Goal: Communication & Community: Answer question/provide support

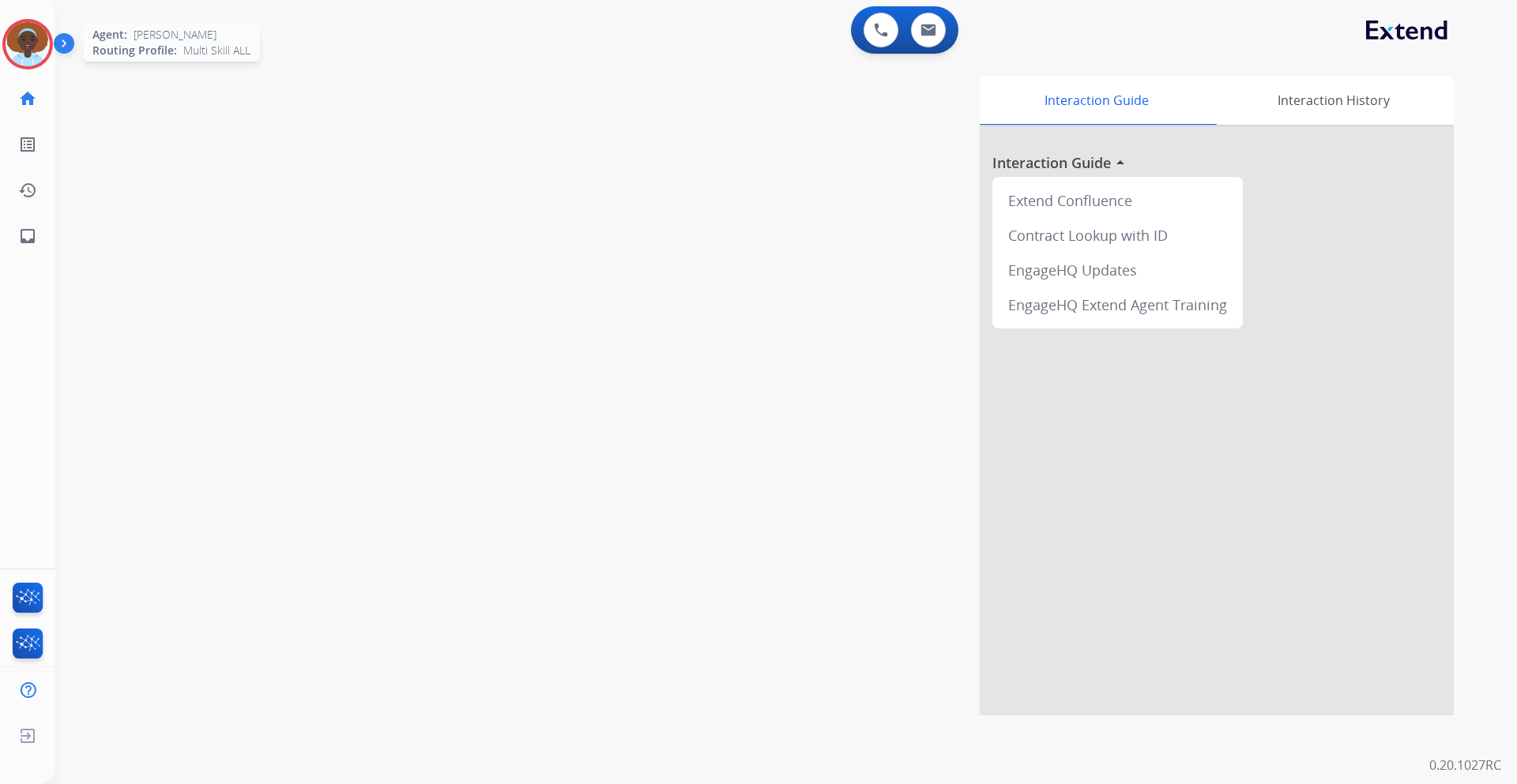
click at [35, 41] on img at bounding box center [28, 44] width 44 height 44
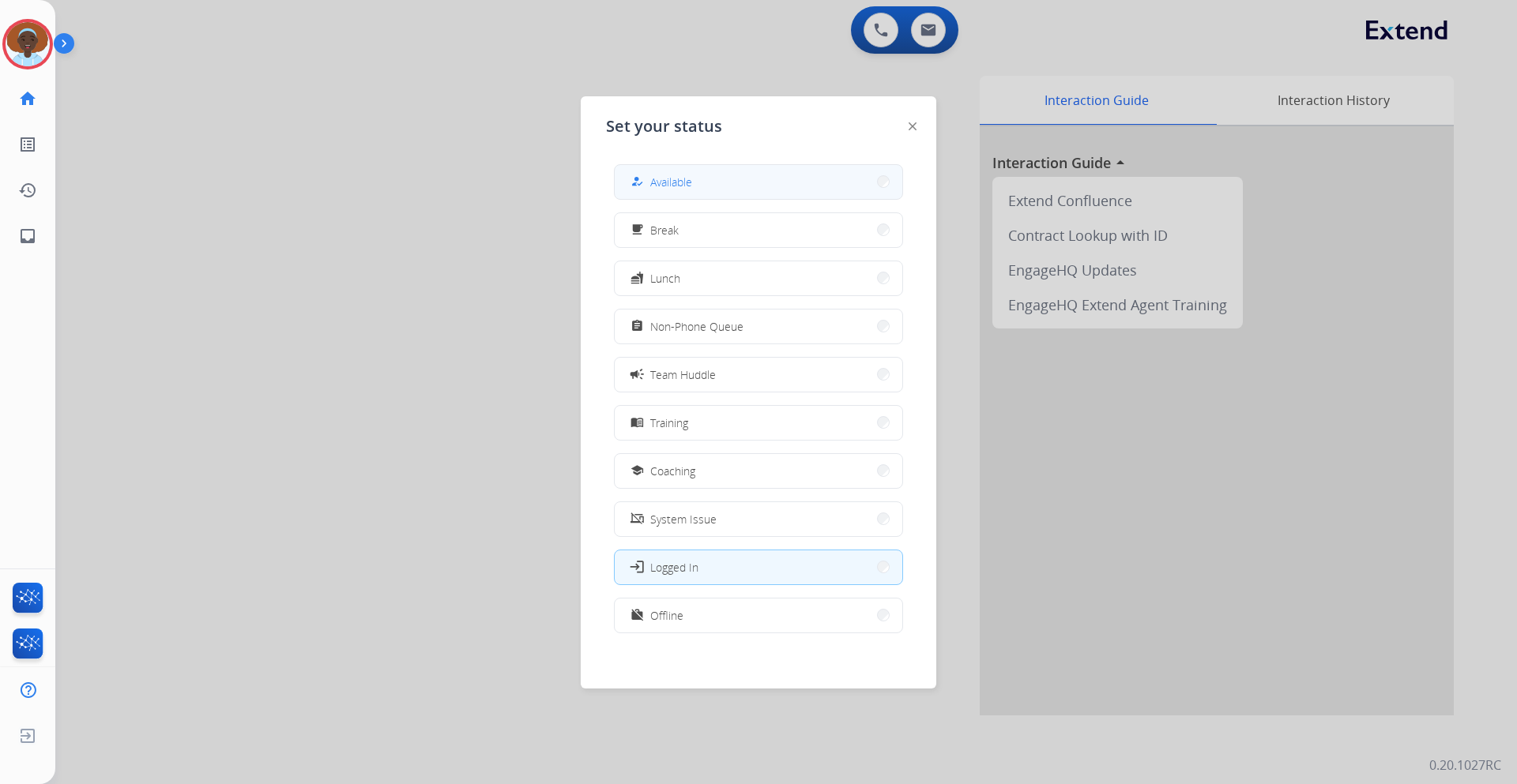
click at [758, 186] on button "how_to_reg Available" at bounding box center [758, 182] width 288 height 34
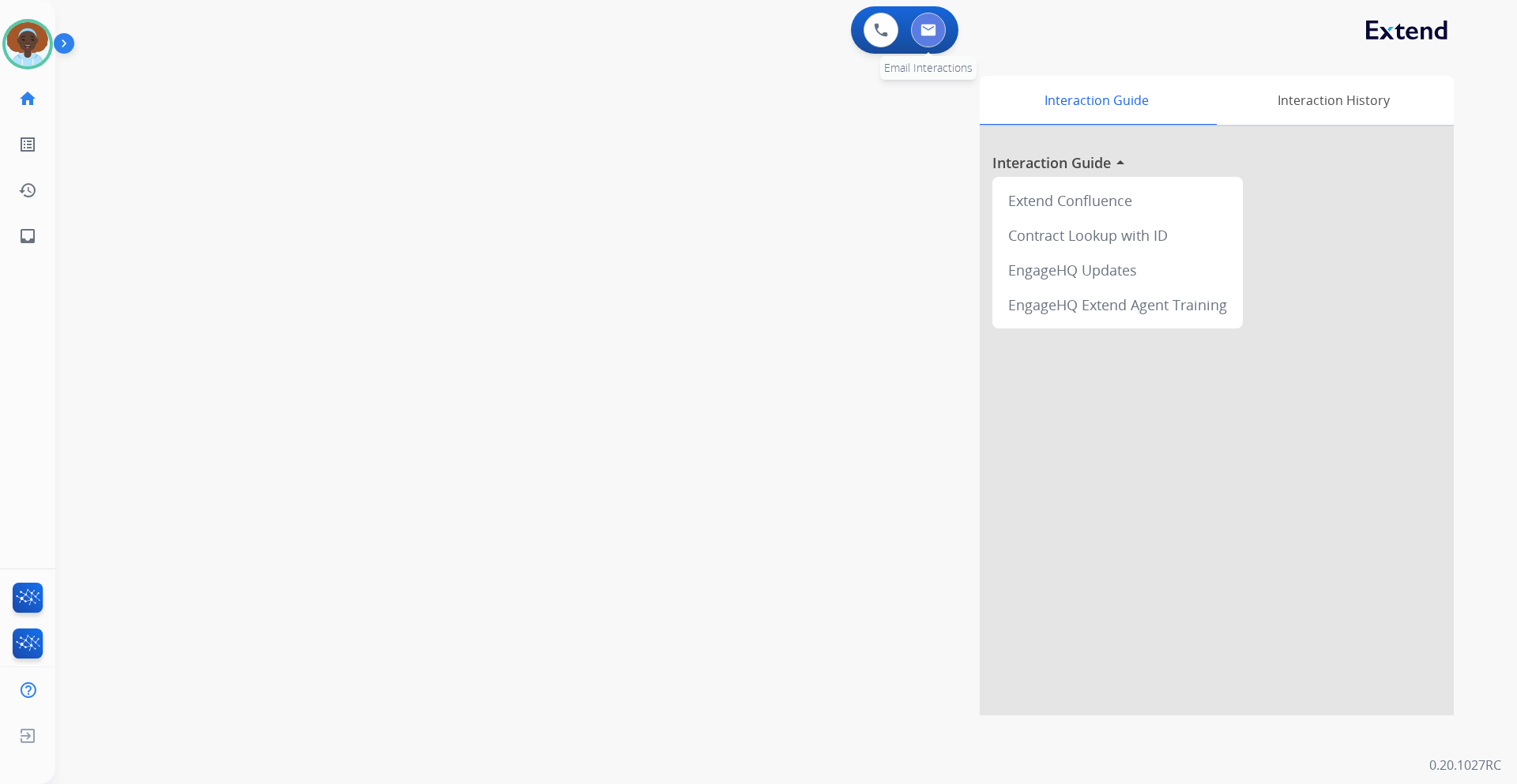
click at [928, 33] on img at bounding box center [928, 29] width 16 height 13
select select "**********"
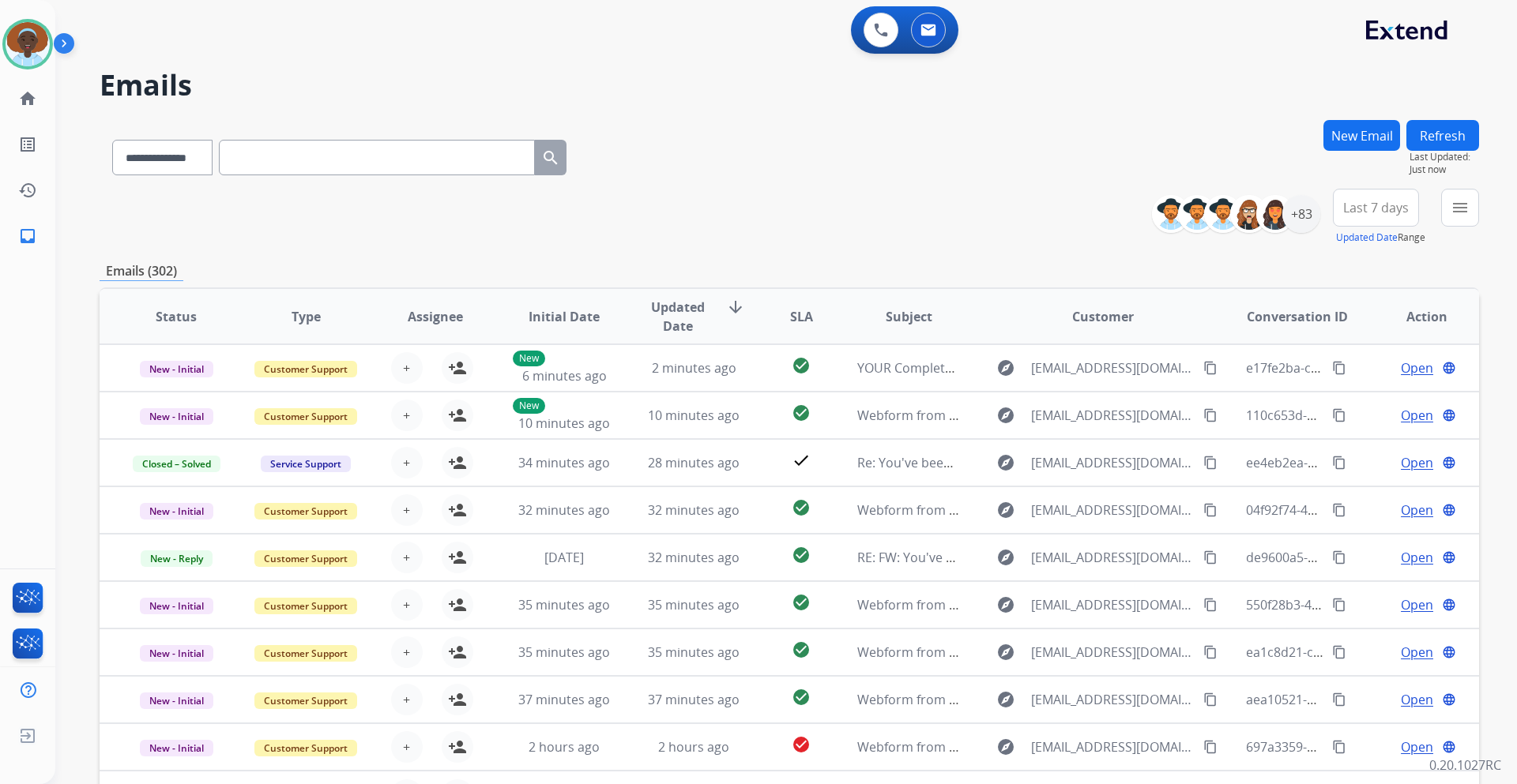
click at [1365, 207] on span "Last 7 days" at bounding box center [1376, 208] width 65 height 7
click at [1345, 392] on div "Last 90 days" at bounding box center [1371, 399] width 87 height 23
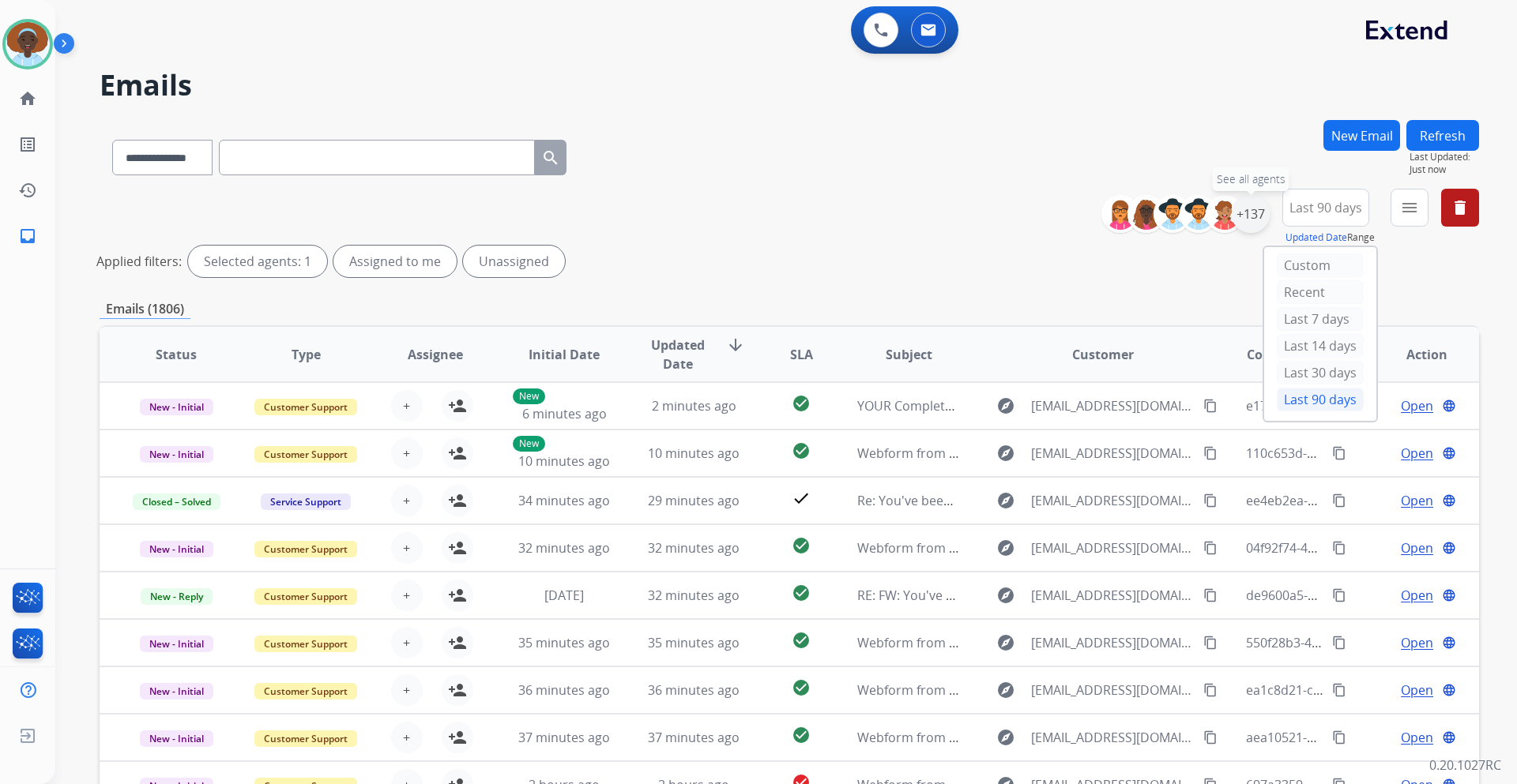
click at [1246, 222] on div "+137" at bounding box center [1251, 213] width 38 height 38
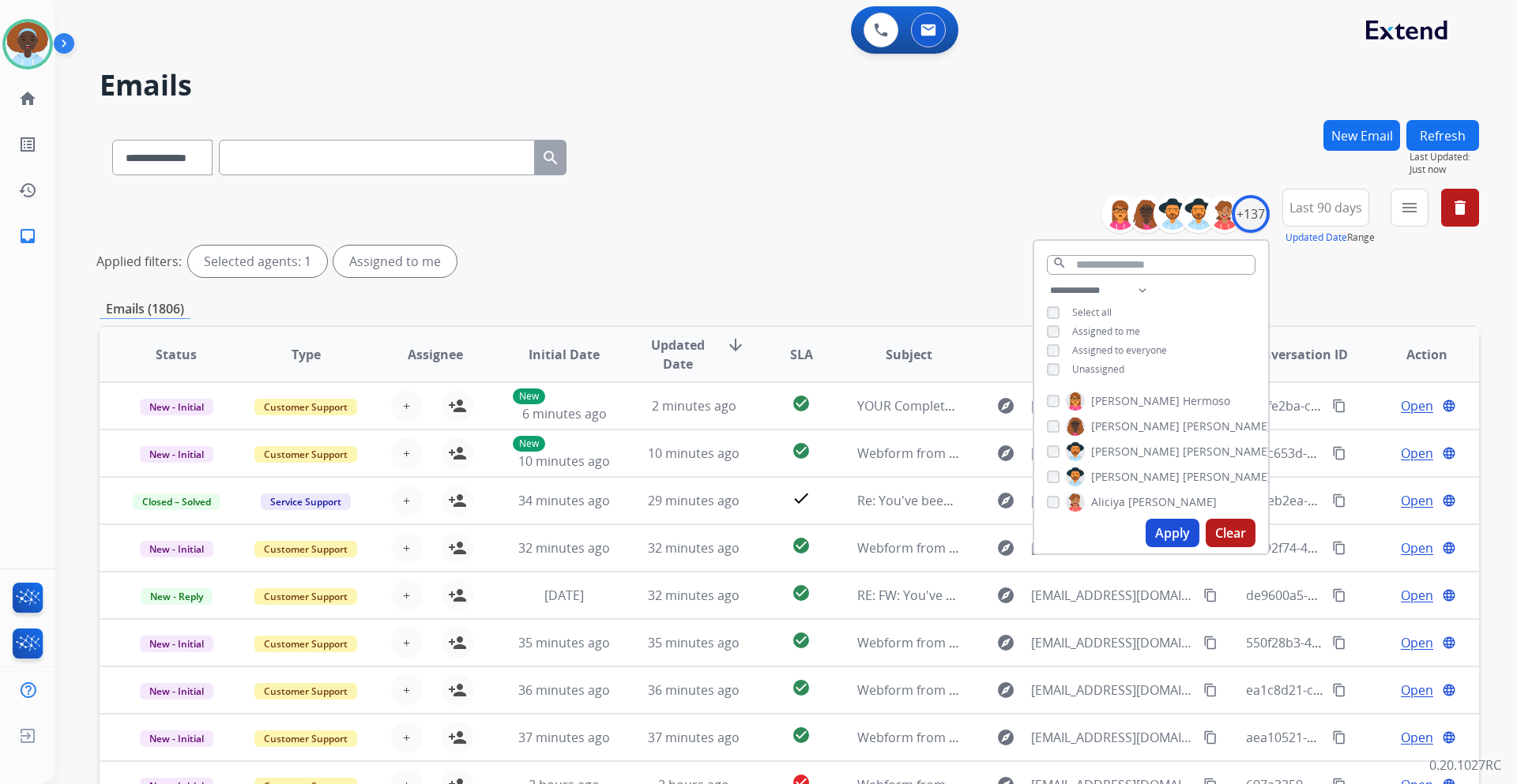
click at [1174, 531] on button "Apply" at bounding box center [1173, 533] width 54 height 28
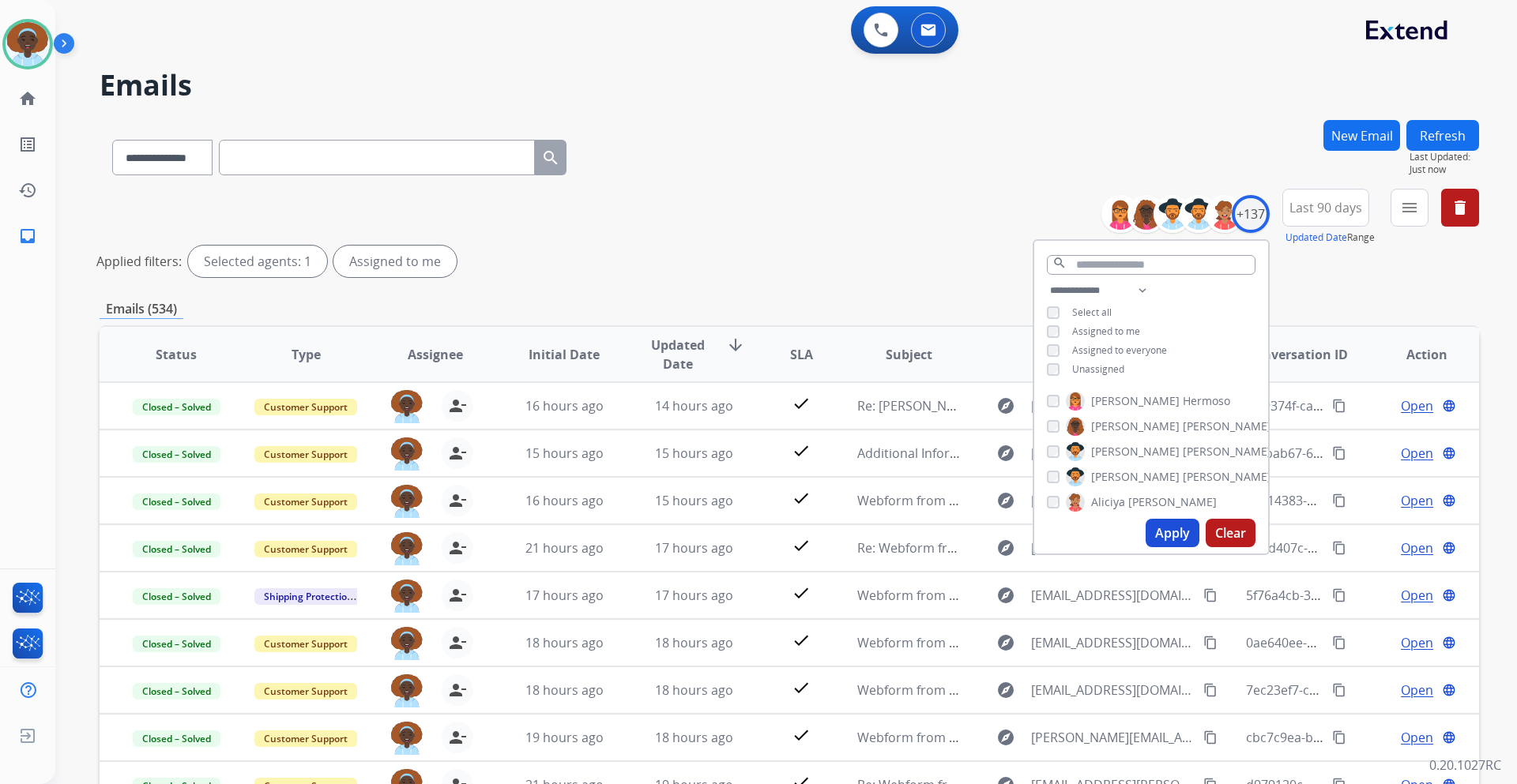
click at [778, 283] on div "**********" at bounding box center [789, 236] width 1380 height 95
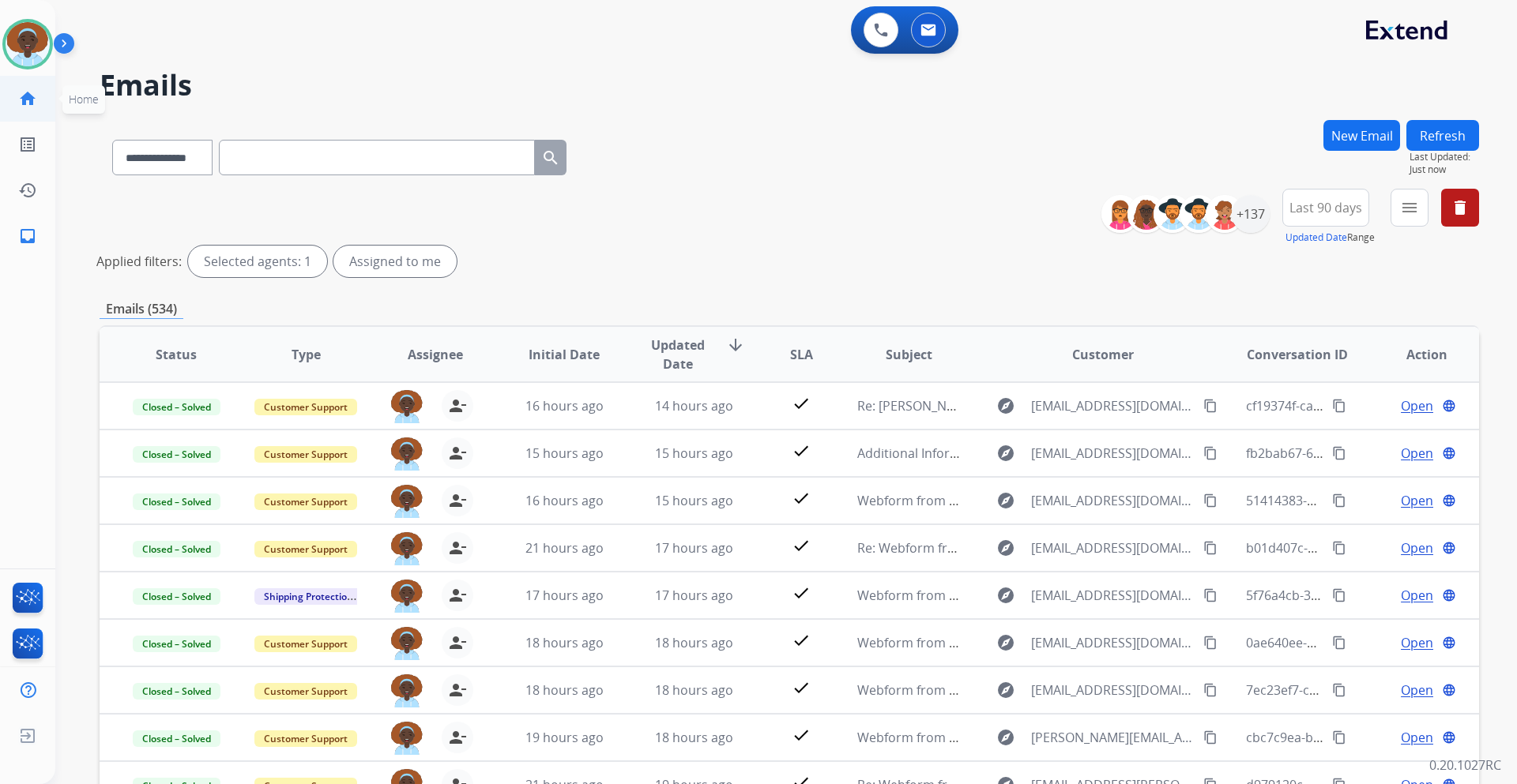
click at [26, 99] on mat-icon "home" at bounding box center [28, 99] width 19 height 19
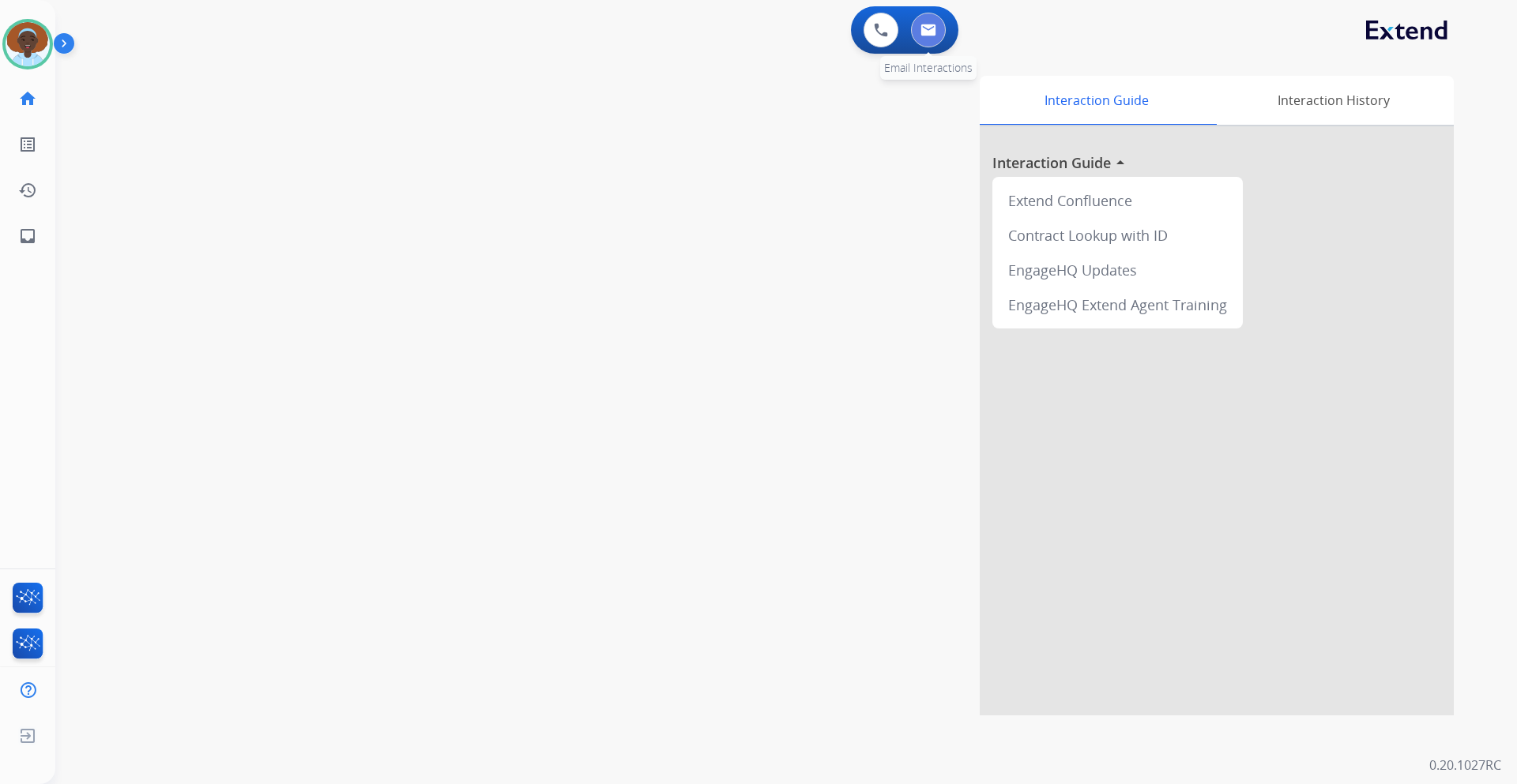
click at [928, 25] on img at bounding box center [928, 29] width 16 height 13
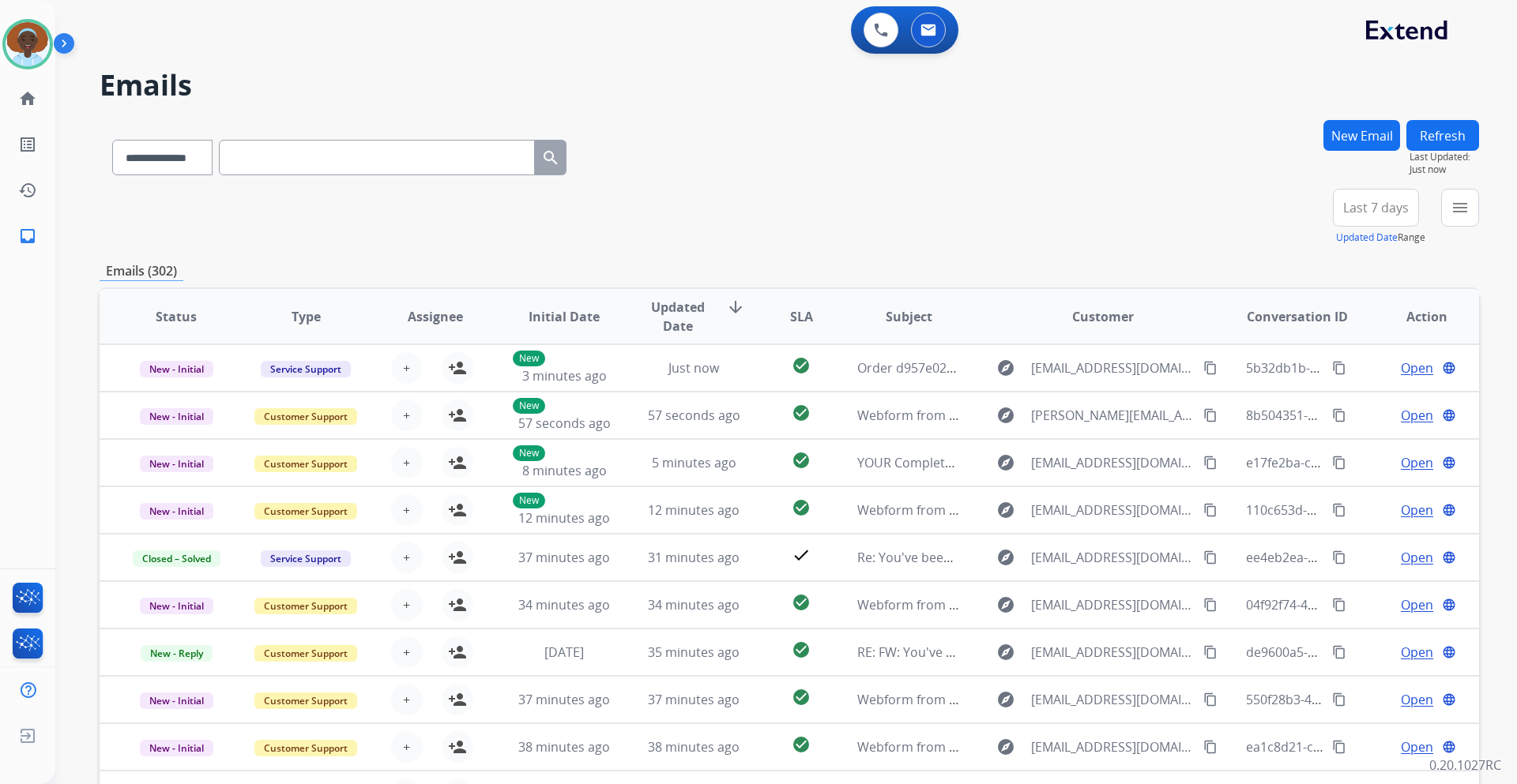
click at [317, 156] on input "text" at bounding box center [377, 157] width 316 height 35
paste input "**********"
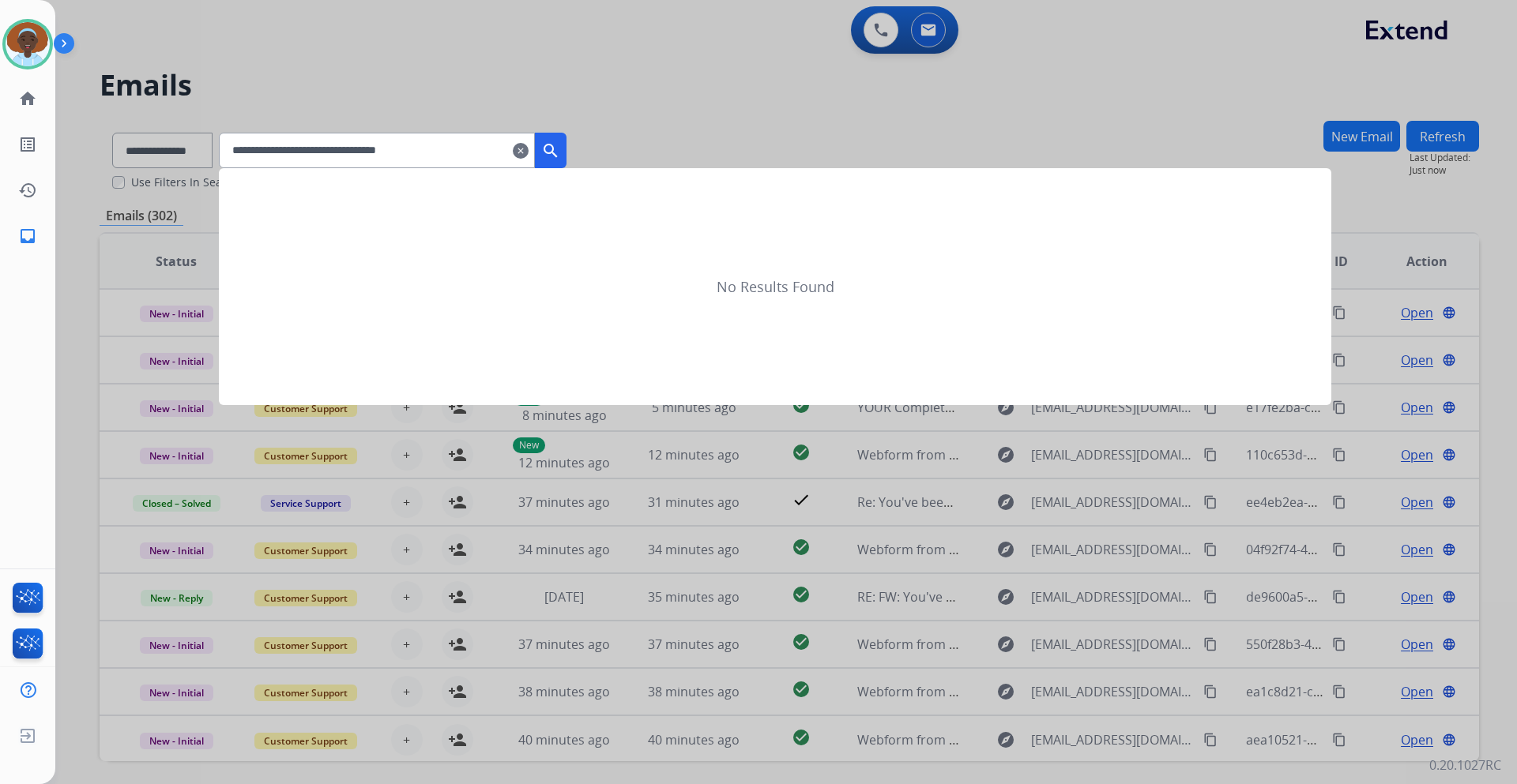
type input "**********"
click at [560, 149] on mat-icon "search" at bounding box center [551, 151] width 19 height 19
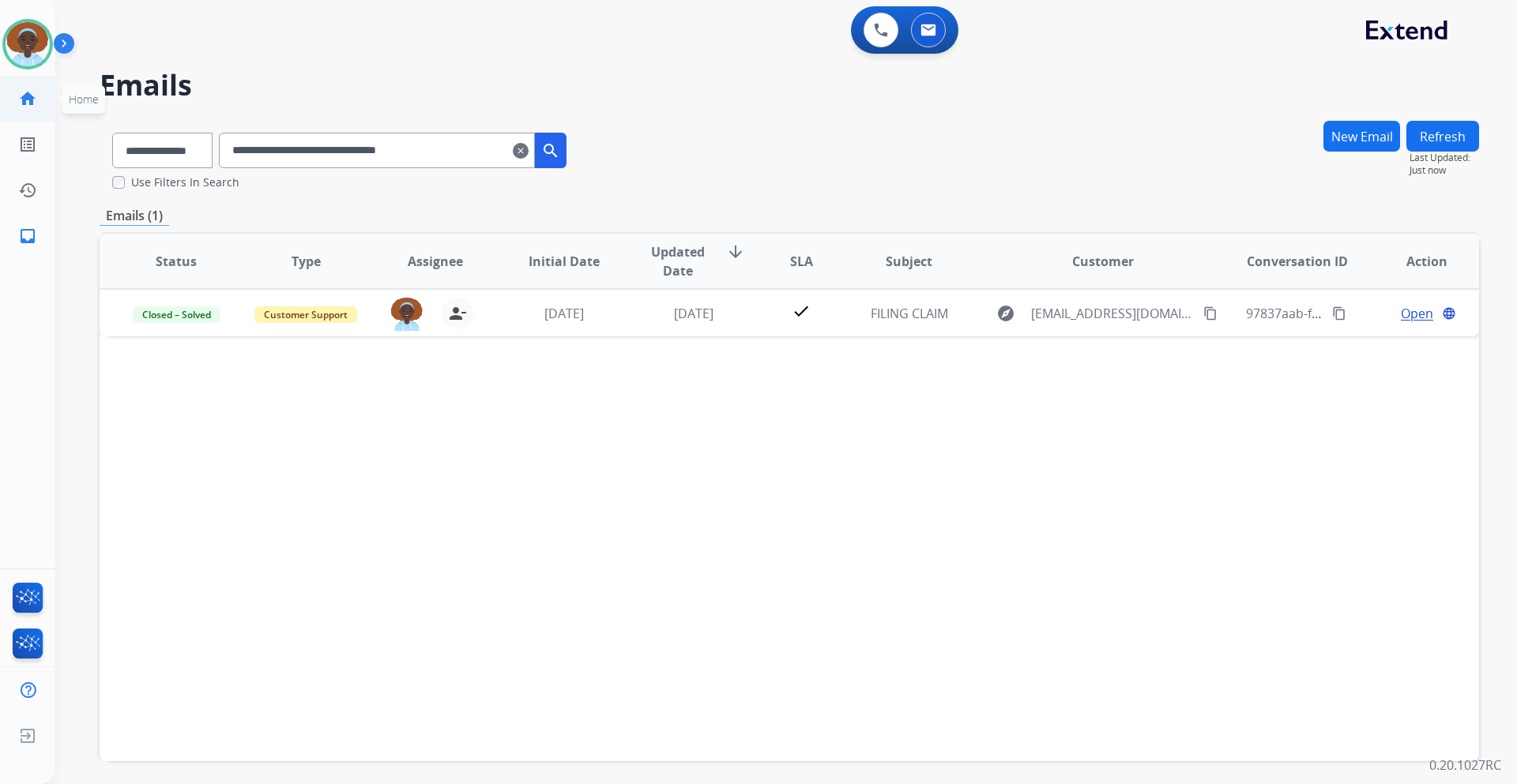
click at [35, 98] on mat-icon "home" at bounding box center [28, 99] width 19 height 19
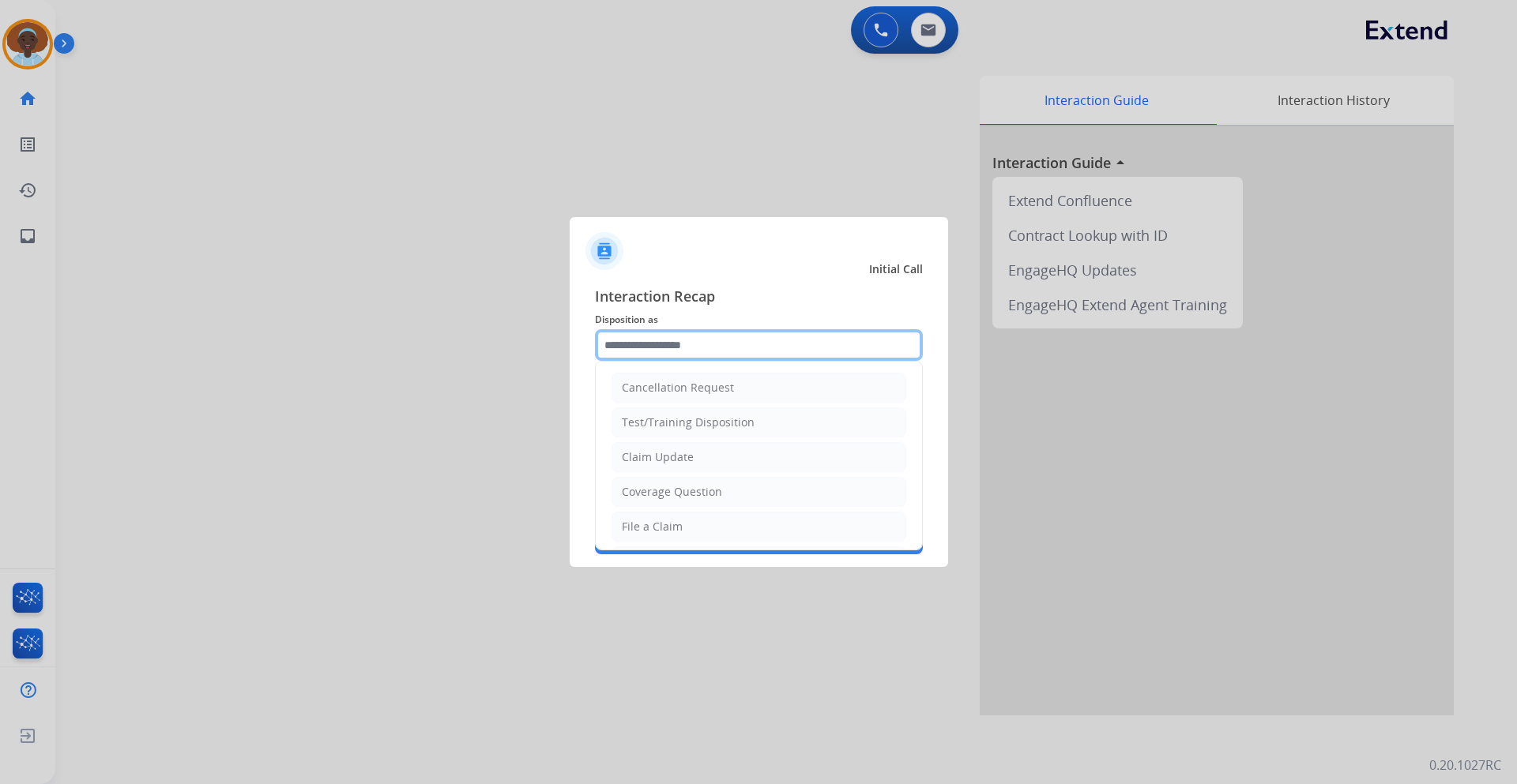
click at [707, 344] on input "text" at bounding box center [759, 346] width 328 height 32
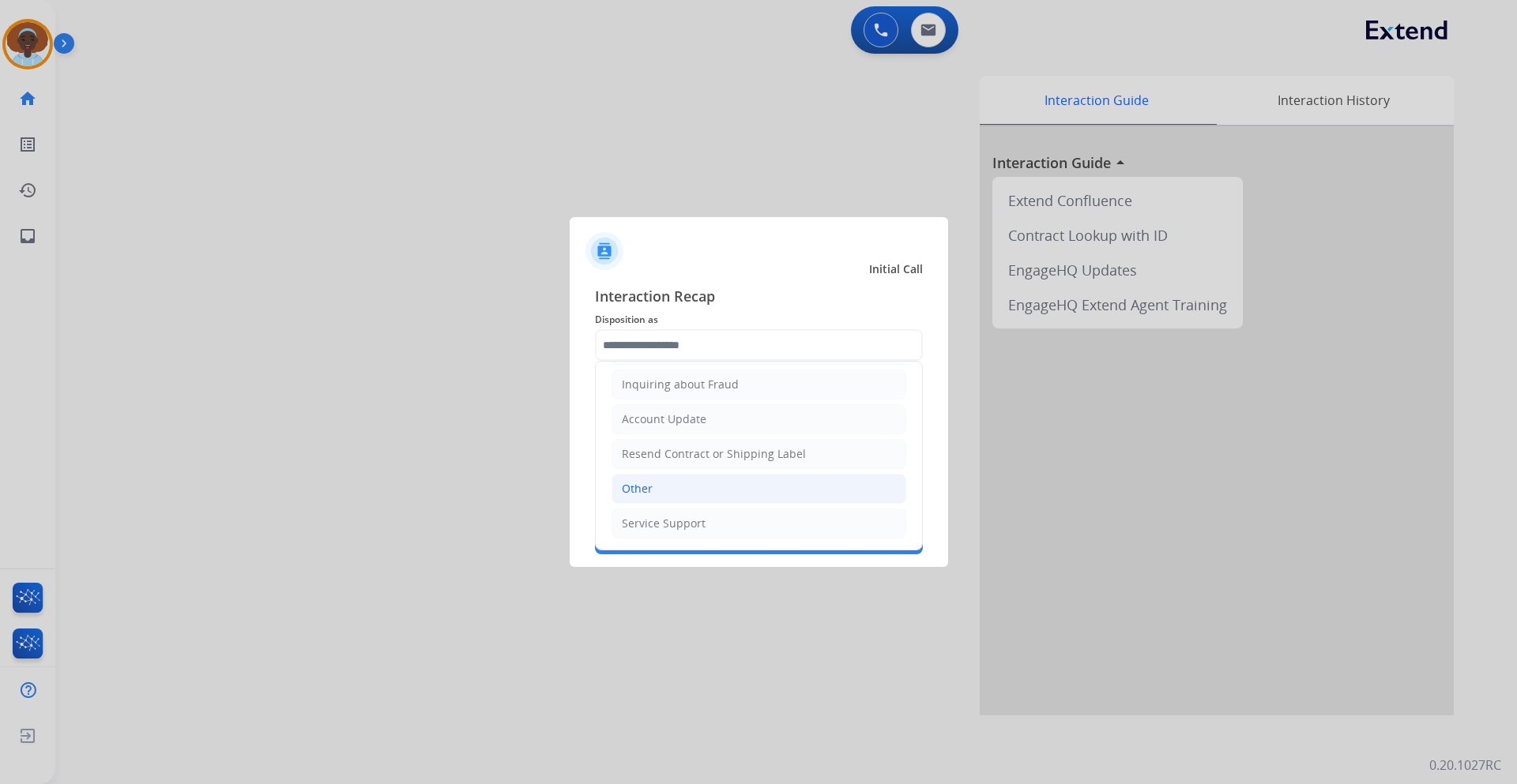
click at [679, 486] on li "Other" at bounding box center [759, 489] width 295 height 30
type input "*****"
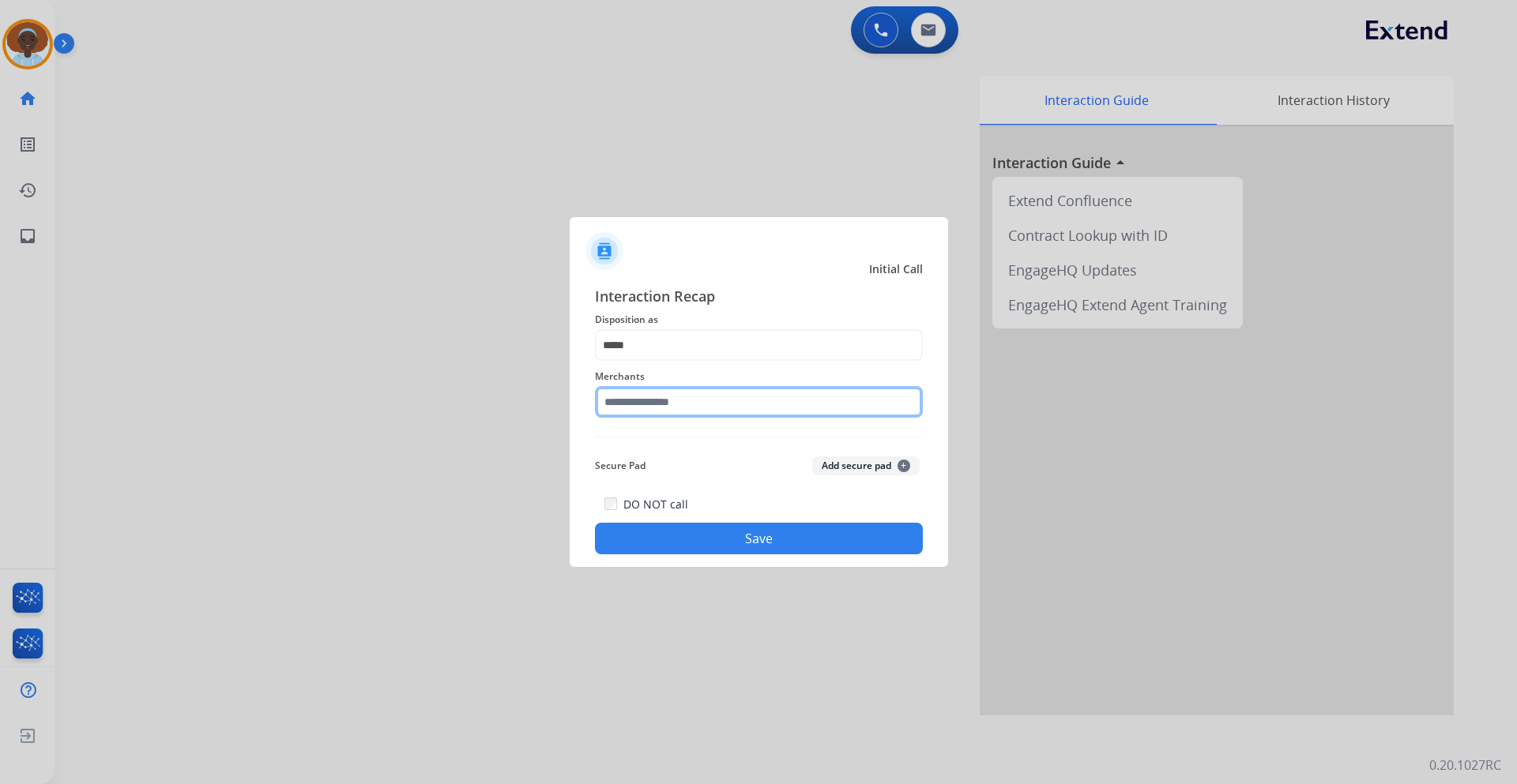
click at [698, 398] on input "text" at bounding box center [759, 402] width 328 height 32
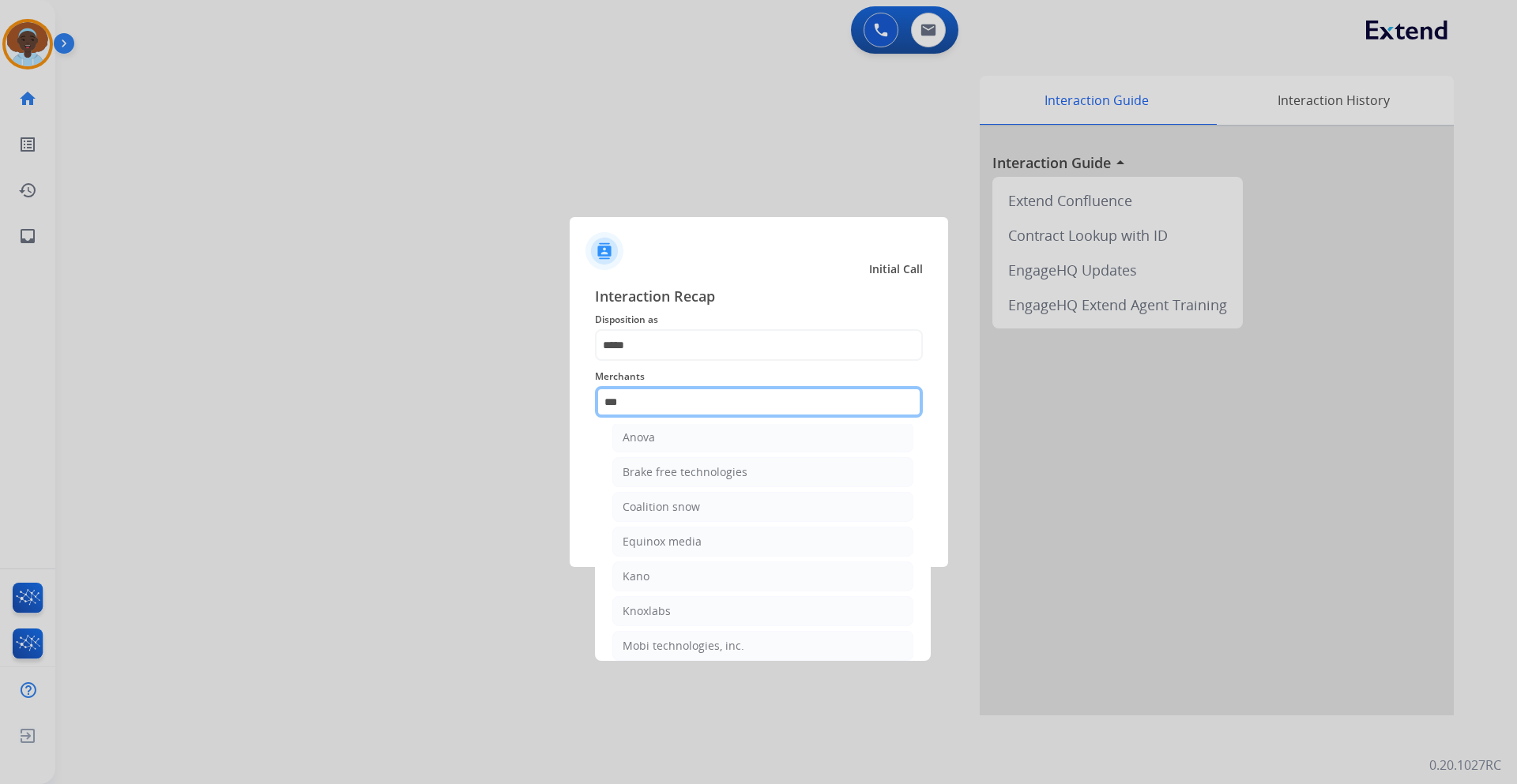
scroll to position [0, 0]
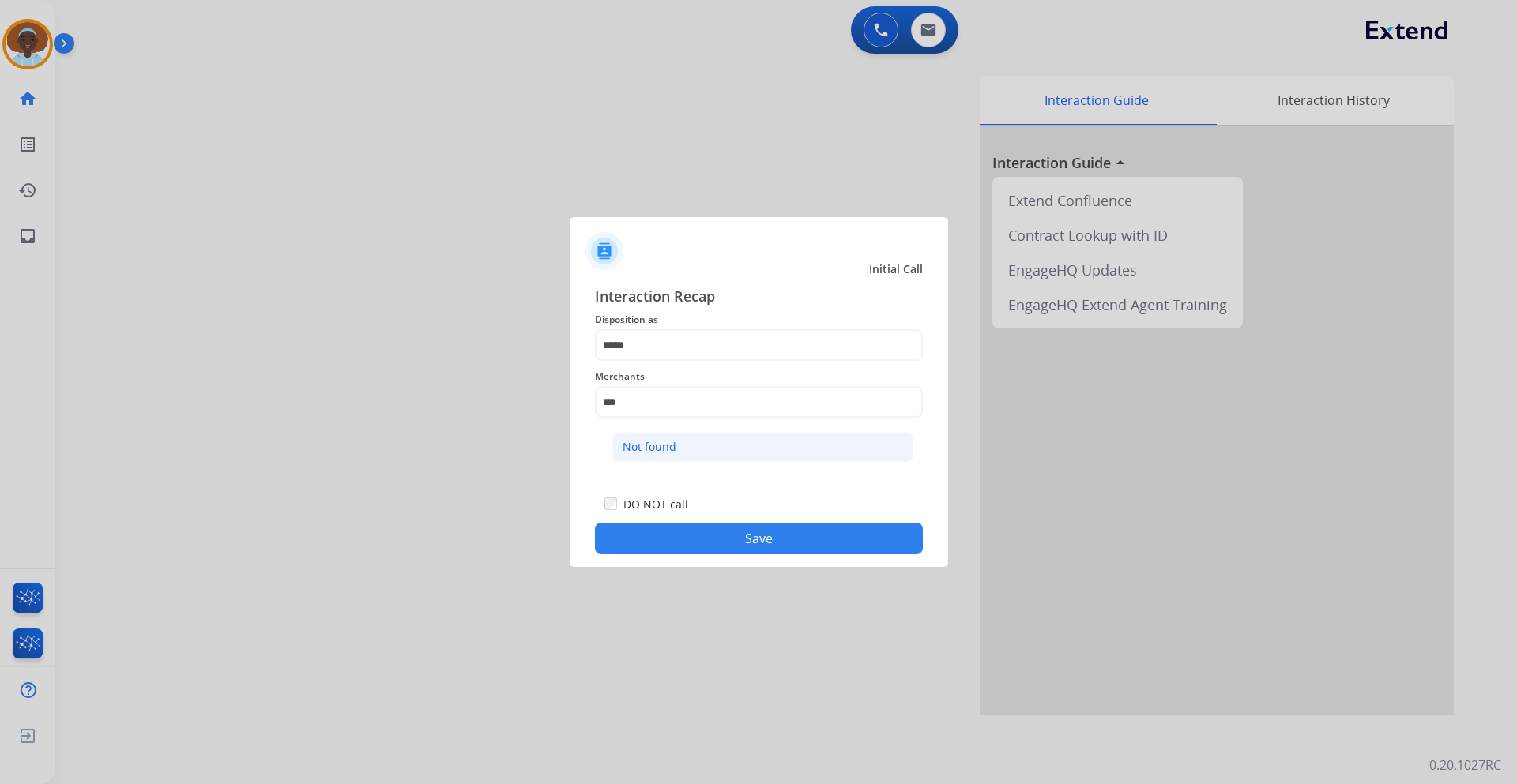
click at [710, 446] on li "Not found" at bounding box center [764, 447] width 301 height 30
type input "*********"
click at [764, 538] on button "Save" at bounding box center [759, 539] width 328 height 32
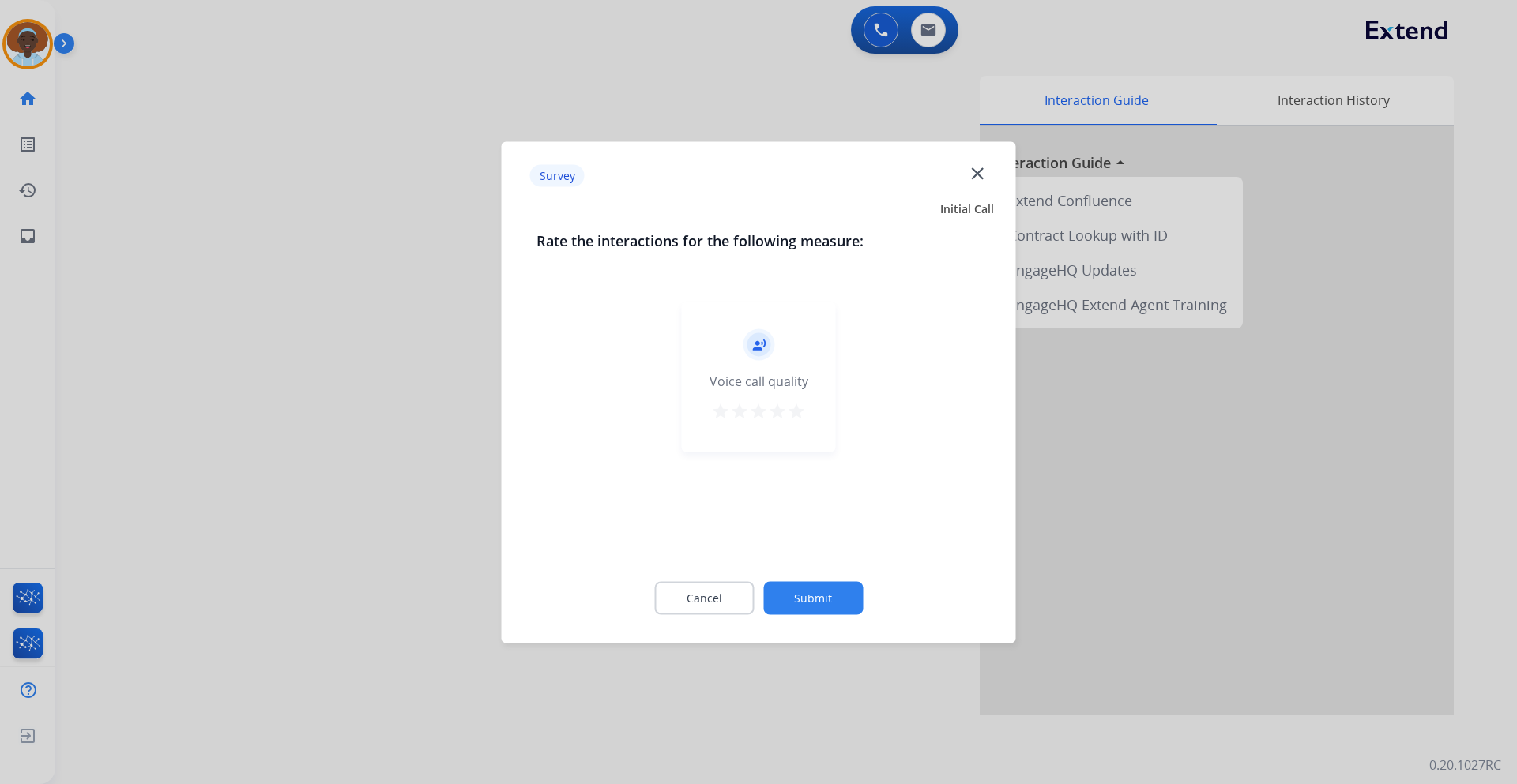
click at [798, 417] on mat-icon "star" at bounding box center [796, 411] width 19 height 19
click at [827, 594] on button "Submit" at bounding box center [813, 598] width 100 height 33
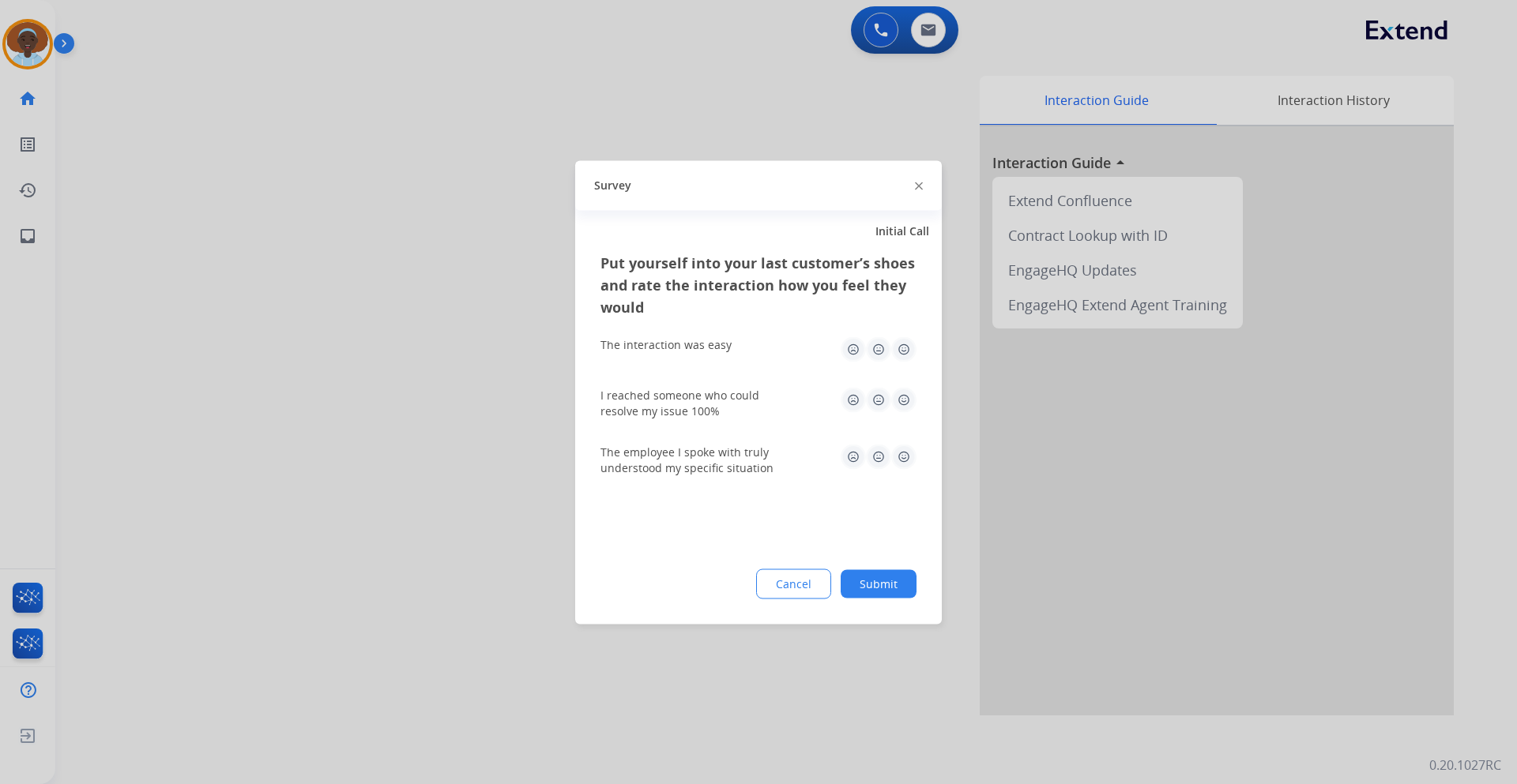
click at [909, 457] on img at bounding box center [904, 457] width 25 height 25
click at [908, 398] on img at bounding box center [904, 400] width 25 height 25
click at [905, 351] on img at bounding box center [904, 349] width 25 height 25
click at [893, 586] on button "Submit" at bounding box center [878, 584] width 76 height 28
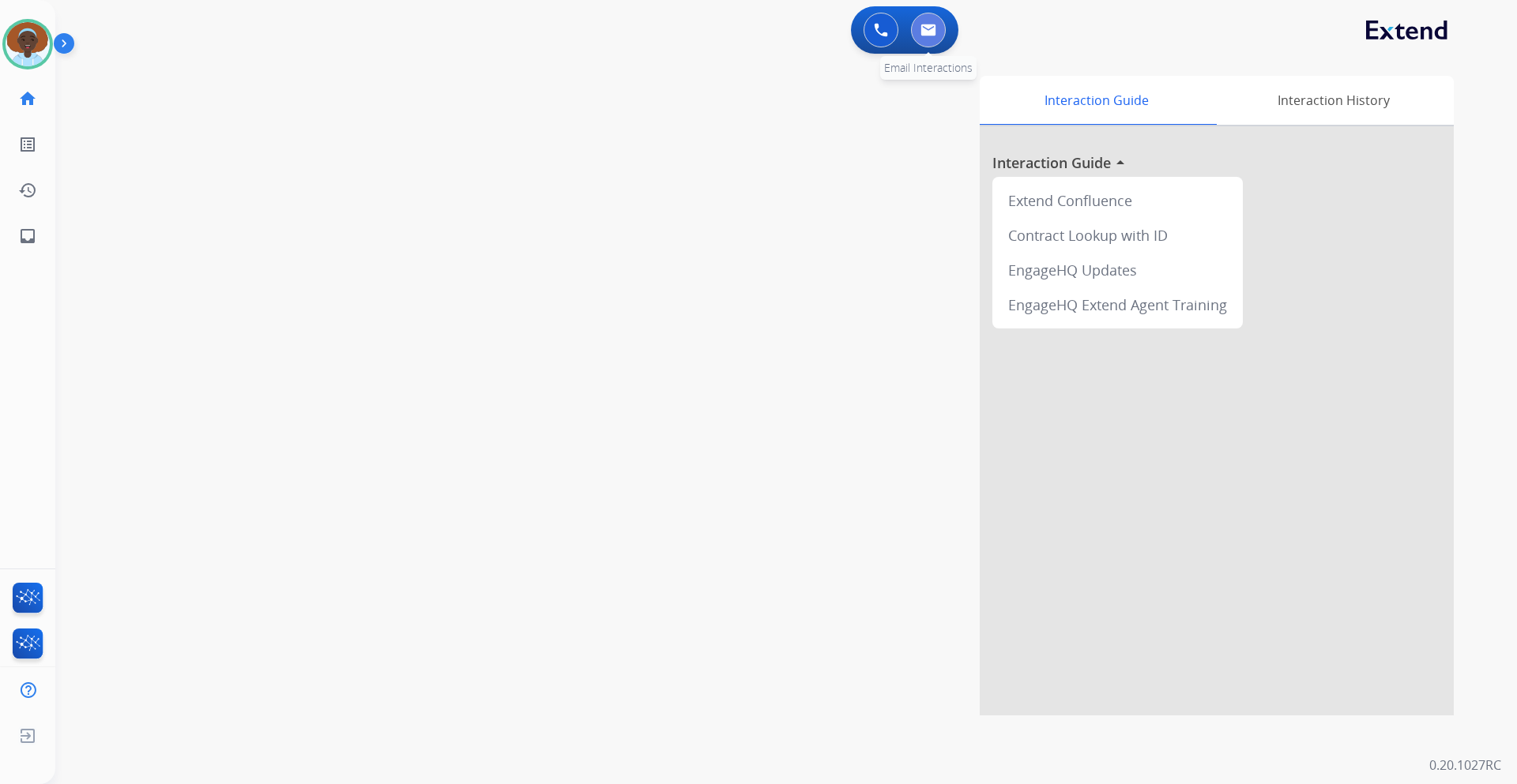
click at [930, 44] on button at bounding box center [928, 30] width 35 height 35
select select "**********"
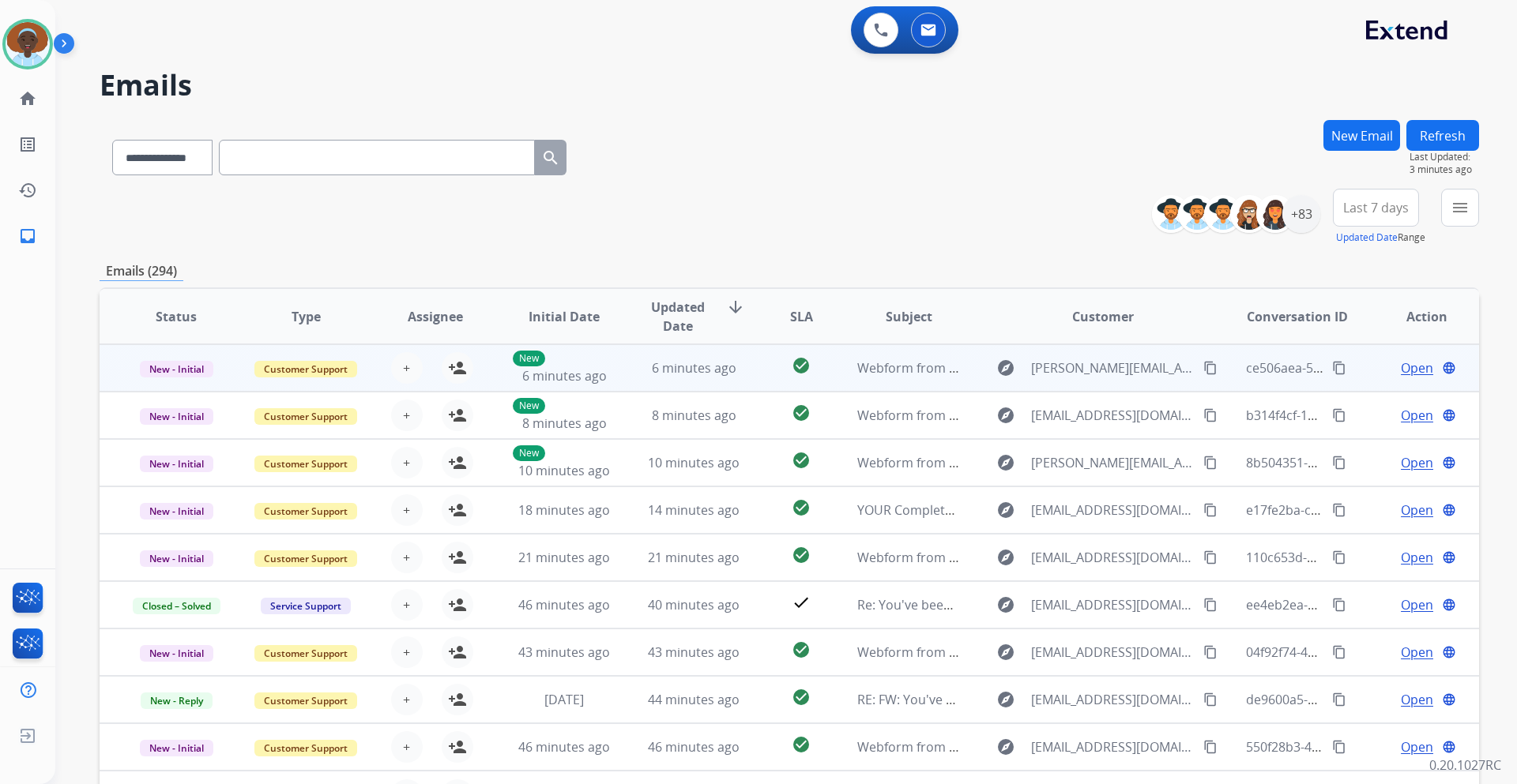
click at [1409, 364] on span "Open" at bounding box center [1417, 368] width 33 height 19
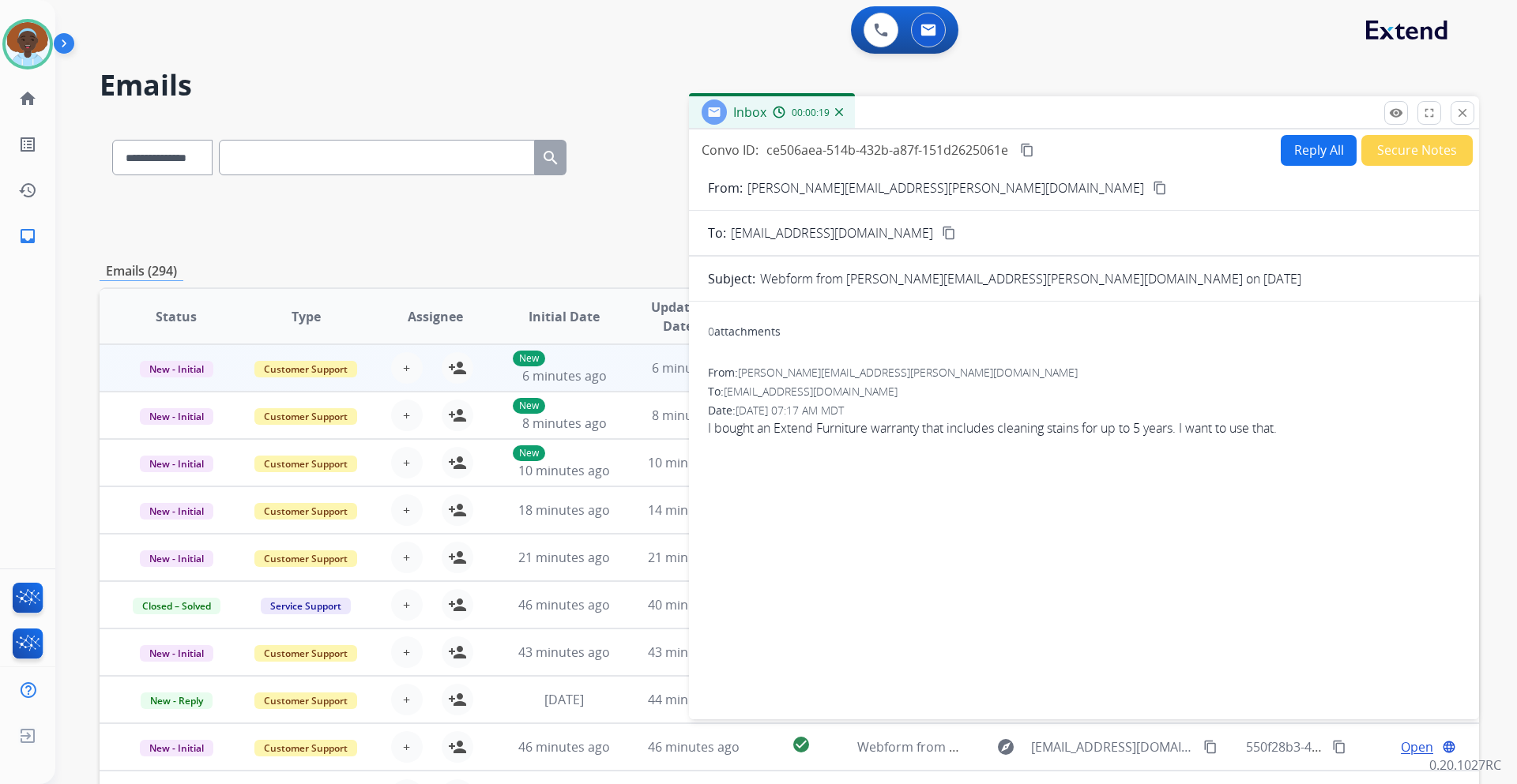
click at [1153, 189] on mat-icon "content_copy" at bounding box center [1160, 187] width 14 height 14
click at [1463, 118] on mat-icon "close" at bounding box center [1463, 112] width 14 height 14
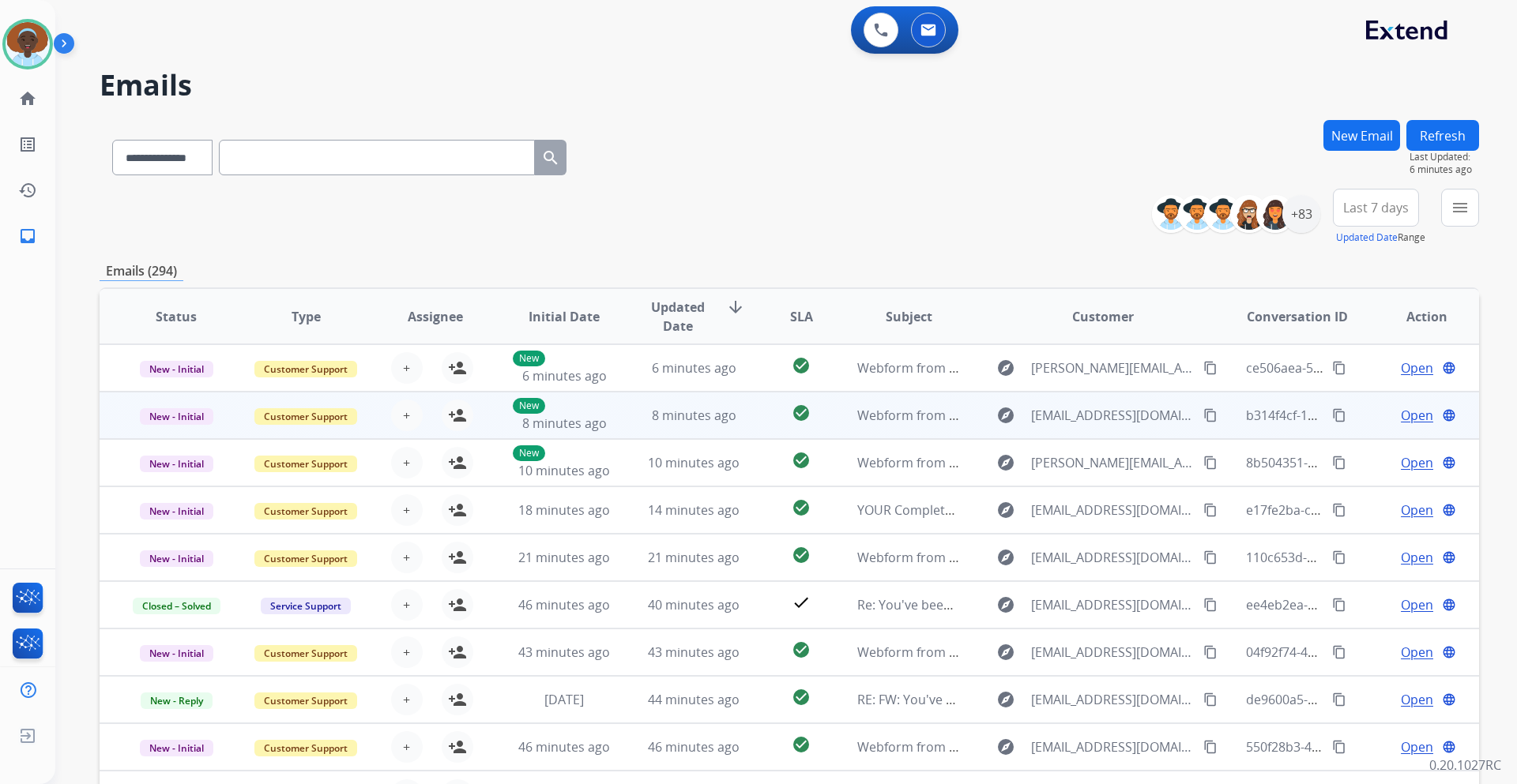
click at [1416, 416] on span "Open" at bounding box center [1417, 415] width 33 height 19
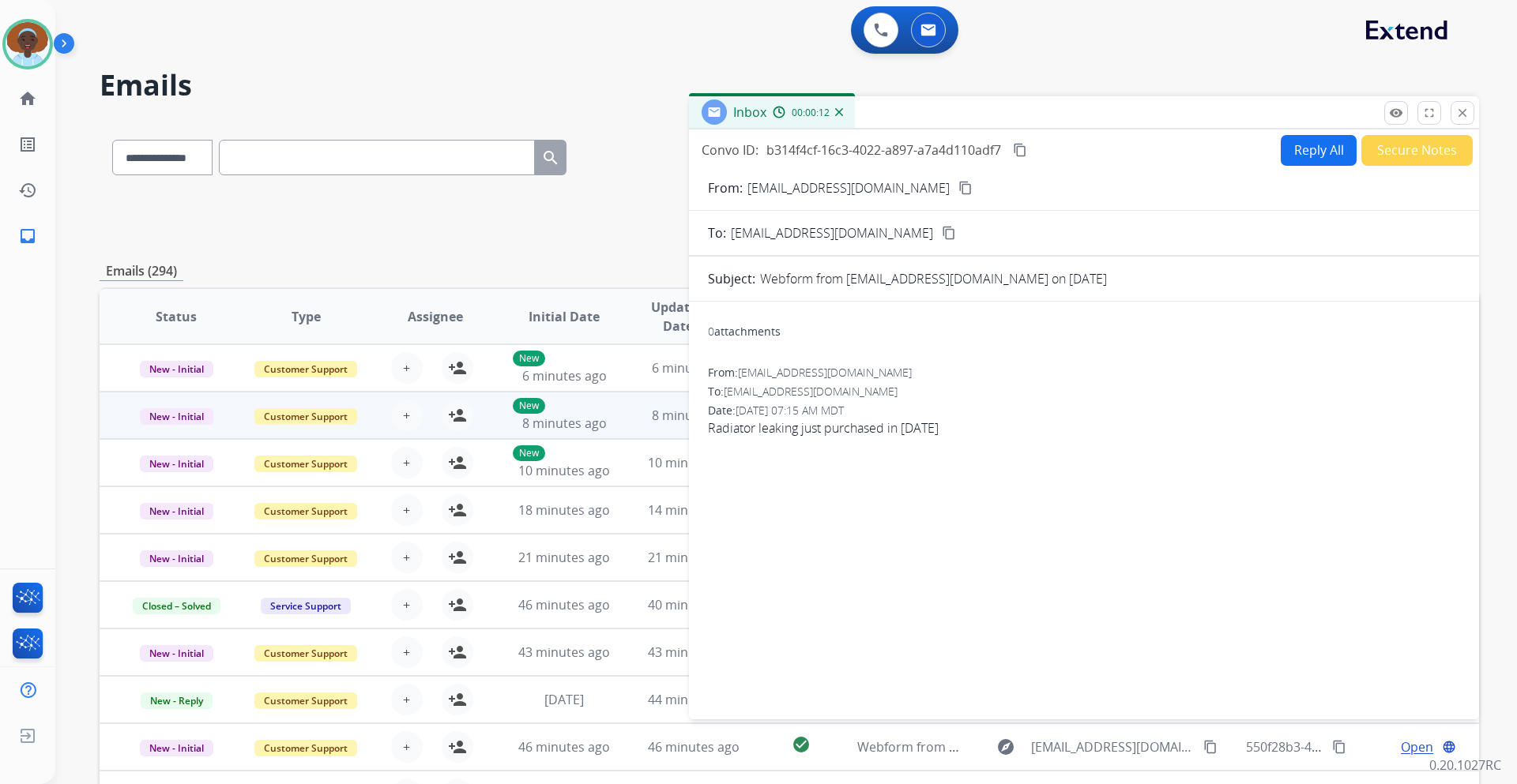
click at [959, 187] on mat-icon "content_copy" at bounding box center [965, 187] width 14 height 14
click at [1299, 150] on button "Reply All" at bounding box center [1319, 150] width 76 height 31
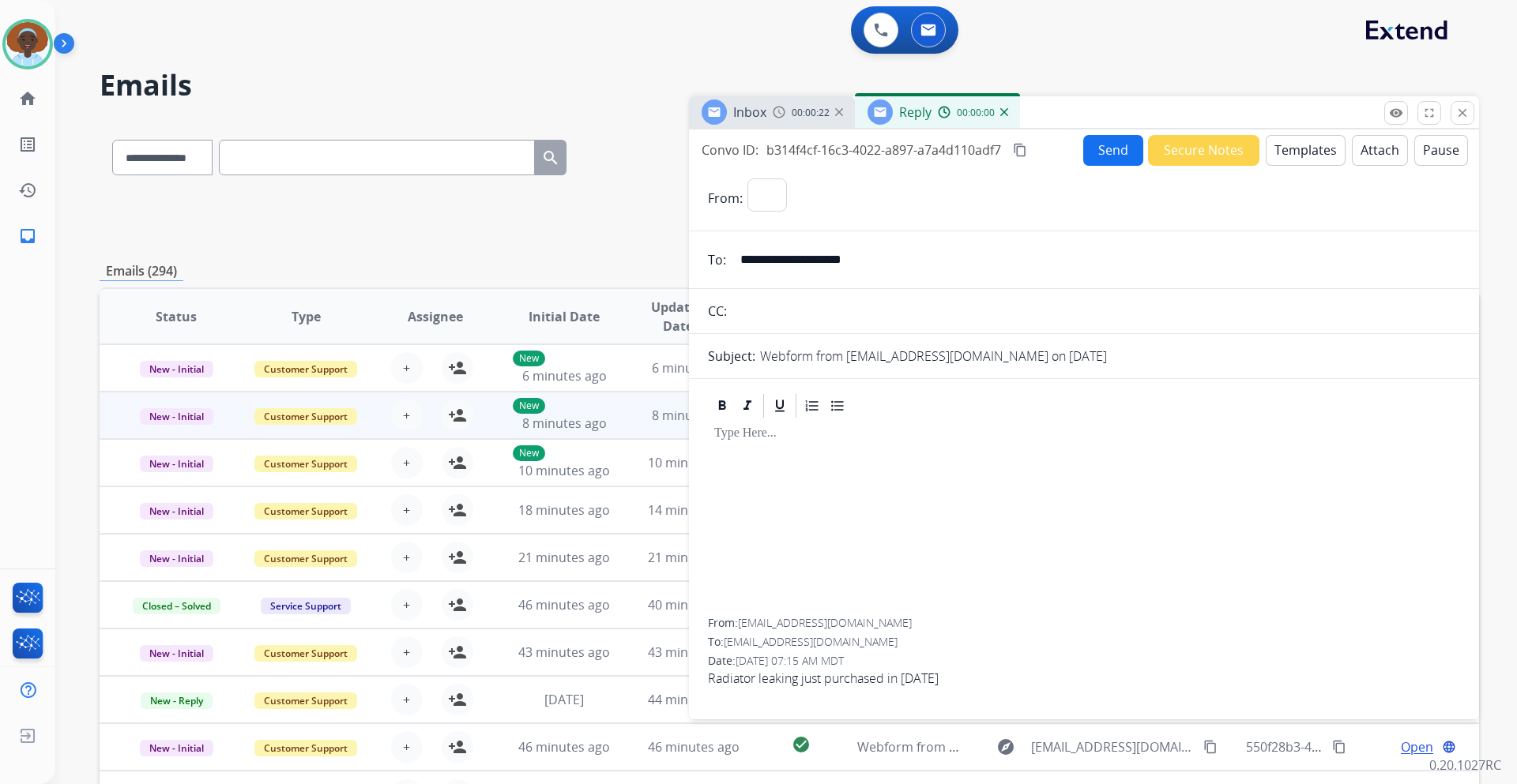
select select "**********"
click at [1283, 152] on button "Templates" at bounding box center [1305, 150] width 80 height 31
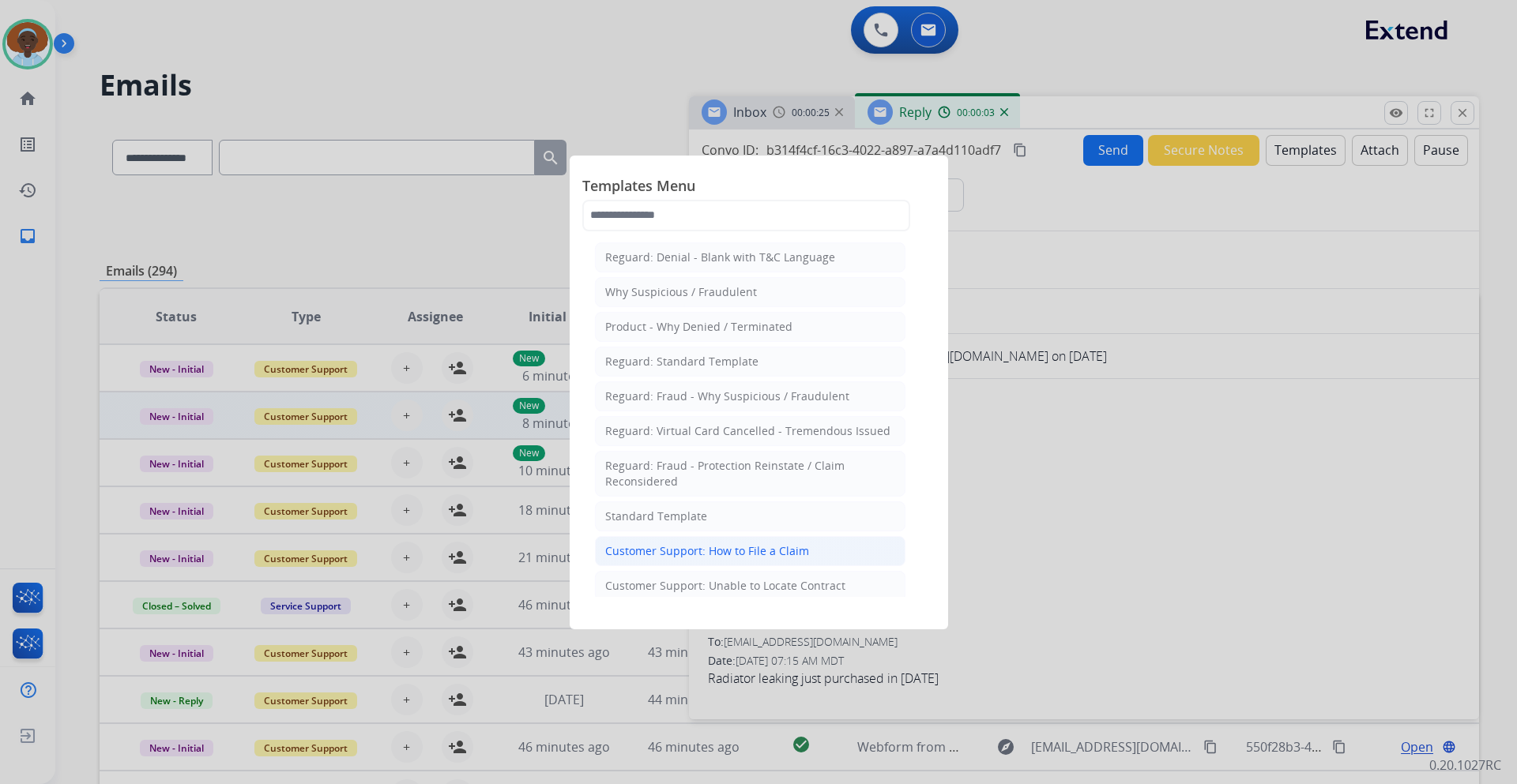
click at [719, 556] on div "Customer Support: How to File a Claim" at bounding box center [707, 551] width 204 height 16
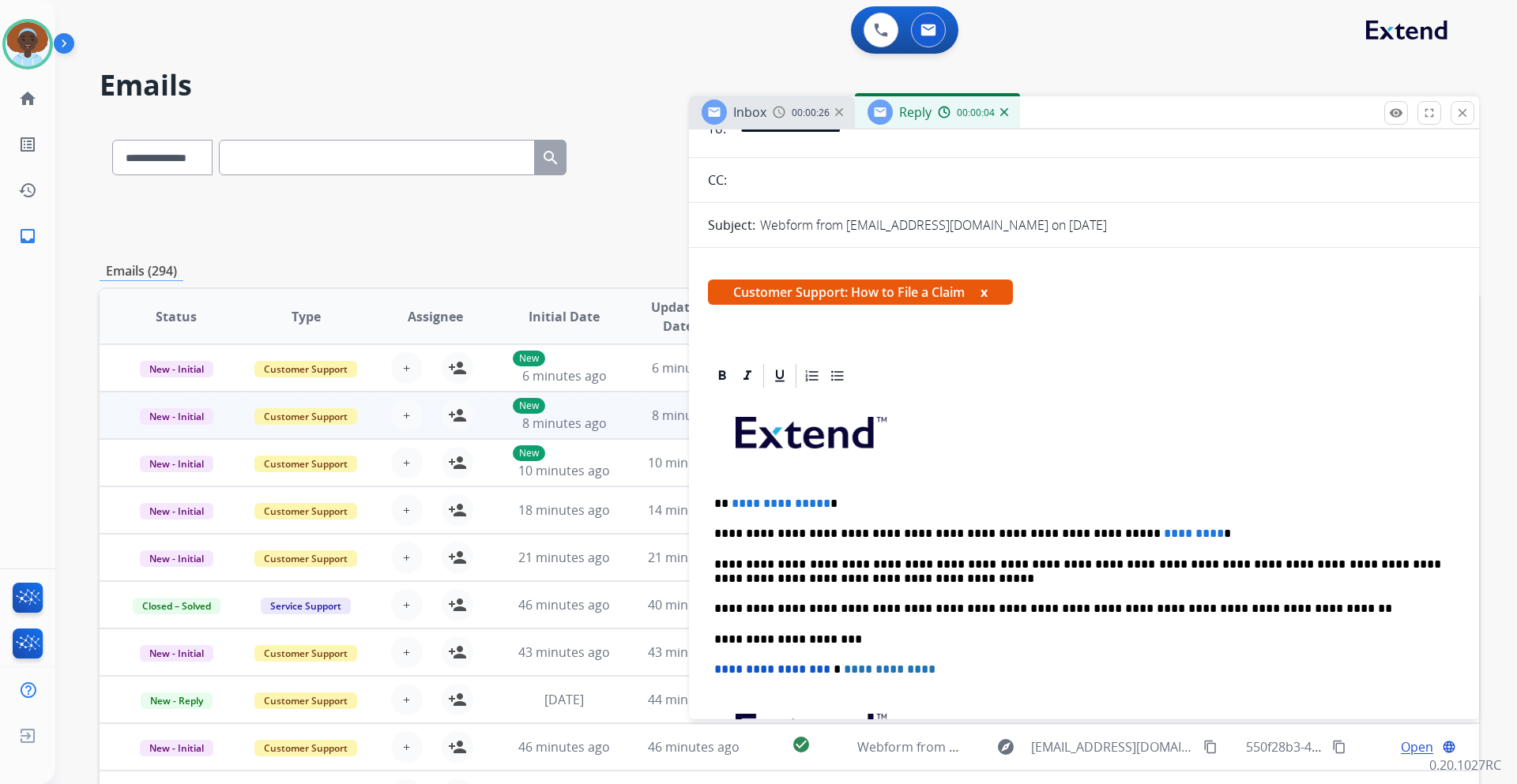
scroll to position [158, 0]
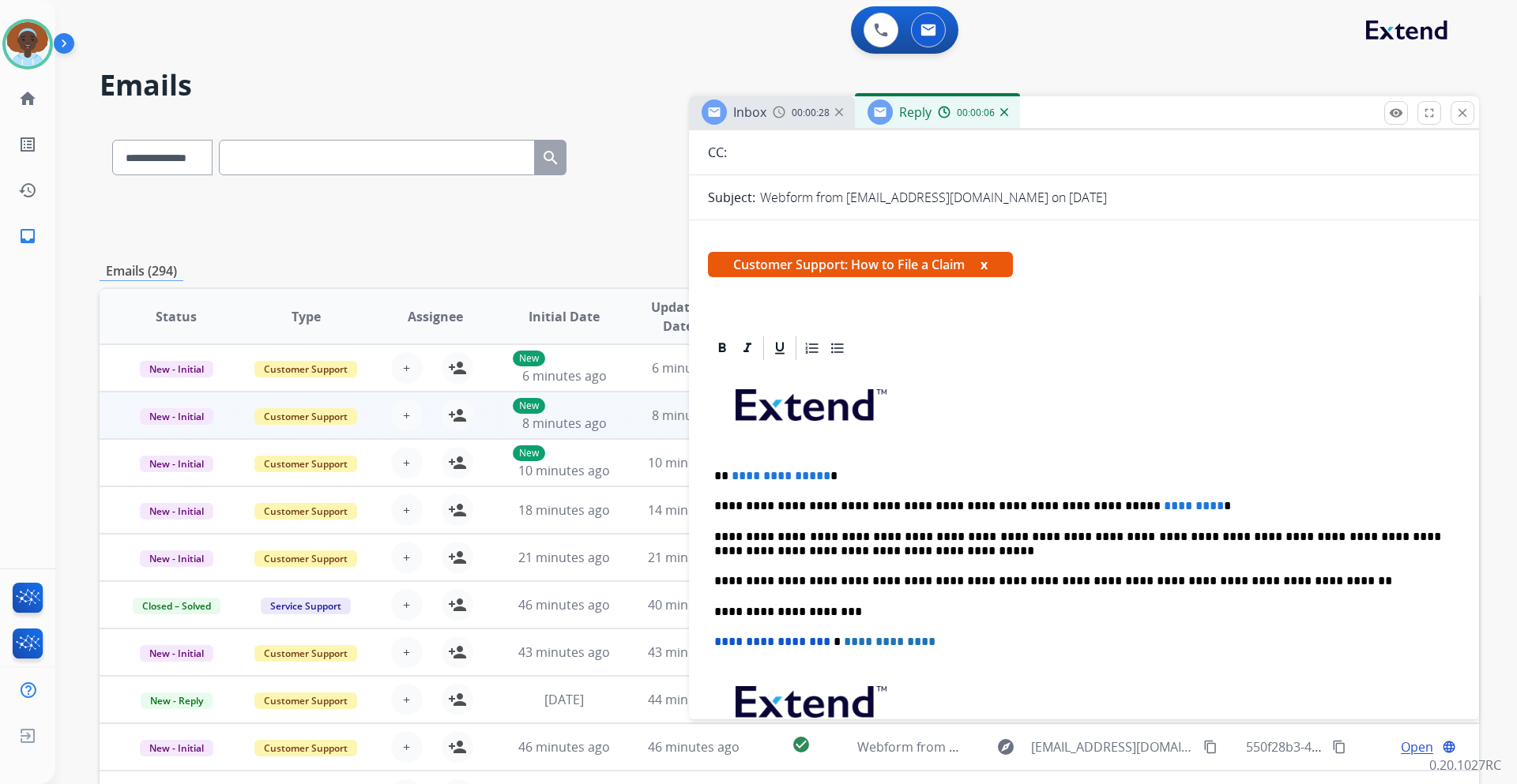
click at [821, 476] on p "**********" at bounding box center [1077, 476] width 727 height 14
click at [1164, 500] on span "*********" at bounding box center [1194, 506] width 60 height 12
click at [1073, 504] on p "**********" at bounding box center [1077, 506] width 727 height 14
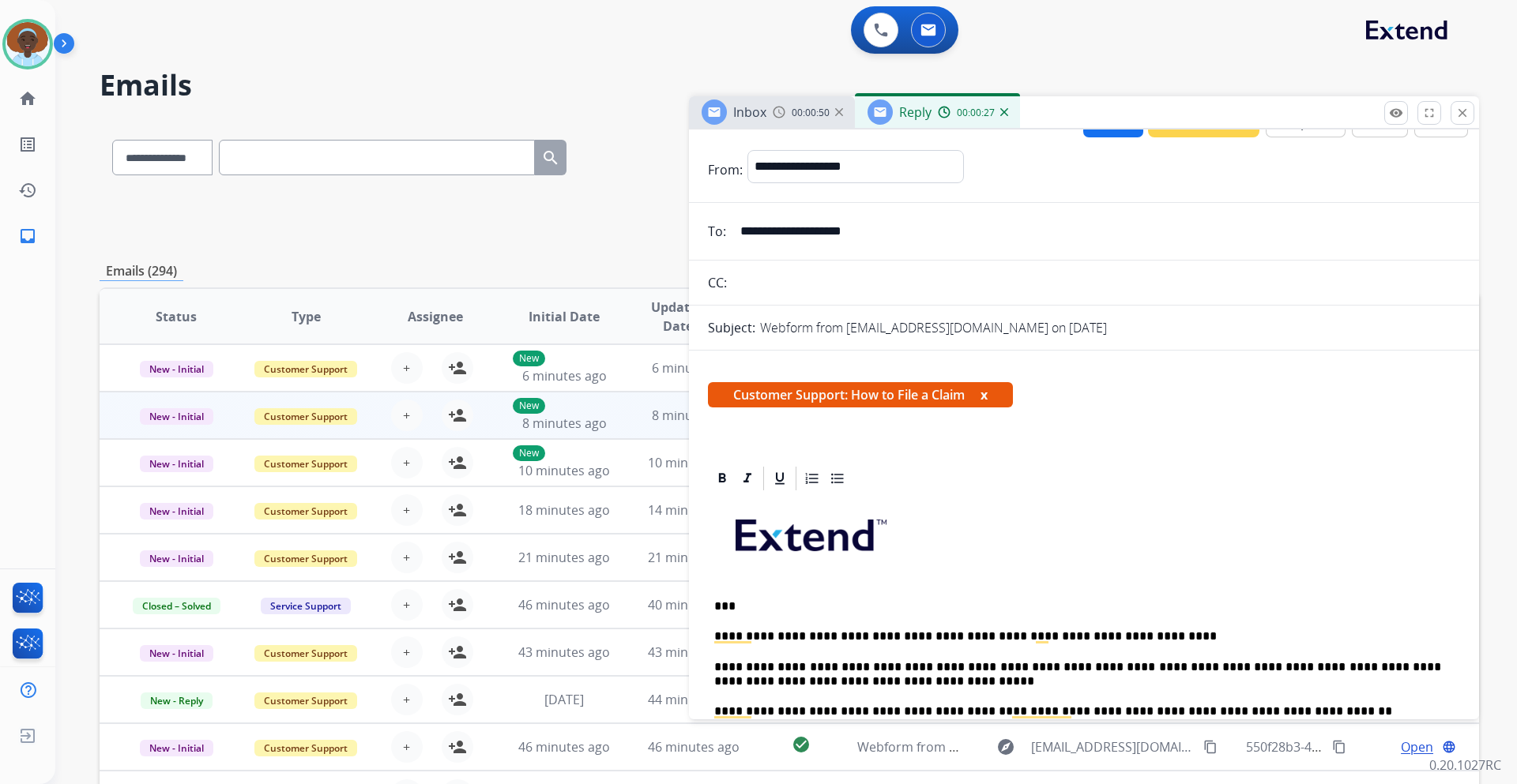
scroll to position [0, 0]
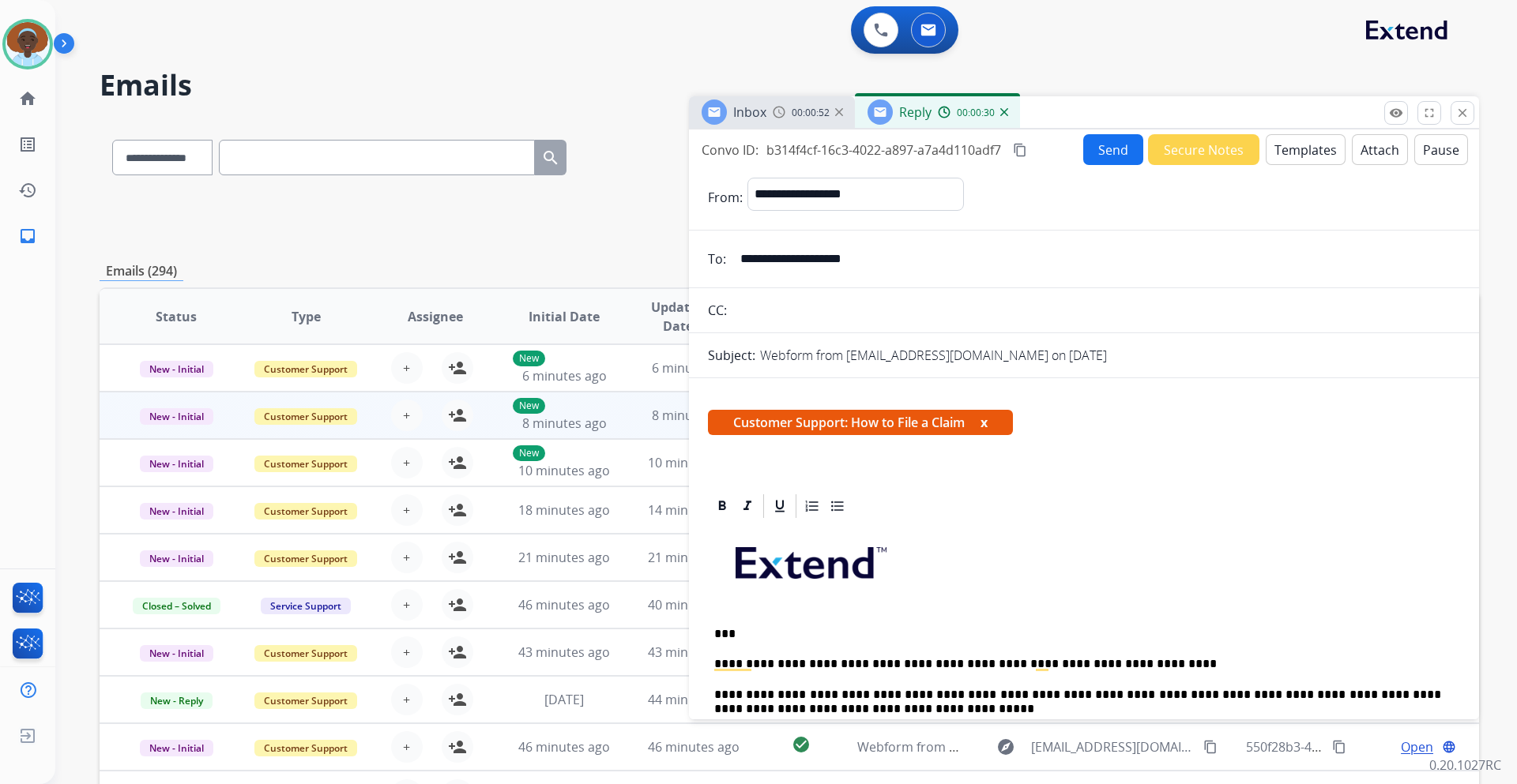
drag, startPoint x: 880, startPoint y: 260, endPoint x: 733, endPoint y: 254, distance: 147.1
click at [733, 254] on input "**********" at bounding box center [1095, 259] width 729 height 32
click at [1103, 148] on button "Send" at bounding box center [1113, 149] width 60 height 31
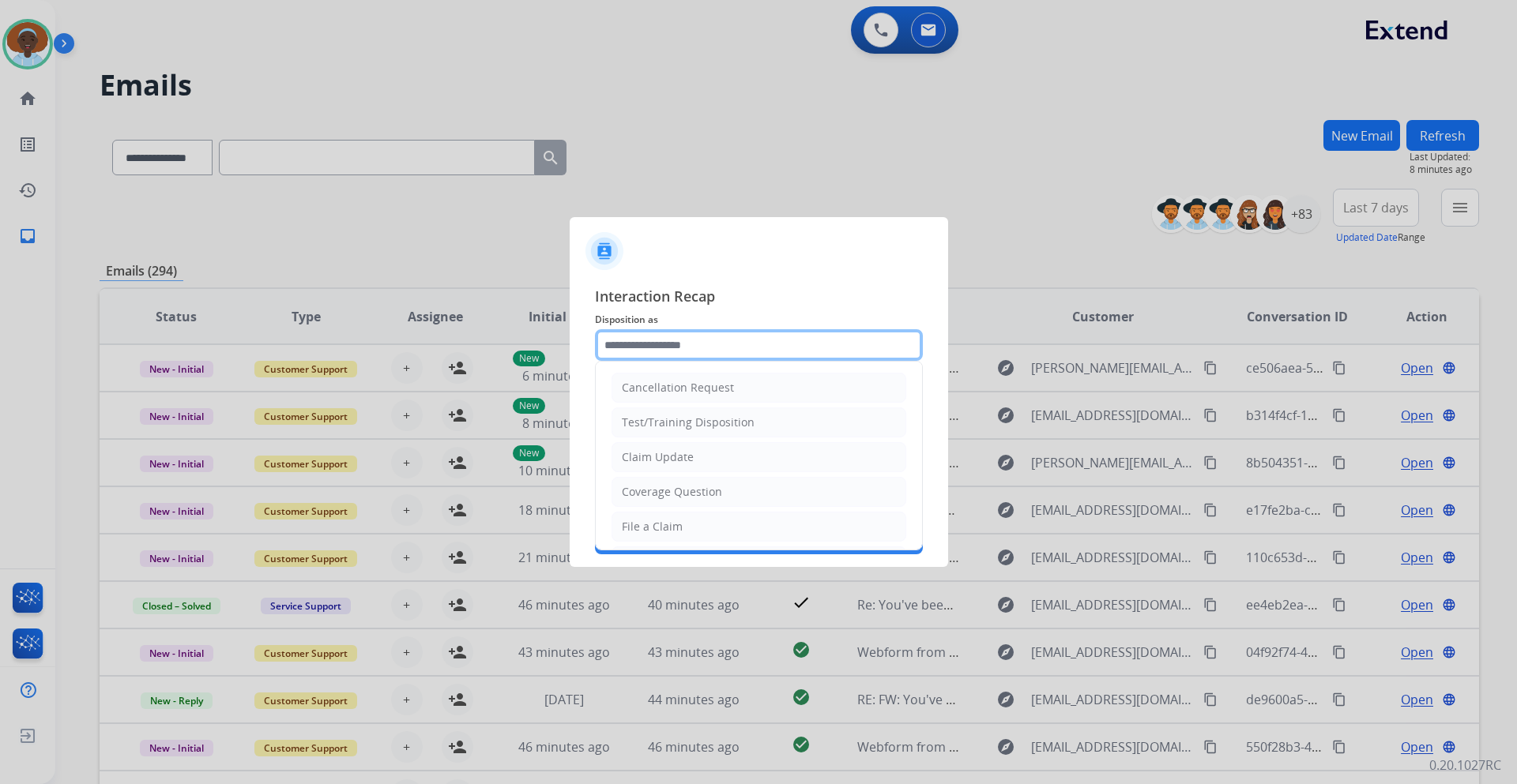
click at [666, 346] on input "text" at bounding box center [759, 346] width 328 height 32
click at [681, 529] on li "File a Claim" at bounding box center [759, 527] width 295 height 30
type input "**********"
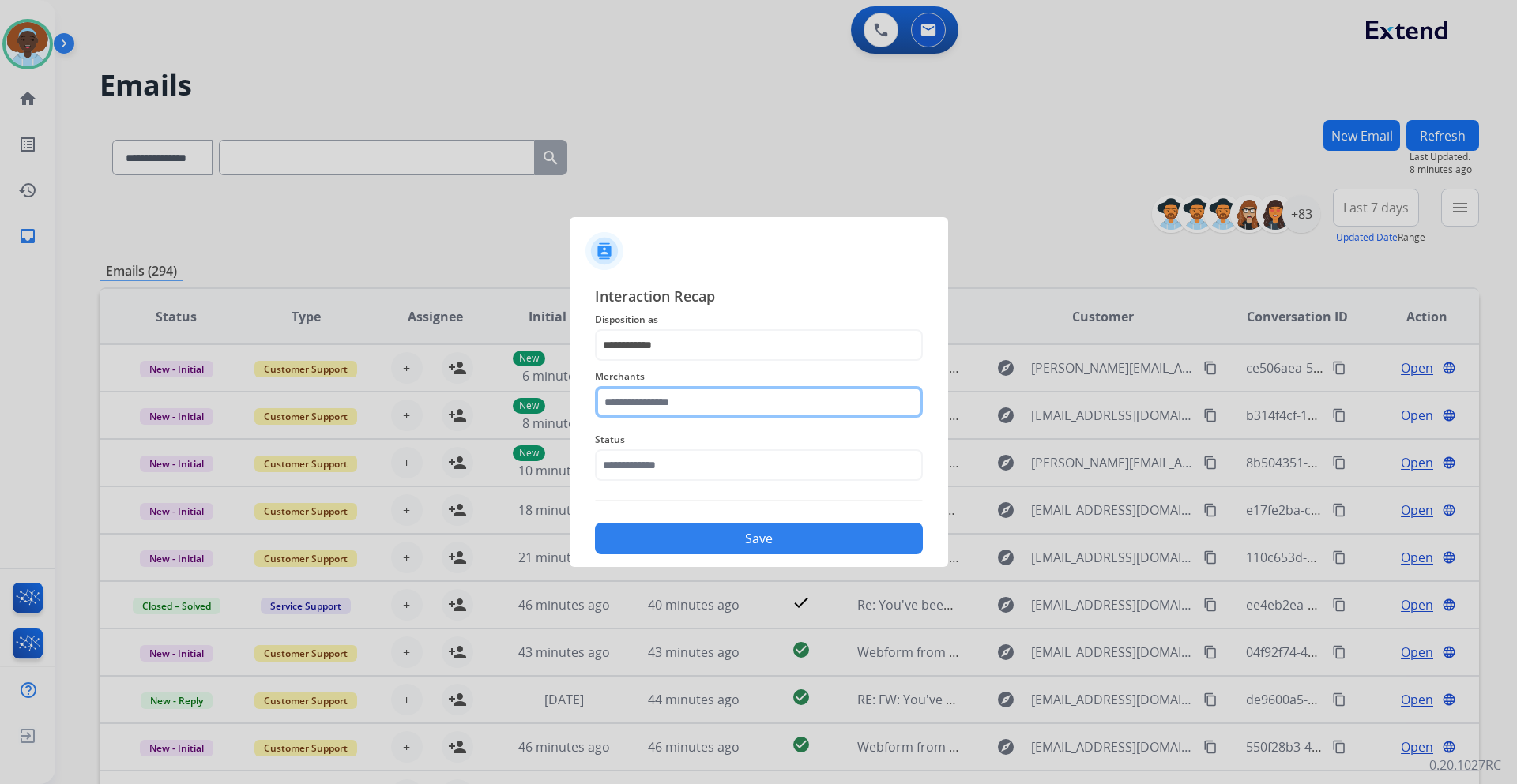
click at [722, 397] on input "text" at bounding box center [759, 402] width 328 height 32
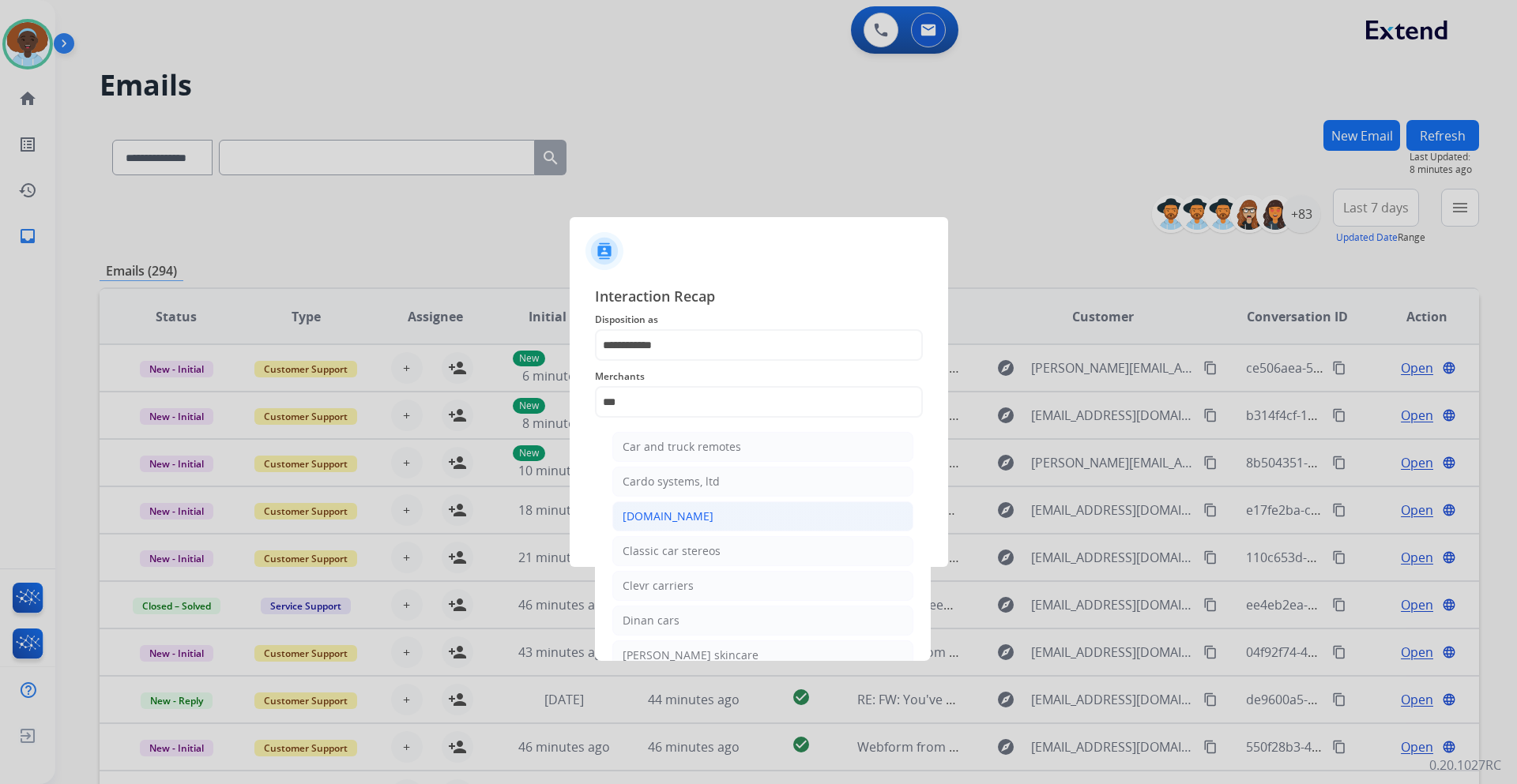
click at [702, 523] on li "[DOMAIN_NAME]" at bounding box center [764, 516] width 301 height 30
type input "**********"
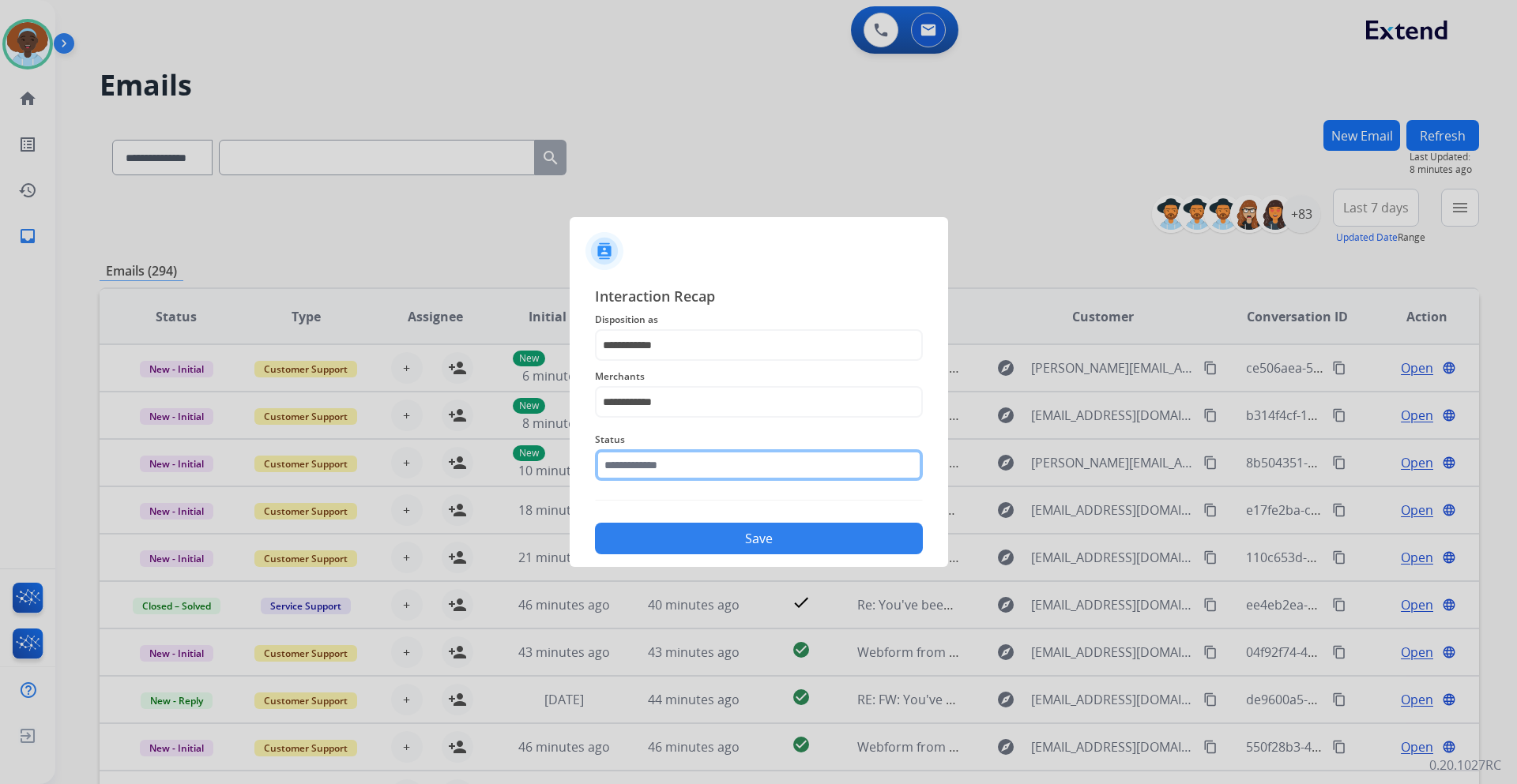
click at [712, 459] on input "text" at bounding box center [759, 465] width 328 height 32
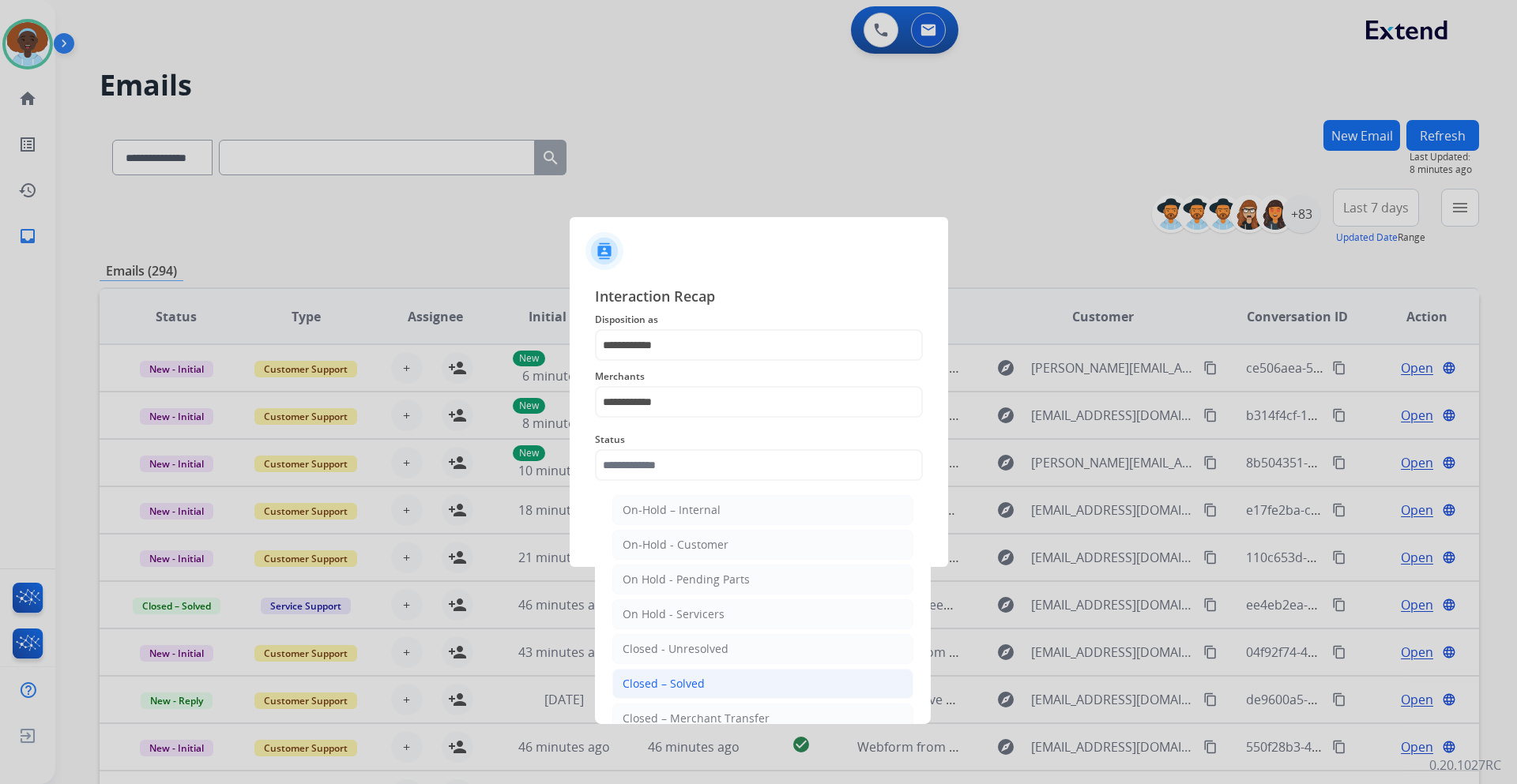
click at [718, 674] on li "Closed – Solved" at bounding box center [764, 684] width 301 height 30
type input "**********"
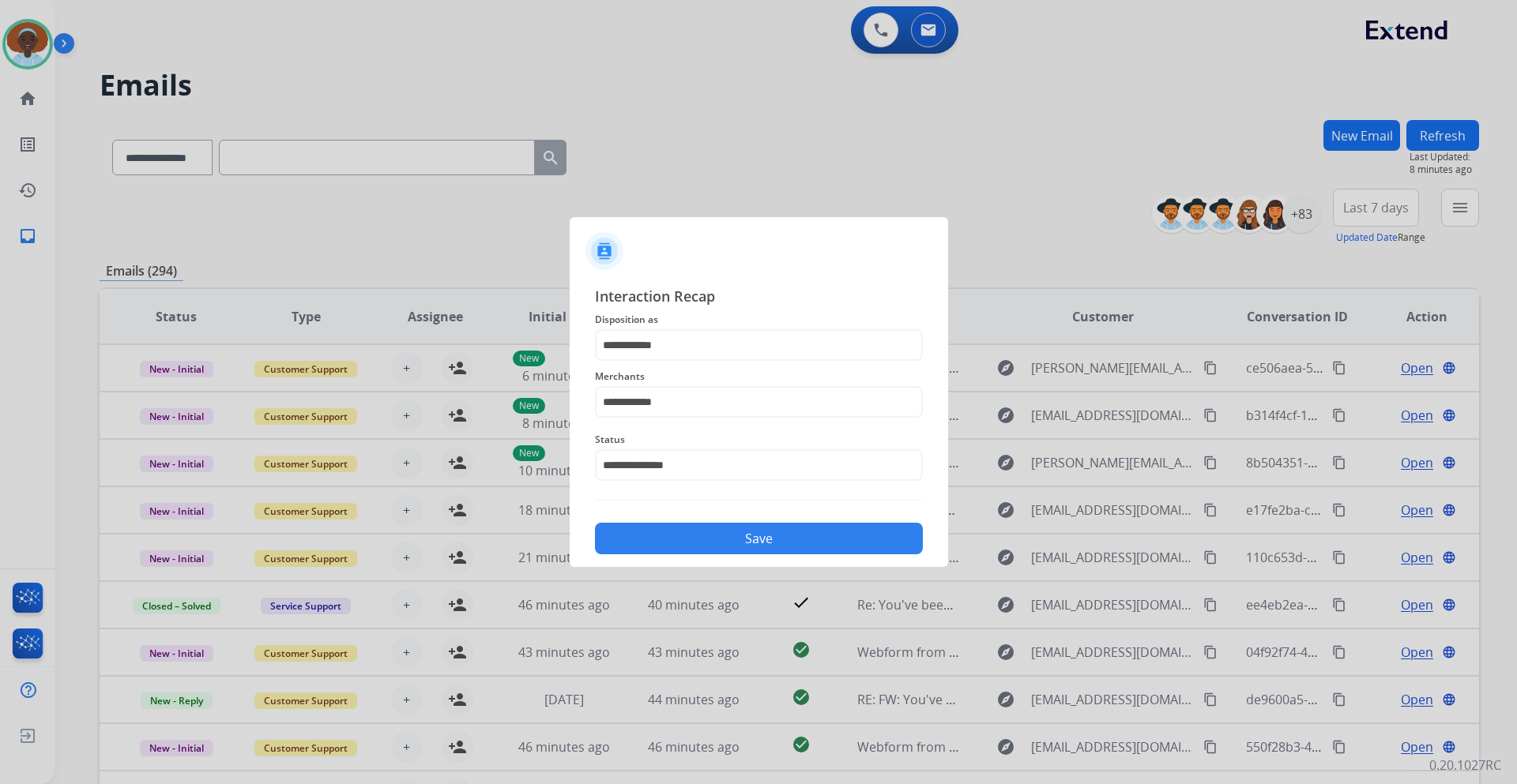
click at [774, 534] on button "Save" at bounding box center [759, 539] width 328 height 32
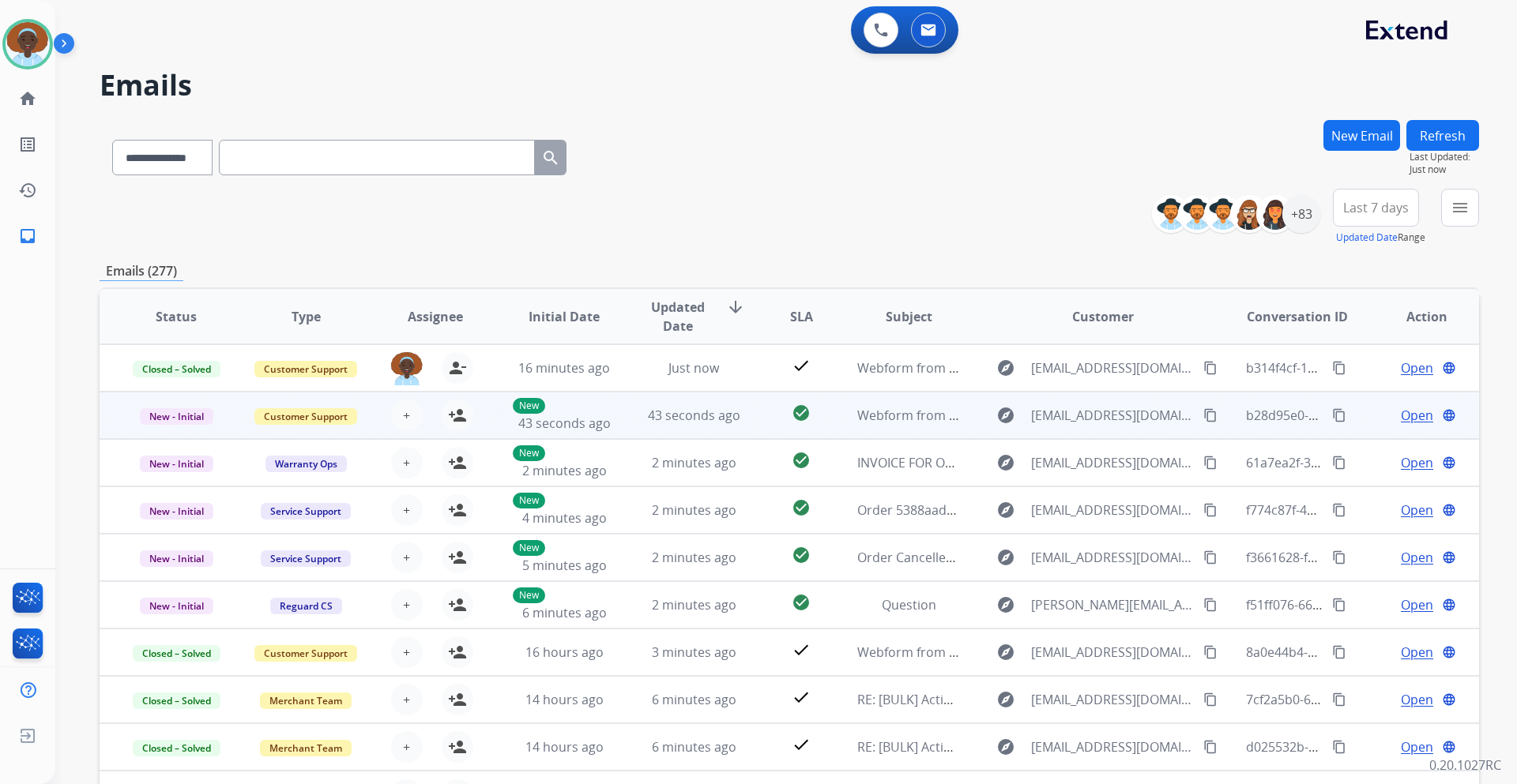
click at [1403, 406] on span "Open" at bounding box center [1417, 415] width 33 height 19
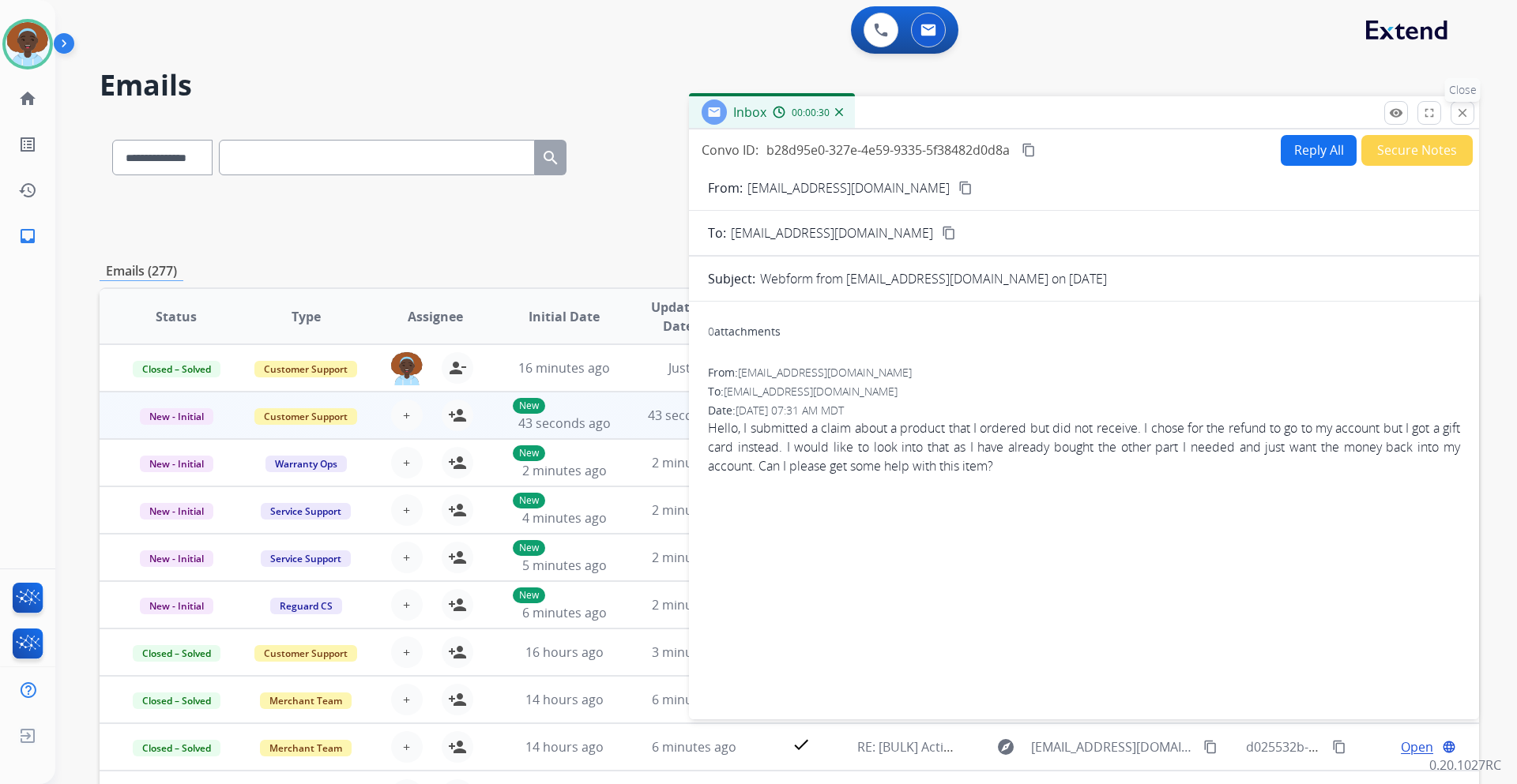
click at [1468, 115] on mat-icon "close" at bounding box center [1463, 112] width 14 height 14
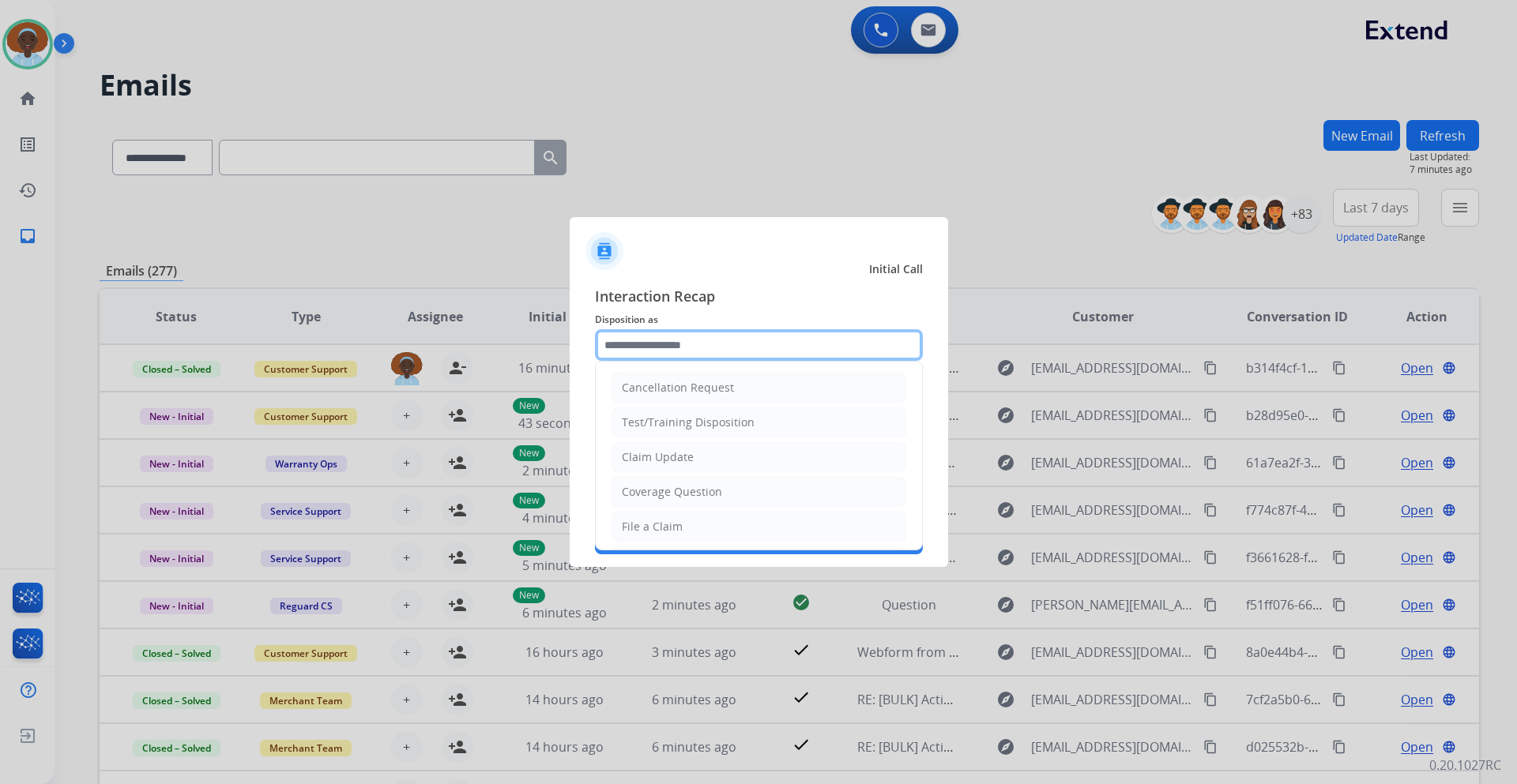
click at [722, 345] on input "text" at bounding box center [759, 346] width 328 height 32
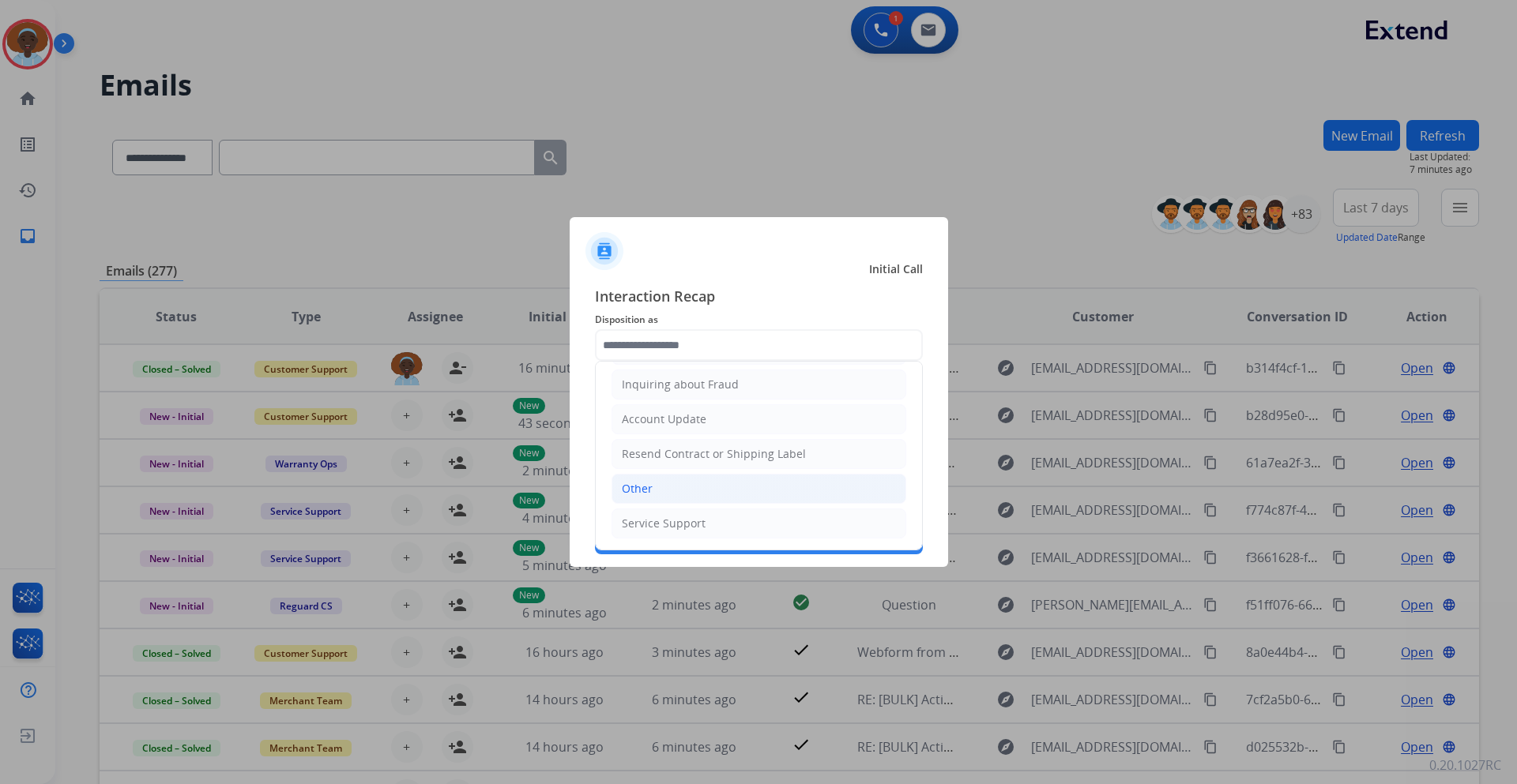
click at [707, 491] on li "Other" at bounding box center [759, 489] width 295 height 30
type input "*****"
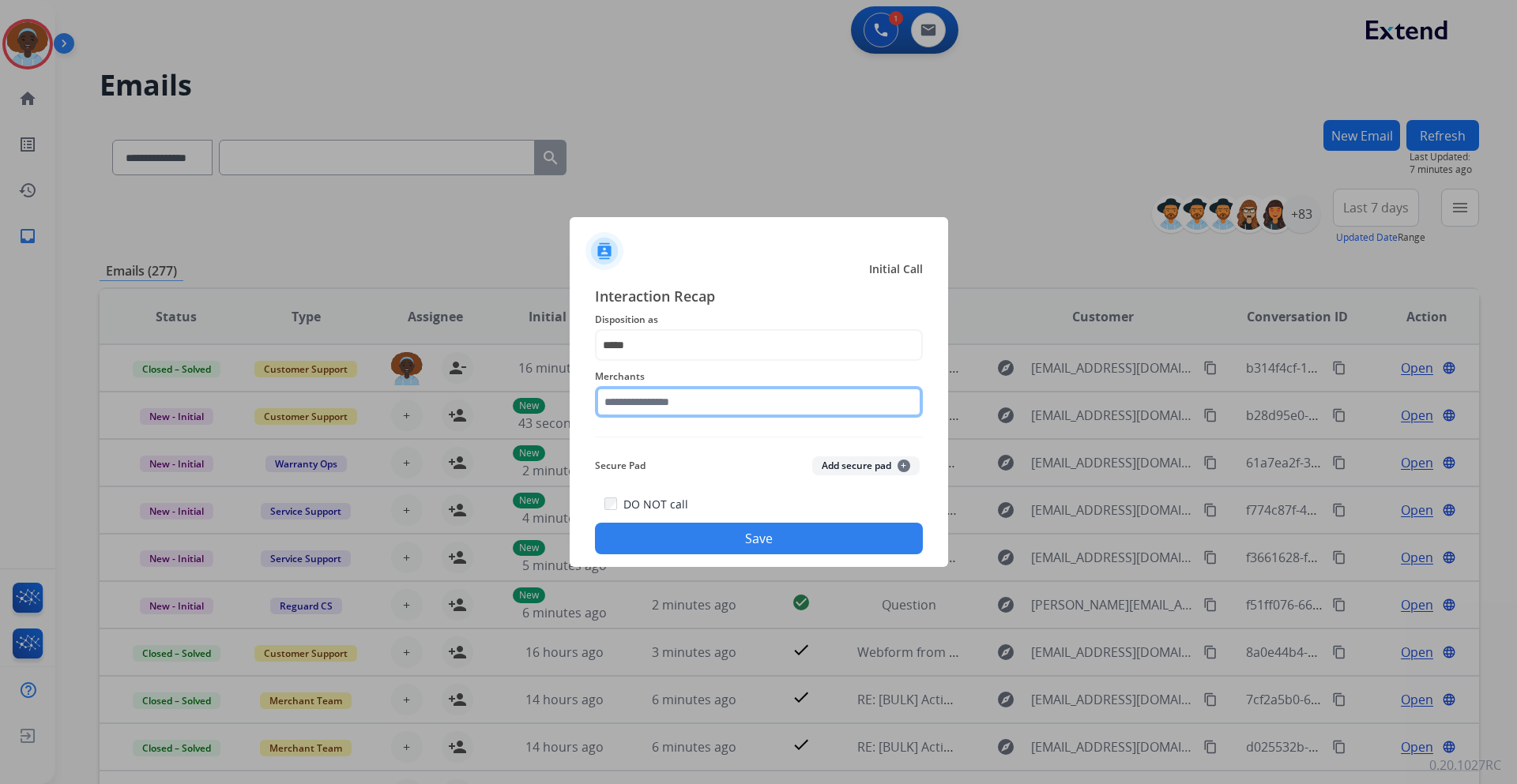
click at [718, 402] on input "text" at bounding box center [759, 402] width 328 height 32
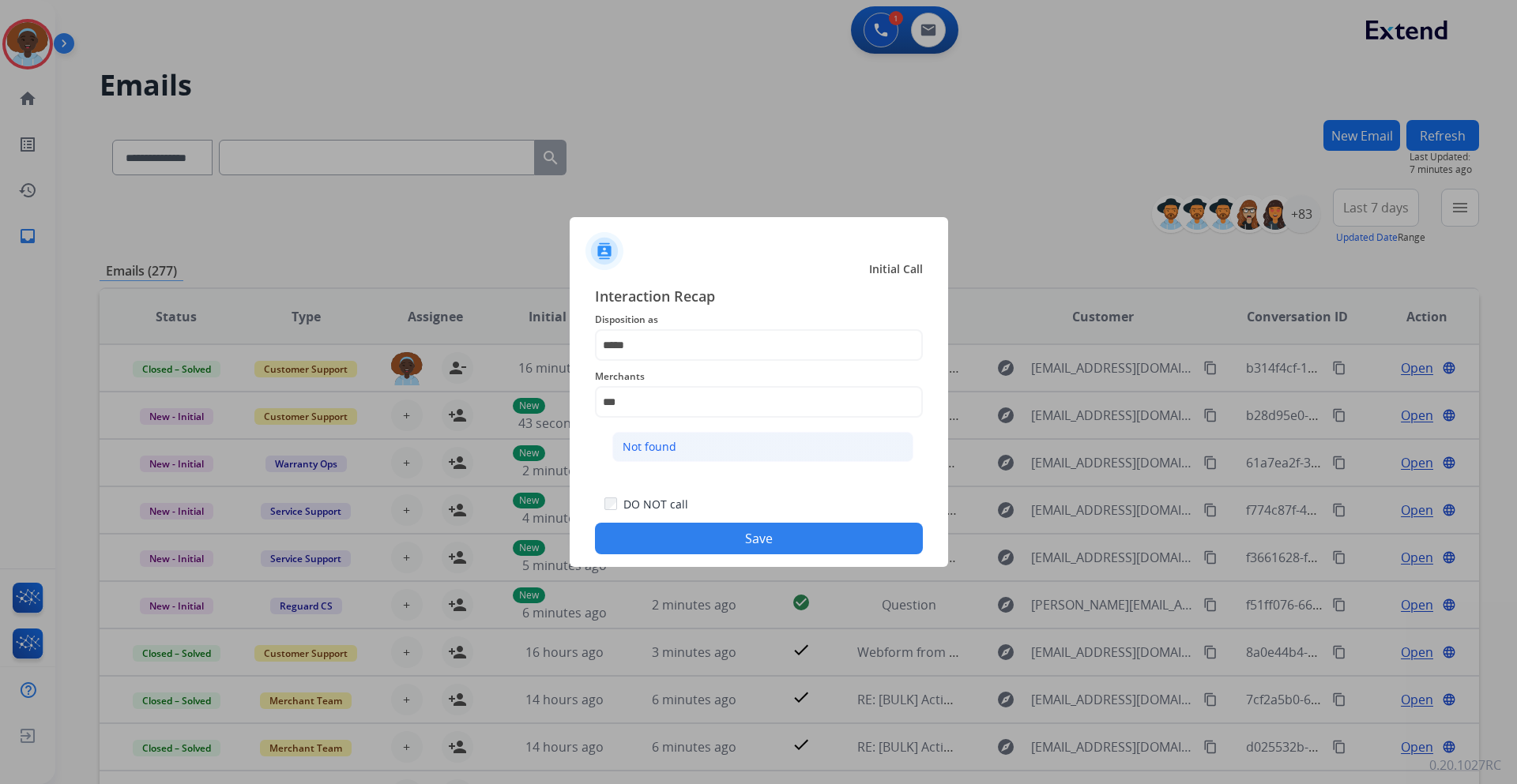
click at [722, 453] on li "Not found" at bounding box center [764, 447] width 301 height 30
type input "*********"
click at [778, 541] on button "Save" at bounding box center [759, 539] width 328 height 32
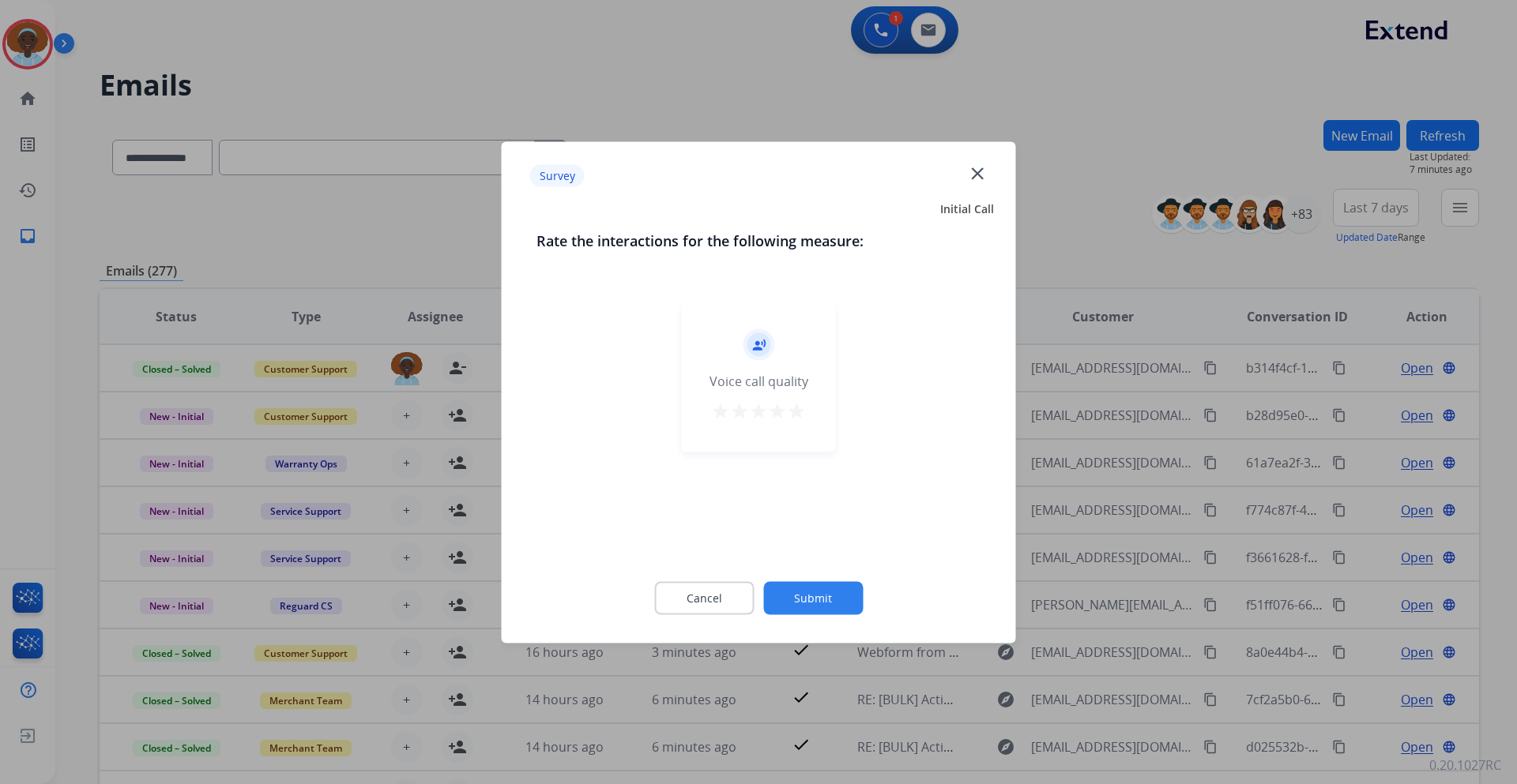
click at [800, 410] on mat-icon "star" at bounding box center [796, 411] width 19 height 19
click at [826, 598] on button "Submit" at bounding box center [813, 598] width 100 height 33
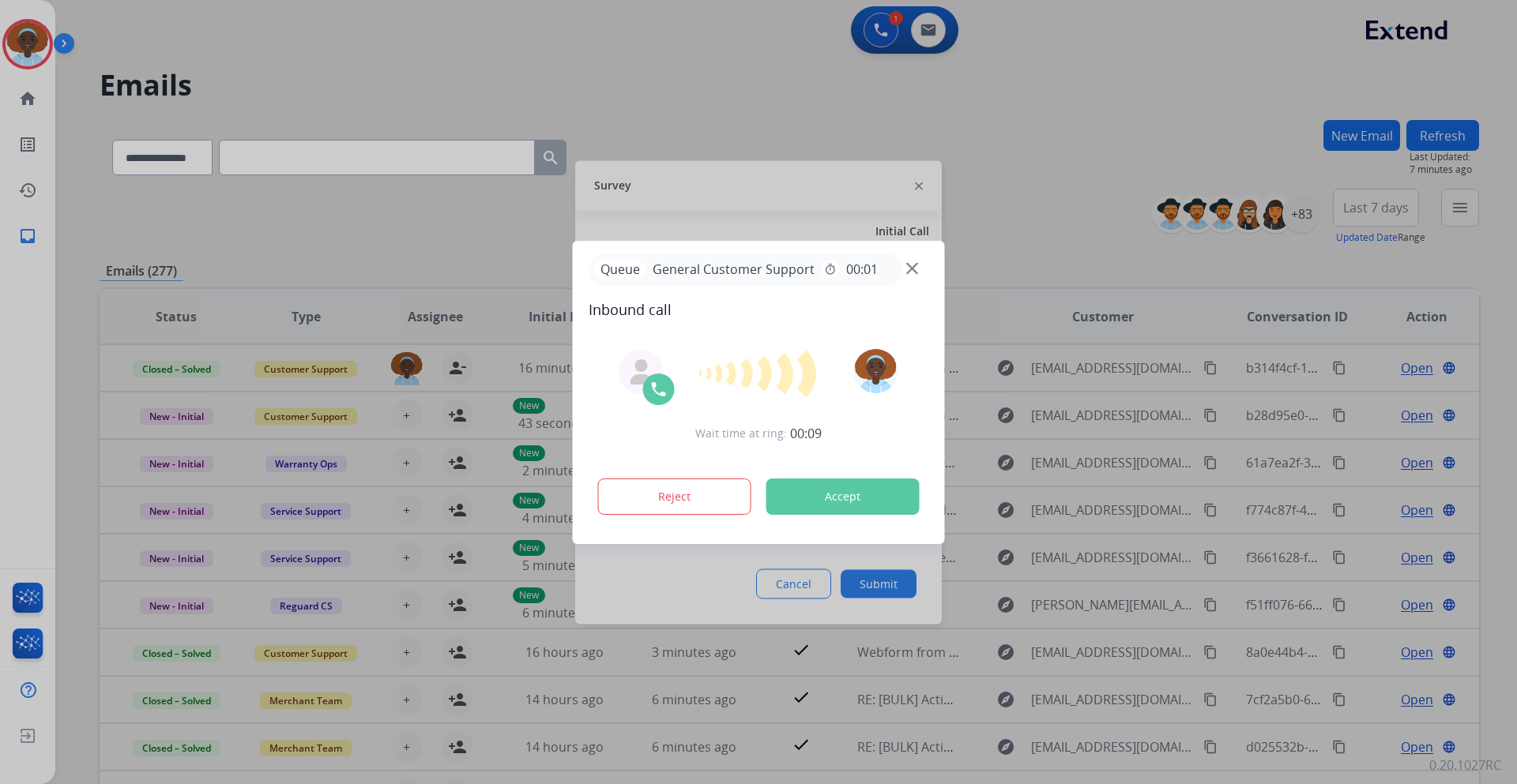
click at [877, 587] on div at bounding box center [758, 392] width 1517 height 784
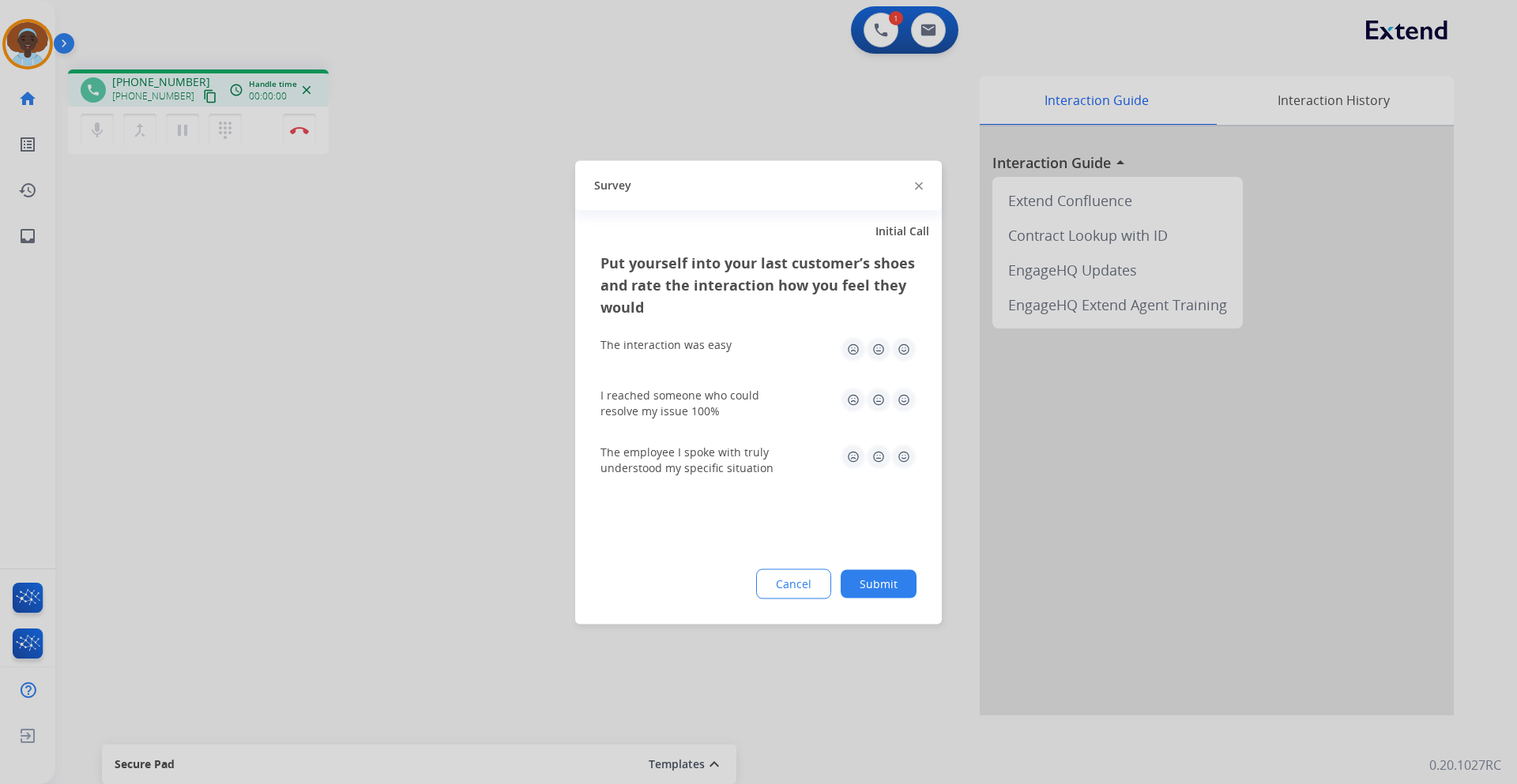
click at [877, 587] on button "Submit" at bounding box center [878, 584] width 76 height 28
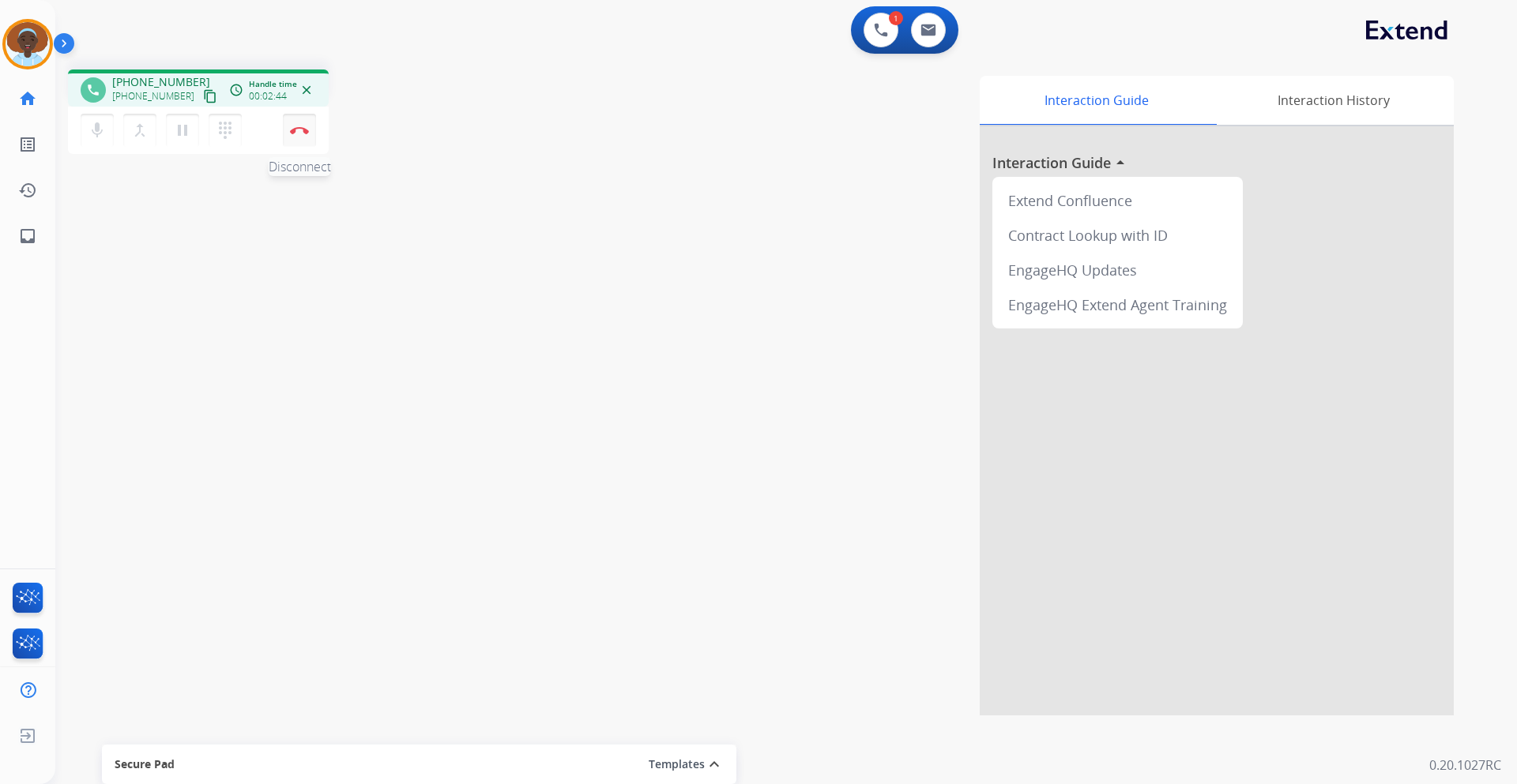
click at [302, 133] on img at bounding box center [299, 130] width 19 height 8
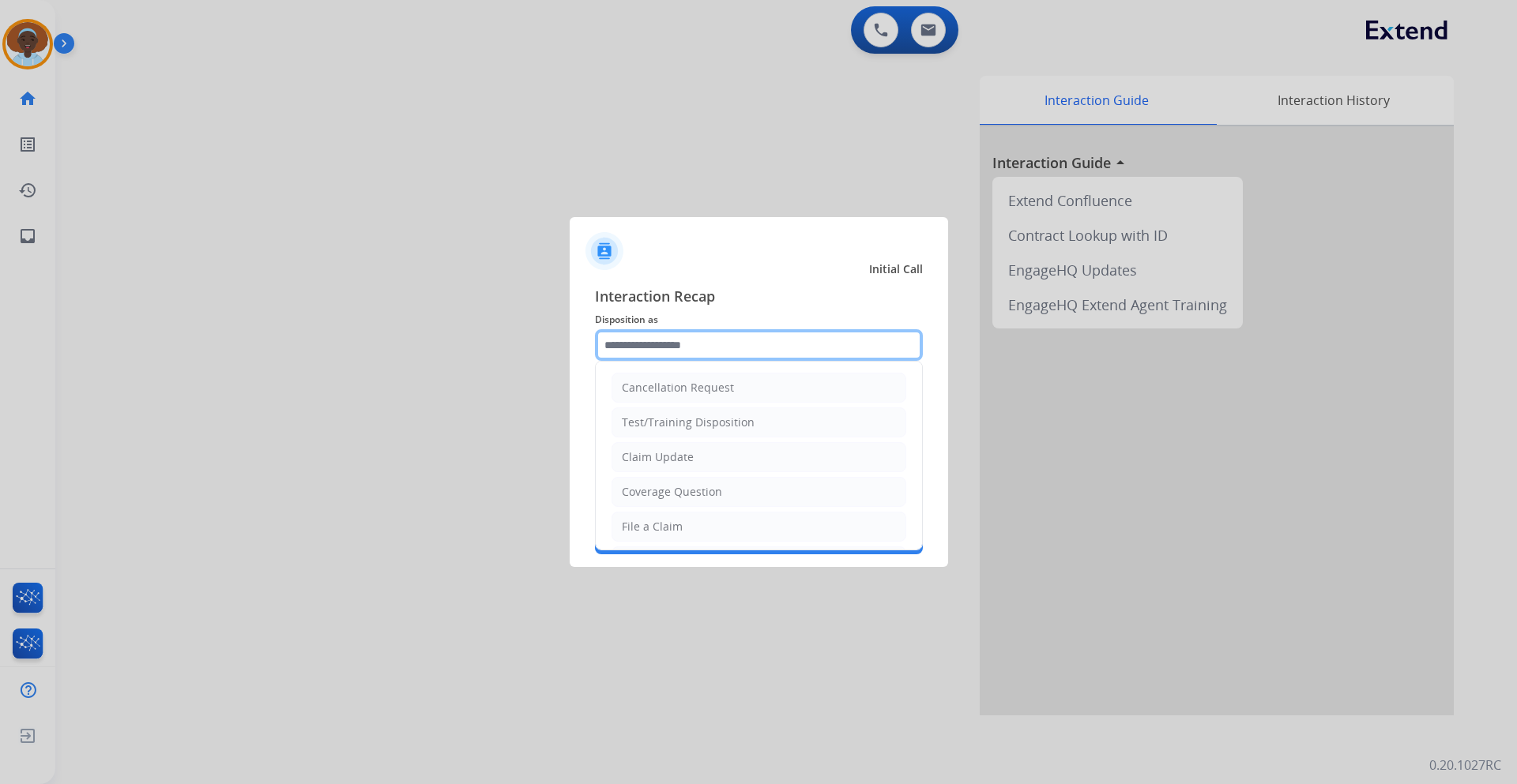
click at [680, 340] on input "text" at bounding box center [759, 346] width 328 height 32
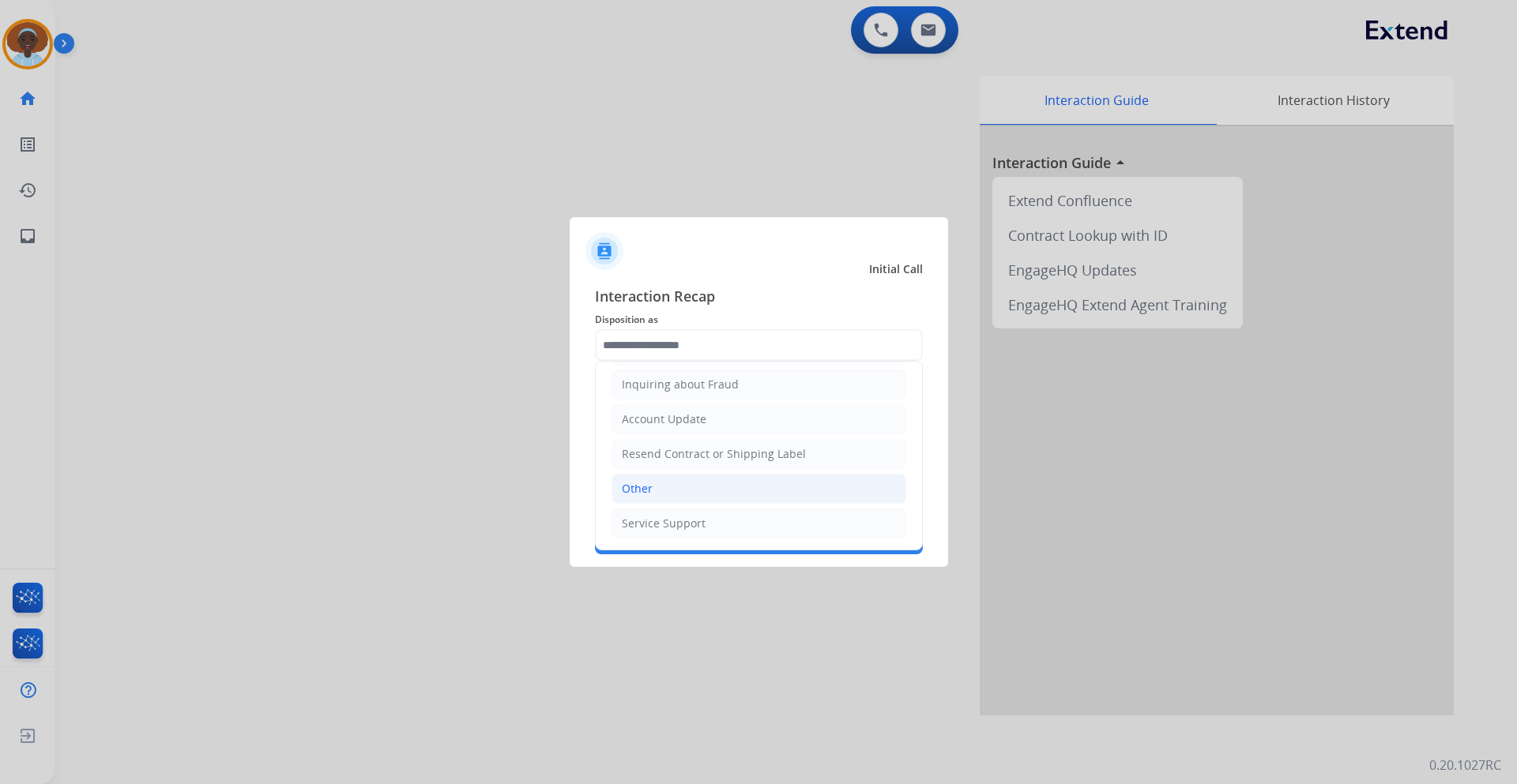
click at [671, 489] on li "Other" at bounding box center [759, 489] width 295 height 30
type input "*****"
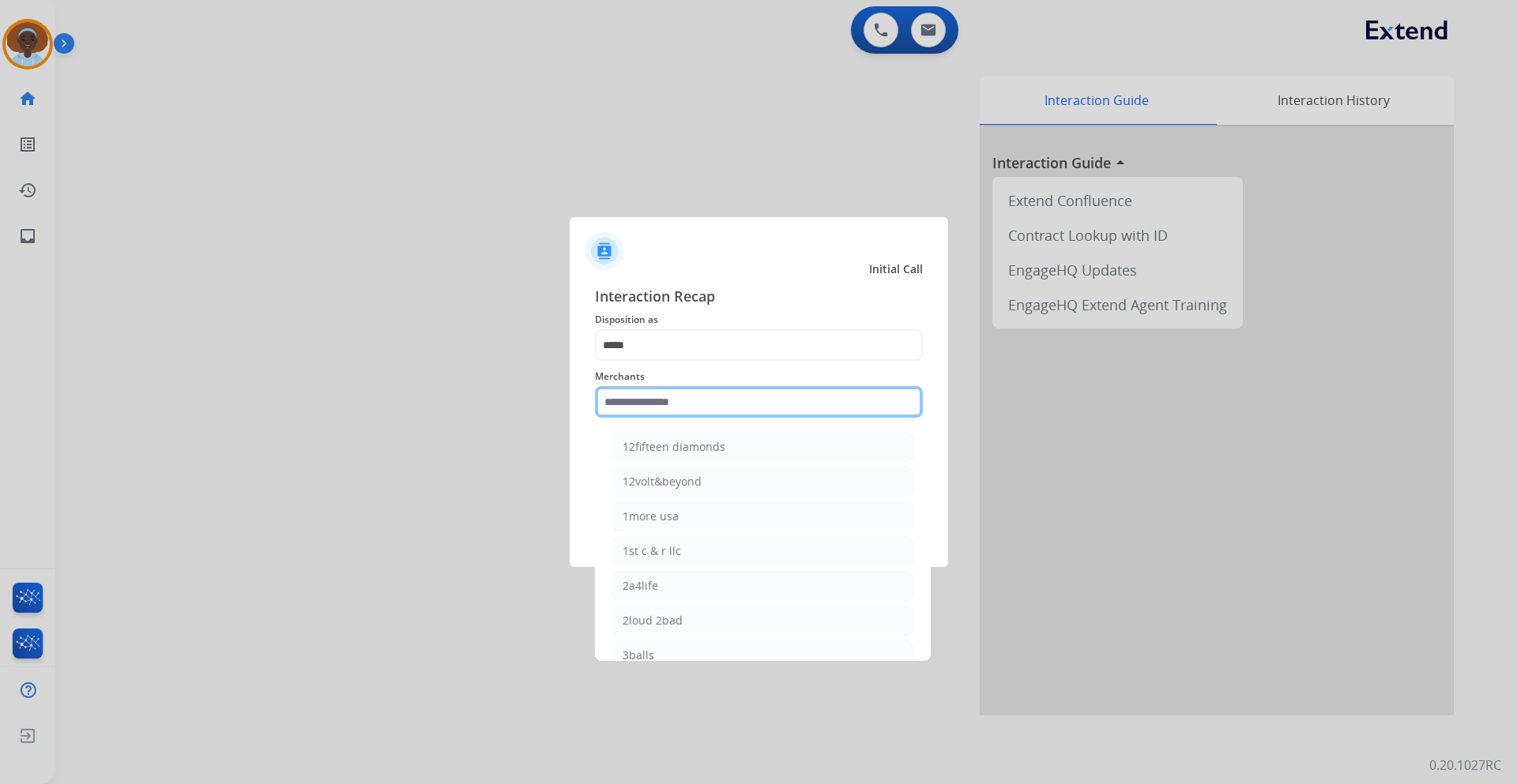
click at [685, 402] on input "text" at bounding box center [759, 402] width 328 height 32
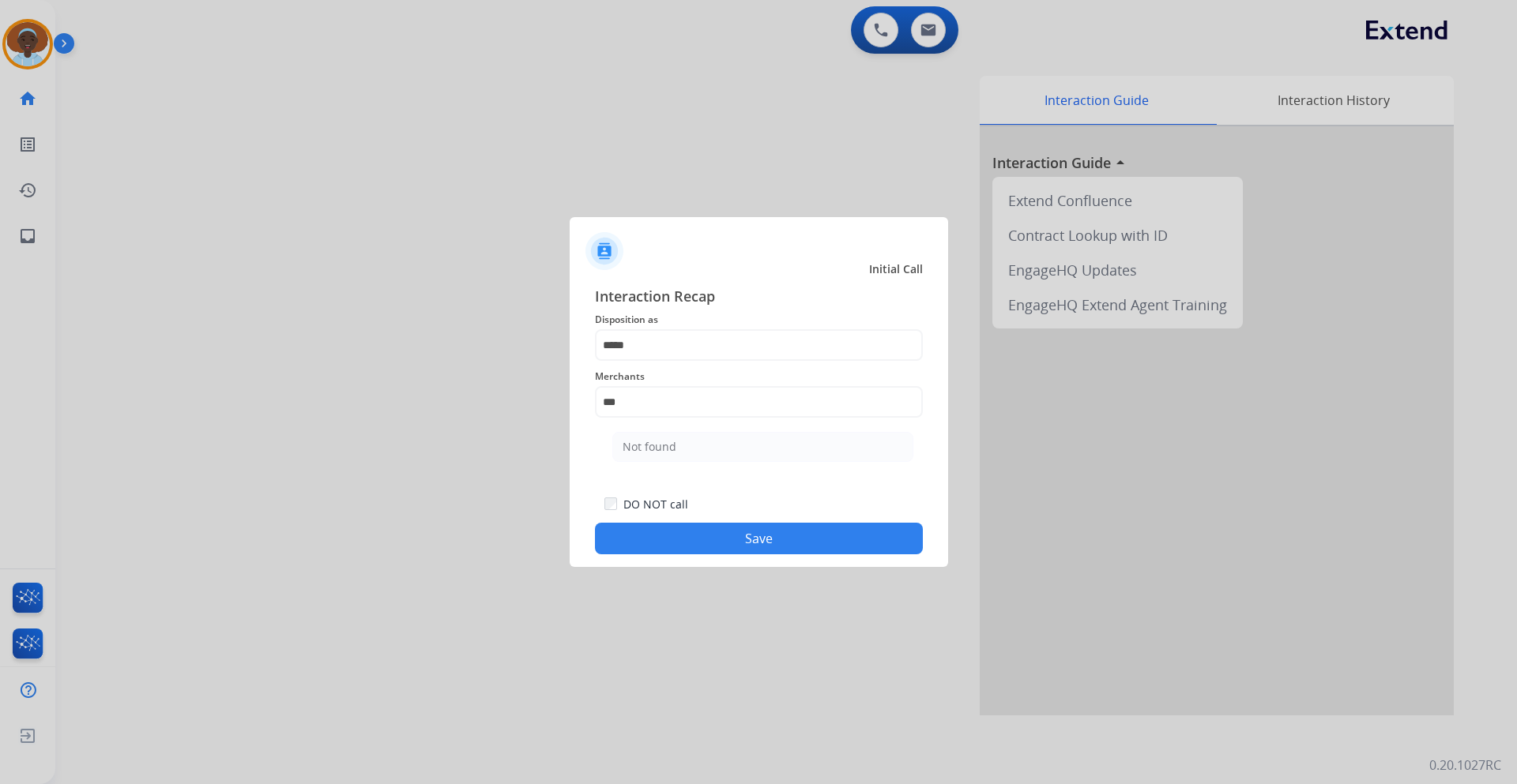
click at [691, 453] on li "Not found" at bounding box center [764, 447] width 301 height 30
type input "*********"
click at [728, 542] on button "Save" at bounding box center [759, 539] width 328 height 32
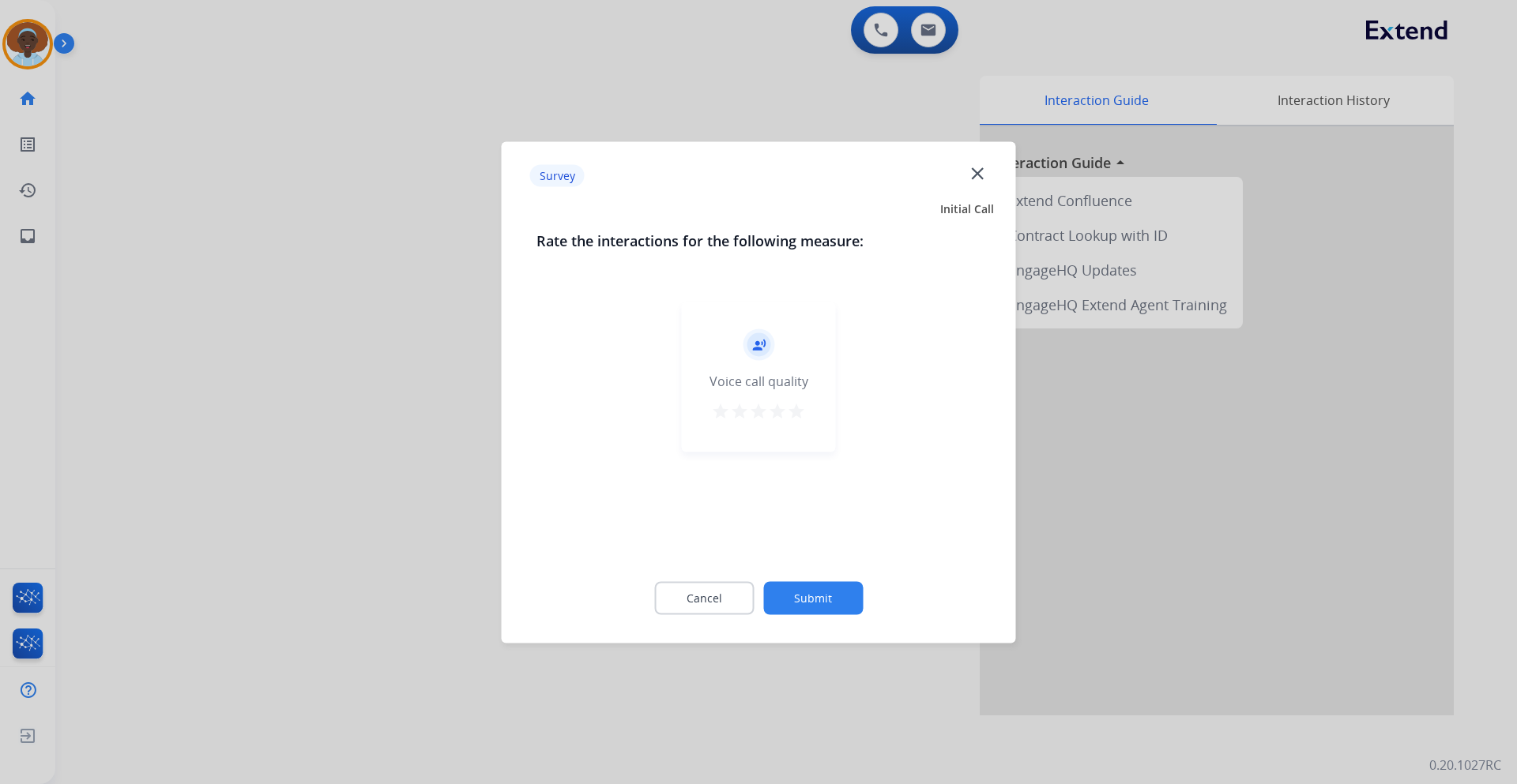
click at [797, 419] on mat-icon "star" at bounding box center [796, 411] width 19 height 19
click at [799, 589] on button "Submit" at bounding box center [813, 598] width 100 height 33
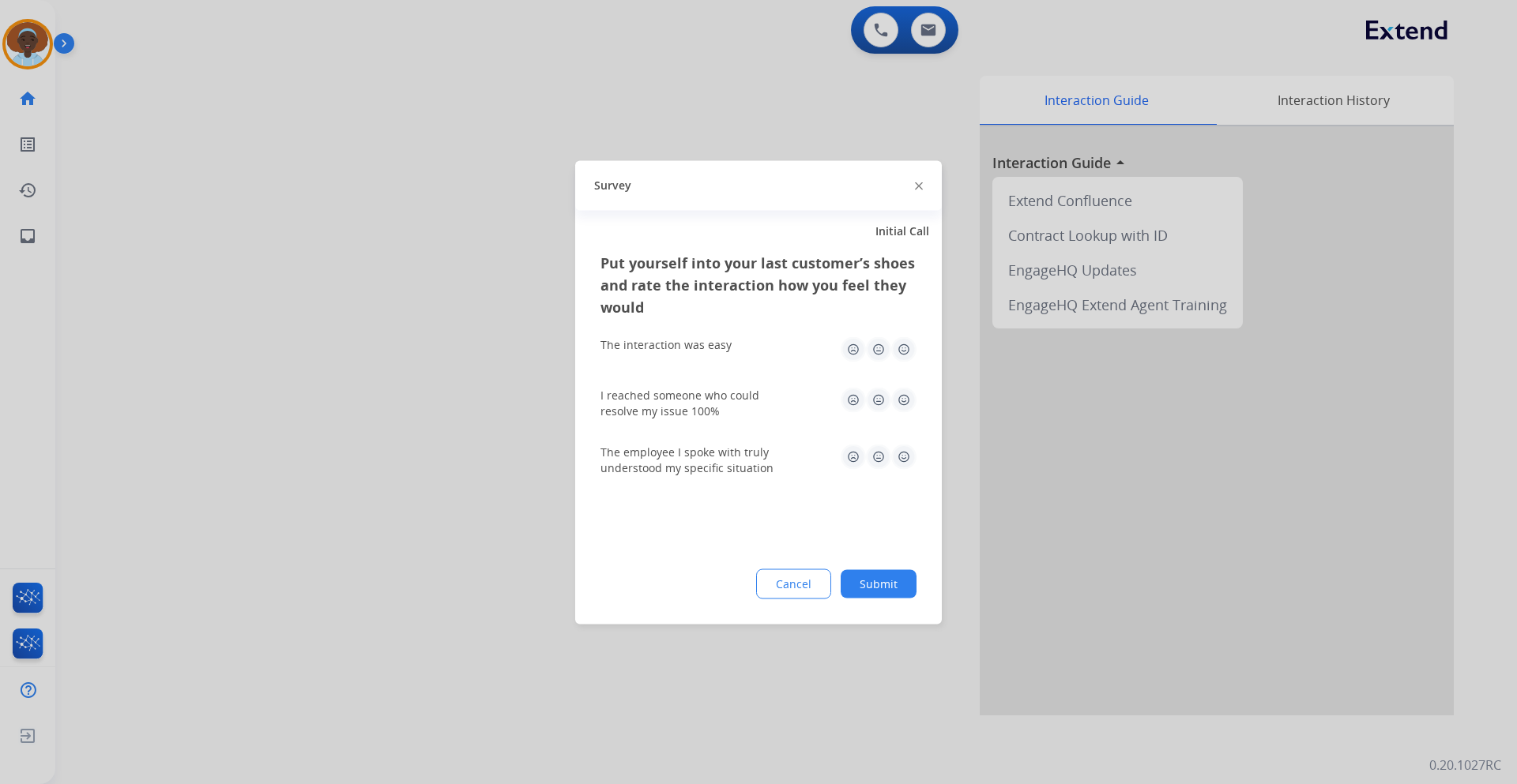
drag, startPoint x: 904, startPoint y: 401, endPoint x: 904, endPoint y: 381, distance: 20.0
click at [904, 400] on img at bounding box center [904, 400] width 25 height 25
drag, startPoint x: 902, startPoint y: 350, endPoint x: 892, endPoint y: 424, distance: 74.7
click at [902, 349] on img at bounding box center [904, 349] width 25 height 25
drag, startPoint x: 904, startPoint y: 455, endPoint x: 908, endPoint y: 524, distance: 69.1
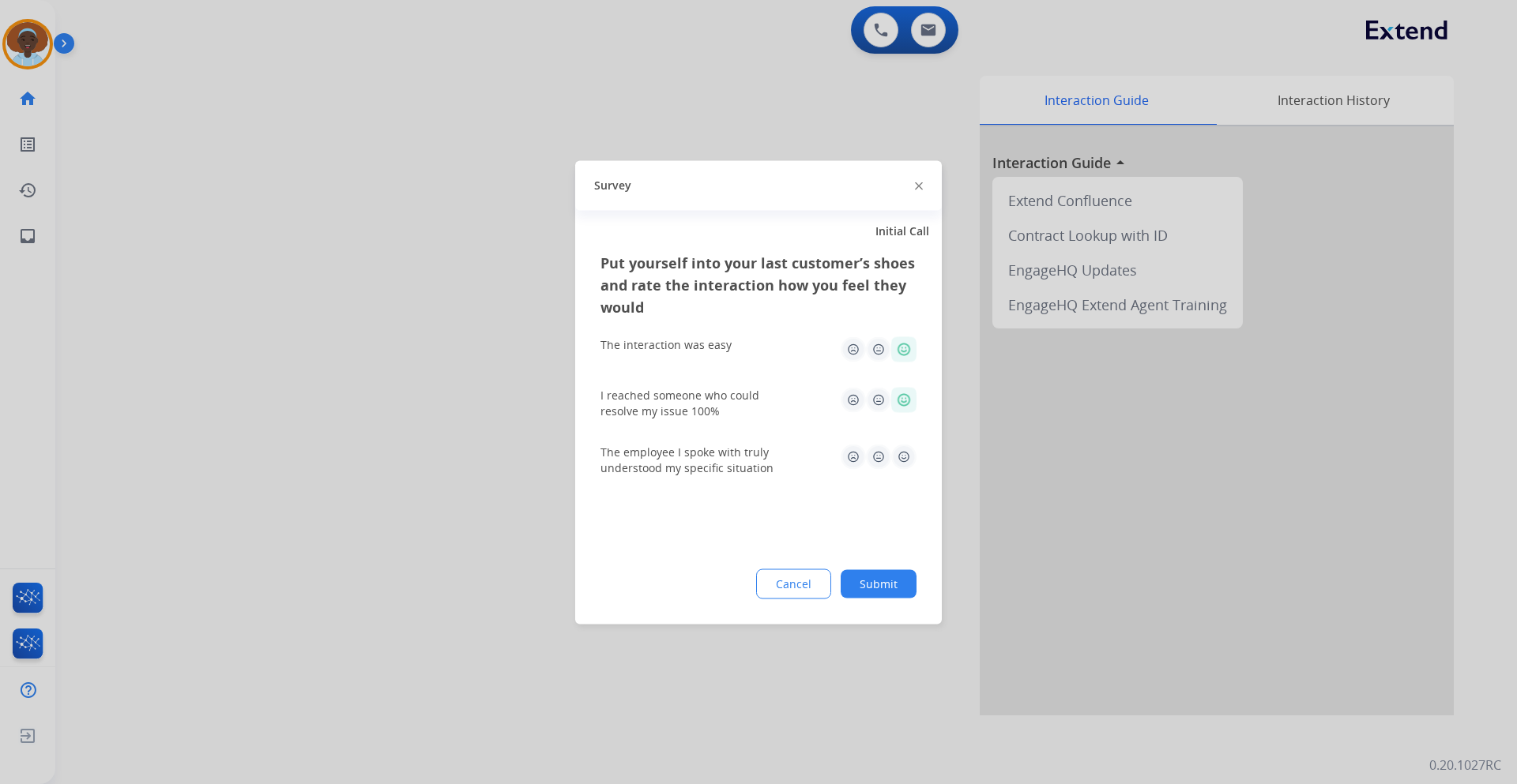
click at [904, 454] on img at bounding box center [904, 457] width 25 height 25
click at [884, 585] on button "Submit" at bounding box center [878, 584] width 76 height 28
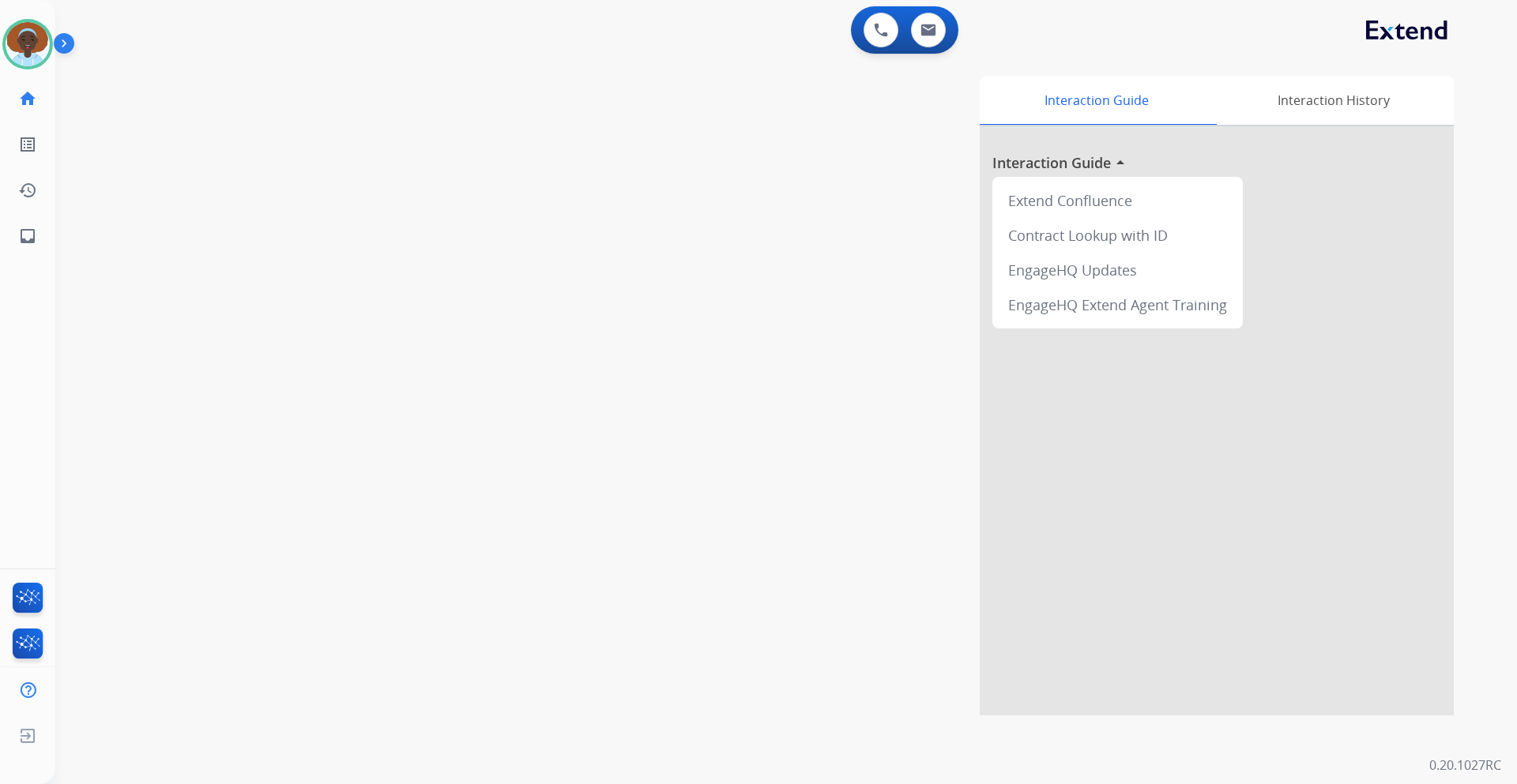
click at [114, 35] on div "0 Voice Interactions 0 Email Interactions" at bounding box center [777, 32] width 1405 height 50
click at [26, 42] on img at bounding box center [28, 44] width 44 height 44
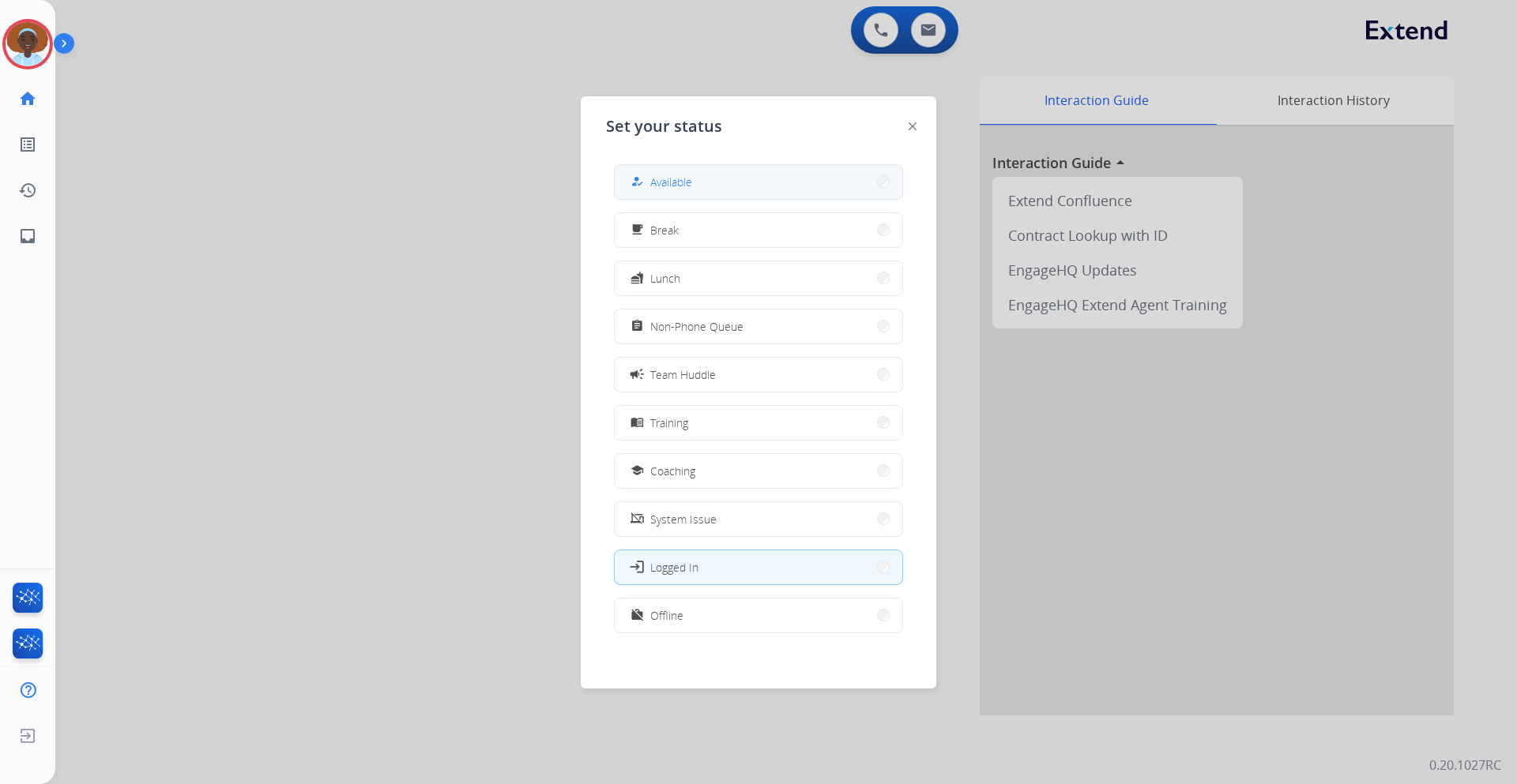
click at [791, 182] on button "how_to_reg Available" at bounding box center [758, 182] width 288 height 34
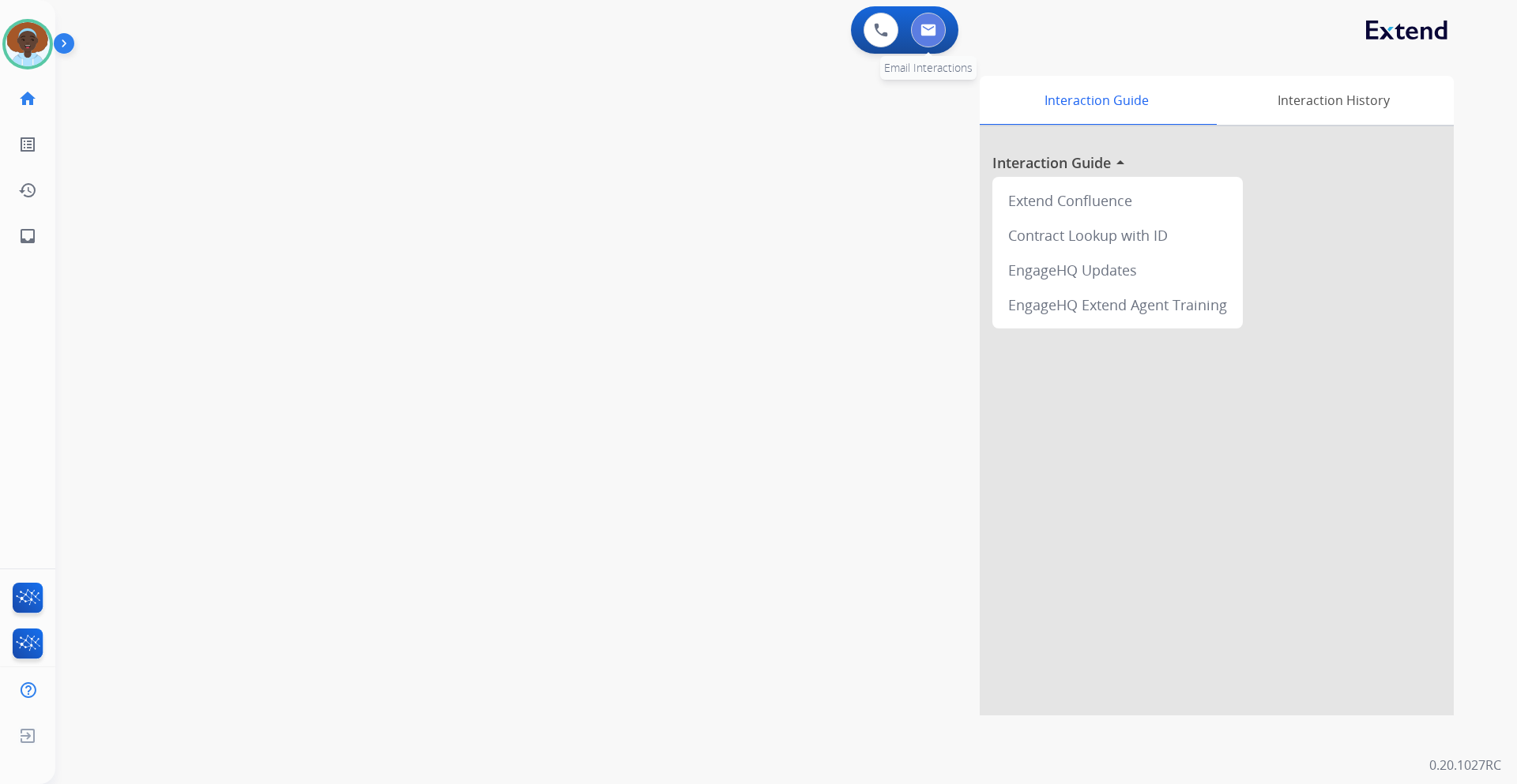
click at [921, 34] on img at bounding box center [928, 29] width 16 height 13
select select "**********"
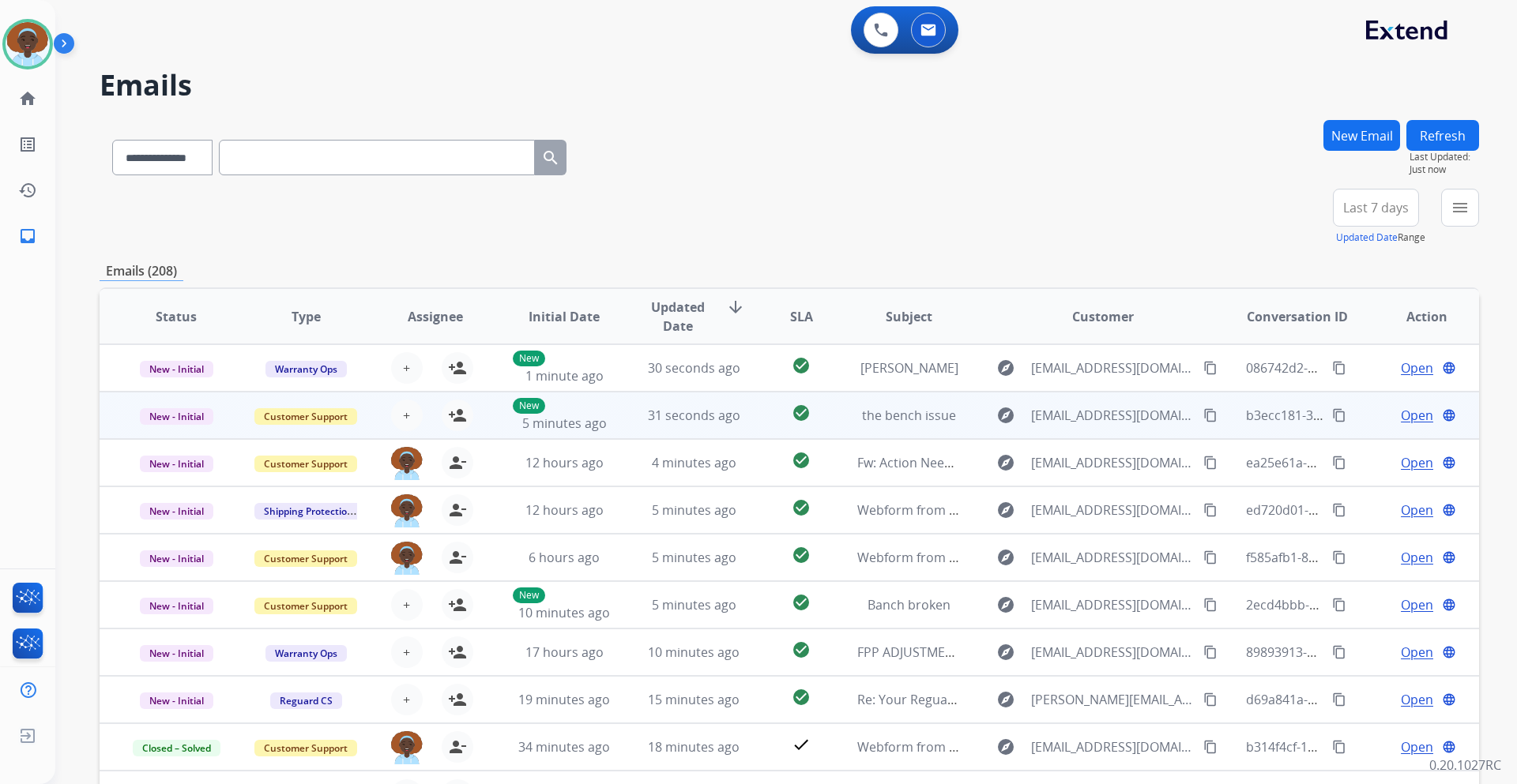
click at [1407, 414] on span "Open" at bounding box center [1417, 415] width 33 height 19
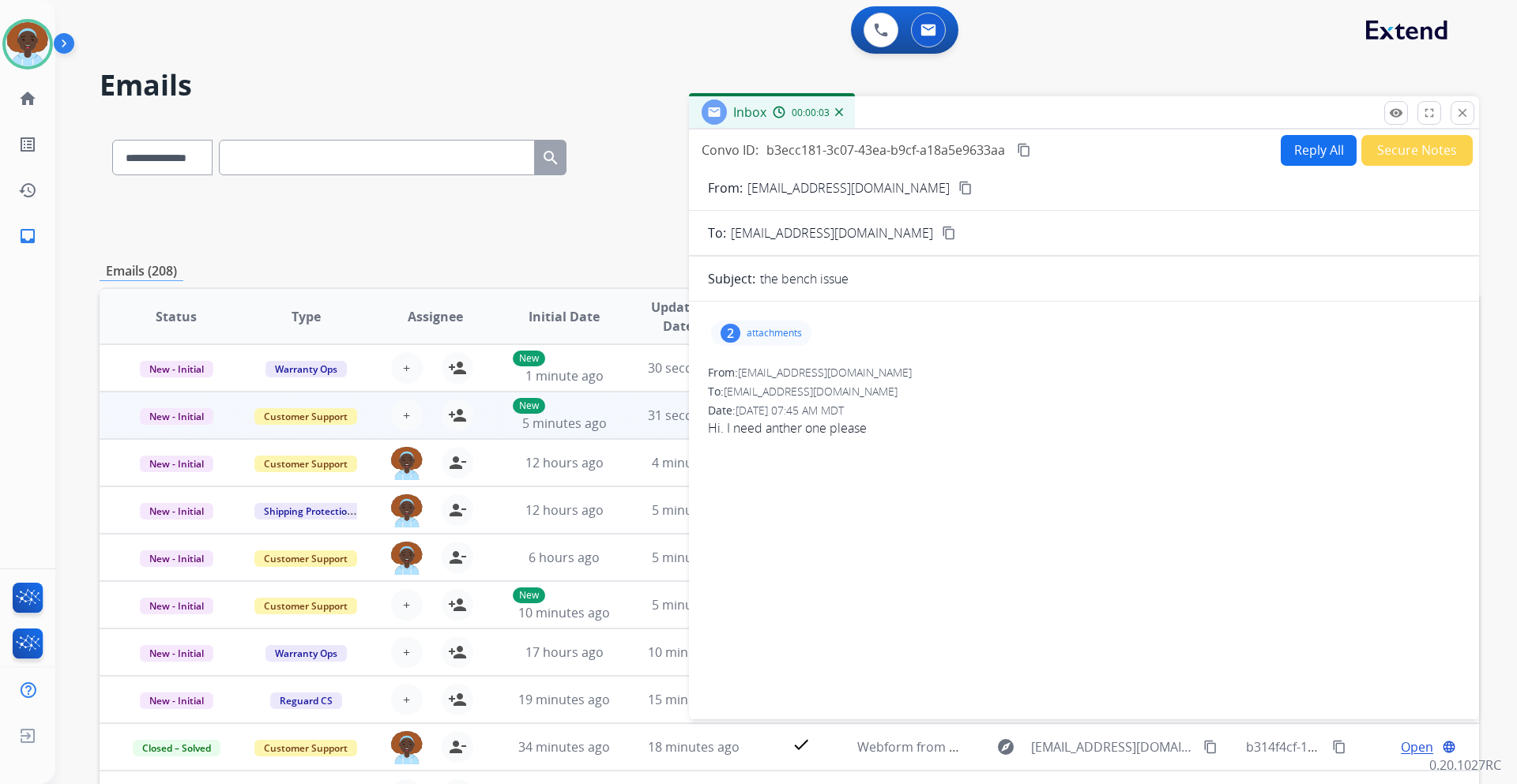
click at [730, 325] on div "2" at bounding box center [731, 333] width 20 height 19
click at [759, 373] on div at bounding box center [764, 373] width 79 height 55
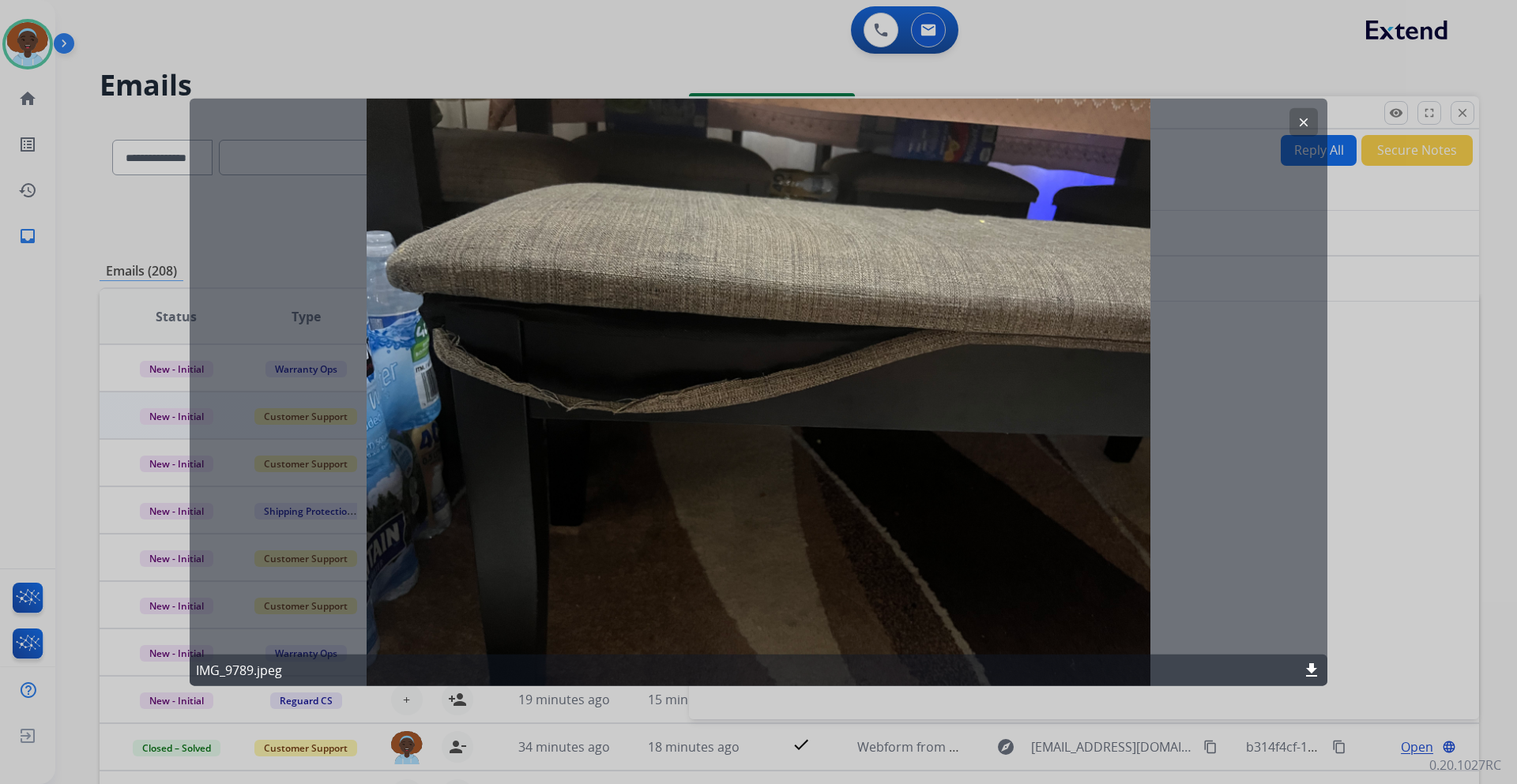
click at [1298, 120] on mat-icon "clear" at bounding box center [1304, 121] width 14 height 14
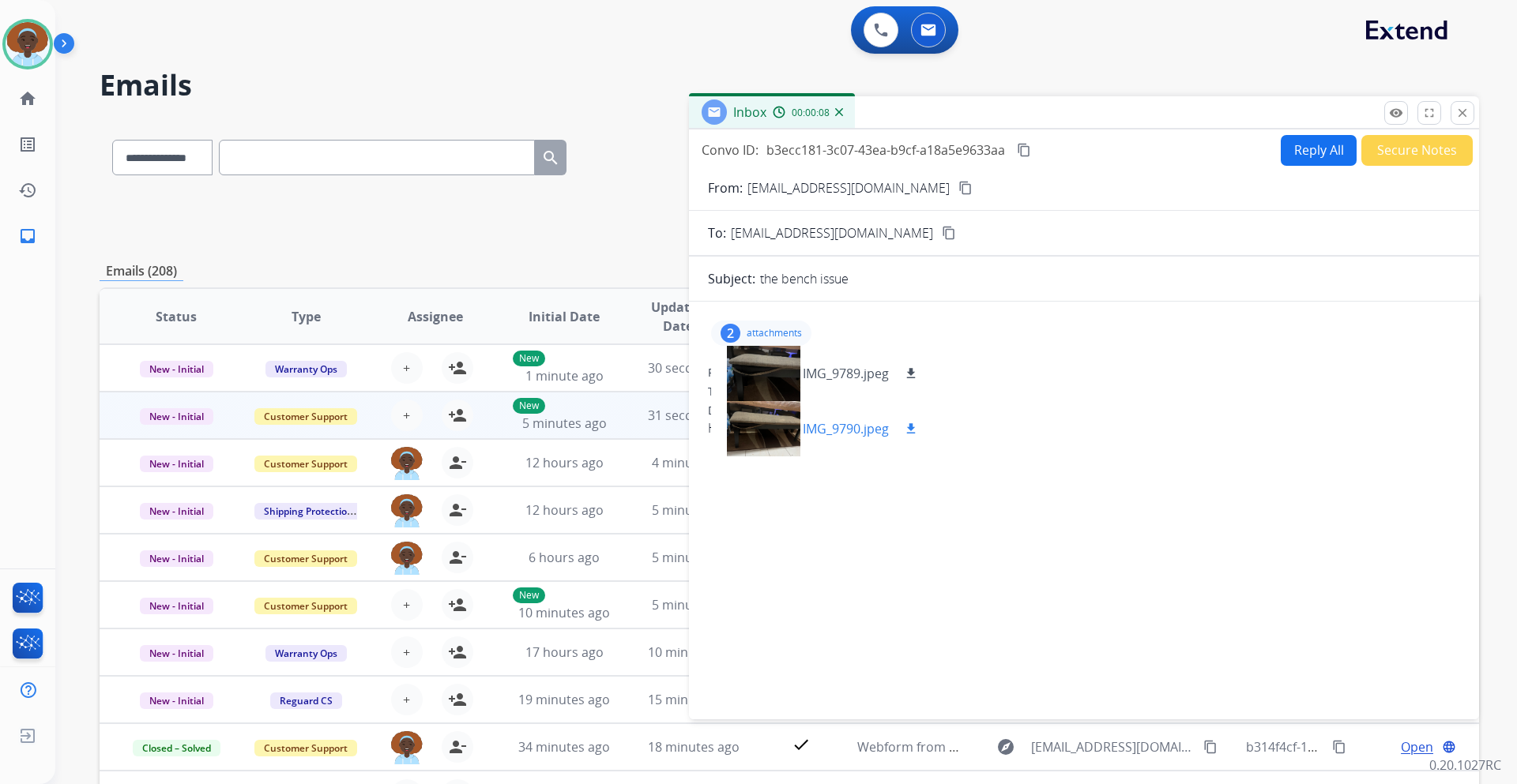
click at [772, 423] on div at bounding box center [764, 429] width 79 height 55
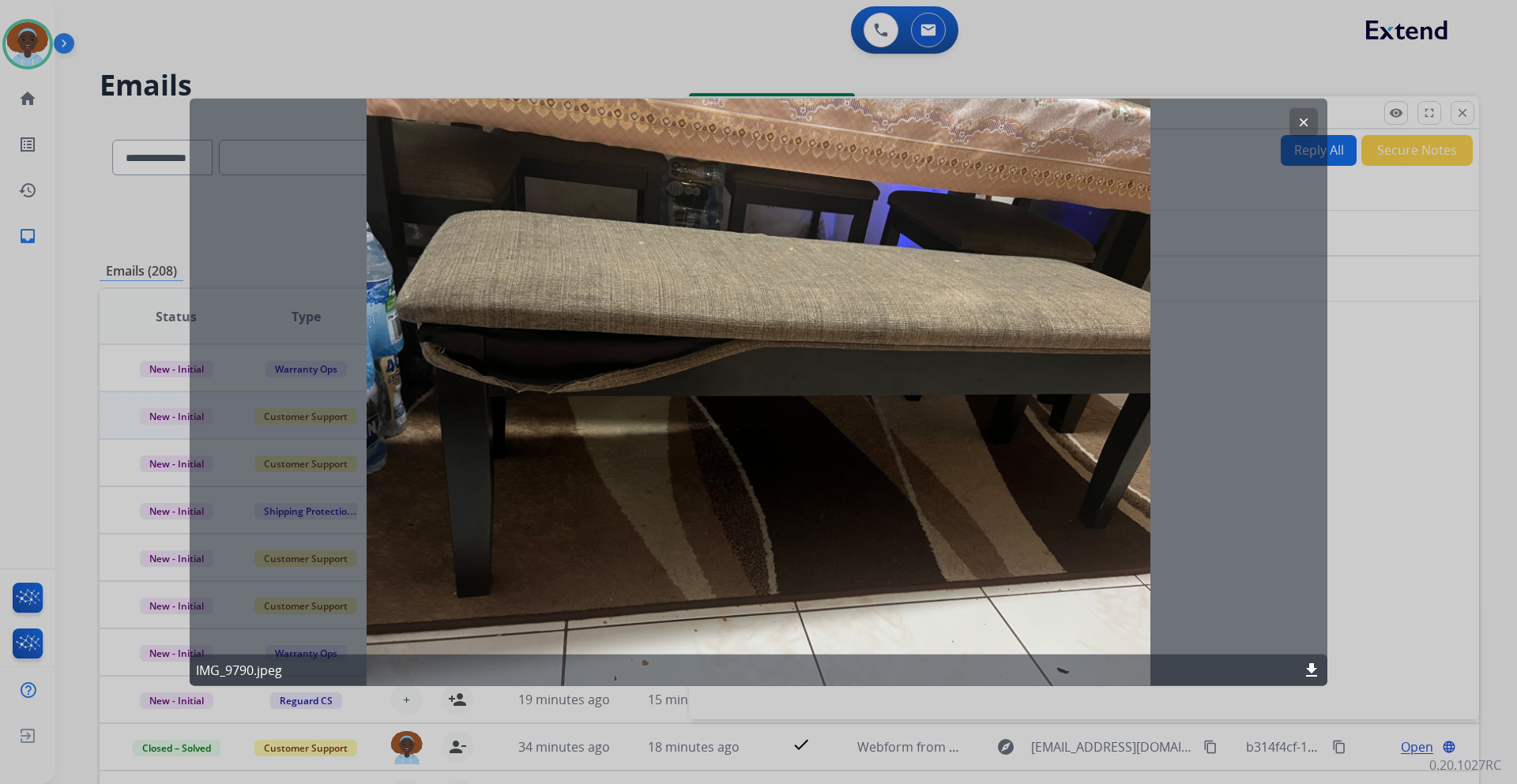
click at [1310, 120] on mat-icon "clear" at bounding box center [1304, 121] width 14 height 14
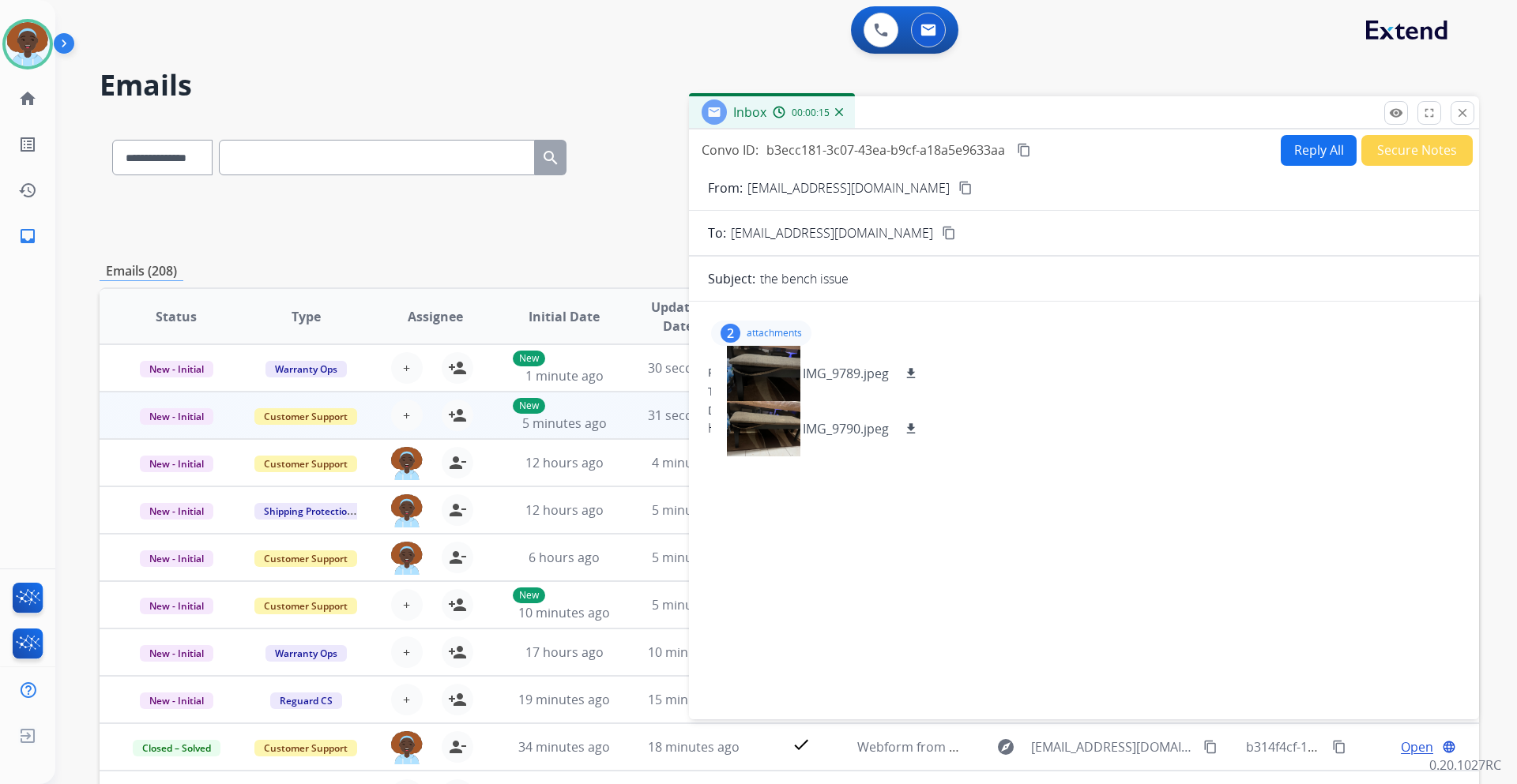
click at [959, 189] on mat-icon "content_copy" at bounding box center [965, 187] width 14 height 14
click at [1047, 351] on div "2 attachments IMG_9789.jpeg download IMG_9790.jpeg download" at bounding box center [1084, 333] width 753 height 38
click at [1463, 111] on mat-icon "close" at bounding box center [1463, 112] width 14 height 14
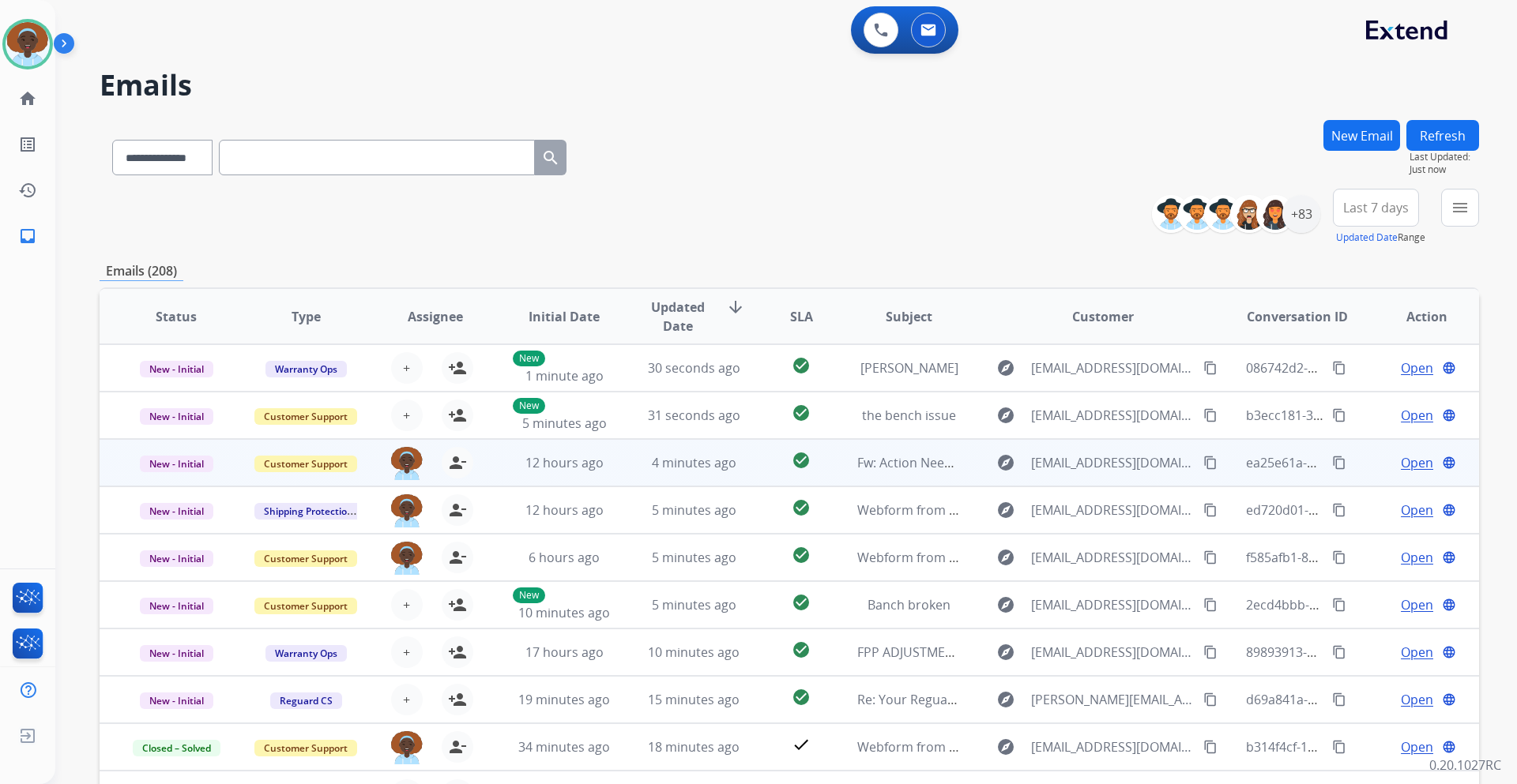
click at [1412, 464] on span "Open" at bounding box center [1417, 463] width 33 height 19
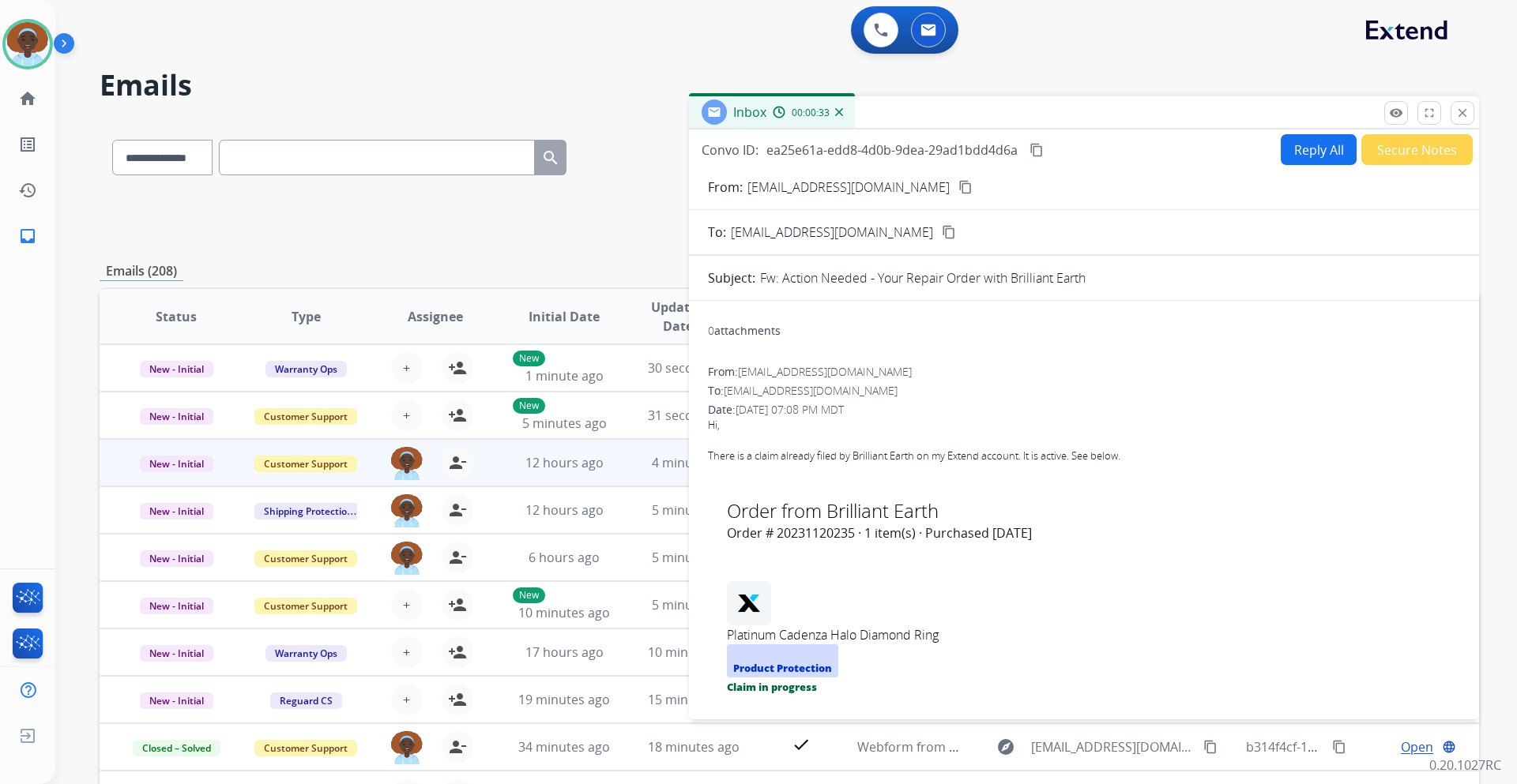
click at [1389, 152] on button "Secure Notes" at bounding box center [1417, 149] width 111 height 31
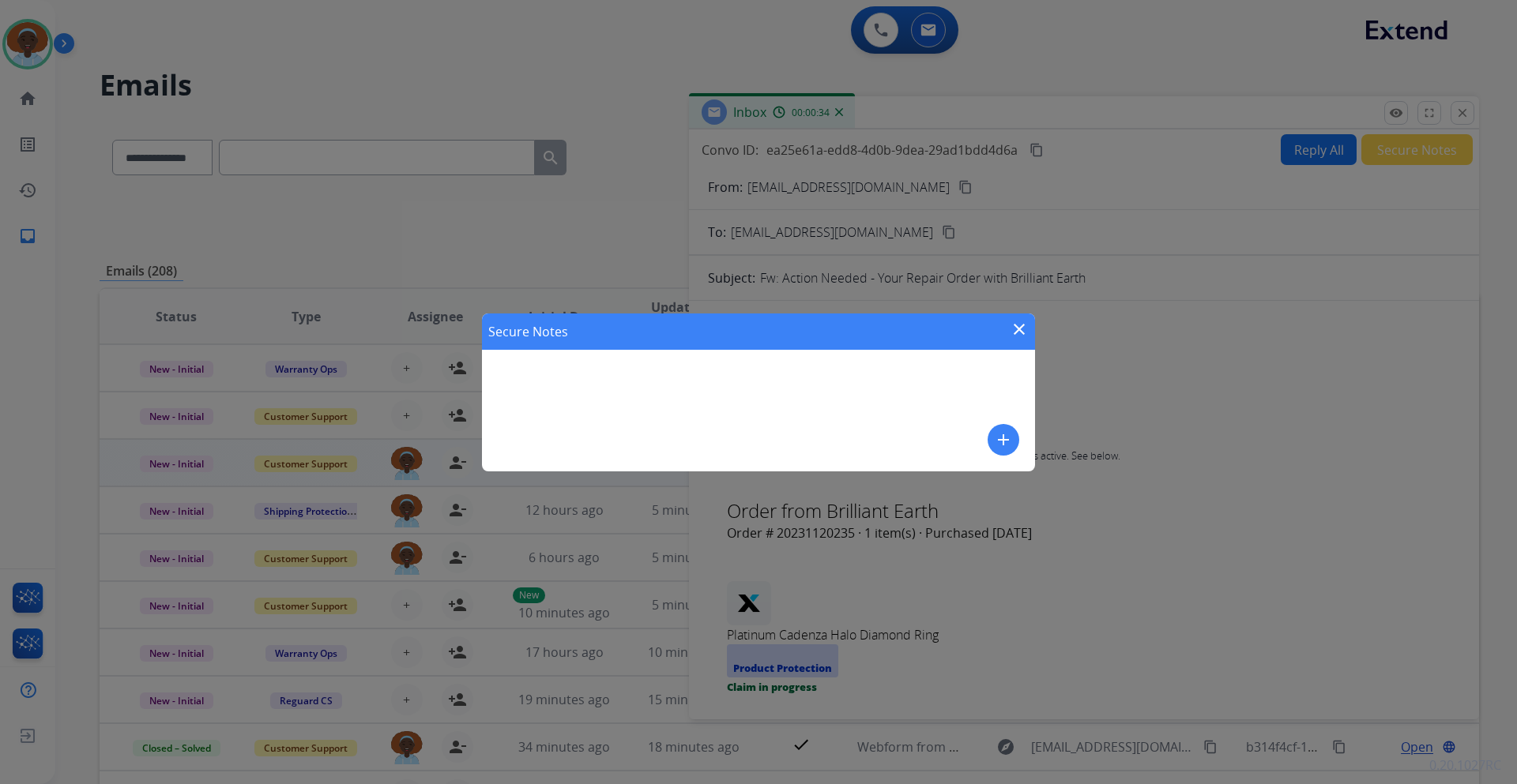
click at [997, 443] on mat-icon "add" at bounding box center [1003, 439] width 19 height 19
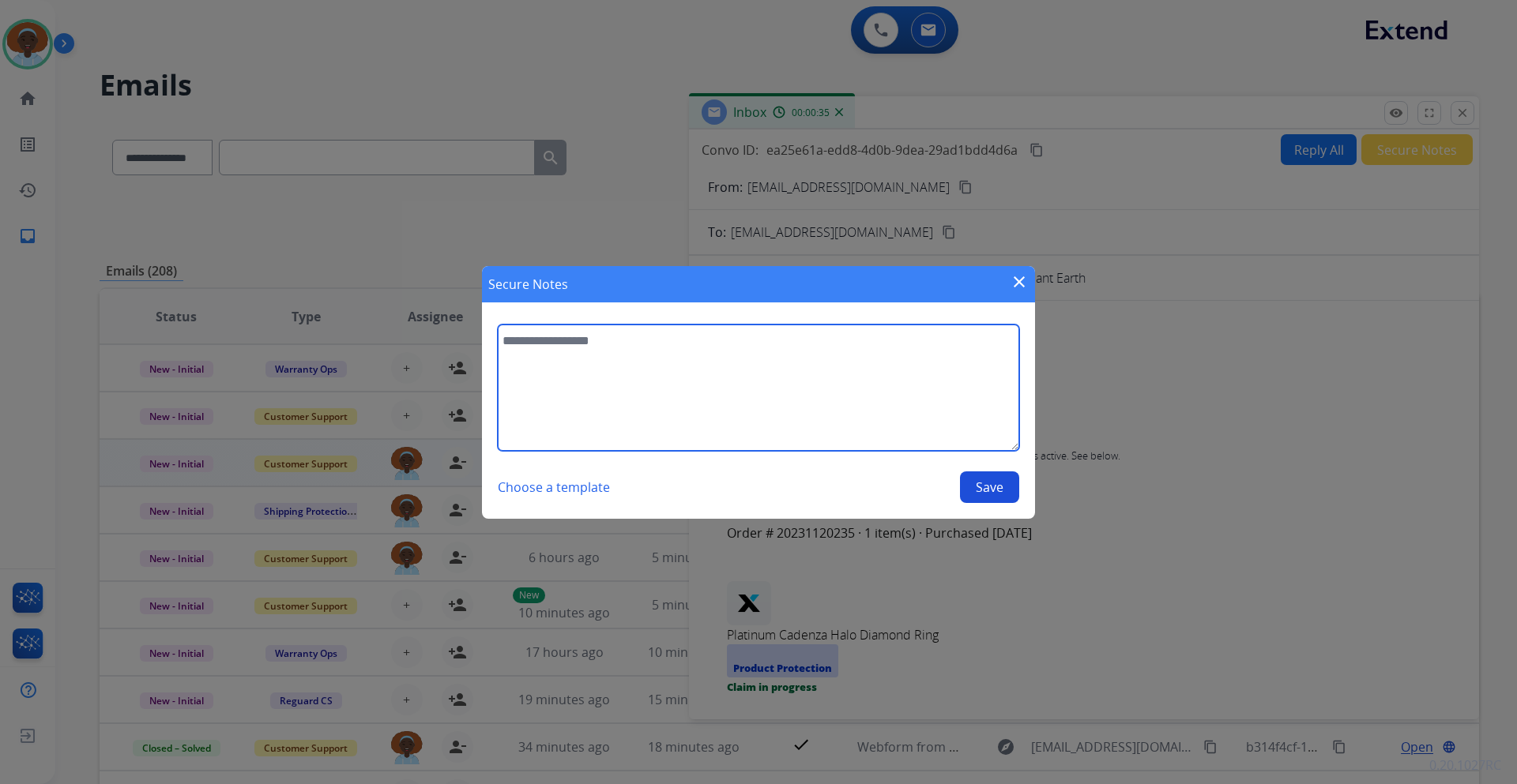
click at [596, 341] on textarea at bounding box center [758, 387] width 522 height 126
type textarea "**********"
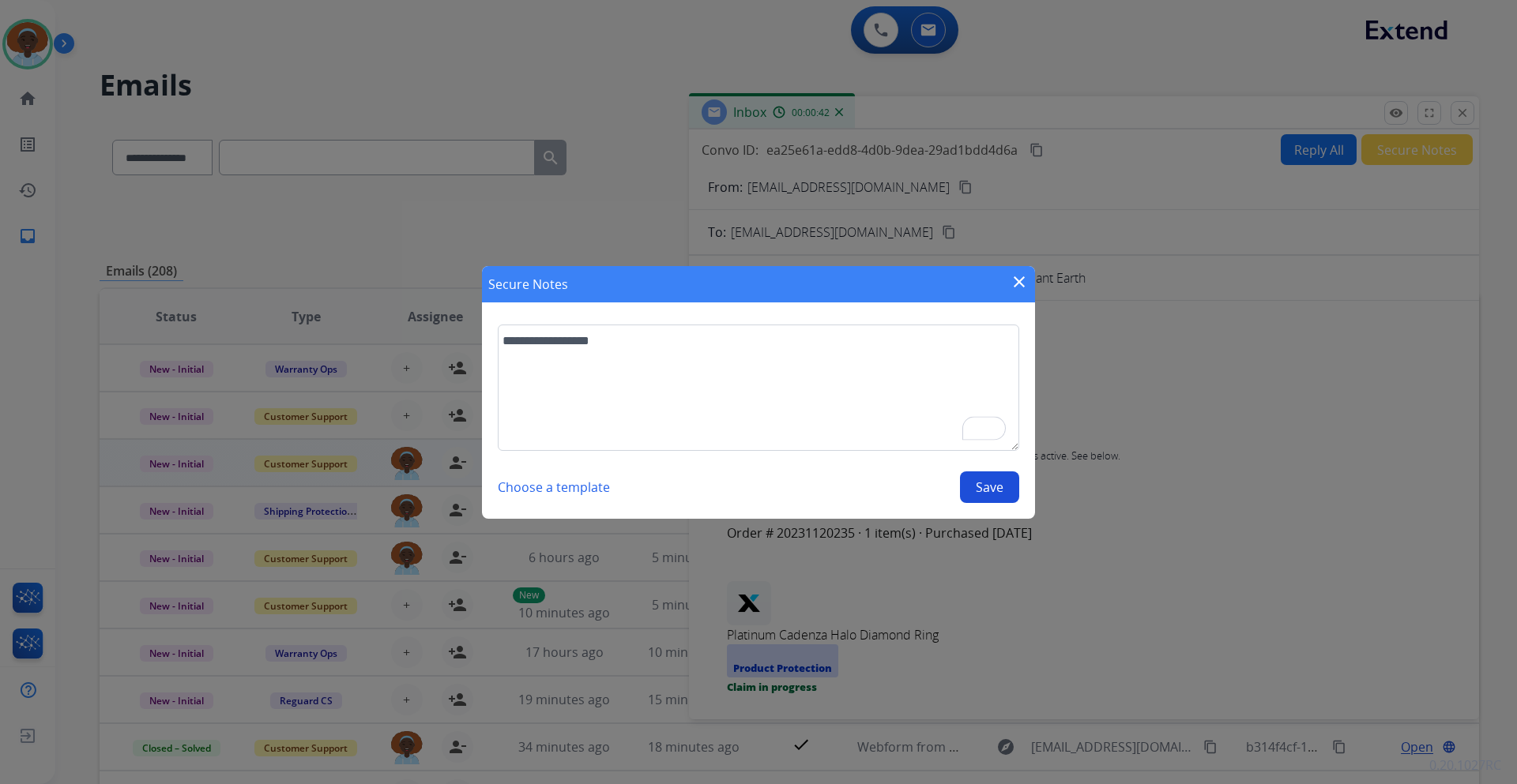
click at [987, 494] on button "Save" at bounding box center [990, 488] width 59 height 32
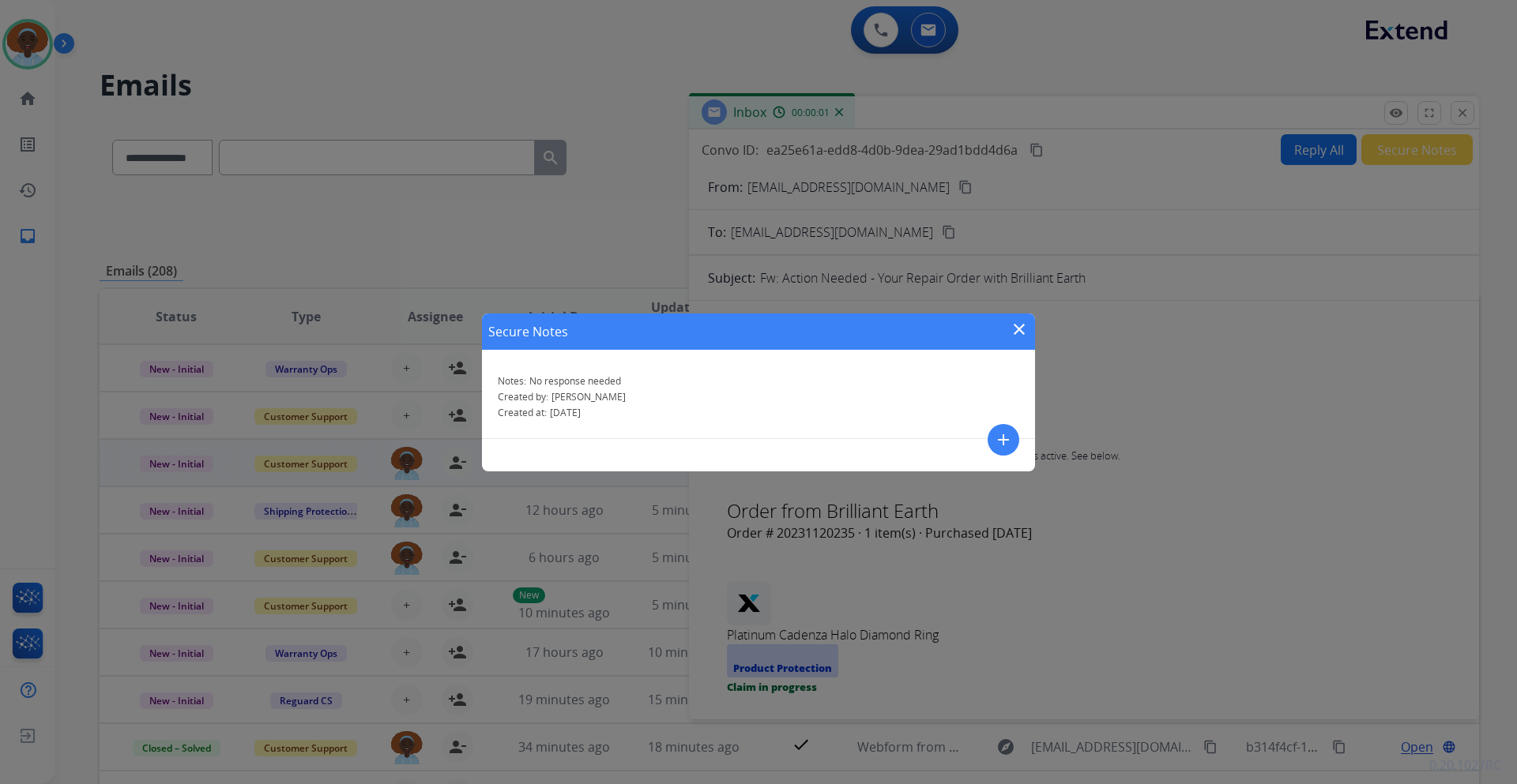
click at [1020, 325] on mat-icon "close" at bounding box center [1019, 329] width 19 height 19
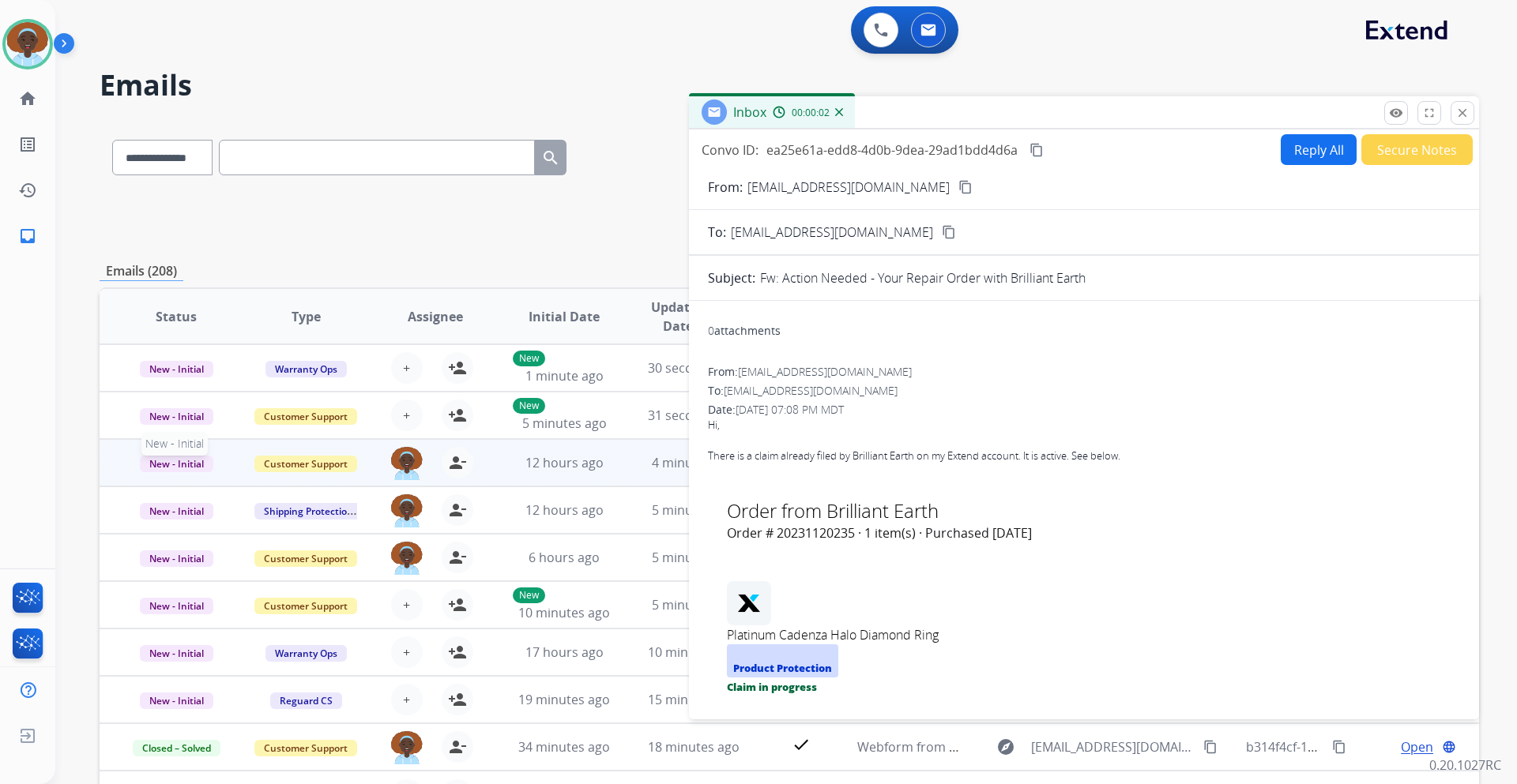
click at [182, 464] on span "New - Initial" at bounding box center [177, 464] width 74 height 17
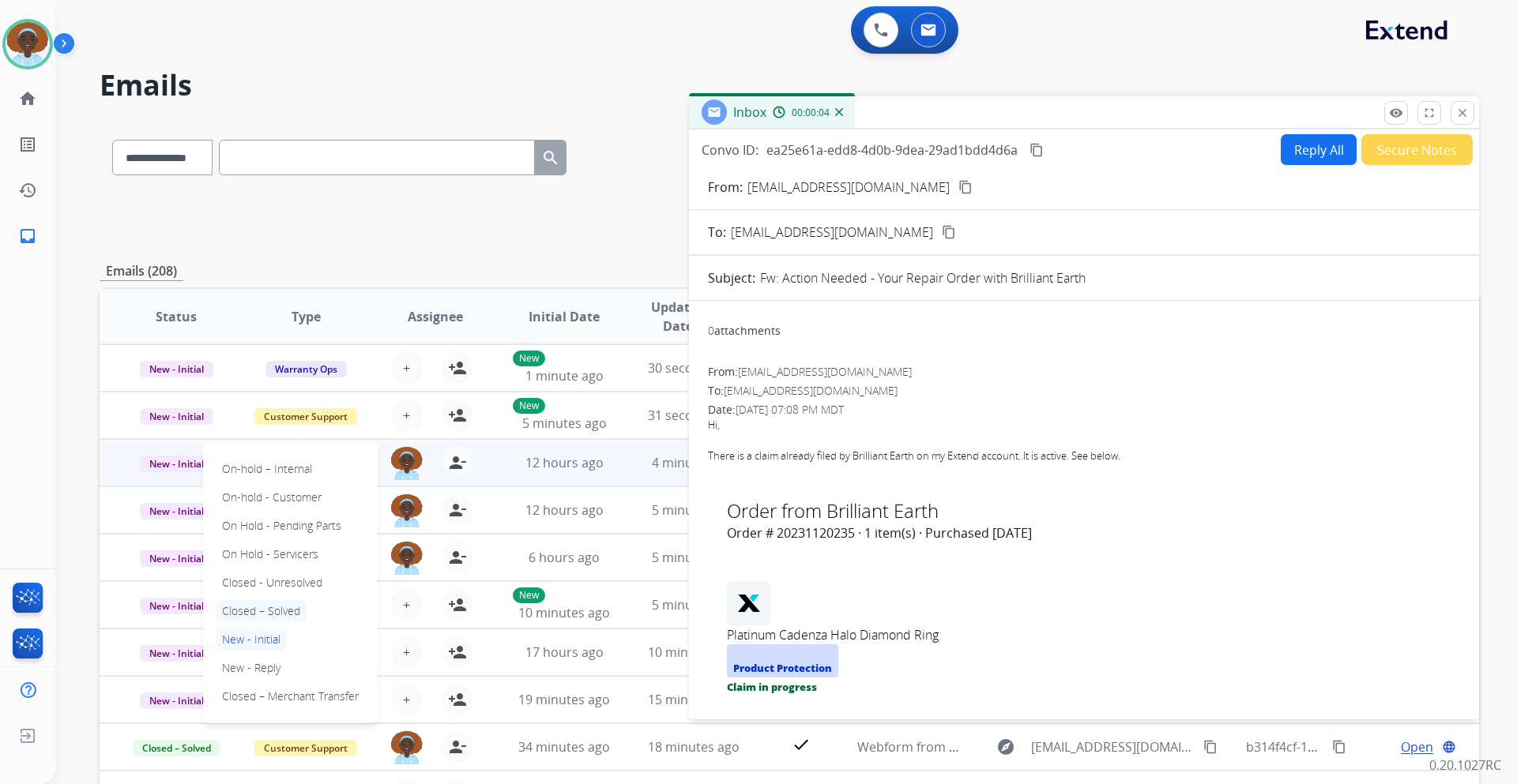
click at [239, 612] on p "Closed – Solved" at bounding box center [261, 611] width 91 height 22
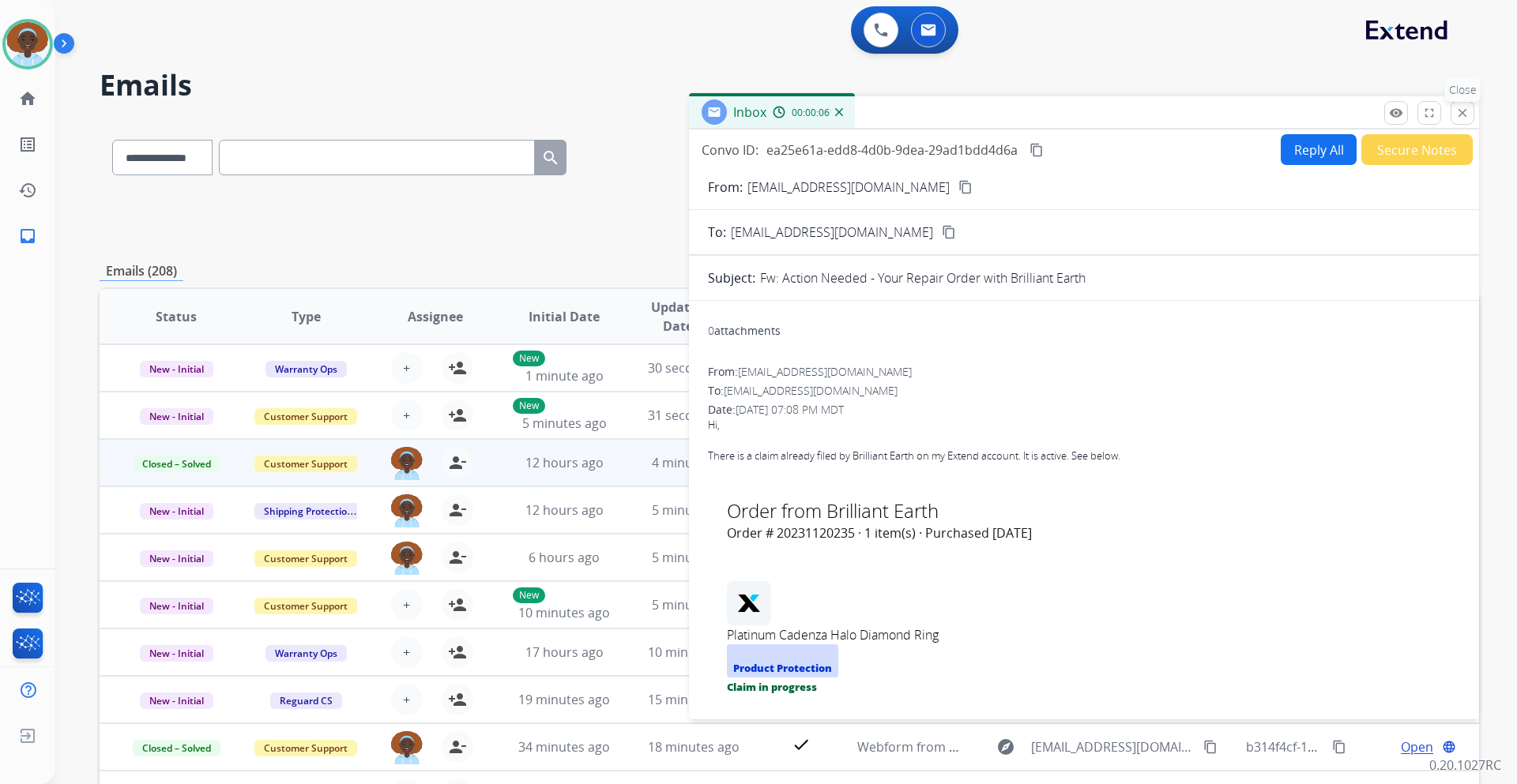
click at [1459, 113] on mat-icon "close" at bounding box center [1463, 112] width 14 height 14
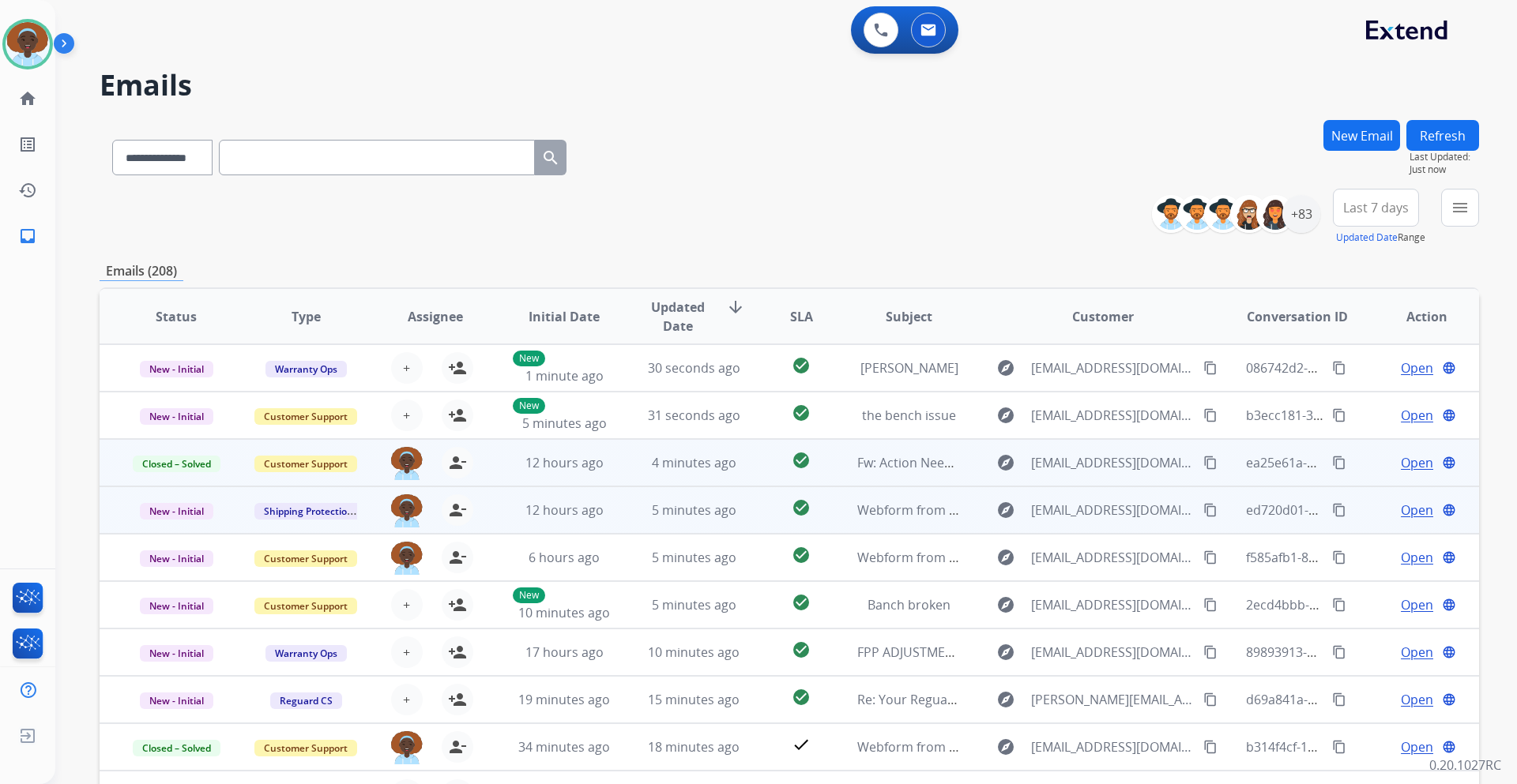
click at [1407, 511] on span "Open" at bounding box center [1417, 510] width 33 height 19
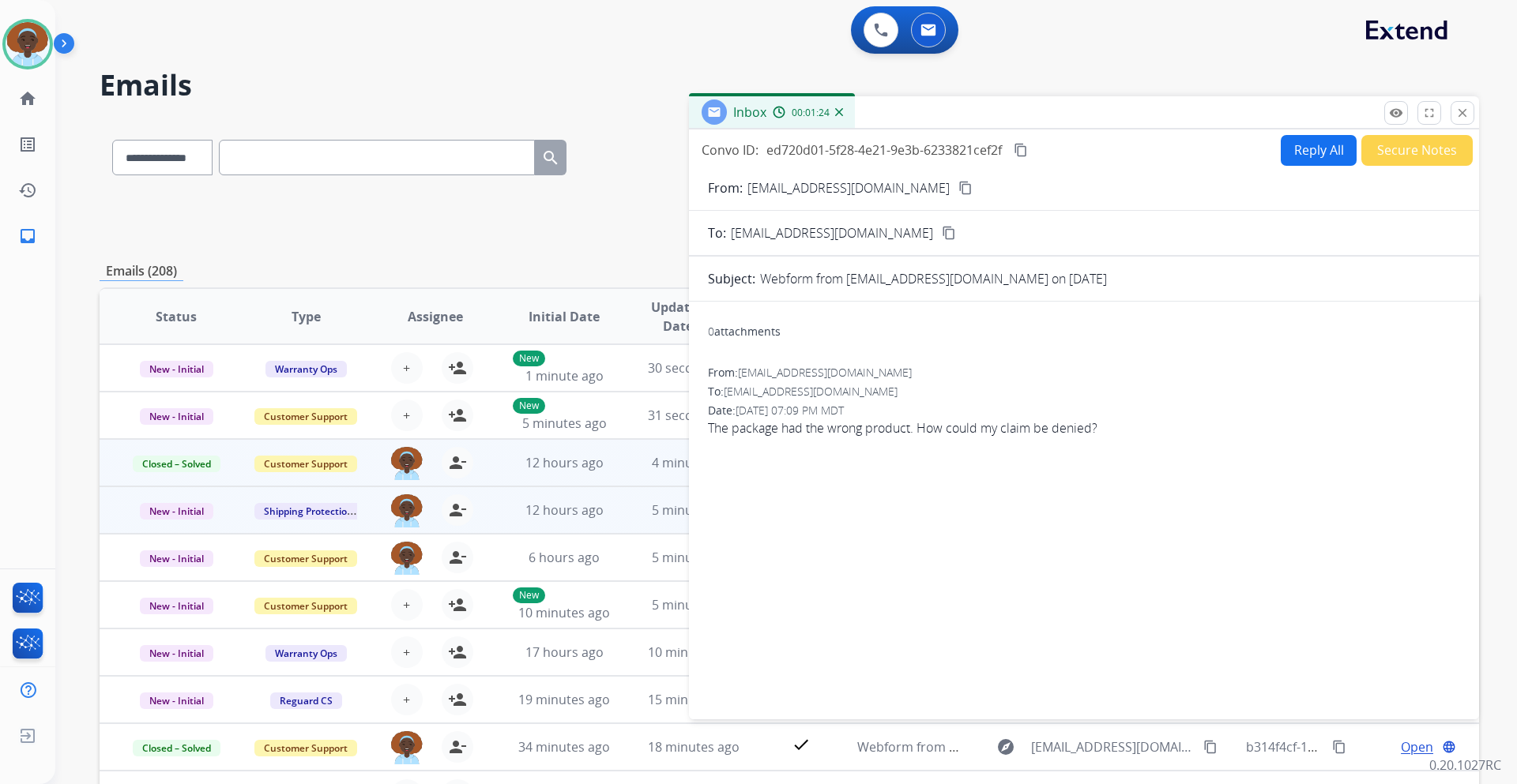
click at [1303, 153] on button "Reply All" at bounding box center [1319, 150] width 76 height 31
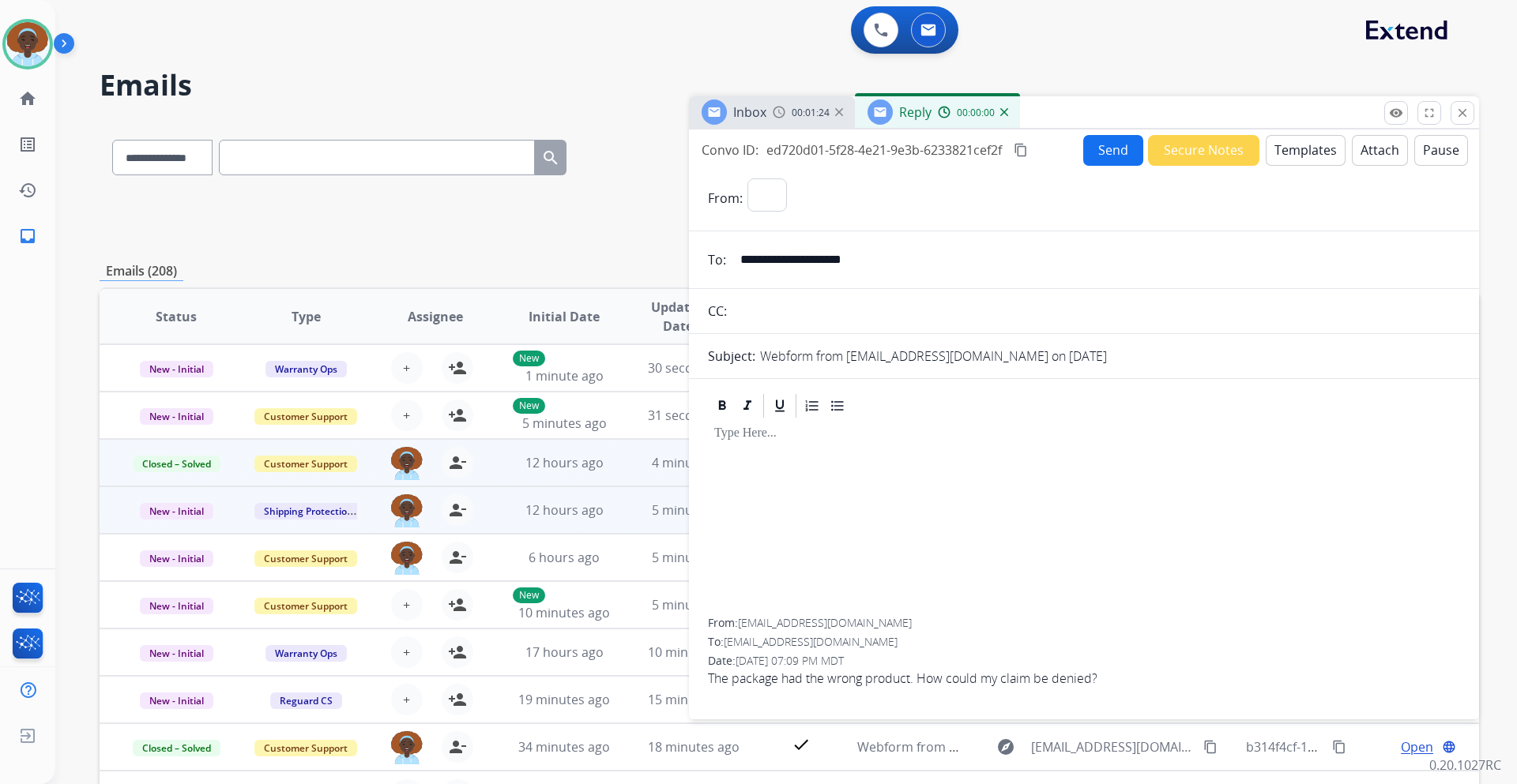
select select "**********"
click at [1303, 153] on button "Templates" at bounding box center [1305, 150] width 80 height 31
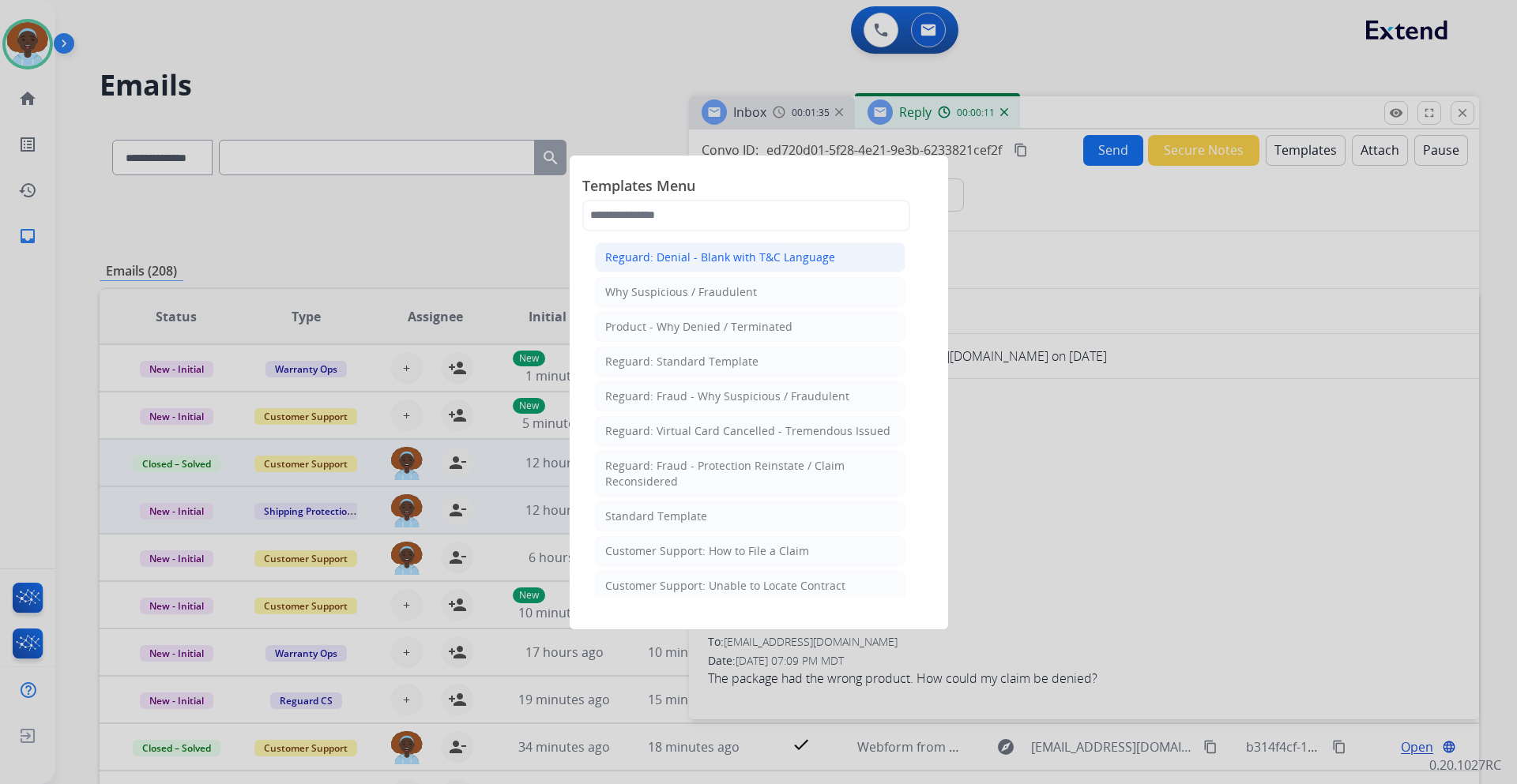
click at [811, 252] on div "Reguard: Denial - Blank with T&C Language" at bounding box center [720, 257] width 230 height 16
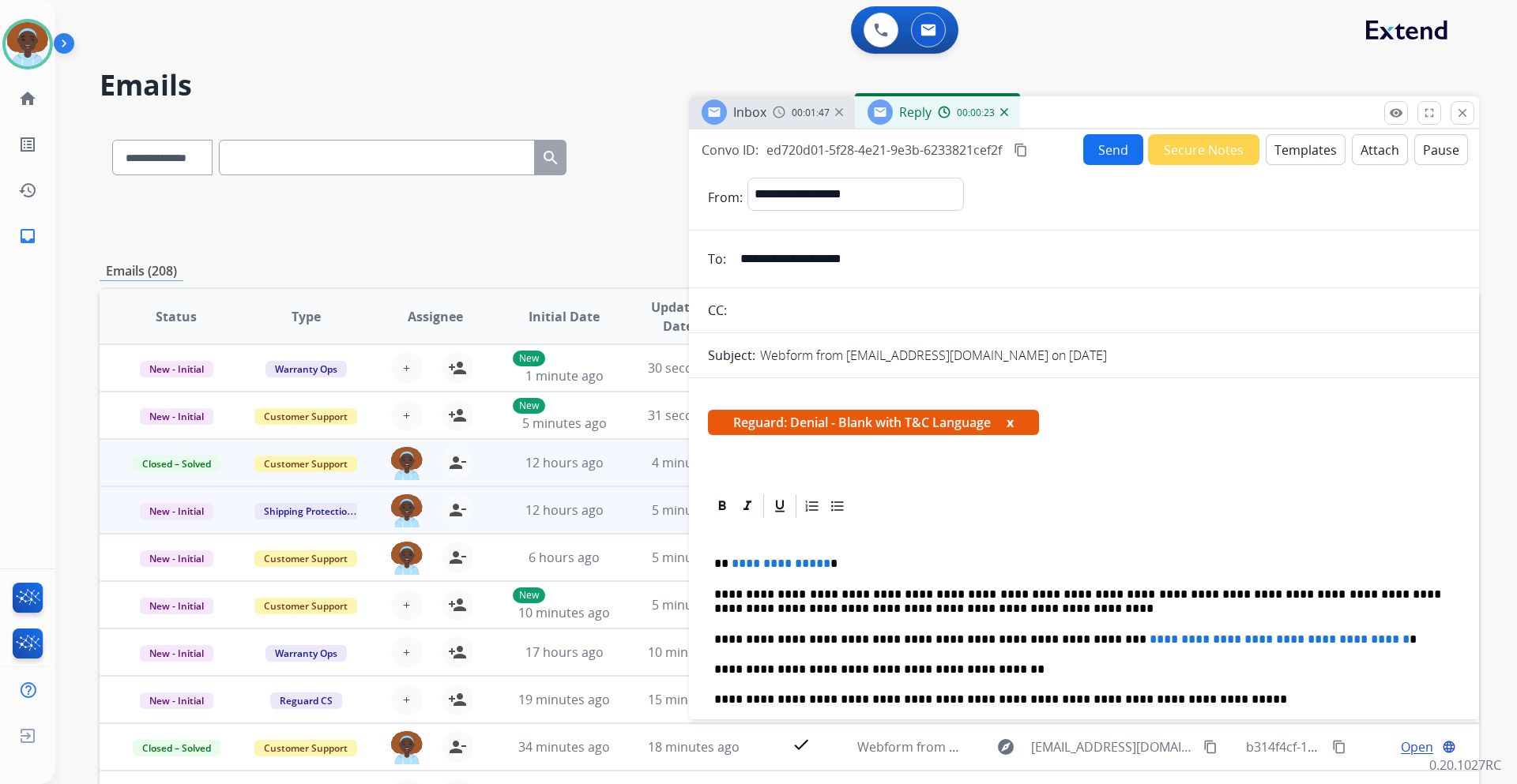
click at [1014, 423] on button "x" at bounding box center [1010, 423] width 7 height 19
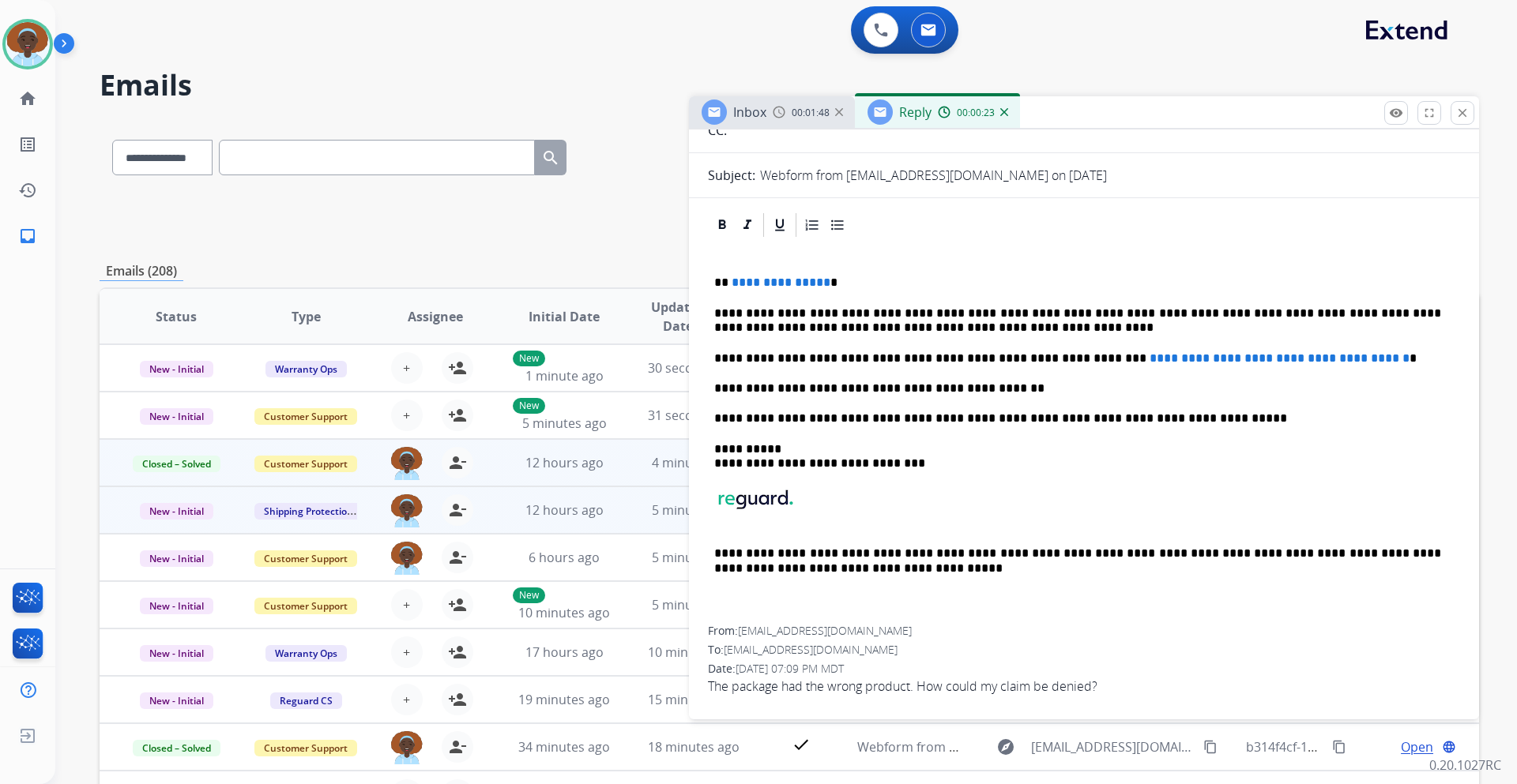
scroll to position [181, 0]
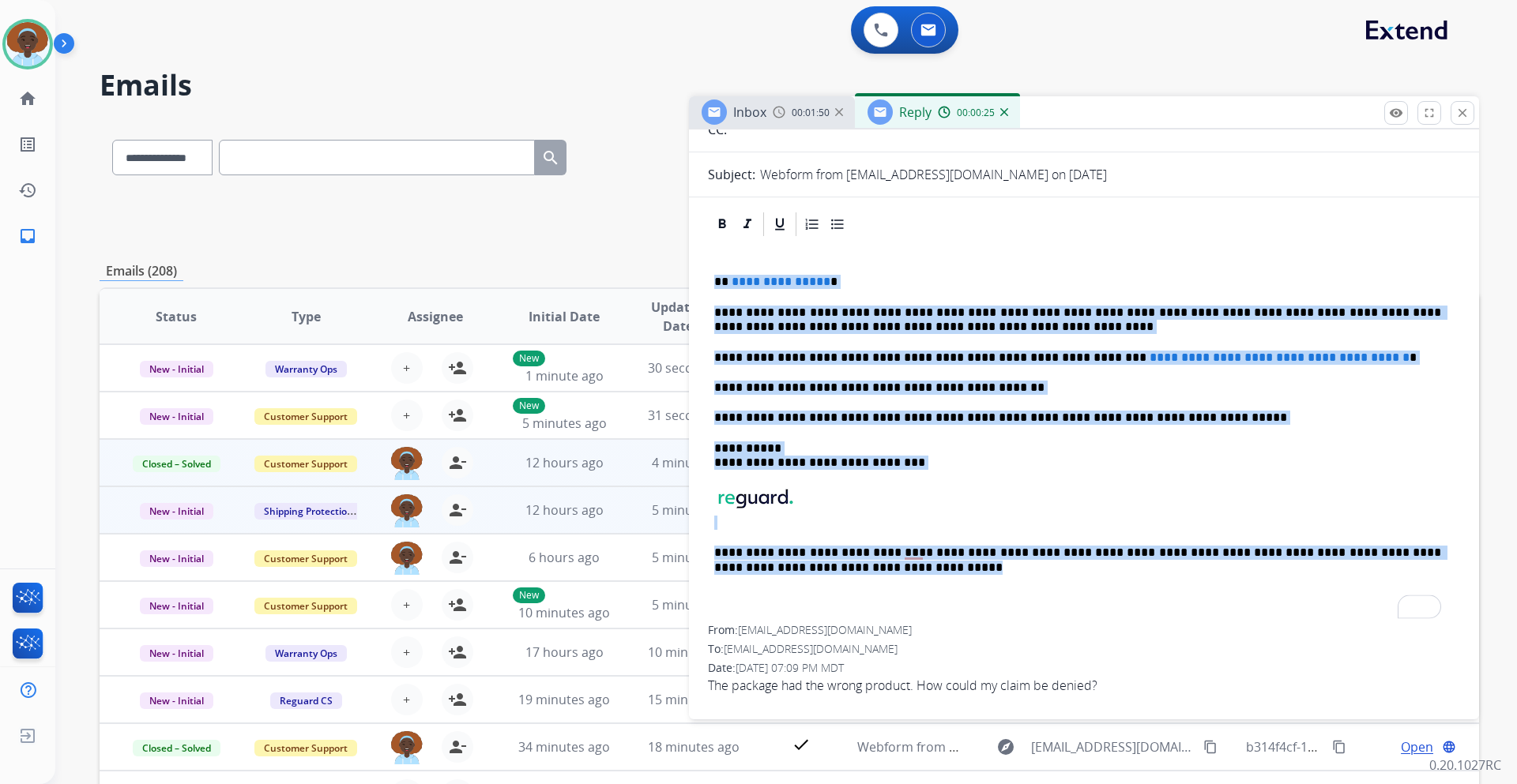
click at [702, 277] on div "**********" at bounding box center [1084, 241] width 790 height 584
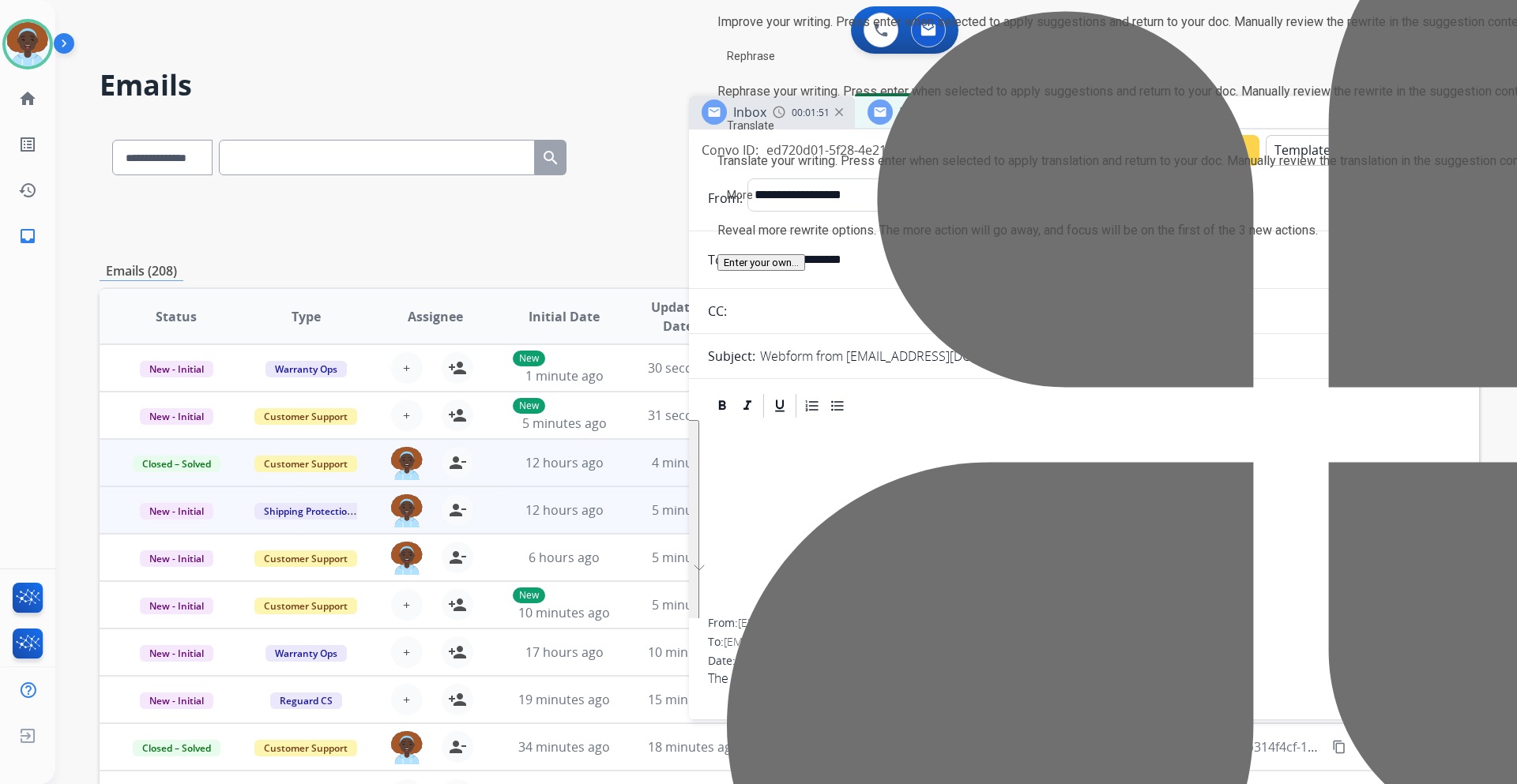
scroll to position [0, 0]
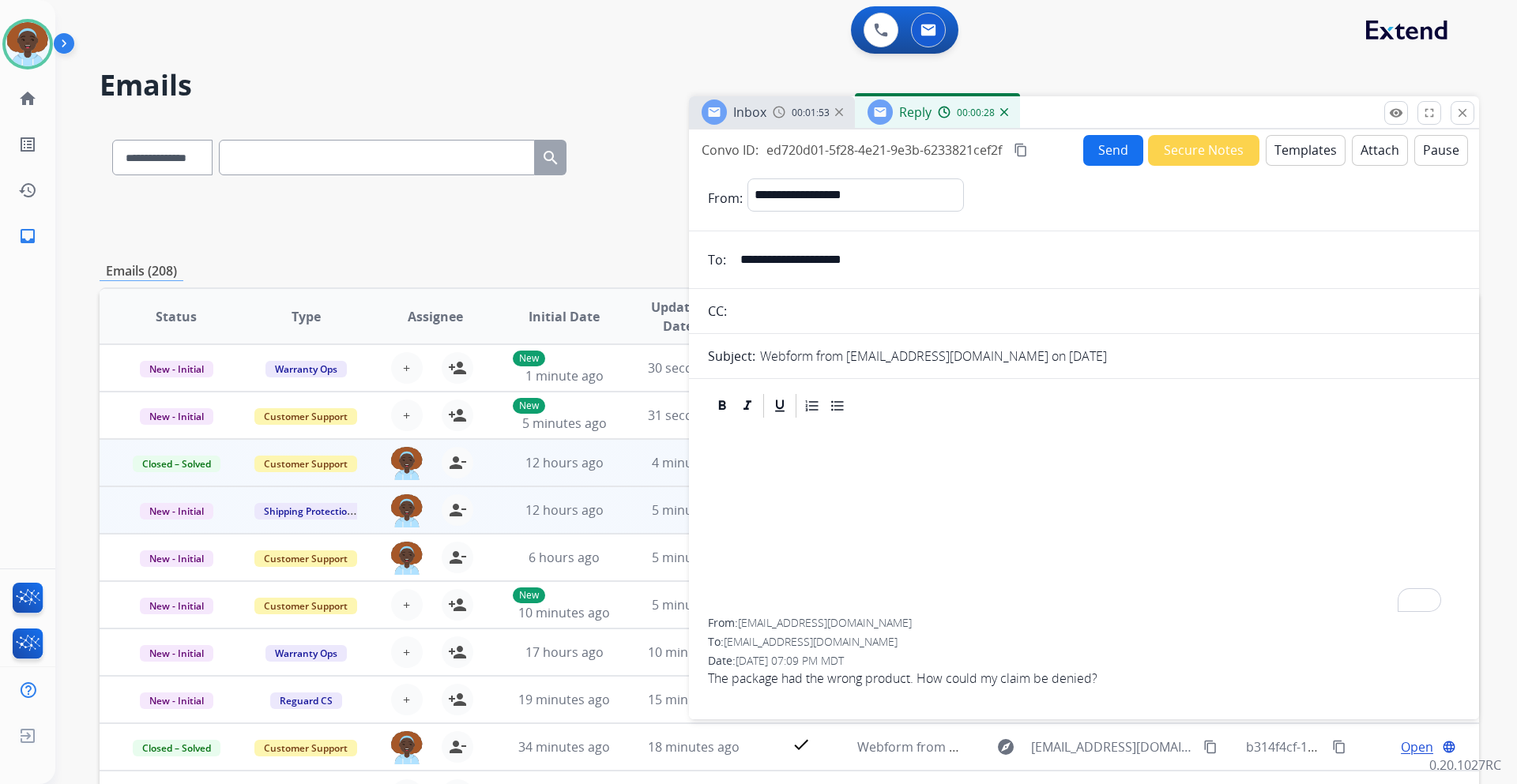
click at [1289, 148] on button "Templates" at bounding box center [1305, 150] width 80 height 31
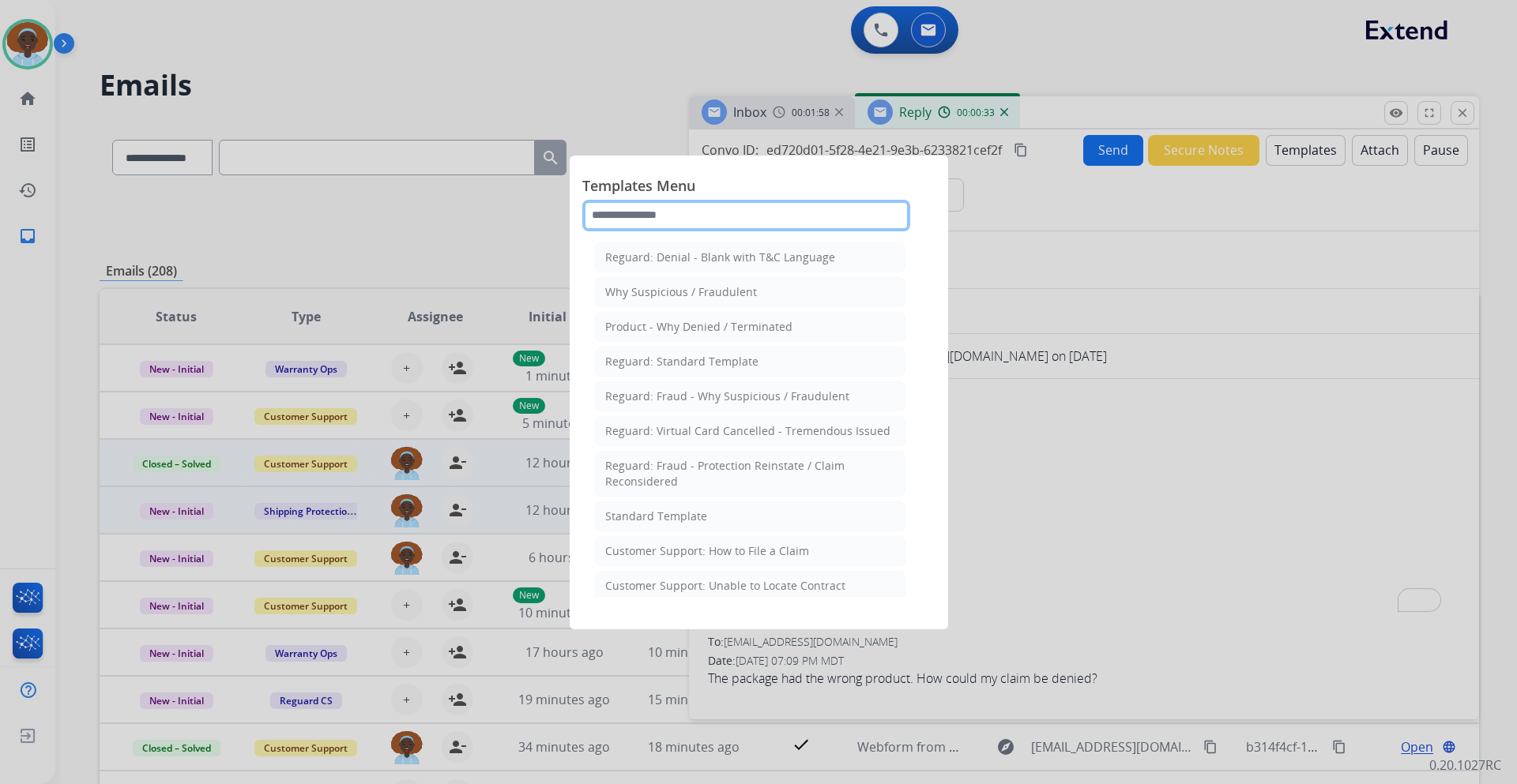
click at [710, 220] on input "text" at bounding box center [747, 216] width 328 height 32
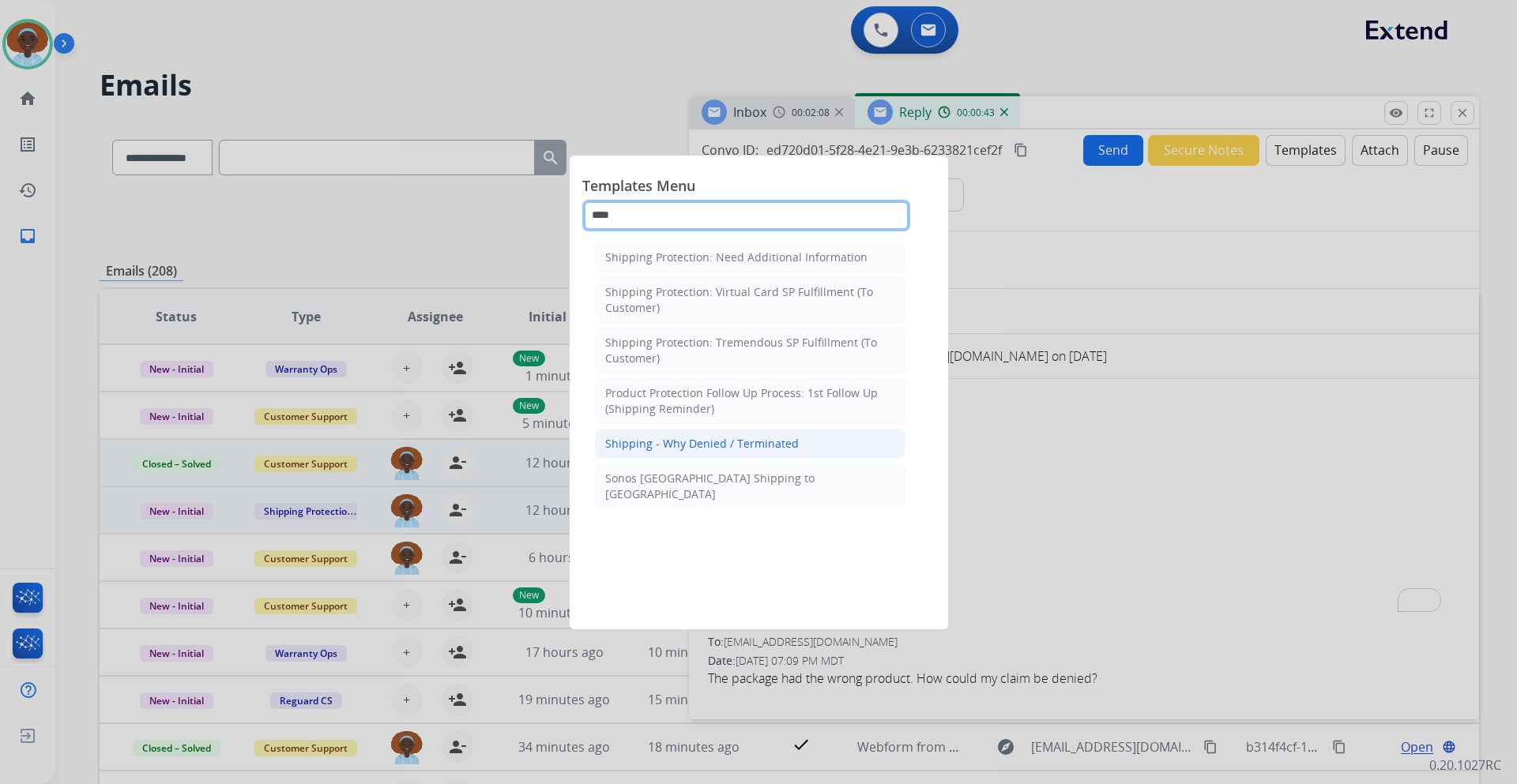
type input "****"
click at [717, 444] on div "Shipping - Why Denied / Terminated" at bounding box center [702, 443] width 193 height 16
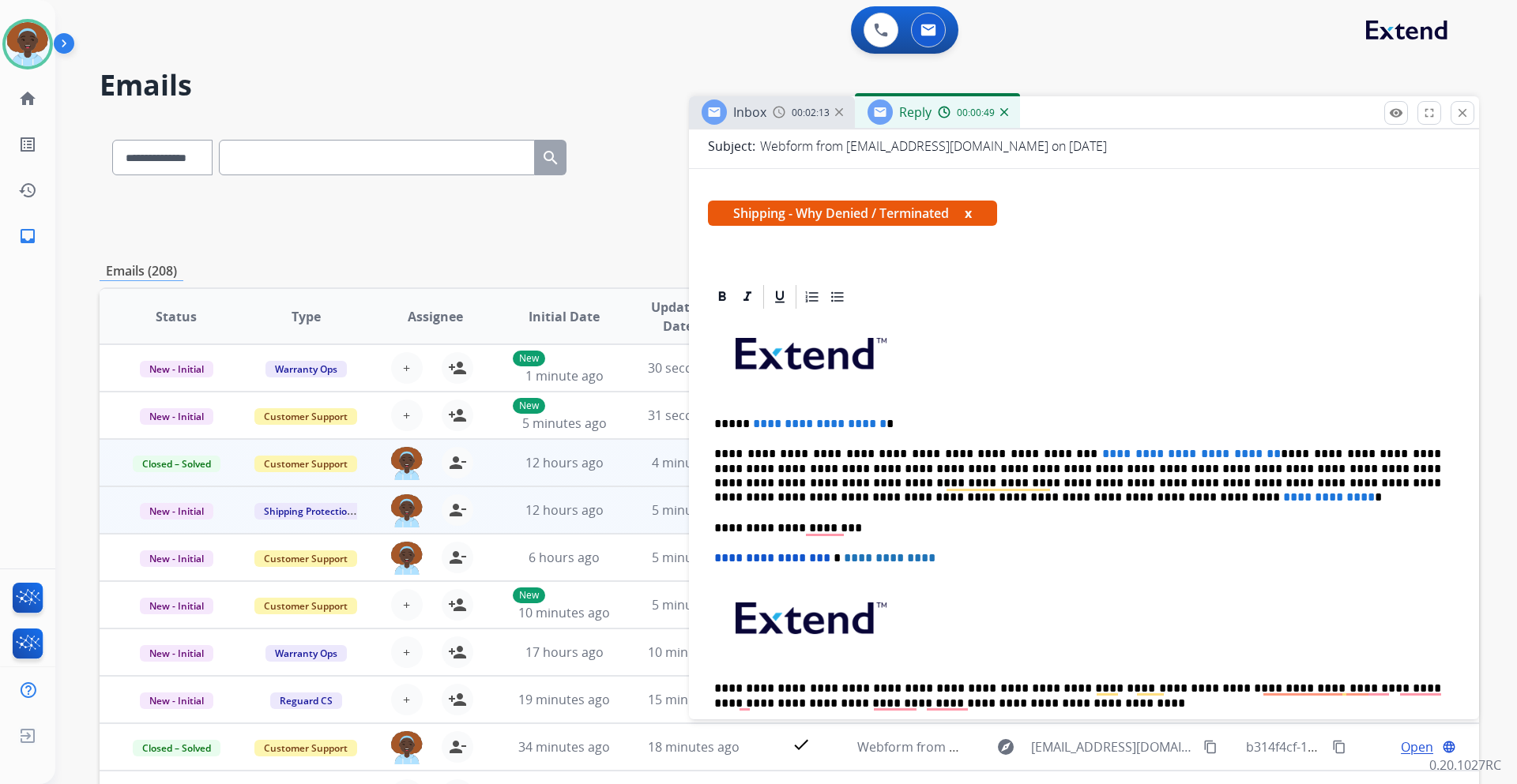
scroll to position [316, 0]
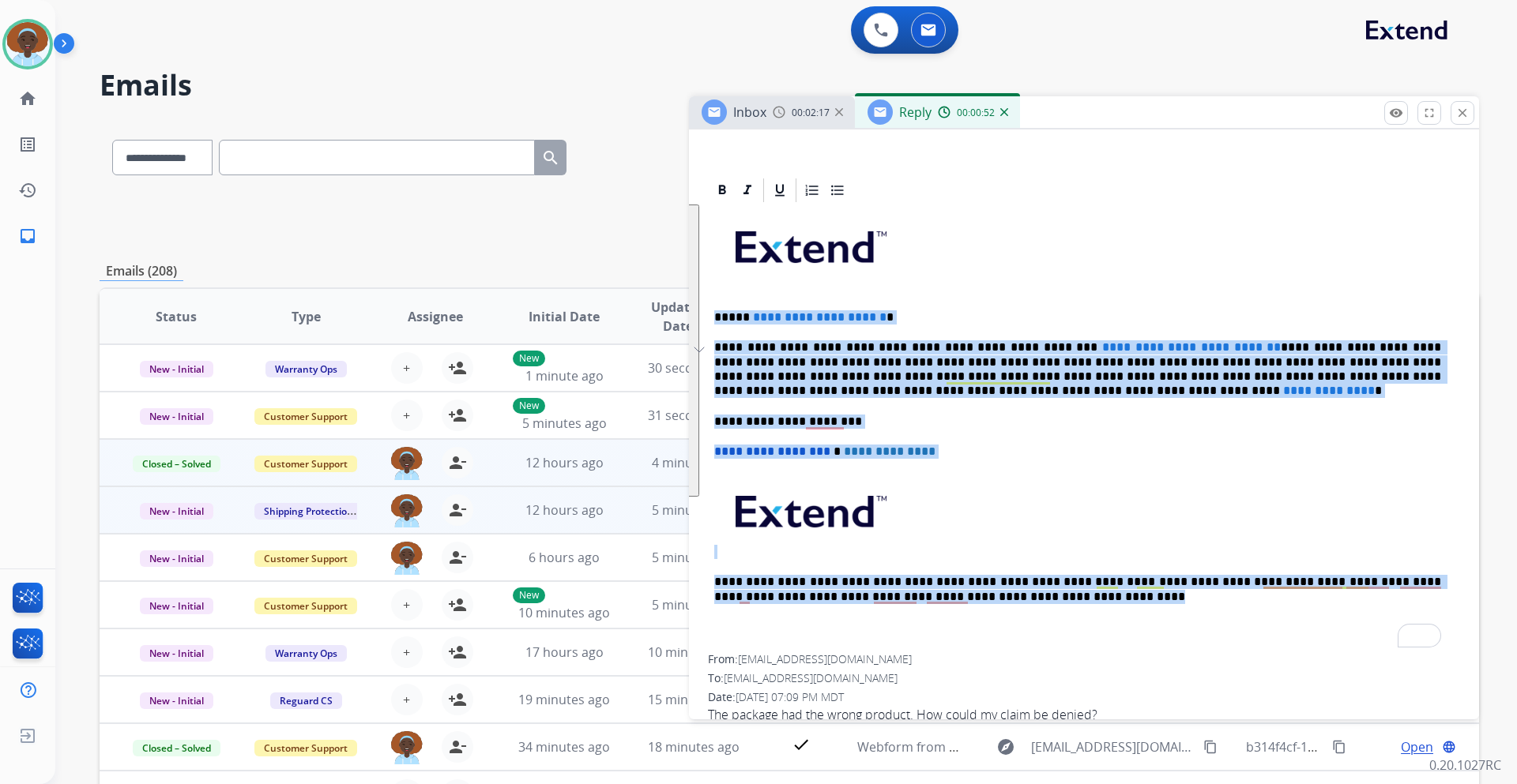
drag, startPoint x: 1005, startPoint y: 599, endPoint x: 715, endPoint y: 313, distance: 407.3
click at [715, 313] on div "**********" at bounding box center [1084, 429] width 753 height 450
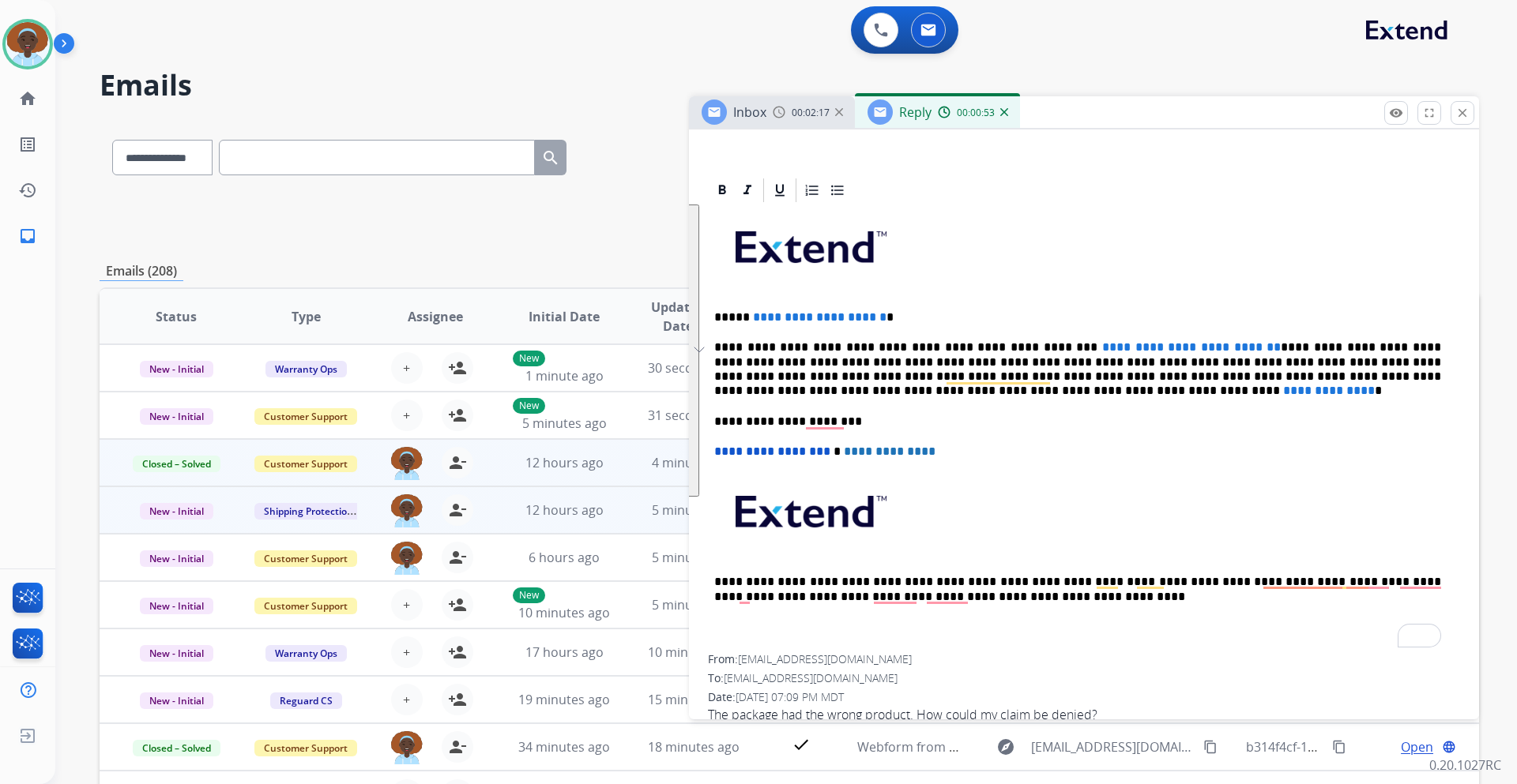
scroll to position [66, 0]
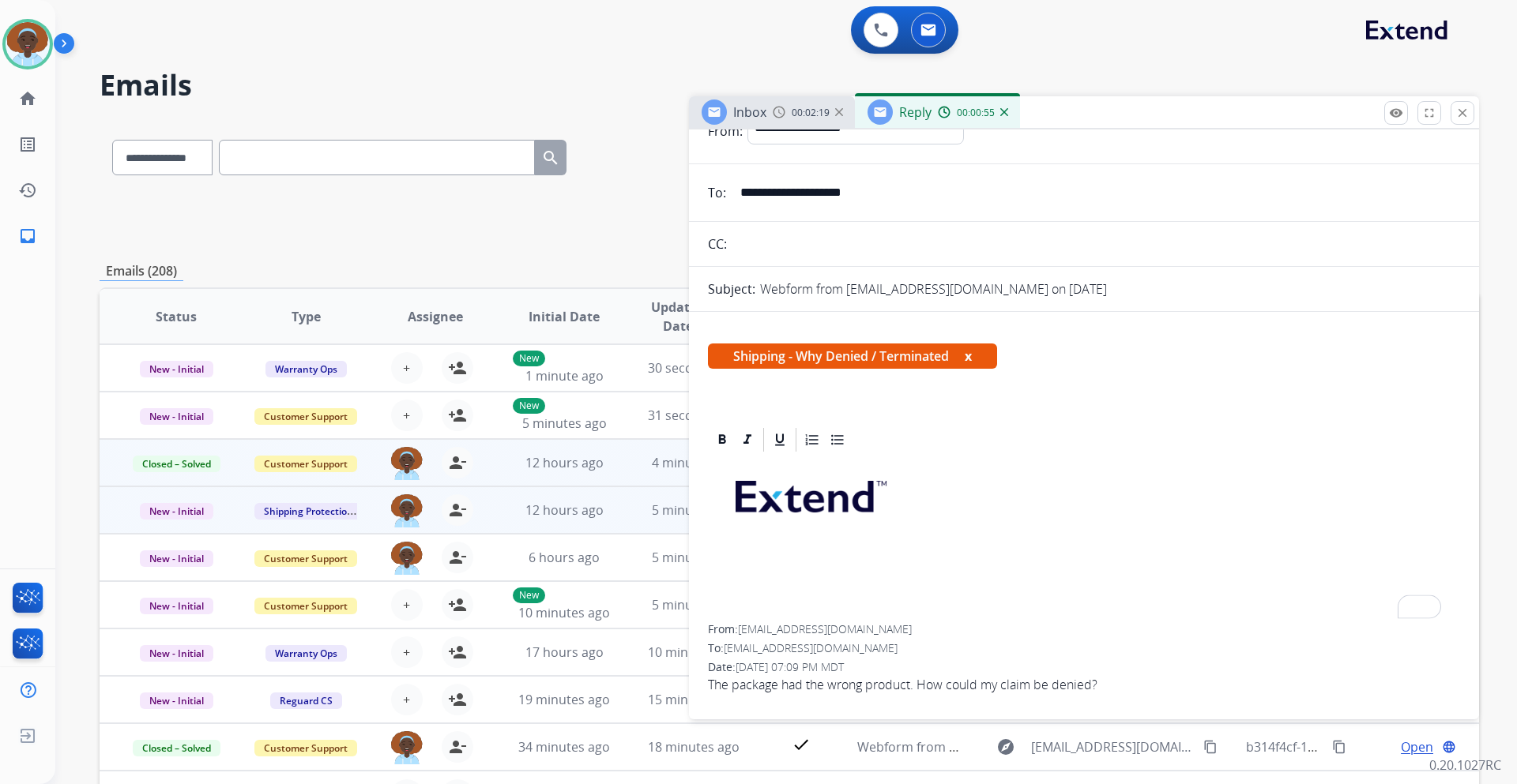
click at [972, 354] on button "x" at bounding box center [969, 356] width 7 height 19
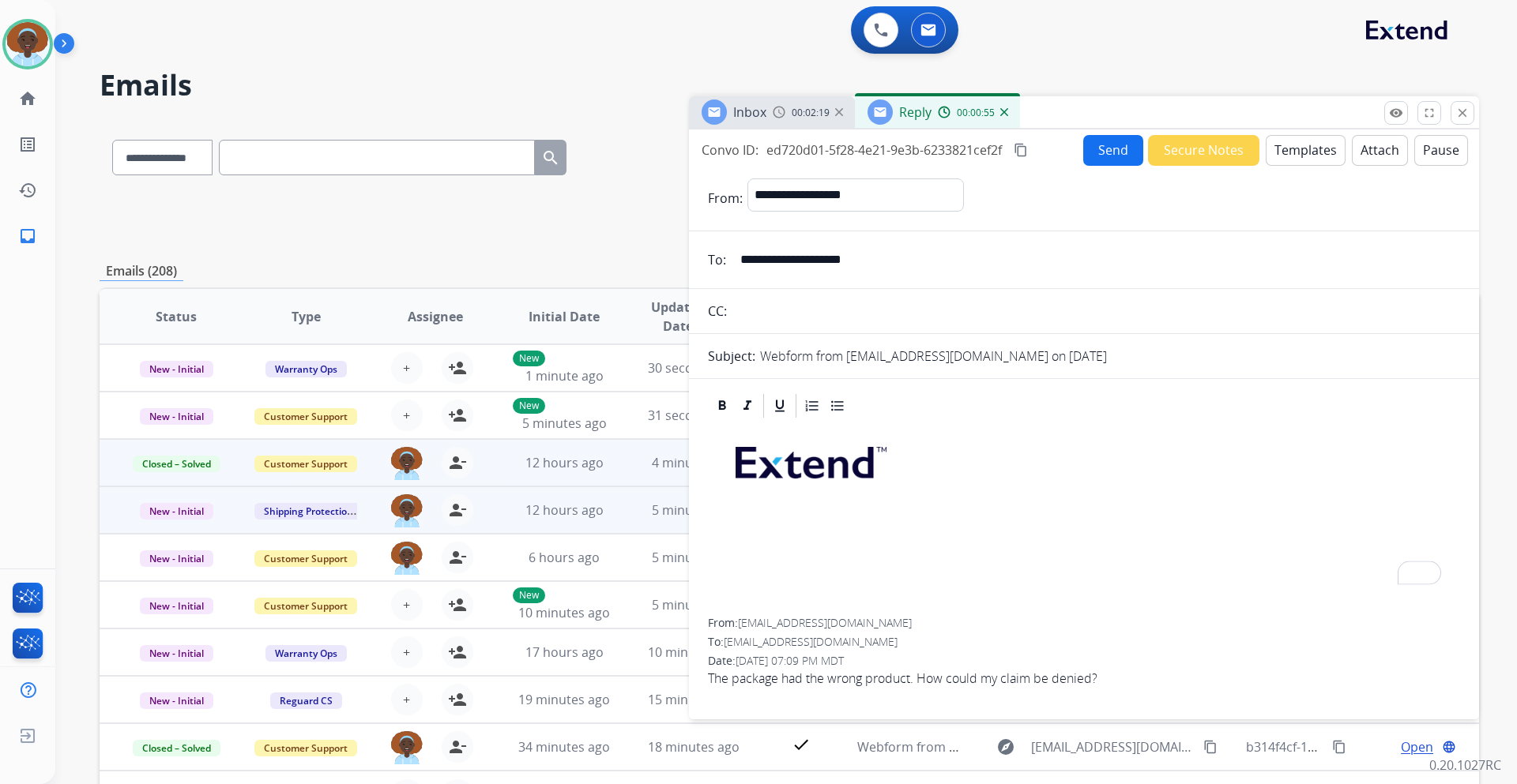
scroll to position [0, 0]
click at [805, 469] on img "To enrich screen reader interactions, please activate Accessibility in Grammarl…" at bounding box center [809, 459] width 187 height 63
click at [1309, 149] on button "Templates" at bounding box center [1305, 150] width 80 height 31
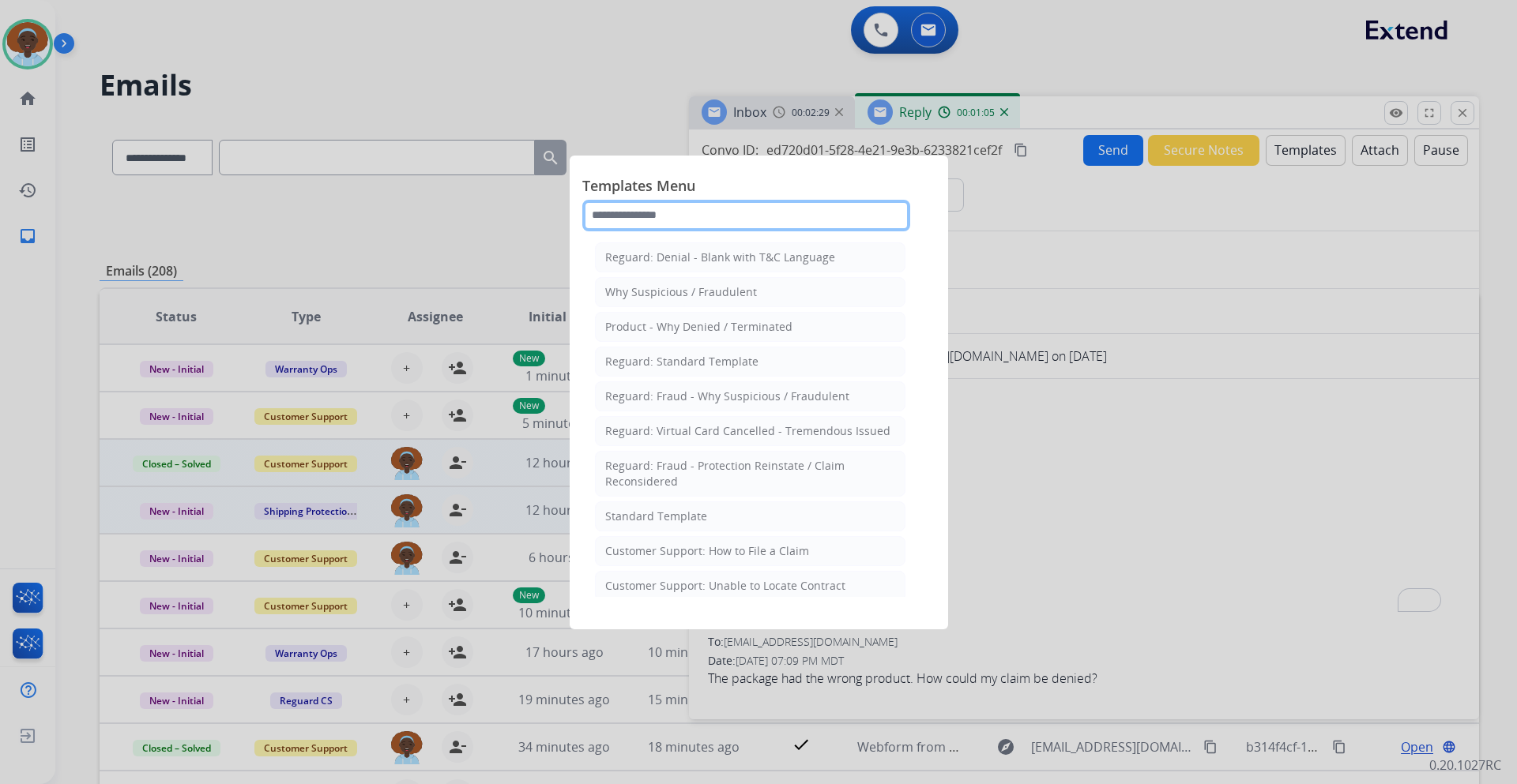
click at [673, 220] on input "text" at bounding box center [747, 216] width 328 height 32
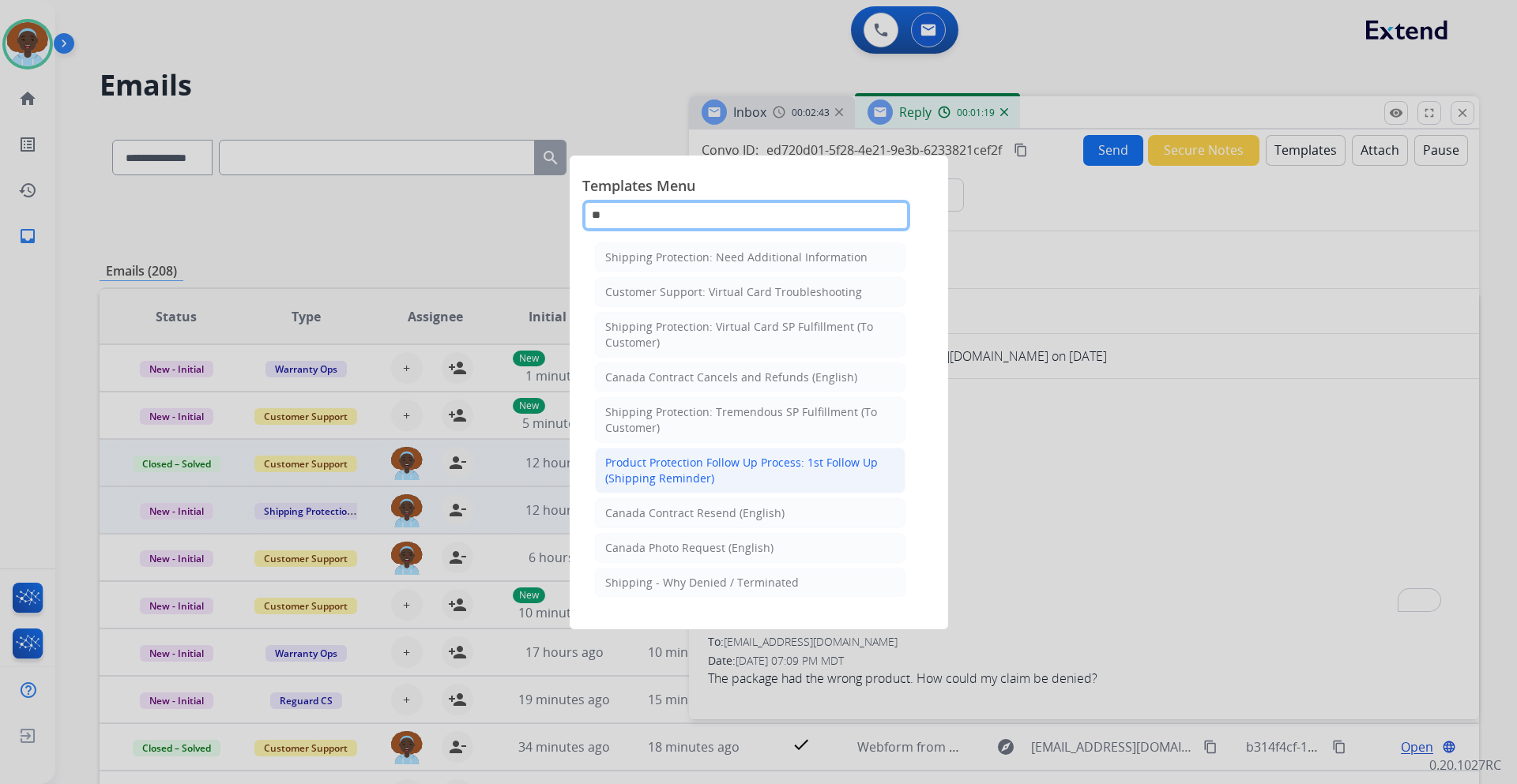
type input "*"
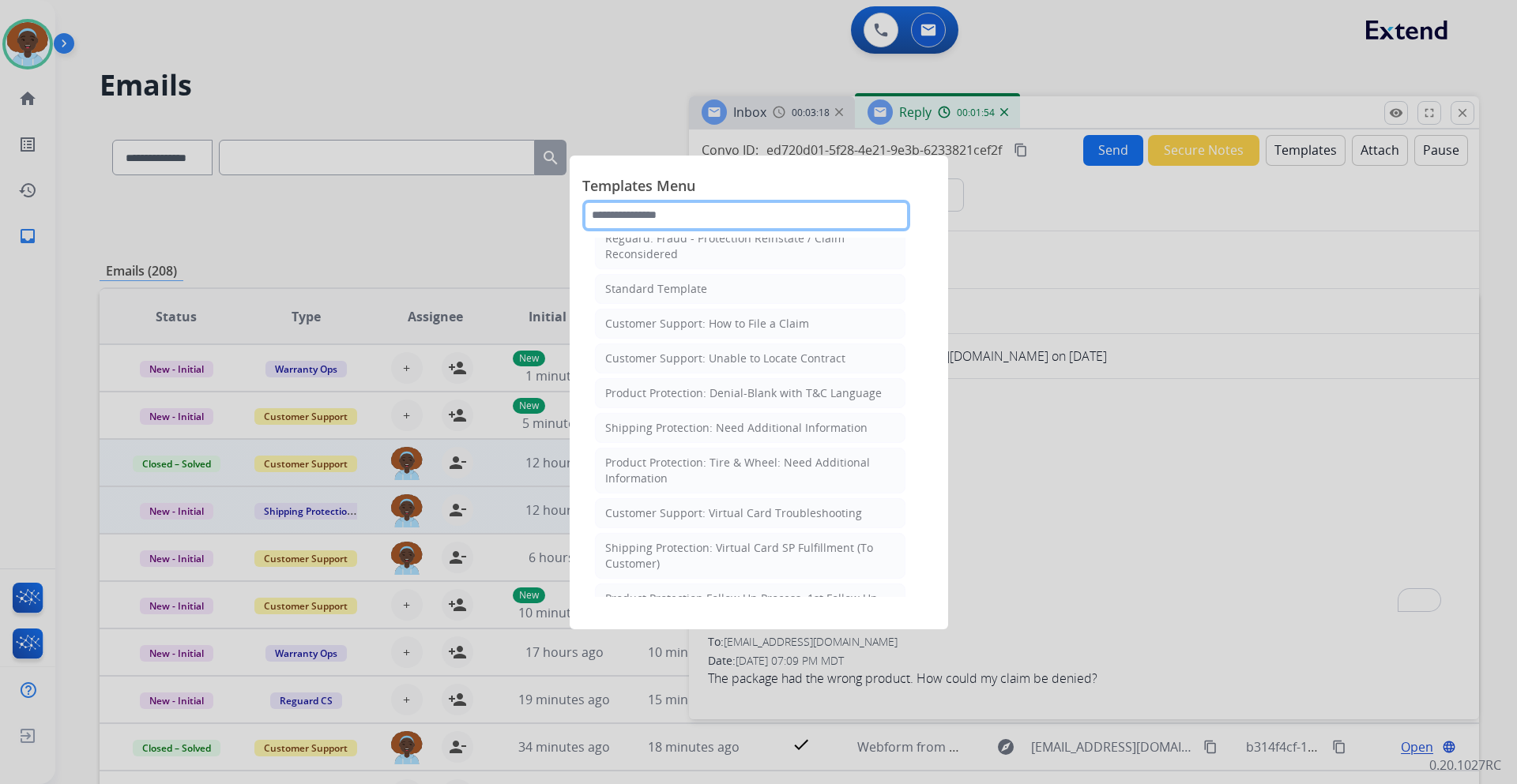
scroll to position [237, 0]
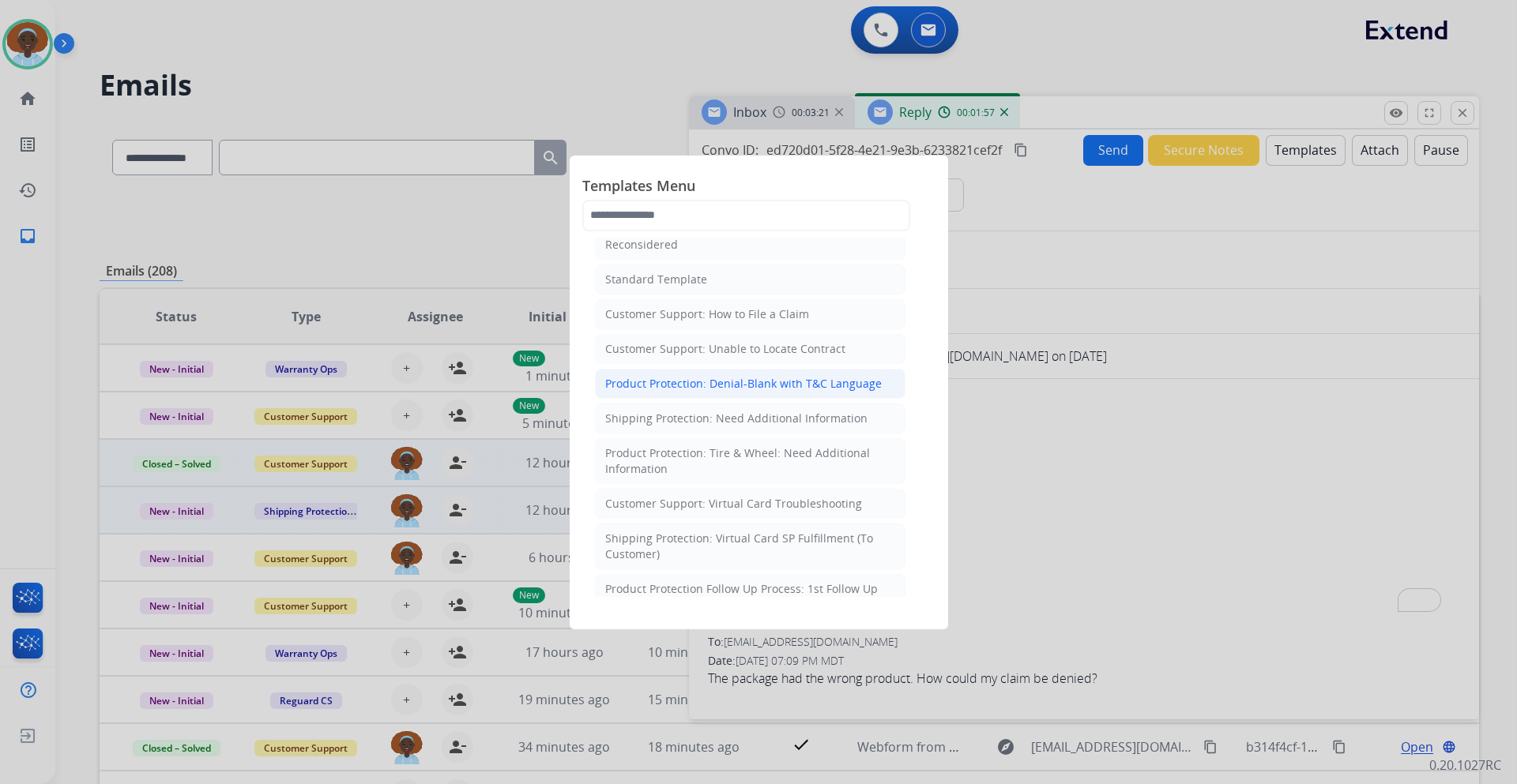
click at [788, 382] on div "Product Protection: Denial-Blank with T&C Language" at bounding box center [743, 383] width 276 height 16
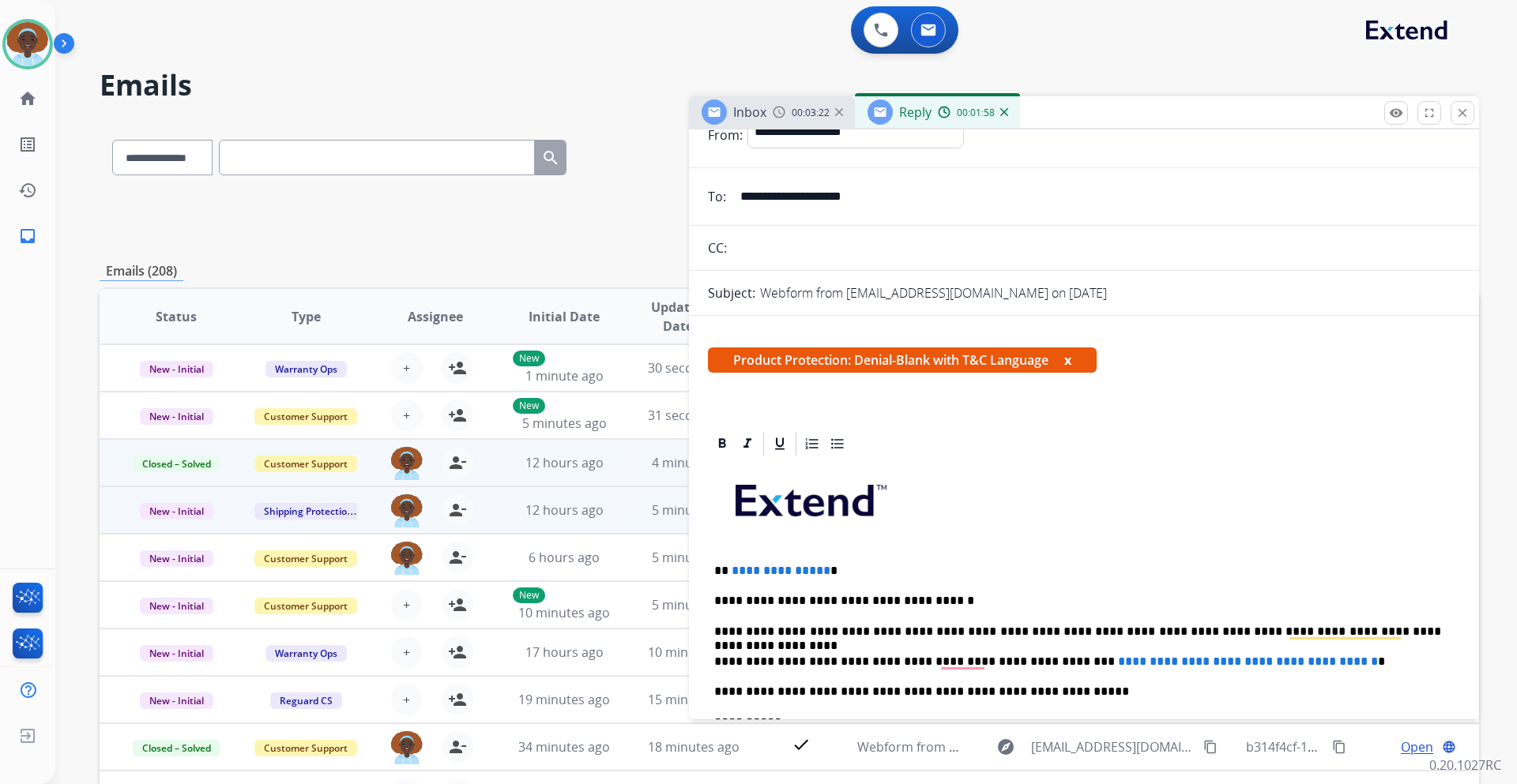
scroll to position [158, 0]
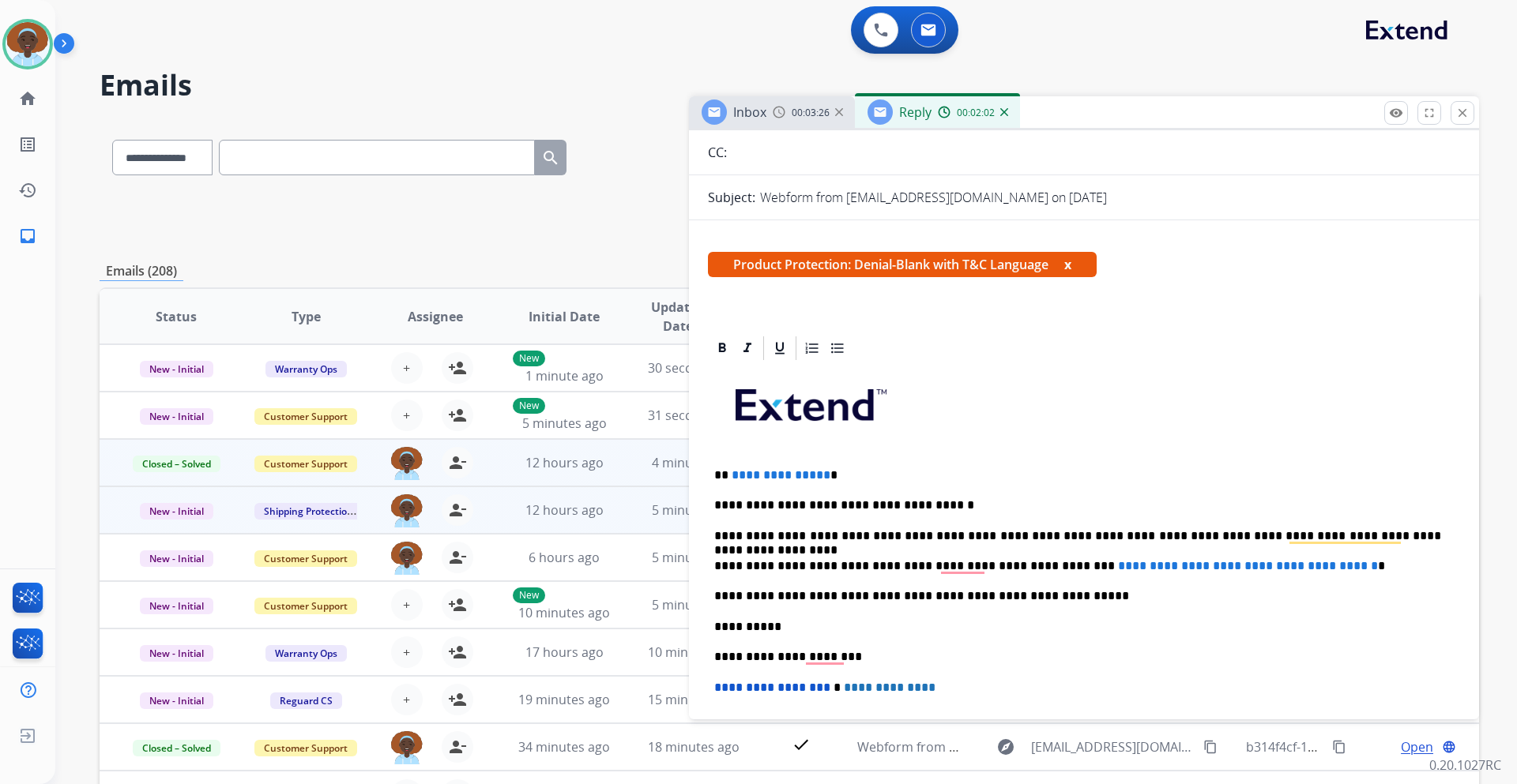
click at [820, 469] on span "**********" at bounding box center [781, 475] width 99 height 12
click at [1209, 536] on p "**********" at bounding box center [1077, 535] width 727 height 14
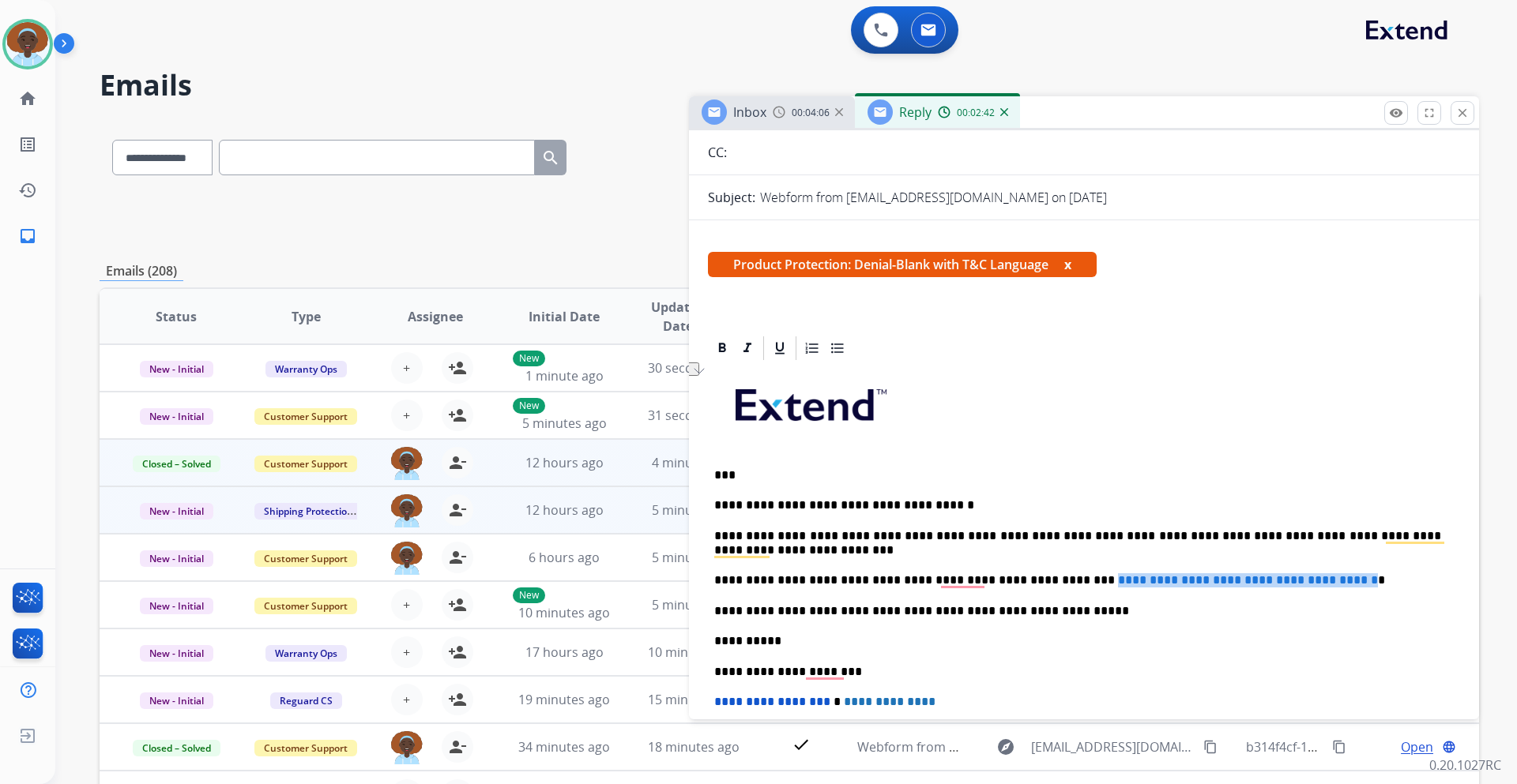
drag, startPoint x: 1037, startPoint y: 579, endPoint x: 1348, endPoint y: 578, distance: 311.0
click at [1348, 578] on p "**********" at bounding box center [1077, 580] width 727 height 14
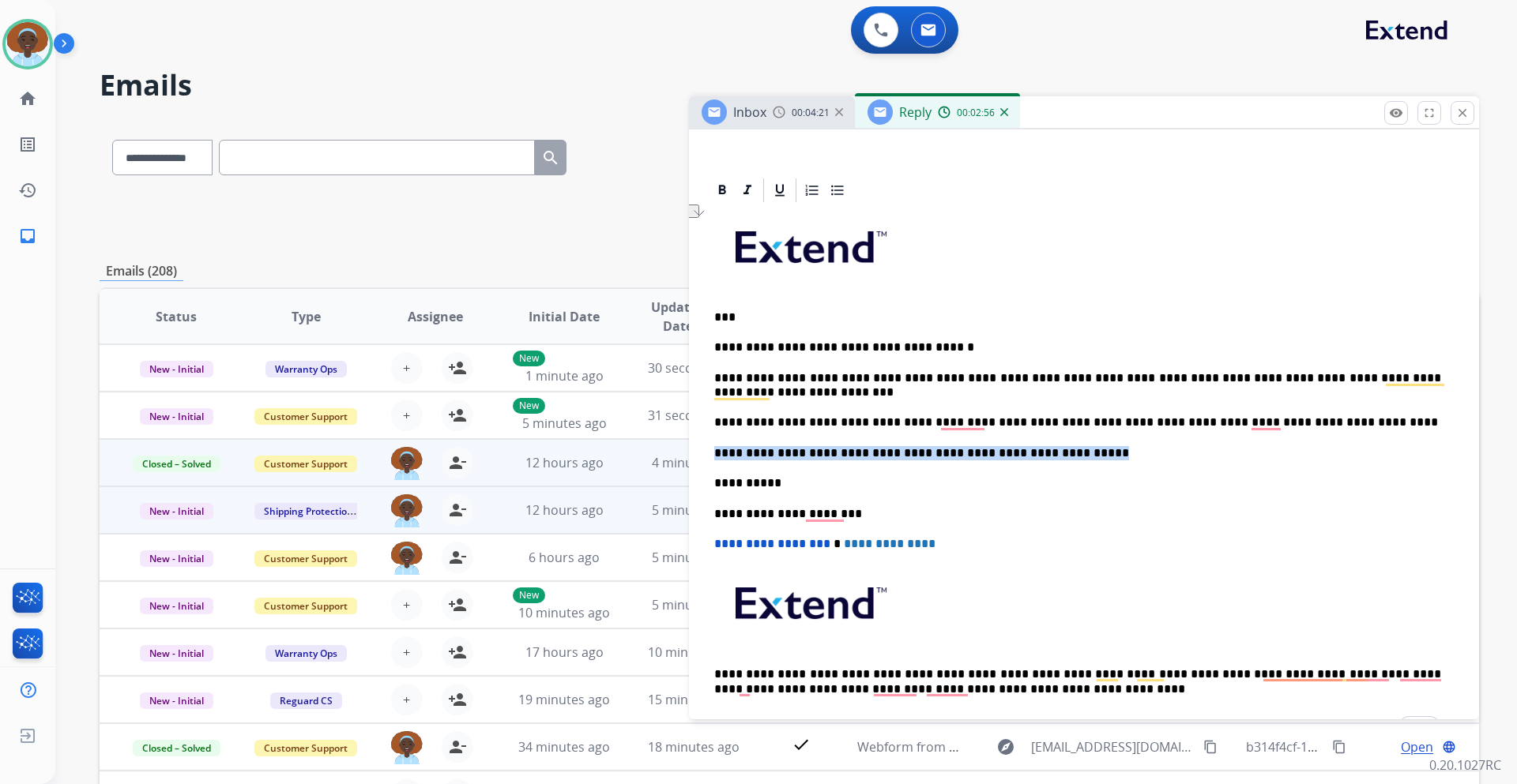
drag, startPoint x: 1041, startPoint y: 456, endPoint x: 714, endPoint y: 453, distance: 327.0
click at [714, 453] on p "**********" at bounding box center [1077, 453] width 727 height 14
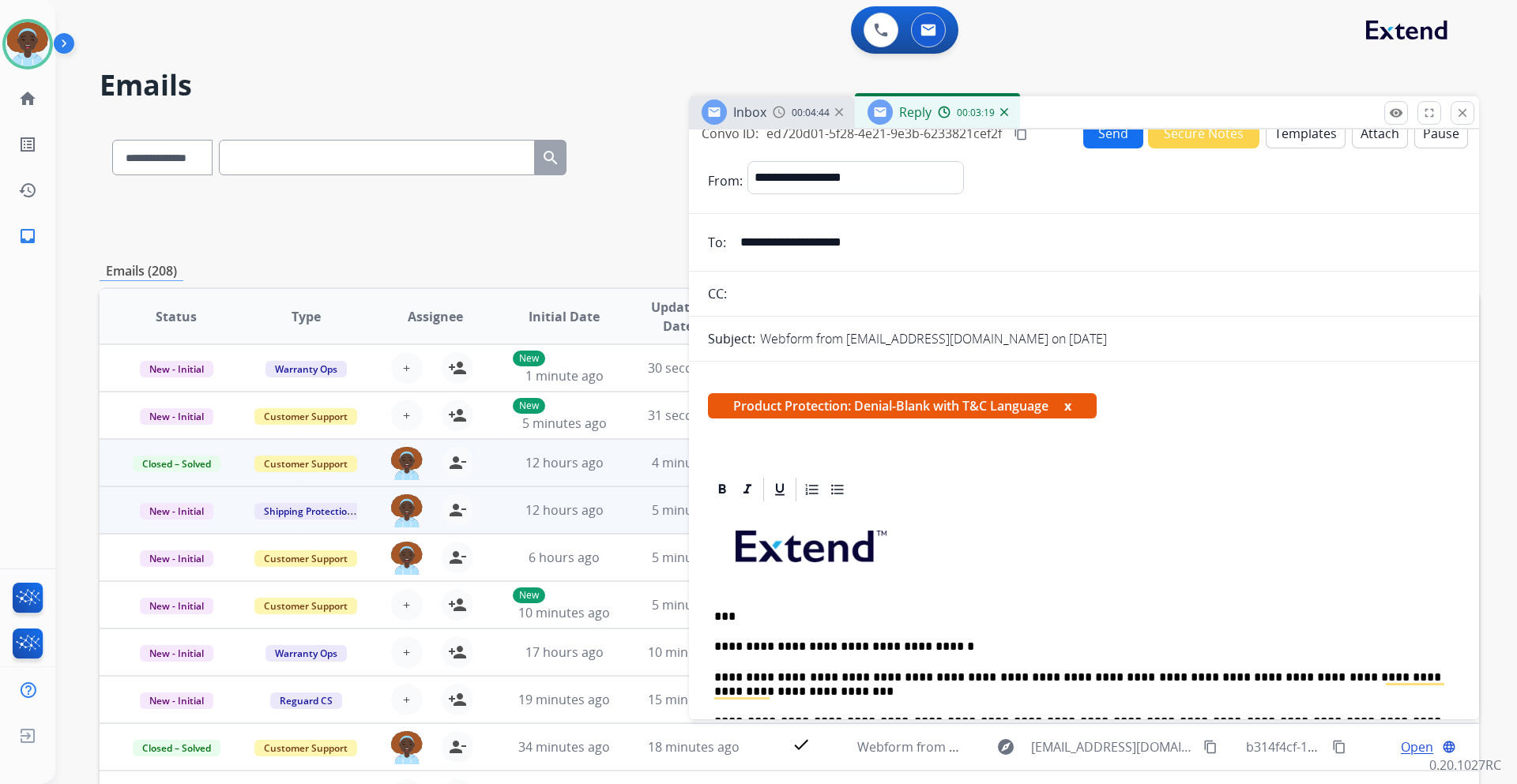
scroll to position [0, 0]
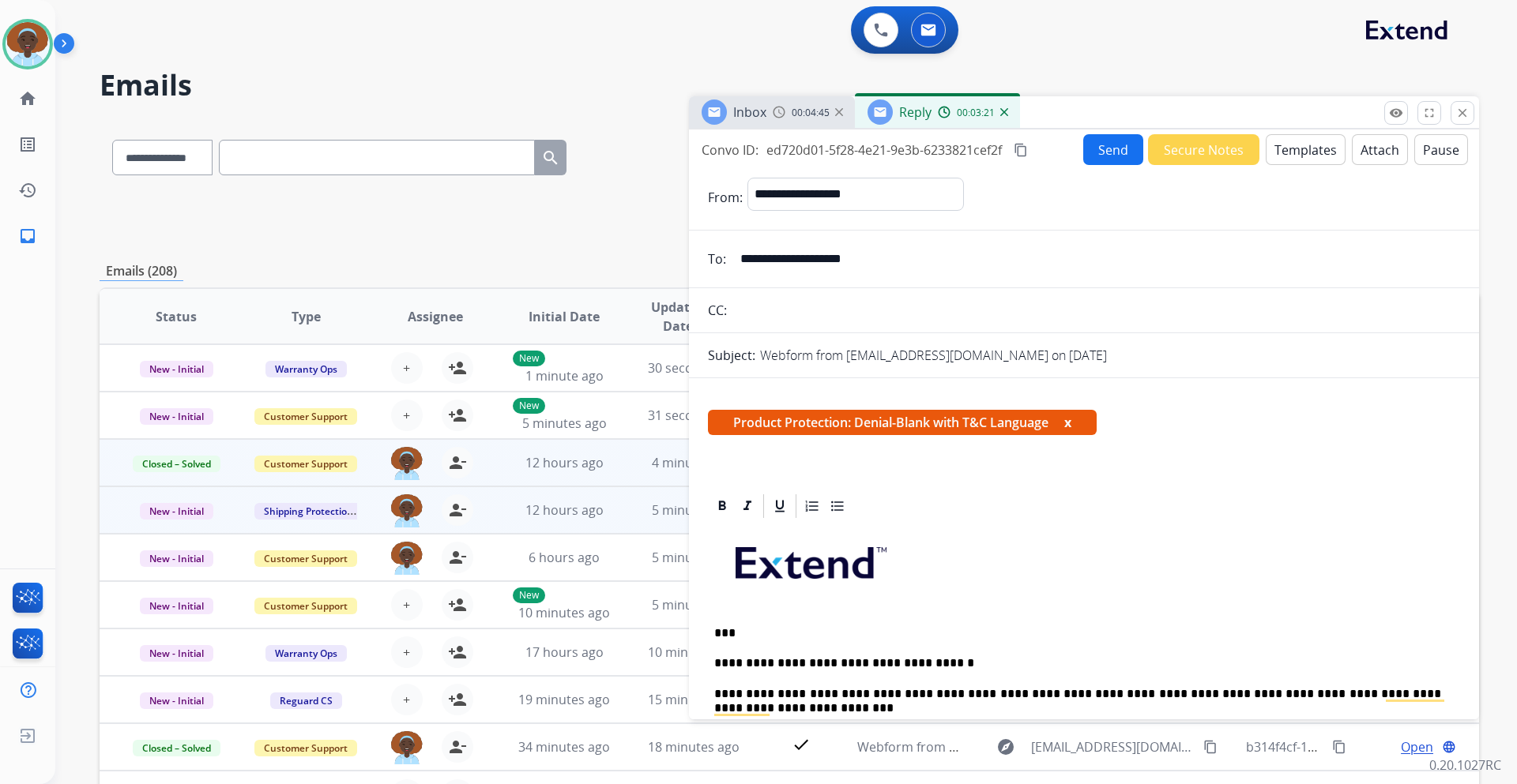
click at [1108, 150] on button "Send" at bounding box center [1113, 149] width 60 height 31
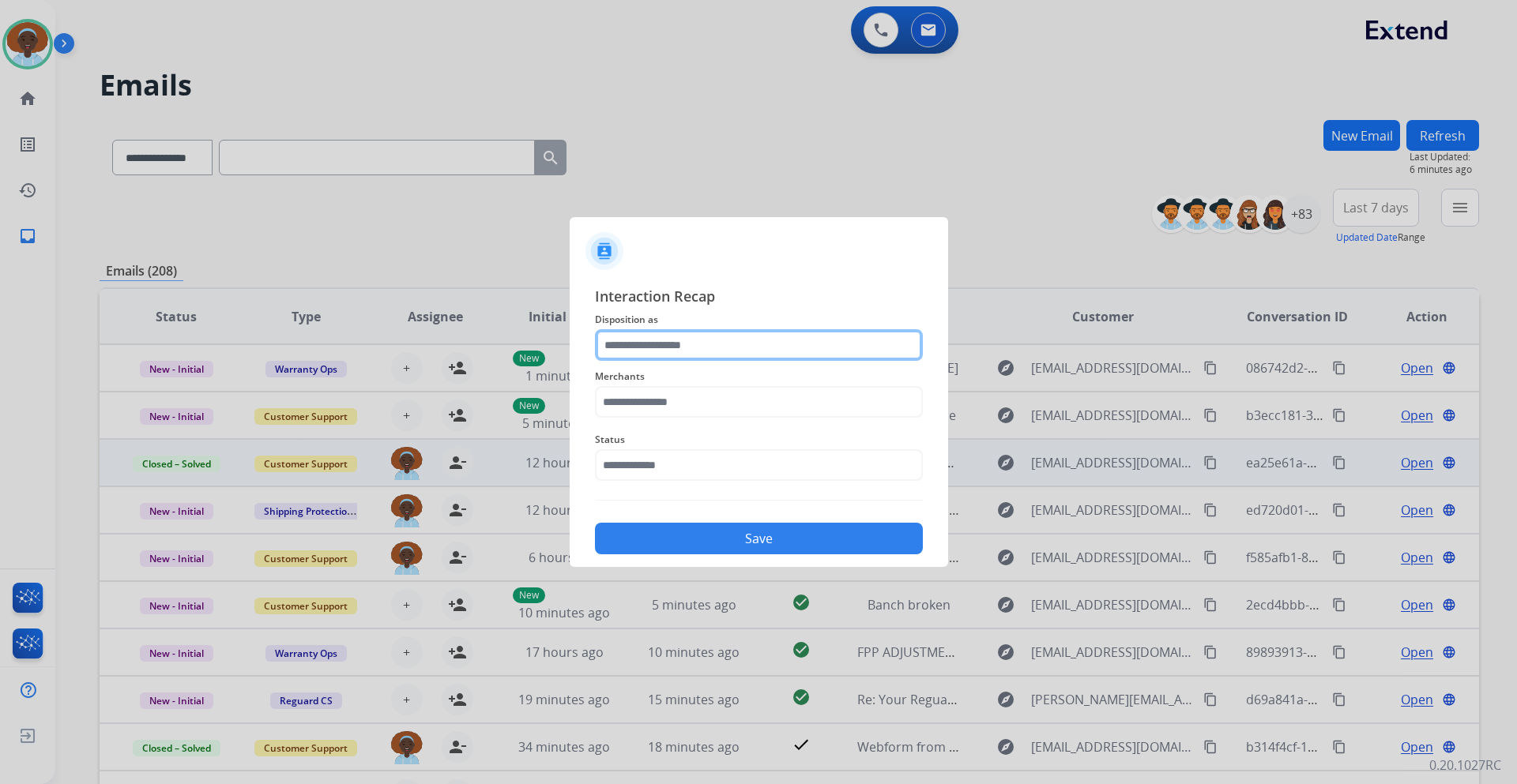
click at [725, 346] on input "text" at bounding box center [759, 346] width 328 height 32
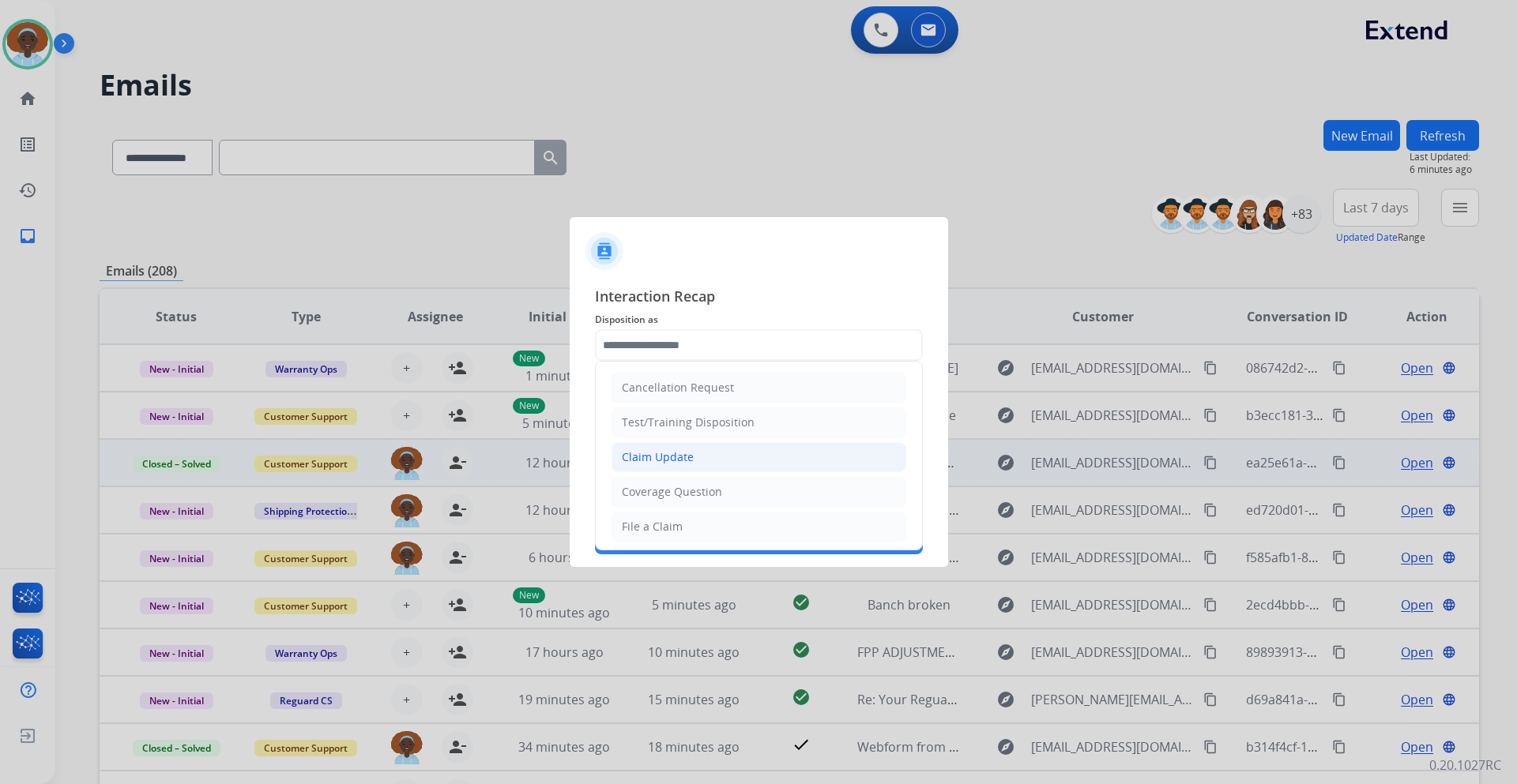
click at [707, 465] on li "Claim Update" at bounding box center [759, 458] width 295 height 30
type input "**********"
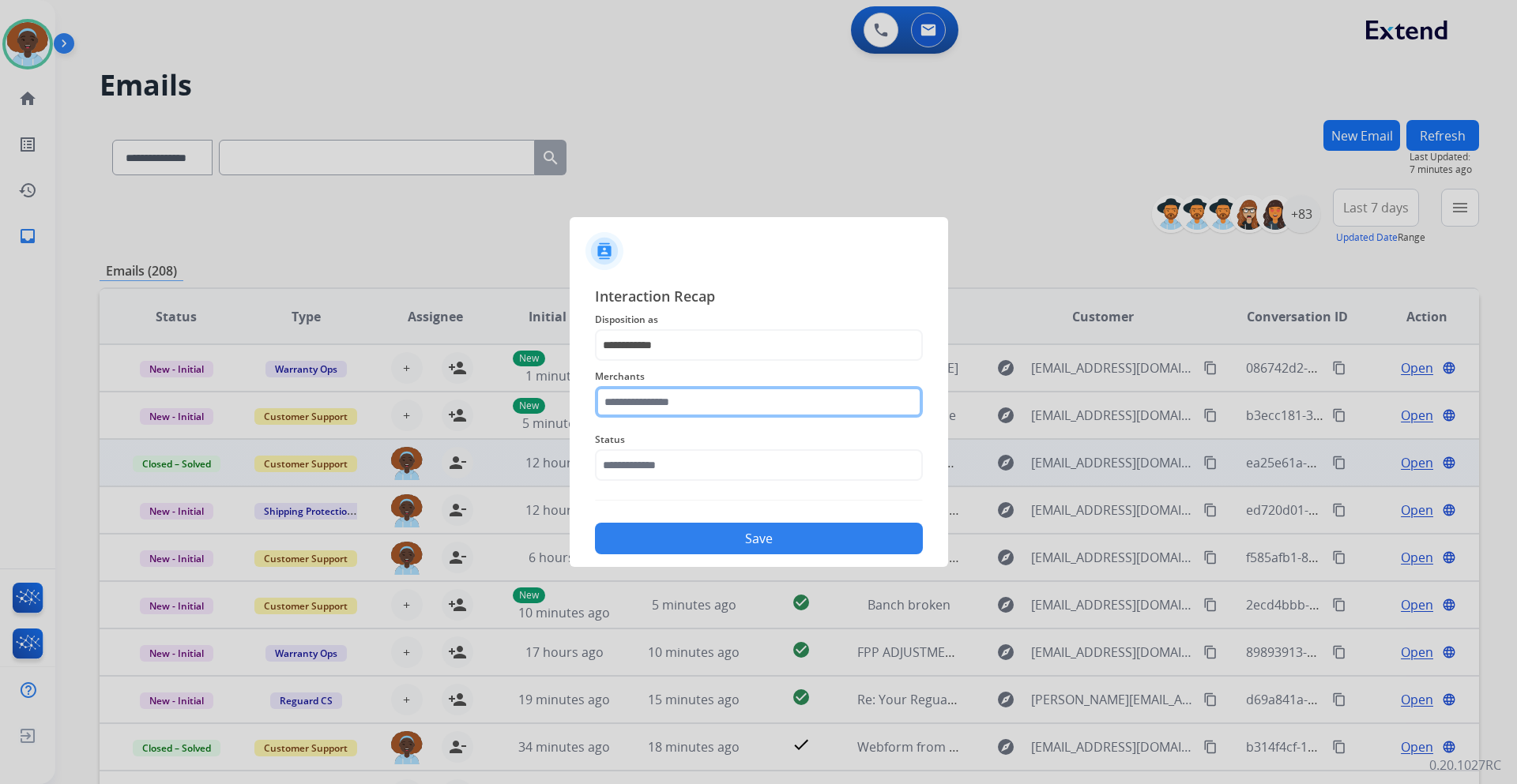
click at [717, 399] on input "text" at bounding box center [759, 402] width 328 height 32
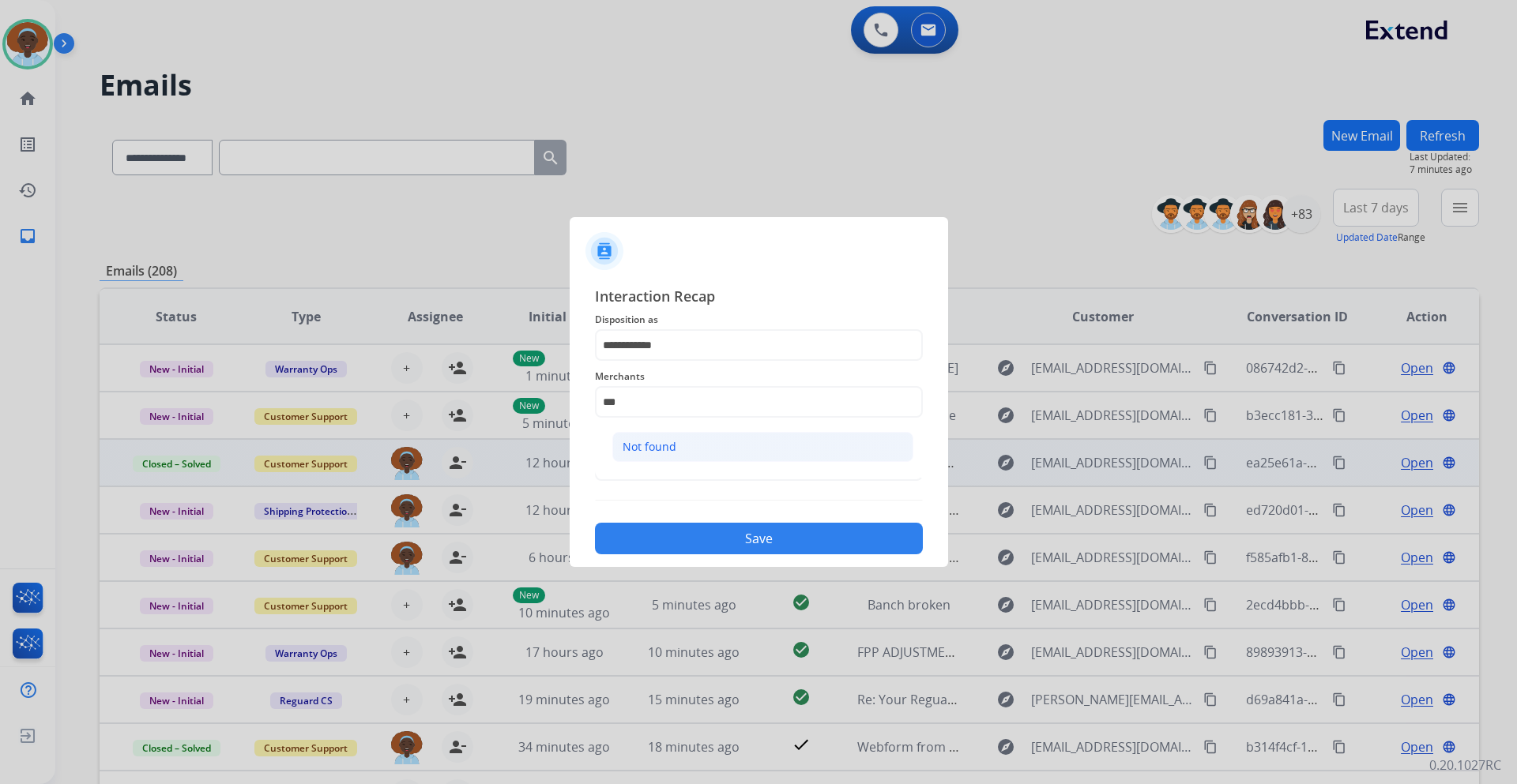
click at [698, 452] on li "Not found" at bounding box center [764, 447] width 301 height 30
type input "*********"
click at [698, 461] on input "text" at bounding box center [759, 465] width 328 height 32
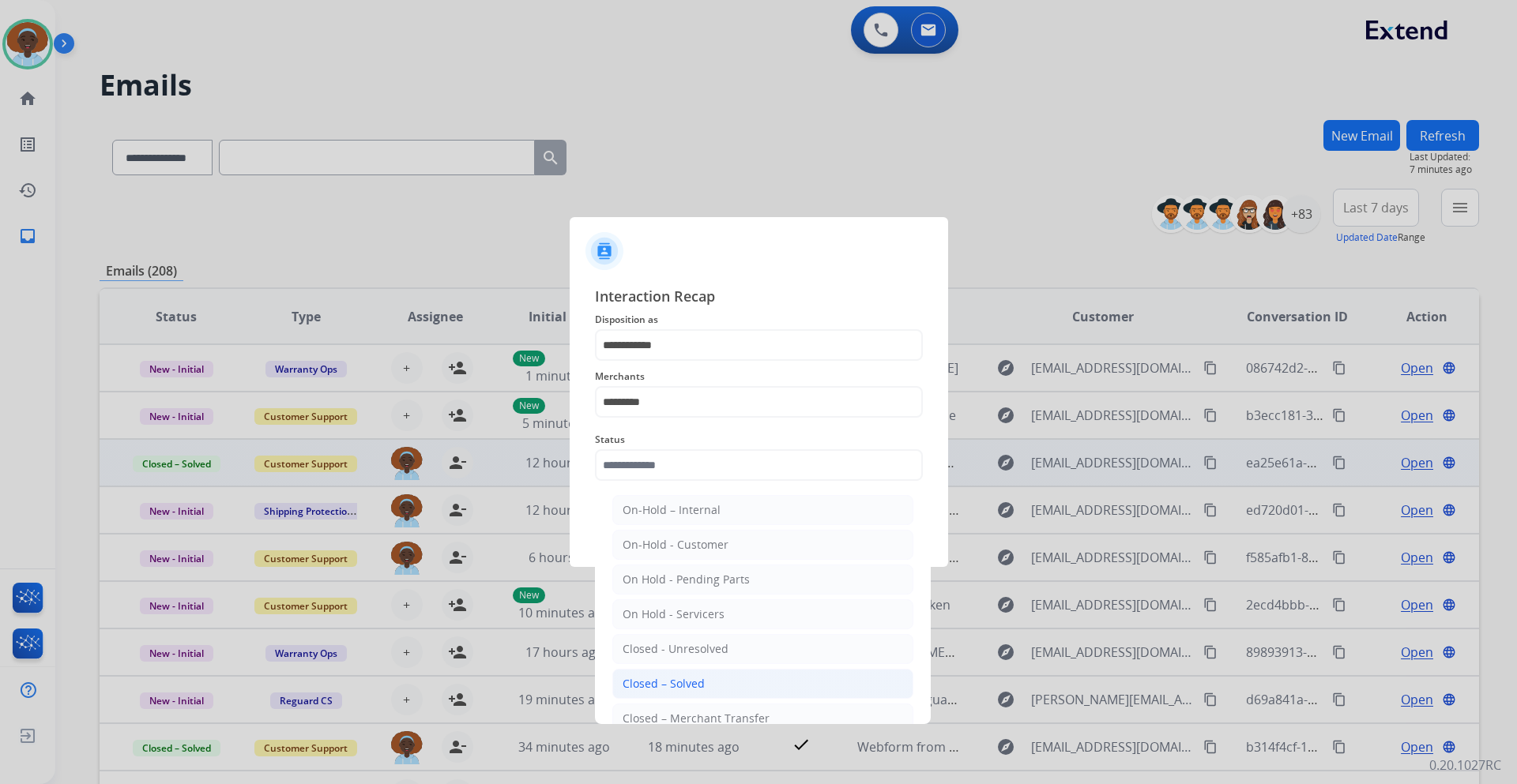
click at [671, 681] on div "Closed – Solved" at bounding box center [664, 684] width 82 height 16
type input "**********"
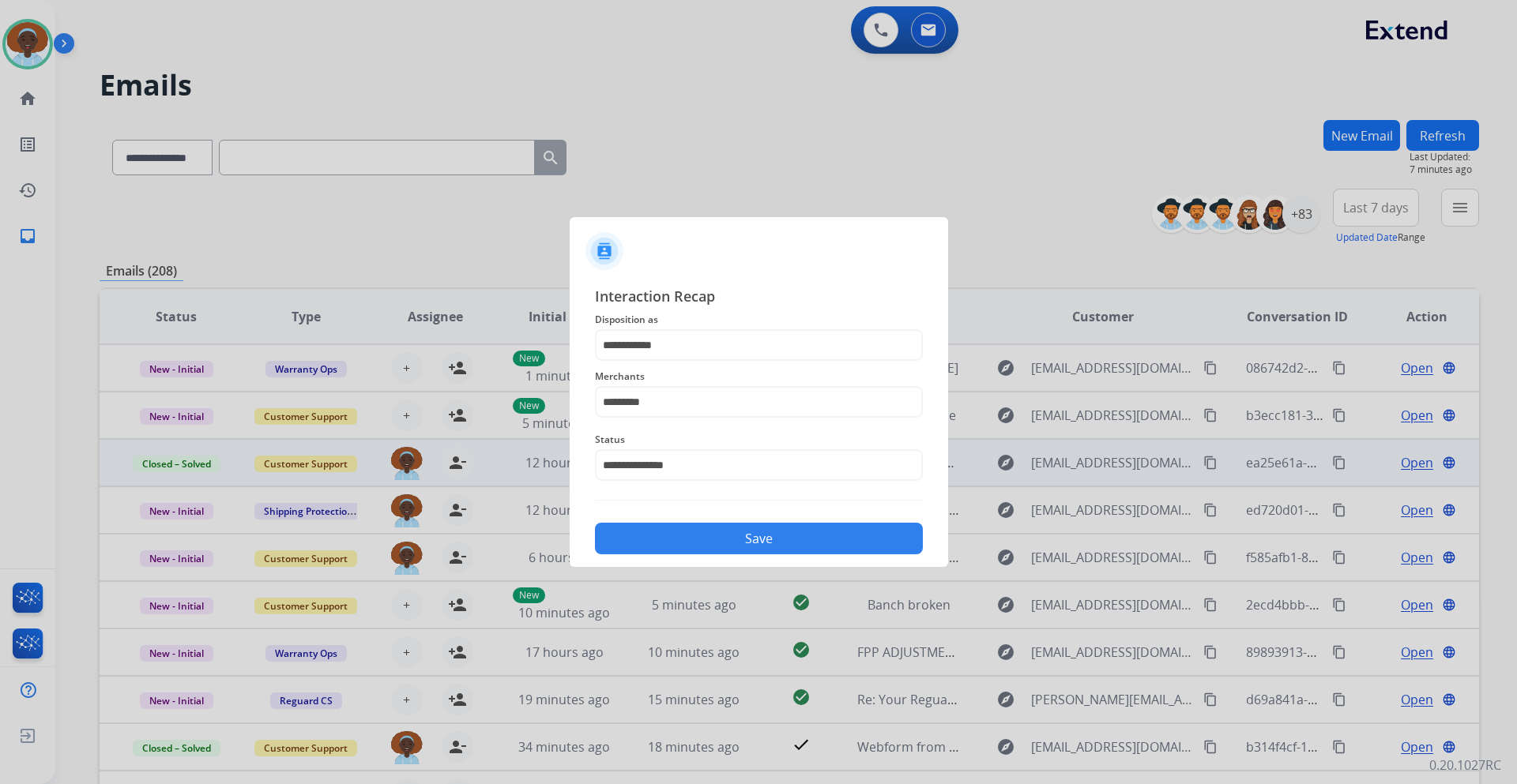
click at [746, 535] on button "Save" at bounding box center [759, 539] width 328 height 32
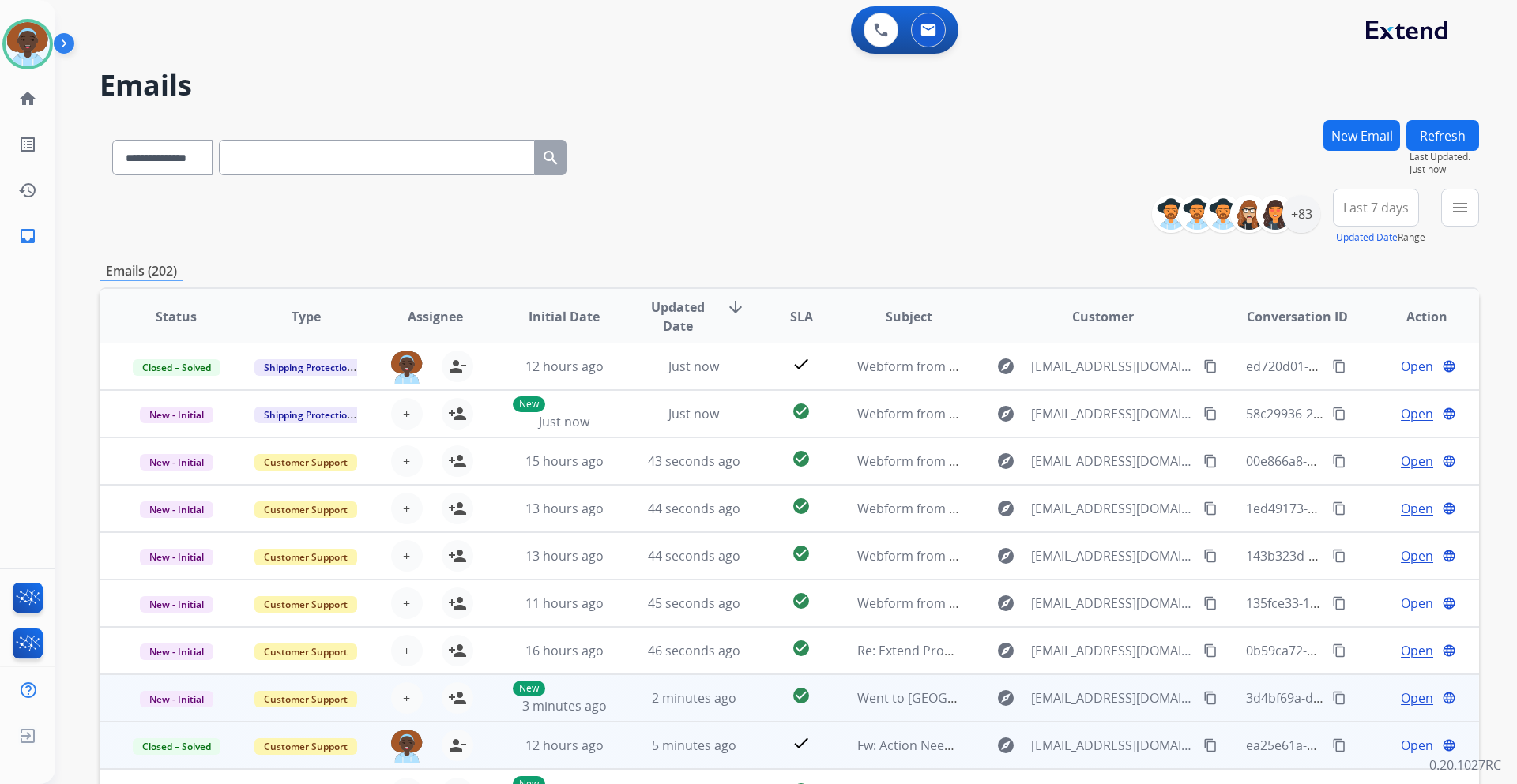
scroll to position [115, 0]
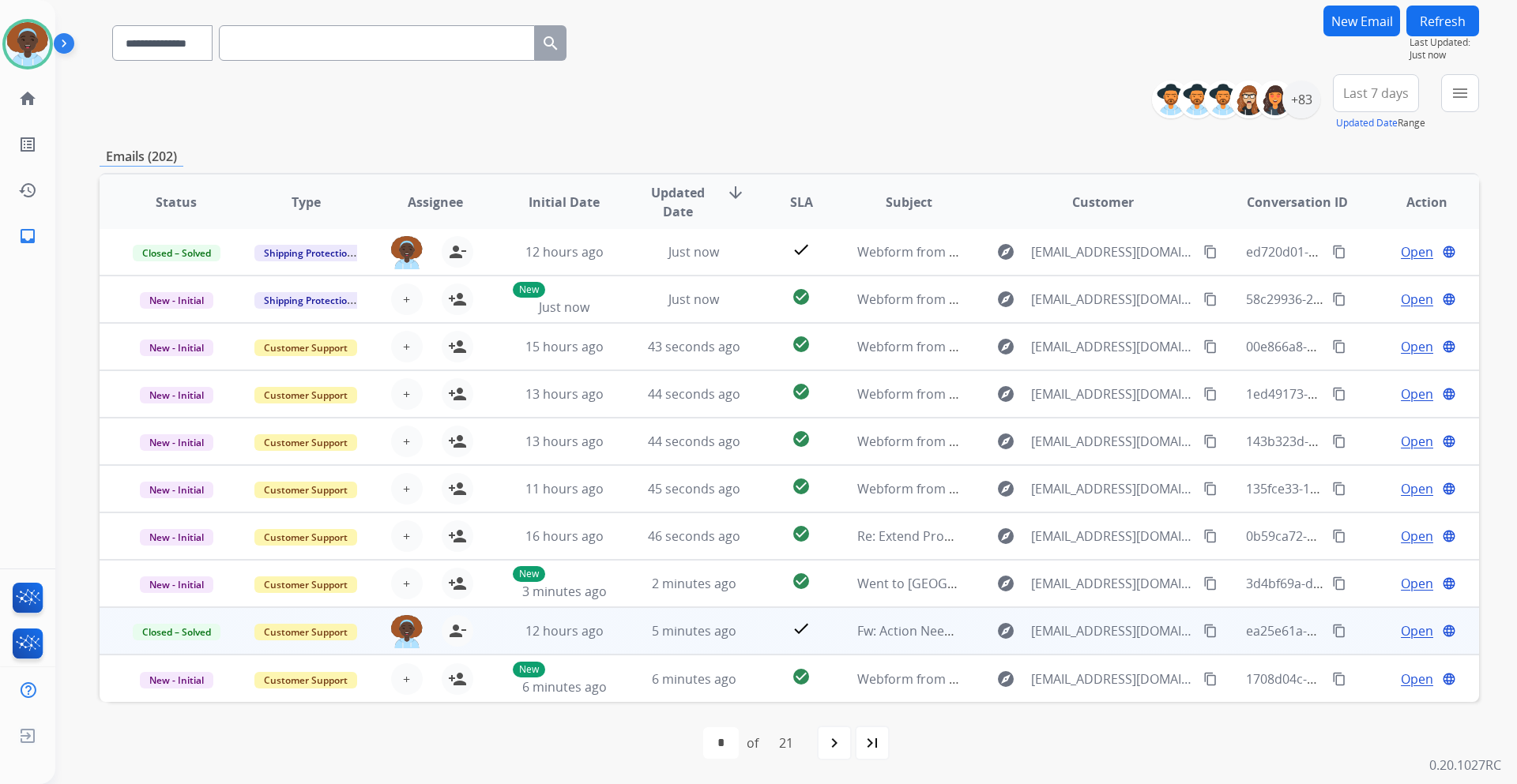
click at [1348, 96] on span "Last 7 days" at bounding box center [1376, 94] width 65 height 7
click at [1329, 283] on div "Last 90 days" at bounding box center [1371, 285] width 87 height 23
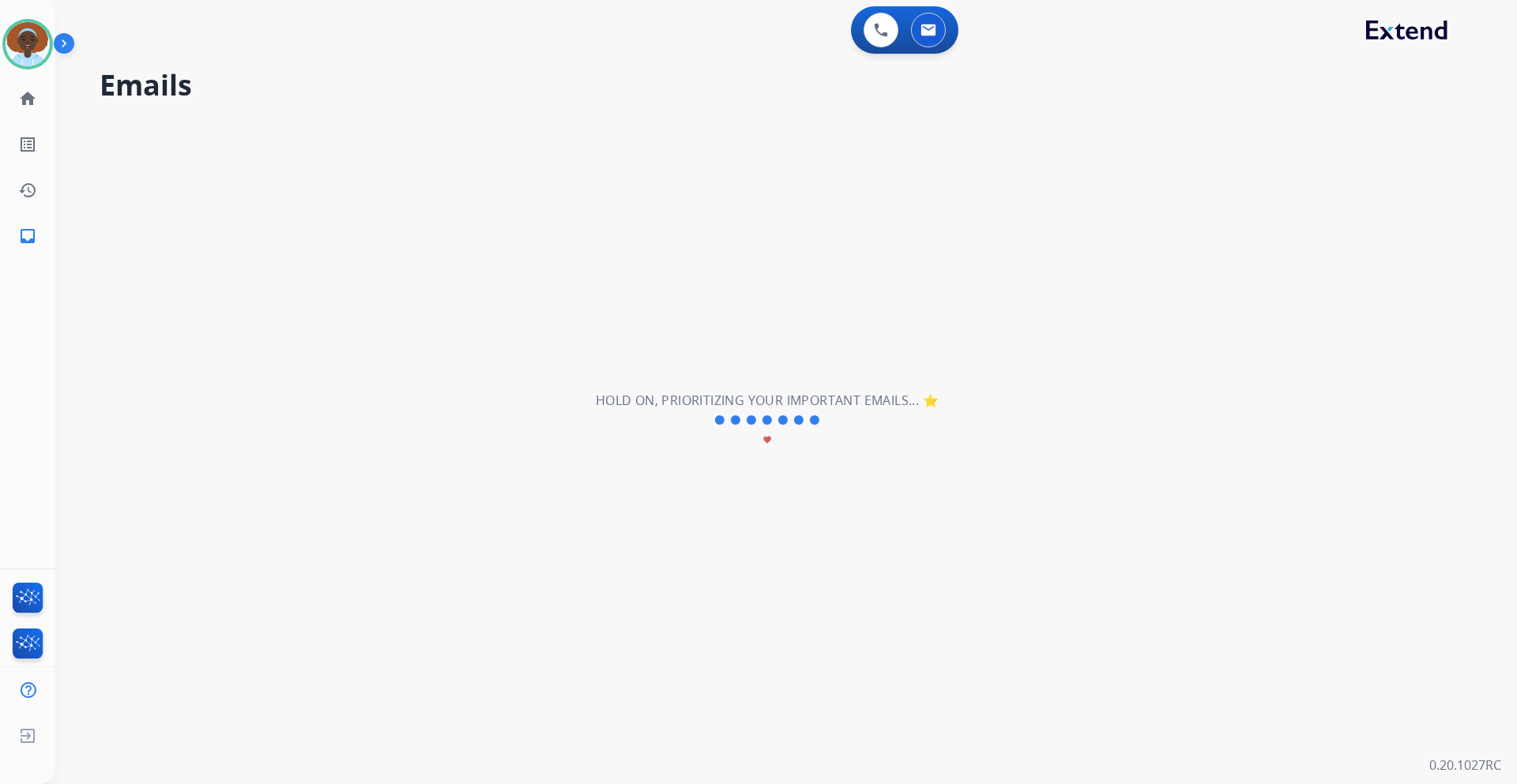
scroll to position [0, 0]
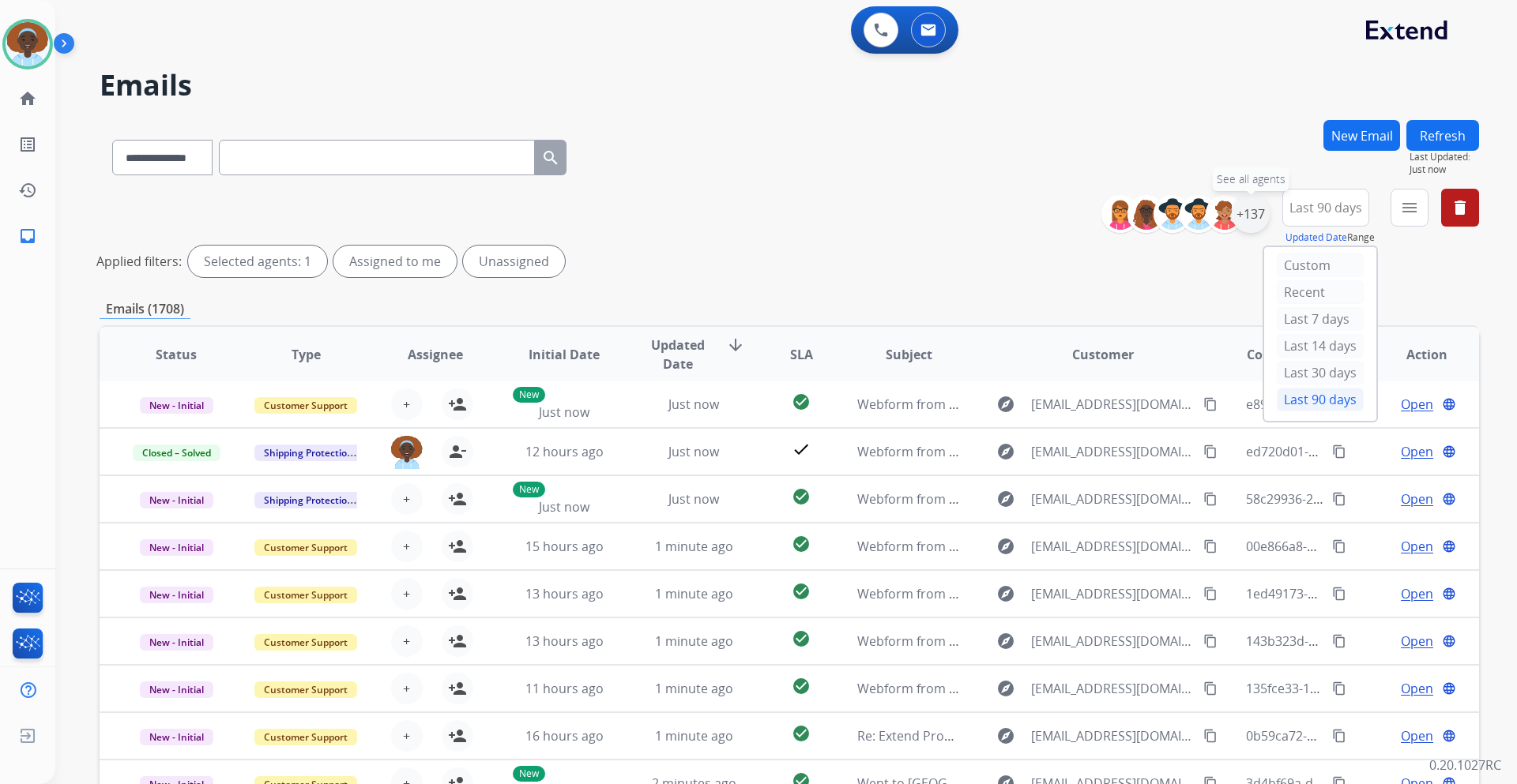
click at [1255, 207] on div "+137" at bounding box center [1251, 213] width 38 height 38
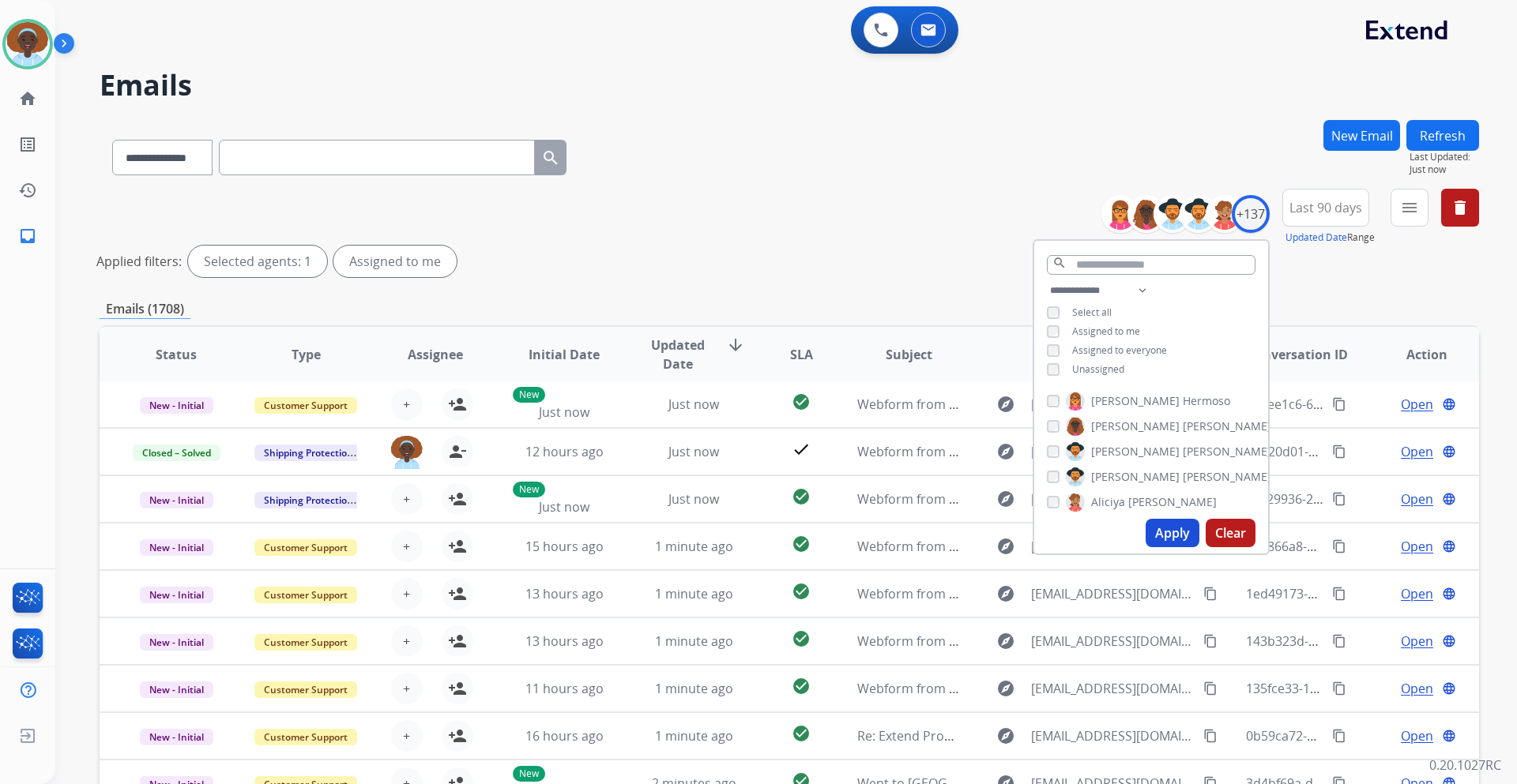
click at [1170, 528] on button "Apply" at bounding box center [1173, 533] width 54 height 28
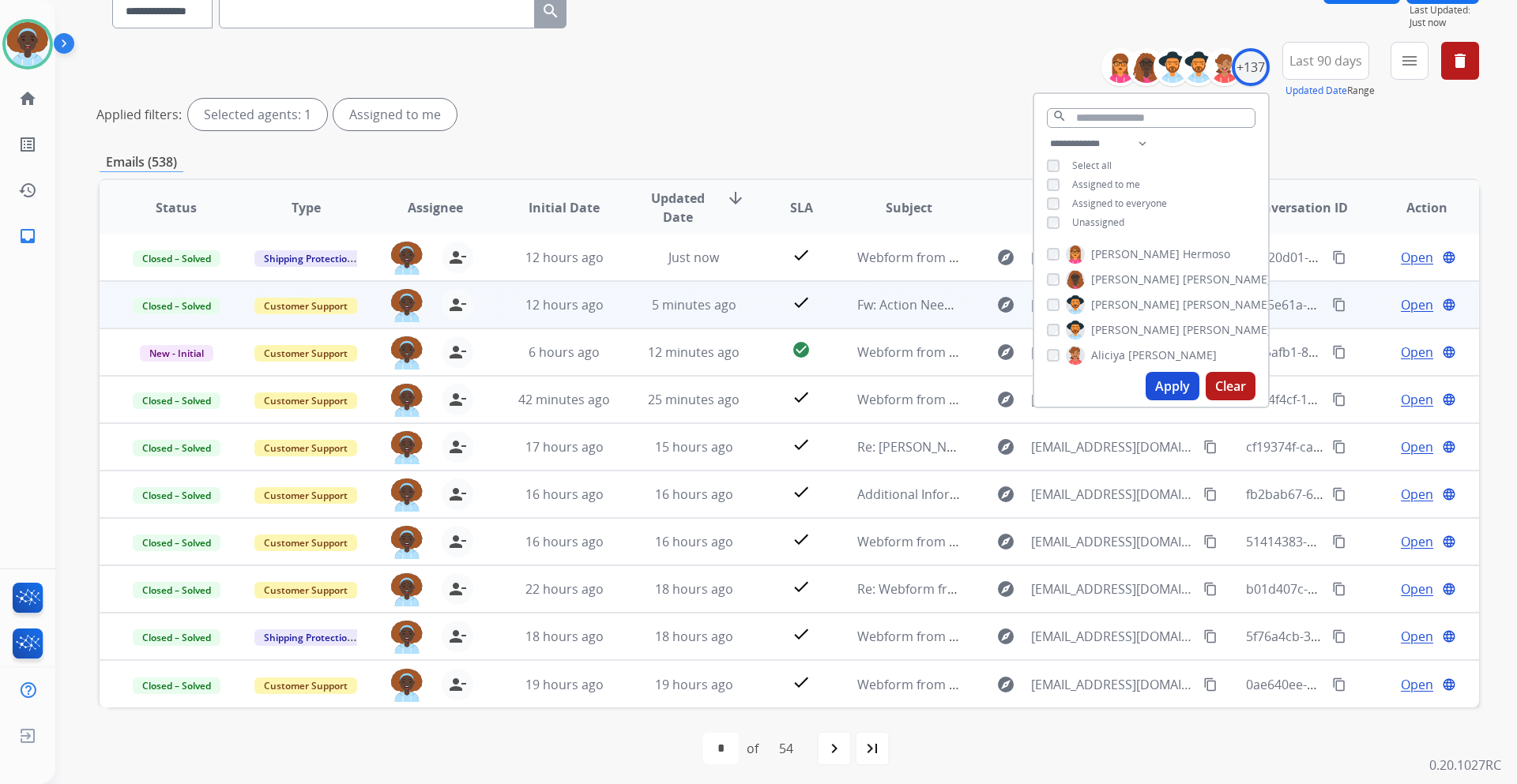
scroll to position [152, 0]
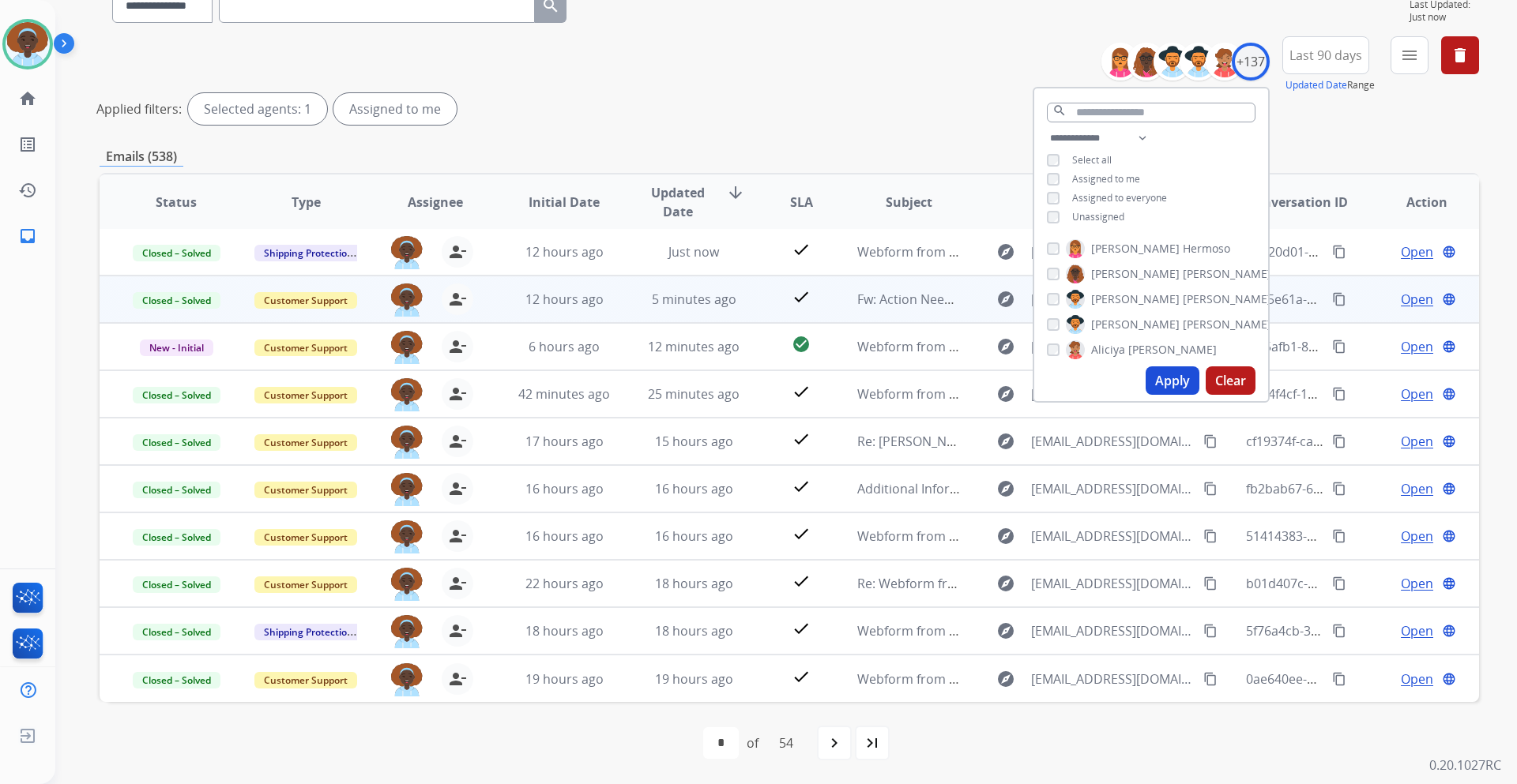
click at [918, 144] on div "**********" at bounding box center [789, 376] width 1380 height 817
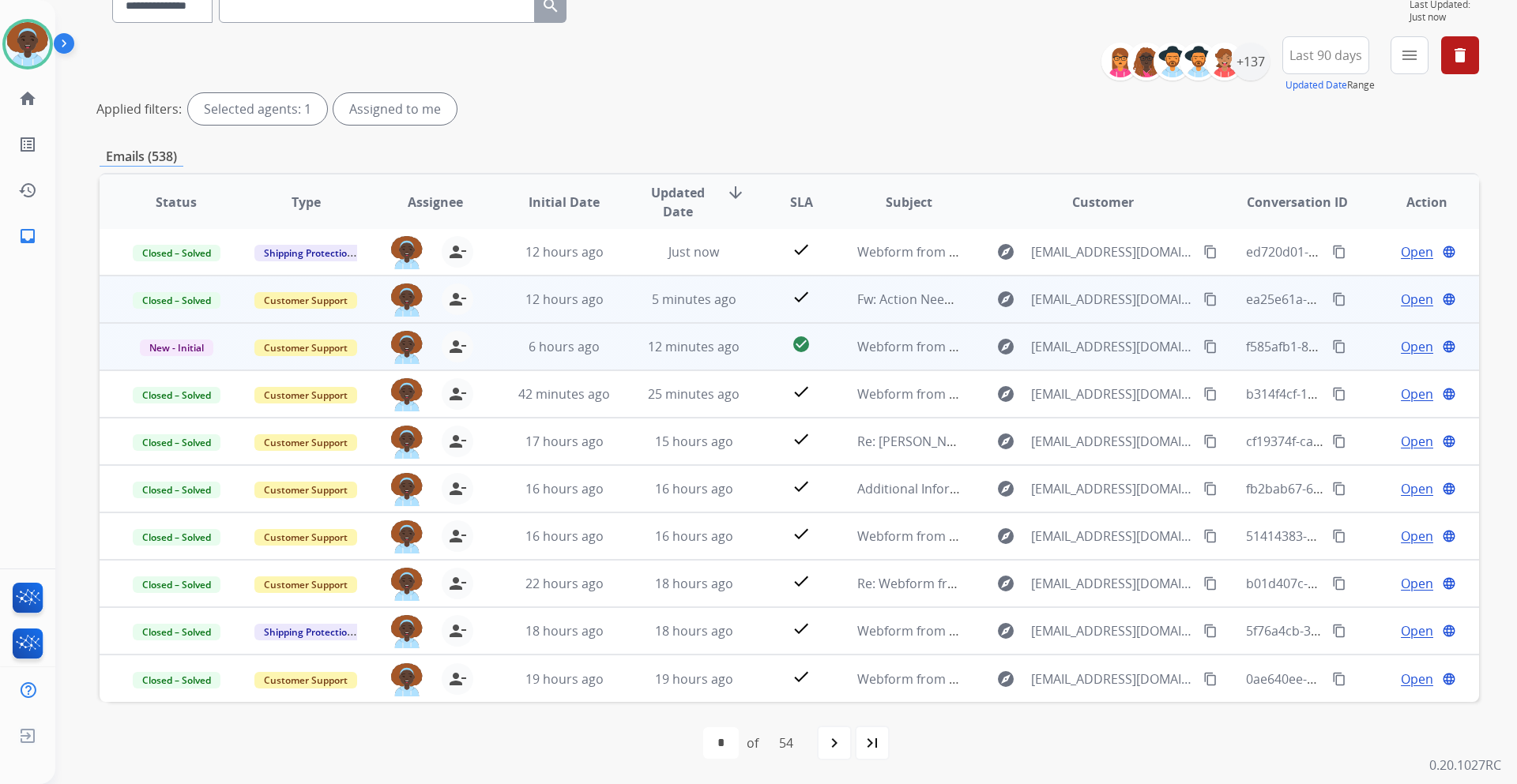
click at [1408, 346] on span "Open" at bounding box center [1417, 346] width 33 height 19
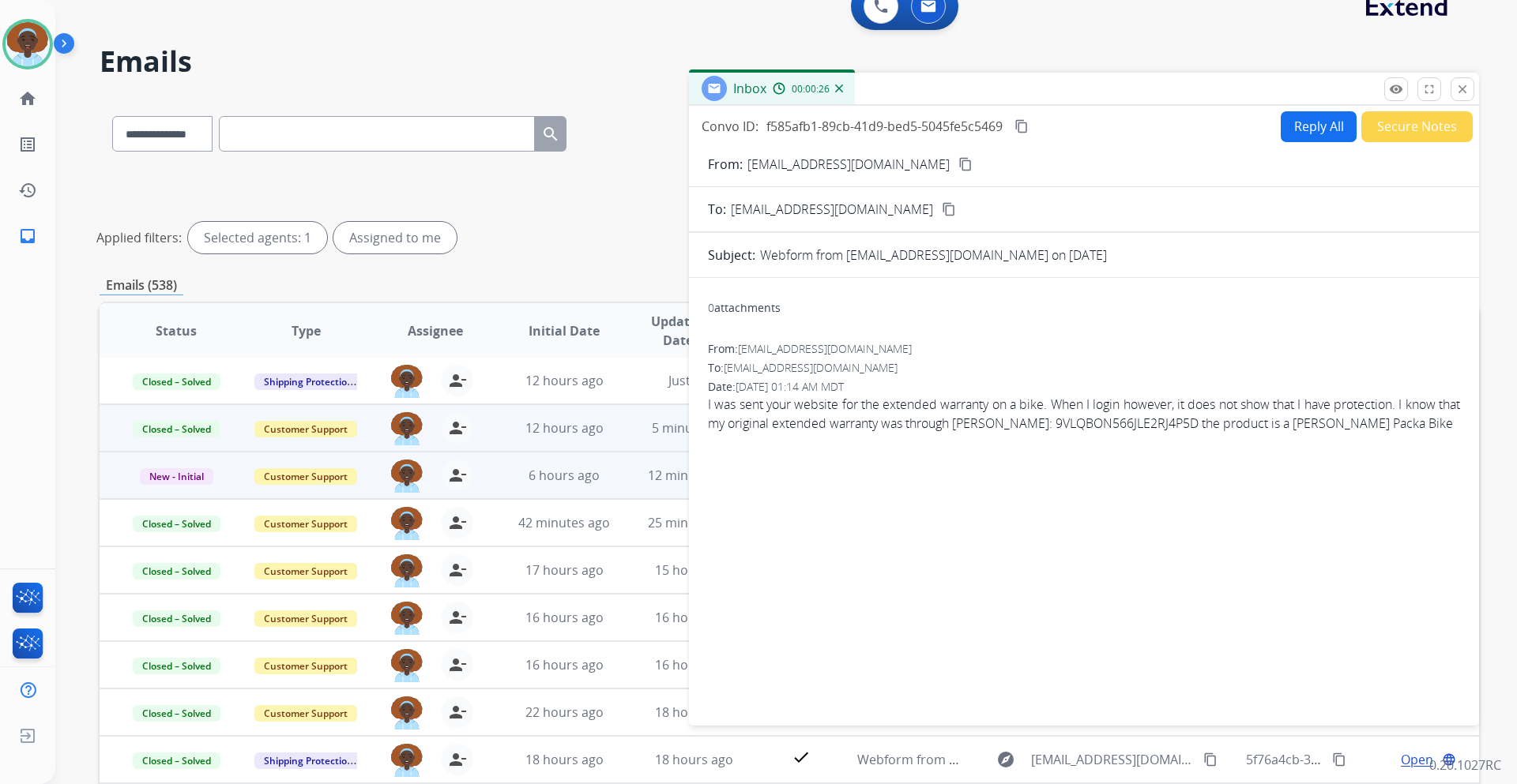
scroll to position [0, 0]
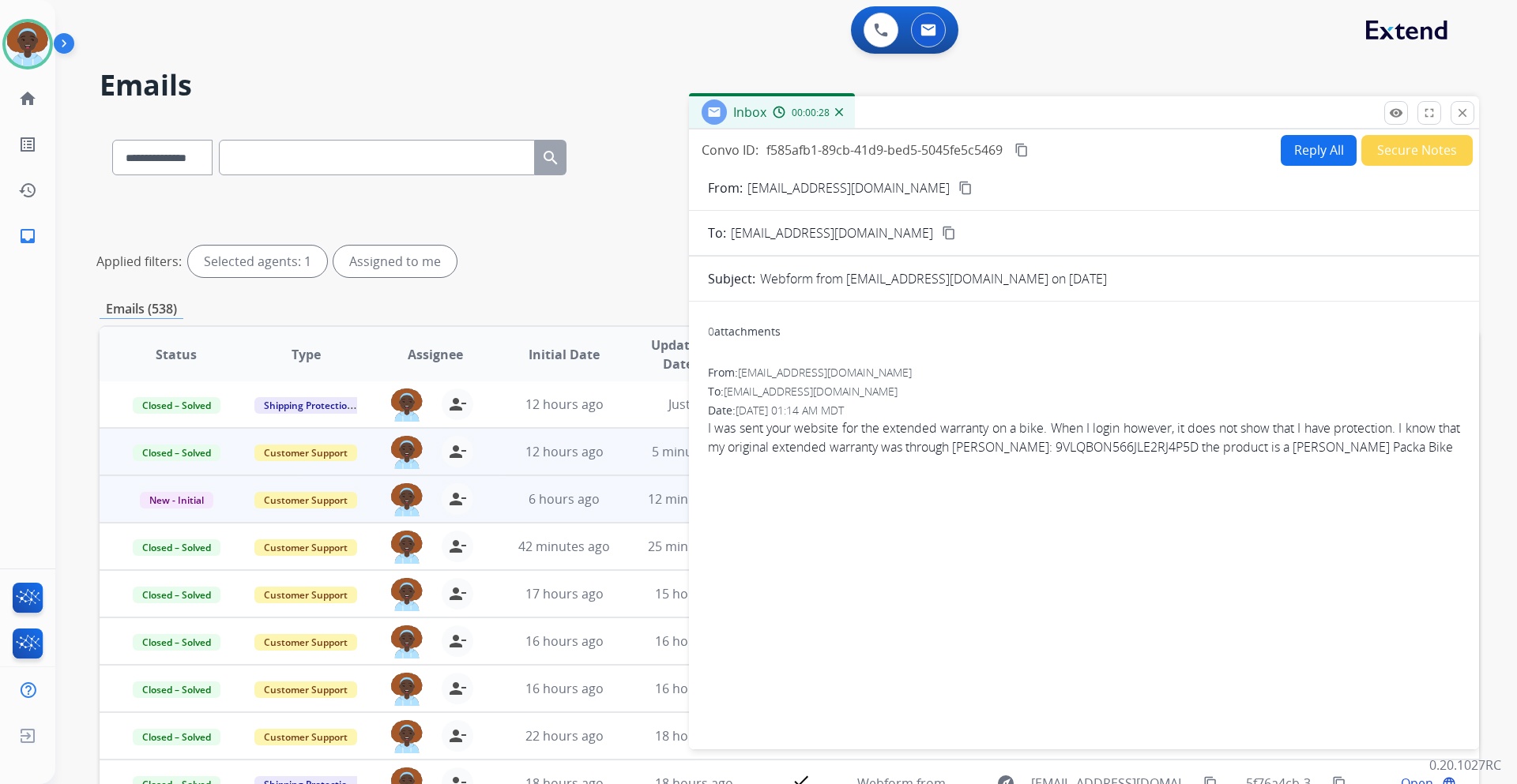
click at [959, 189] on mat-icon "content_copy" at bounding box center [965, 187] width 14 height 14
click at [1319, 153] on button "Reply All" at bounding box center [1319, 150] width 76 height 31
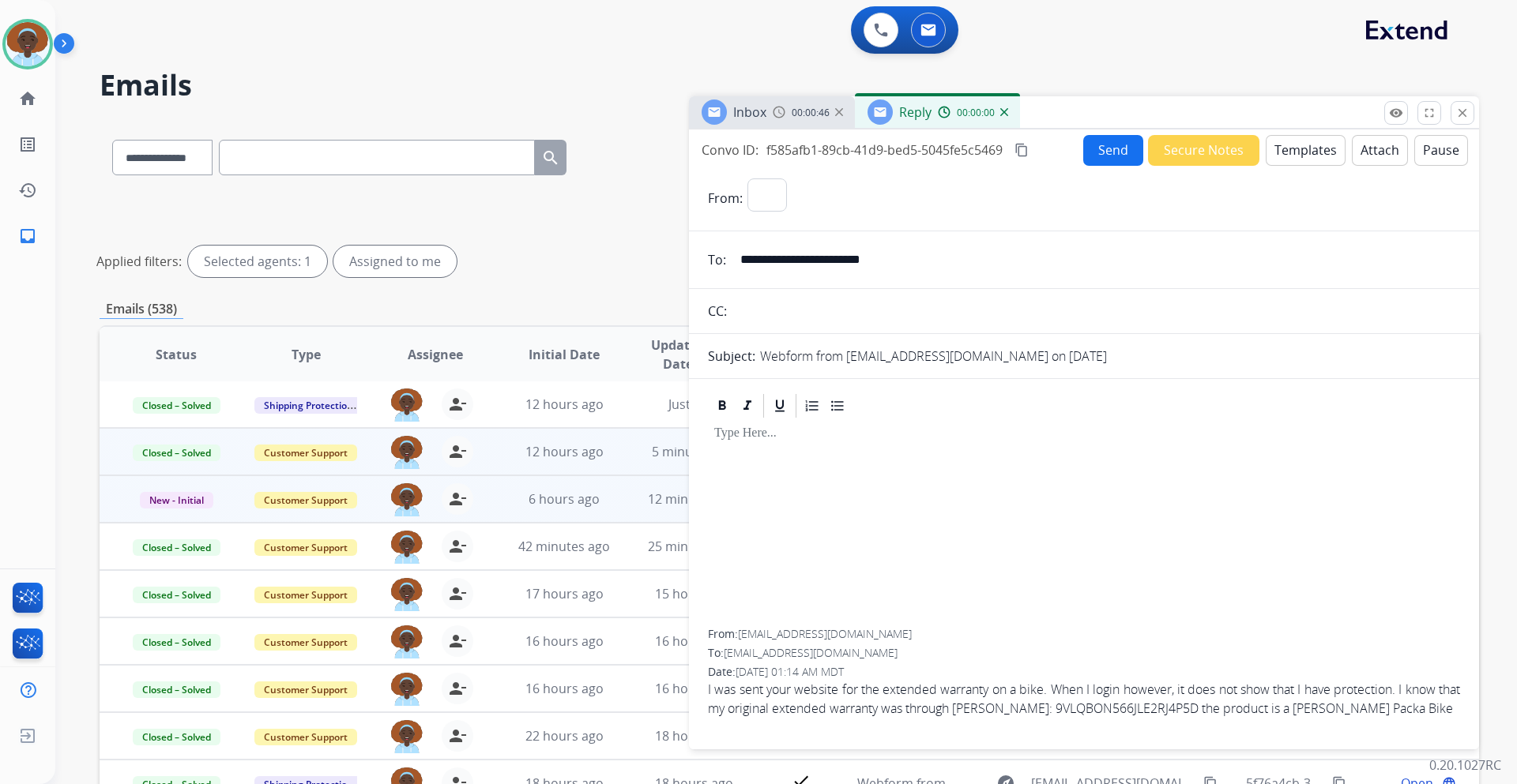
select select "**********"
click at [1319, 153] on button "Templates" at bounding box center [1305, 150] width 80 height 31
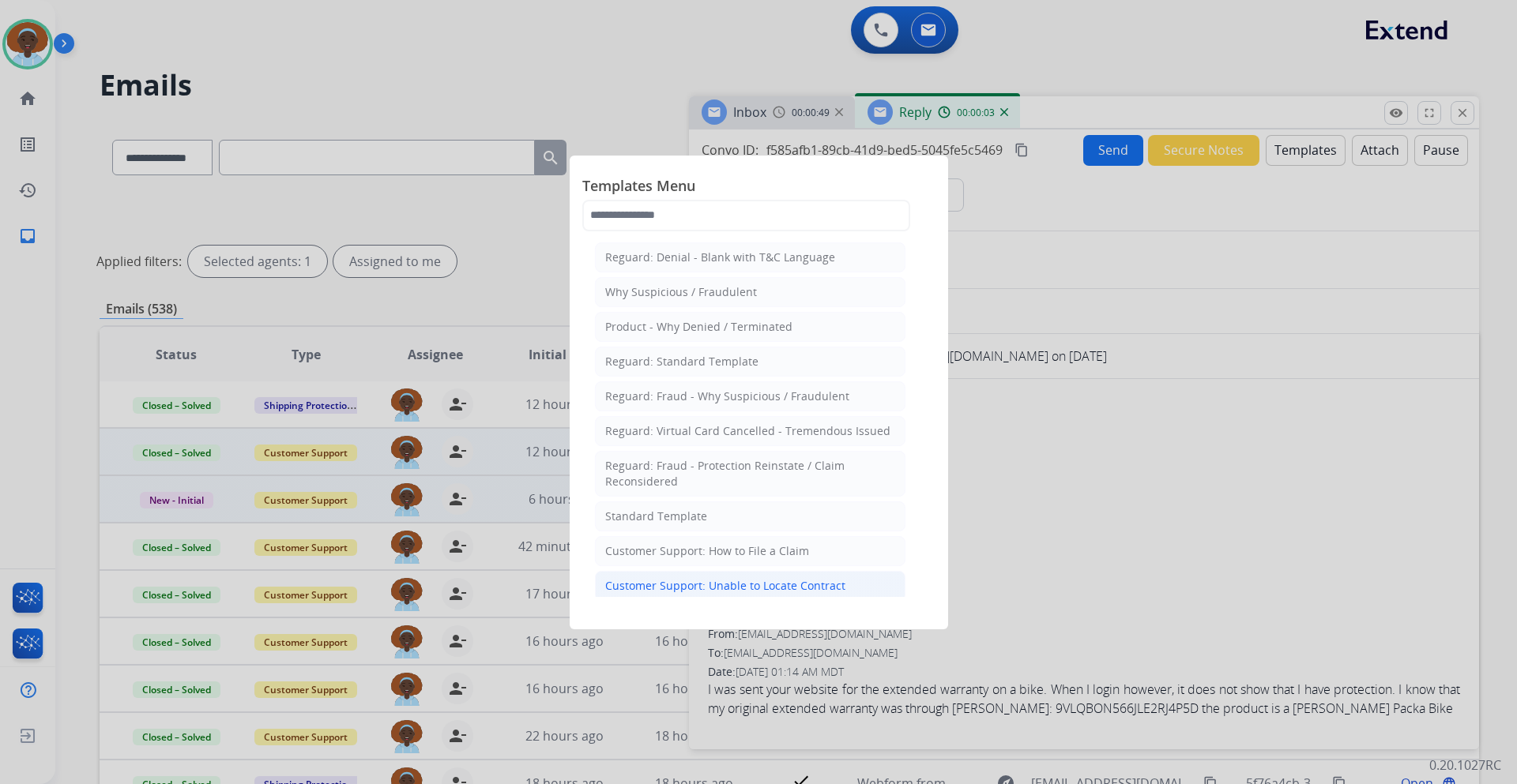
click at [820, 581] on div "Customer Support: Unable to Locate Contract" at bounding box center [725, 586] width 240 height 16
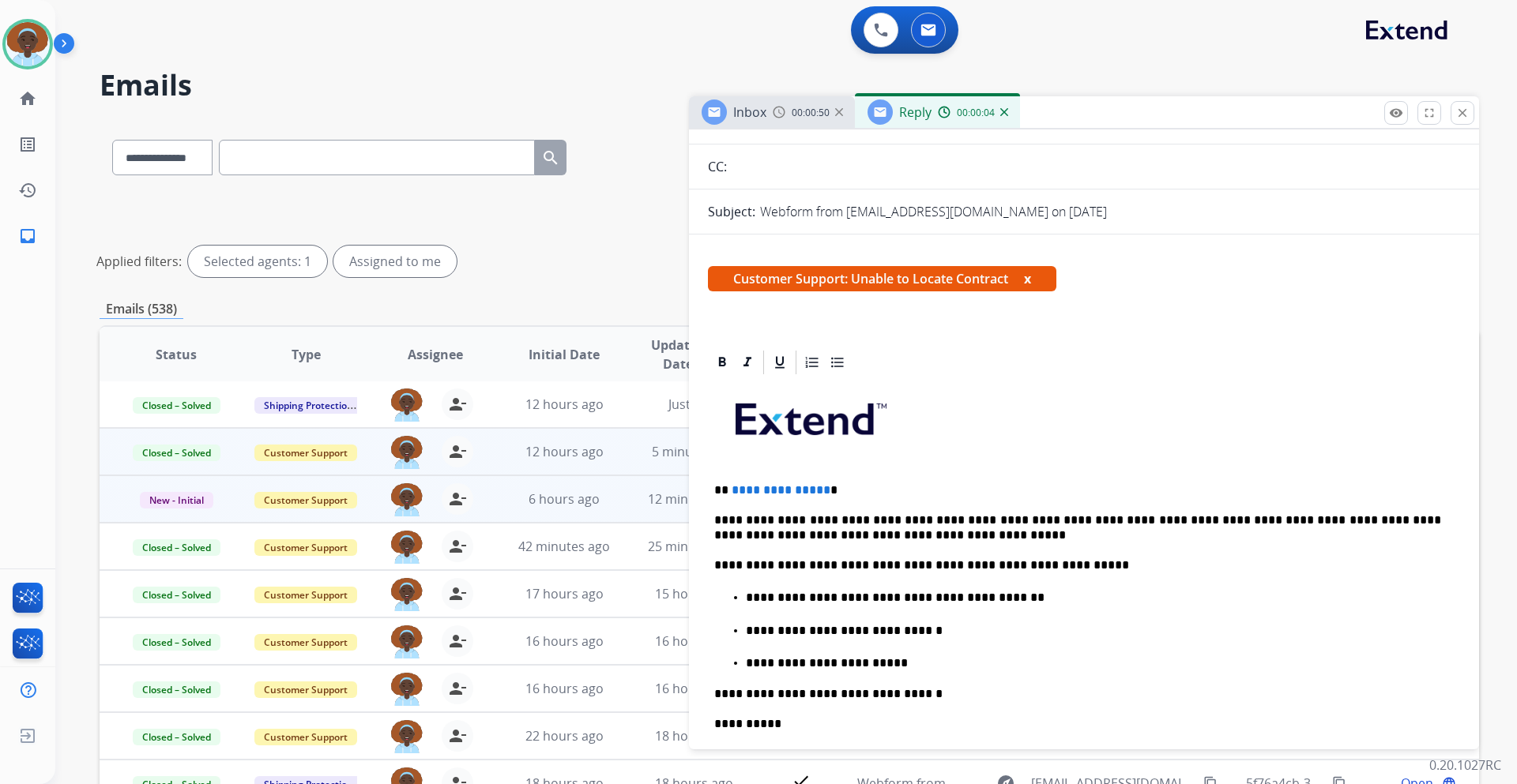
scroll to position [237, 0]
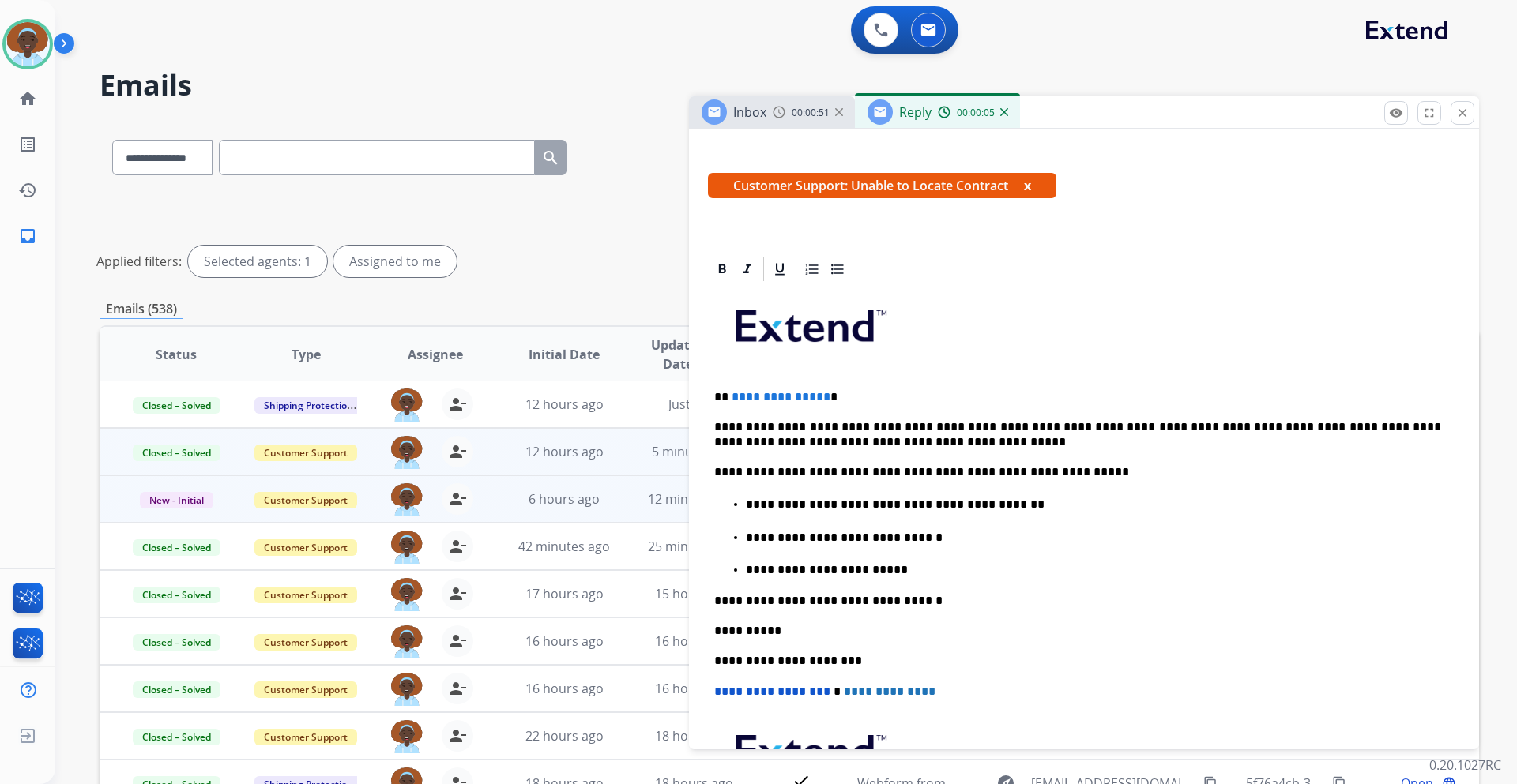
click at [820, 399] on span "**********" at bounding box center [781, 397] width 99 height 12
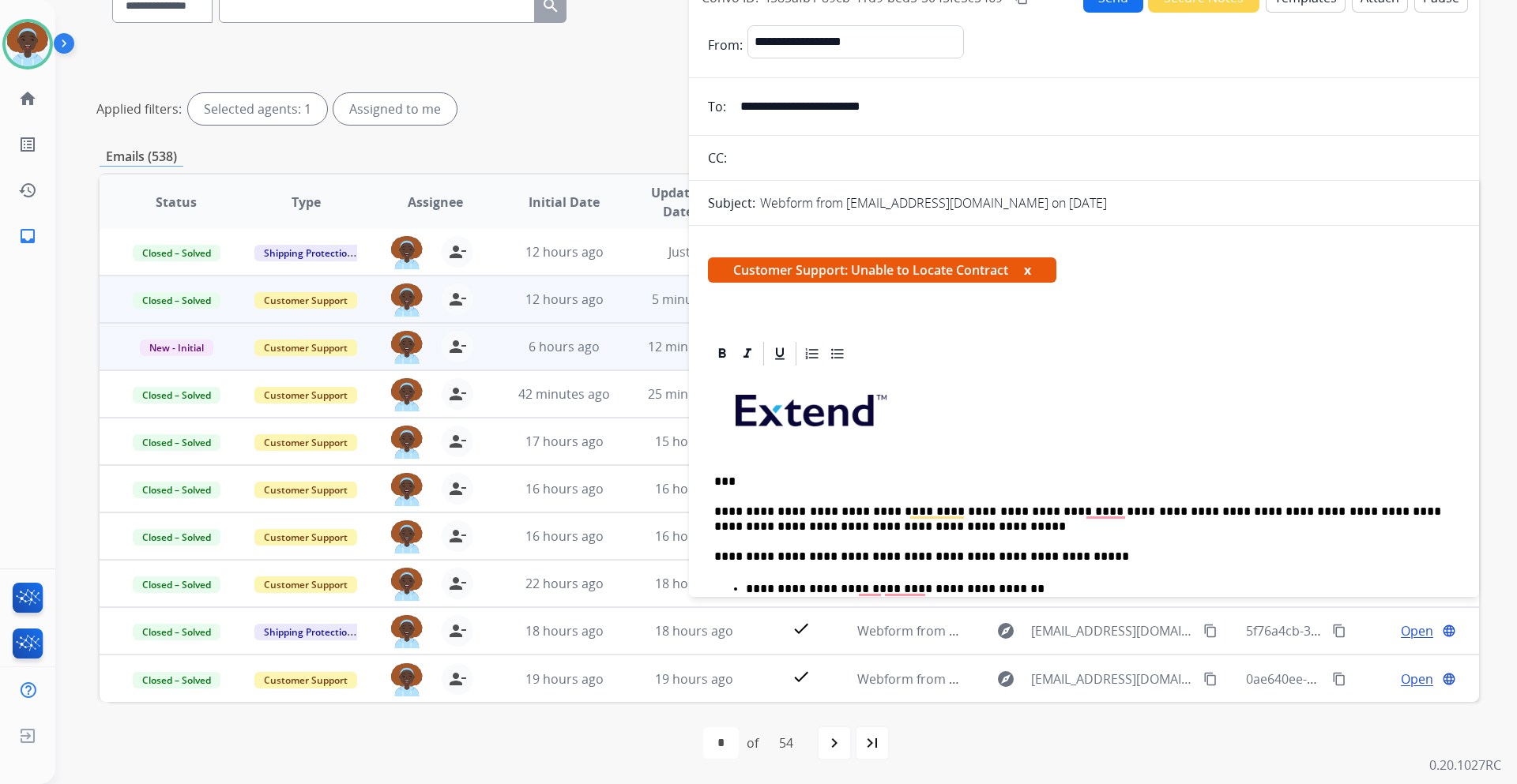
scroll to position [0, 0]
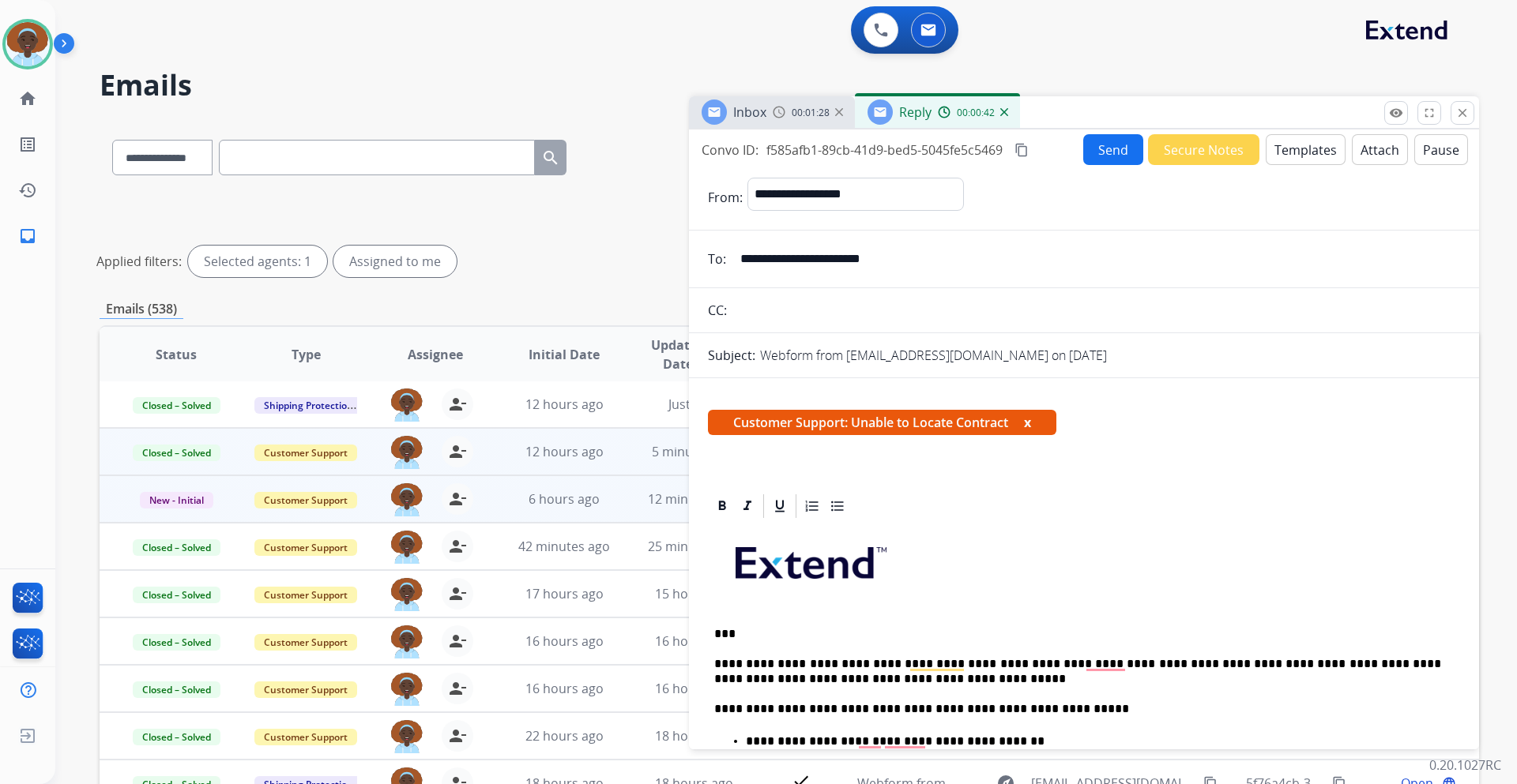
click at [1110, 158] on button "Send" at bounding box center [1113, 149] width 60 height 31
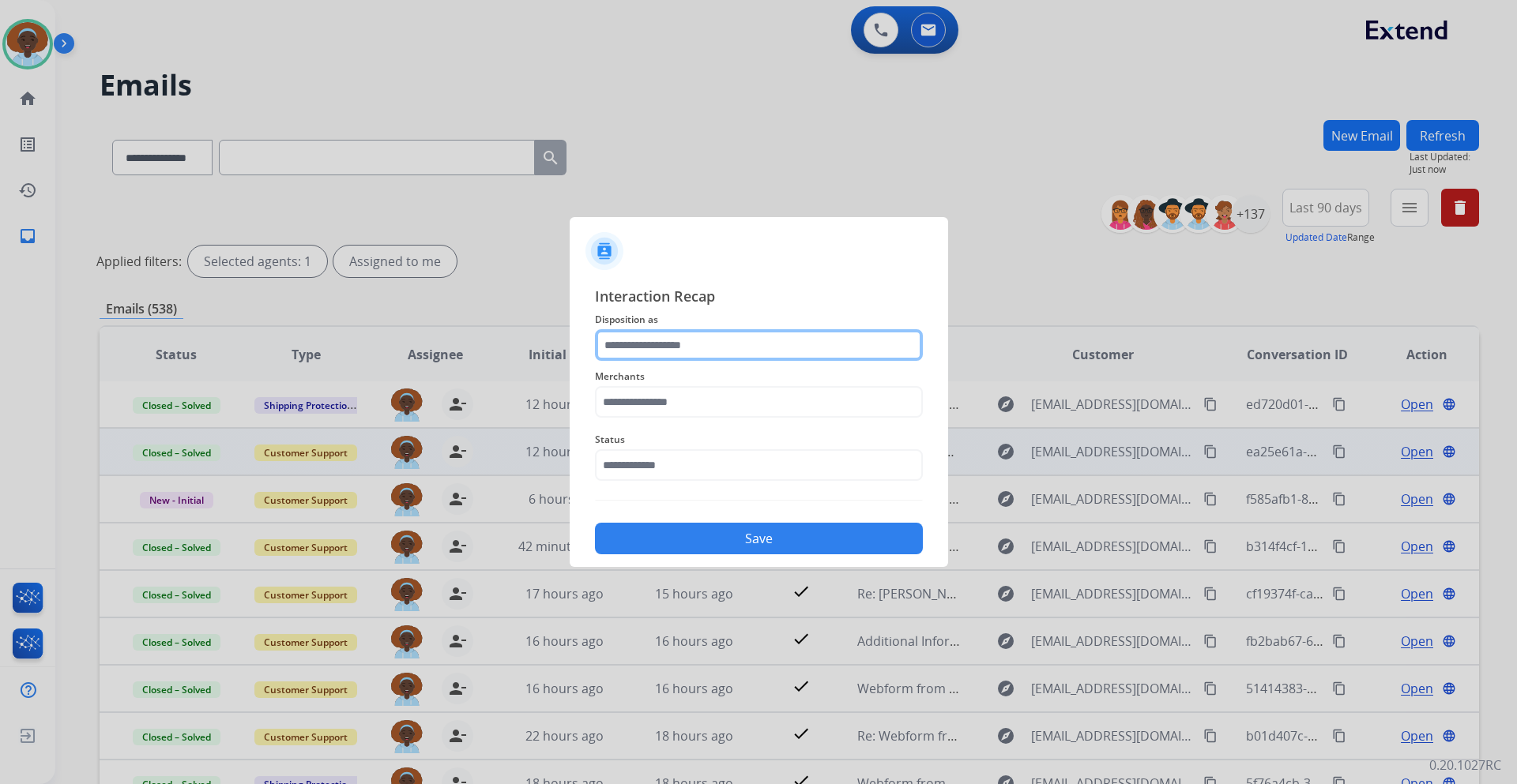
click at [734, 351] on input "text" at bounding box center [759, 346] width 328 height 32
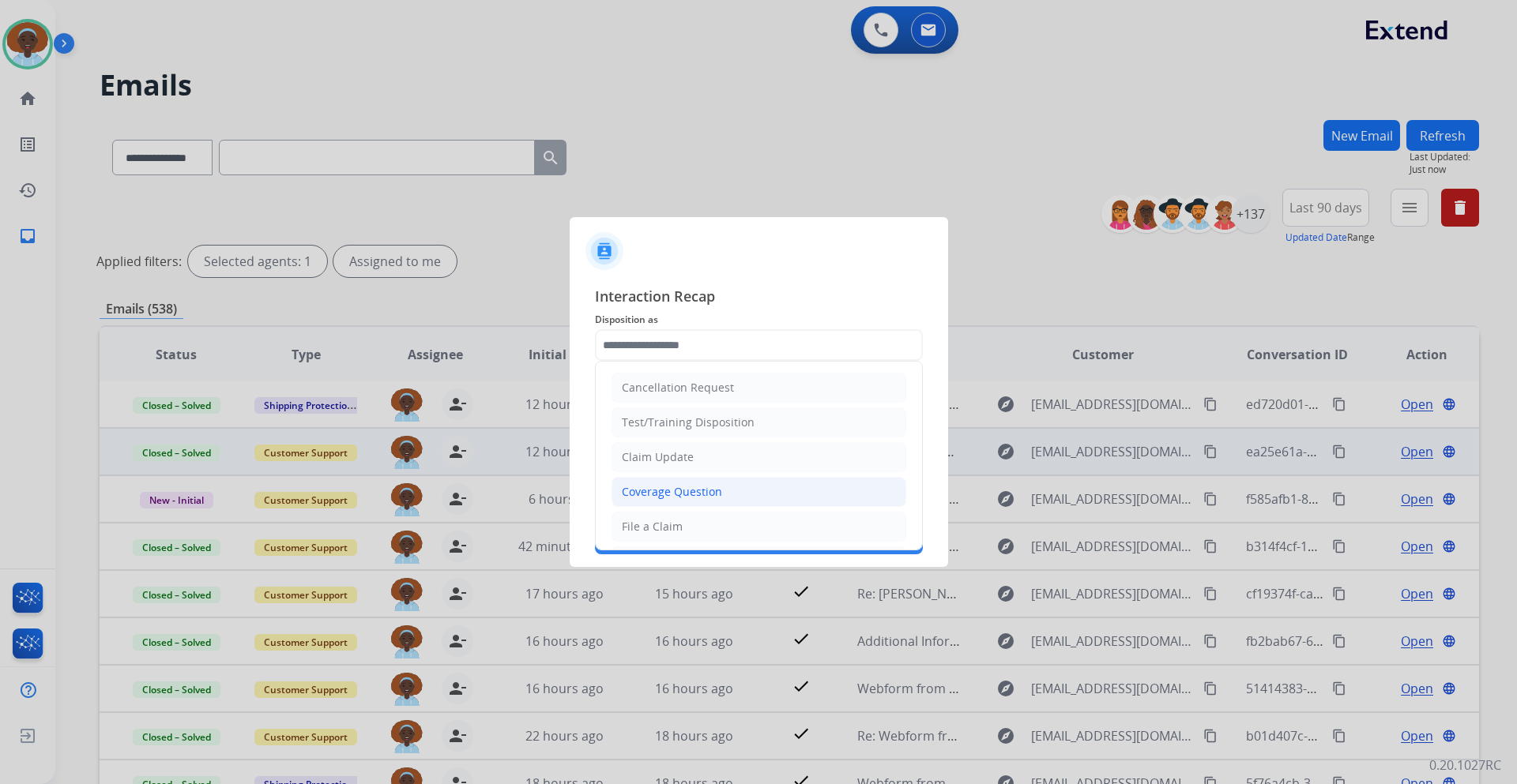
click at [684, 501] on li "Coverage Question" at bounding box center [759, 492] width 295 height 30
type input "**********"
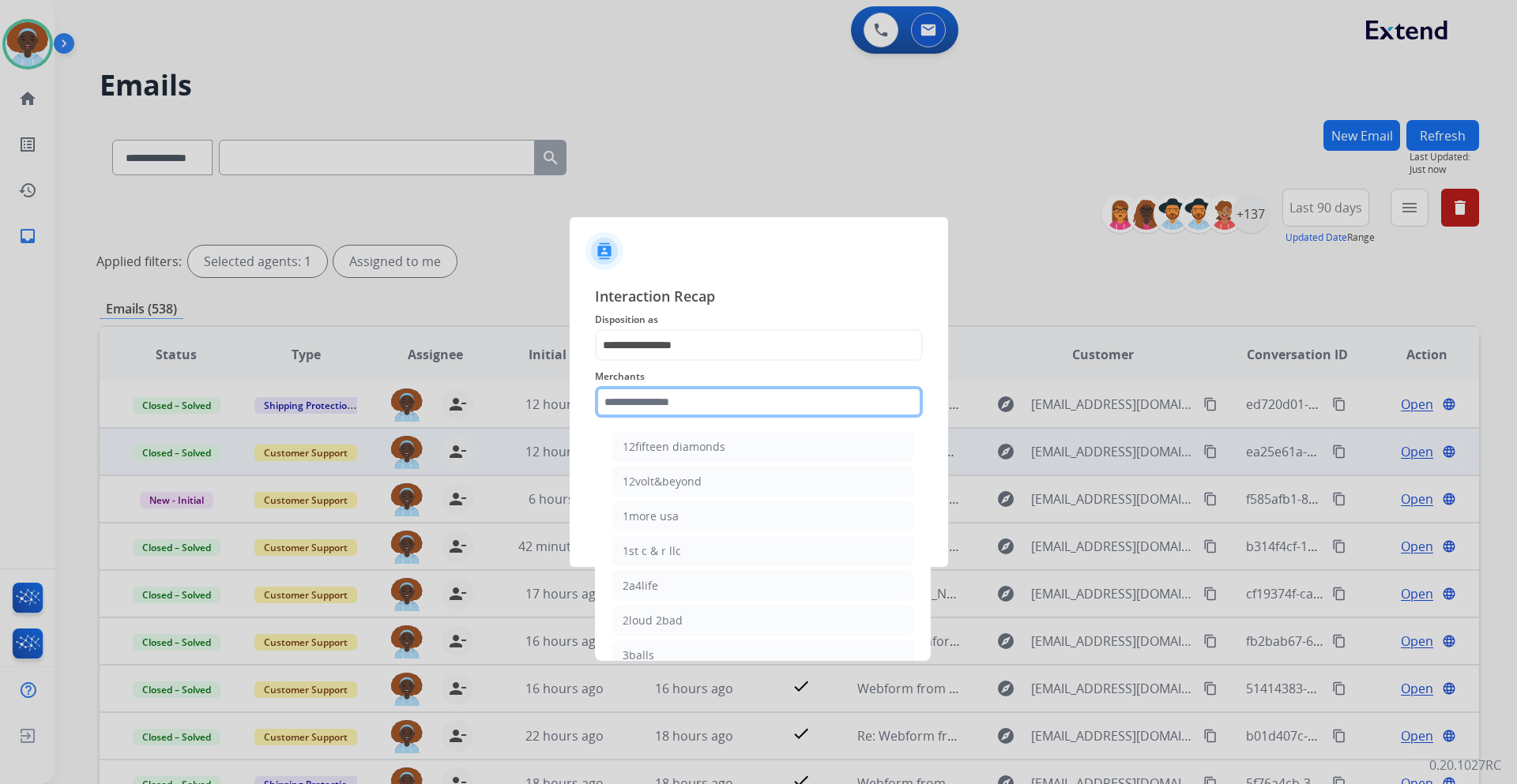
click at [717, 402] on input "text" at bounding box center [759, 402] width 328 height 32
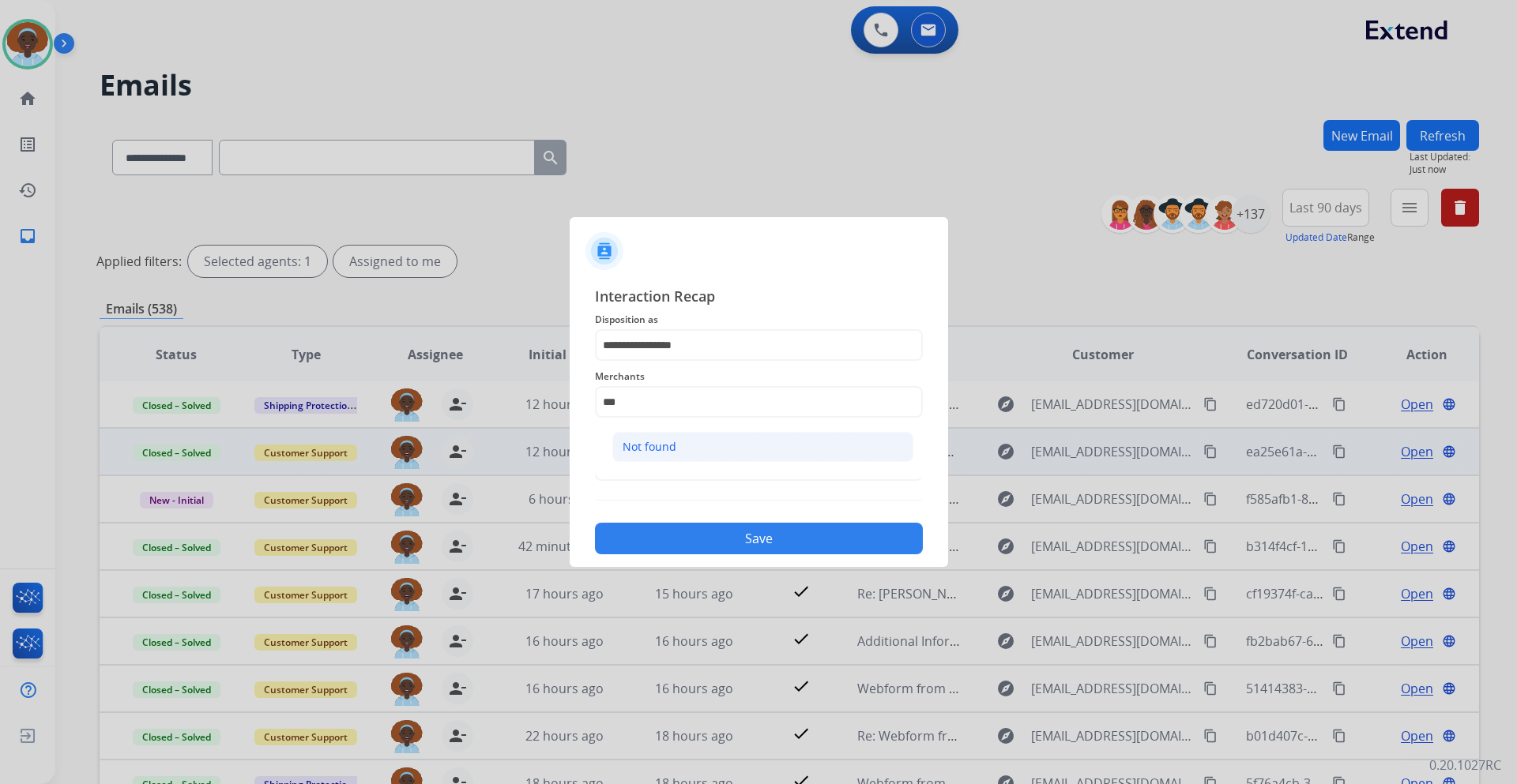
click at [701, 447] on li "Not found" at bounding box center [764, 447] width 301 height 30
type input "*********"
click at [700, 472] on input "text" at bounding box center [759, 465] width 328 height 32
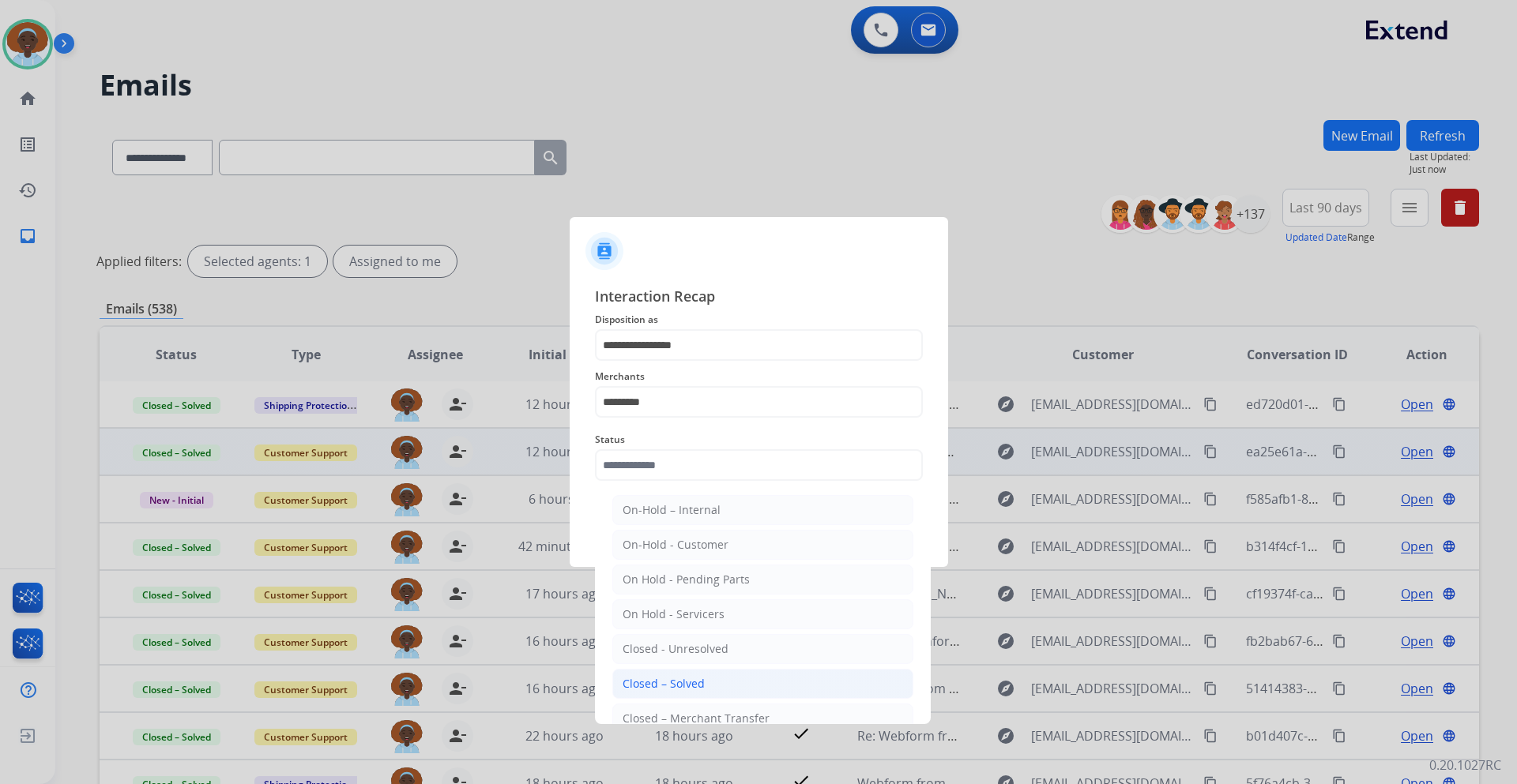
click at [697, 674] on li "Closed – Solved" at bounding box center [764, 684] width 301 height 30
type input "**********"
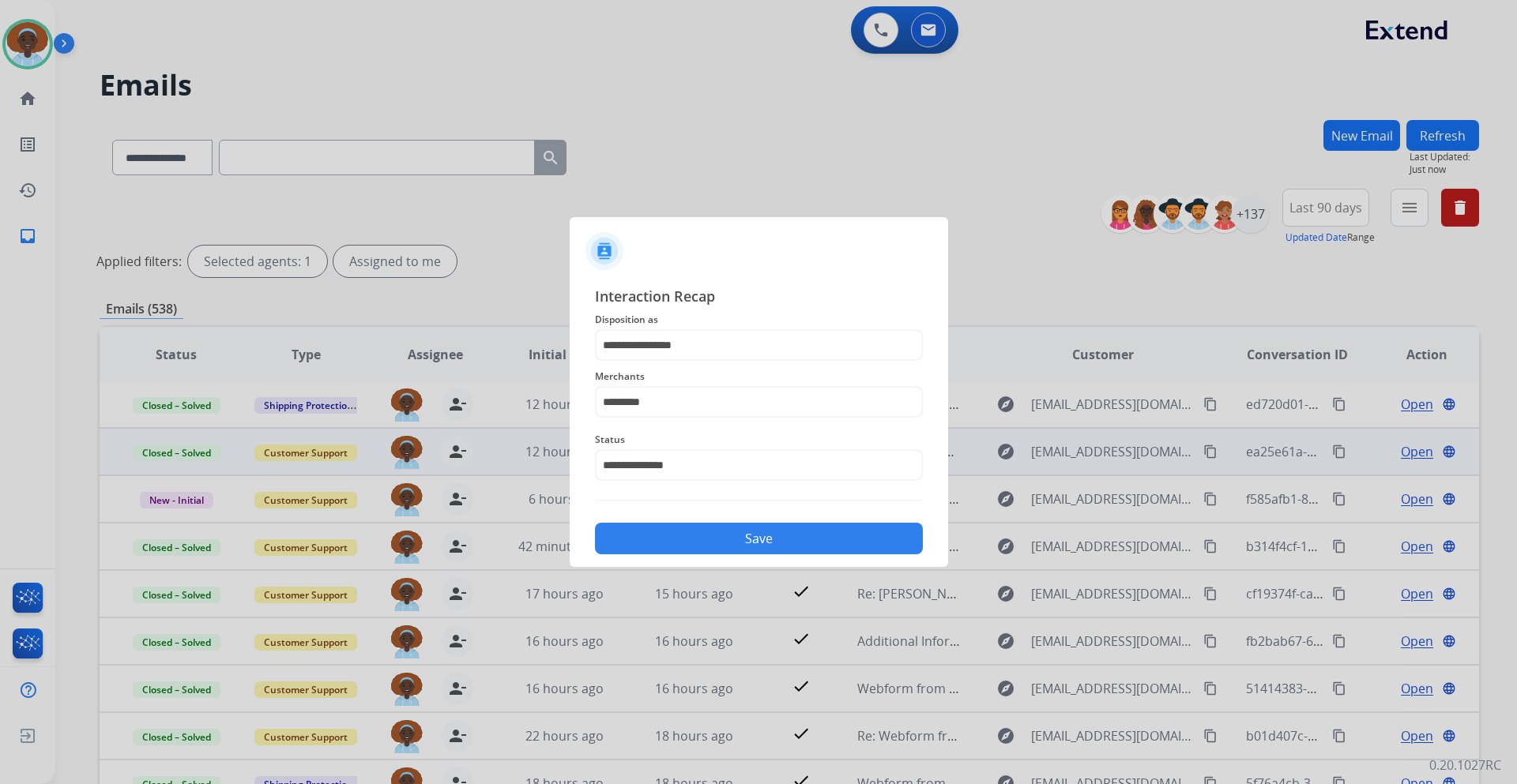
click at [796, 540] on button "Save" at bounding box center [759, 539] width 328 height 32
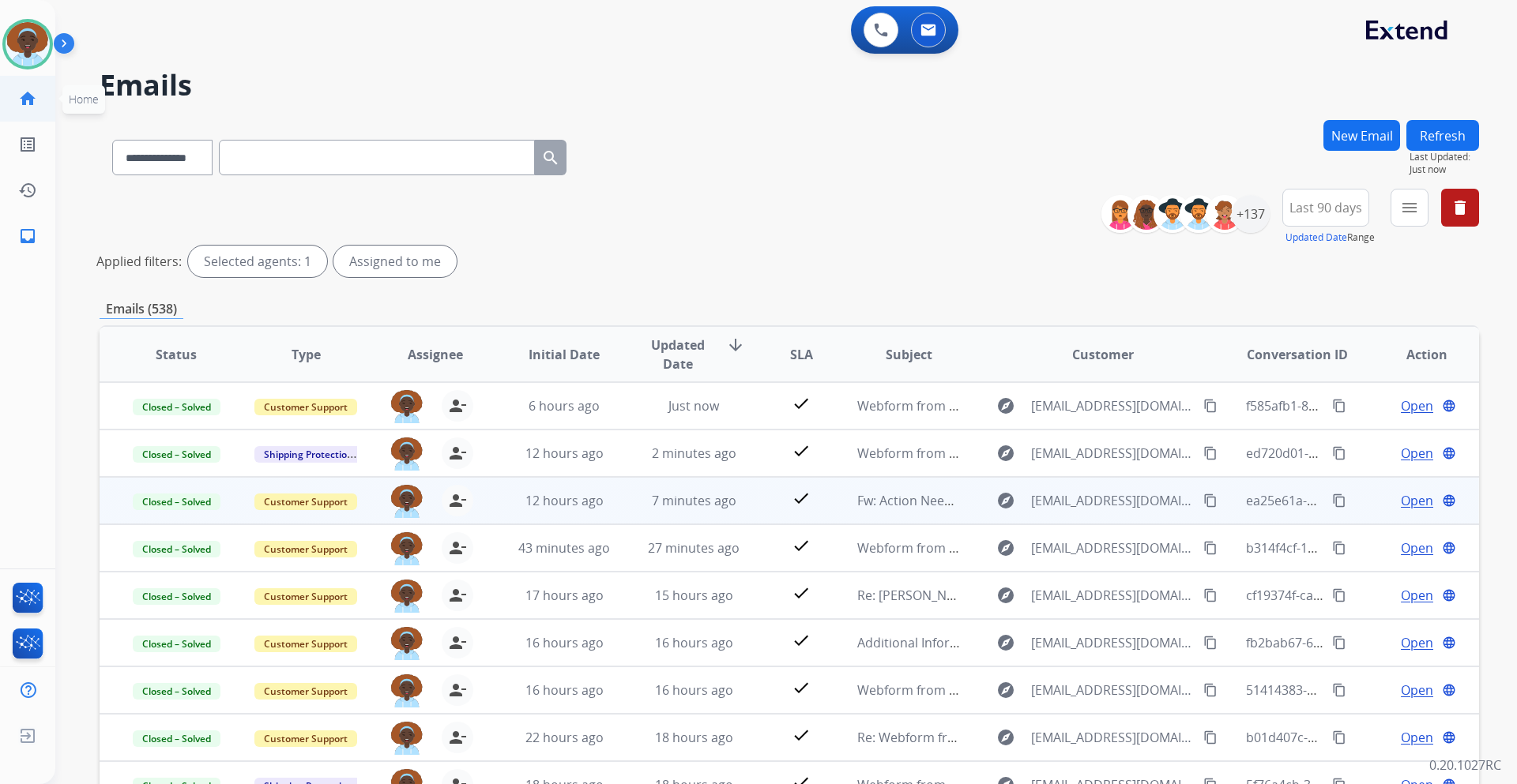
click at [14, 100] on link "home Home" at bounding box center [28, 99] width 44 height 44
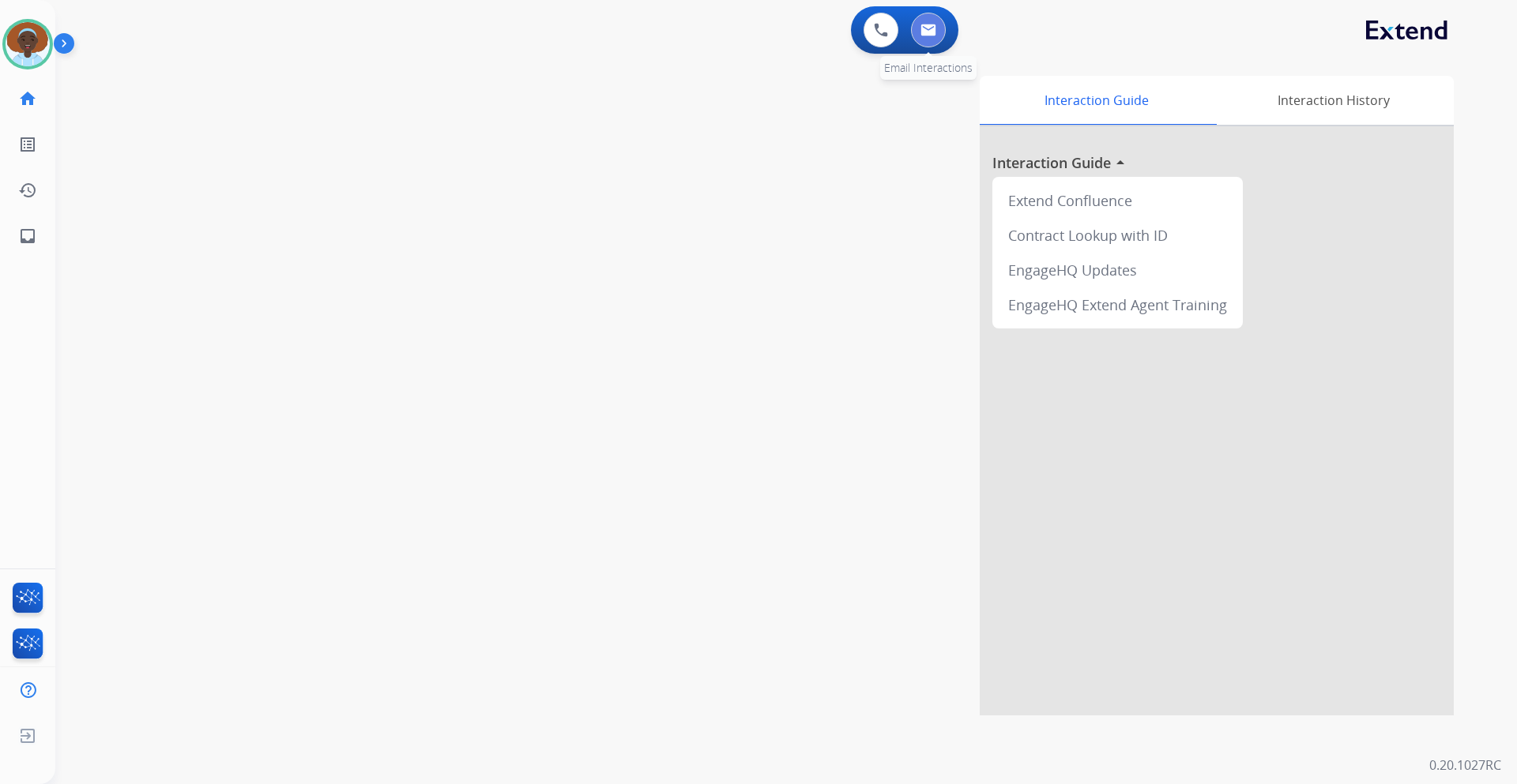
click at [938, 27] on button at bounding box center [928, 30] width 35 height 35
select select "**********"
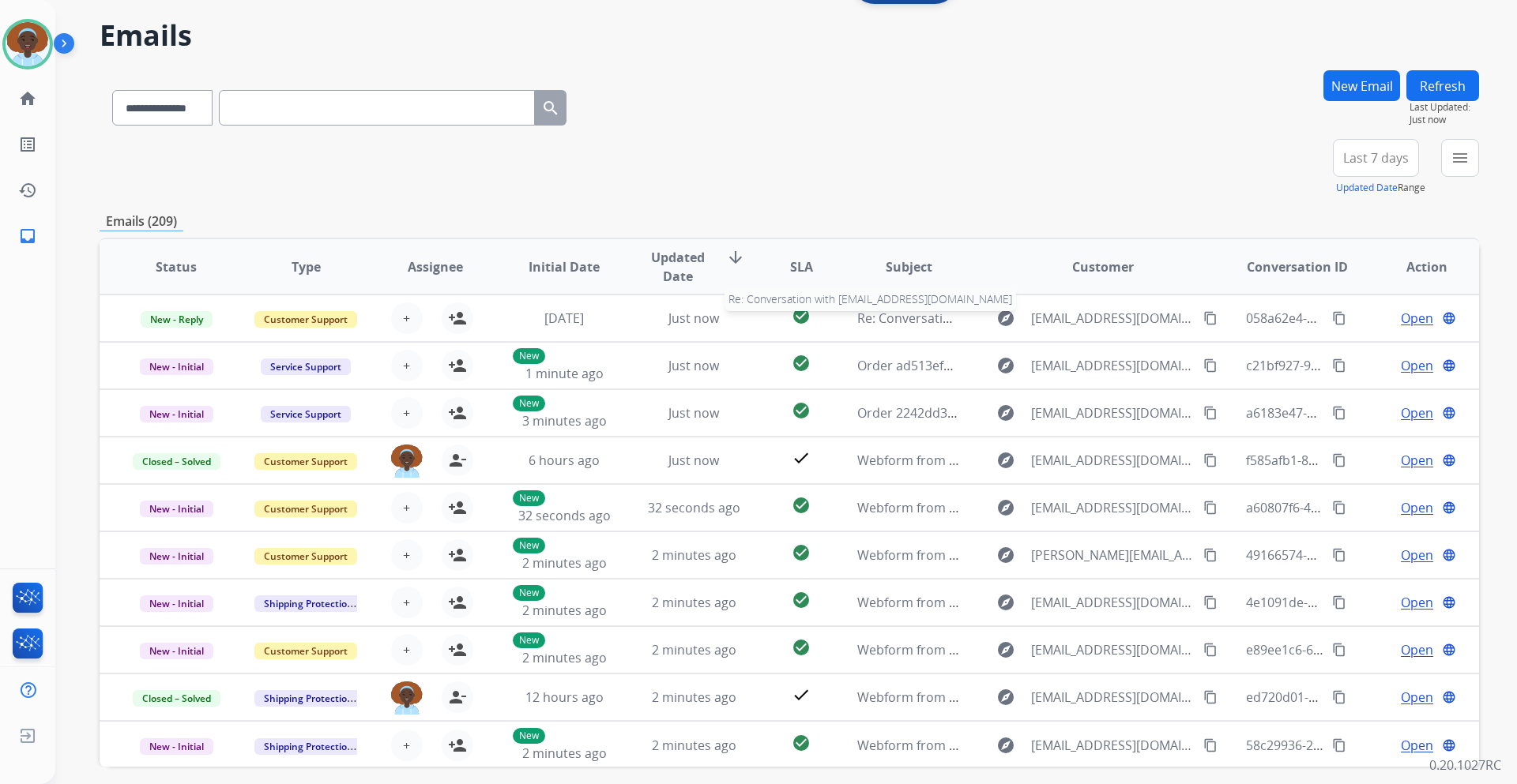
scroll to position [115, 0]
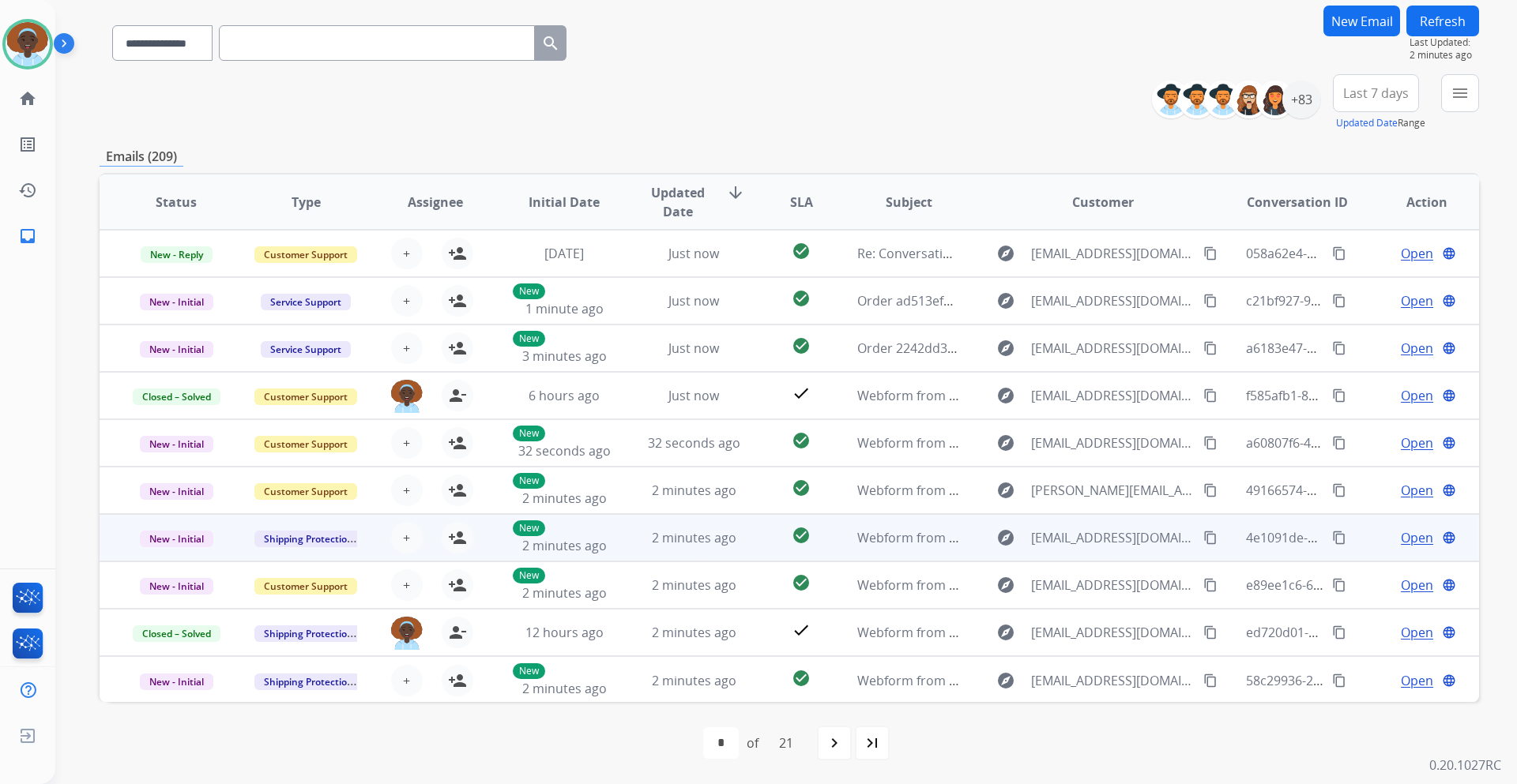
click at [1414, 538] on span "Open" at bounding box center [1417, 538] width 33 height 19
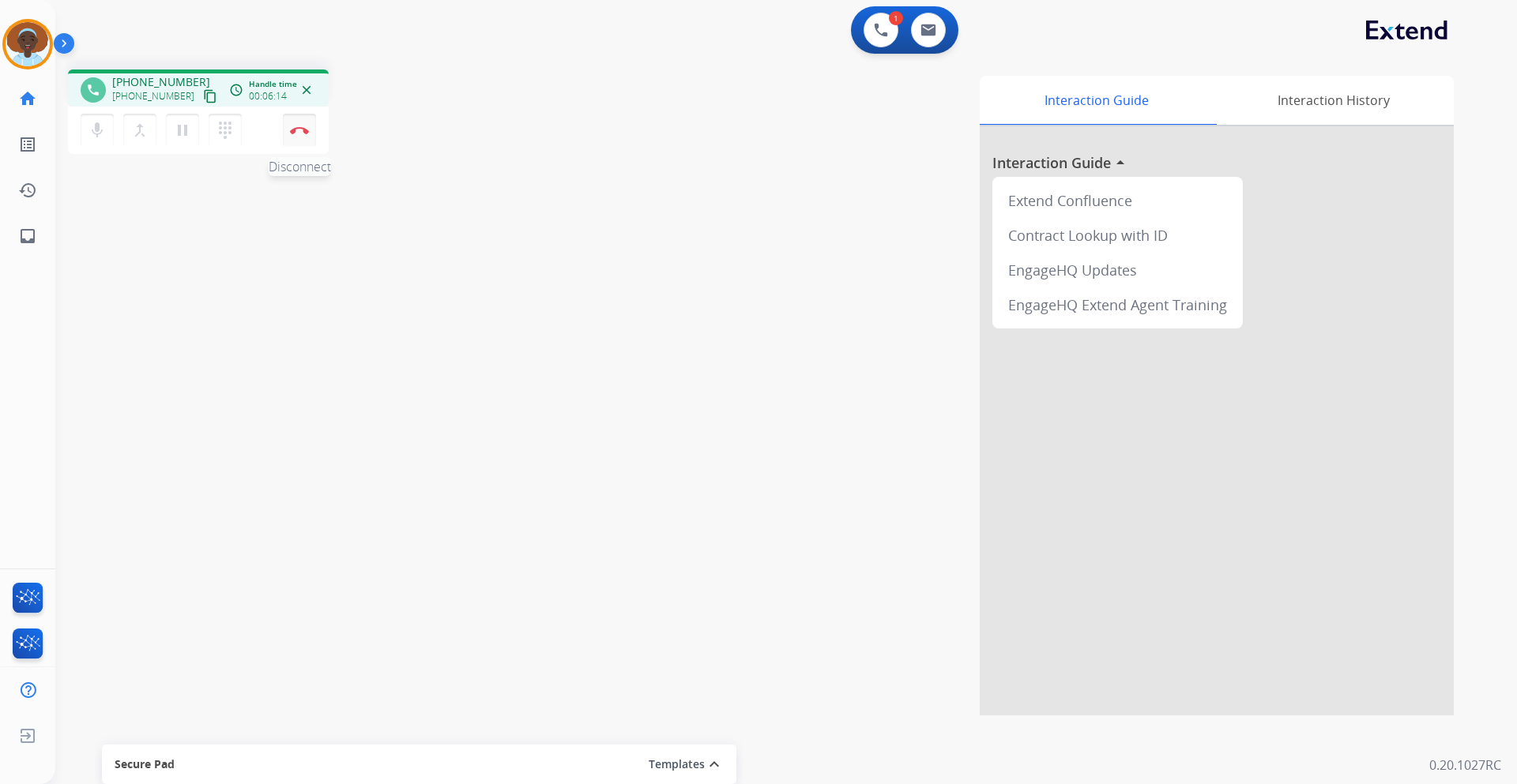
click at [300, 138] on button "Disconnect" at bounding box center [300, 131] width 33 height 33
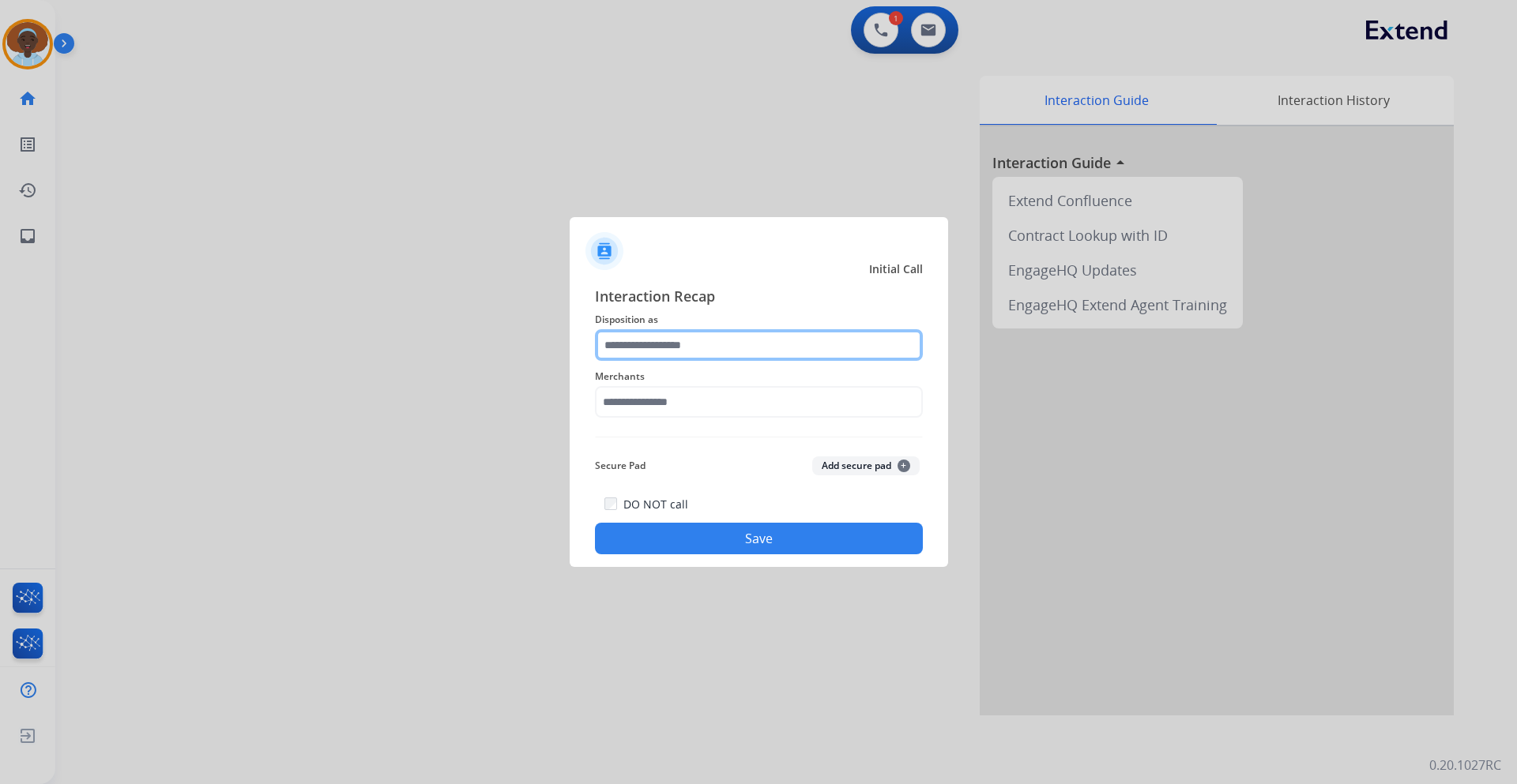
click at [727, 344] on input "text" at bounding box center [759, 346] width 328 height 32
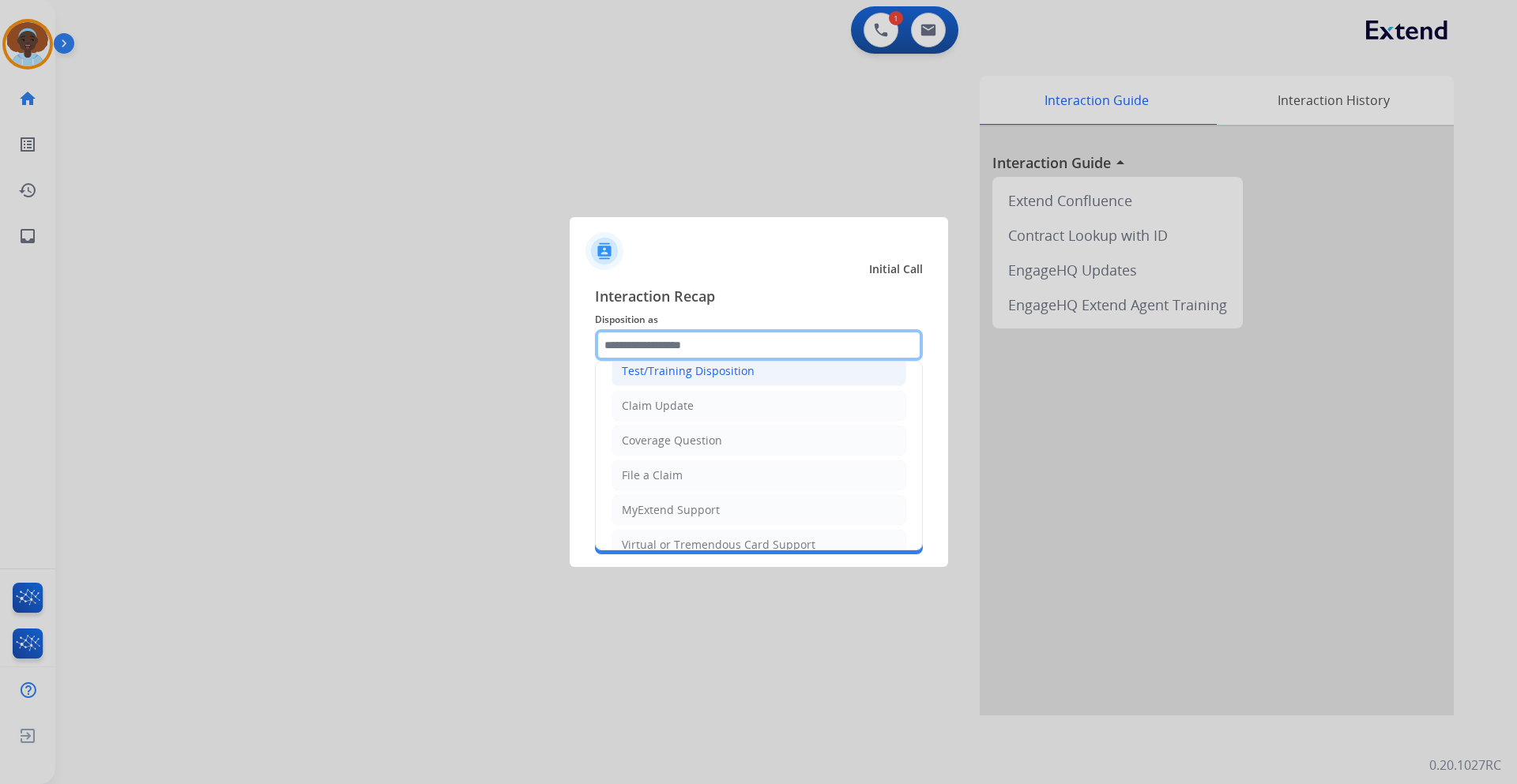
scroll to position [79, 0]
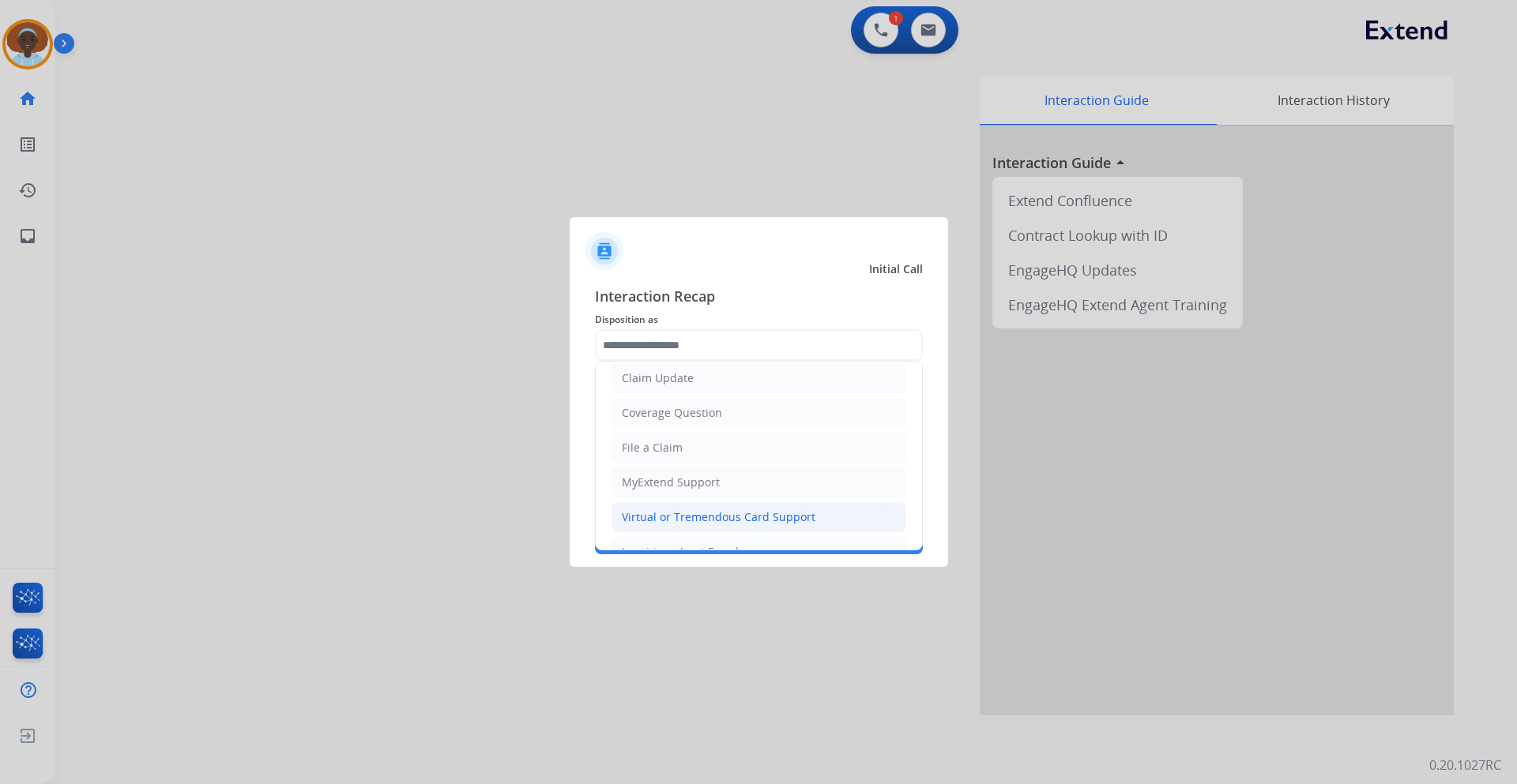
click at [708, 517] on div "Virtual or Tremendous Card Support" at bounding box center [718, 517] width 193 height 16
type input "**********"
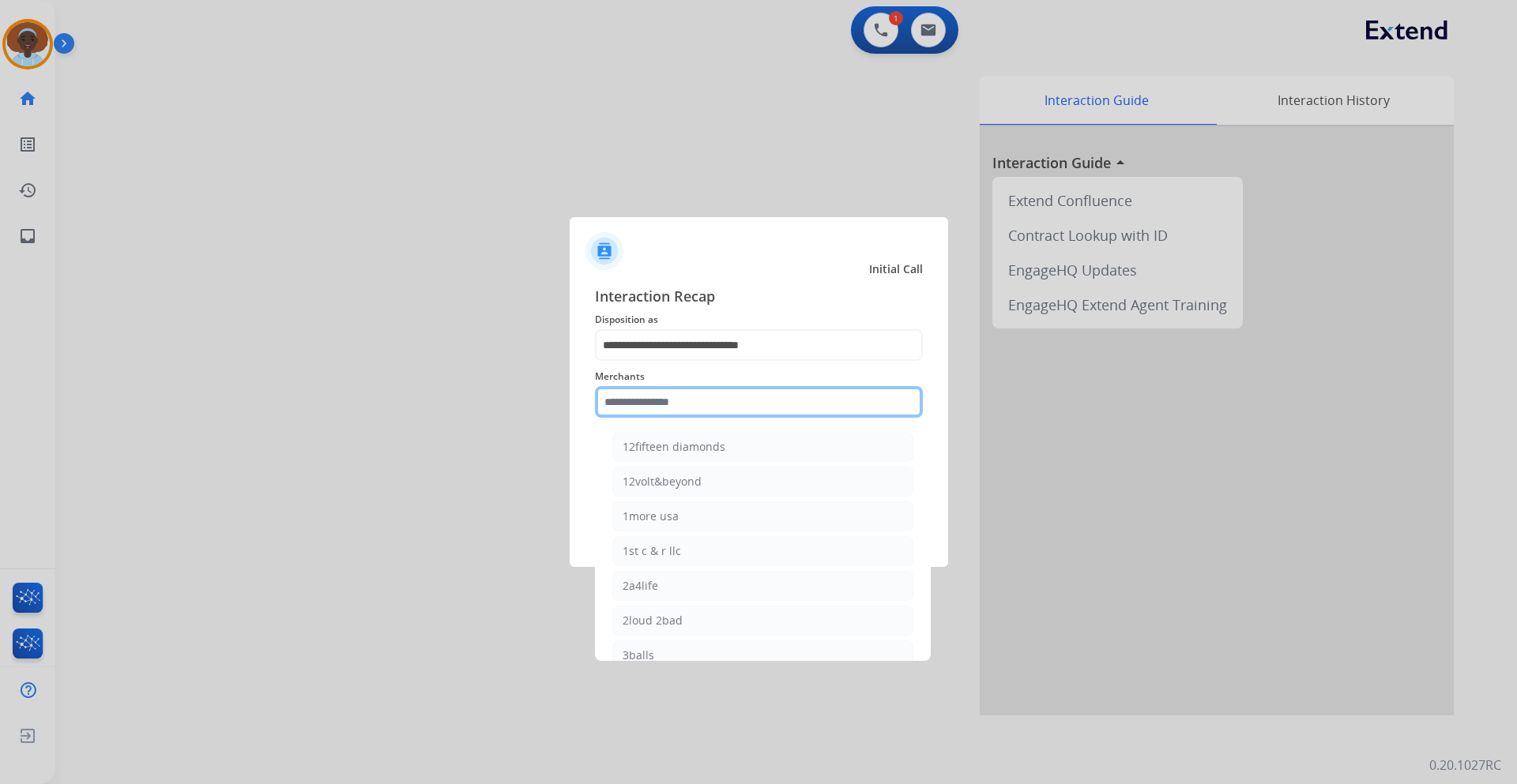
click at [675, 402] on input "text" at bounding box center [759, 402] width 328 height 32
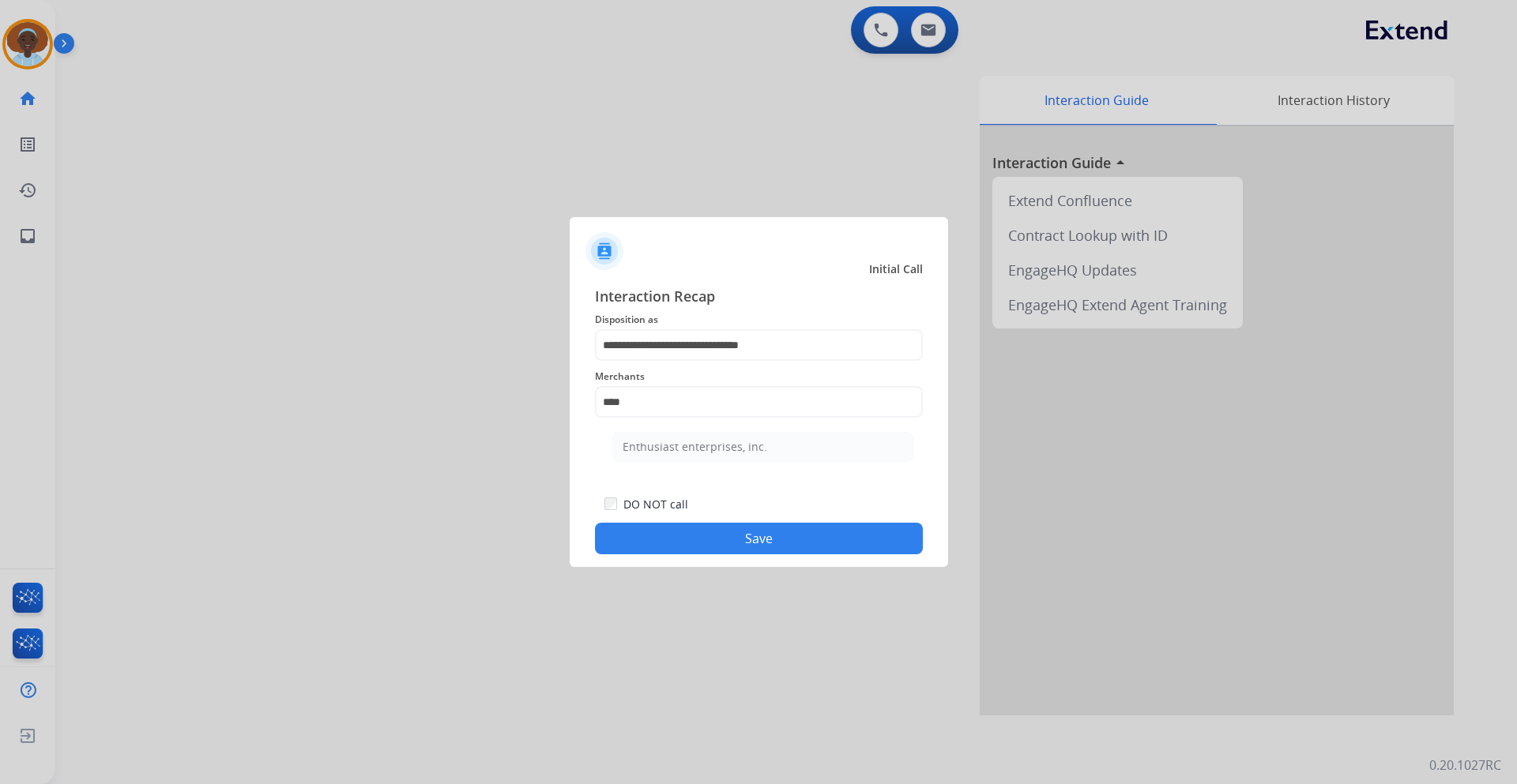
click at [671, 449] on div "Enthusiast enterprises, inc." at bounding box center [695, 447] width 145 height 16
type input "**********"
click at [760, 541] on button "Save" at bounding box center [759, 539] width 328 height 32
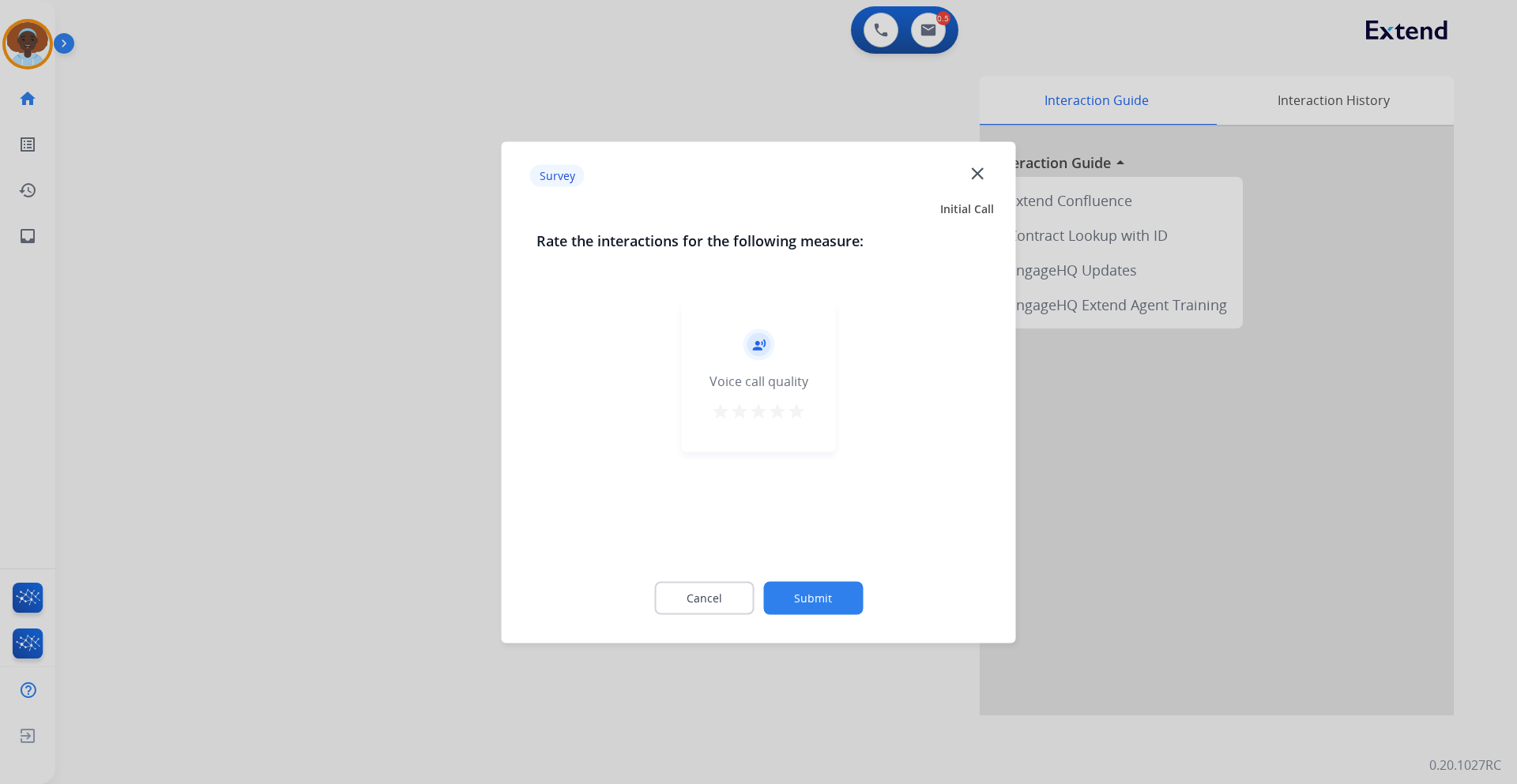
click at [795, 411] on mat-icon "star" at bounding box center [796, 411] width 19 height 19
click at [843, 598] on button "Submit" at bounding box center [813, 598] width 100 height 33
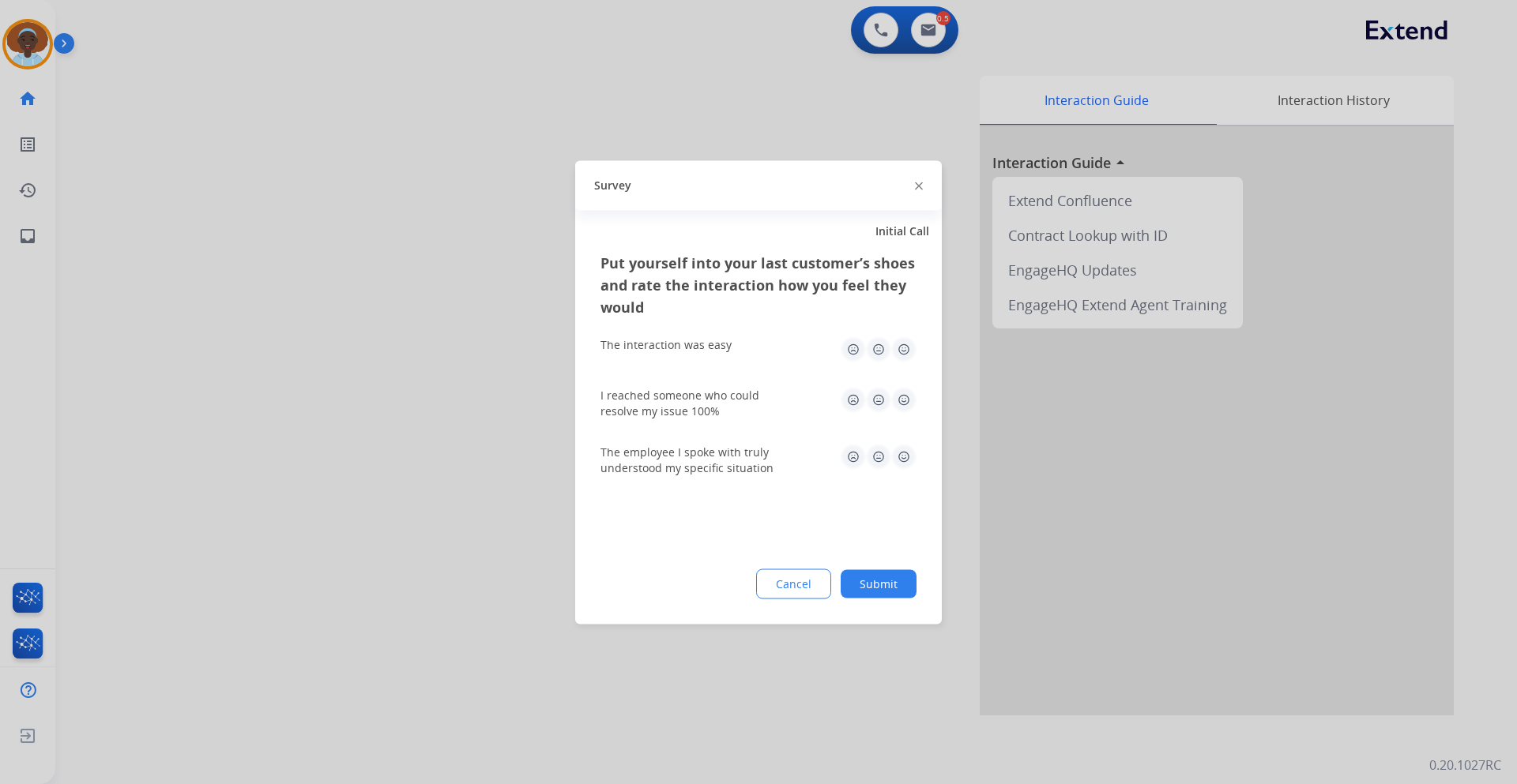
click at [905, 397] on img at bounding box center [904, 400] width 25 height 25
click at [903, 353] on img at bounding box center [904, 349] width 25 height 25
click at [909, 451] on img at bounding box center [904, 457] width 25 height 25
click at [887, 582] on button "Submit" at bounding box center [878, 584] width 76 height 28
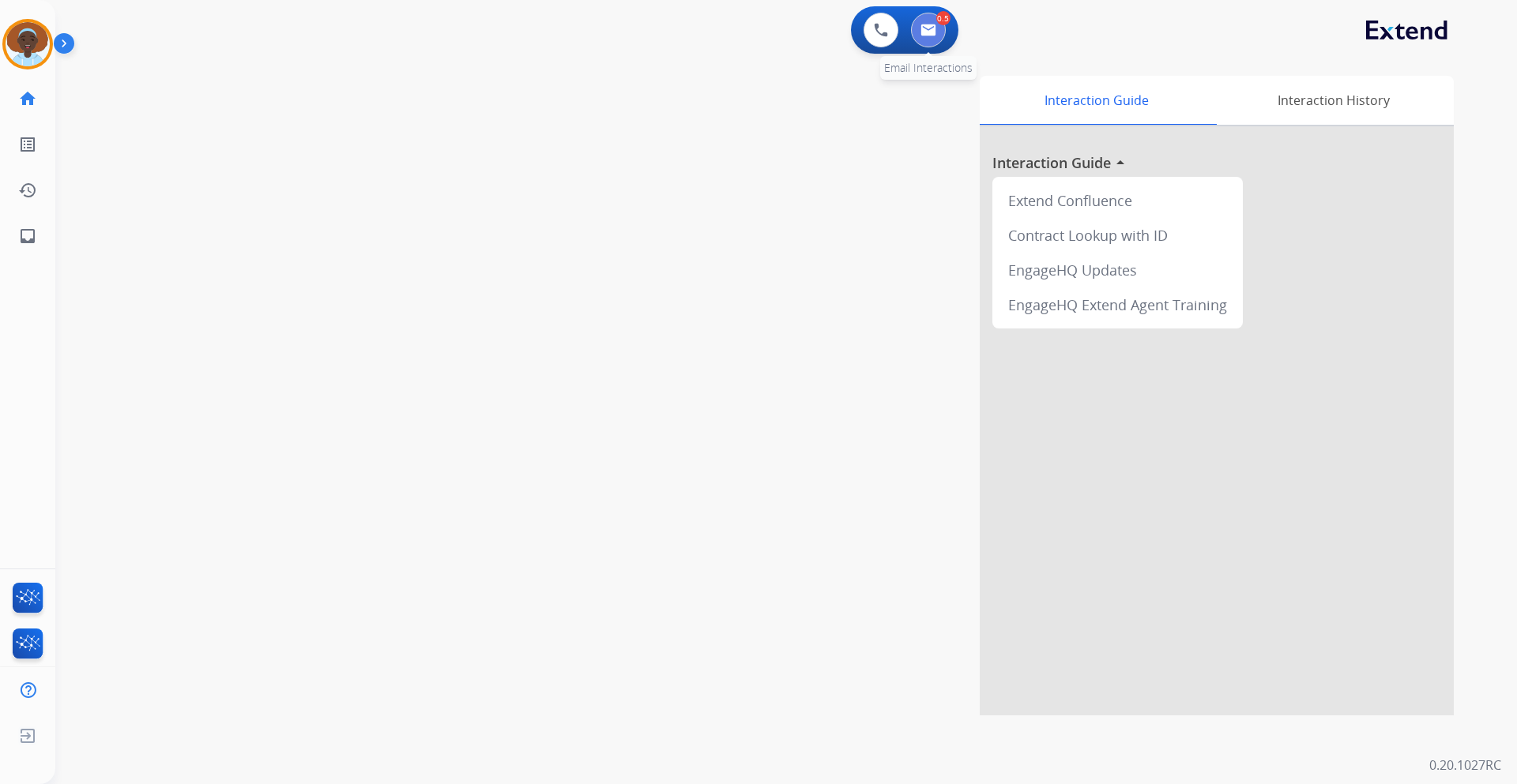
click at [931, 30] on img at bounding box center [928, 29] width 16 height 13
select select "**********"
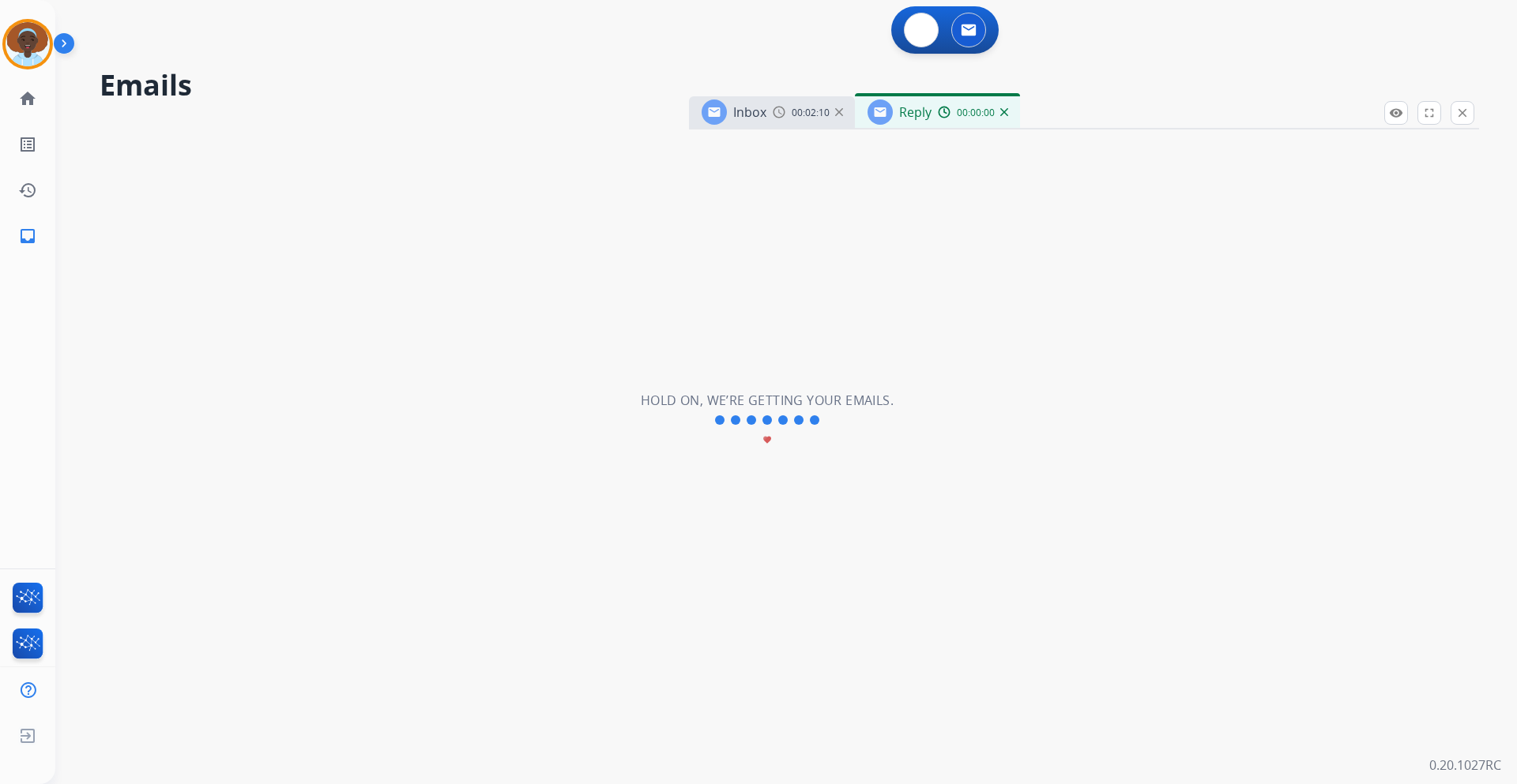
select select "**********"
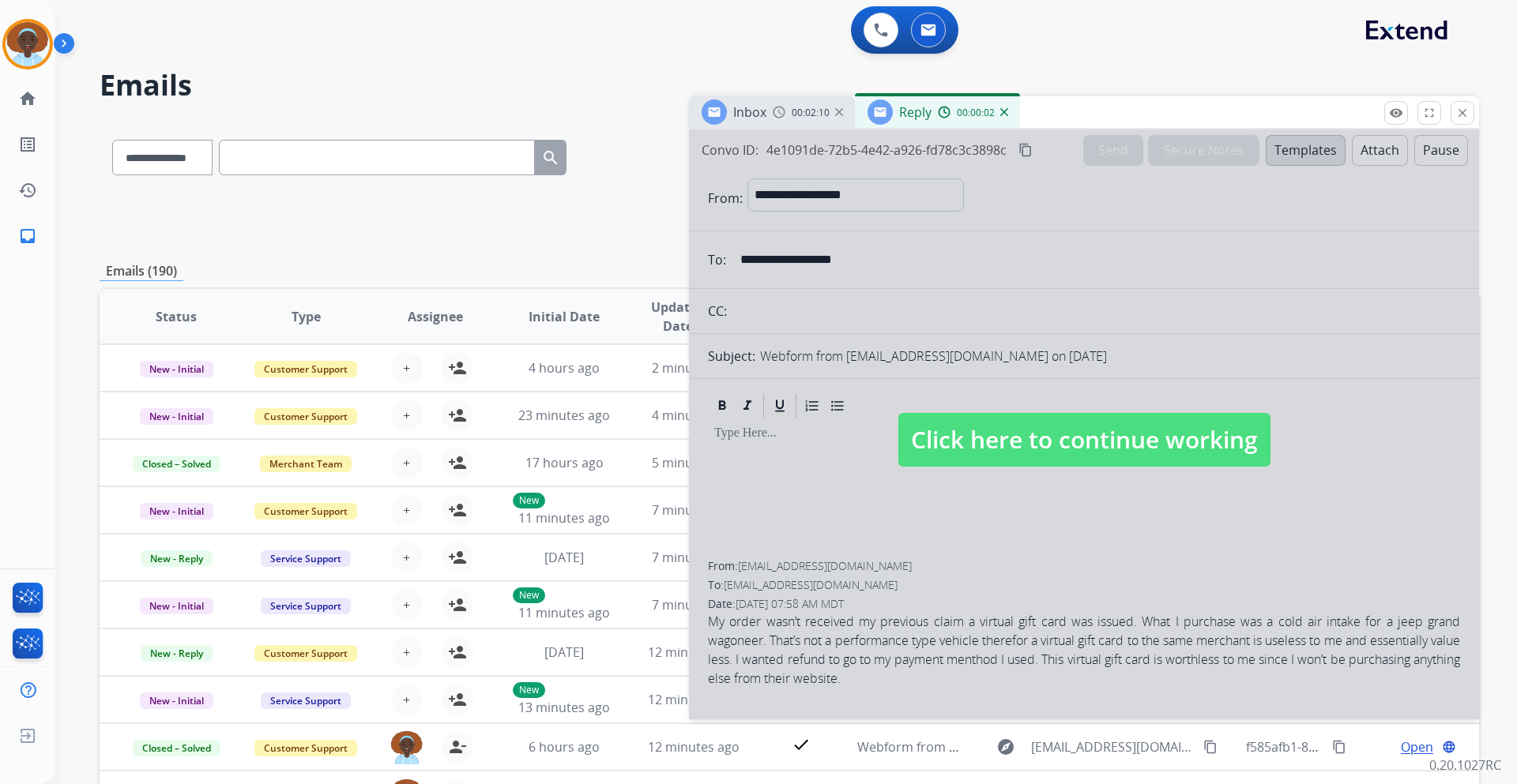
click at [1096, 439] on span "Click here to continue working" at bounding box center [1084, 440] width 373 height 54
select select
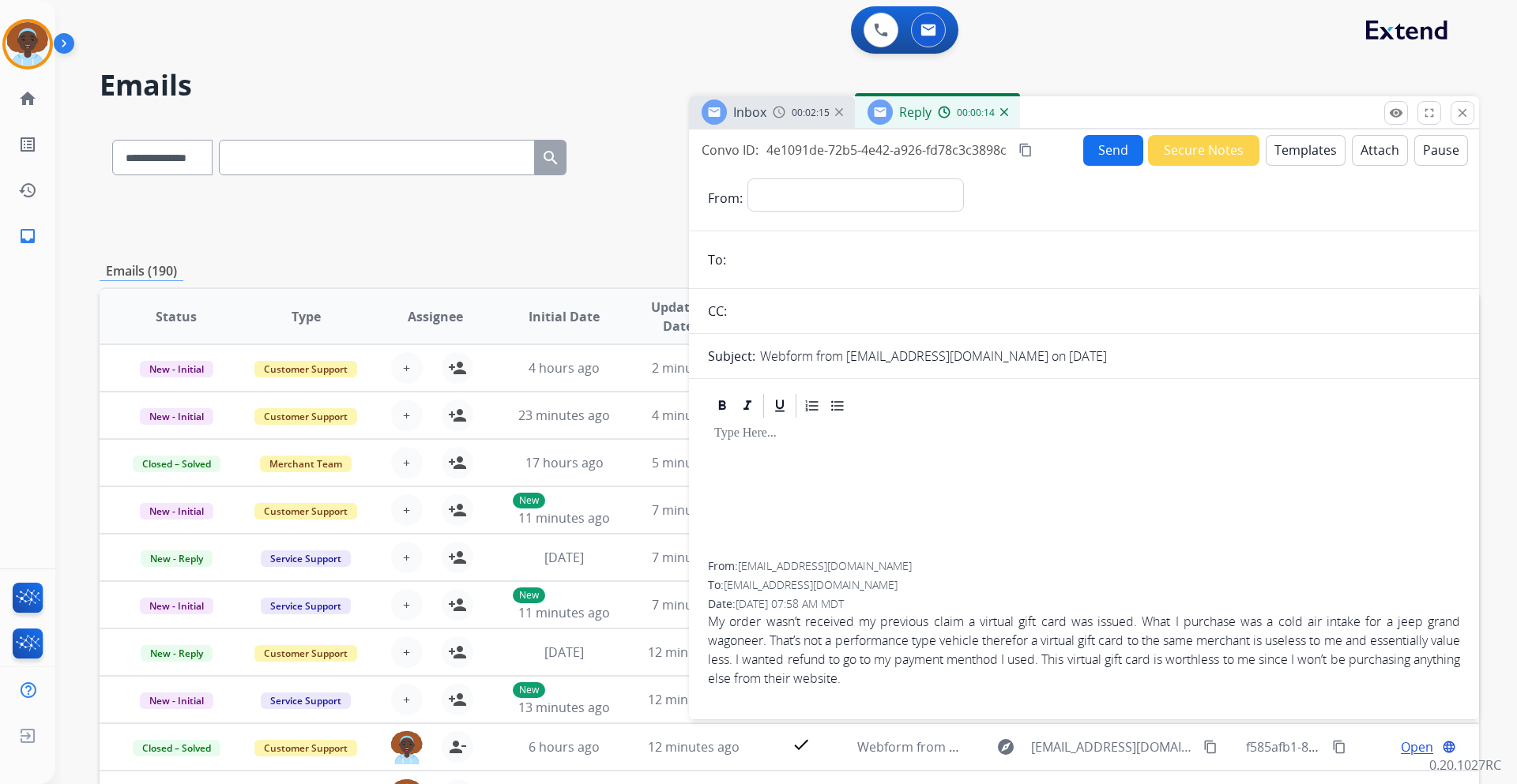
click at [1005, 111] on img at bounding box center [1004, 111] width 8 height 8
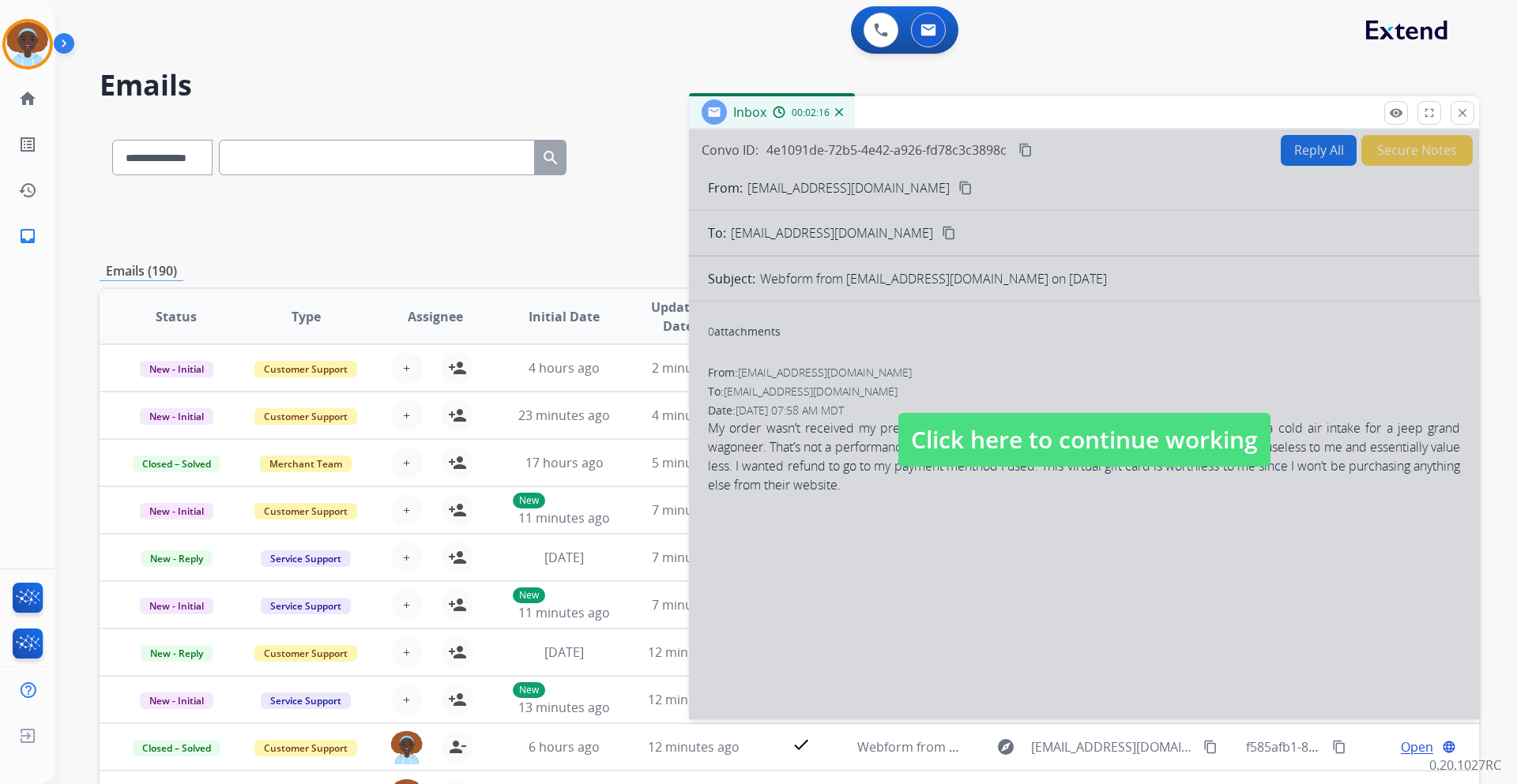
click at [1026, 428] on span "Click here to continue working" at bounding box center [1084, 440] width 373 height 54
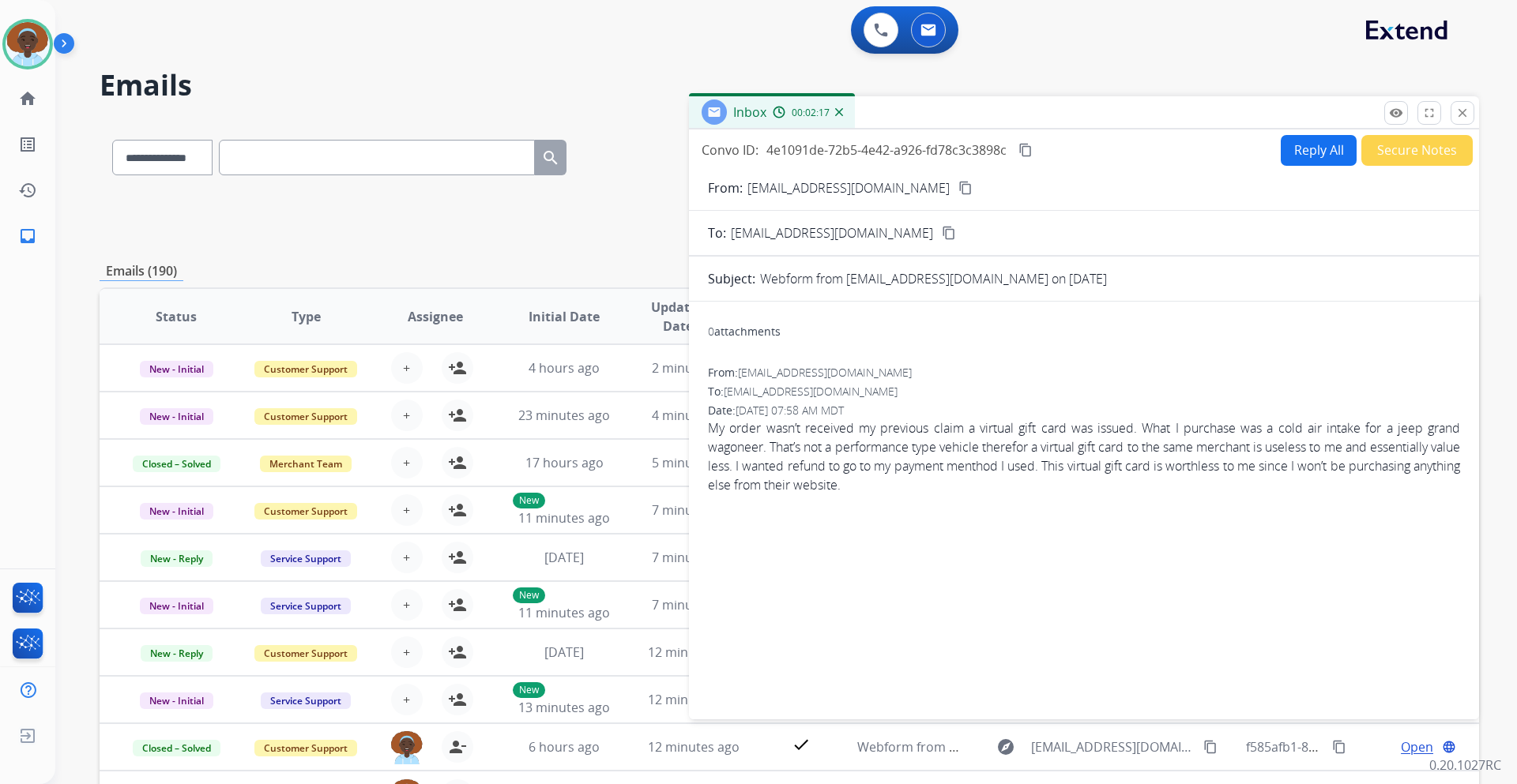
click at [1459, 113] on mat-icon "close" at bounding box center [1463, 112] width 14 height 14
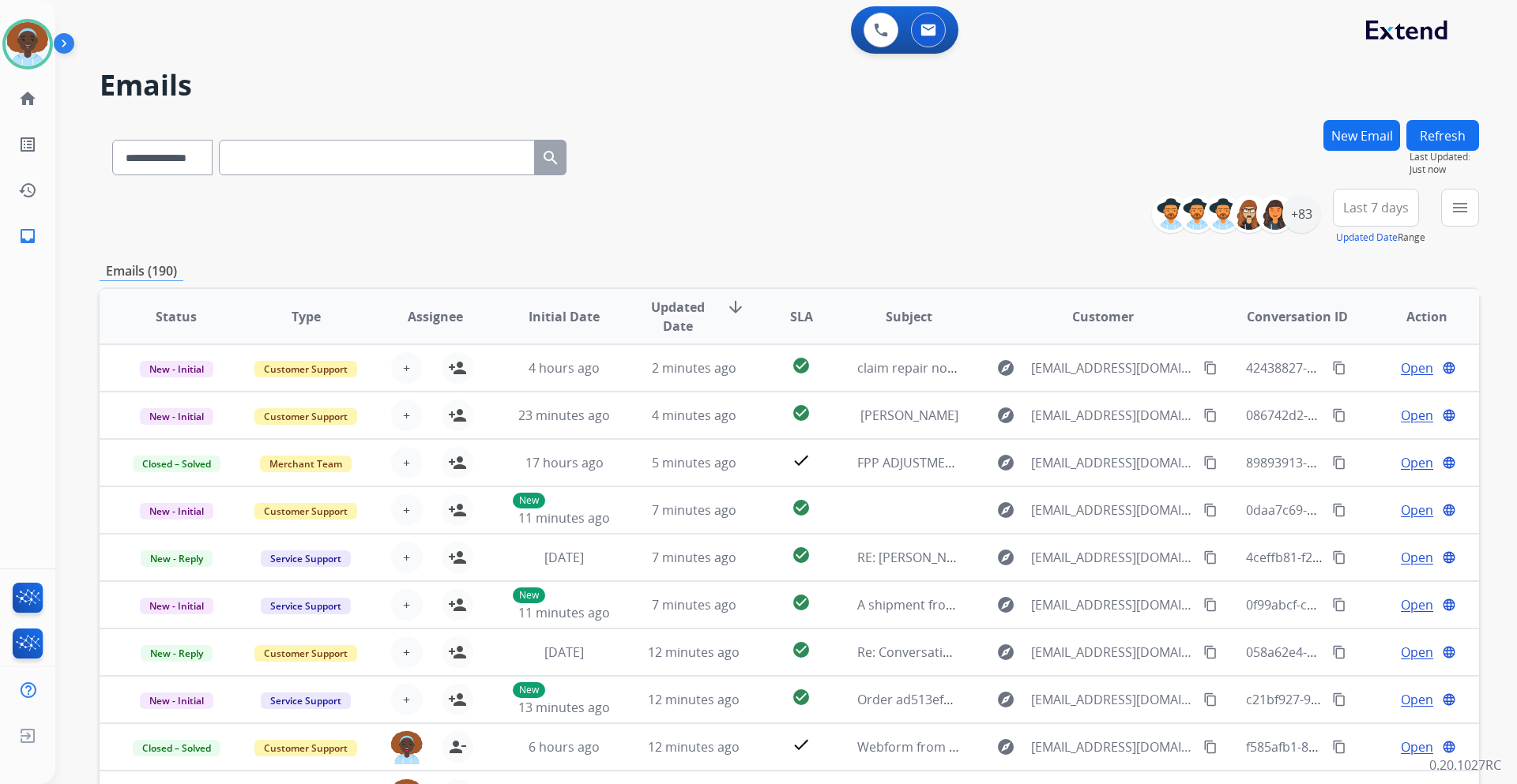
click at [1360, 136] on button "New Email" at bounding box center [1362, 135] width 77 height 31
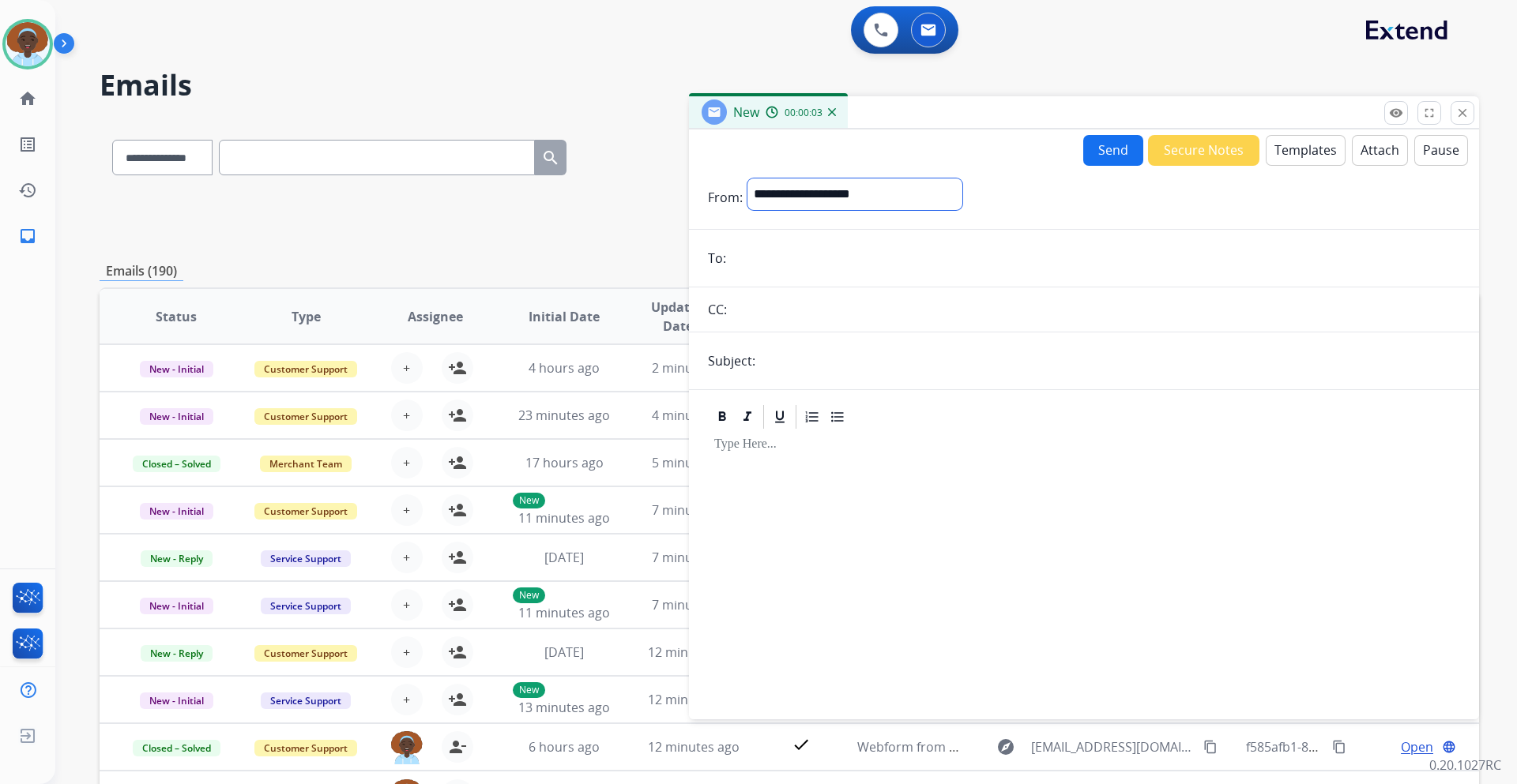
click at [898, 192] on select "**********" at bounding box center [855, 194] width 215 height 32
select select "**********"
click at [748, 178] on select "**********" at bounding box center [855, 194] width 215 height 32
click at [800, 271] on input "email" at bounding box center [1095, 260] width 729 height 32
paste input "**********"
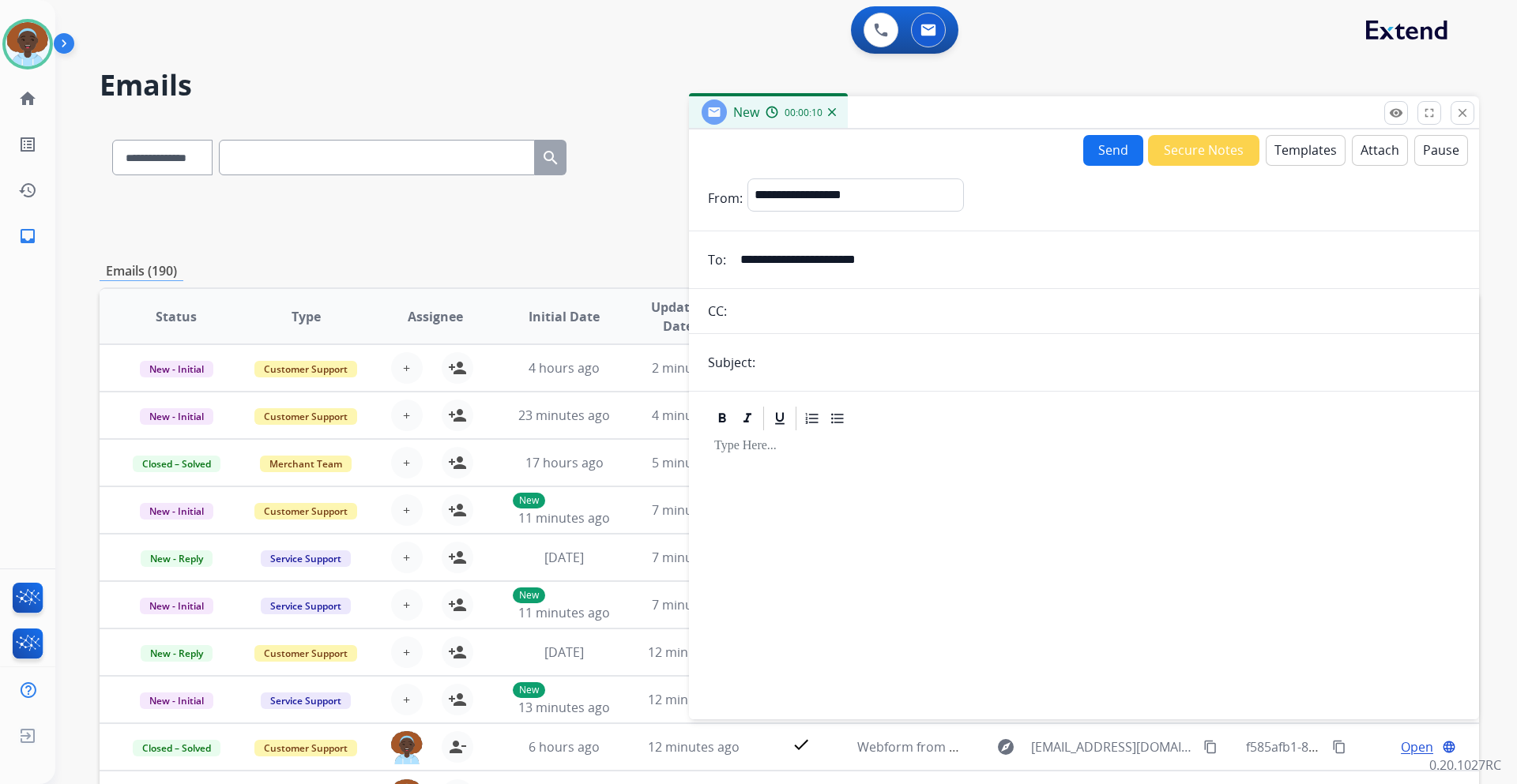
type input "**********"
click at [896, 359] on input "text" at bounding box center [1110, 362] width 700 height 32
type input "**********"
click at [1293, 161] on button "Templates" at bounding box center [1305, 150] width 80 height 31
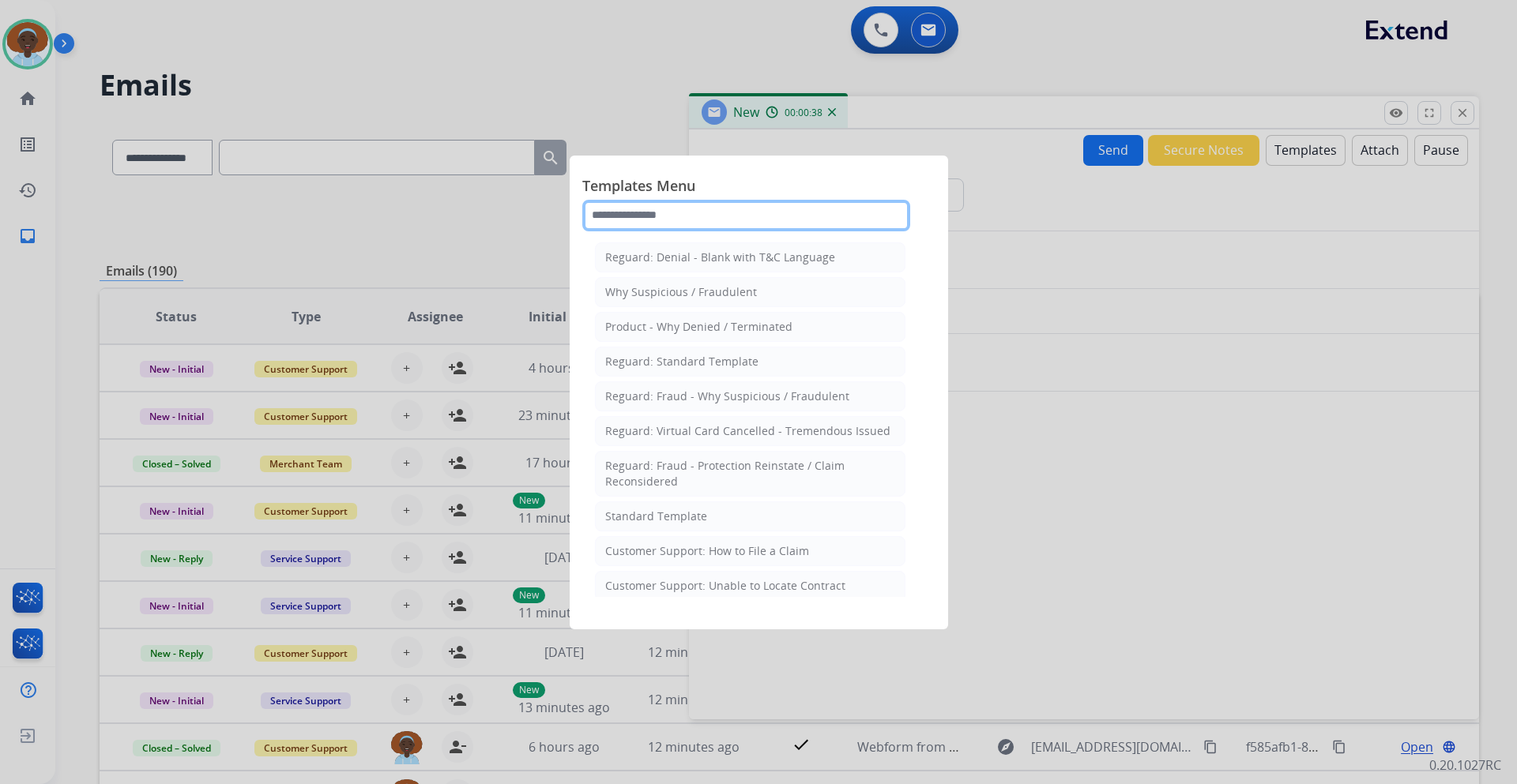
click at [705, 210] on input "text" at bounding box center [747, 216] width 328 height 32
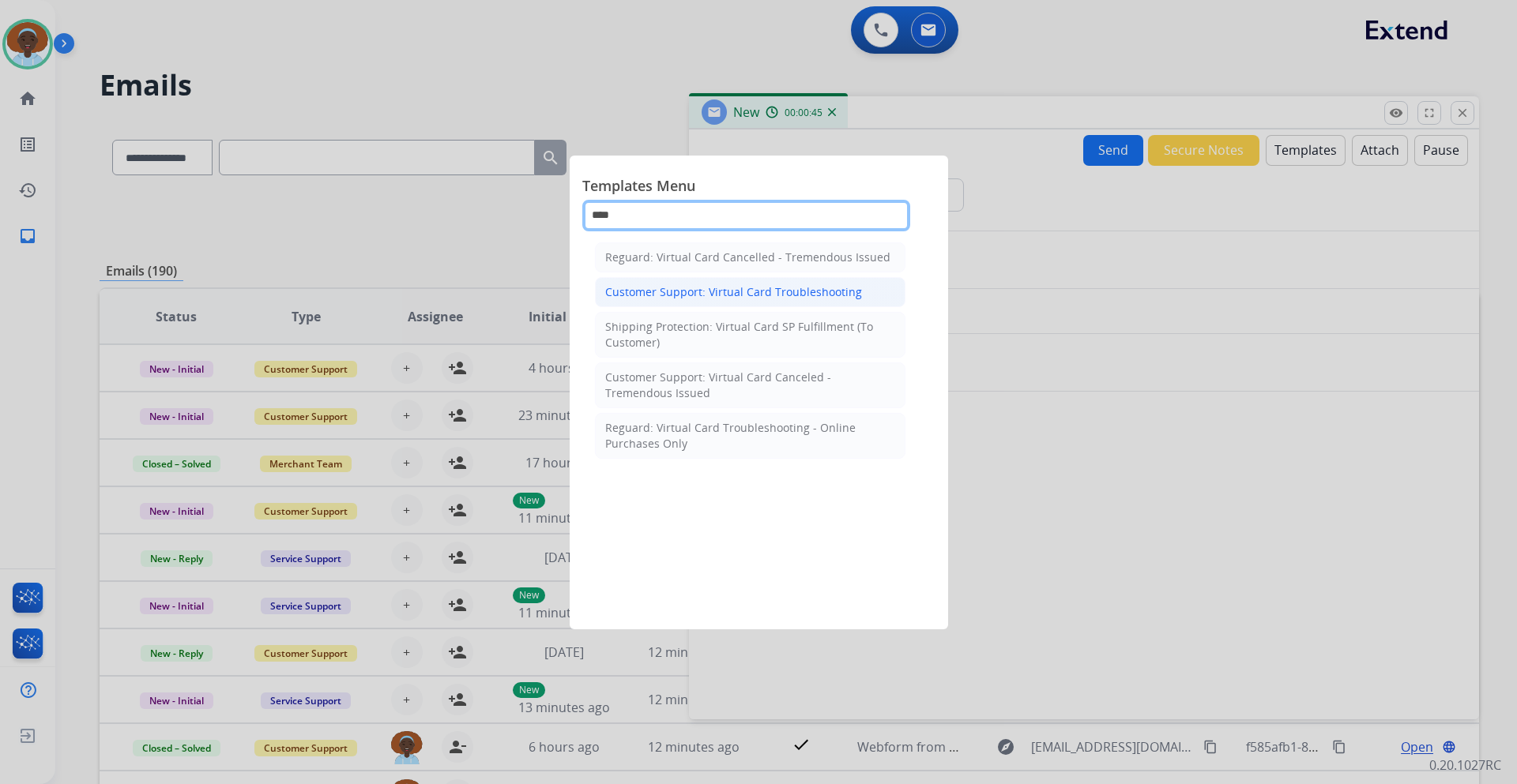
type input "****"
click at [715, 291] on div "Customer Support: Virtual Card Troubleshooting" at bounding box center [733, 292] width 257 height 16
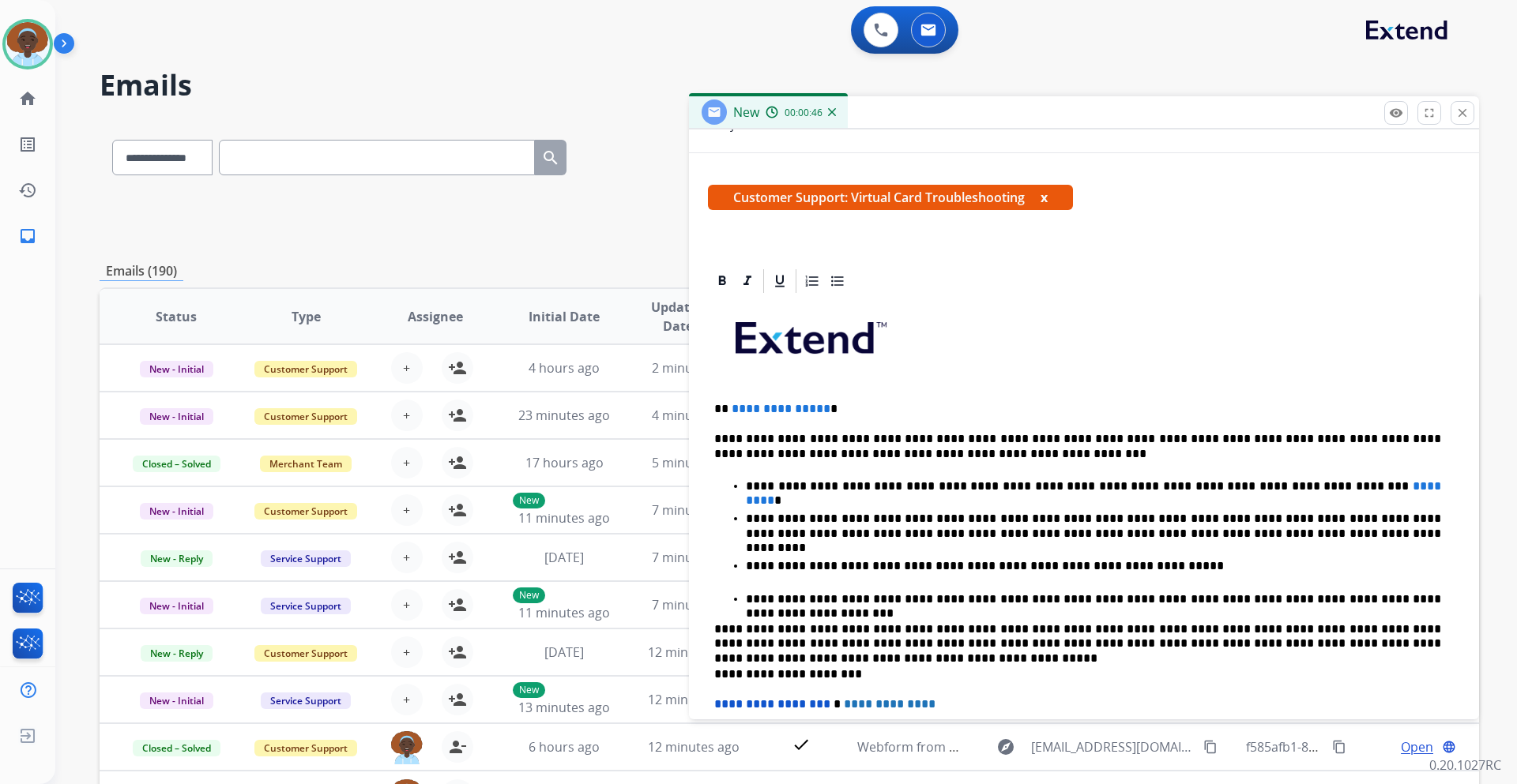
scroll to position [316, 0]
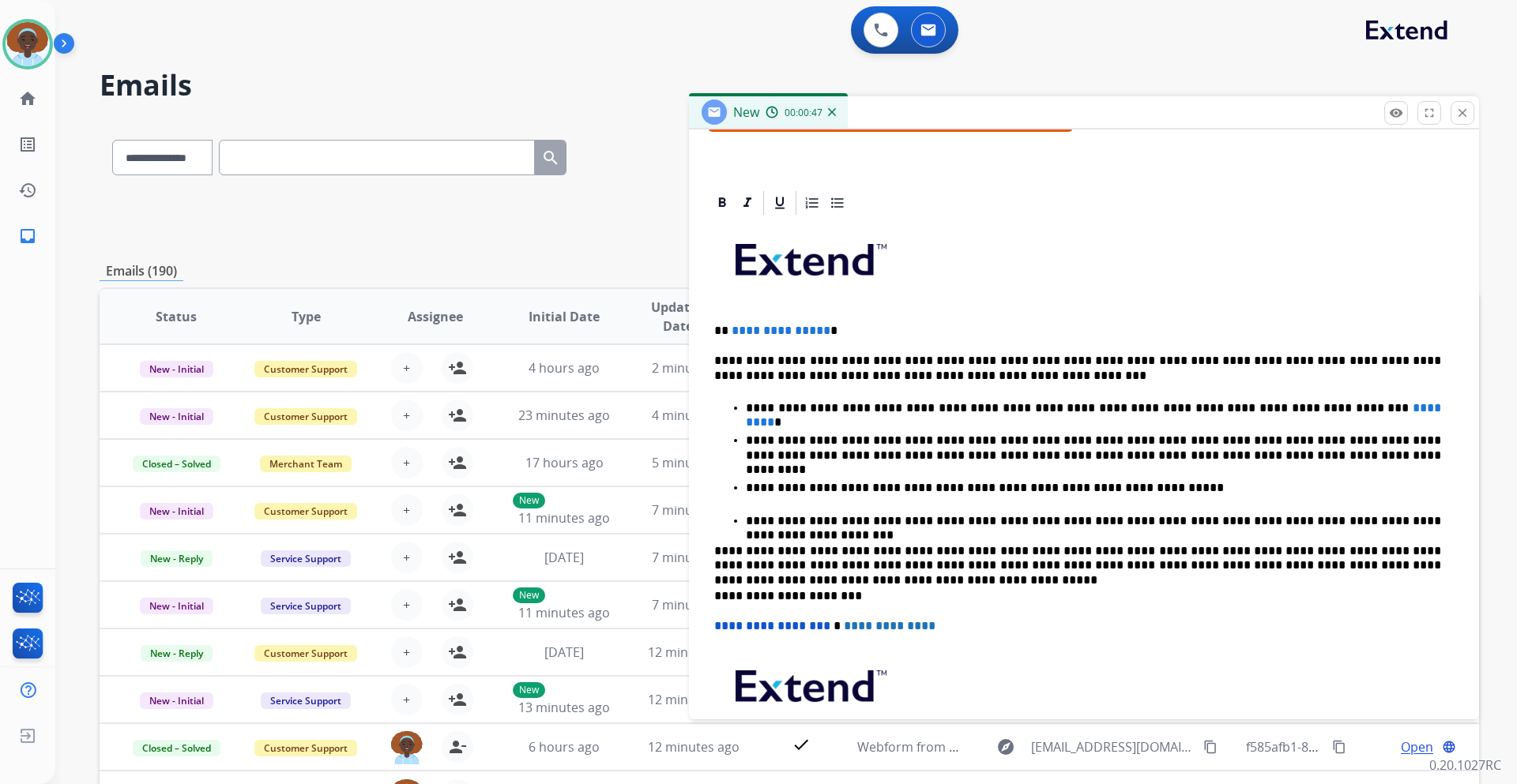
click at [820, 331] on p "**********" at bounding box center [1077, 331] width 727 height 14
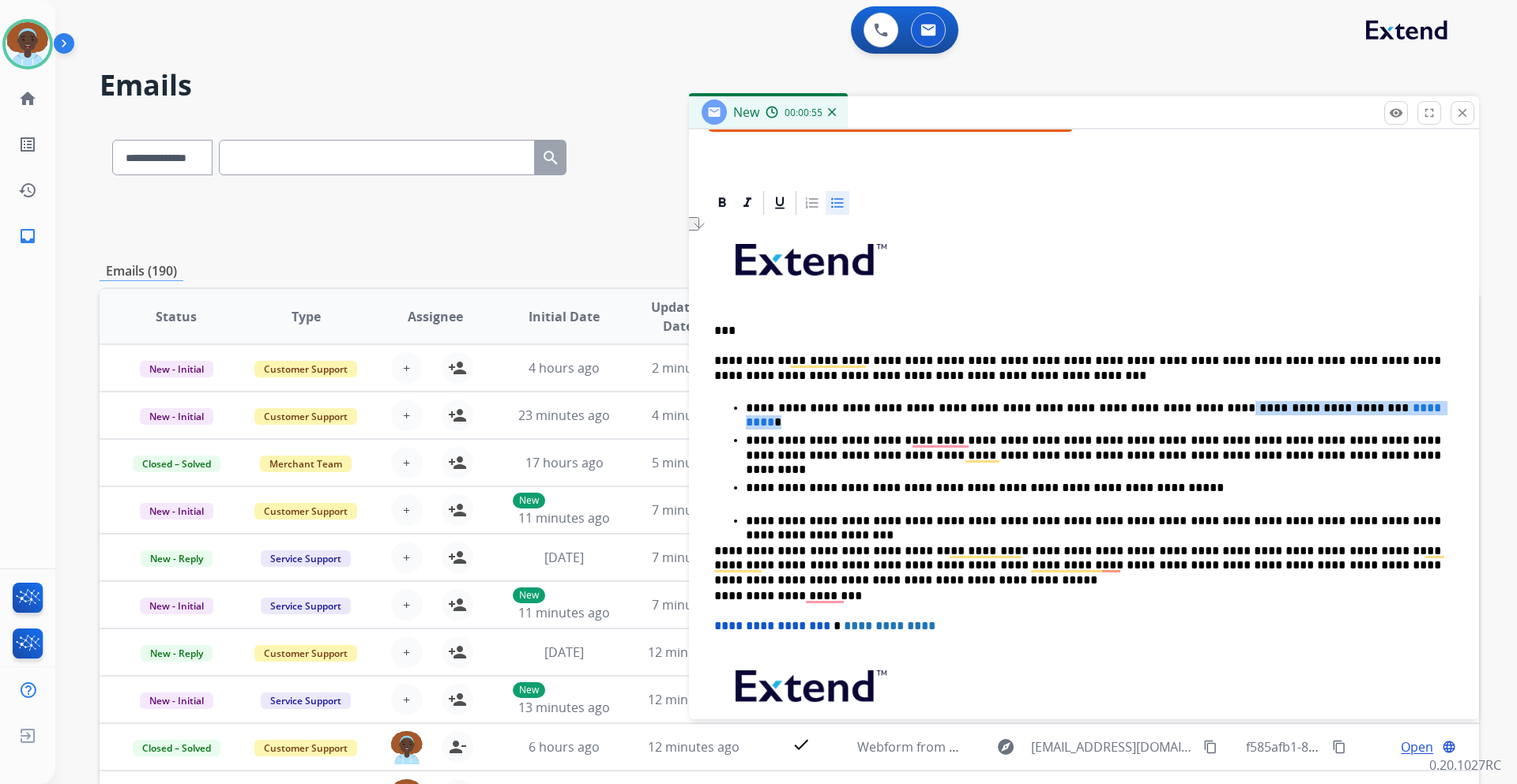
drag, startPoint x: 1144, startPoint y: 404, endPoint x: 1319, endPoint y: 404, distance: 175.0
click at [1319, 404] on p "**********" at bounding box center [1093, 408] width 696 height 14
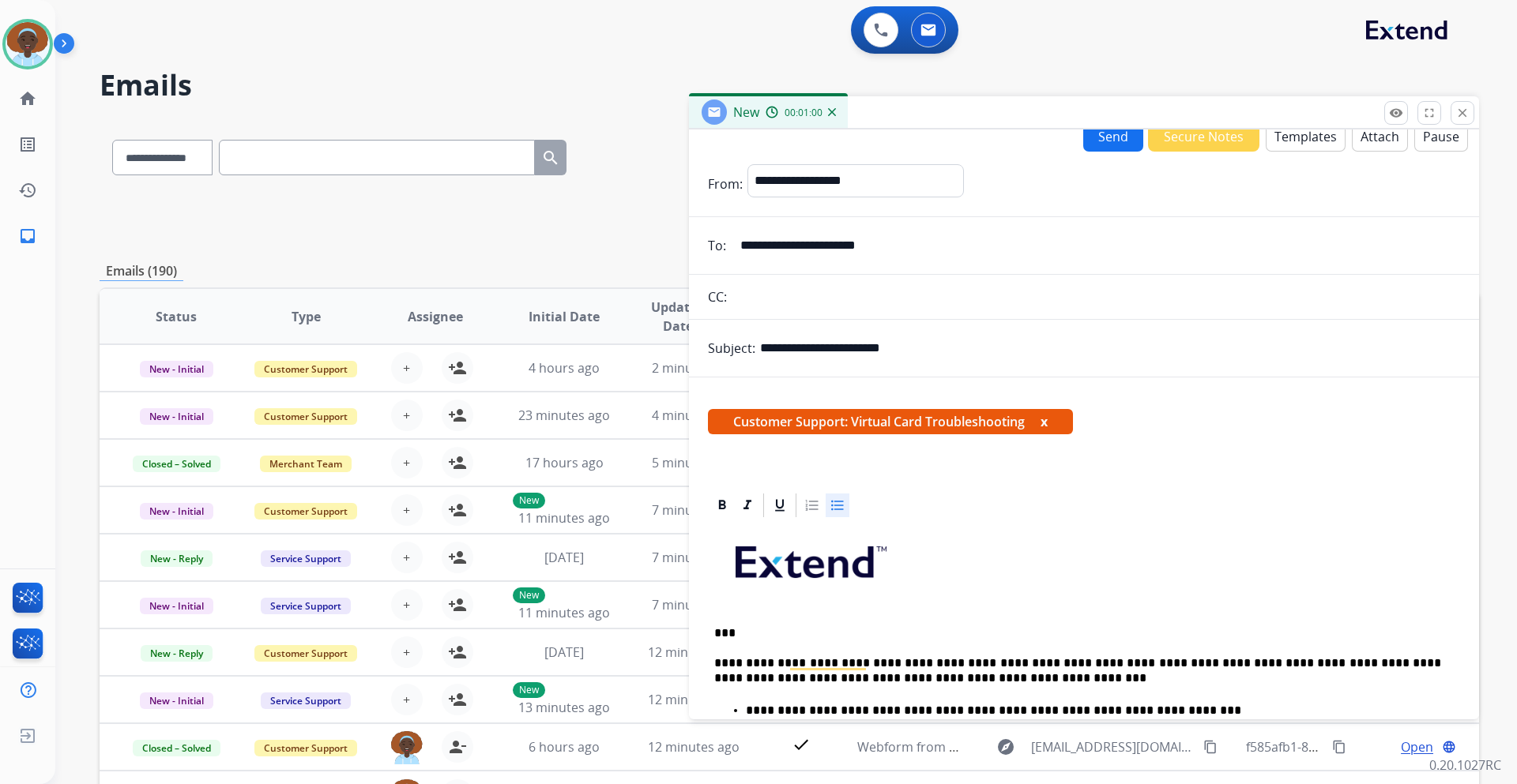
scroll to position [0, 0]
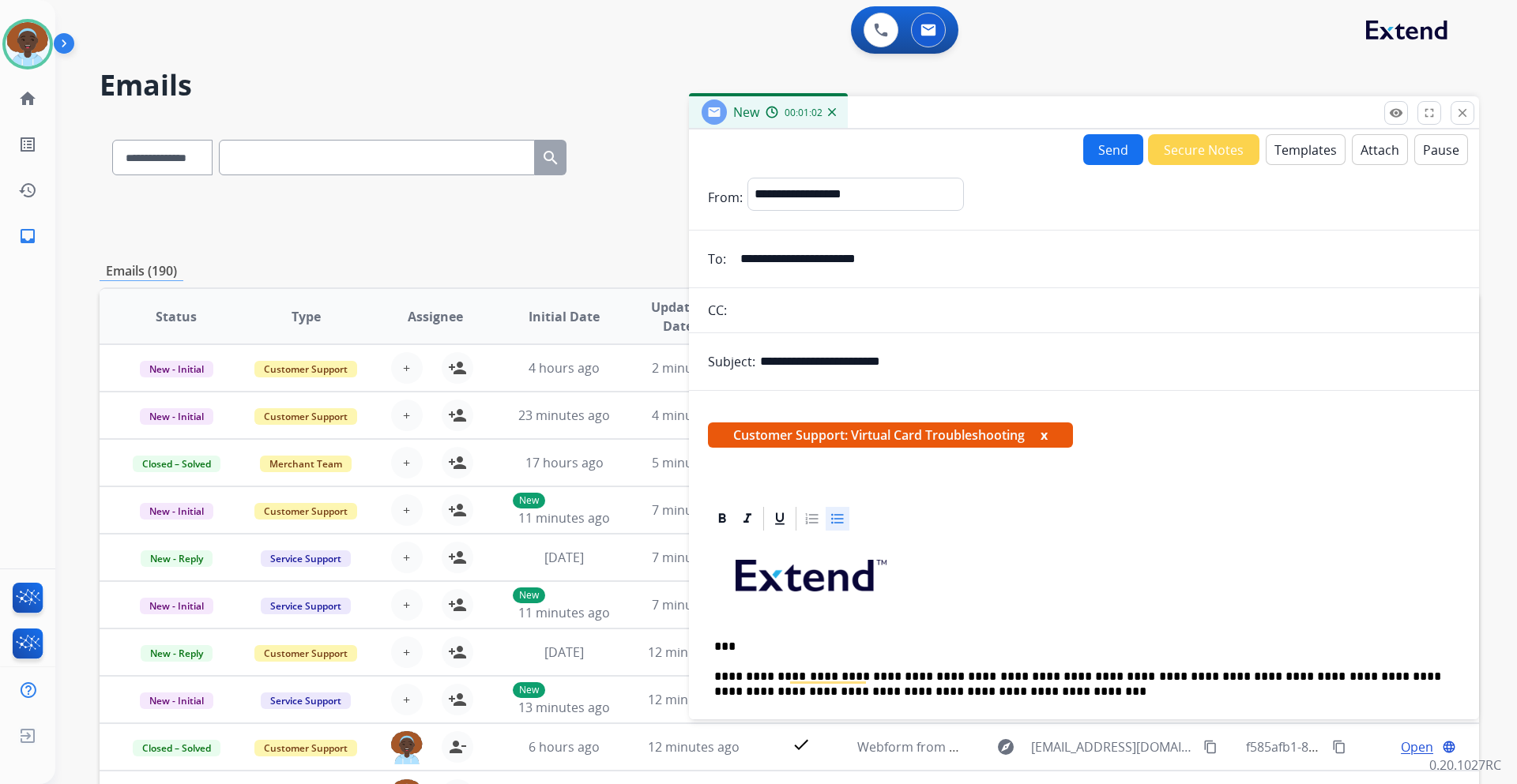
click at [1113, 153] on button "Send" at bounding box center [1113, 149] width 60 height 31
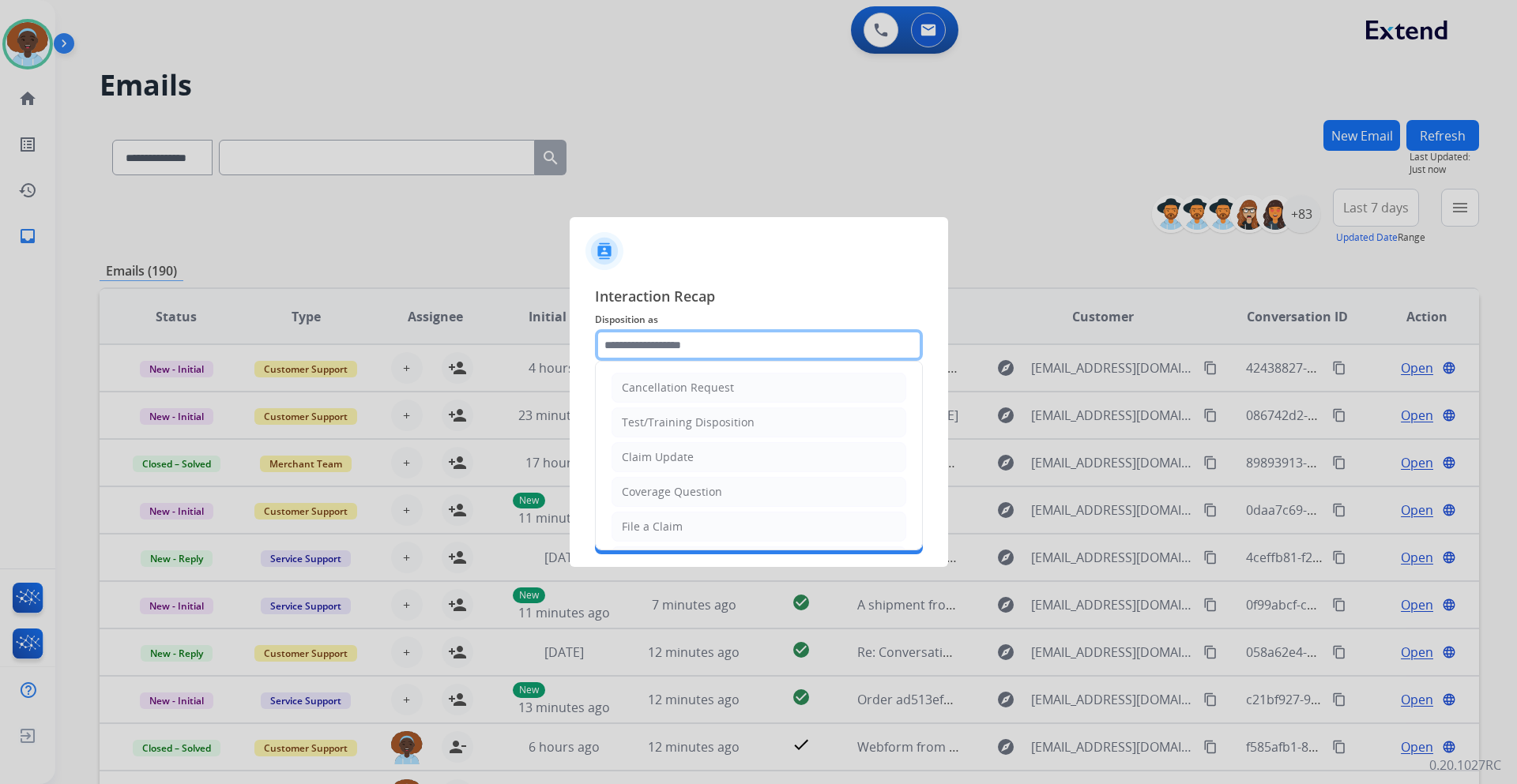
click at [688, 347] on input "text" at bounding box center [759, 346] width 328 height 32
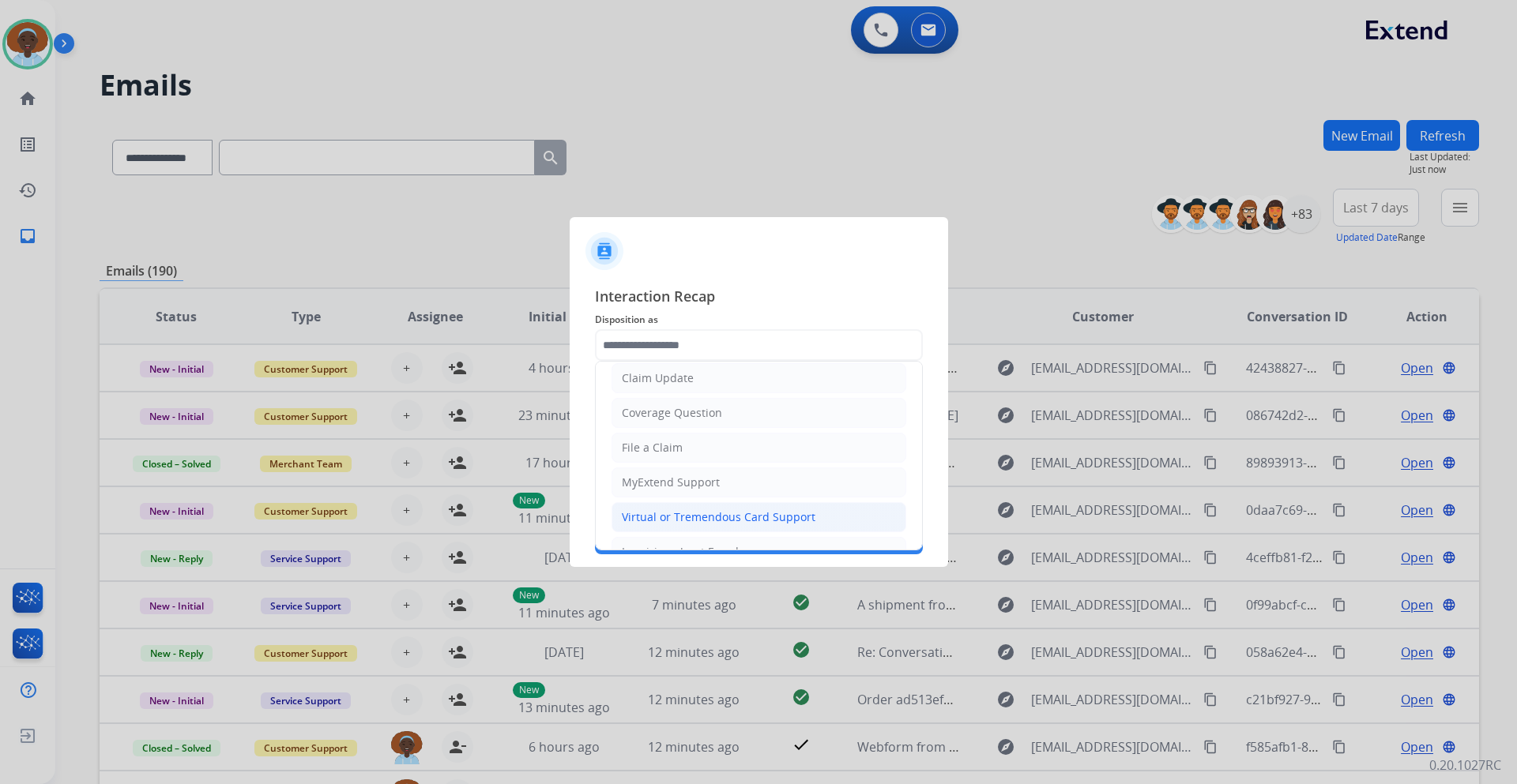
click at [704, 523] on div "Virtual or Tremendous Card Support" at bounding box center [718, 517] width 193 height 16
type input "**********"
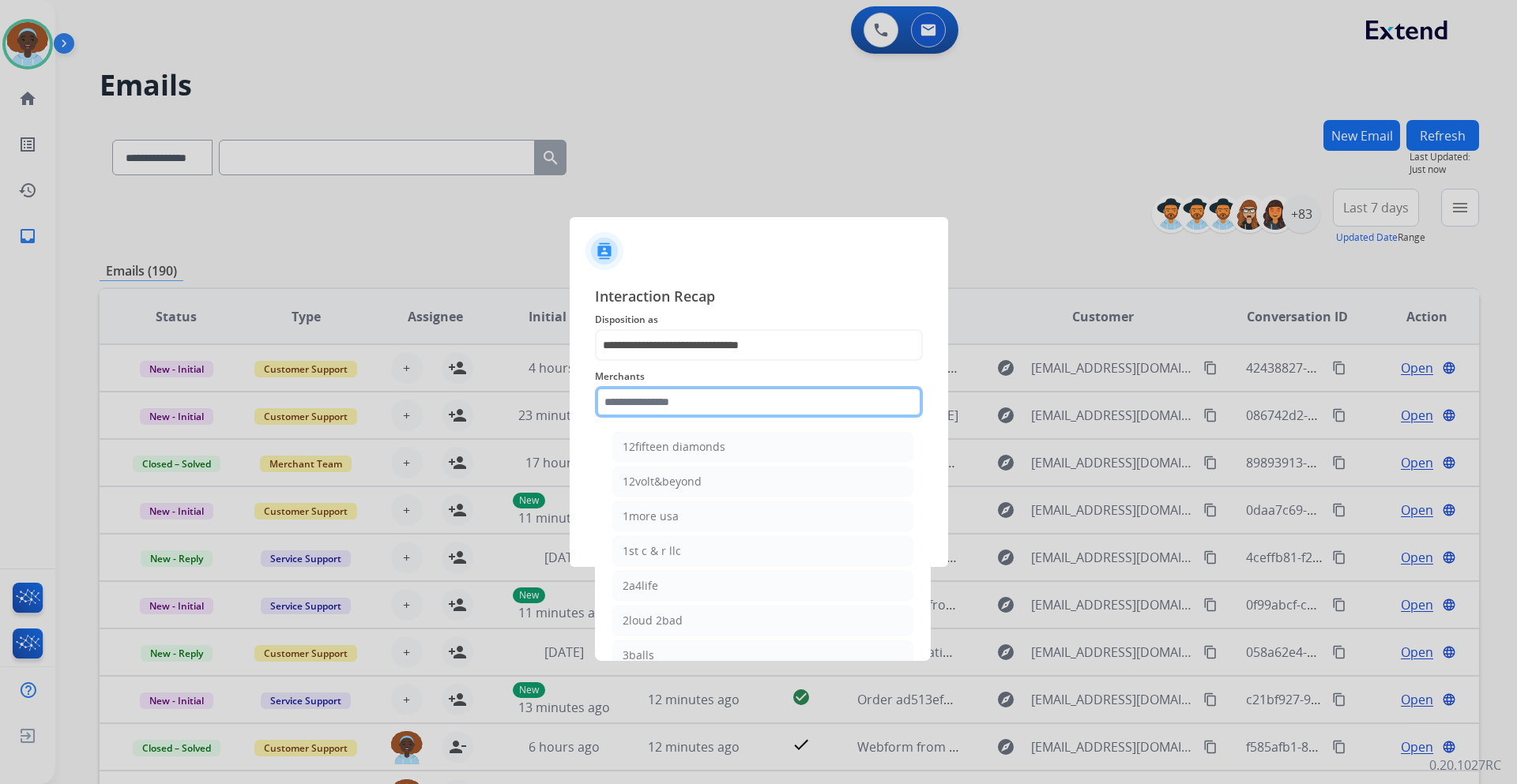
click at [692, 402] on input "text" at bounding box center [759, 402] width 328 height 32
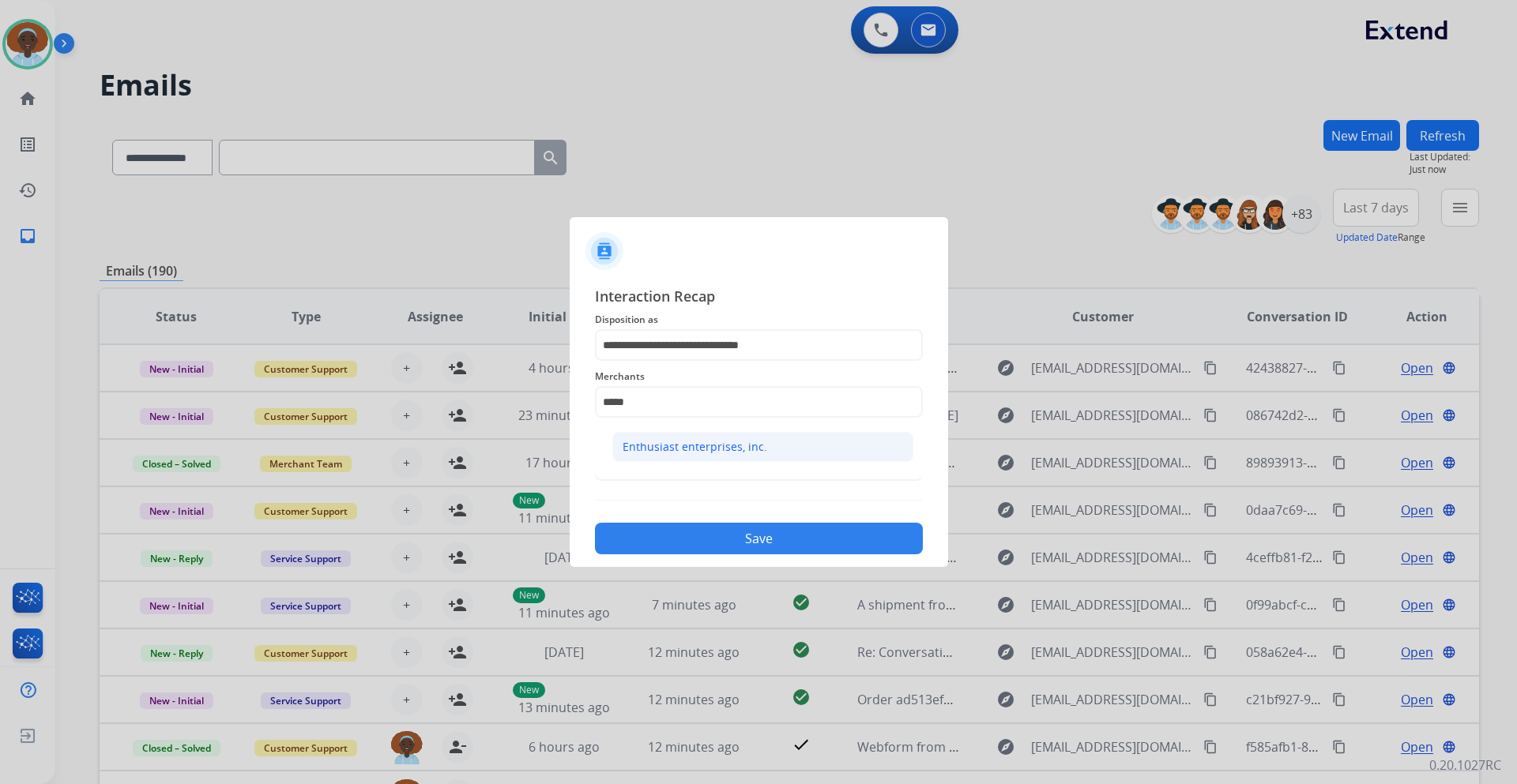
click at [696, 457] on li "Enthusiast enterprises, inc." at bounding box center [764, 447] width 301 height 30
type input "**********"
click at [697, 459] on input "text" at bounding box center [759, 465] width 328 height 32
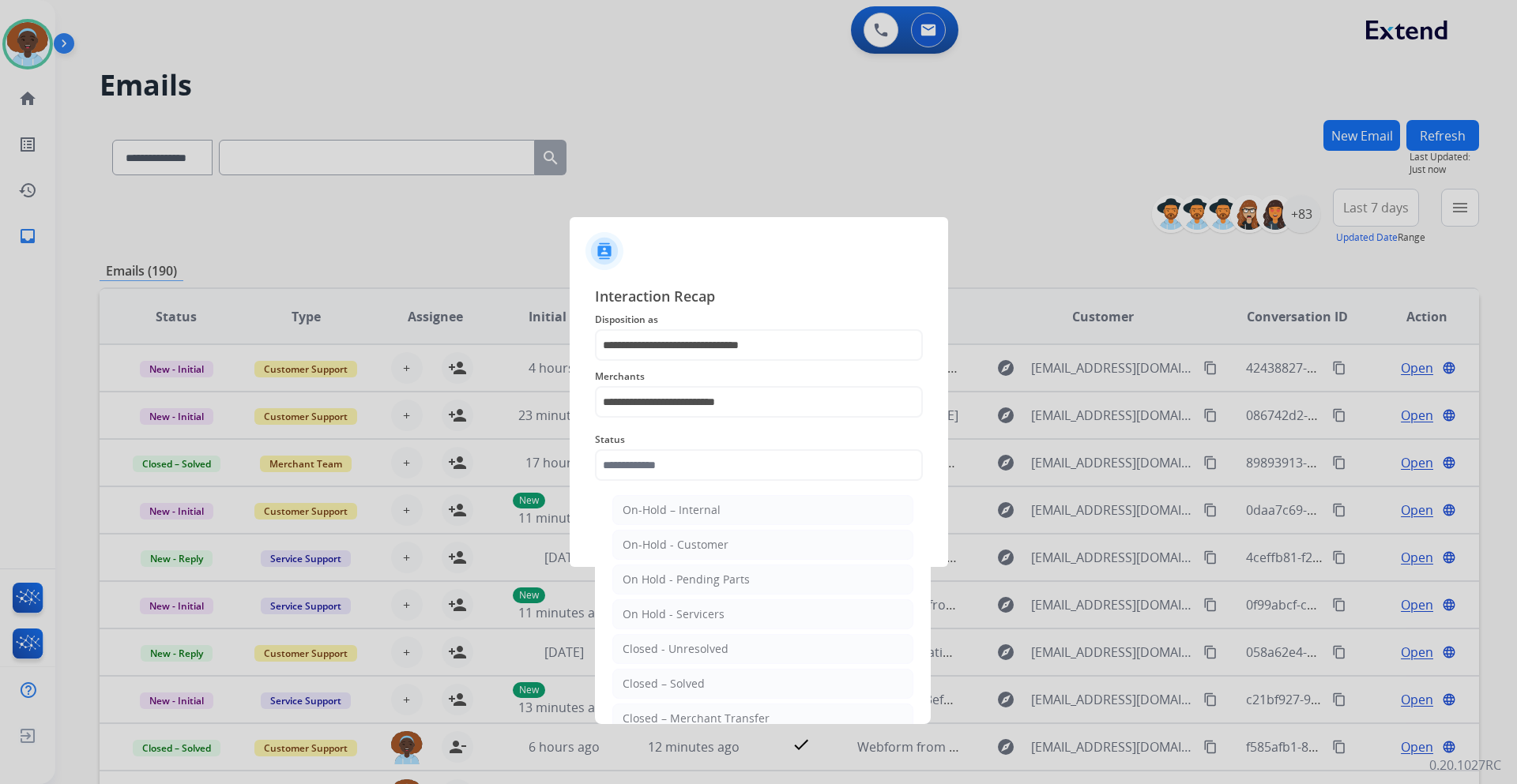
drag, startPoint x: 694, startPoint y: 683, endPoint x: 694, endPoint y: 670, distance: 13.0
click at [694, 684] on div "Closed – Solved" at bounding box center [664, 684] width 82 height 16
type input "**********"
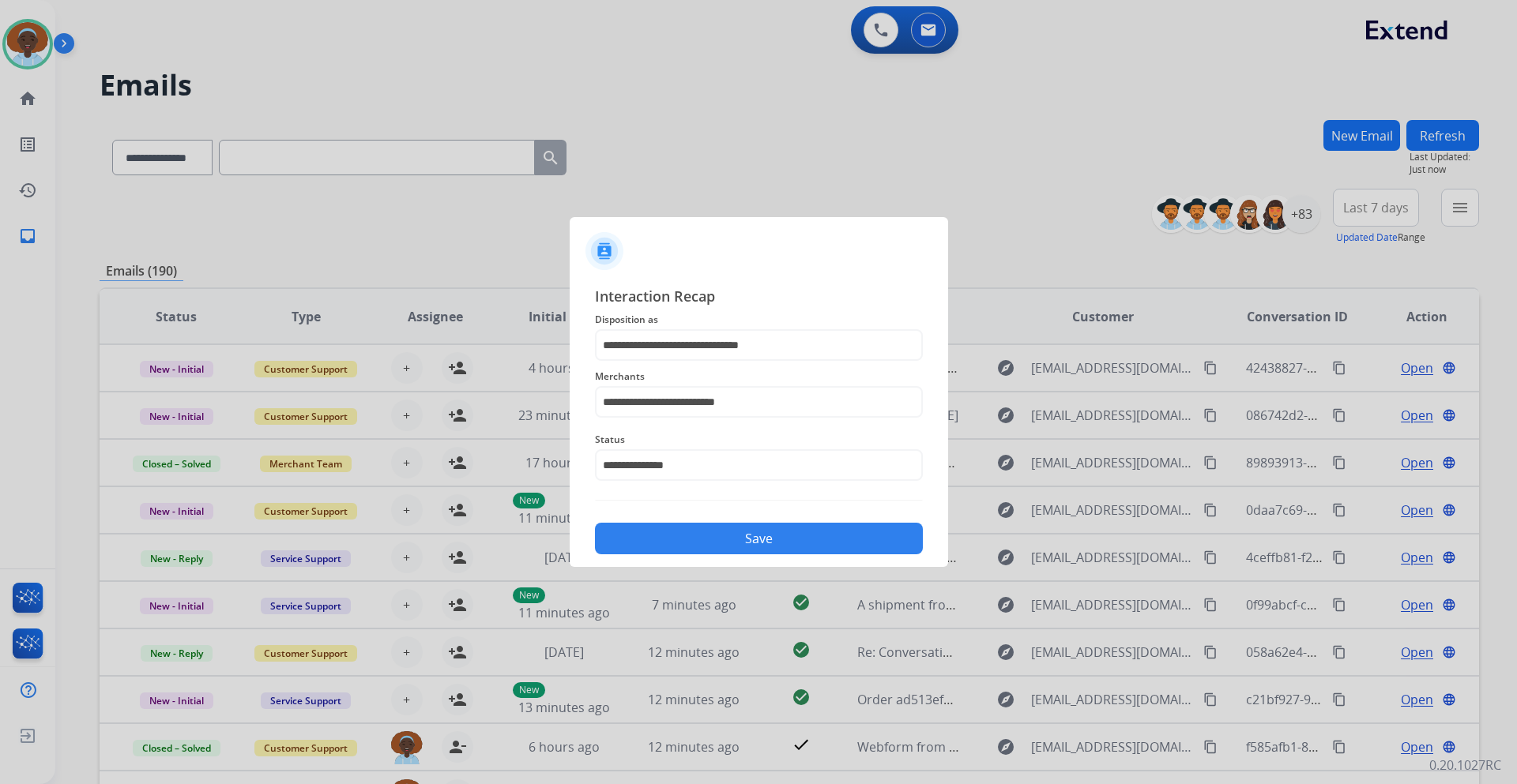
click at [743, 547] on button "Save" at bounding box center [759, 539] width 328 height 32
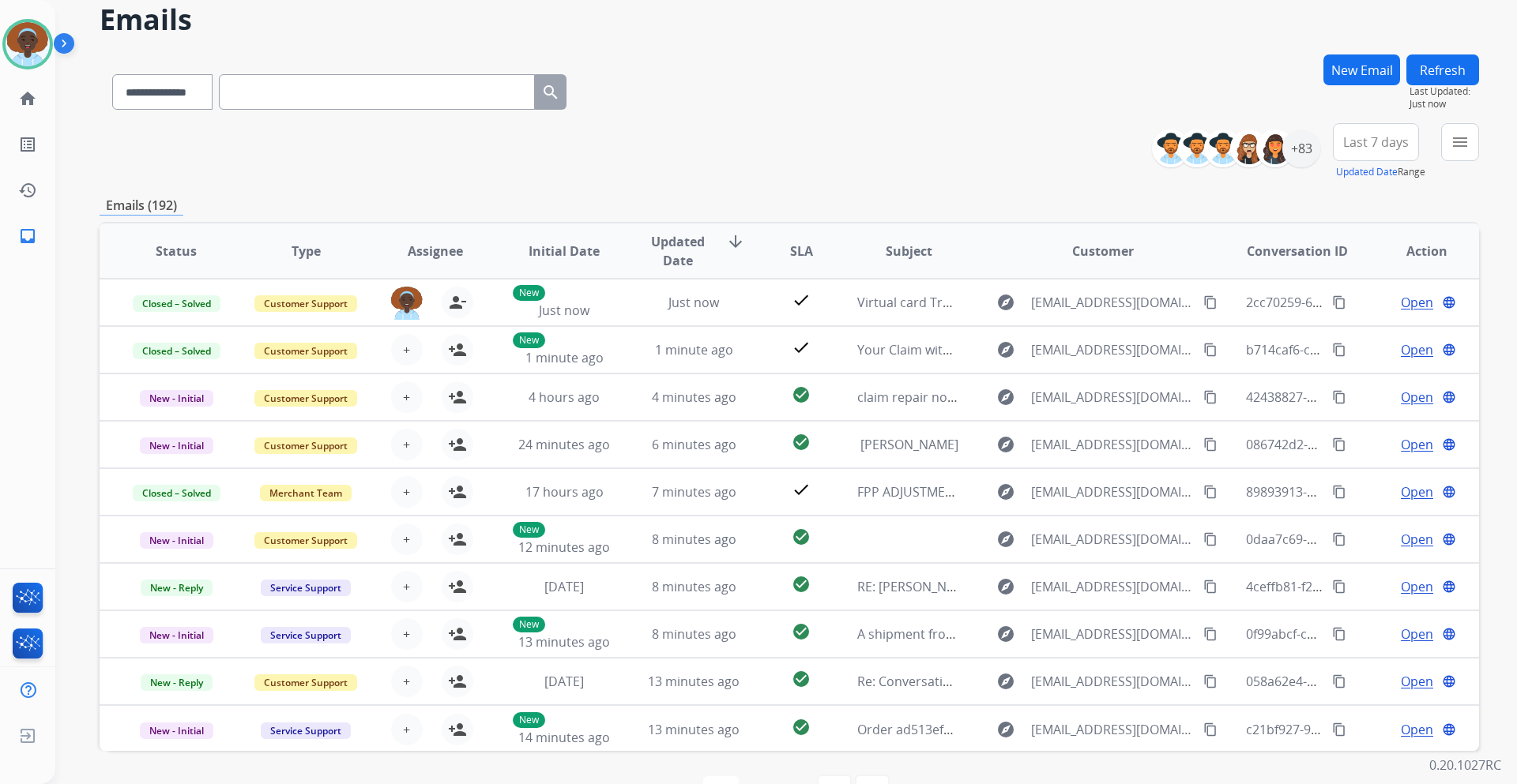
scroll to position [115, 0]
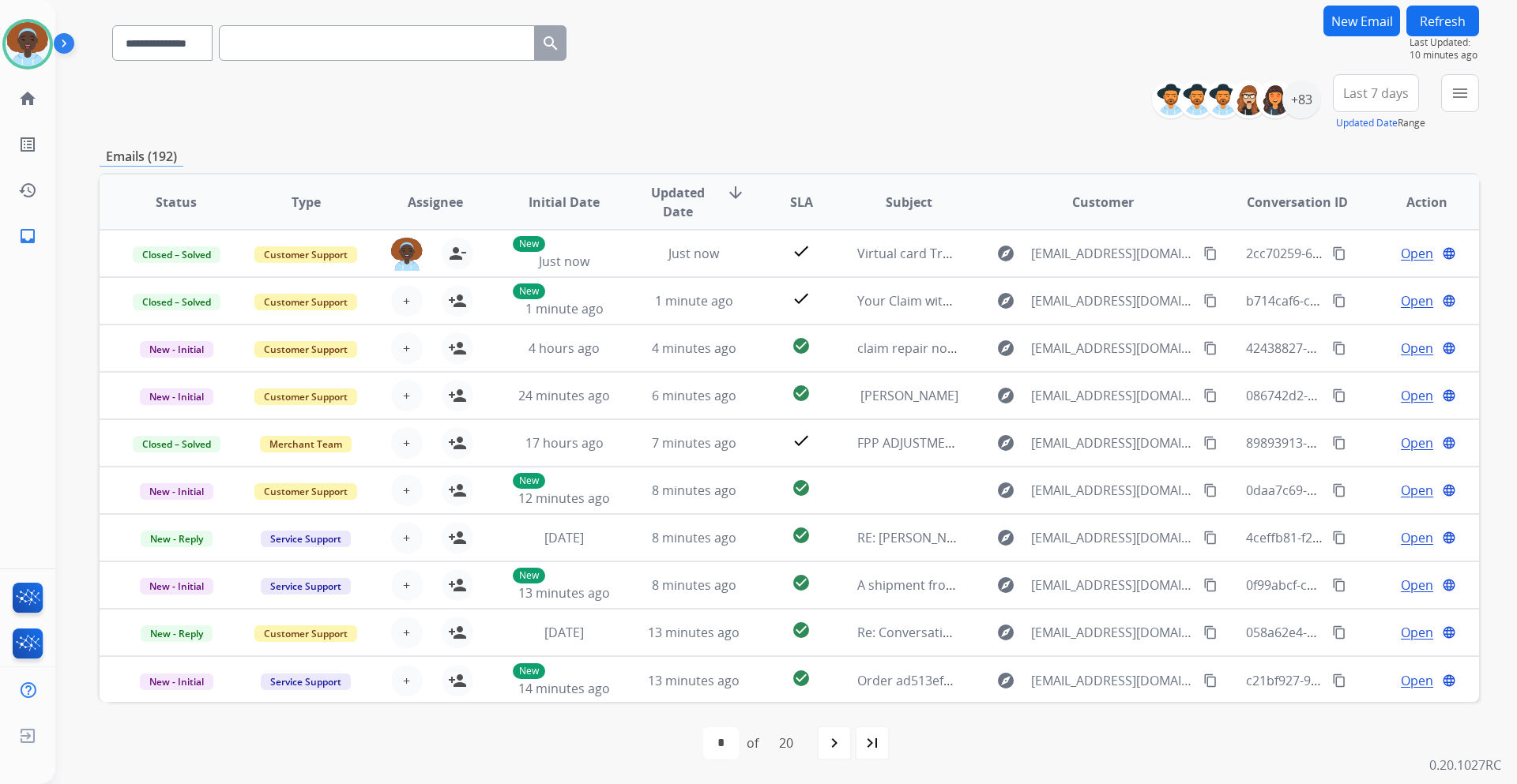
click at [306, 43] on input "text" at bounding box center [377, 43] width 316 height 35
paste input "**********"
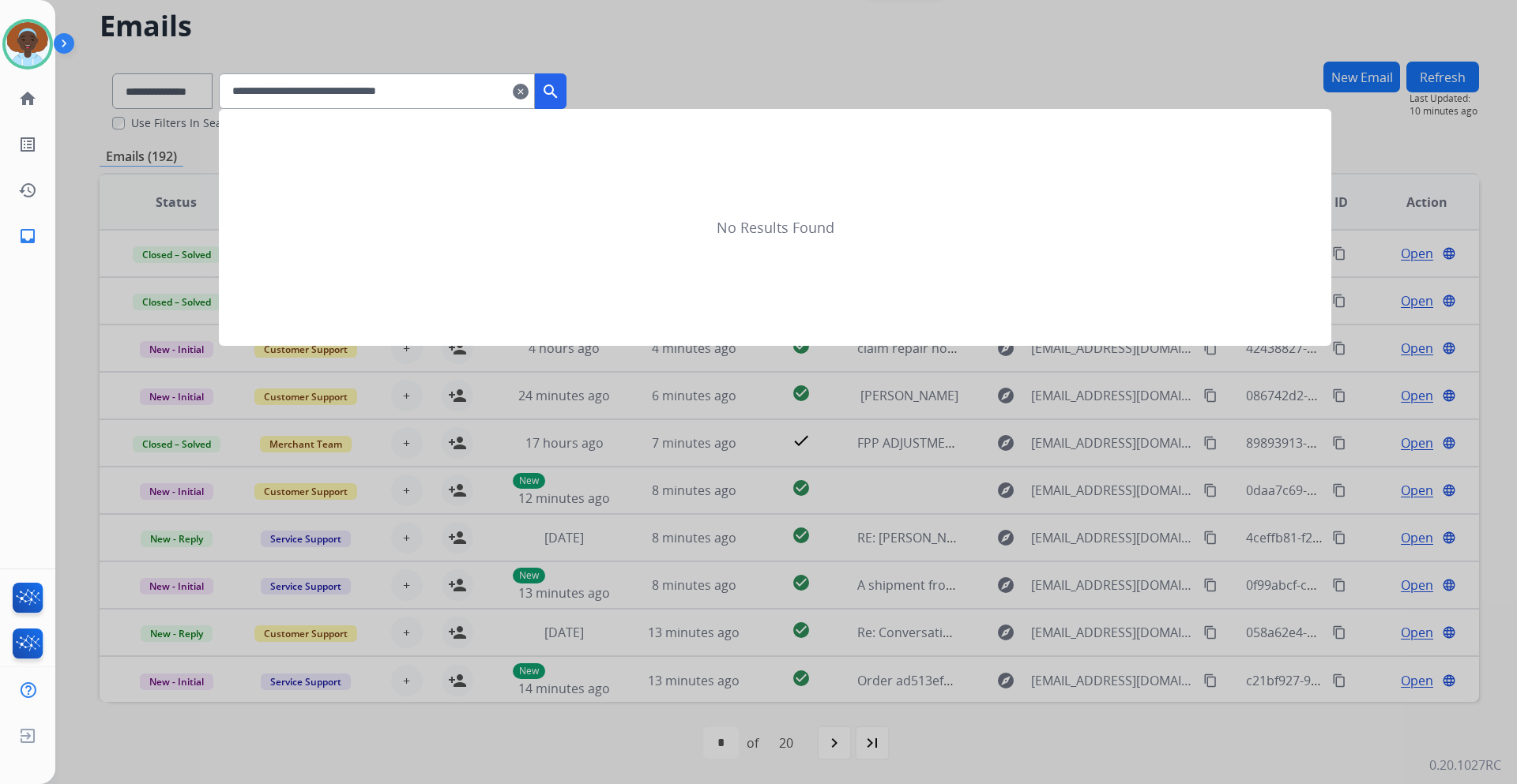
type input "**********"
click at [560, 94] on mat-icon "search" at bounding box center [551, 91] width 19 height 19
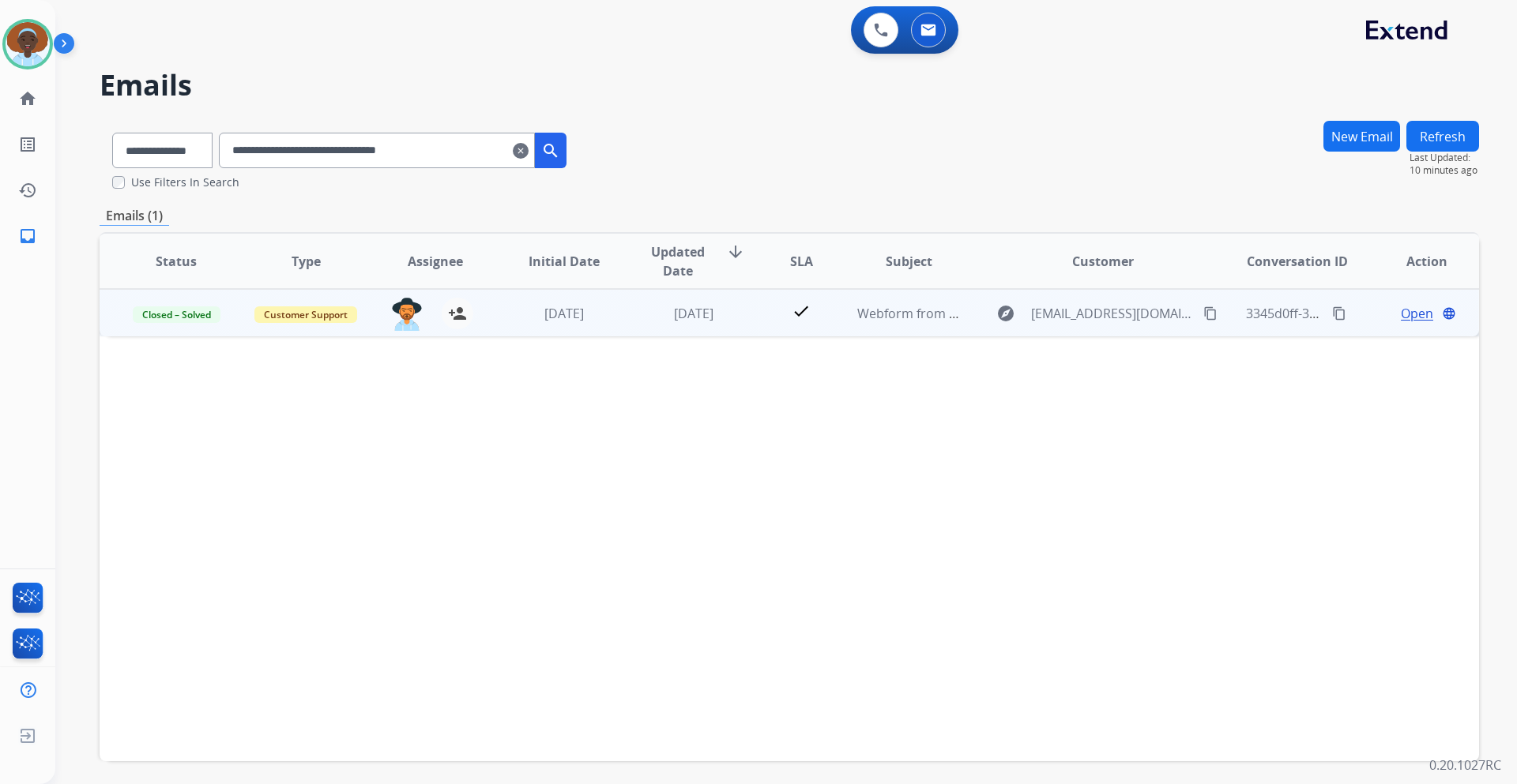
click at [1403, 307] on span "Open" at bounding box center [1417, 313] width 33 height 19
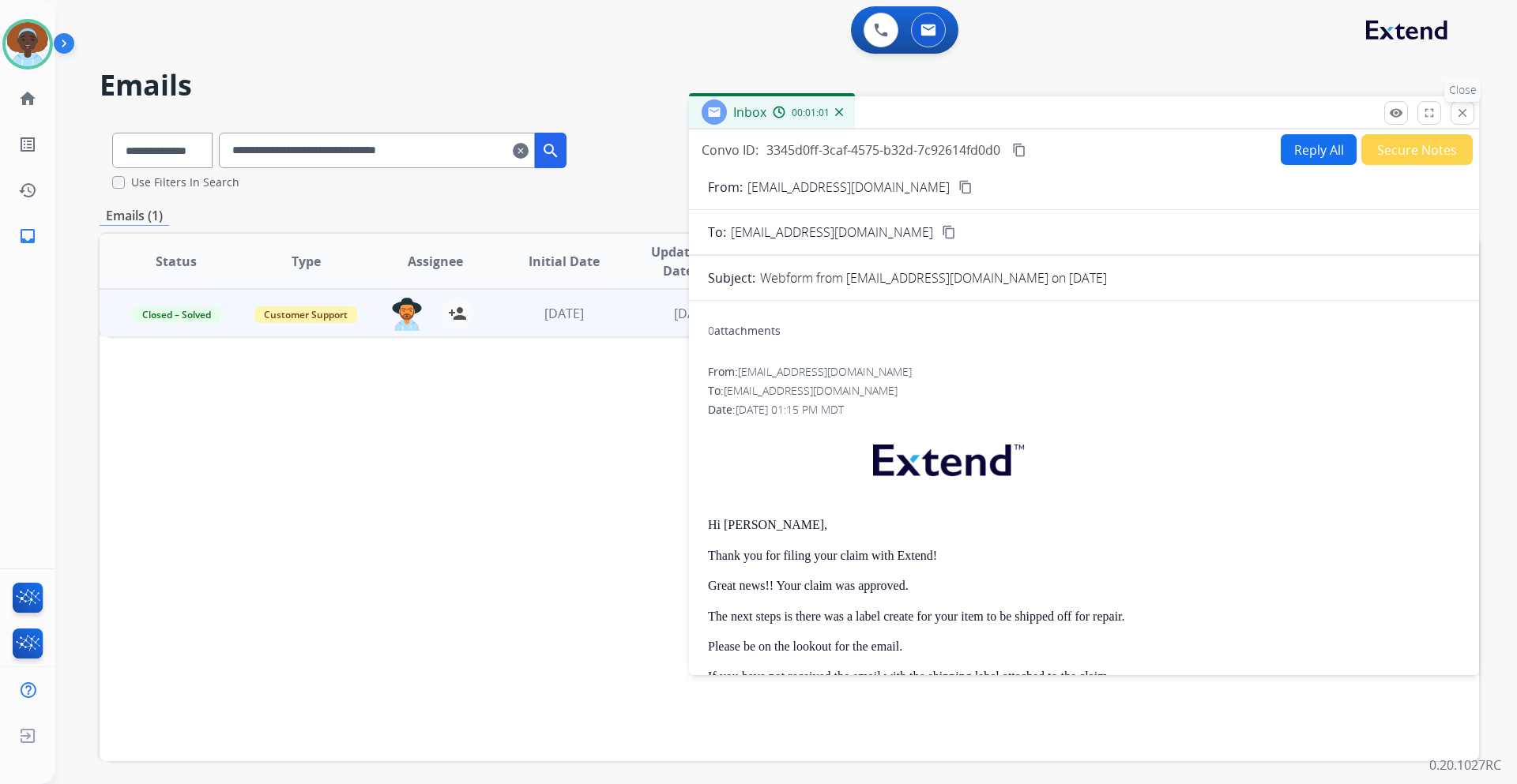
click at [1462, 111] on mat-icon "close" at bounding box center [1463, 112] width 14 height 14
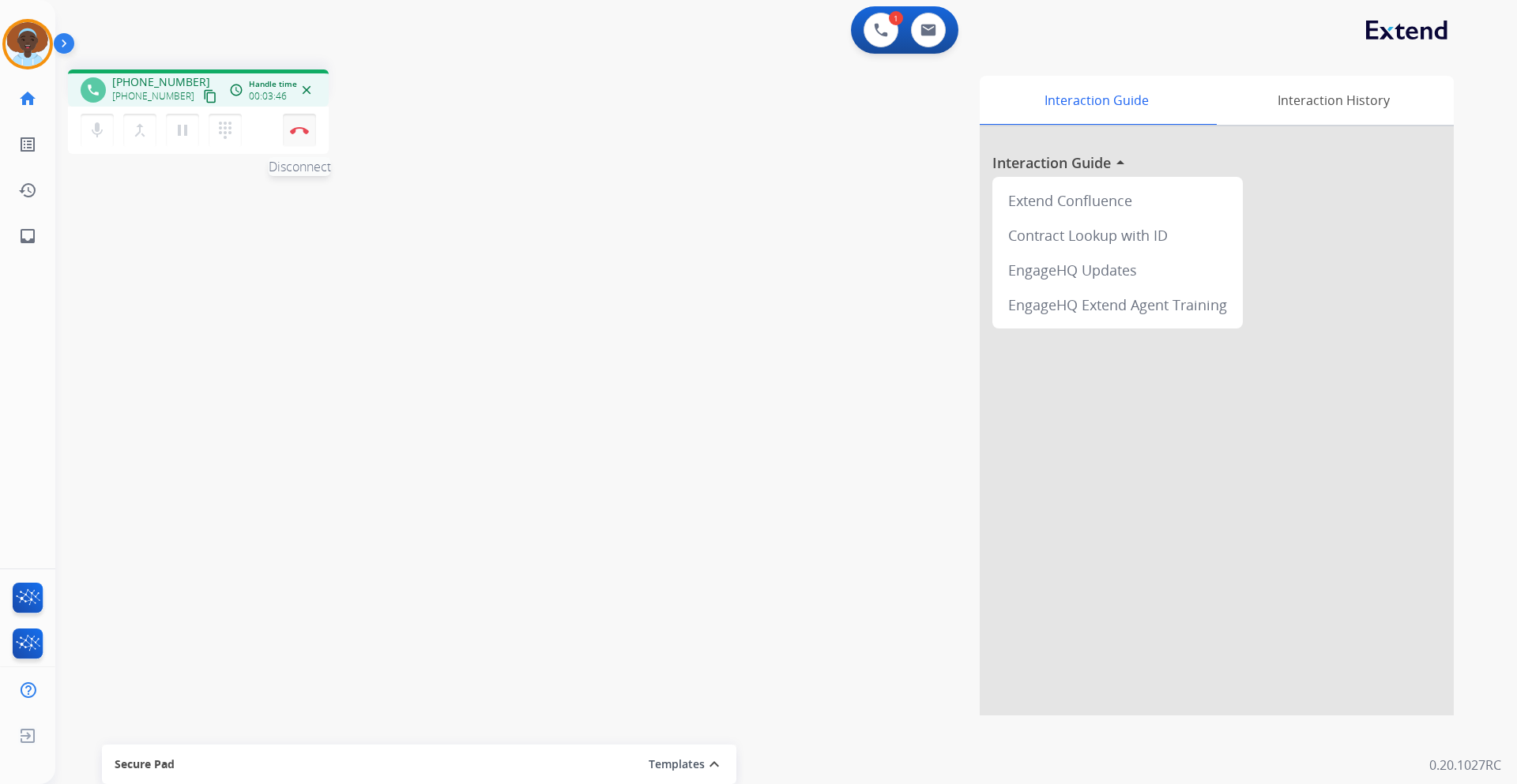
click at [301, 137] on button "Disconnect" at bounding box center [300, 131] width 33 height 33
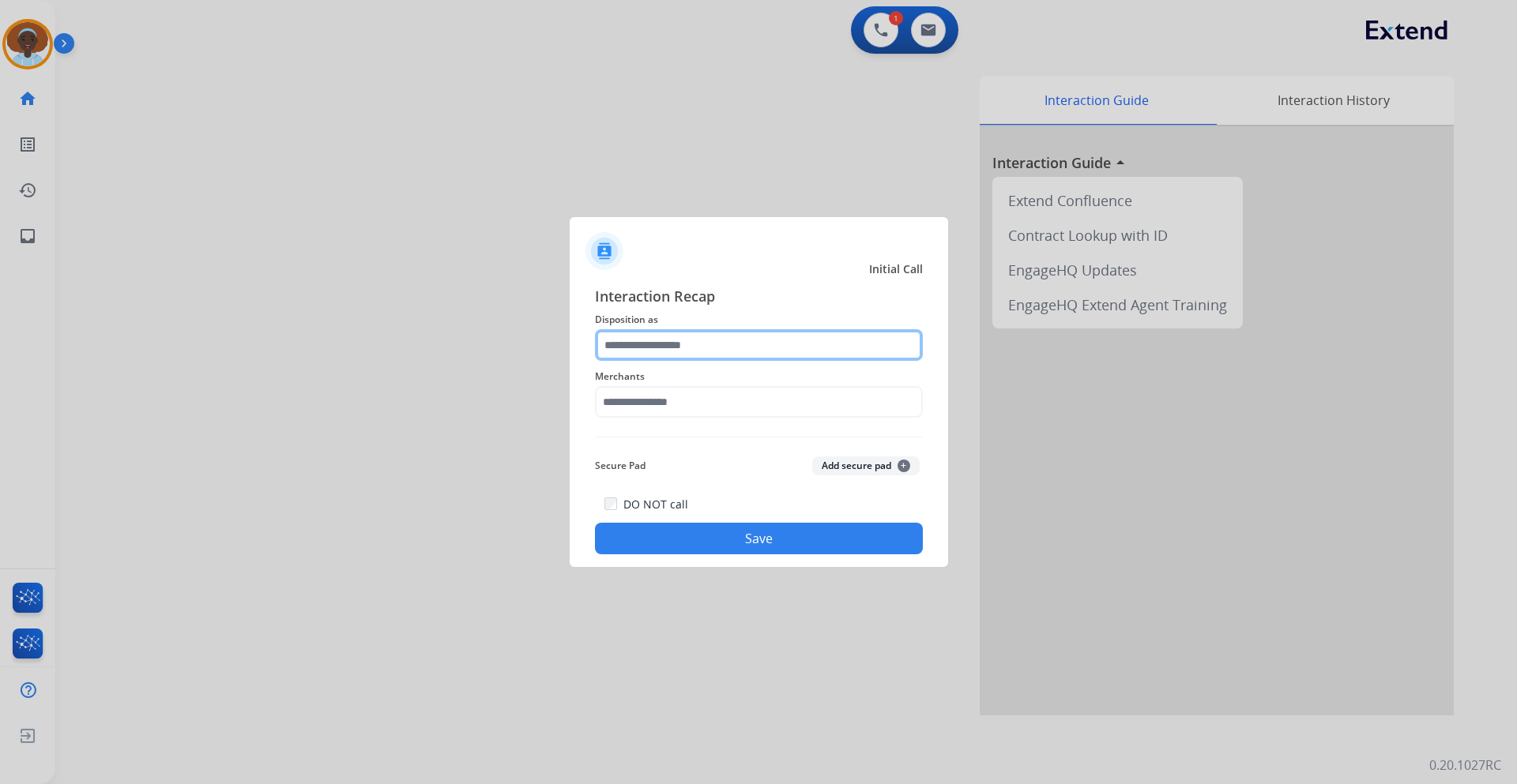
click at [692, 343] on input "text" at bounding box center [759, 346] width 328 height 32
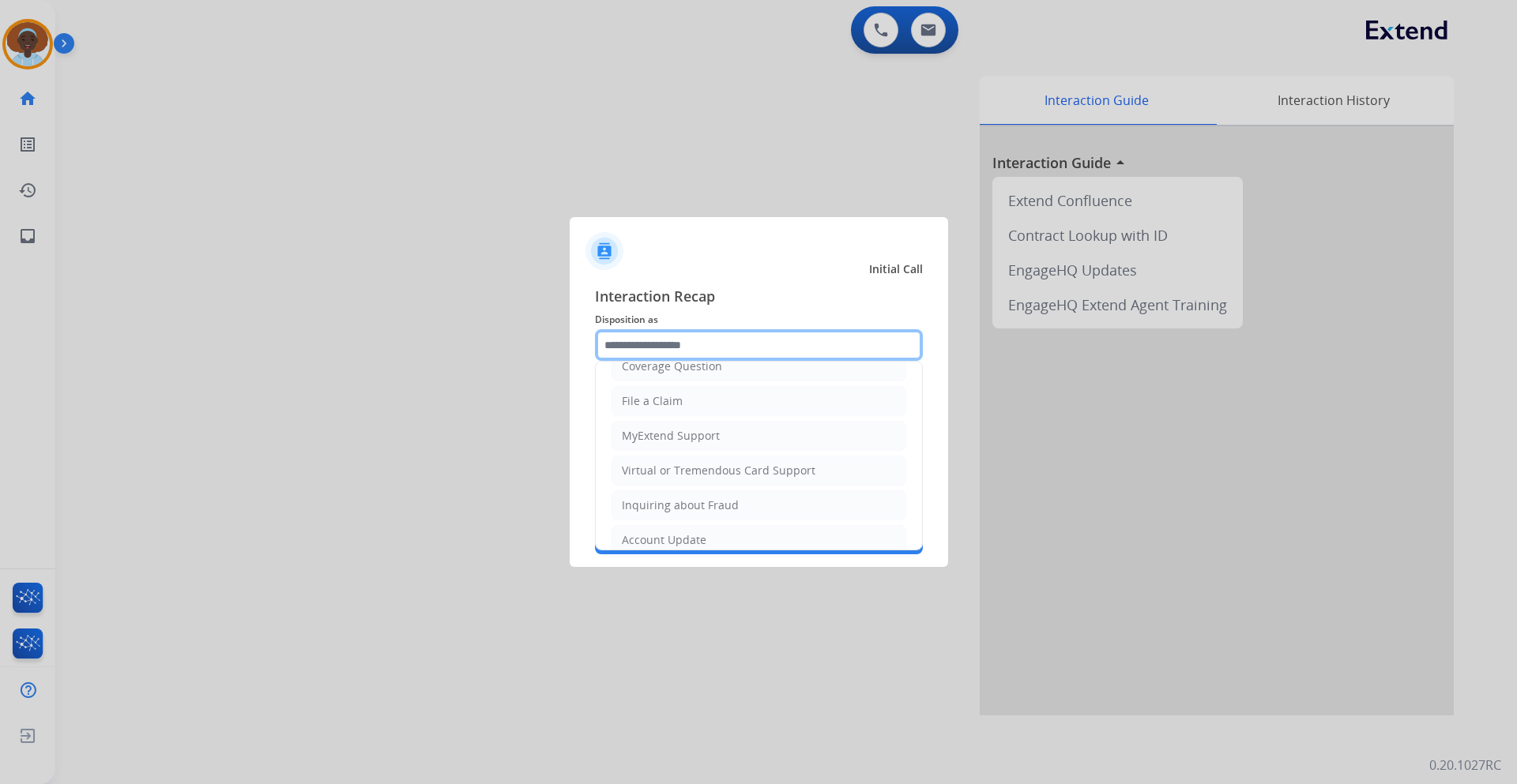
scroll to position [247, 0]
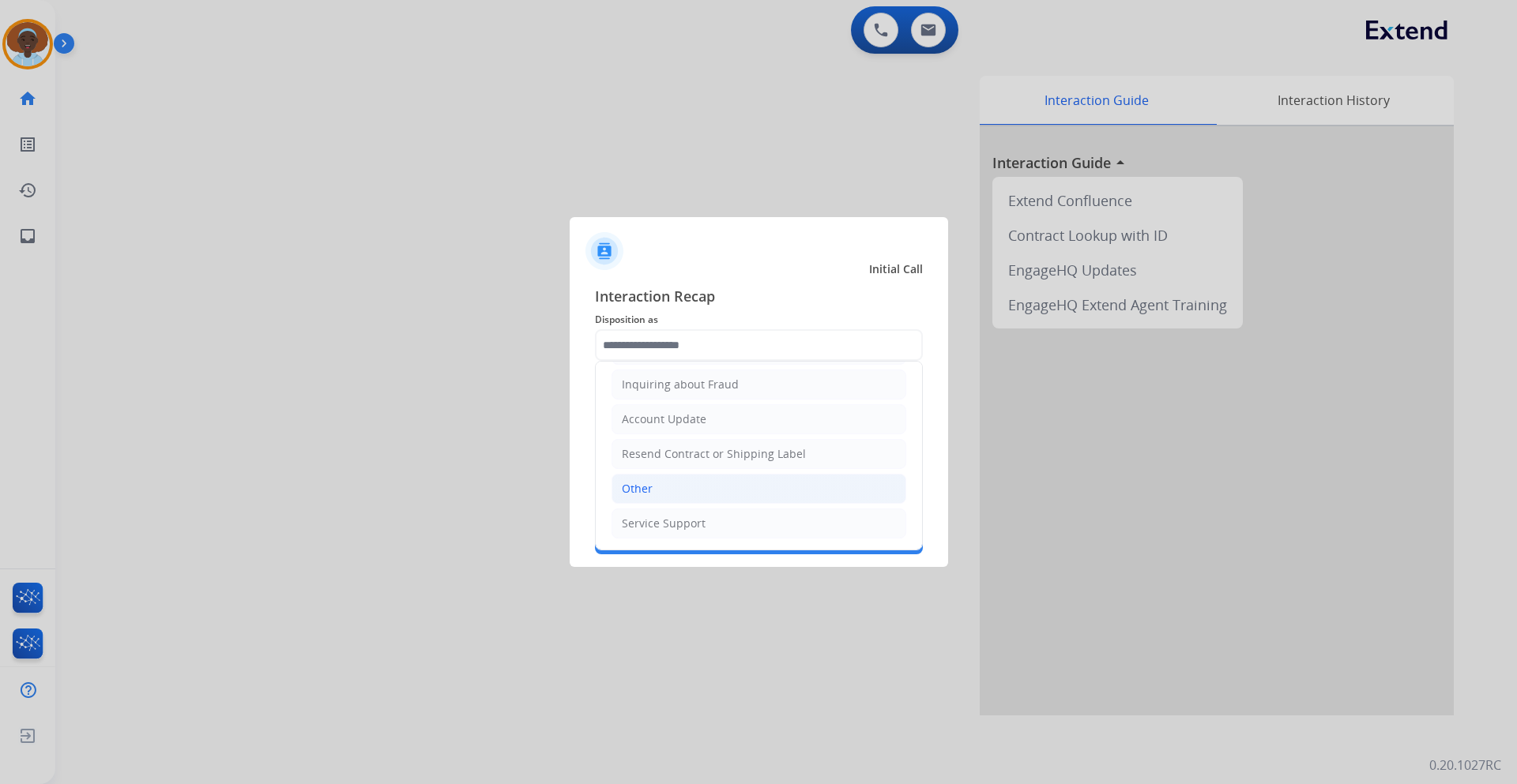
click at [647, 488] on div "Other" at bounding box center [637, 489] width 31 height 16
type input "*****"
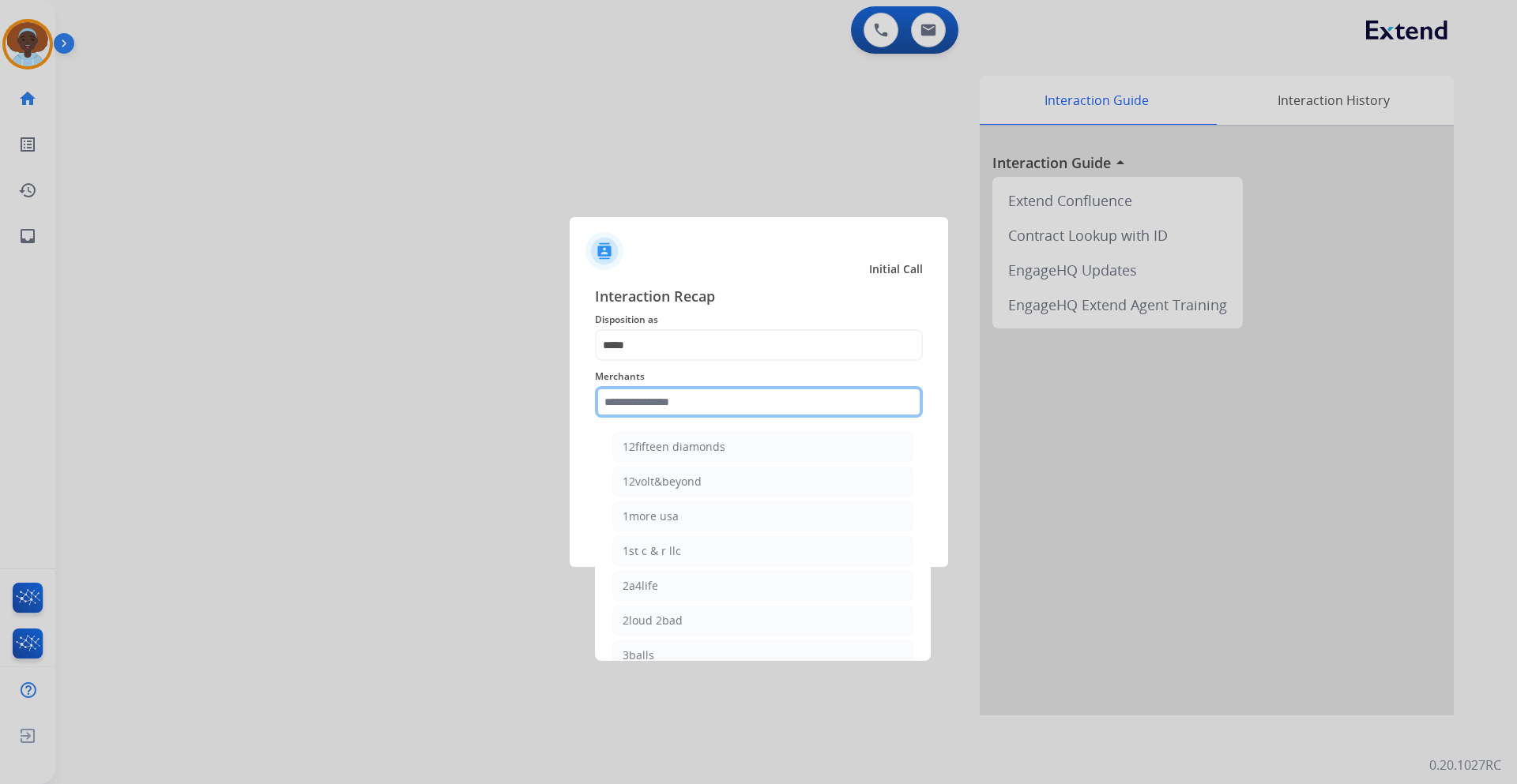
click at [684, 398] on input "text" at bounding box center [759, 402] width 328 height 32
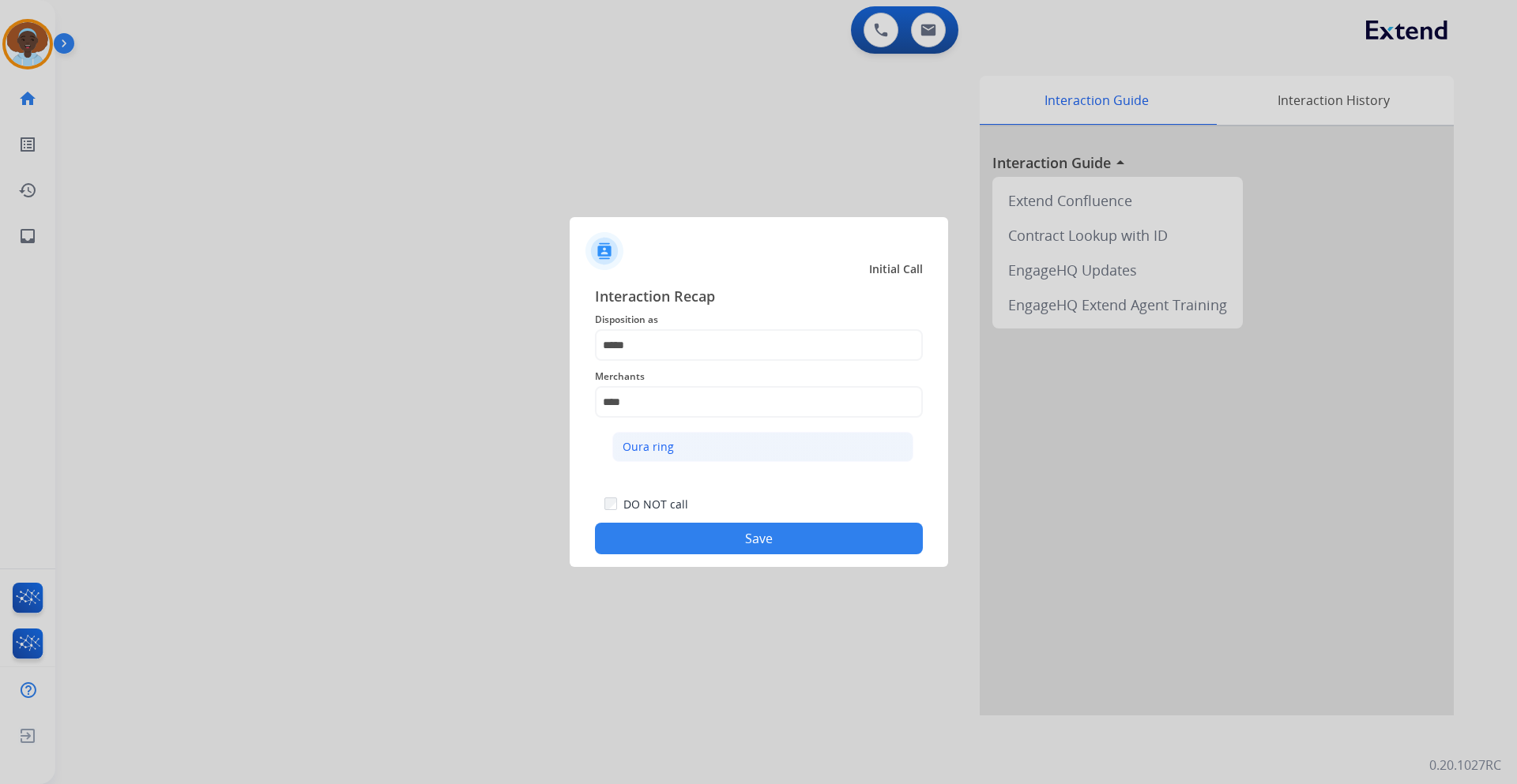
click at [670, 447] on div "Oura ring" at bounding box center [648, 447] width 51 height 16
type input "*********"
click at [779, 528] on button "Save" at bounding box center [759, 539] width 328 height 32
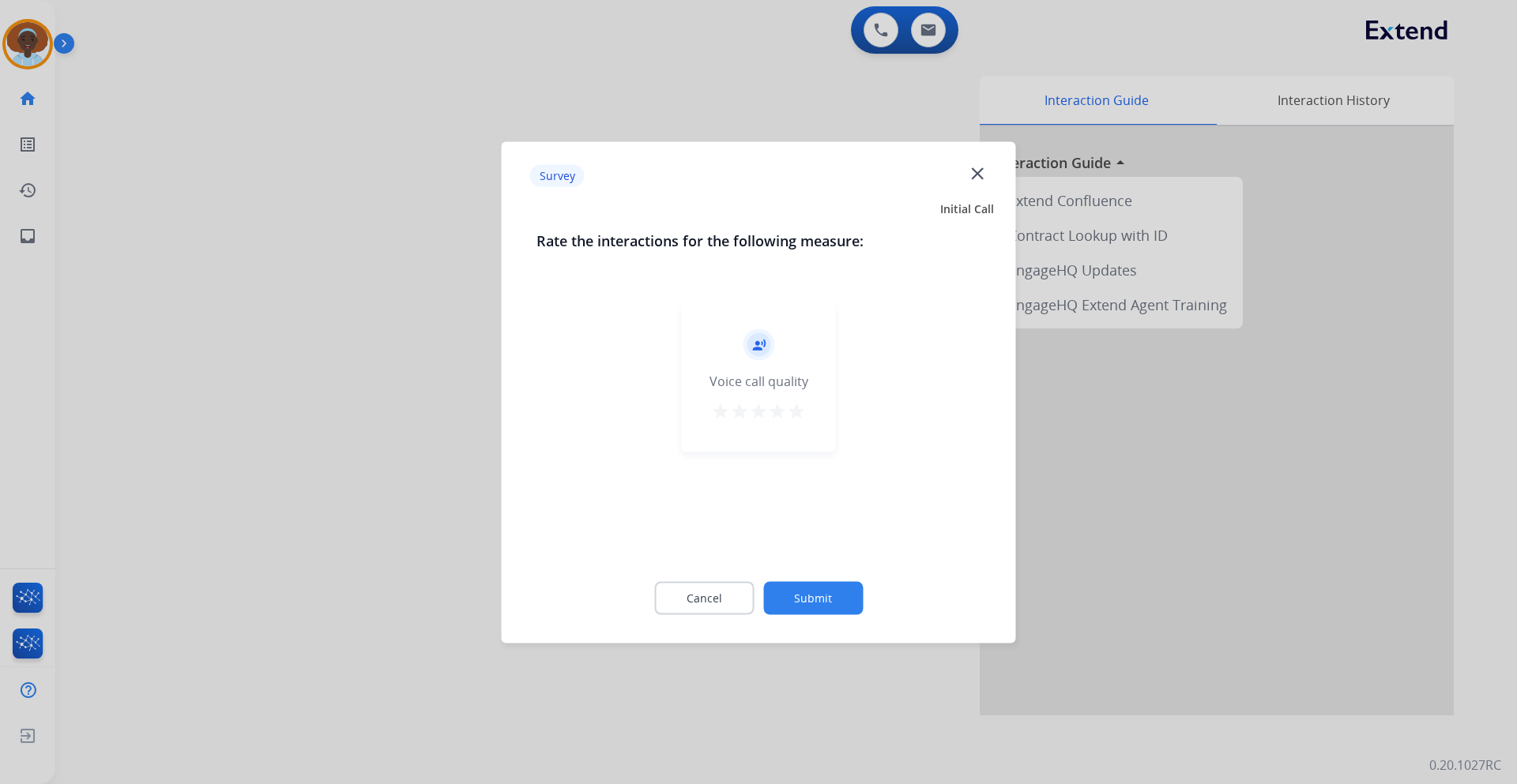
click at [797, 414] on mat-icon "star" at bounding box center [796, 411] width 19 height 19
click at [827, 598] on button "Submit" at bounding box center [813, 598] width 100 height 33
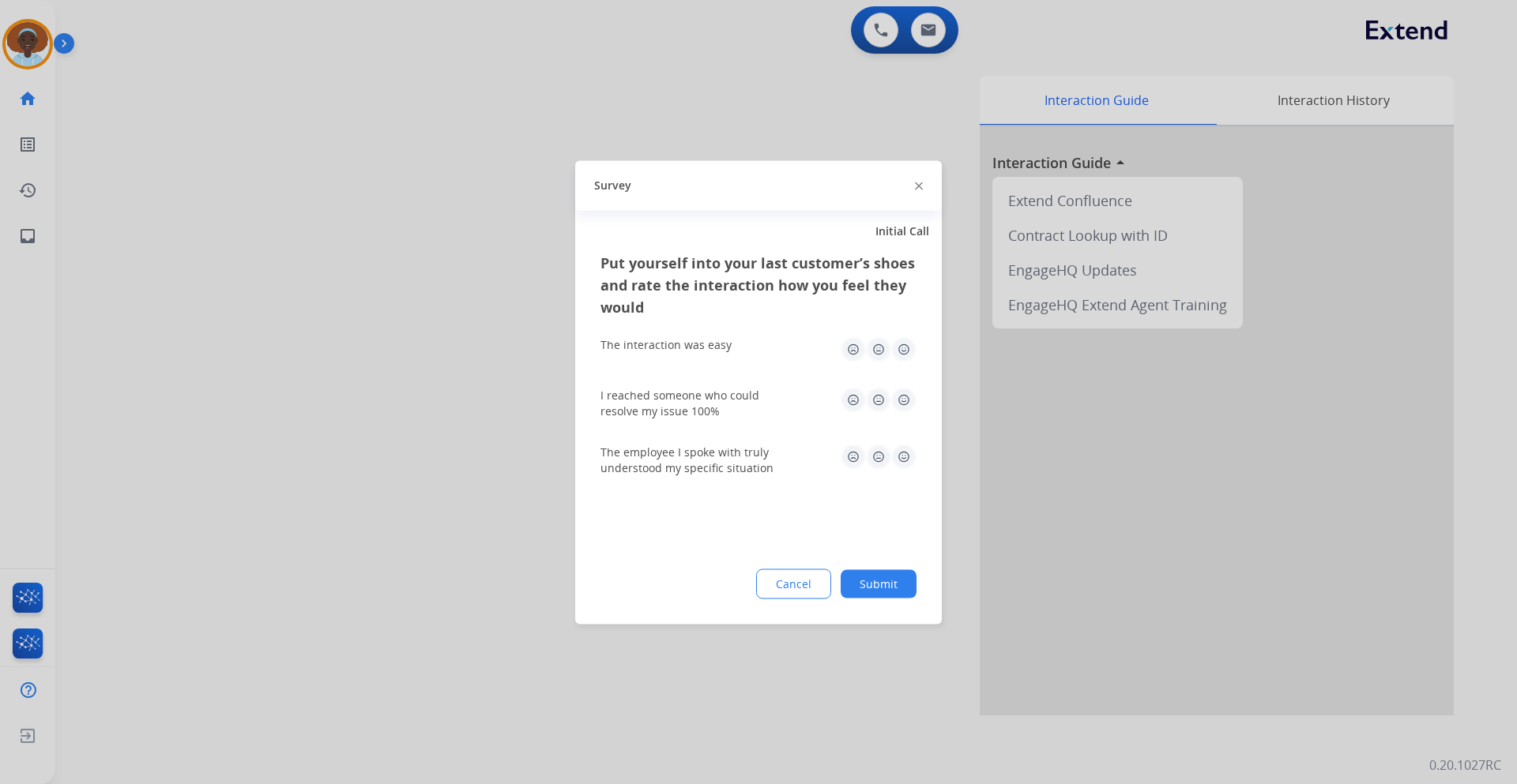
drag, startPoint x: 902, startPoint y: 462, endPoint x: 908, endPoint y: 429, distance: 33.5
click at [902, 459] on img at bounding box center [904, 457] width 25 height 25
click at [908, 391] on img at bounding box center [904, 400] width 25 height 25
click at [907, 348] on img at bounding box center [904, 349] width 25 height 25
click at [889, 583] on button "Submit" at bounding box center [878, 584] width 76 height 28
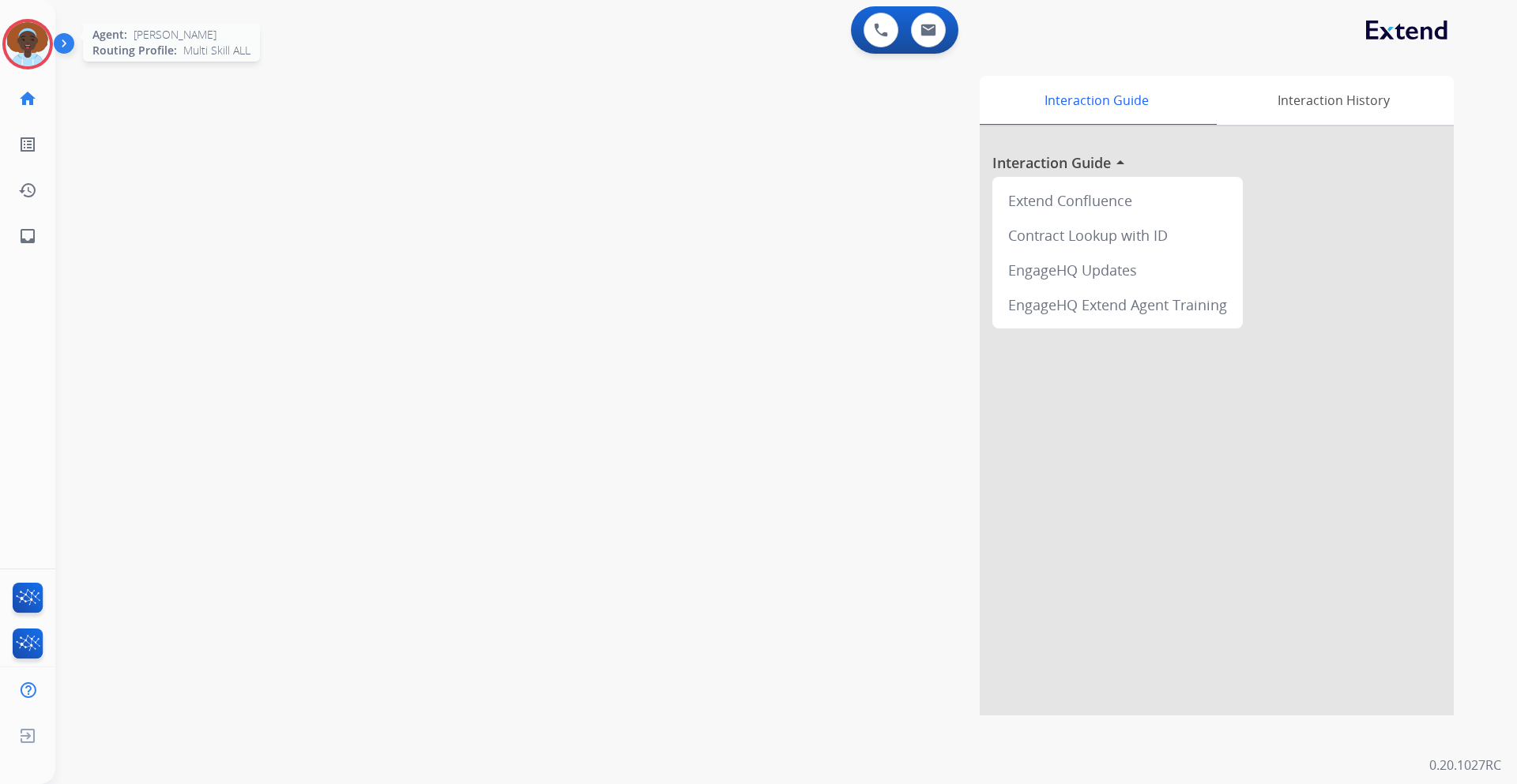
click at [24, 51] on img at bounding box center [28, 44] width 44 height 44
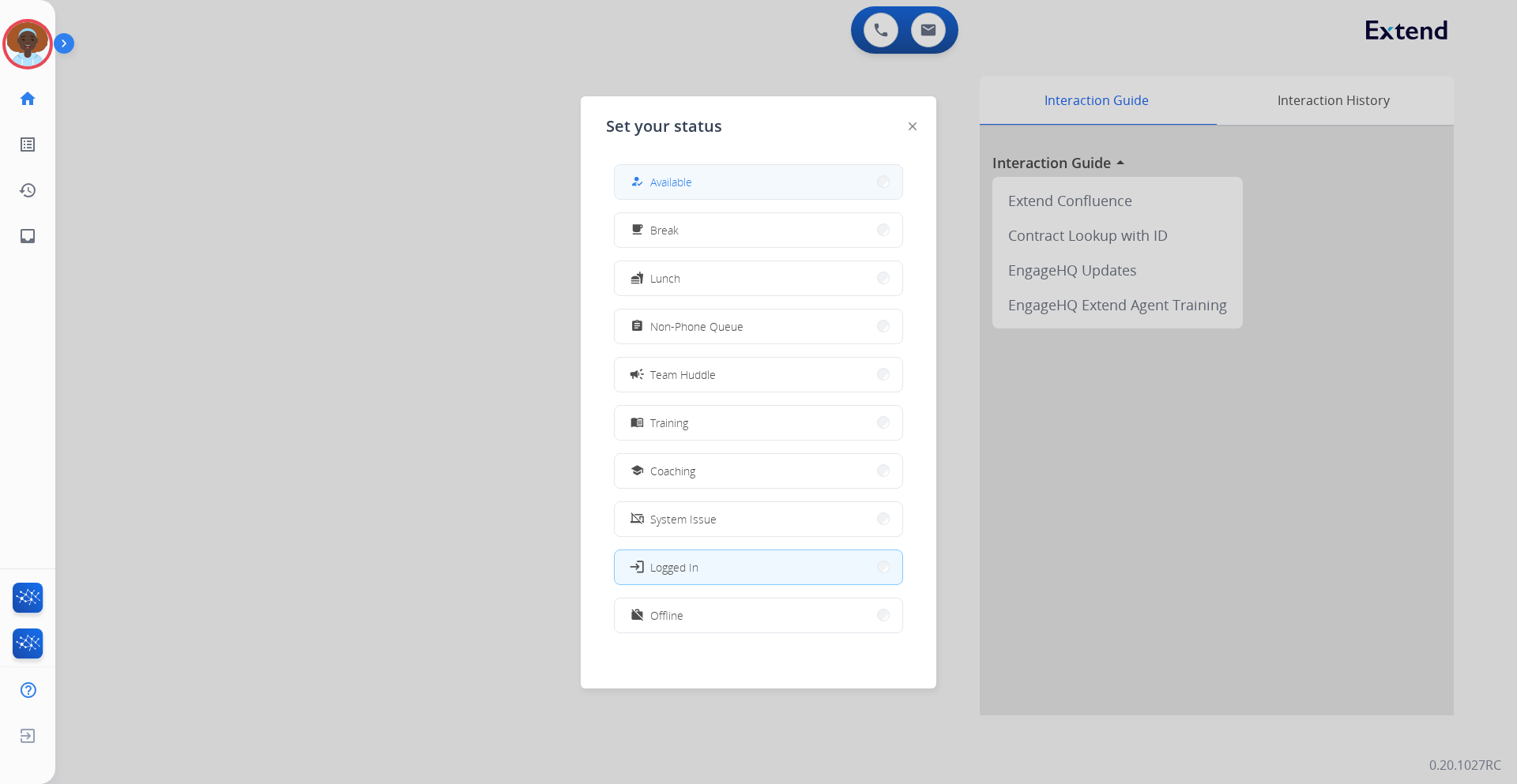
click at [678, 176] on span "Available" at bounding box center [671, 182] width 42 height 17
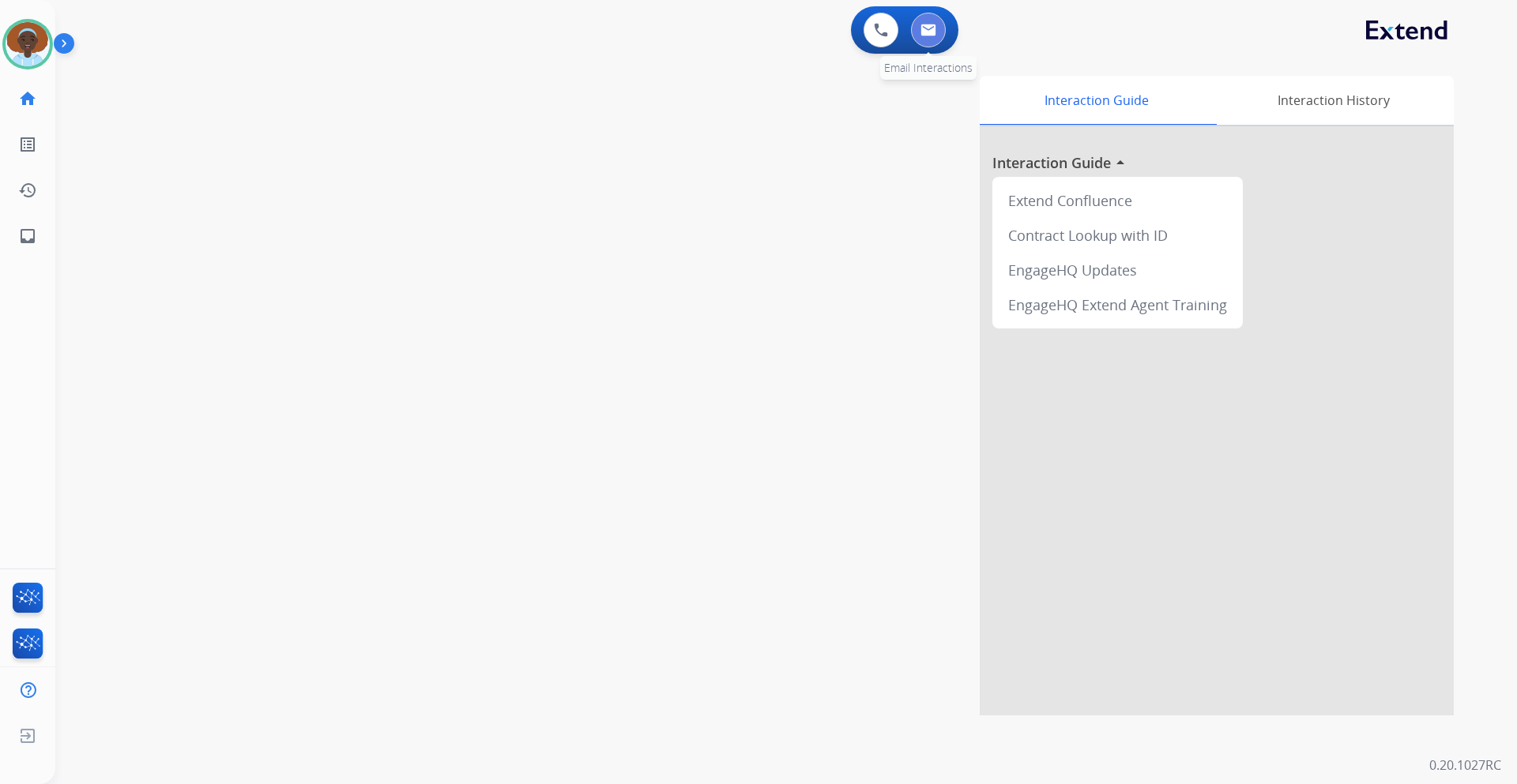
click at [924, 28] on img at bounding box center [928, 29] width 16 height 13
select select "**********"
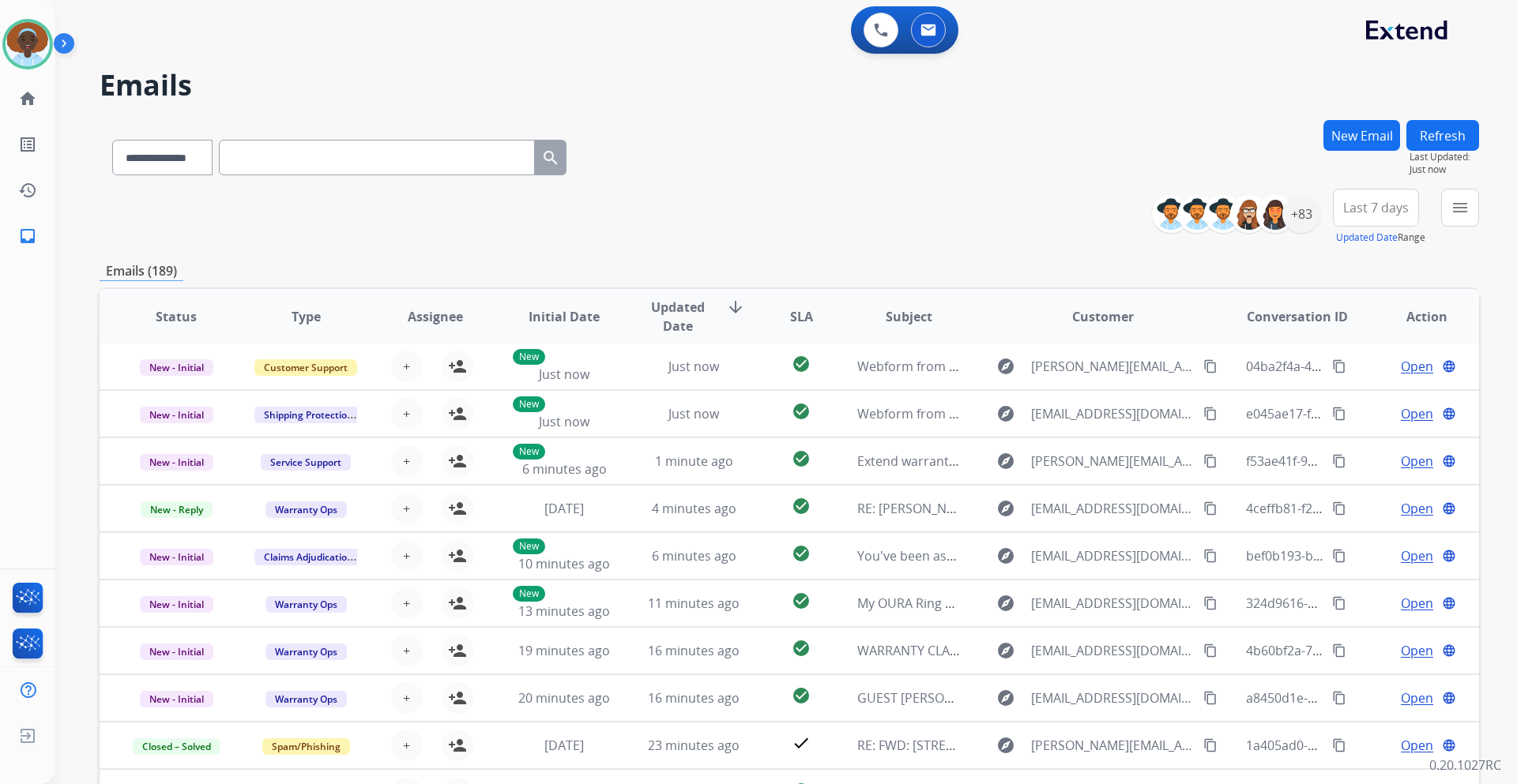
click at [1389, 210] on span "Last 7 days" at bounding box center [1376, 208] width 65 height 7
click at [1363, 400] on div "Last 90 days" at bounding box center [1371, 399] width 87 height 23
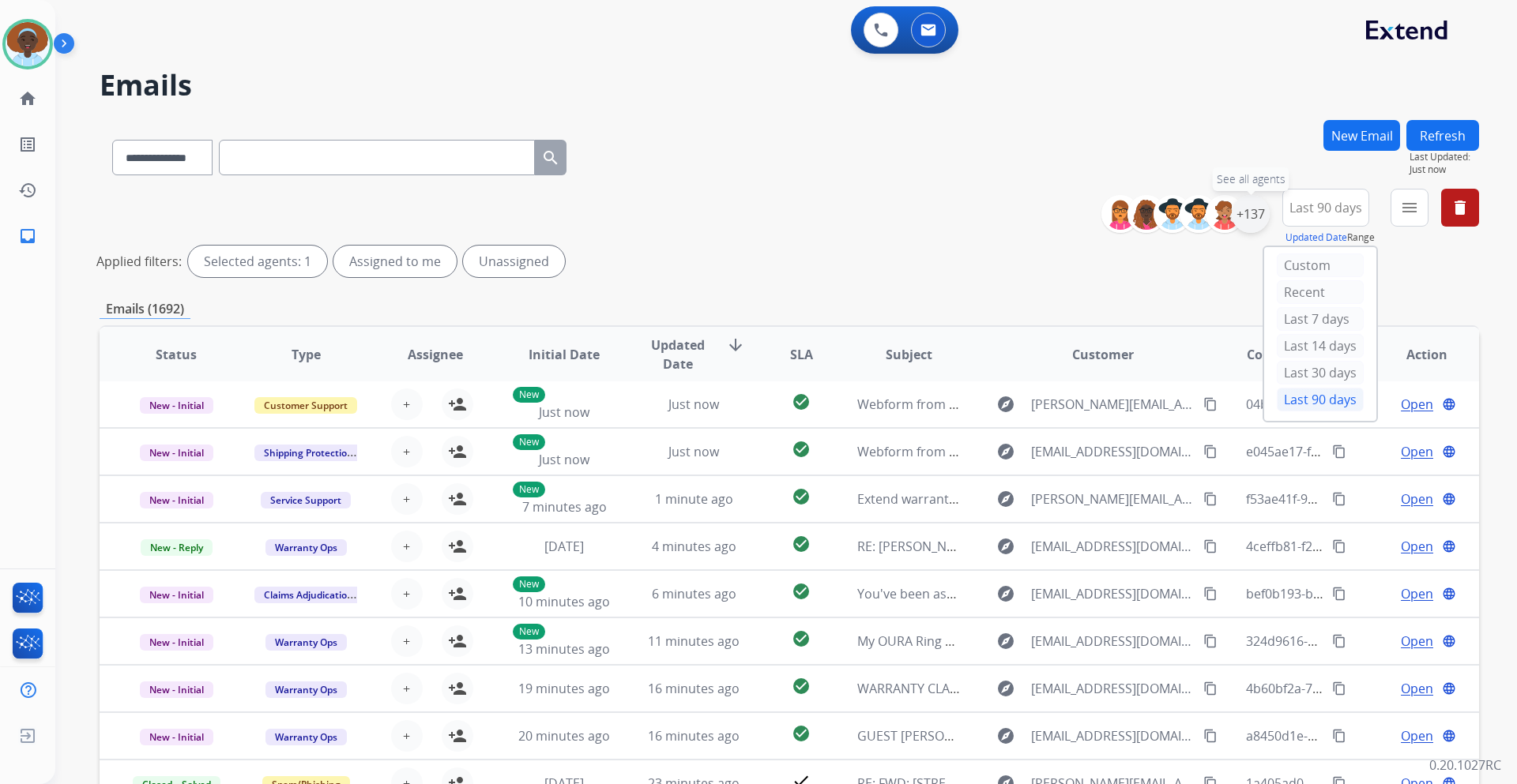
click at [1247, 223] on div "+137" at bounding box center [1251, 213] width 38 height 38
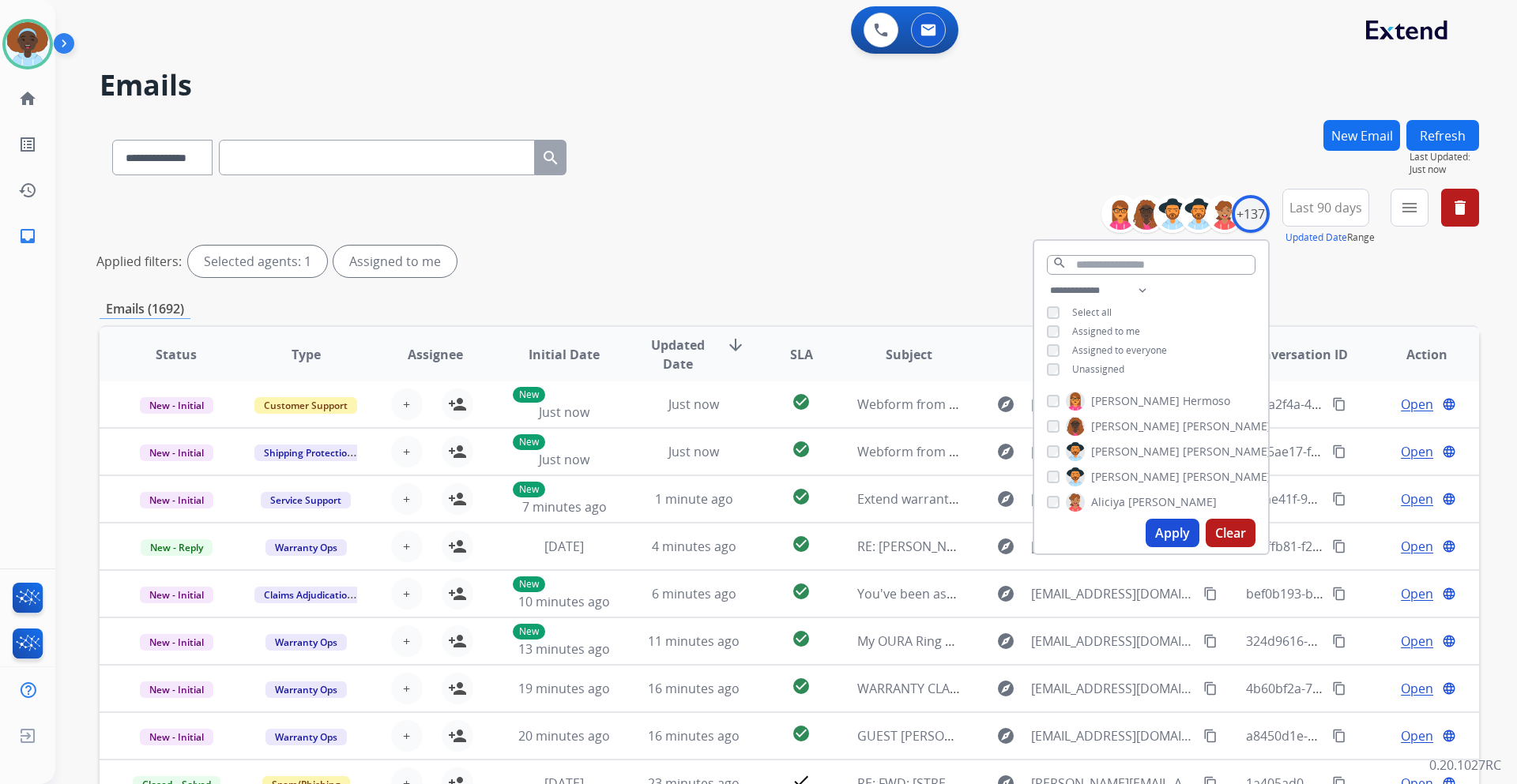
click at [1172, 529] on button "Apply" at bounding box center [1173, 533] width 54 height 28
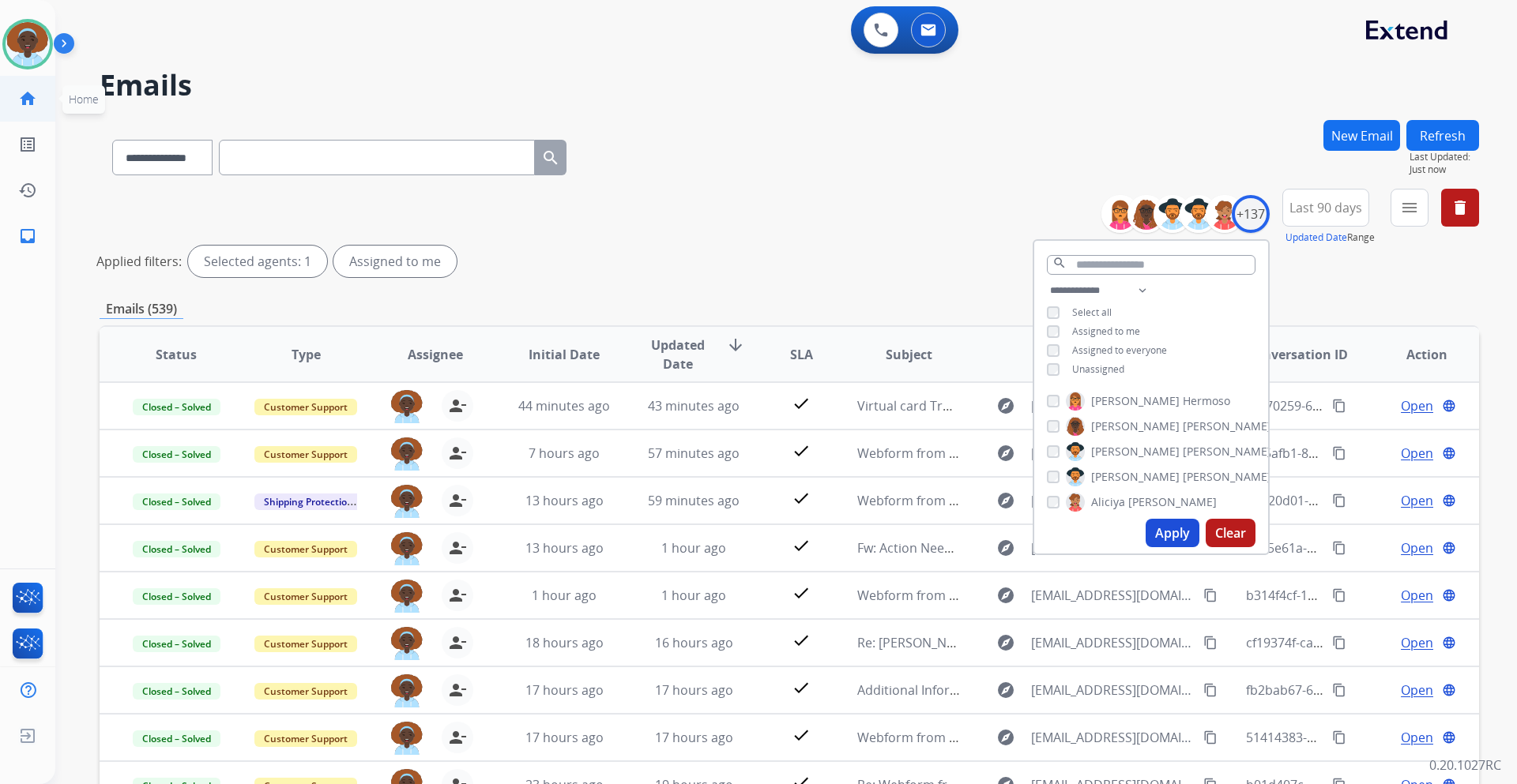
click at [30, 106] on mat-icon "home" at bounding box center [28, 99] width 19 height 19
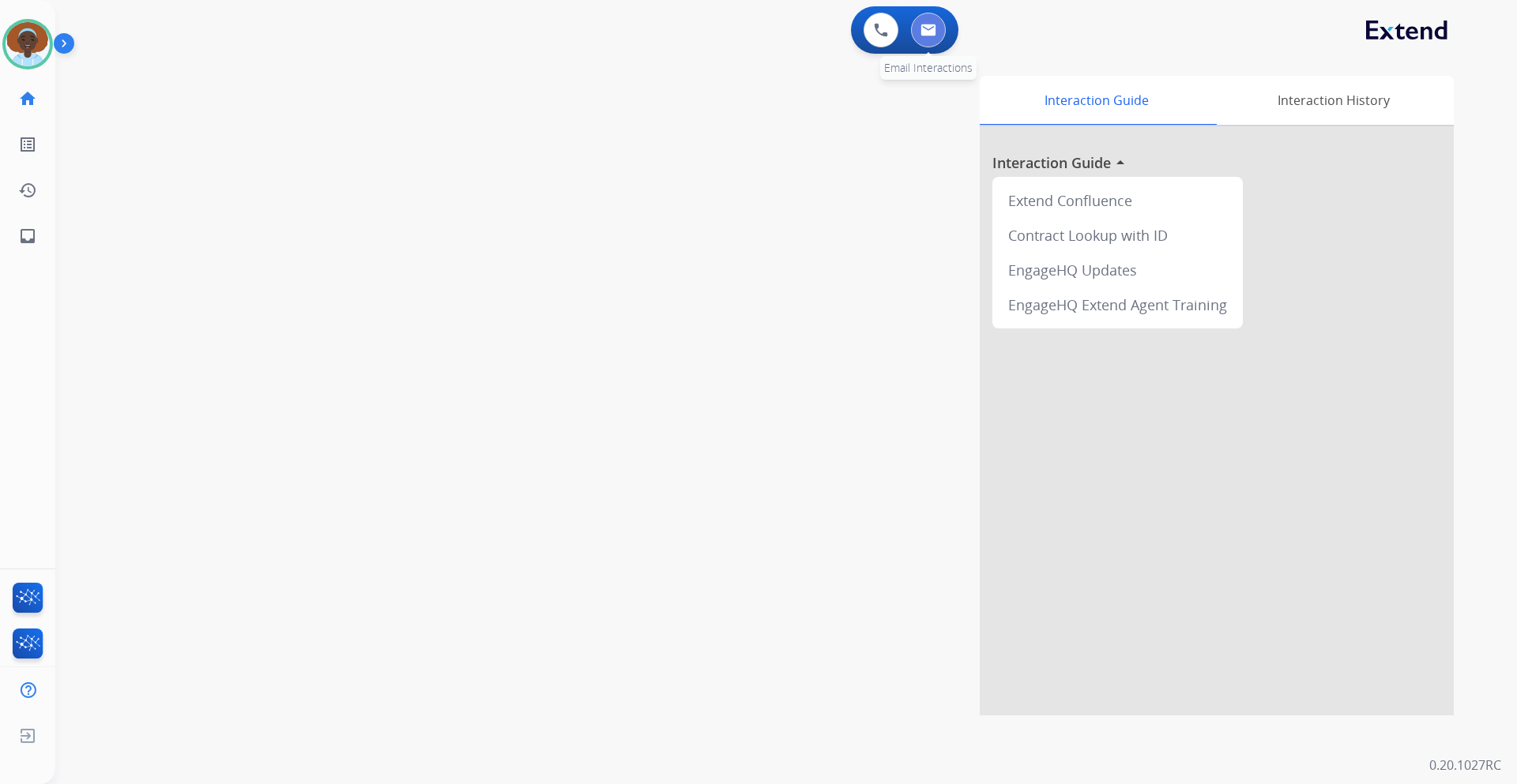
click at [929, 40] on button at bounding box center [928, 30] width 35 height 35
select select "**********"
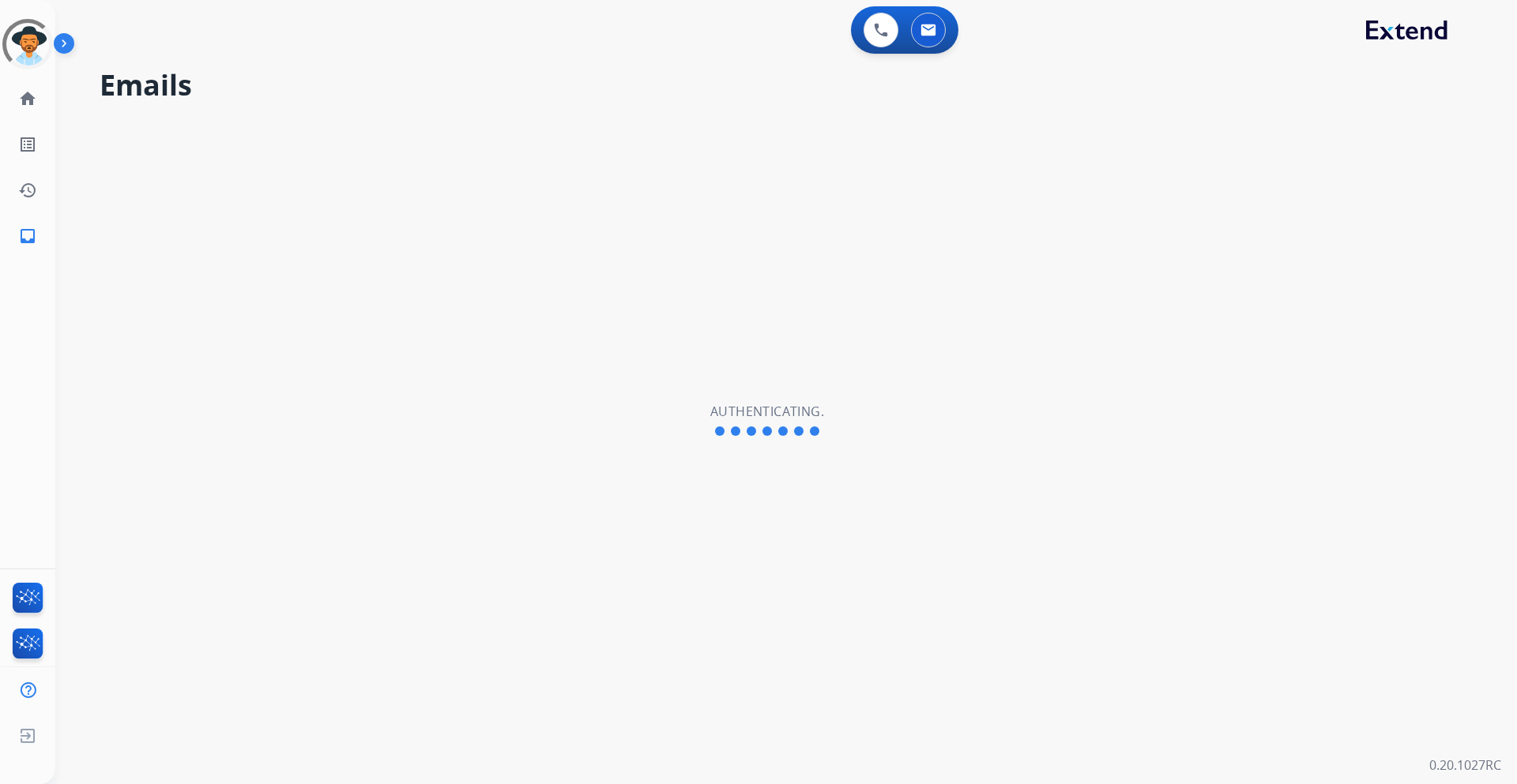
select select "**********"
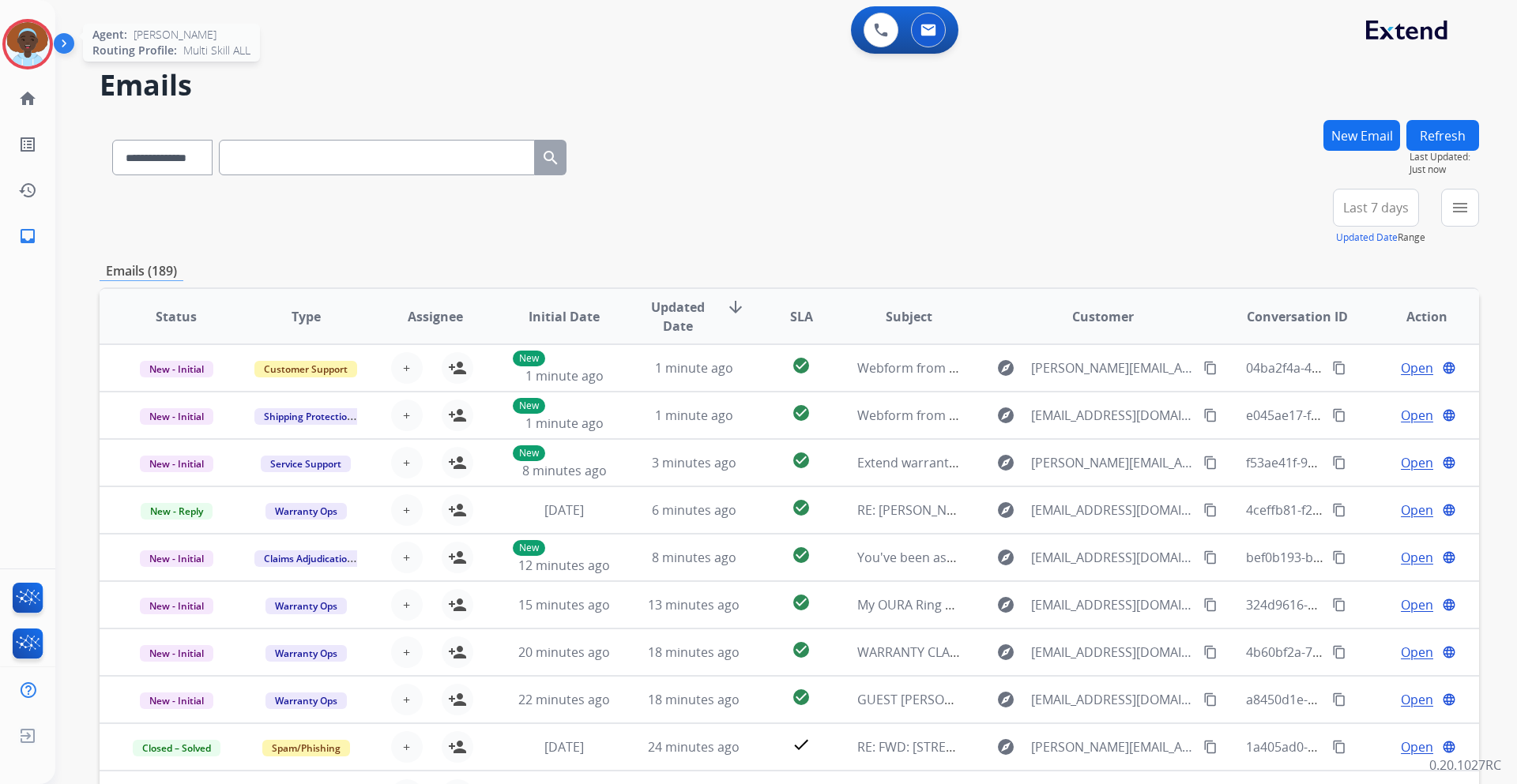
click at [34, 41] on img at bounding box center [28, 44] width 44 height 44
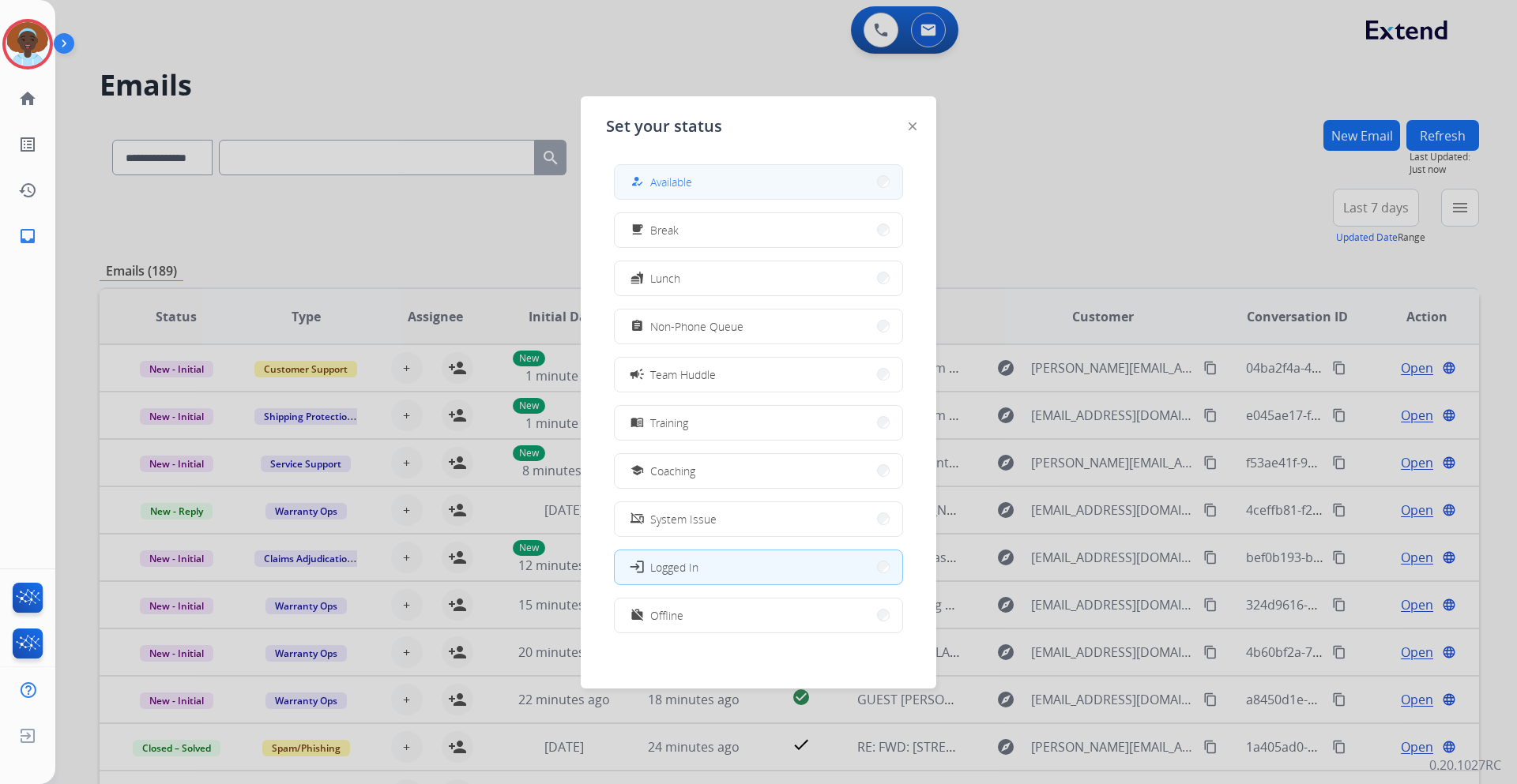
click at [723, 189] on button "how_to_reg Available" at bounding box center [758, 182] width 288 height 34
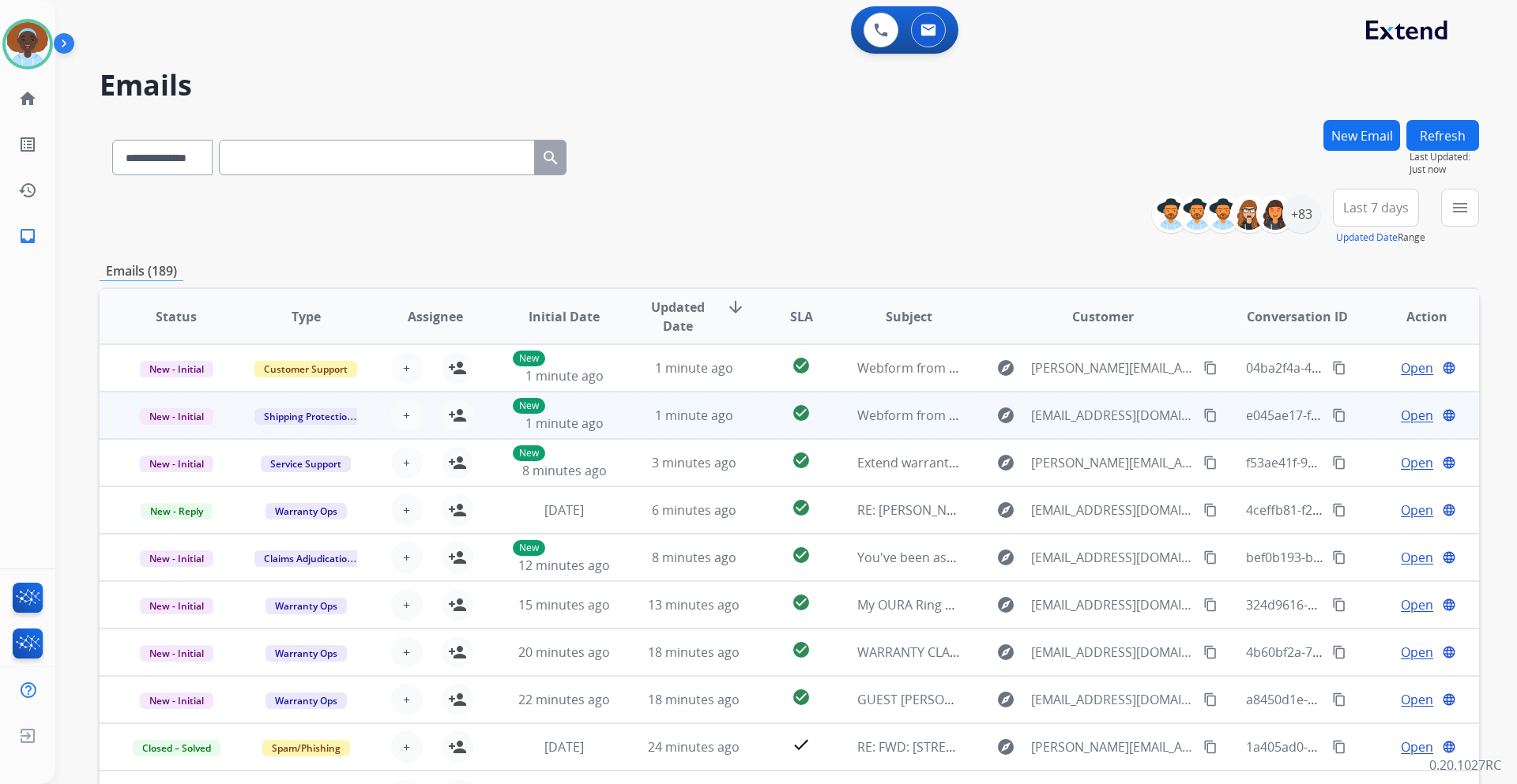
click at [1417, 413] on span "Open" at bounding box center [1417, 415] width 33 height 19
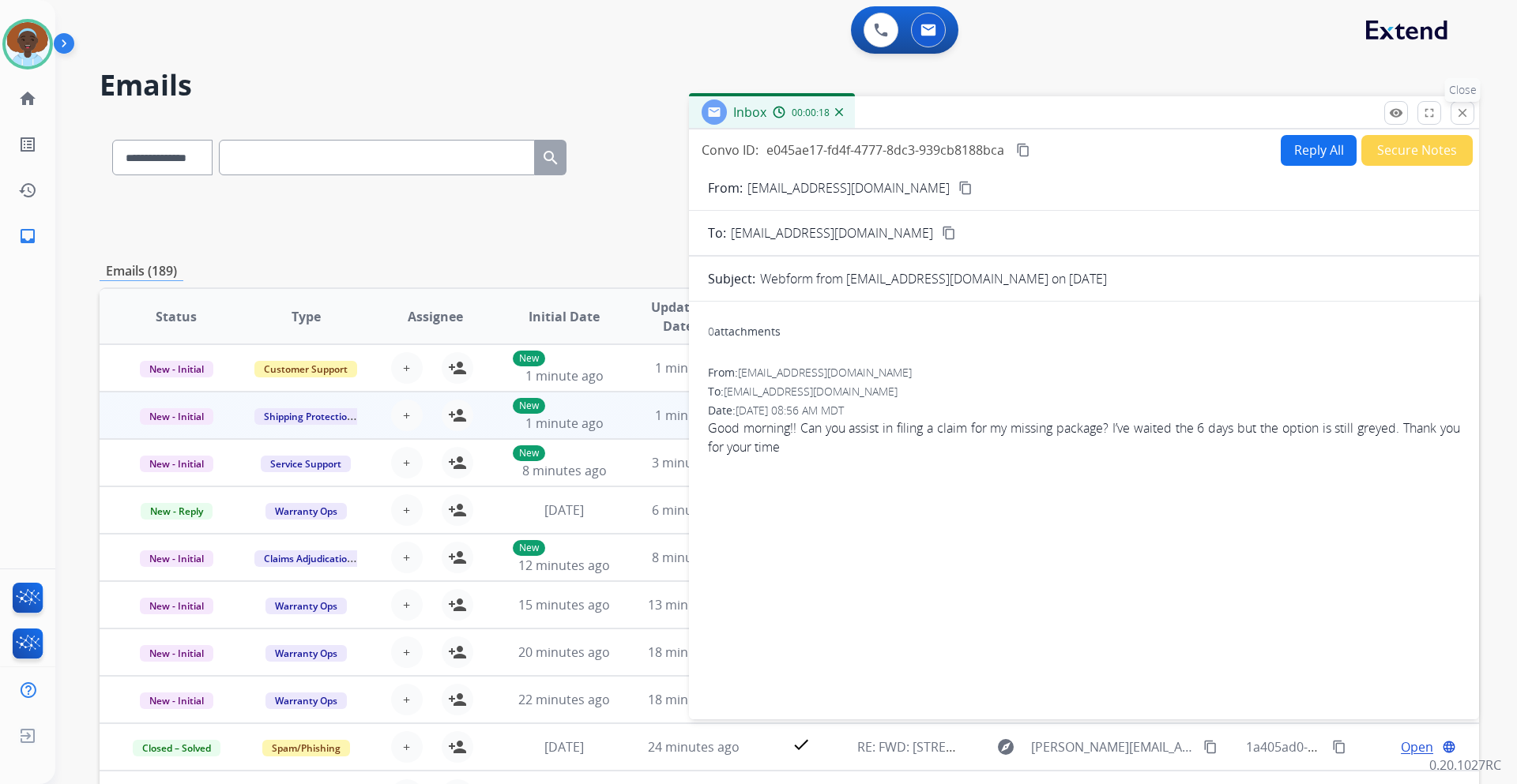
click at [1463, 111] on mat-icon "close" at bounding box center [1463, 112] width 14 height 14
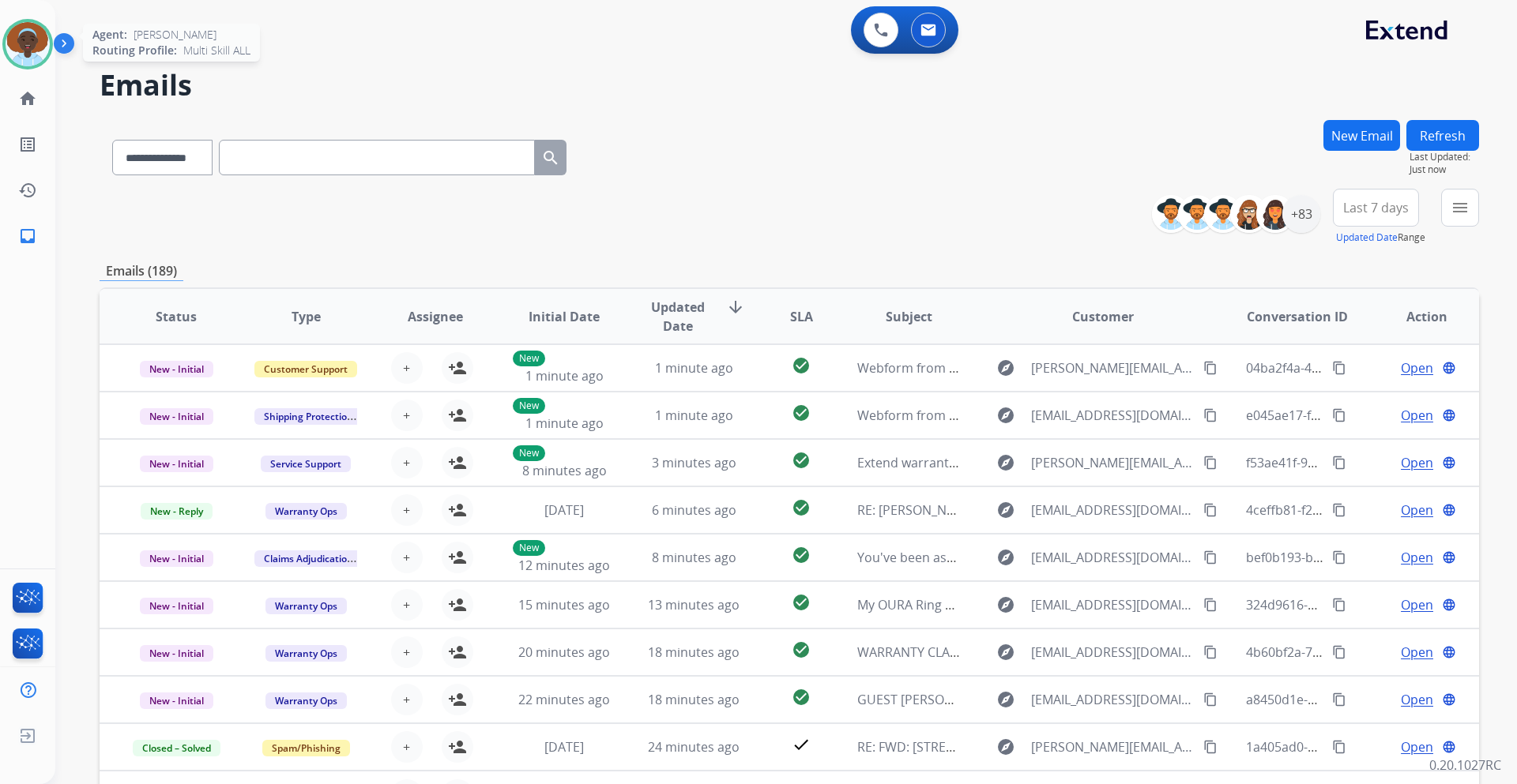
click at [22, 46] on img at bounding box center [28, 44] width 44 height 44
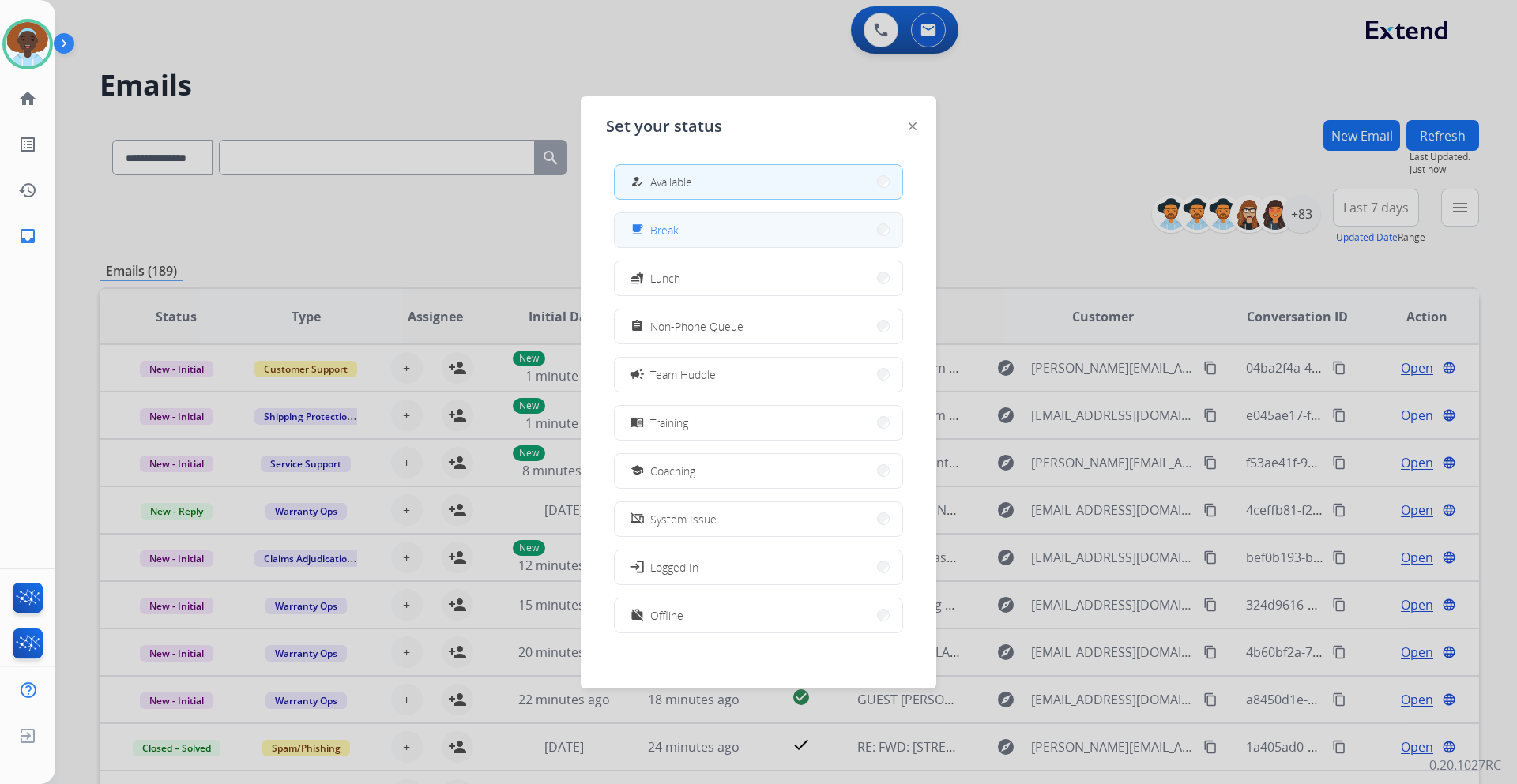
click at [670, 230] on span "Break" at bounding box center [665, 230] width 28 height 17
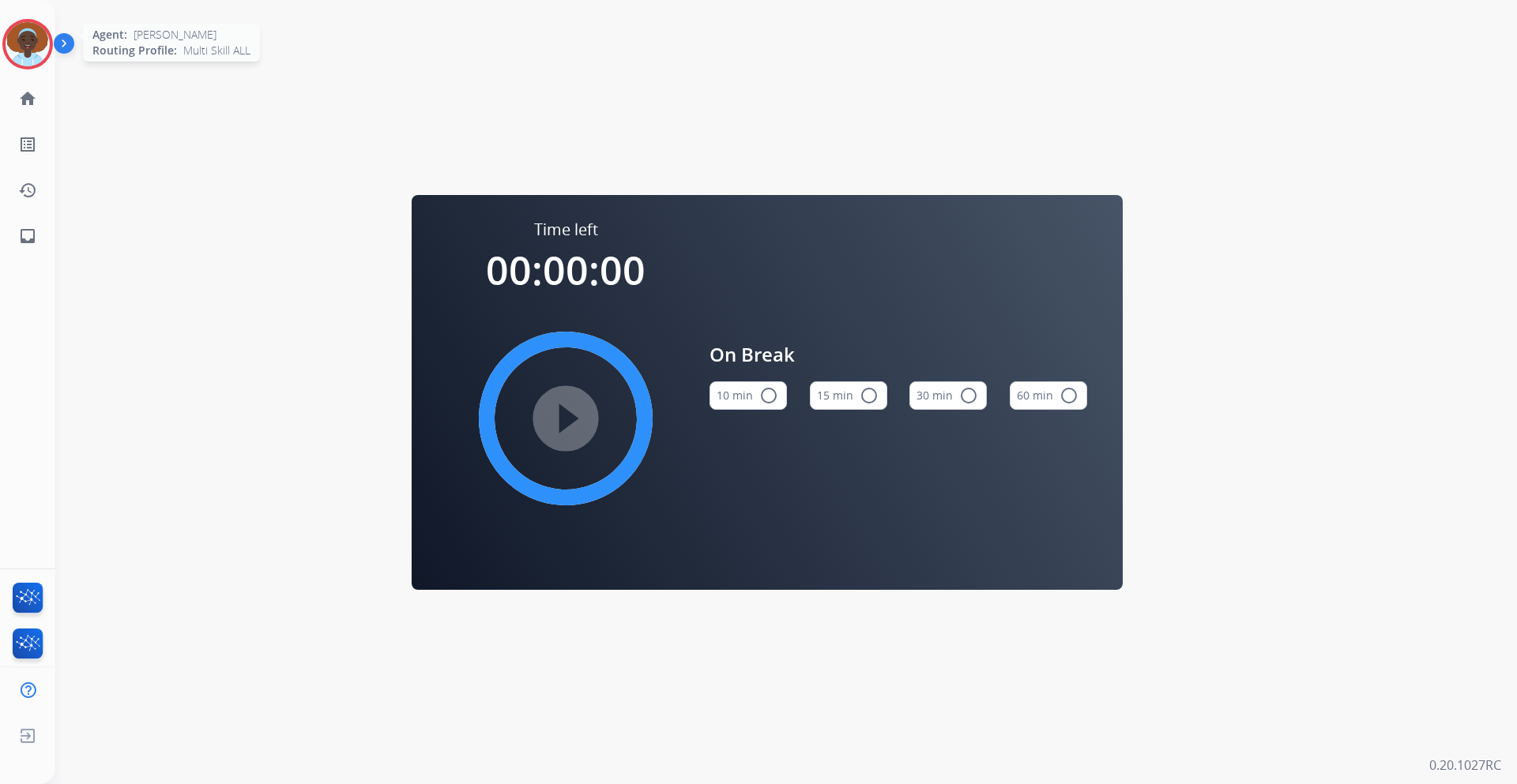
click at [32, 38] on img at bounding box center [28, 44] width 44 height 44
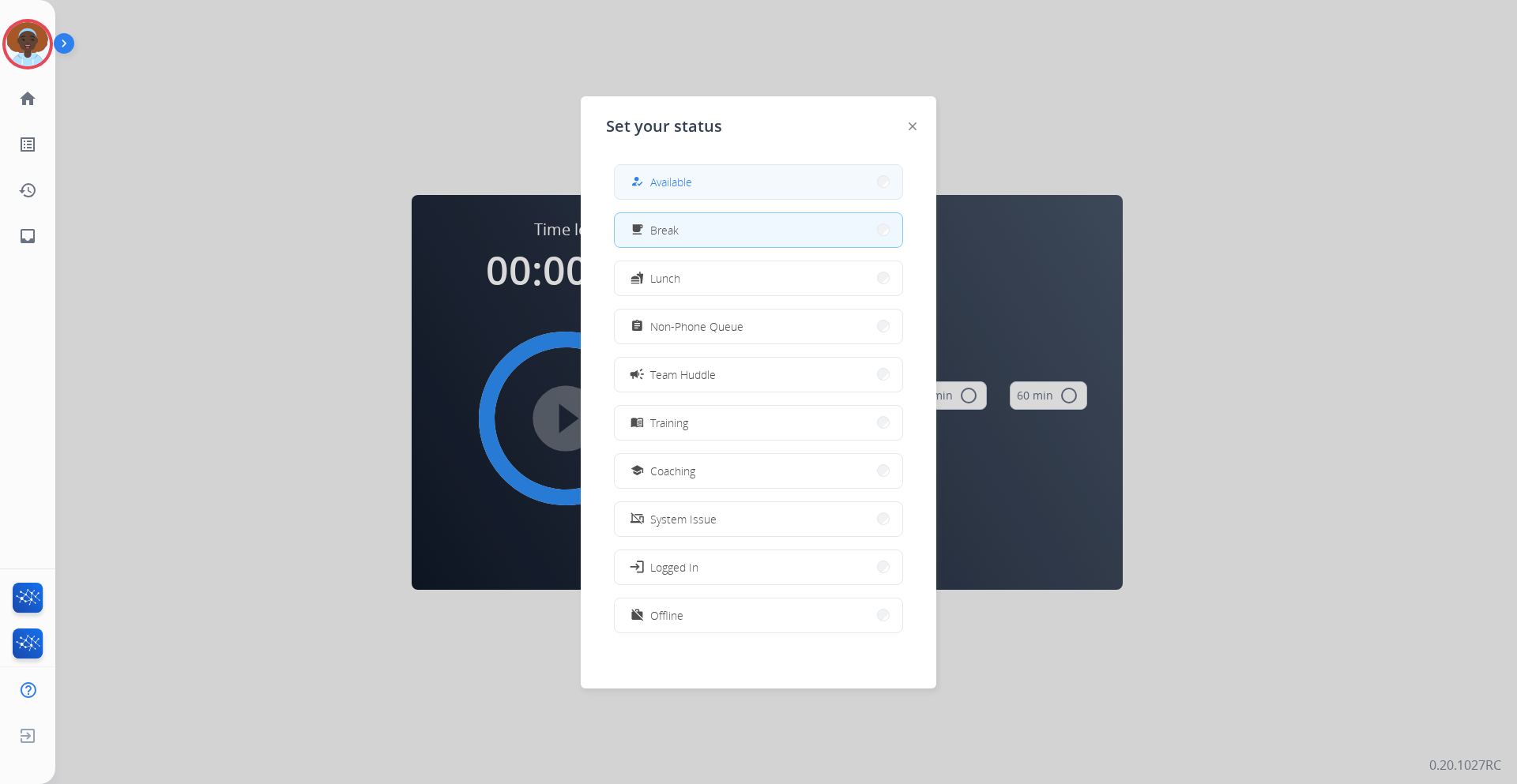
click at [726, 177] on button "how_to_reg Available" at bounding box center [758, 182] width 288 height 34
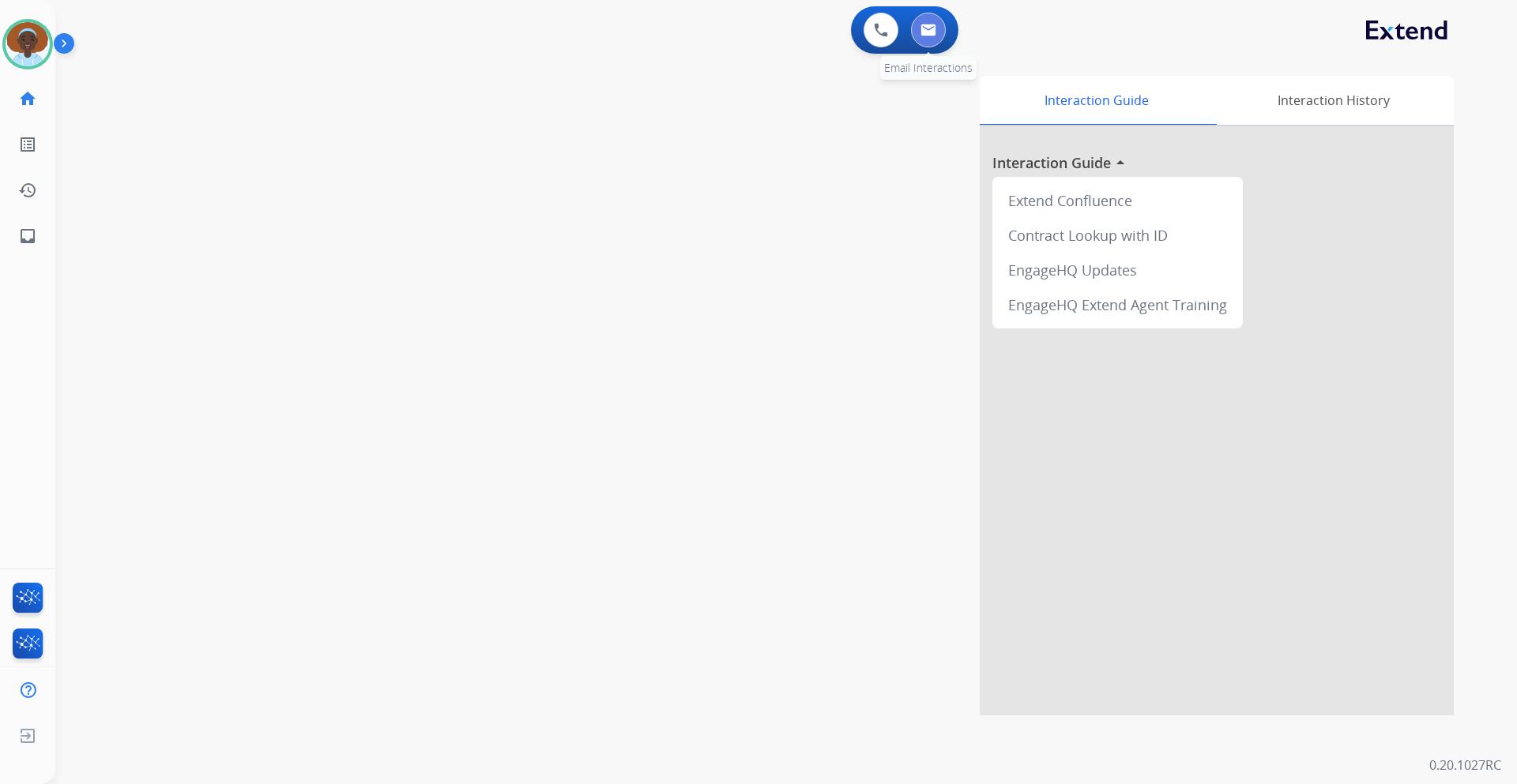
click at [925, 31] on img at bounding box center [928, 29] width 16 height 13
select select "**********"
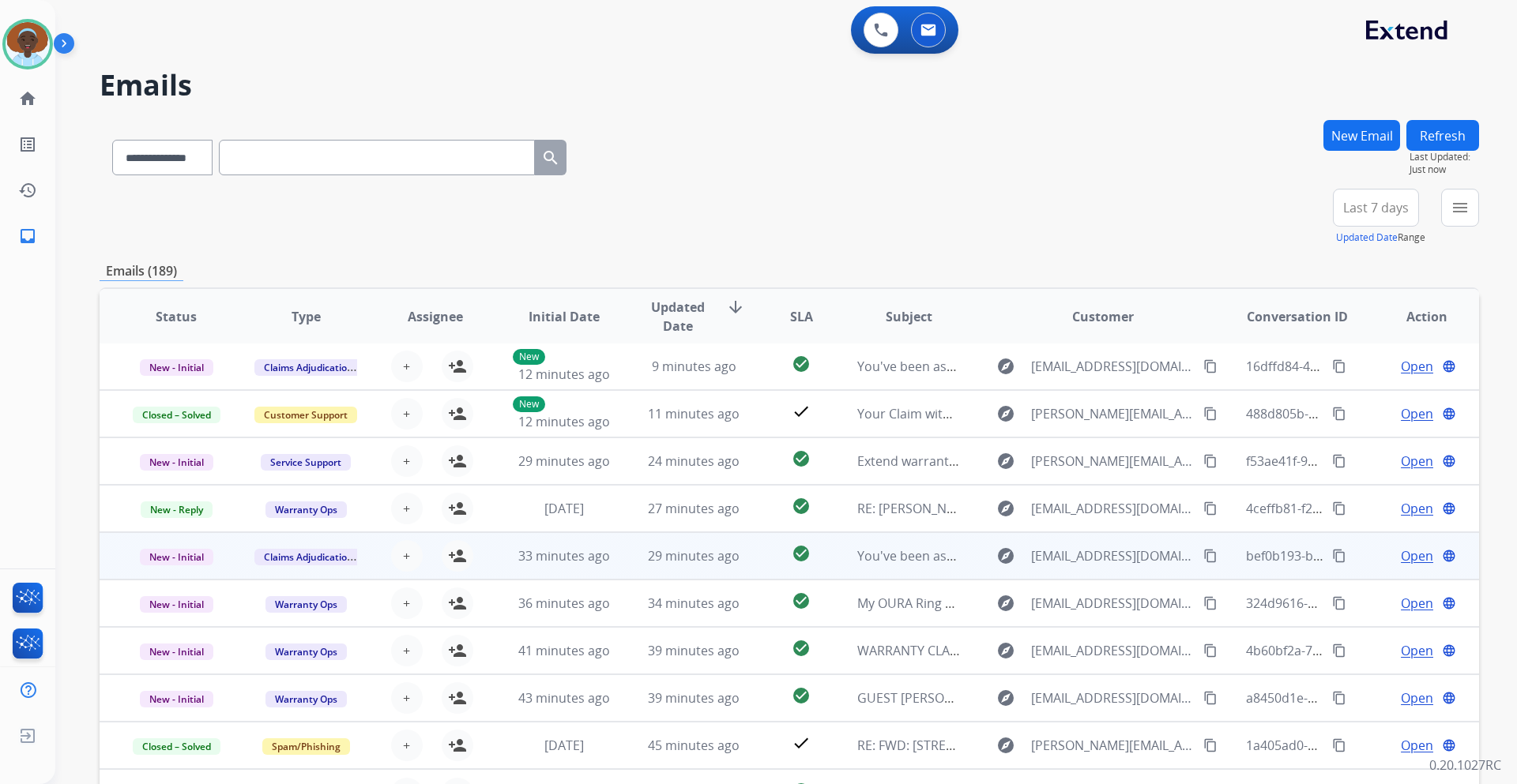
scroll to position [79, 0]
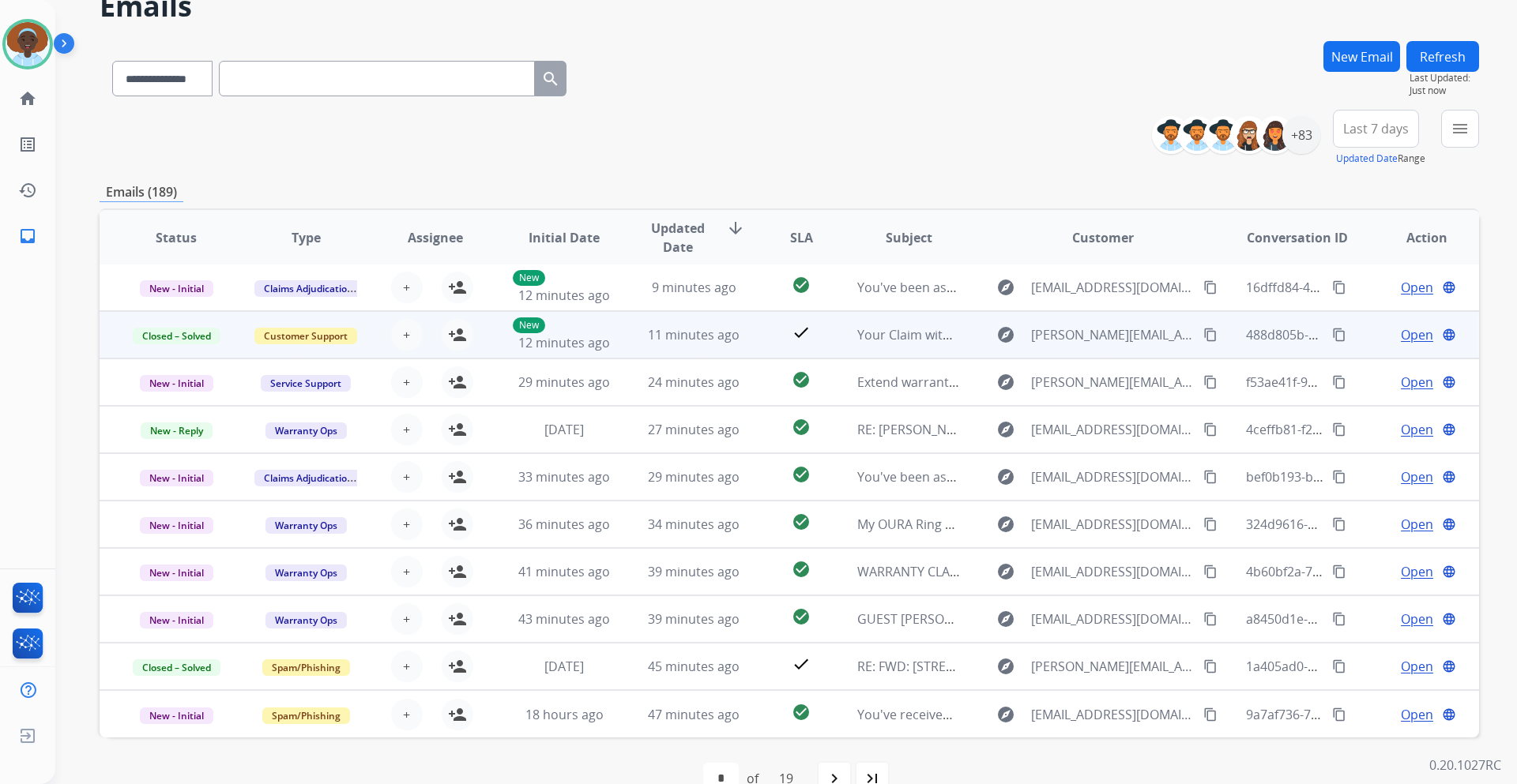
click at [1401, 336] on span "Open" at bounding box center [1417, 335] width 33 height 19
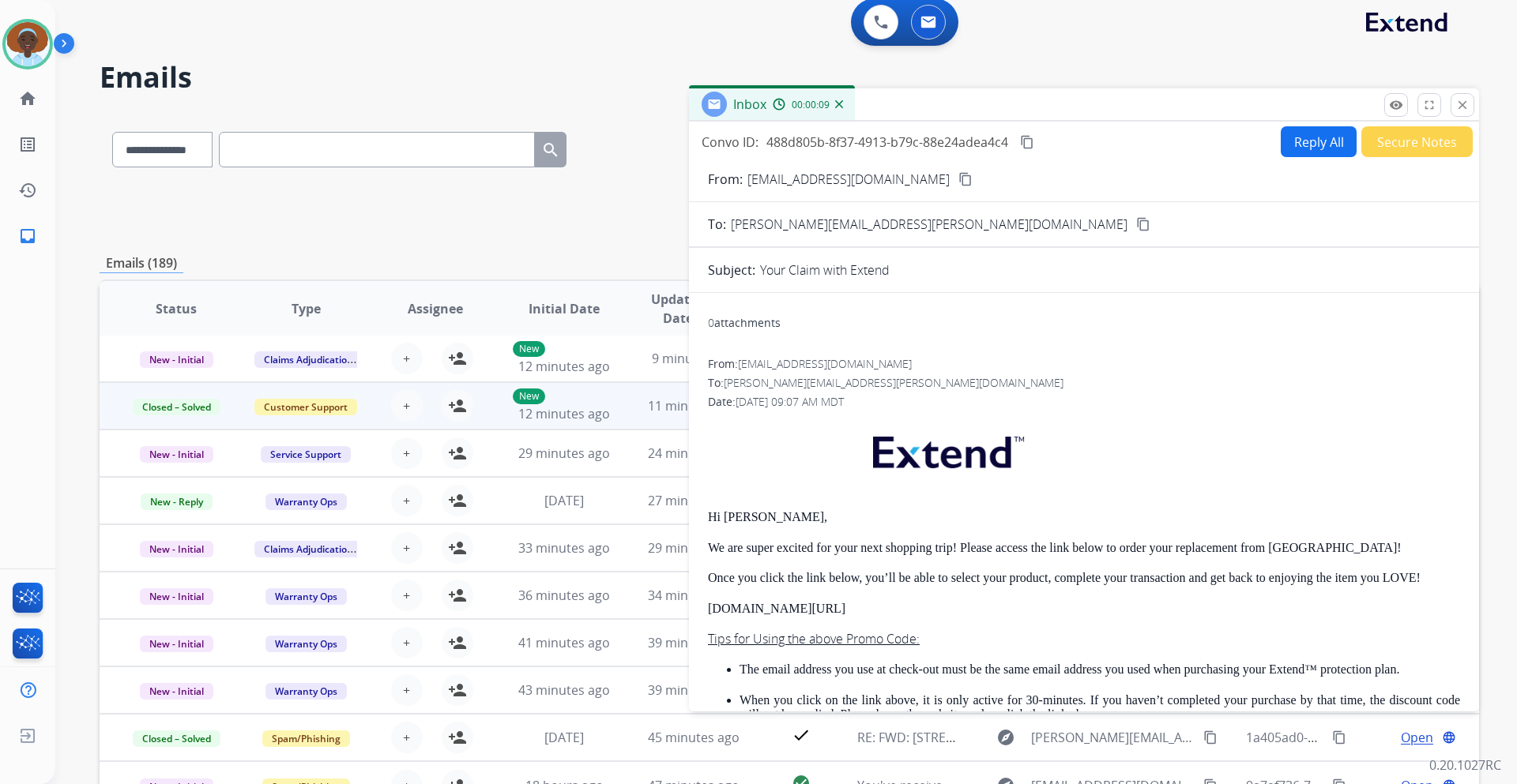
scroll to position [0, 0]
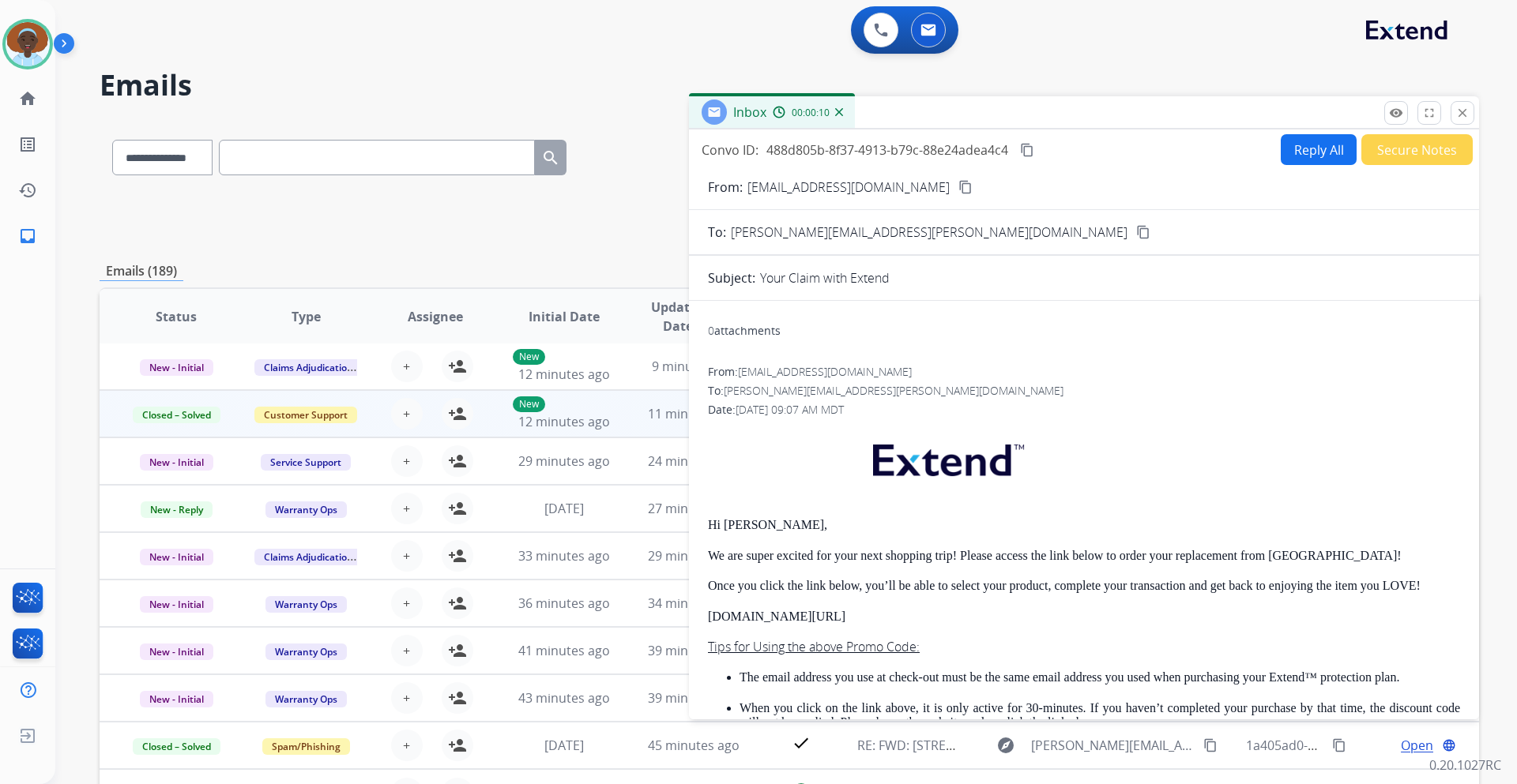
click at [1464, 114] on mat-icon "close" at bounding box center [1463, 112] width 14 height 14
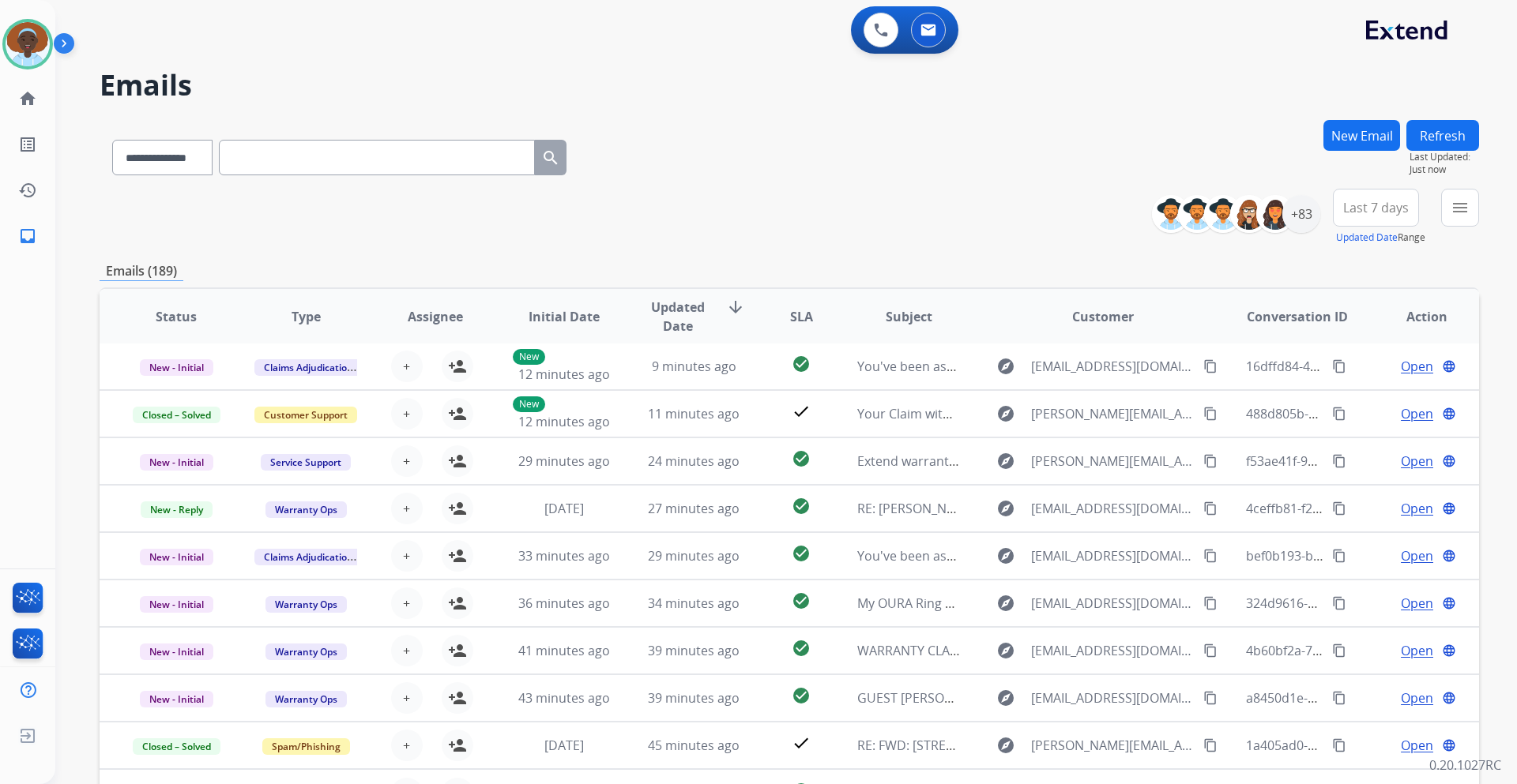
click at [1381, 206] on span "Last 7 days" at bounding box center [1376, 208] width 65 height 7
click at [1339, 395] on div "Last 90 days" at bounding box center [1371, 399] width 87 height 23
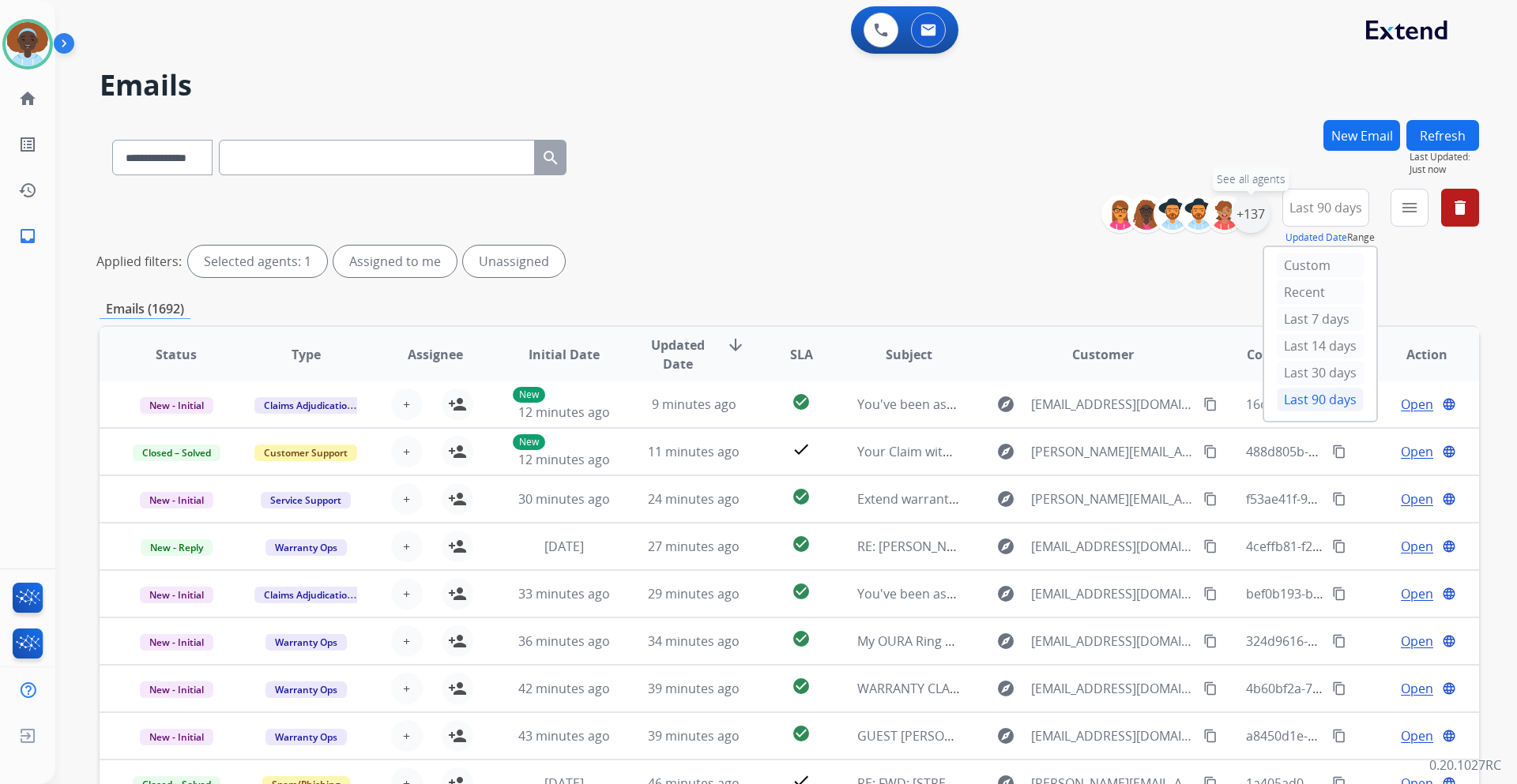
click at [1251, 214] on div "+137" at bounding box center [1251, 213] width 38 height 38
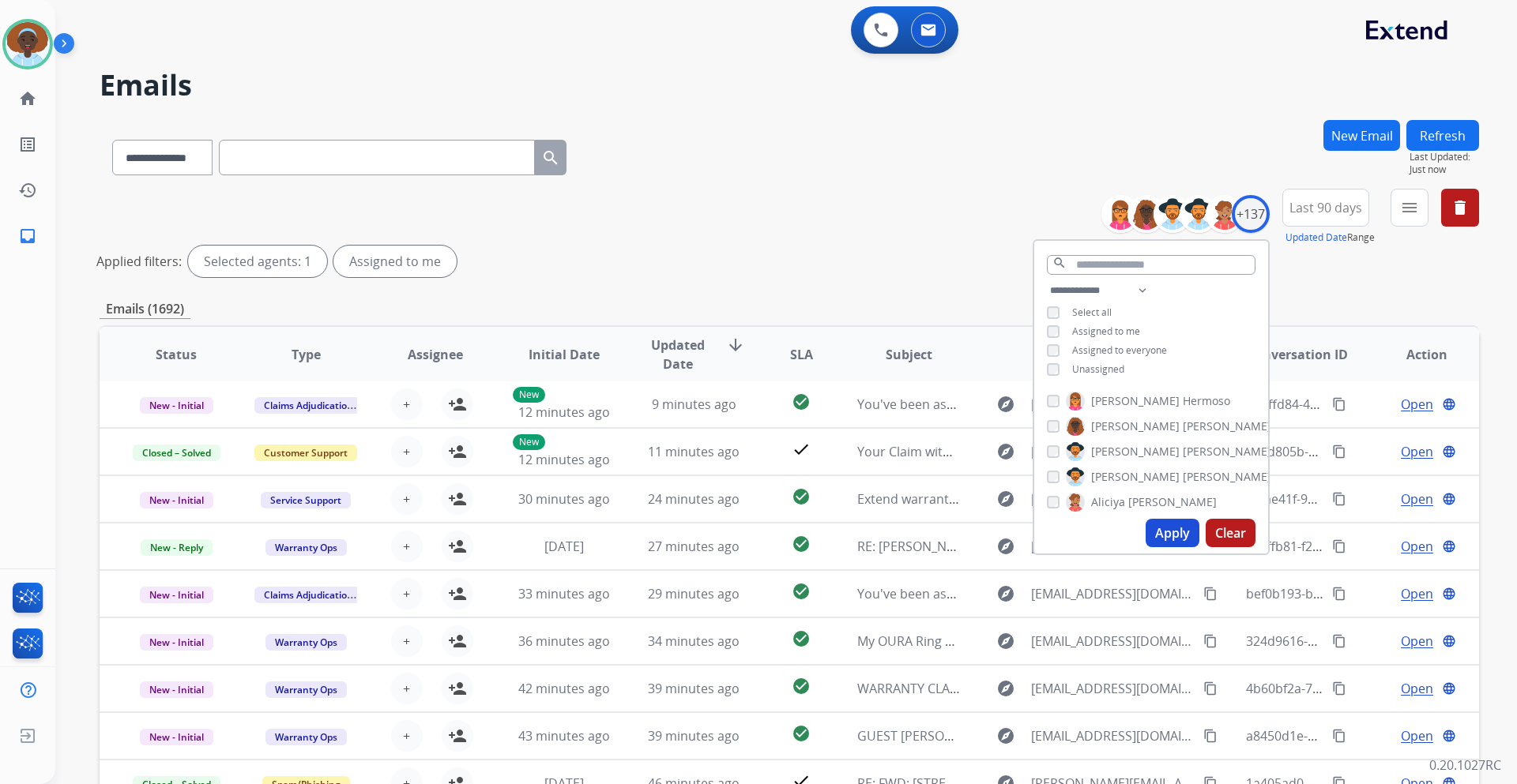
click at [1172, 530] on button "Apply" at bounding box center [1173, 533] width 54 height 28
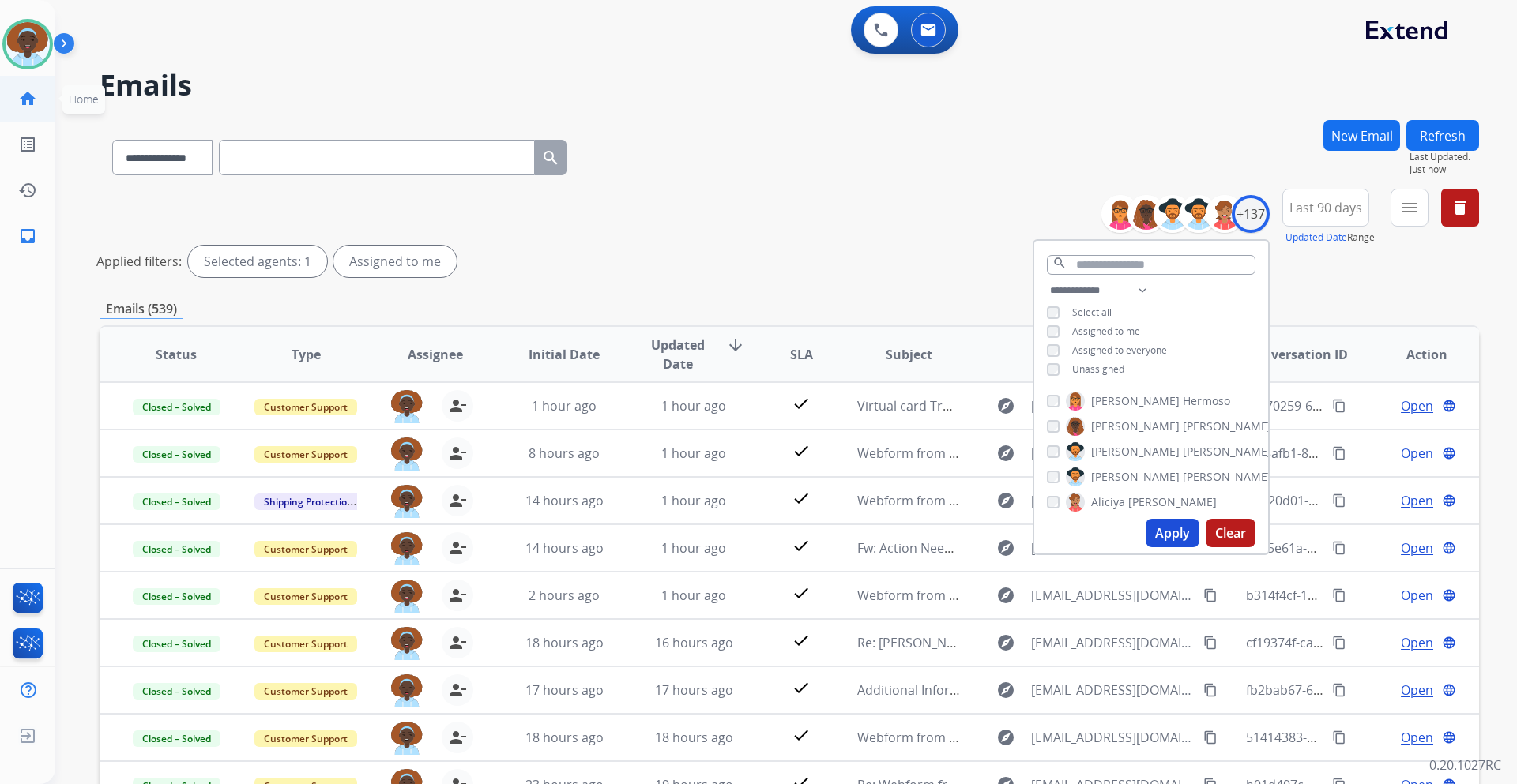
click at [25, 95] on mat-icon "home" at bounding box center [28, 99] width 19 height 19
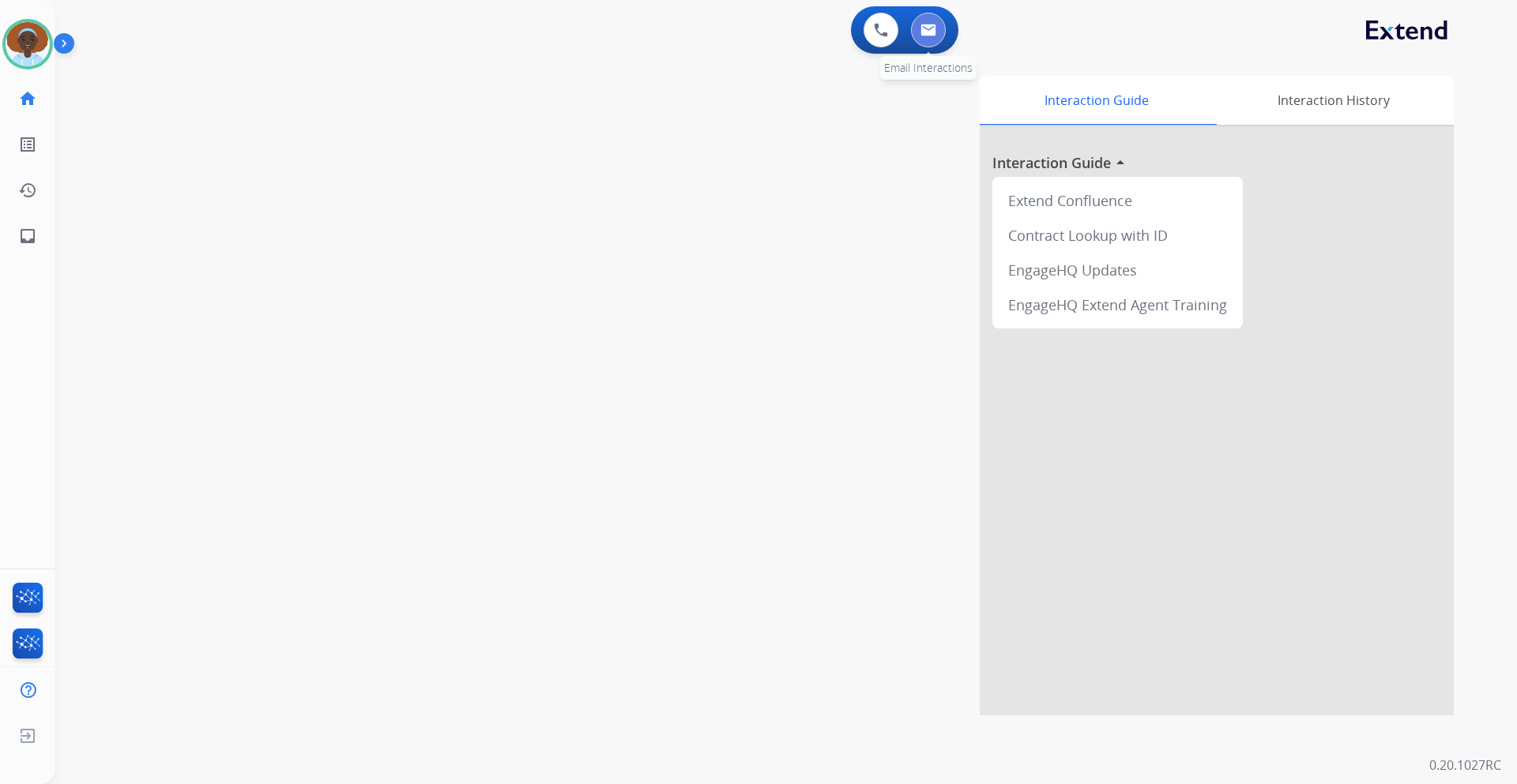
click at [929, 30] on img at bounding box center [928, 29] width 16 height 13
select select "**********"
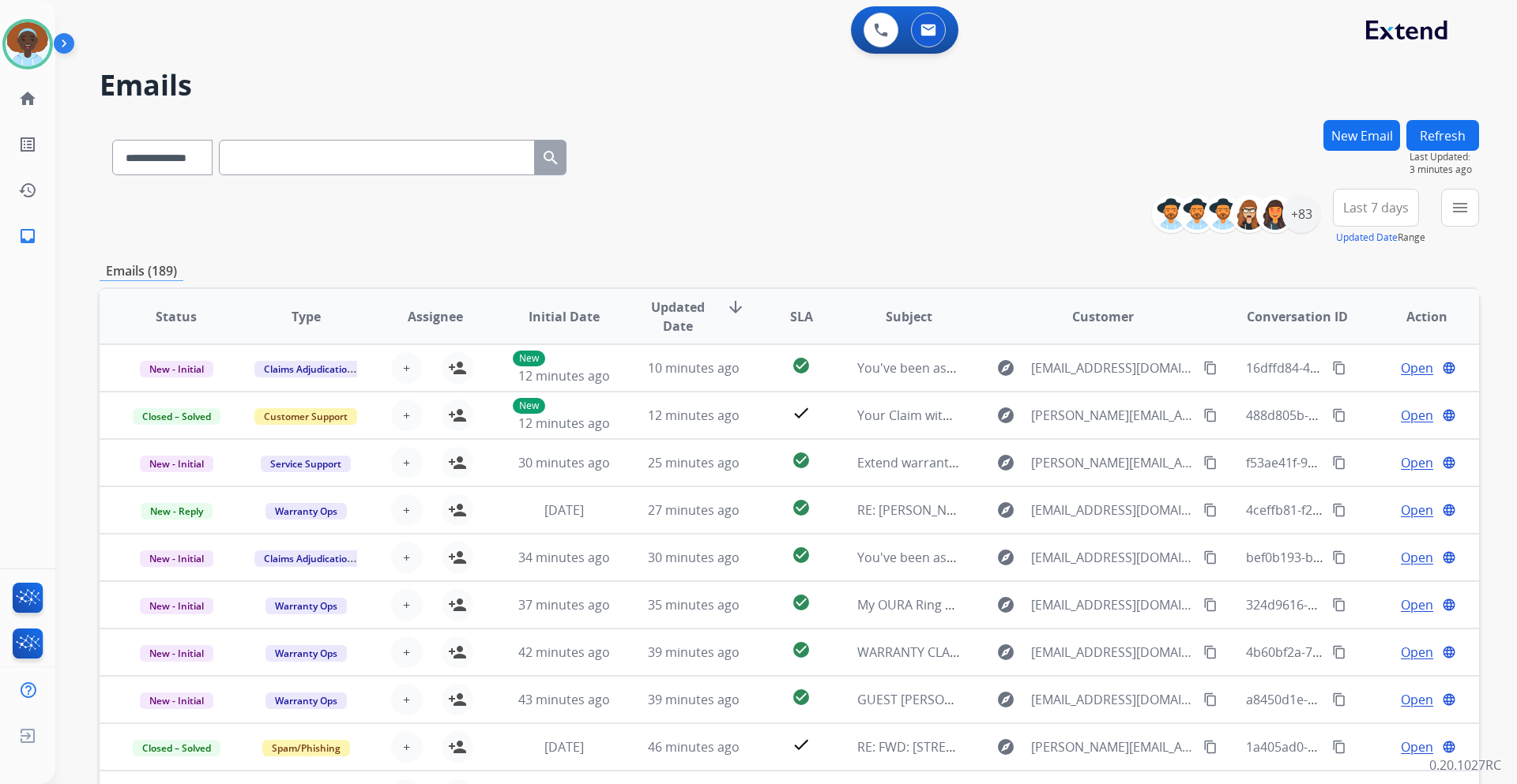
click at [1440, 142] on button "Refresh" at bounding box center [1442, 135] width 73 height 31
click at [1449, 141] on button "Refresh" at bounding box center [1442, 135] width 73 height 31
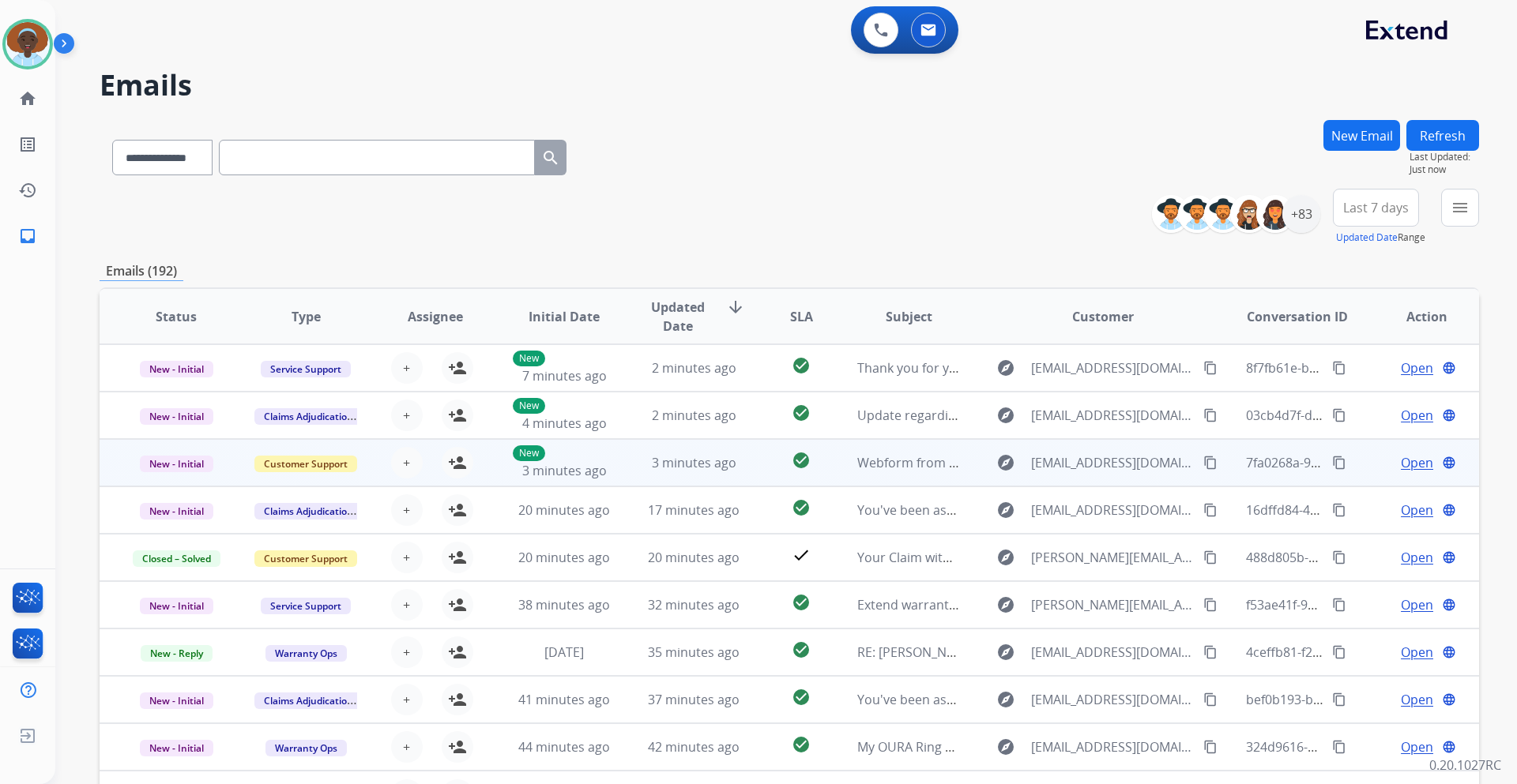
click at [1401, 466] on span "Open" at bounding box center [1417, 463] width 33 height 19
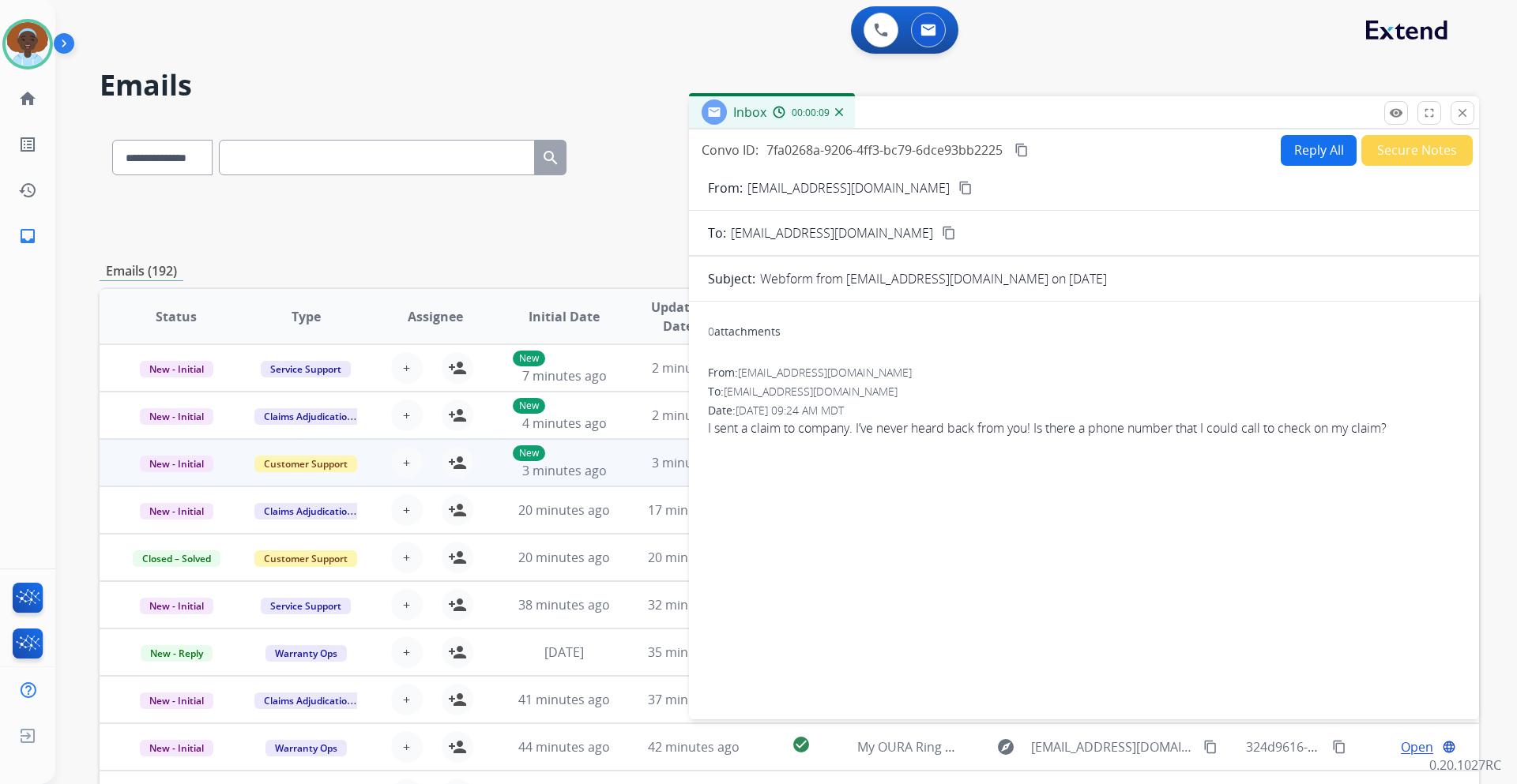
click at [959, 192] on mat-icon "content_copy" at bounding box center [965, 187] width 14 height 14
click at [1459, 115] on mat-icon "close" at bounding box center [1463, 112] width 14 height 14
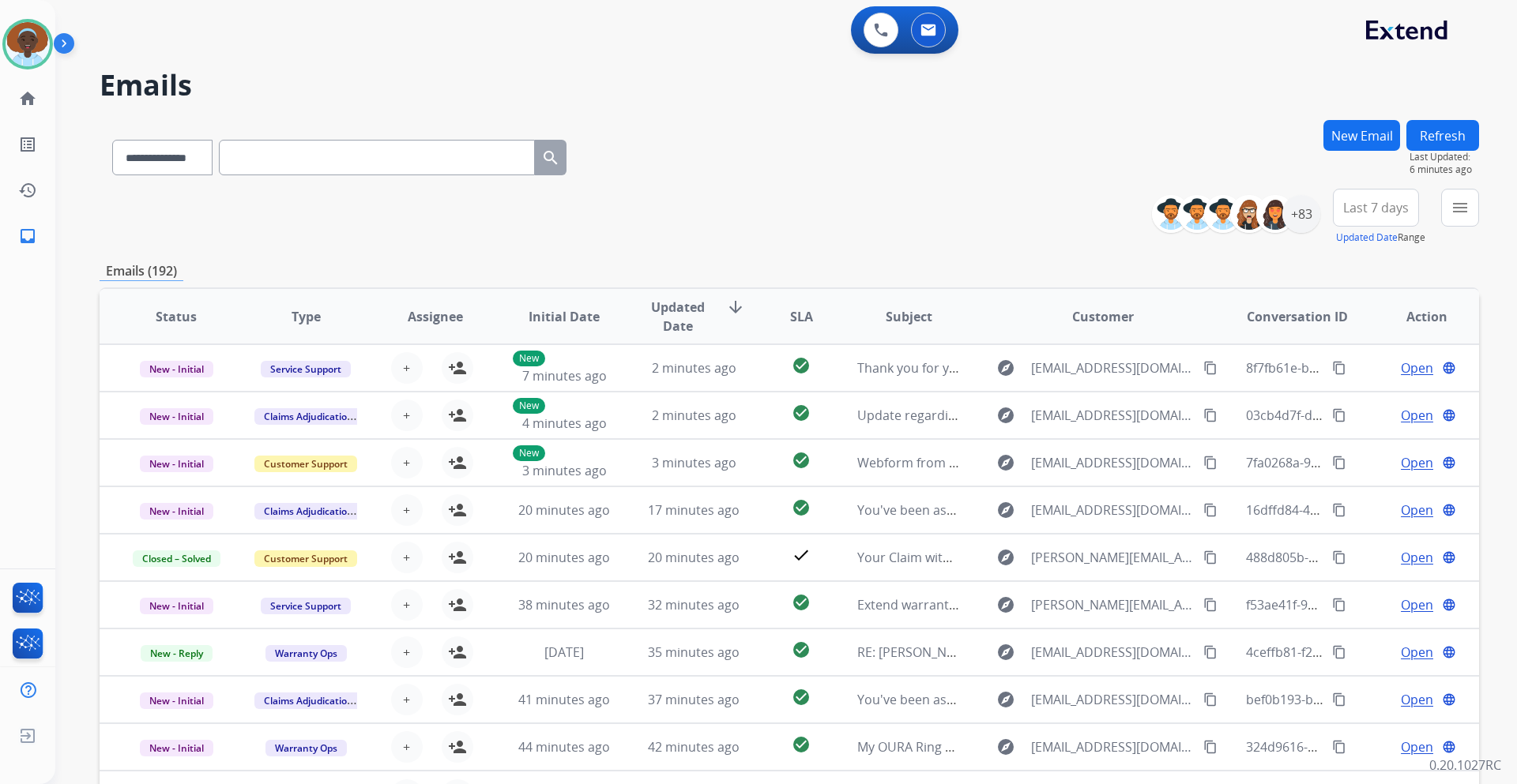
click at [1453, 134] on button "Refresh" at bounding box center [1442, 135] width 73 height 31
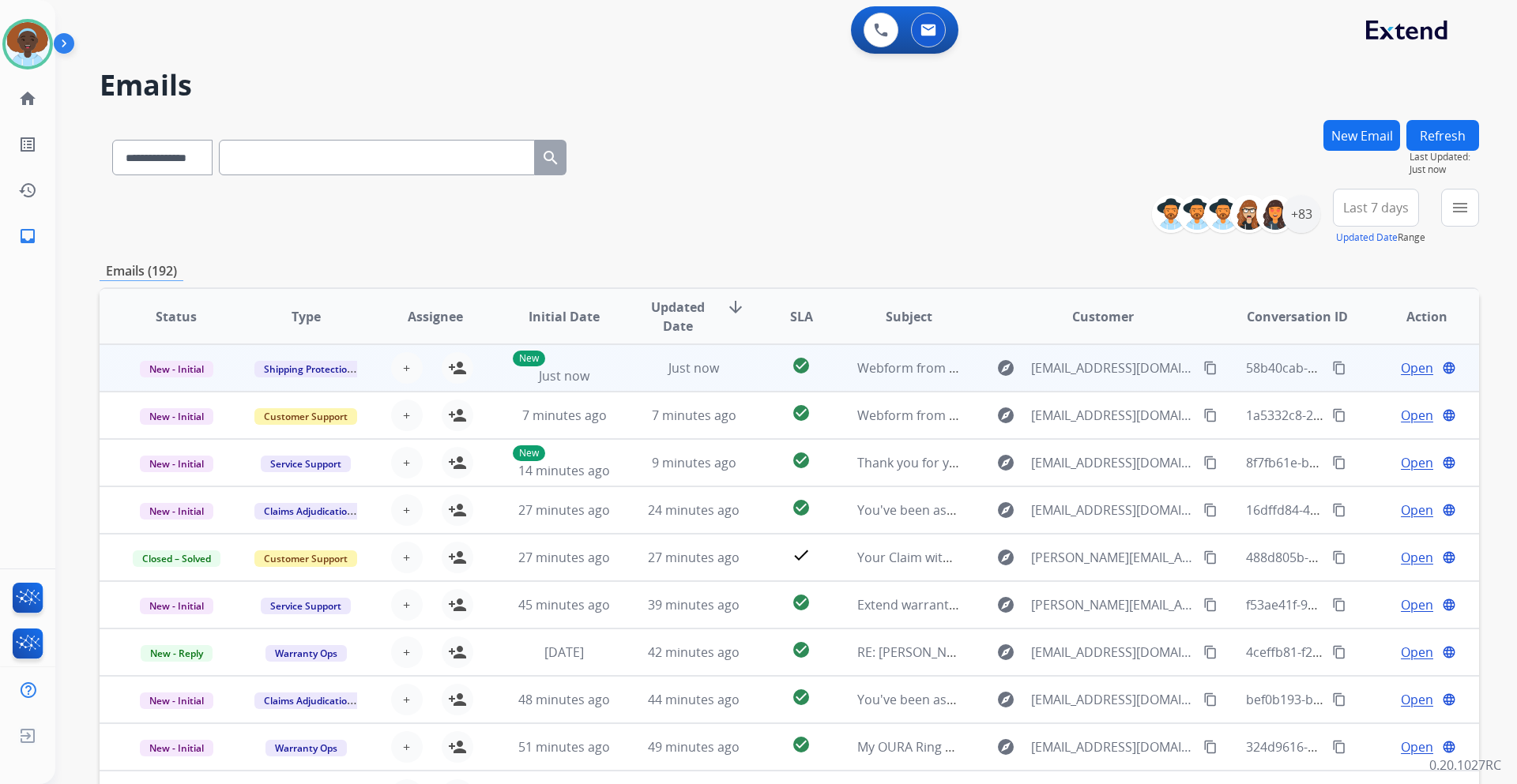
click at [1412, 366] on span "Open" at bounding box center [1417, 368] width 33 height 19
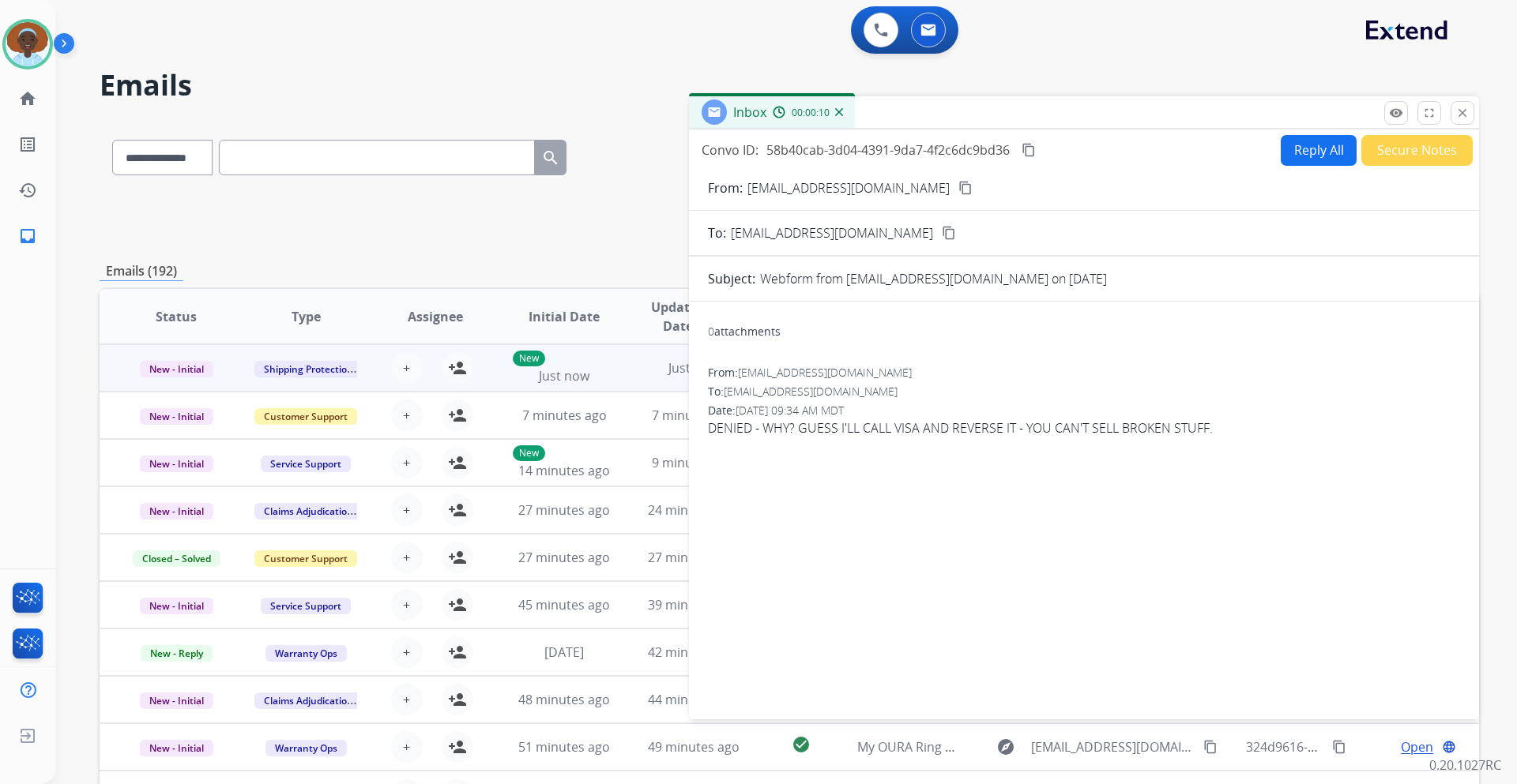
click at [959, 190] on mat-icon "content_copy" at bounding box center [965, 187] width 14 height 14
click at [1313, 151] on button "Reply All" at bounding box center [1319, 150] width 76 height 31
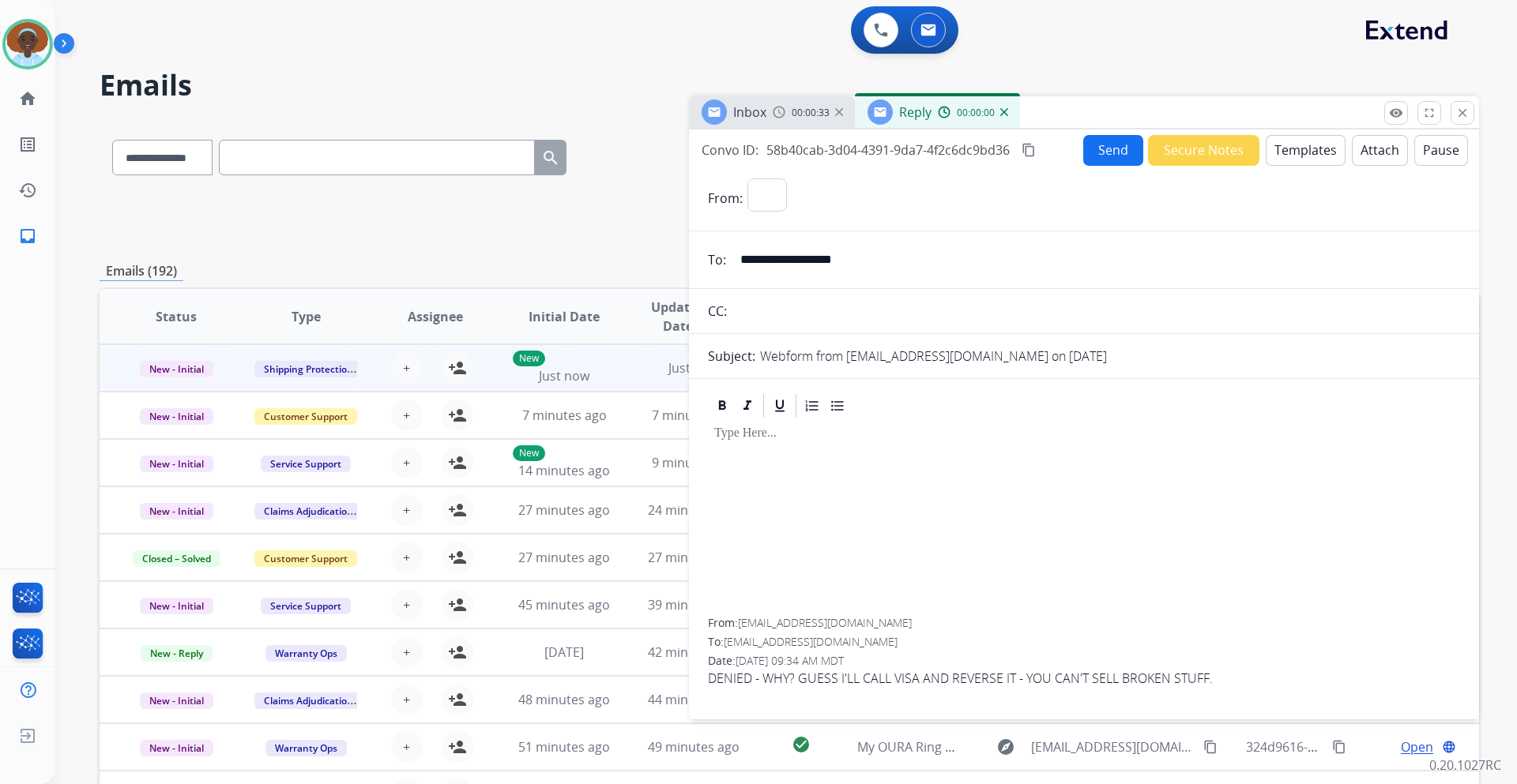
select select "**********"
click at [1290, 156] on button "Templates" at bounding box center [1305, 150] width 80 height 31
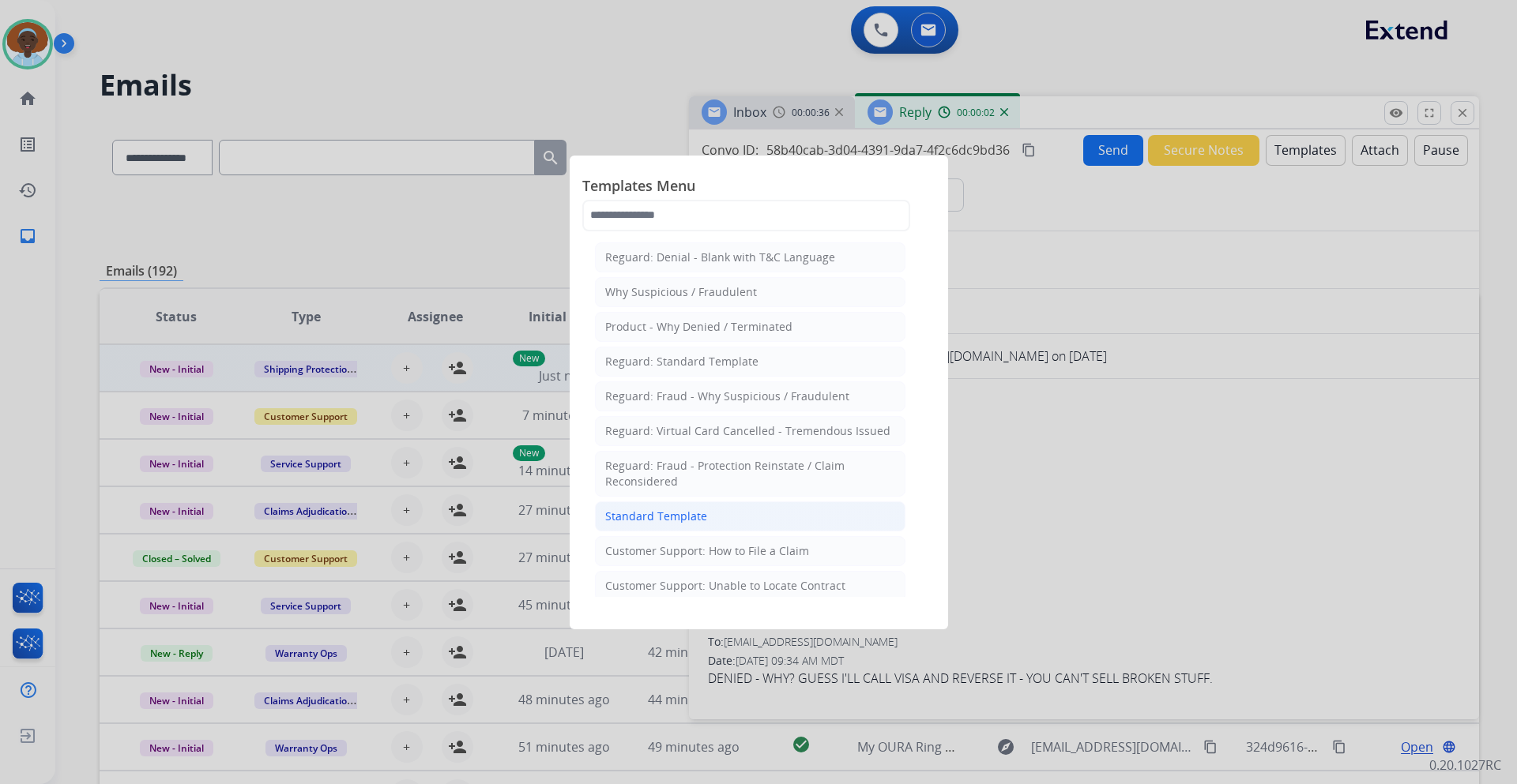
click at [779, 512] on li "Standard Template" at bounding box center [750, 516] width 311 height 30
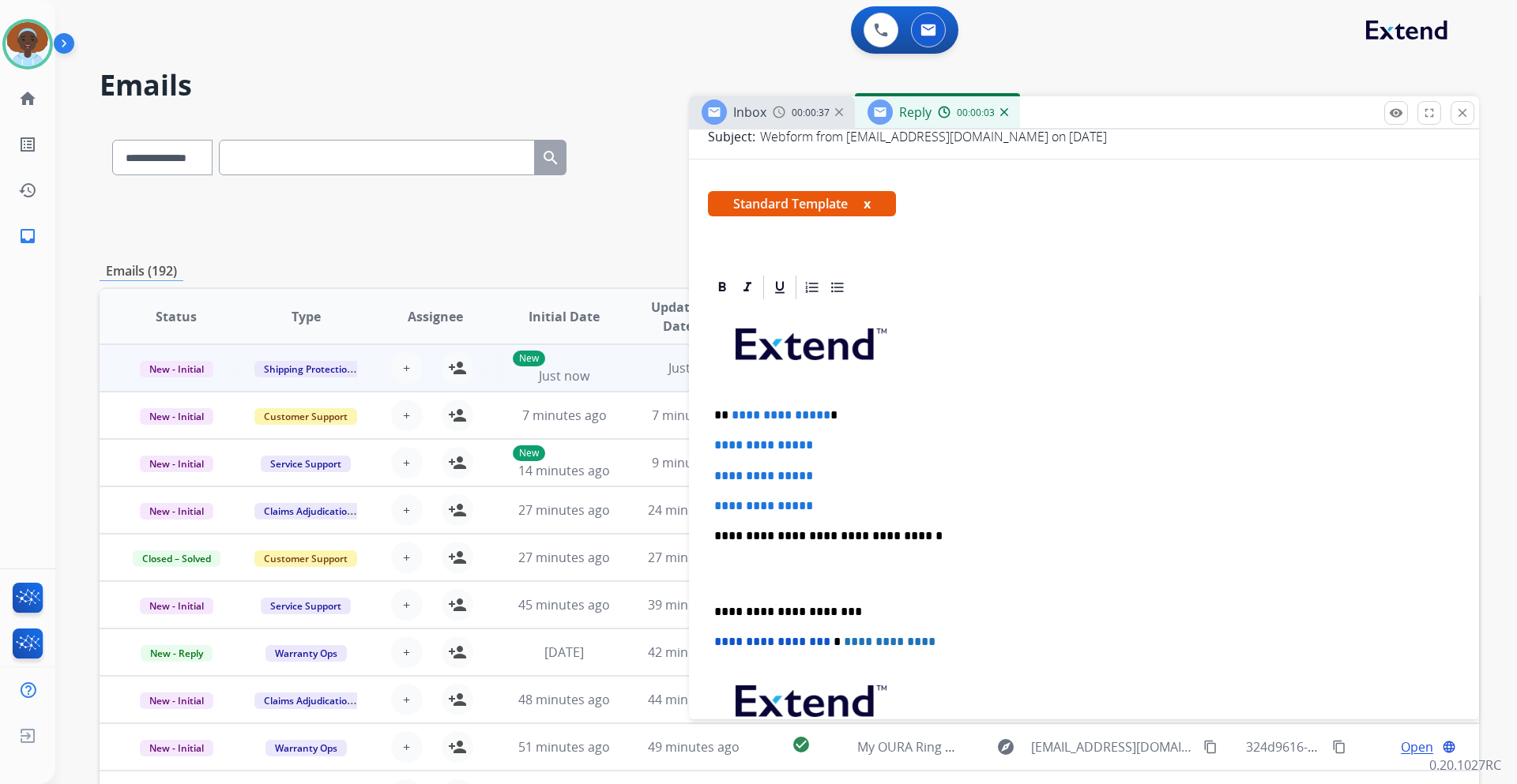
scroll to position [237, 0]
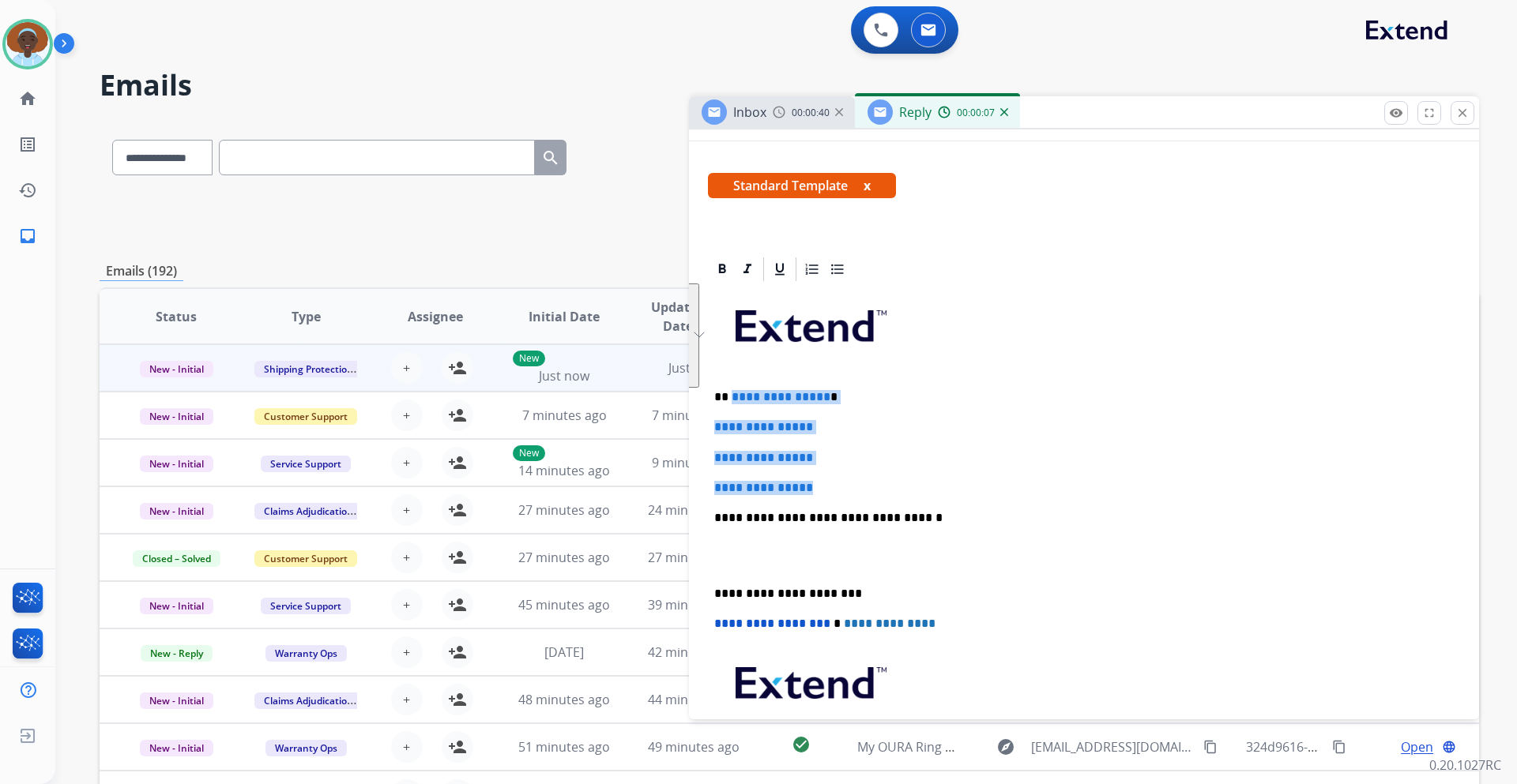
drag, startPoint x: 828, startPoint y: 483, endPoint x: 732, endPoint y: 395, distance: 130.2
click at [732, 395] on div "**********" at bounding box center [1084, 555] width 753 height 543
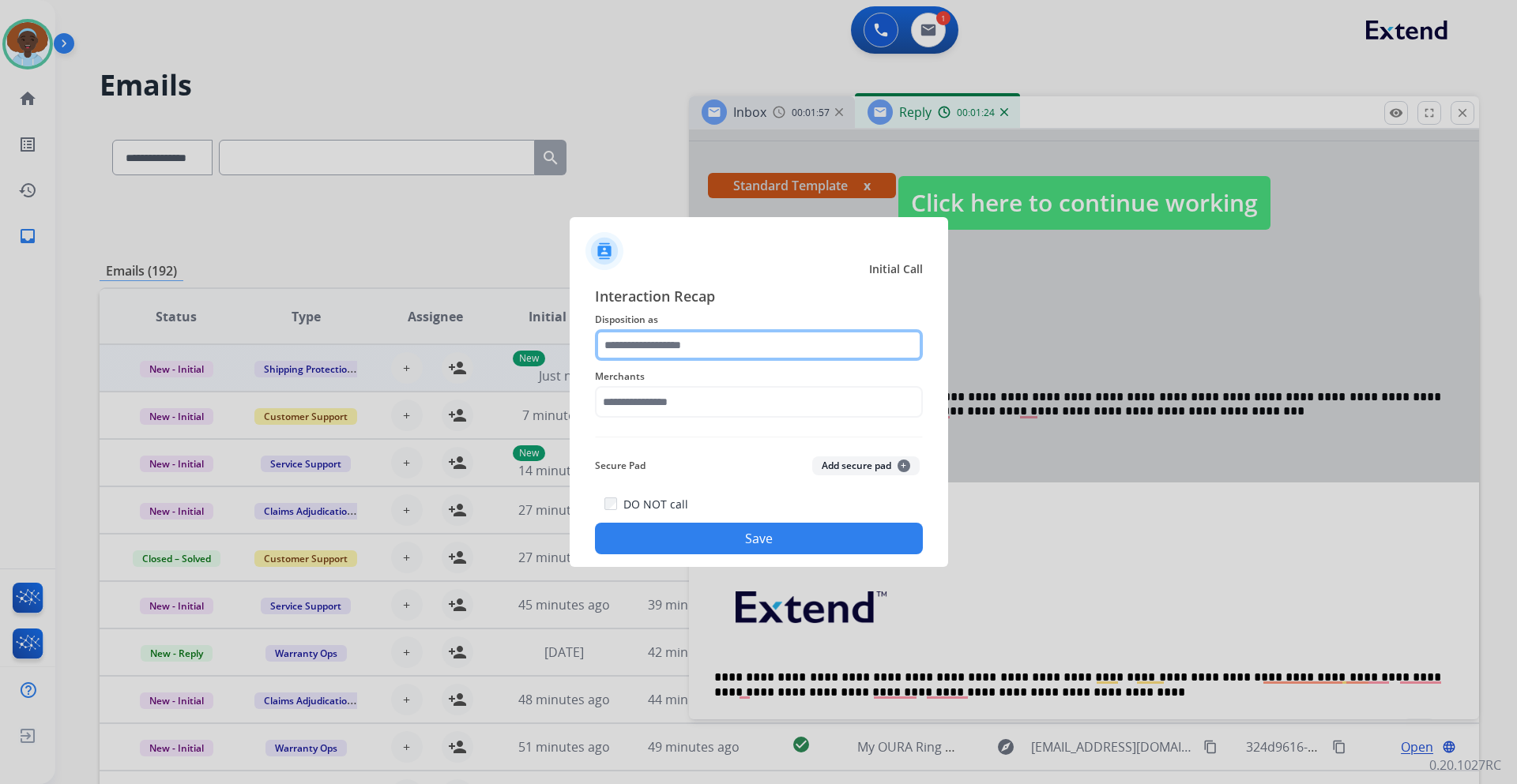
click at [723, 345] on input "text" at bounding box center [759, 346] width 328 height 32
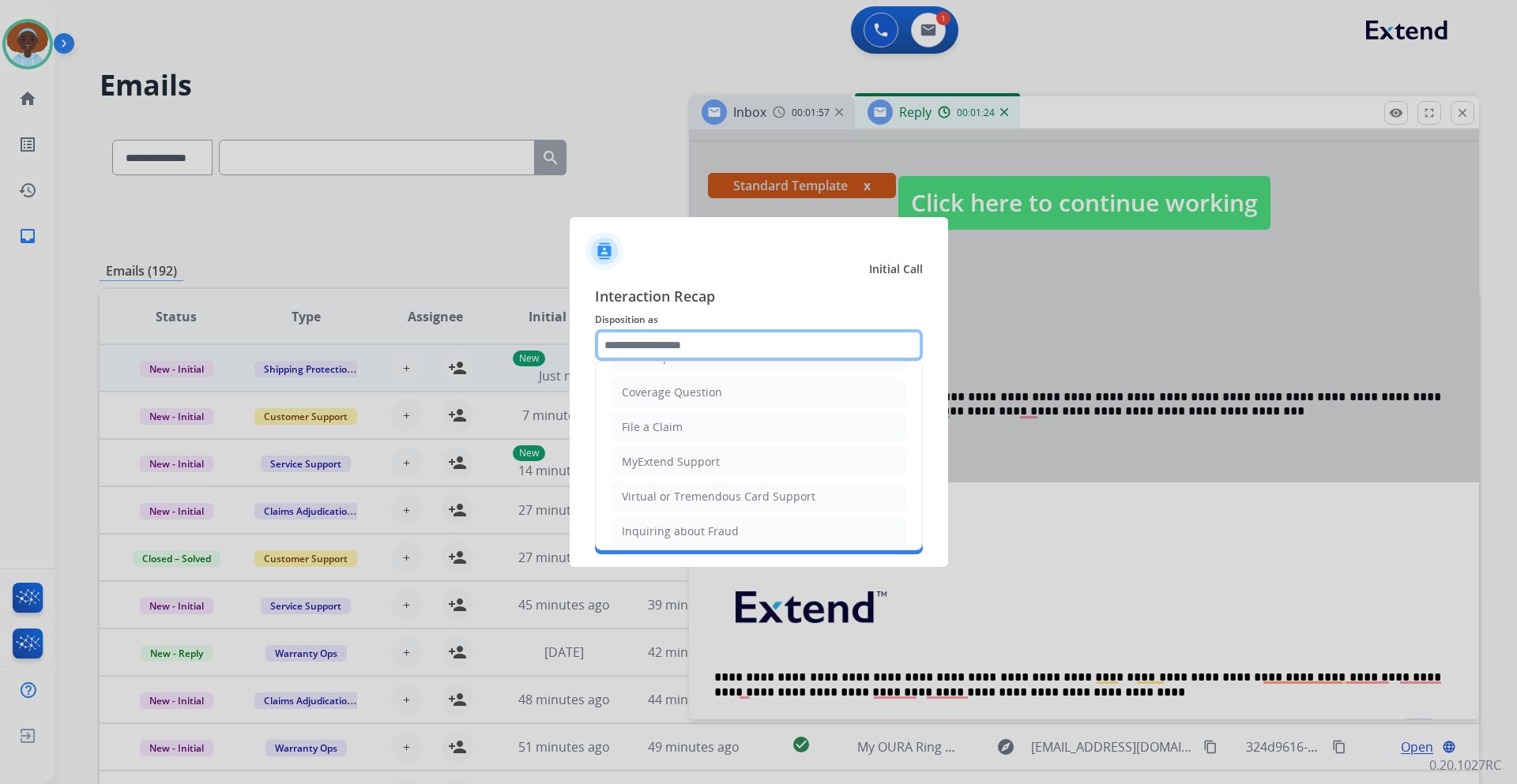
scroll to position [247, 0]
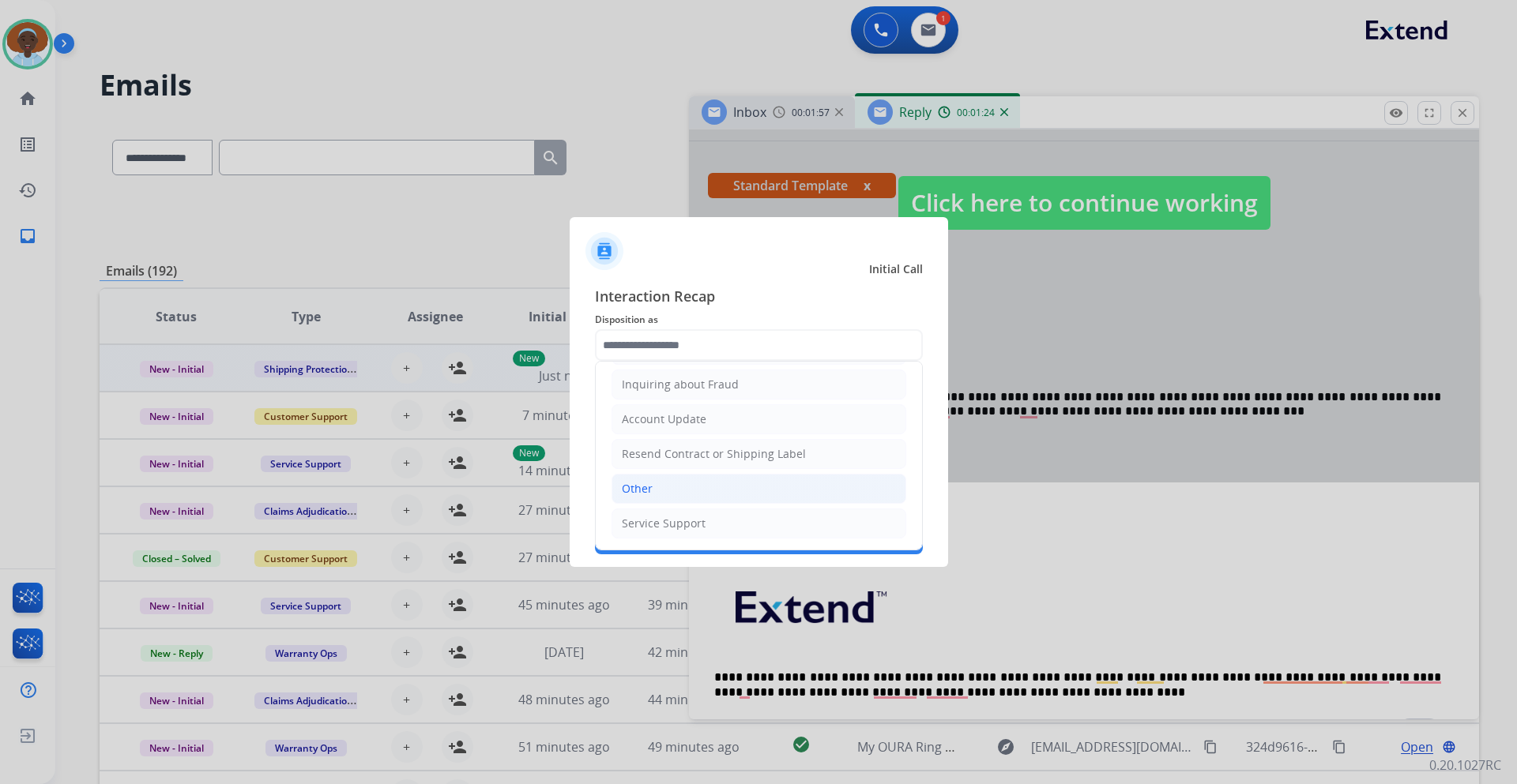
click at [693, 490] on li "Other" at bounding box center [759, 489] width 295 height 30
type input "*****"
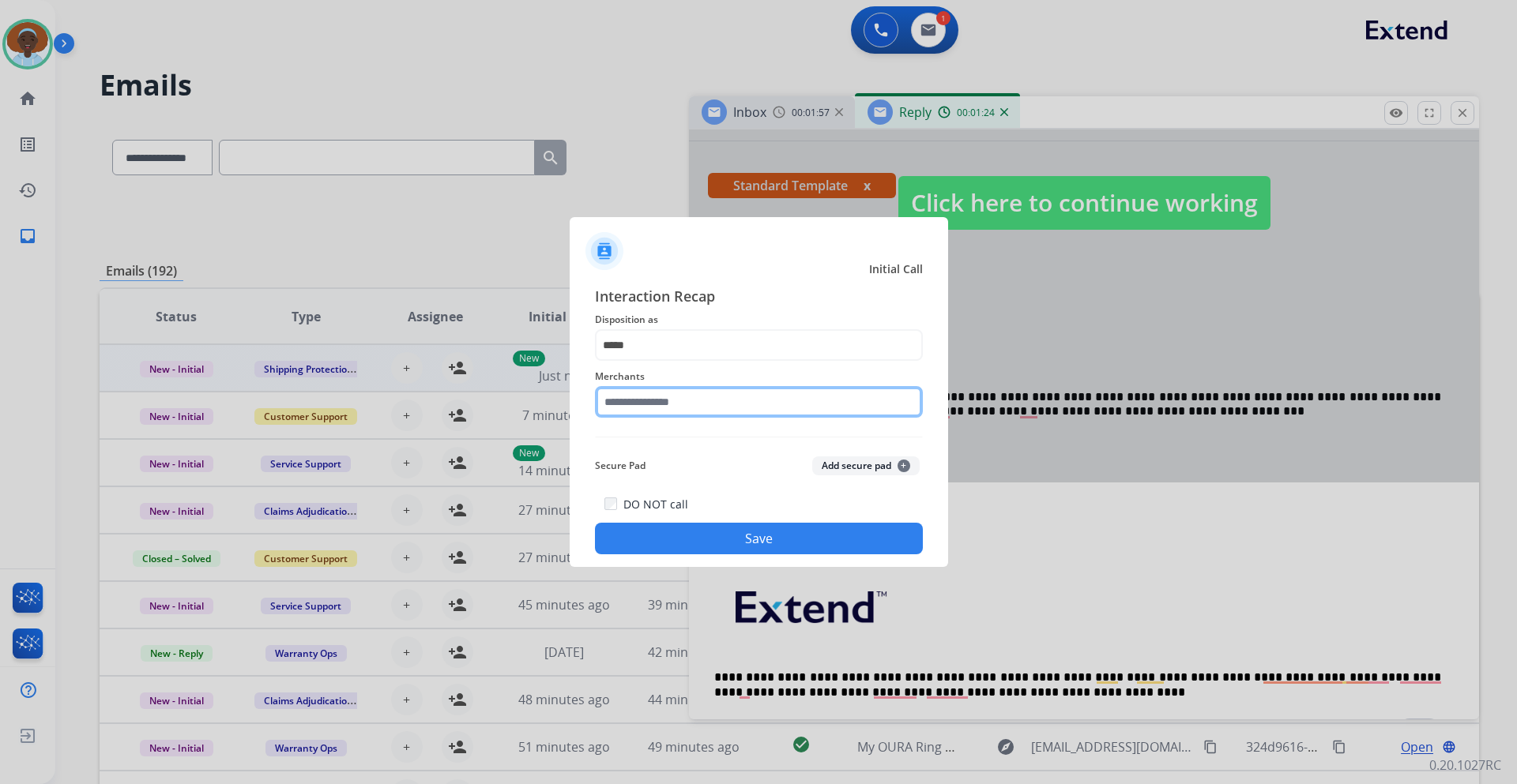
click at [700, 398] on input "text" at bounding box center [759, 402] width 328 height 32
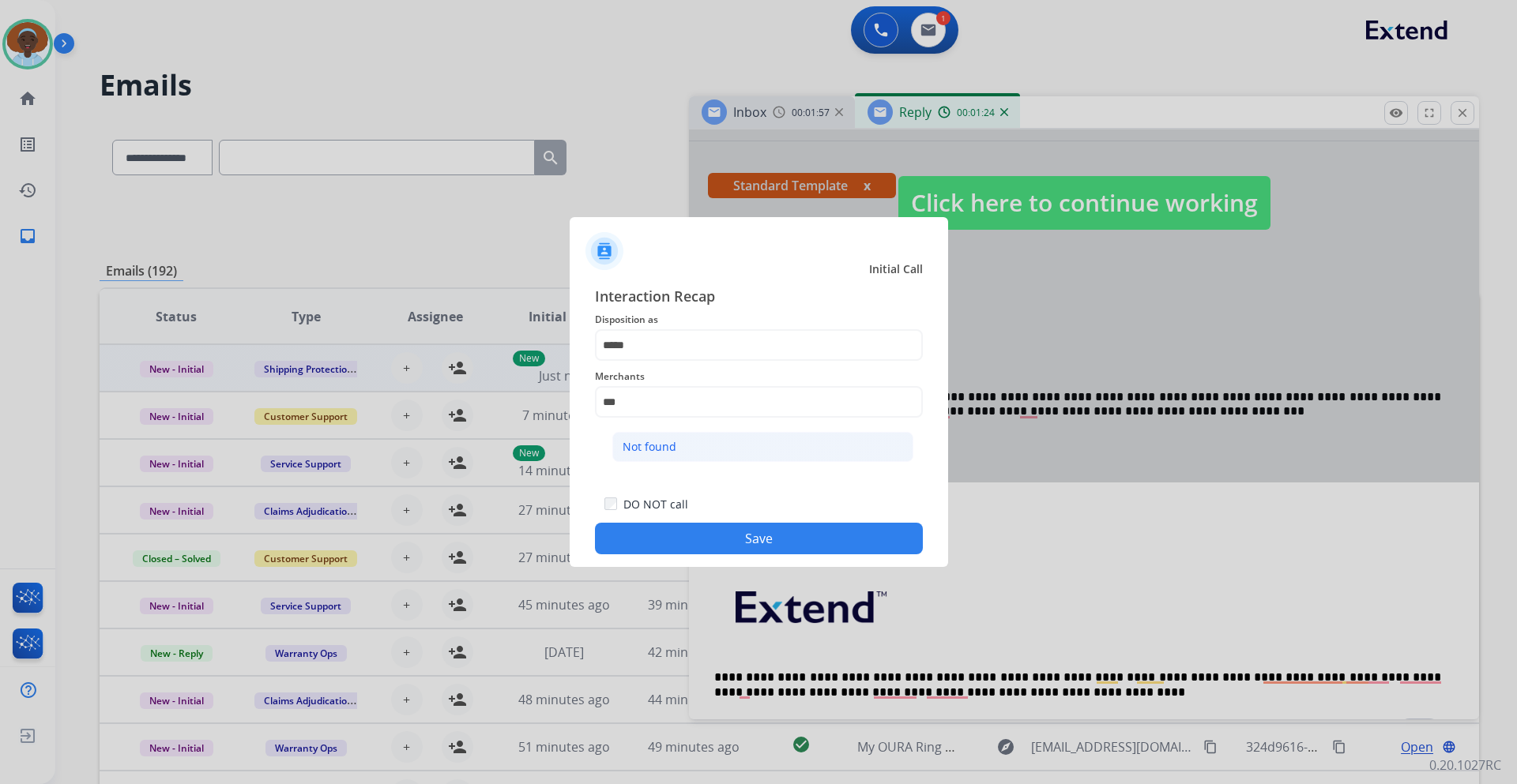
click at [691, 448] on li "Not found" at bounding box center [764, 447] width 301 height 30
type input "*********"
click at [759, 539] on button "Save" at bounding box center [759, 539] width 328 height 32
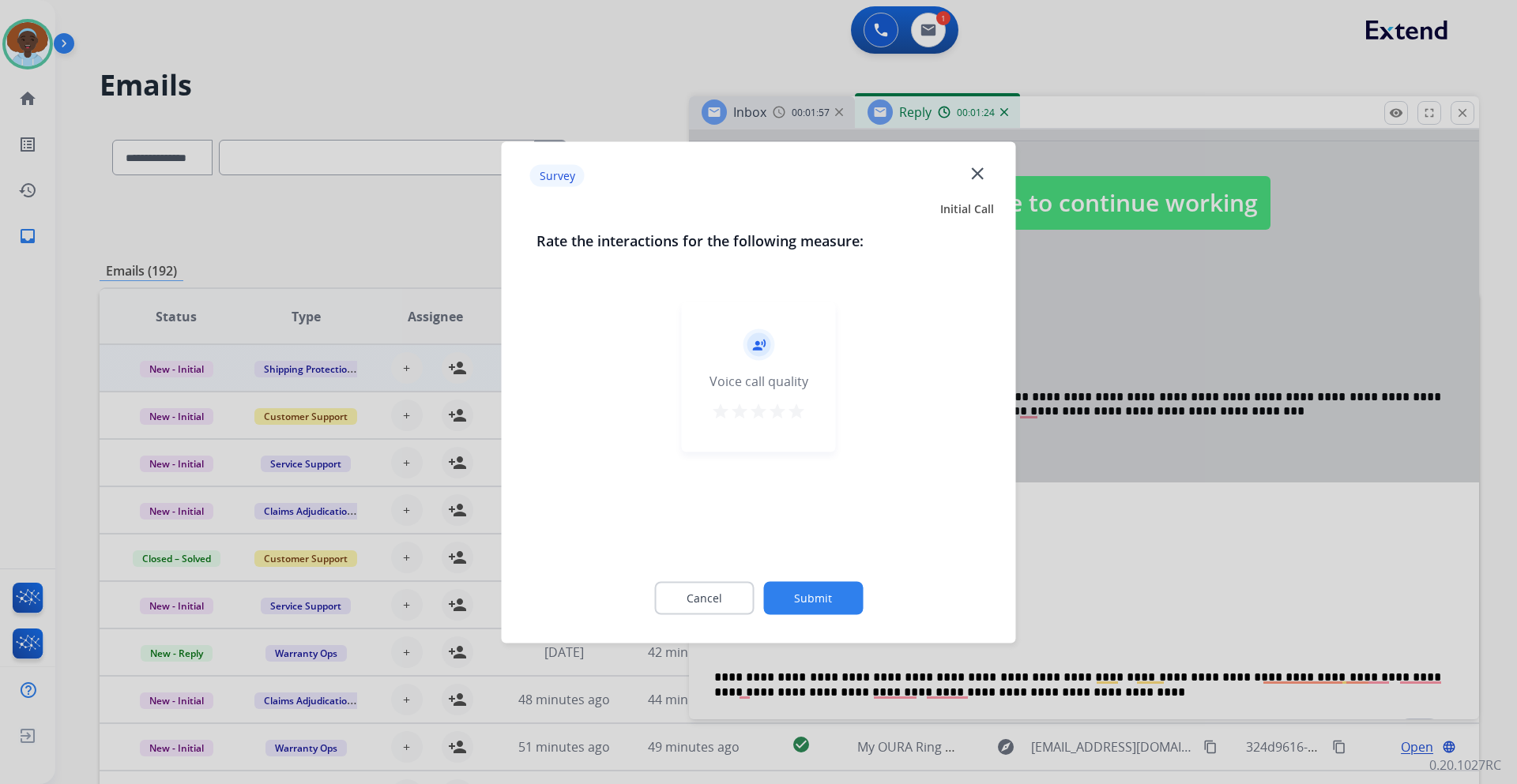
drag, startPoint x: 799, startPoint y: 410, endPoint x: 810, endPoint y: 488, distance: 78.8
click at [798, 410] on mat-icon "star" at bounding box center [796, 411] width 19 height 19
click at [805, 595] on button "Submit" at bounding box center [813, 598] width 100 height 33
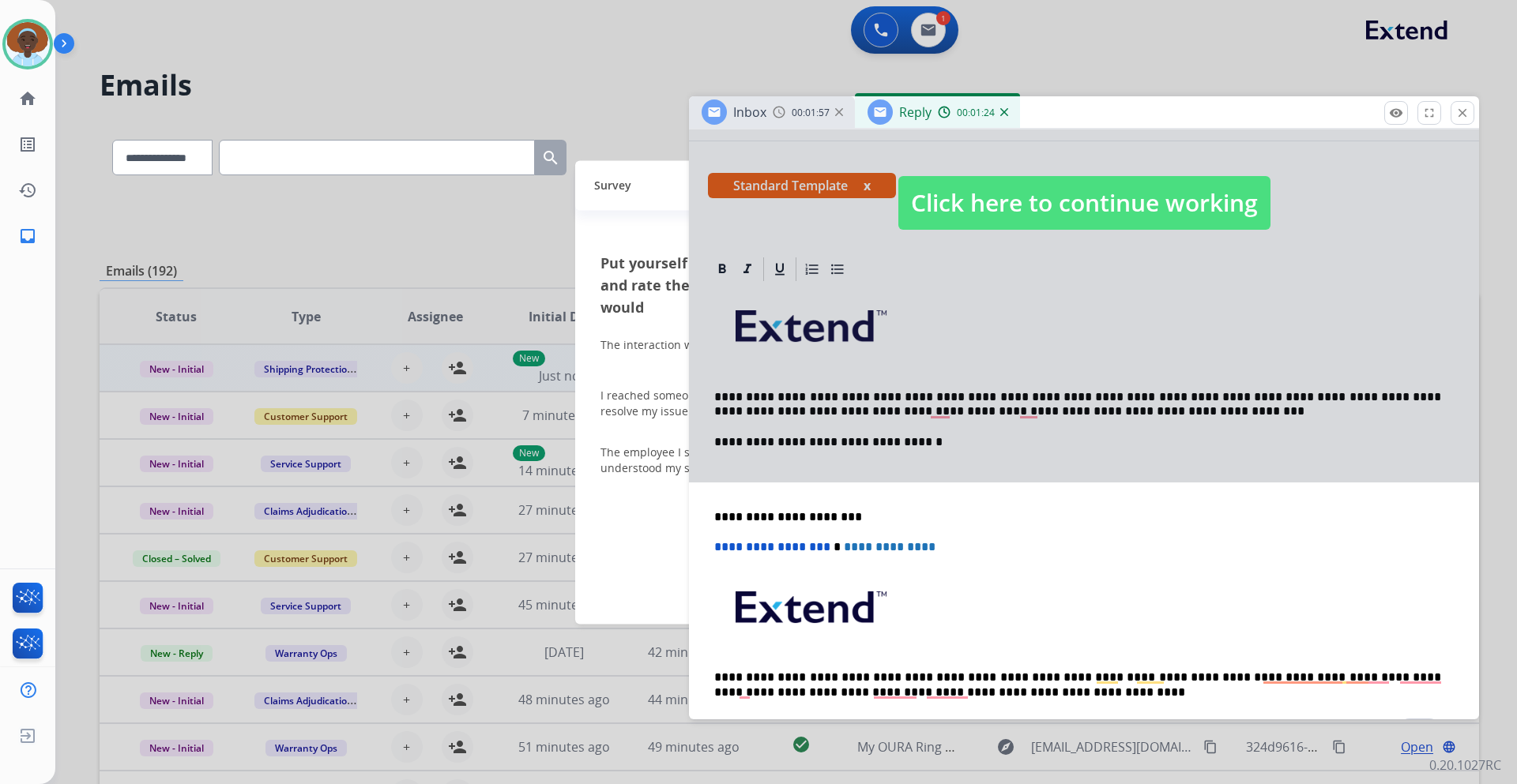
click at [649, 372] on div "The interaction was easy" at bounding box center [758, 349] width 316 height 50
click at [1058, 413] on div at bounding box center [1084, 187] width 790 height 590
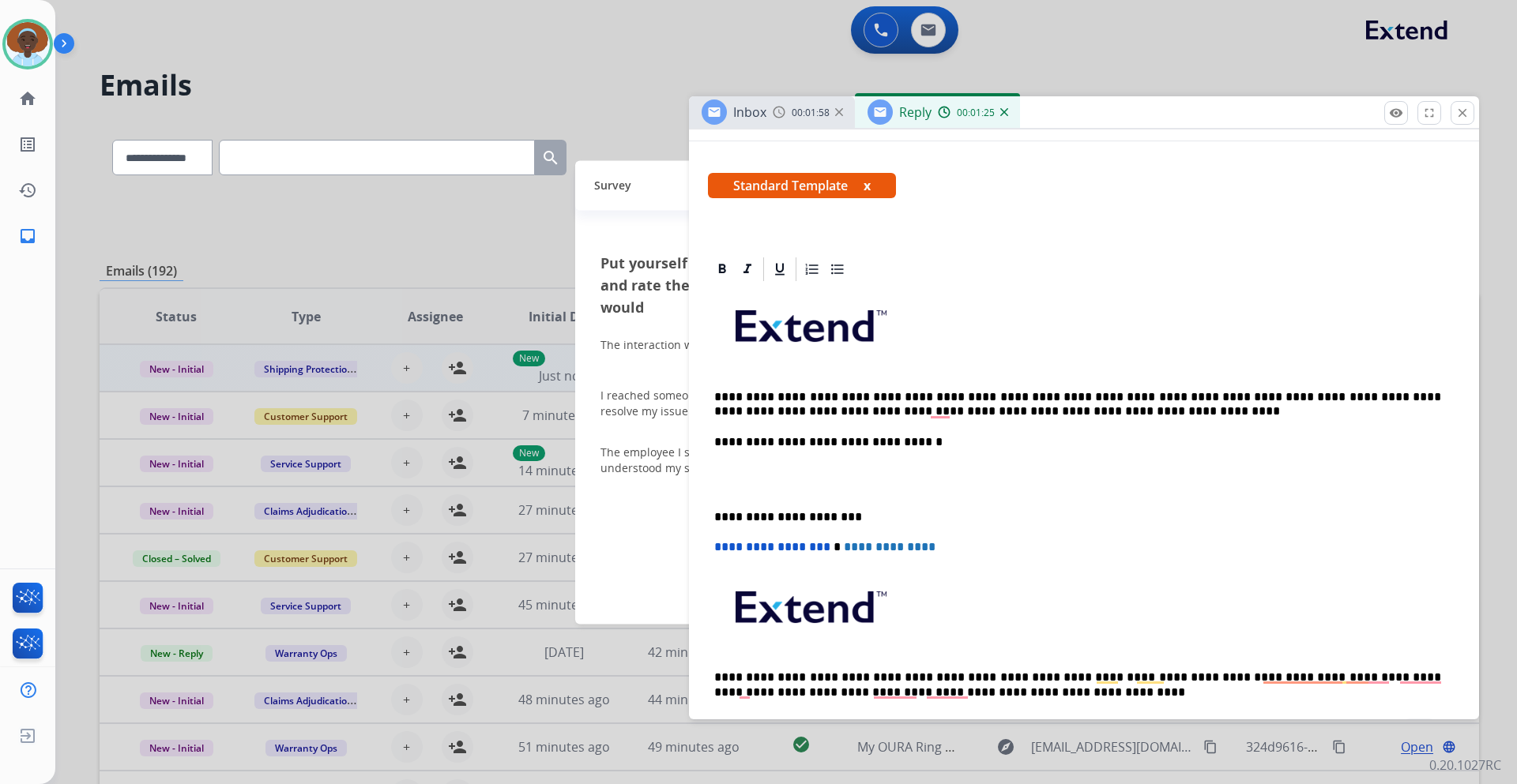
click at [1024, 407] on p "**********" at bounding box center [1077, 404] width 727 height 29
click at [737, 392] on p "**********" at bounding box center [1077, 404] width 727 height 29
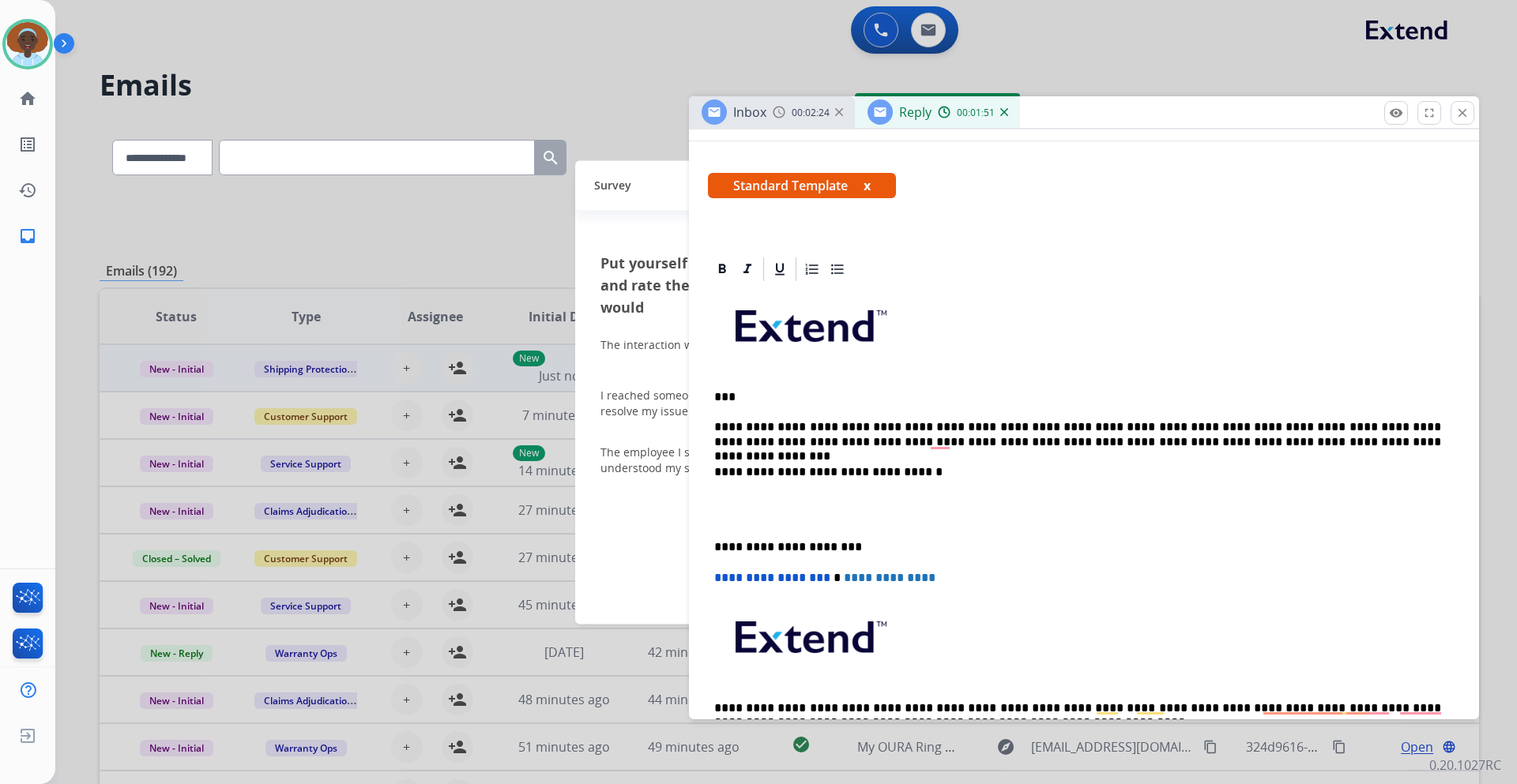
scroll to position [0, 0]
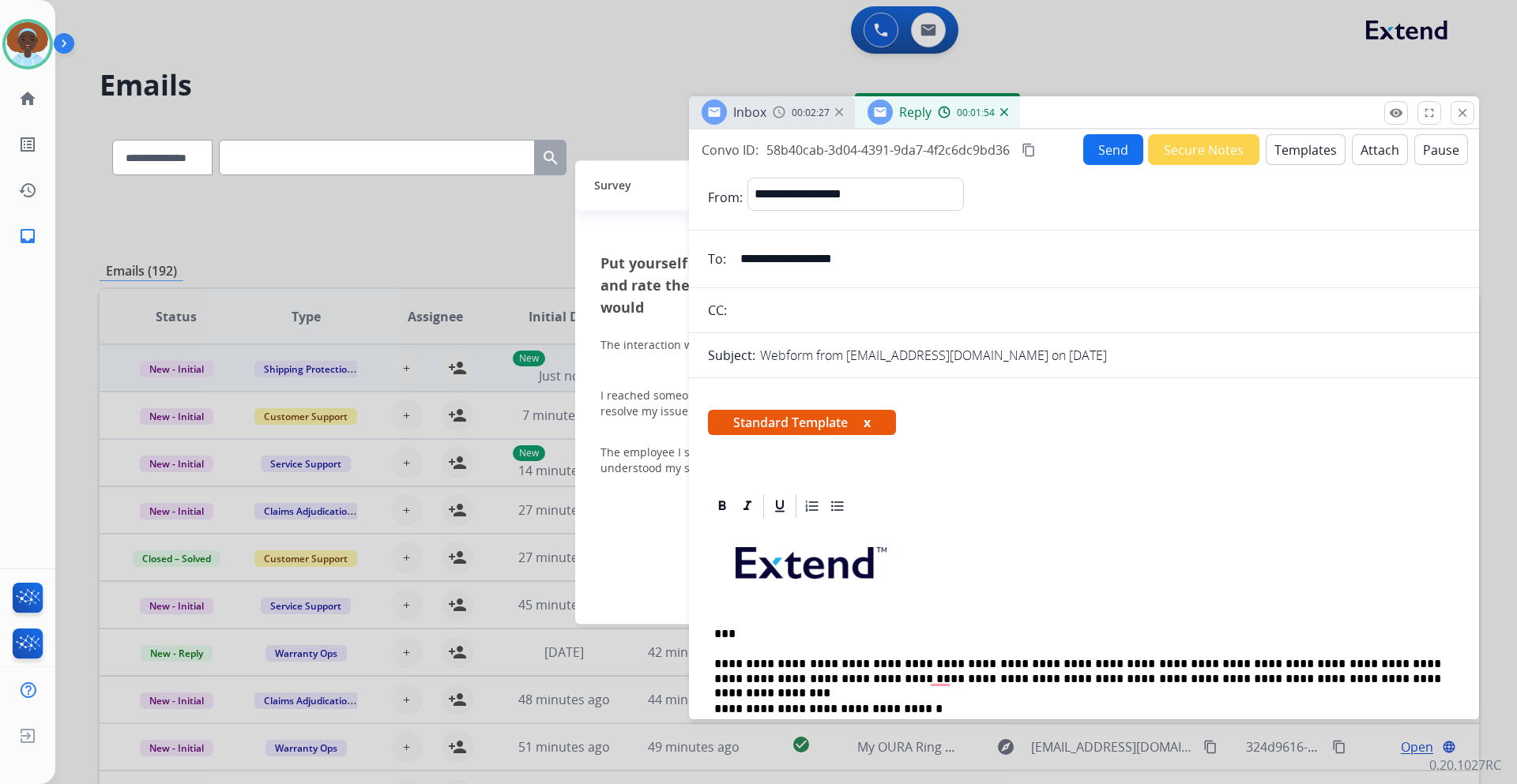
click at [1114, 151] on button "Send" at bounding box center [1113, 149] width 60 height 31
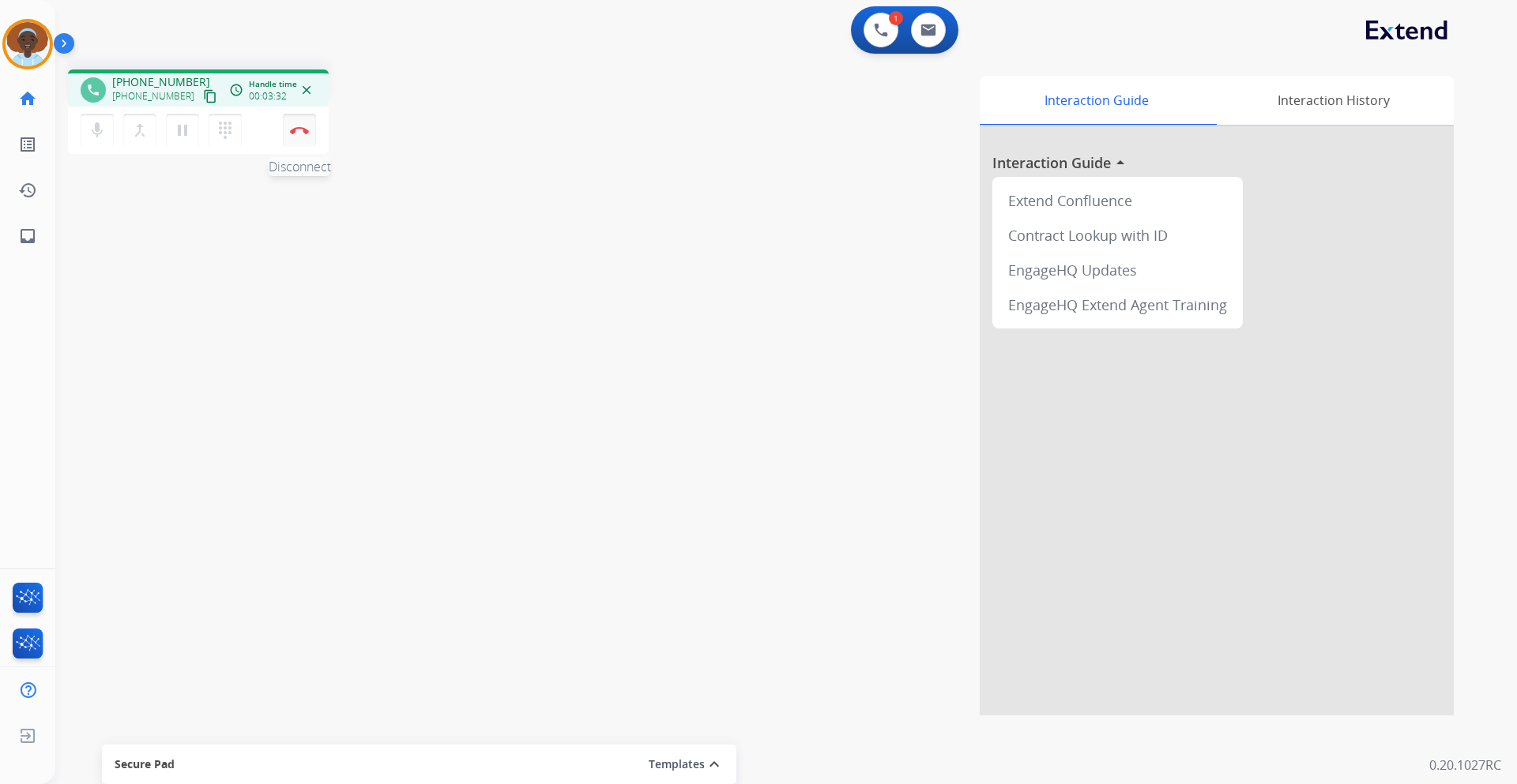
click at [295, 121] on button "Disconnect" at bounding box center [300, 131] width 33 height 33
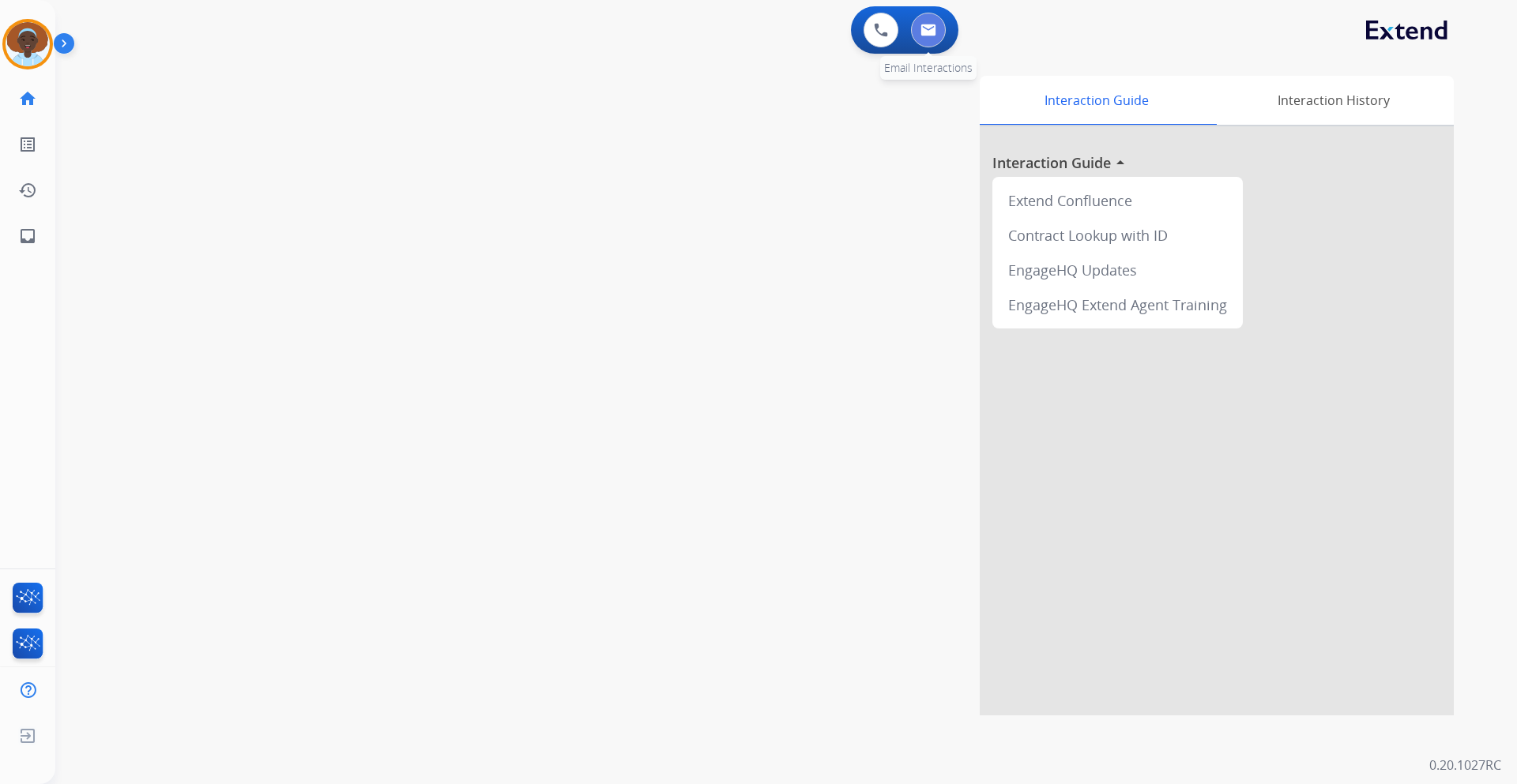
click at [924, 33] on img at bounding box center [928, 29] width 16 height 13
select select "**********"
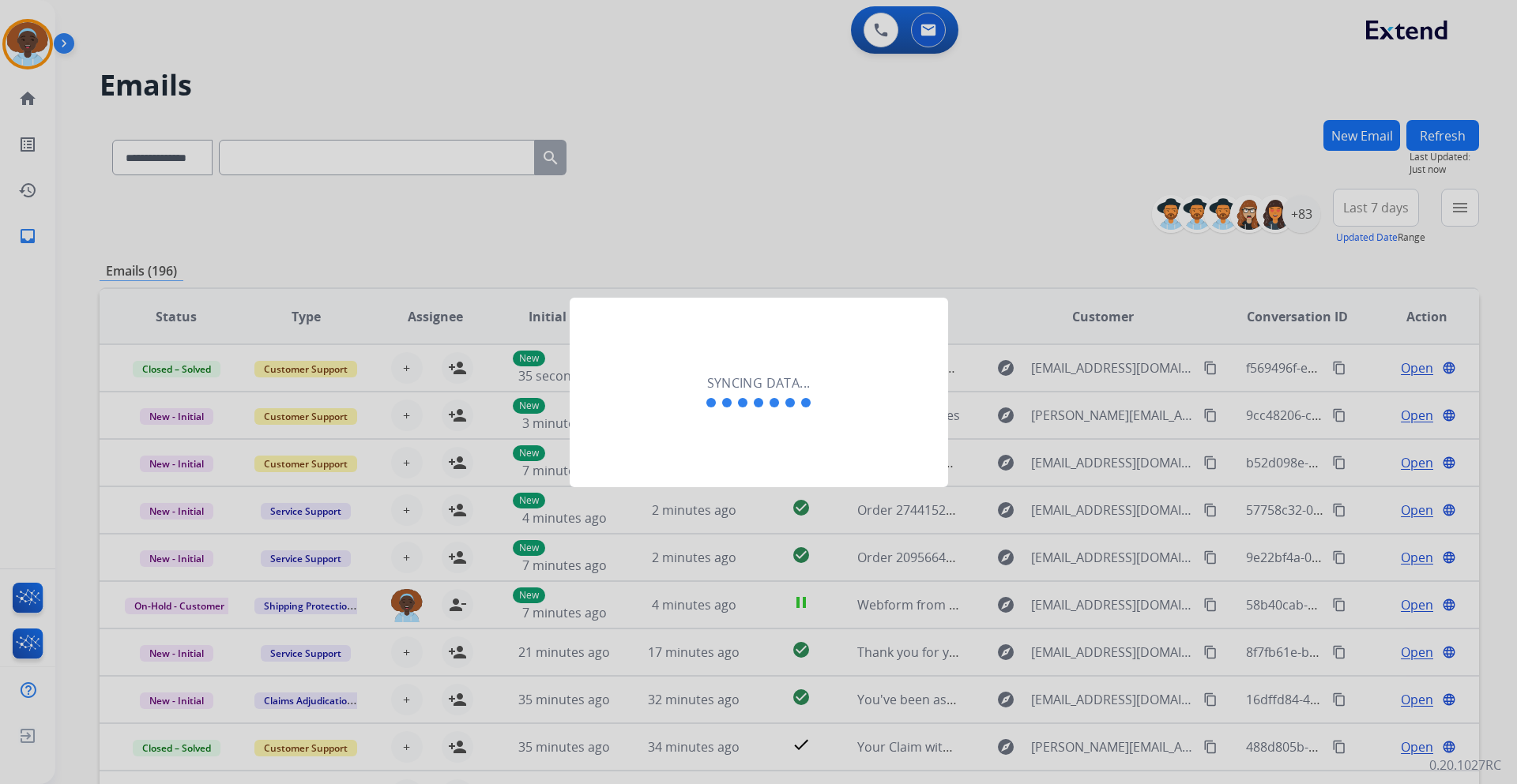
click at [789, 438] on div "Syncing data..." at bounding box center [759, 392] width 378 height 190
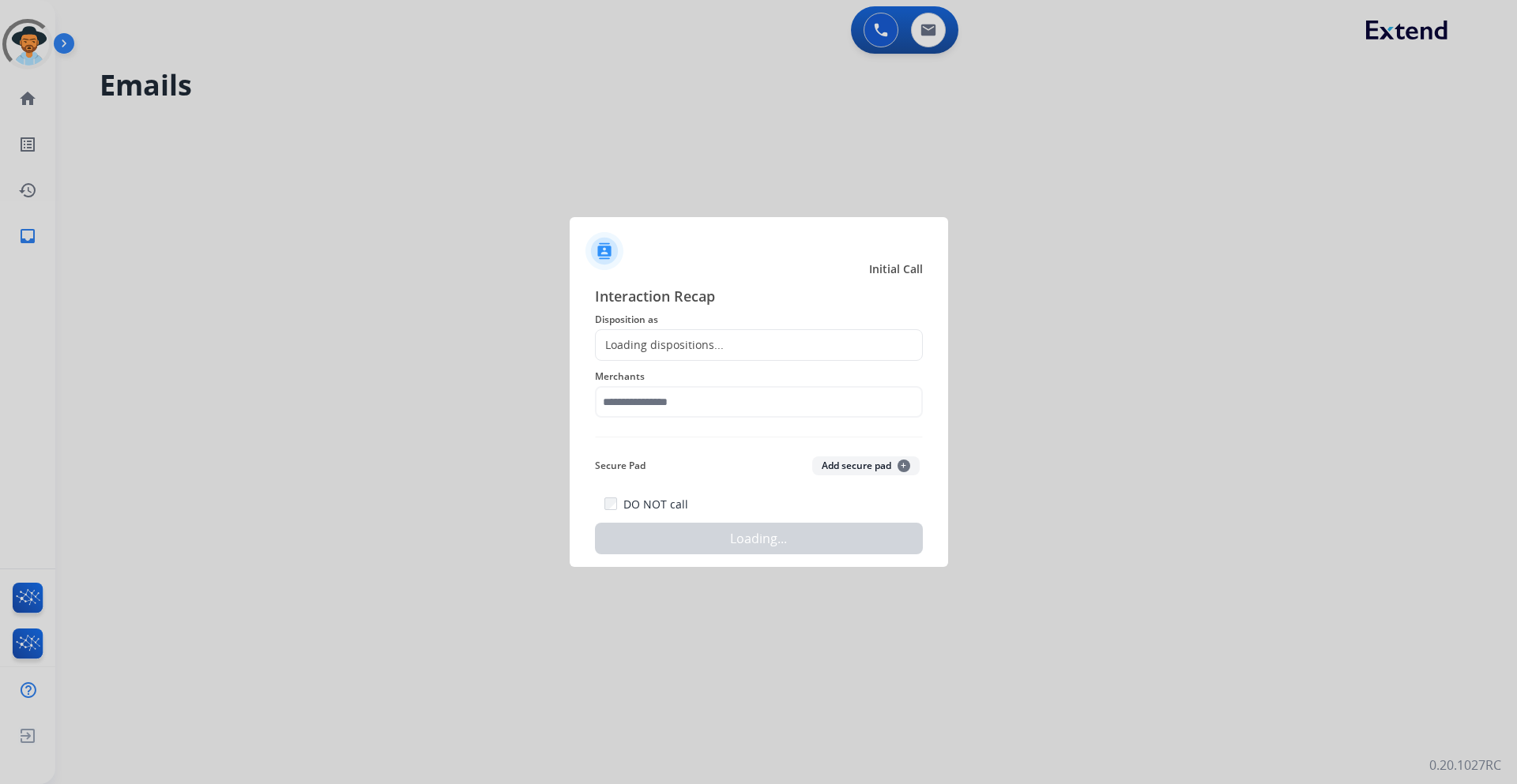
select select "**********"
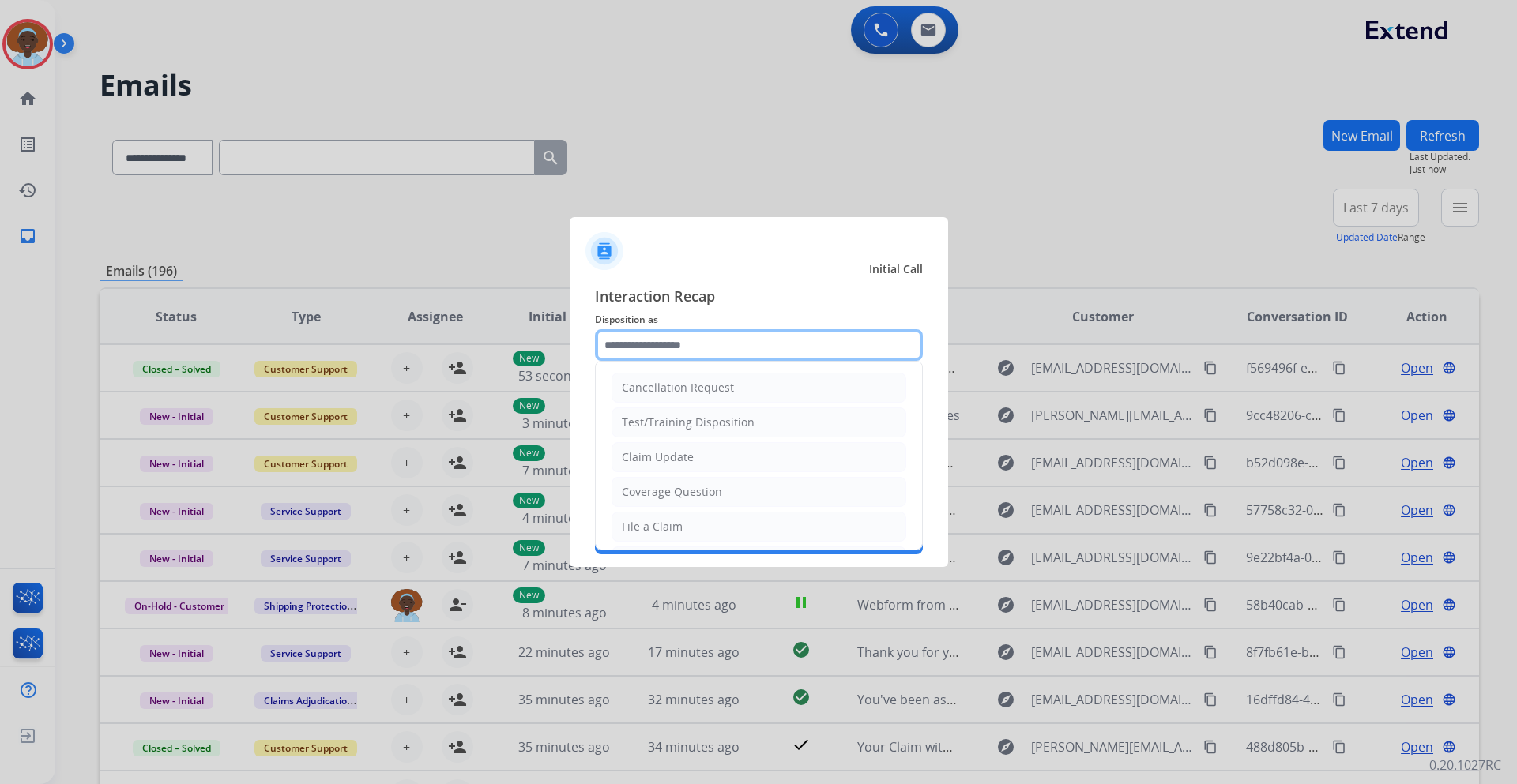
click at [698, 336] on input "text" at bounding box center [759, 346] width 328 height 32
click at [712, 447] on li "Claim Update" at bounding box center [759, 458] width 295 height 30
type input "**********"
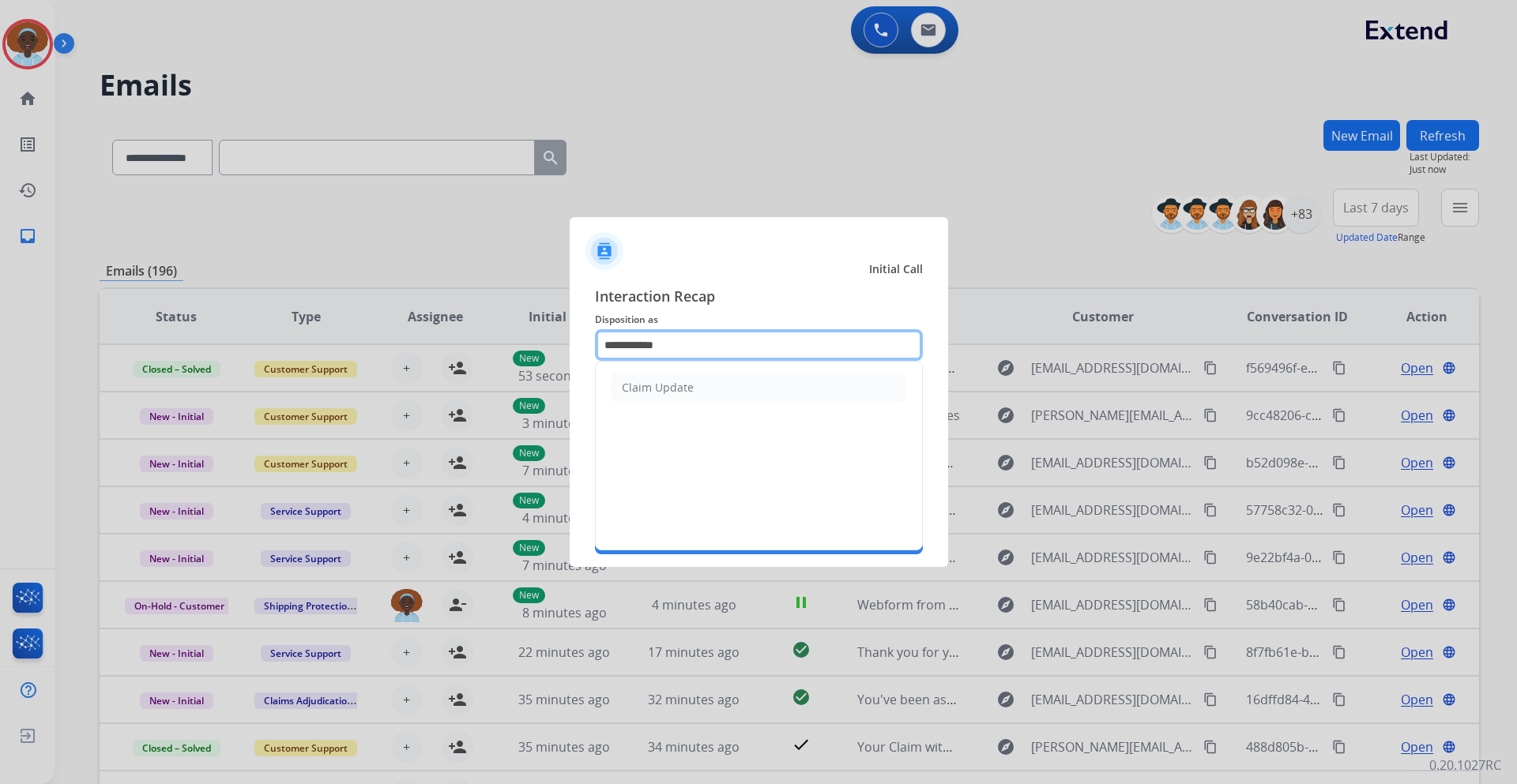
click at [710, 344] on input "**********" at bounding box center [759, 346] width 328 height 32
drag, startPoint x: 710, startPoint y: 344, endPoint x: 499, endPoint y: 336, distance: 211.2
click at [0, 336] on app-contact-recap-modal "**********" at bounding box center [0, 392] width 0 height 784
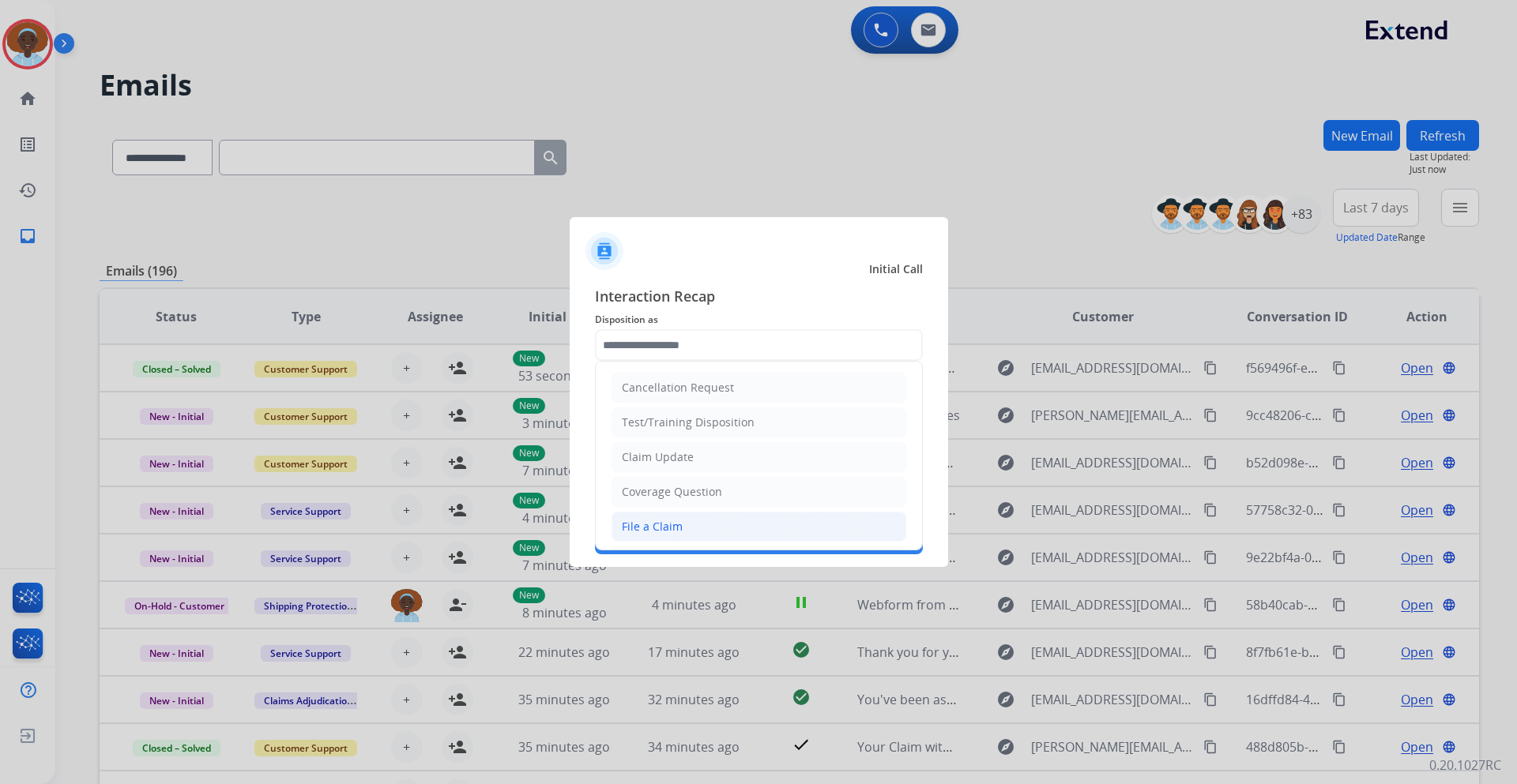
click at [733, 520] on li "File a Claim" at bounding box center [759, 527] width 295 height 30
type input "**********"
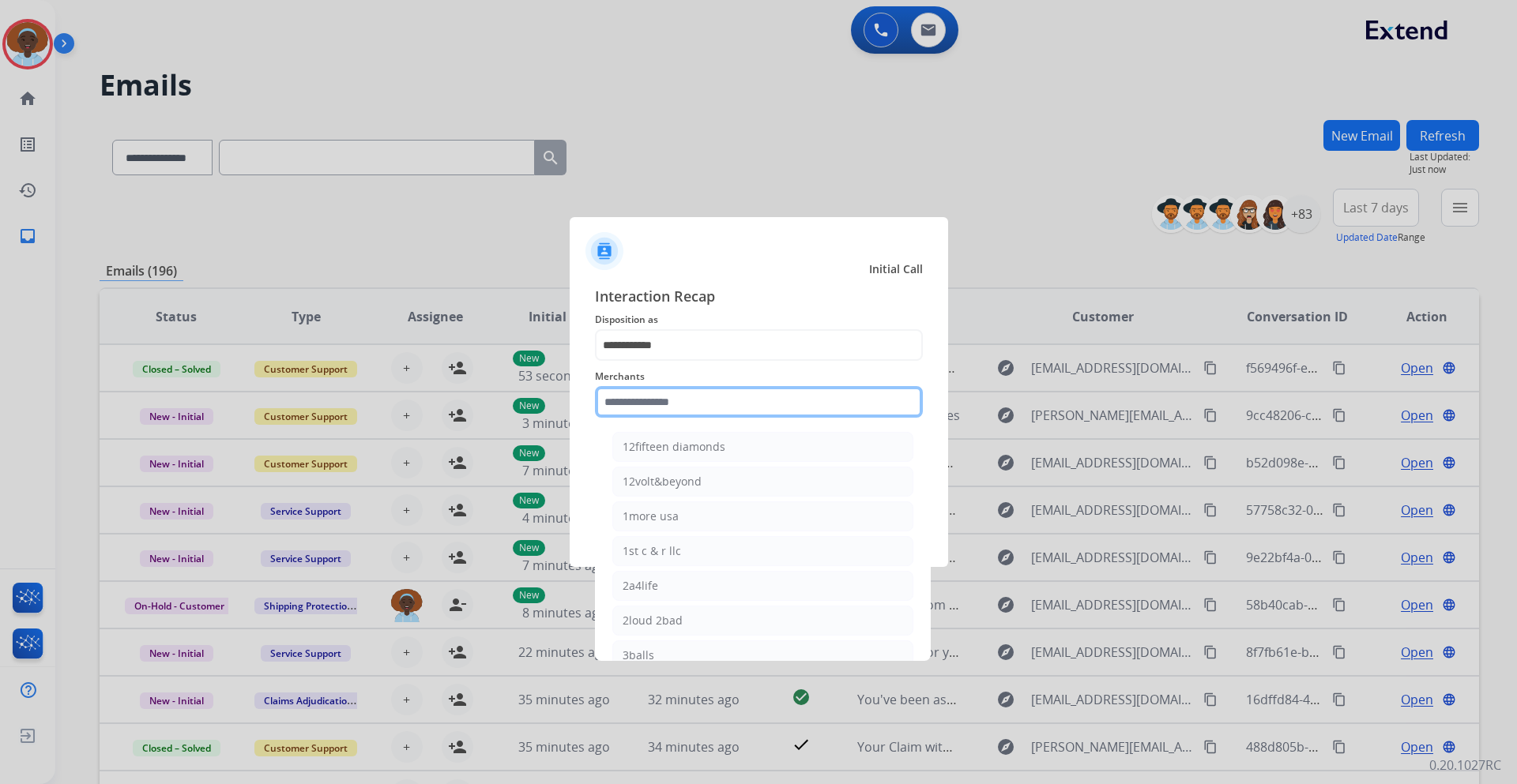
click at [725, 396] on input "text" at bounding box center [759, 402] width 328 height 32
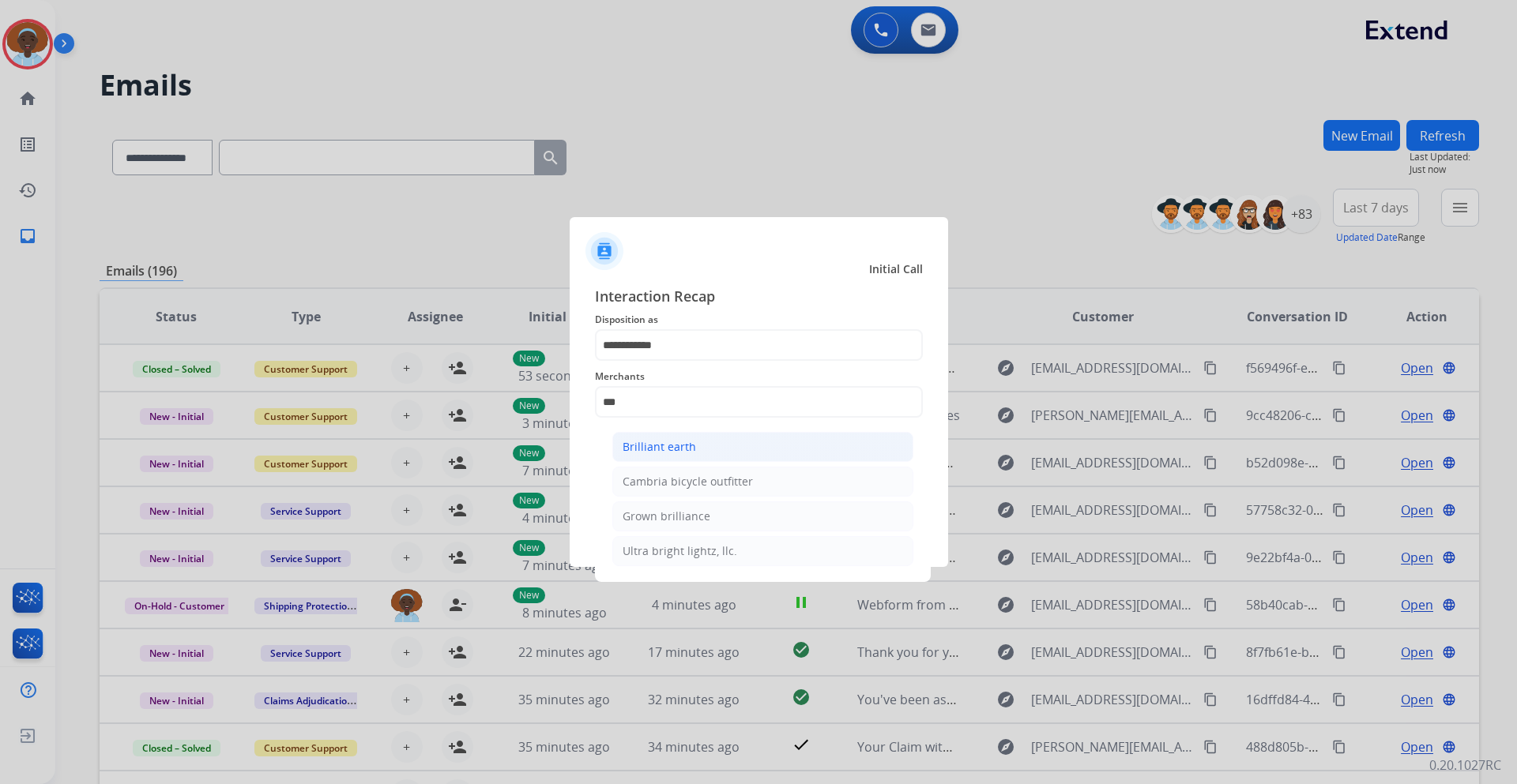
click at [713, 450] on li "Brilliant earth" at bounding box center [764, 447] width 301 height 30
type input "**********"
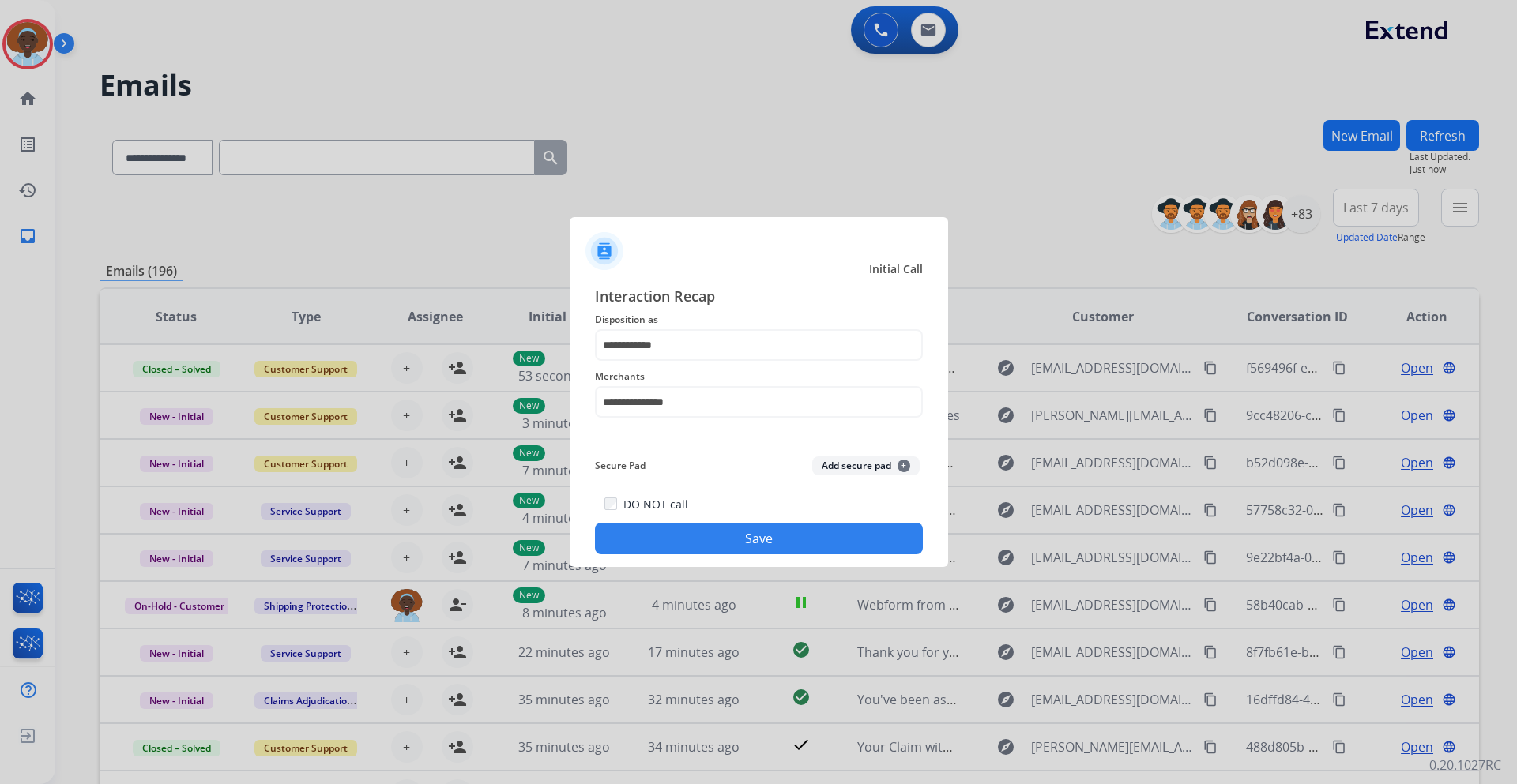
click at [737, 535] on button "Save" at bounding box center [759, 539] width 328 height 32
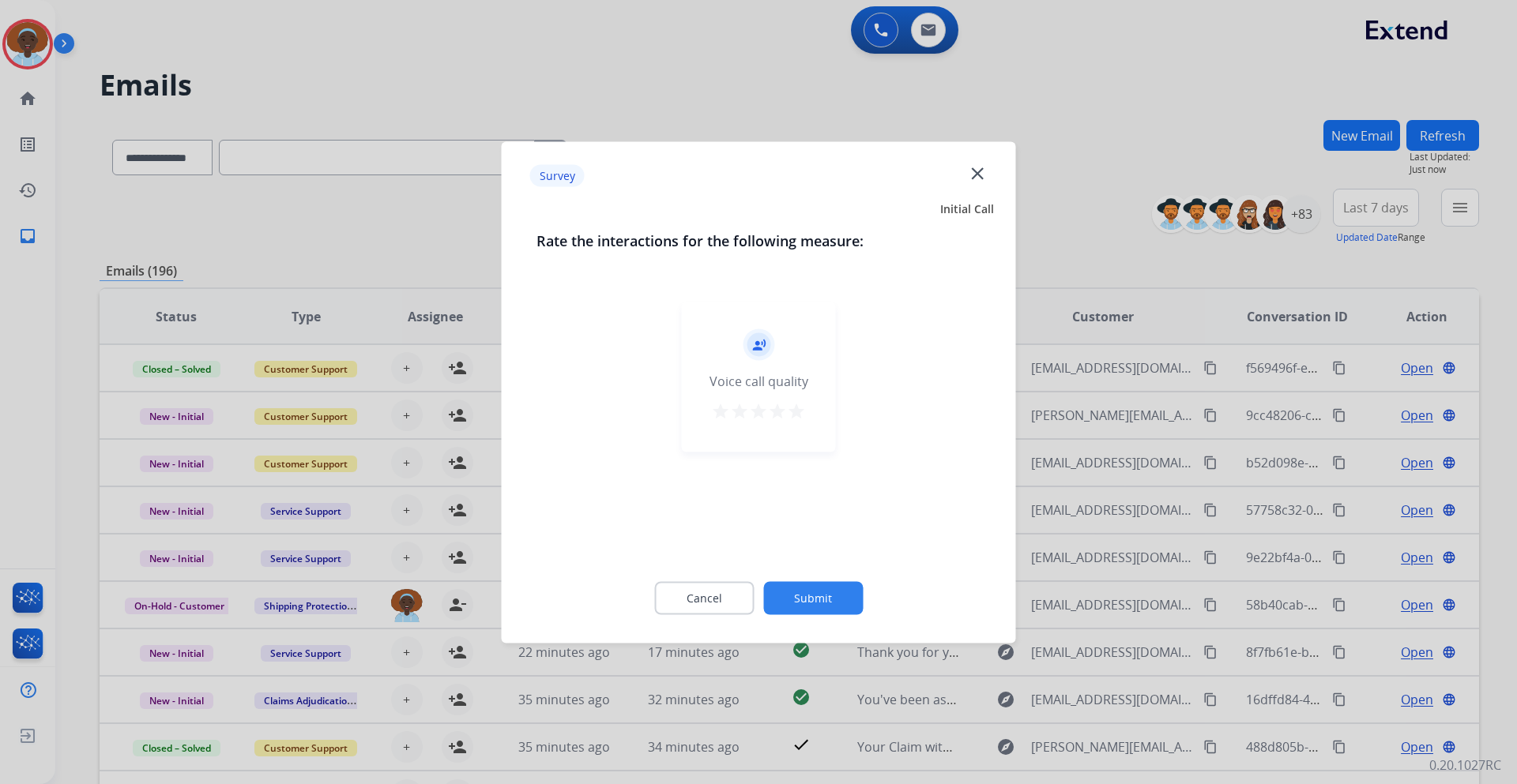
click at [803, 411] on mat-icon "star" at bounding box center [796, 411] width 19 height 19
click at [828, 593] on button "Submit" at bounding box center [813, 598] width 100 height 33
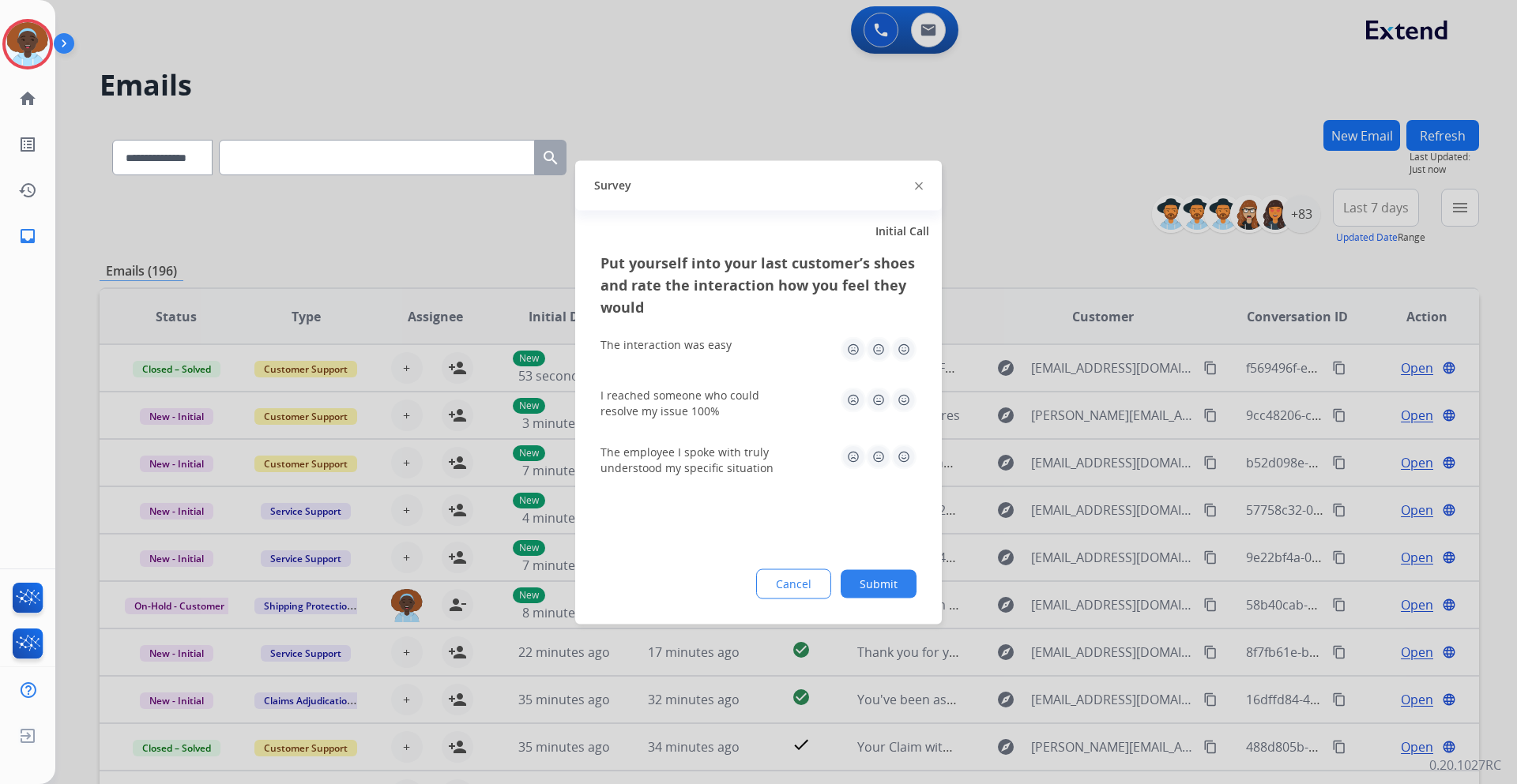
drag, startPoint x: 905, startPoint y: 452, endPoint x: 902, endPoint y: 443, distance: 9.5
click at [904, 453] on img at bounding box center [904, 457] width 25 height 25
click at [904, 345] on img at bounding box center [904, 349] width 25 height 25
click at [906, 407] on img at bounding box center [904, 400] width 25 height 25
click at [891, 586] on button "Submit" at bounding box center [878, 584] width 76 height 28
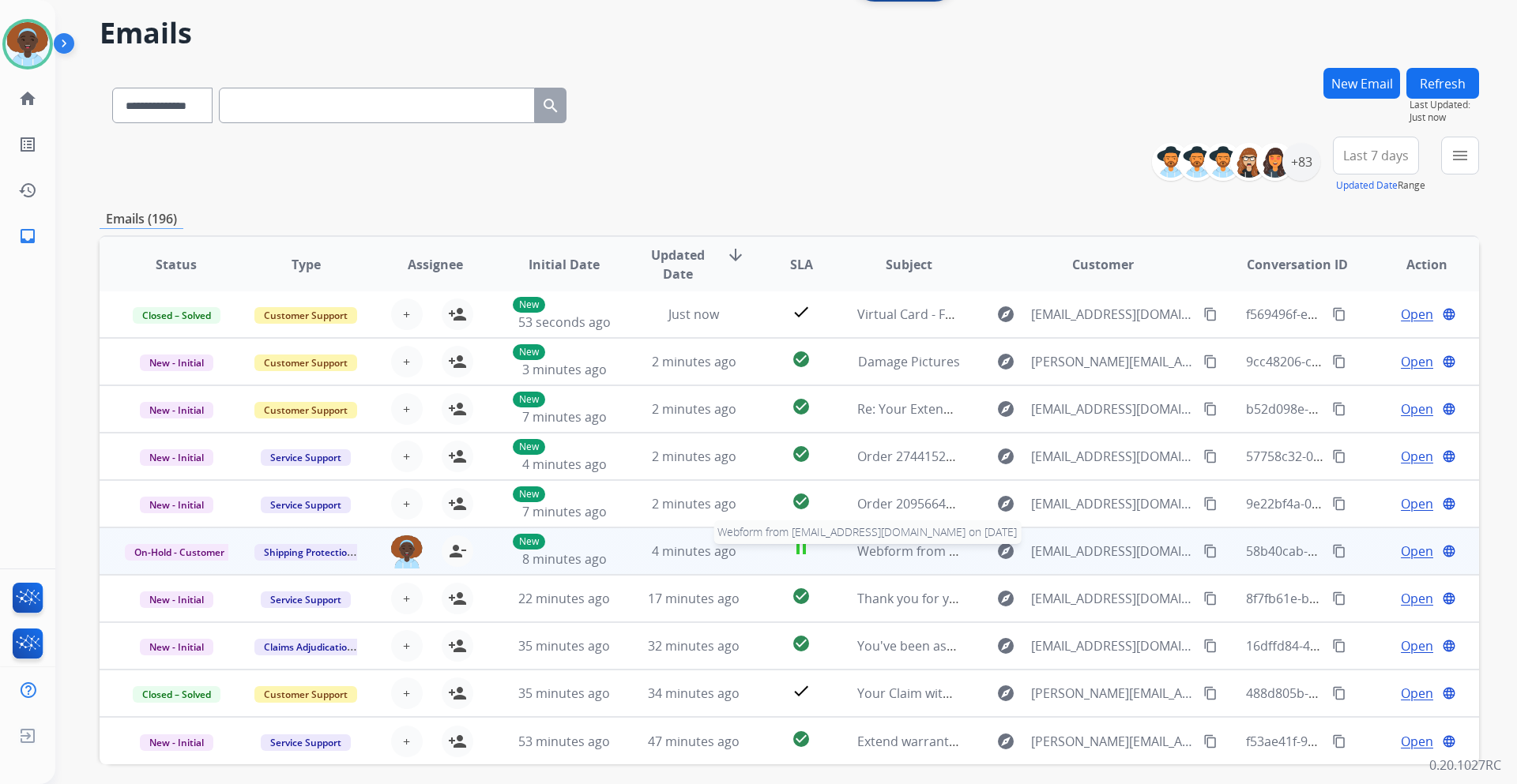
scroll to position [115, 0]
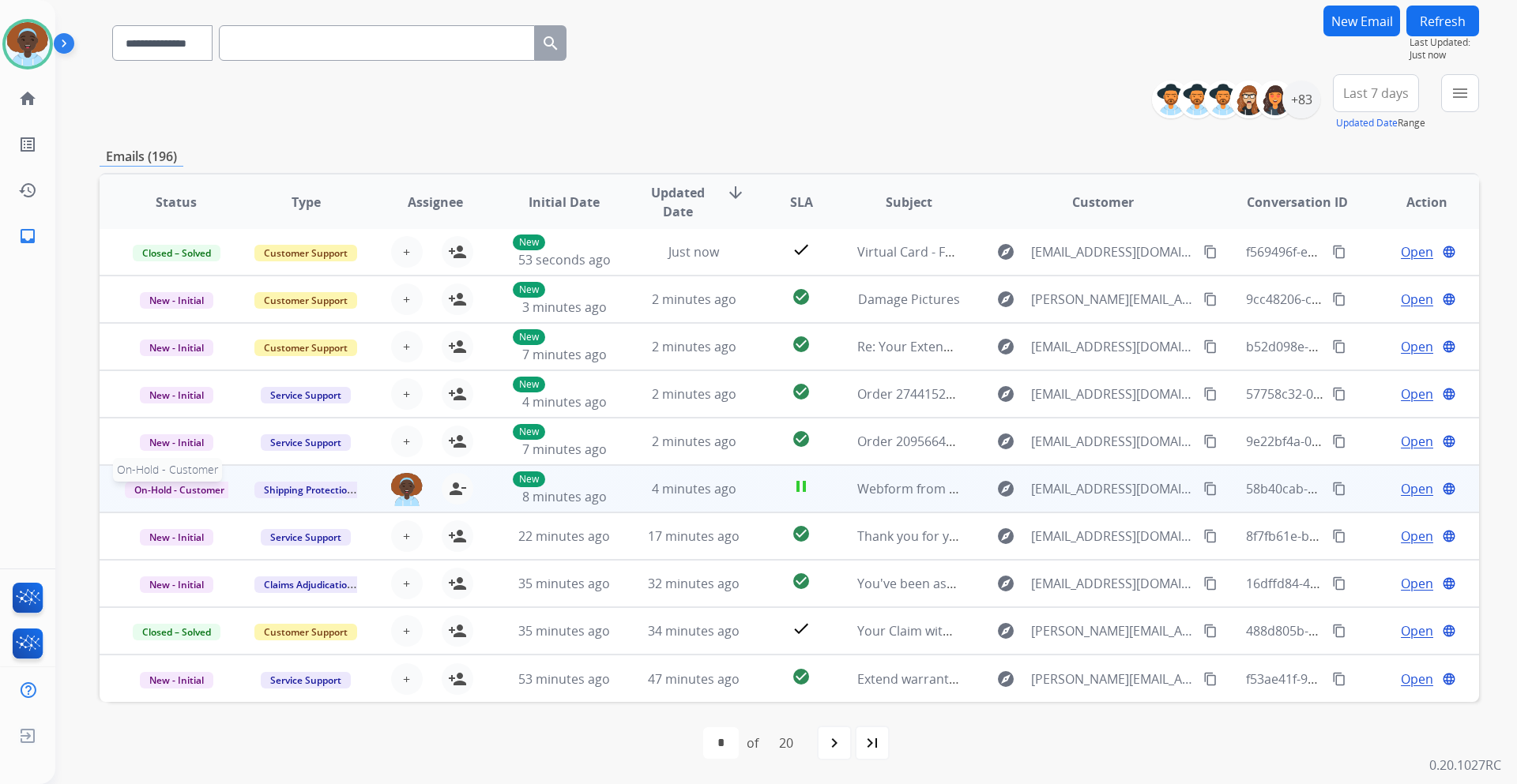
click at [203, 485] on span "On-Hold - Customer" at bounding box center [179, 490] width 109 height 17
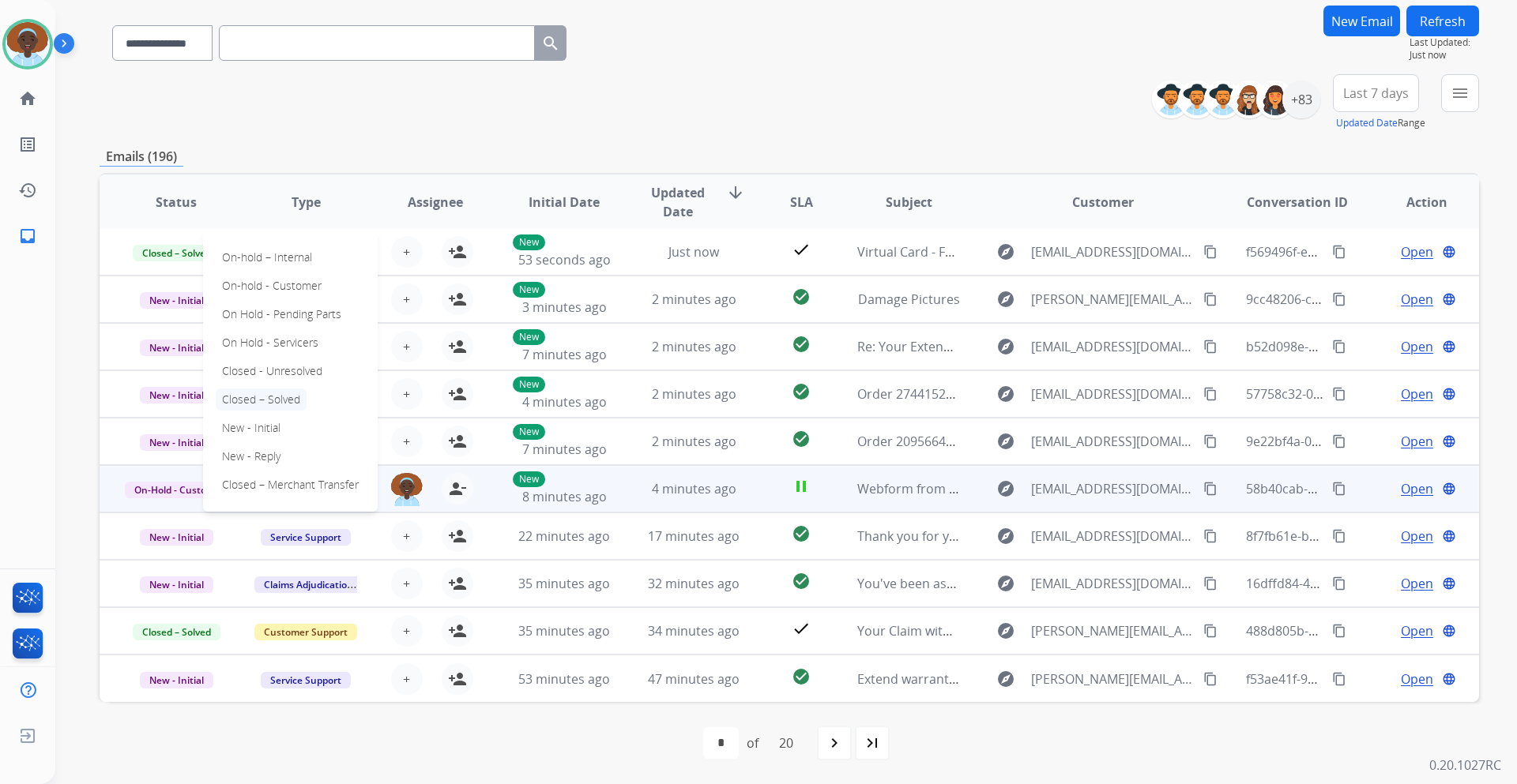
click at [289, 400] on p "Closed – Solved" at bounding box center [261, 399] width 91 height 22
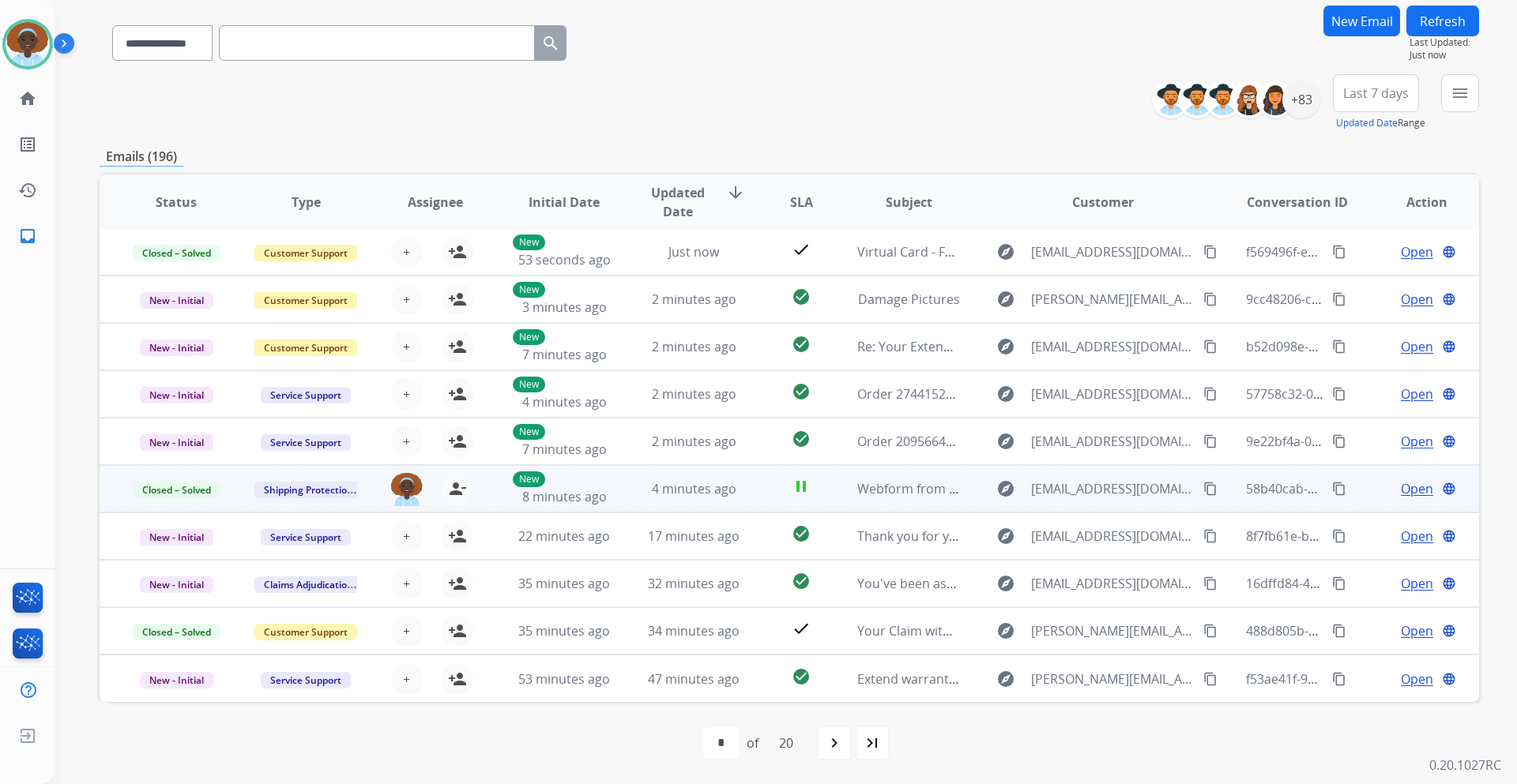
click at [1412, 488] on span "Open" at bounding box center [1417, 489] width 33 height 19
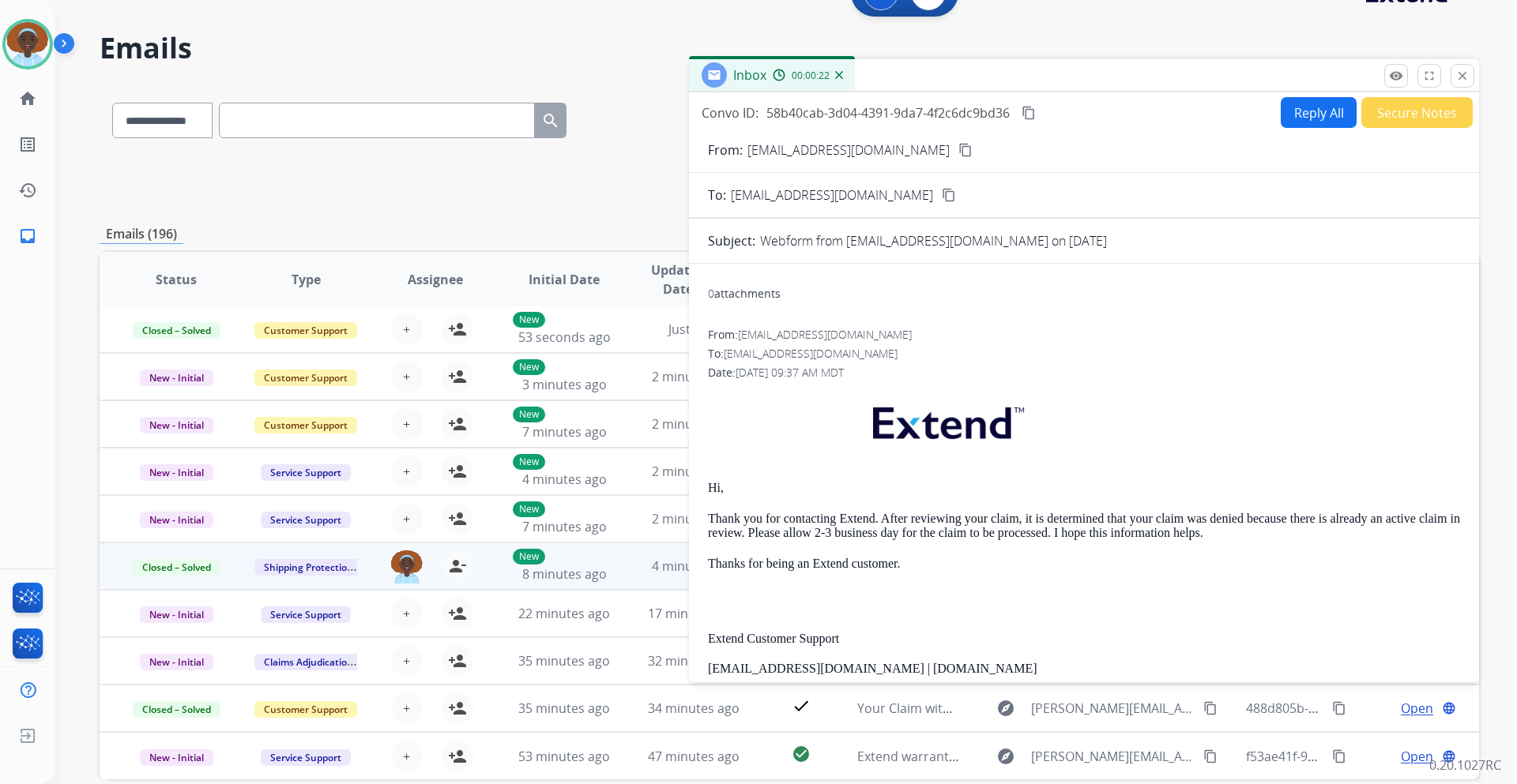
scroll to position [0, 0]
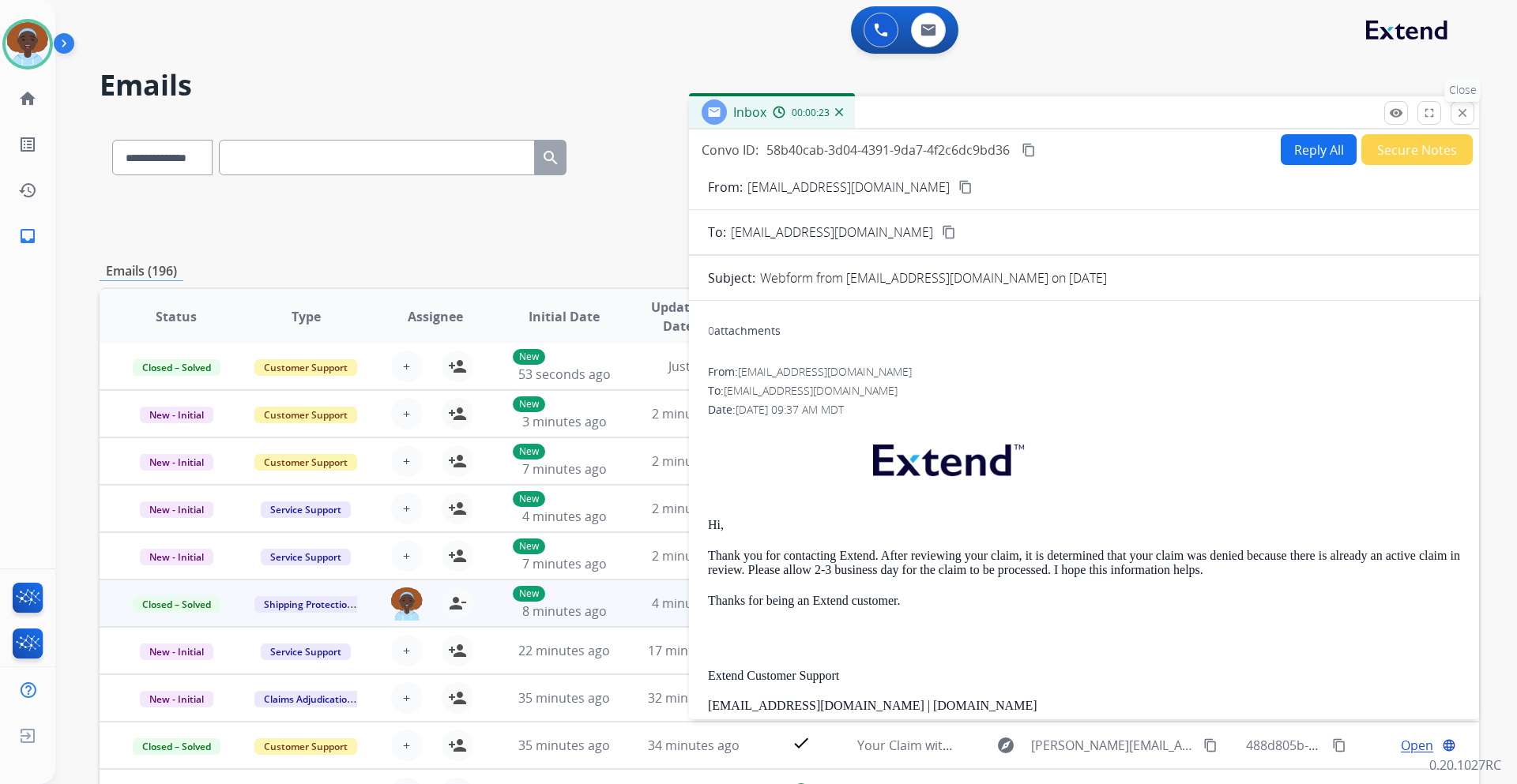
click at [1463, 109] on mat-icon "close" at bounding box center [1463, 112] width 14 height 14
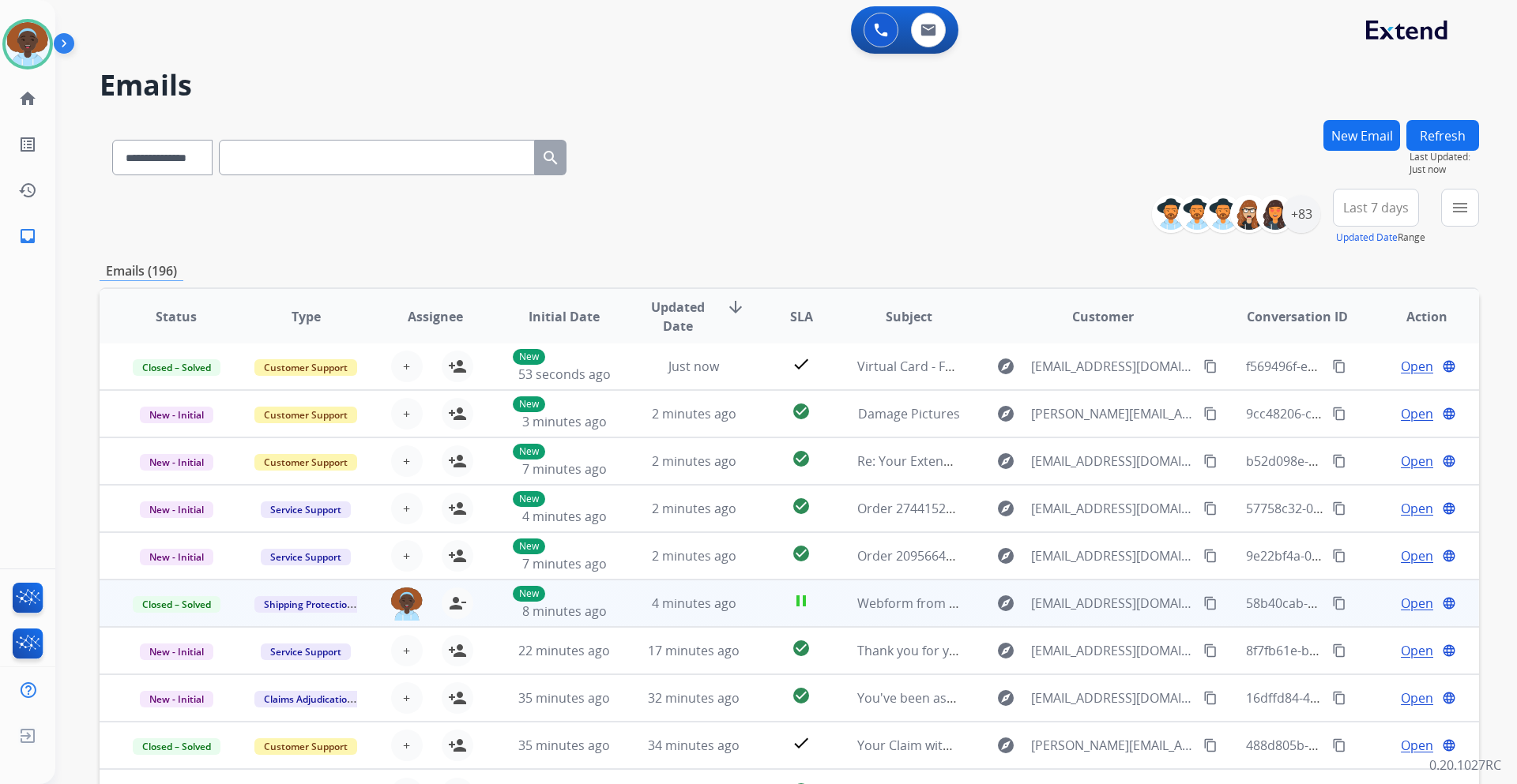
click at [1445, 141] on button "Refresh" at bounding box center [1442, 135] width 73 height 31
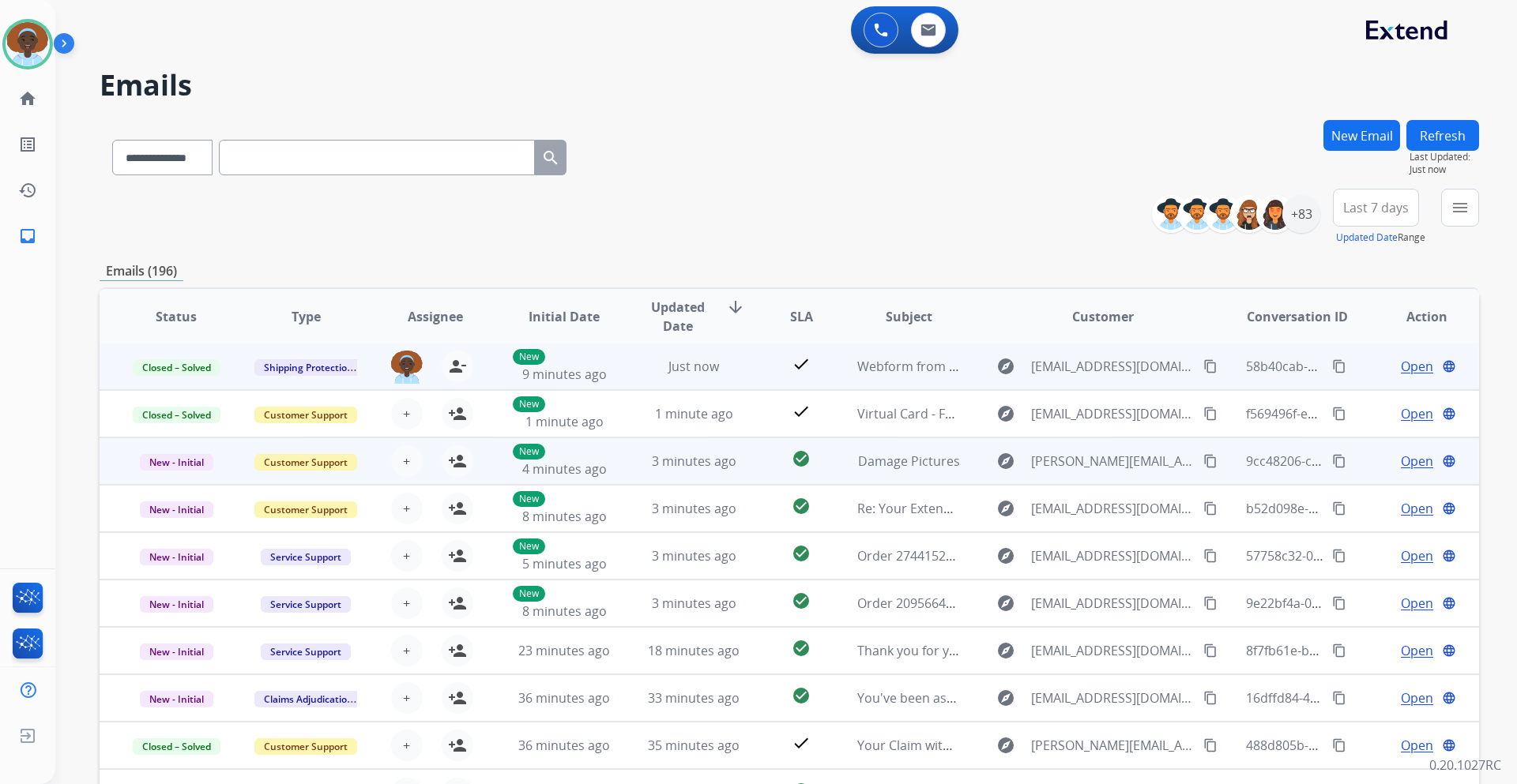
click at [1406, 467] on span "Open" at bounding box center [1417, 461] width 33 height 19
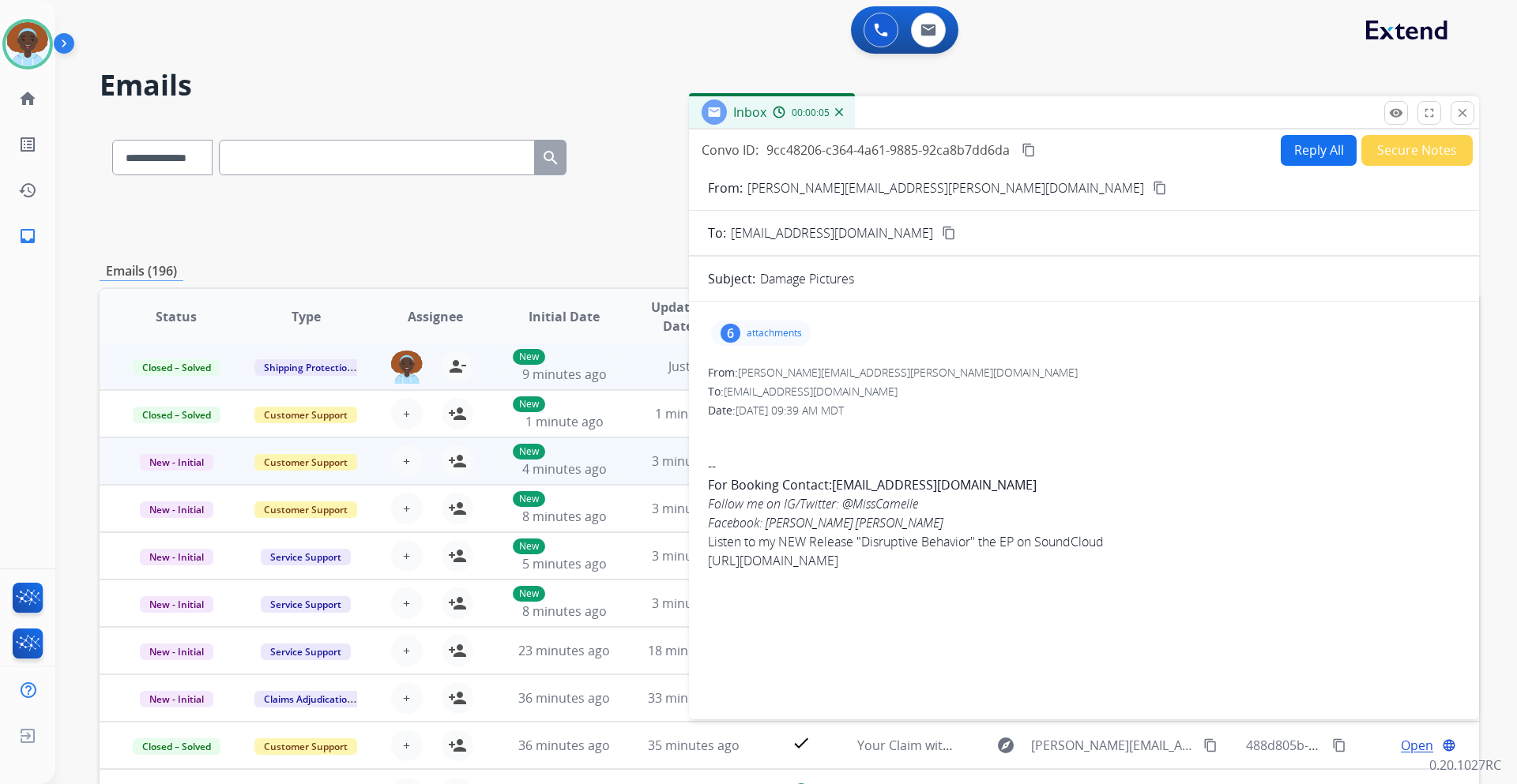
click at [734, 335] on div "6" at bounding box center [731, 333] width 20 height 19
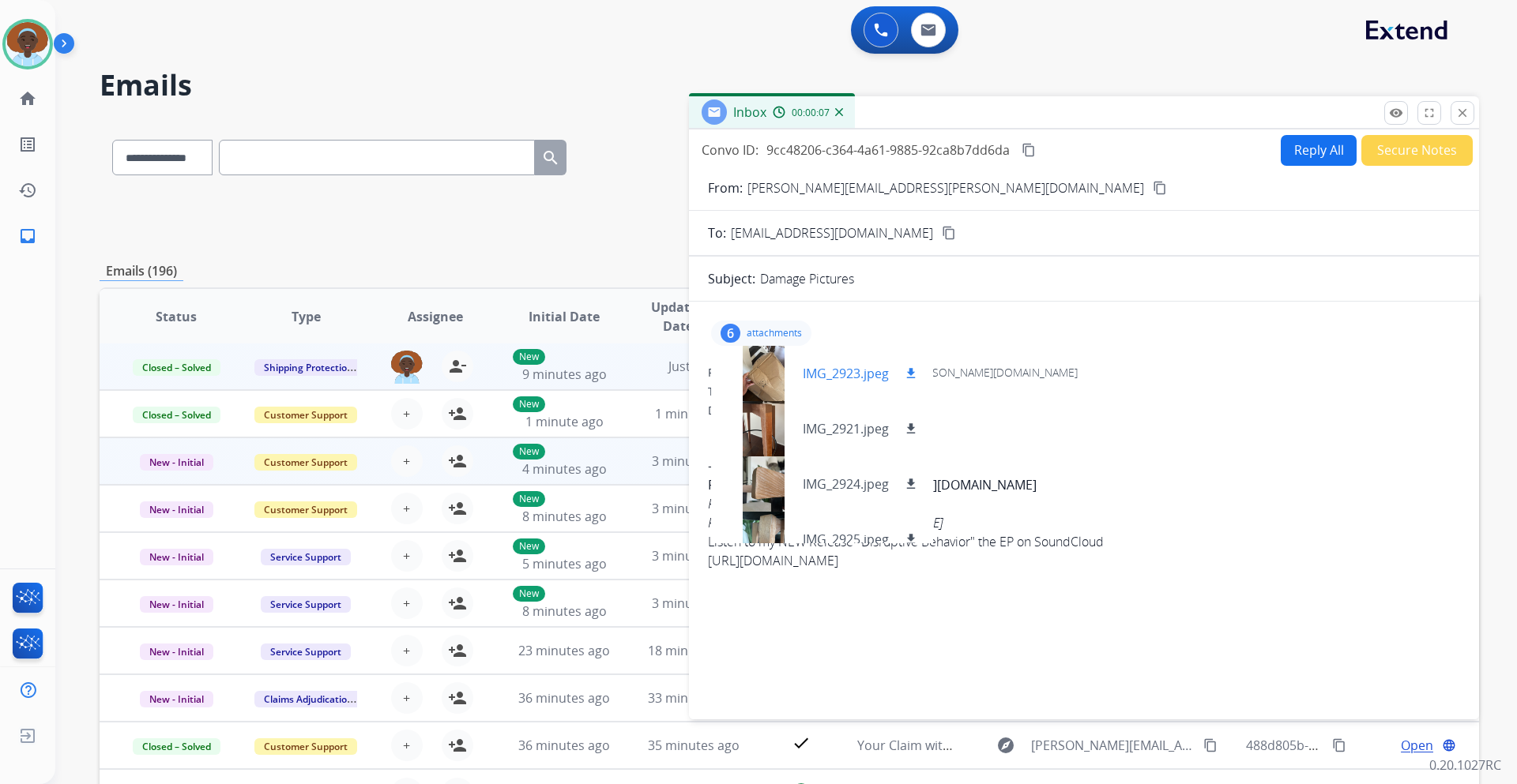
click at [759, 379] on div at bounding box center [764, 373] width 79 height 55
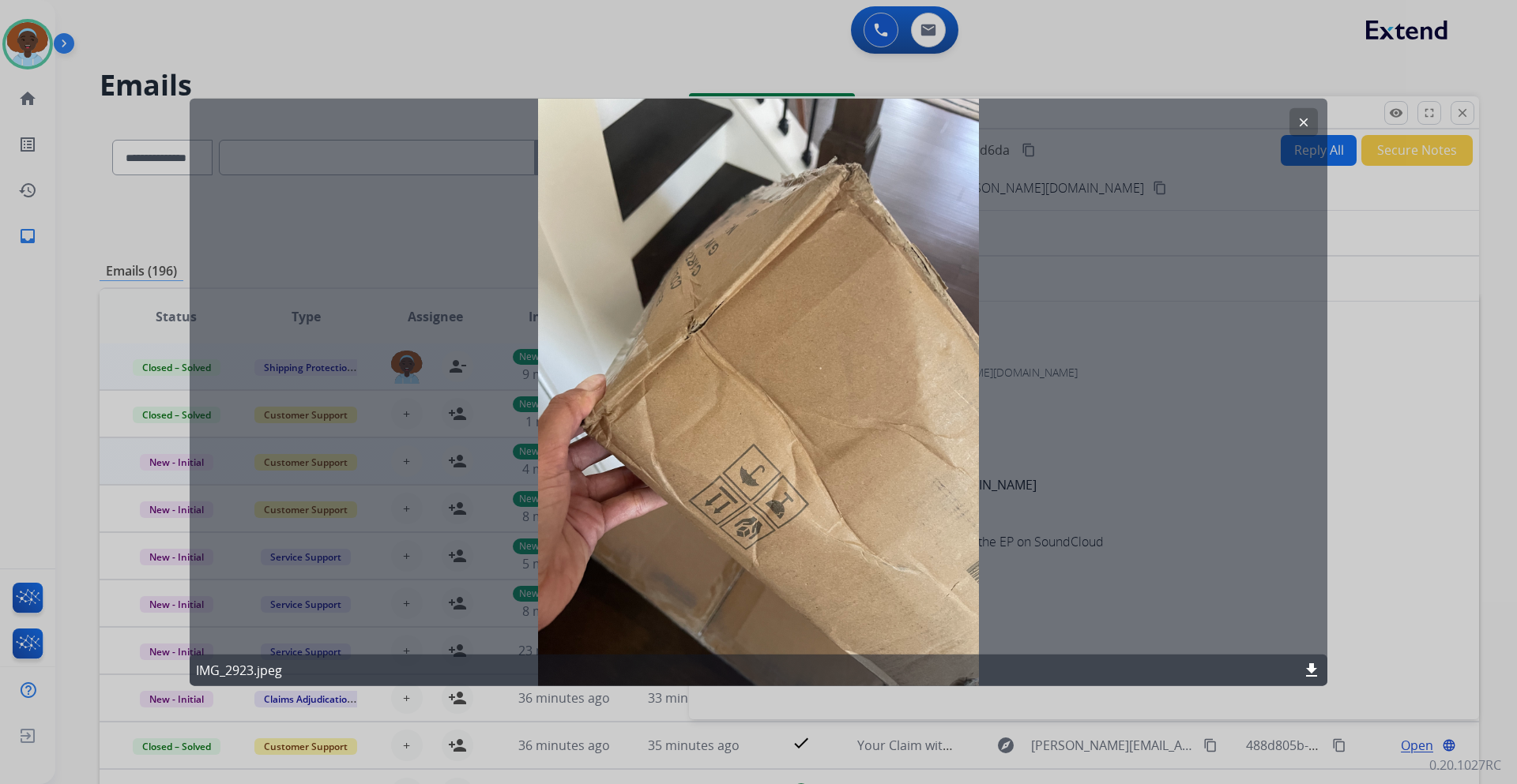
click at [1303, 128] on mat-icon "clear" at bounding box center [1304, 121] width 14 height 14
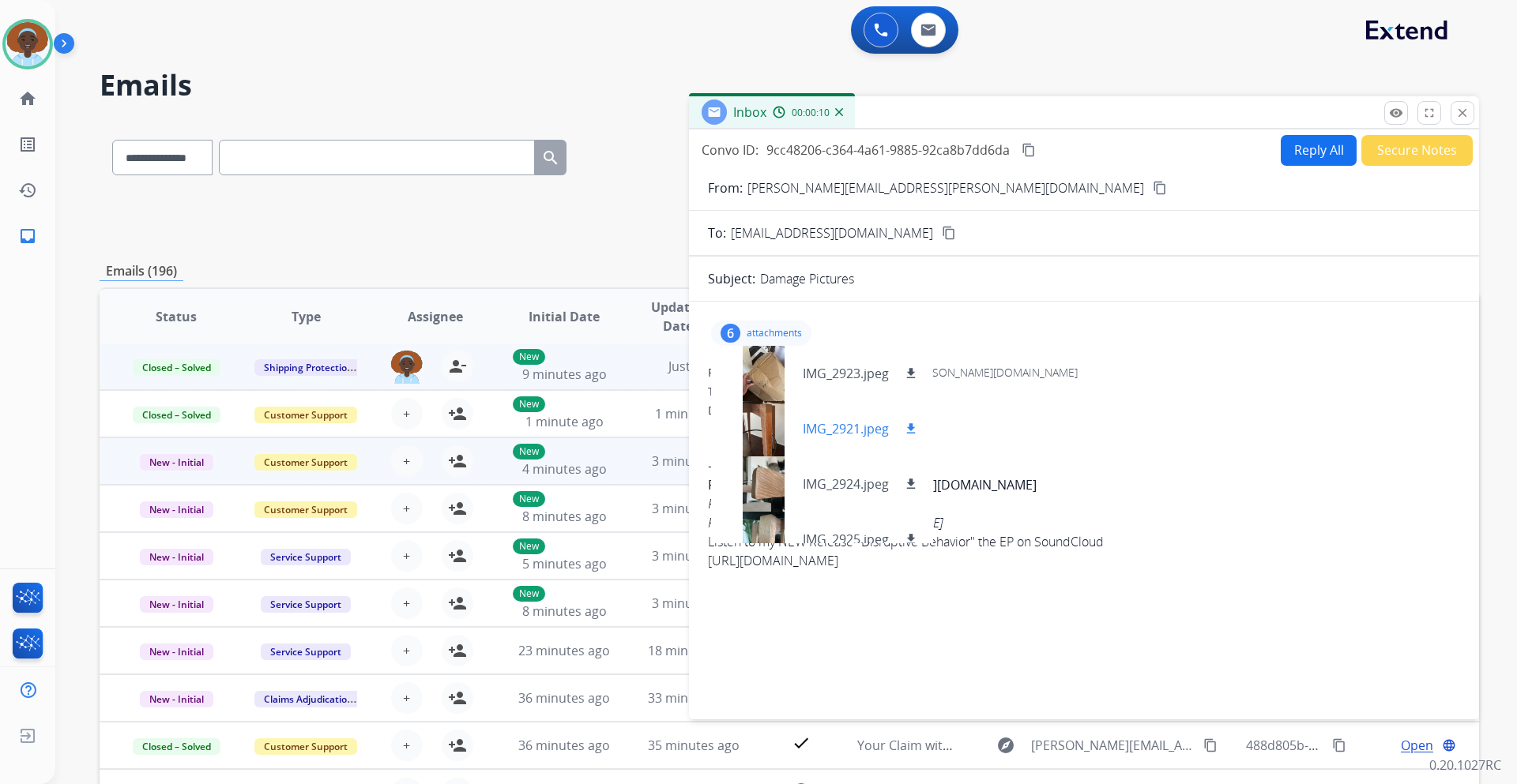
click at [756, 425] on div at bounding box center [764, 429] width 79 height 55
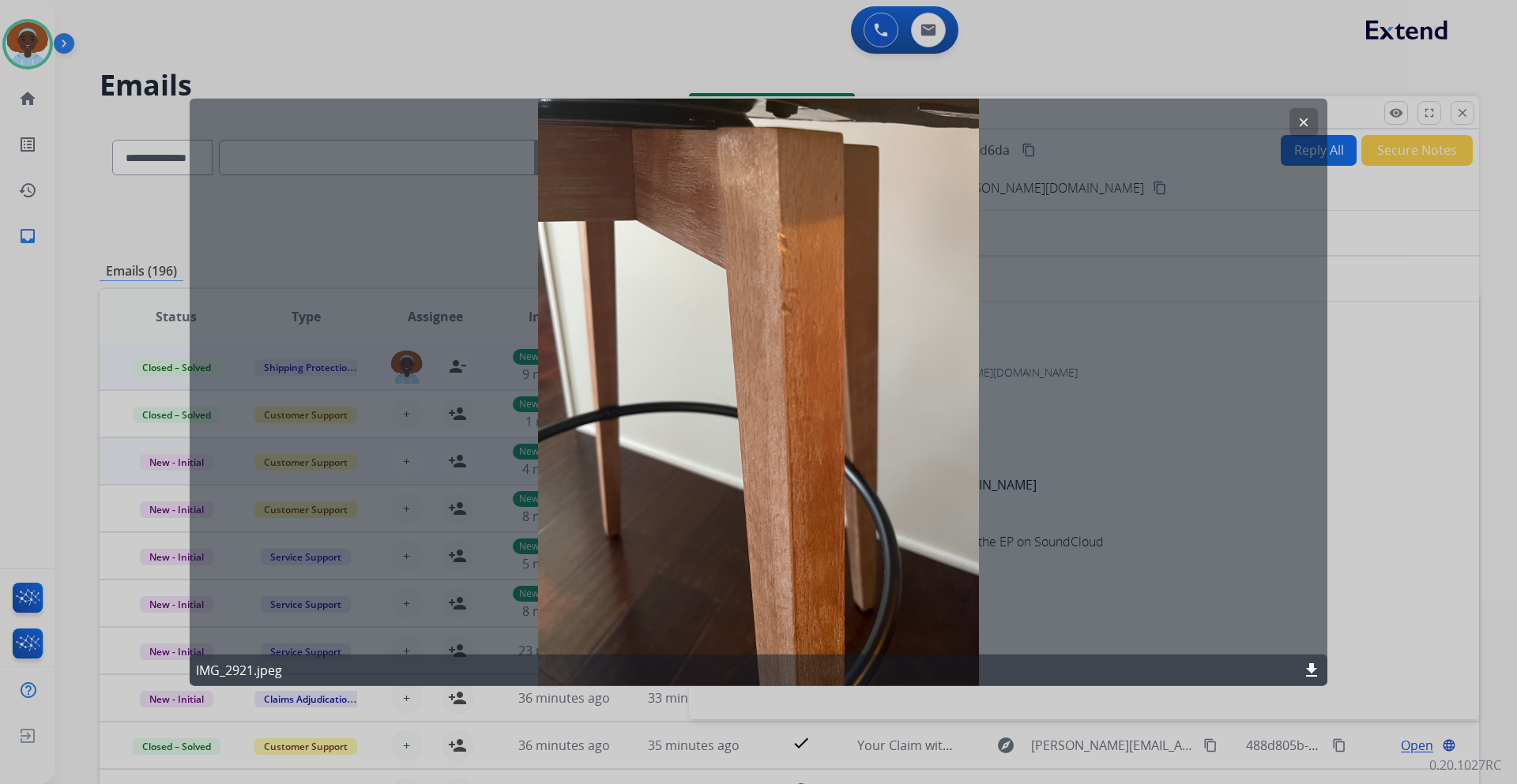
click at [1299, 121] on mat-icon "clear" at bounding box center [1304, 121] width 14 height 14
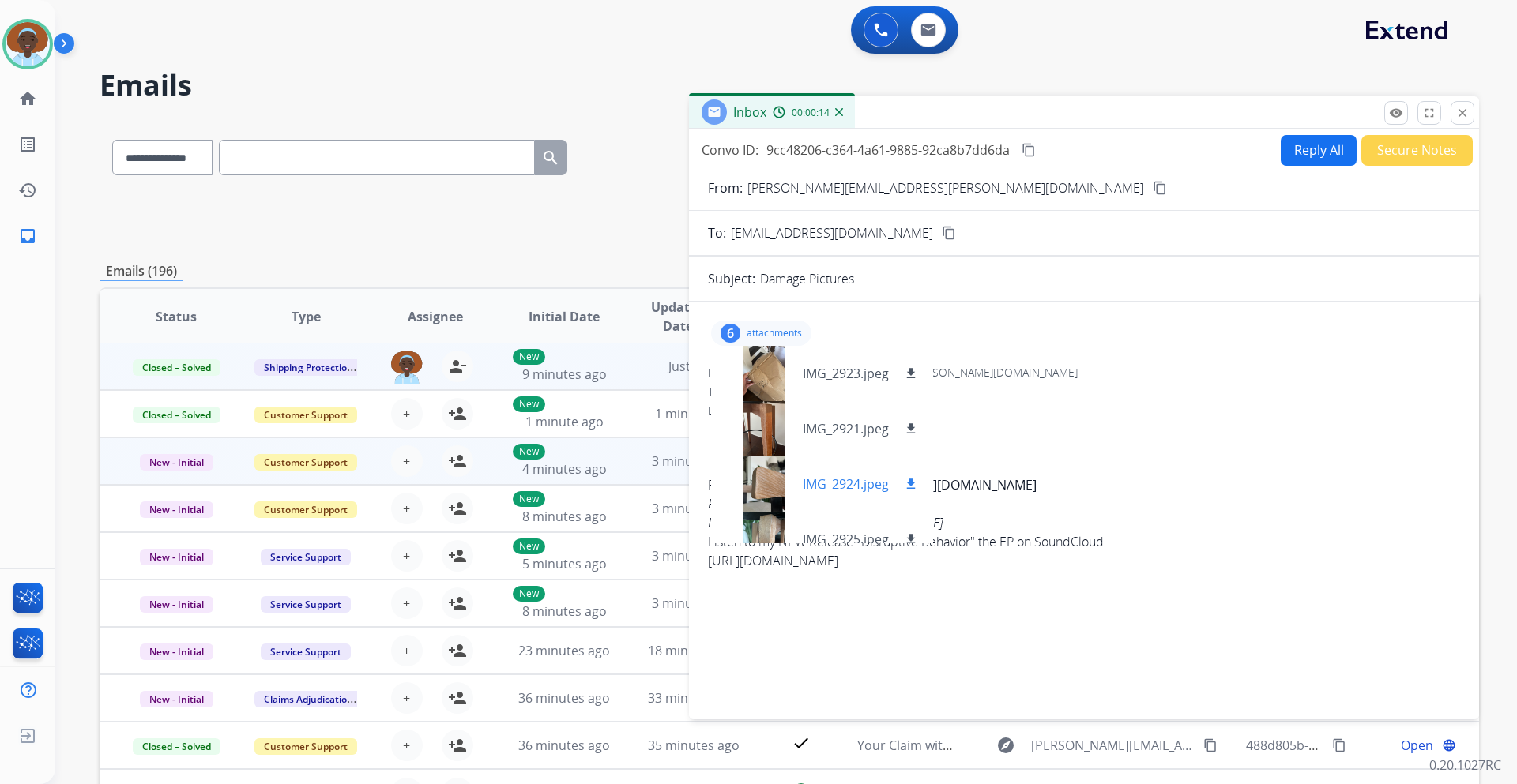
click at [769, 474] on div at bounding box center [764, 484] width 79 height 55
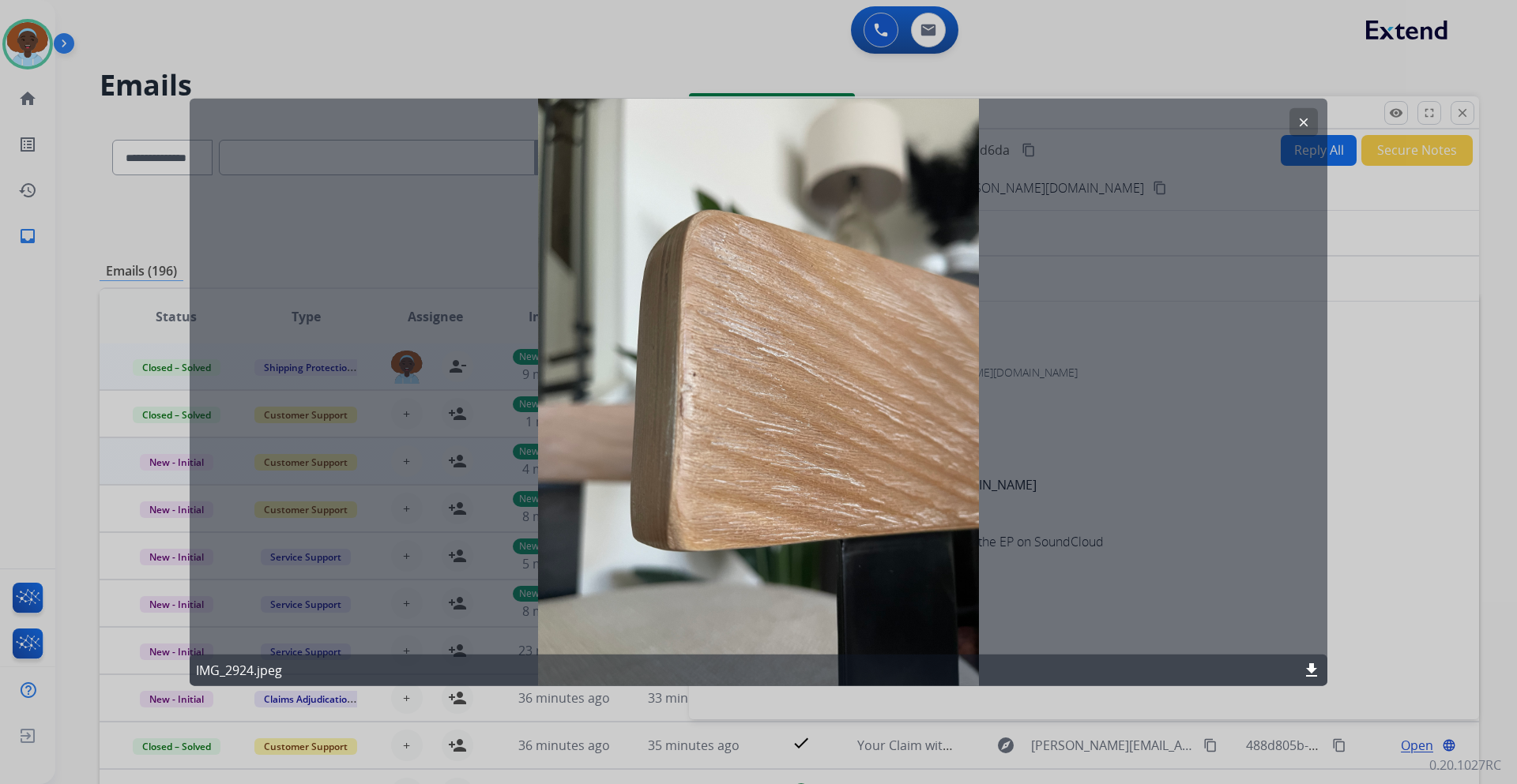
click at [1308, 126] on mat-icon "clear" at bounding box center [1304, 121] width 14 height 14
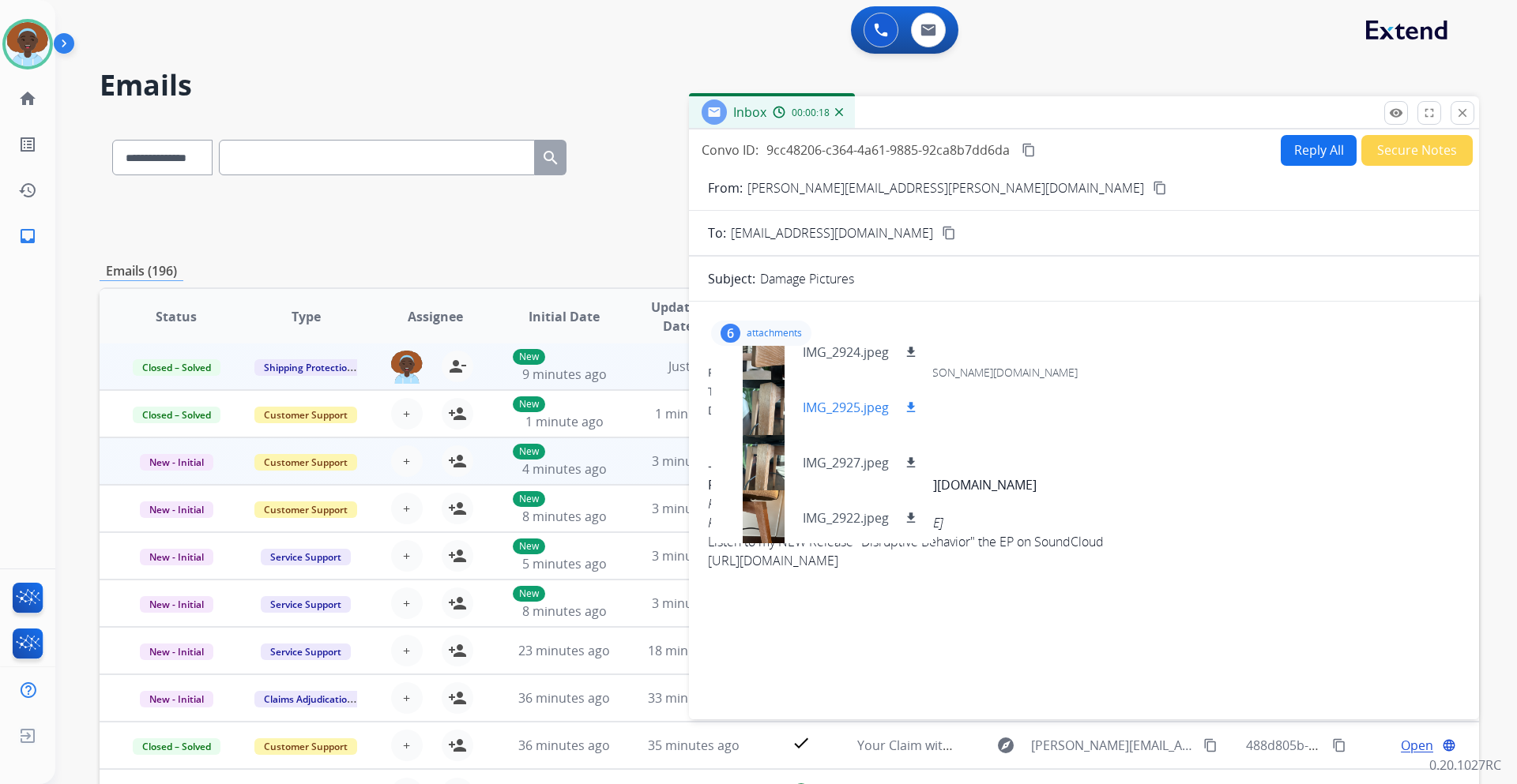
scroll to position [134, 0]
click at [766, 402] on div at bounding box center [764, 405] width 79 height 55
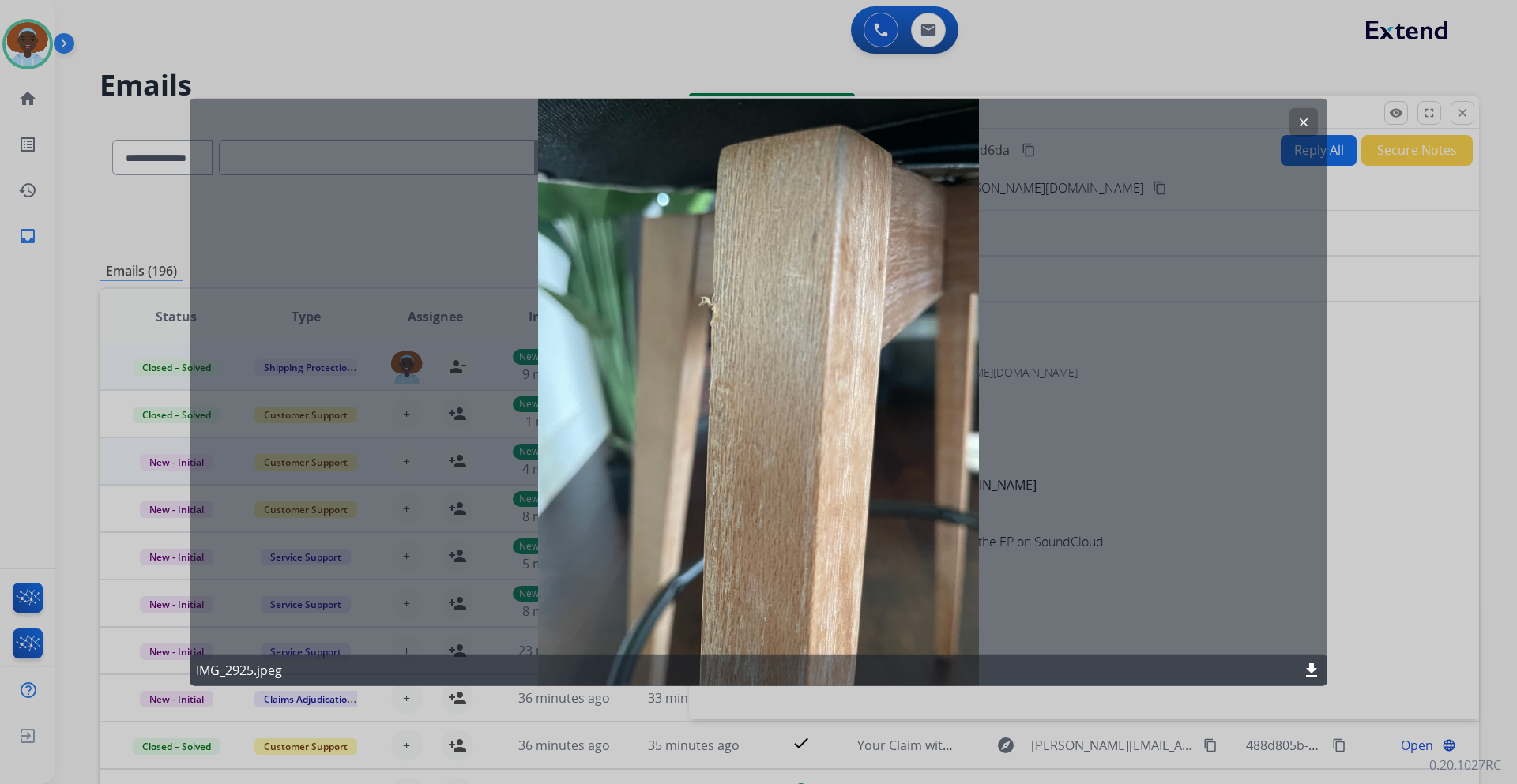
click at [1295, 128] on button "clear" at bounding box center [1304, 121] width 28 height 28
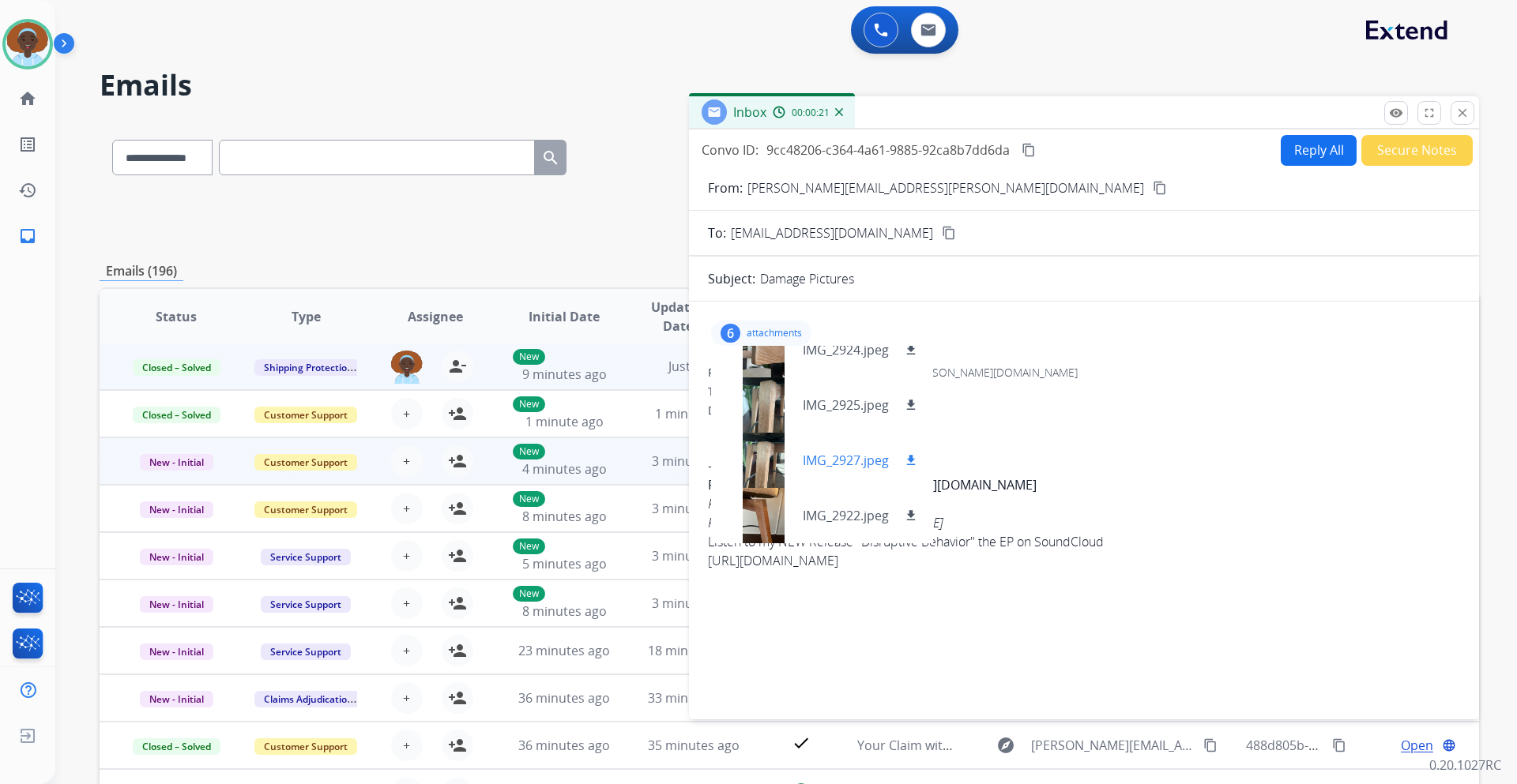
scroll to position [115, 0]
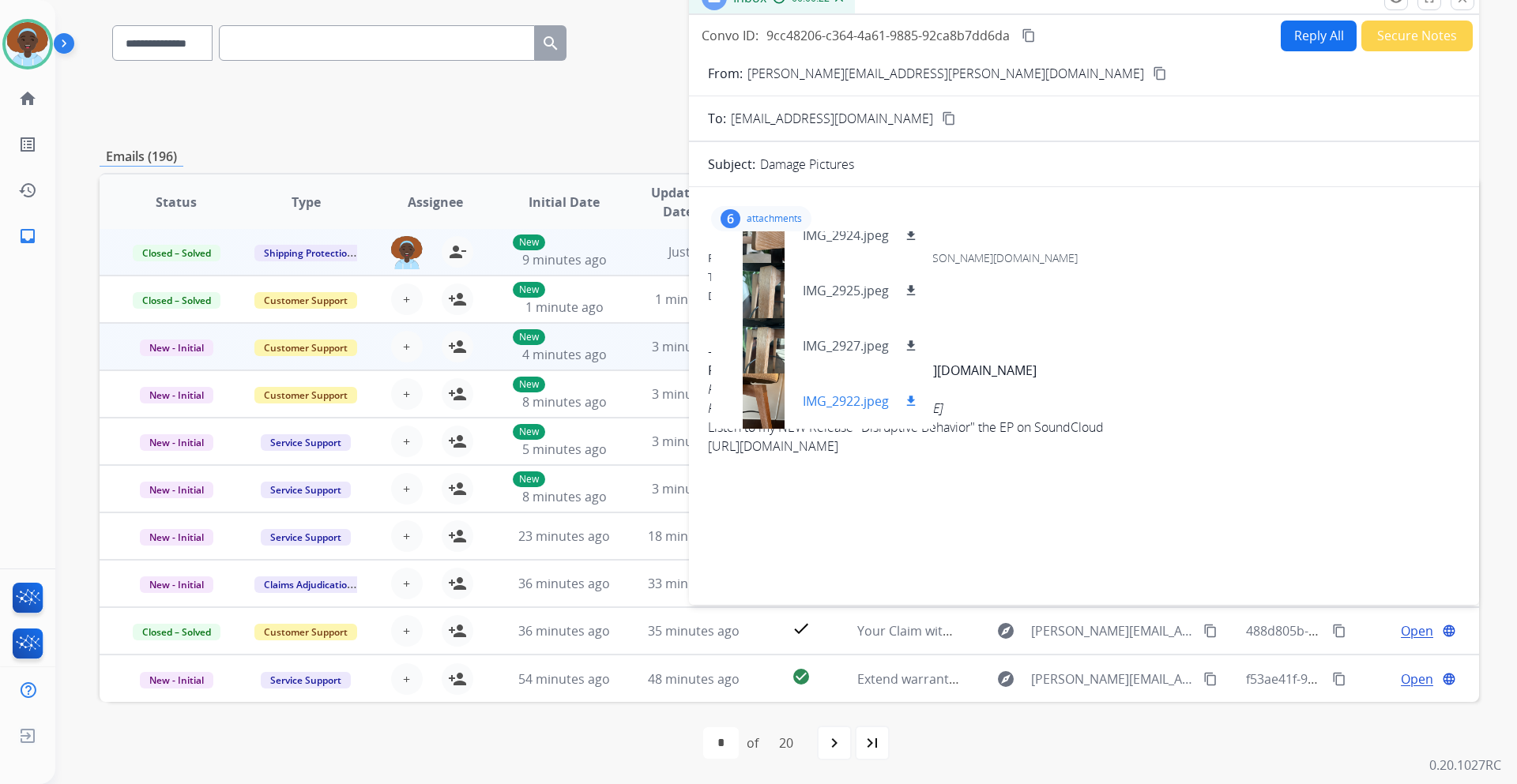
click at [763, 387] on div at bounding box center [764, 401] width 79 height 55
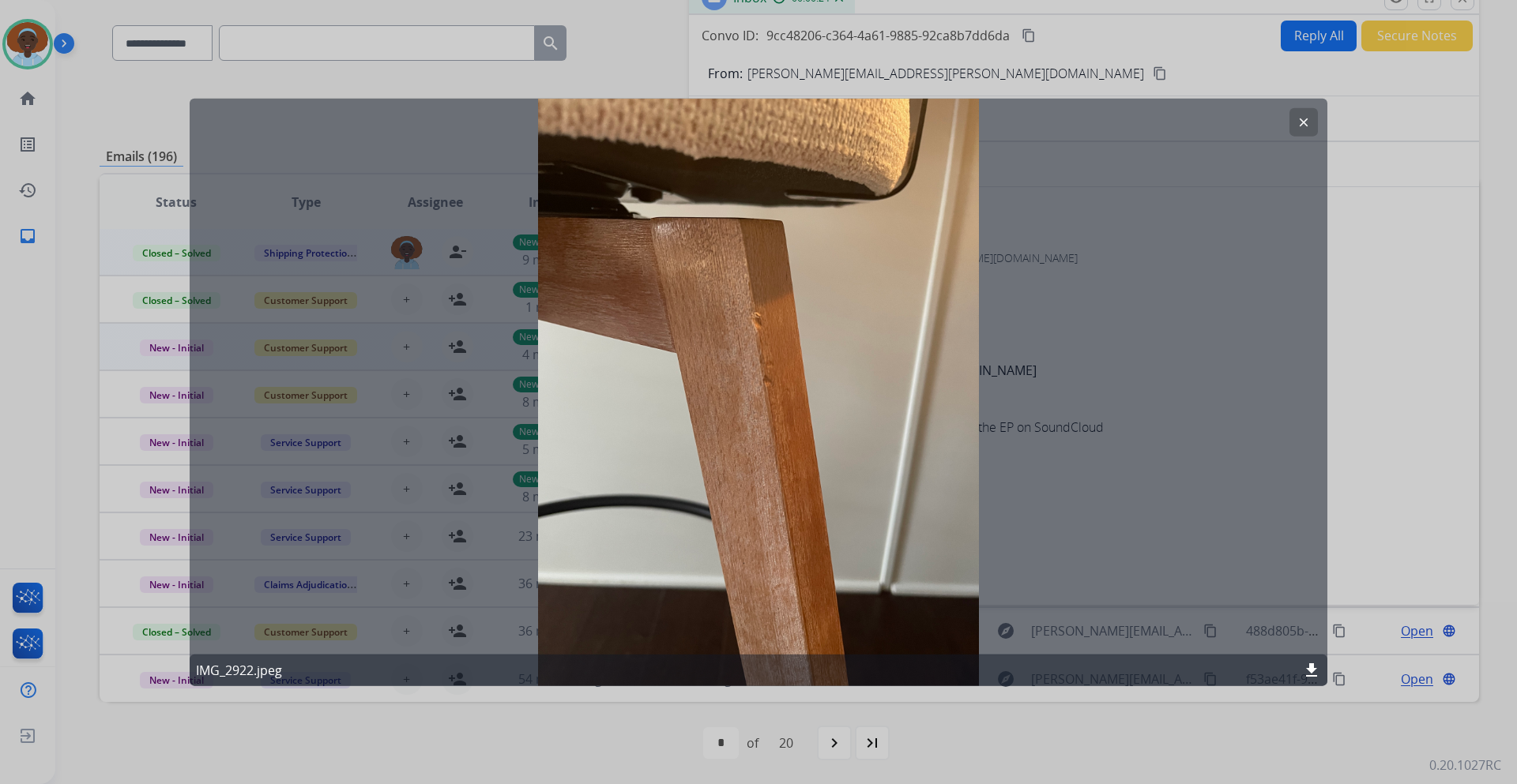
click at [1303, 122] on mat-icon "clear" at bounding box center [1304, 121] width 14 height 14
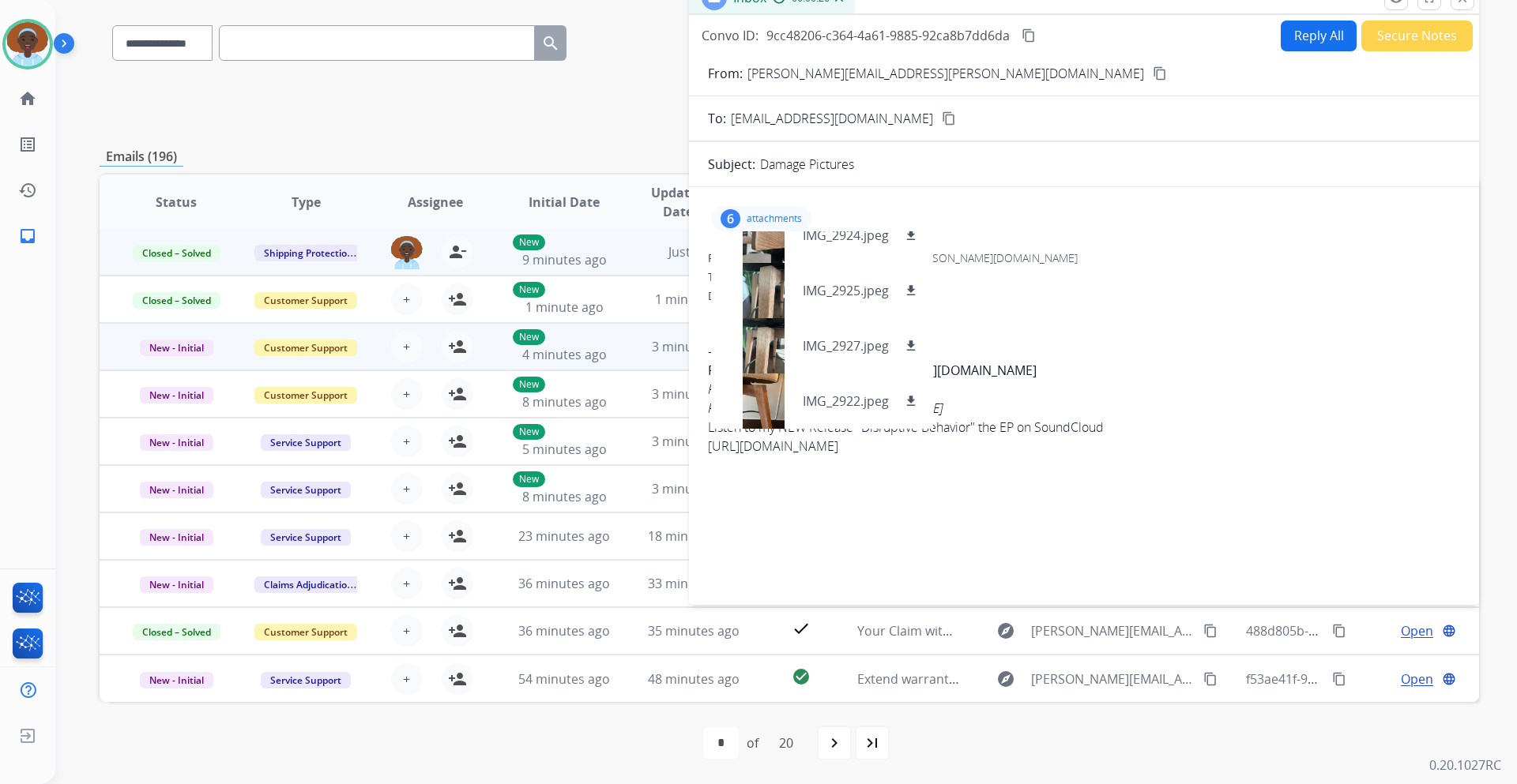
click at [777, 208] on div "6 attachments IMG_2923.jpeg download IMG_2921.jpeg download IMG_2924.jpeg downl…" at bounding box center [762, 218] width 100 height 25
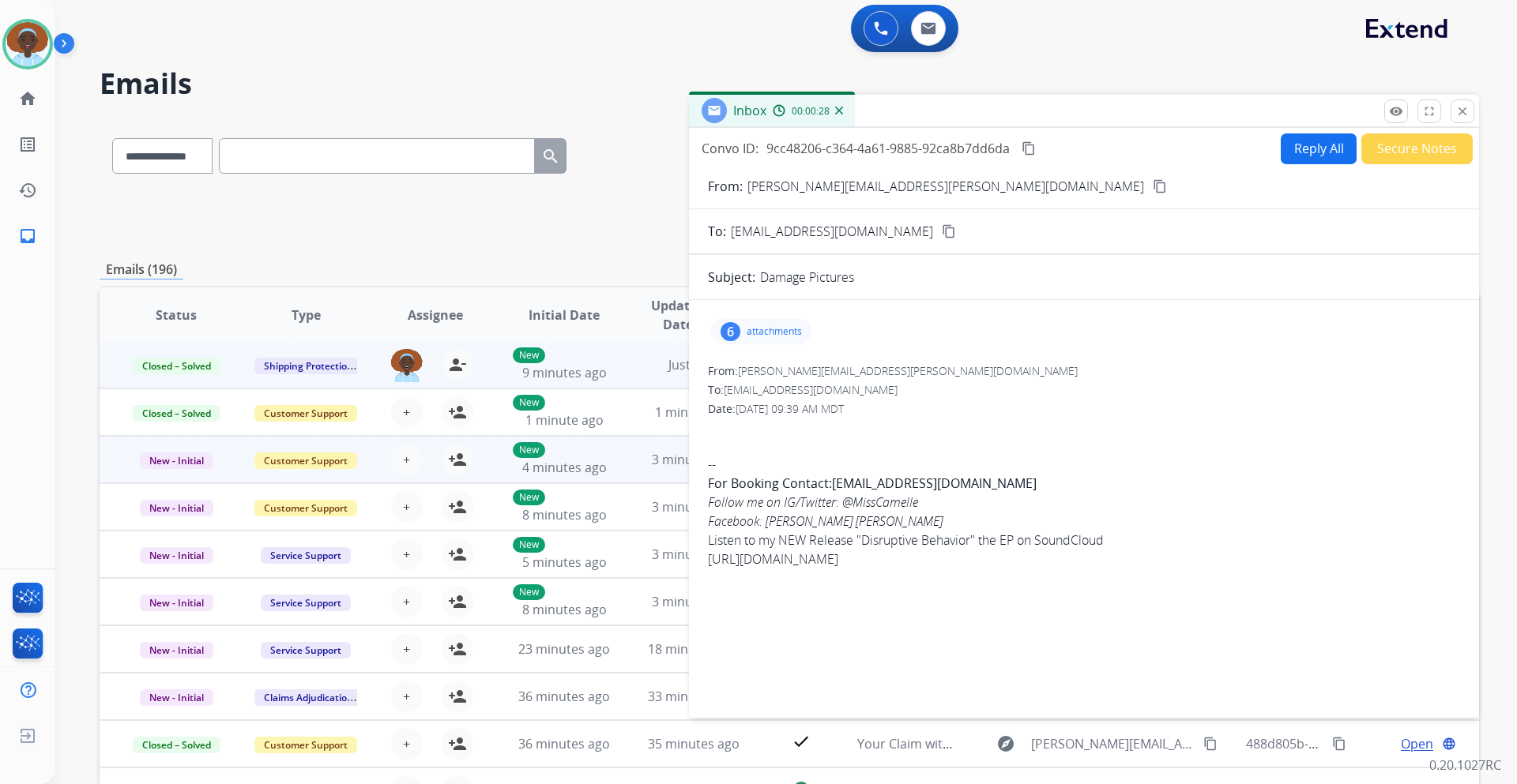
scroll to position [0, 0]
click at [1464, 115] on mat-icon "close" at bounding box center [1463, 112] width 14 height 14
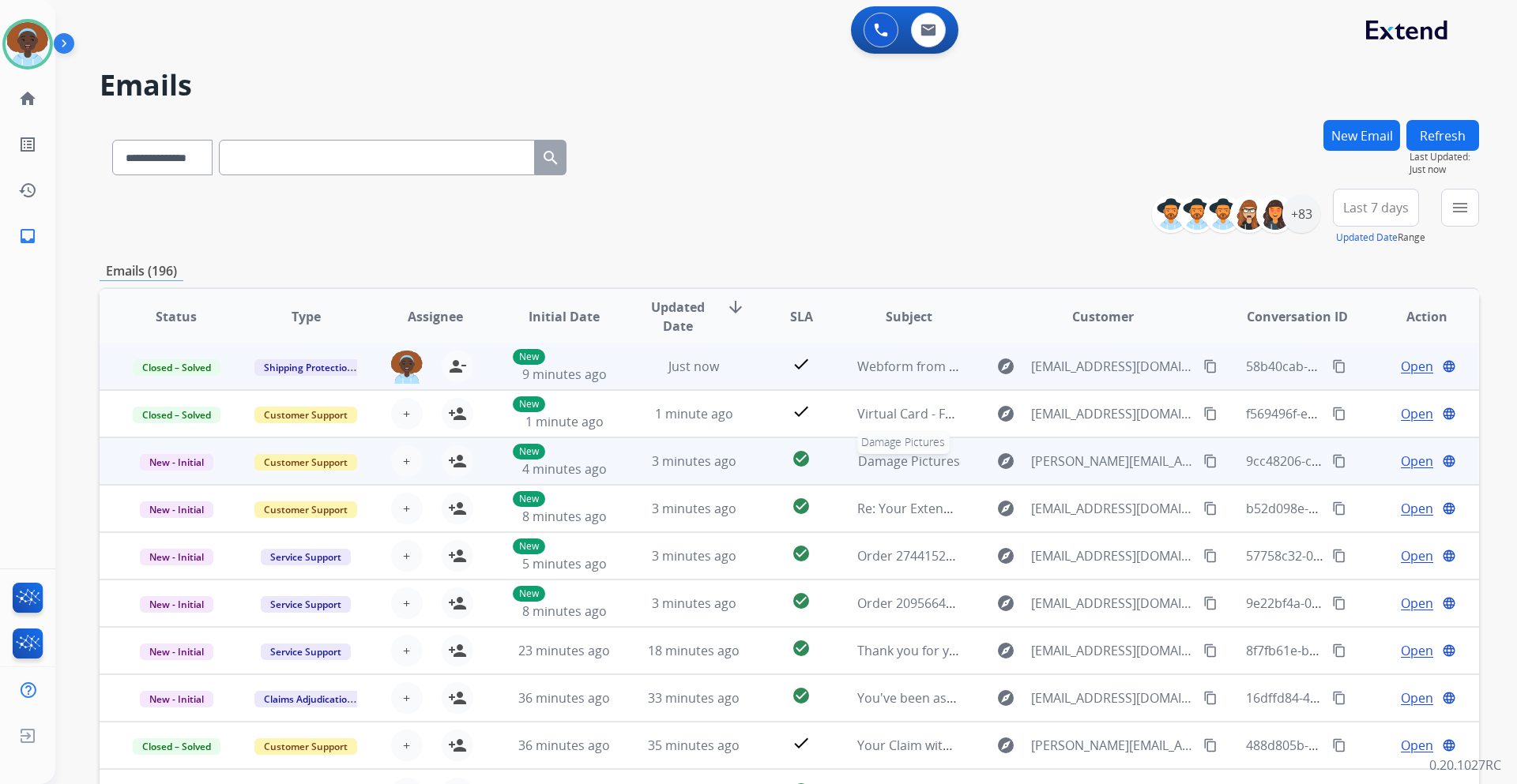
scroll to position [115, 0]
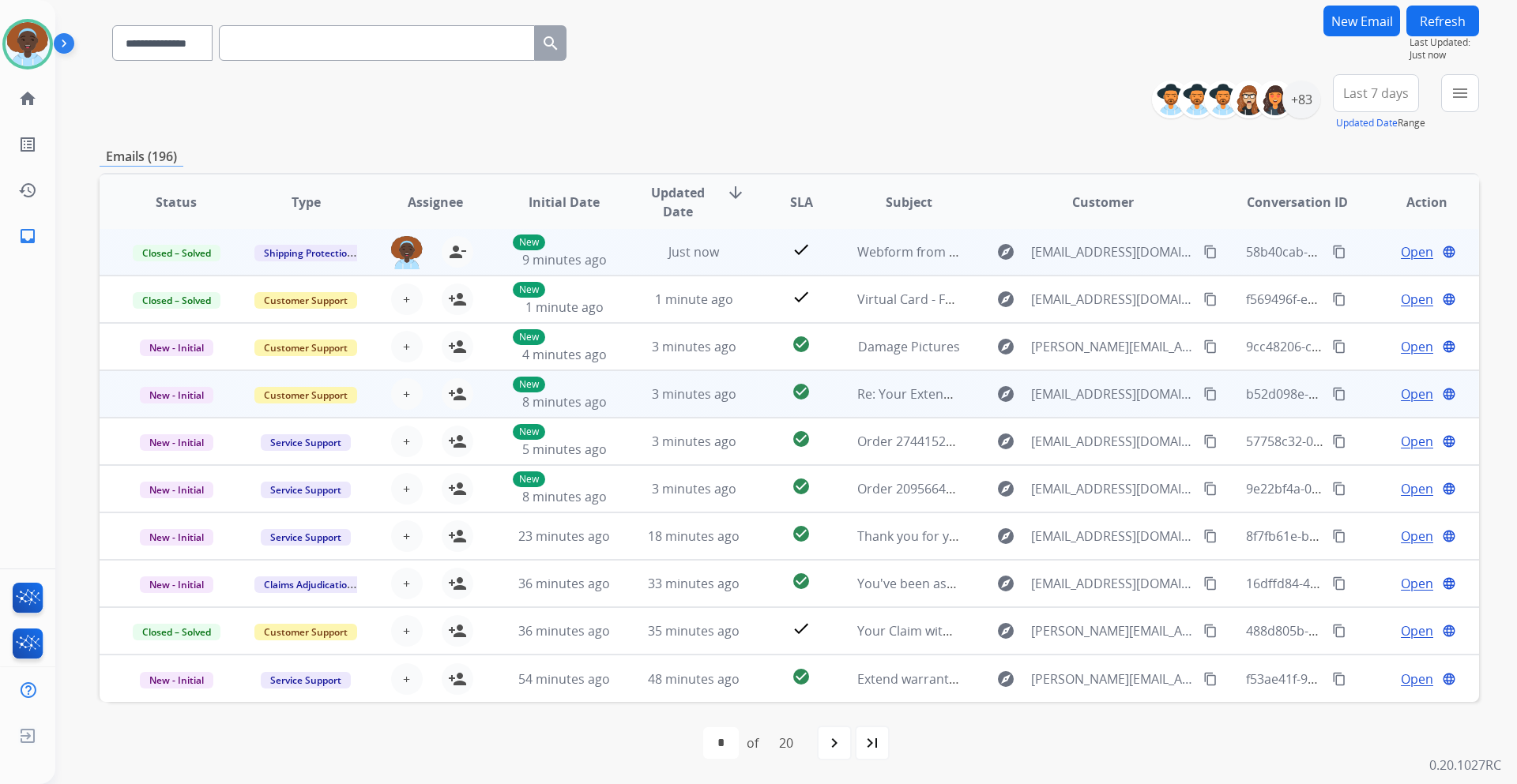
click at [1413, 402] on span "Open" at bounding box center [1417, 394] width 33 height 19
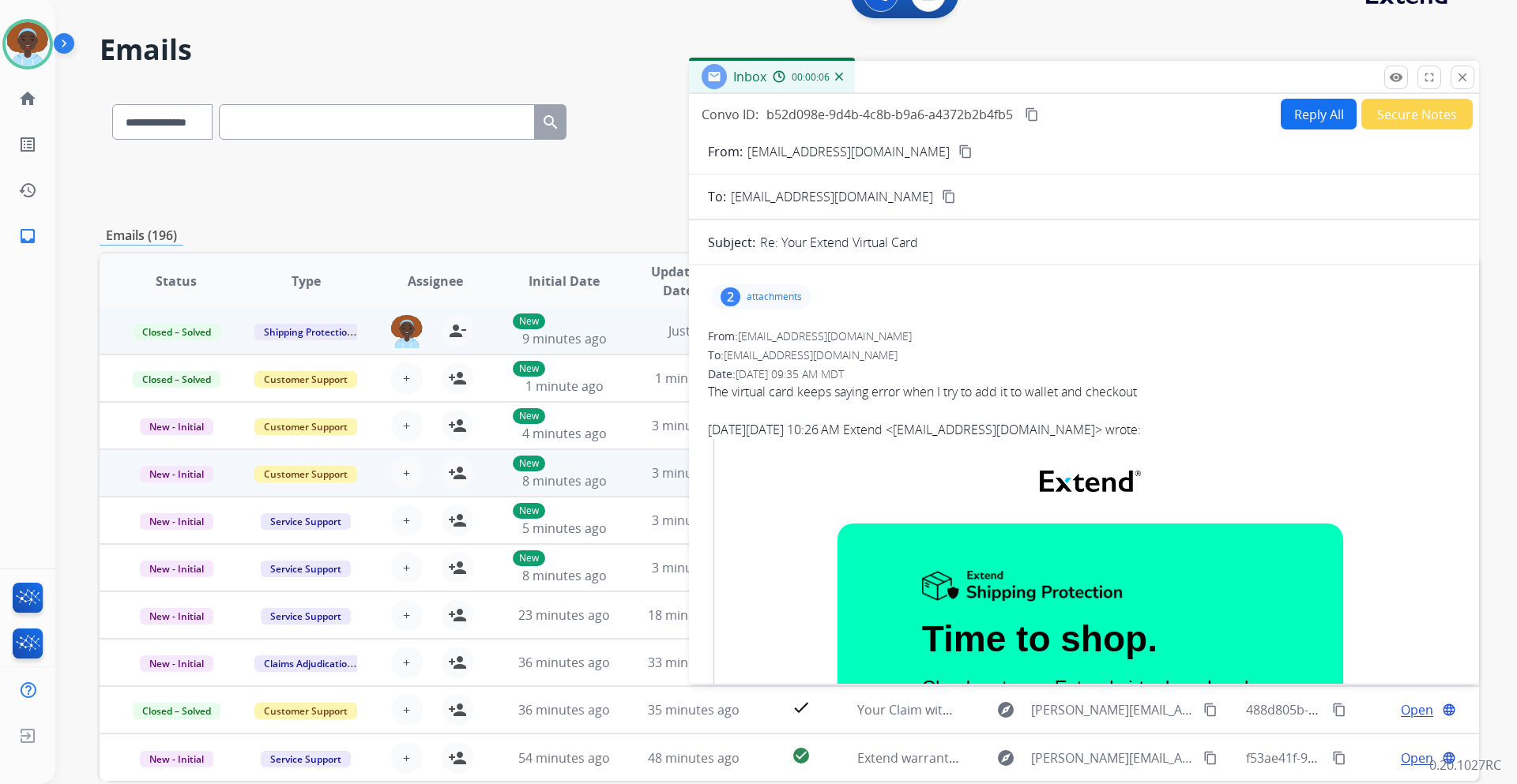
scroll to position [0, 0]
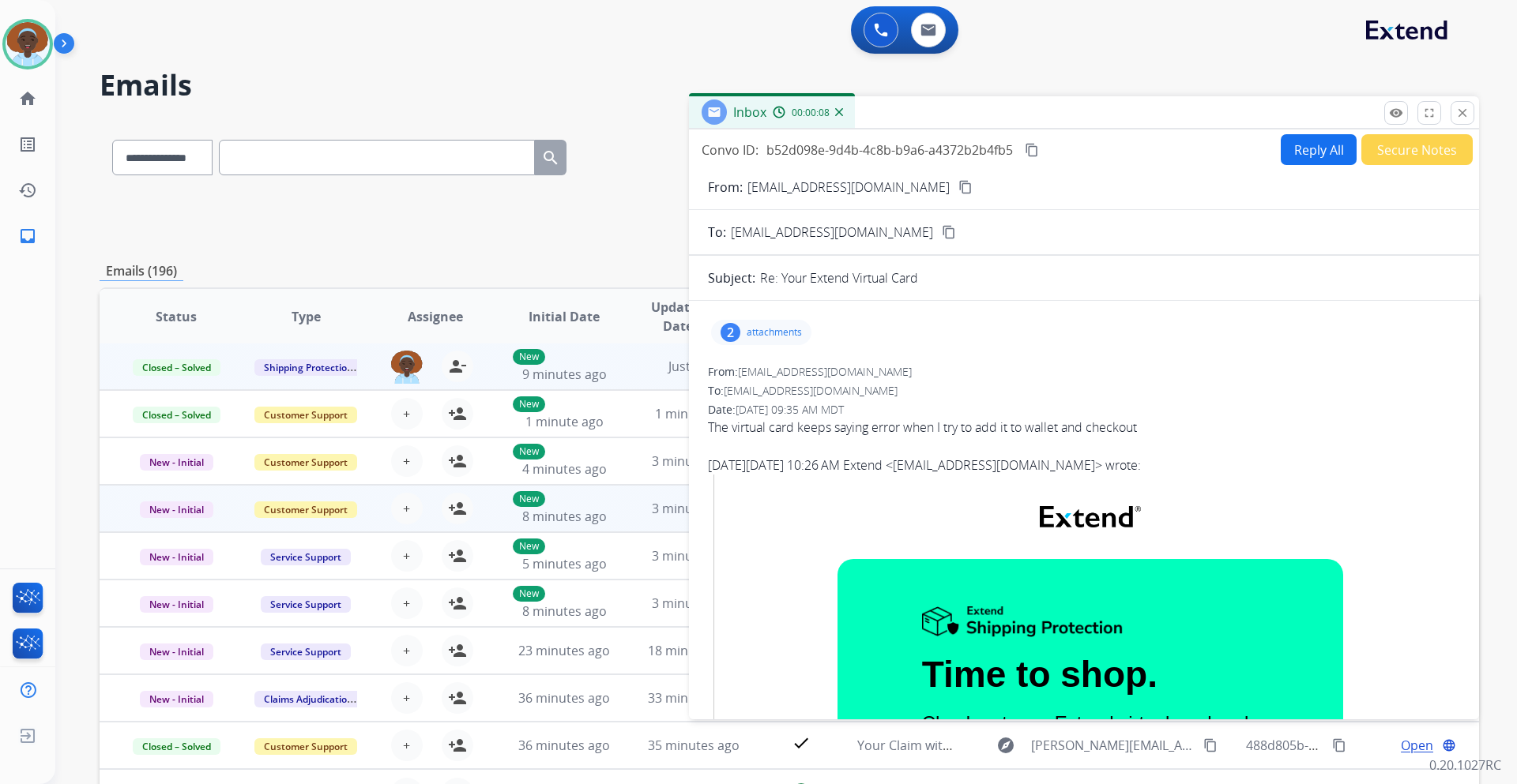
click at [1306, 158] on button "Reply All" at bounding box center [1319, 149] width 76 height 31
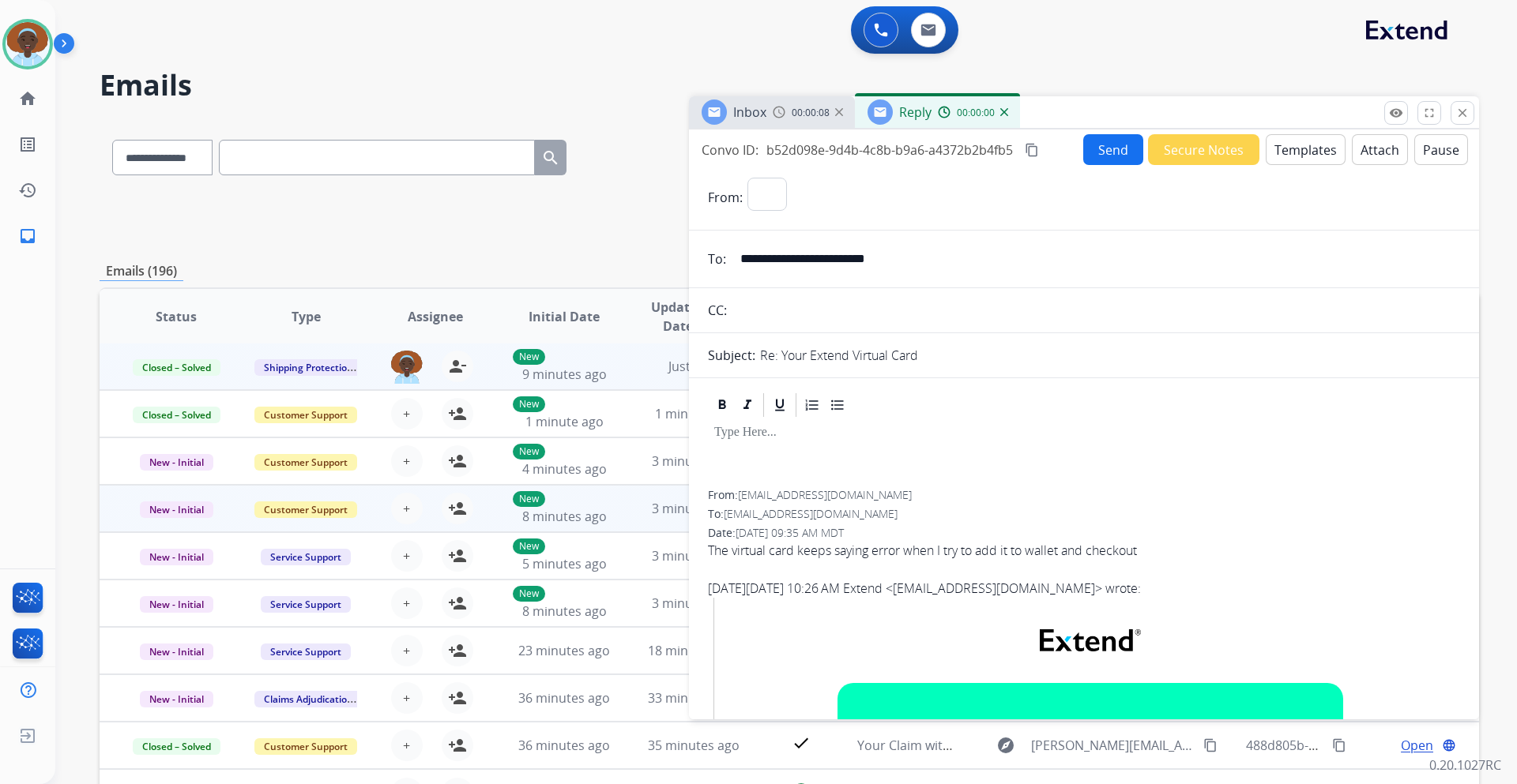
select select "**********"
click at [1288, 156] on button "Templates" at bounding box center [1305, 149] width 80 height 31
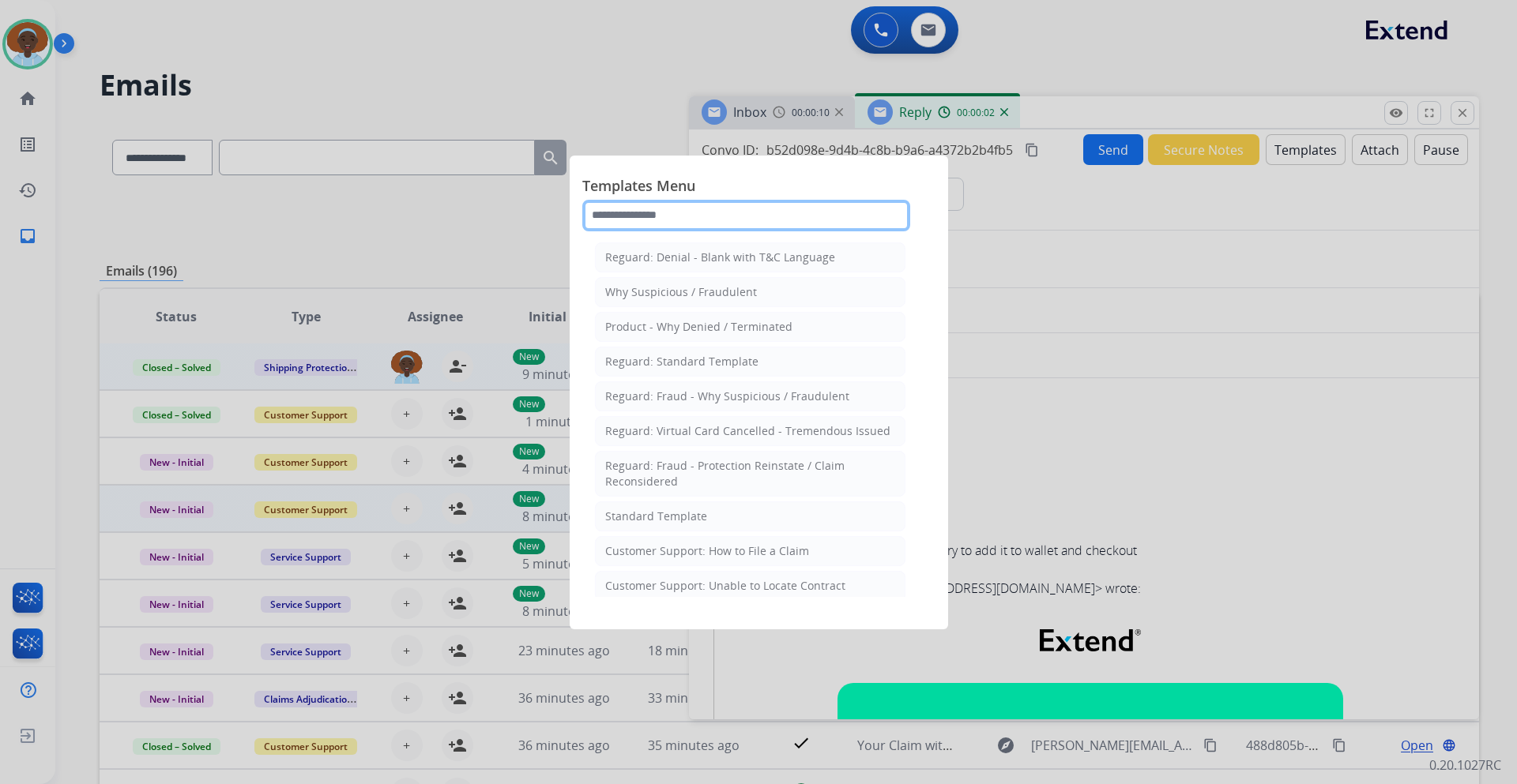
click at [630, 215] on input "text" at bounding box center [747, 216] width 328 height 32
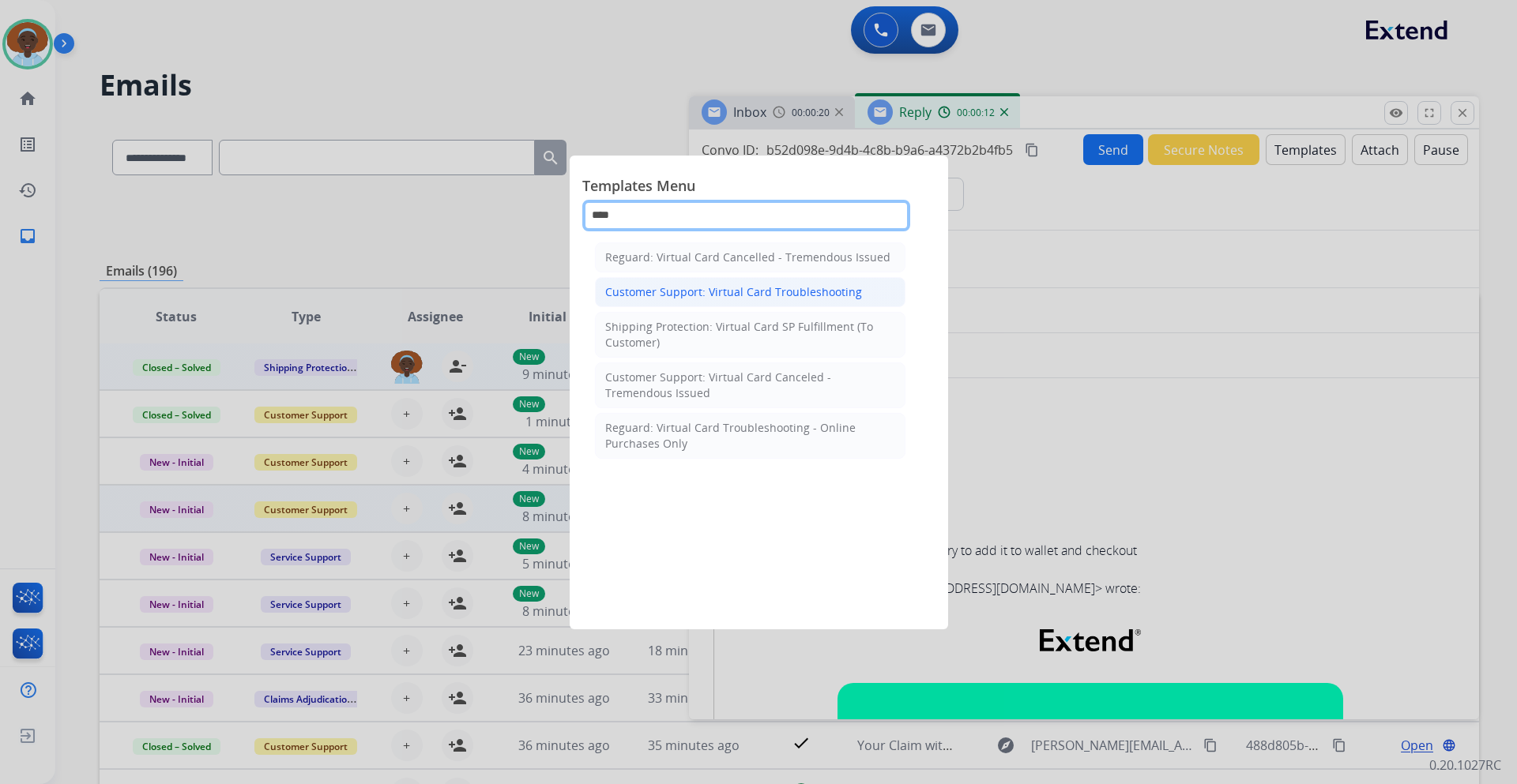
type input "****"
click at [844, 294] on div "Customer Support: Virtual Card Troubleshooting" at bounding box center [733, 292] width 257 height 16
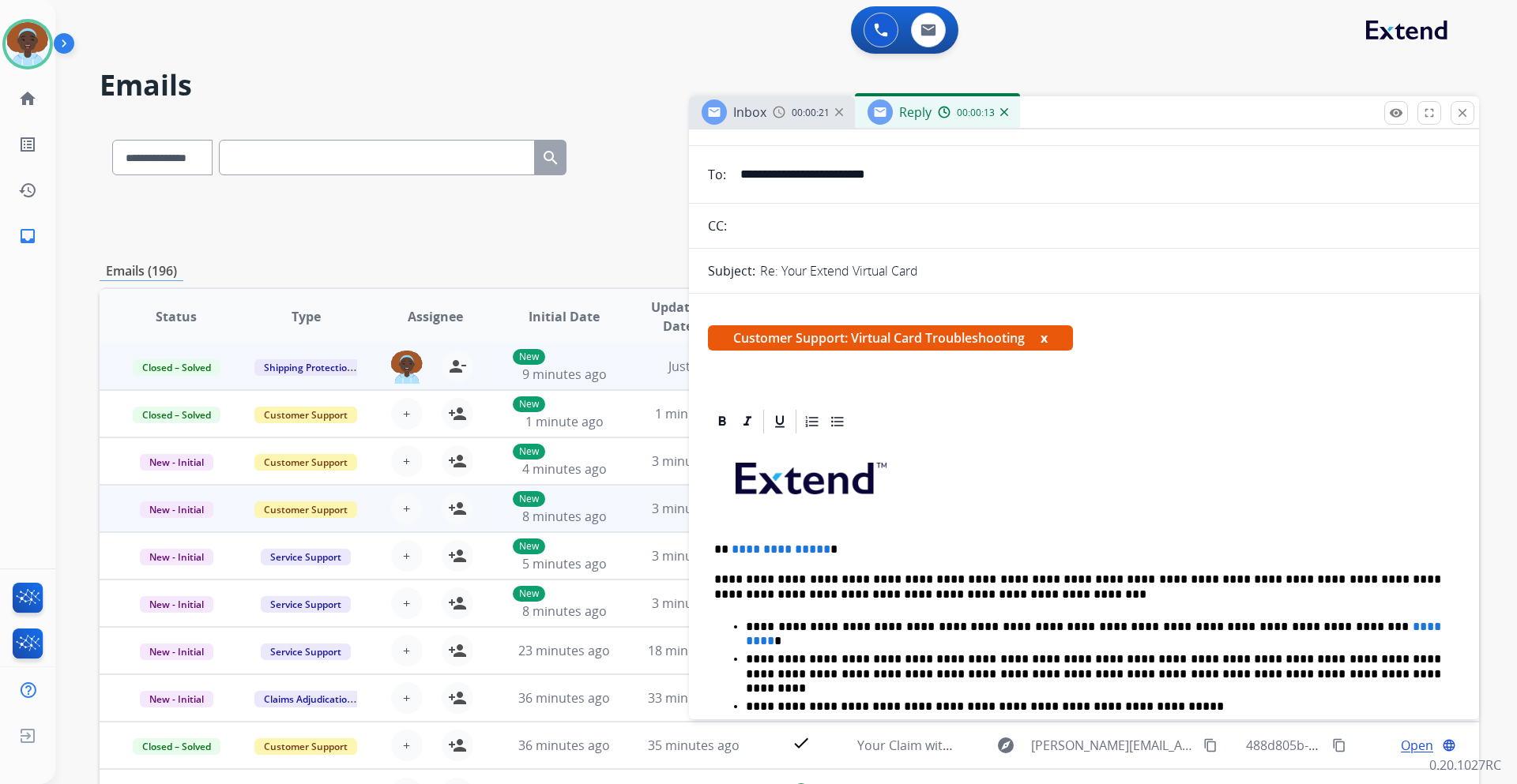
scroll to position [237, 0]
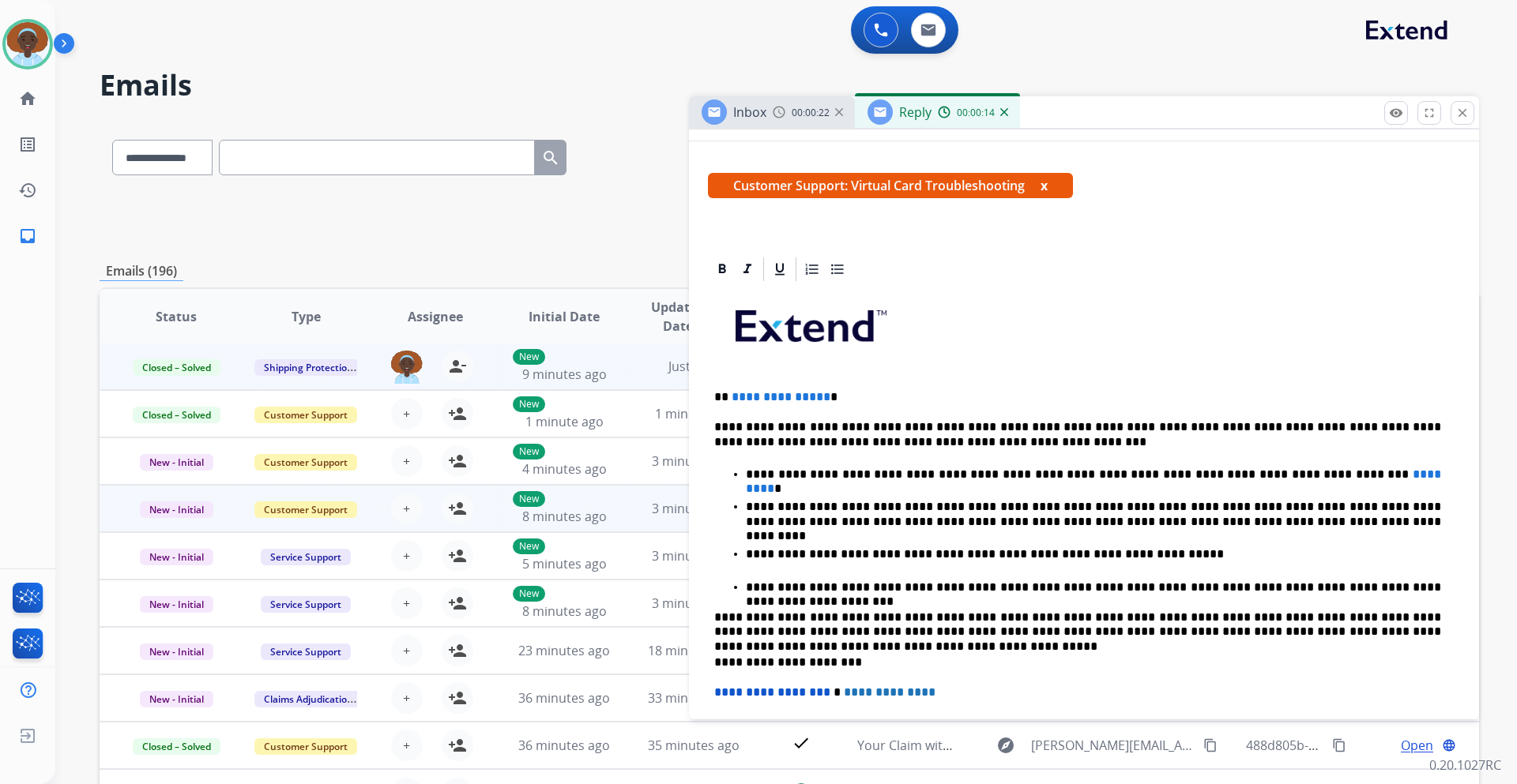
click at [821, 390] on p "**********" at bounding box center [1077, 397] width 727 height 14
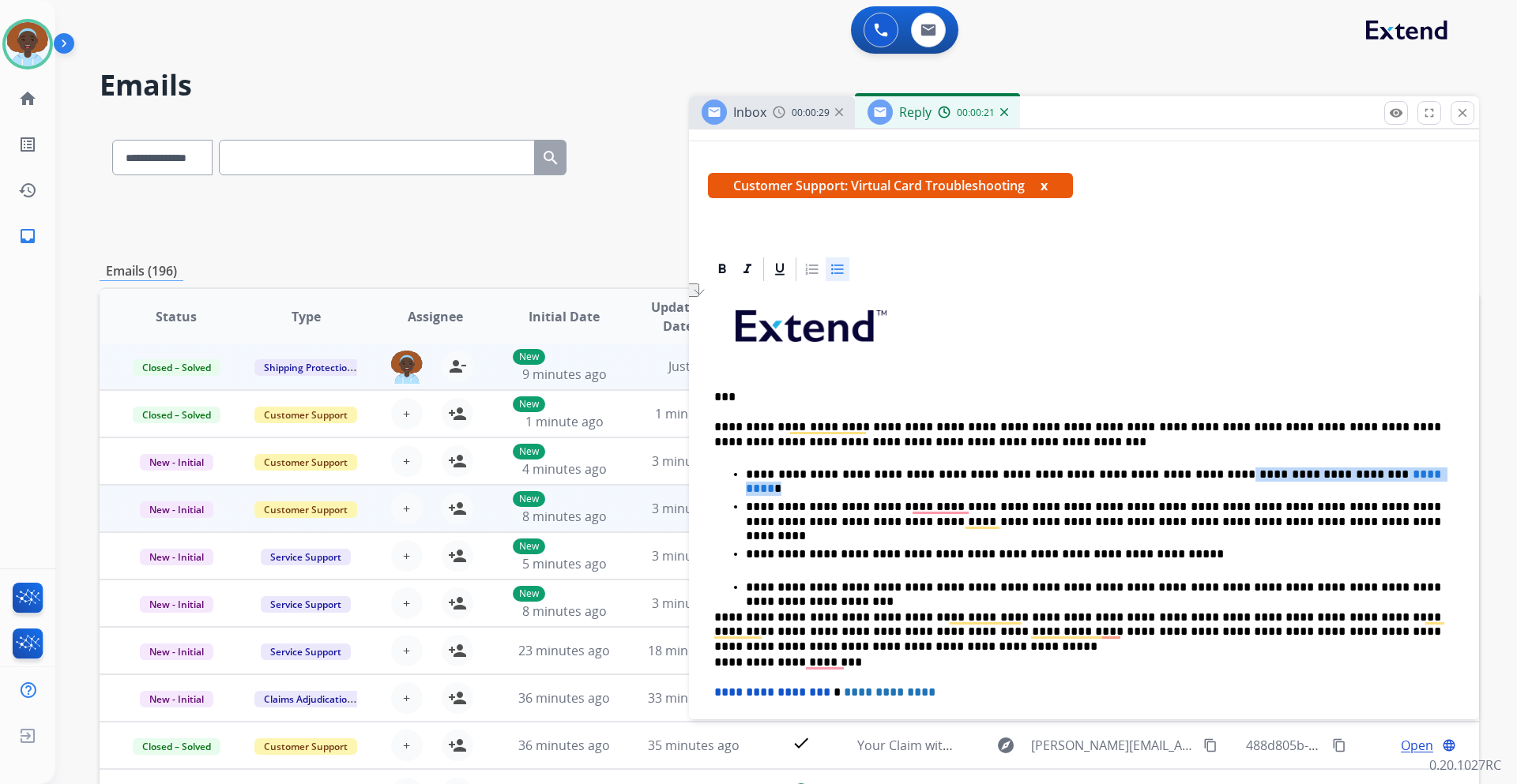
drag, startPoint x: 1144, startPoint y: 472, endPoint x: 1356, endPoint y: 478, distance: 212.1
click at [1356, 478] on p "**********" at bounding box center [1093, 474] width 696 height 14
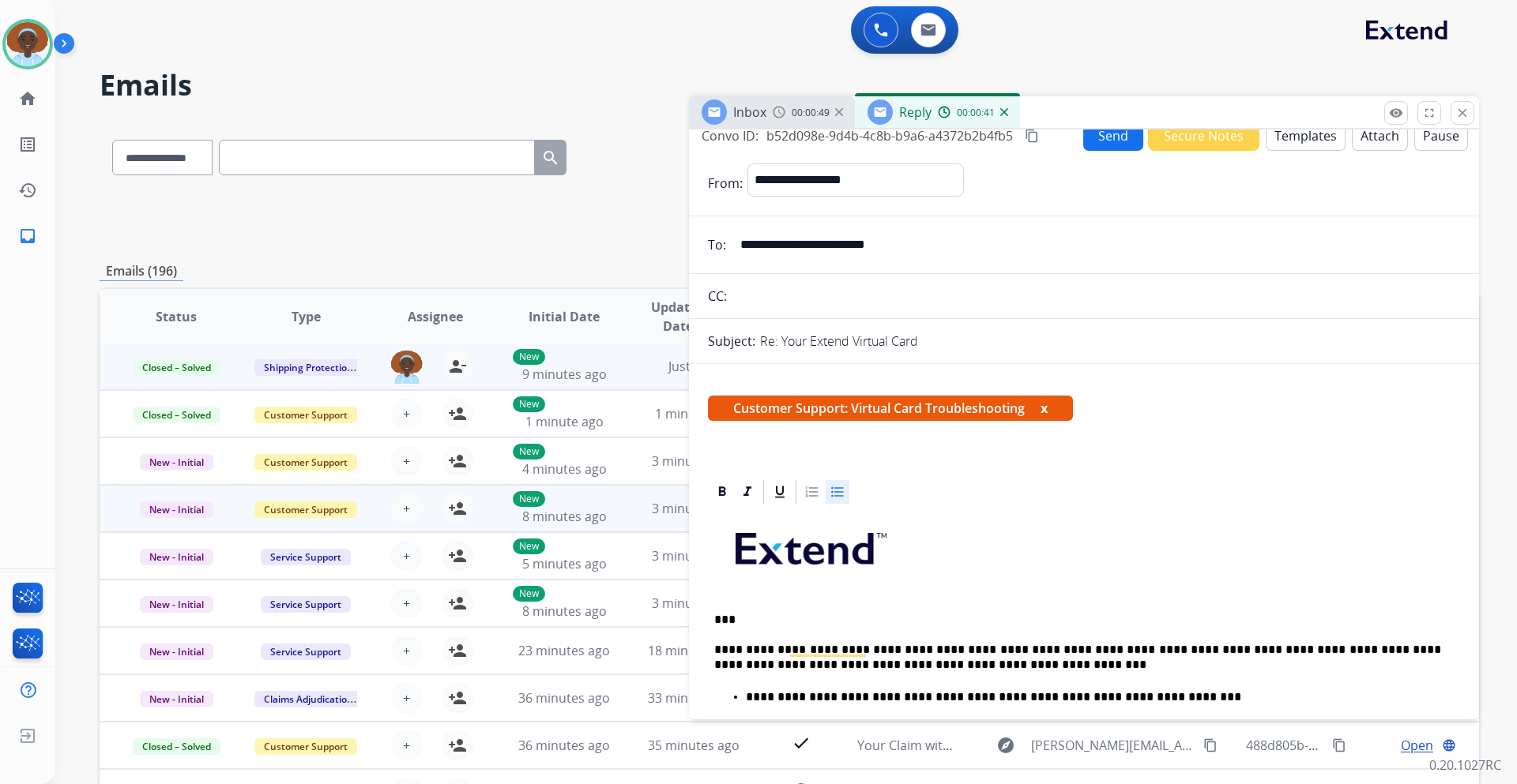
scroll to position [0, 0]
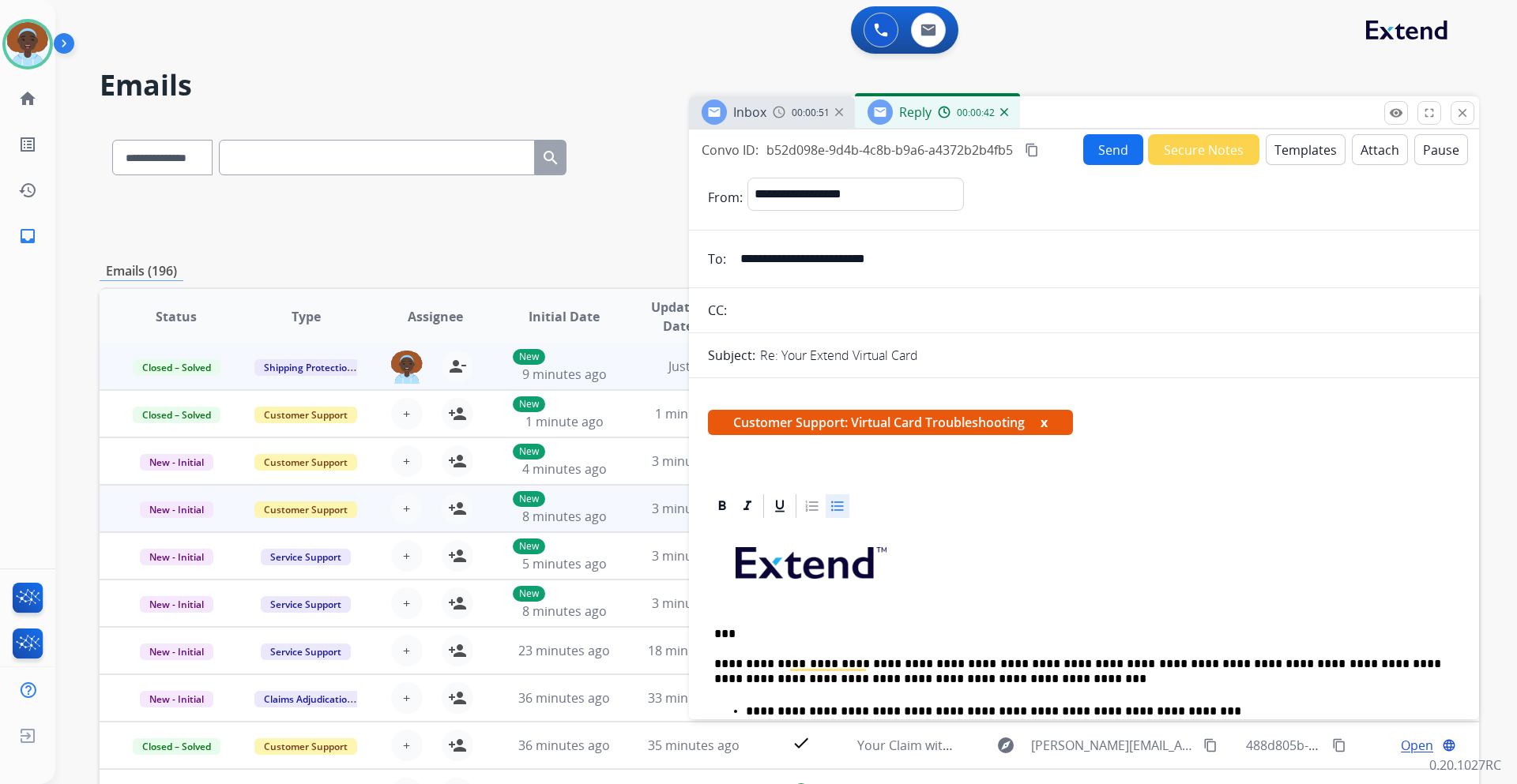
click at [1109, 151] on button "Send" at bounding box center [1113, 149] width 60 height 31
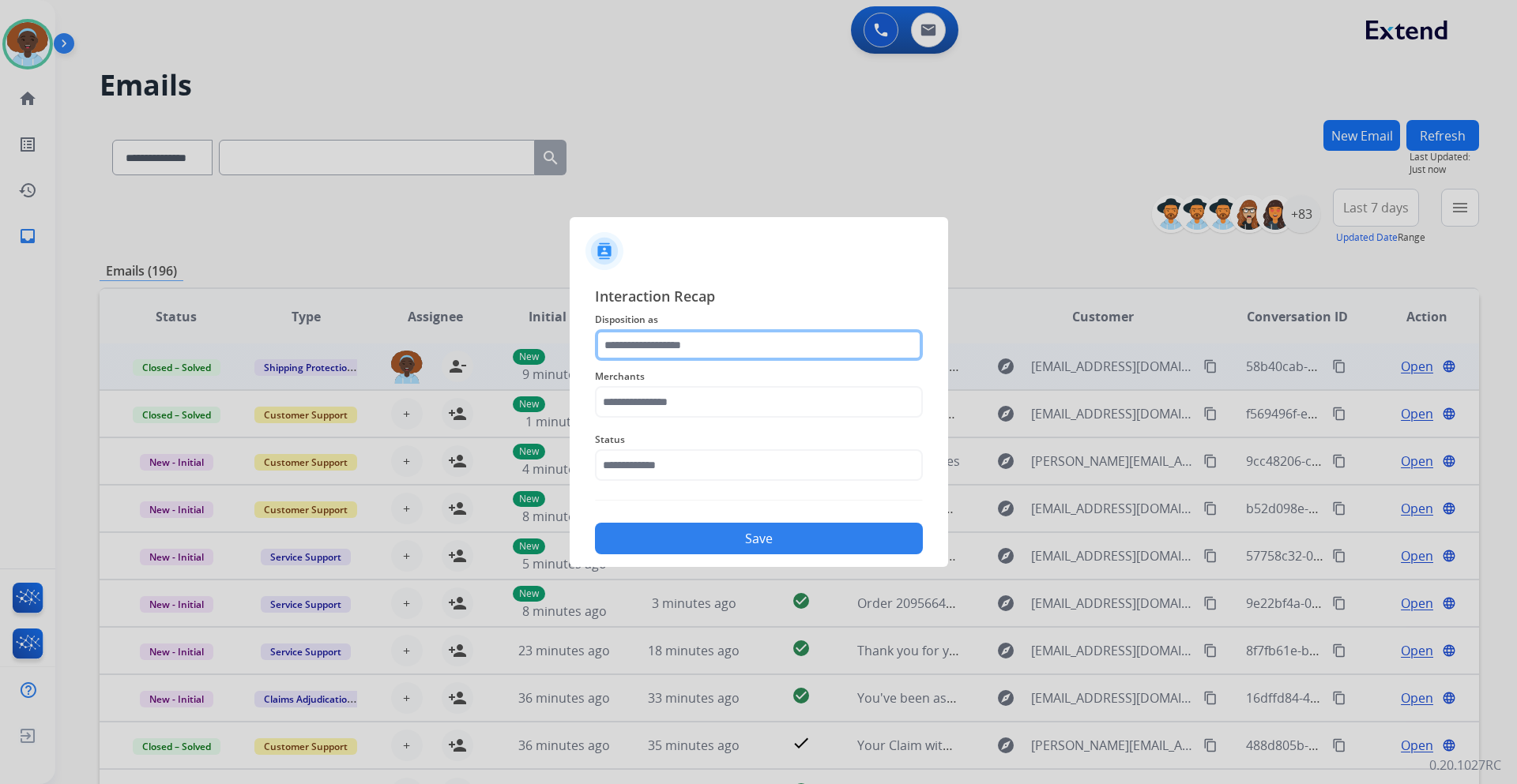
click at [716, 347] on input "text" at bounding box center [759, 346] width 328 height 32
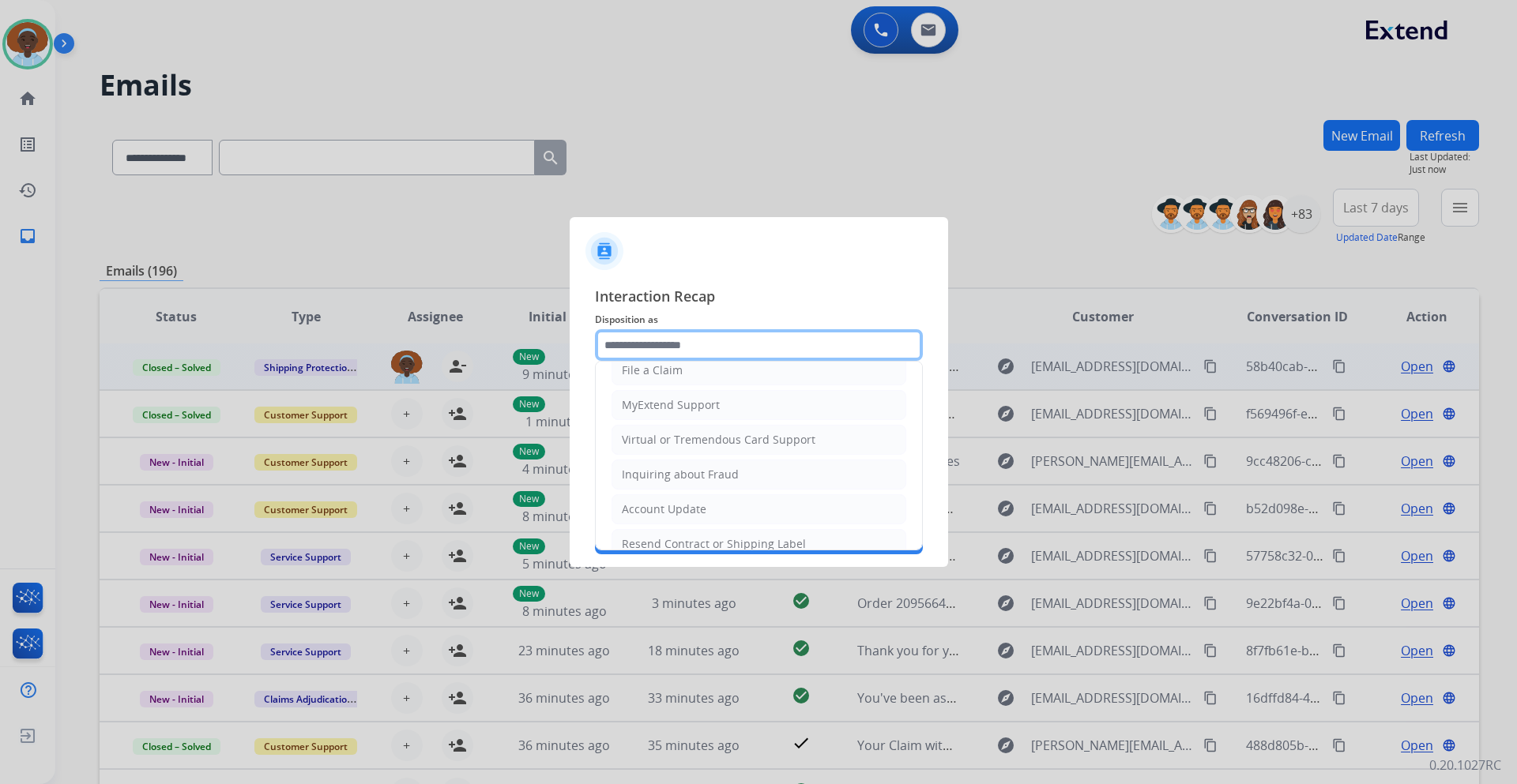
scroll to position [158, 0]
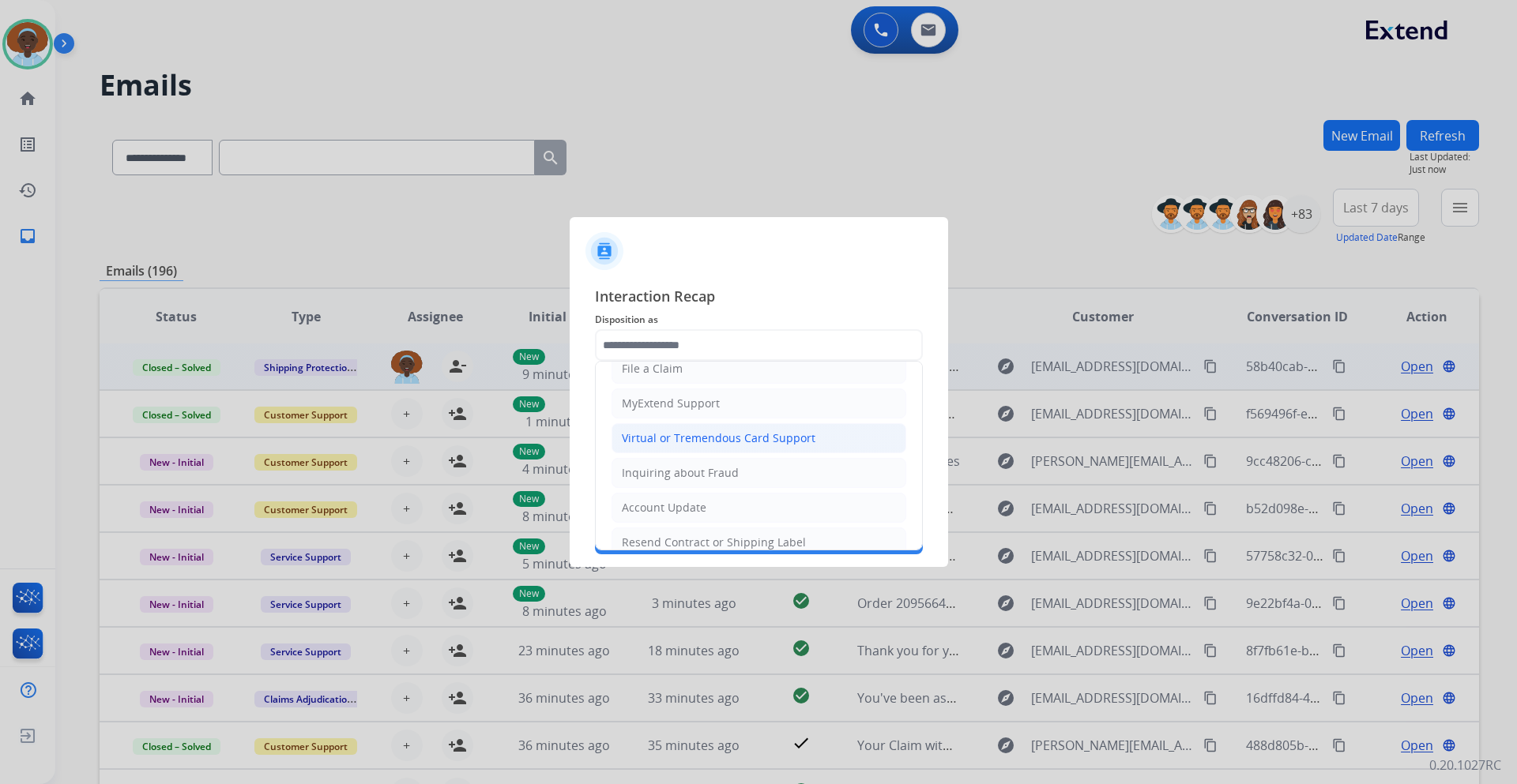
click at [713, 432] on div "Virtual or Tremendous Card Support" at bounding box center [718, 438] width 193 height 16
type input "**********"
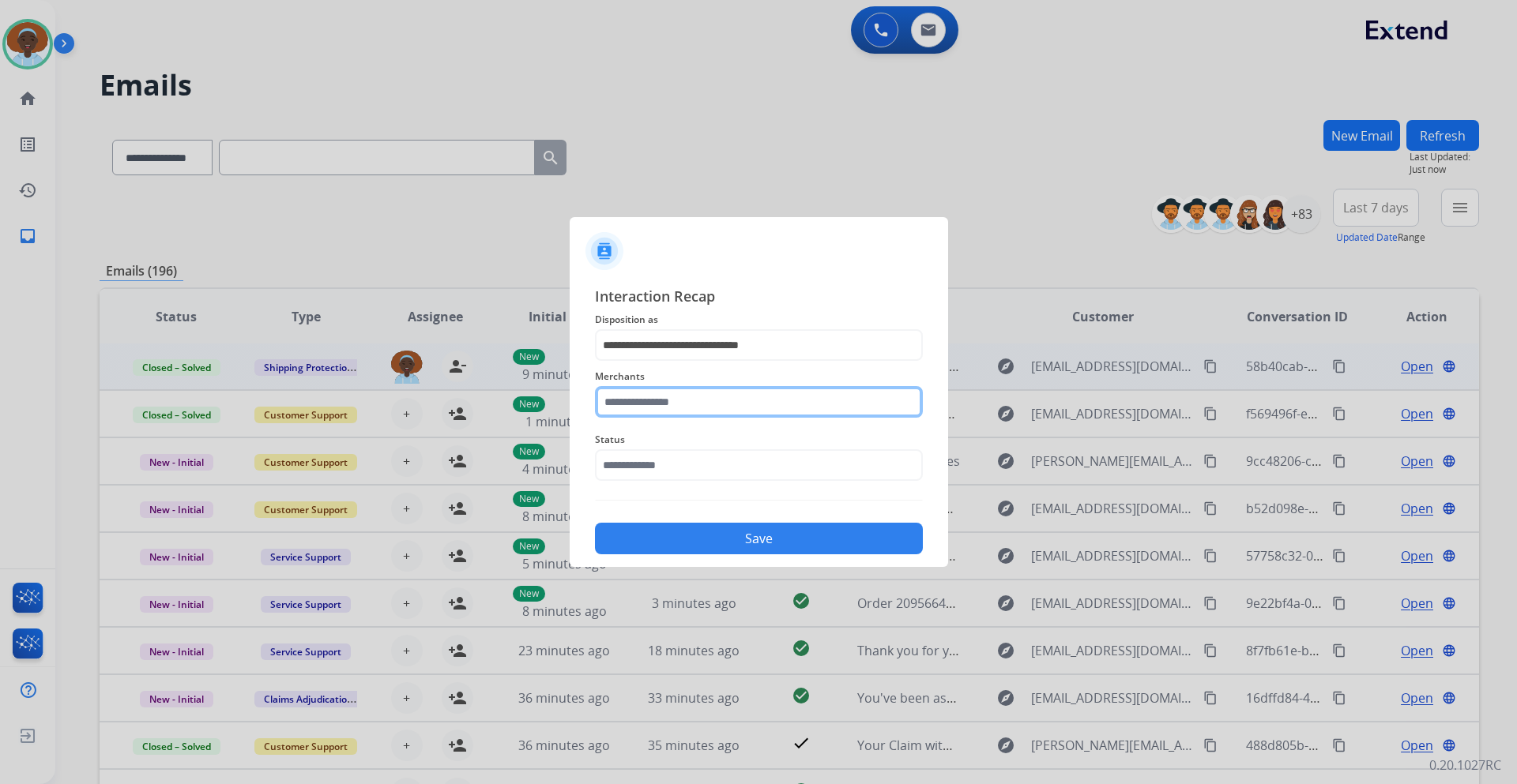
click at [699, 402] on input "text" at bounding box center [759, 402] width 328 height 32
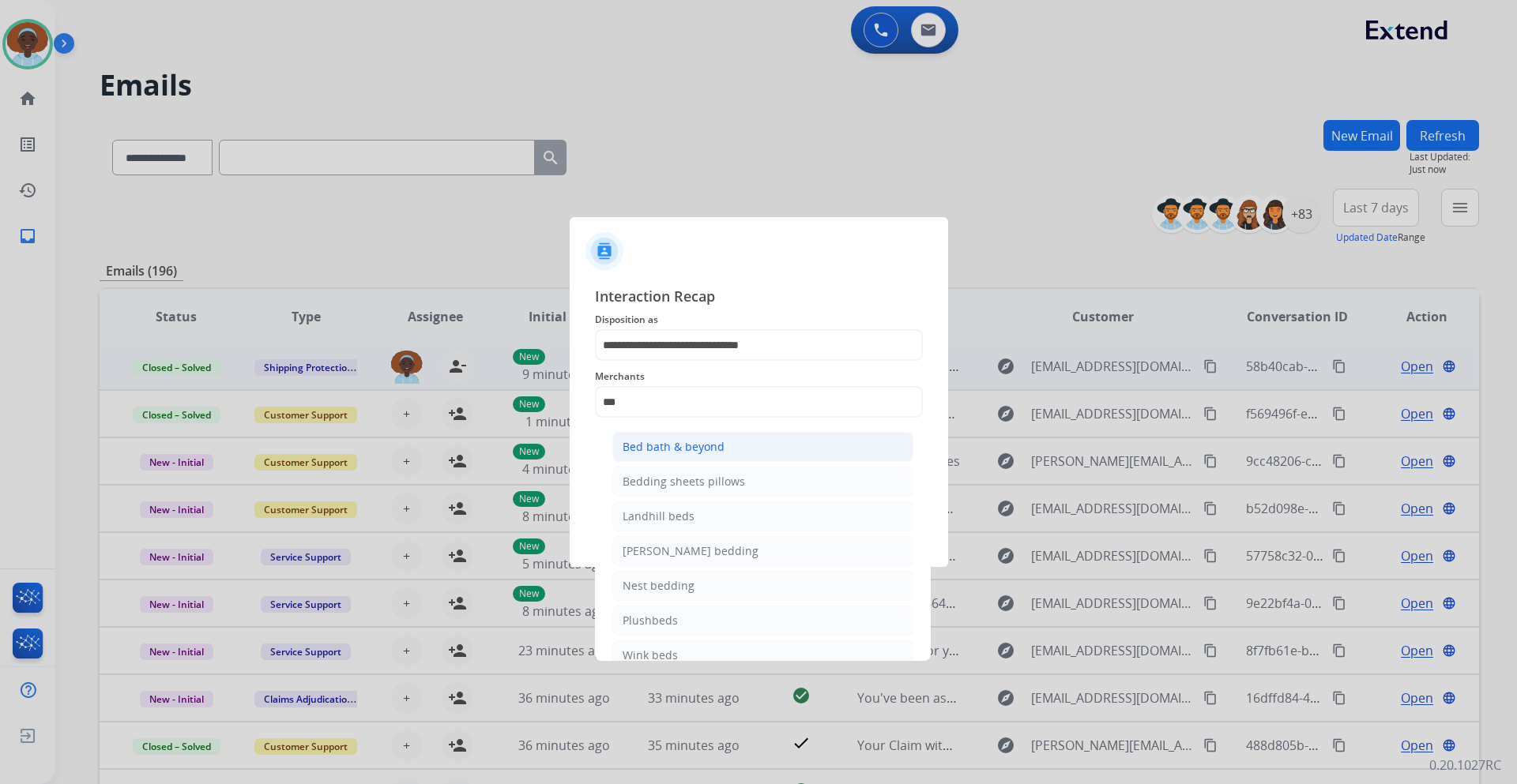
click at [697, 441] on div "Bed bath & beyond" at bounding box center [674, 447] width 102 height 16
type input "**********"
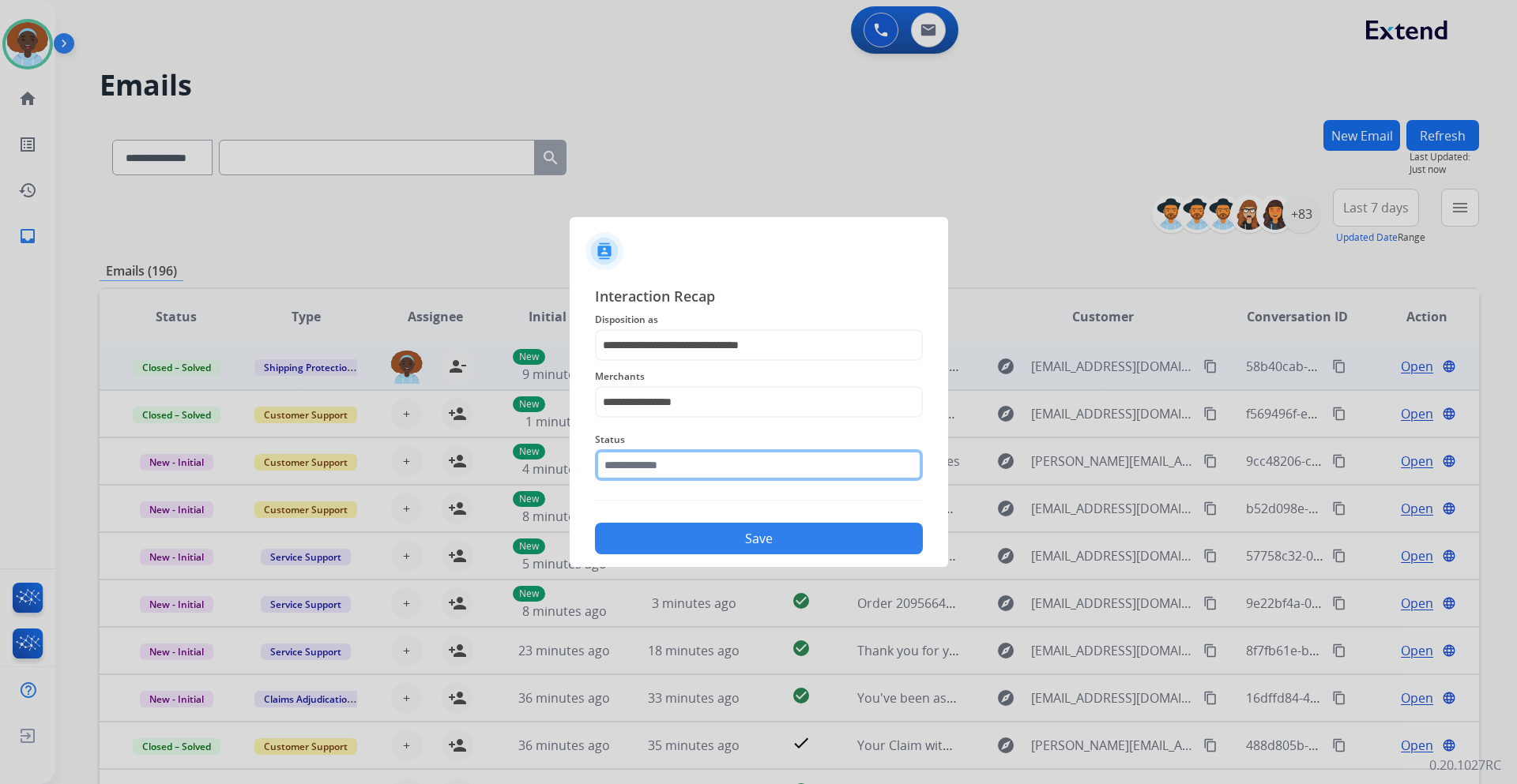
click at [699, 465] on input "text" at bounding box center [759, 465] width 328 height 32
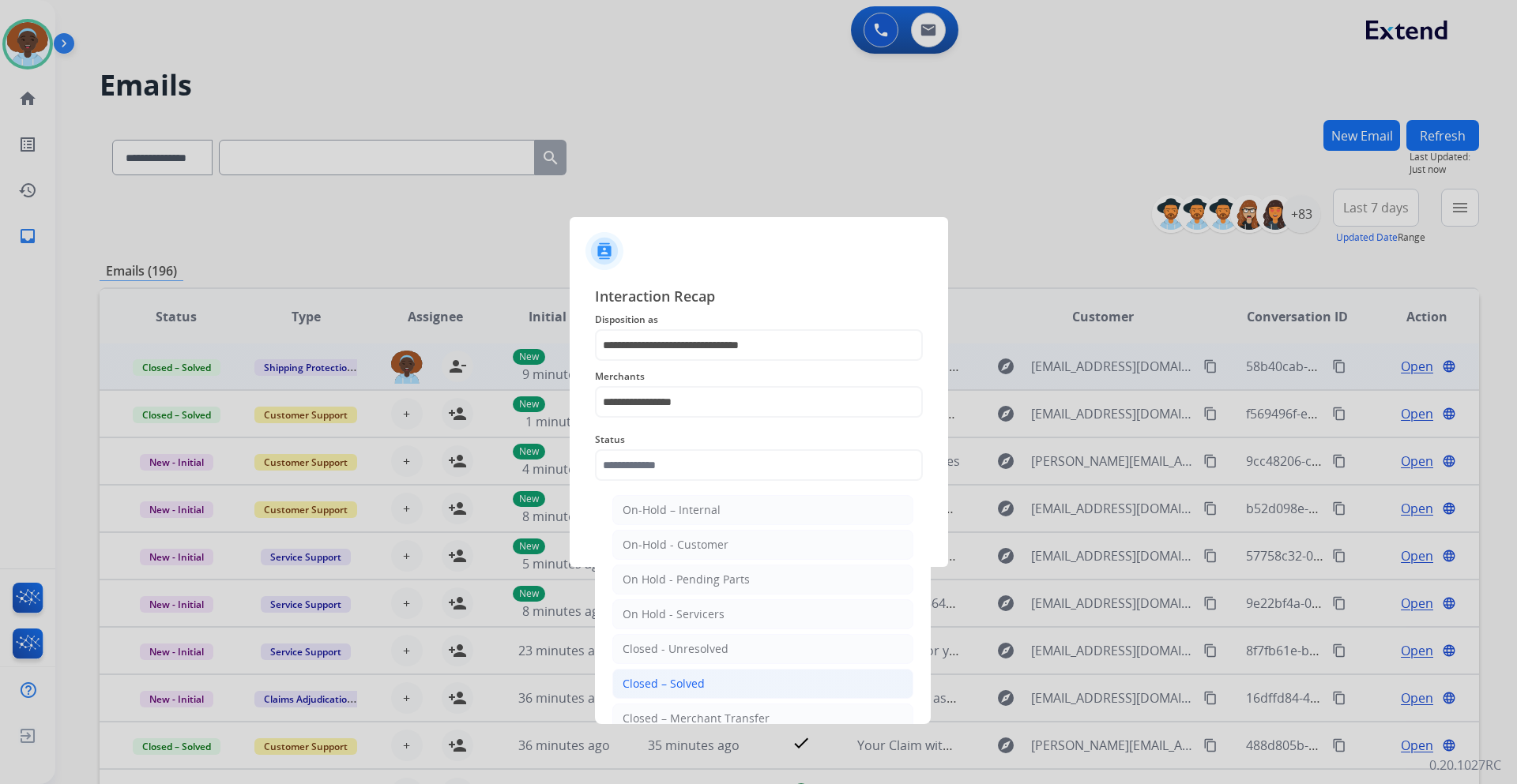
click at [707, 682] on li "Closed – Solved" at bounding box center [764, 684] width 301 height 30
type input "**********"
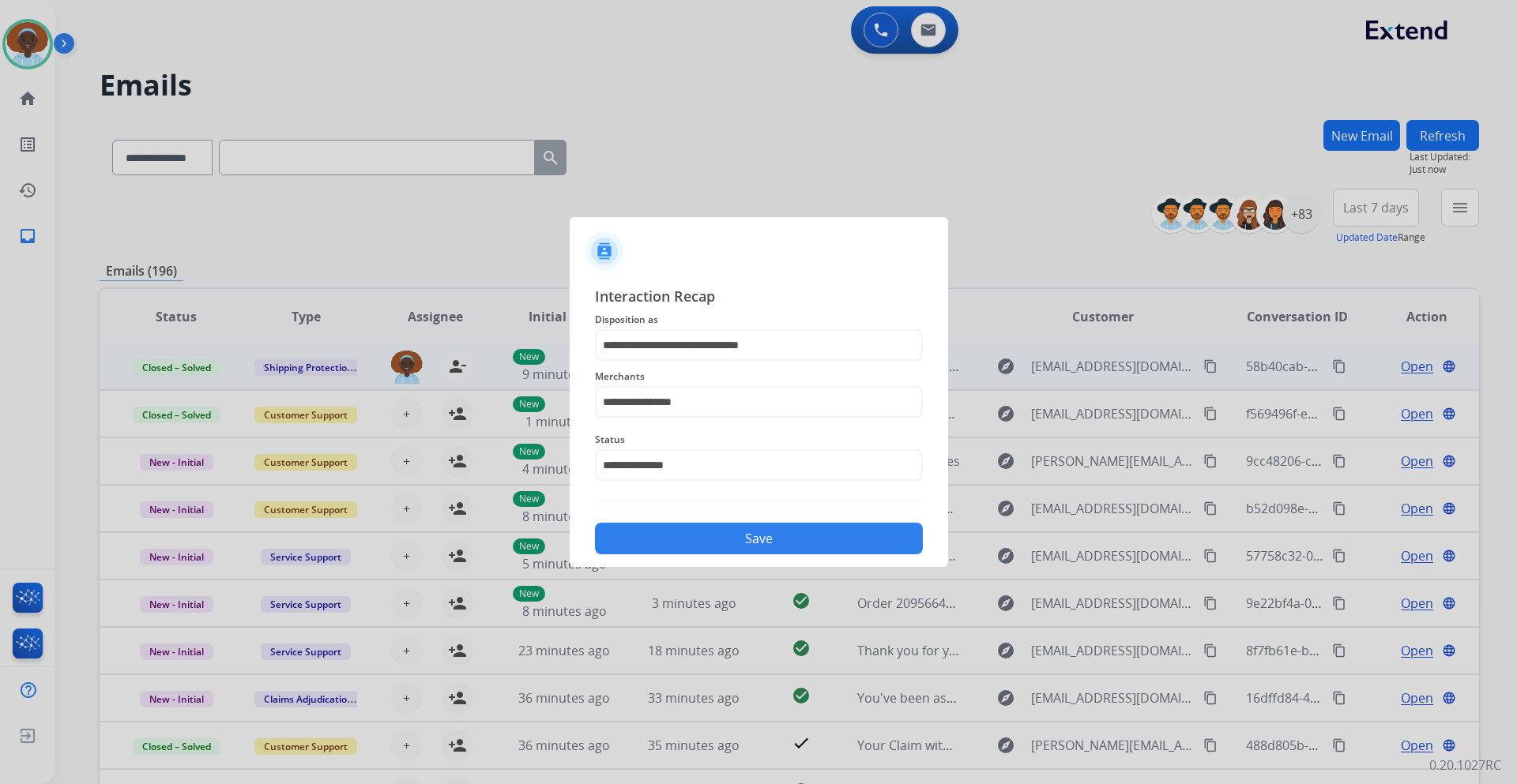
click at [772, 537] on button "Save" at bounding box center [759, 539] width 328 height 32
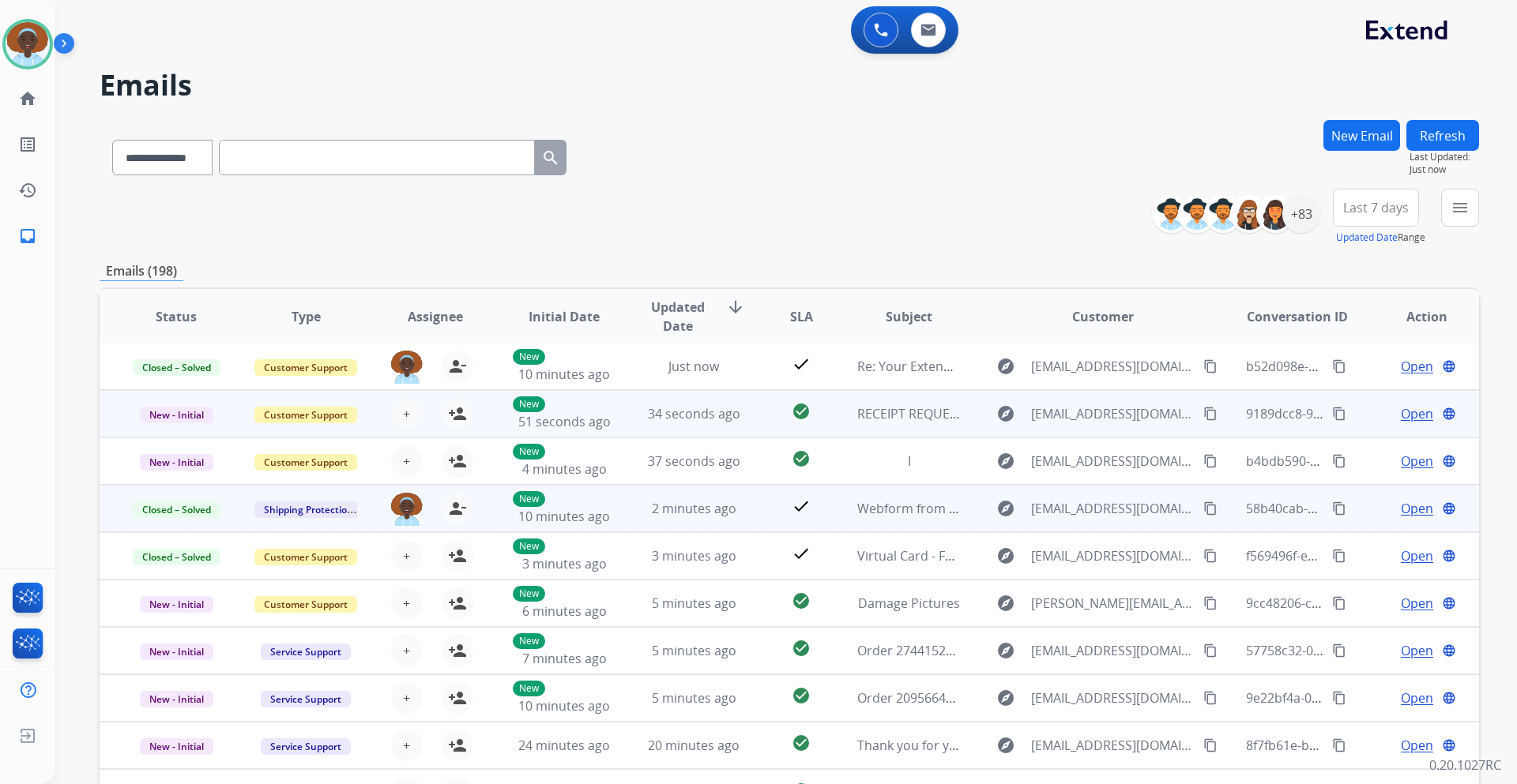
click at [1414, 414] on span "Open" at bounding box center [1417, 413] width 33 height 19
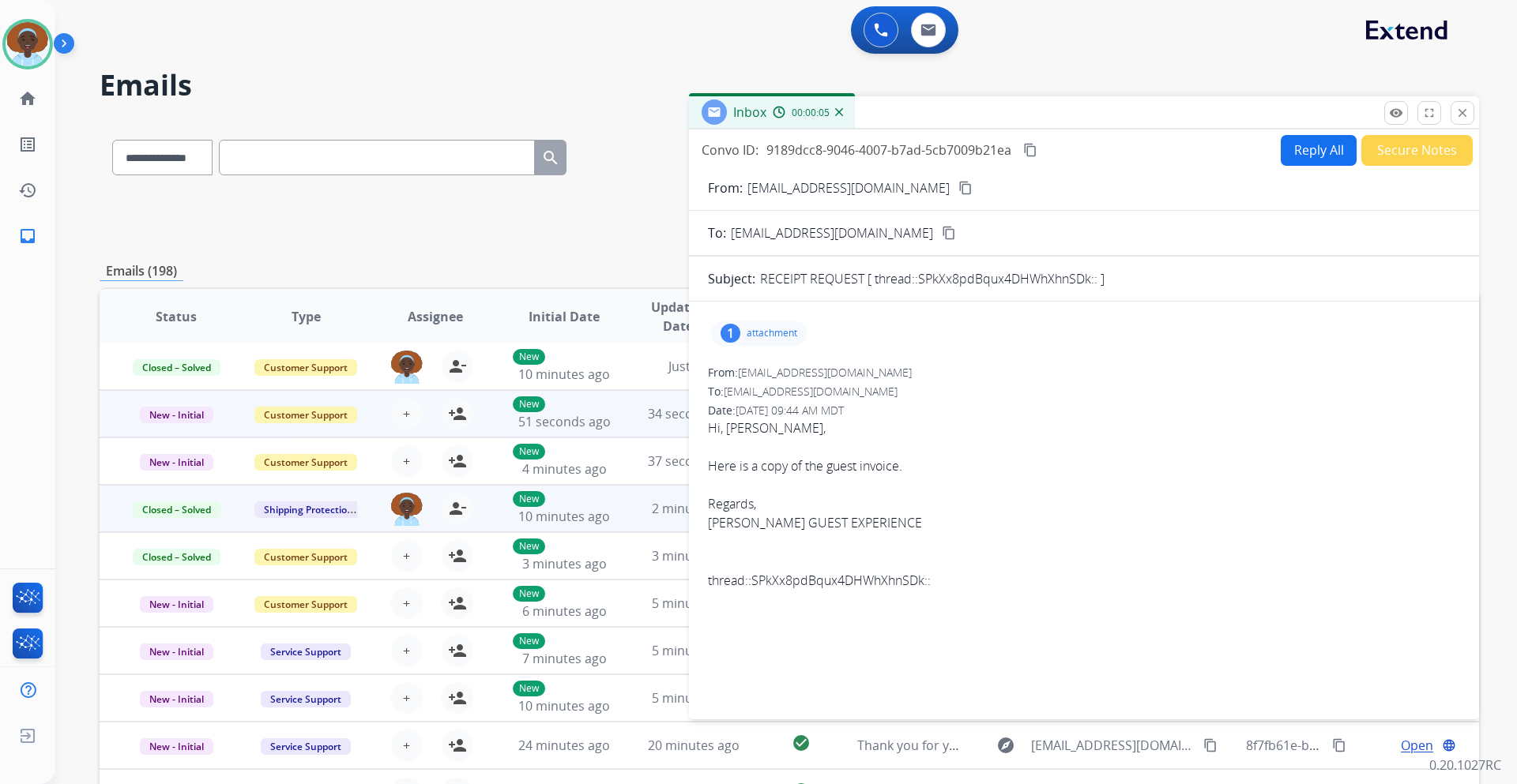
click at [734, 335] on div "1" at bounding box center [731, 333] width 20 height 19
click at [1459, 115] on mat-icon "close" at bounding box center [1463, 112] width 14 height 14
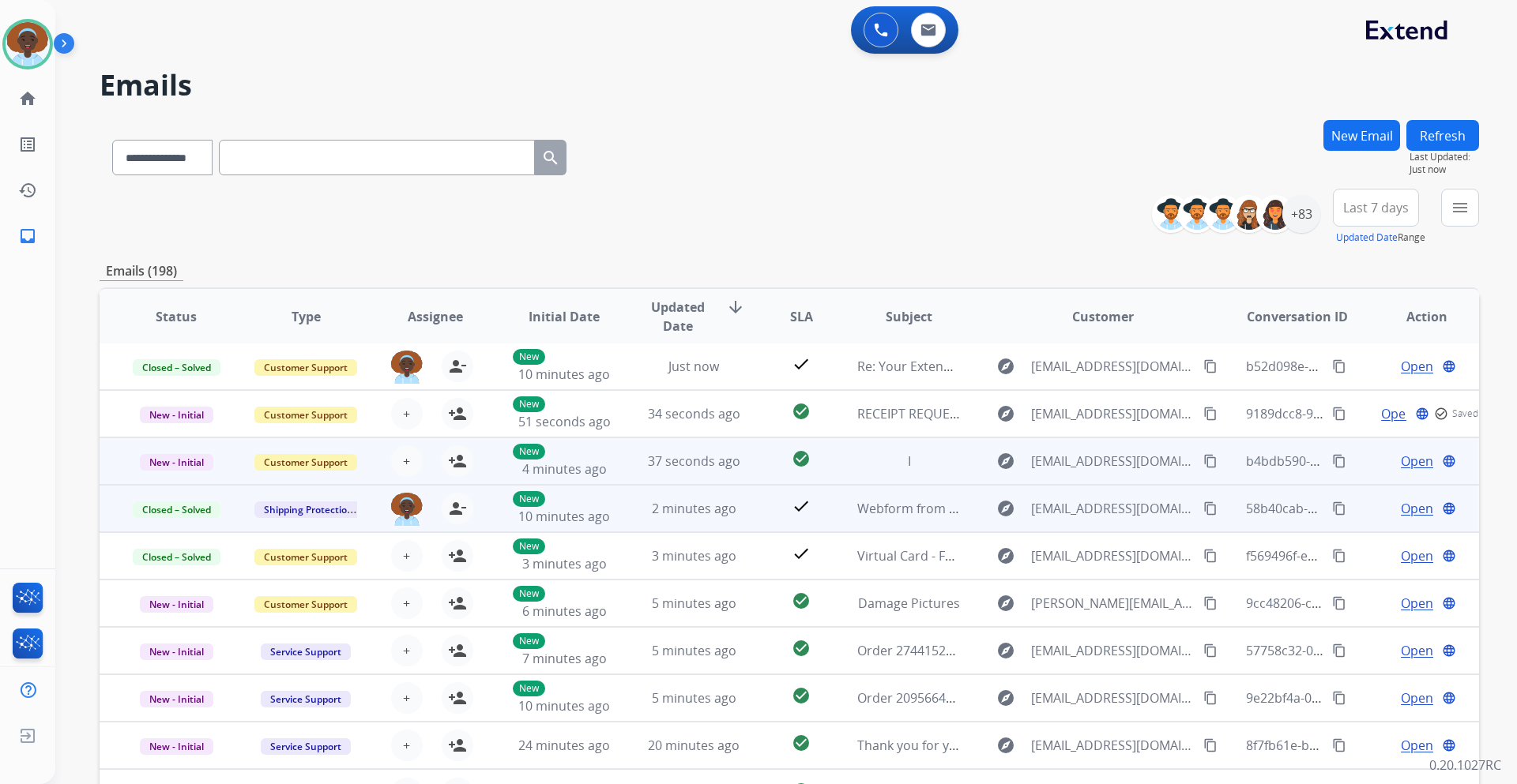
click at [1403, 464] on span "Open" at bounding box center [1417, 461] width 33 height 19
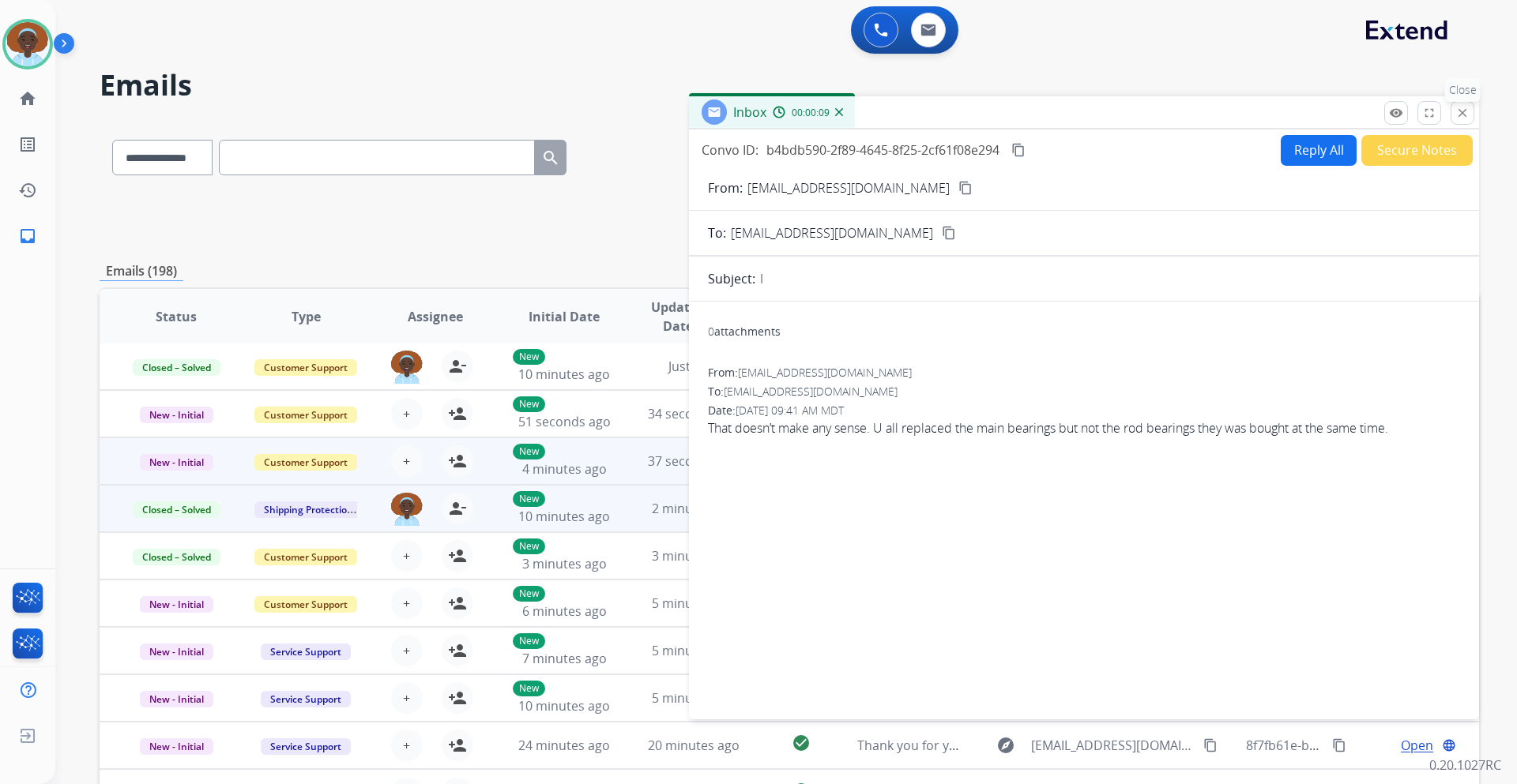
click at [1464, 105] on button "close Close" at bounding box center [1463, 113] width 23 height 23
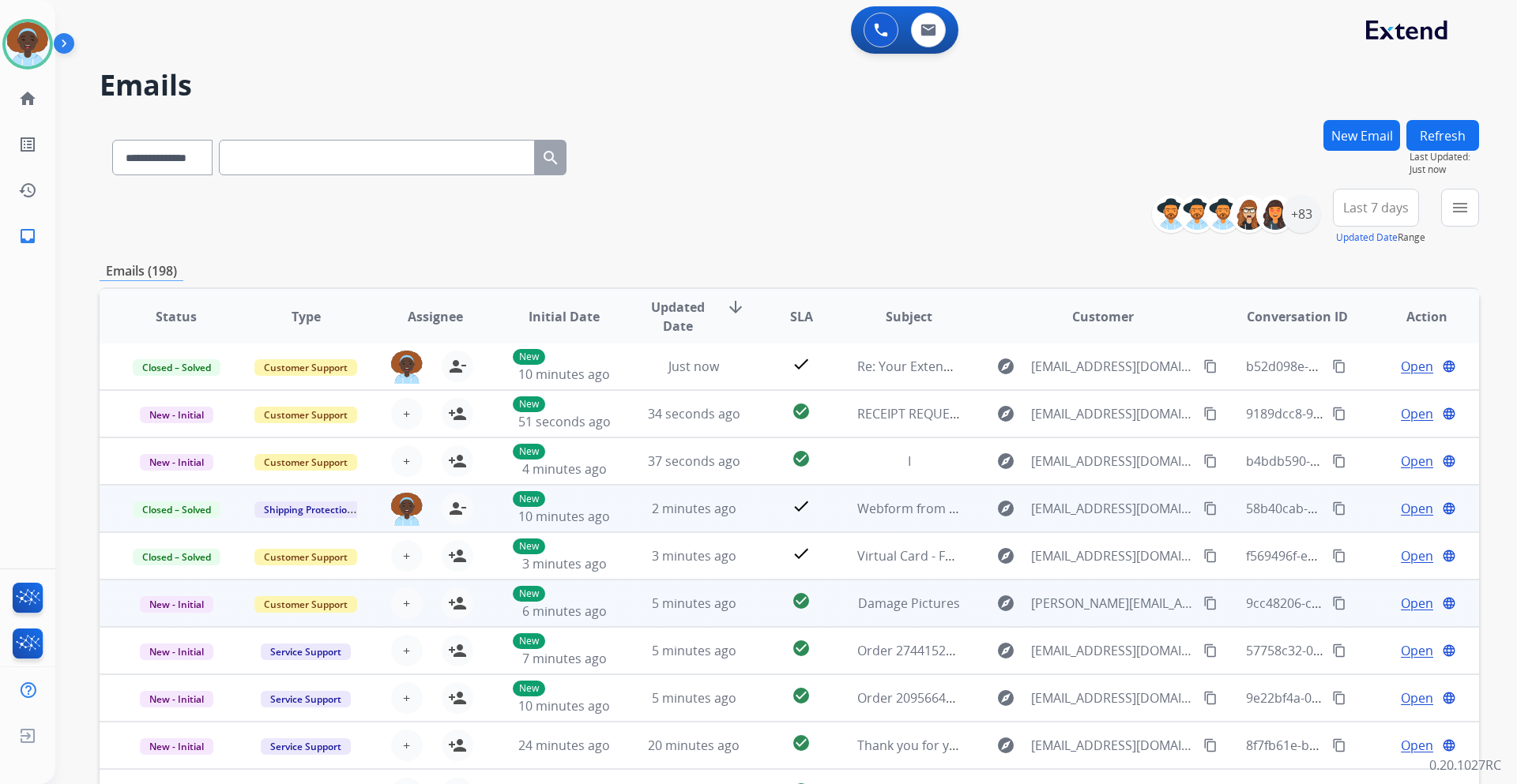
scroll to position [115, 0]
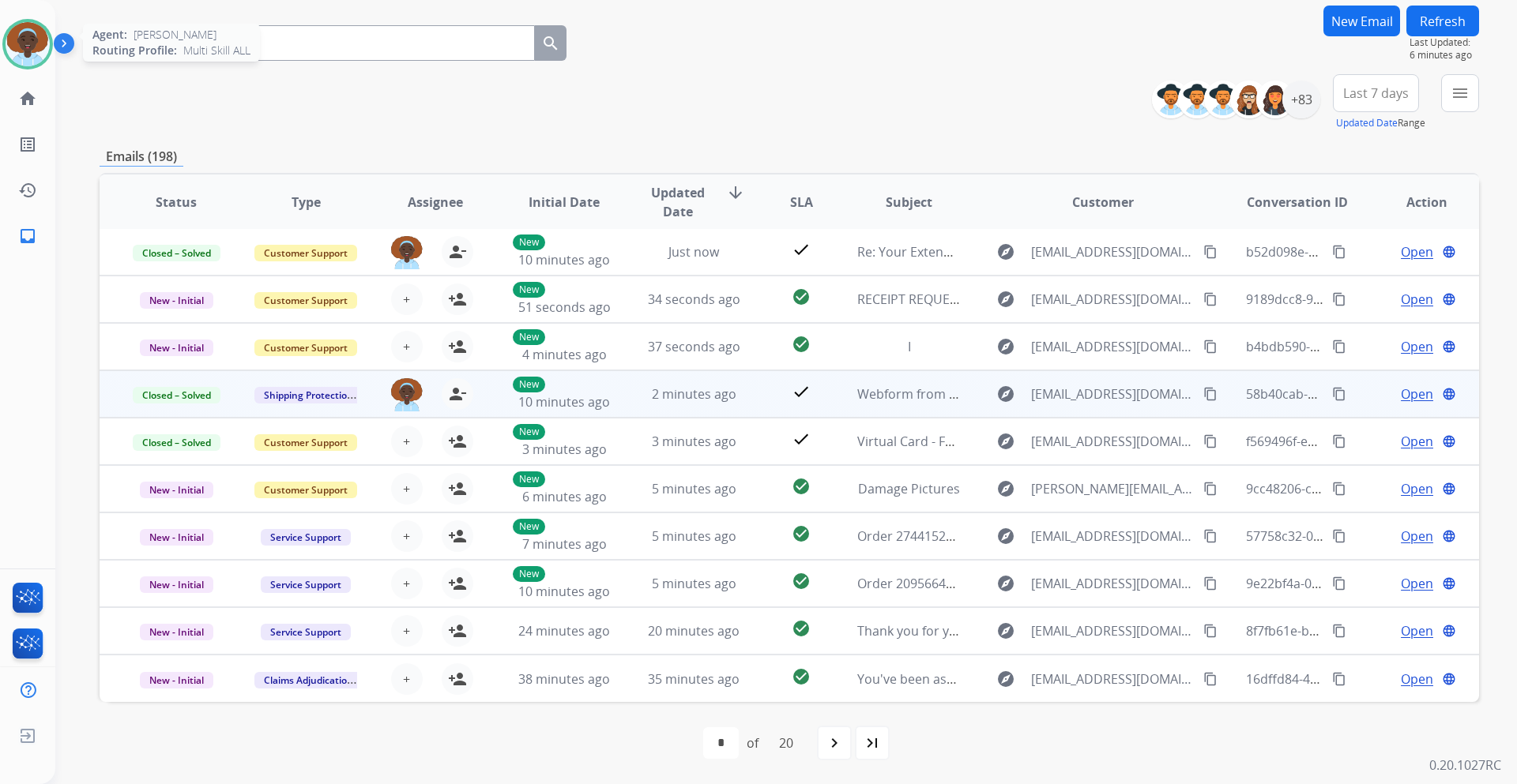
drag, startPoint x: 26, startPoint y: 44, endPoint x: 39, endPoint y: 45, distance: 13.0
click at [26, 44] on img at bounding box center [28, 44] width 44 height 44
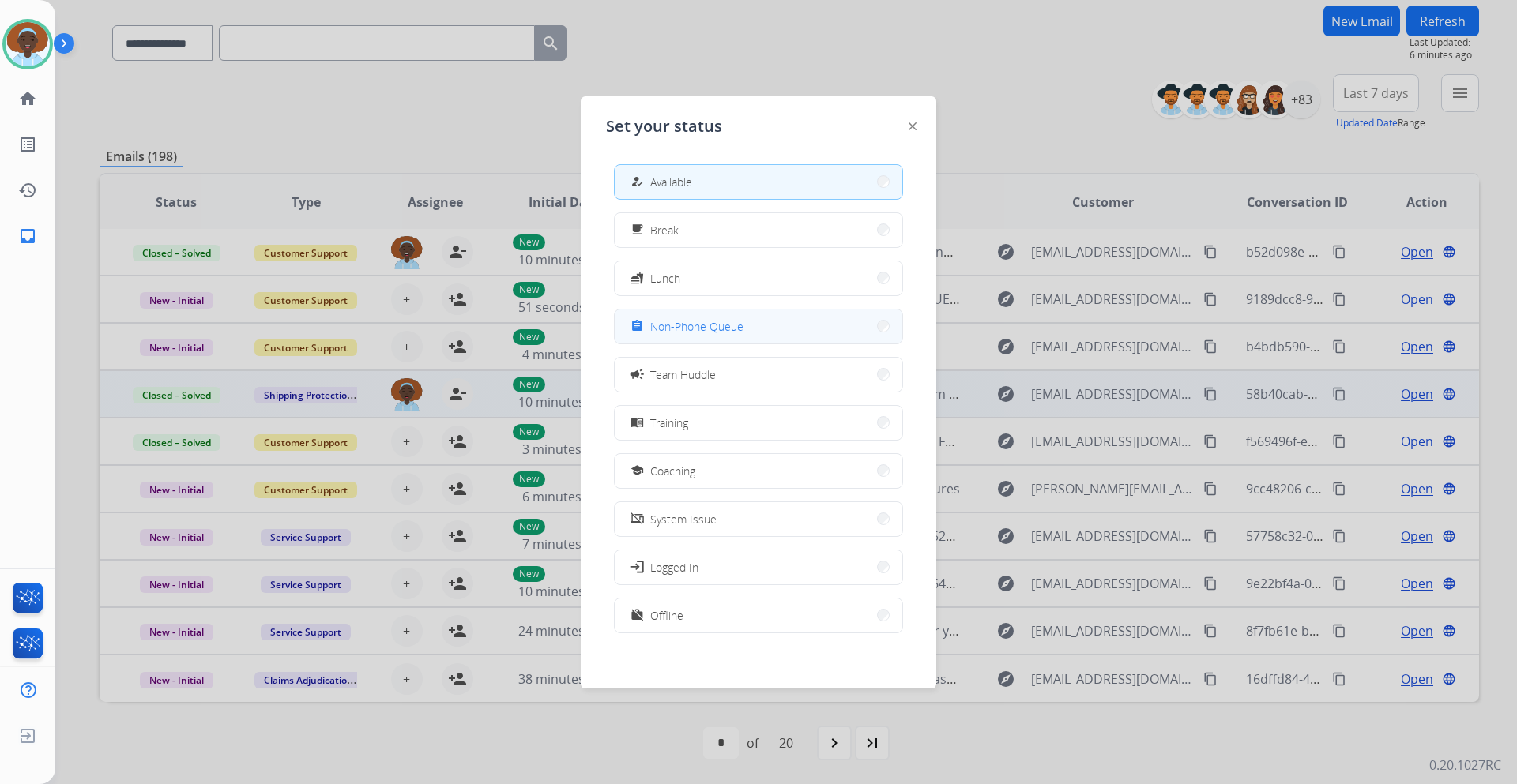
click at [692, 325] on span "Non-Phone Queue" at bounding box center [697, 326] width 93 height 17
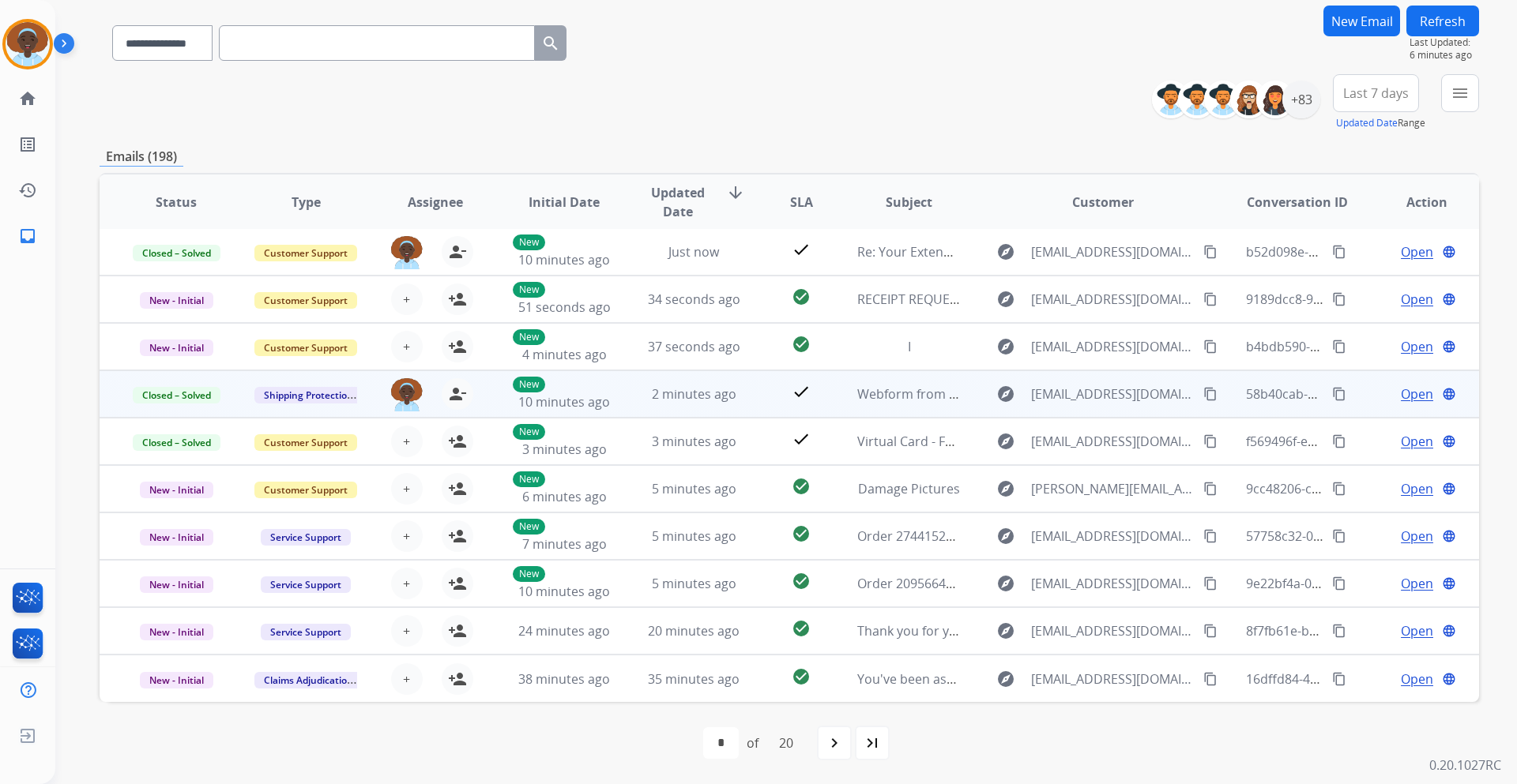
drag, startPoint x: 42, startPoint y: 36, endPoint x: 68, endPoint y: 52, distance: 30.5
click at [41, 36] on img at bounding box center [28, 44] width 44 height 44
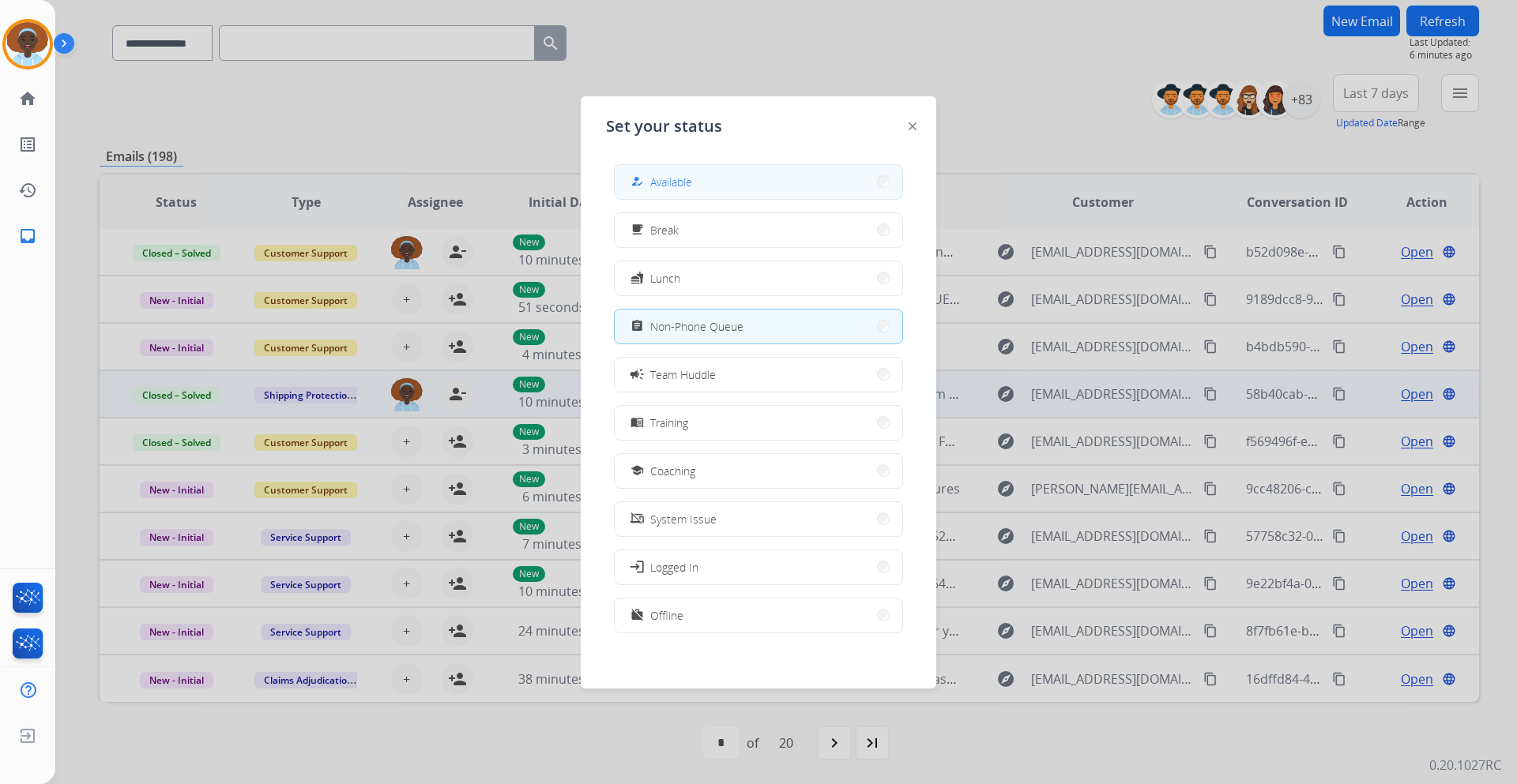
click at [720, 182] on button "how_to_reg Available" at bounding box center [758, 182] width 288 height 34
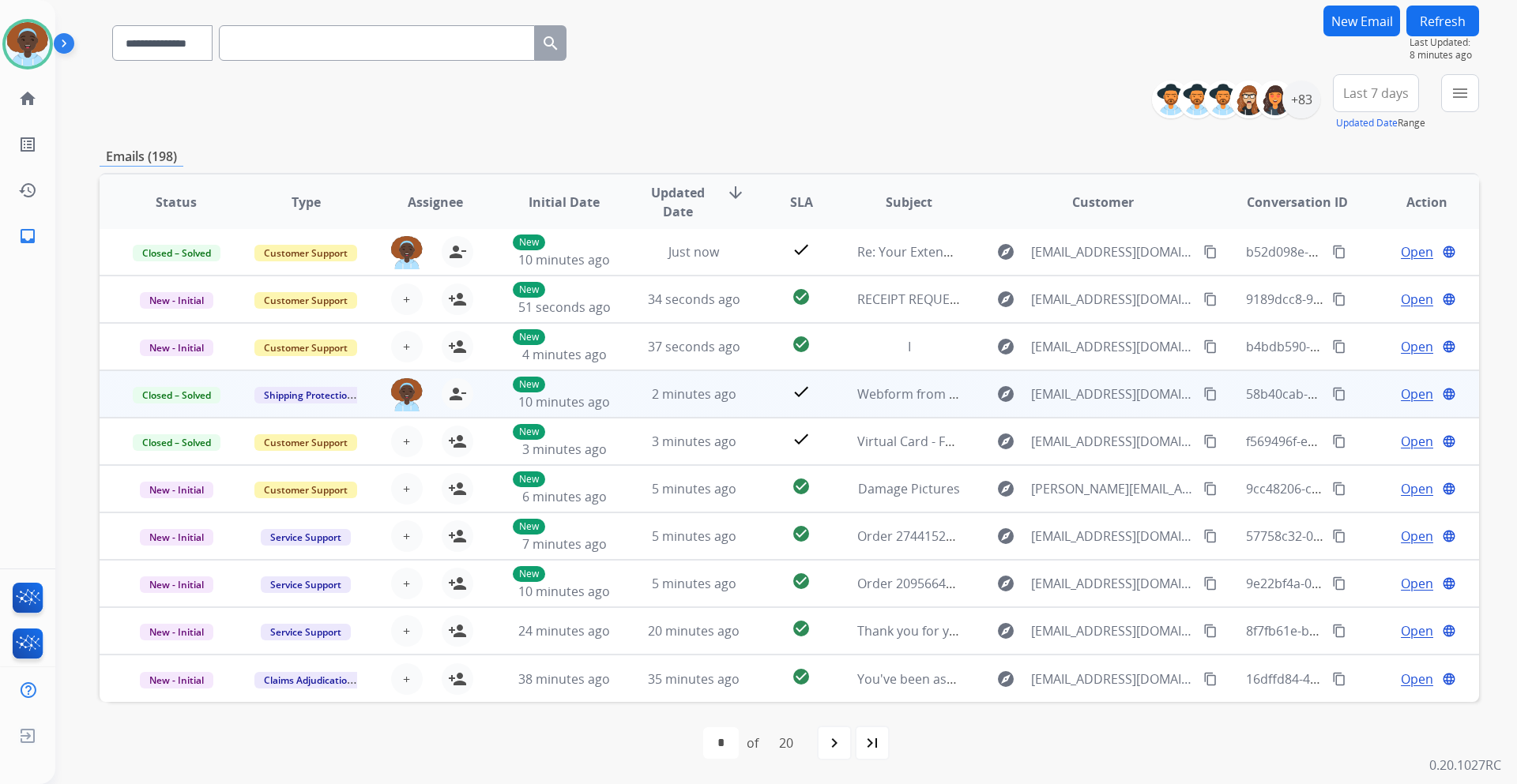
click at [1449, 28] on button "Refresh" at bounding box center [1442, 21] width 73 height 31
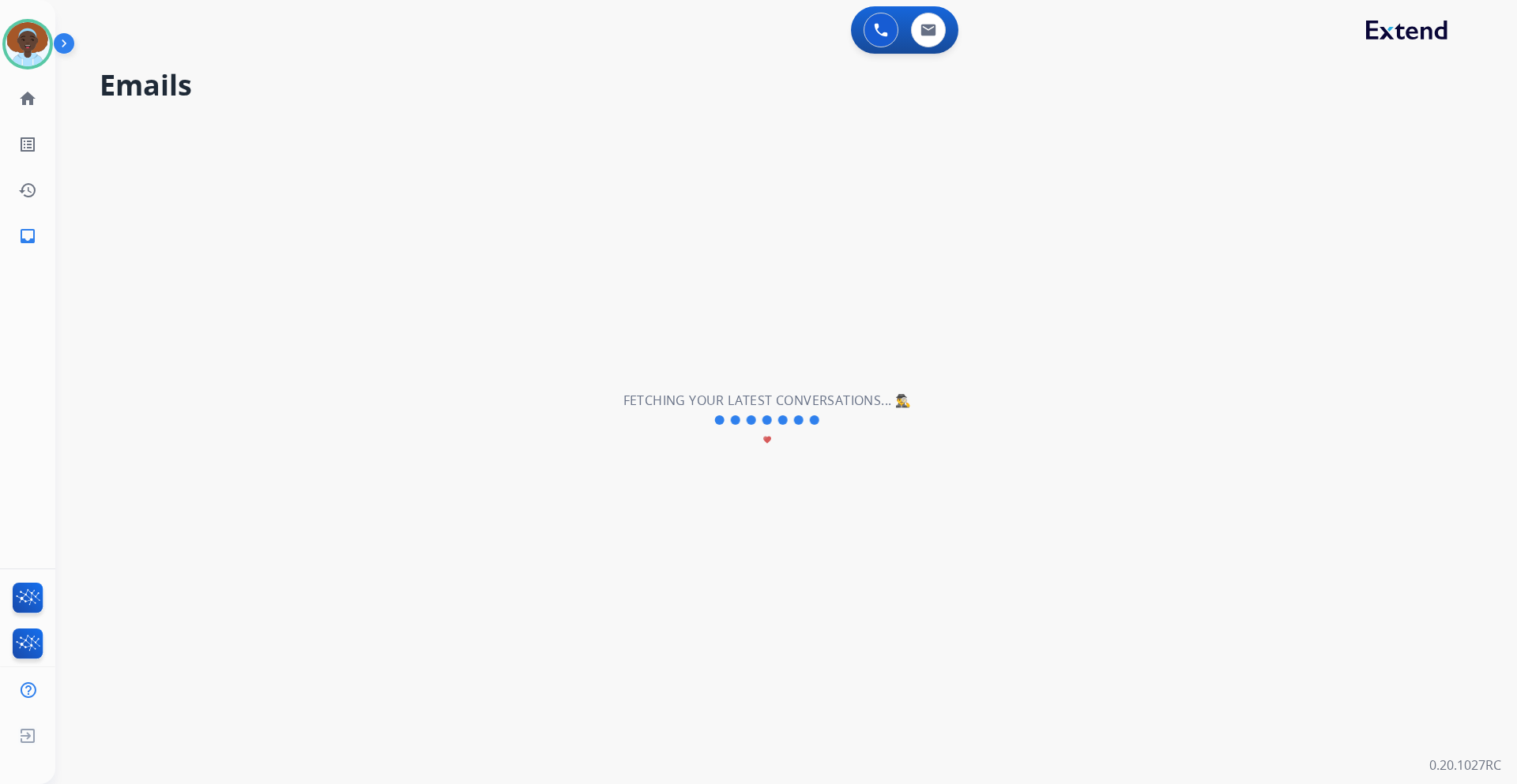
scroll to position [0, 0]
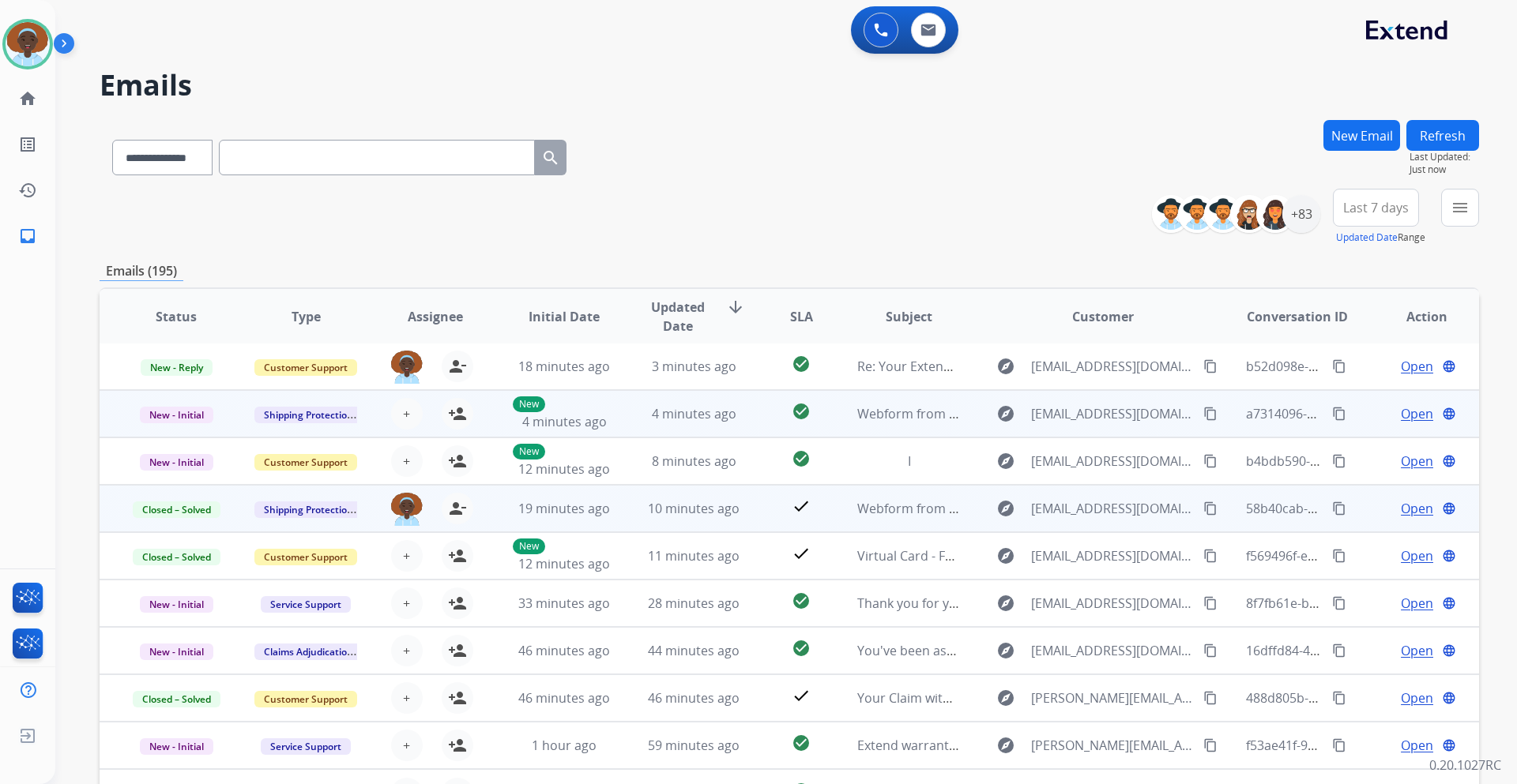
click at [1407, 414] on span "Open" at bounding box center [1417, 413] width 33 height 19
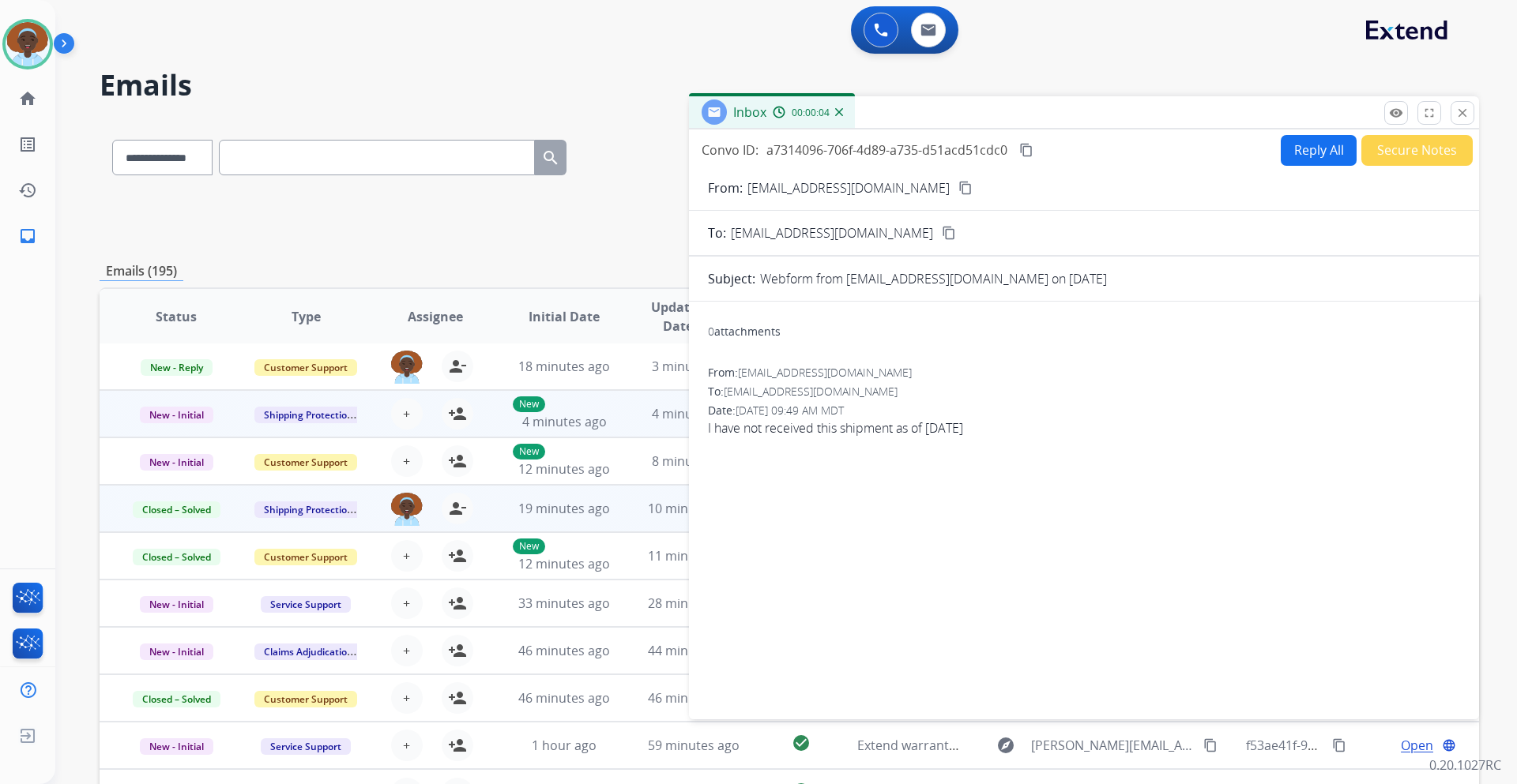
click at [959, 190] on mat-icon "content_copy" at bounding box center [965, 187] width 14 height 14
click at [1471, 113] on button "close Close" at bounding box center [1463, 113] width 23 height 23
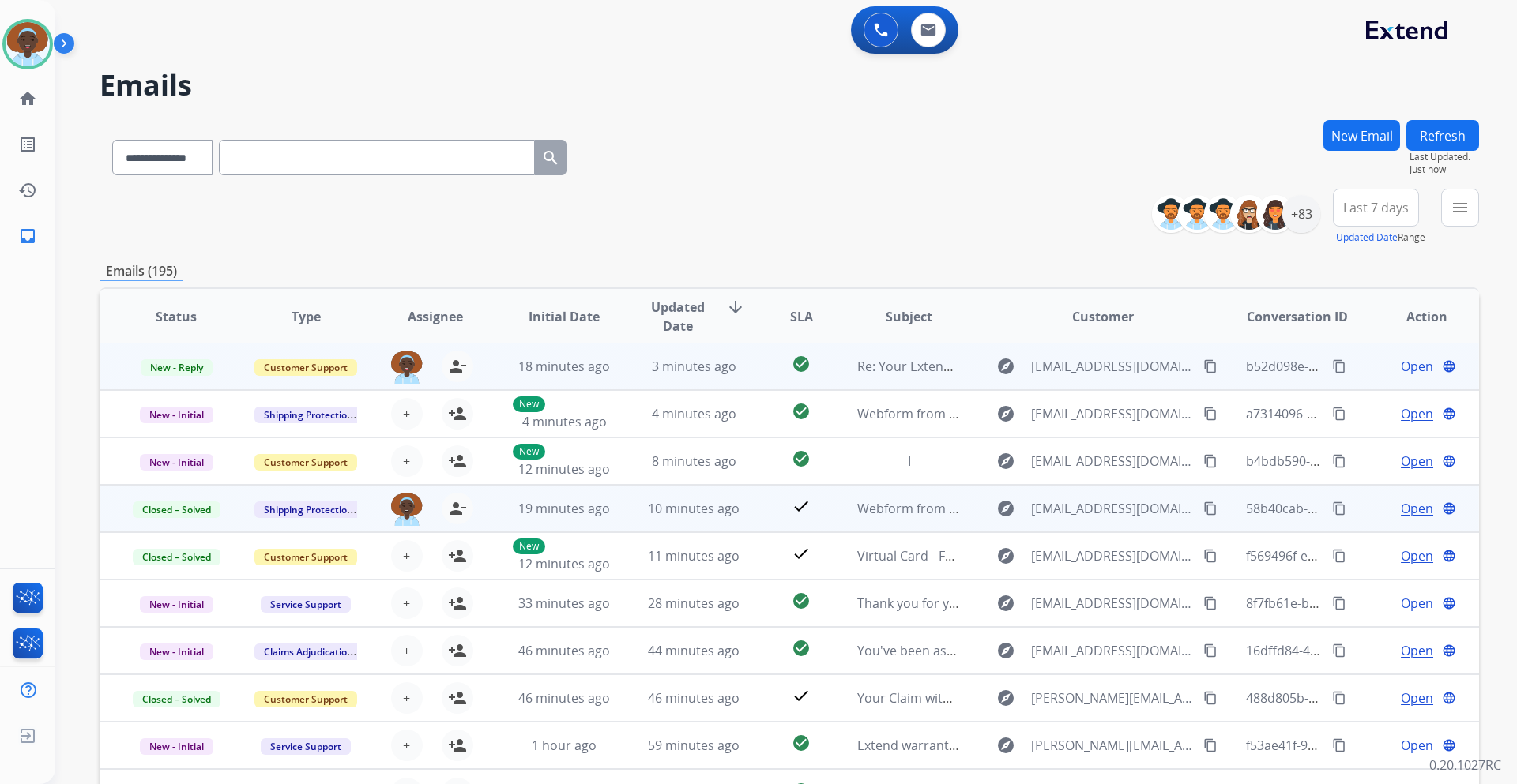
click at [1403, 367] on span "Open" at bounding box center [1417, 366] width 33 height 19
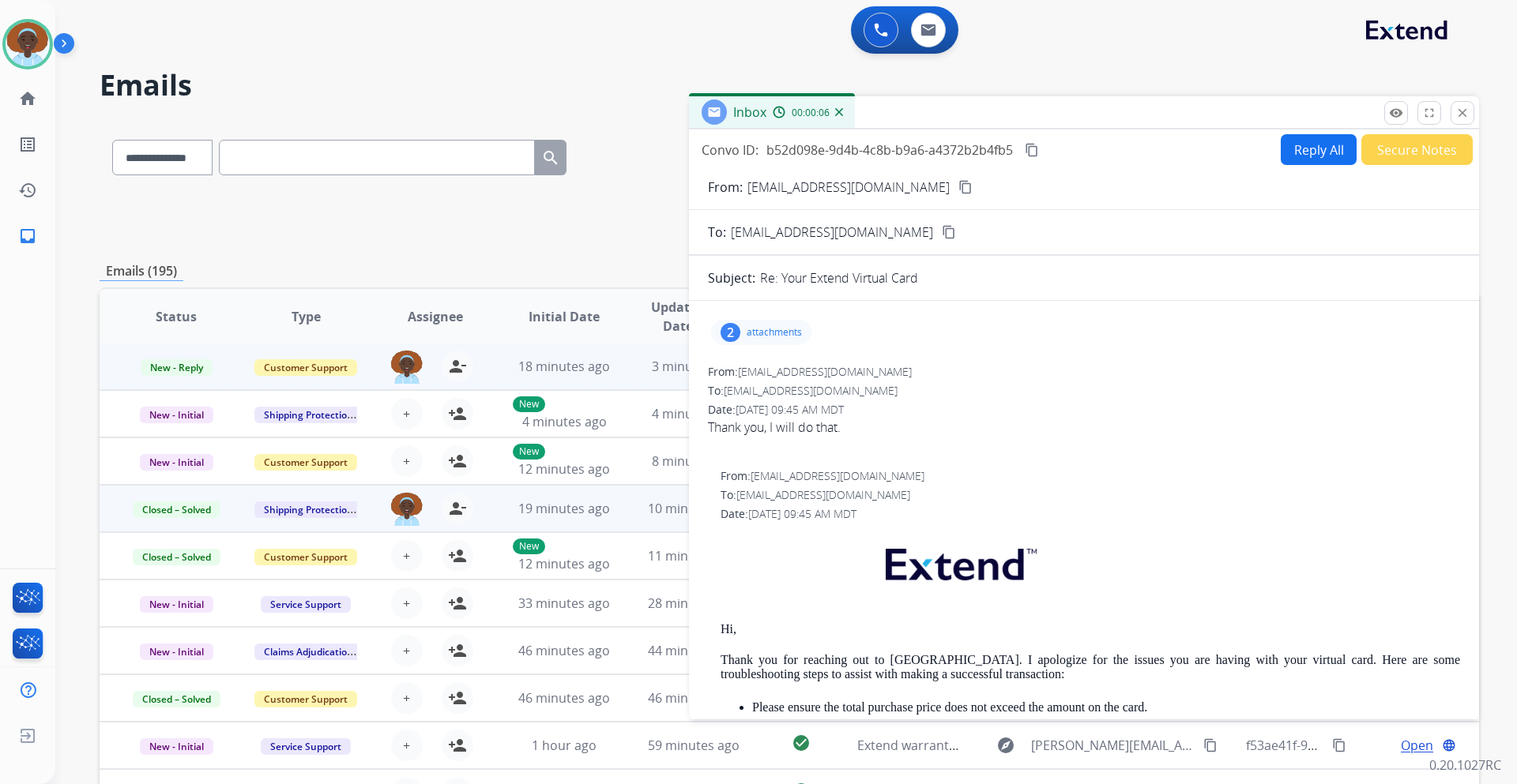
click at [729, 337] on div "2" at bounding box center [731, 332] width 20 height 19
click at [1386, 156] on button "Secure Notes" at bounding box center [1417, 149] width 111 height 31
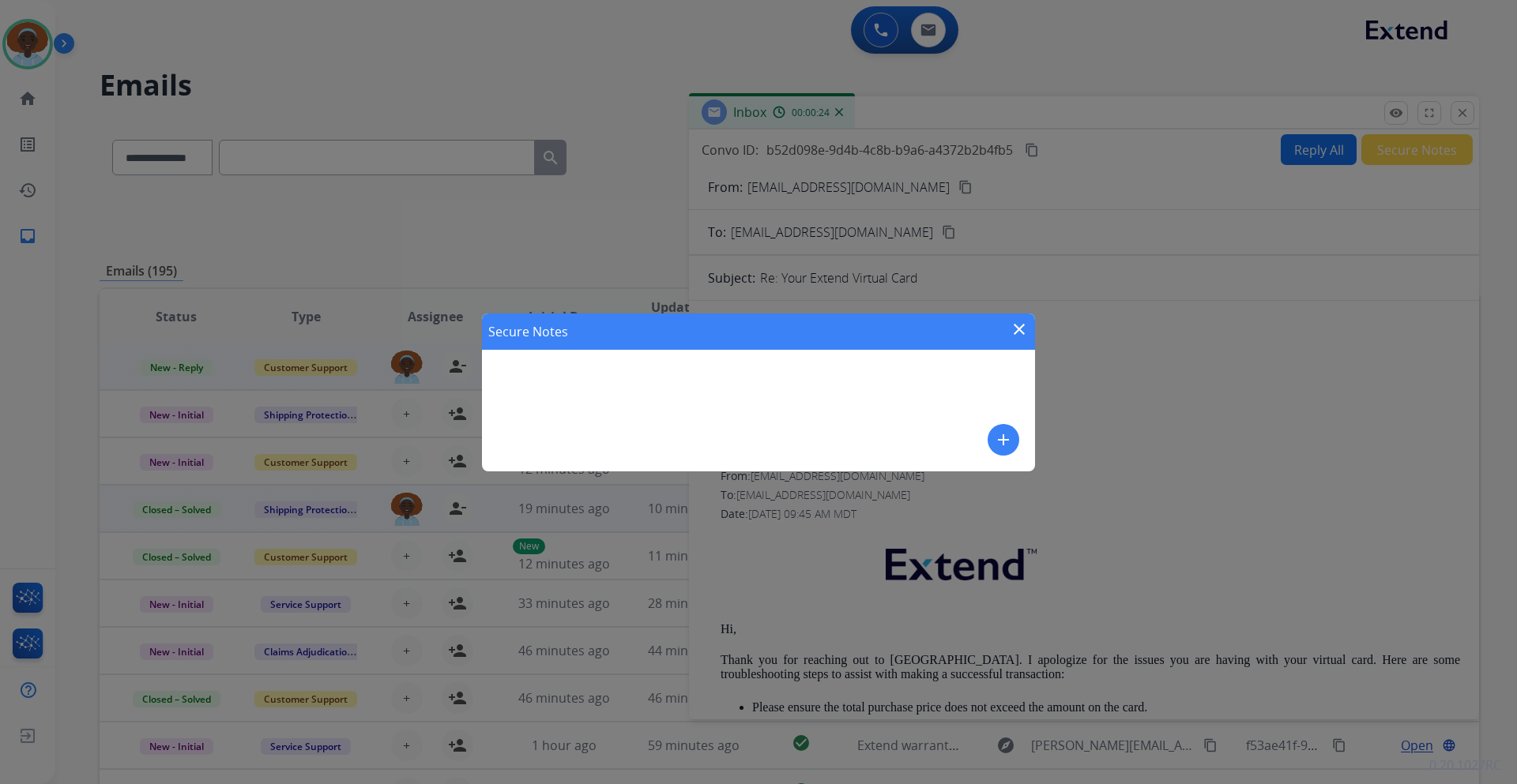
click at [1004, 440] on mat-icon "add" at bounding box center [1003, 439] width 19 height 19
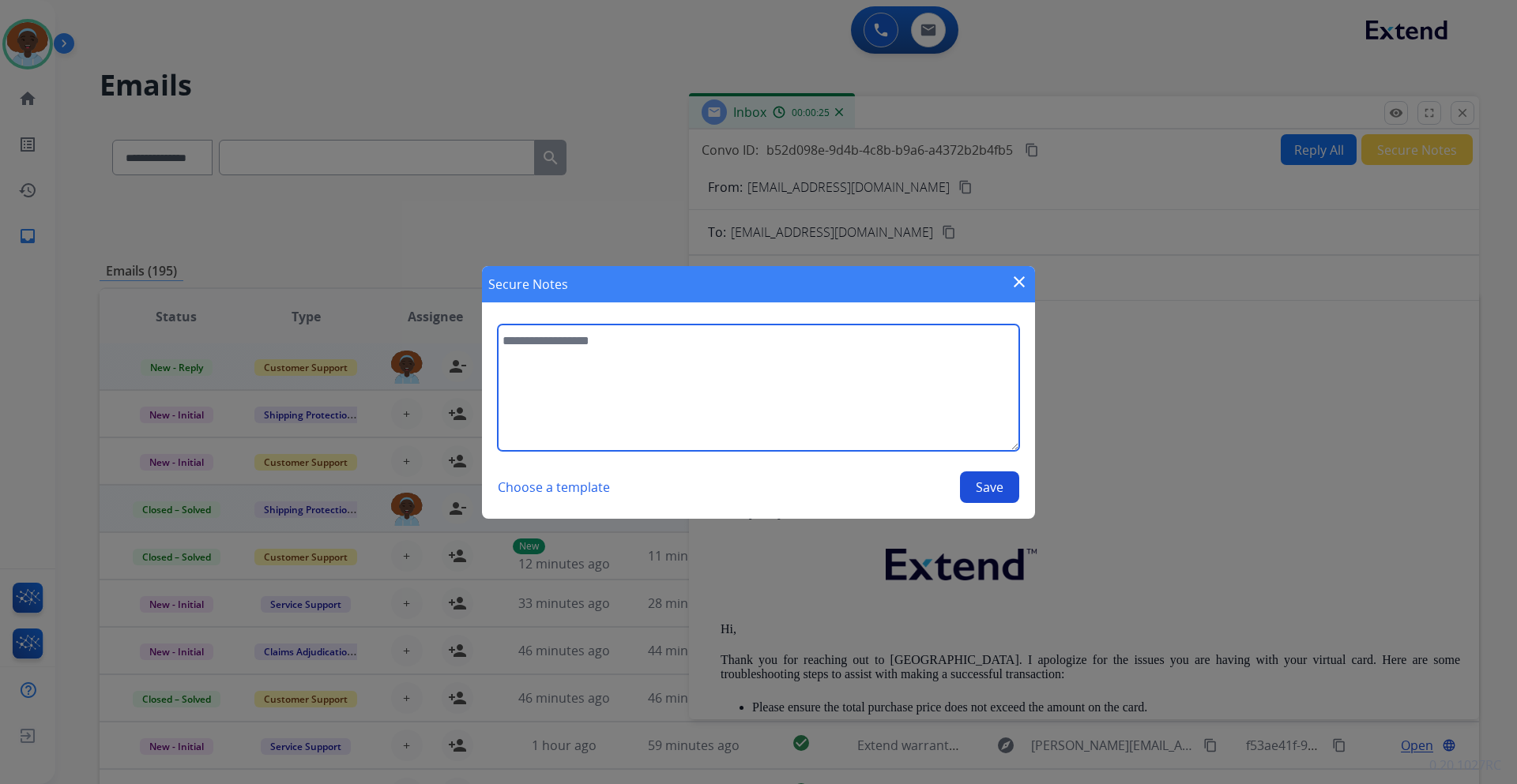
click at [617, 348] on textarea at bounding box center [758, 387] width 522 height 126
type textarea "**********"
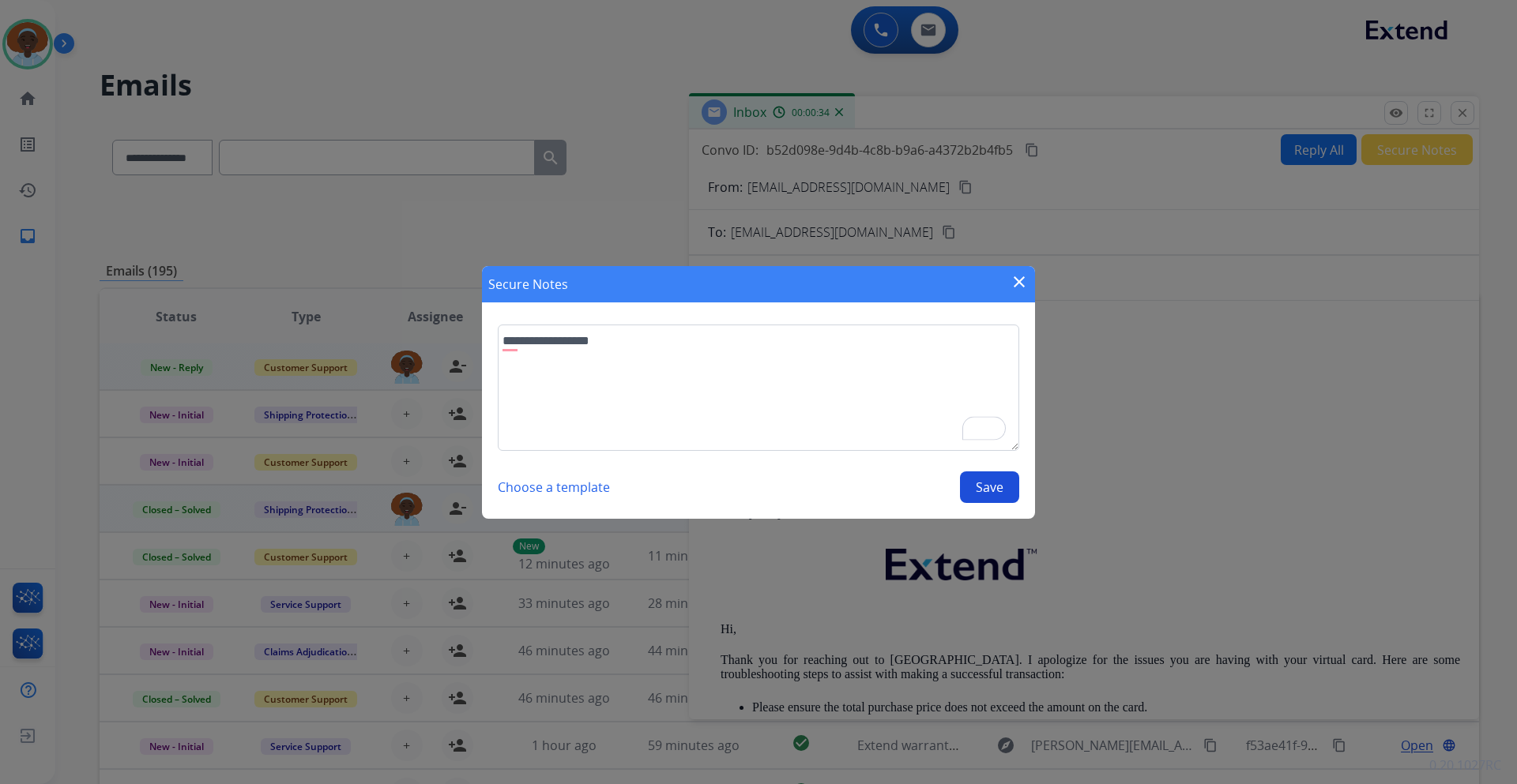
click at [1005, 491] on button "Save" at bounding box center [990, 488] width 59 height 32
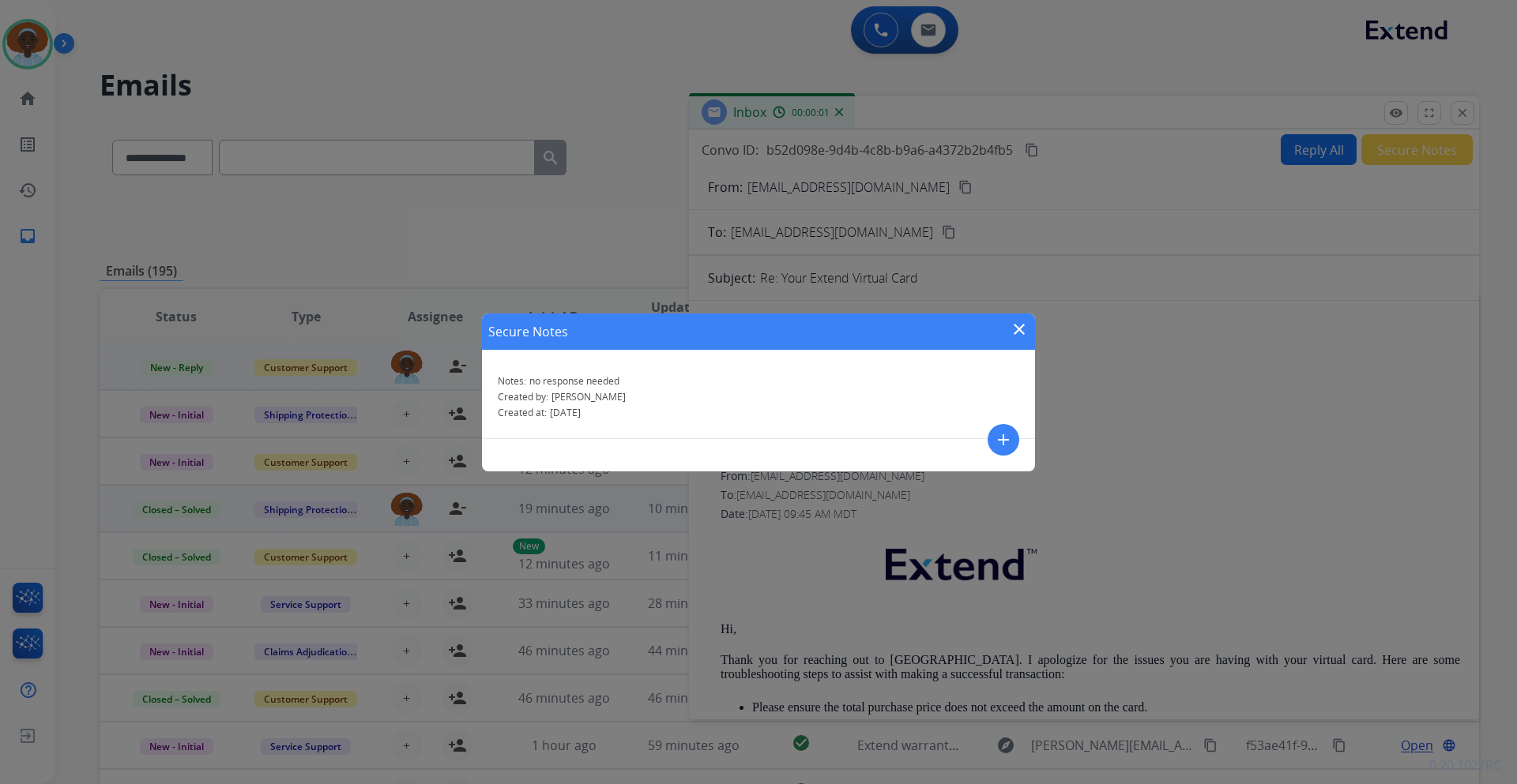
click at [1016, 331] on mat-icon "close" at bounding box center [1019, 329] width 19 height 19
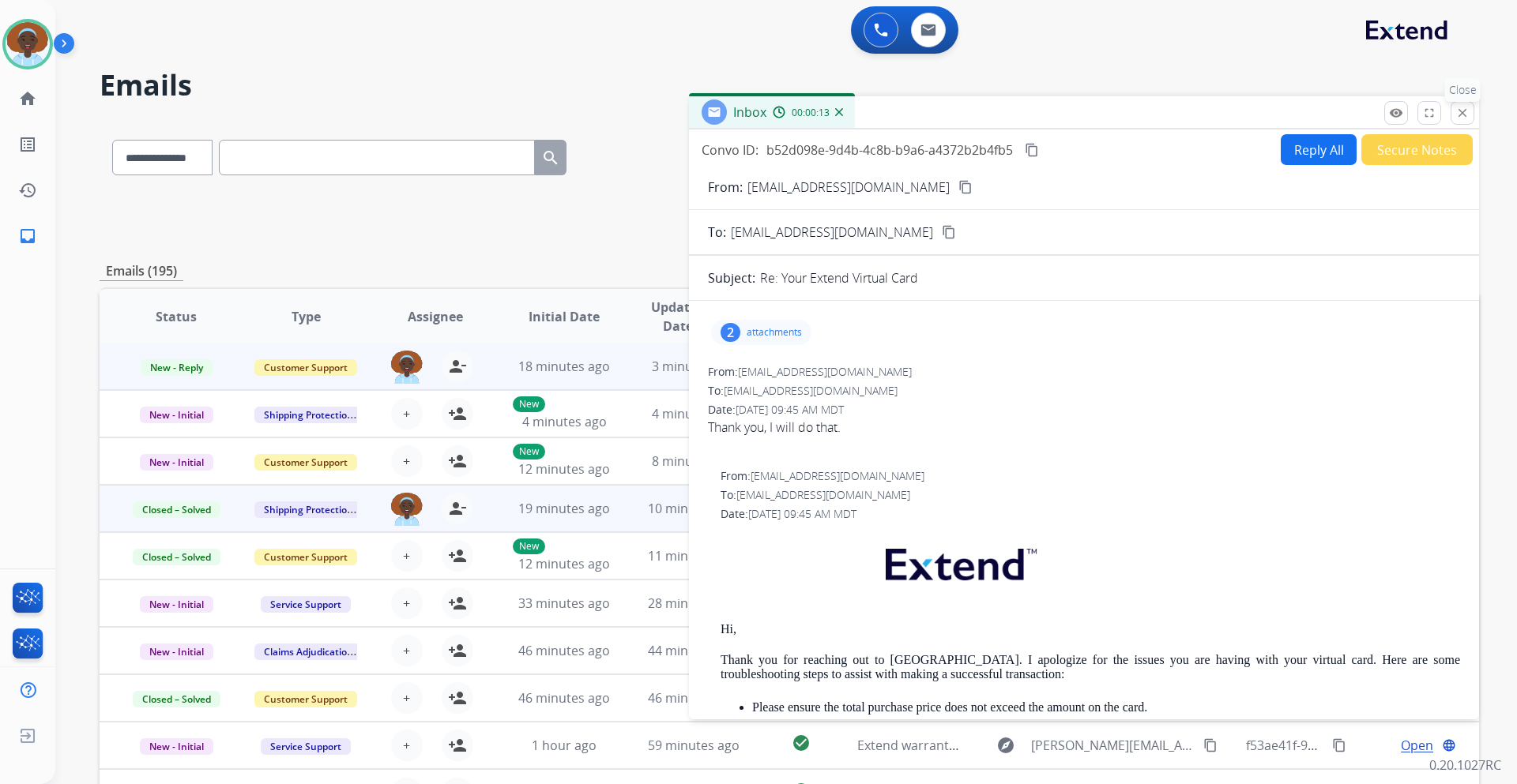
click at [1462, 110] on mat-icon "close" at bounding box center [1463, 112] width 14 height 14
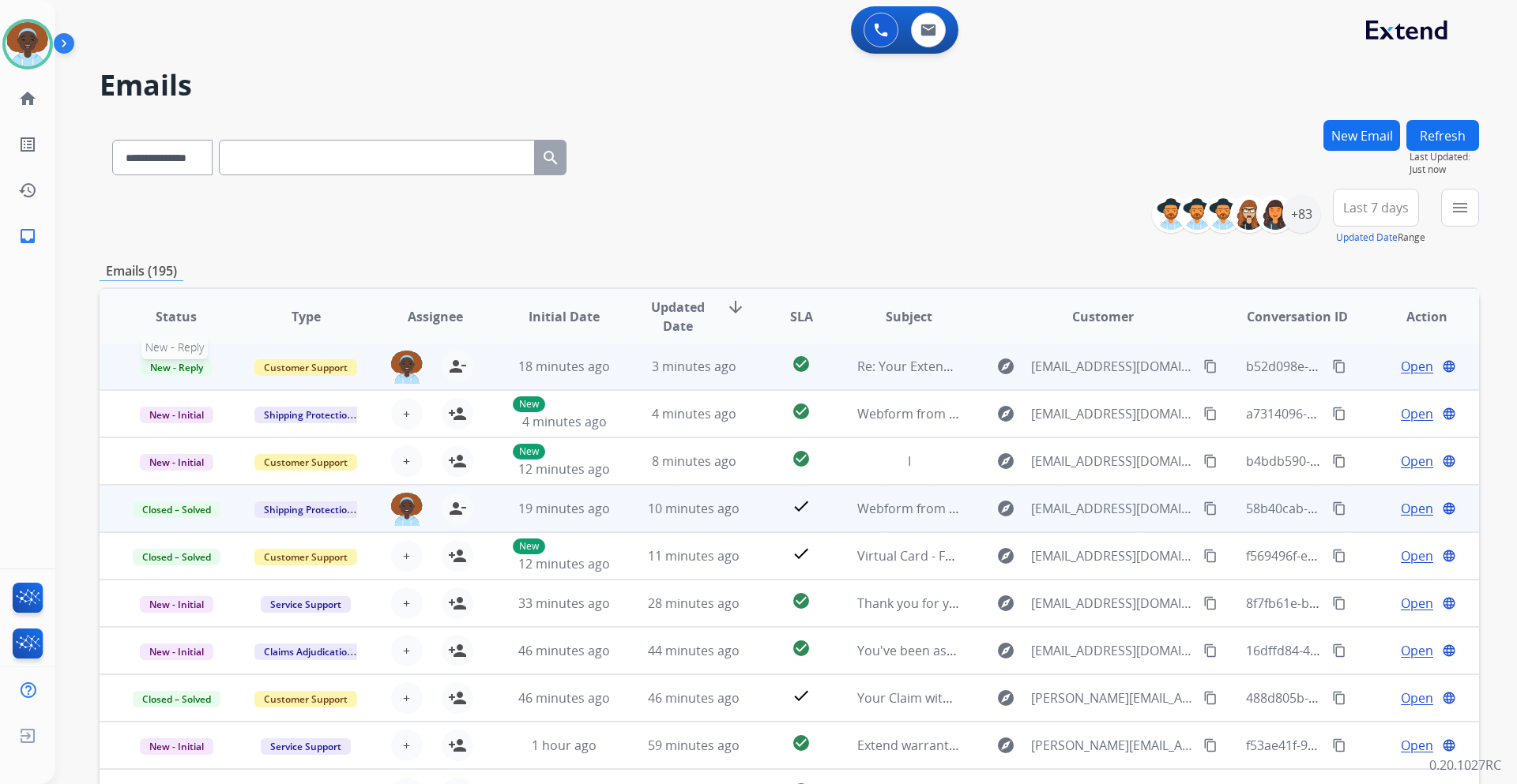
click at [186, 366] on span "New - Reply" at bounding box center [177, 367] width 72 height 17
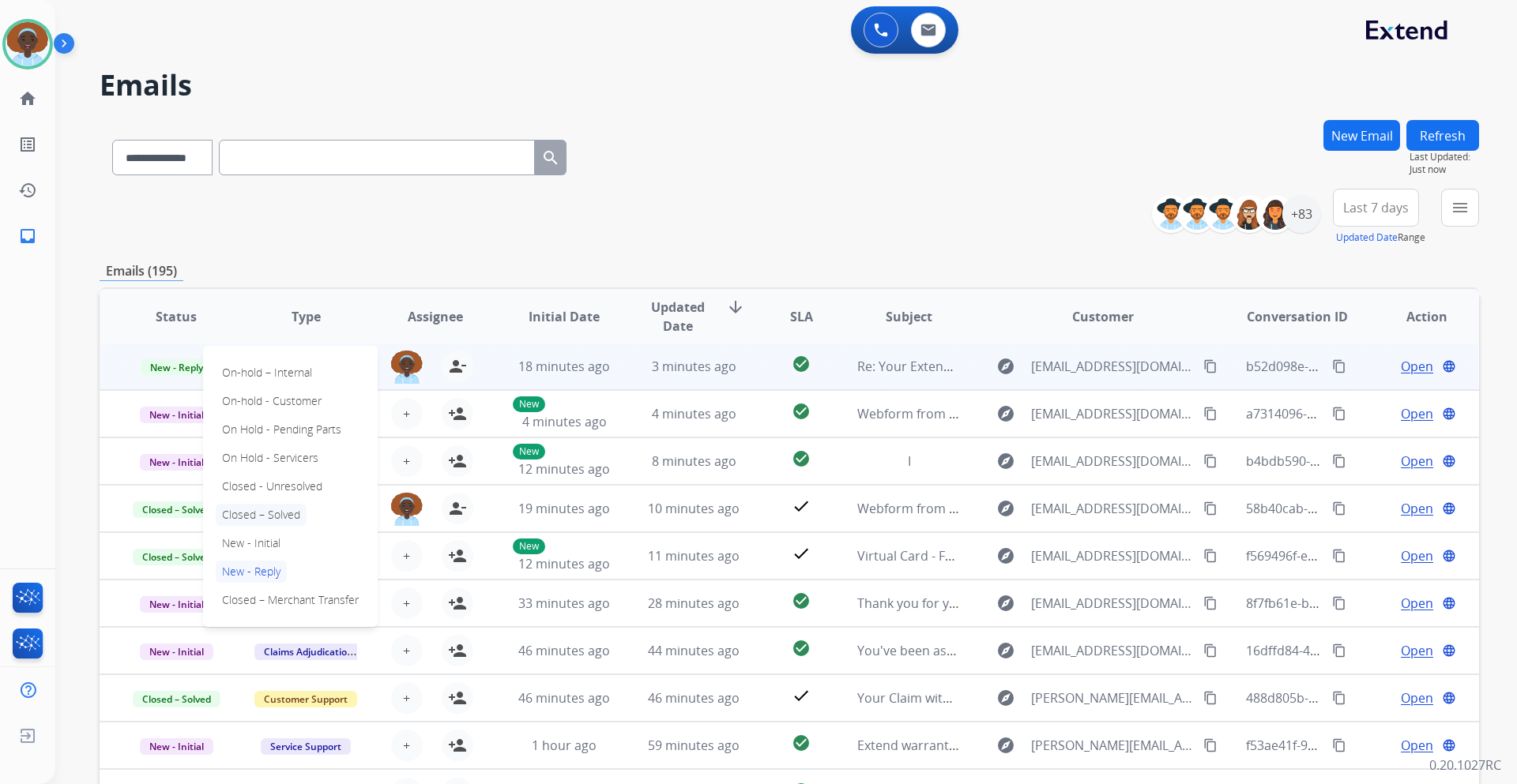
click at [233, 515] on p "Closed – Solved" at bounding box center [261, 515] width 91 height 22
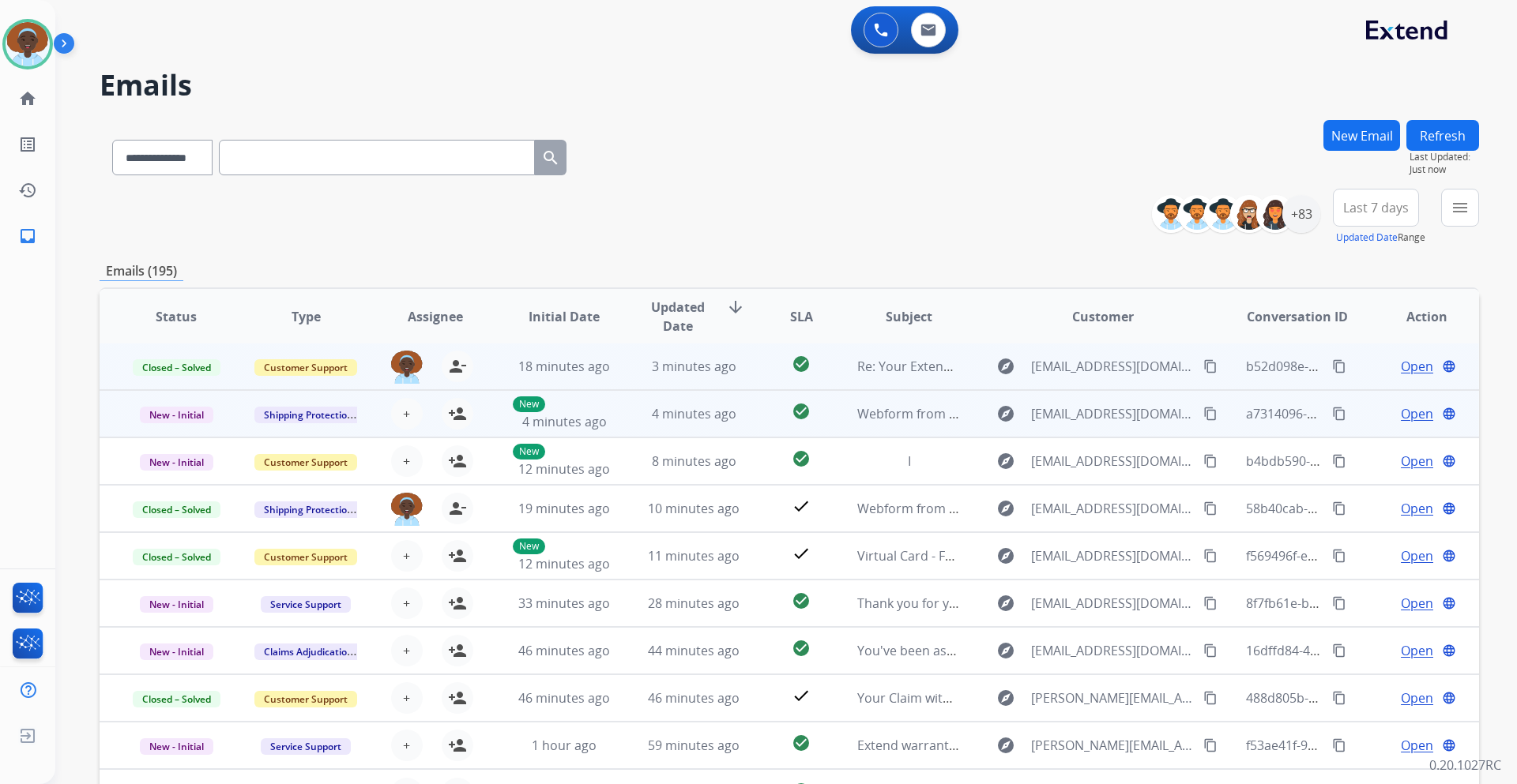
click at [1409, 412] on span "Open" at bounding box center [1417, 413] width 33 height 19
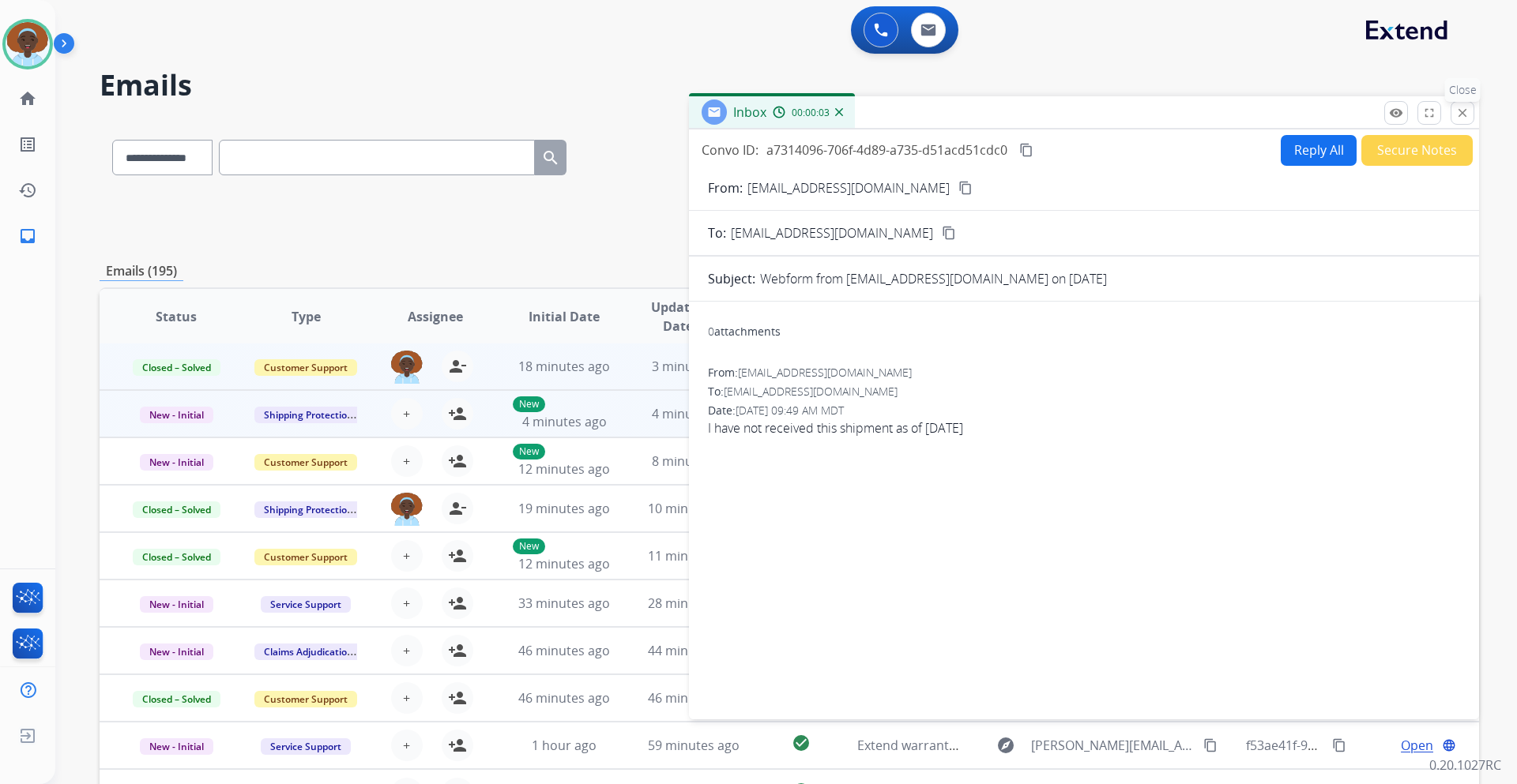
click at [1459, 120] on button "close Close" at bounding box center [1463, 113] width 23 height 23
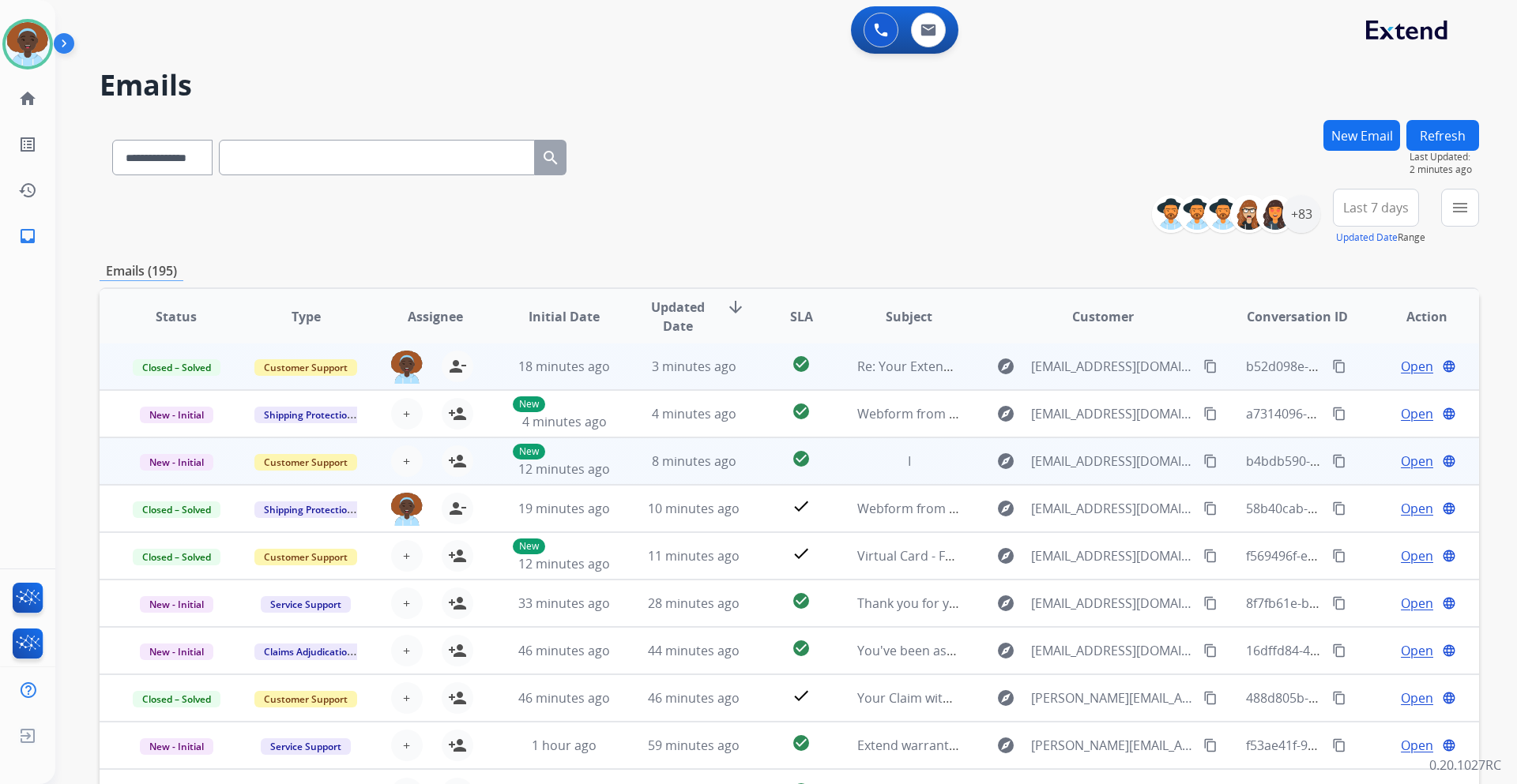
click at [1408, 464] on span "Open" at bounding box center [1417, 461] width 33 height 19
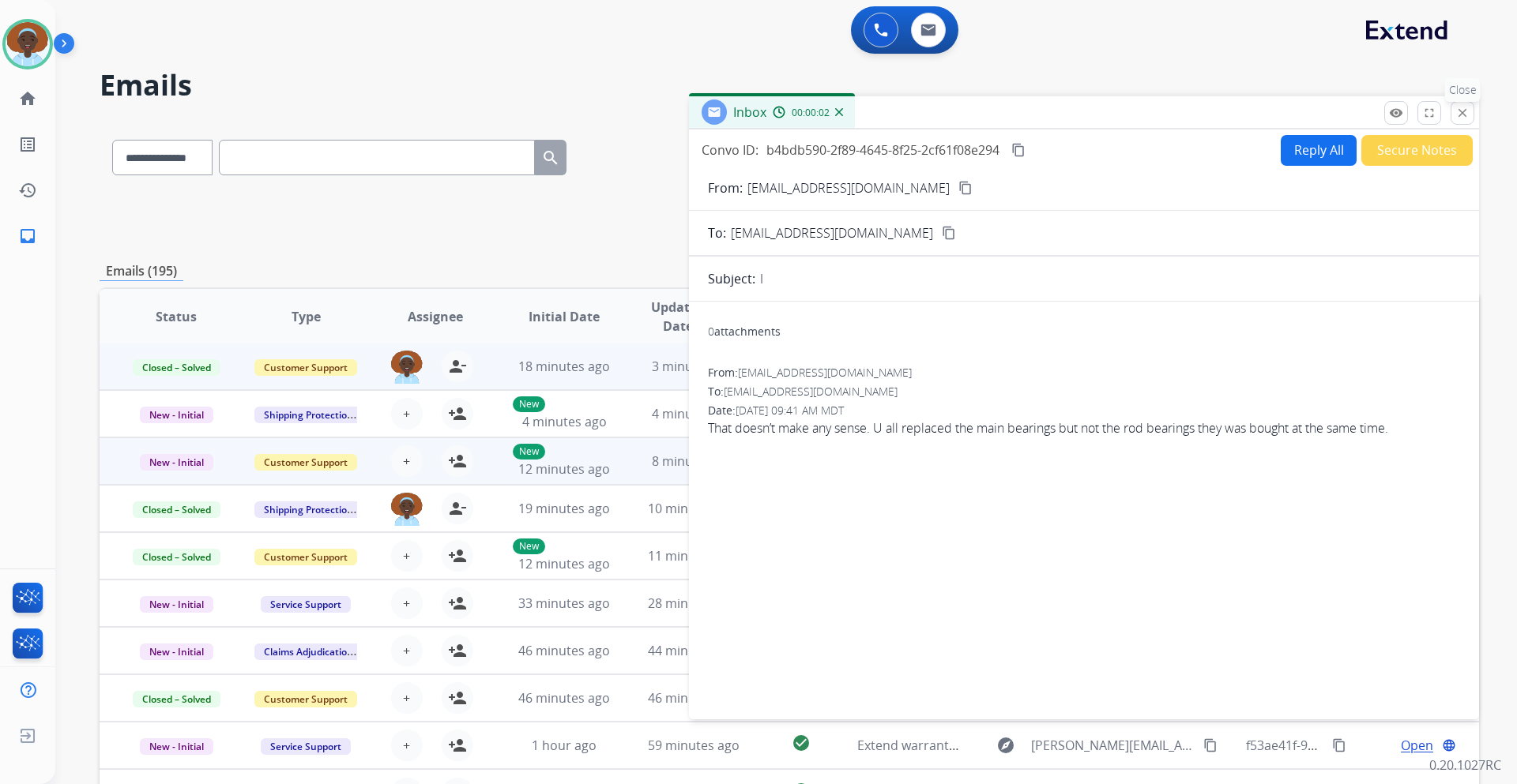
click at [1466, 115] on mat-icon "close" at bounding box center [1463, 112] width 14 height 14
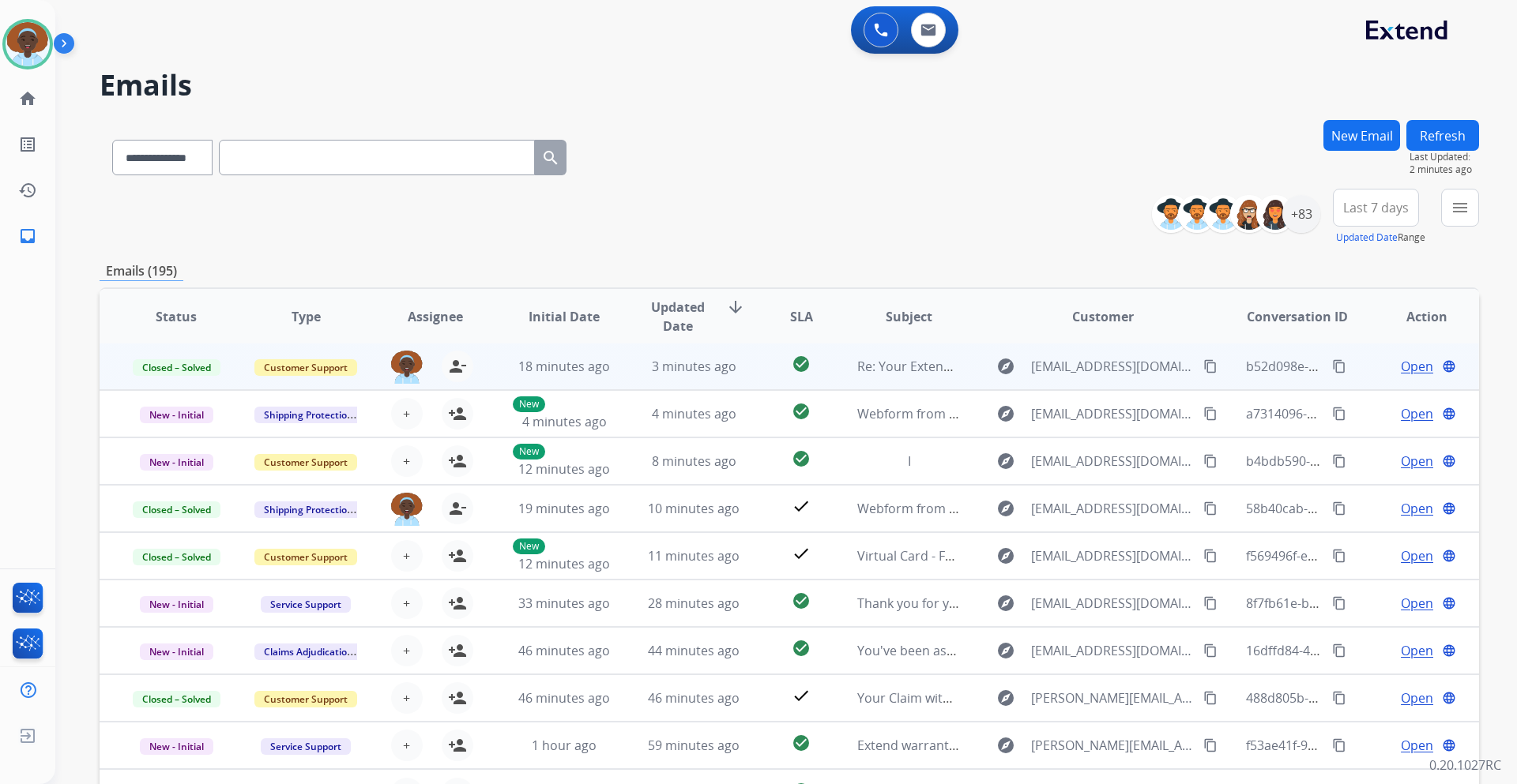
click at [1447, 131] on button "Refresh" at bounding box center [1442, 135] width 73 height 31
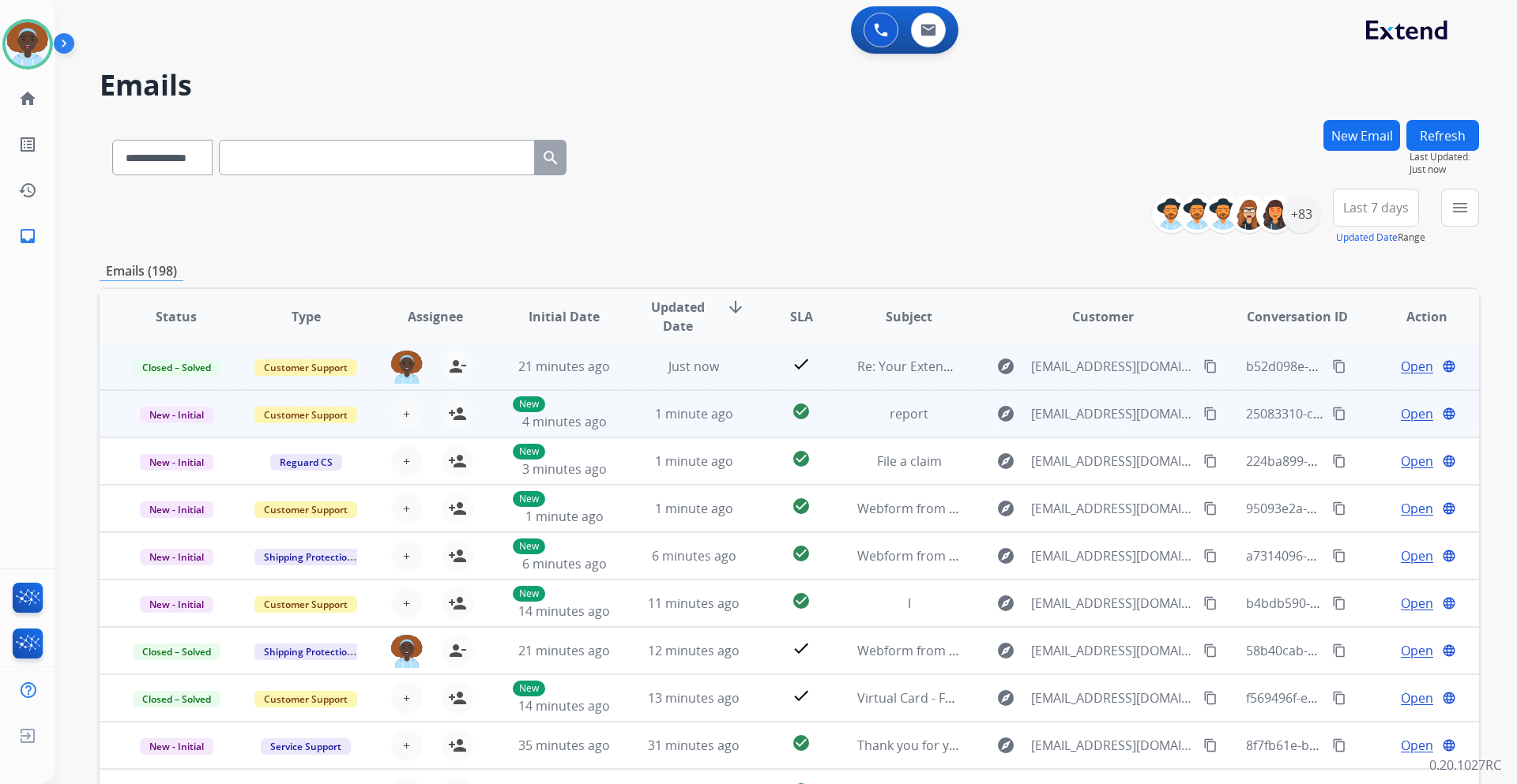
click at [1416, 415] on span "Open" at bounding box center [1417, 413] width 33 height 19
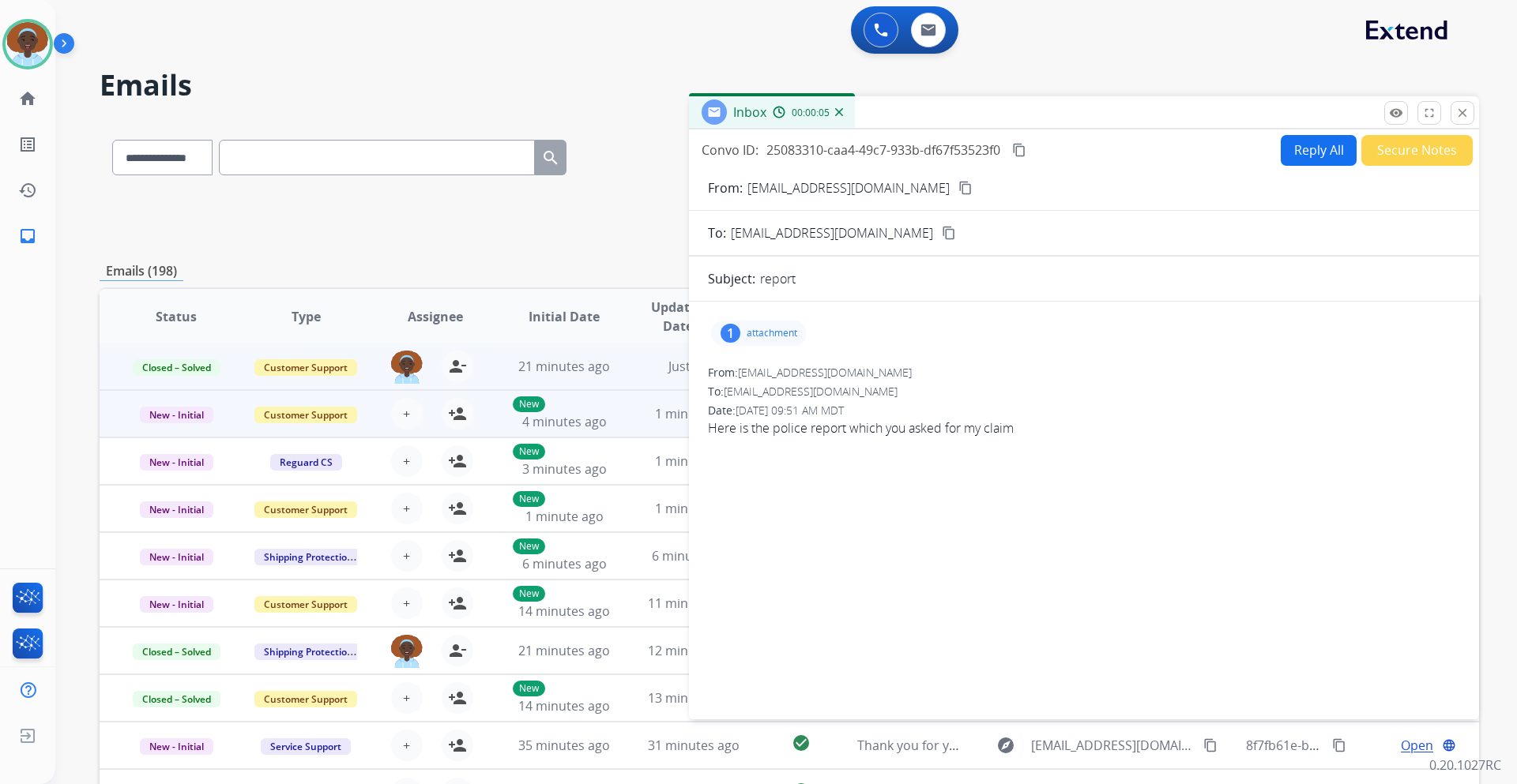
click at [735, 329] on div "1" at bounding box center [731, 333] width 20 height 19
click at [748, 375] on div at bounding box center [764, 373] width 79 height 55
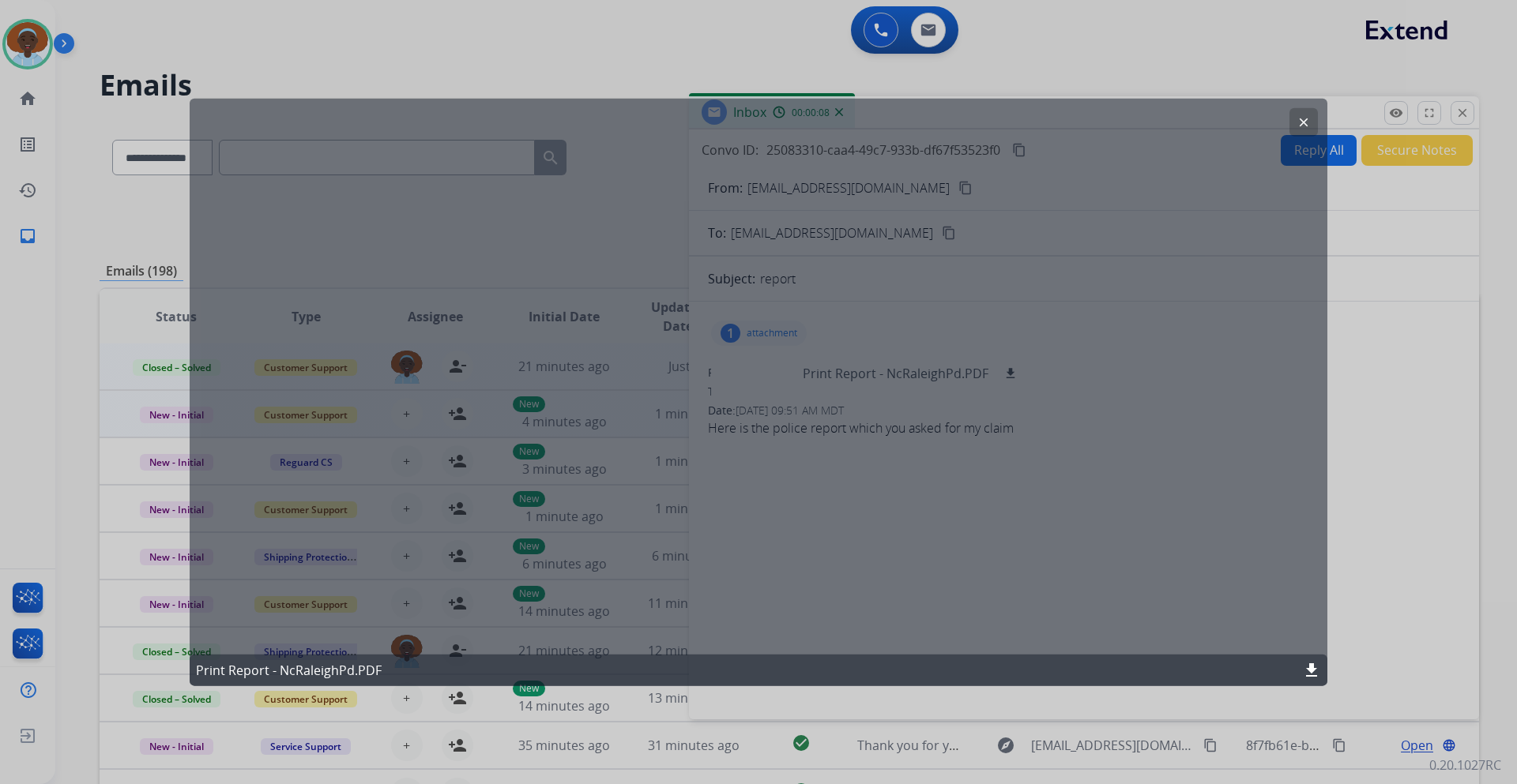
click at [1305, 114] on button "clear" at bounding box center [1304, 121] width 28 height 28
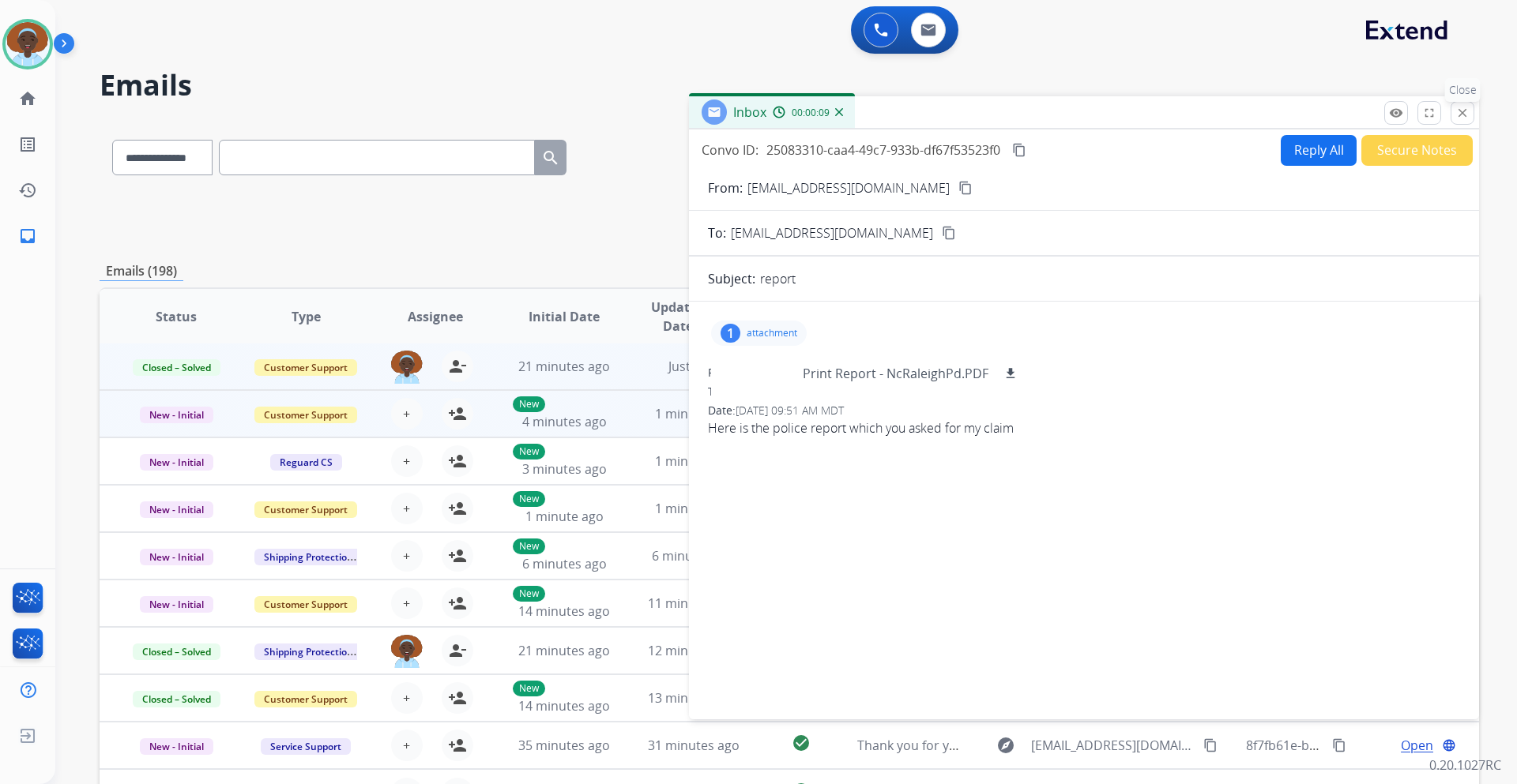
click at [1456, 116] on mat-icon "close" at bounding box center [1463, 112] width 14 height 14
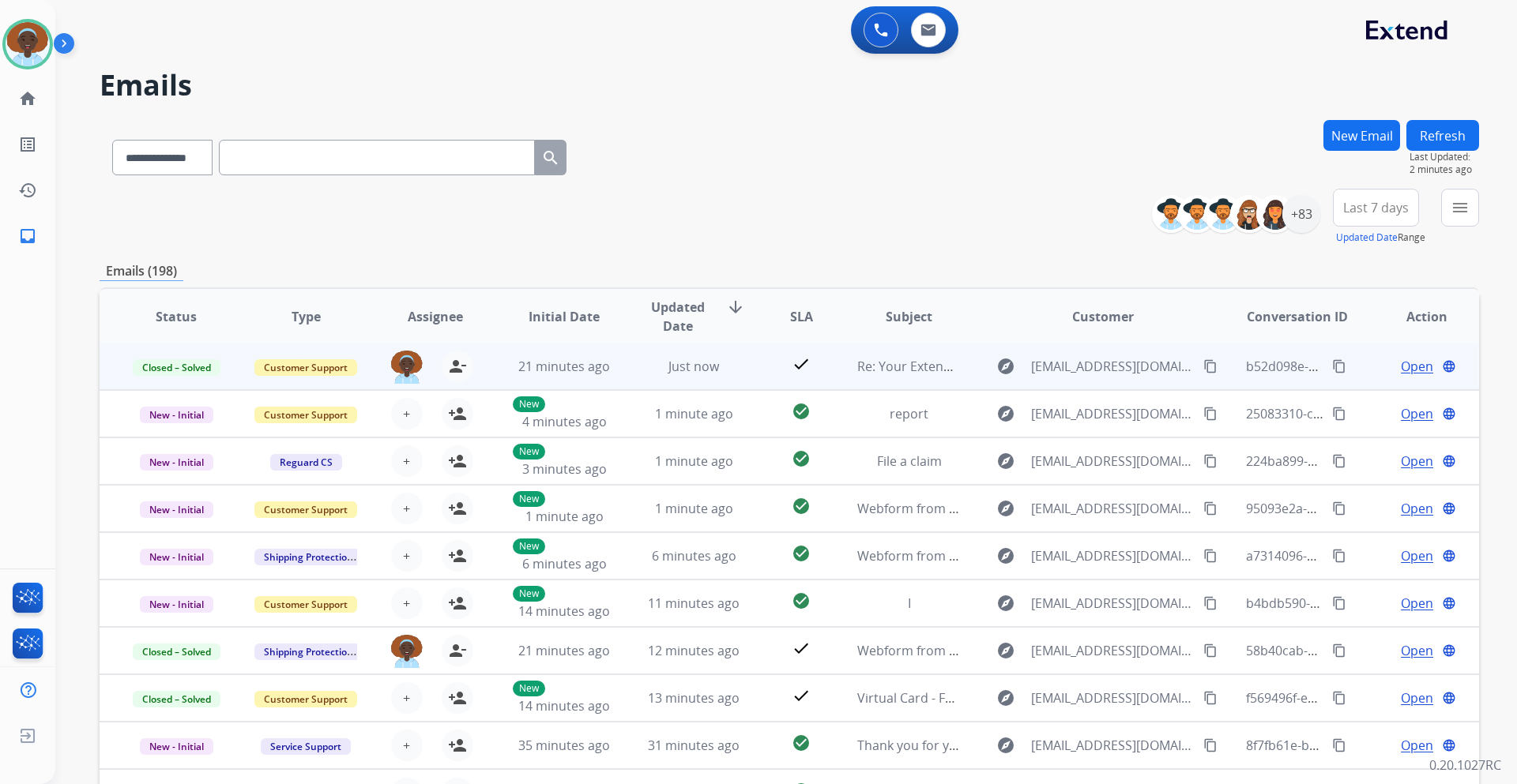
click at [1453, 139] on button "Refresh" at bounding box center [1442, 135] width 73 height 31
click at [1454, 127] on button "Refresh" at bounding box center [1442, 135] width 73 height 31
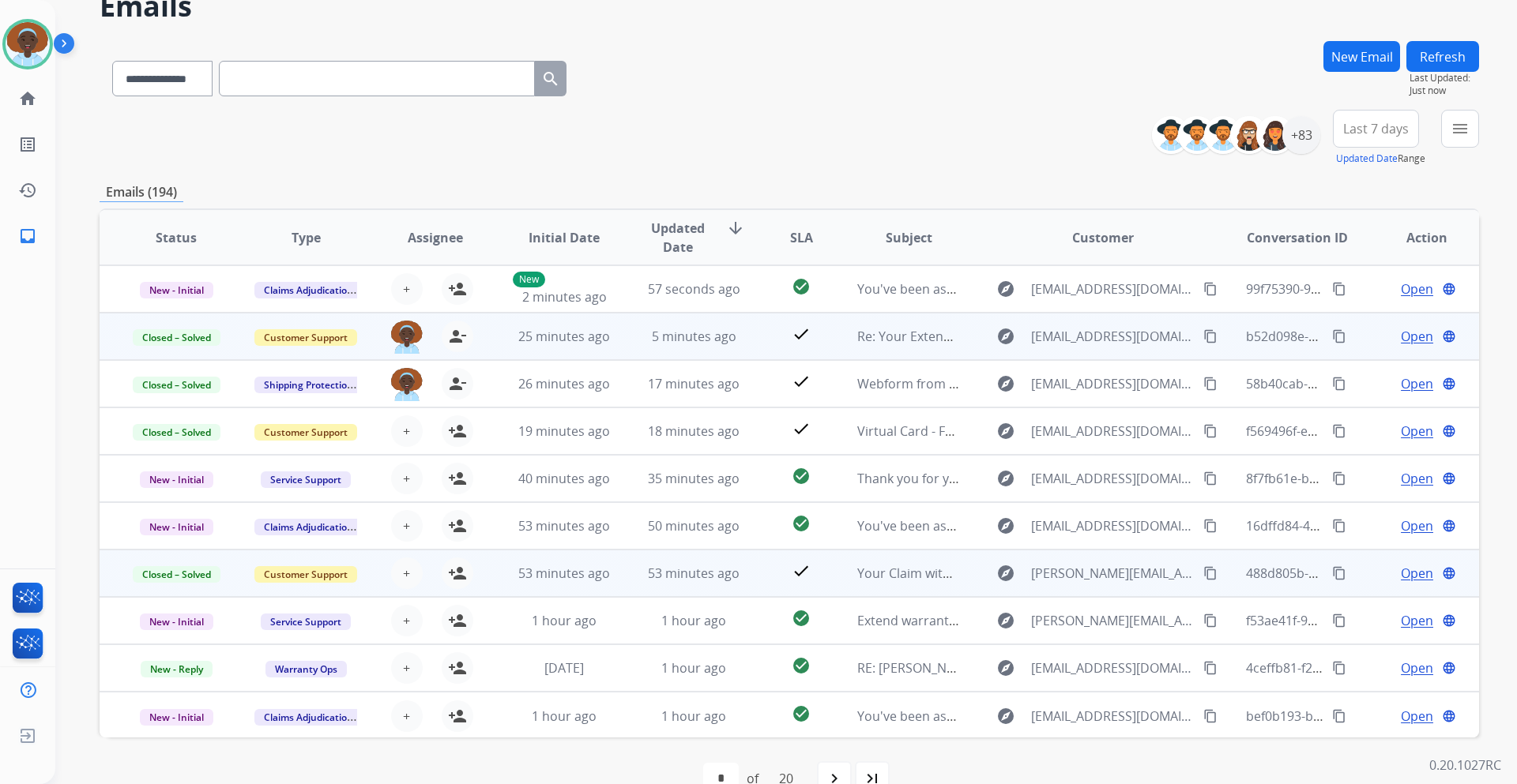
click at [1407, 573] on span "Open" at bounding box center [1417, 573] width 33 height 19
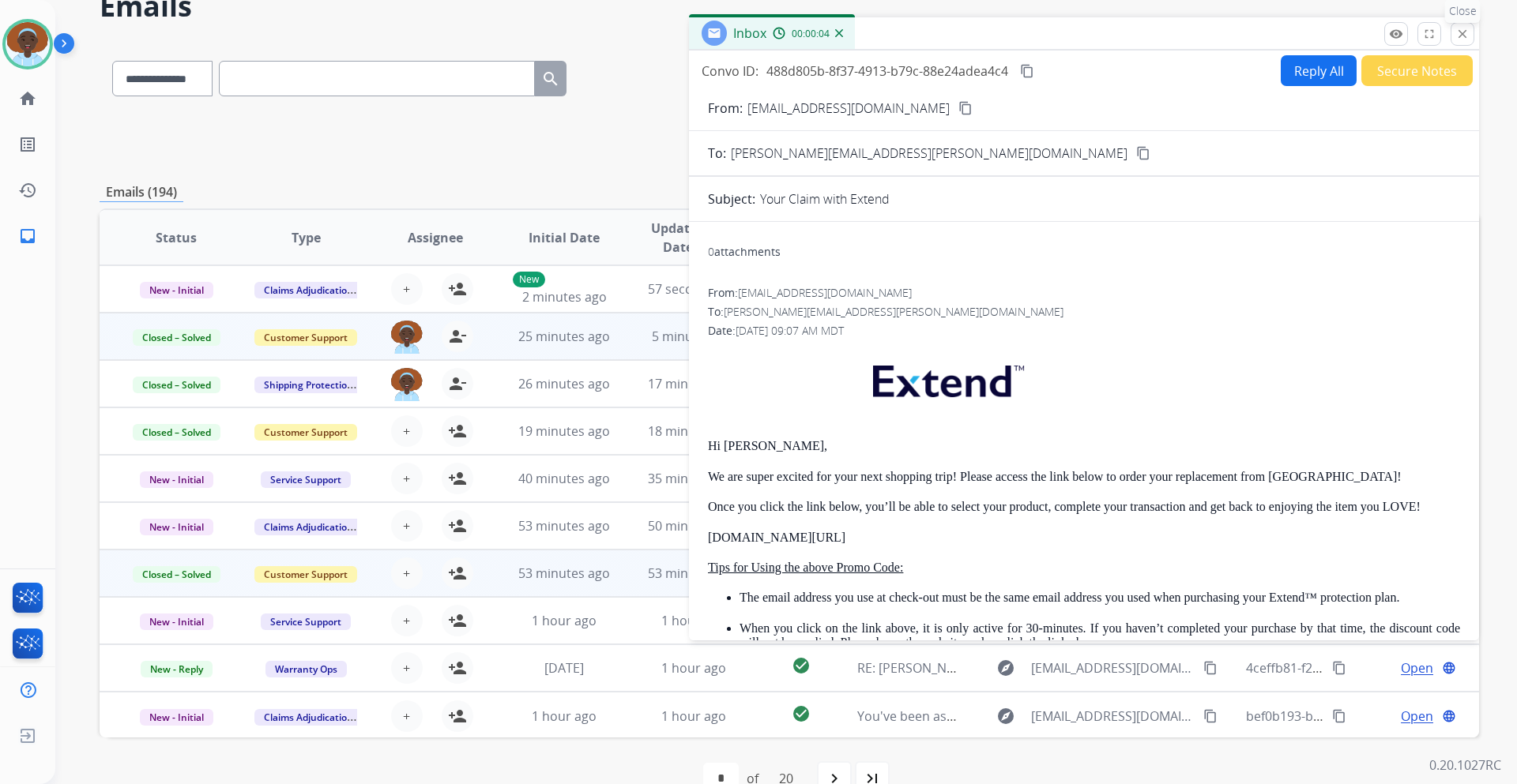
click at [1461, 34] on mat-icon "close" at bounding box center [1463, 33] width 14 height 14
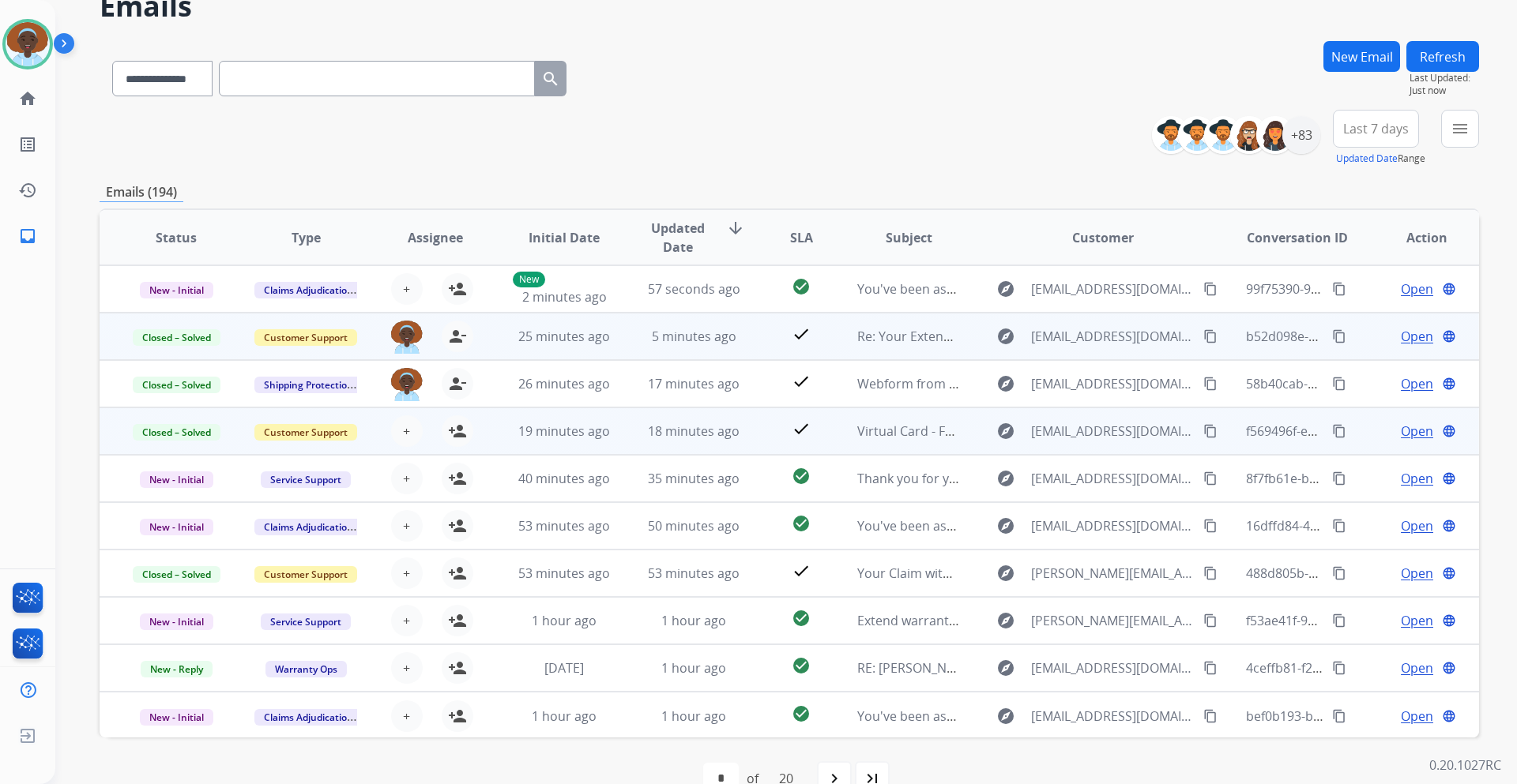
click at [1408, 433] on span "Open" at bounding box center [1417, 431] width 33 height 19
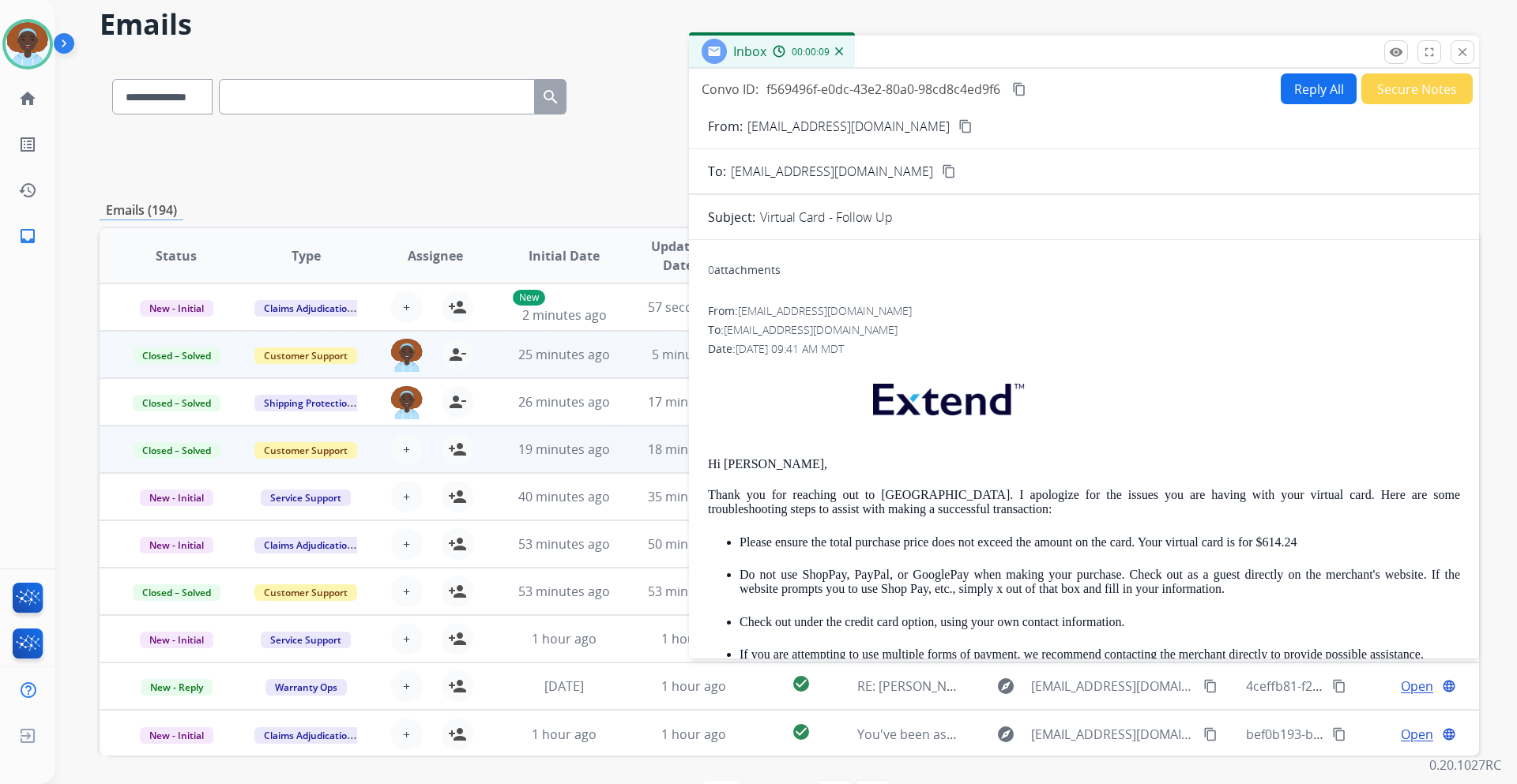
scroll to position [35, 0]
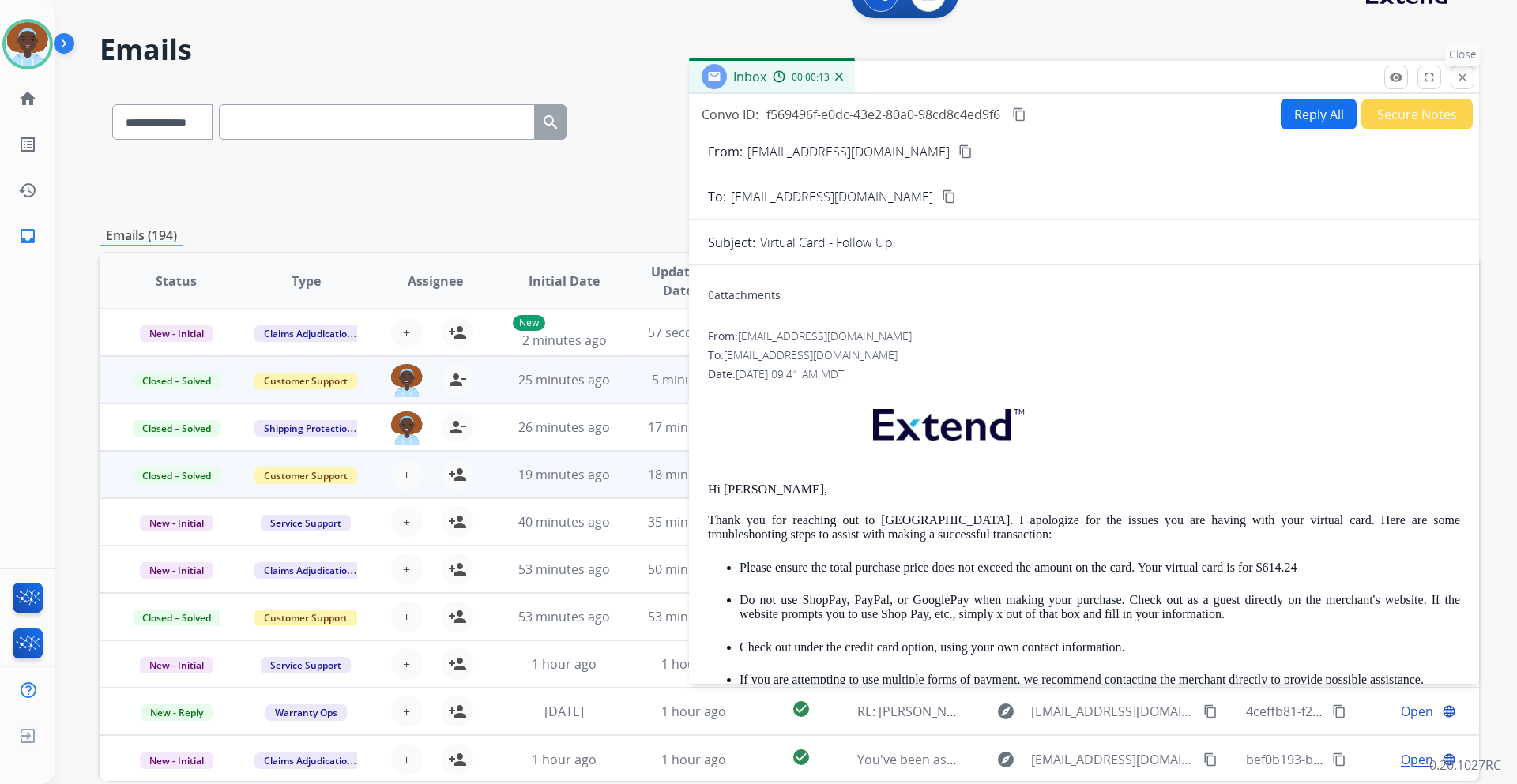
click at [1459, 76] on mat-icon "close" at bounding box center [1463, 77] width 14 height 14
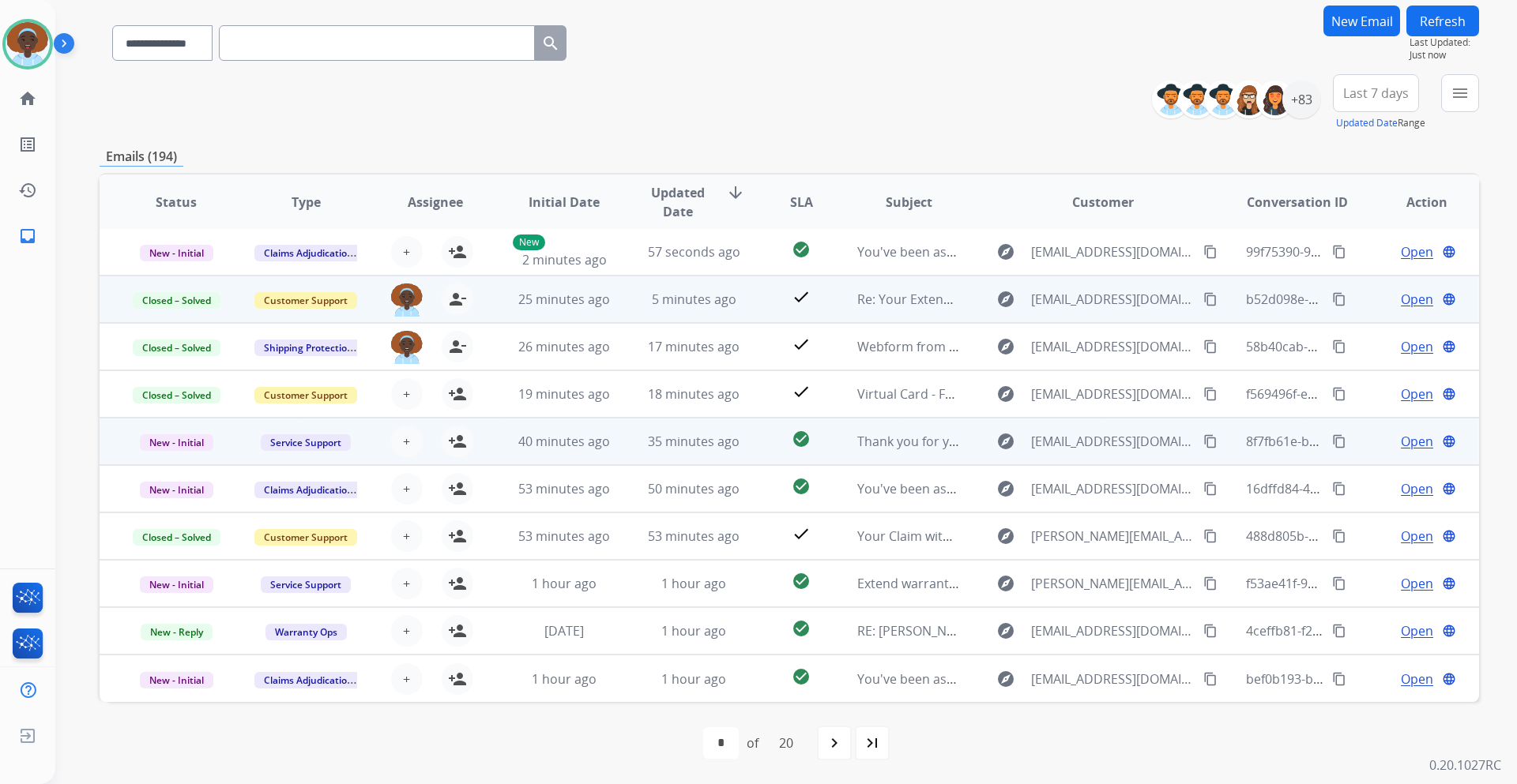
scroll to position [0, 0]
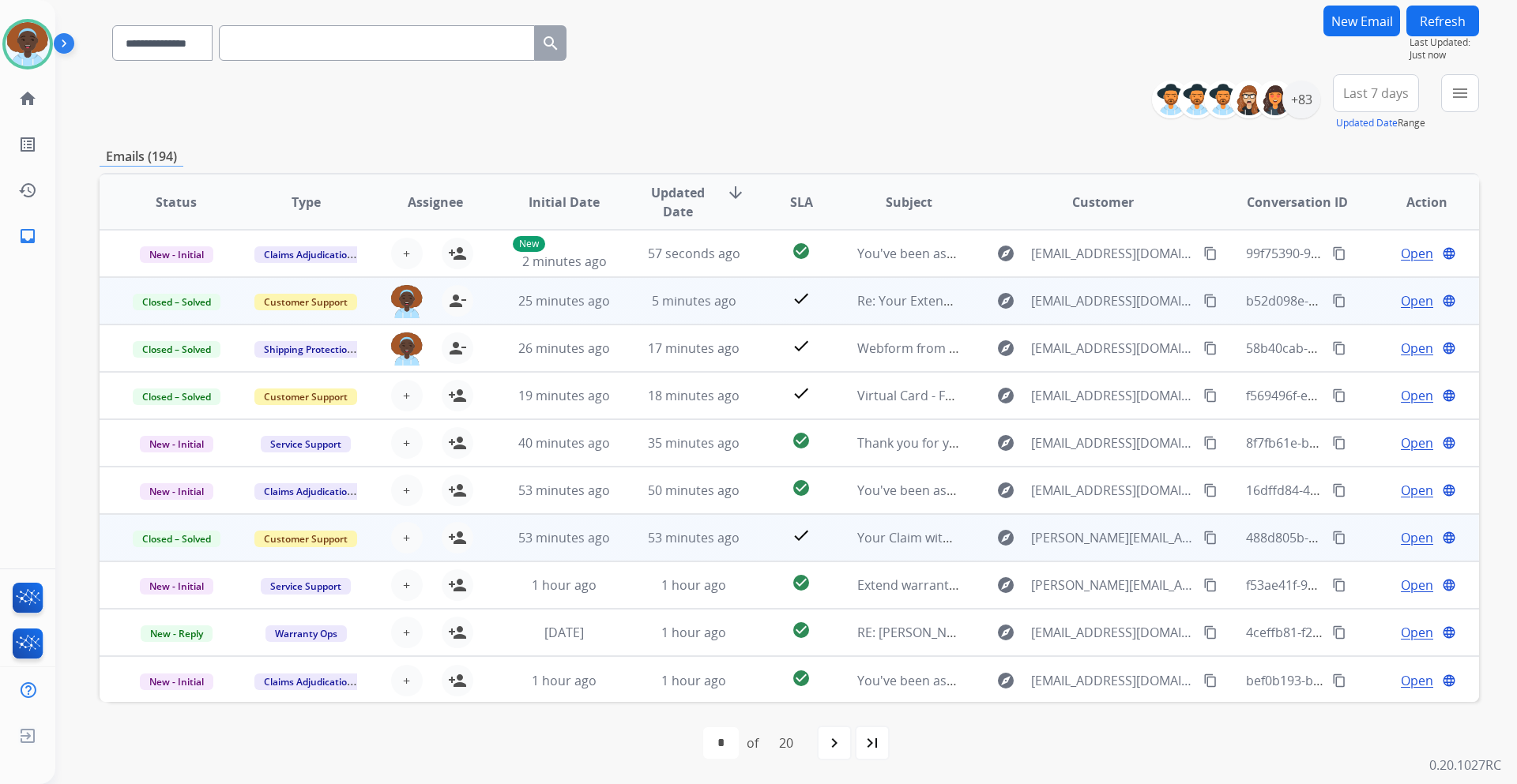
click at [1406, 539] on span "Open" at bounding box center [1417, 538] width 33 height 19
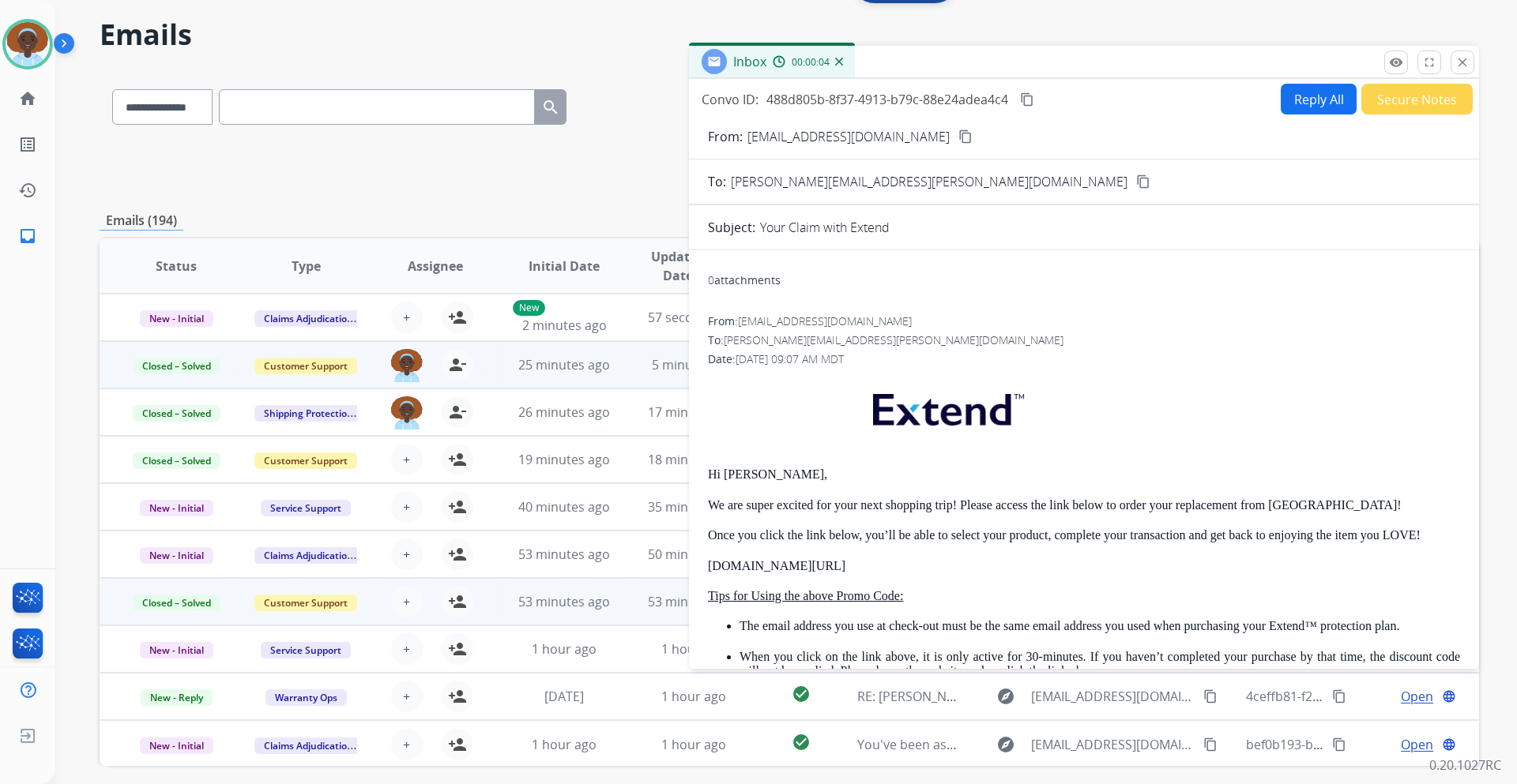
scroll to position [35, 0]
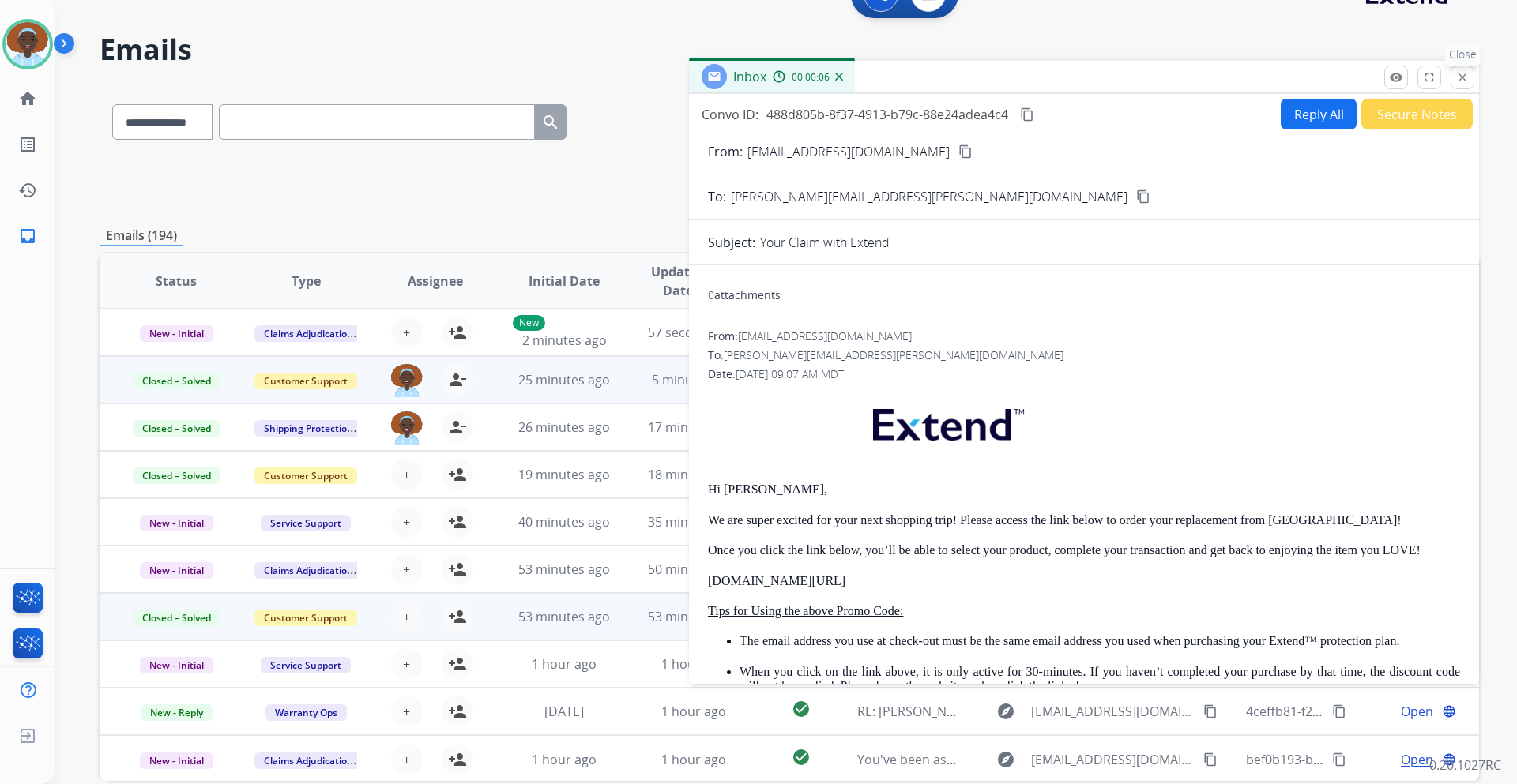
click at [1461, 79] on mat-icon "close" at bounding box center [1463, 77] width 14 height 14
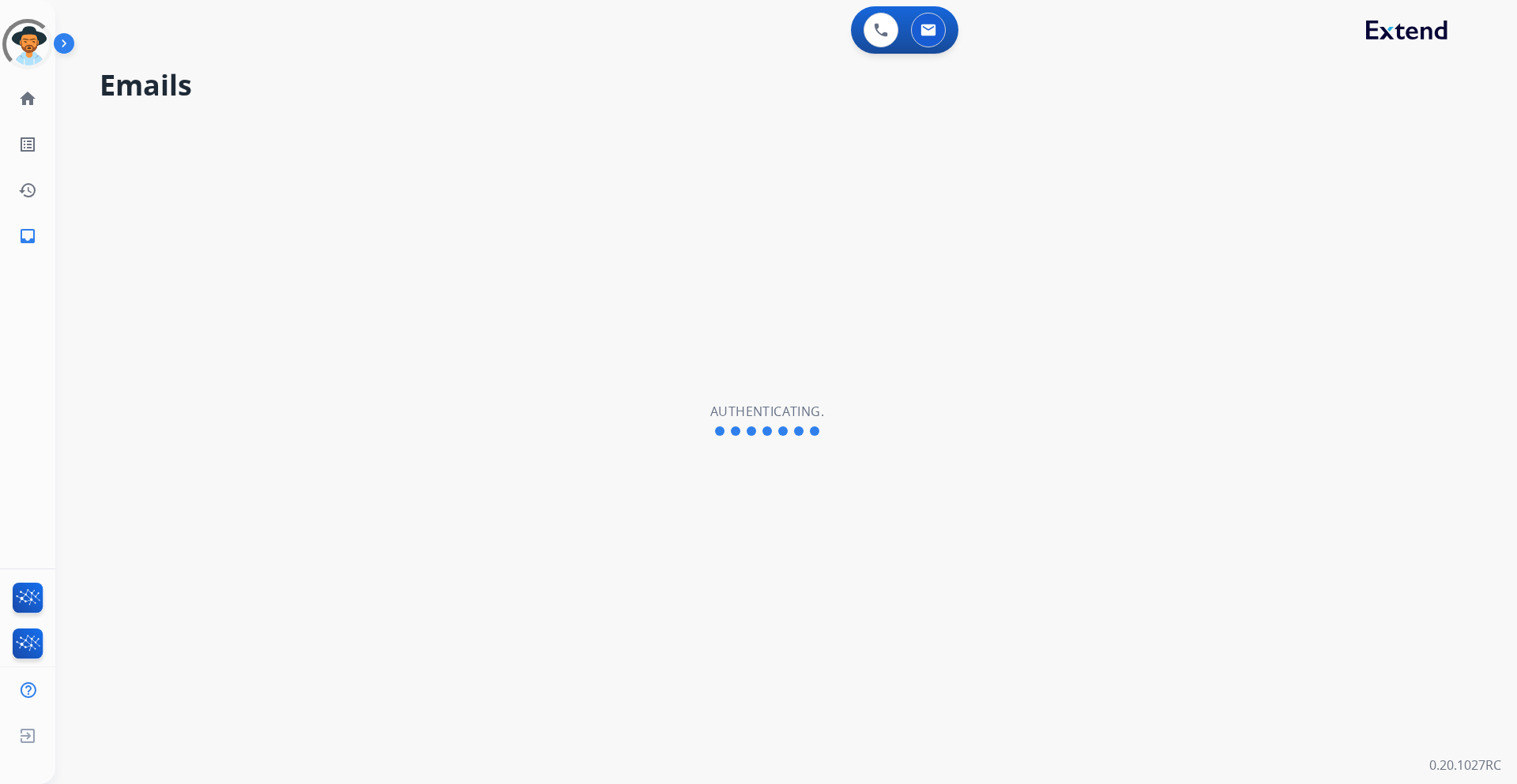
select select "**********"
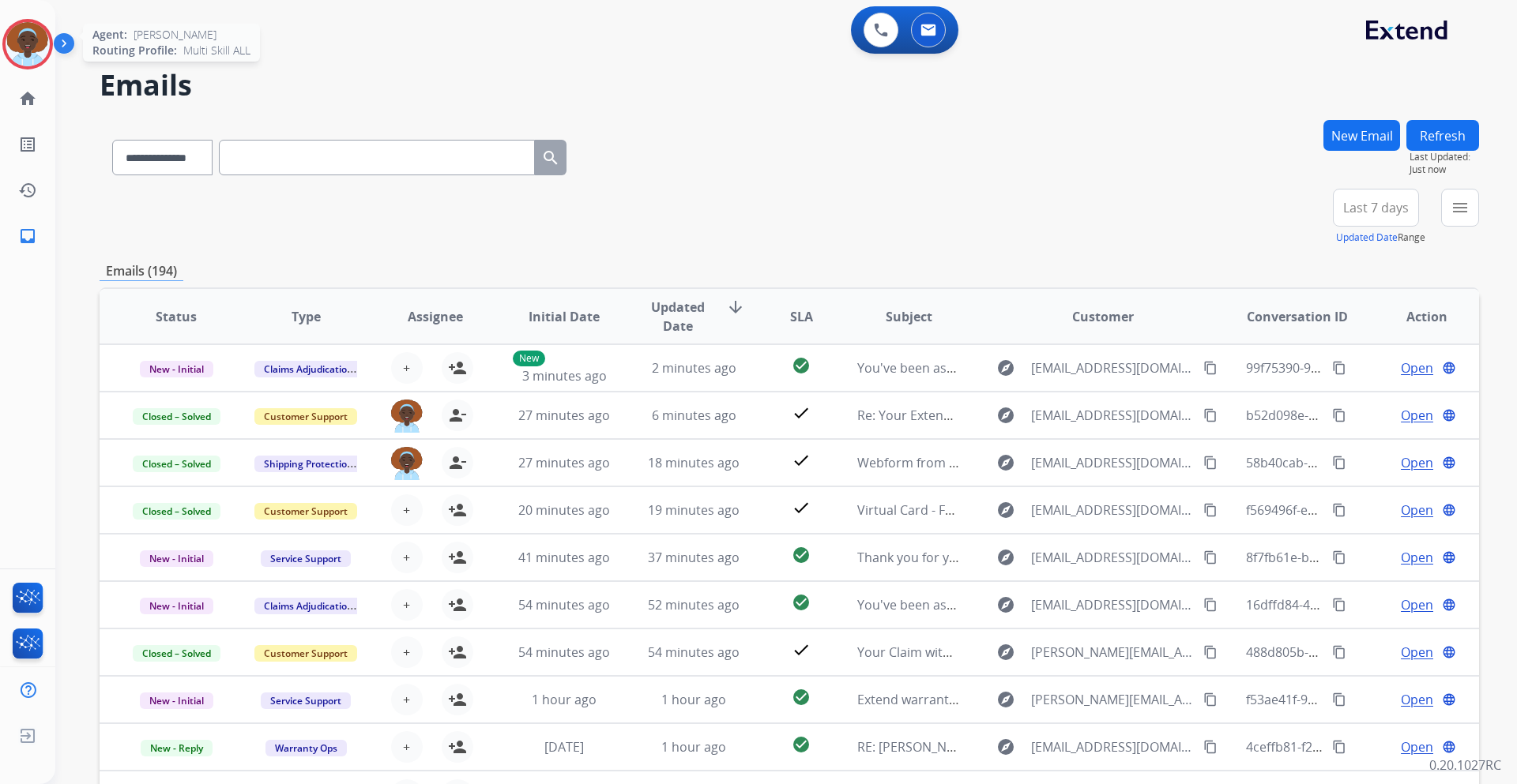
click at [31, 43] on img at bounding box center [28, 44] width 44 height 44
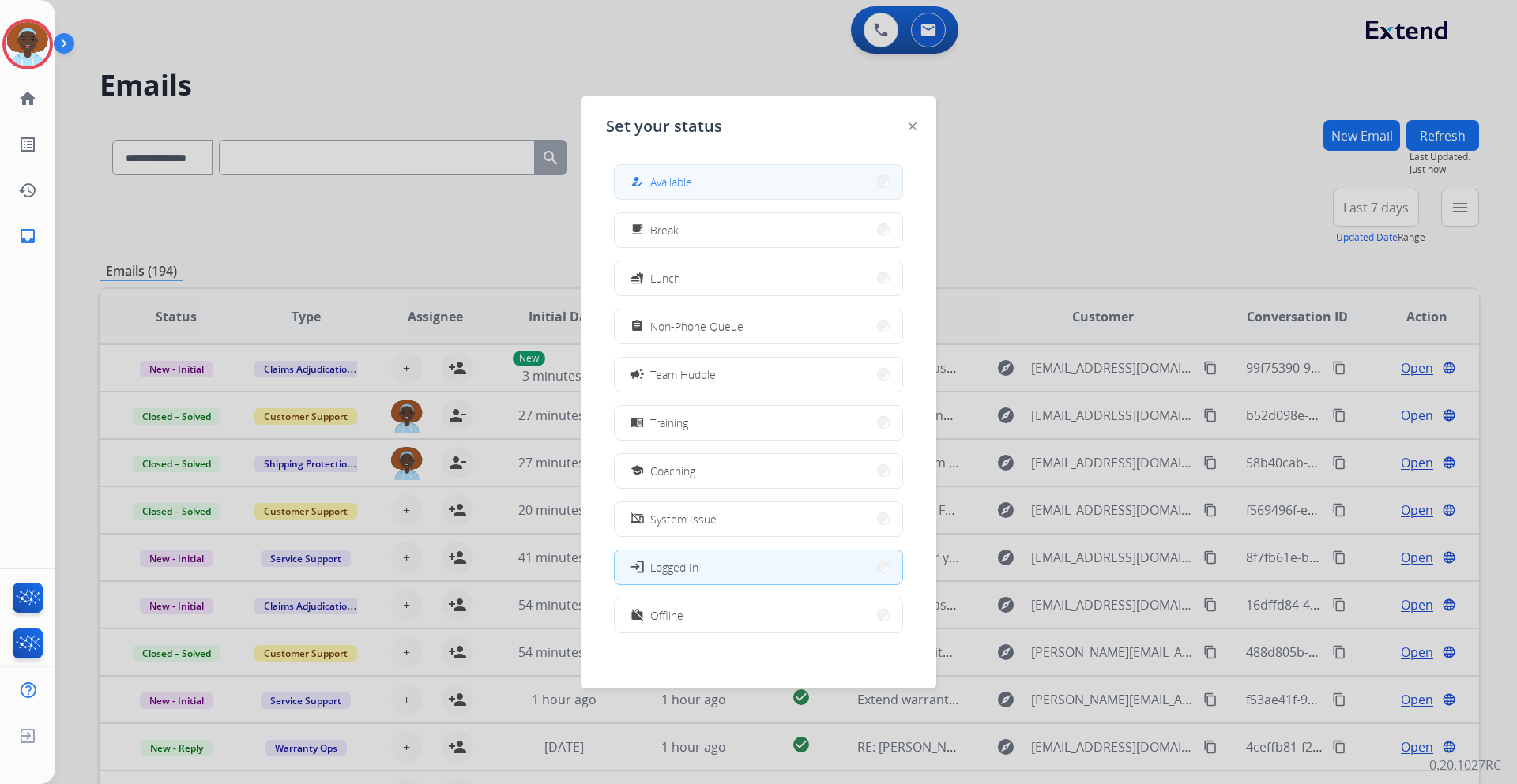
click at [720, 184] on button "how_to_reg Available" at bounding box center [758, 182] width 288 height 34
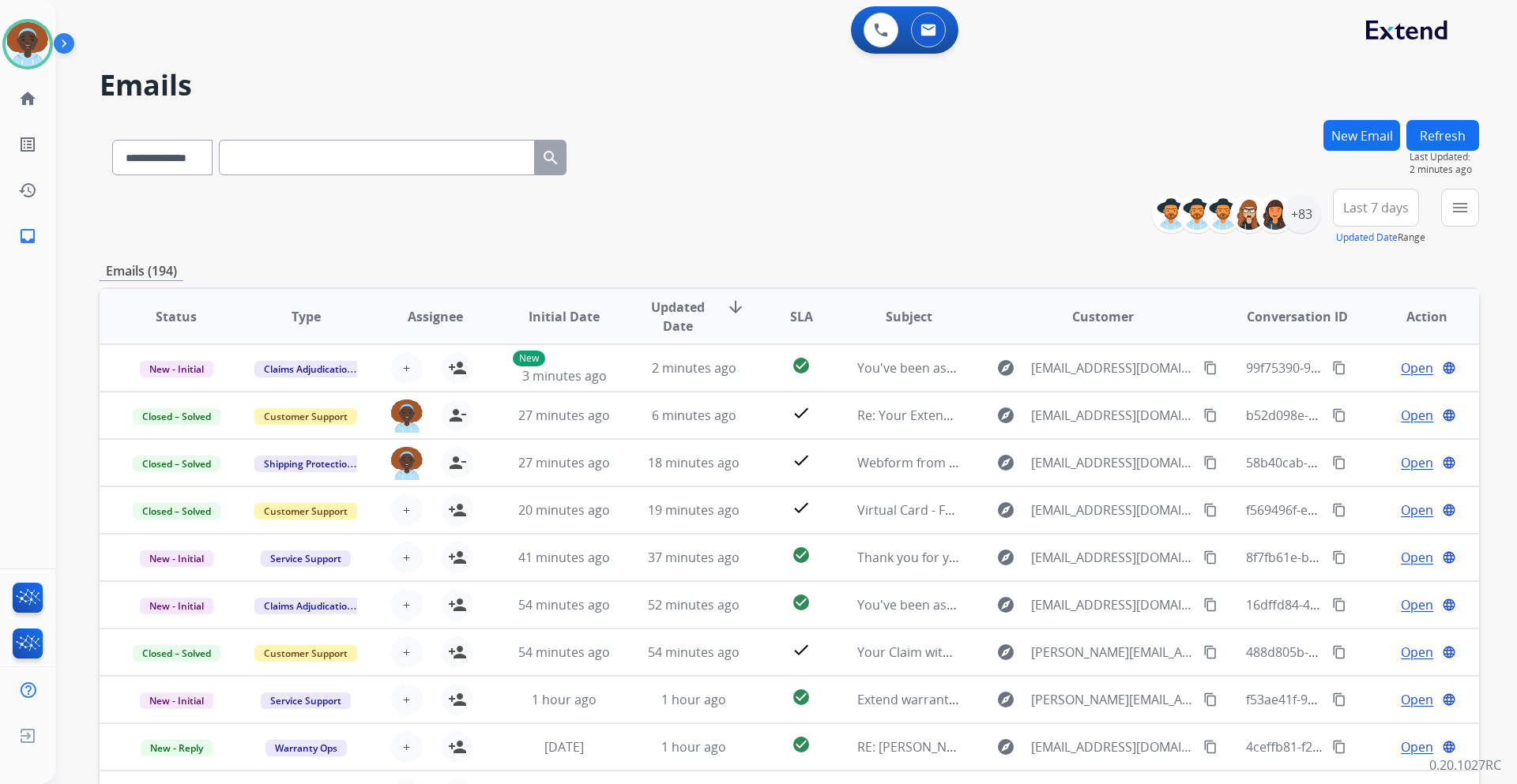
click at [1446, 132] on button "Refresh" at bounding box center [1442, 135] width 73 height 31
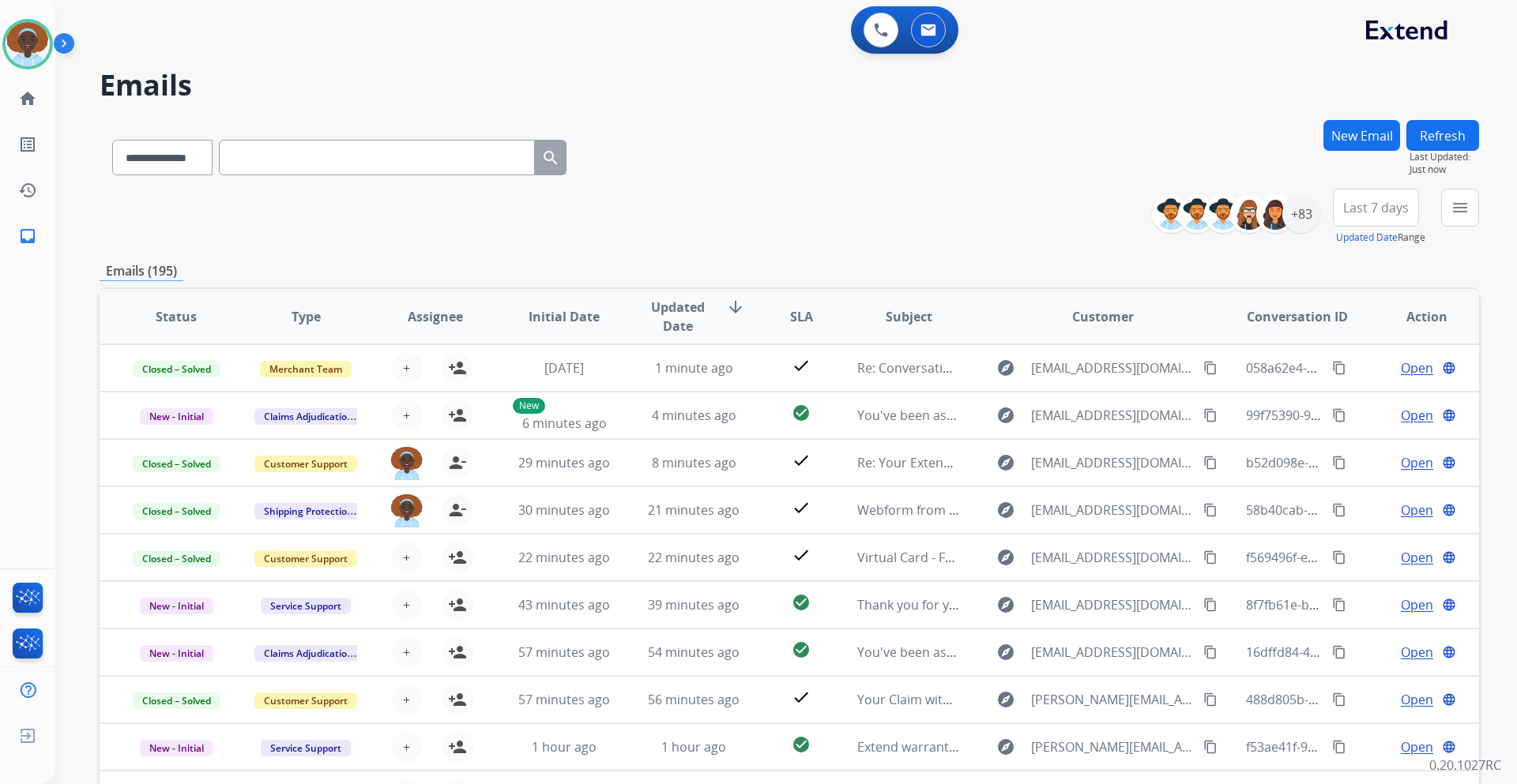
click at [1373, 211] on span "Last 7 days" at bounding box center [1376, 208] width 65 height 7
click at [1388, 397] on div "Last 90 days" at bounding box center [1371, 399] width 87 height 23
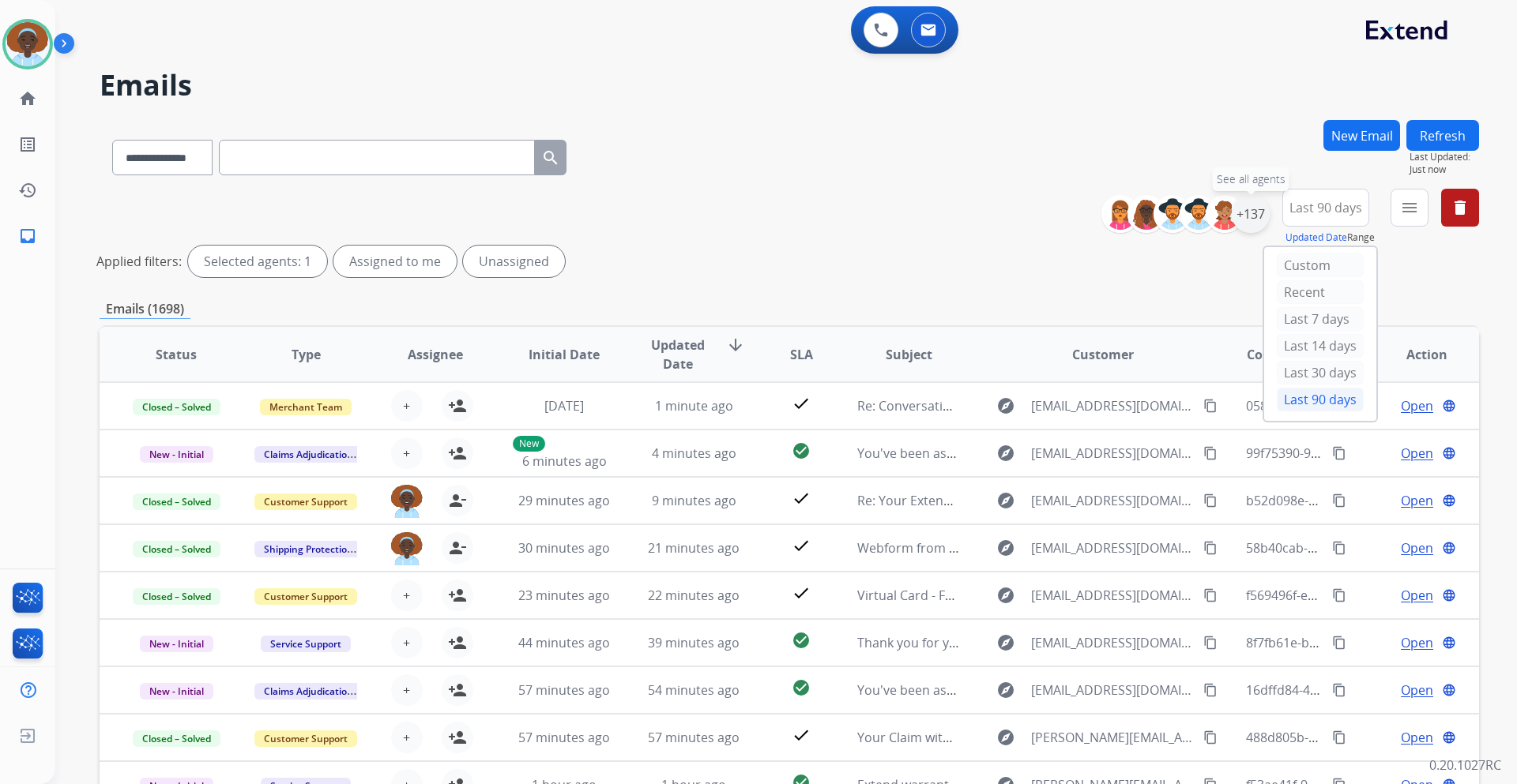
click at [1246, 217] on div "+137" at bounding box center [1251, 213] width 38 height 38
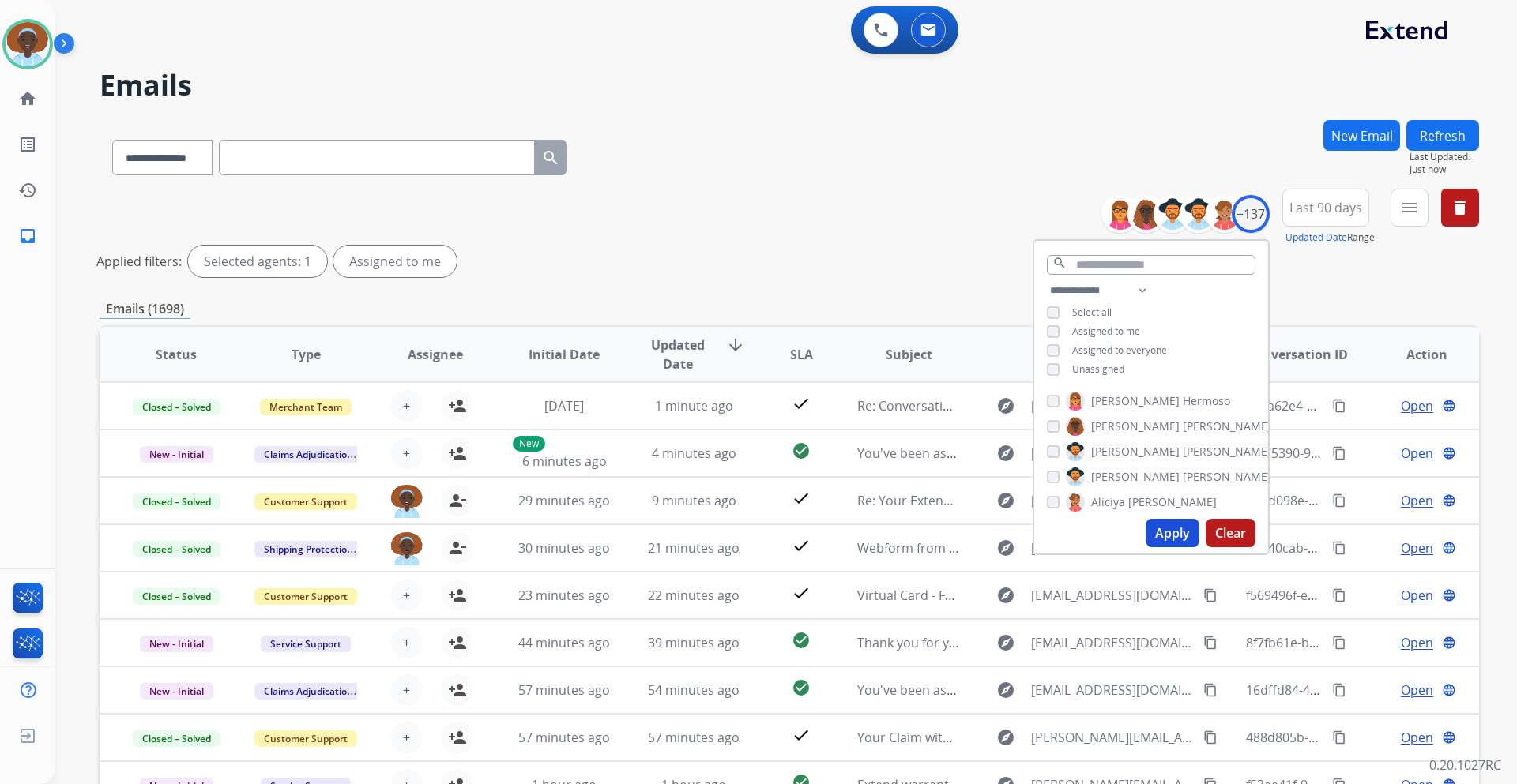
click at [1179, 537] on button "Apply" at bounding box center [1173, 533] width 54 height 28
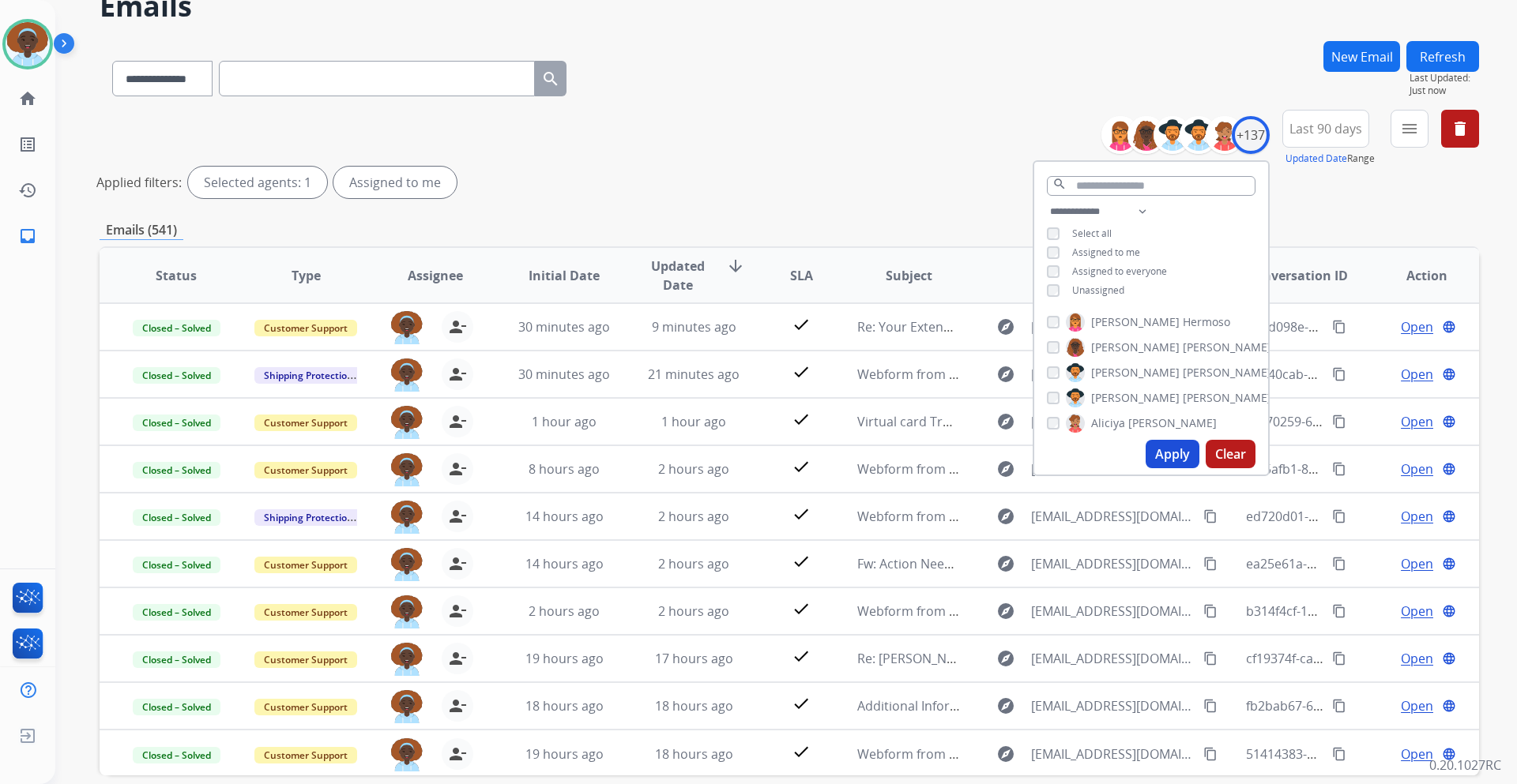
scroll to position [2, 0]
click at [928, 159] on div "**********" at bounding box center [789, 156] width 1380 height 95
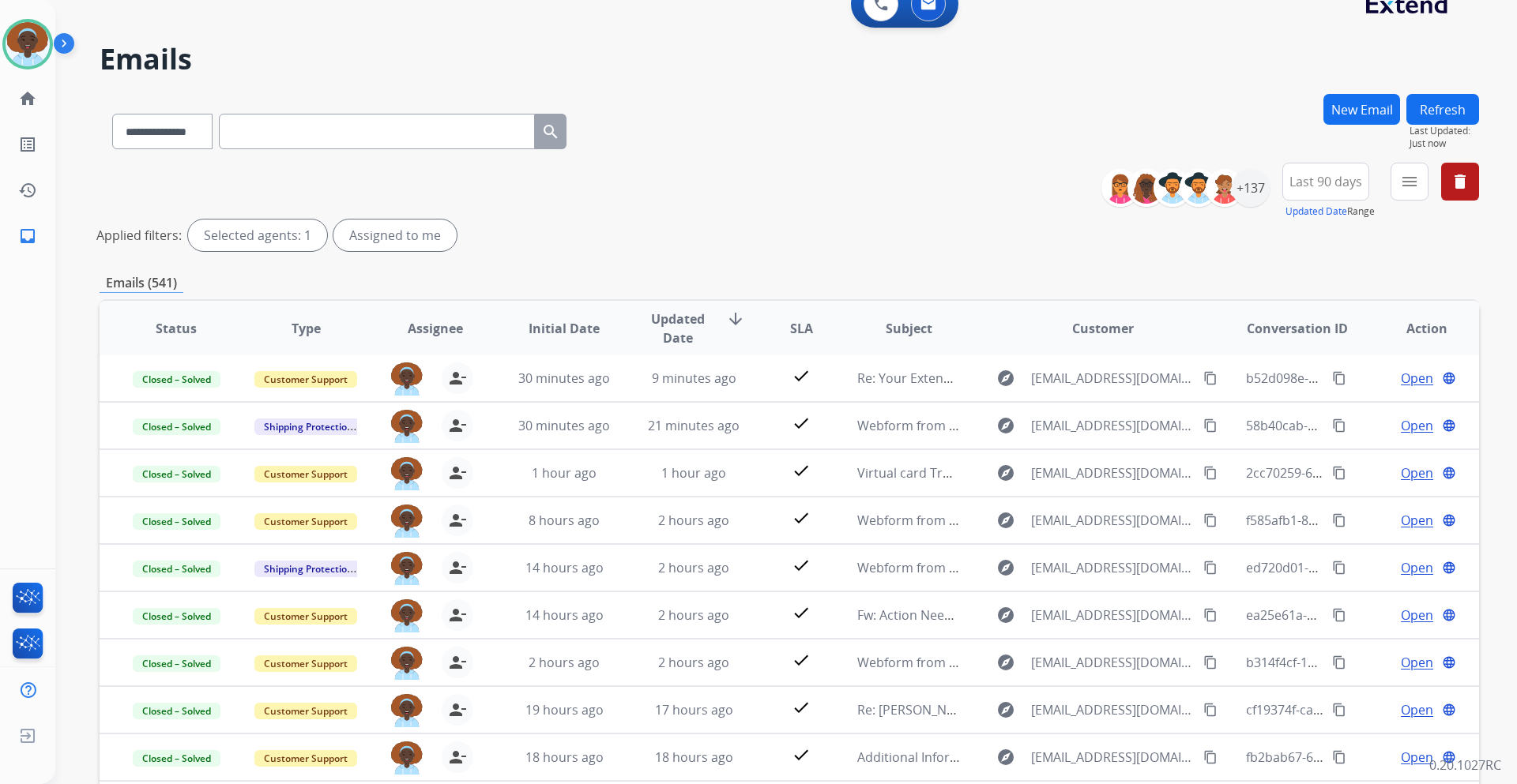
scroll to position [0, 0]
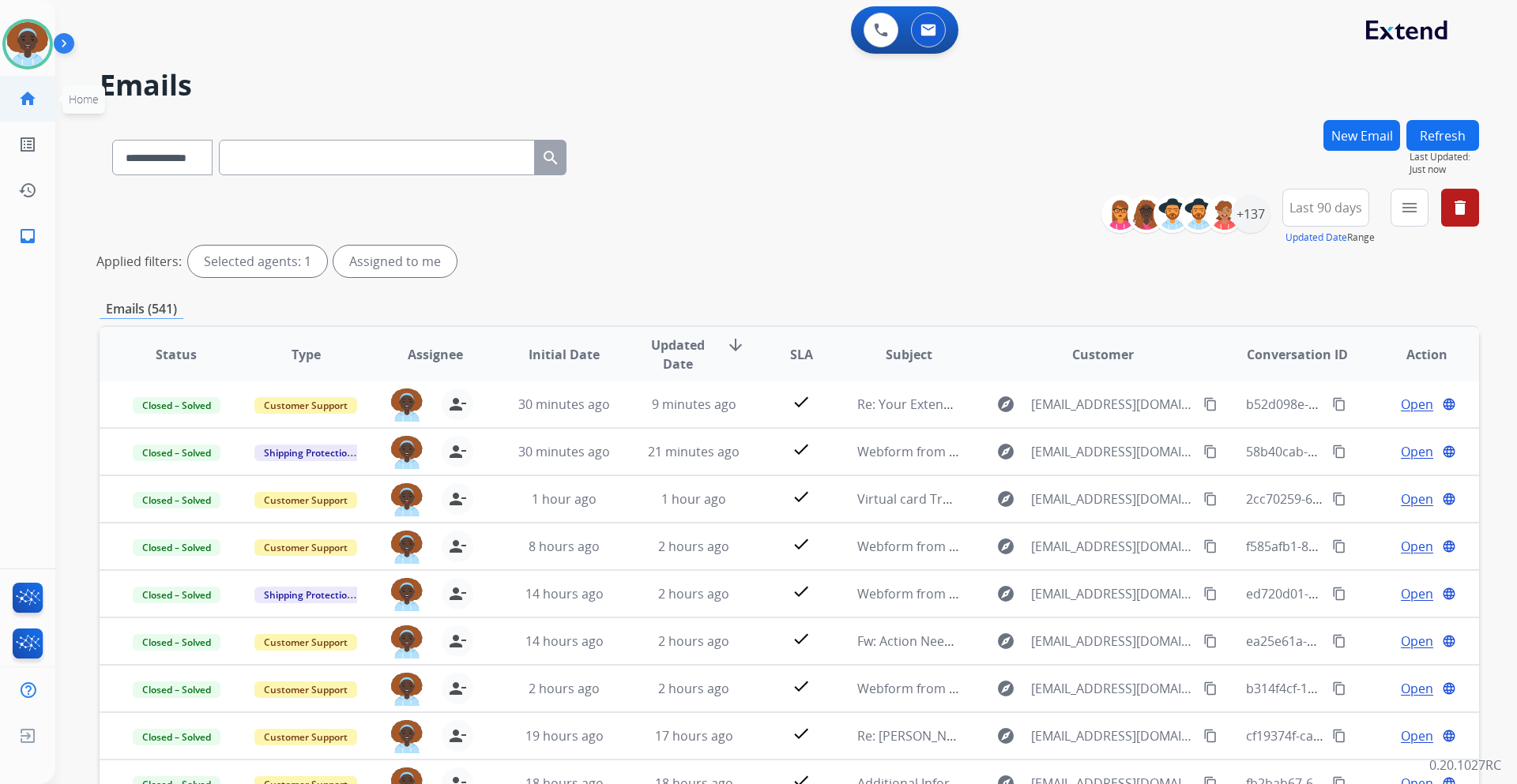
click at [28, 102] on mat-icon "home" at bounding box center [28, 99] width 19 height 19
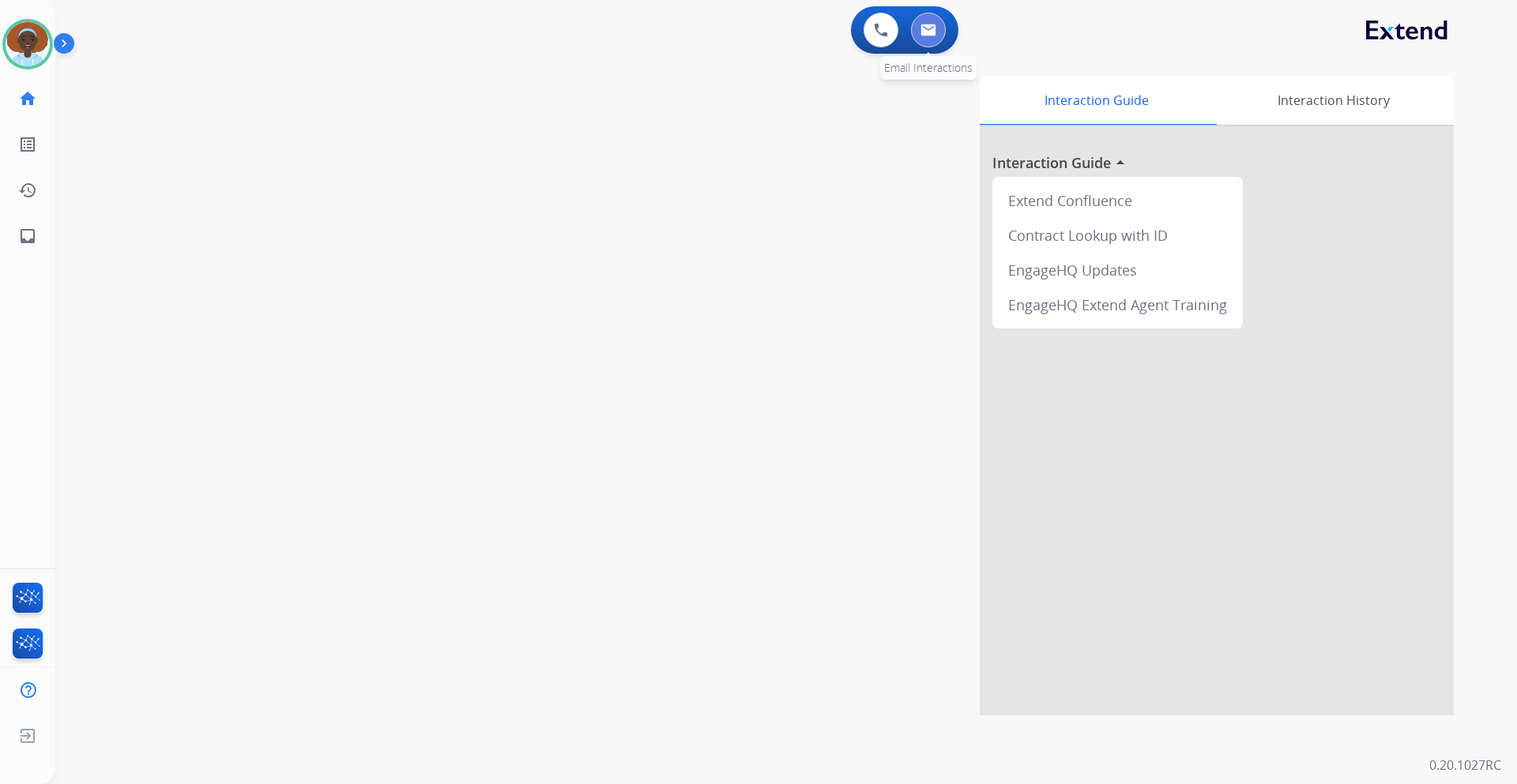
click at [929, 33] on img at bounding box center [928, 29] width 16 height 13
select select "**********"
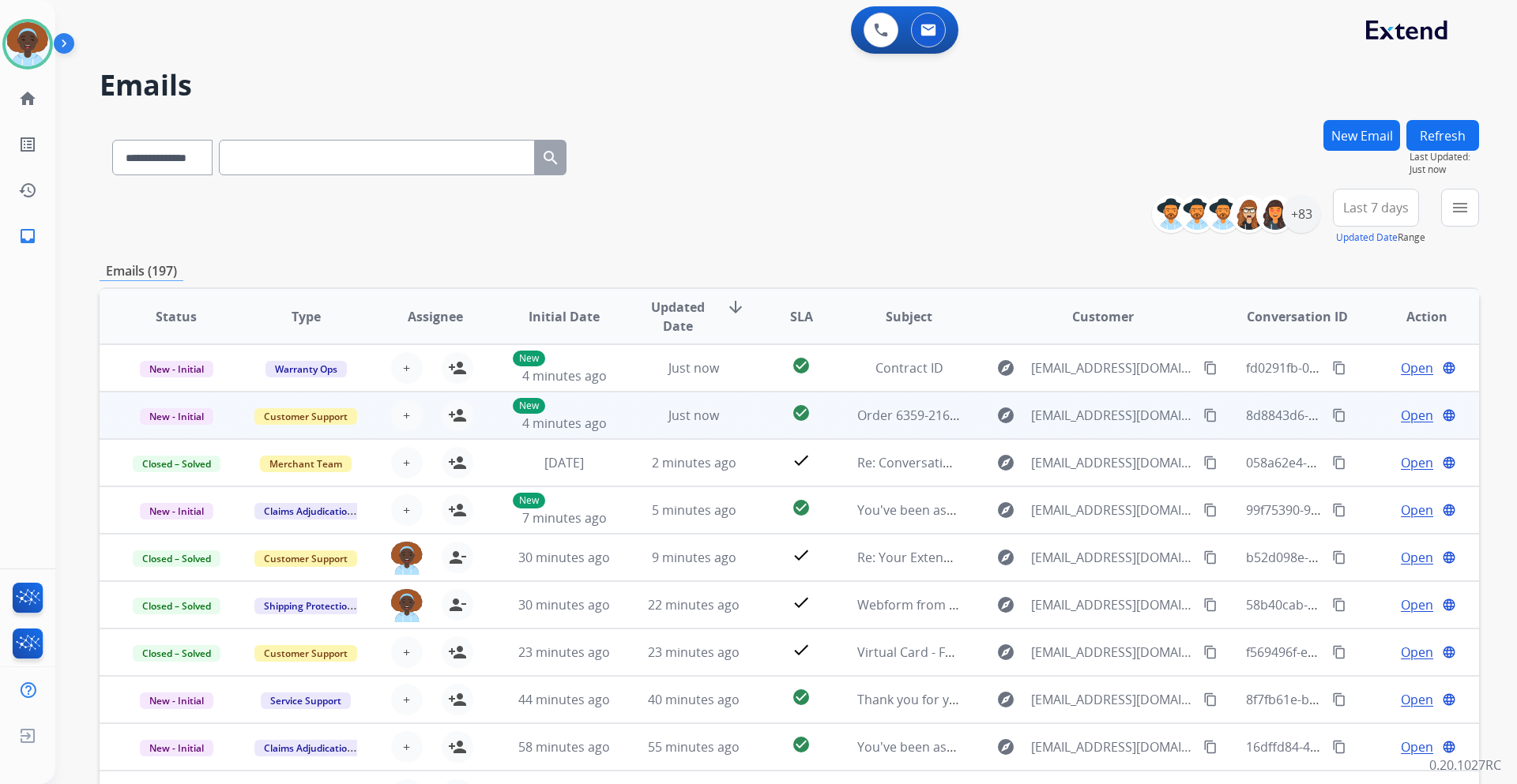
click at [1417, 416] on span "Open" at bounding box center [1417, 415] width 33 height 19
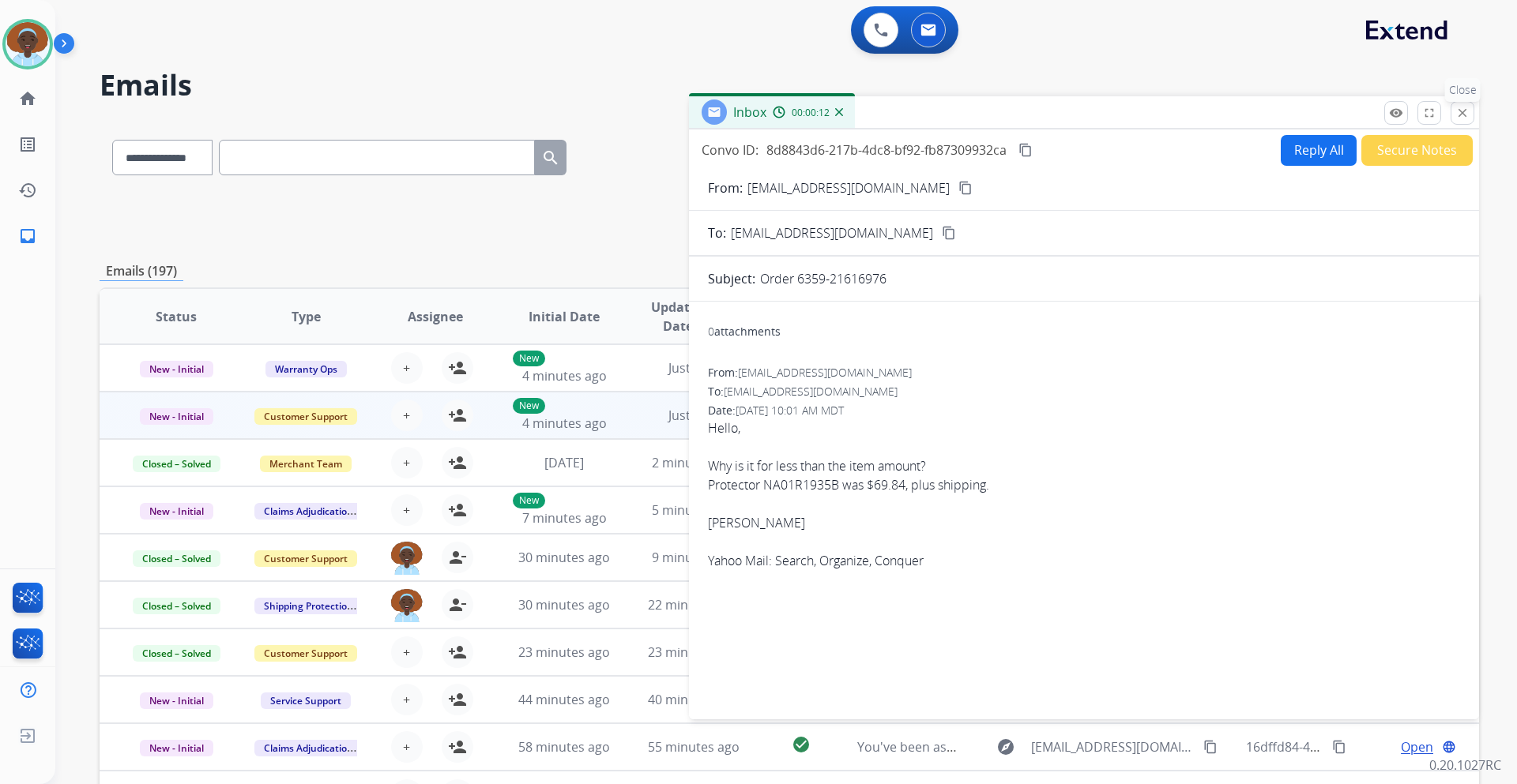
click at [1466, 114] on mat-icon "close" at bounding box center [1463, 112] width 14 height 14
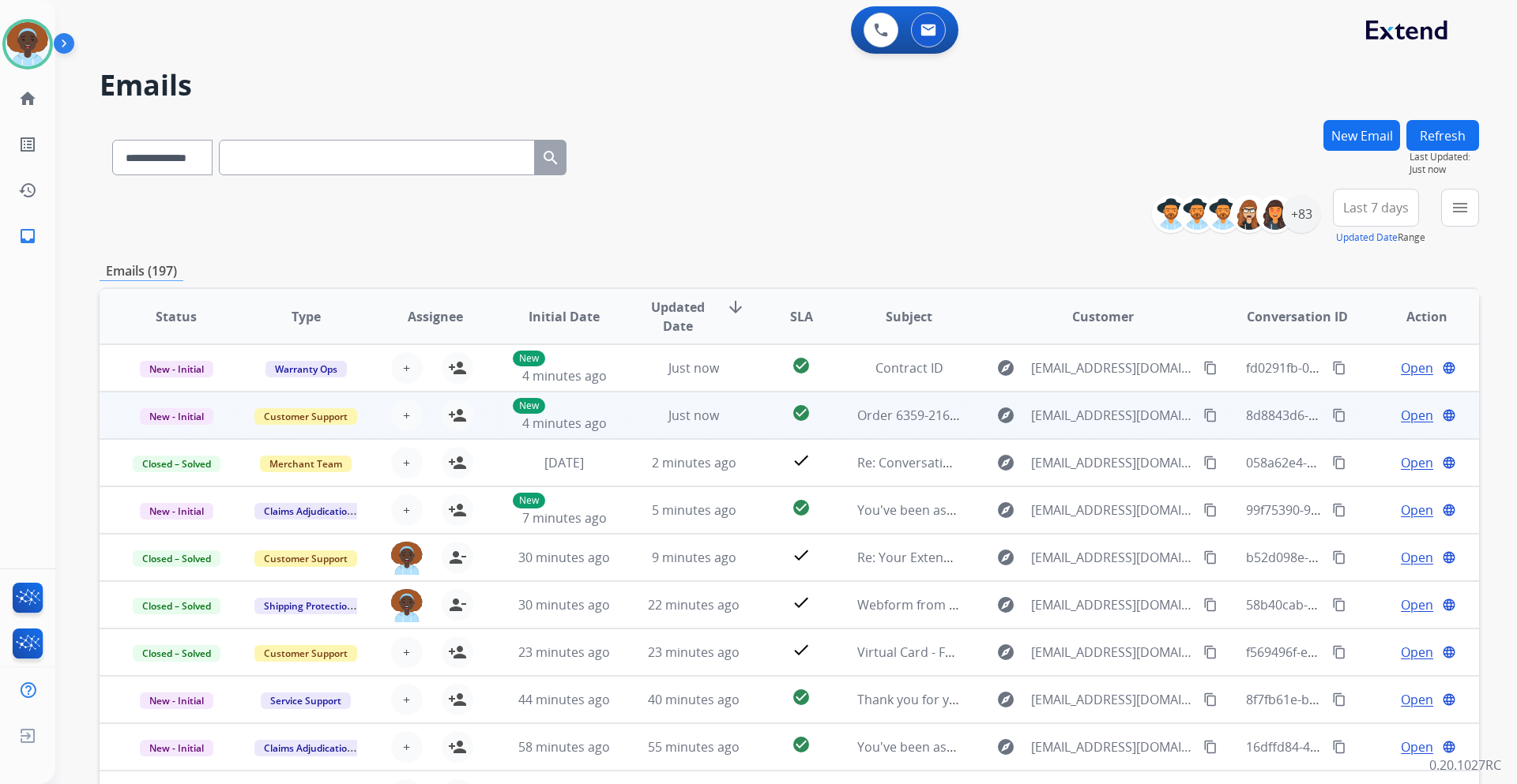
click at [1416, 413] on span "Open" at bounding box center [1417, 415] width 33 height 19
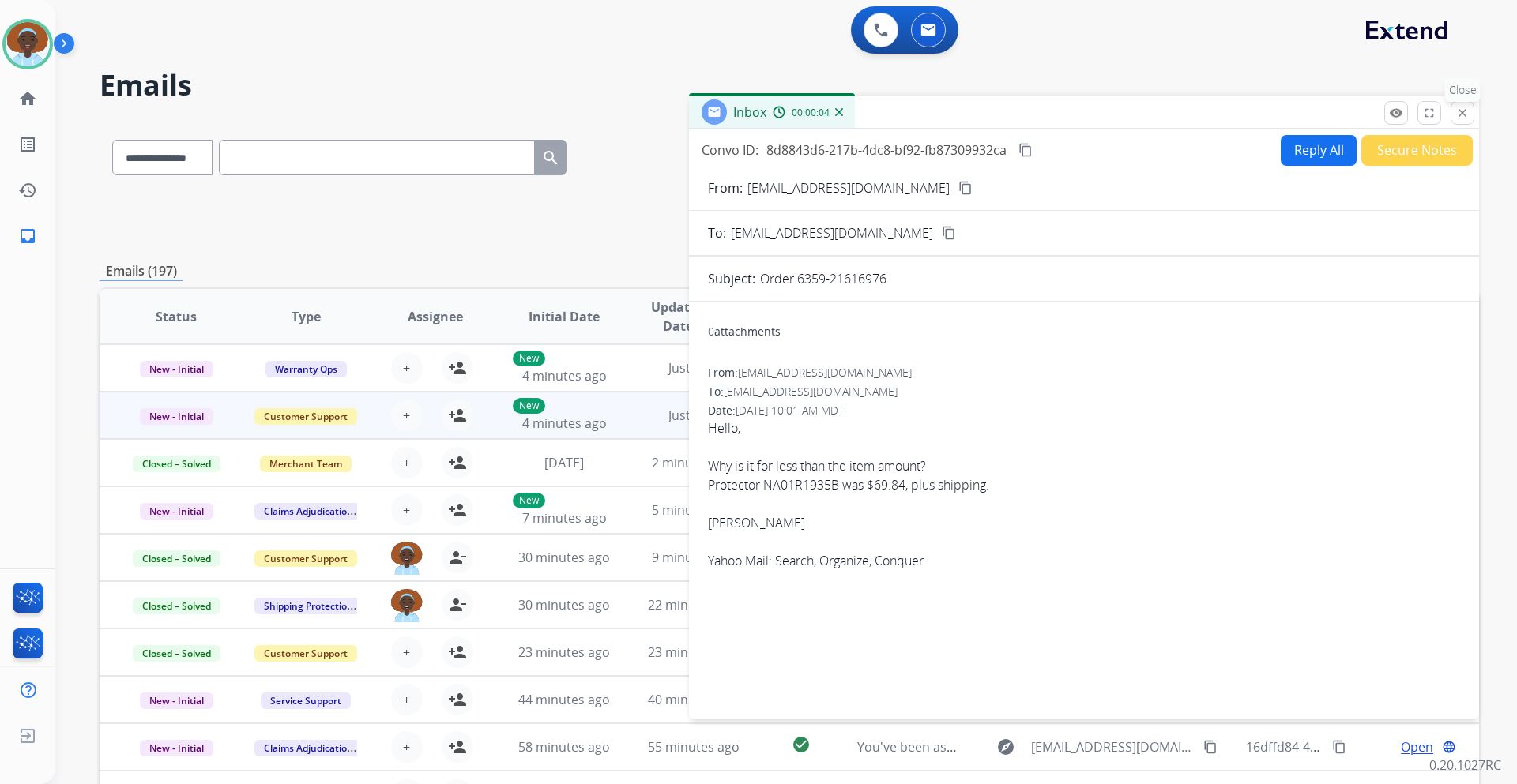
click at [1460, 110] on mat-icon "close" at bounding box center [1463, 112] width 14 height 14
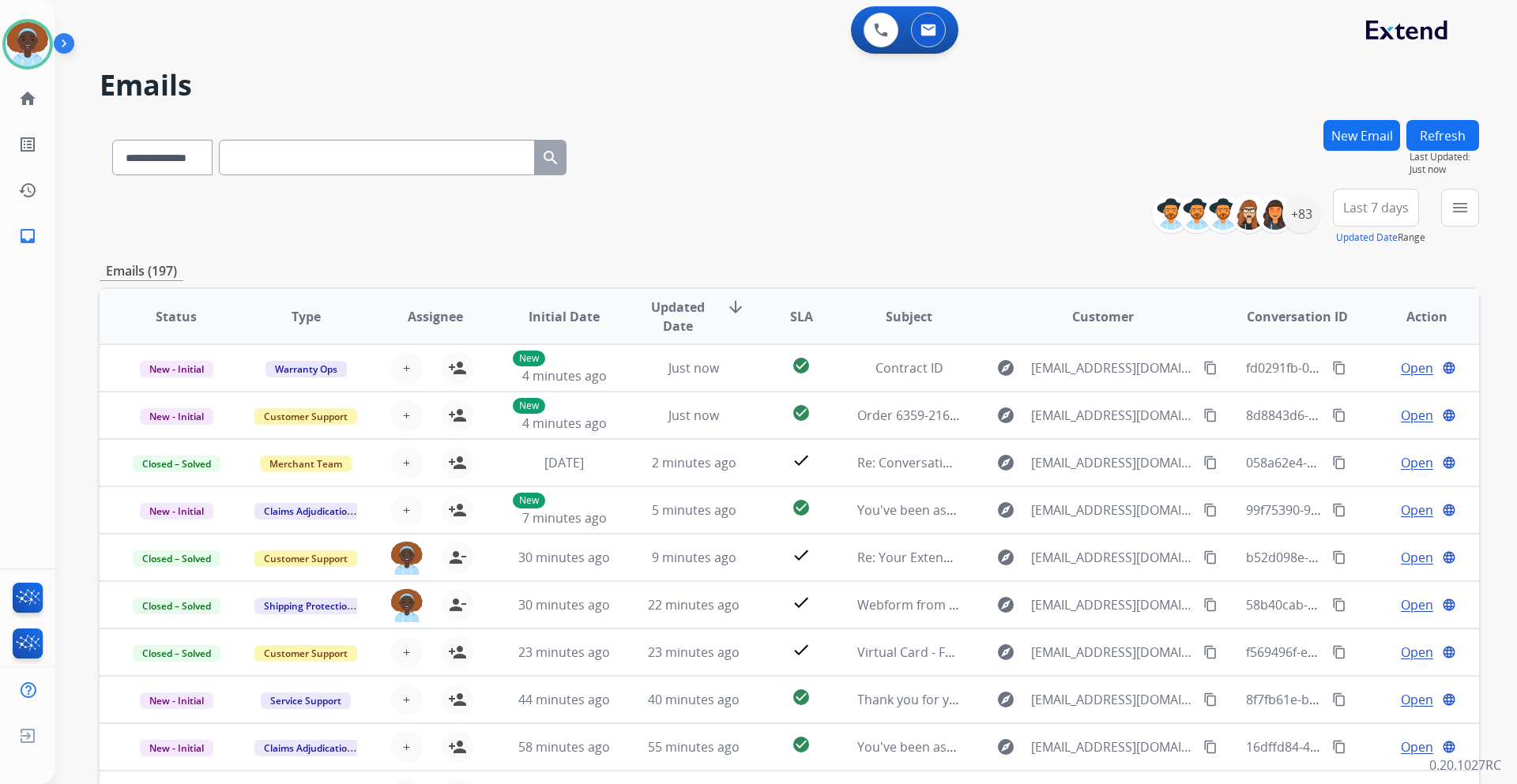
click at [1424, 136] on button "Refresh" at bounding box center [1442, 135] width 73 height 31
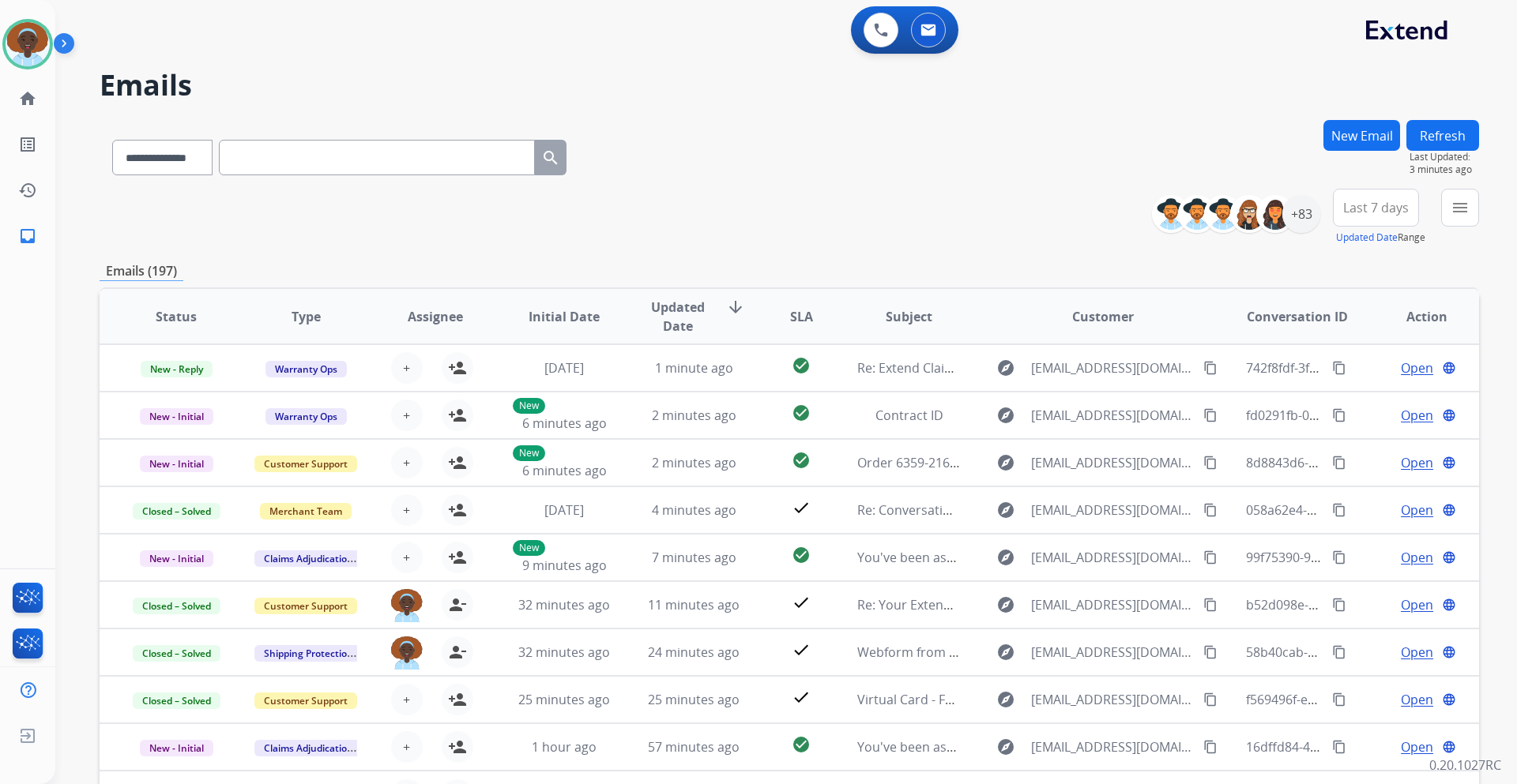
click at [1424, 134] on button "Refresh" at bounding box center [1442, 135] width 73 height 31
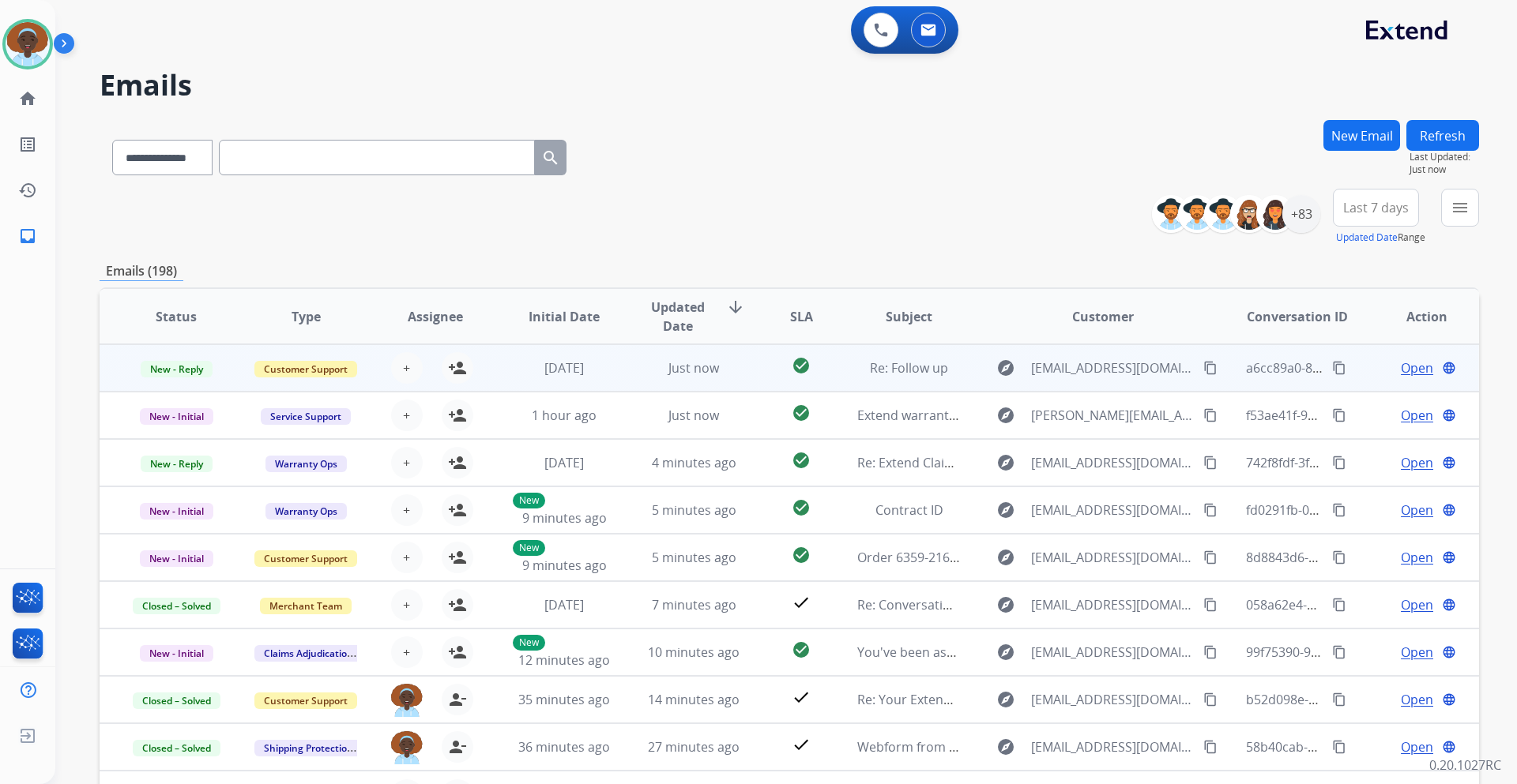
click at [1411, 366] on span "Open" at bounding box center [1417, 368] width 33 height 19
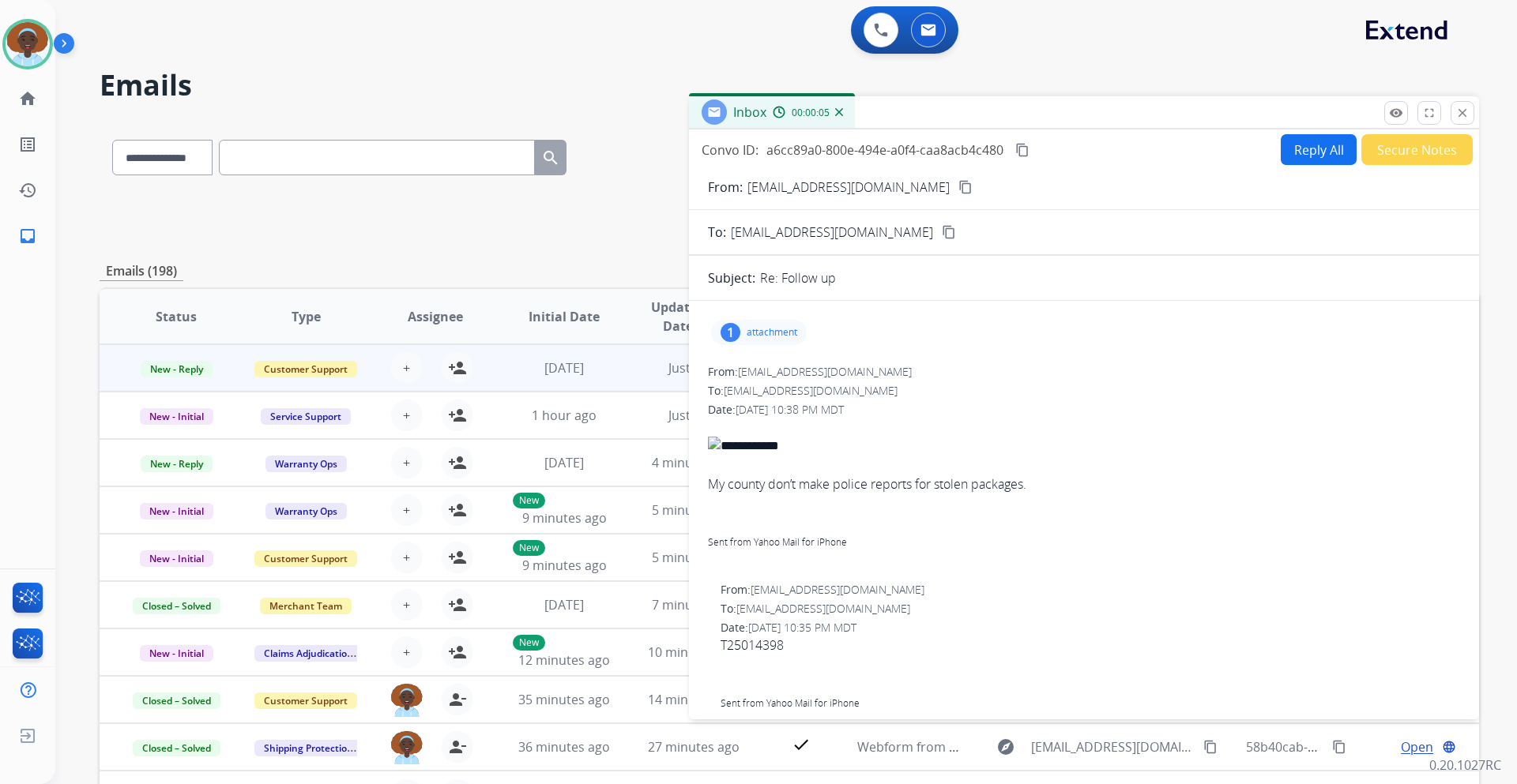
click at [731, 330] on div "1" at bounding box center [731, 332] width 20 height 19
click at [769, 356] on div at bounding box center [764, 373] width 79 height 55
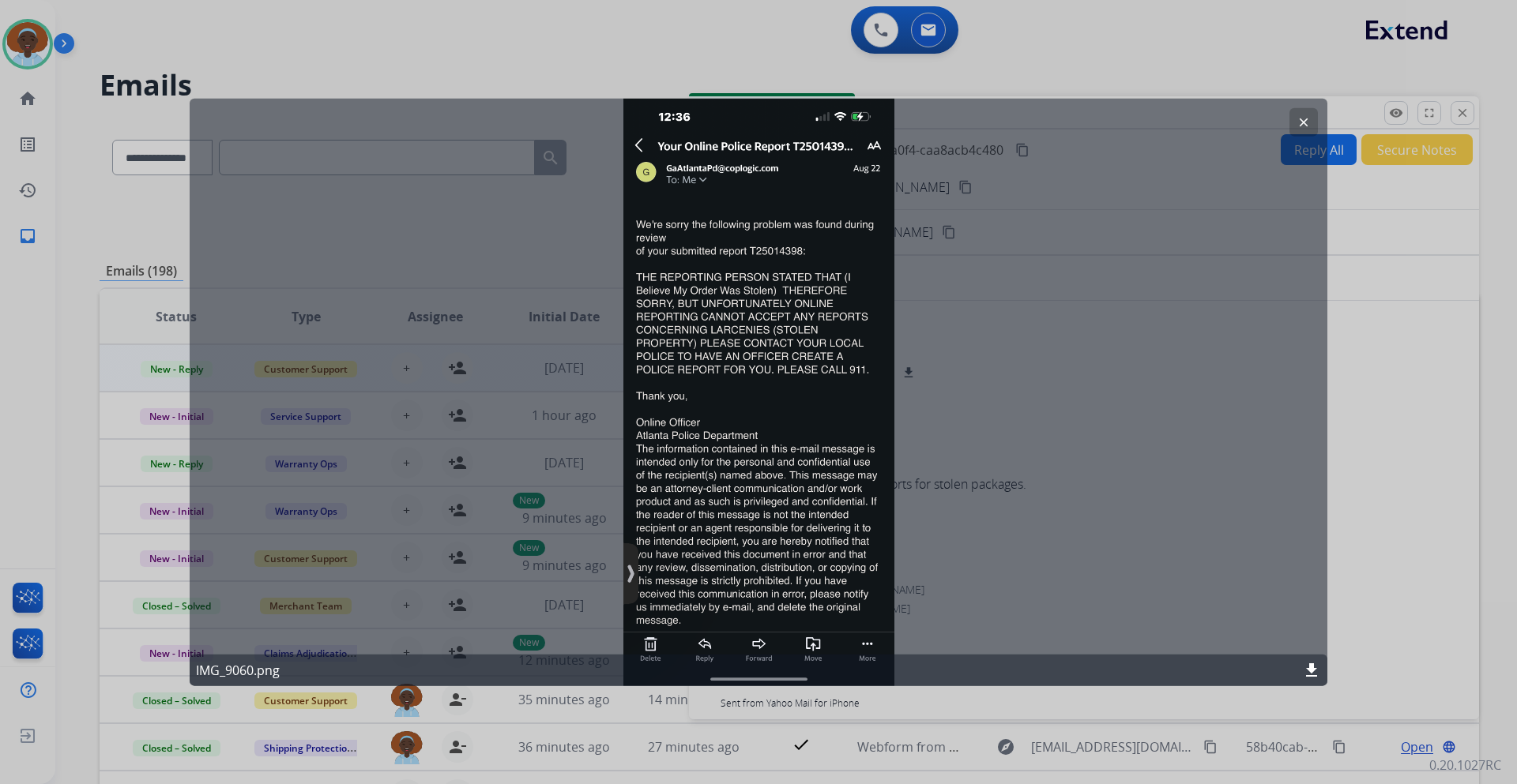
click at [1302, 126] on mat-icon "clear" at bounding box center [1304, 121] width 14 height 14
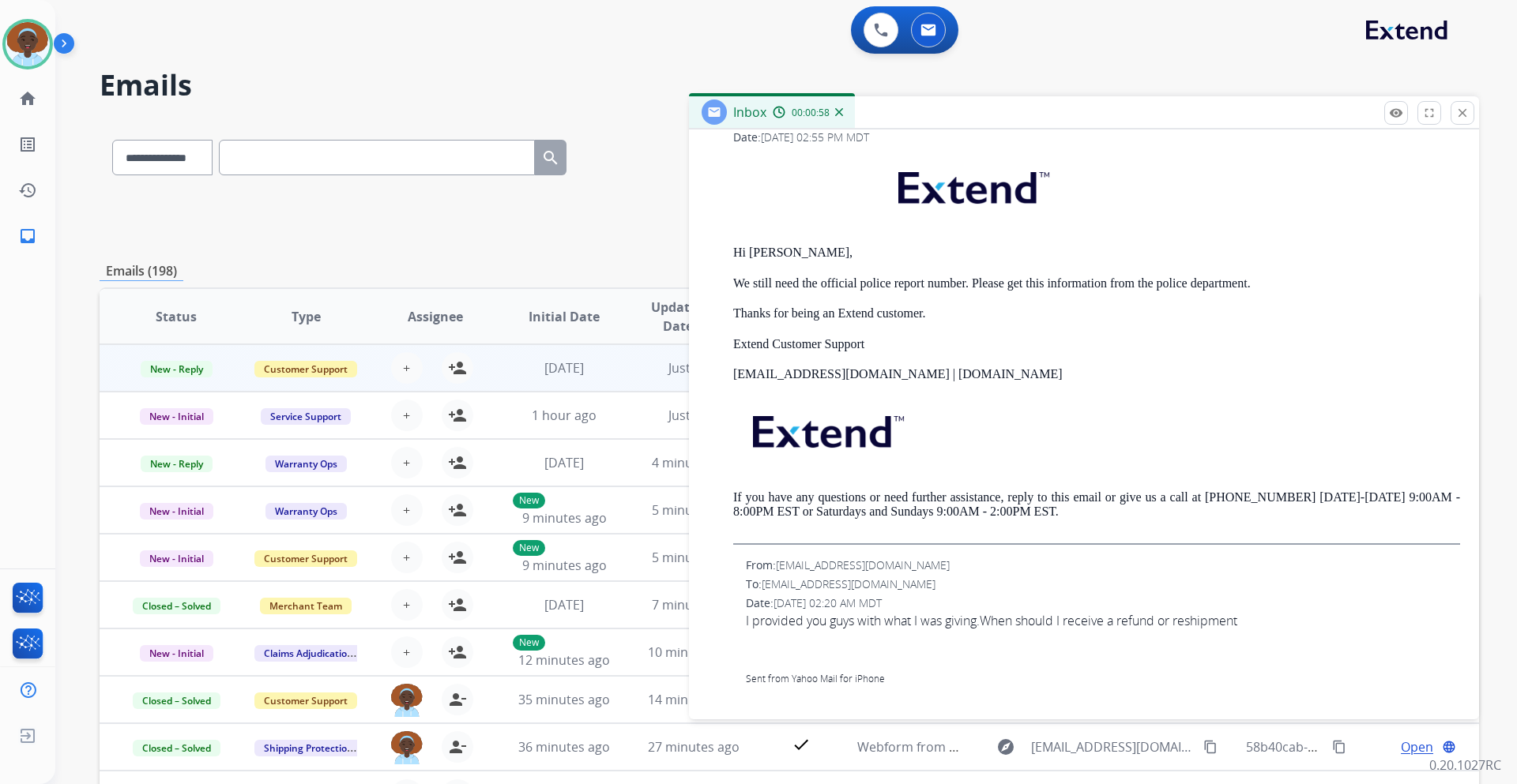
scroll to position [711, 0]
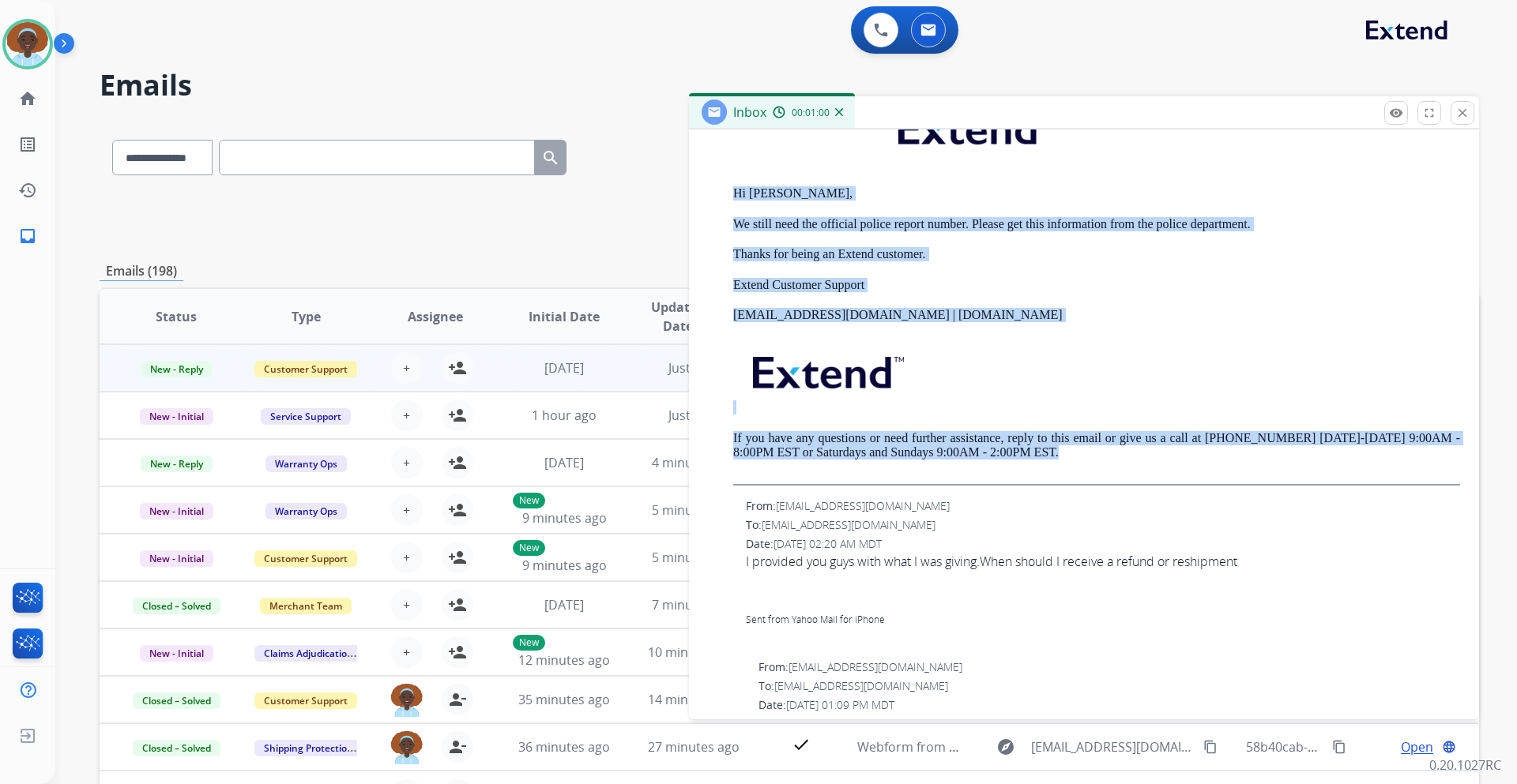
drag, startPoint x: 1071, startPoint y: 453, endPoint x: 734, endPoint y: 177, distance: 435.6
click at [734, 177] on div "Hi Lavontez, We still need the official police report number. Please get this i…" at bounding box center [1097, 290] width 727 height 392
copy div "Hi Lavontez, We still need the official police report number. Please get this i…"
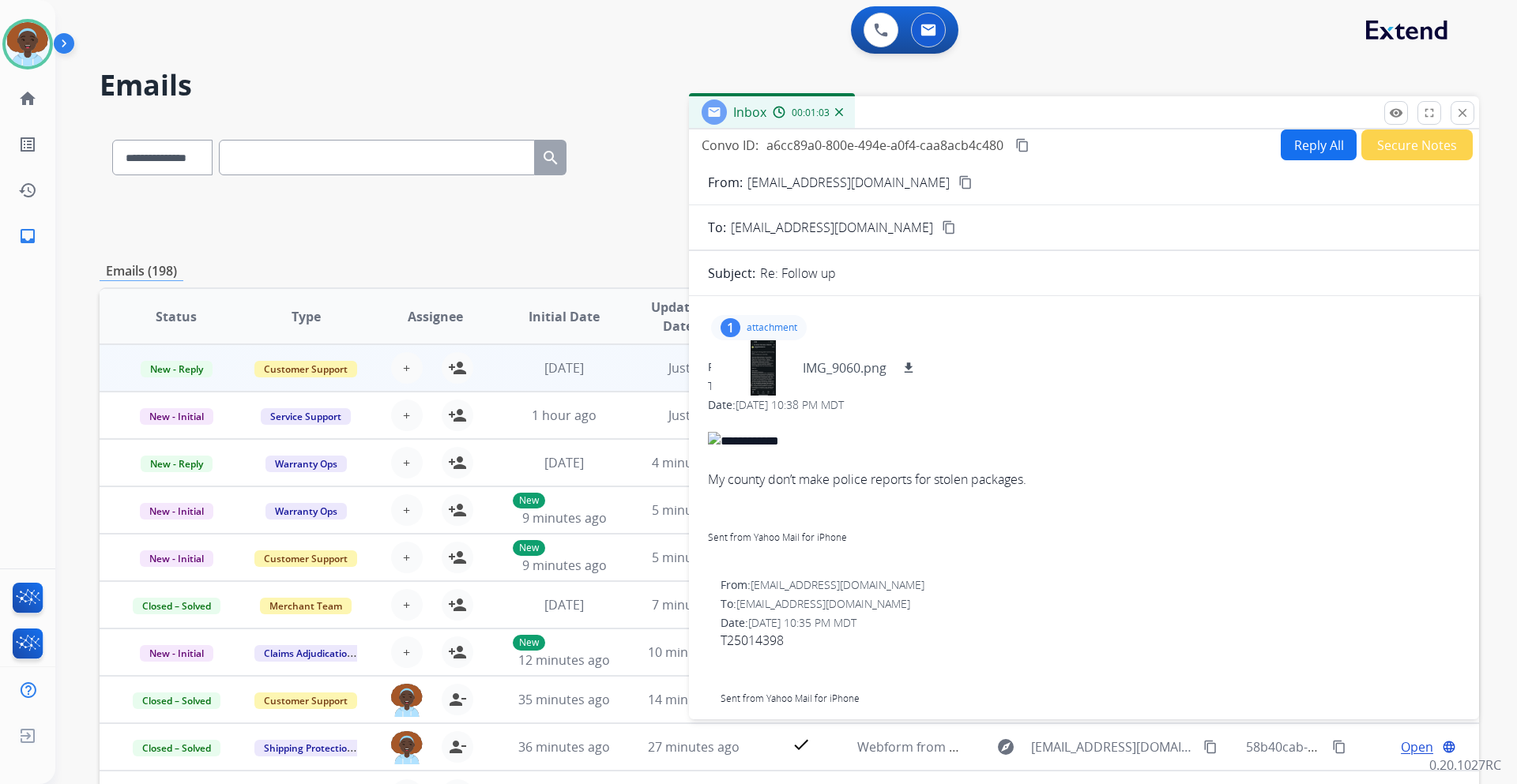
scroll to position [0, 0]
click at [1319, 150] on button "Reply All" at bounding box center [1319, 149] width 76 height 31
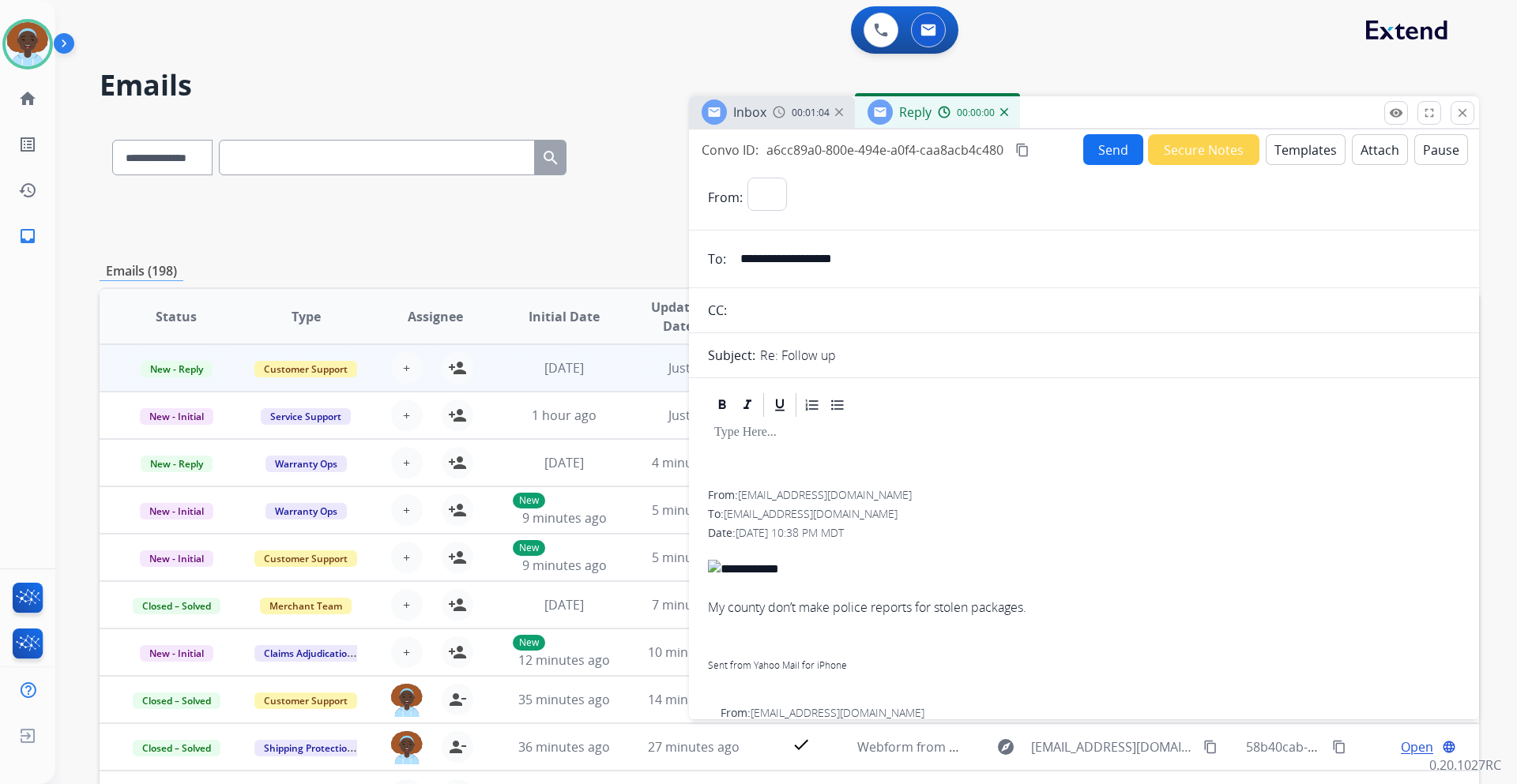
select select "**********"
click at [765, 434] on p at bounding box center [1084, 433] width 740 height 14
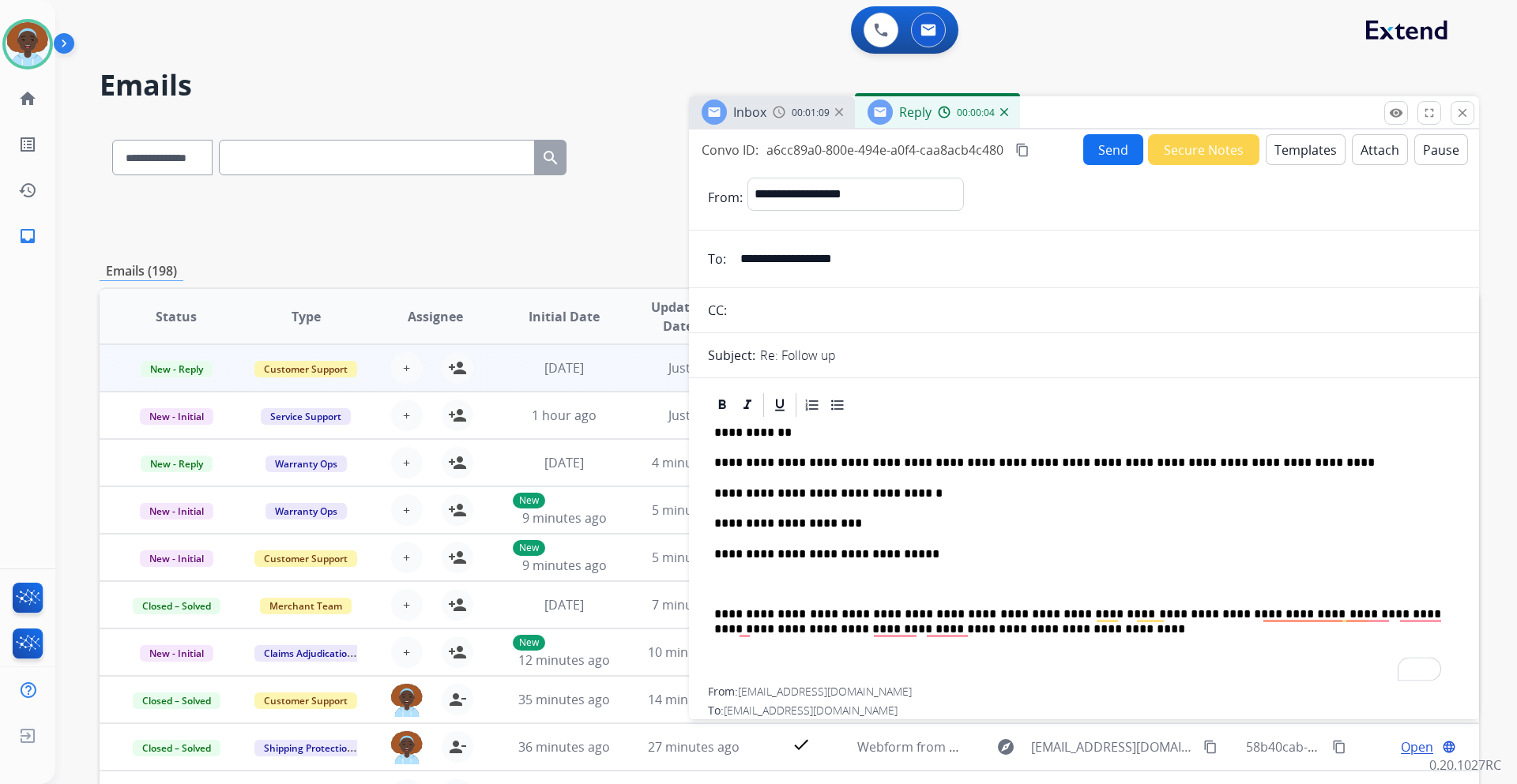
click at [1098, 156] on button "Send" at bounding box center [1113, 149] width 60 height 31
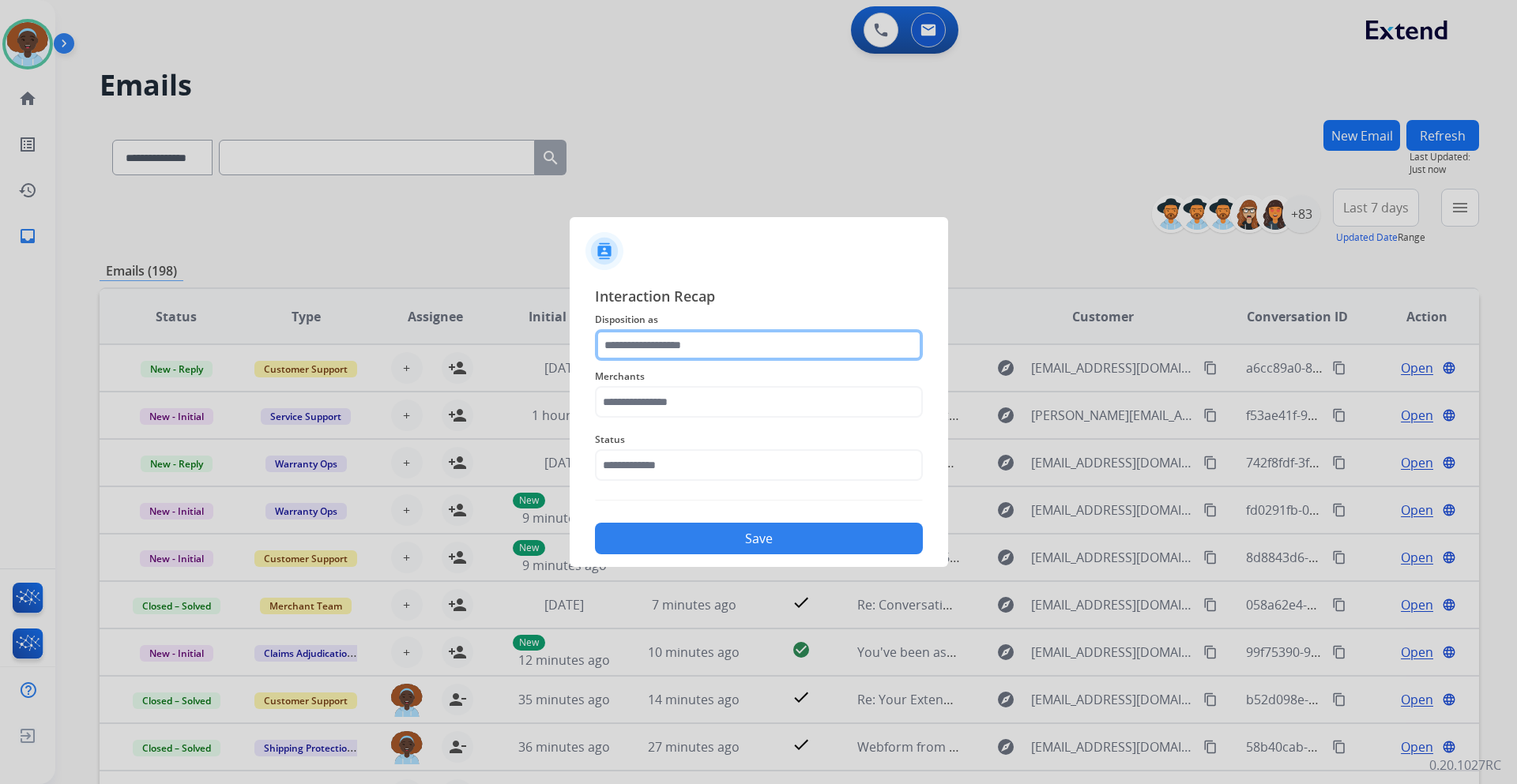
click at [693, 333] on input "text" at bounding box center [759, 346] width 328 height 32
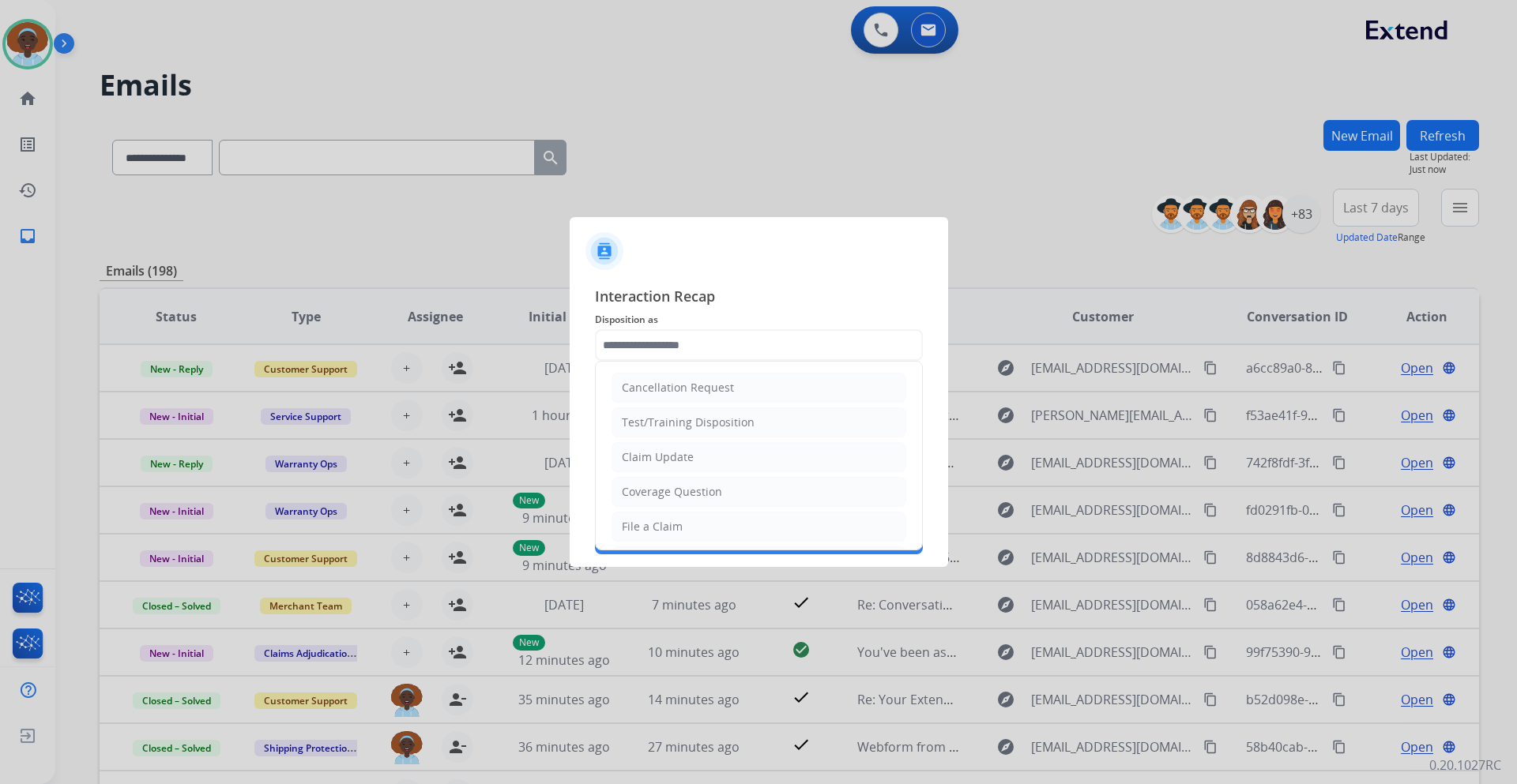
click at [691, 458] on li "Claim Update" at bounding box center [759, 458] width 295 height 30
type input "**********"
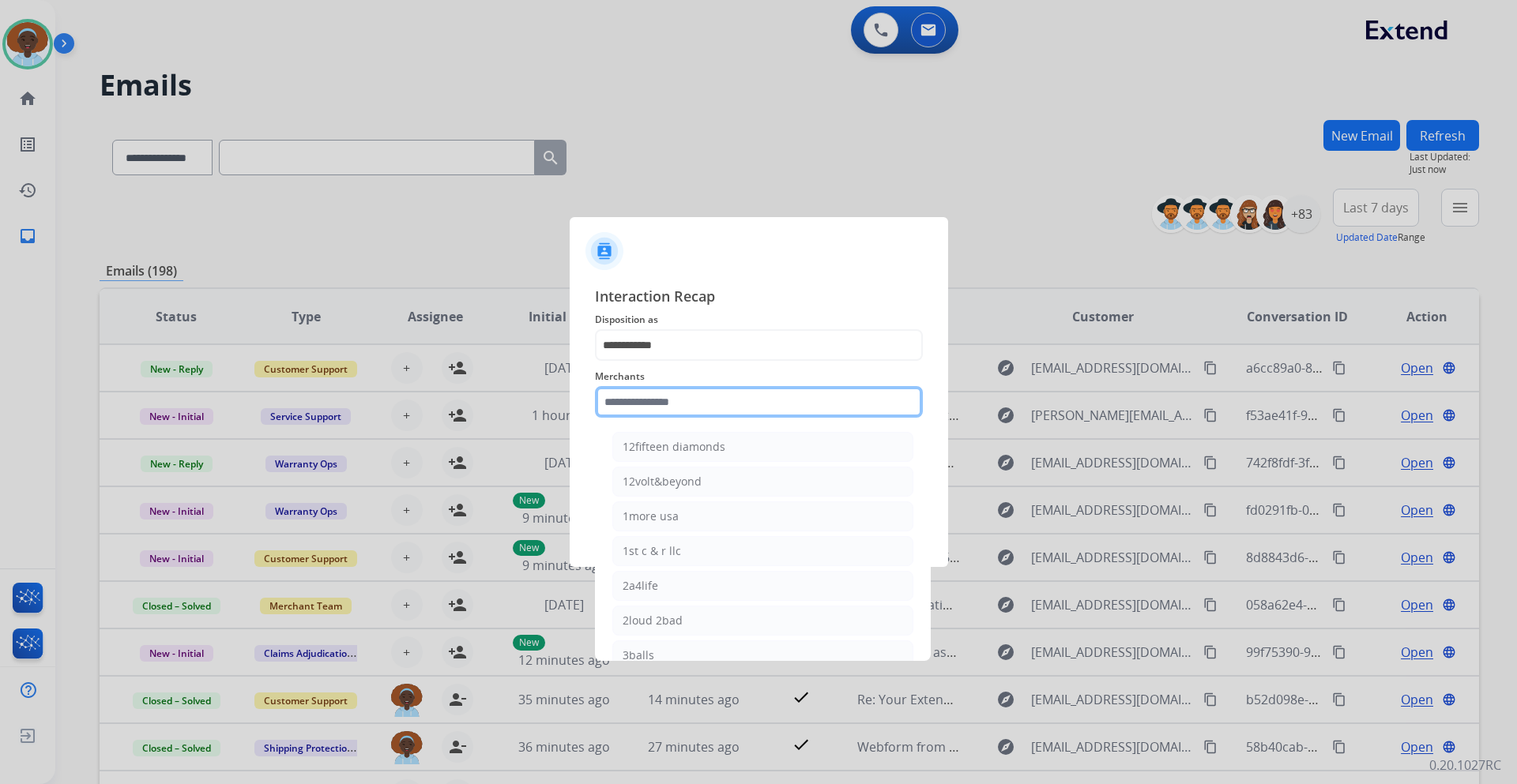
click at [689, 397] on input "text" at bounding box center [759, 402] width 328 height 32
type input "*"
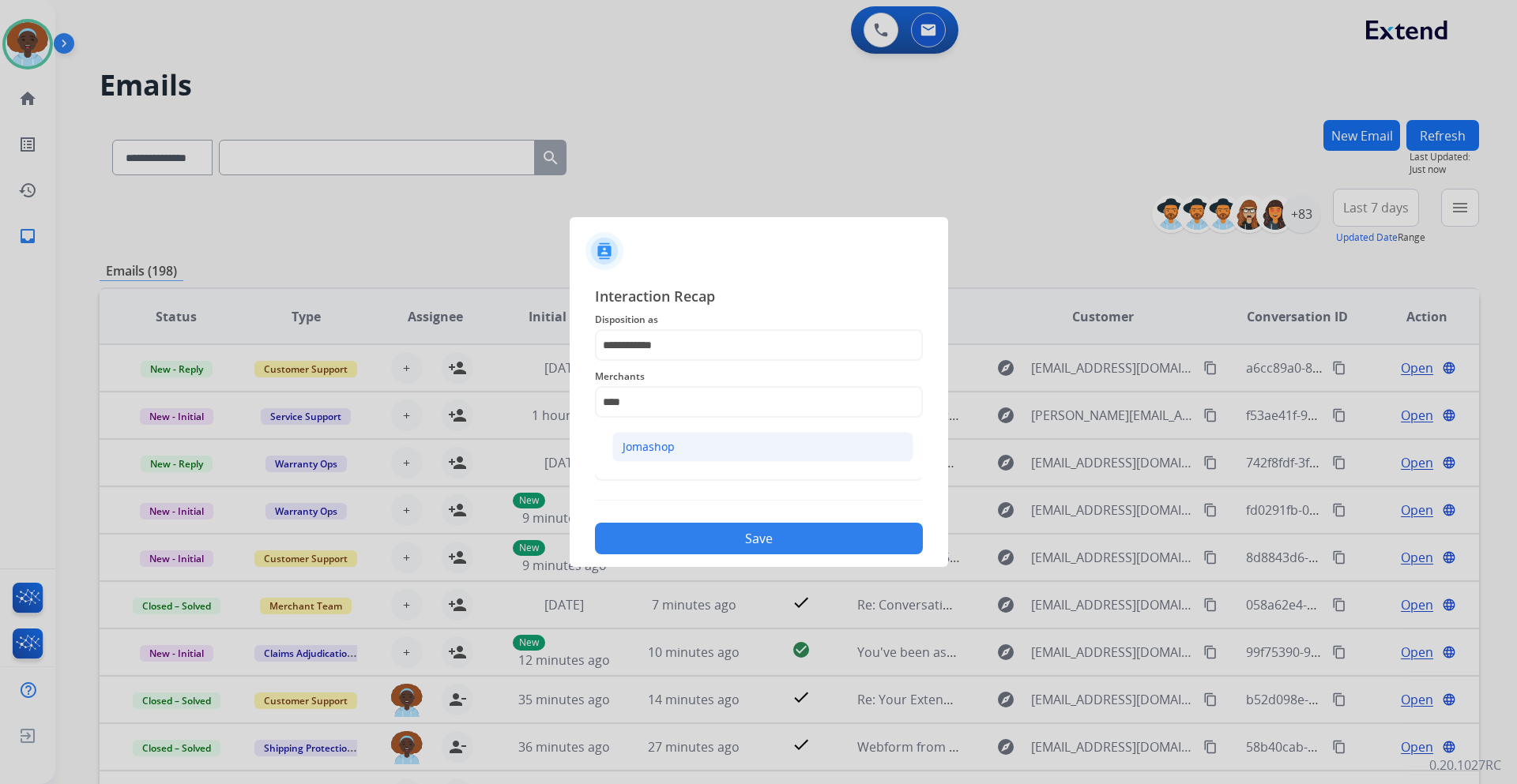
click at [683, 443] on li "Jomashop" at bounding box center [764, 447] width 301 height 30
type input "********"
click at [684, 465] on input "text" at bounding box center [759, 465] width 328 height 32
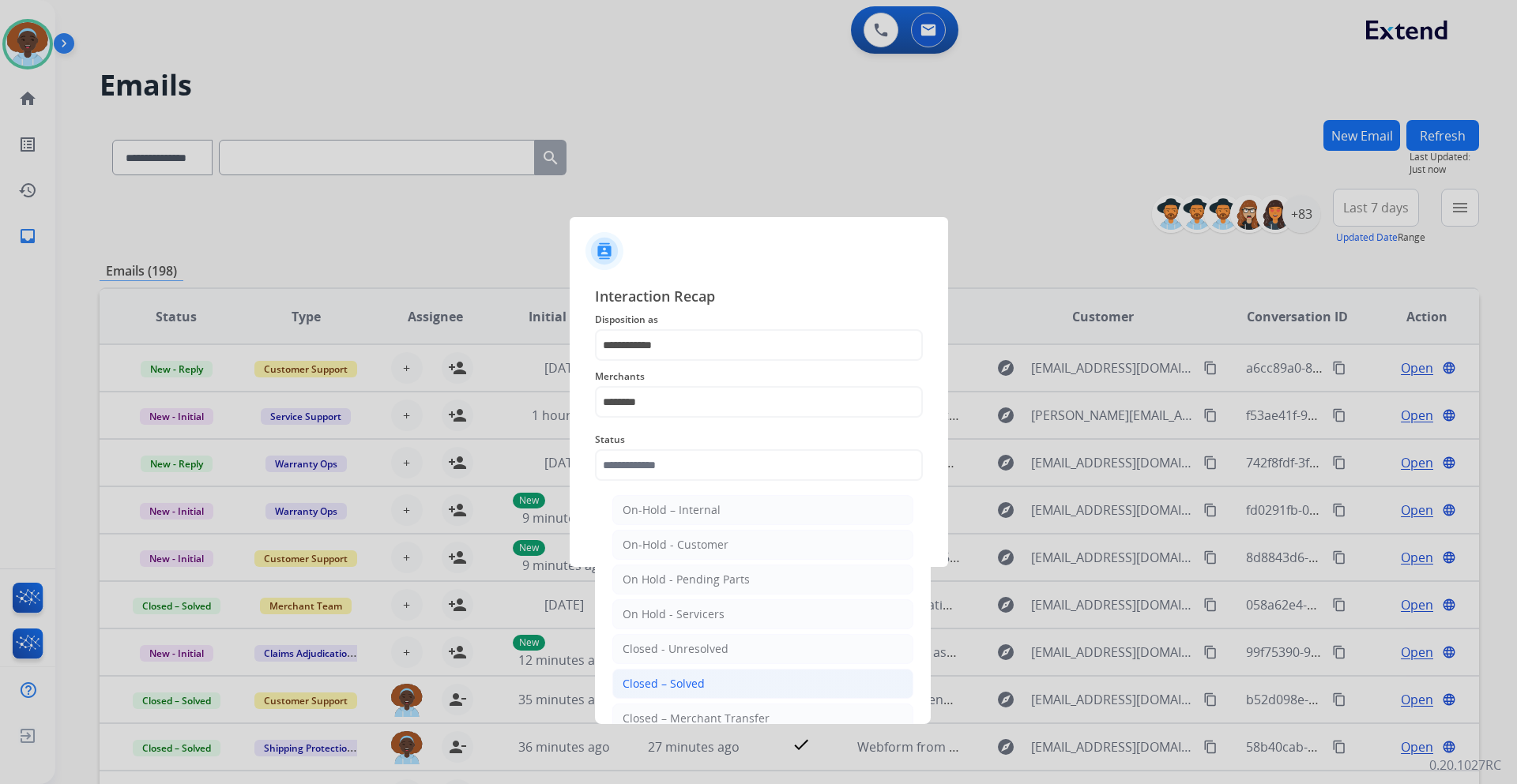
click at [687, 678] on div "Closed – Solved" at bounding box center [664, 684] width 82 height 16
type input "**********"
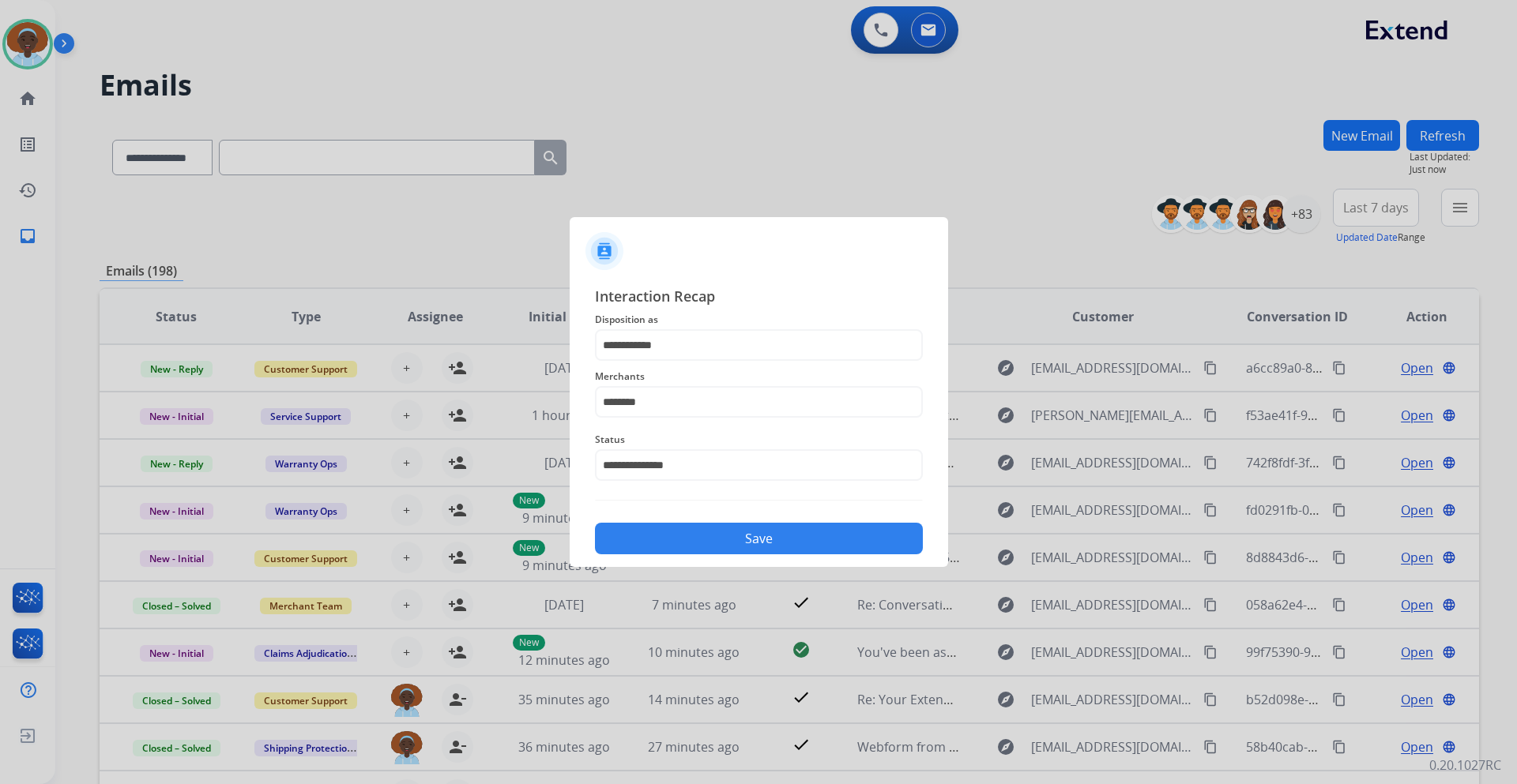
click at [748, 523] on div "Save" at bounding box center [759, 534] width 328 height 41
click at [749, 534] on button "Save" at bounding box center [759, 539] width 328 height 32
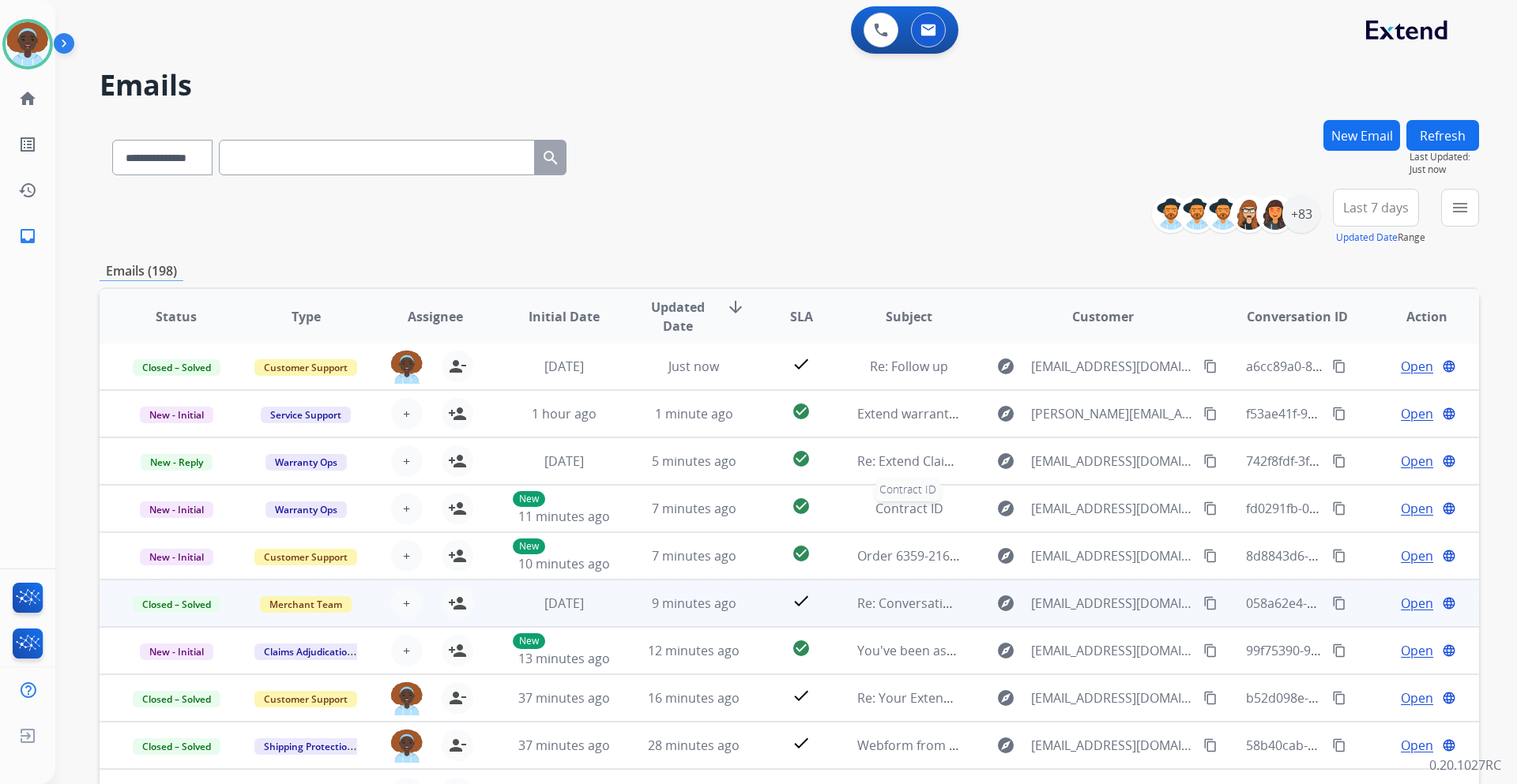
scroll to position [115, 0]
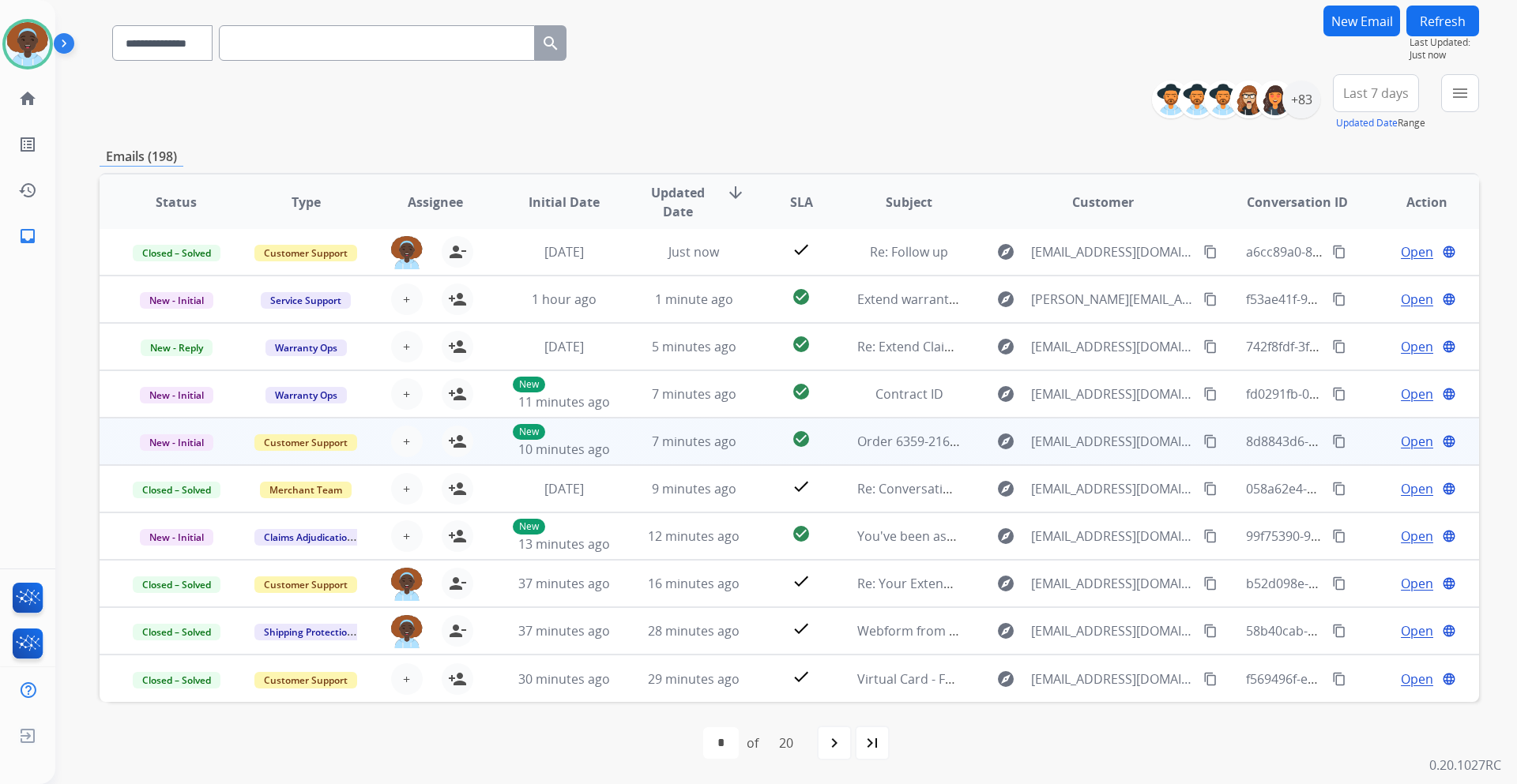
click at [1412, 442] on span "Open" at bounding box center [1417, 441] width 33 height 19
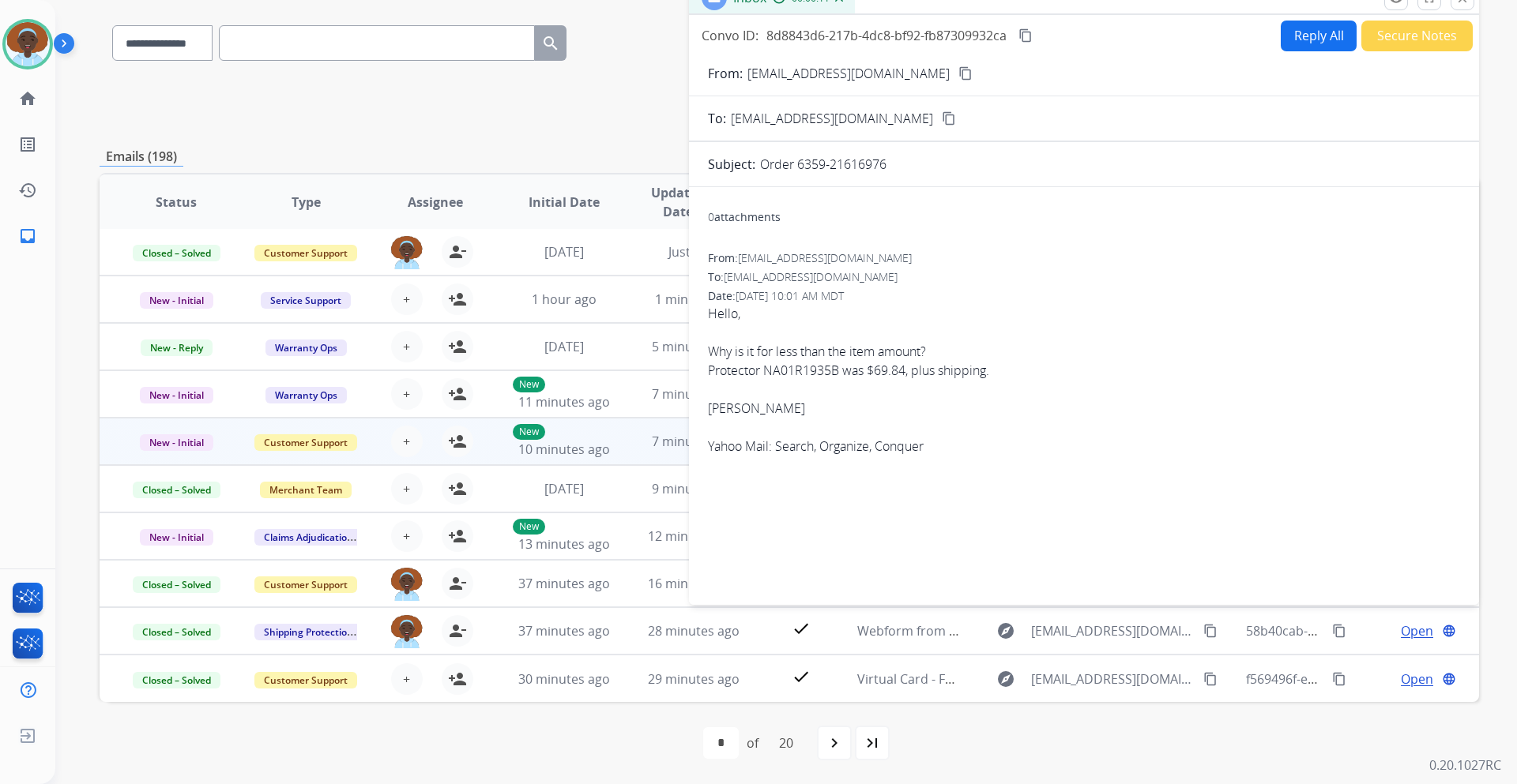
scroll to position [35, 0]
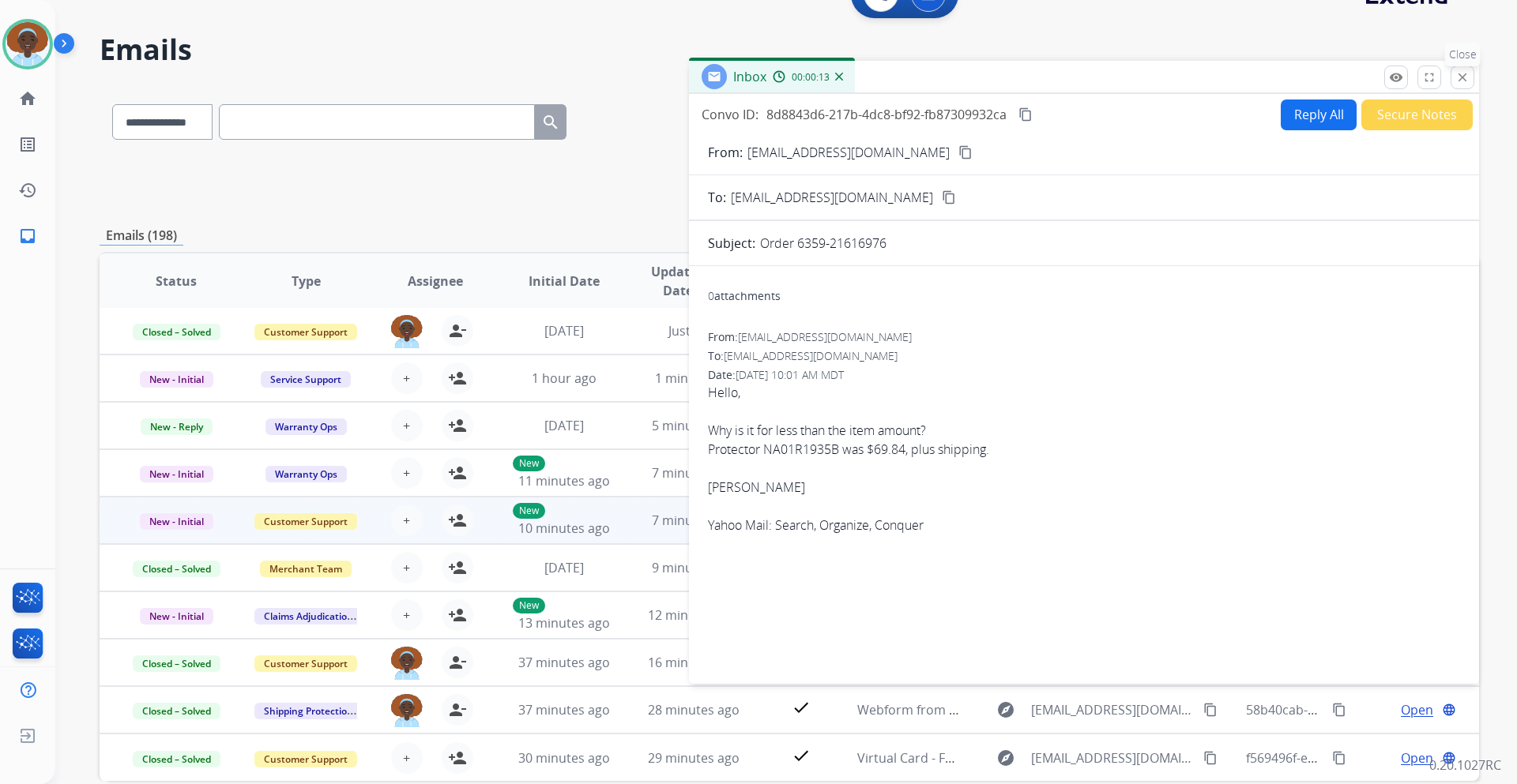
click at [1467, 74] on mat-icon "close" at bounding box center [1463, 77] width 14 height 14
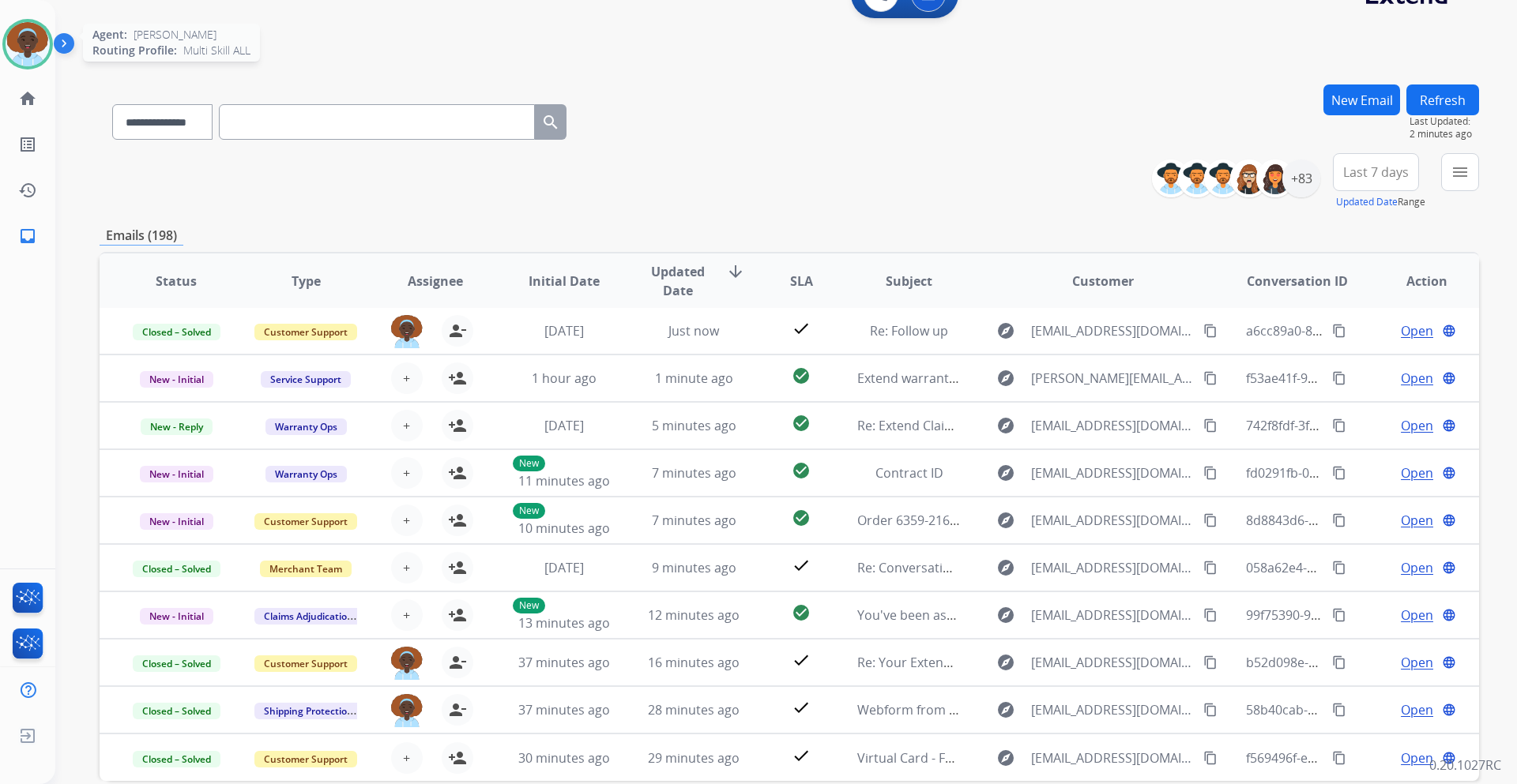
click at [31, 41] on img at bounding box center [28, 44] width 44 height 44
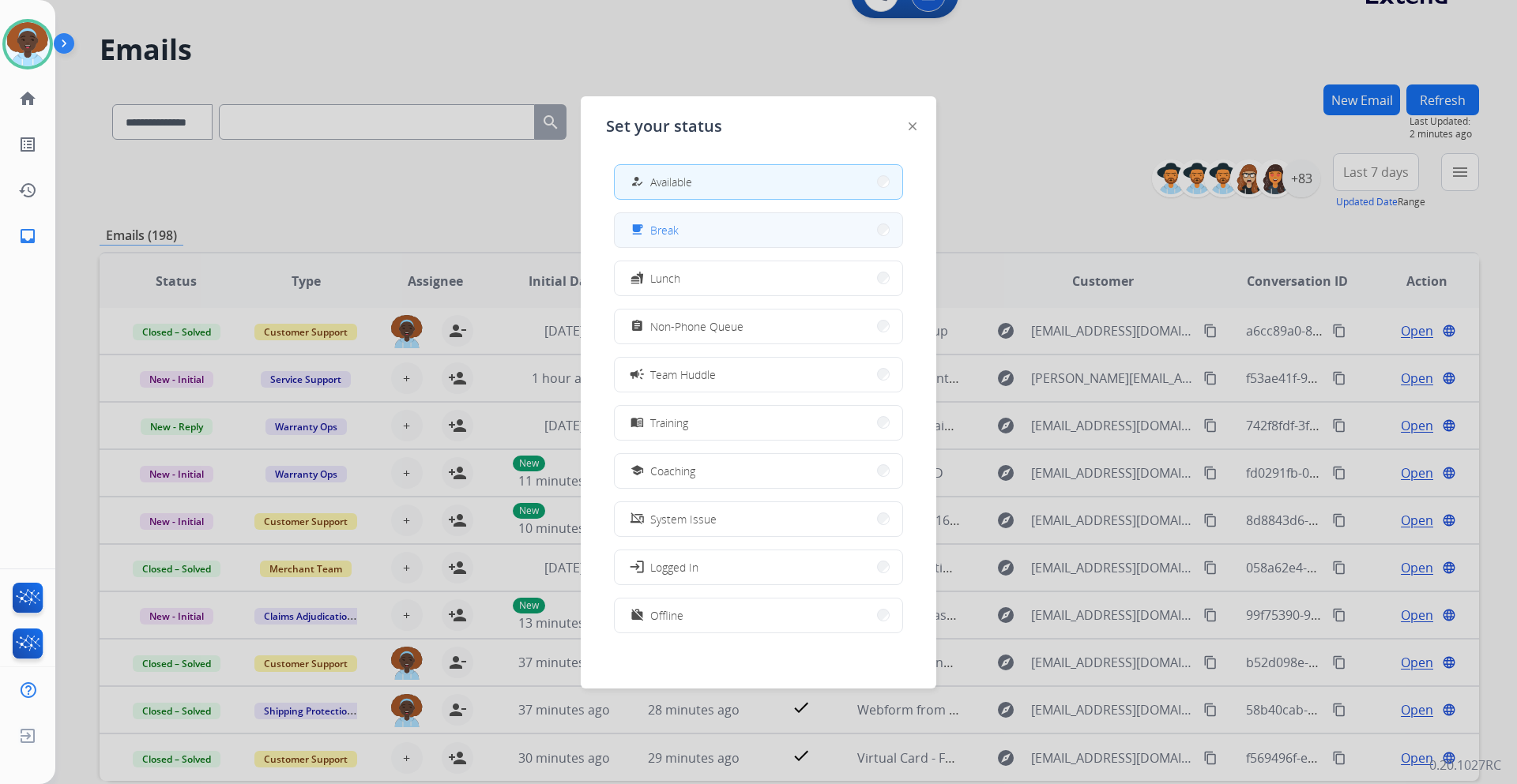
click at [700, 228] on button "free_breakfast Break" at bounding box center [758, 230] width 288 height 34
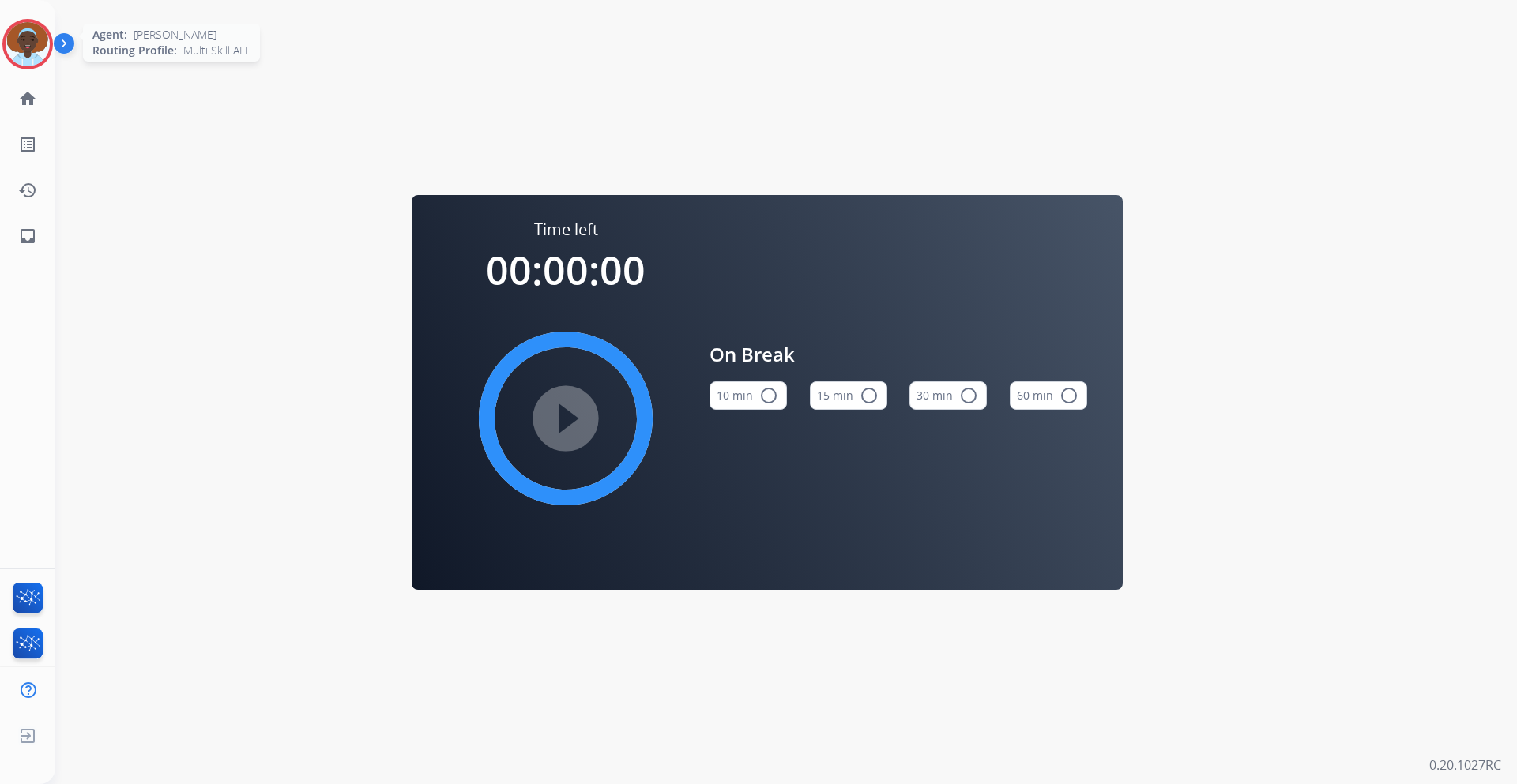
click at [35, 46] on img at bounding box center [28, 44] width 44 height 44
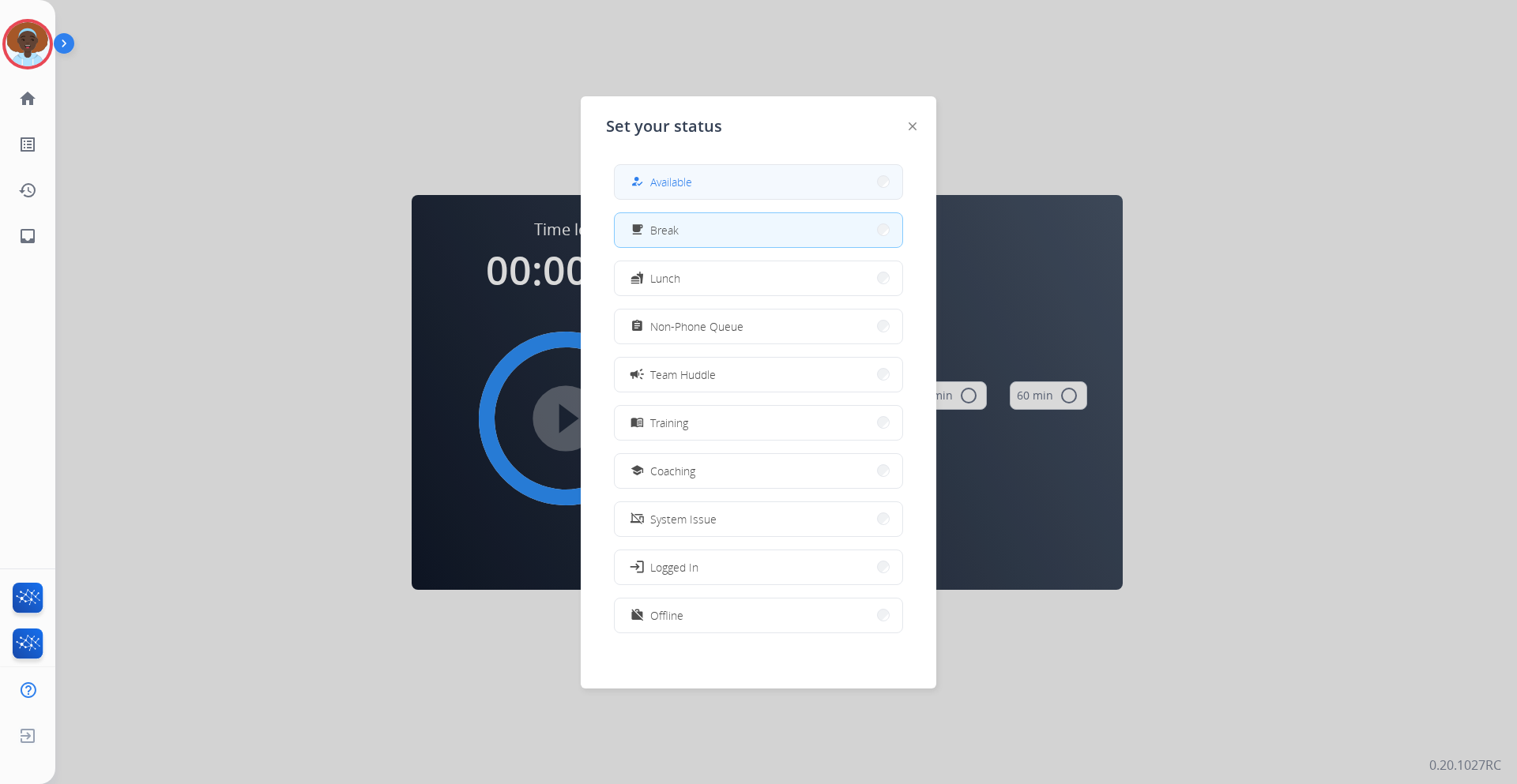
click at [786, 182] on button "how_to_reg Available" at bounding box center [758, 182] width 288 height 34
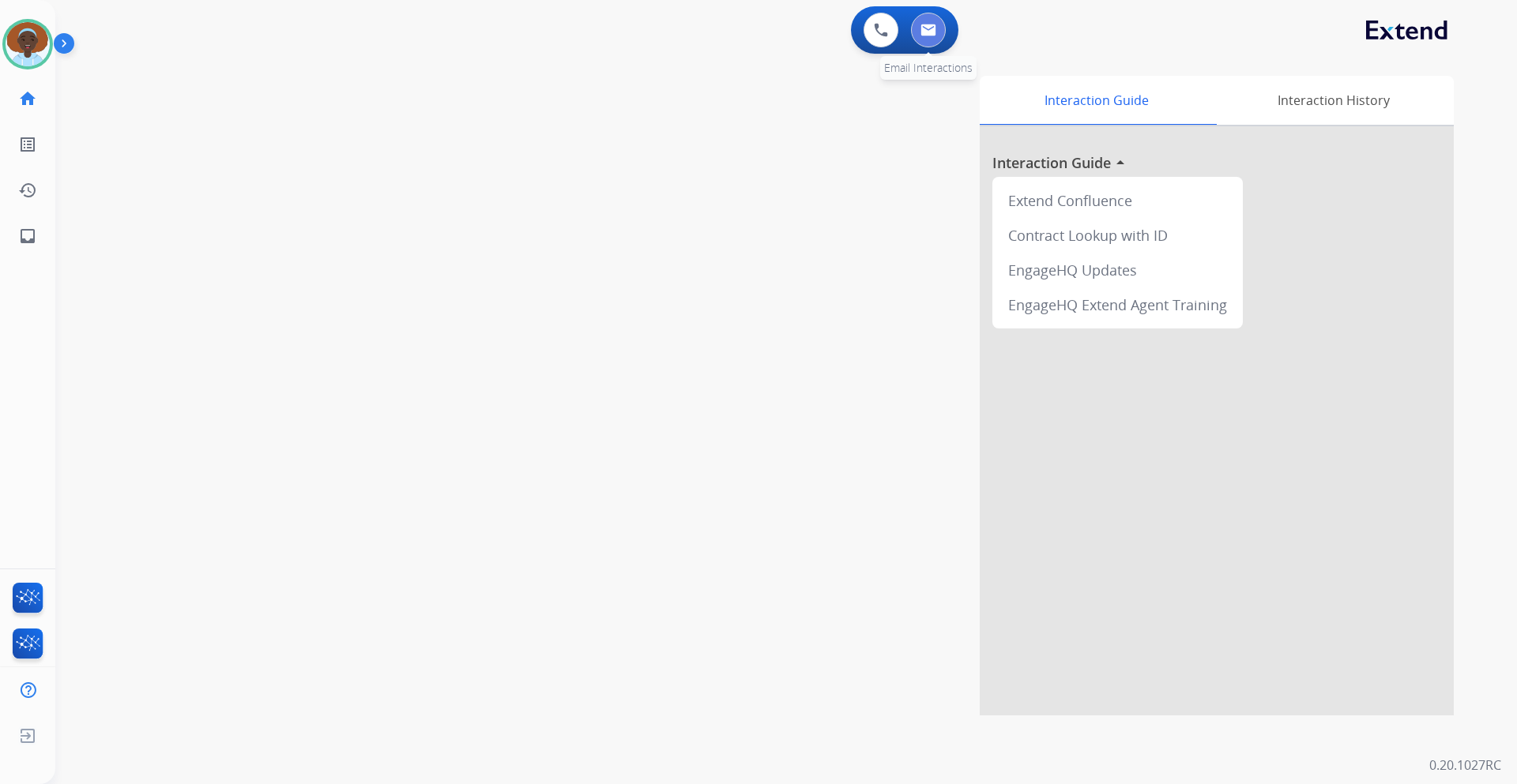
click at [919, 31] on button at bounding box center [928, 30] width 35 height 35
select select "**********"
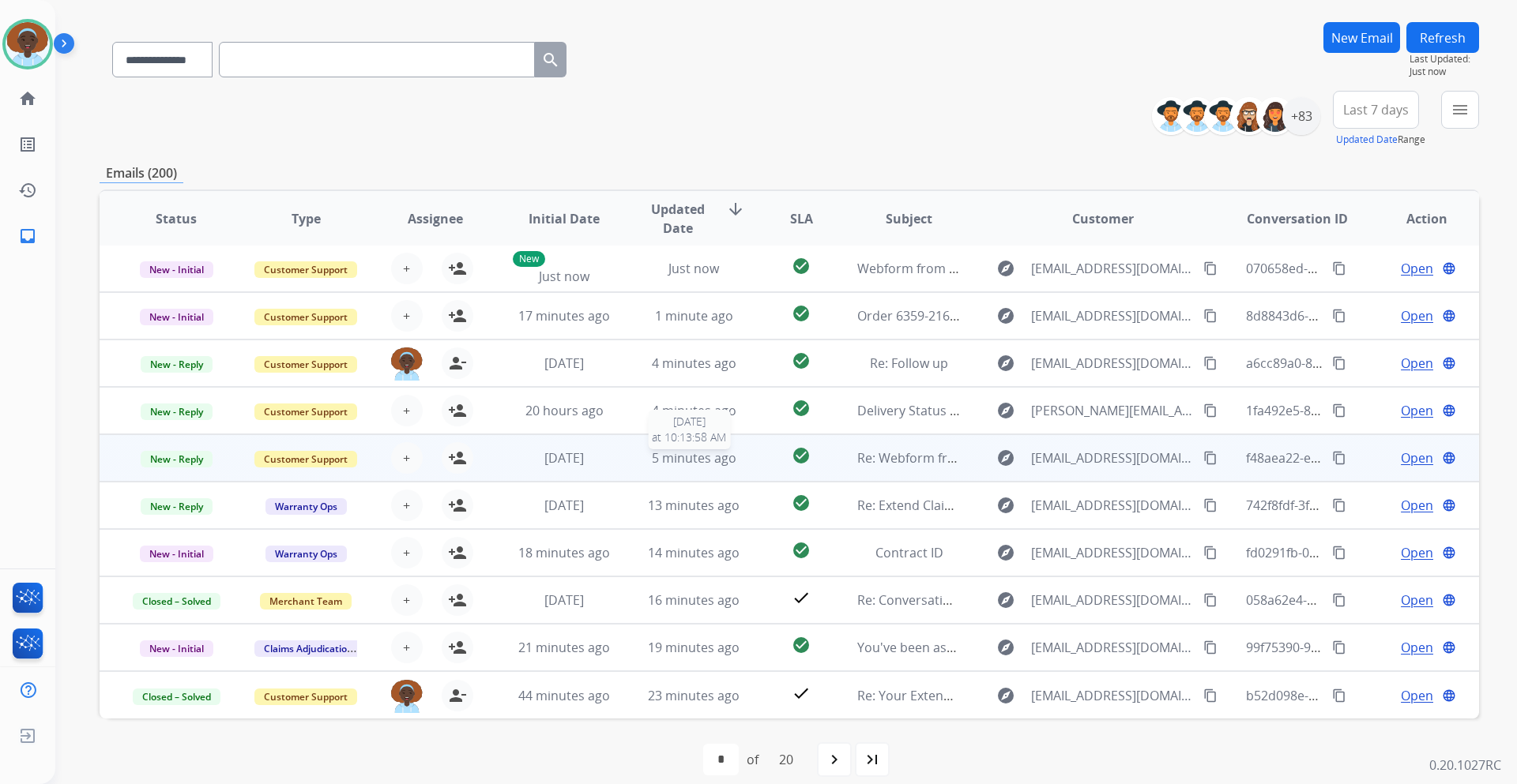
scroll to position [115, 0]
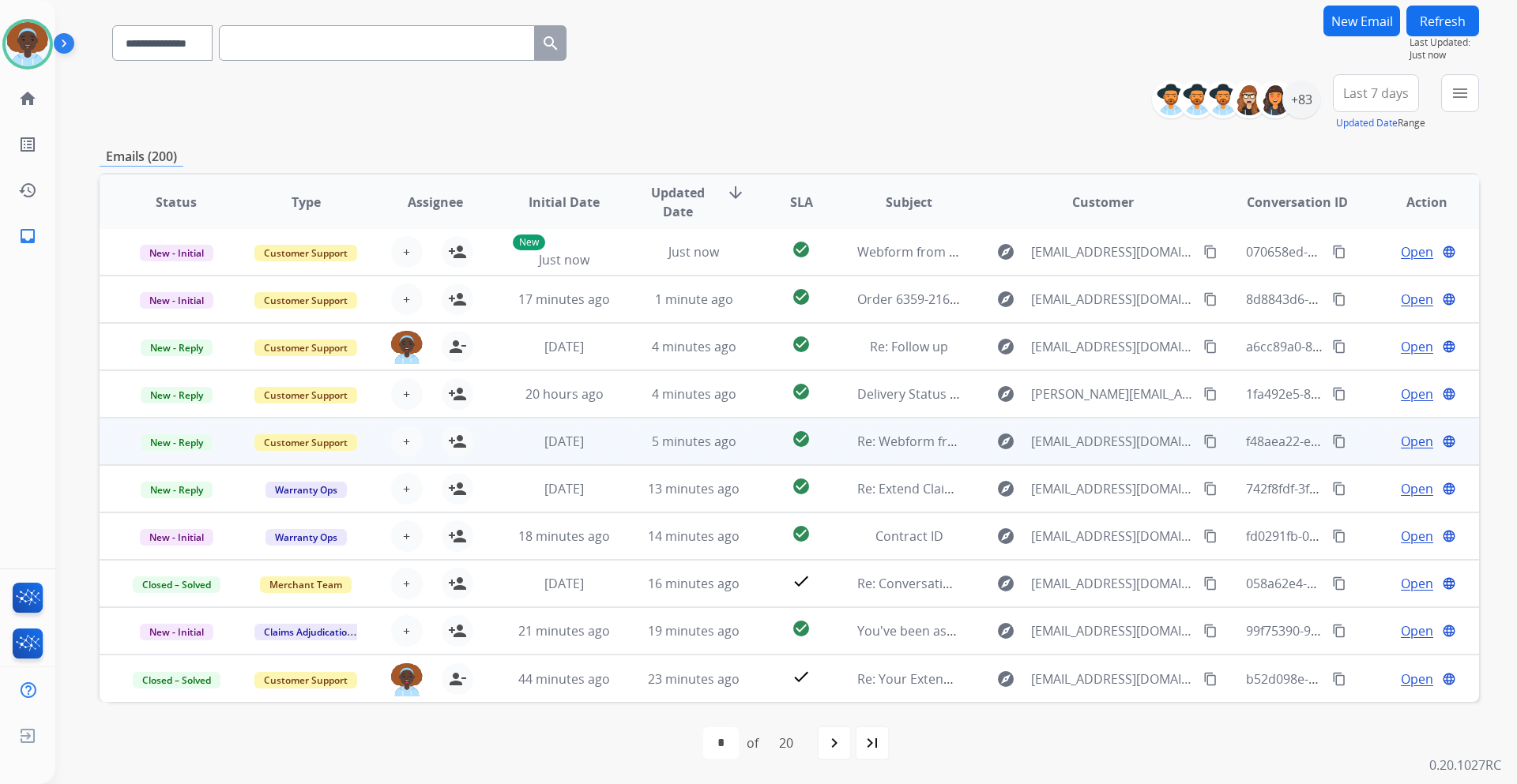
click at [1407, 440] on span "Open" at bounding box center [1417, 441] width 33 height 19
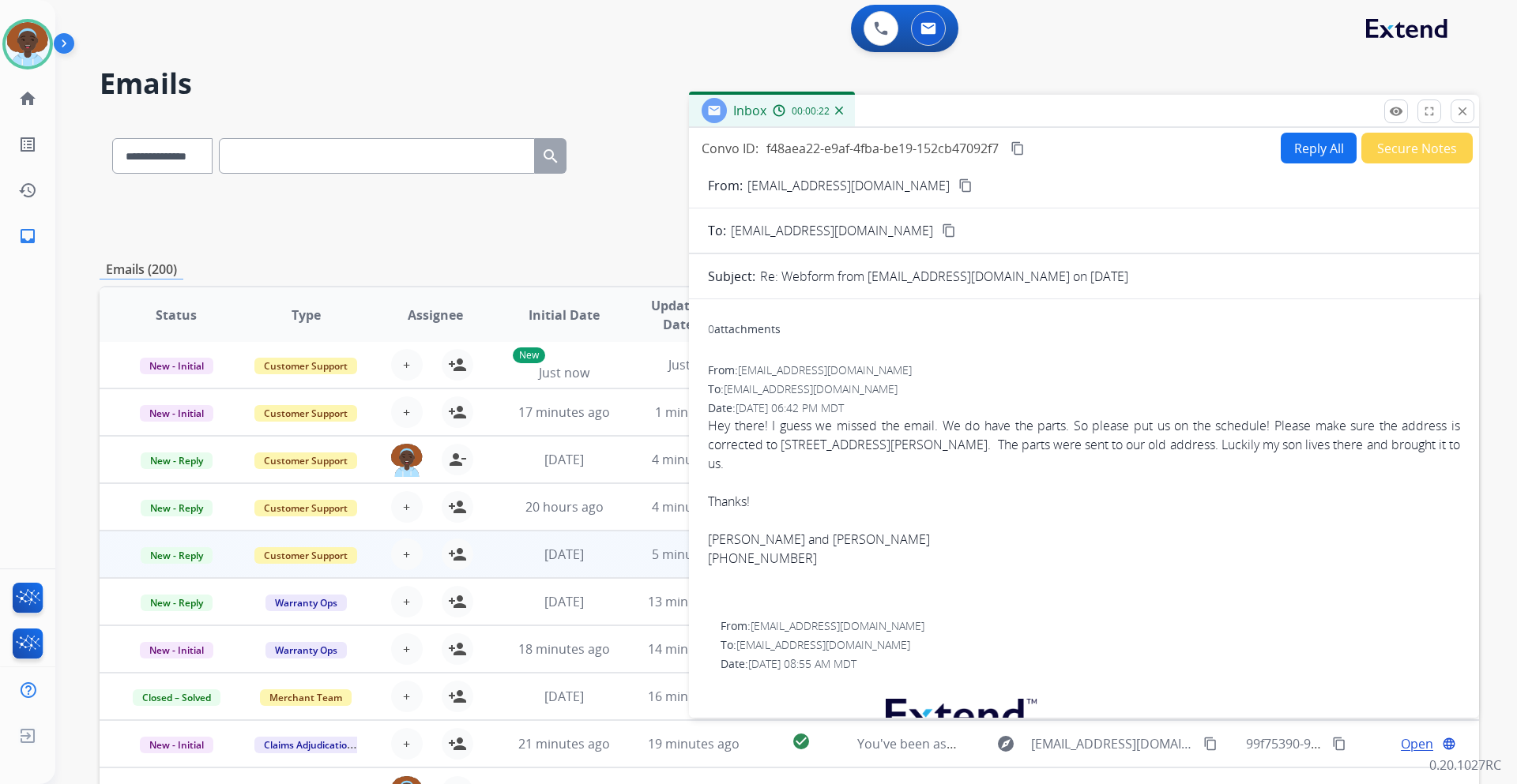
scroll to position [0, 0]
click at [1458, 115] on mat-icon "close" at bounding box center [1463, 112] width 14 height 14
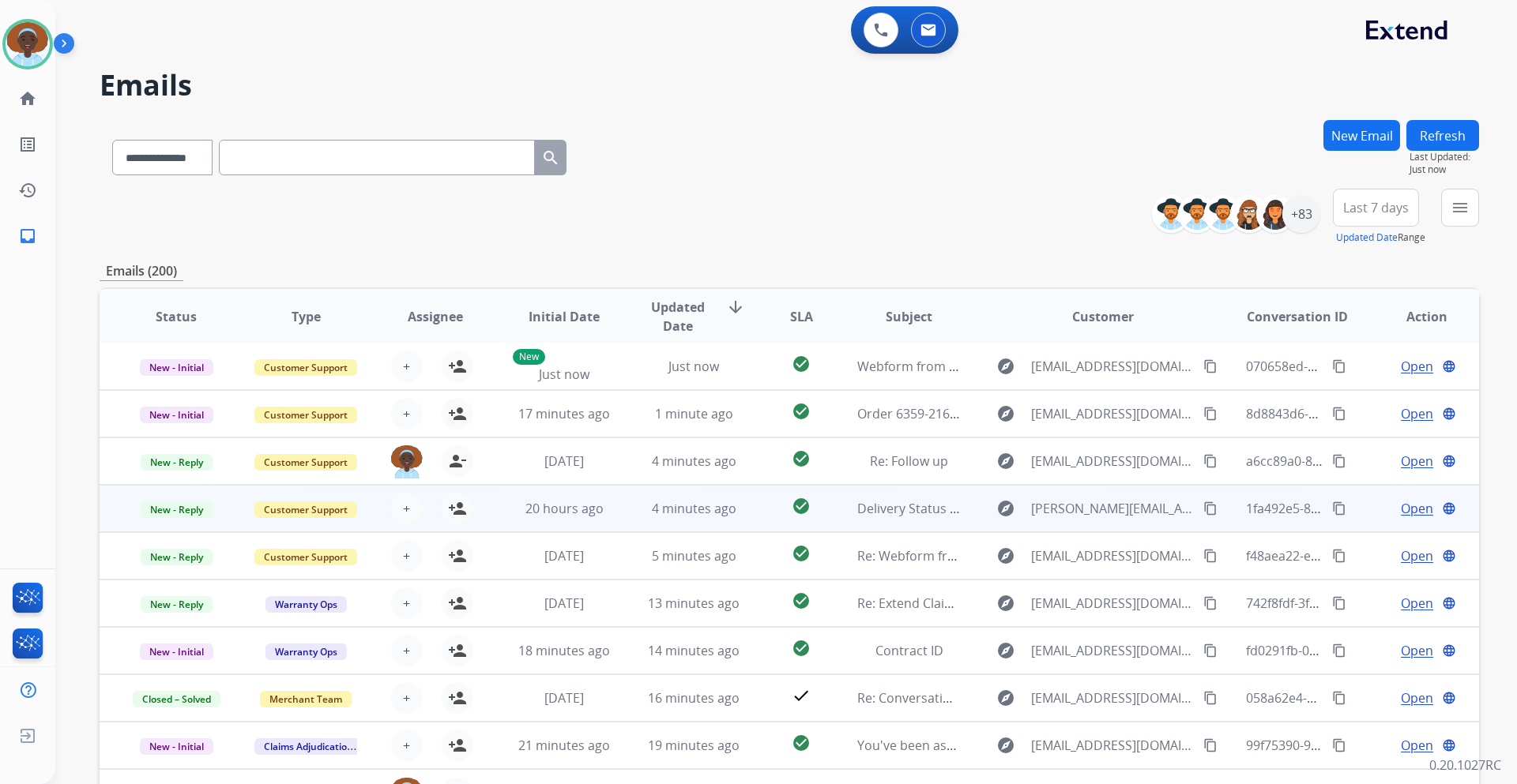
click at [1401, 504] on span "Open" at bounding box center [1417, 509] width 33 height 19
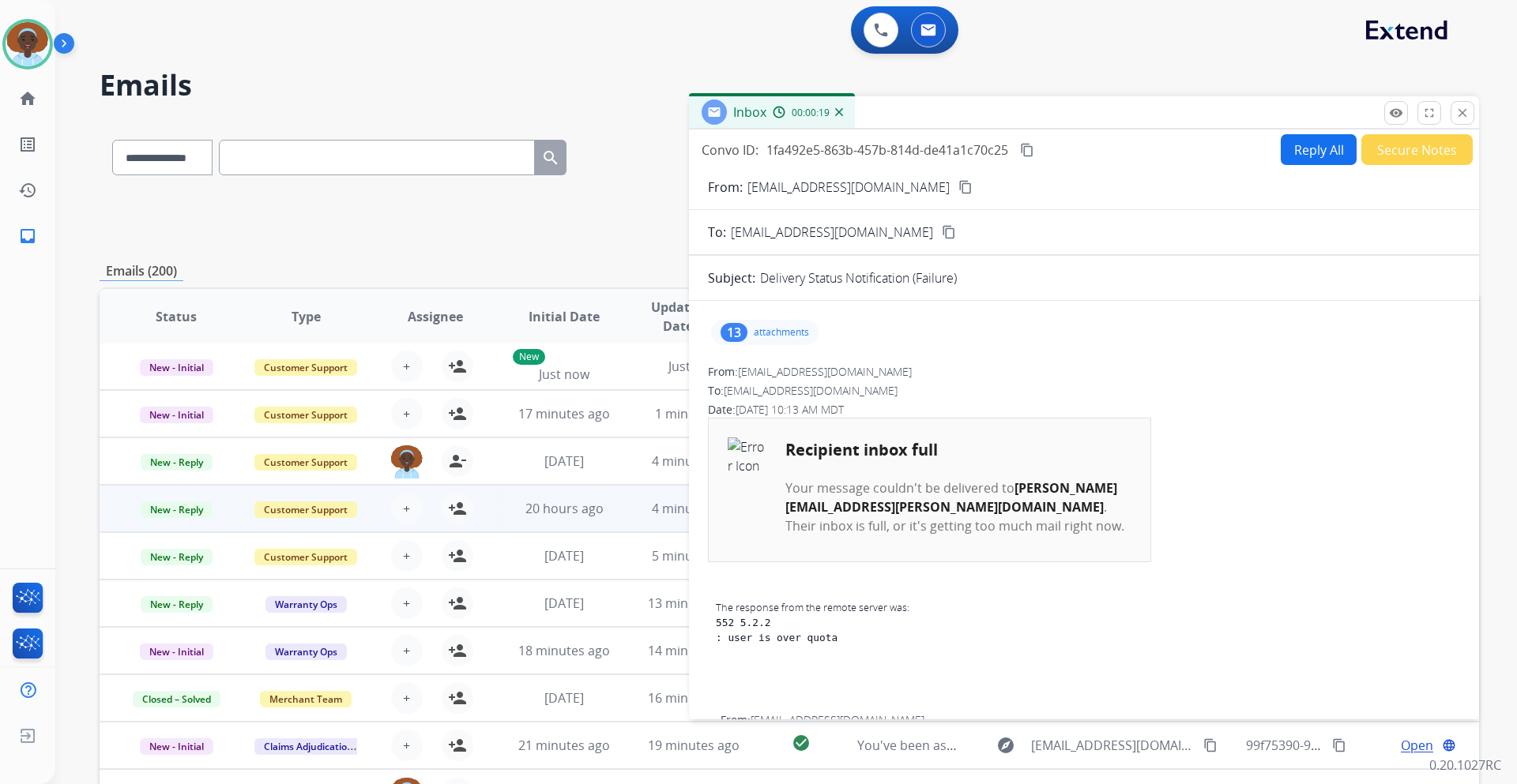
click at [730, 331] on div "13" at bounding box center [734, 332] width 27 height 19
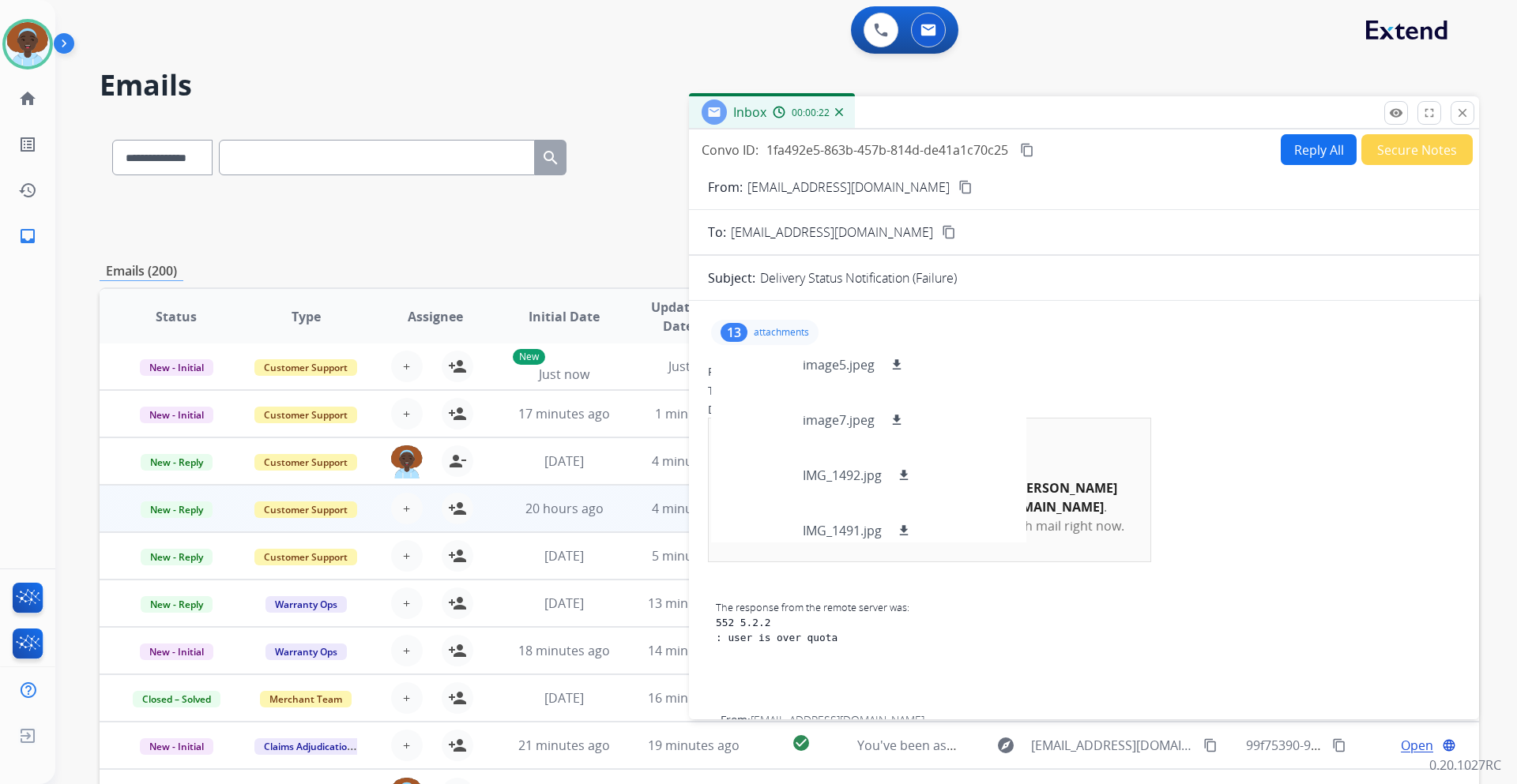
scroll to position [521, 0]
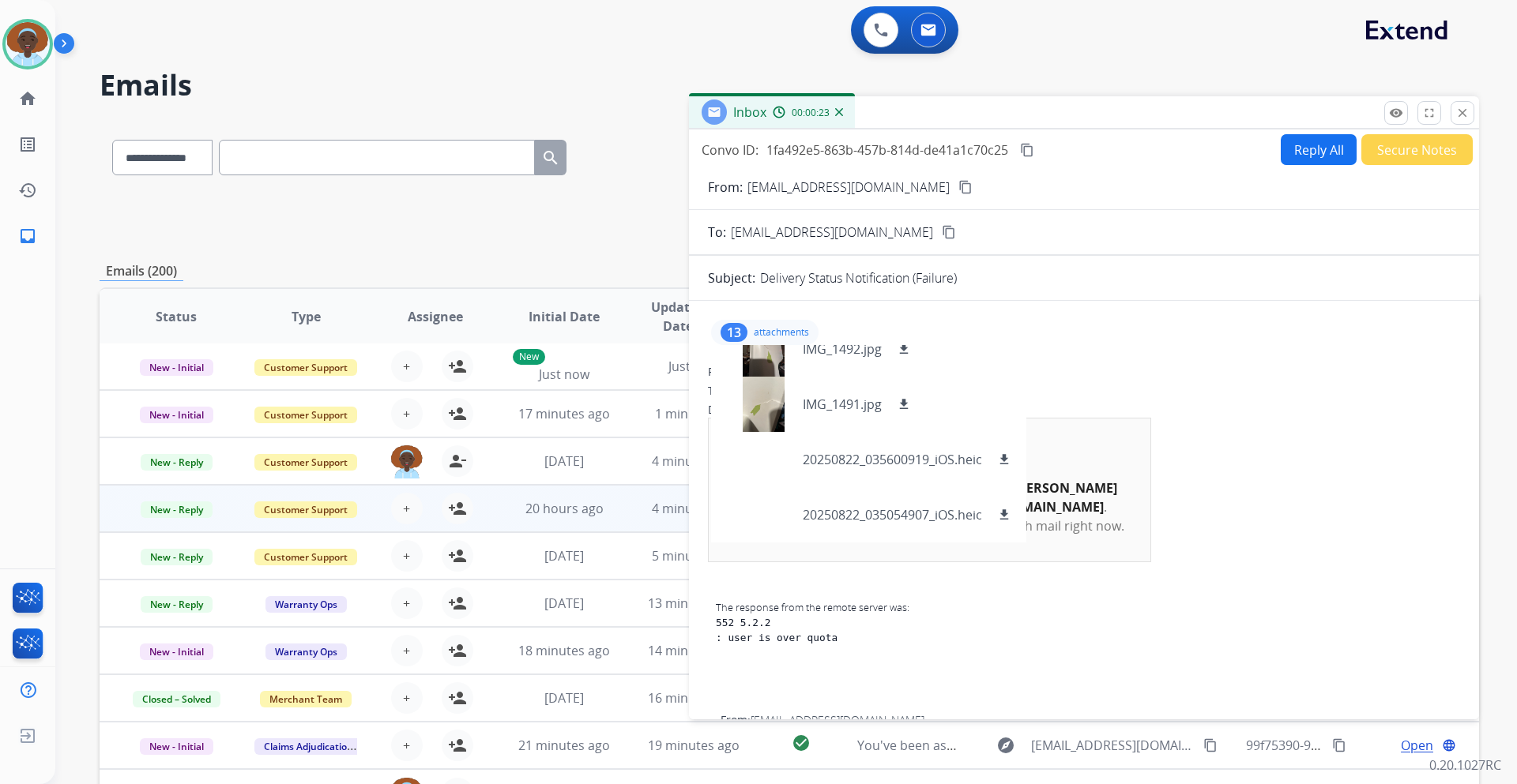
click at [1162, 369] on div "From: mailer-daemon@googlemail.com" at bounding box center [1084, 372] width 753 height 16
click at [1052, 340] on div "13 attachments icon.png download null download image0.jpeg download image1.jpeg…" at bounding box center [1084, 332] width 753 height 38
click at [1056, 339] on div "13 attachments icon.png download null download image0.jpeg download image1.jpeg…" at bounding box center [1084, 332] width 753 height 38
click at [726, 330] on div "13" at bounding box center [734, 332] width 27 height 19
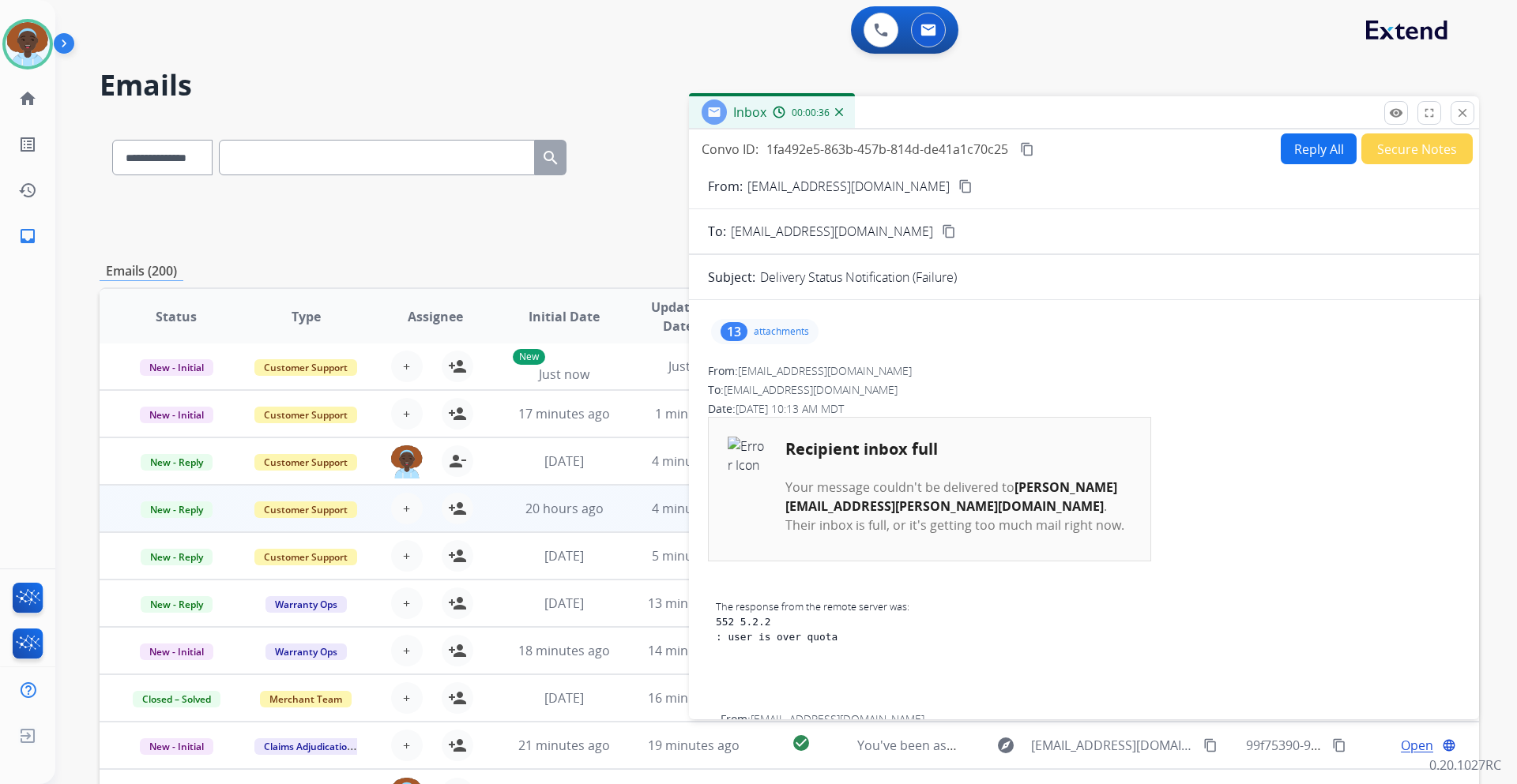
scroll to position [0, 0]
click at [1459, 110] on mat-icon "close" at bounding box center [1463, 112] width 14 height 14
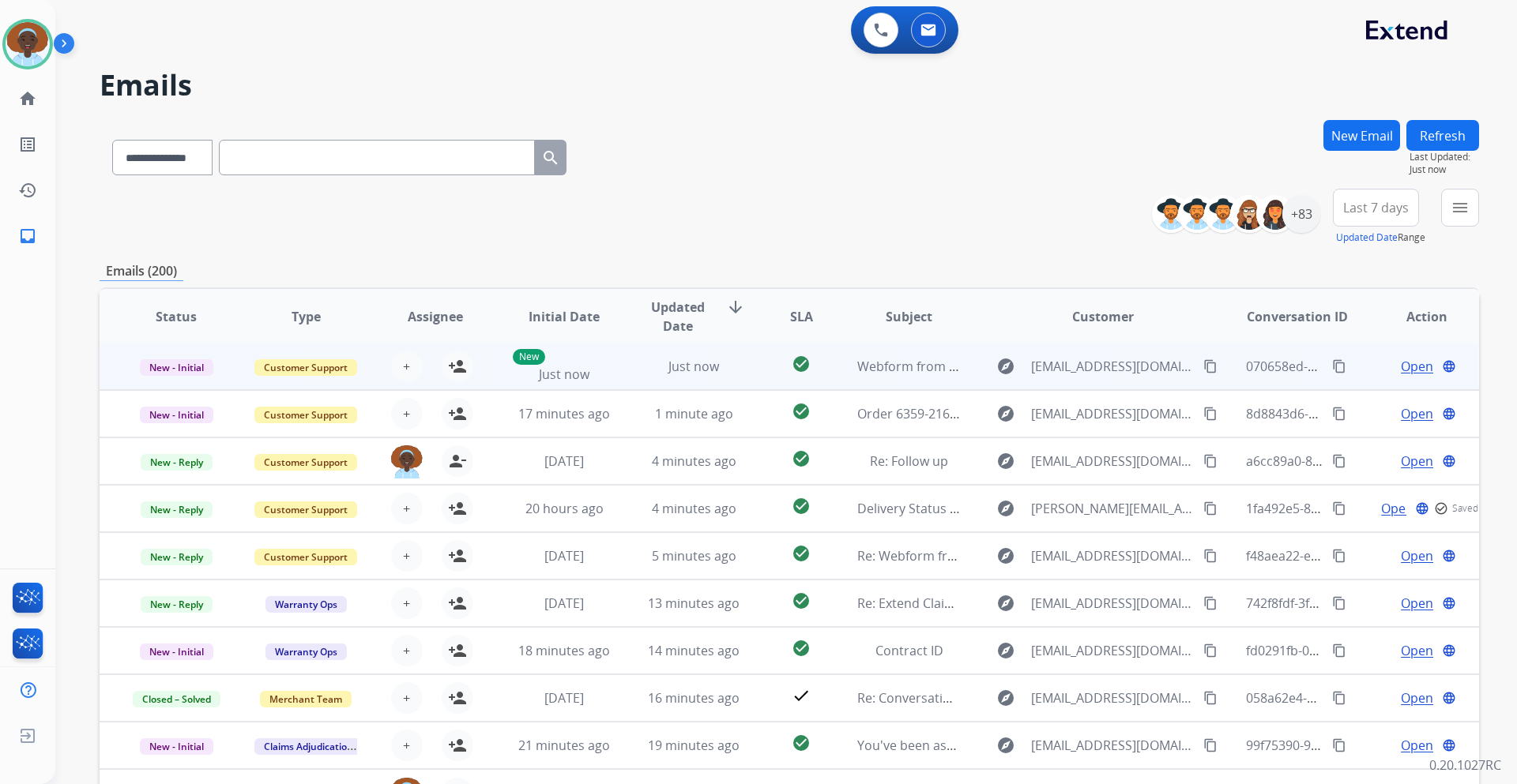
click at [1404, 366] on span "Open" at bounding box center [1417, 366] width 33 height 19
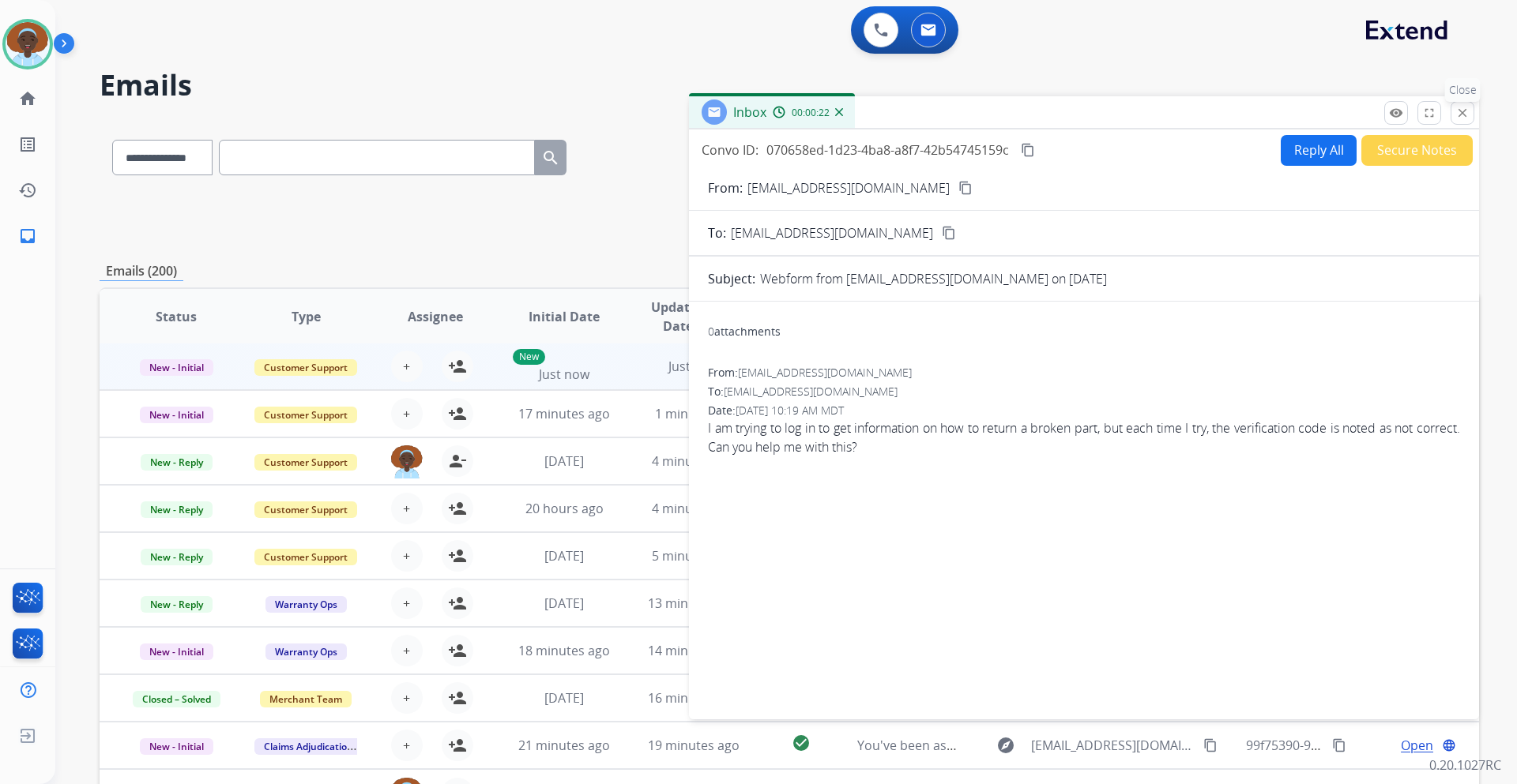
click at [1461, 120] on button "close Close" at bounding box center [1463, 113] width 23 height 23
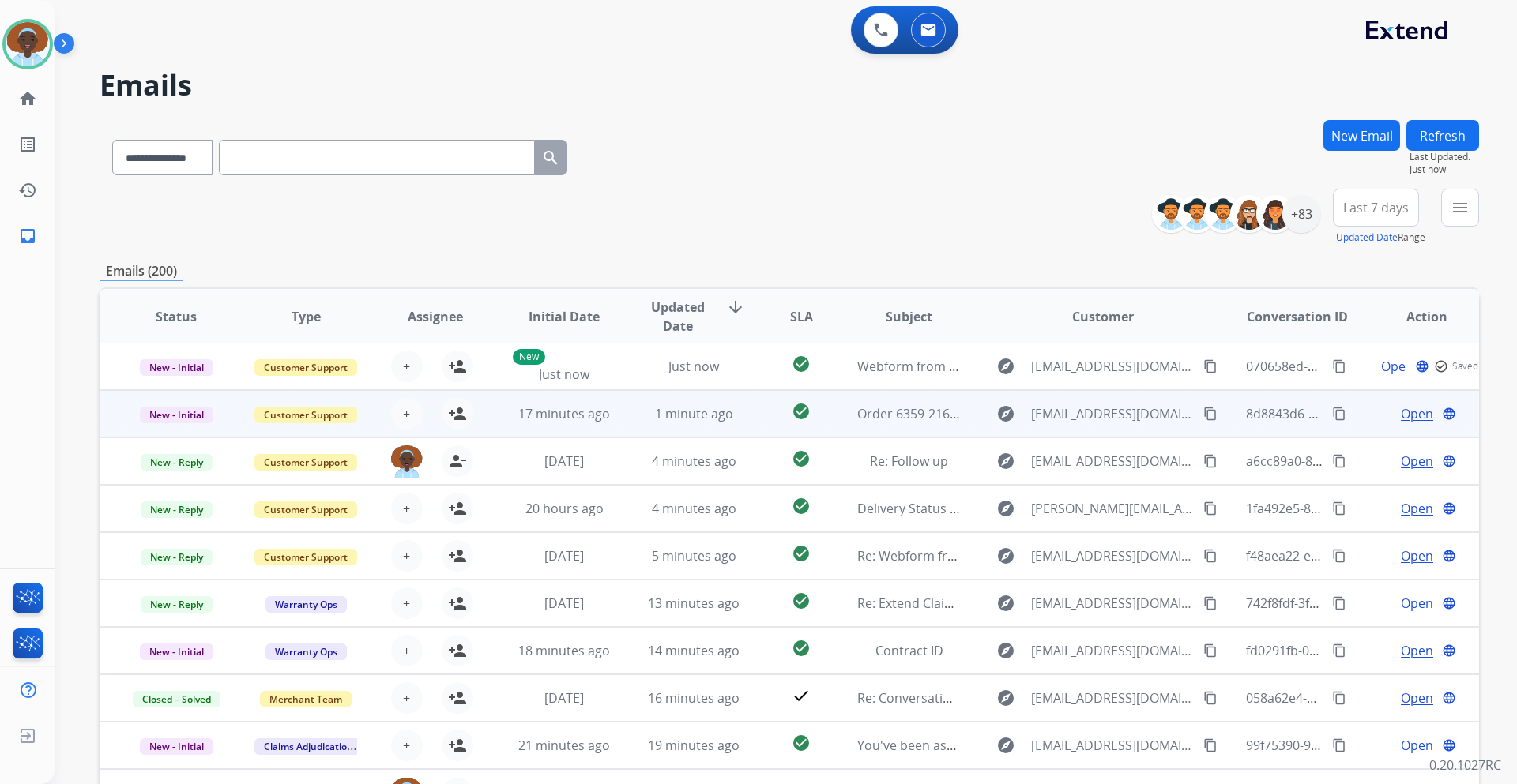
click at [1412, 416] on span "Open" at bounding box center [1417, 413] width 33 height 19
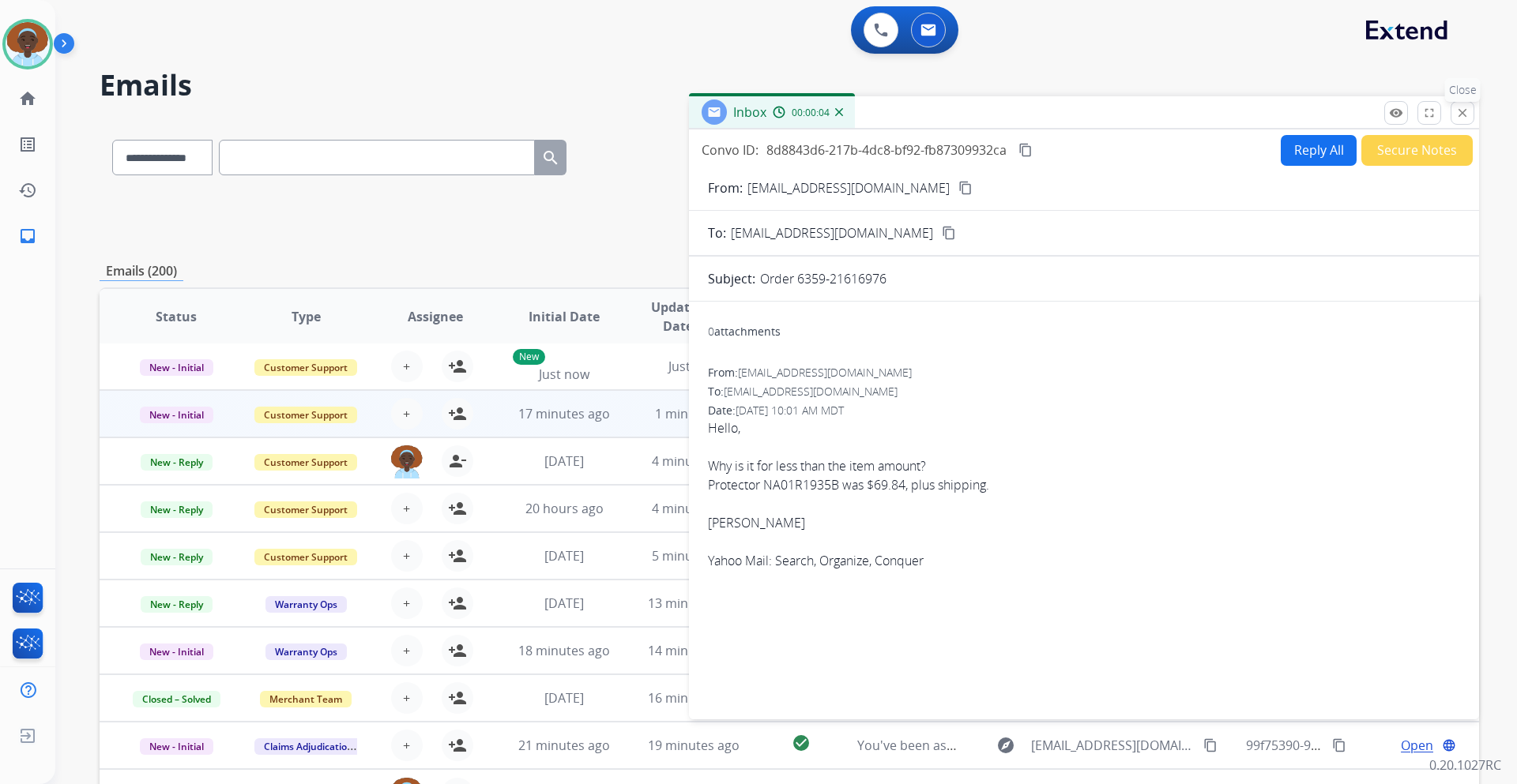
click at [1463, 116] on mat-icon "close" at bounding box center [1463, 112] width 14 height 14
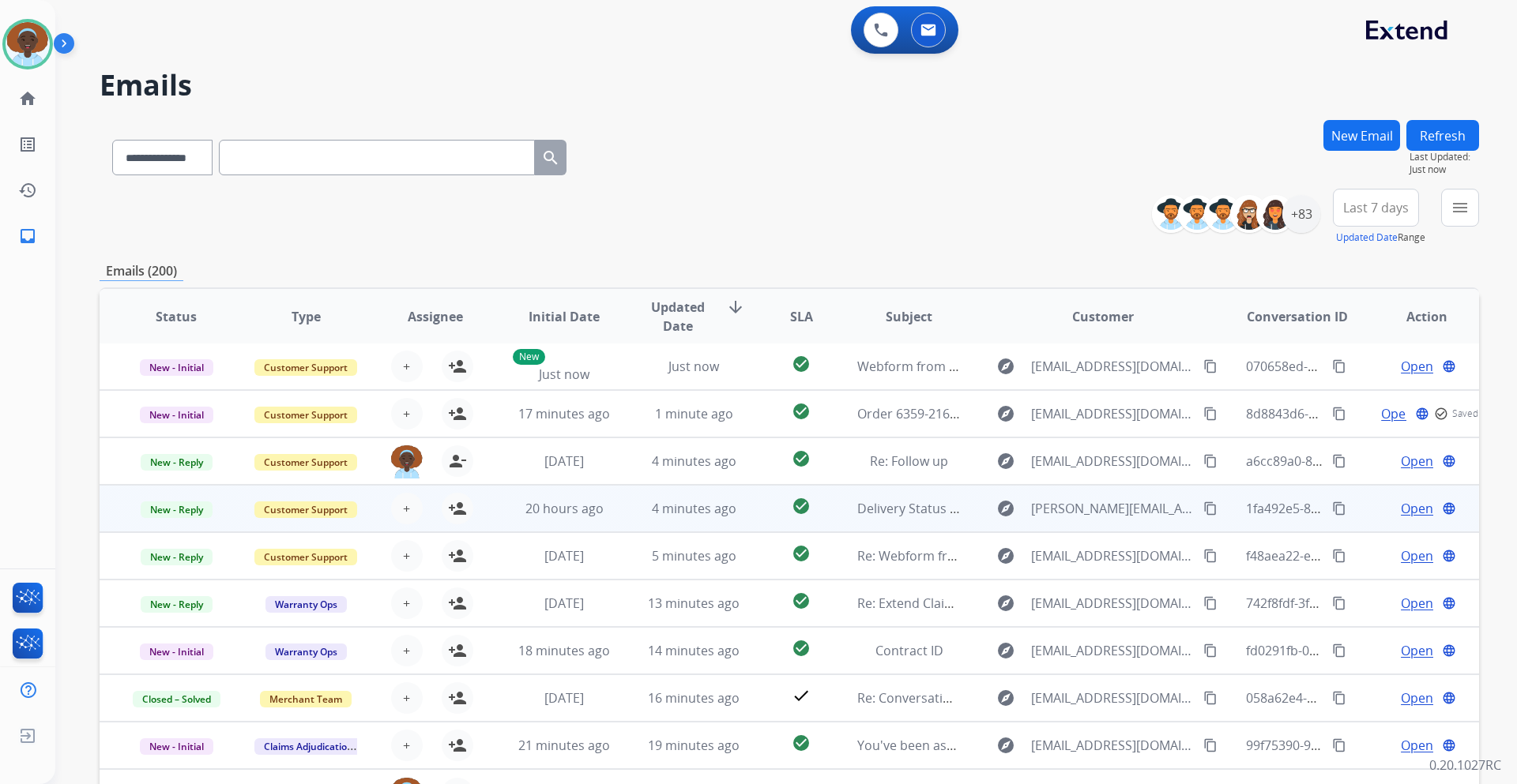
scroll to position [115, 0]
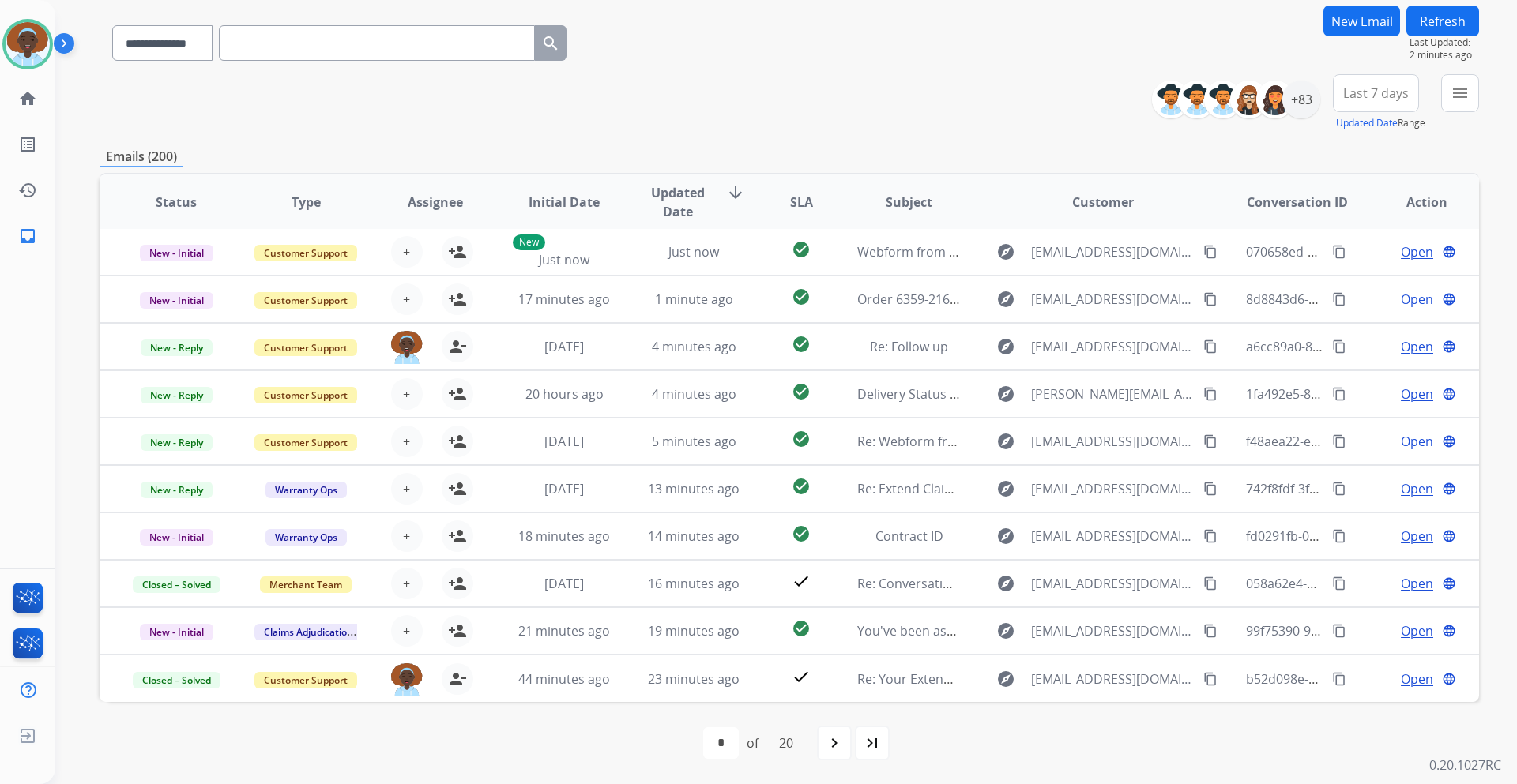
click at [1433, 21] on button "Refresh" at bounding box center [1442, 21] width 73 height 31
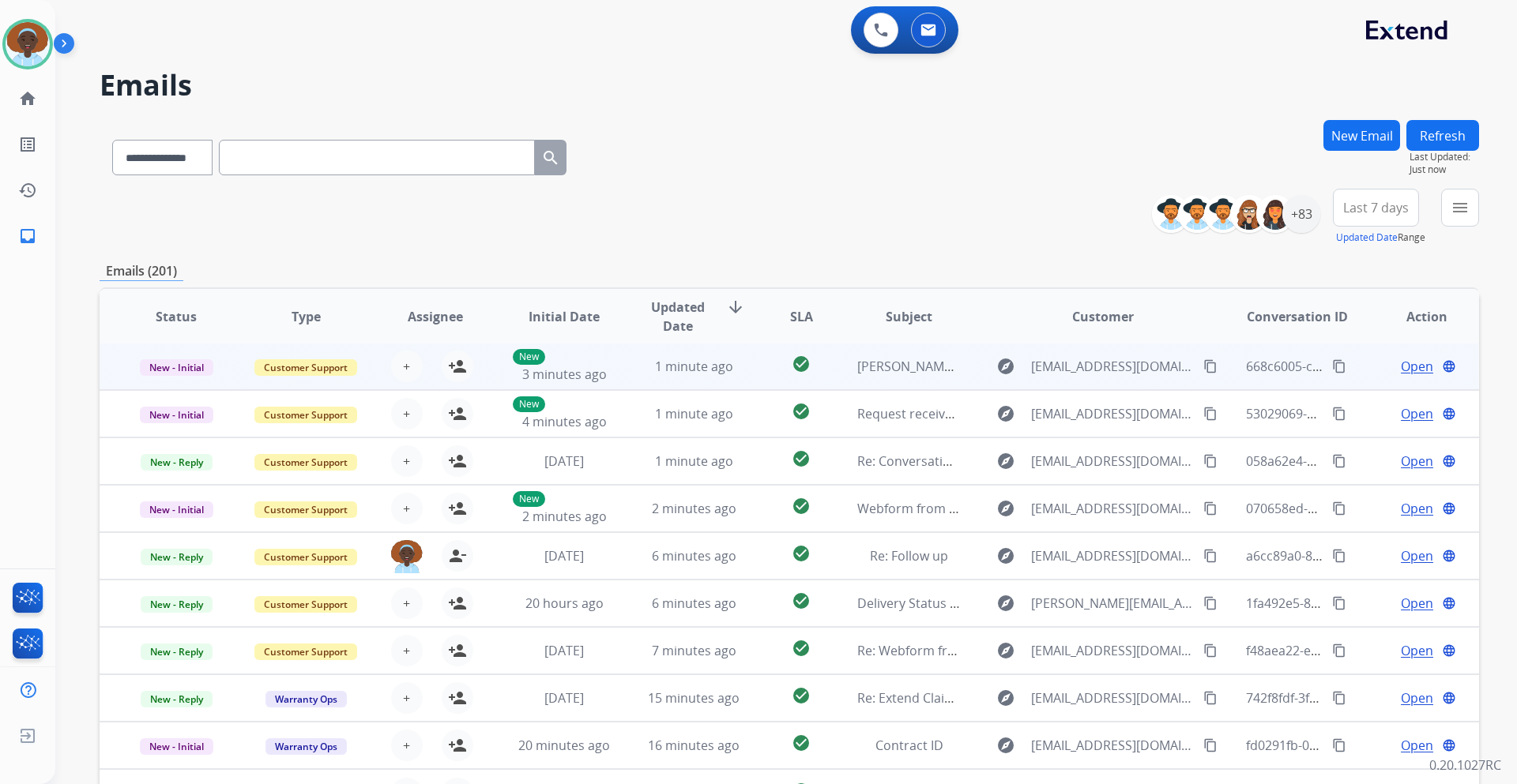
click at [1401, 361] on span "Open" at bounding box center [1417, 366] width 33 height 19
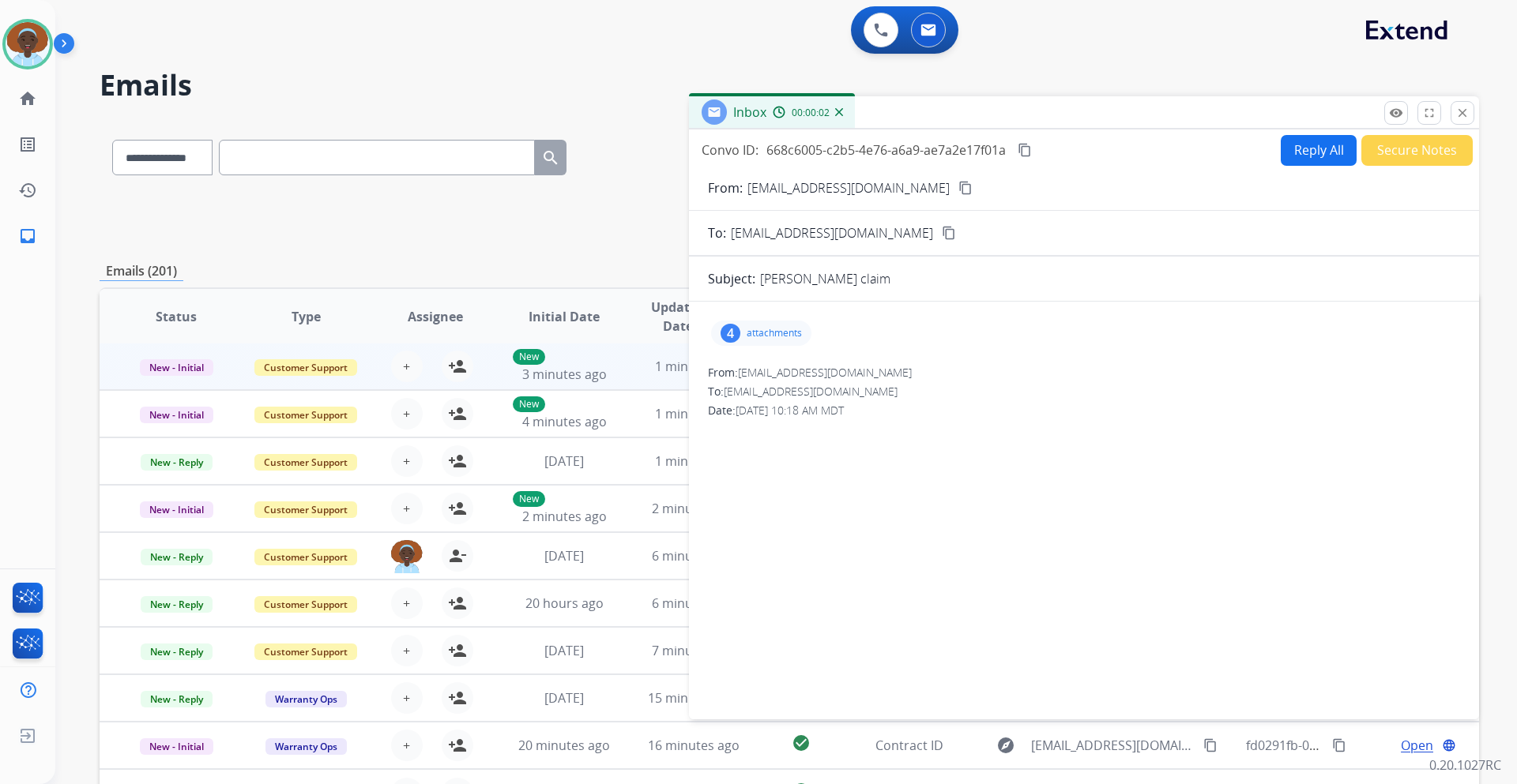
click at [730, 335] on div "4" at bounding box center [731, 333] width 20 height 19
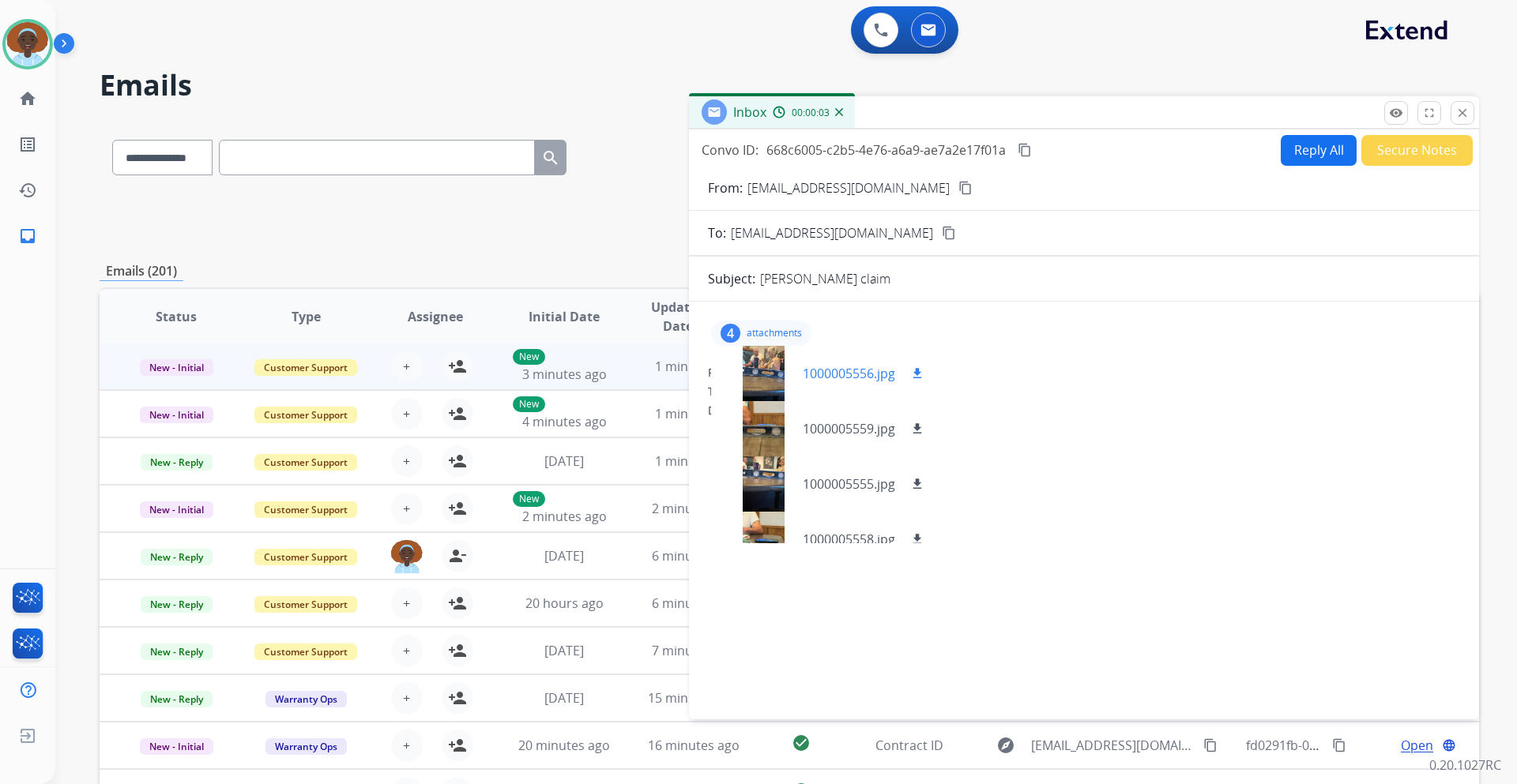
click at [760, 370] on div at bounding box center [764, 373] width 79 height 55
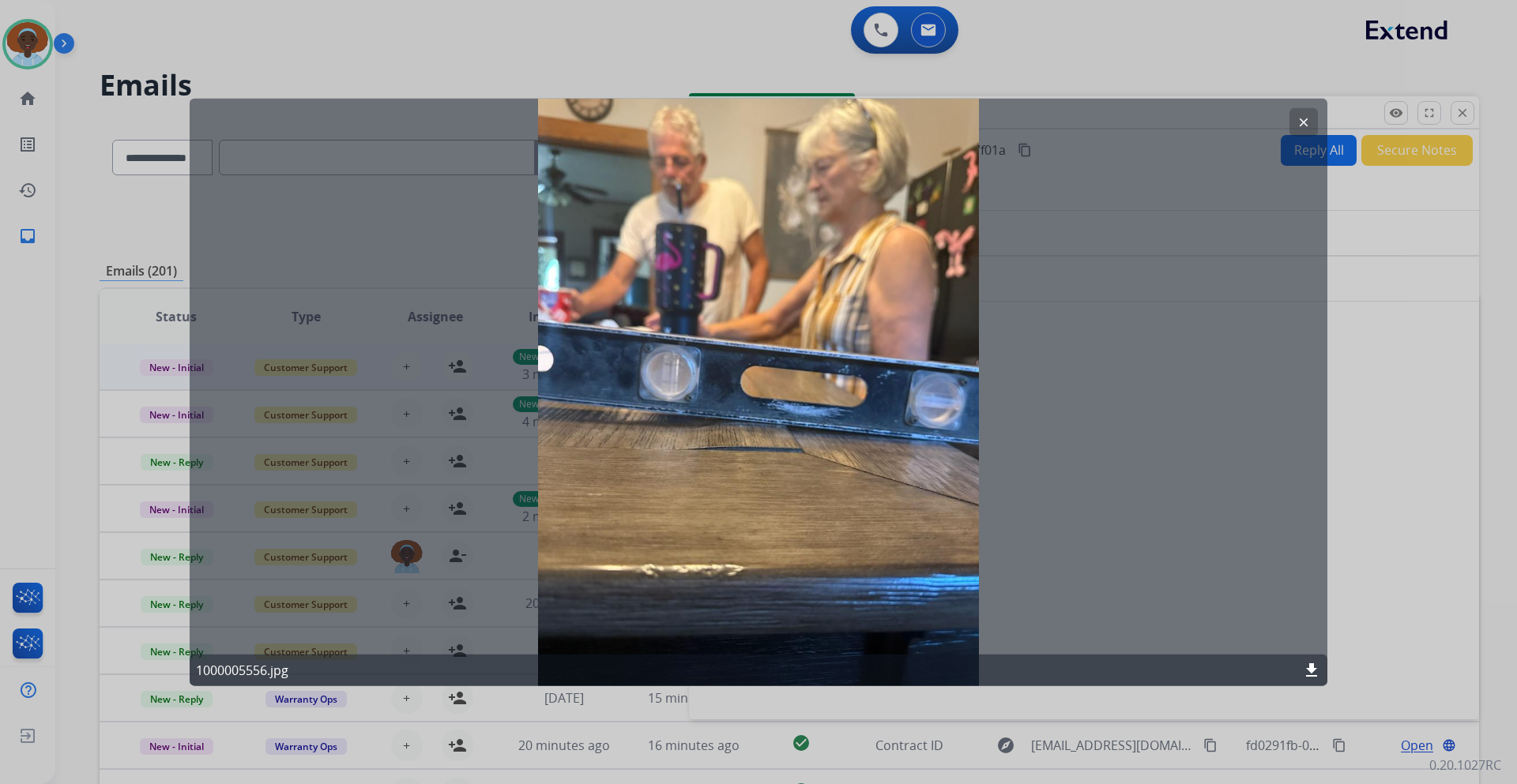
click at [1300, 125] on mat-icon "clear" at bounding box center [1304, 121] width 14 height 14
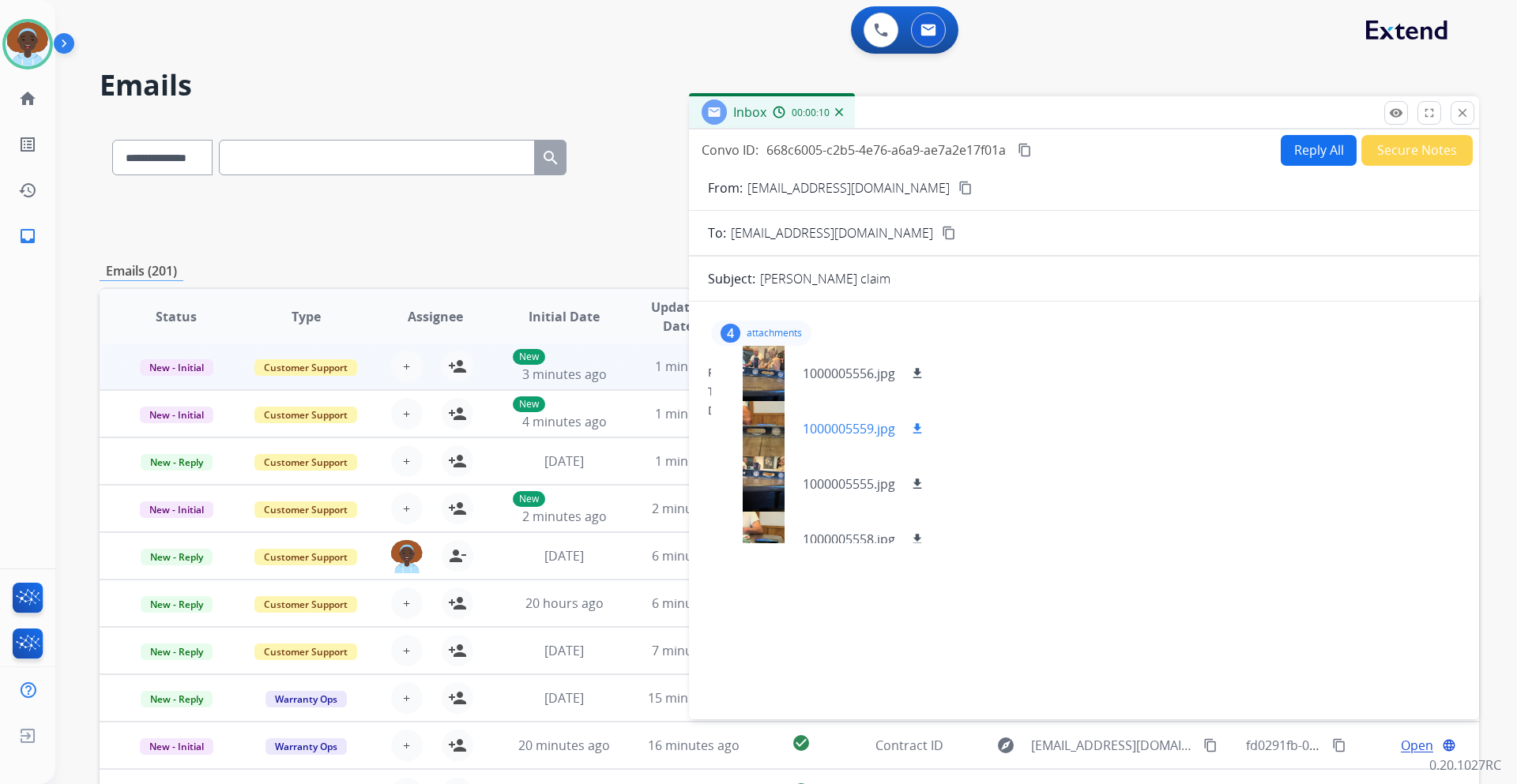
click at [769, 435] on div at bounding box center [764, 429] width 79 height 55
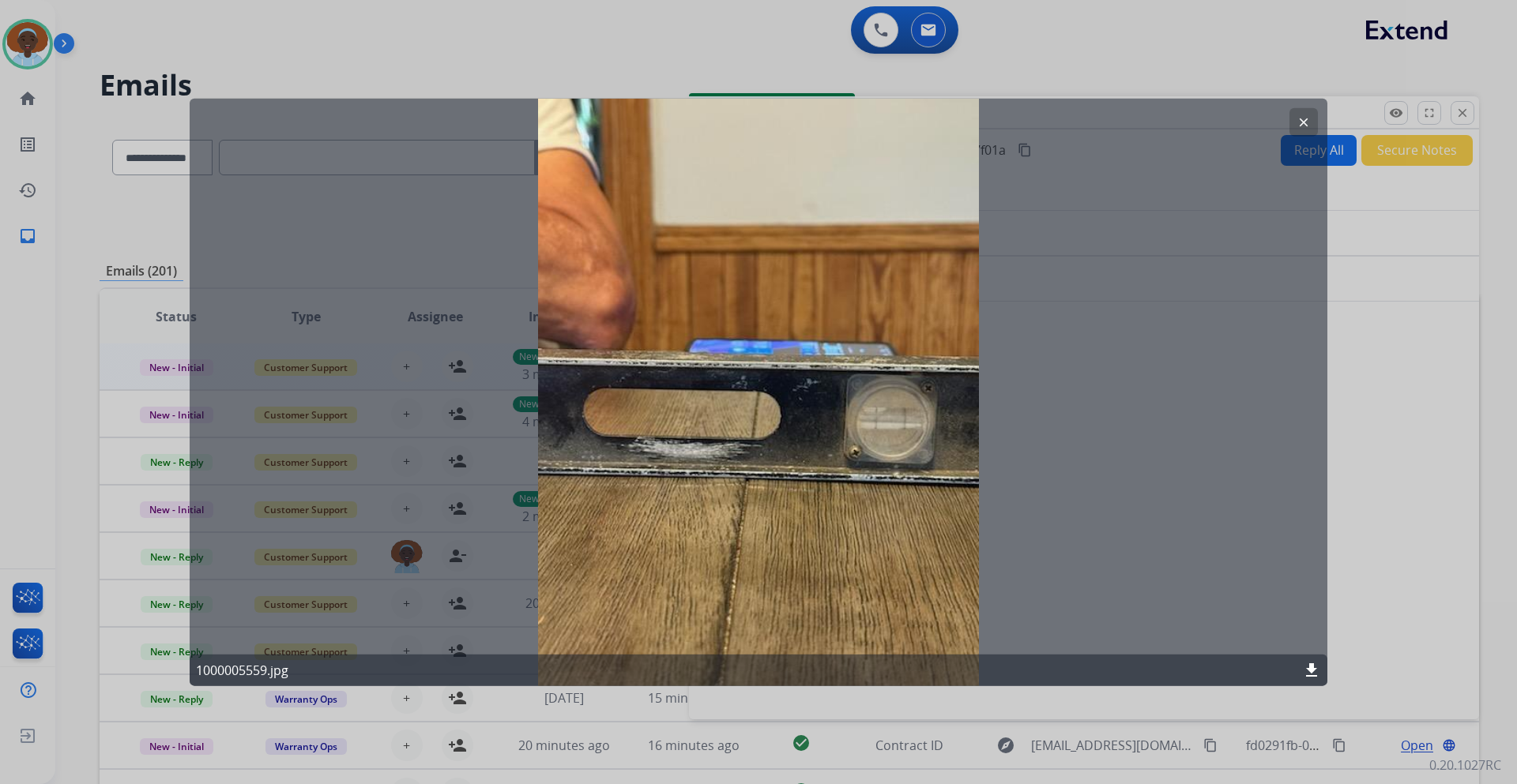
drag, startPoint x: 1305, startPoint y: 119, endPoint x: 1306, endPoint y: 136, distance: 17.0
click at [1305, 120] on mat-icon "clear" at bounding box center [1304, 121] width 14 height 14
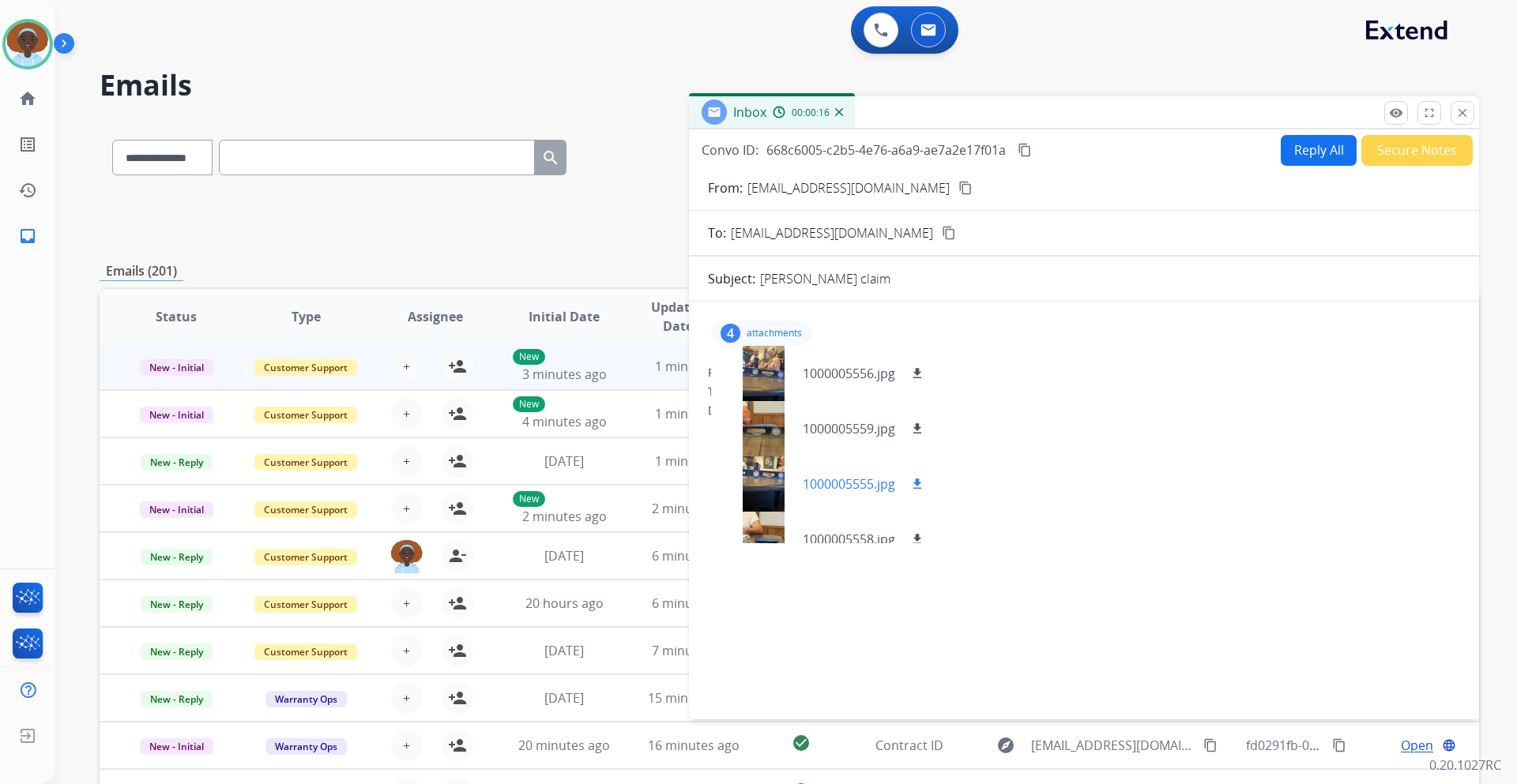
click at [769, 467] on div at bounding box center [764, 484] width 79 height 55
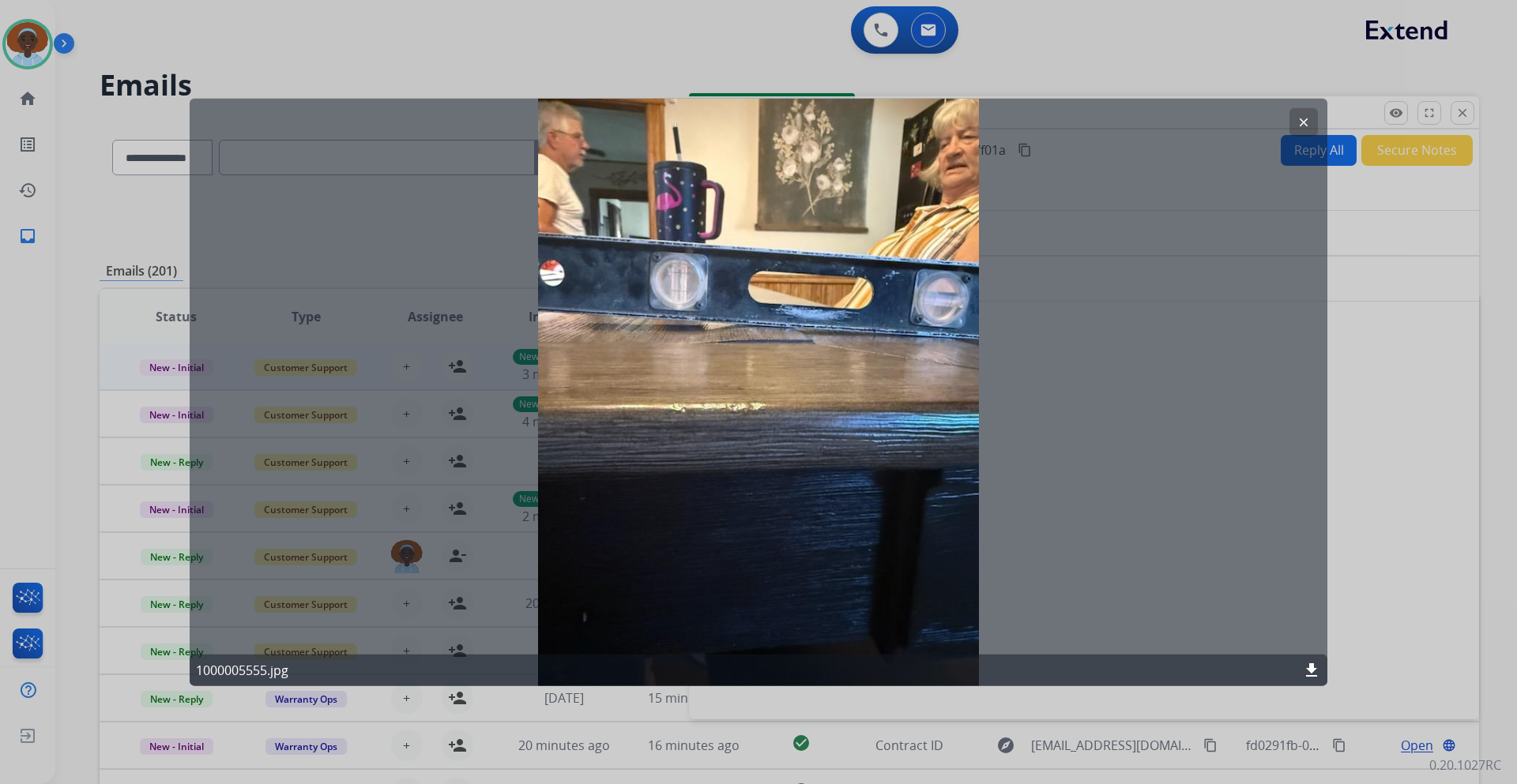
click at [1295, 120] on button "clear" at bounding box center [1304, 121] width 28 height 28
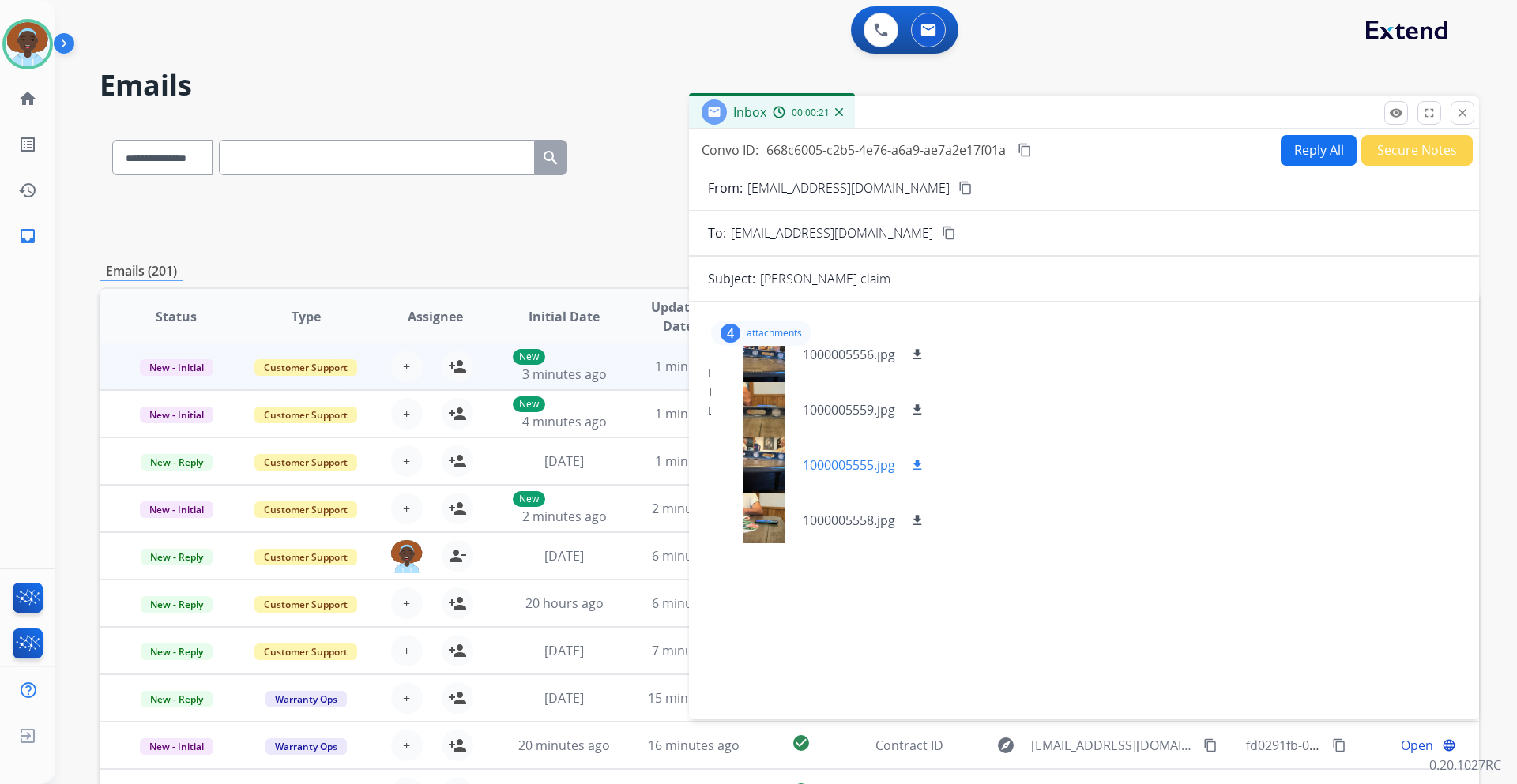
scroll to position [23, 0]
click at [764, 510] on div at bounding box center [764, 515] width 79 height 55
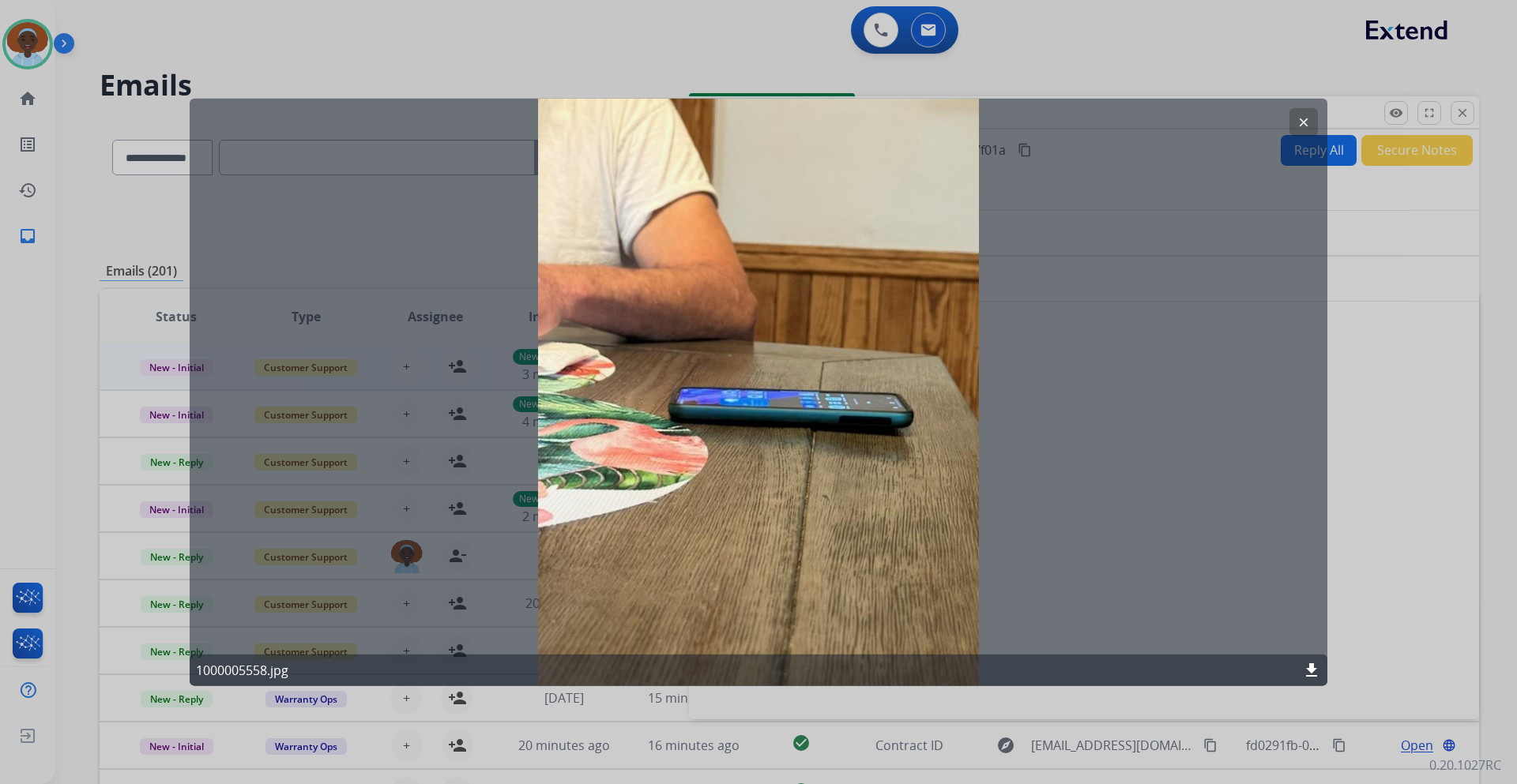
click at [1306, 115] on mat-icon "clear" at bounding box center [1304, 121] width 14 height 14
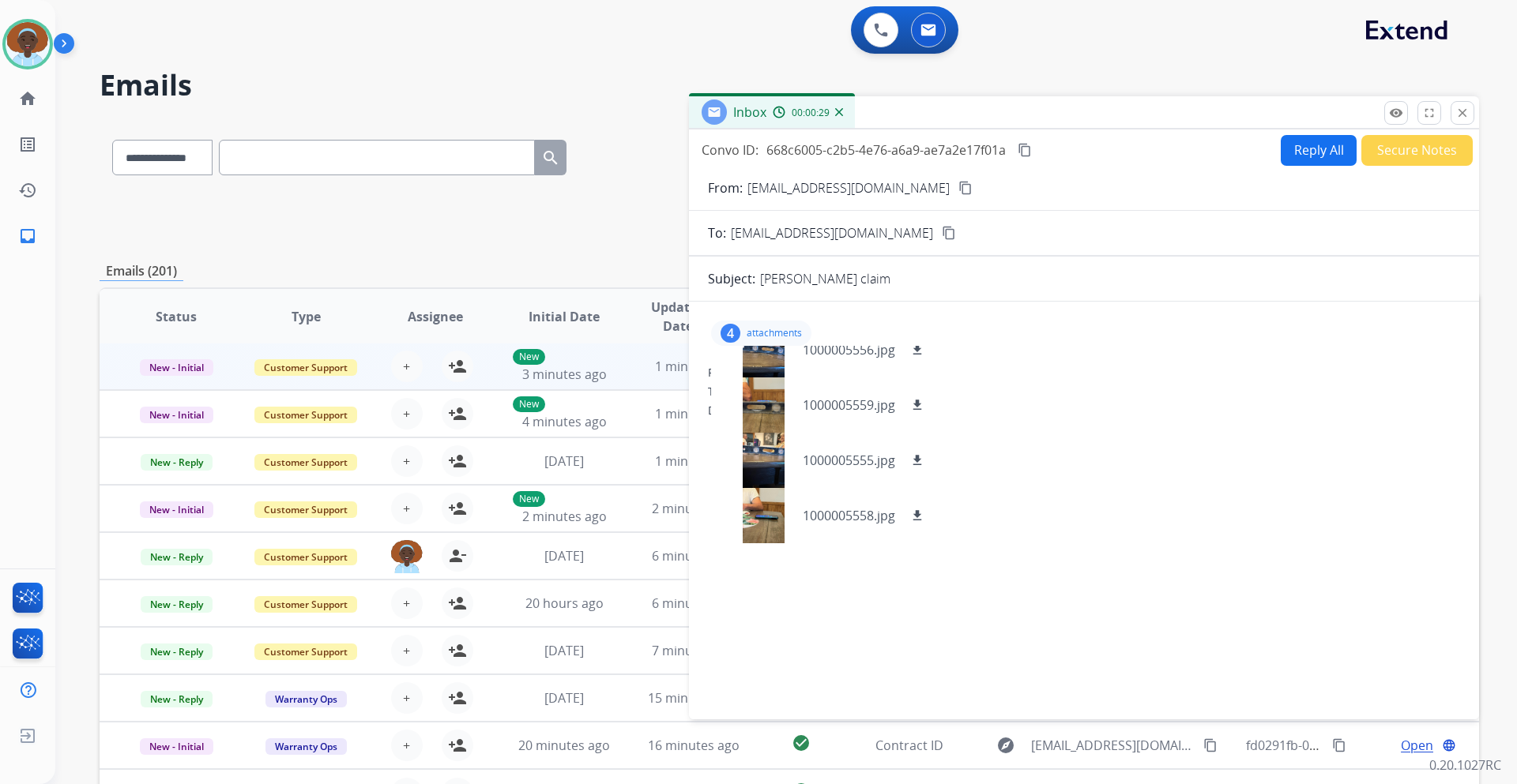
click at [1458, 113] on mat-icon "close" at bounding box center [1463, 112] width 14 height 14
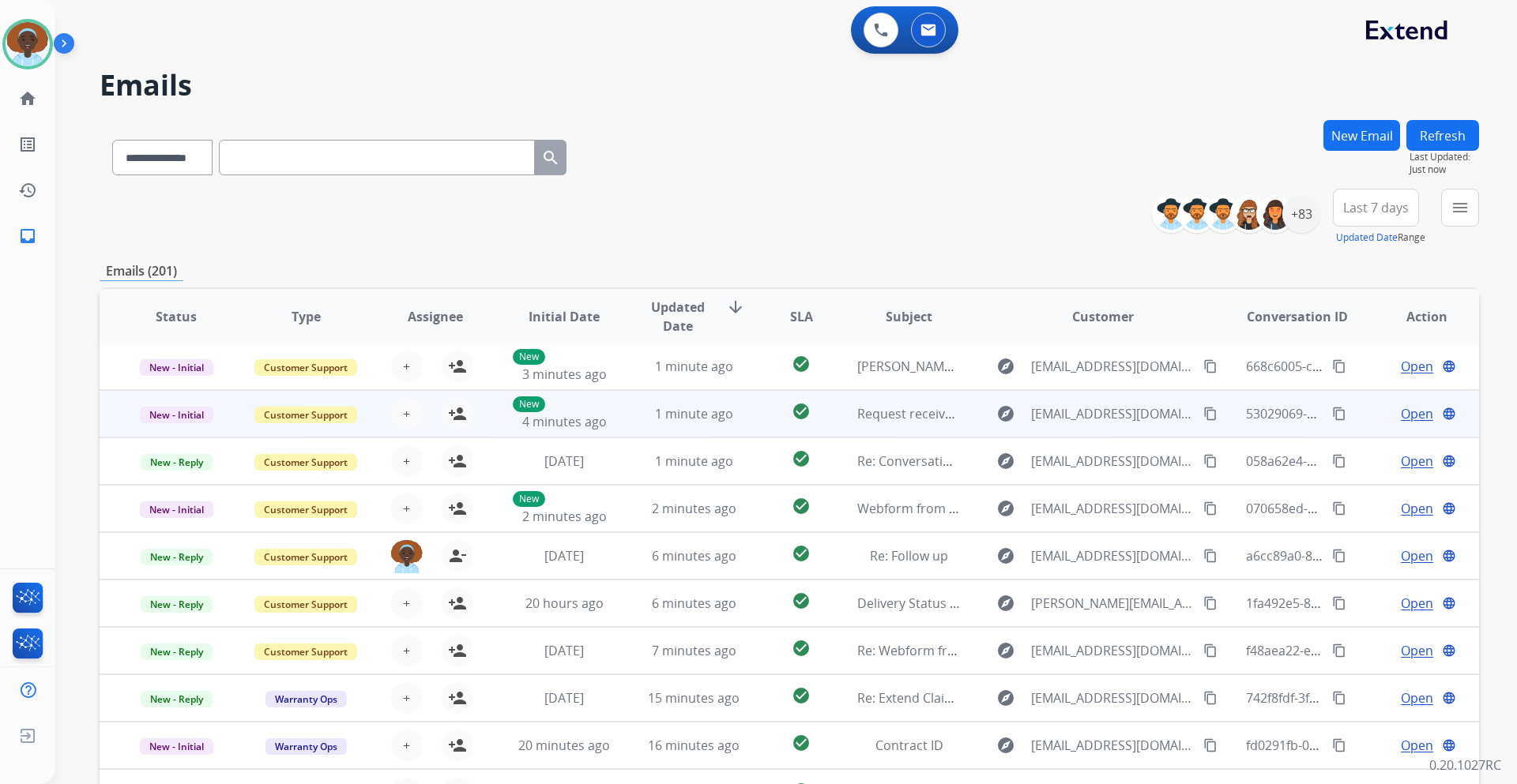
click at [1401, 417] on span "Open" at bounding box center [1417, 413] width 33 height 19
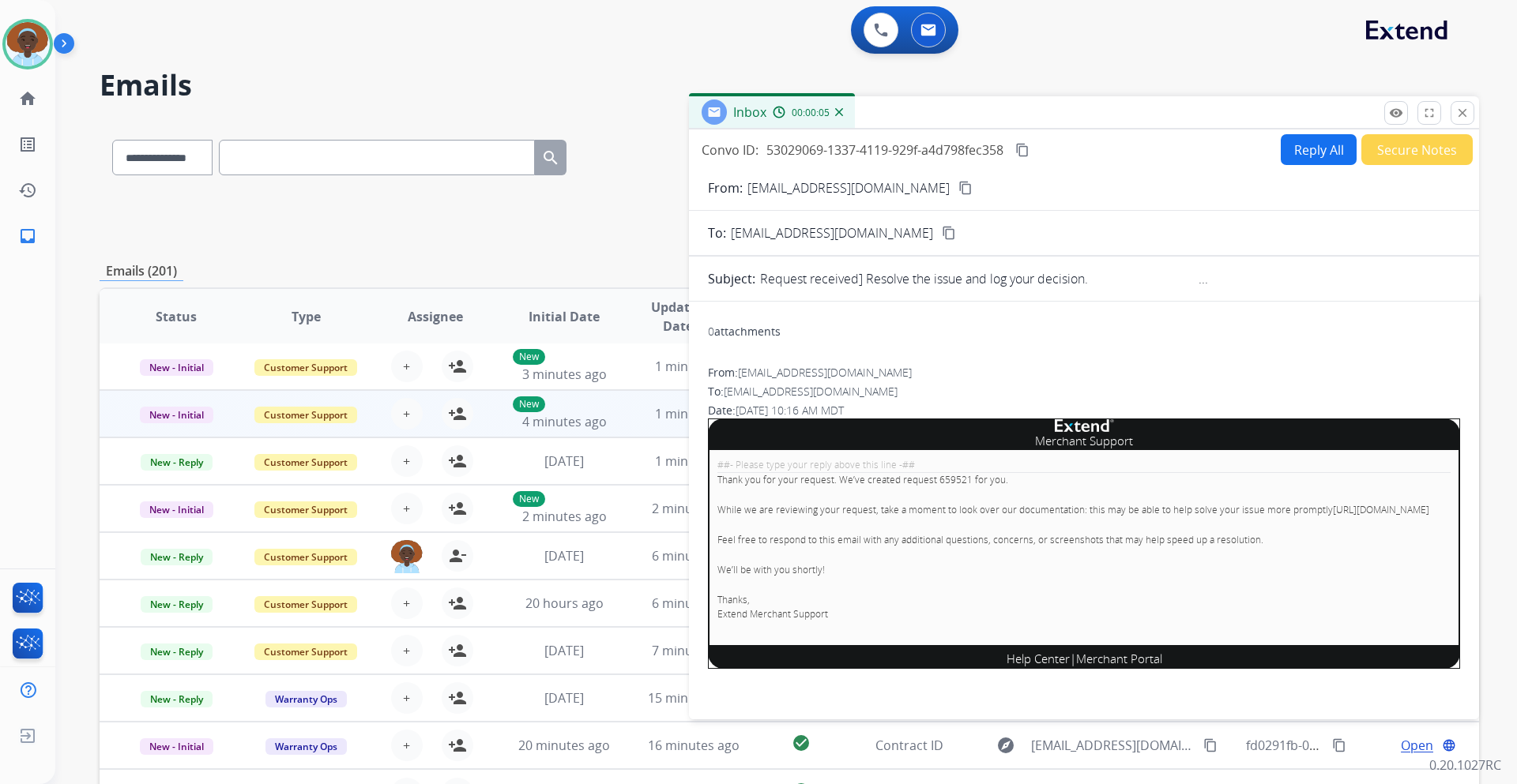
scroll to position [0, 0]
click at [1318, 150] on button "Reply All" at bounding box center [1319, 149] width 76 height 31
select select "**********"
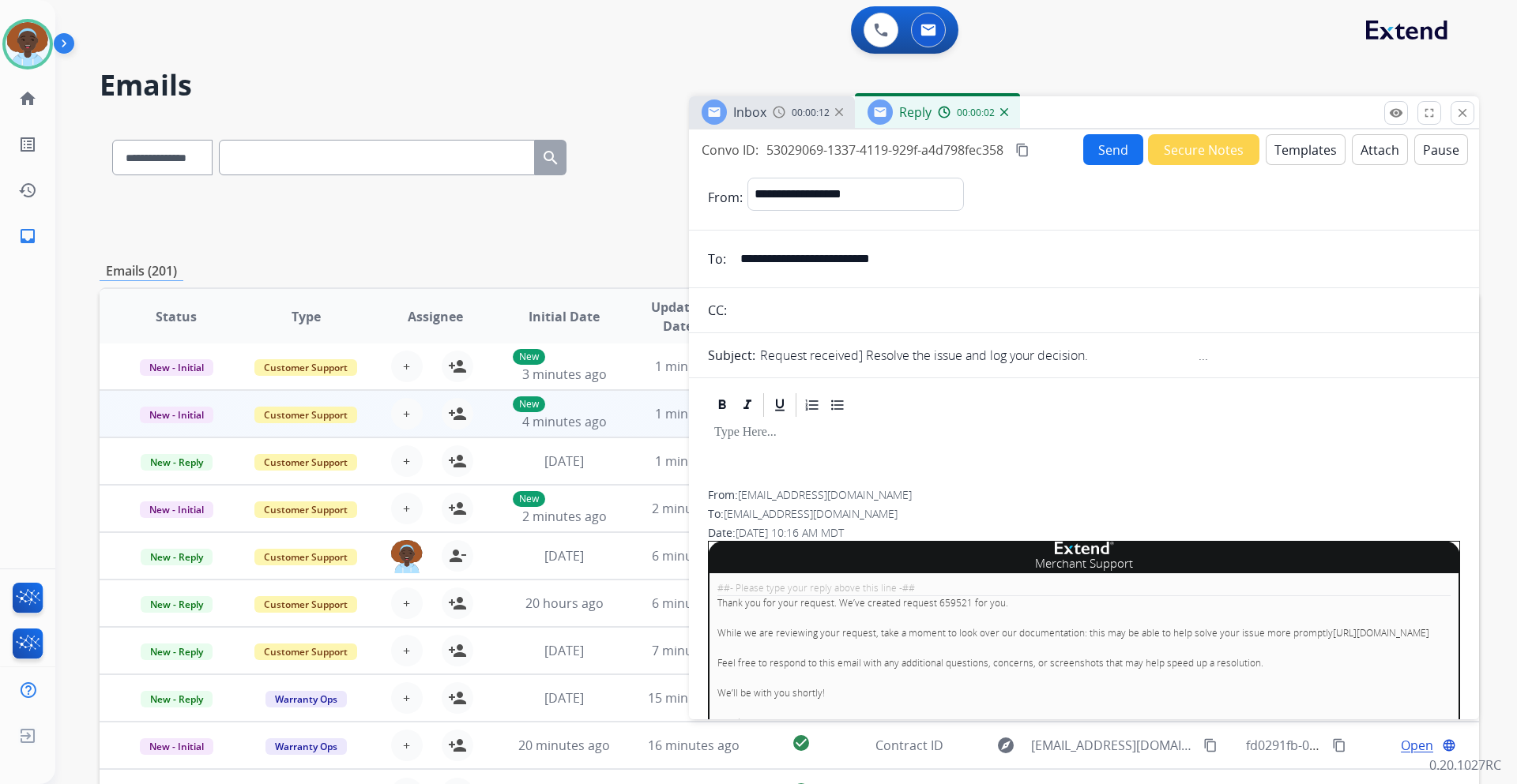
click at [1185, 156] on button "Secure Notes" at bounding box center [1204, 149] width 111 height 31
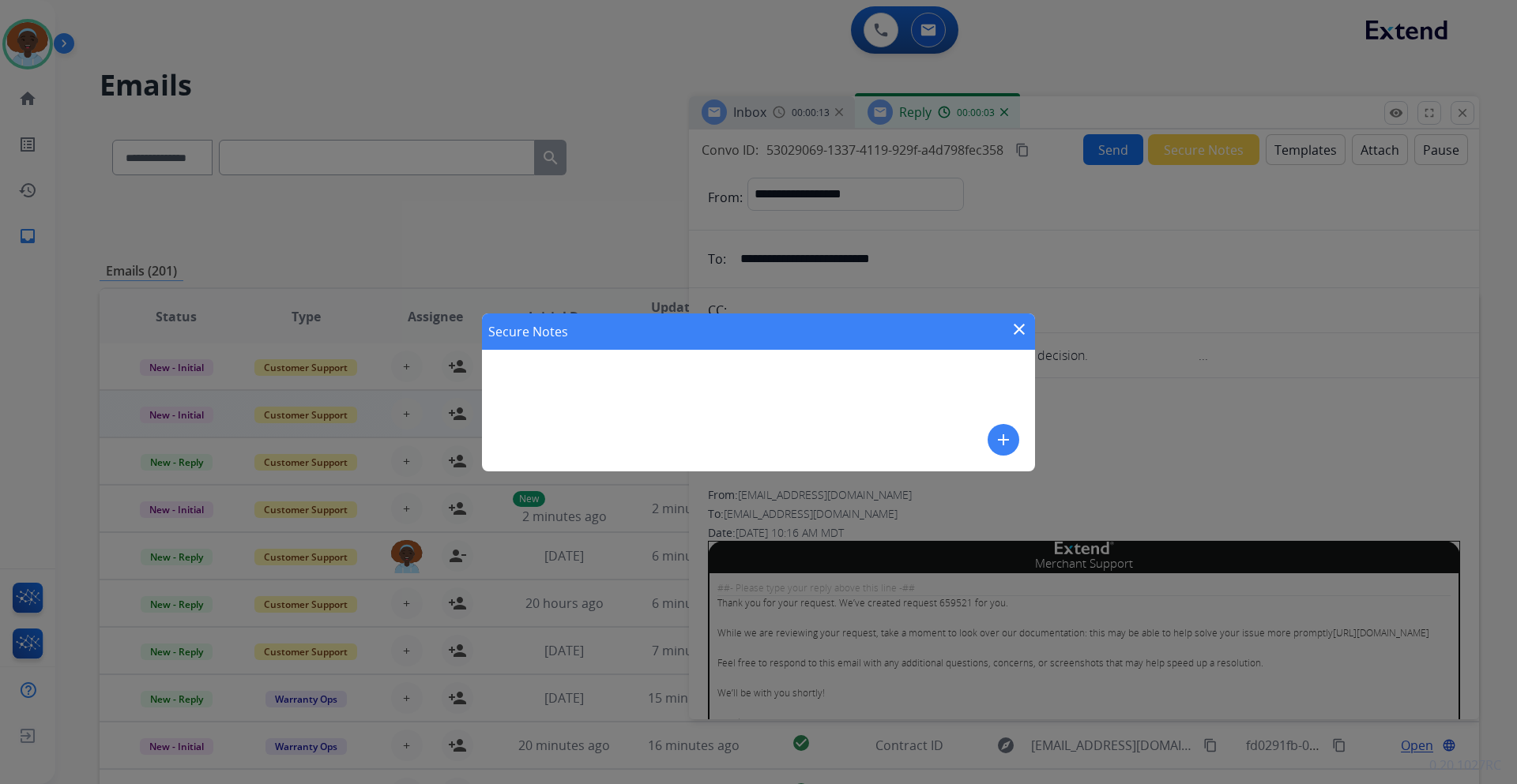
click at [1006, 442] on mat-icon "add" at bounding box center [1003, 439] width 19 height 19
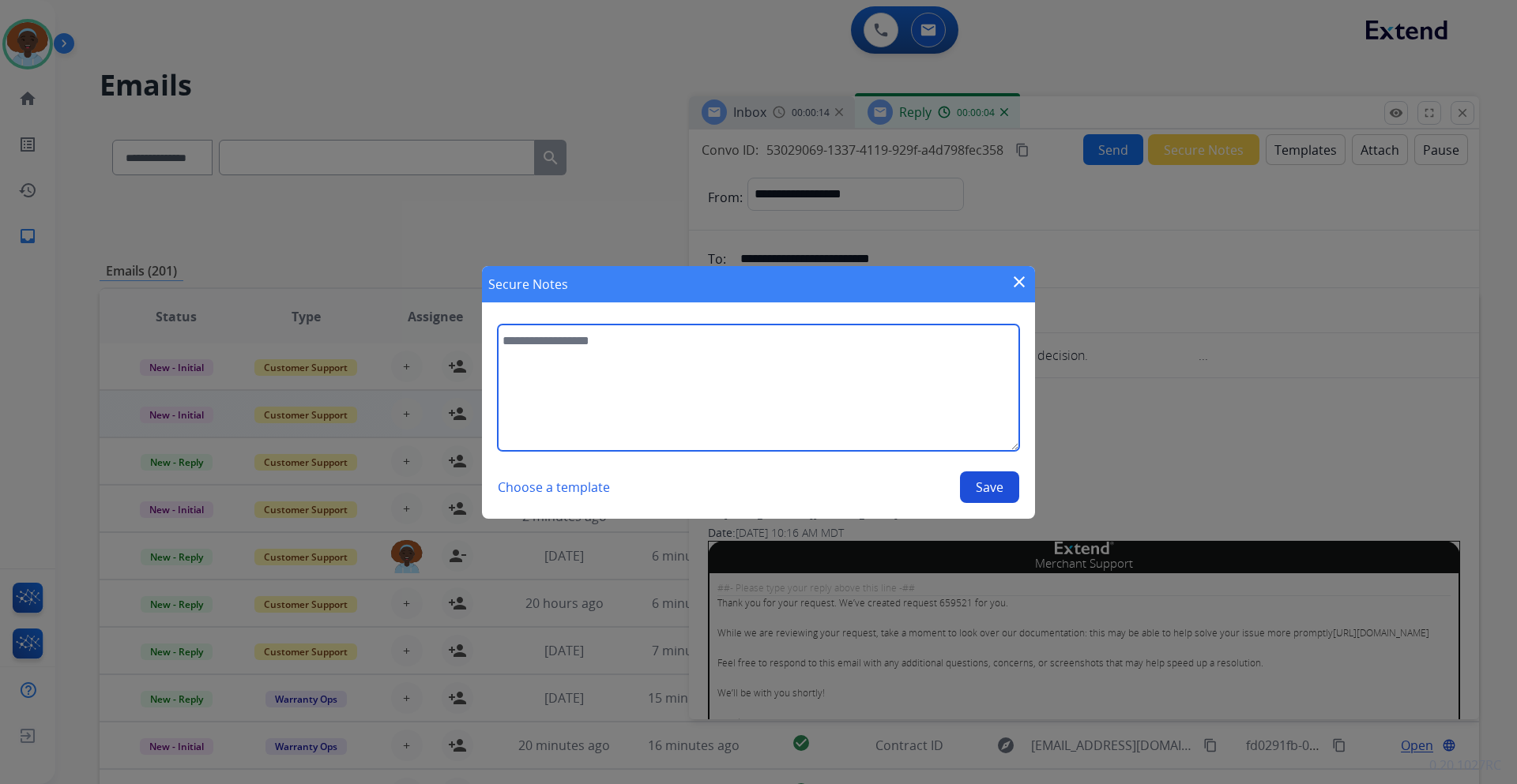
click at [610, 346] on textarea at bounding box center [758, 387] width 522 height 126
type textarea "**********"
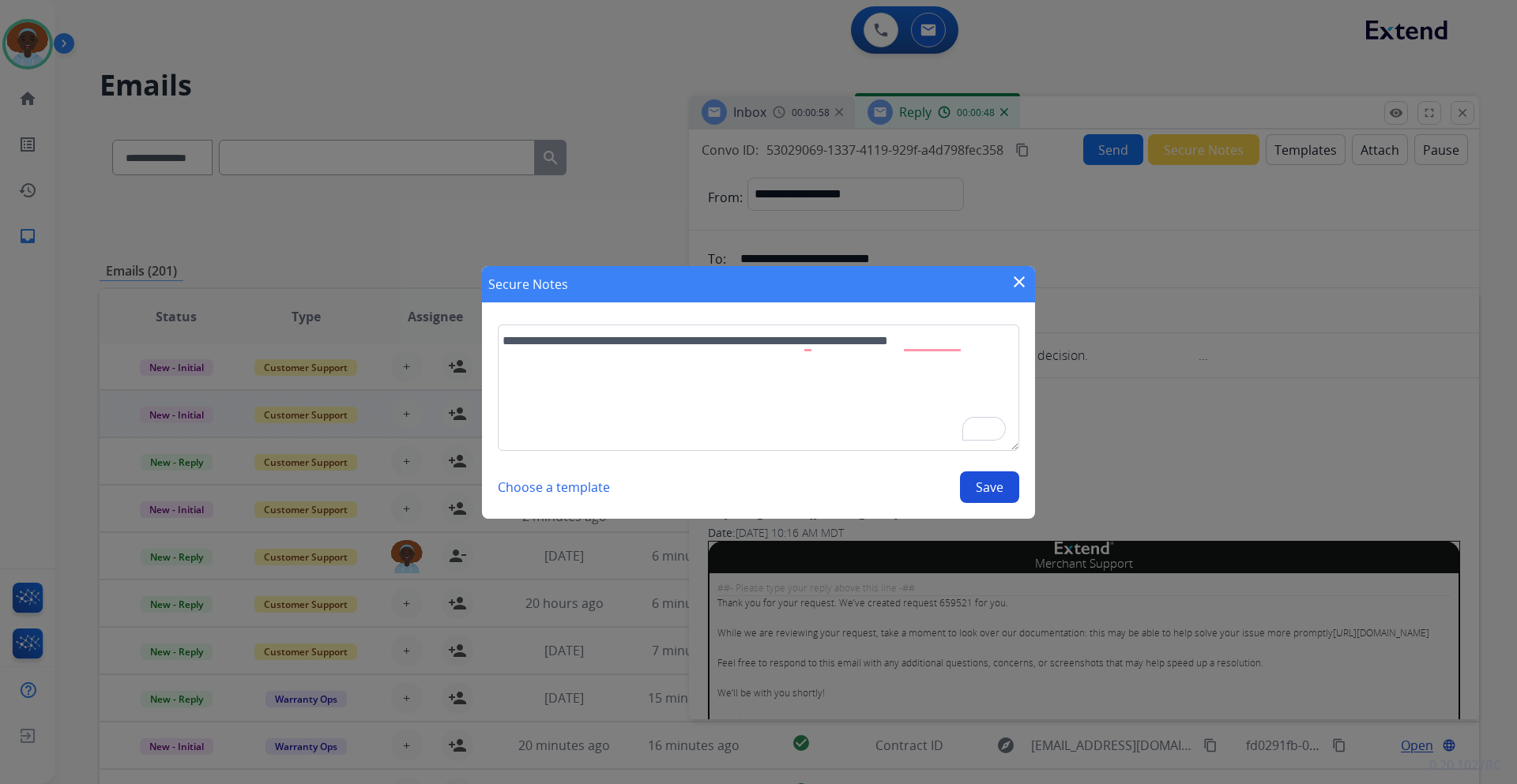
click at [992, 489] on button "Save" at bounding box center [990, 488] width 59 height 32
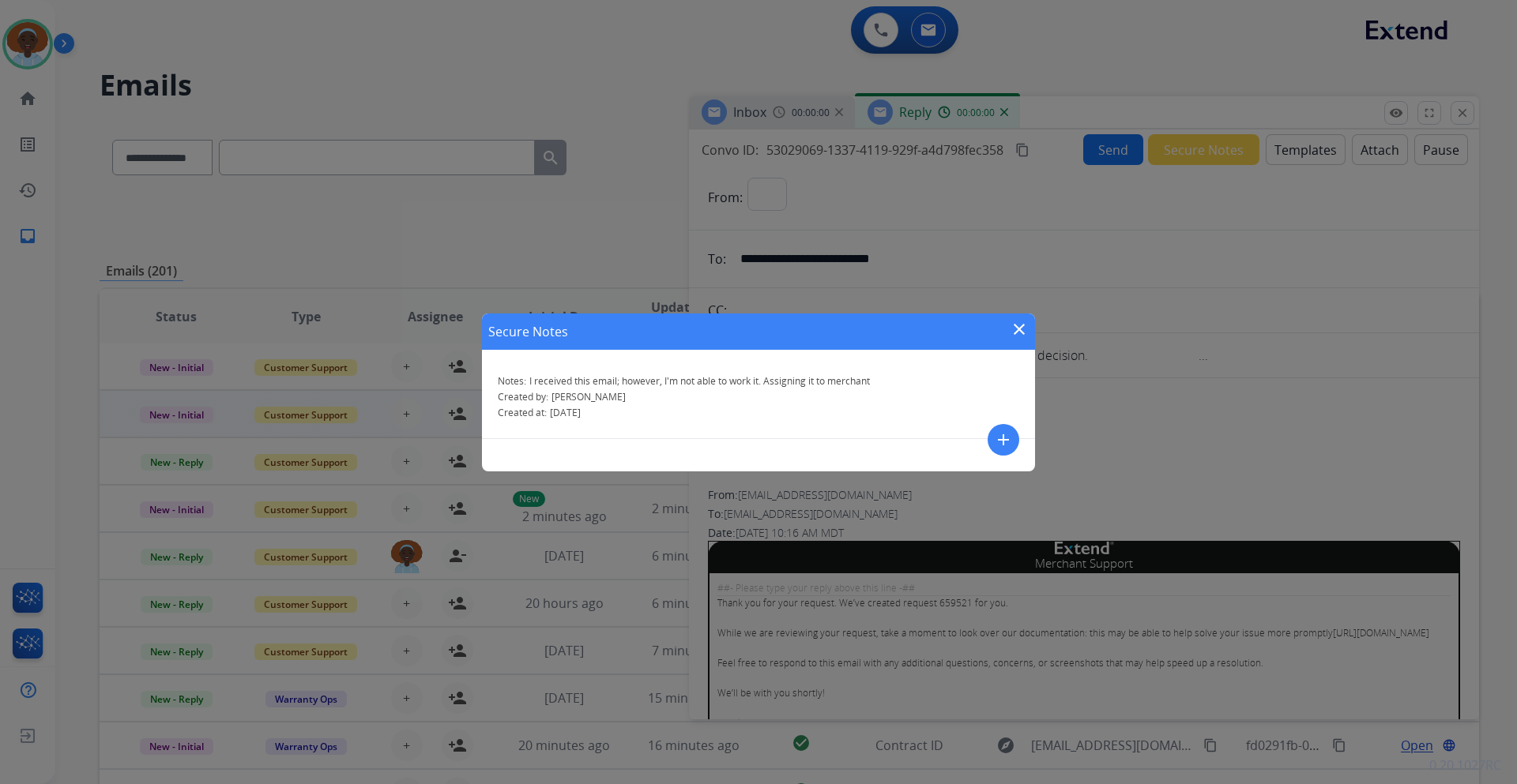
select select "**********"
click at [1022, 331] on mat-icon "close" at bounding box center [1019, 329] width 19 height 19
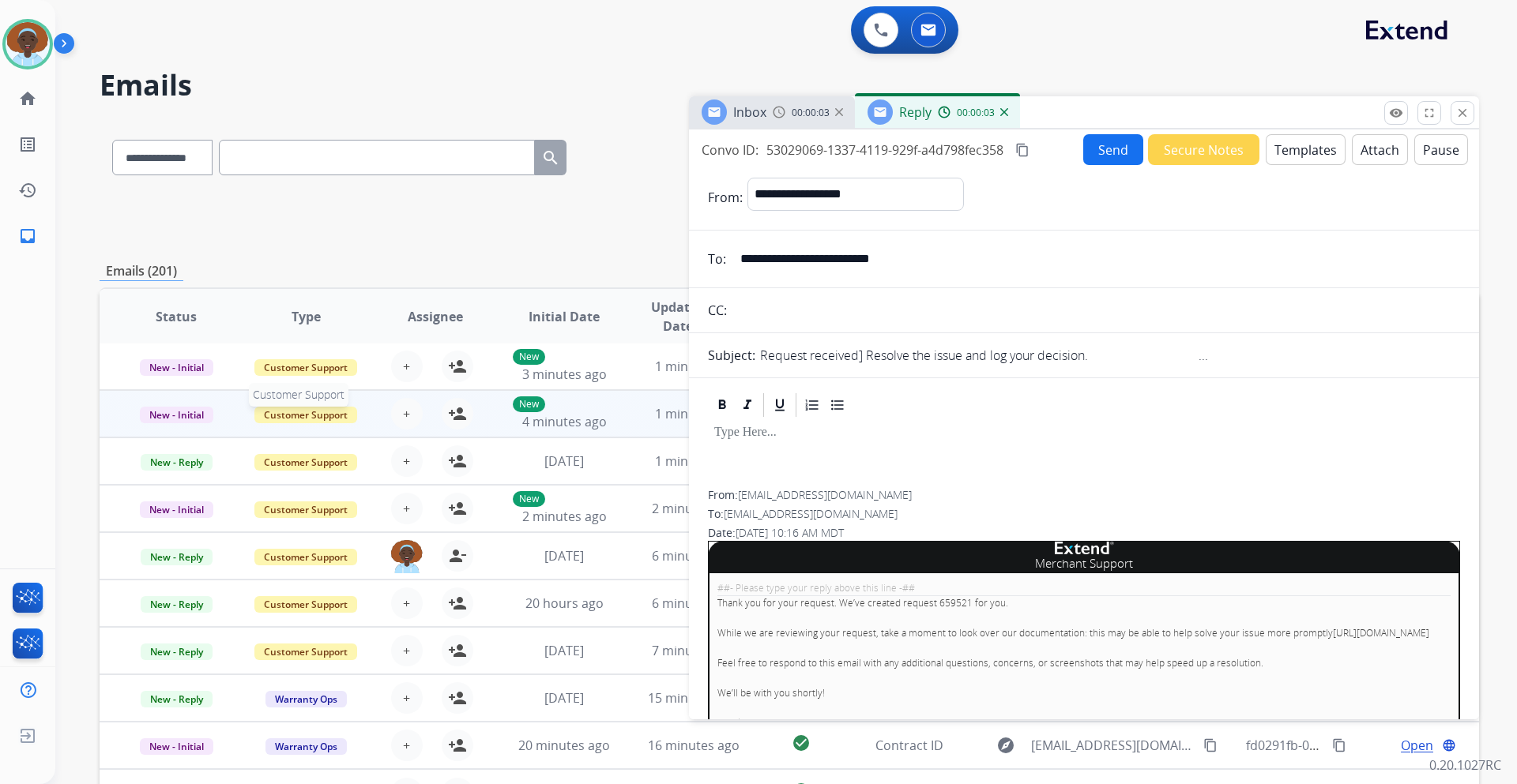
click at [314, 416] on span "Customer Support" at bounding box center [306, 415] width 103 height 17
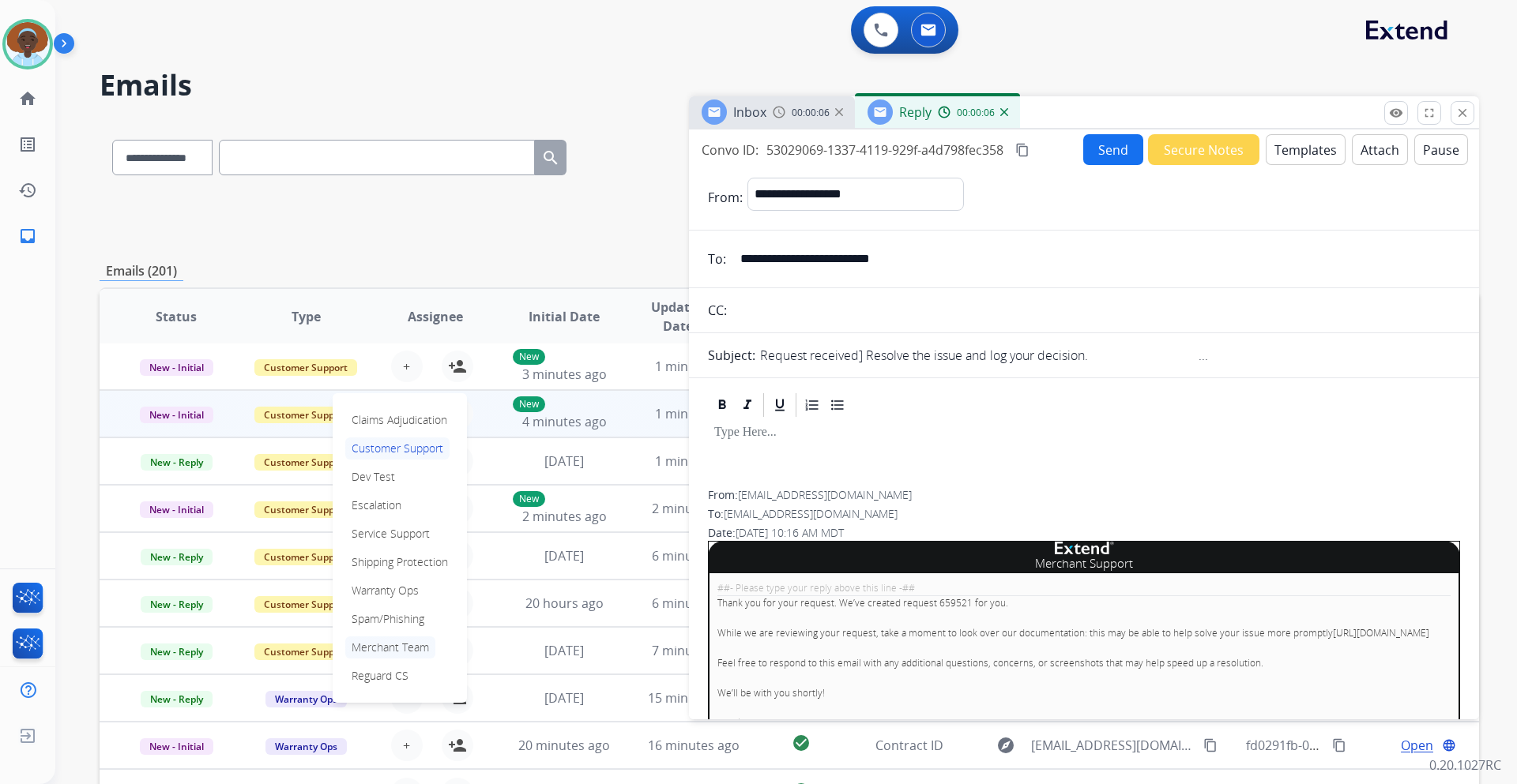
click at [400, 647] on p "Merchant Team" at bounding box center [391, 648] width 90 height 22
click at [659, 443] on div "Are you sure you want to transfer the email from merchant-support@extend.com on…" at bounding box center [789, 510] width 303 height 286
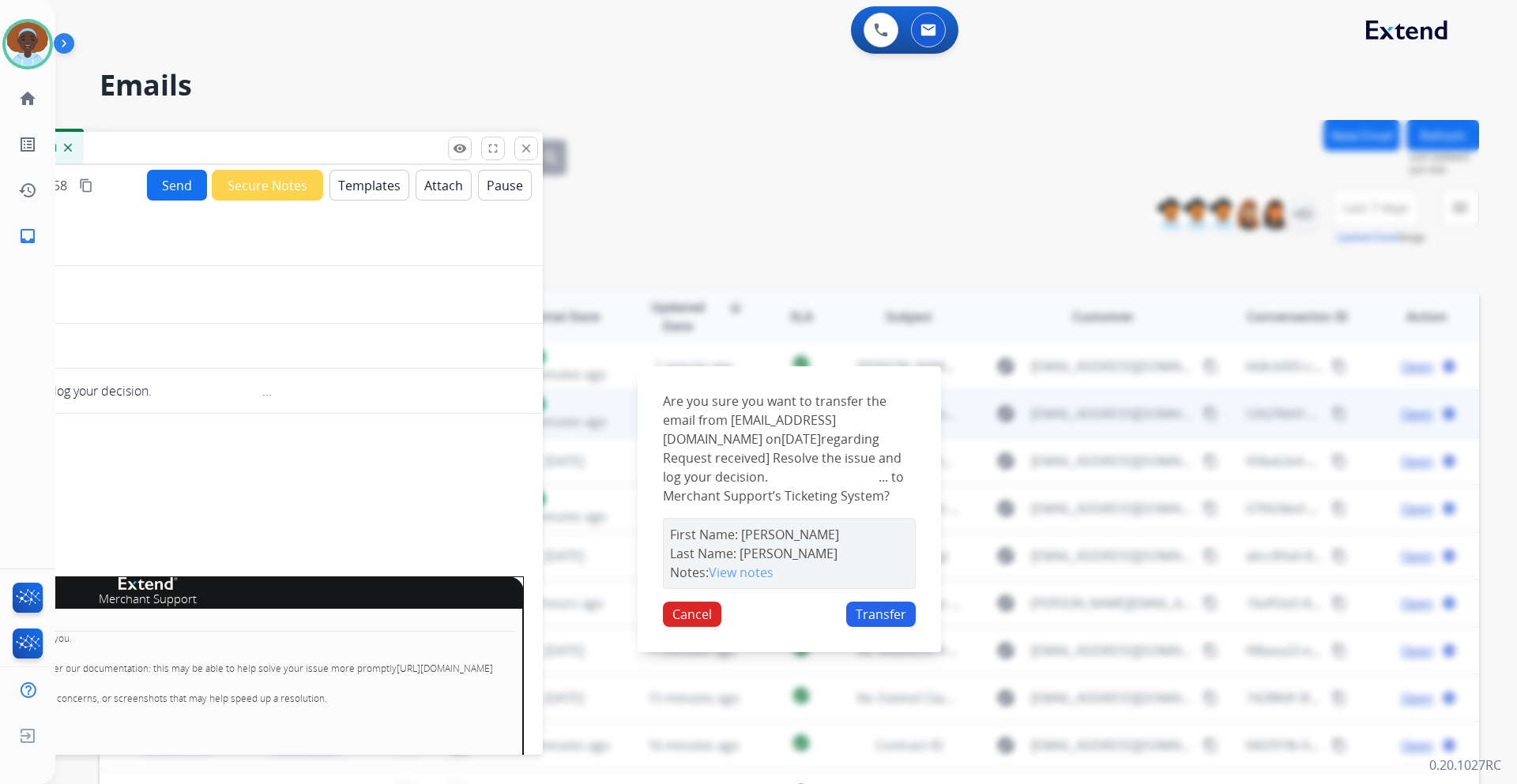
drag, startPoint x: 1312, startPoint y: 115, endPoint x: 375, endPoint y: 150, distance: 937.7
click at [375, 150] on div "Inbox 00:00:11 Reply 00:00:11" at bounding box center [148, 149] width 790 height 33
click at [878, 626] on button "Transfer" at bounding box center [881, 614] width 69 height 25
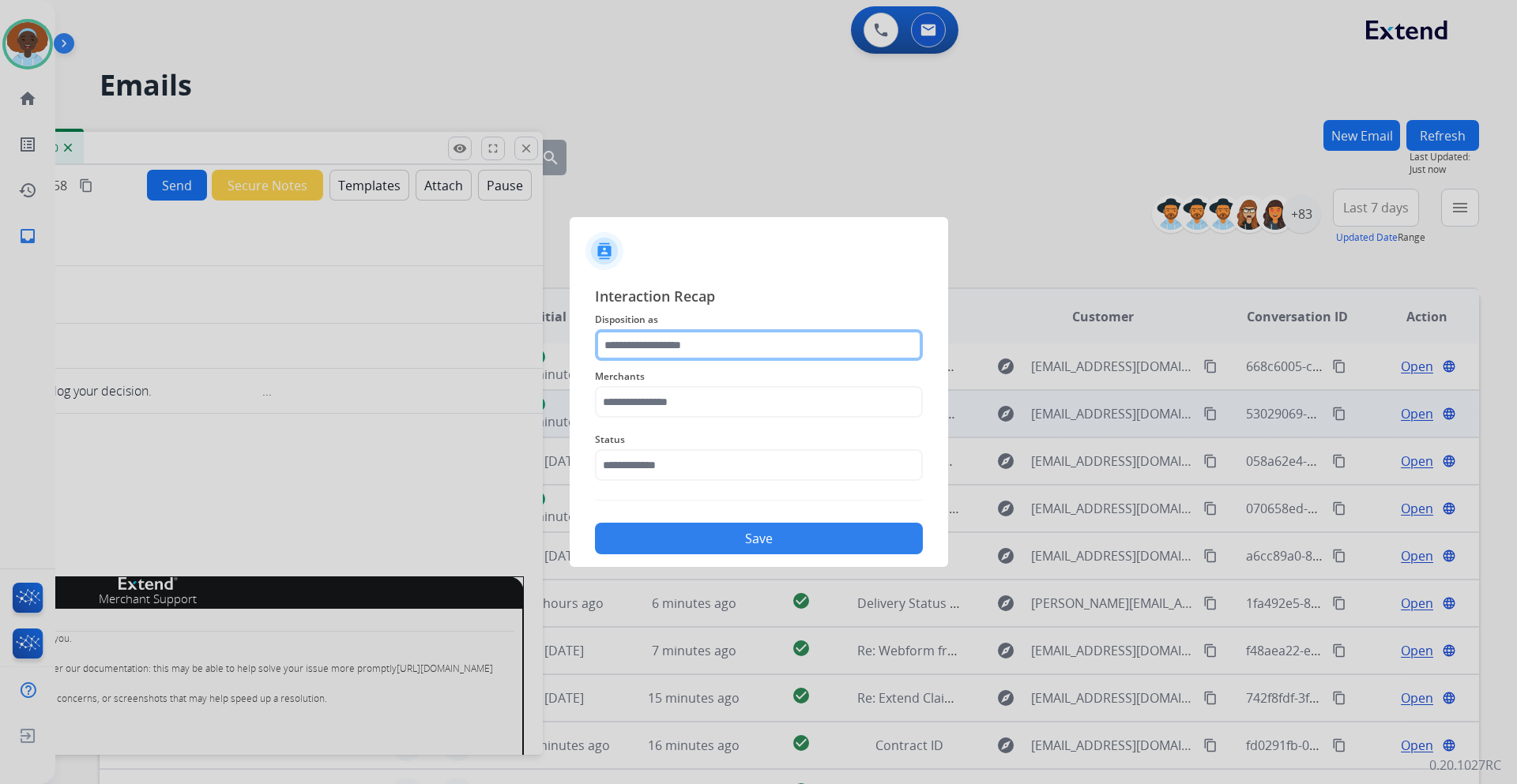
click at [684, 346] on input "text" at bounding box center [759, 346] width 328 height 32
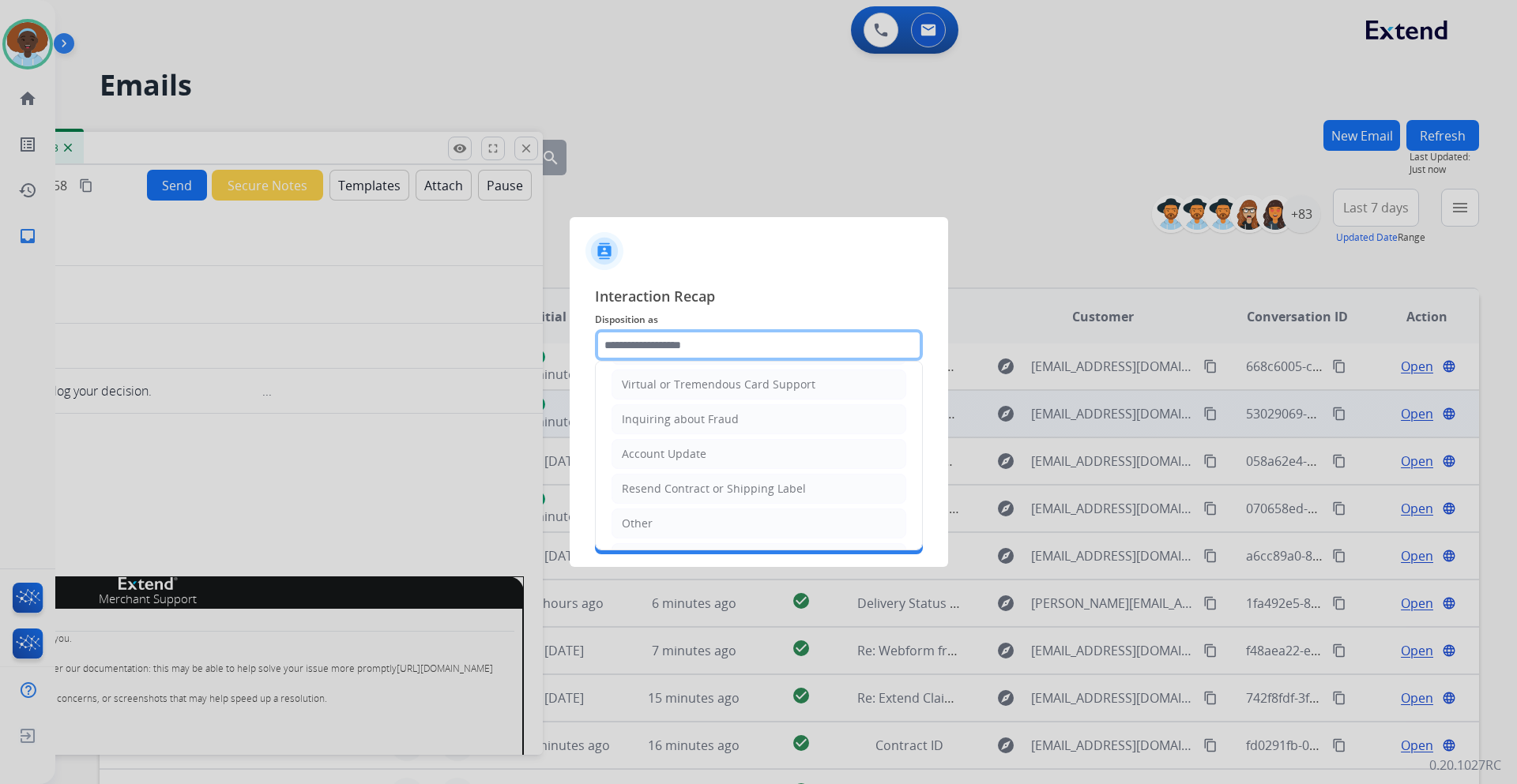
scroll to position [247, 0]
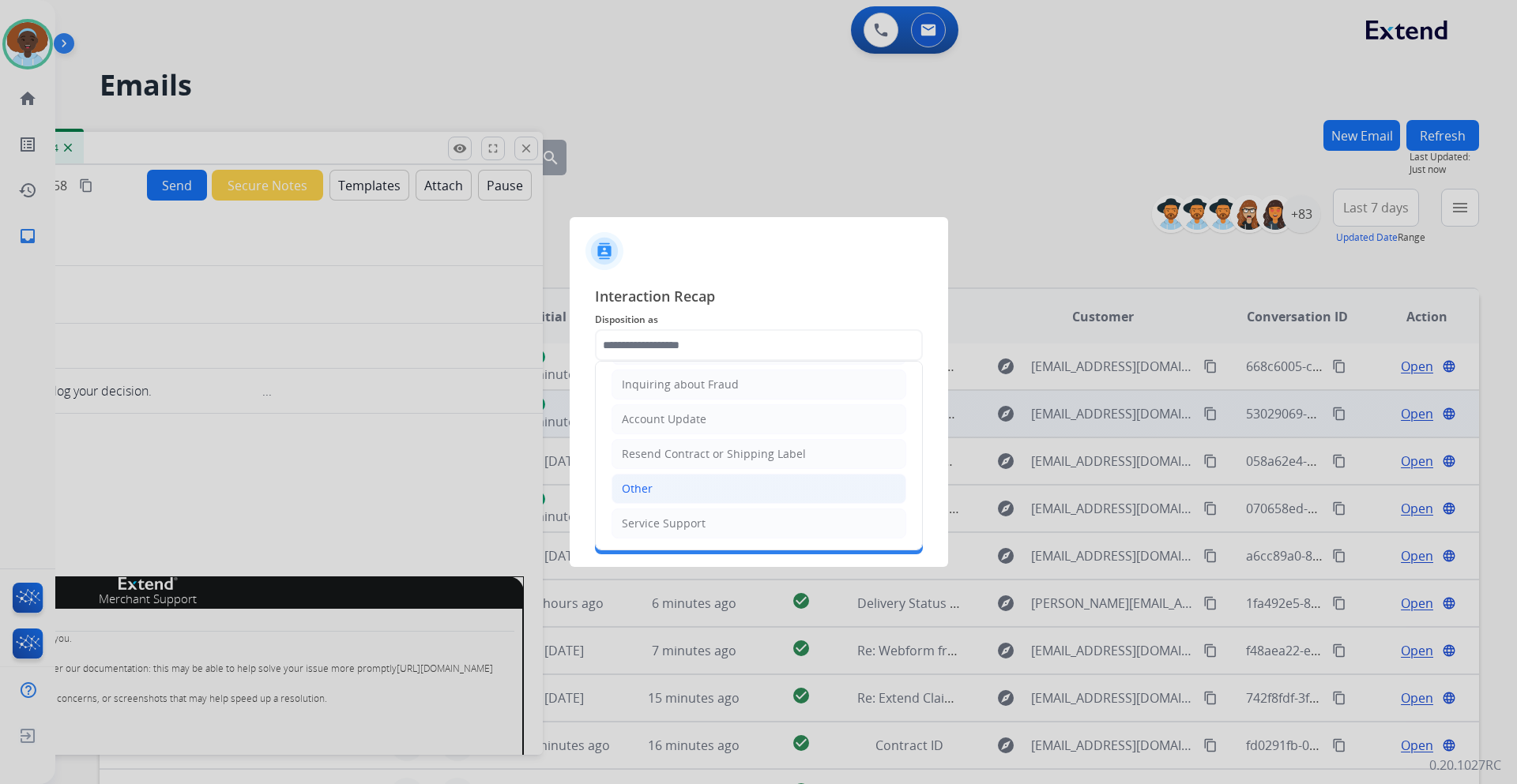
click at [707, 486] on li "Other" at bounding box center [759, 489] width 295 height 30
type input "*****"
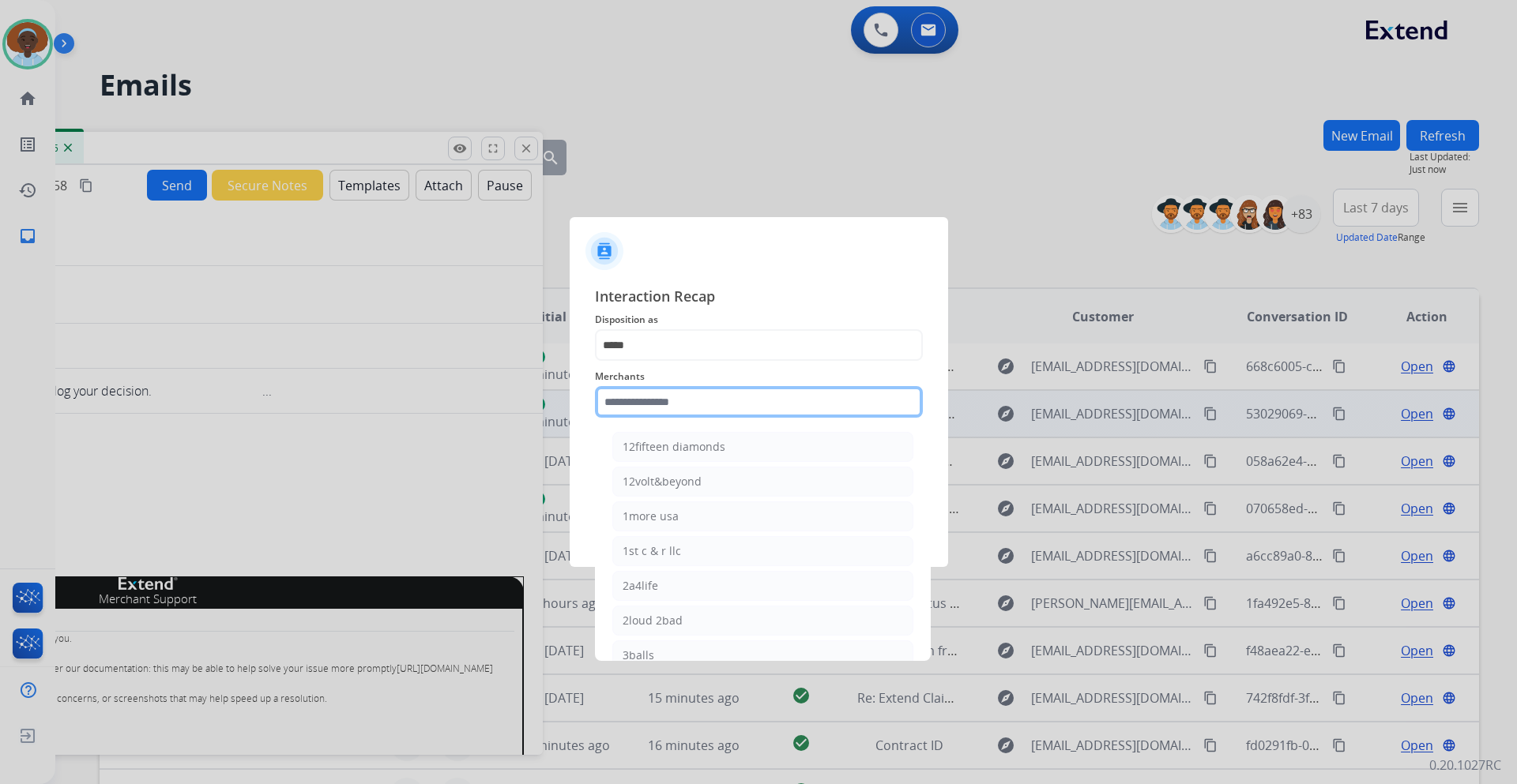
click at [698, 406] on input "text" at bounding box center [759, 402] width 328 height 32
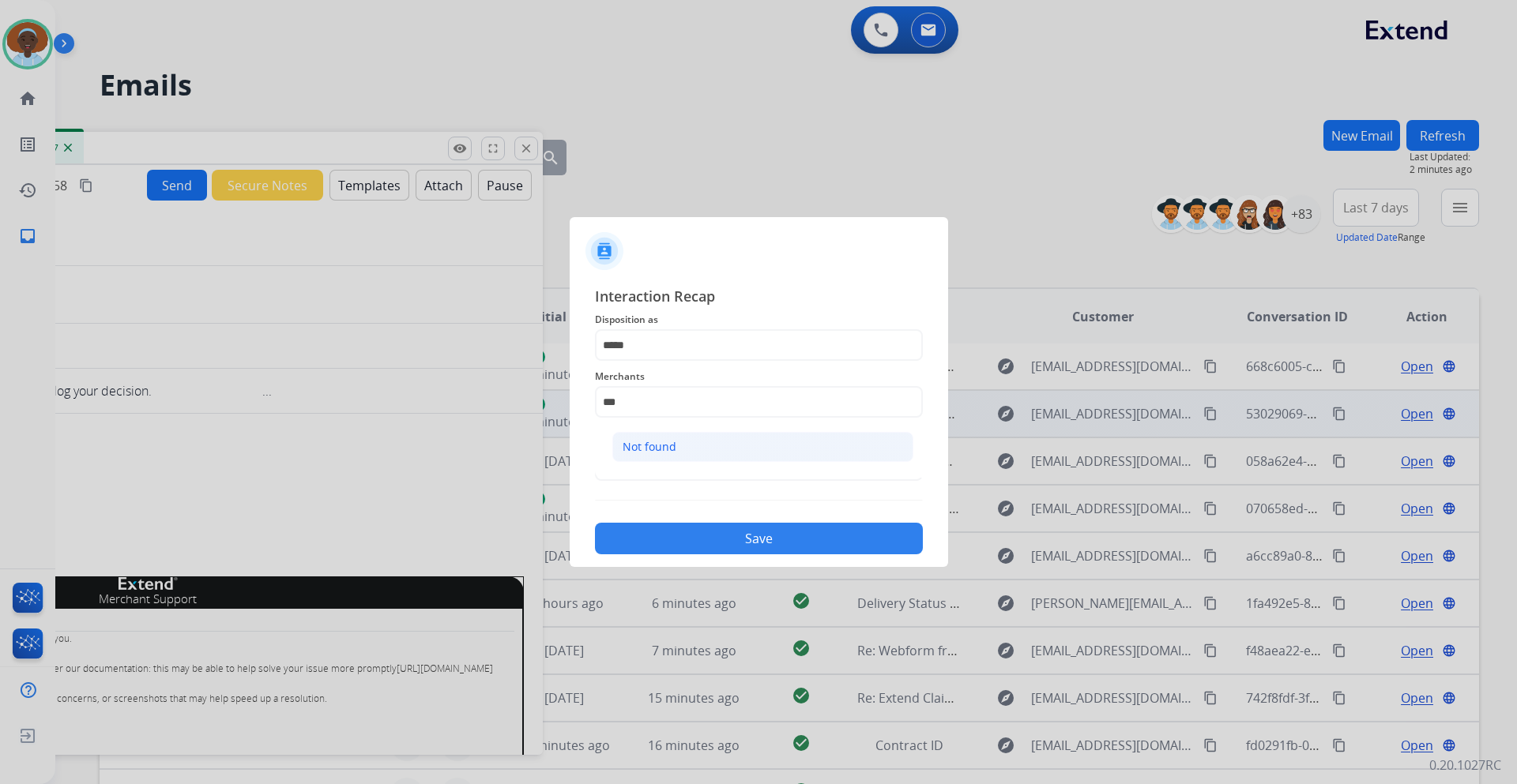
click at [691, 443] on li "Not found" at bounding box center [764, 447] width 301 height 30
type input "*********"
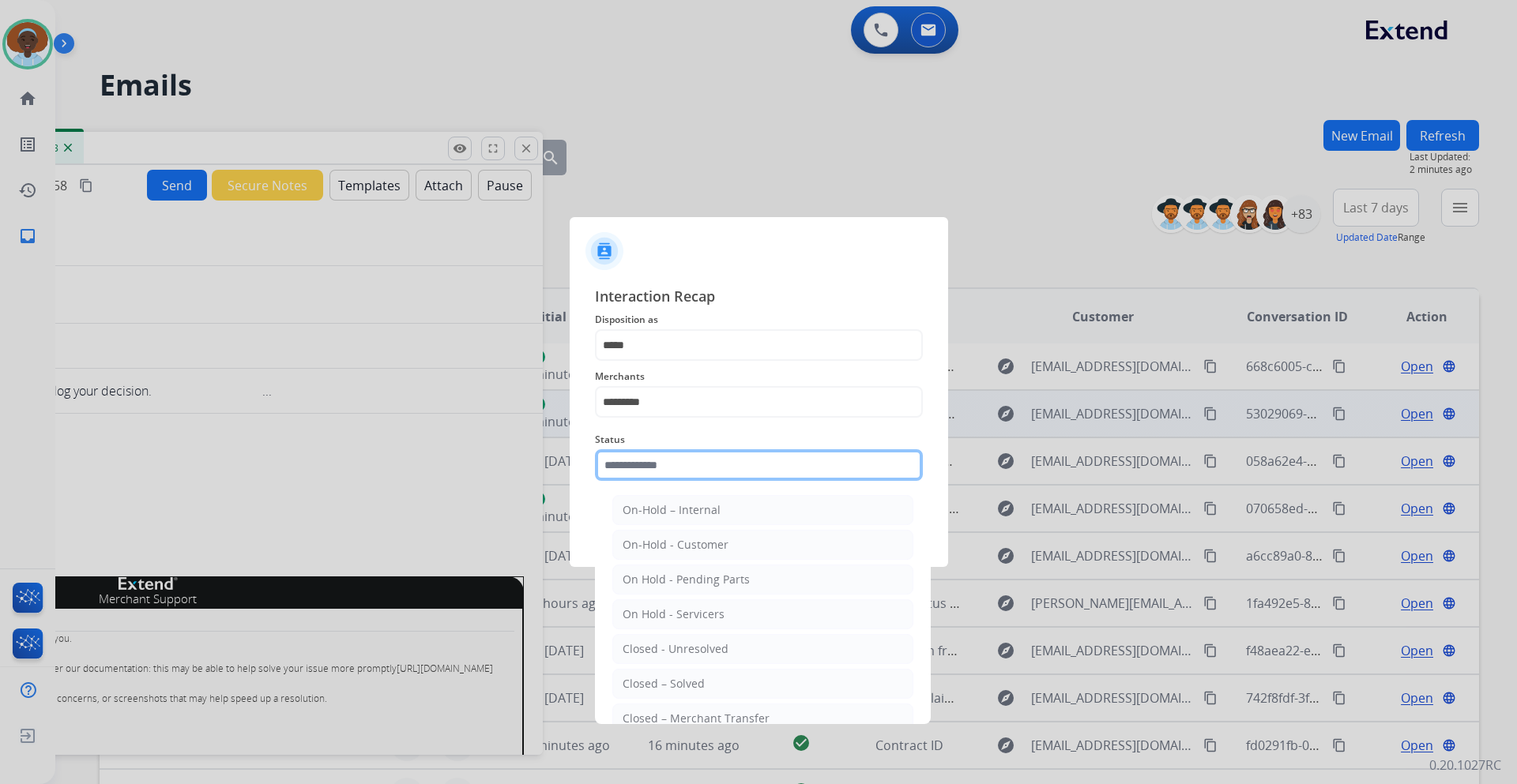
click at [684, 463] on input "text" at bounding box center [759, 465] width 328 height 32
click at [701, 682] on div "Closed – Solved" at bounding box center [664, 684] width 82 height 16
type input "**********"
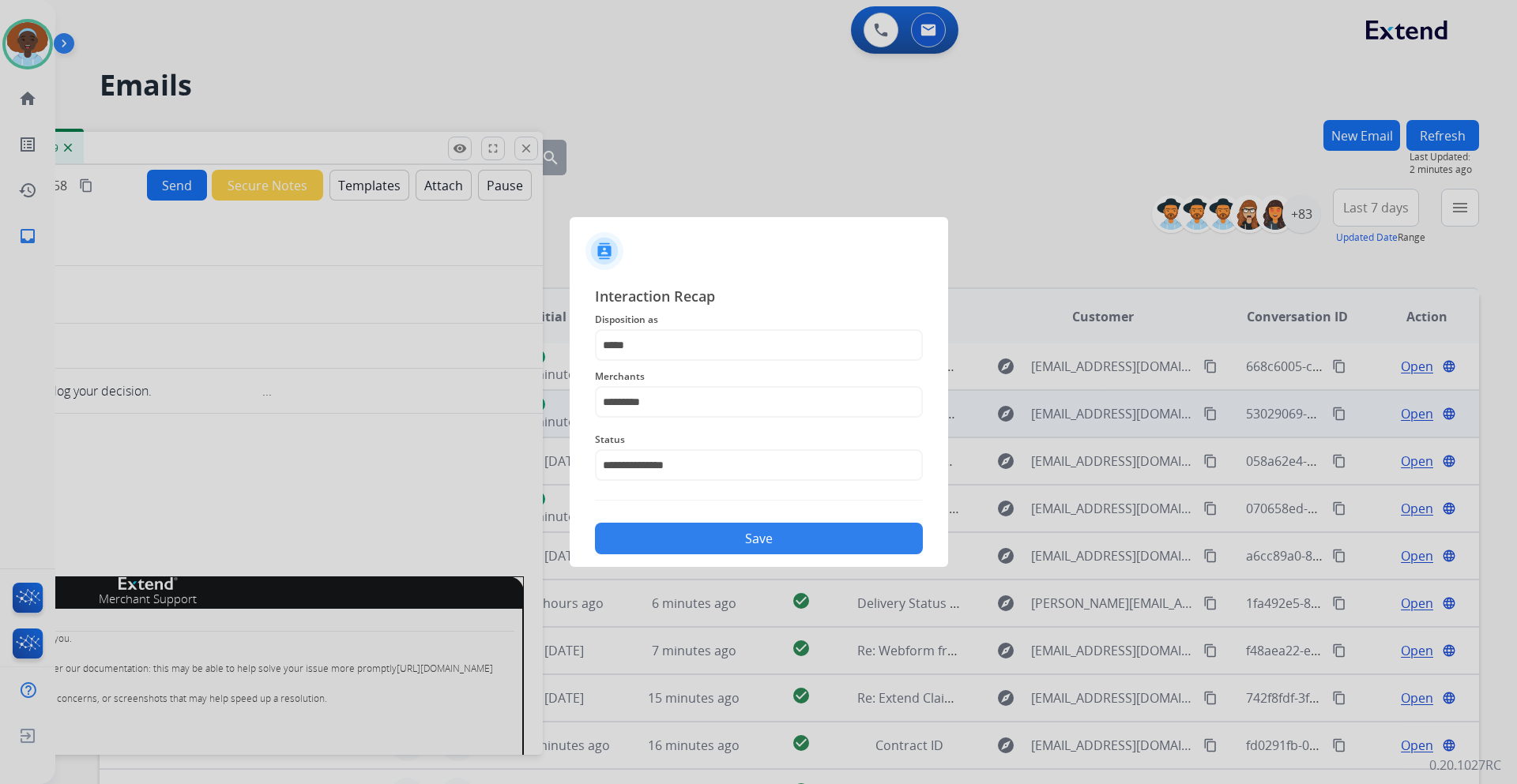
click at [752, 539] on button "Save" at bounding box center [759, 539] width 328 height 32
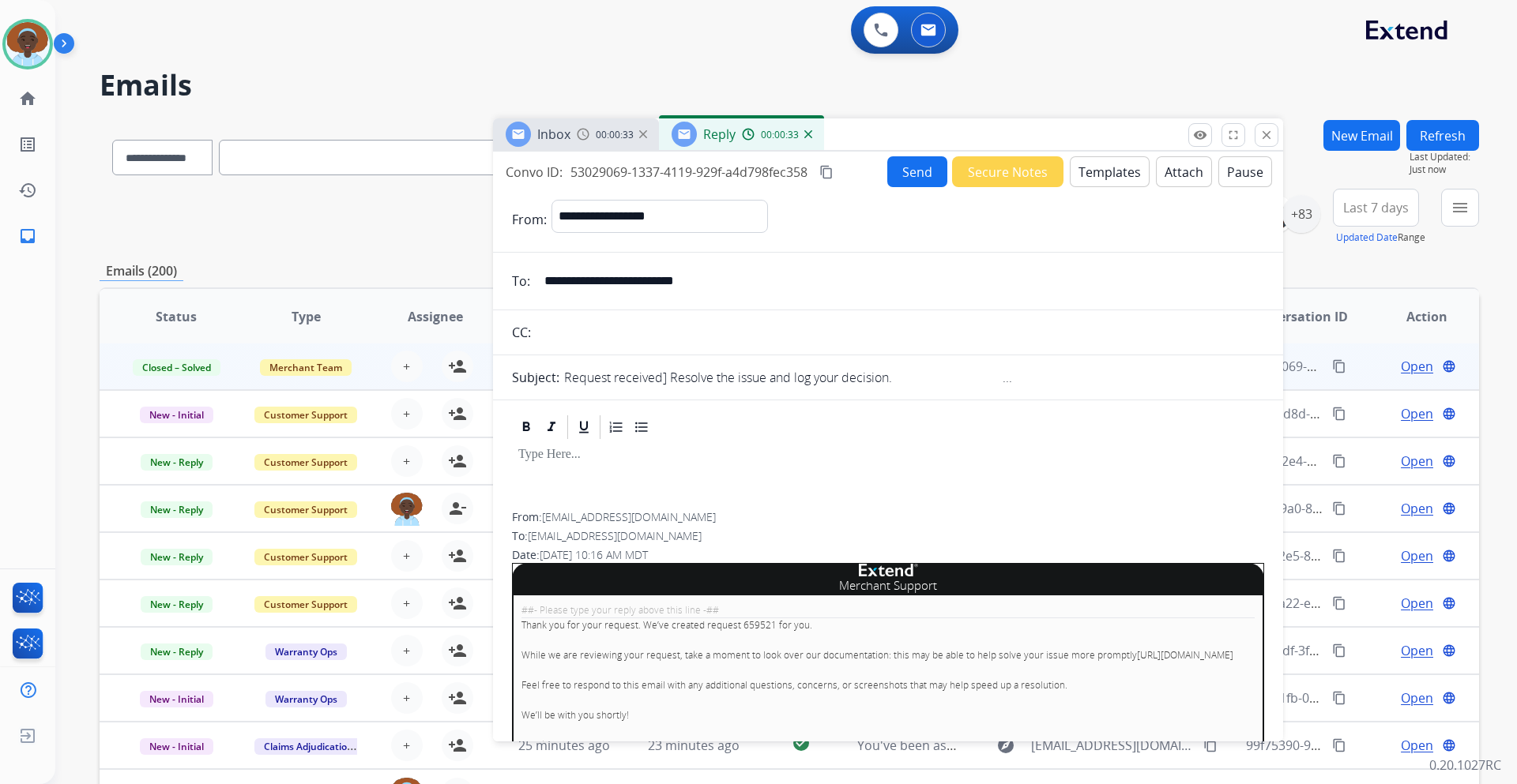
drag, startPoint x: 399, startPoint y: 156, endPoint x: 1140, endPoint y: 141, distance: 741.2
click at [1140, 141] on div "Inbox 00:00:33 Reply 00:00:33" at bounding box center [888, 136] width 790 height 33
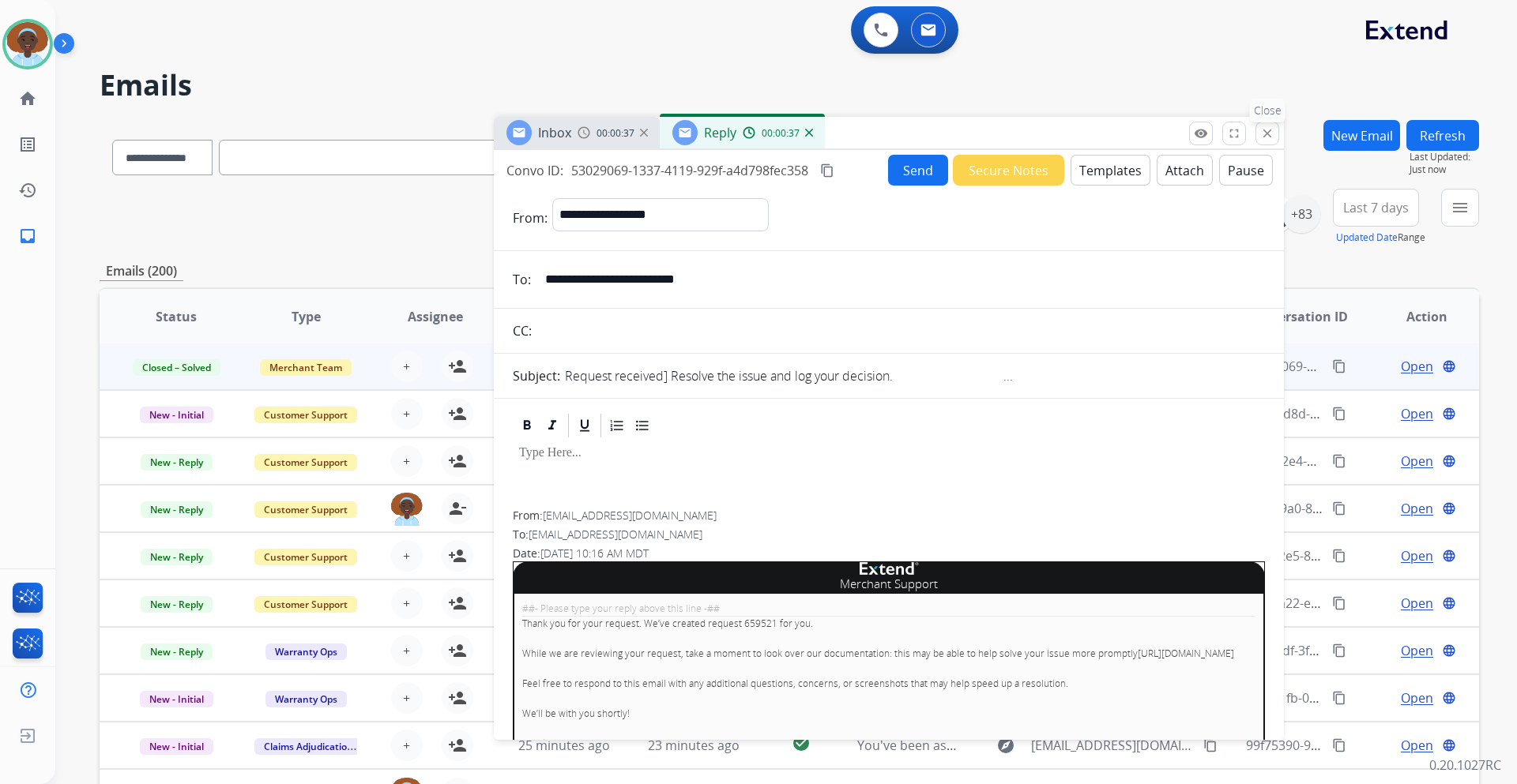
click at [1269, 134] on mat-icon "close" at bounding box center [1268, 133] width 14 height 14
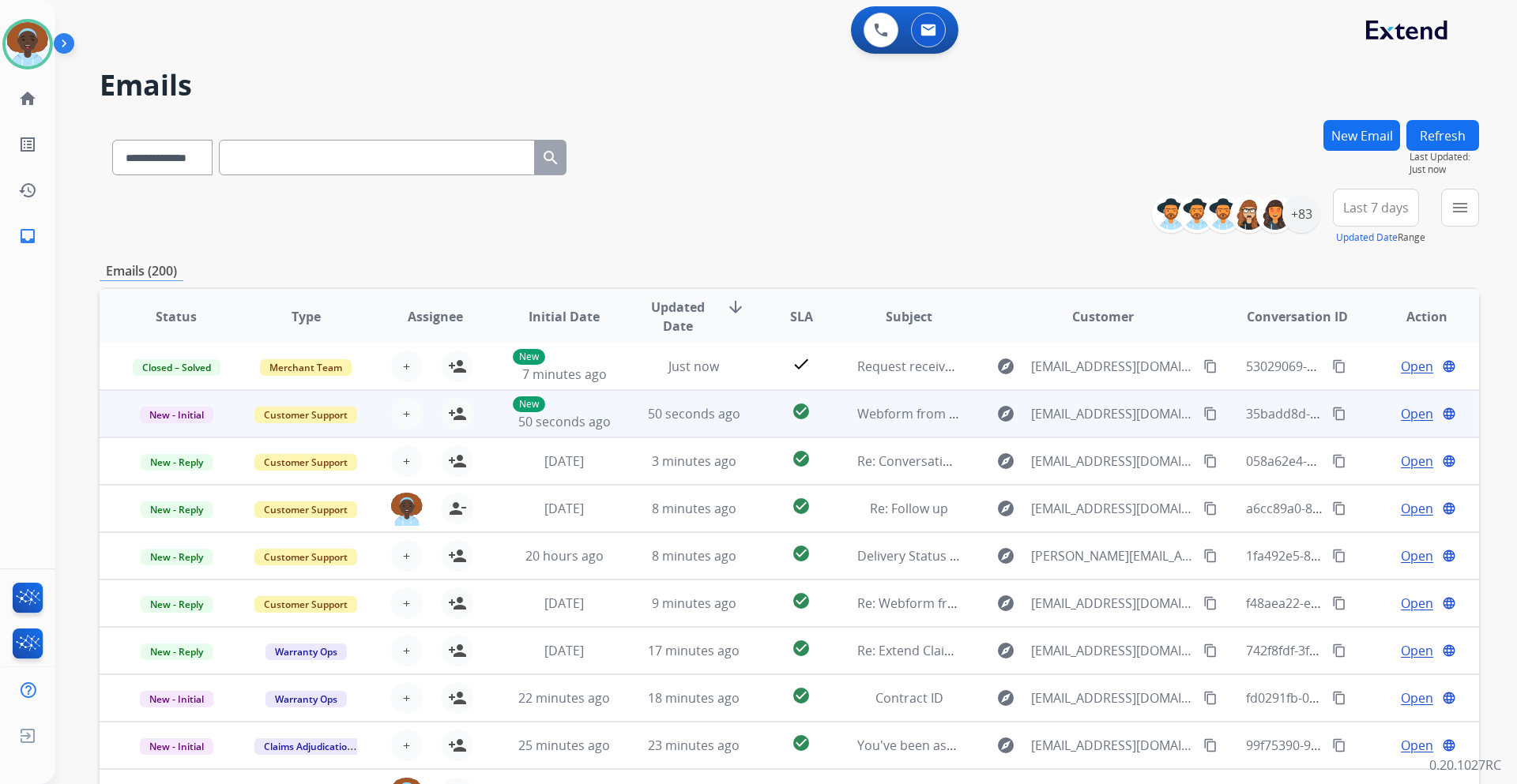
click at [1406, 417] on span "Open" at bounding box center [1417, 413] width 33 height 19
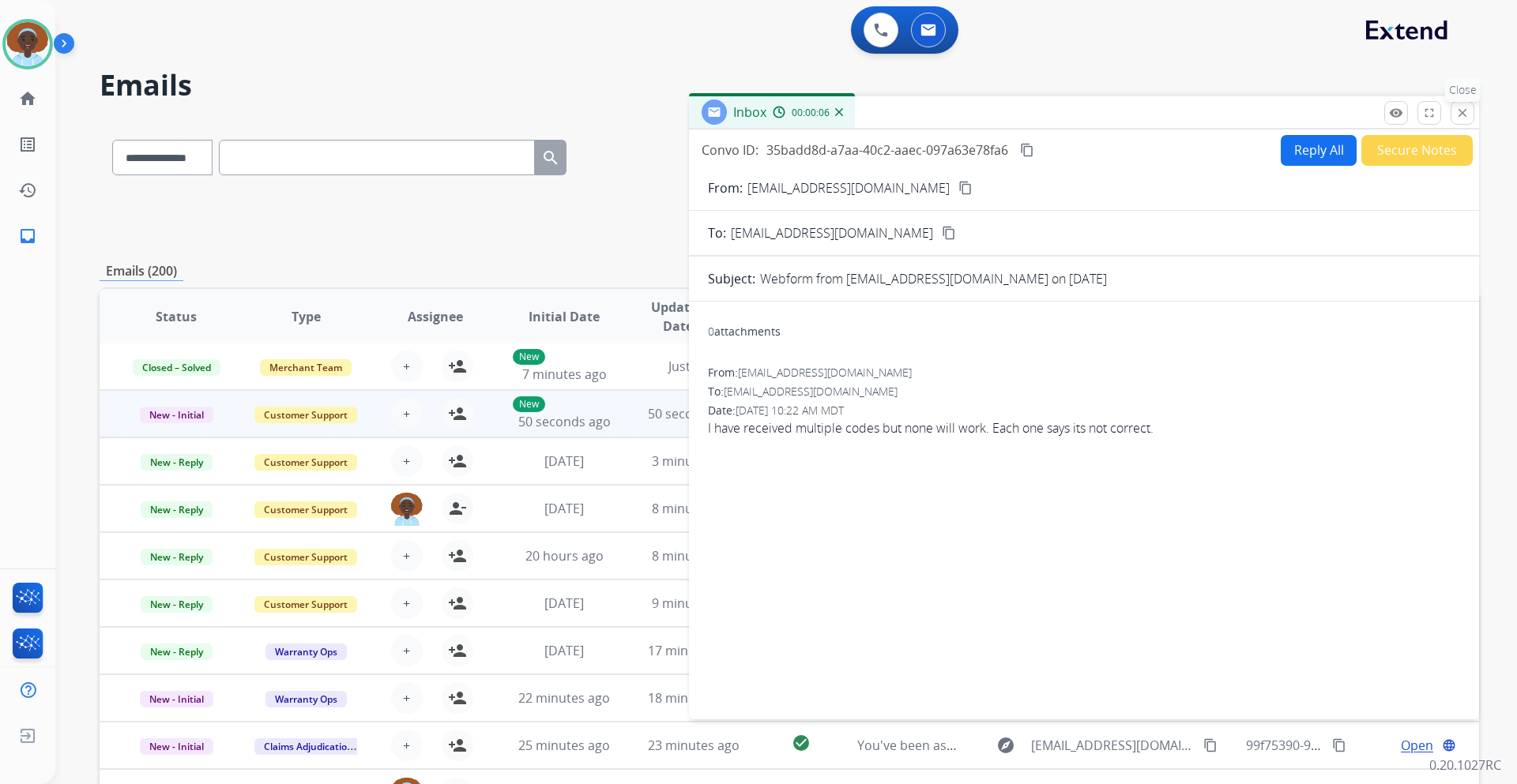
click at [1464, 109] on mat-icon "close" at bounding box center [1463, 112] width 14 height 14
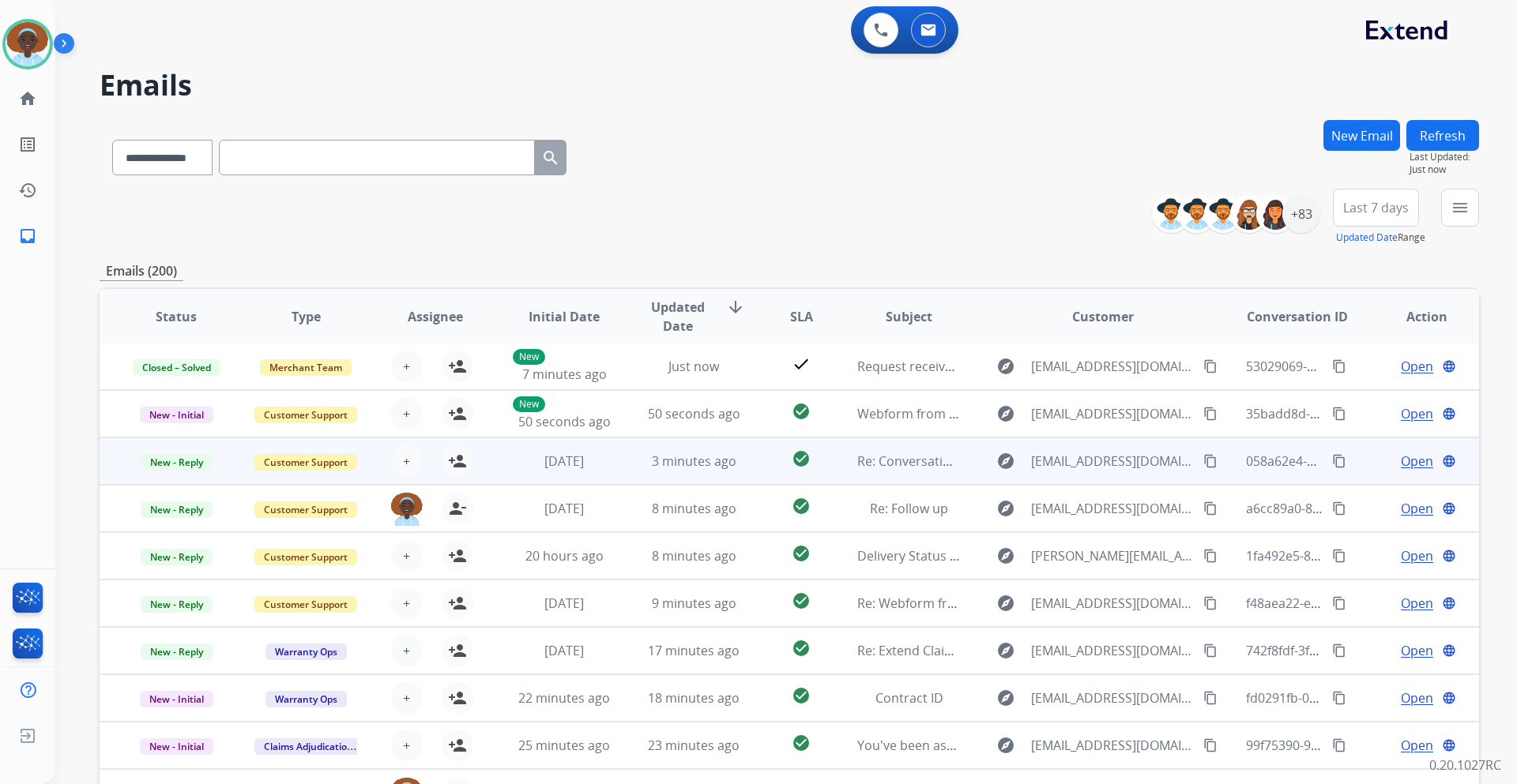
click at [1417, 456] on span "Open" at bounding box center [1417, 461] width 33 height 19
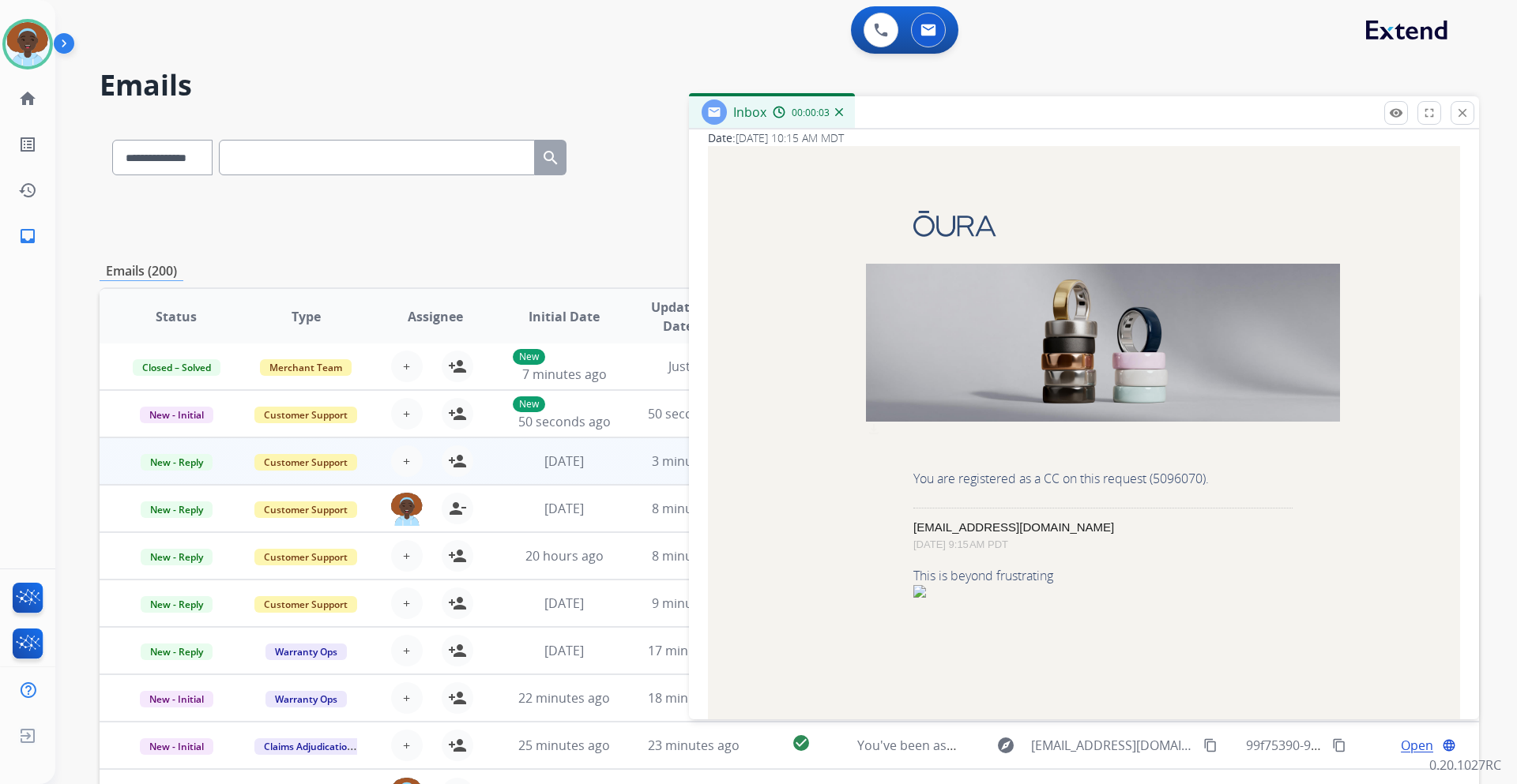
scroll to position [0, 0]
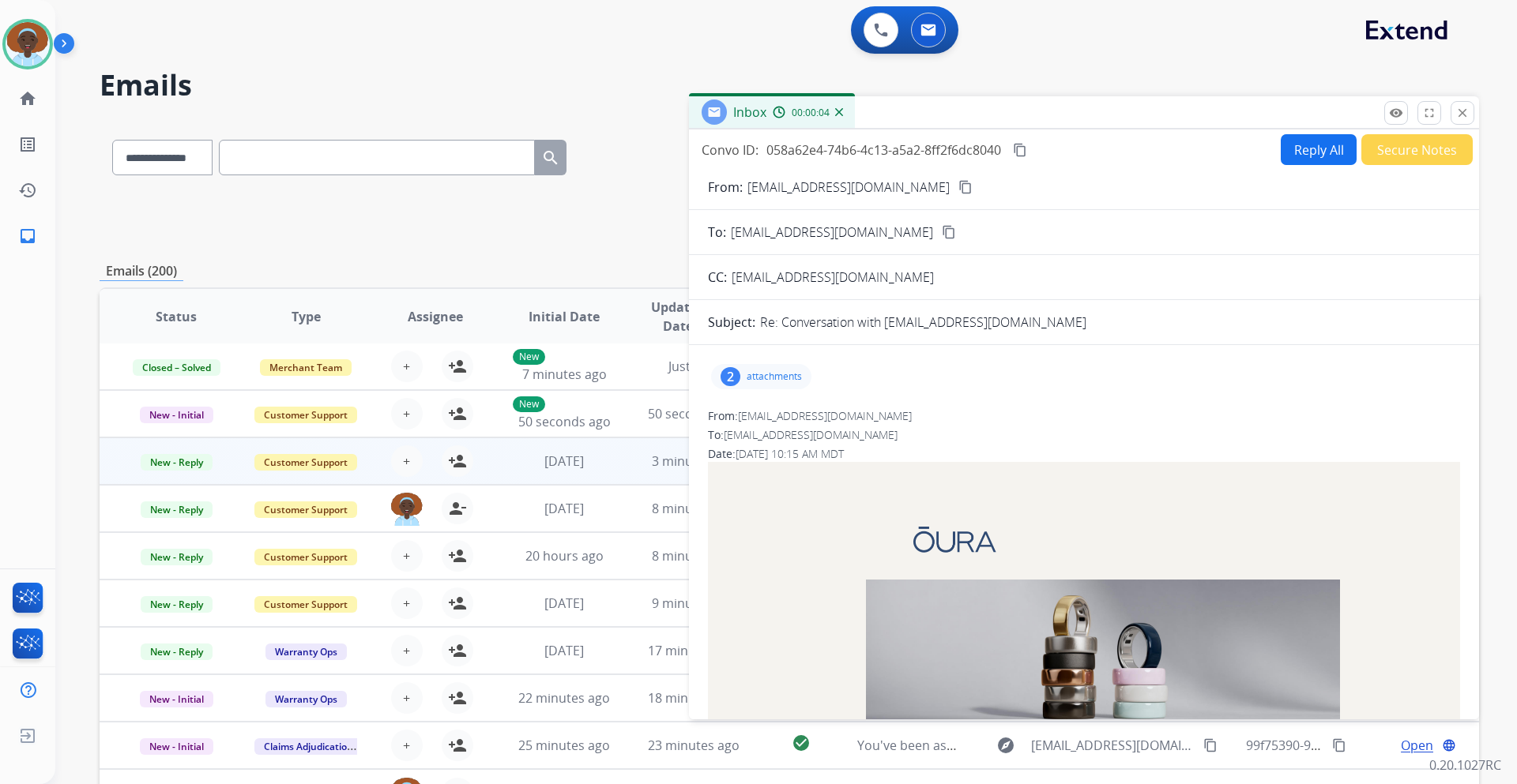
click at [733, 372] on div "2" at bounding box center [731, 377] width 20 height 19
click at [762, 421] on div at bounding box center [764, 417] width 79 height 55
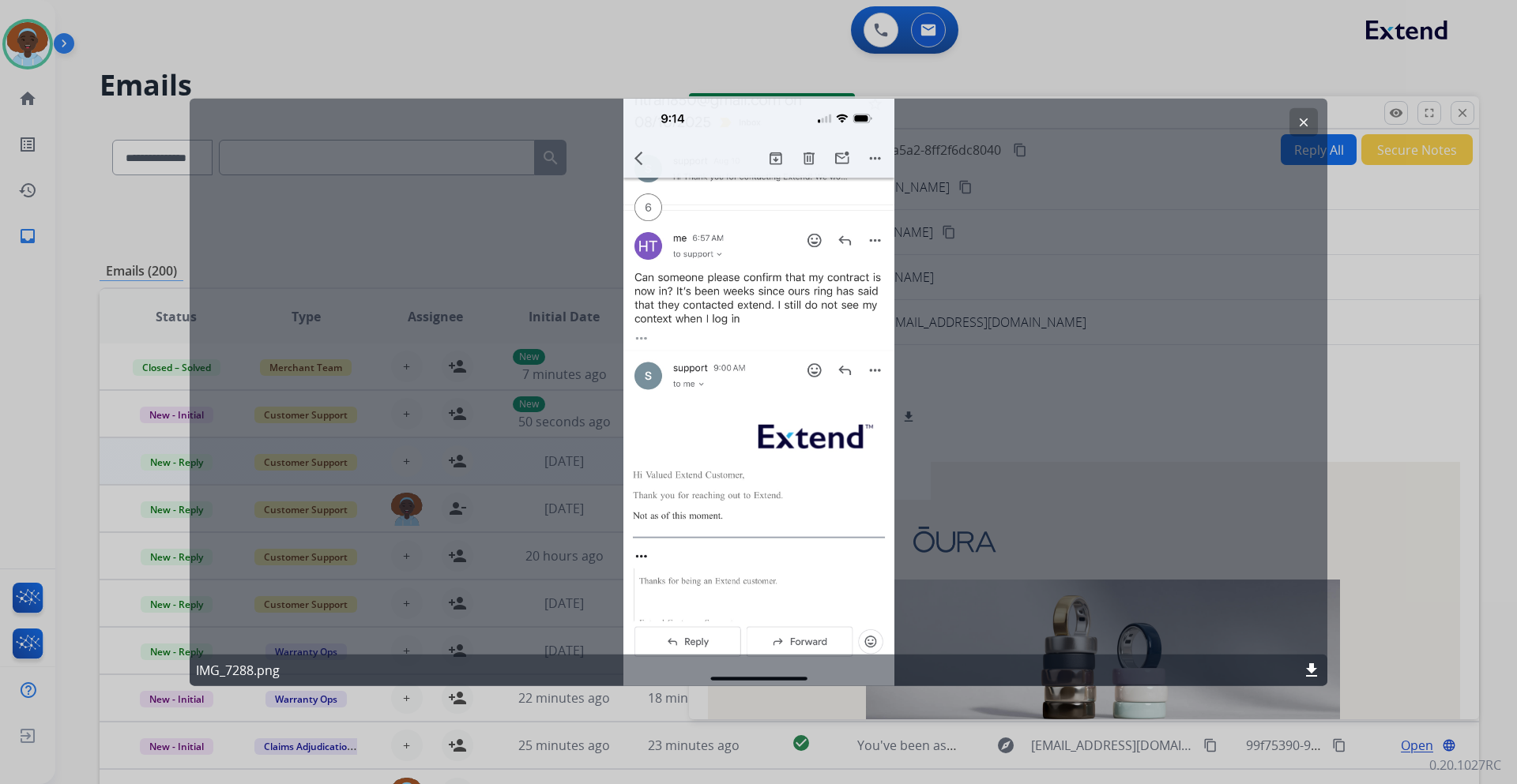
click at [1308, 120] on mat-icon "clear" at bounding box center [1304, 121] width 14 height 14
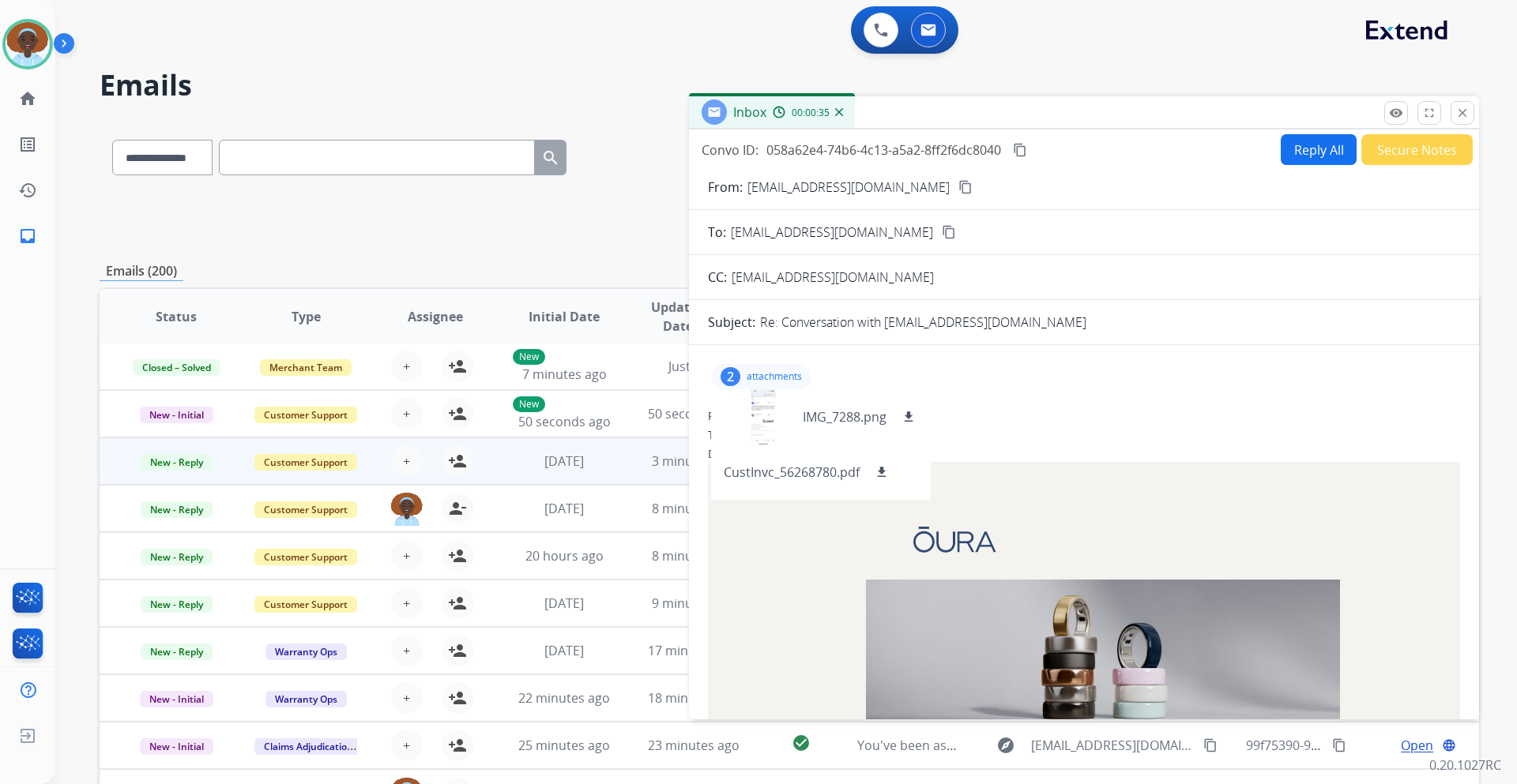
click at [1009, 421] on div "From: help@ouraring.com" at bounding box center [1084, 416] width 753 height 16
click at [990, 392] on div "2 attachments IMG_7288.png download CustInvc_56268780.pdf download" at bounding box center [1084, 377] width 753 height 38
click at [736, 372] on div "2" at bounding box center [731, 377] width 20 height 19
click at [732, 376] on div "2" at bounding box center [731, 377] width 20 height 19
click at [767, 423] on div at bounding box center [764, 417] width 79 height 55
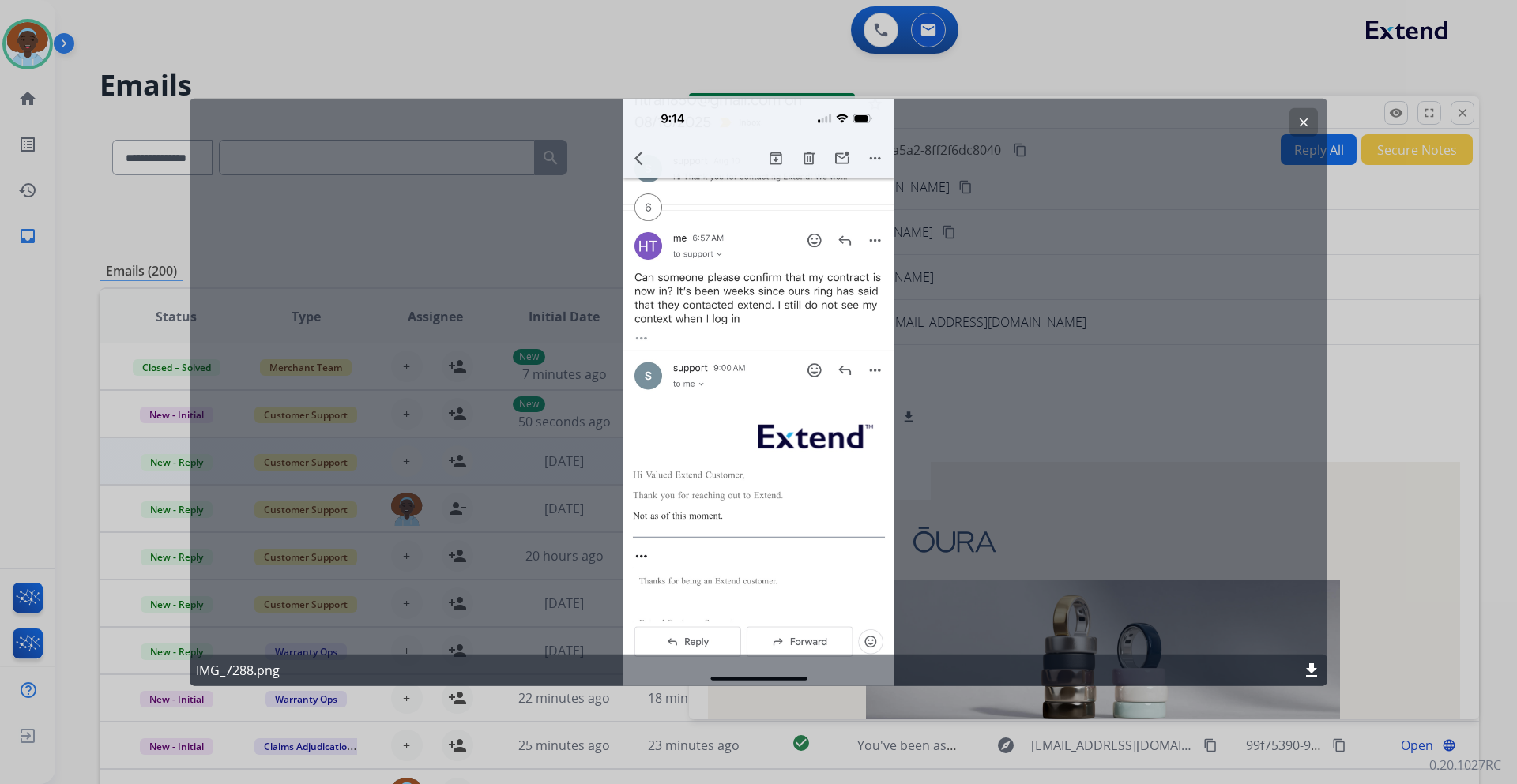
click at [1301, 124] on mat-icon "clear" at bounding box center [1304, 121] width 14 height 14
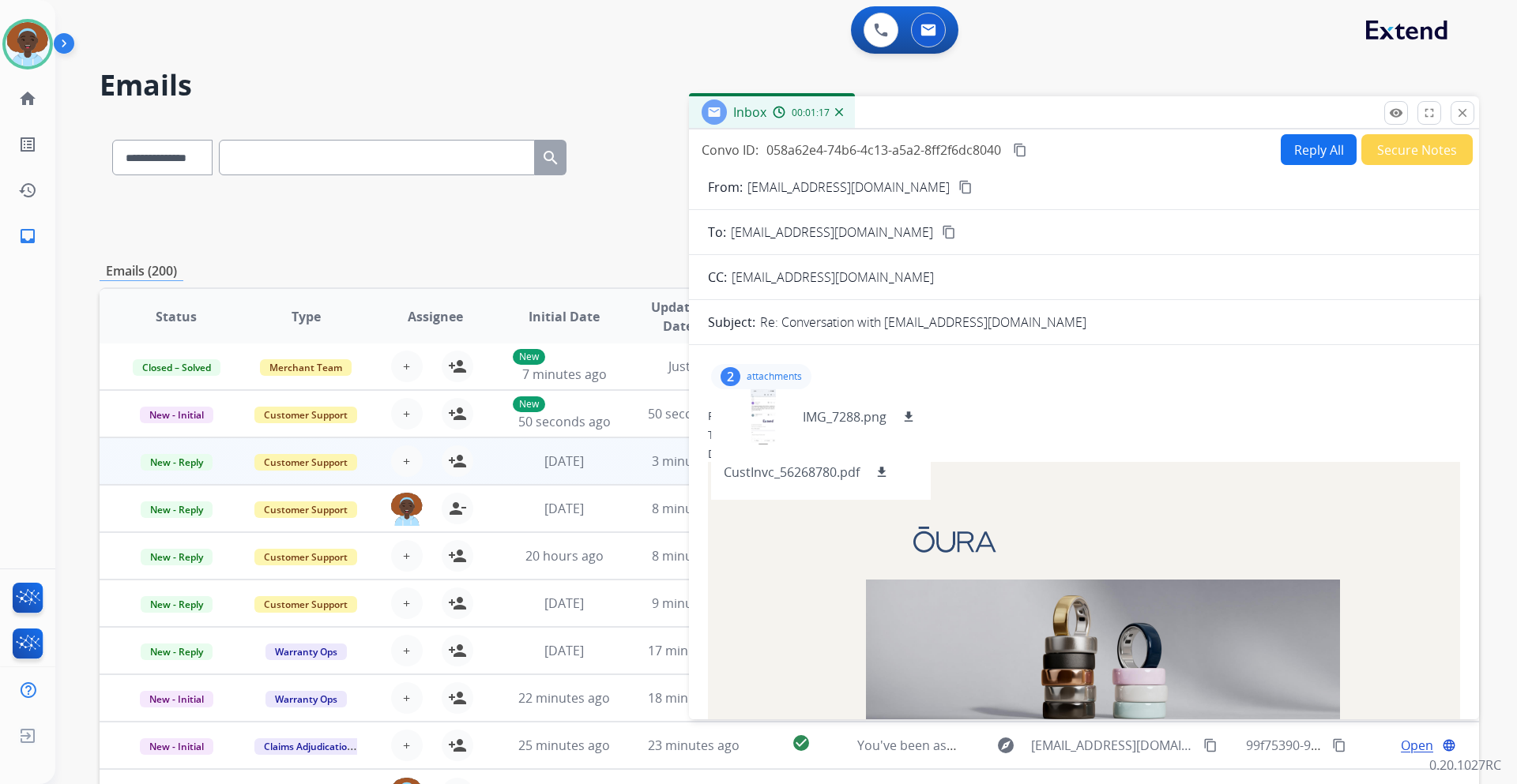
click at [969, 424] on div "From: help@ouraring.com To: support@extend.com Date: 08/27/2025 - 10:15 AM MDT …" at bounding box center [1084, 739] width 753 height 661
click at [963, 370] on div "2 attachments IMG_7288.png download CustInvc_56268780.pdf download" at bounding box center [1084, 377] width 753 height 38
click at [980, 389] on div "2 attachments IMG_7288.png download CustInvc_56268780.pdf download" at bounding box center [1084, 377] width 753 height 38
click at [1005, 373] on div "2 attachments IMG_7288.png download CustInvc_56268780.pdf download" at bounding box center [1084, 377] width 753 height 38
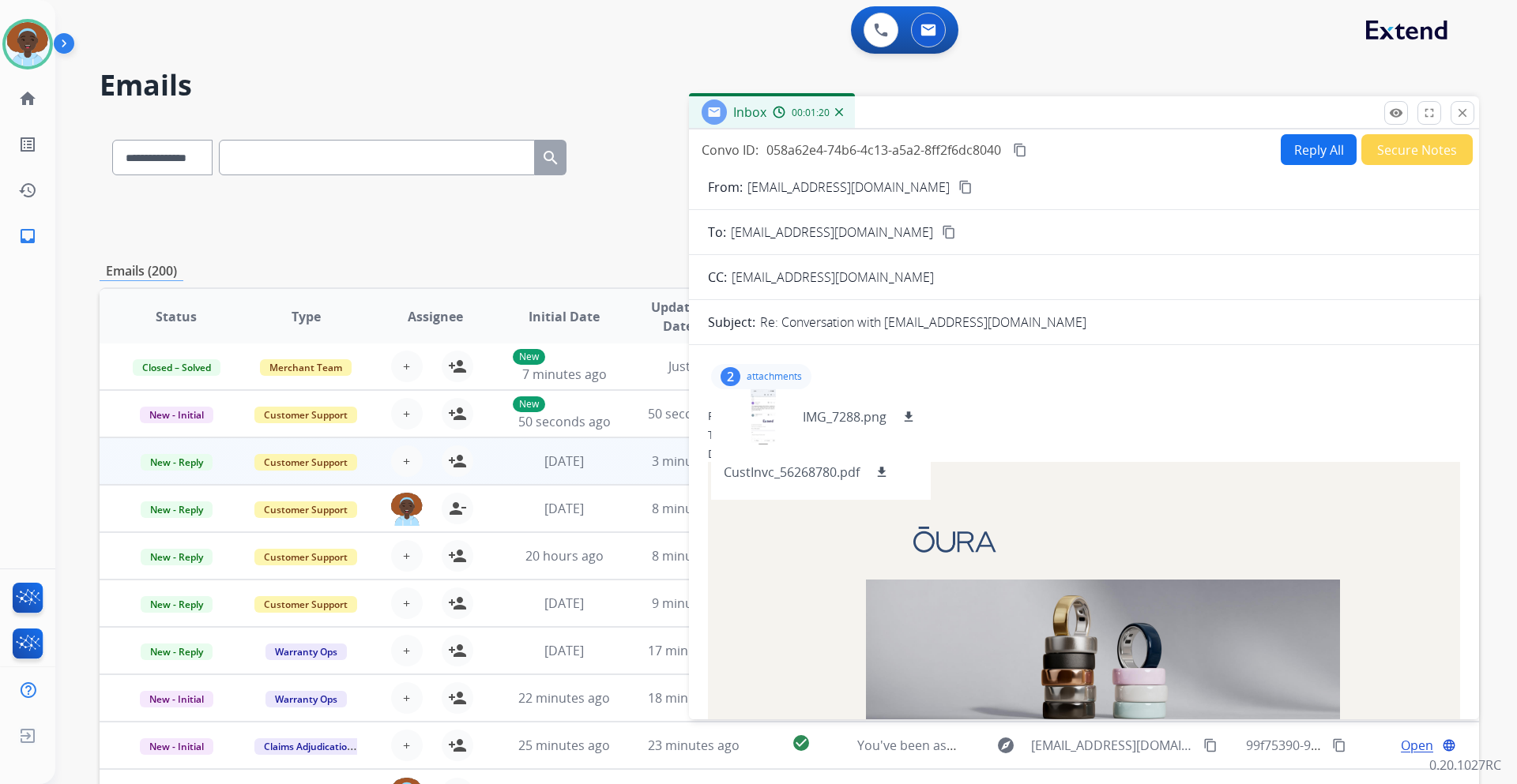
click at [724, 384] on div "2" at bounding box center [731, 377] width 20 height 19
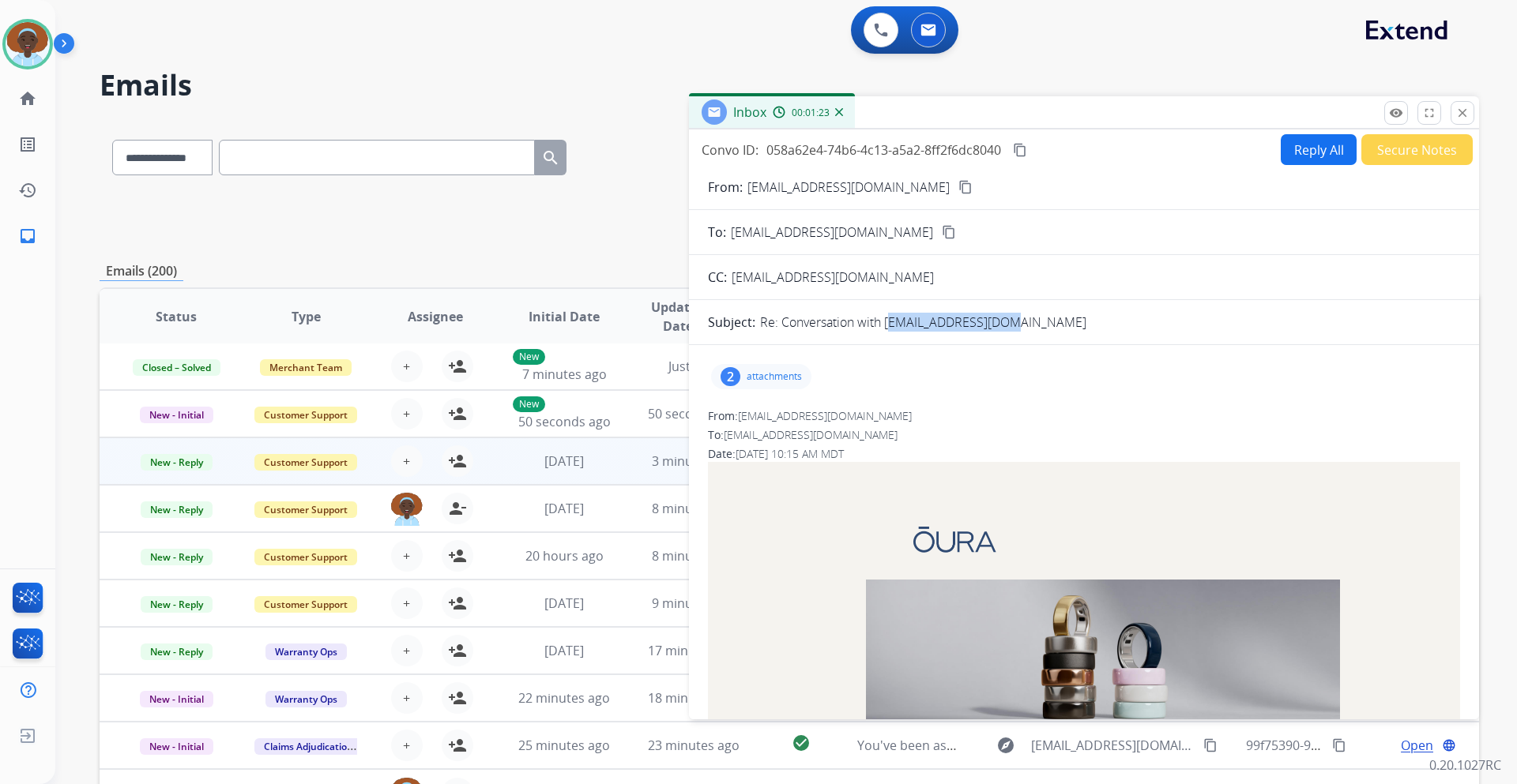
drag, startPoint x: 1010, startPoint y: 320, endPoint x: 886, endPoint y: 325, distance: 124.1
click at [886, 325] on div "Re: Conversation with htran850@gmail.com" at bounding box center [1110, 322] width 700 height 19
copy p "htran850@gmail.com"
click at [990, 421] on div "From: help@ouraring.com" at bounding box center [1084, 416] width 753 height 16
click at [1467, 110] on mat-icon "close" at bounding box center [1463, 112] width 14 height 14
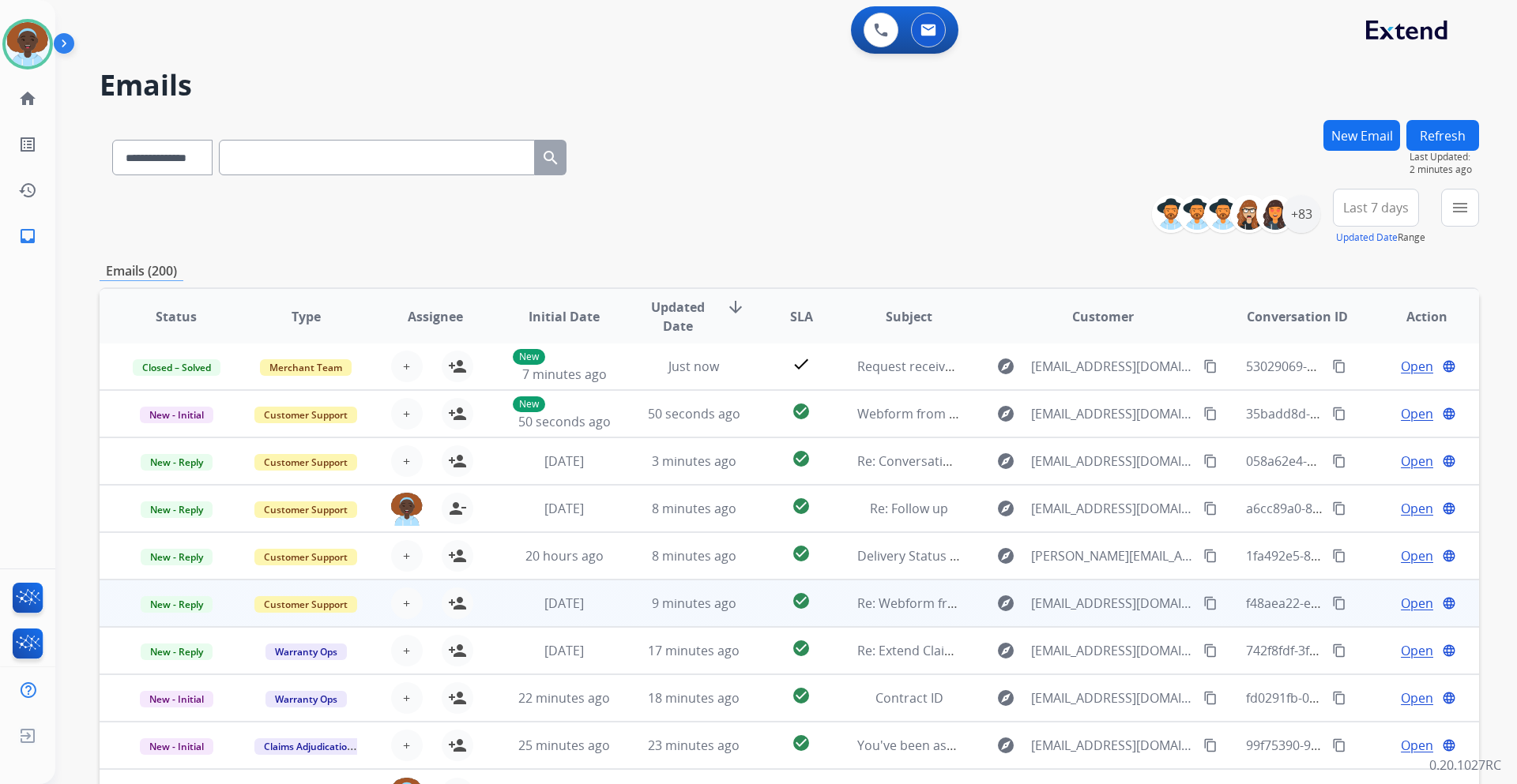
click at [1401, 602] on span "Open" at bounding box center [1417, 603] width 33 height 19
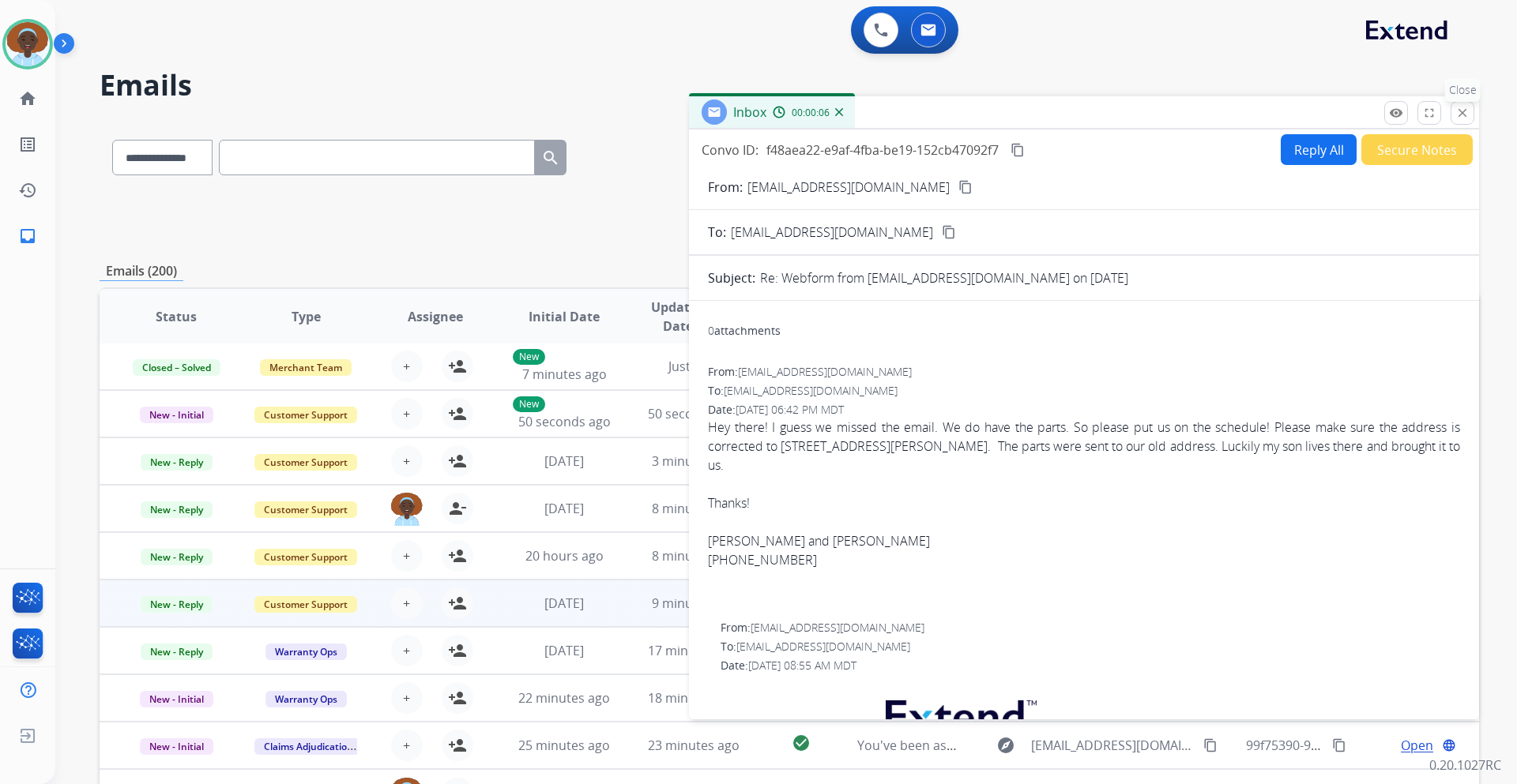
click at [1459, 111] on mat-icon "close" at bounding box center [1463, 112] width 14 height 14
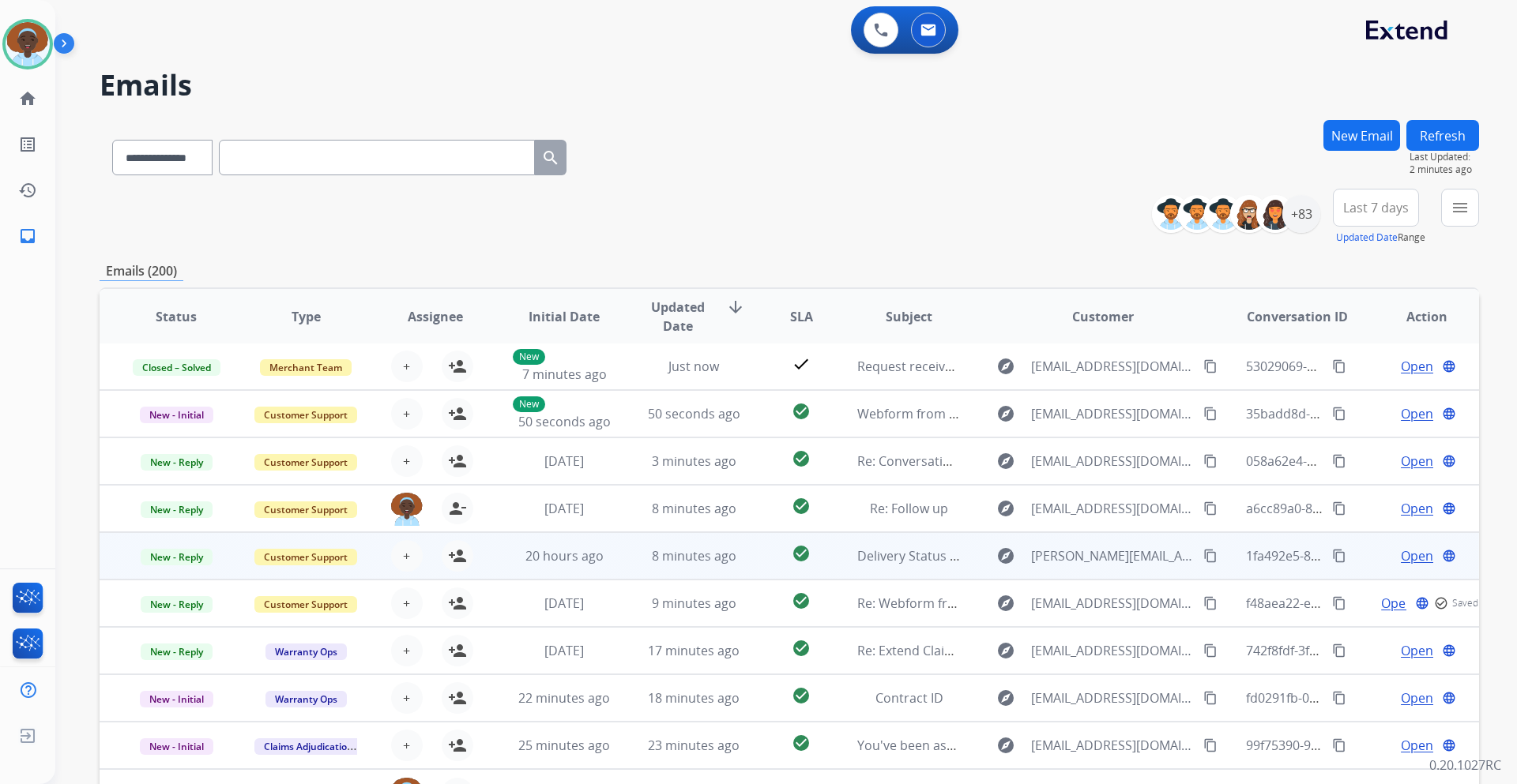
click at [1408, 556] on span "Open" at bounding box center [1417, 556] width 33 height 19
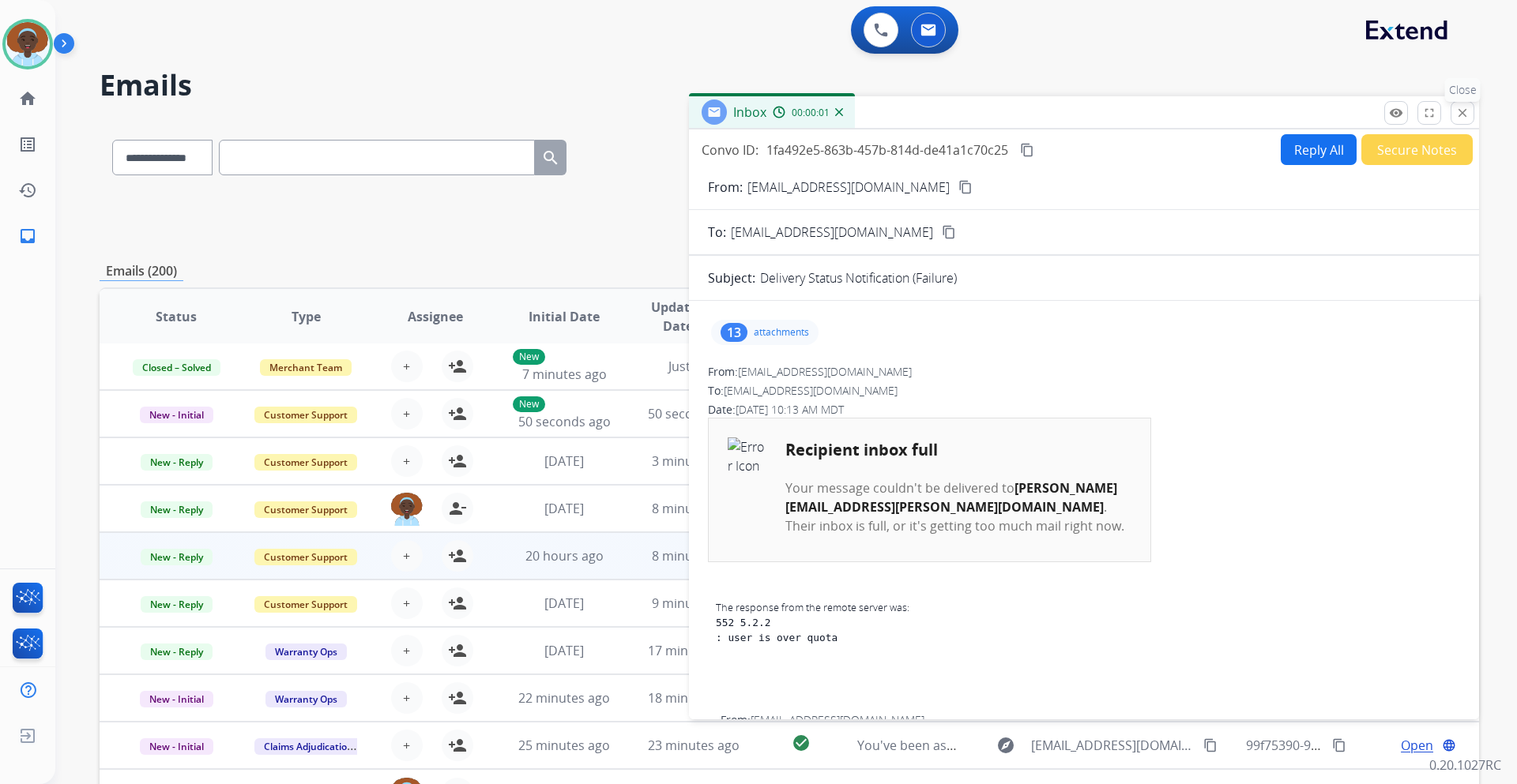
click at [1460, 110] on mat-icon "close" at bounding box center [1463, 112] width 14 height 14
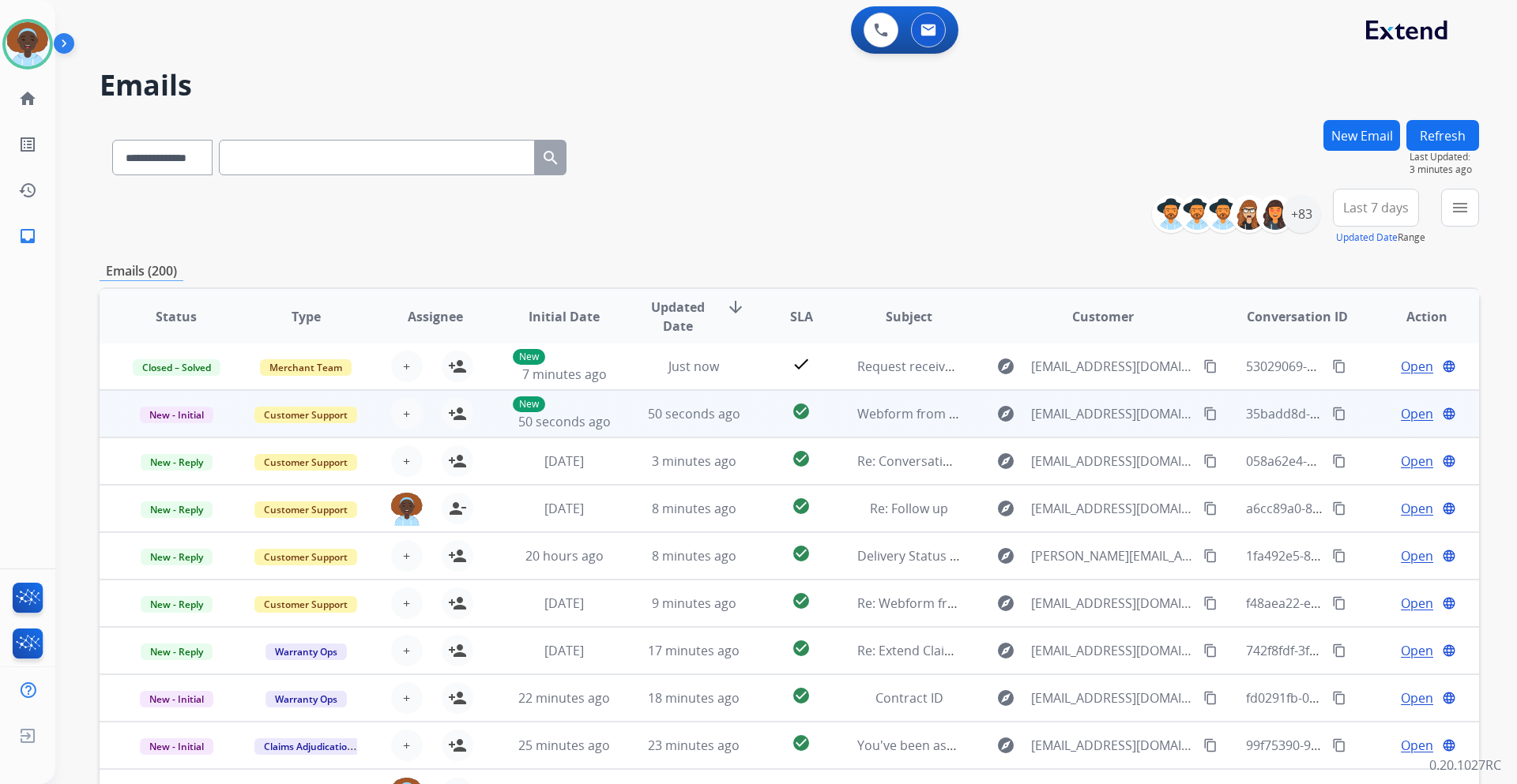
click at [1418, 415] on span "Open" at bounding box center [1417, 413] width 33 height 19
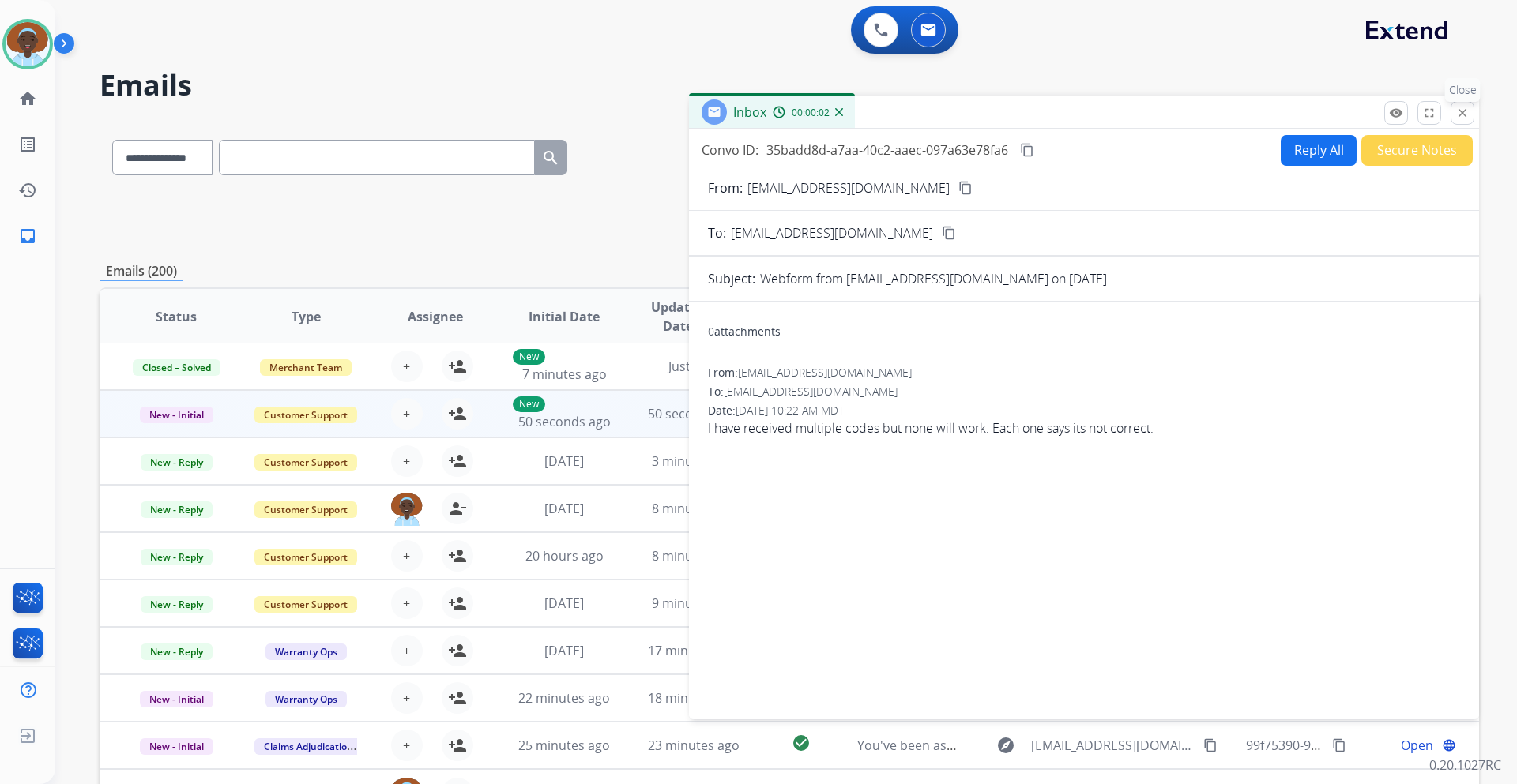
click at [1467, 116] on mat-icon "close" at bounding box center [1463, 112] width 14 height 14
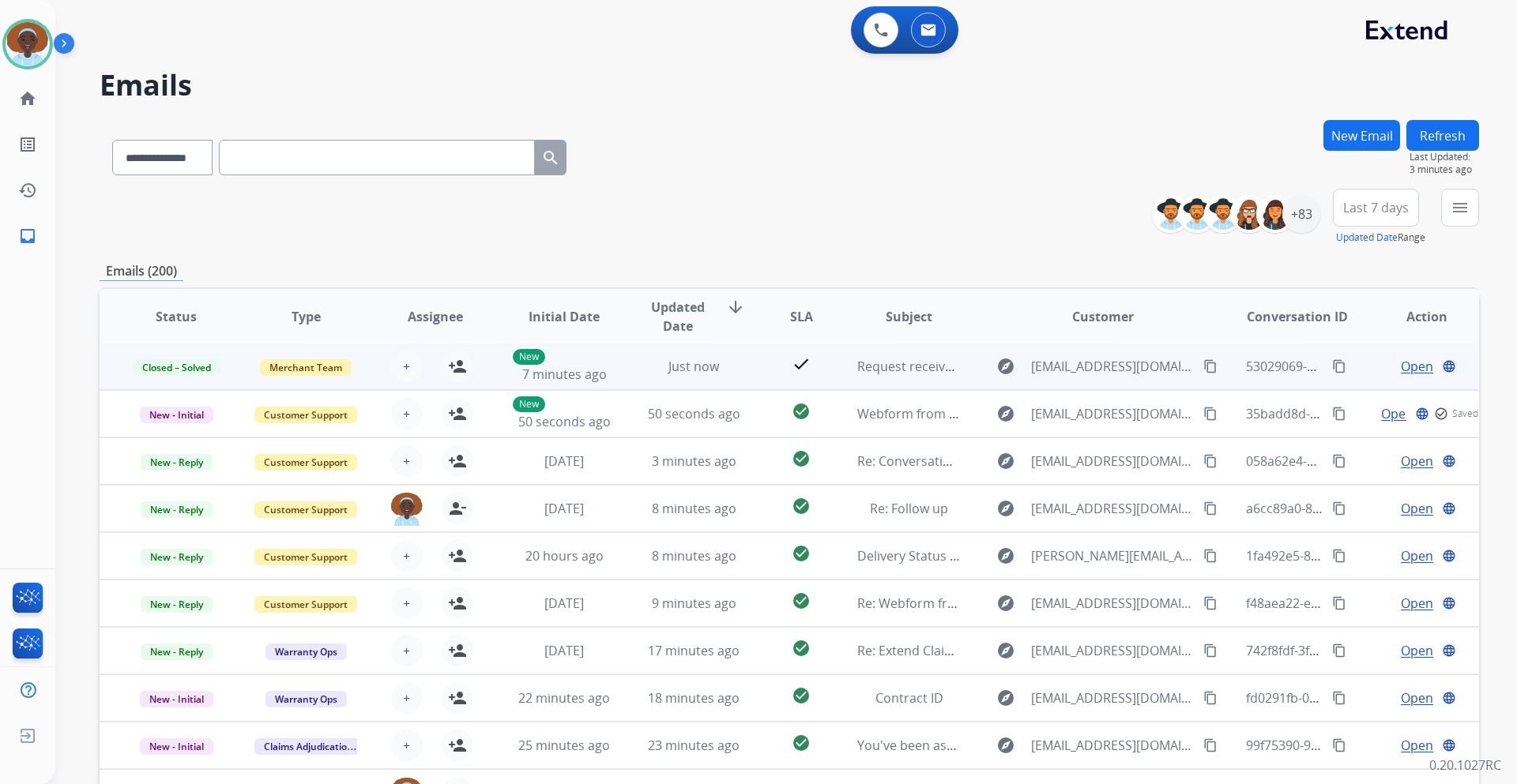
click at [1415, 367] on span "Open" at bounding box center [1417, 366] width 33 height 19
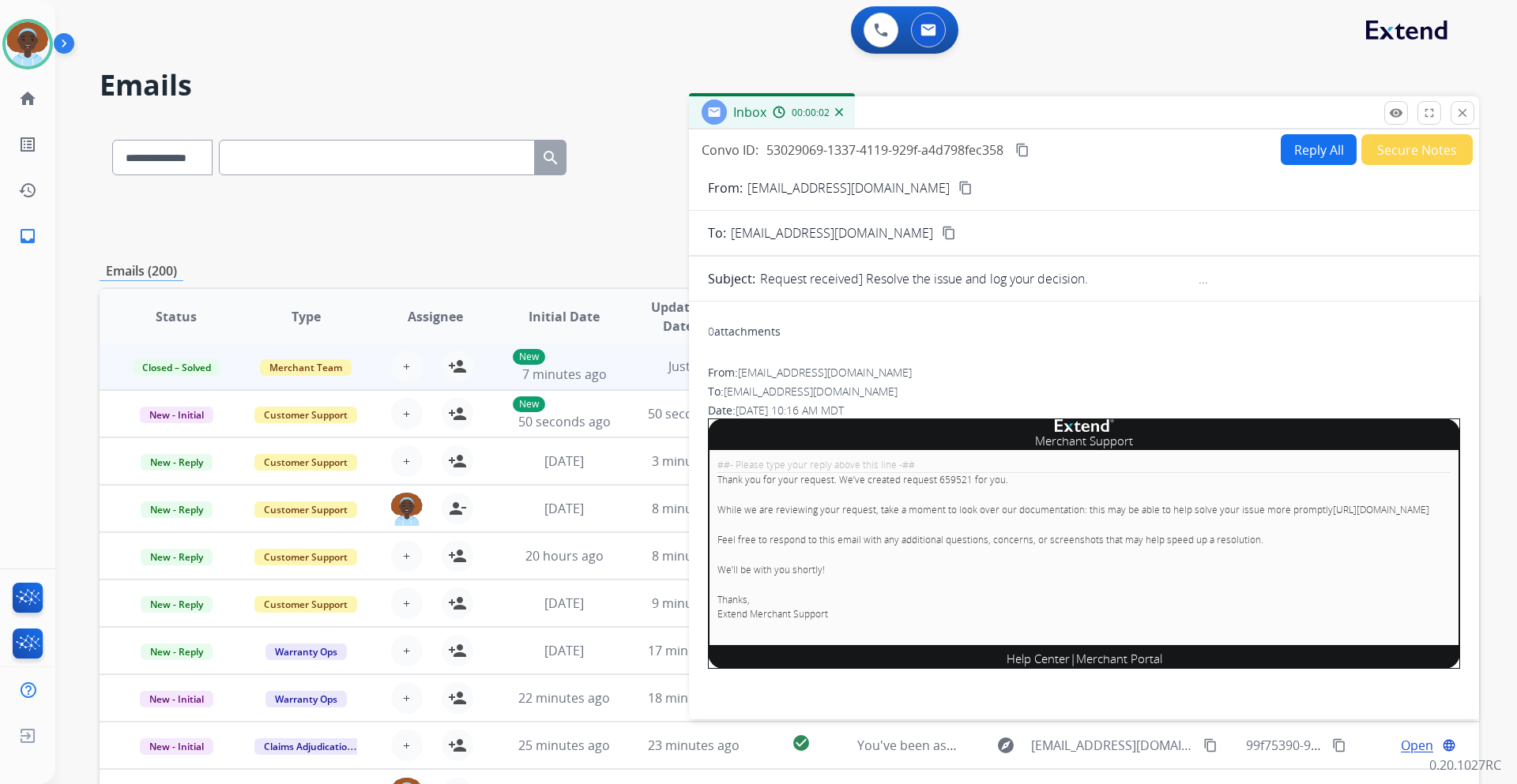
drag, startPoint x: 1462, startPoint y: 112, endPoint x: 1461, endPoint y: 125, distance: 13.0
click at [1461, 113] on mat-icon "close" at bounding box center [1463, 112] width 14 height 14
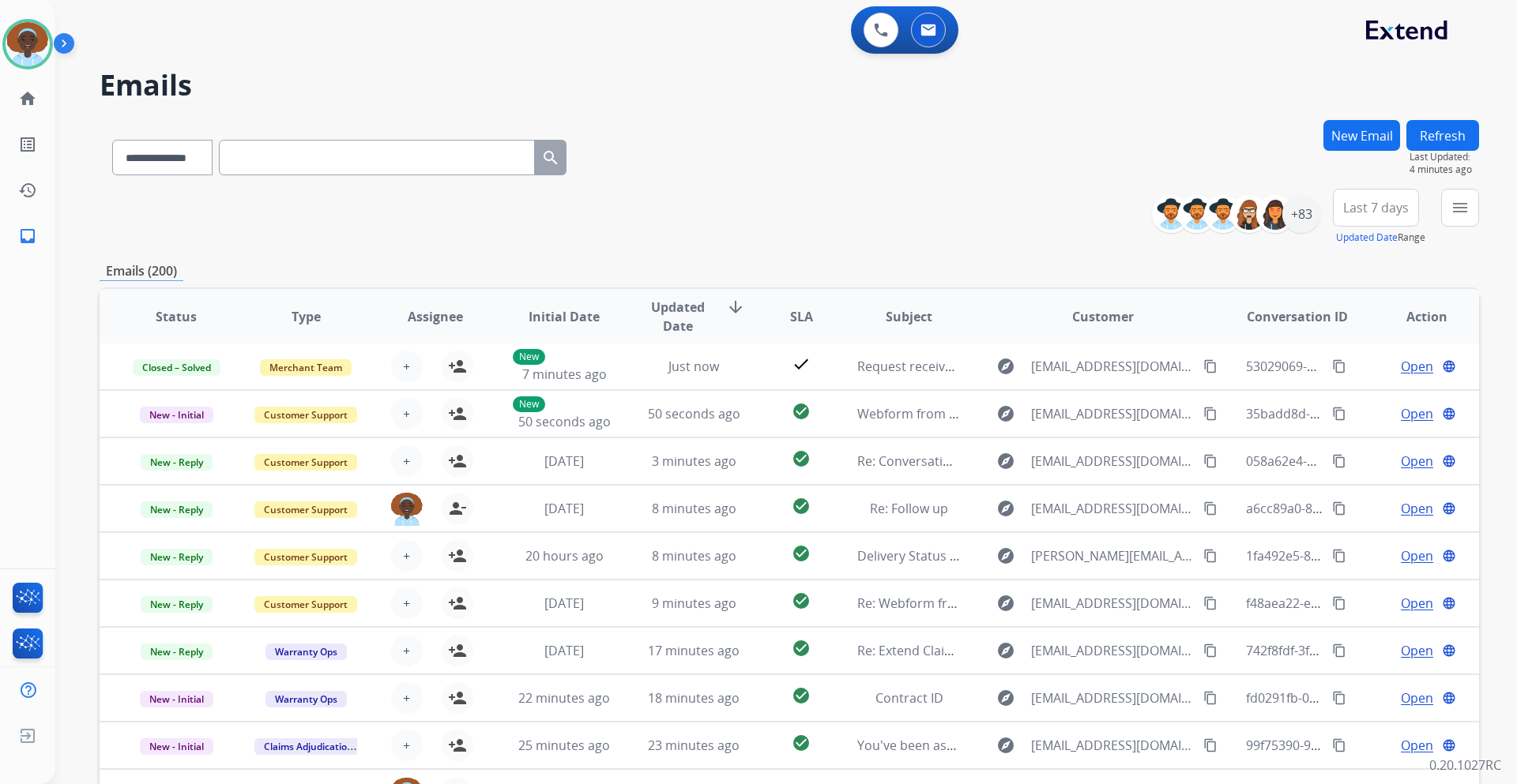
click at [1355, 204] on span "Last 7 days" at bounding box center [1376, 208] width 65 height 7
click at [1365, 402] on div "Last 90 days" at bounding box center [1371, 399] width 87 height 23
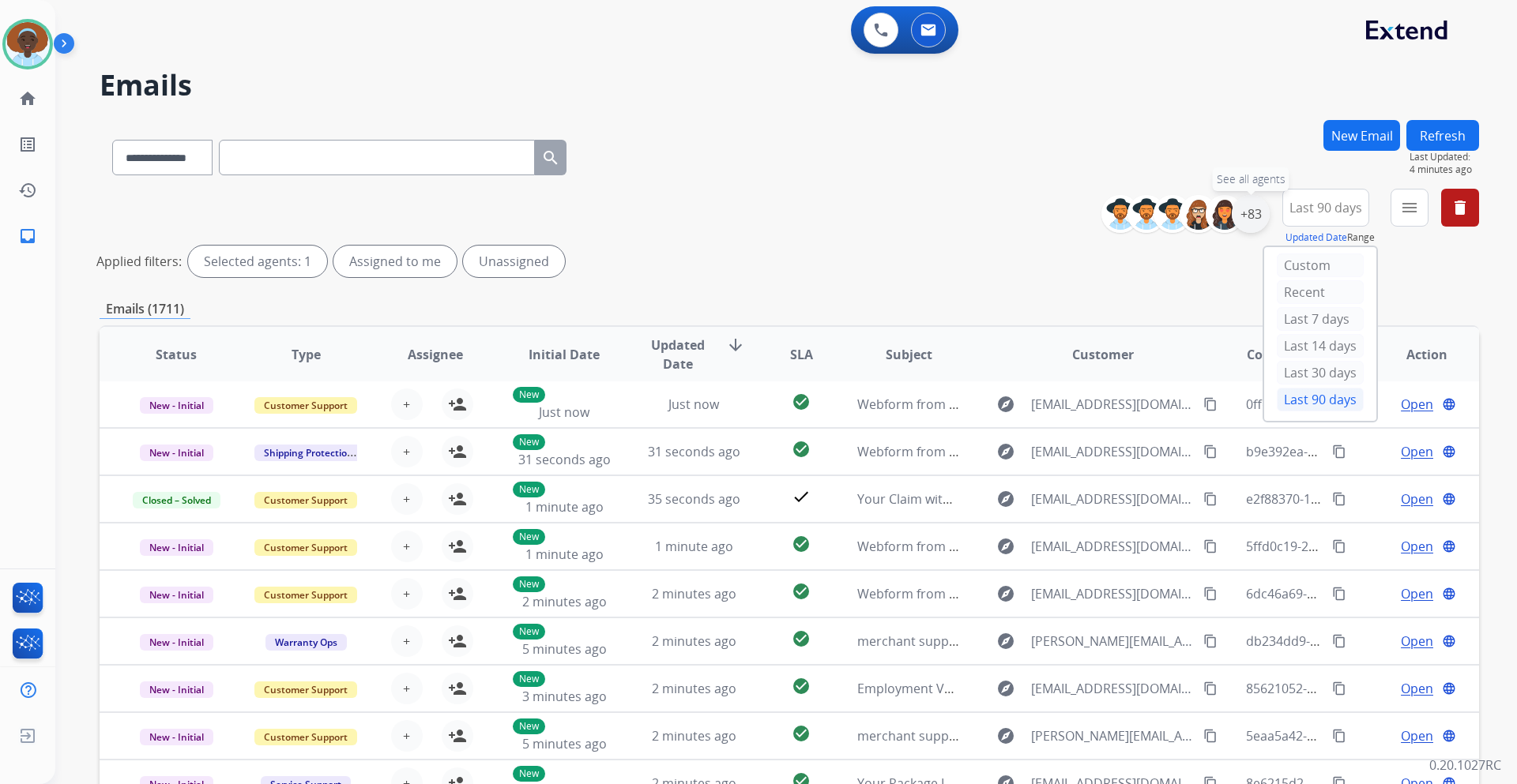
click at [1255, 218] on div "+83" at bounding box center [1251, 213] width 38 height 38
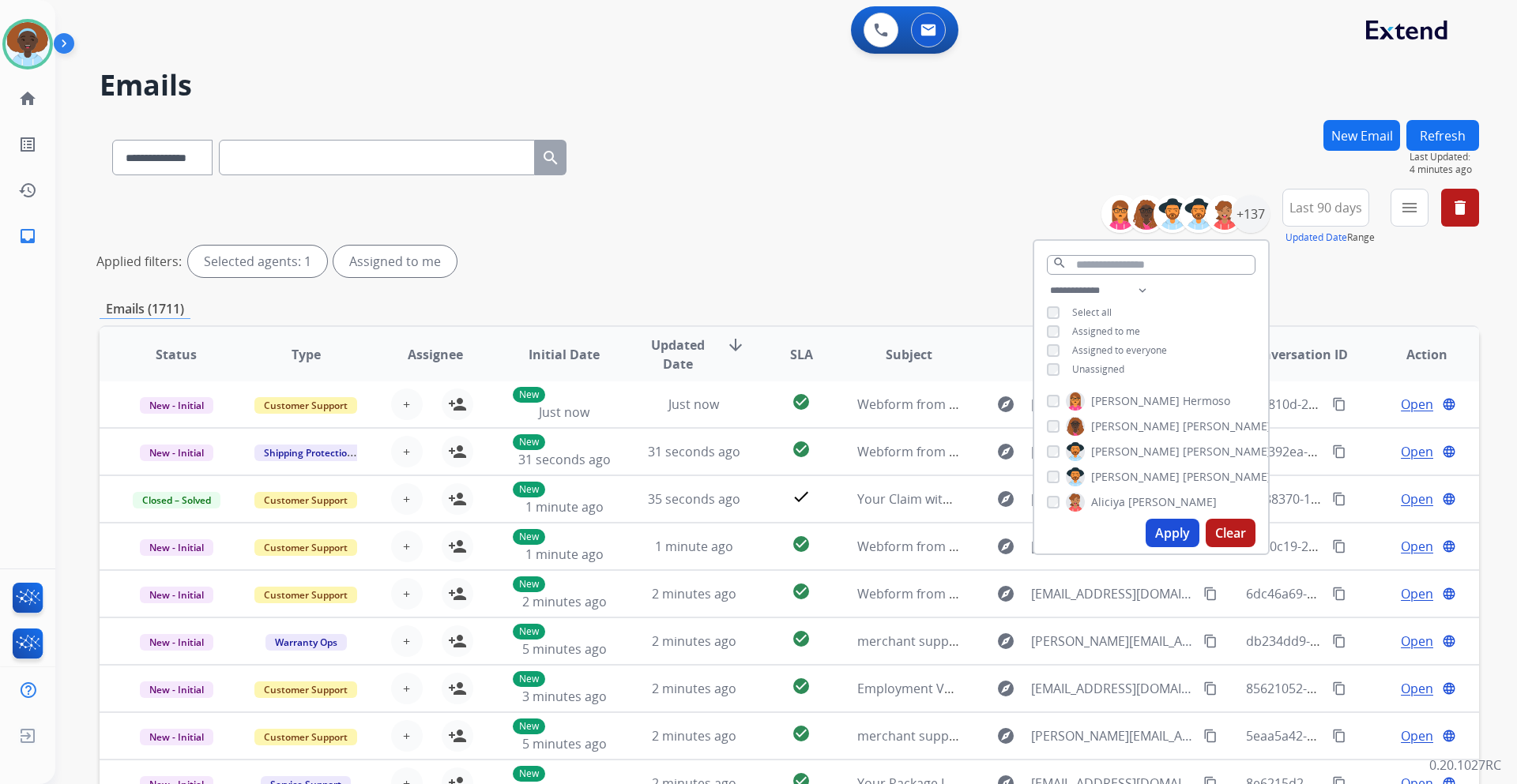
click at [1194, 530] on button "Apply" at bounding box center [1173, 533] width 54 height 28
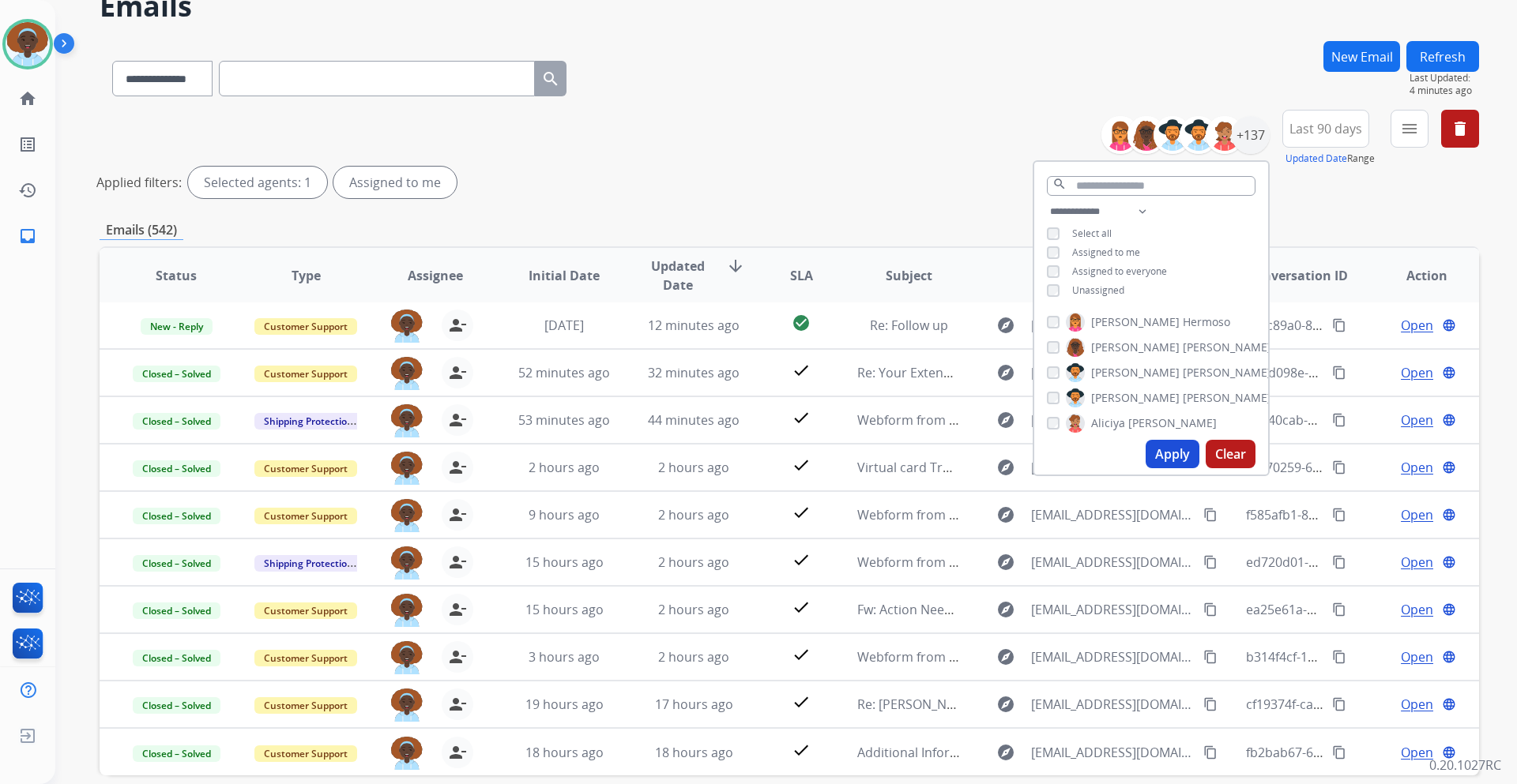
scroll to position [152, 0]
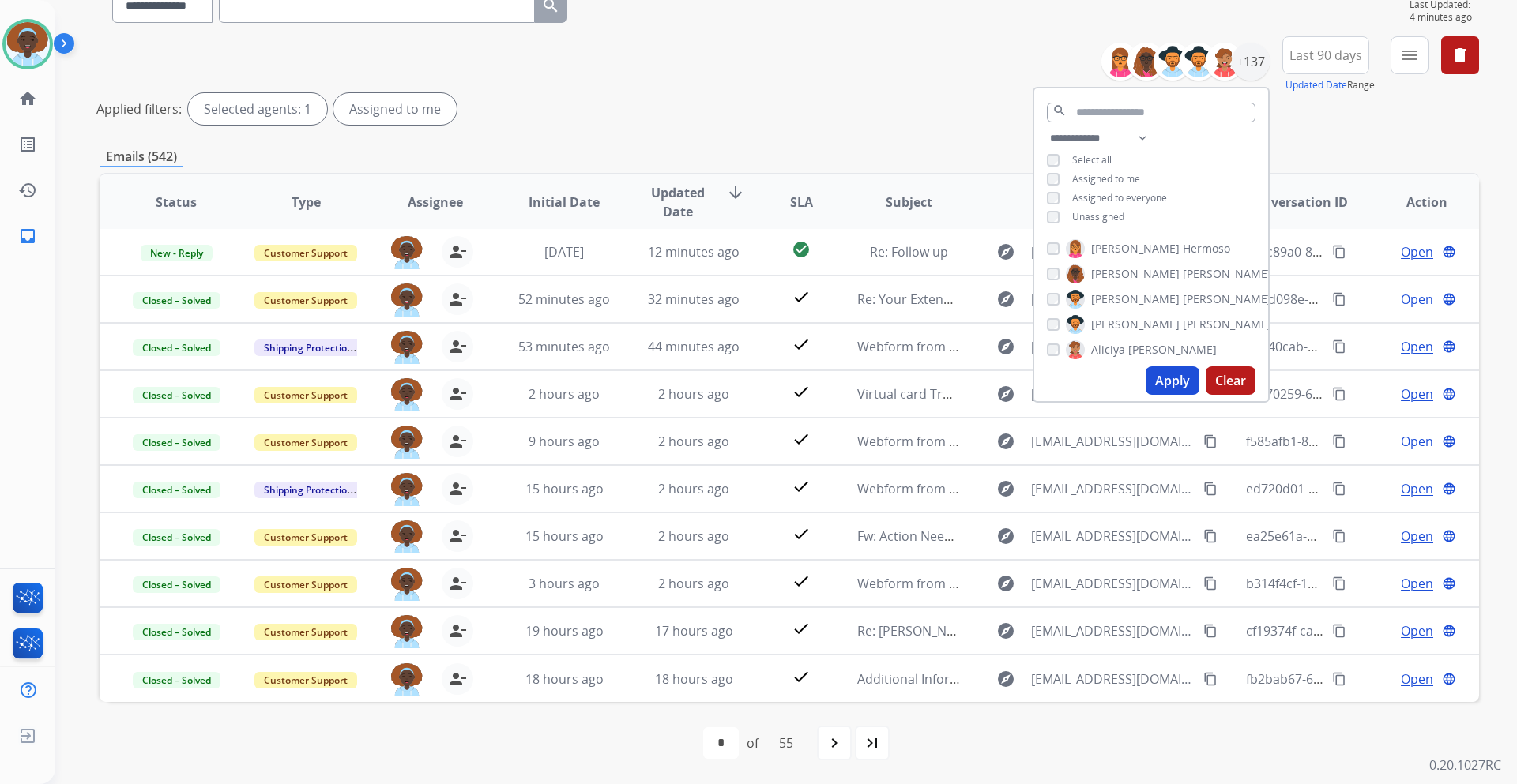
click at [954, 112] on div "Applied filters: Selected agents: 1 Assigned to me" at bounding box center [786, 109] width 1380 height 32
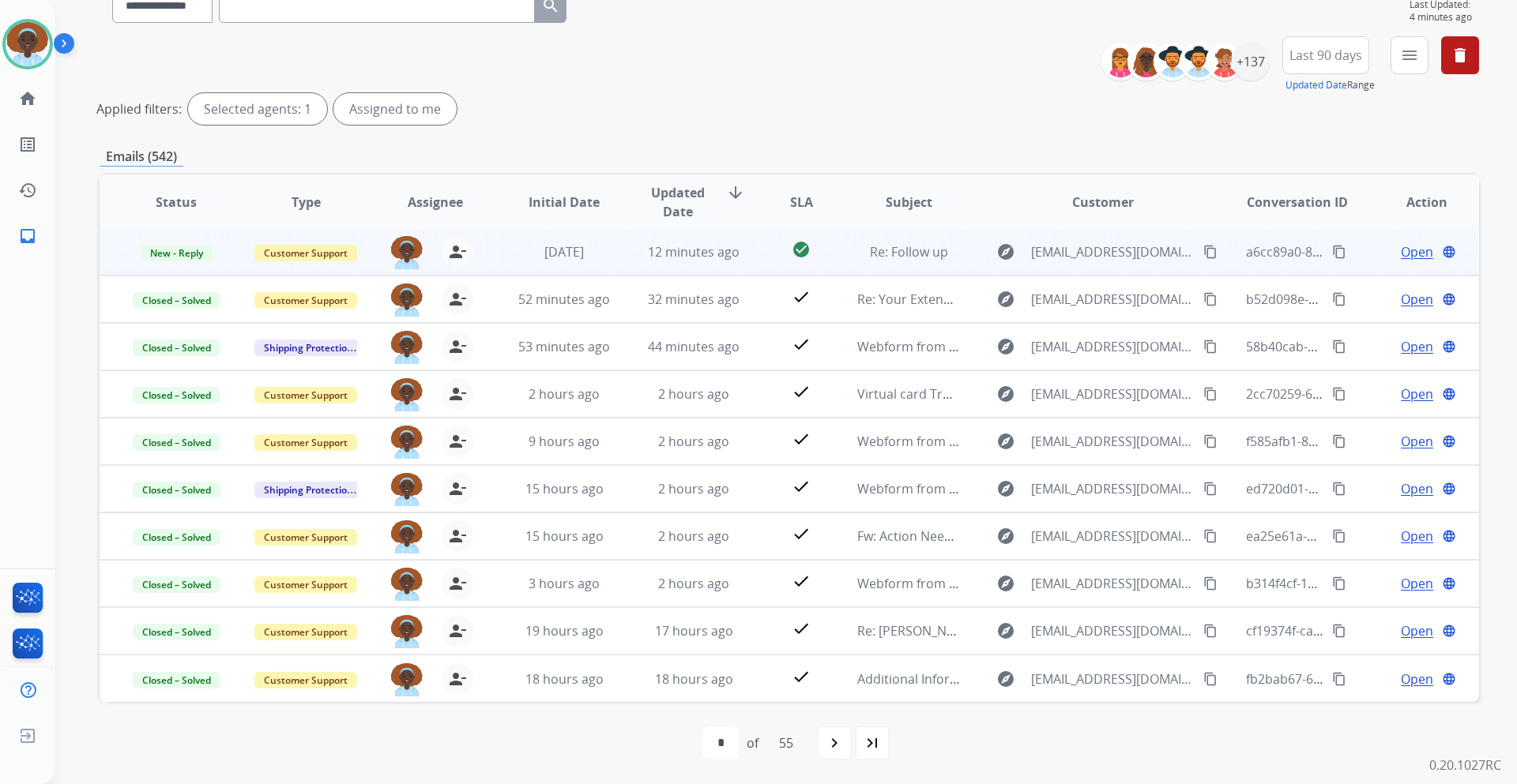
click at [1401, 255] on span "Open" at bounding box center [1417, 252] width 33 height 19
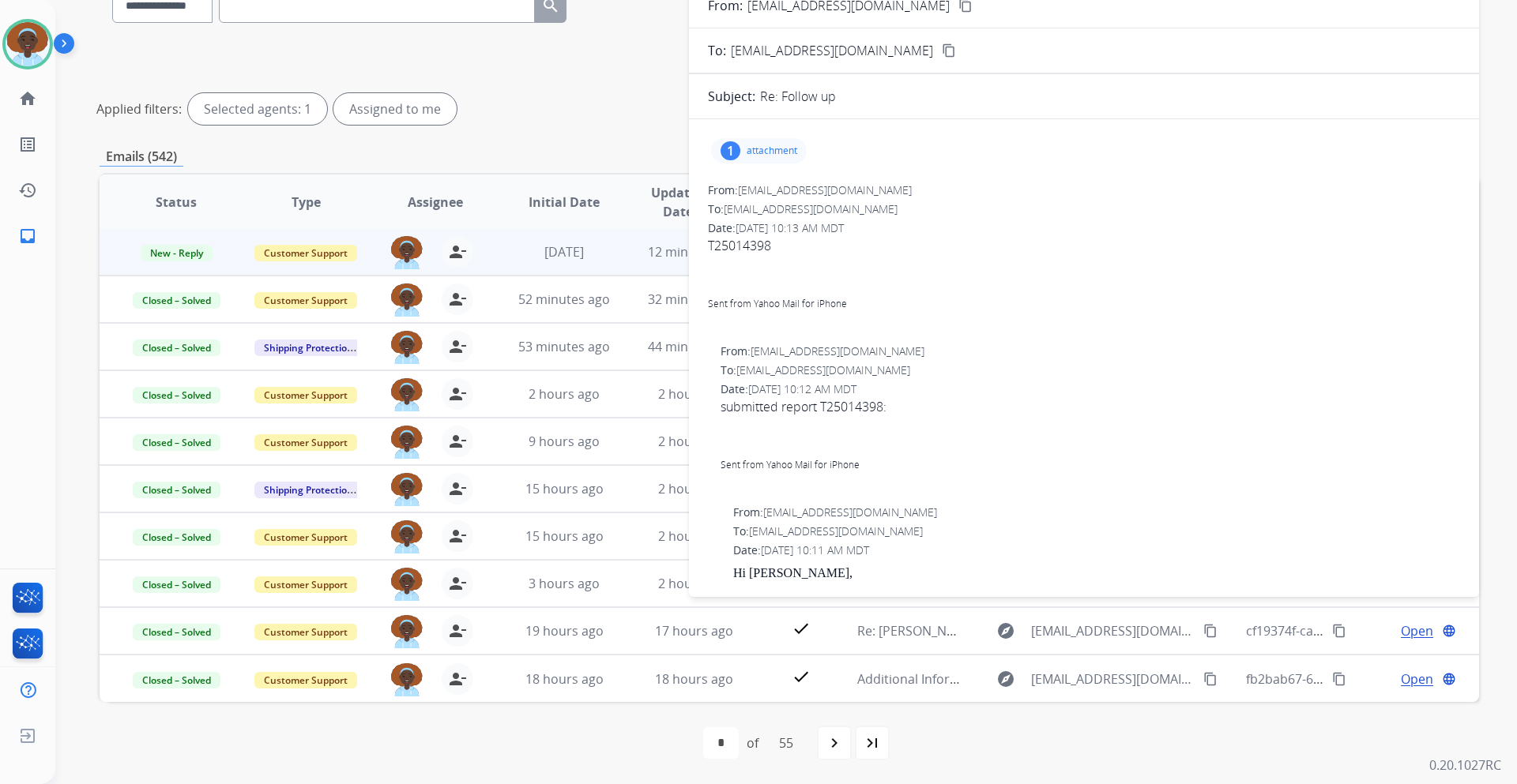
scroll to position [0, 0]
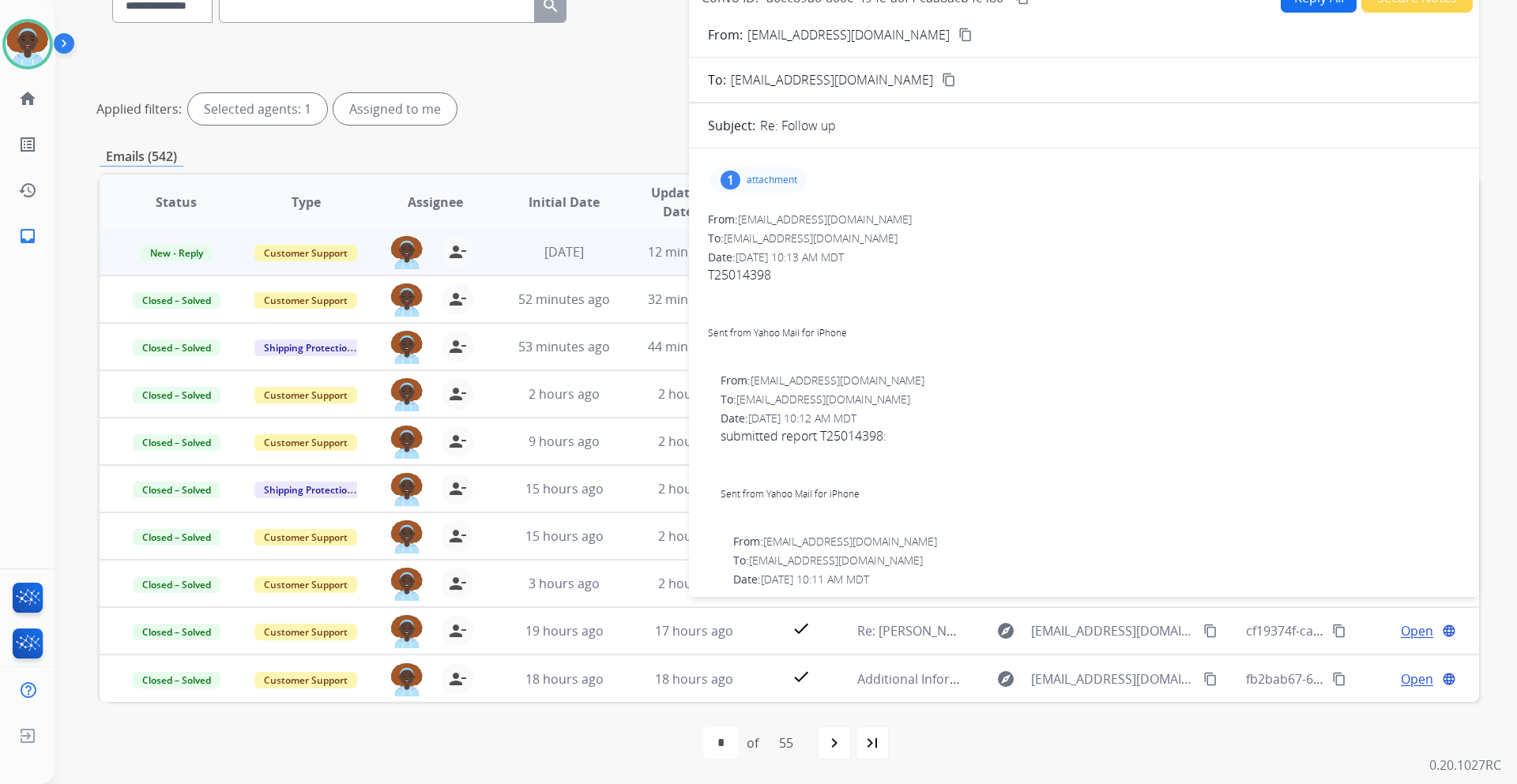
click at [739, 174] on div "1 attachment" at bounding box center [759, 180] width 95 height 25
click at [765, 214] on div at bounding box center [764, 220] width 79 height 55
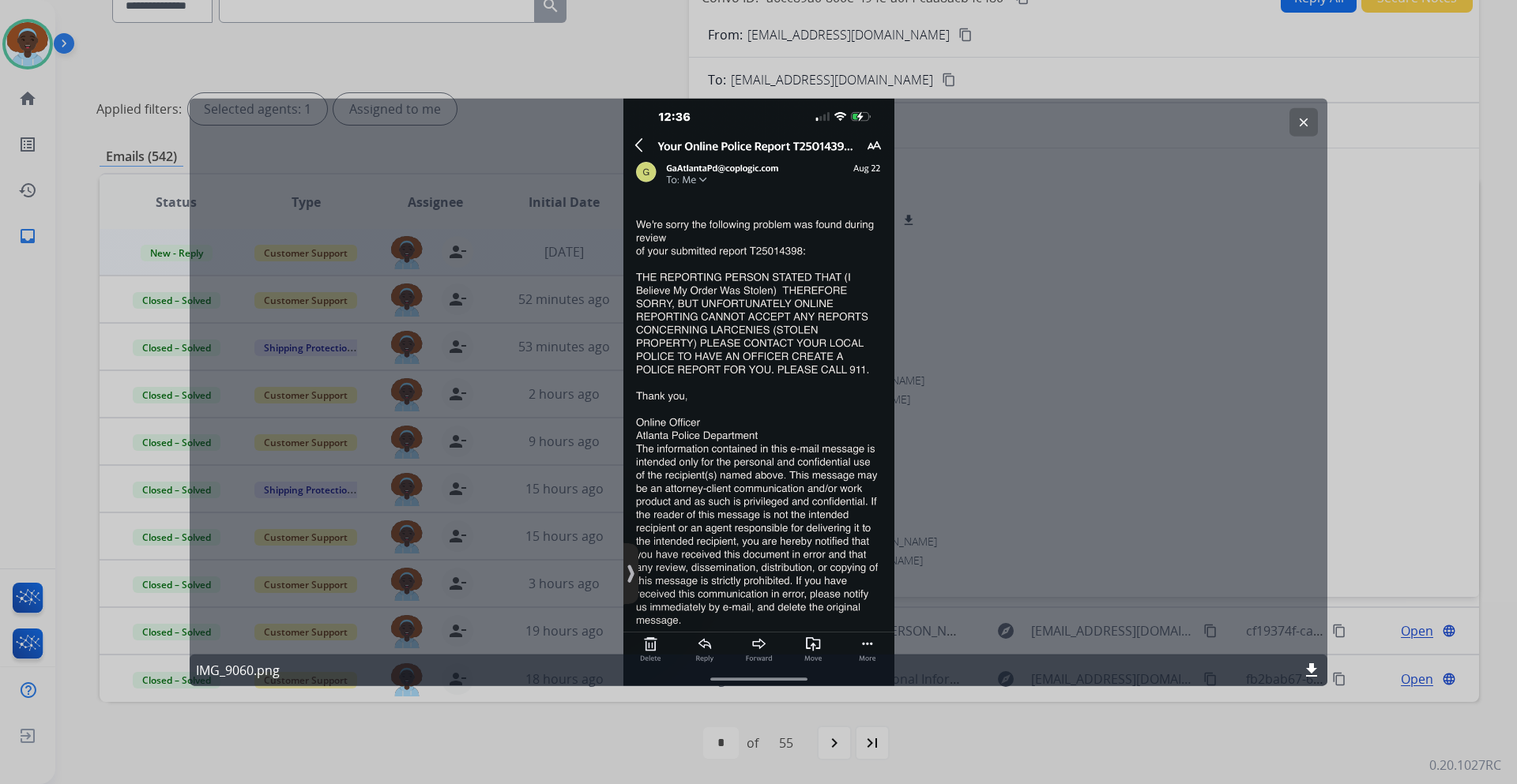
click at [1302, 122] on mat-icon "clear" at bounding box center [1304, 121] width 14 height 14
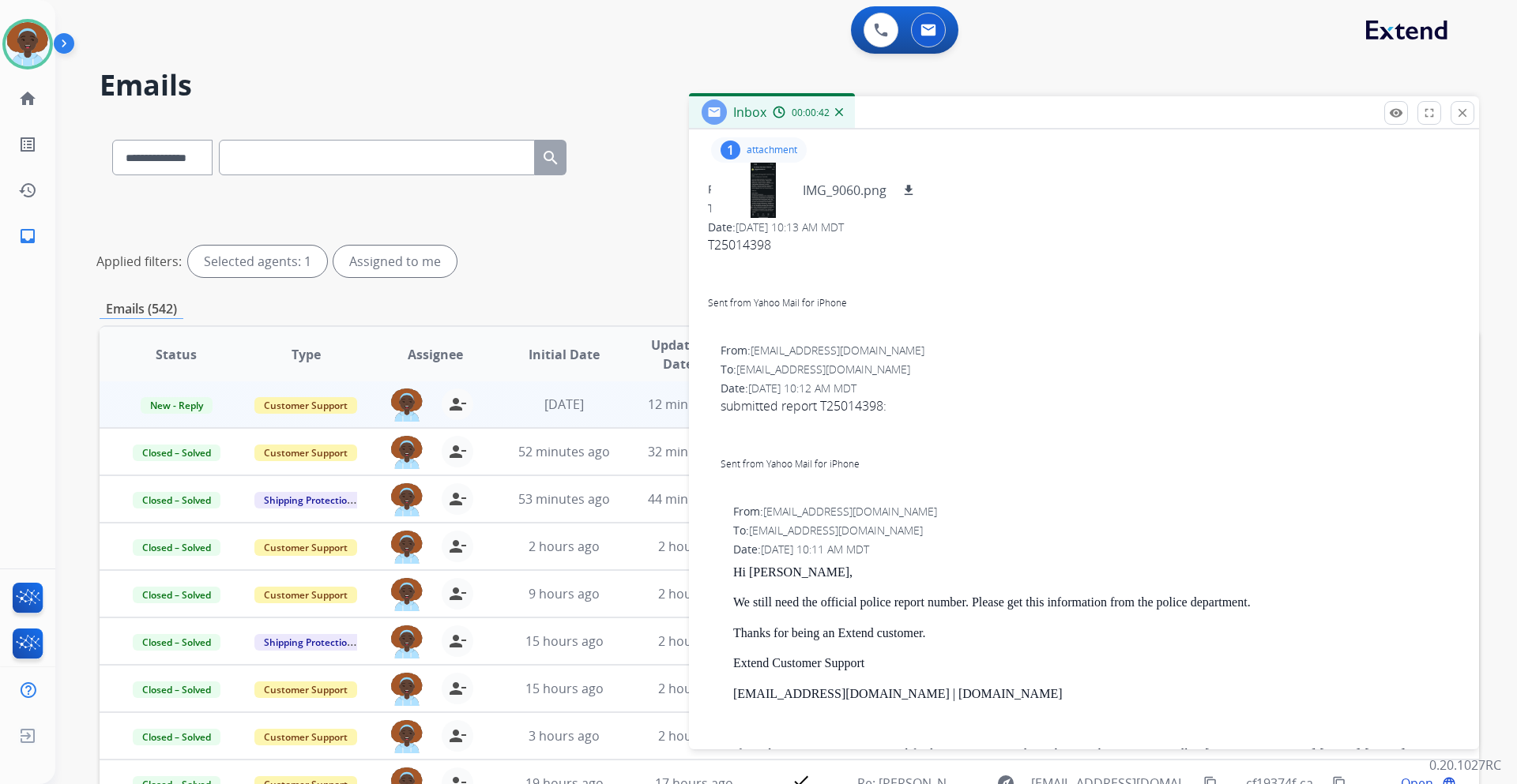
scroll to position [158, 0]
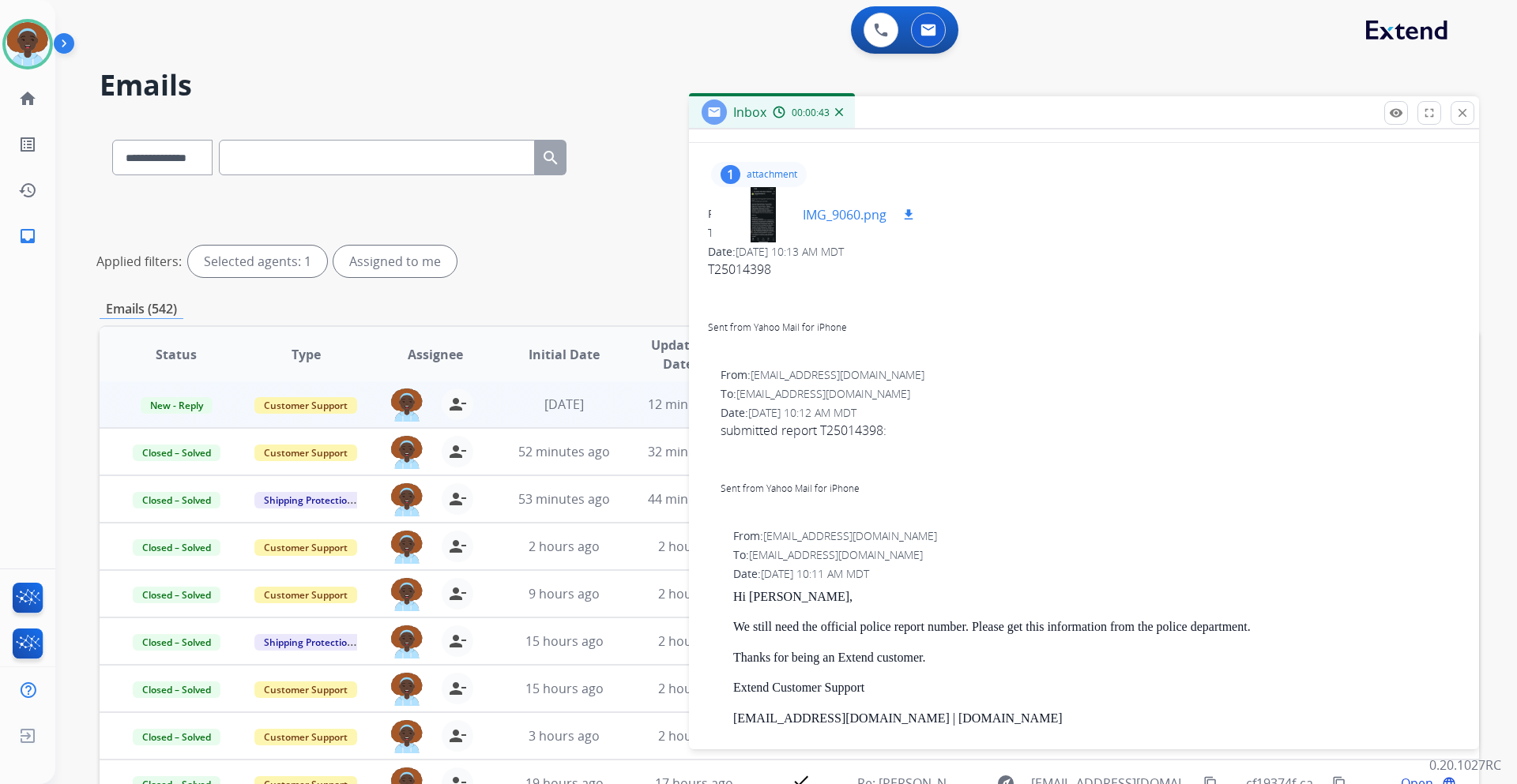
click at [769, 215] on div at bounding box center [764, 215] width 79 height 55
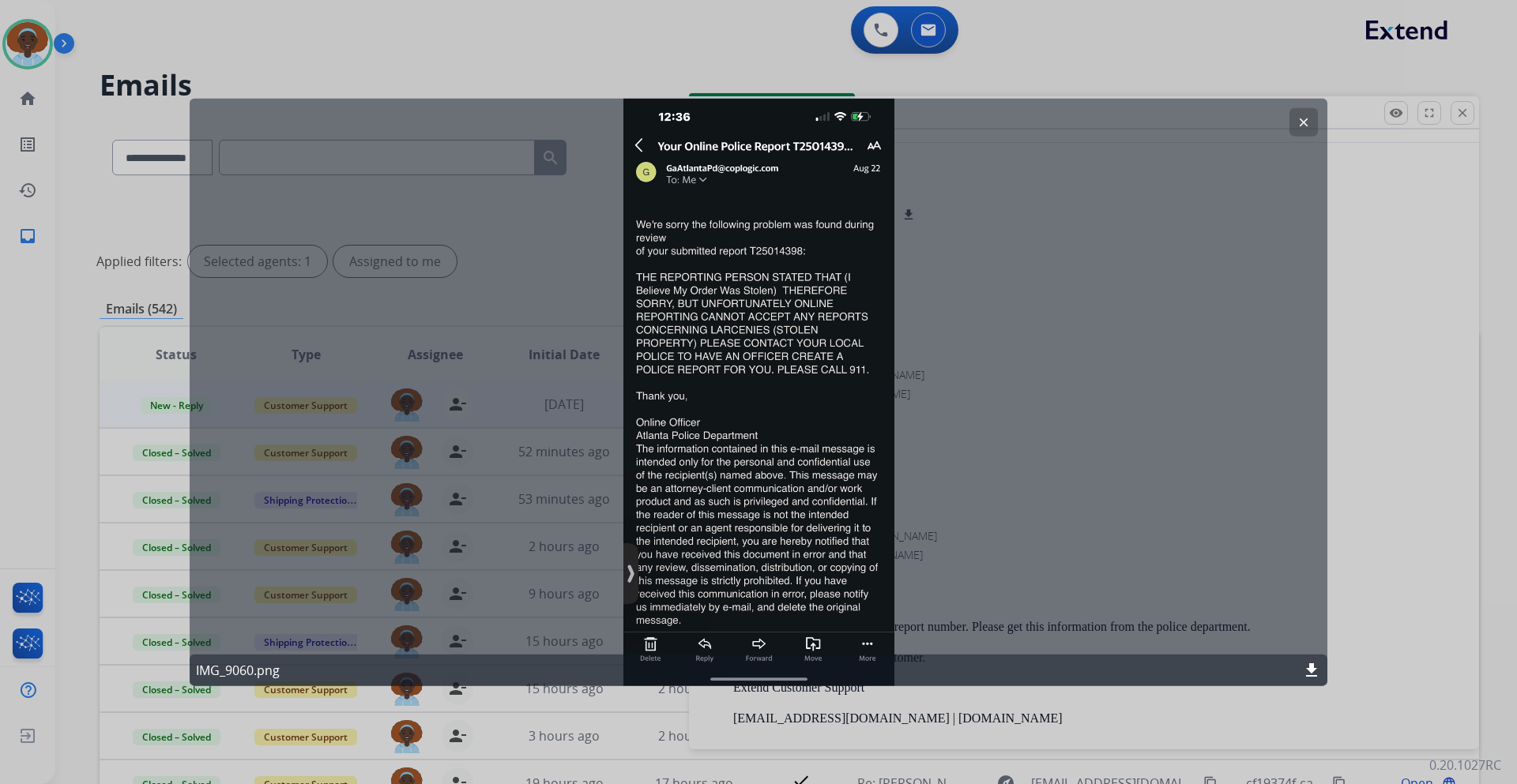
drag, startPoint x: 707, startPoint y: 339, endPoint x: 795, endPoint y: 346, distance: 88.3
click at [795, 346] on div "clear IMG_9060.png download" at bounding box center [758, 392] width 1138 height 588
drag, startPoint x: 769, startPoint y: 371, endPoint x: 674, endPoint y: 356, distance: 96.2
click at [674, 362] on div "clear IMG_9060.png download" at bounding box center [758, 392] width 1138 height 588
click at [1311, 122] on button "clear" at bounding box center [1304, 121] width 28 height 28
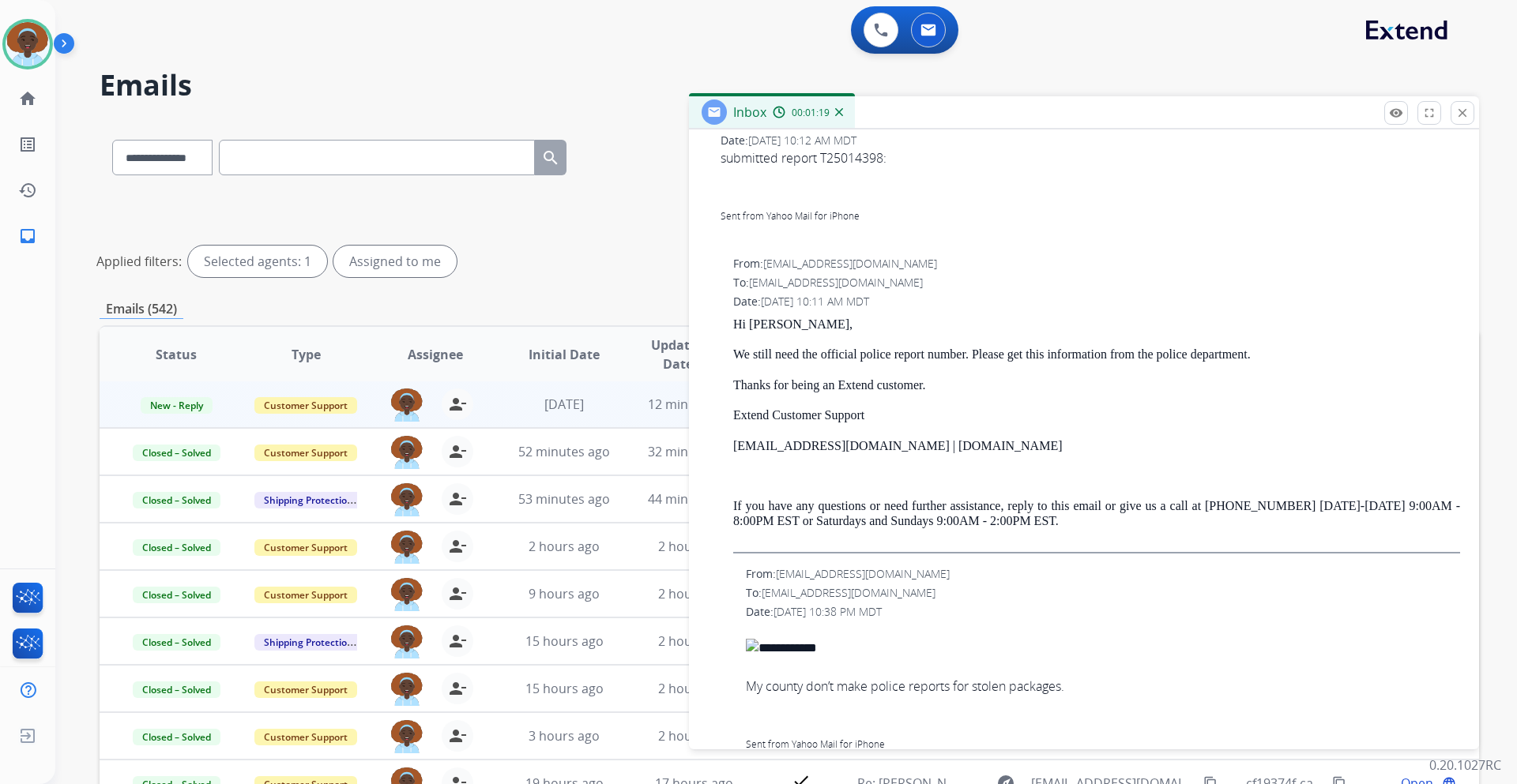
scroll to position [474, 0]
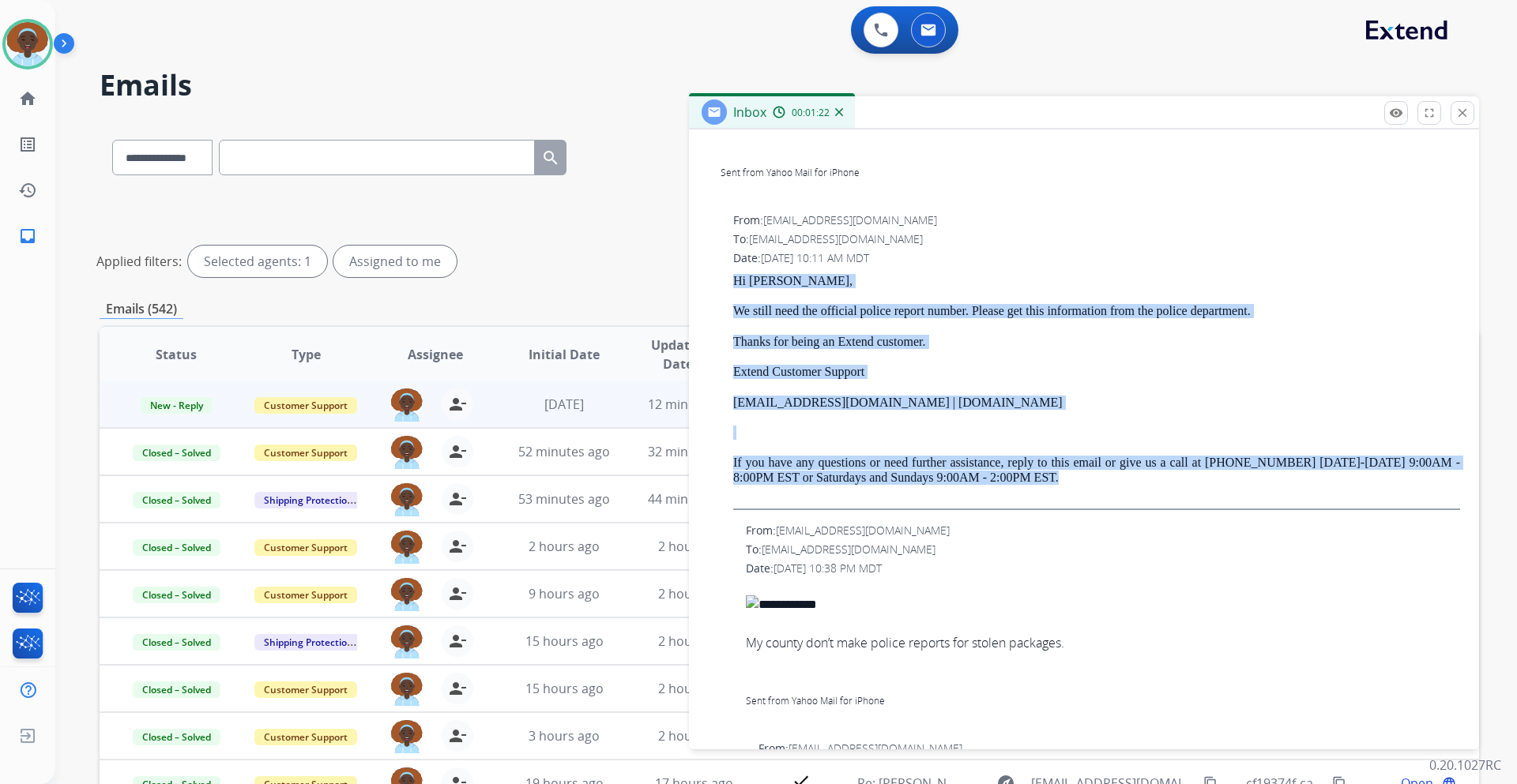
drag, startPoint x: 1062, startPoint y: 474, endPoint x: 737, endPoint y: 276, distance: 380.6
click at [737, 276] on div "Hi Lavontez, We still need the official police report number. Please get this i…" at bounding box center [1097, 392] width 727 height 236
copy div "Hi Lavontez, We still need the official police report number. Please get this i…"
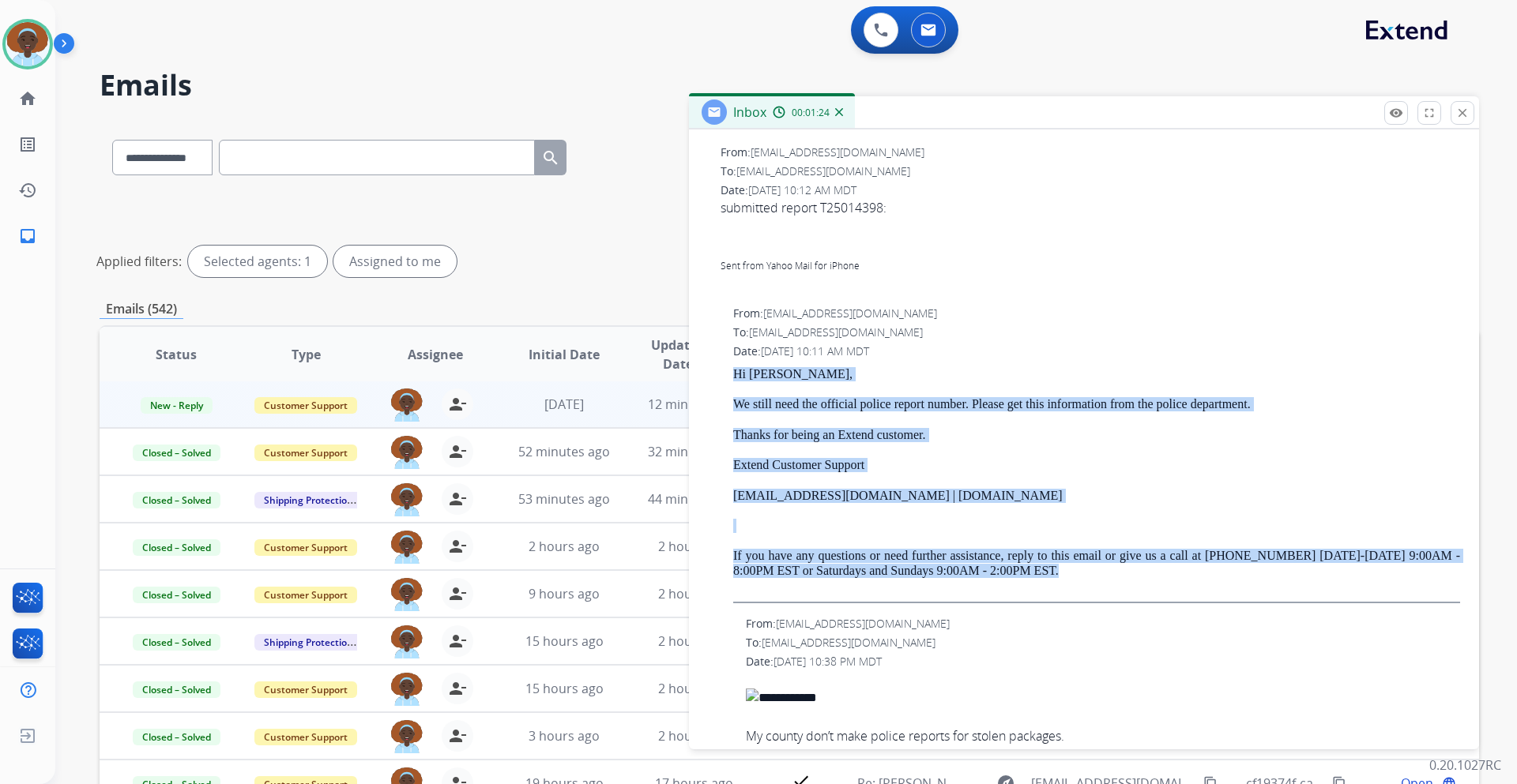
scroll to position [0, 0]
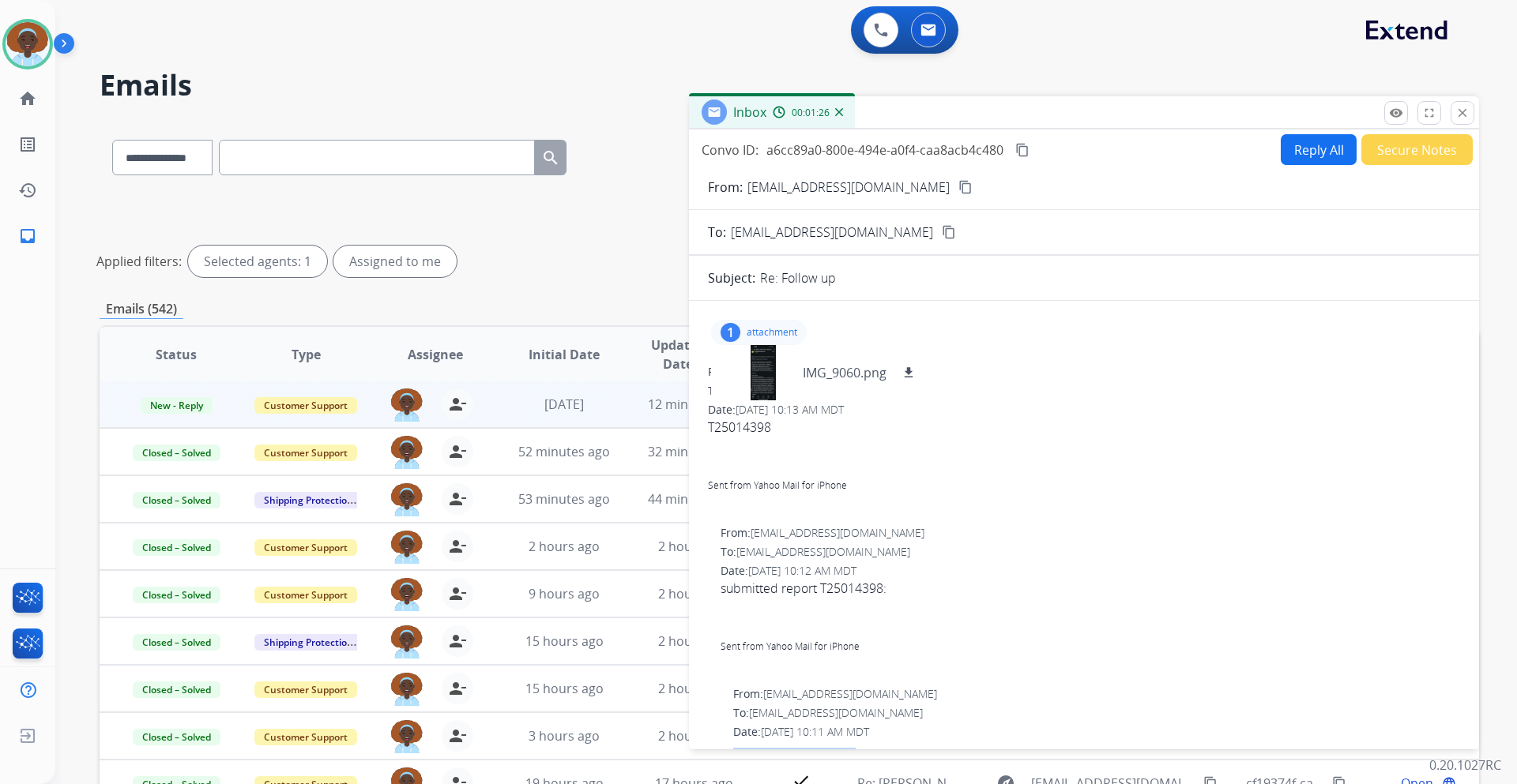
click at [1288, 156] on button "Reply All" at bounding box center [1319, 149] width 76 height 31
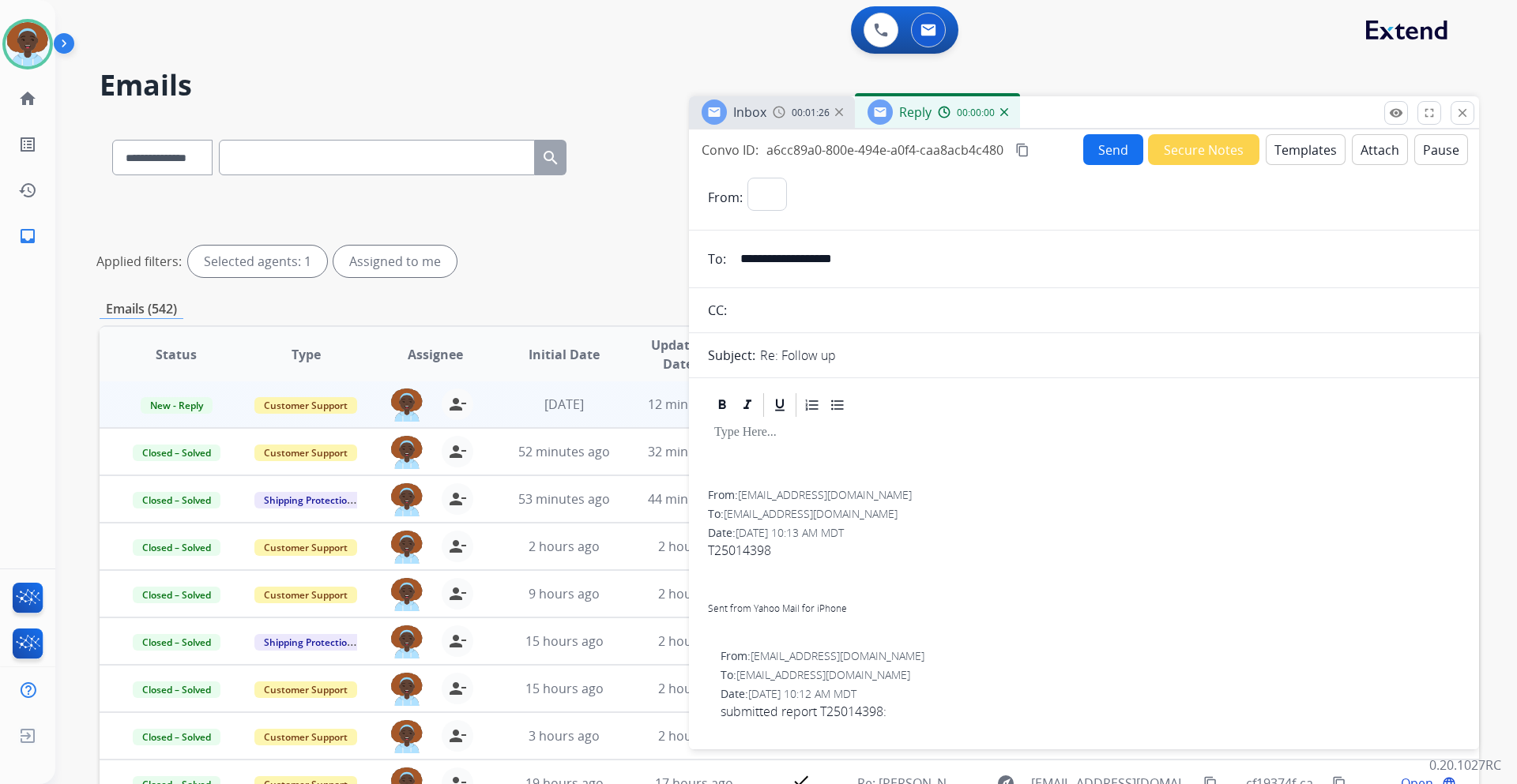
select select "**********"
click at [728, 433] on p at bounding box center [1084, 433] width 740 height 14
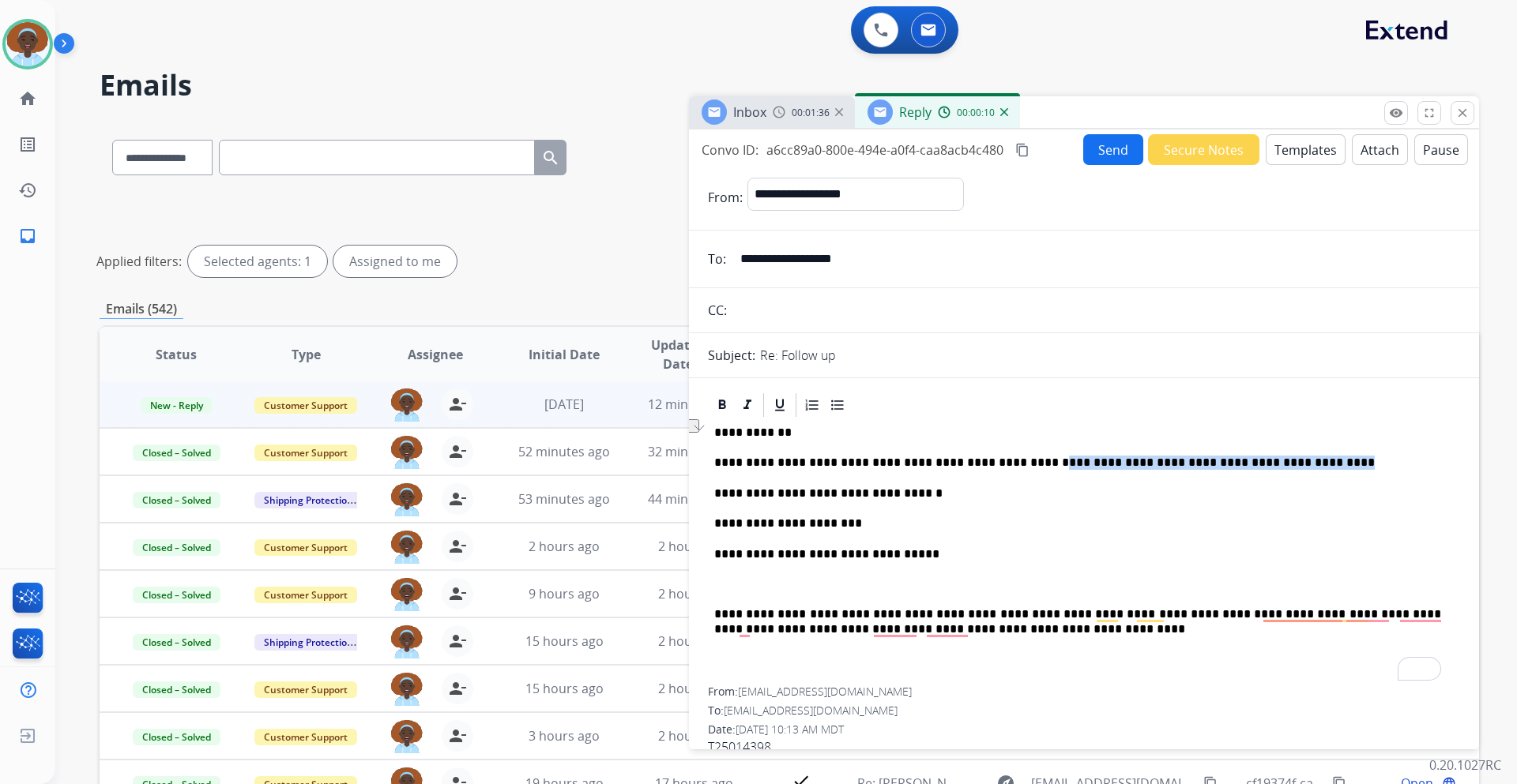
drag, startPoint x: 989, startPoint y: 465, endPoint x: 1235, endPoint y: 463, distance: 246.0
click at [1235, 463] on p "**********" at bounding box center [1077, 463] width 727 height 14
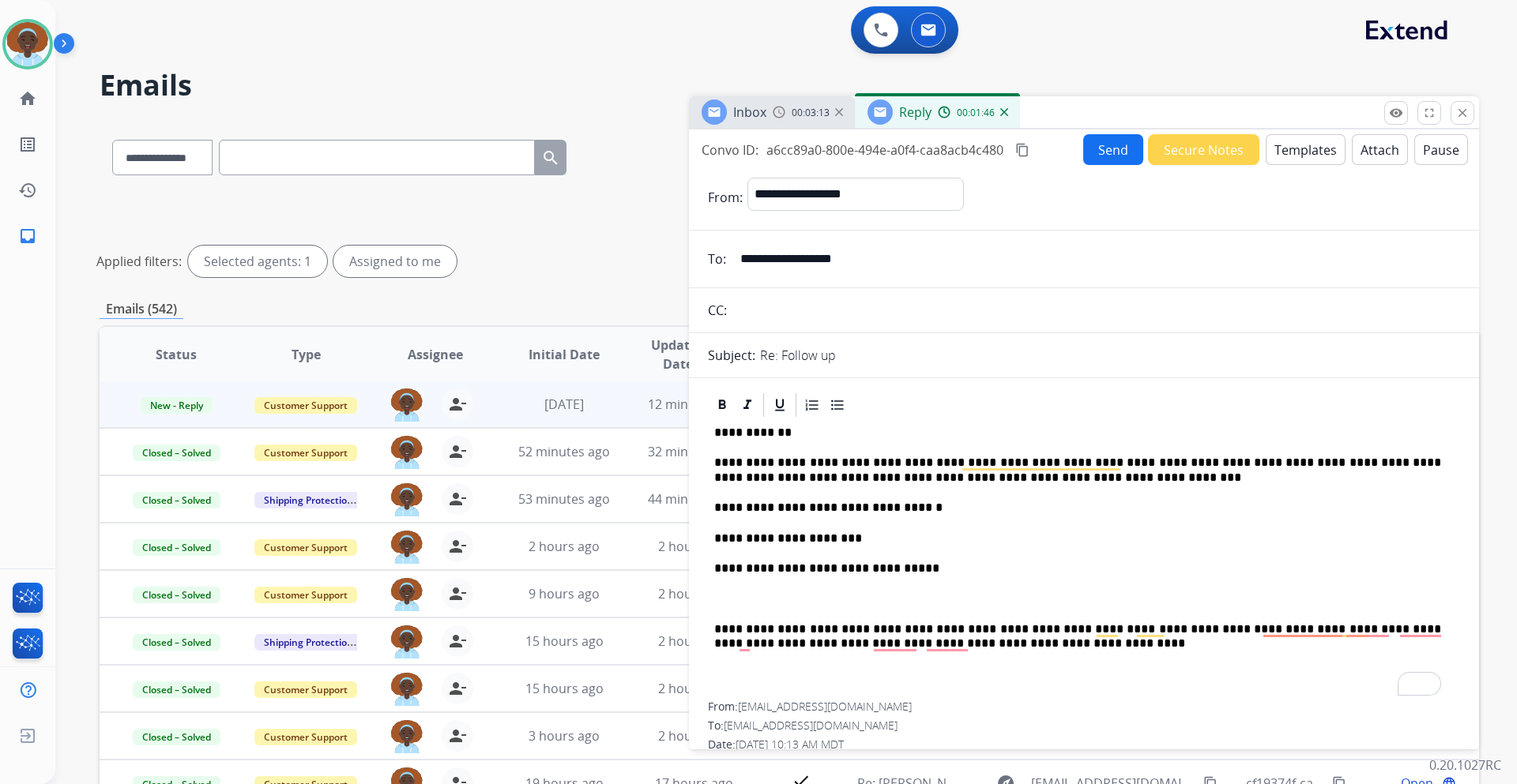
click at [1107, 146] on button "Send" at bounding box center [1113, 149] width 60 height 31
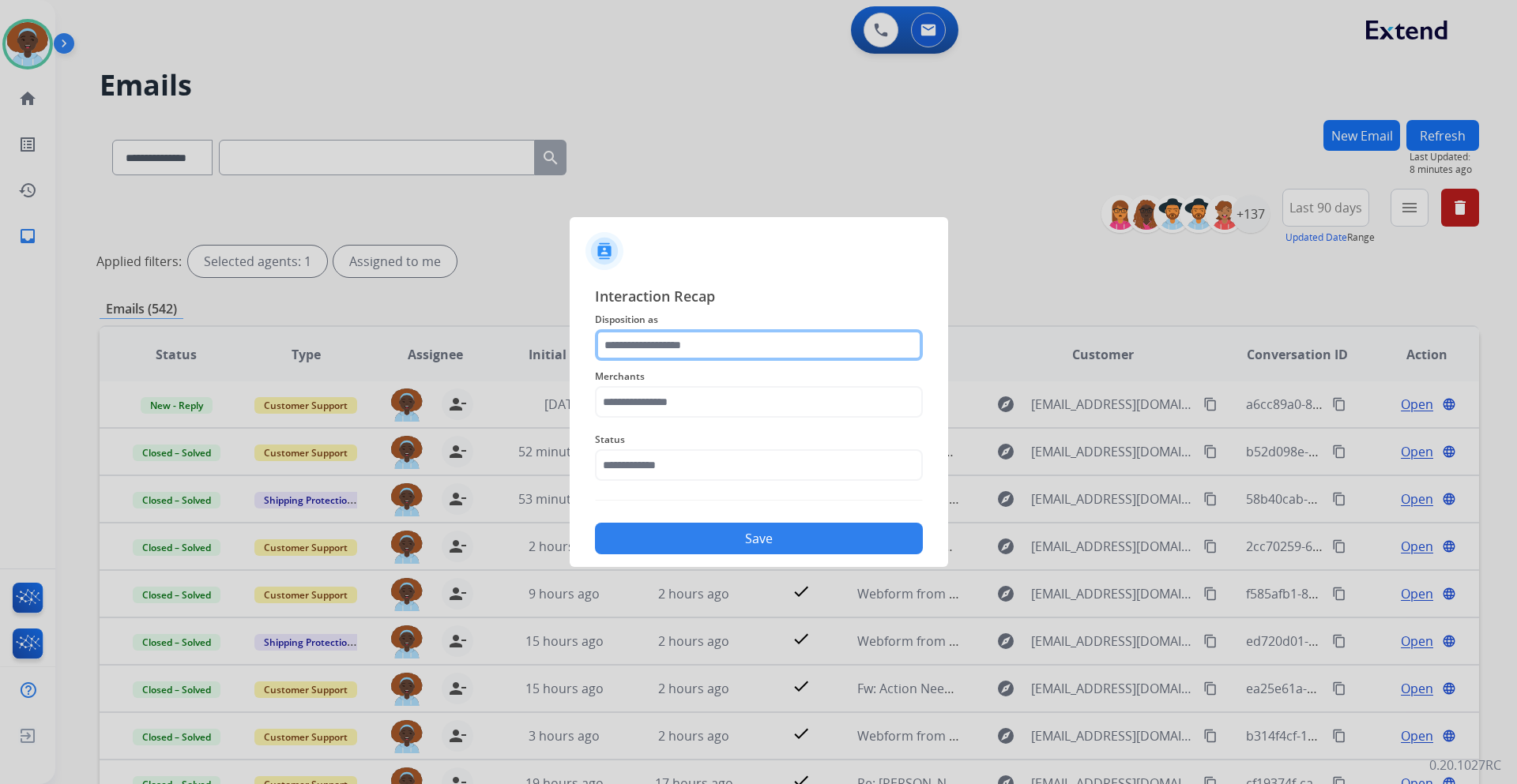
click at [640, 343] on input "text" at bounding box center [759, 346] width 328 height 32
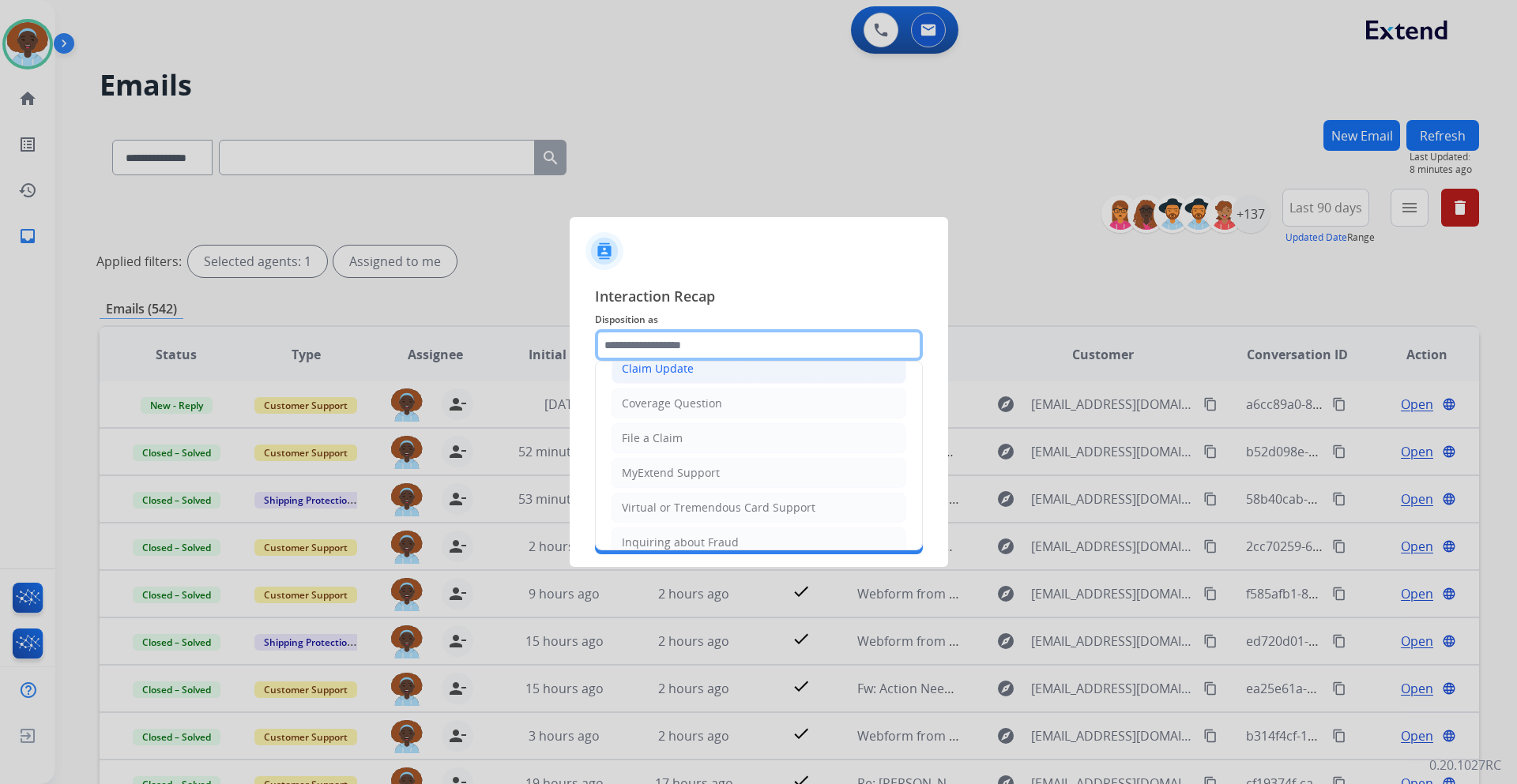
scroll to position [9, 0]
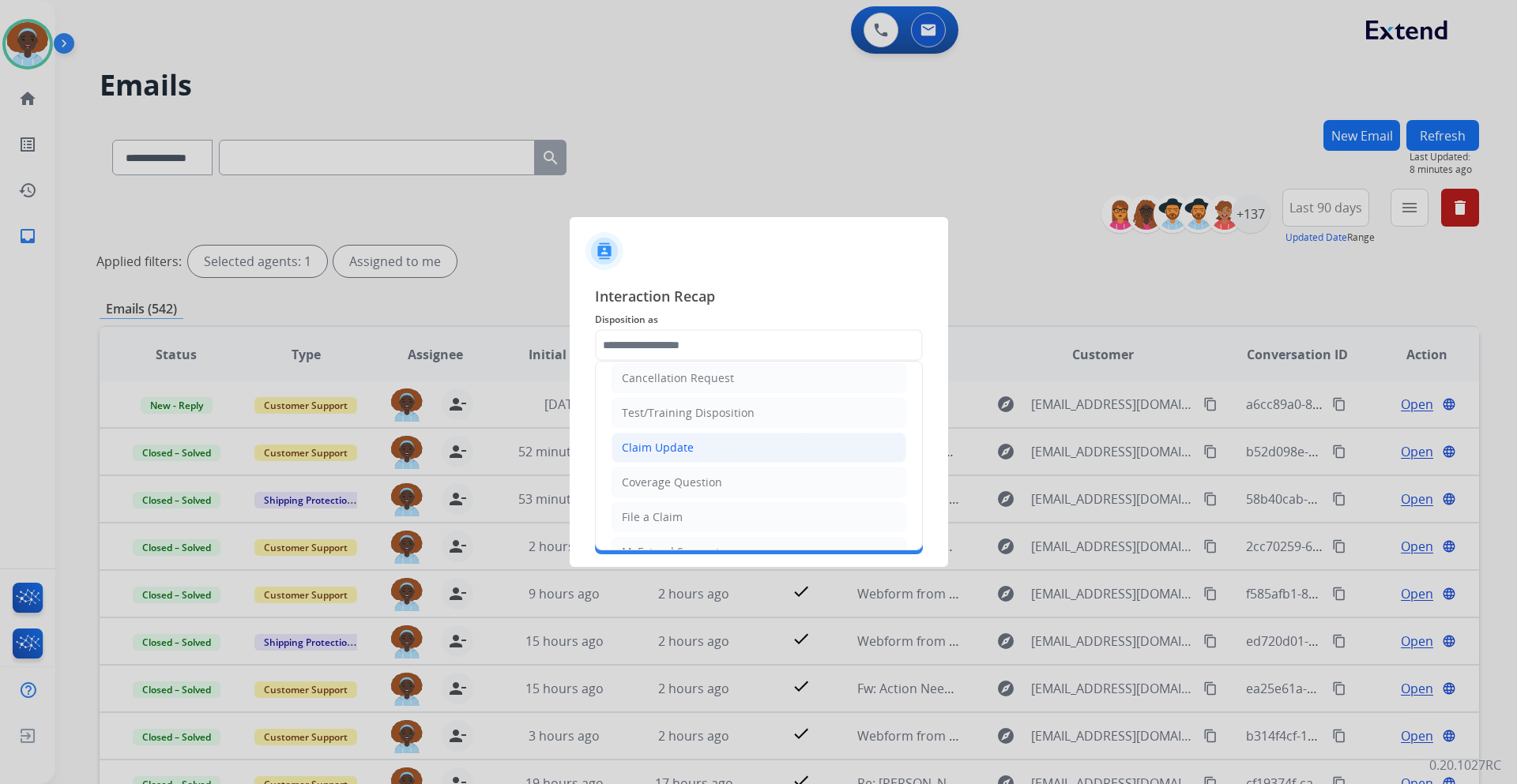
click at [722, 449] on li "Claim Update" at bounding box center [759, 448] width 295 height 30
type input "**********"
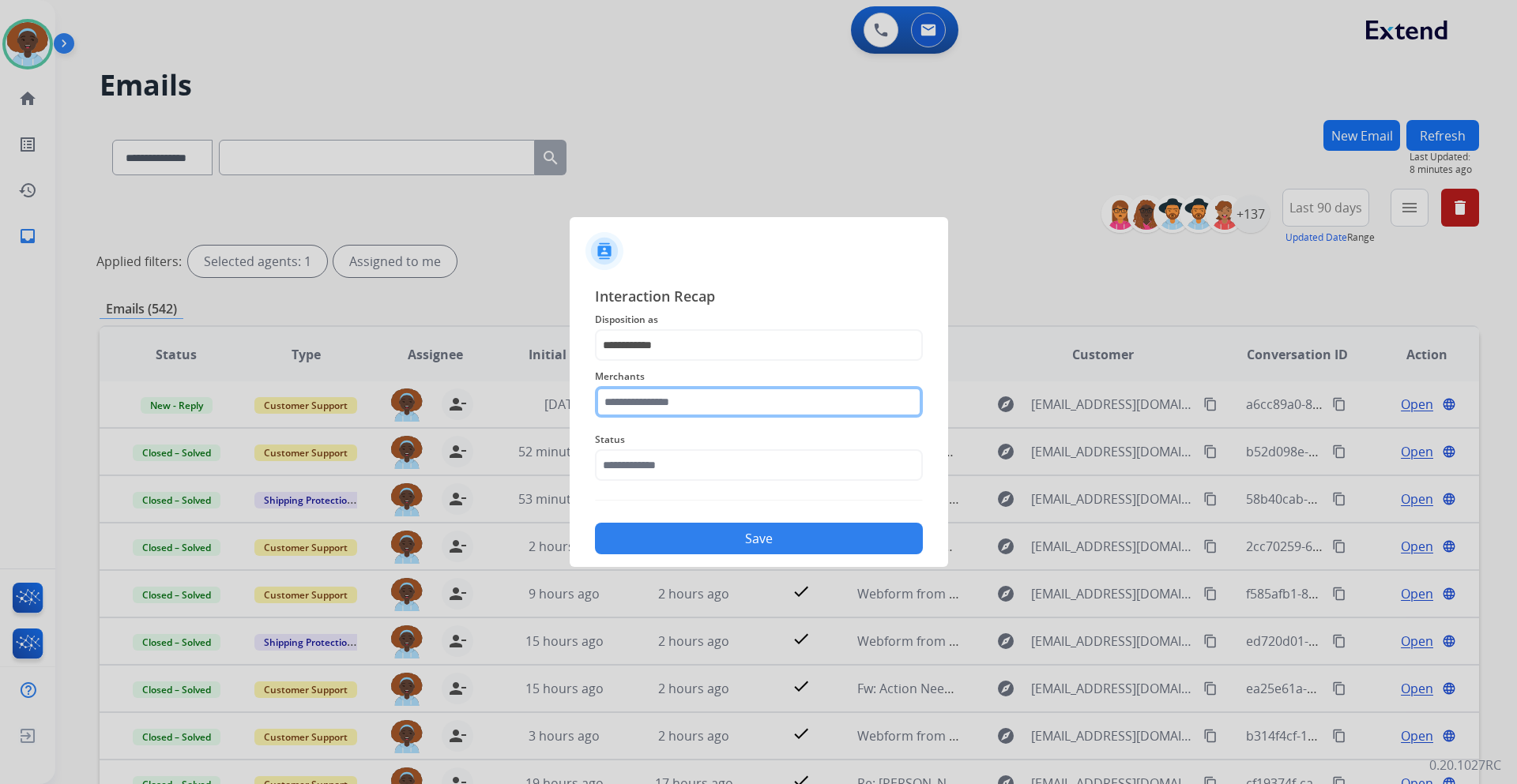
click at [716, 404] on input "text" at bounding box center [759, 402] width 328 height 32
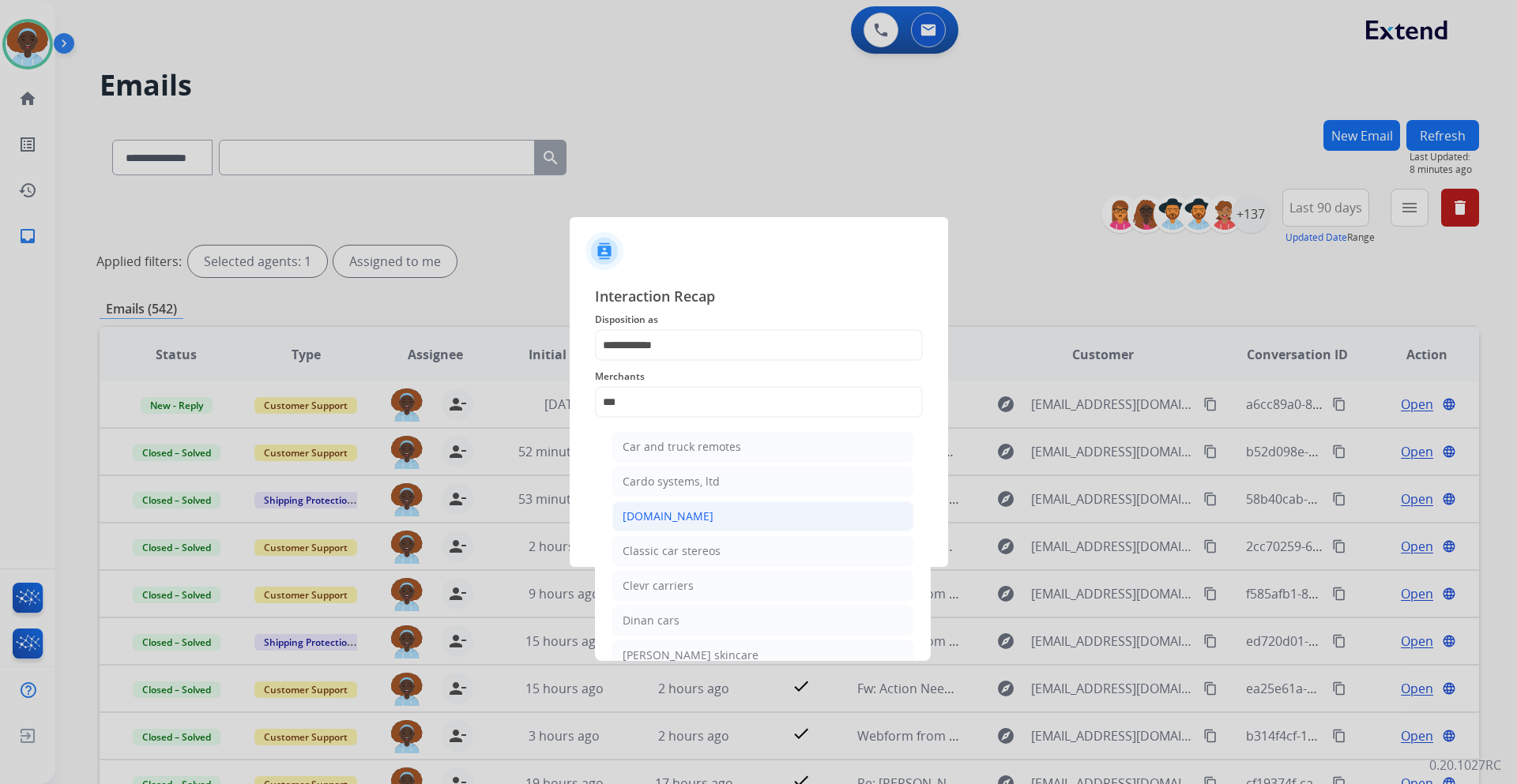
click at [698, 519] on li "[DOMAIN_NAME]" at bounding box center [764, 516] width 301 height 30
type input "**********"
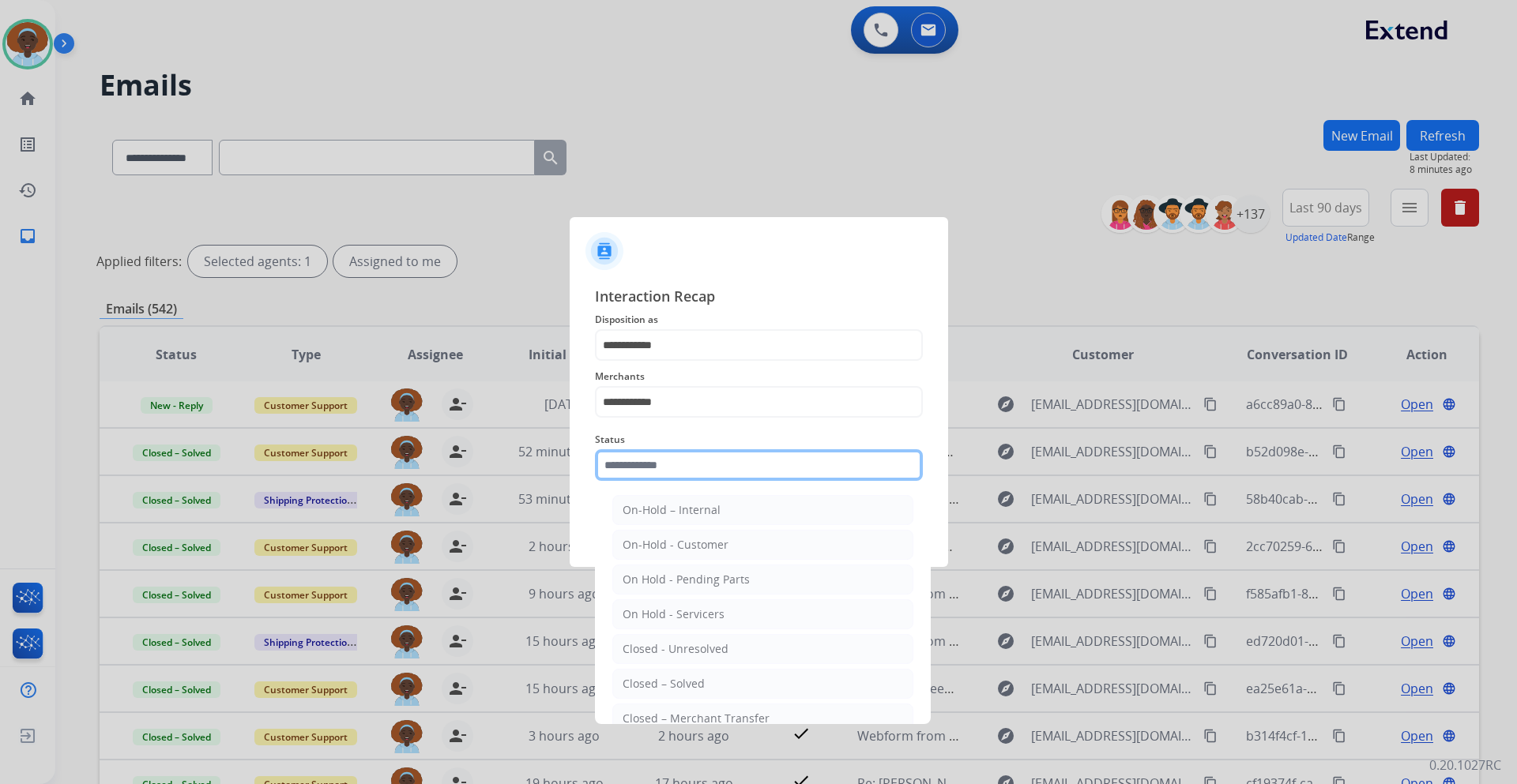
click at [694, 462] on input "text" at bounding box center [759, 465] width 328 height 32
click at [682, 680] on div "Closed – Solved" at bounding box center [664, 684] width 82 height 16
type input "**********"
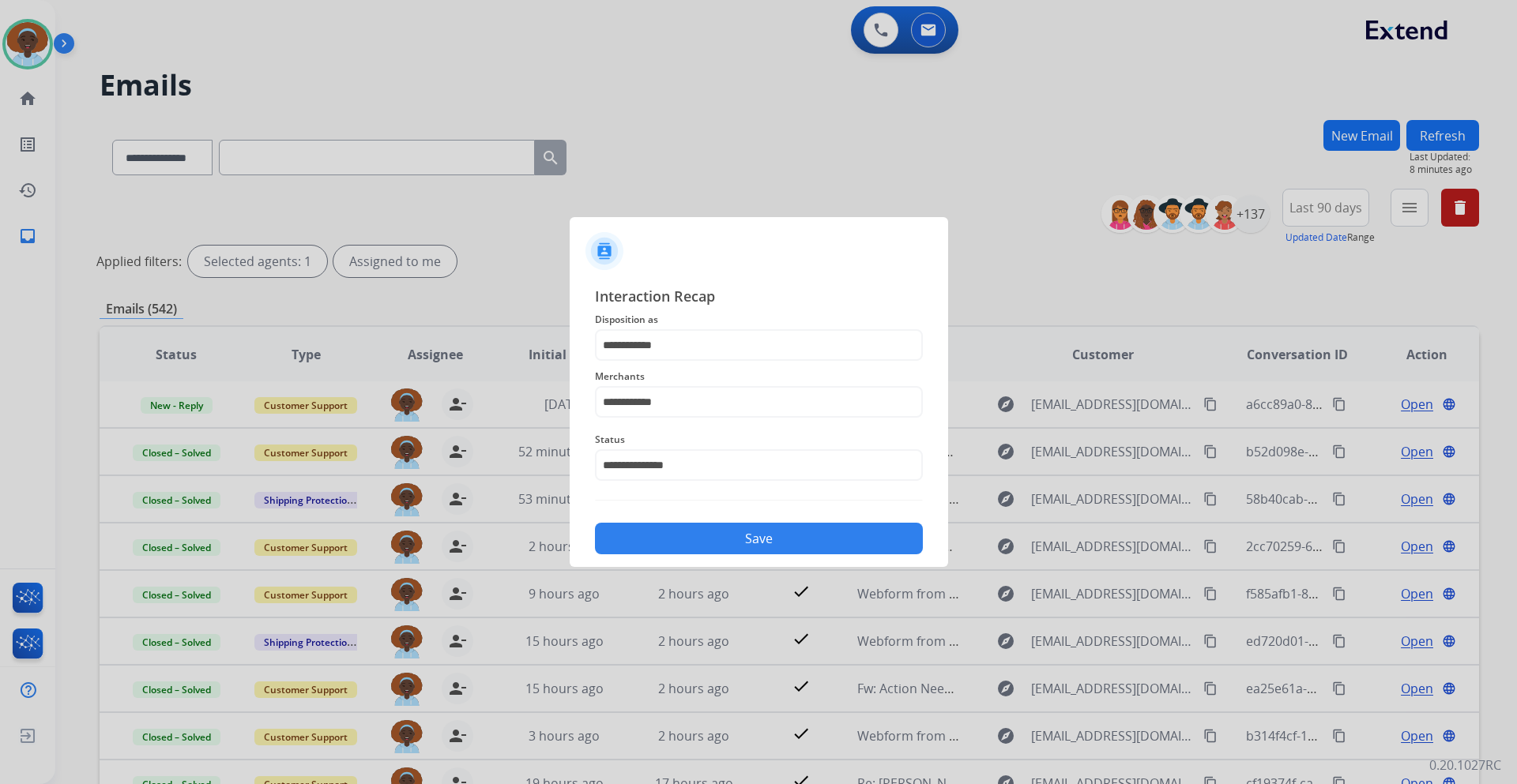
click at [718, 542] on button "Save" at bounding box center [759, 539] width 328 height 32
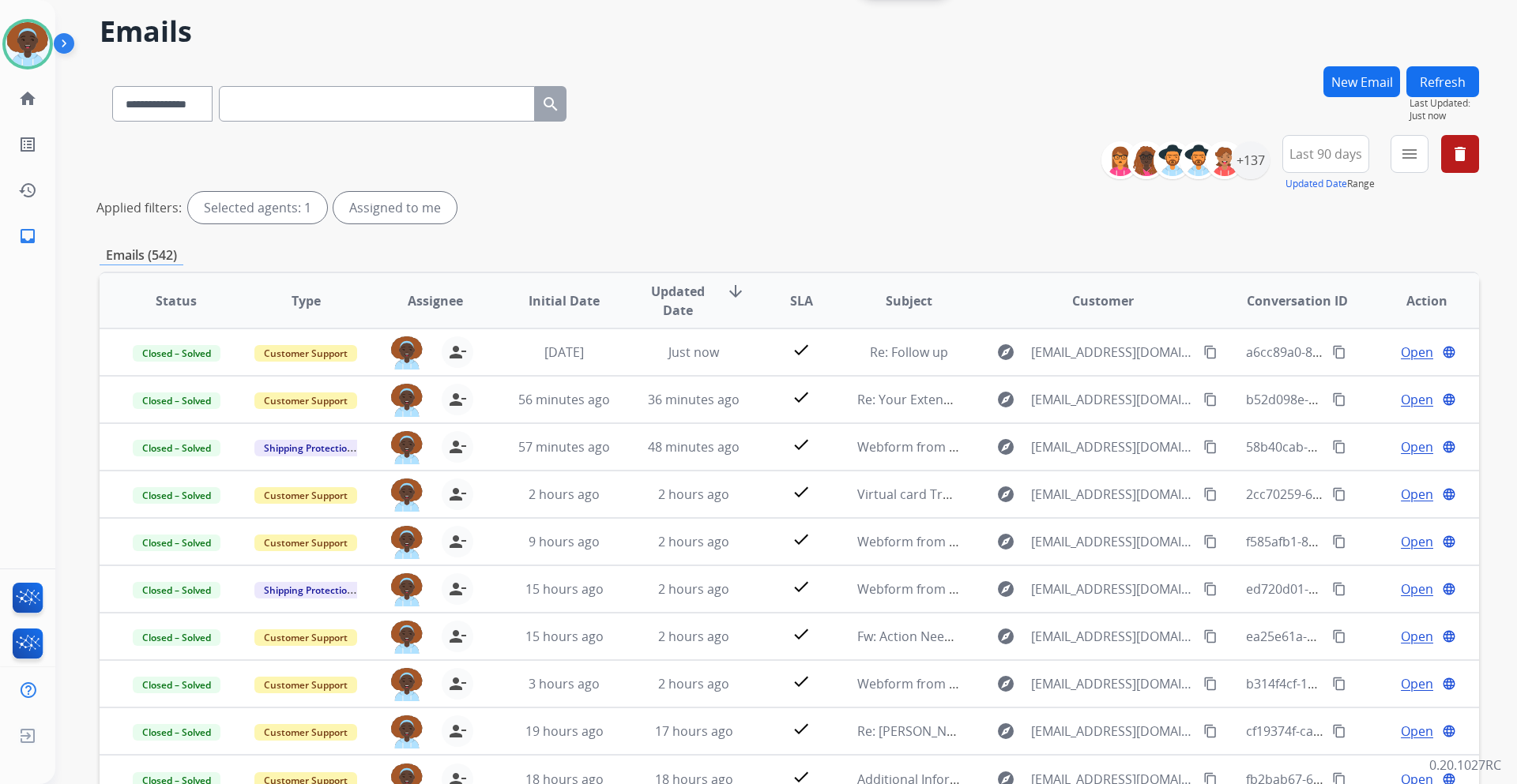
scroll to position [0, 0]
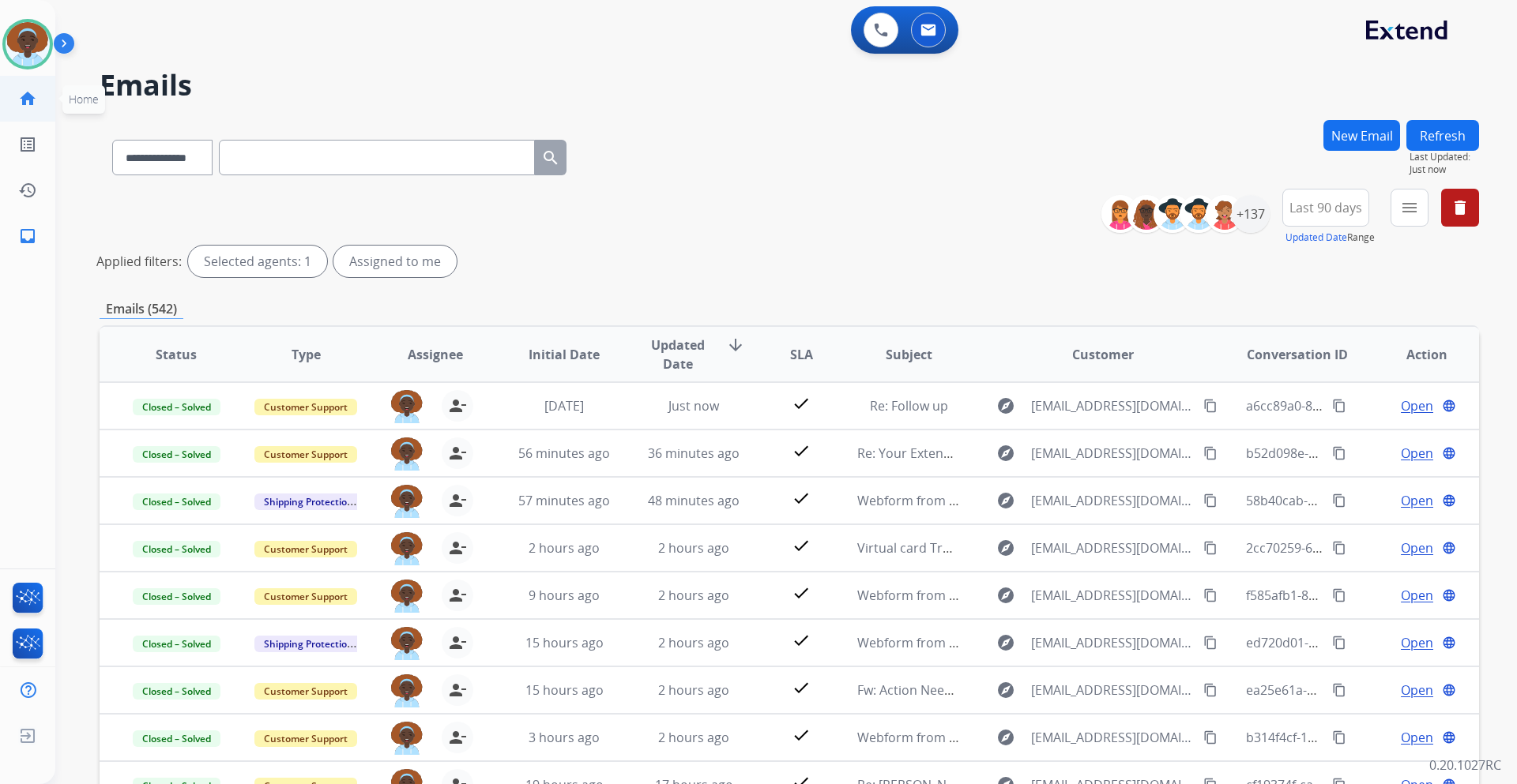
click at [35, 104] on mat-icon "home" at bounding box center [28, 99] width 19 height 19
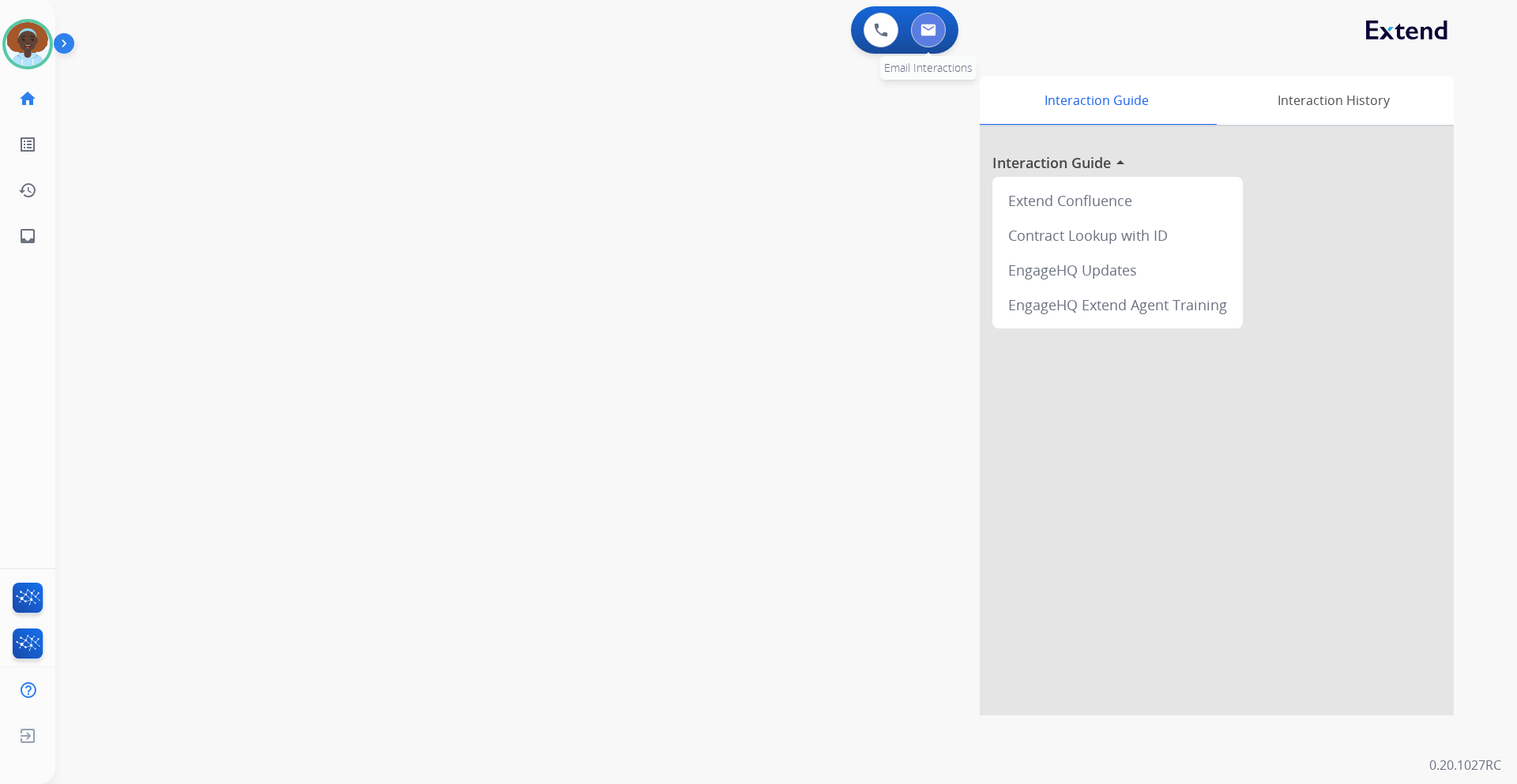
click at [931, 37] on button at bounding box center [928, 30] width 35 height 35
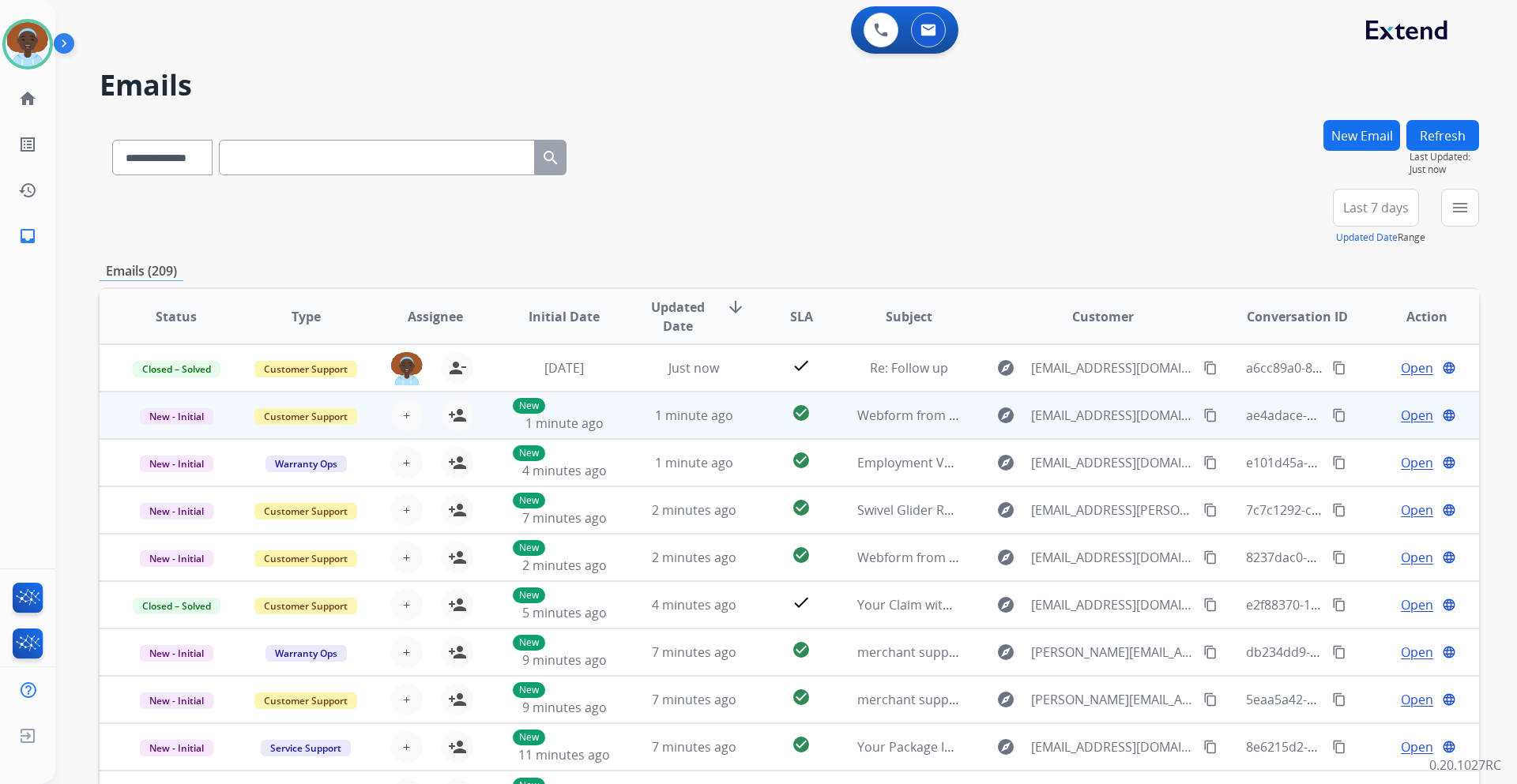
click at [1401, 417] on span "Open" at bounding box center [1417, 415] width 33 height 19
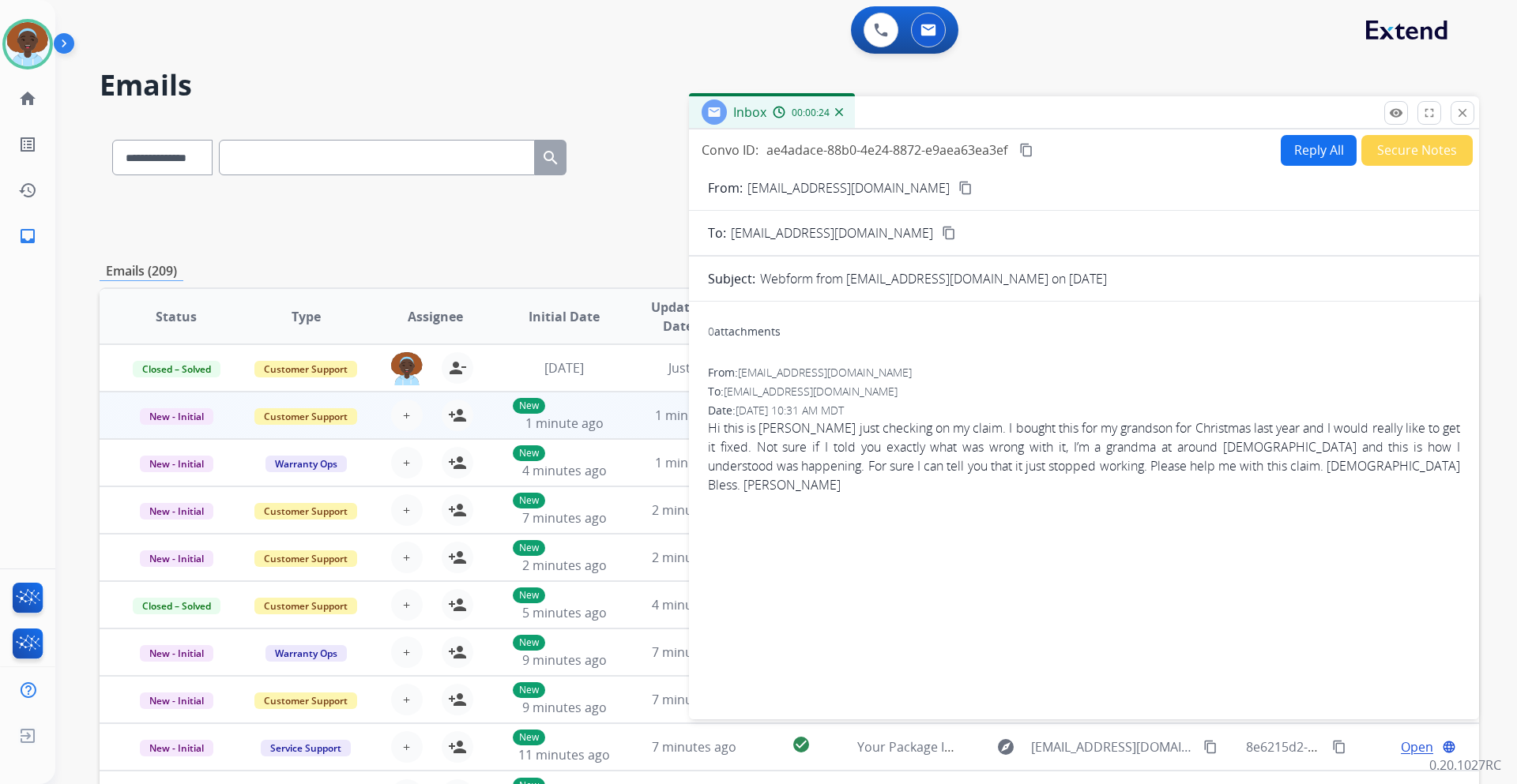
click at [959, 189] on mat-icon "content_copy" at bounding box center [965, 187] width 14 height 14
drag, startPoint x: 1462, startPoint y: 115, endPoint x: 1463, endPoint y: 181, distance: 66.0
click at [1463, 115] on mat-icon "close" at bounding box center [1463, 112] width 14 height 14
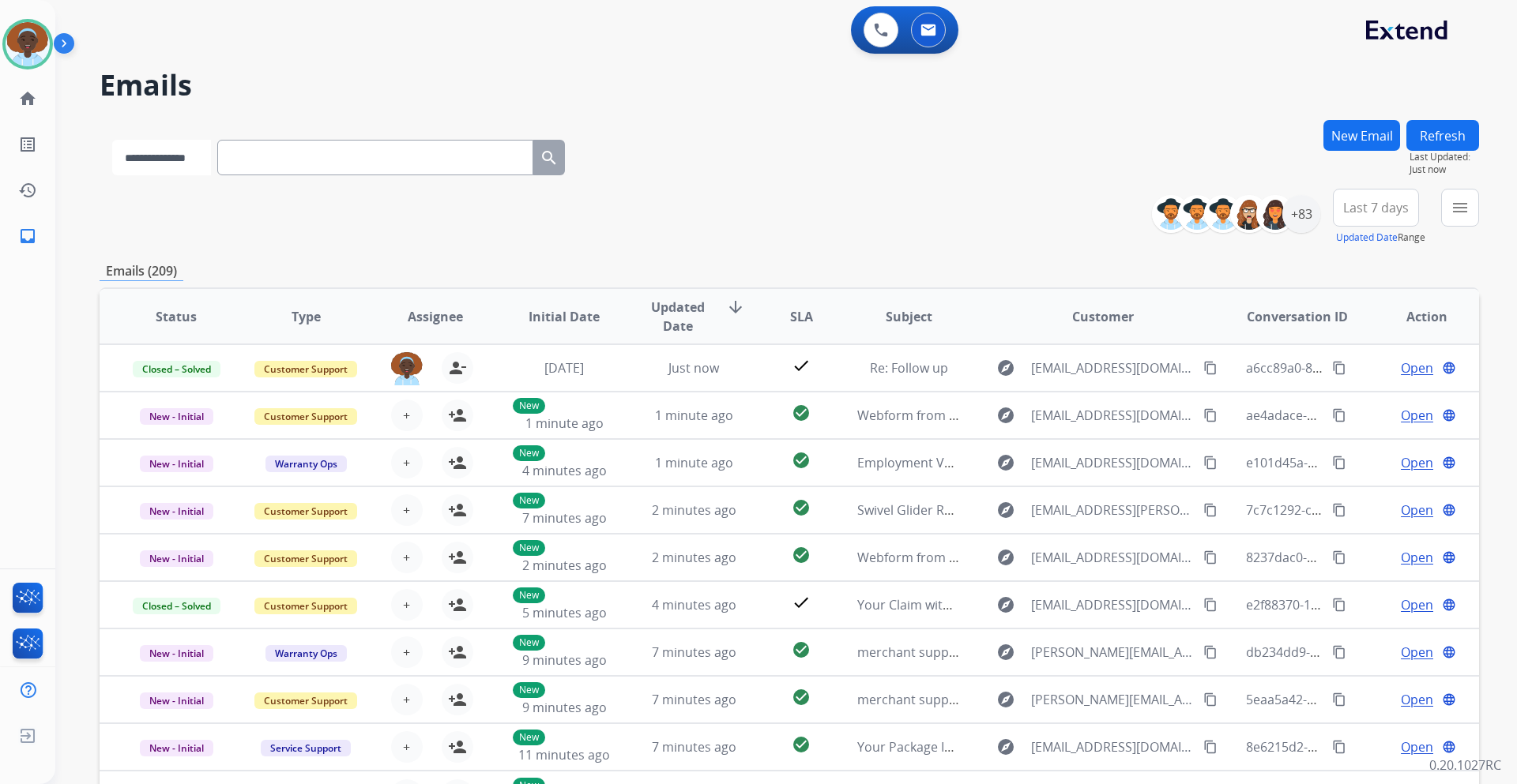
click at [211, 161] on select "**********" at bounding box center [162, 157] width 99 height 35
select select "**********"
click at [112, 140] on select "**********" at bounding box center [162, 157] width 99 height 35
click at [283, 155] on input "text" at bounding box center [377, 157] width 316 height 35
paste input "**********"
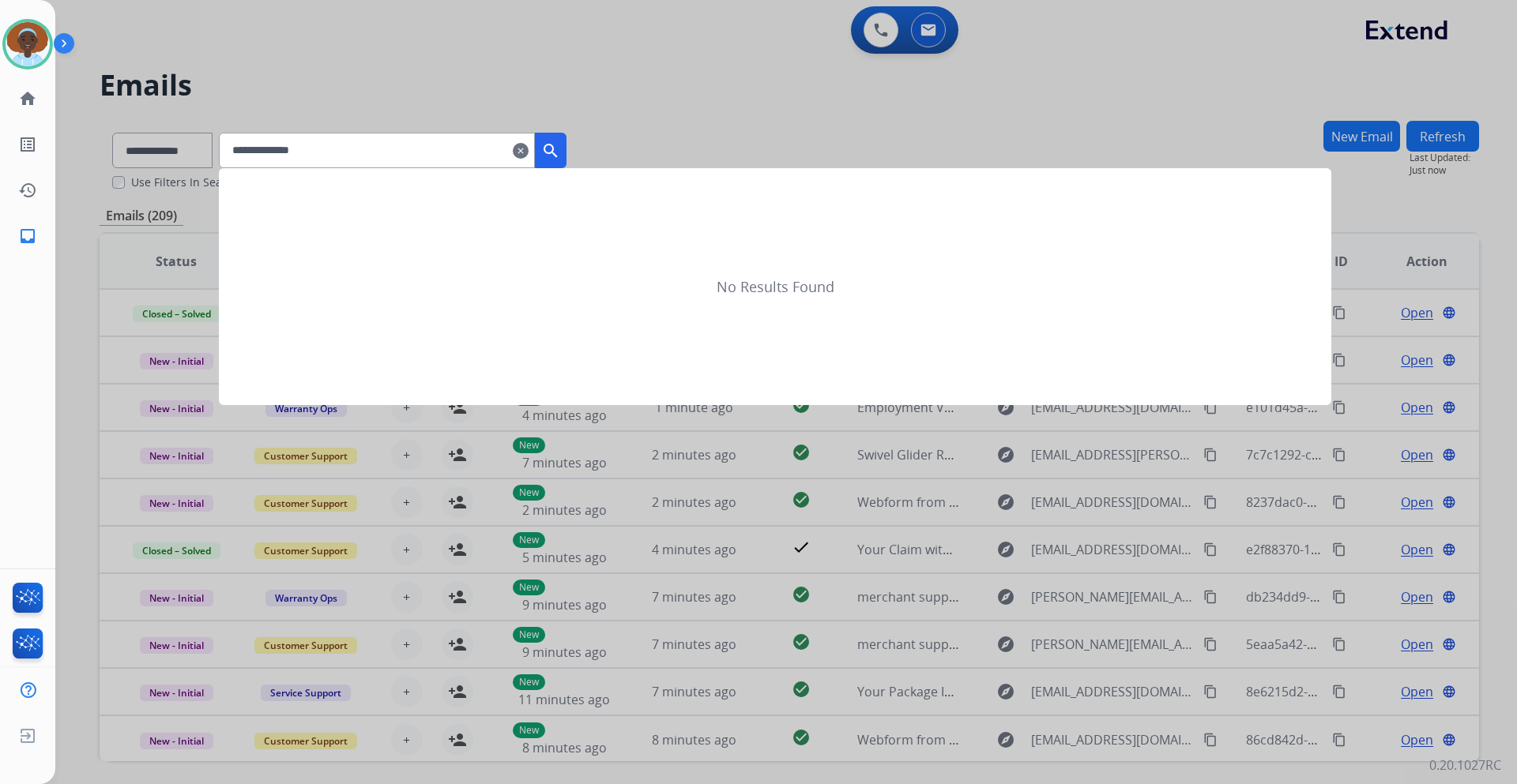
type input "**********"
click at [560, 148] on mat-icon "search" at bounding box center [551, 151] width 19 height 19
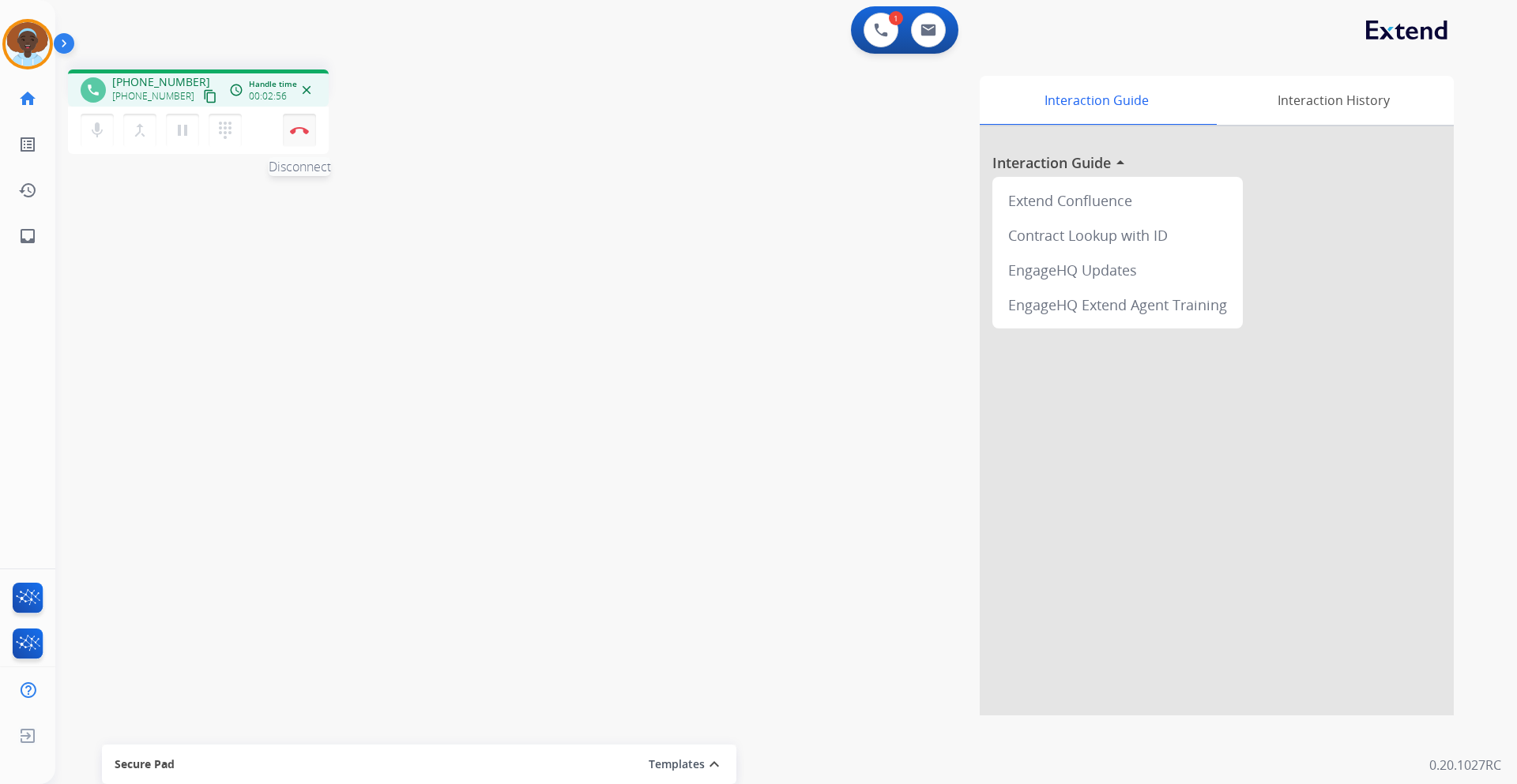
click at [303, 136] on button "Disconnect" at bounding box center [300, 131] width 33 height 33
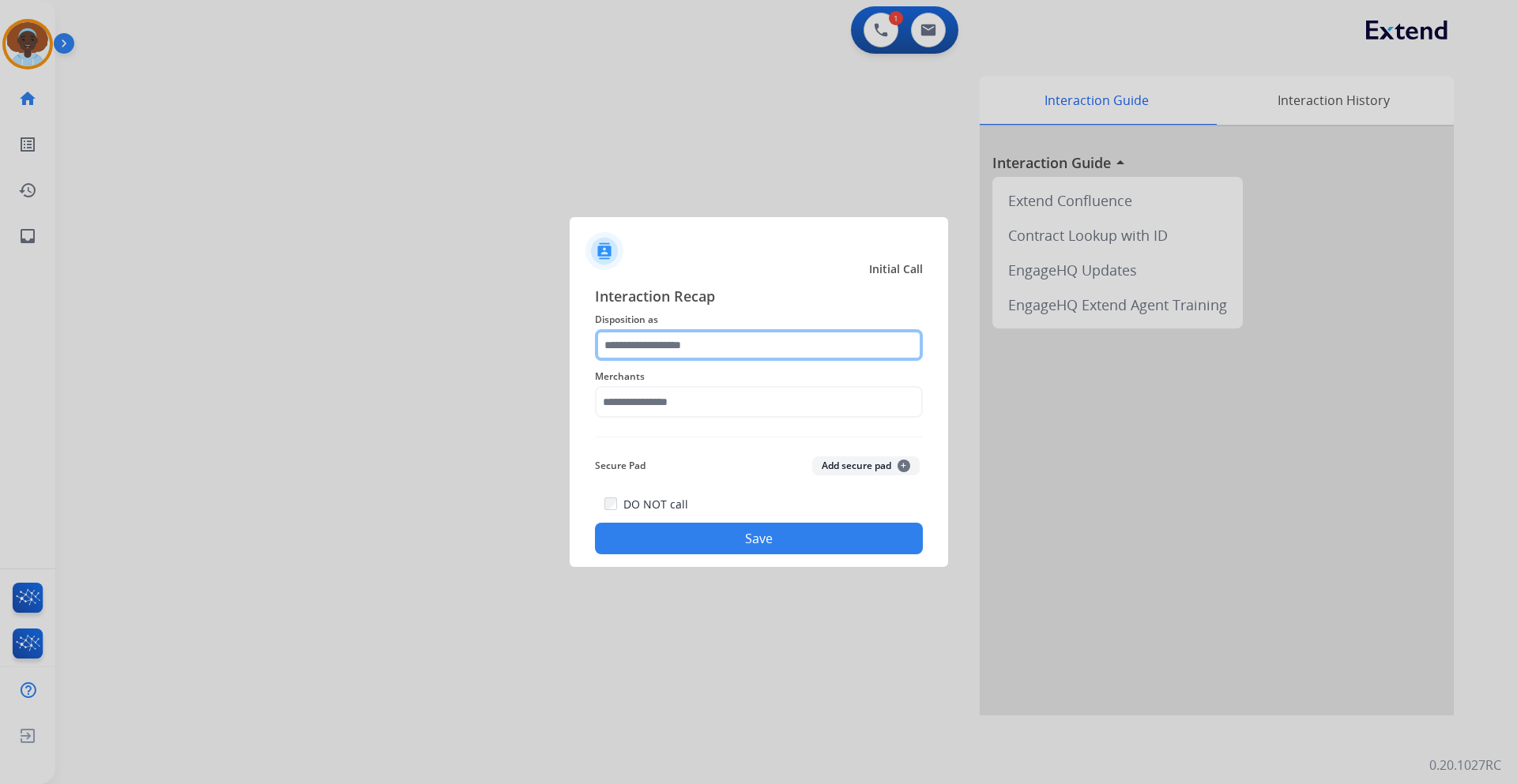
click at [650, 353] on input "text" at bounding box center [759, 346] width 328 height 32
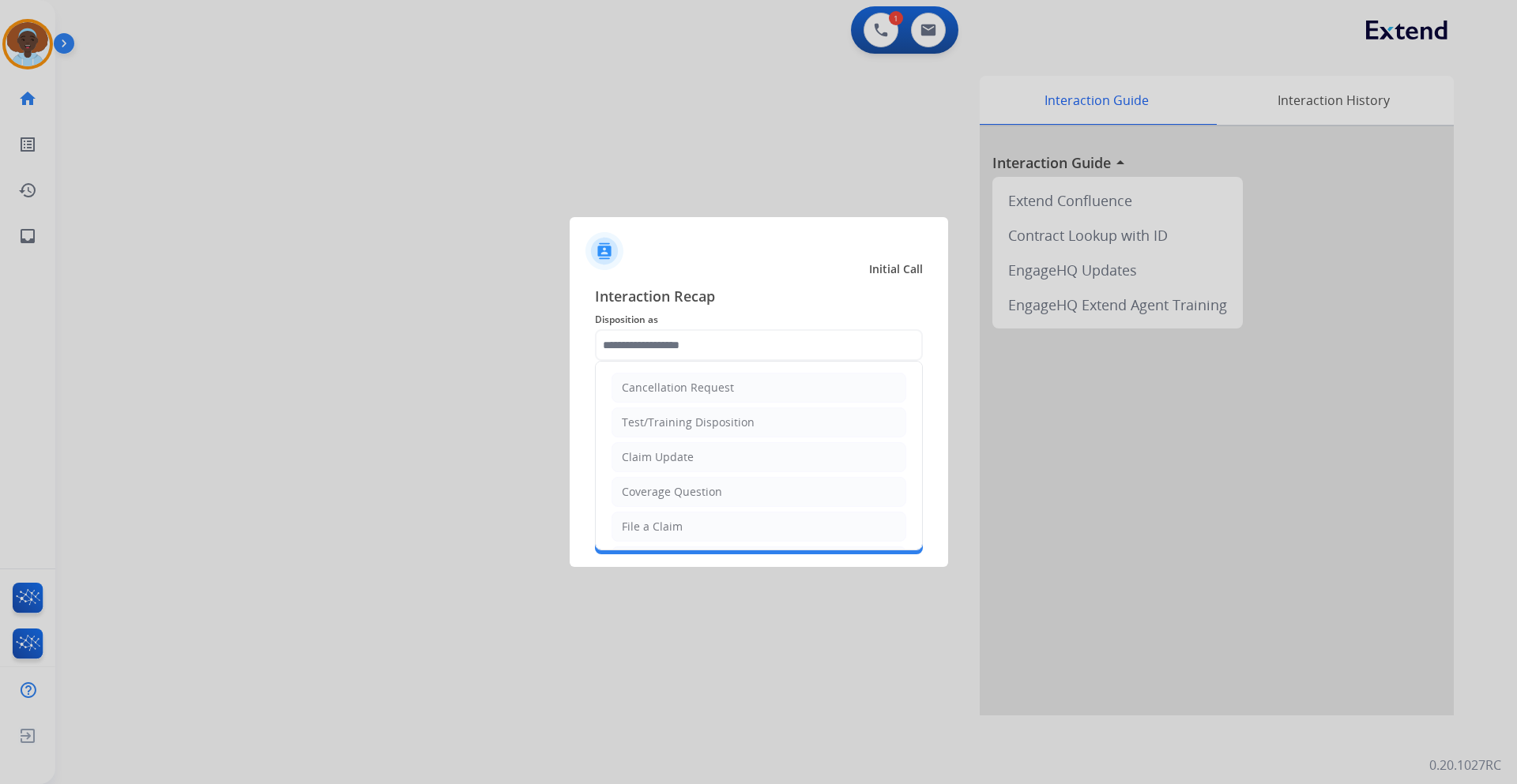
click at [663, 529] on div "File a Claim" at bounding box center [652, 526] width 61 height 16
type input "**********"
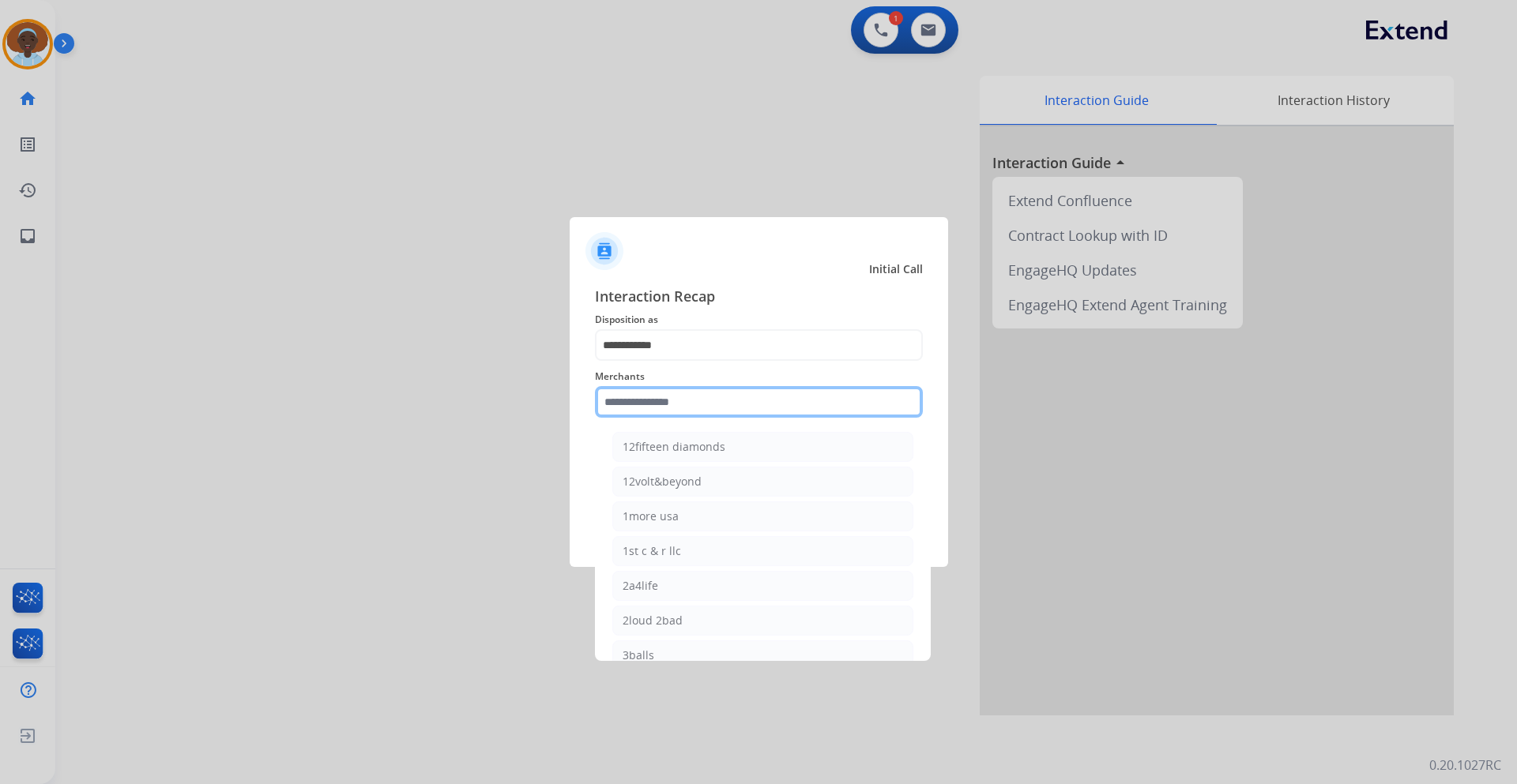
click at [627, 407] on input "text" at bounding box center [759, 402] width 328 height 32
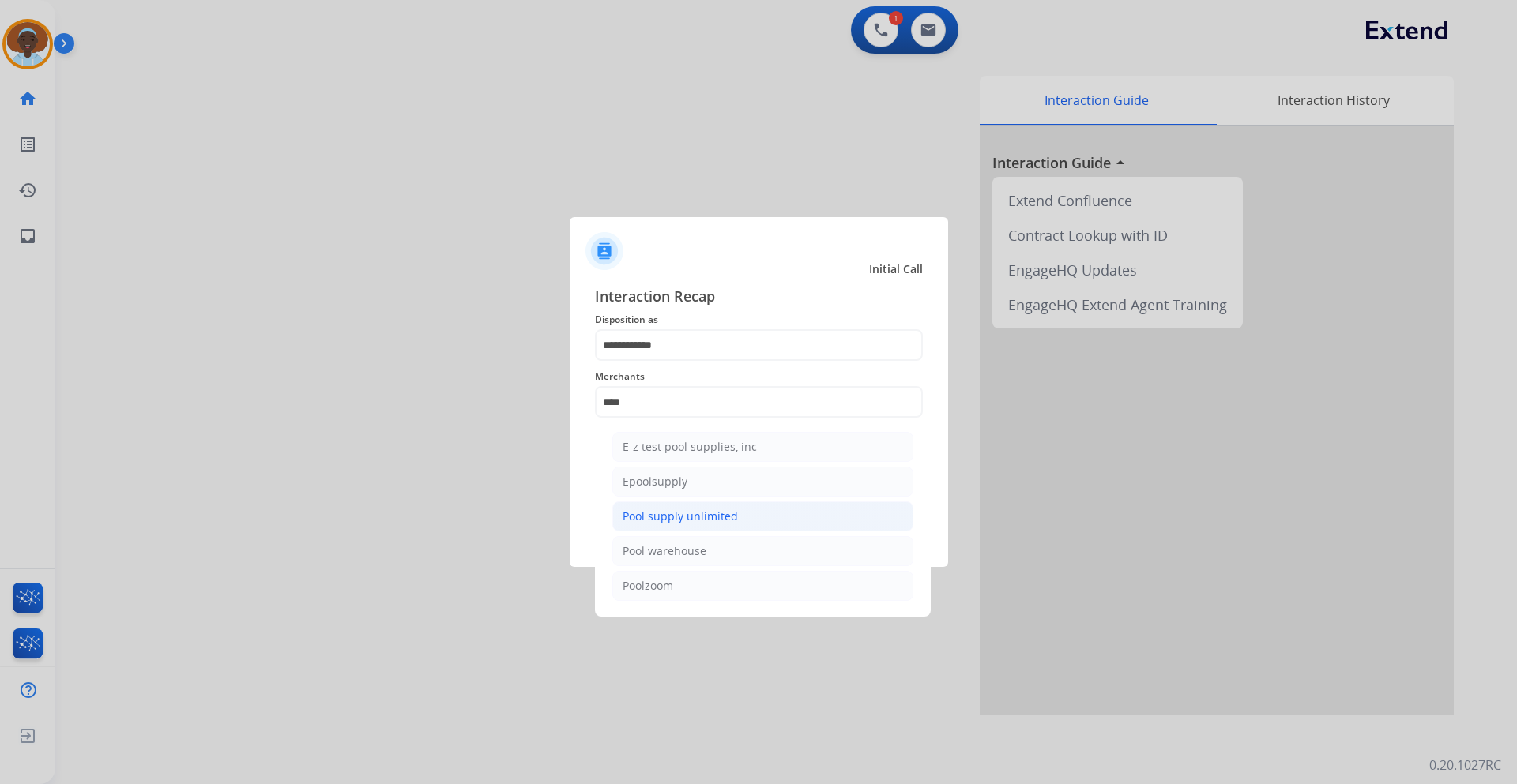
click at [702, 517] on div "Pool supply unlimited" at bounding box center [681, 516] width 116 height 16
type input "**********"
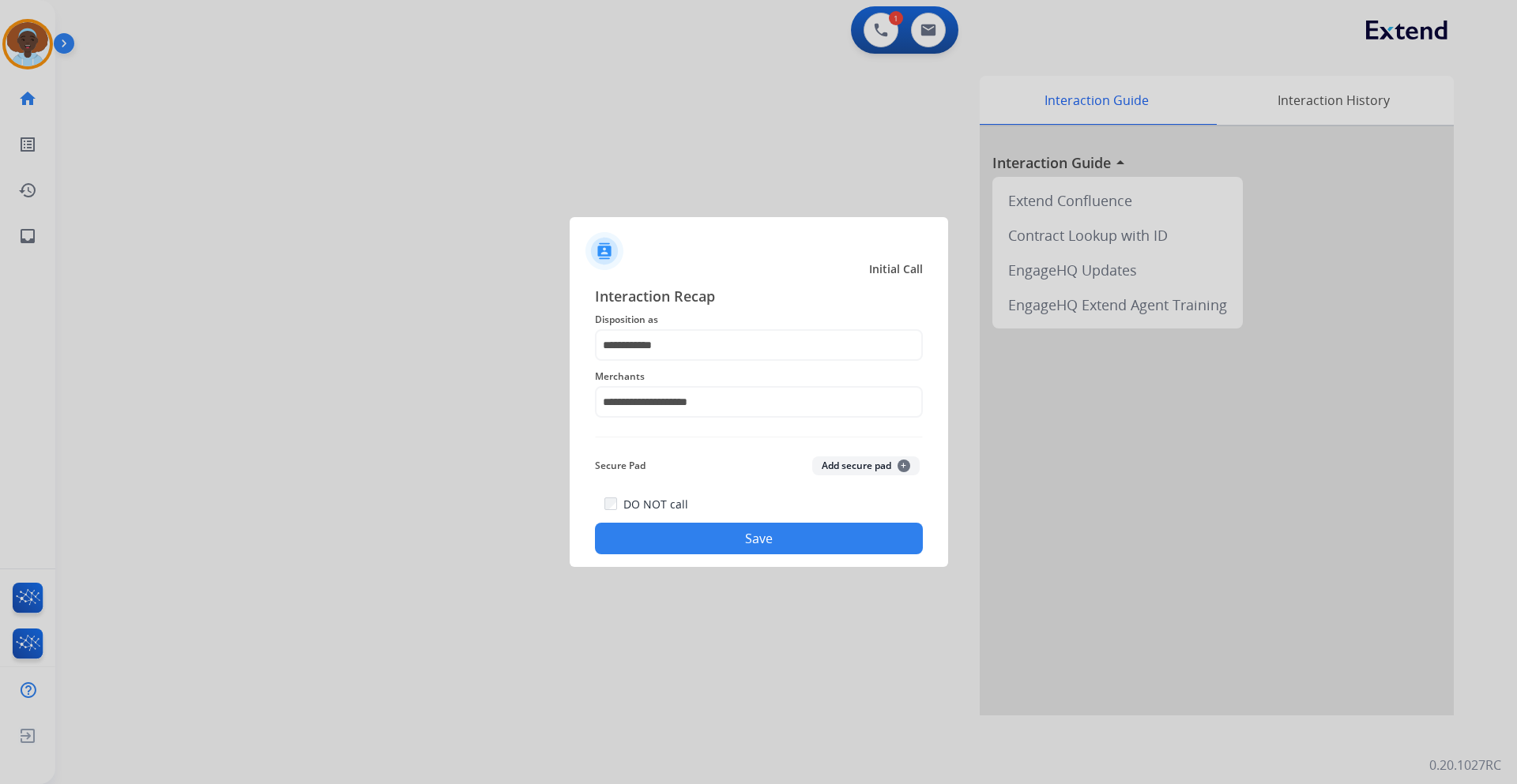
click at [769, 536] on button "Save" at bounding box center [759, 539] width 328 height 32
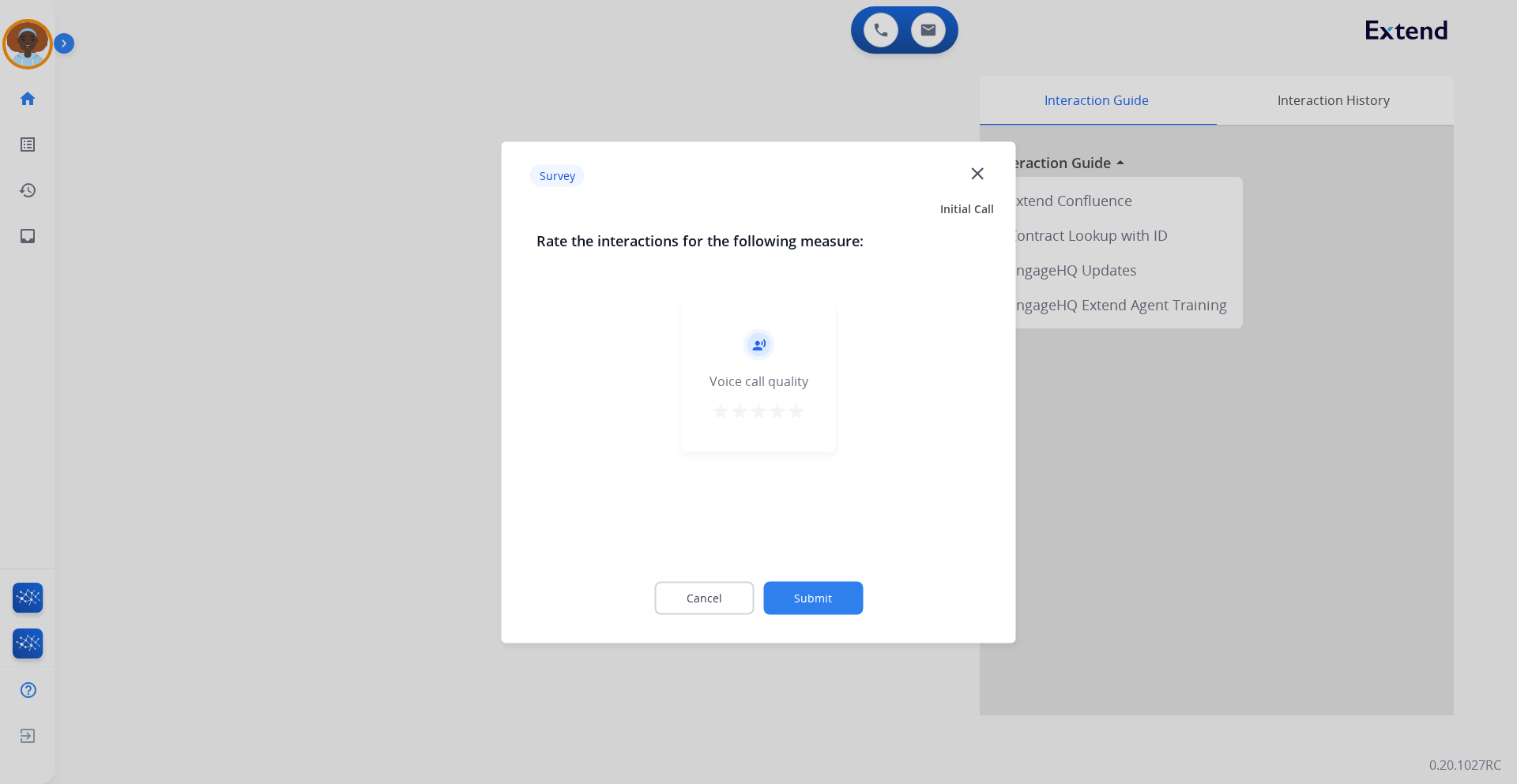
click at [800, 413] on mat-icon "star" at bounding box center [796, 411] width 19 height 19
click at [810, 599] on button "Submit" at bounding box center [813, 598] width 100 height 33
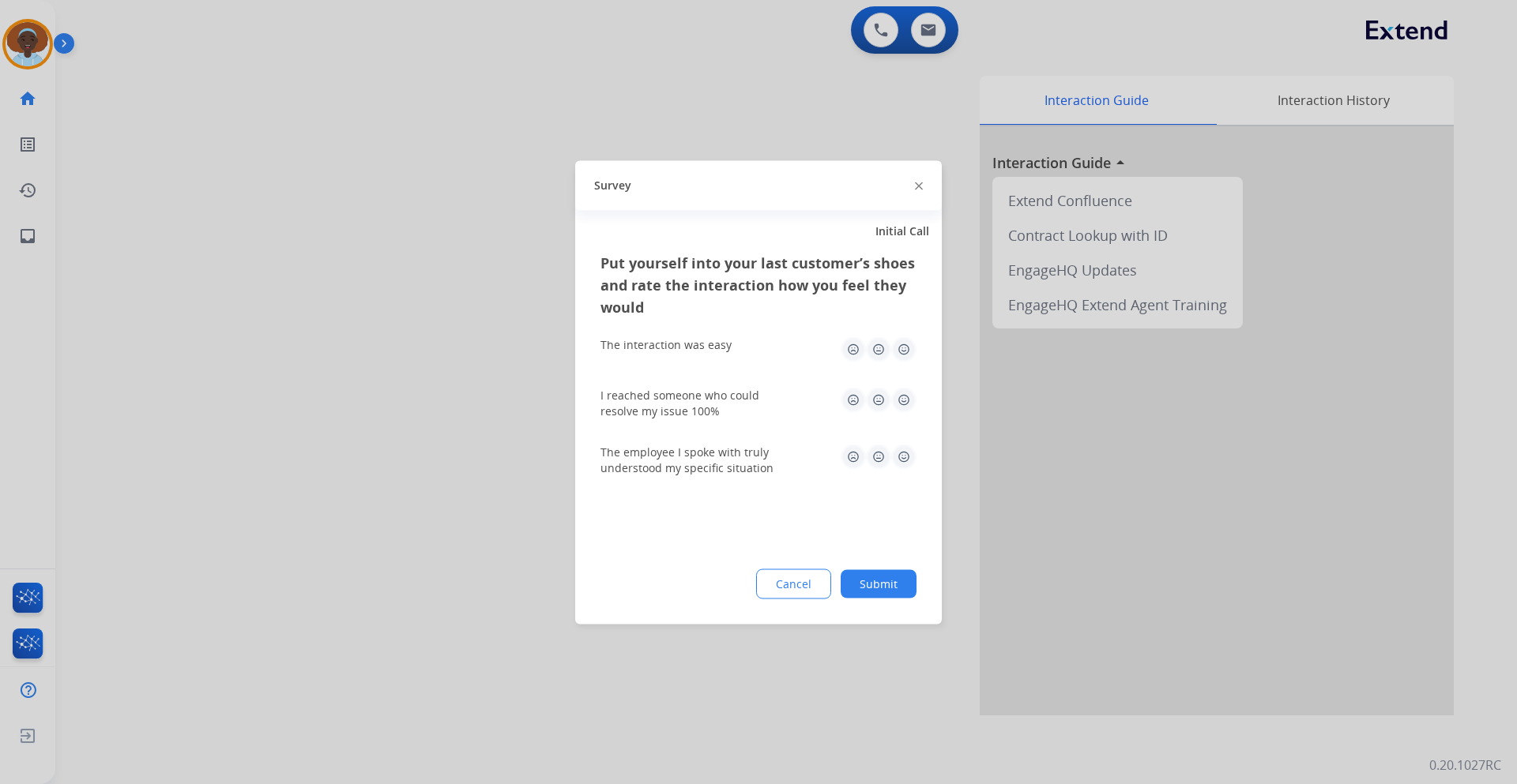
click at [901, 457] on img at bounding box center [904, 457] width 25 height 25
drag, startPoint x: 900, startPoint y: 402, endPoint x: 895, endPoint y: 388, distance: 14.9
click at [898, 402] on img at bounding box center [904, 400] width 25 height 25
click at [903, 354] on img at bounding box center [904, 349] width 25 height 25
click at [871, 580] on button "Submit" at bounding box center [878, 584] width 76 height 28
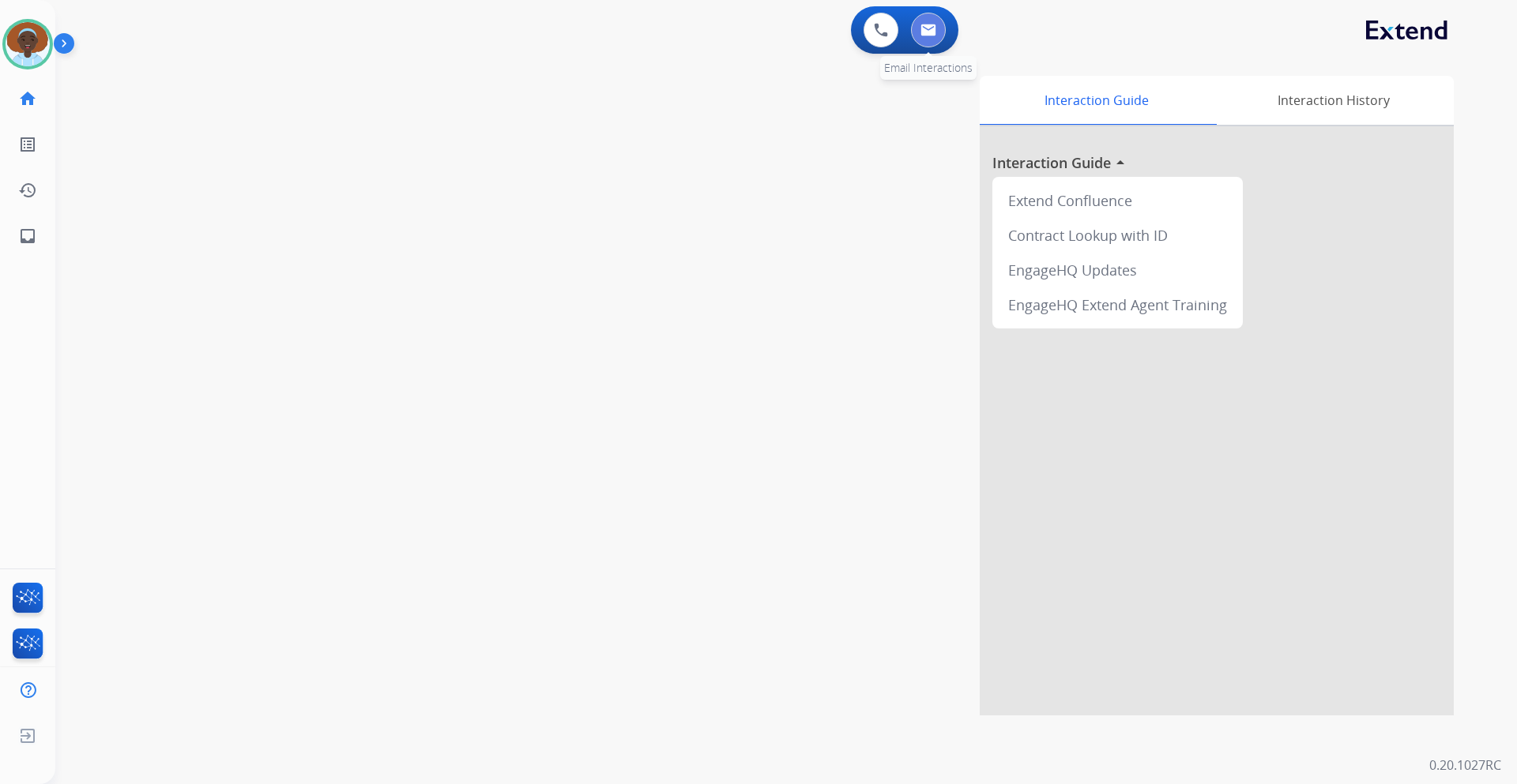
click at [933, 38] on button at bounding box center [928, 30] width 35 height 35
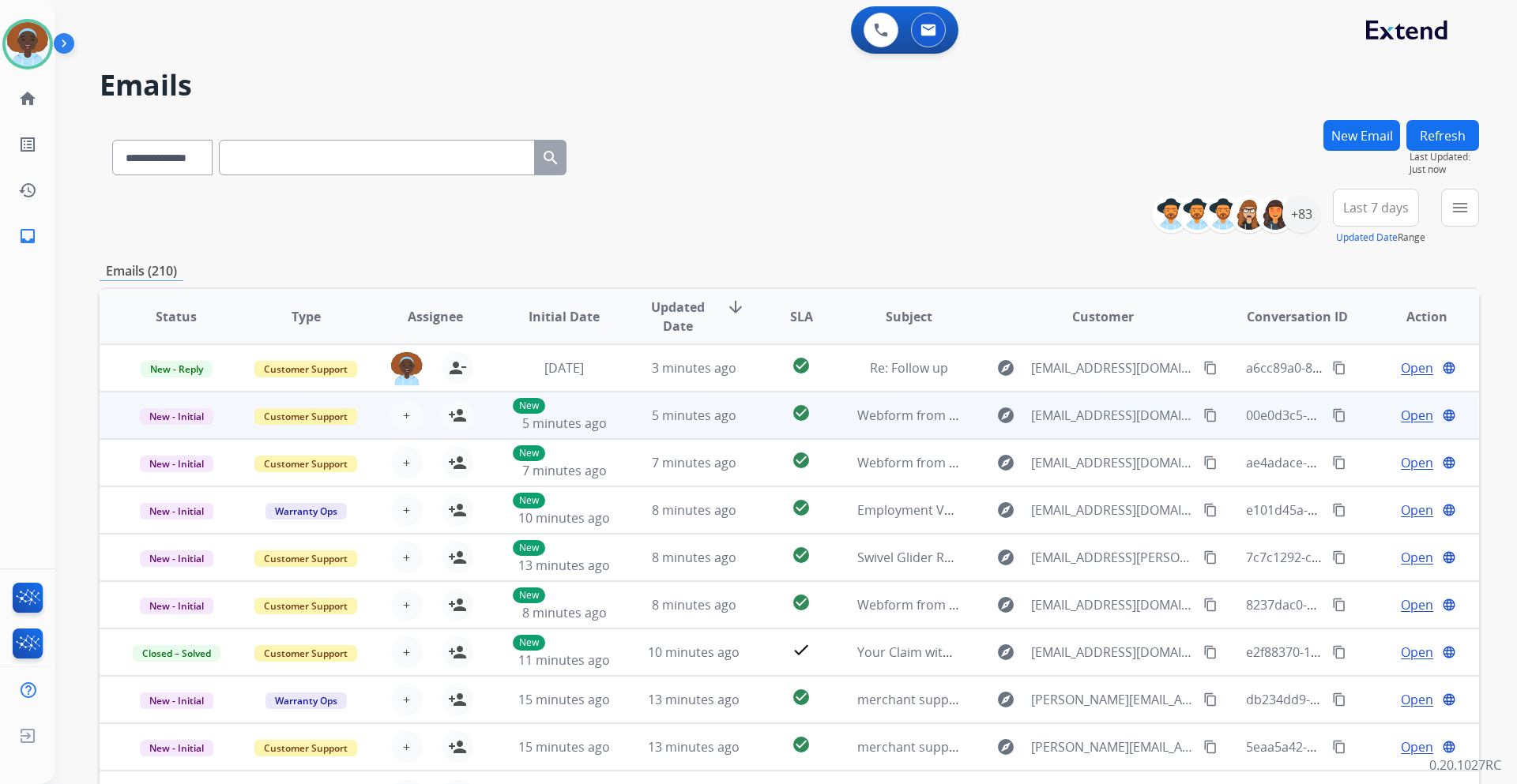
click at [1405, 416] on span "Open" at bounding box center [1417, 415] width 33 height 19
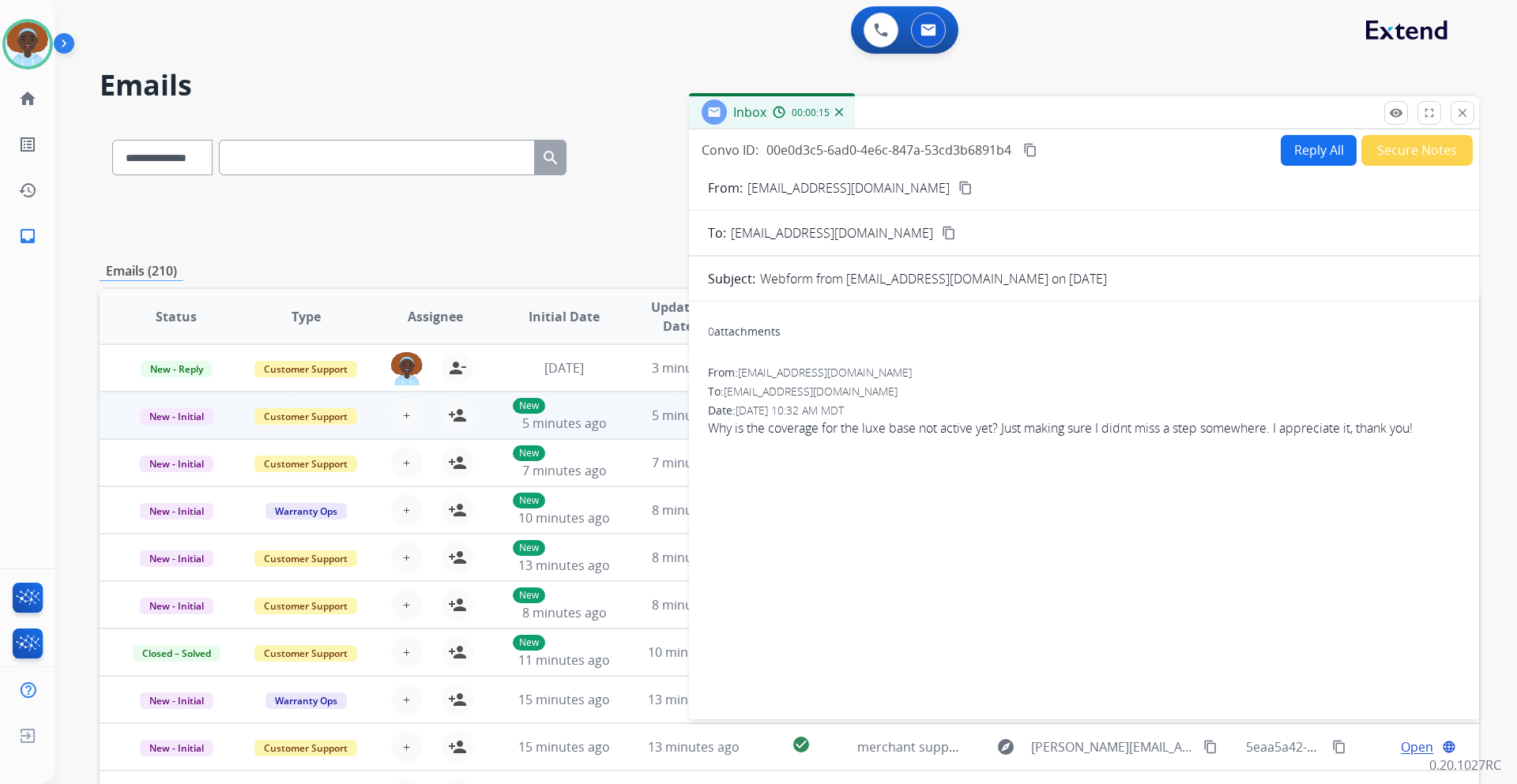
click at [959, 187] on mat-icon "content_copy" at bounding box center [965, 187] width 14 height 14
click at [1463, 110] on mat-icon "close" at bounding box center [1463, 112] width 14 height 14
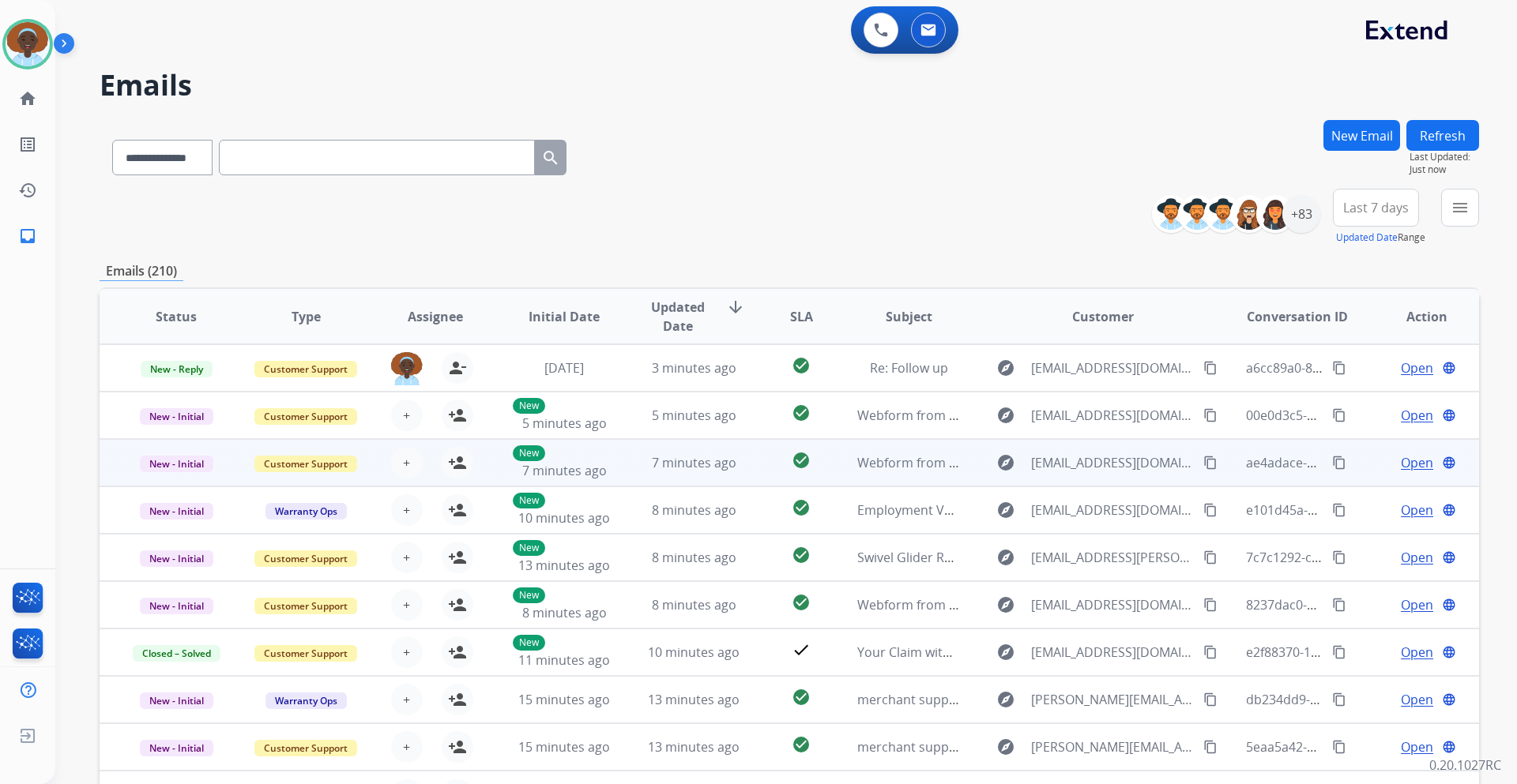
click at [1410, 468] on span "Open" at bounding box center [1417, 463] width 33 height 19
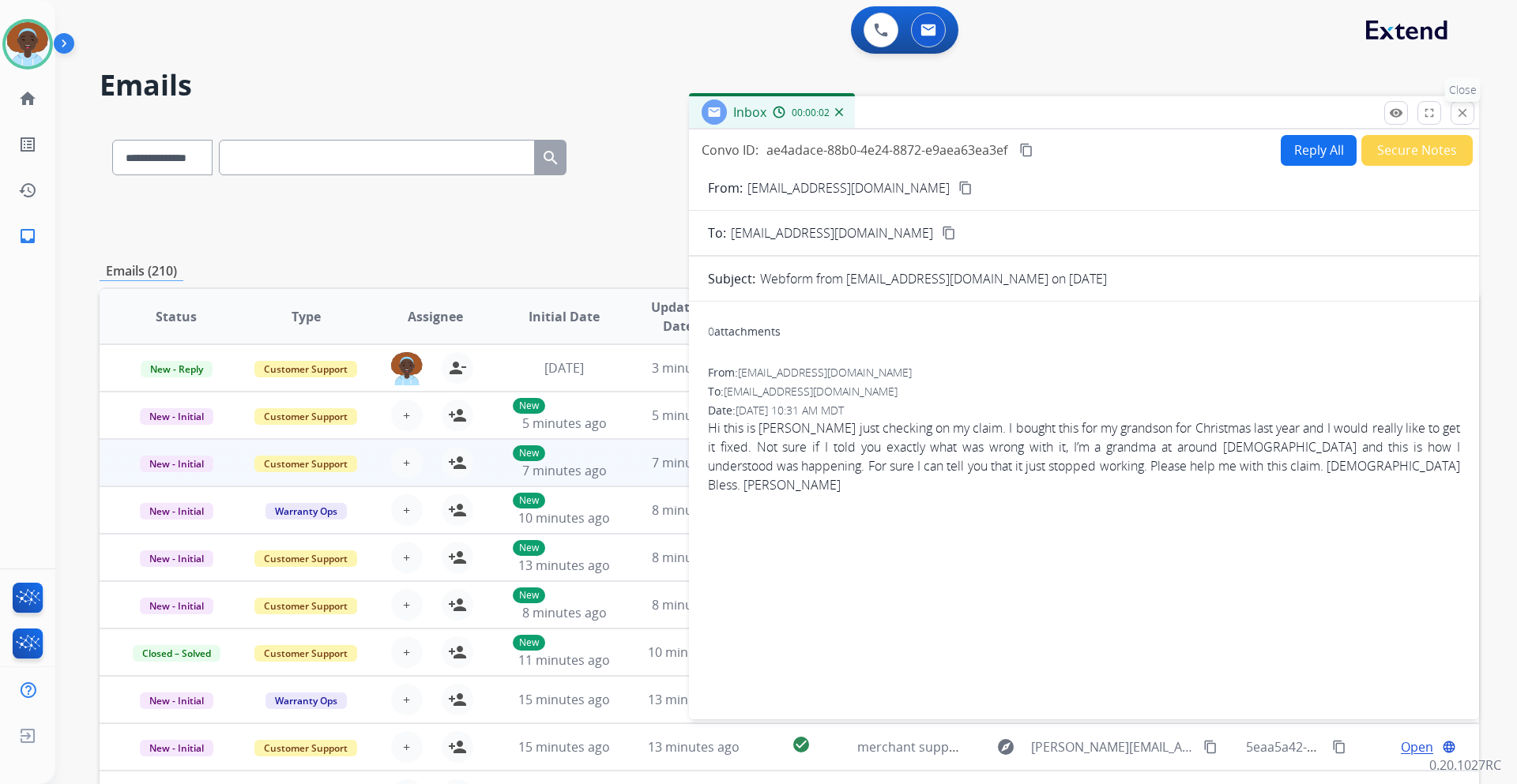
drag, startPoint x: 1461, startPoint y: 113, endPoint x: 1437, endPoint y: 214, distance: 103.8
click at [1461, 114] on mat-icon "close" at bounding box center [1463, 112] width 14 height 14
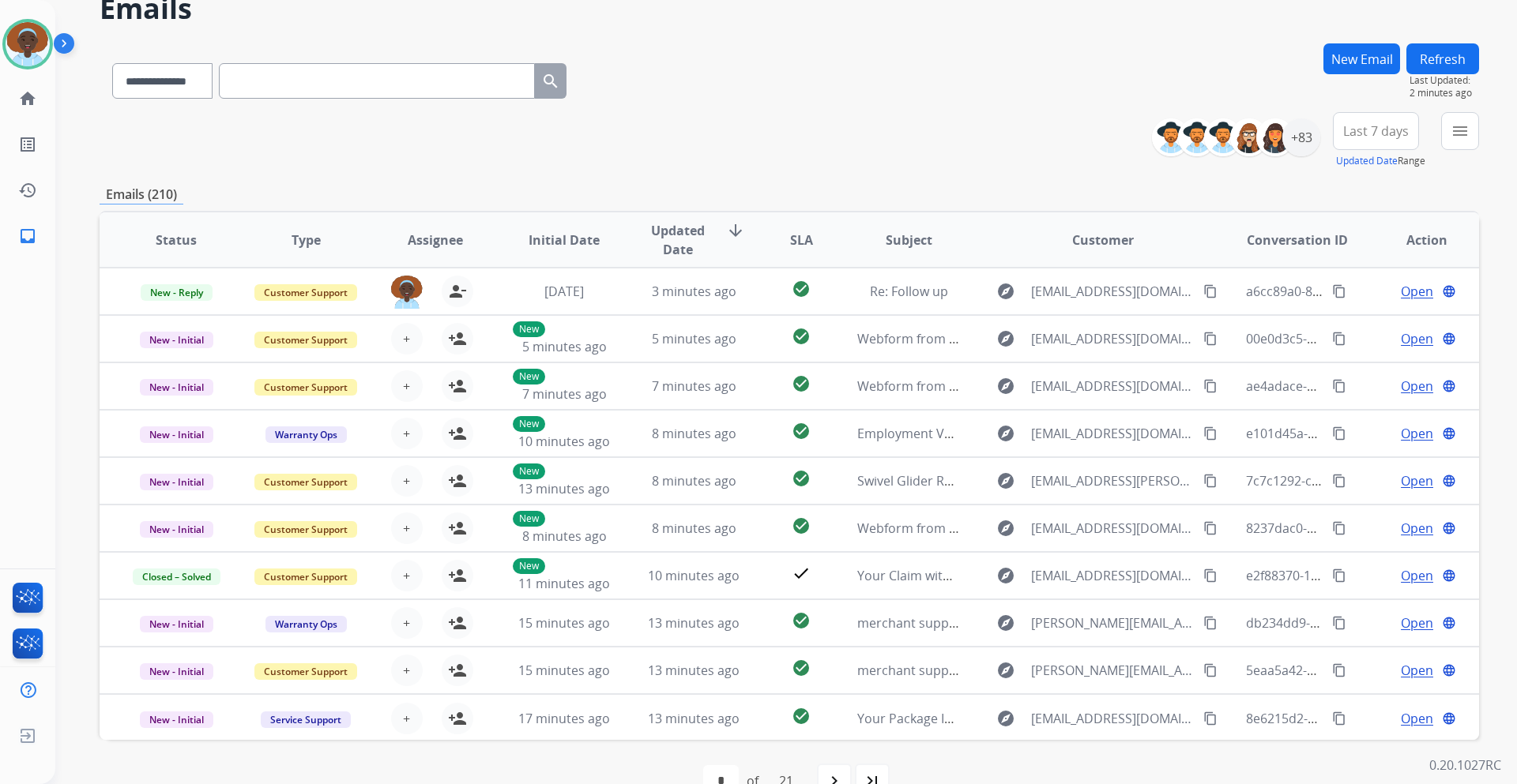
scroll to position [115, 0]
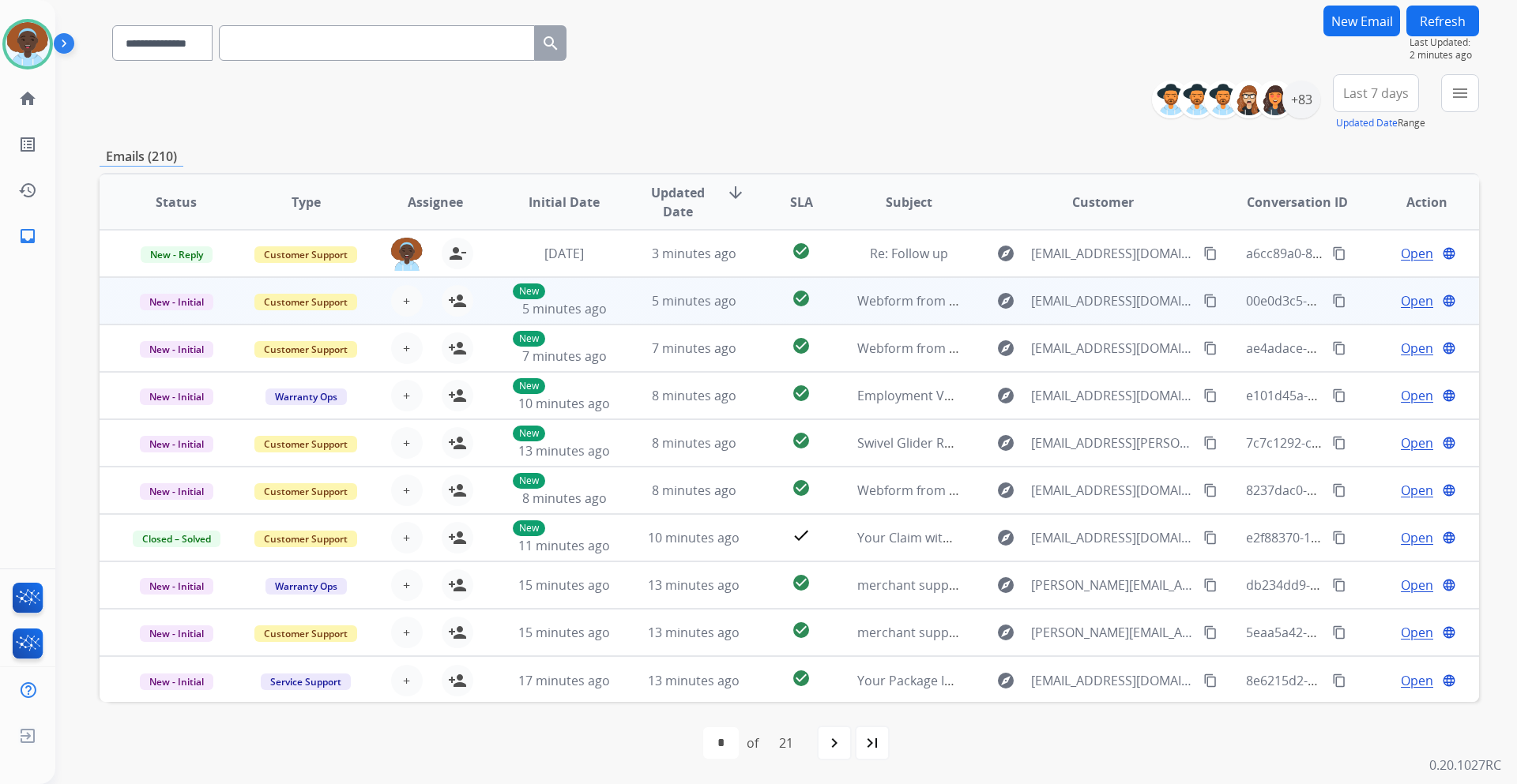
click at [1411, 299] on span "Open" at bounding box center [1417, 300] width 33 height 19
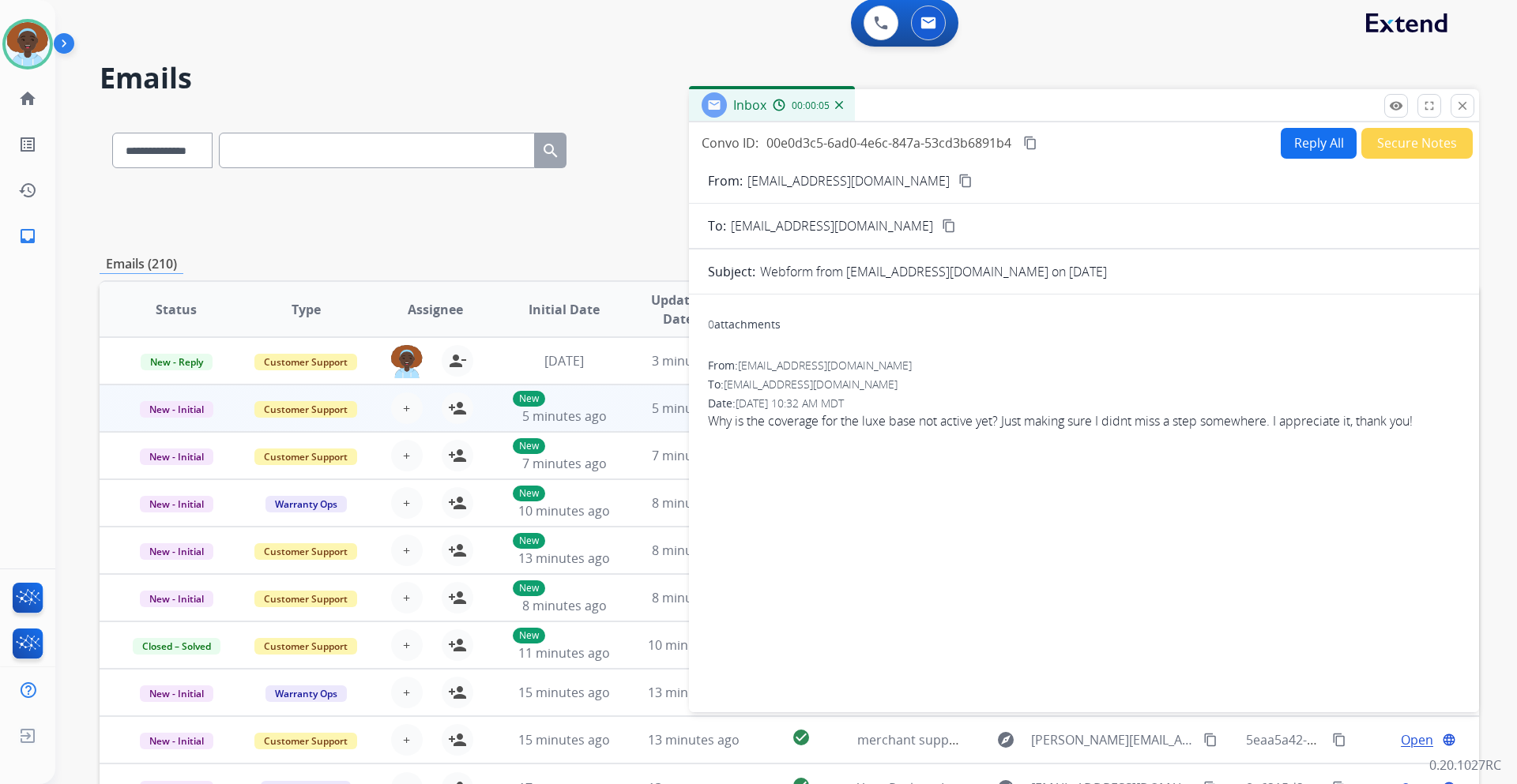
scroll to position [0, 0]
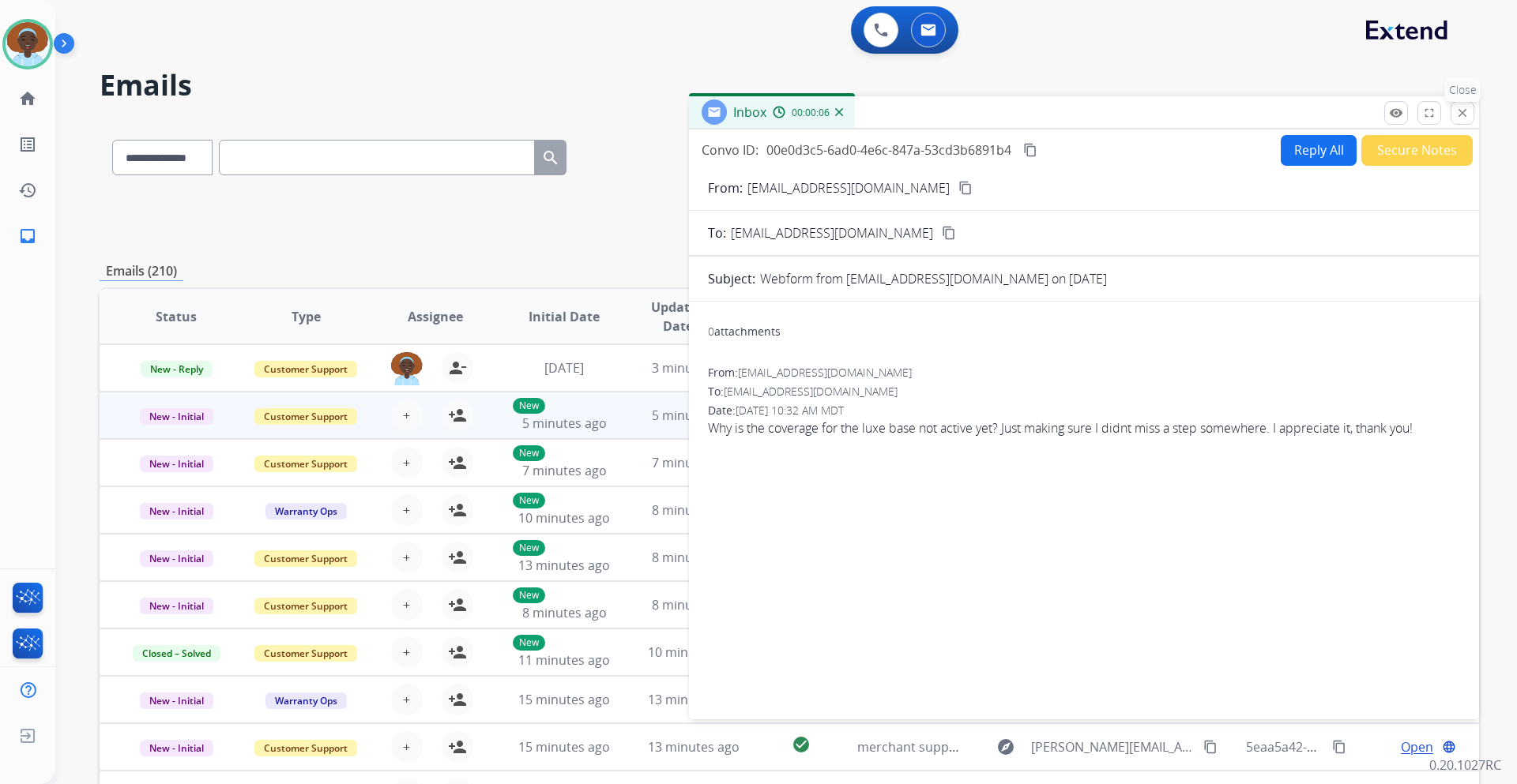
click at [1461, 113] on mat-icon "close" at bounding box center [1463, 112] width 14 height 14
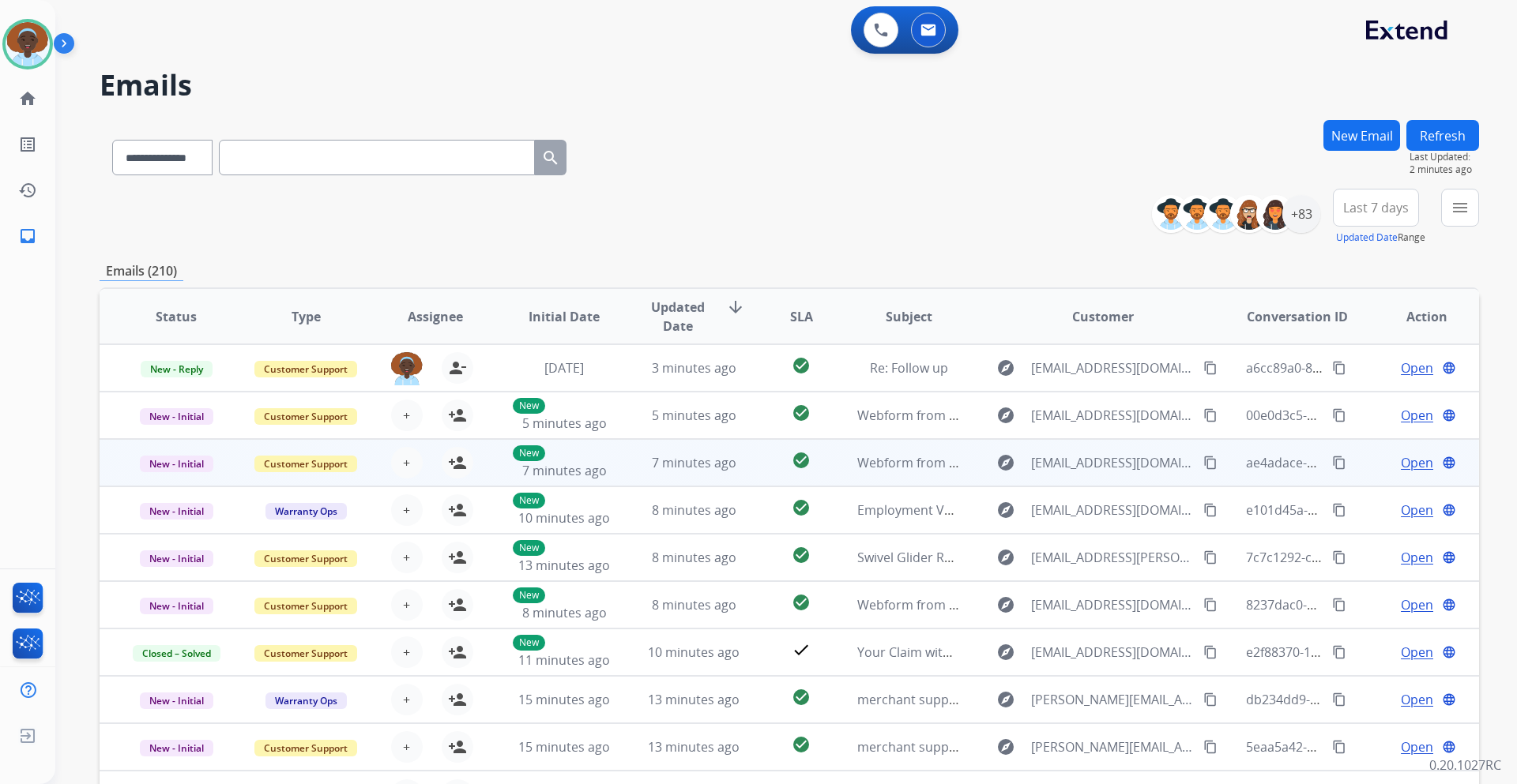
click at [1401, 465] on span "Open" at bounding box center [1417, 463] width 33 height 19
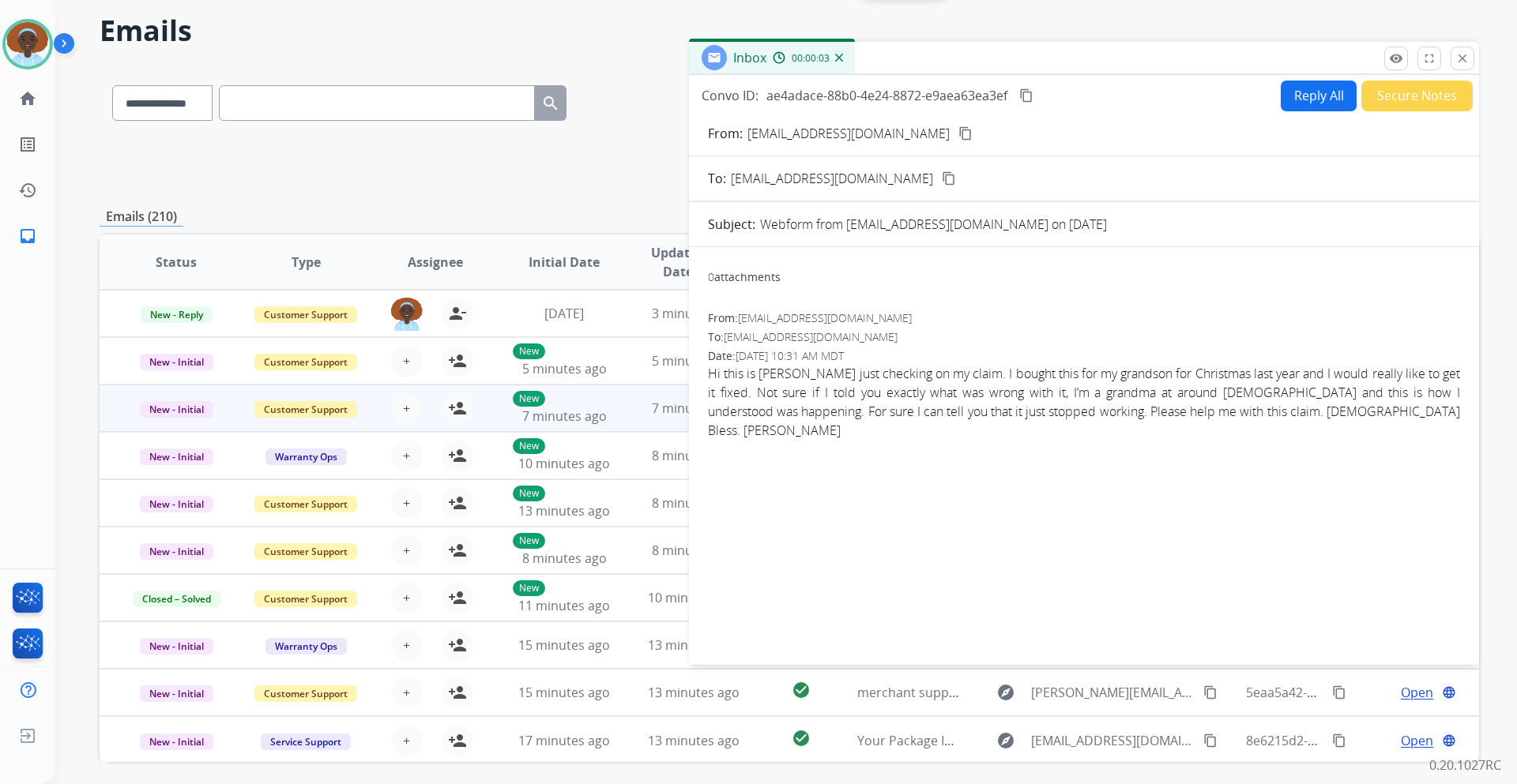
scroll to position [115, 0]
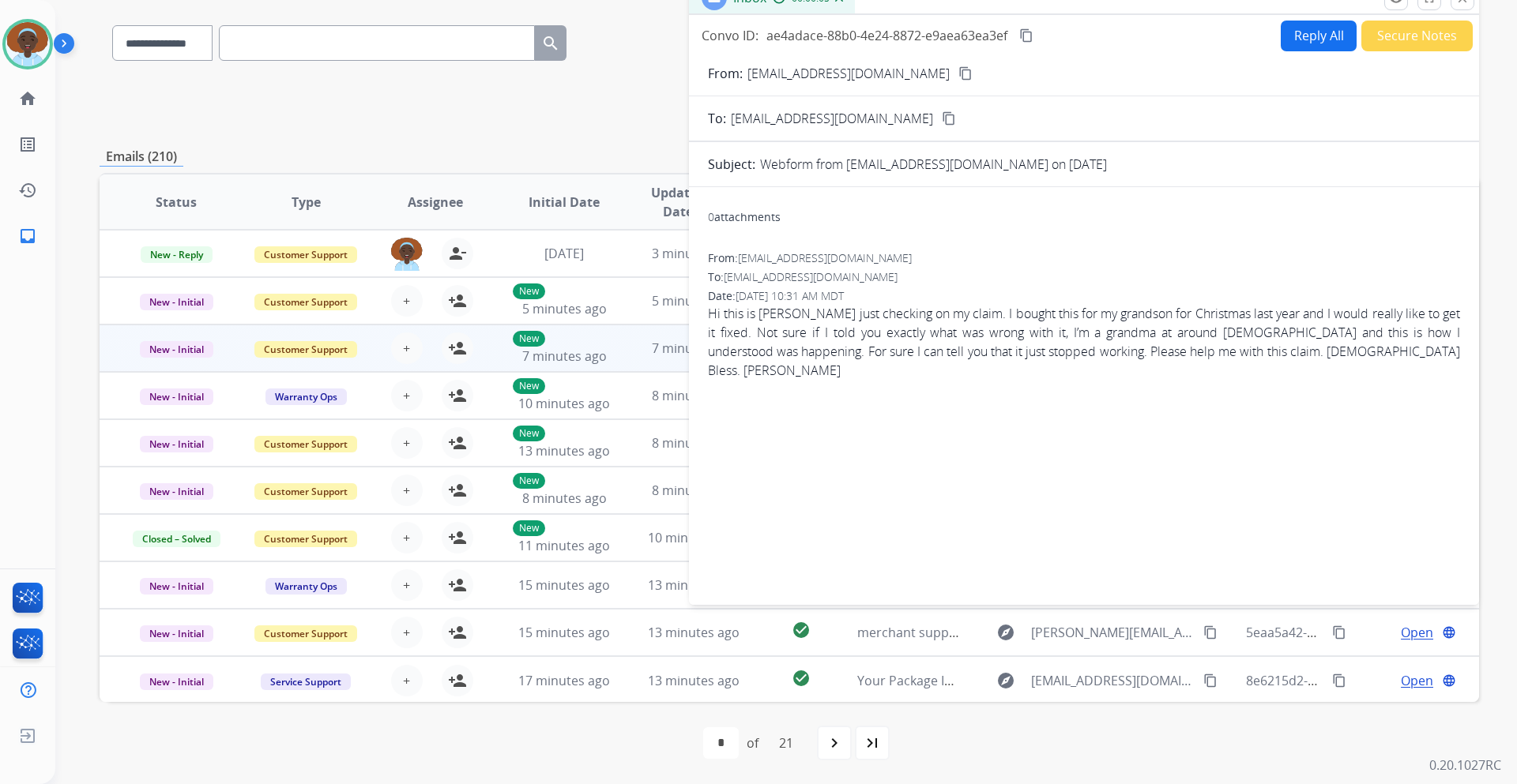
click at [959, 72] on mat-icon "content_copy" at bounding box center [965, 73] width 14 height 14
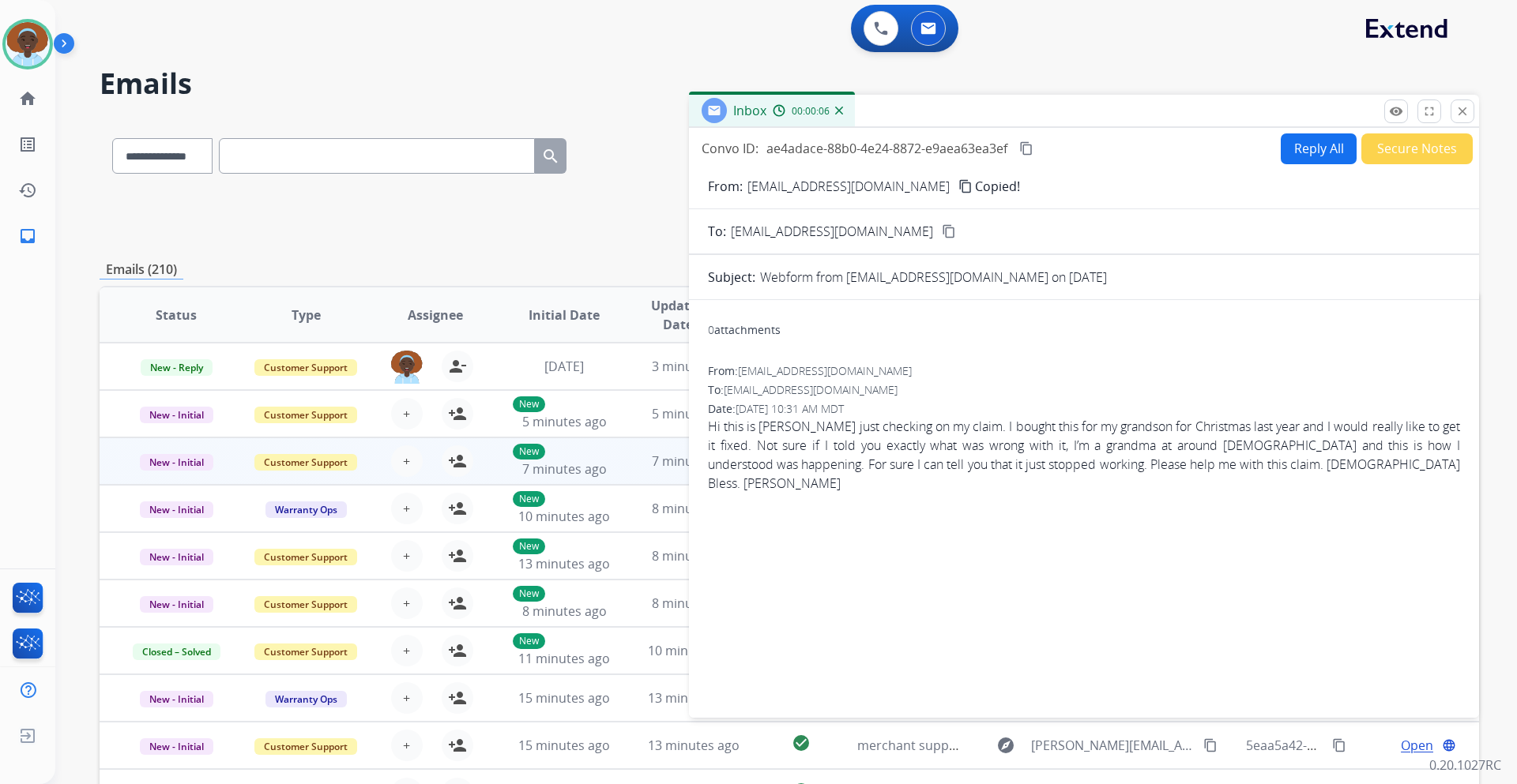
scroll to position [0, 0]
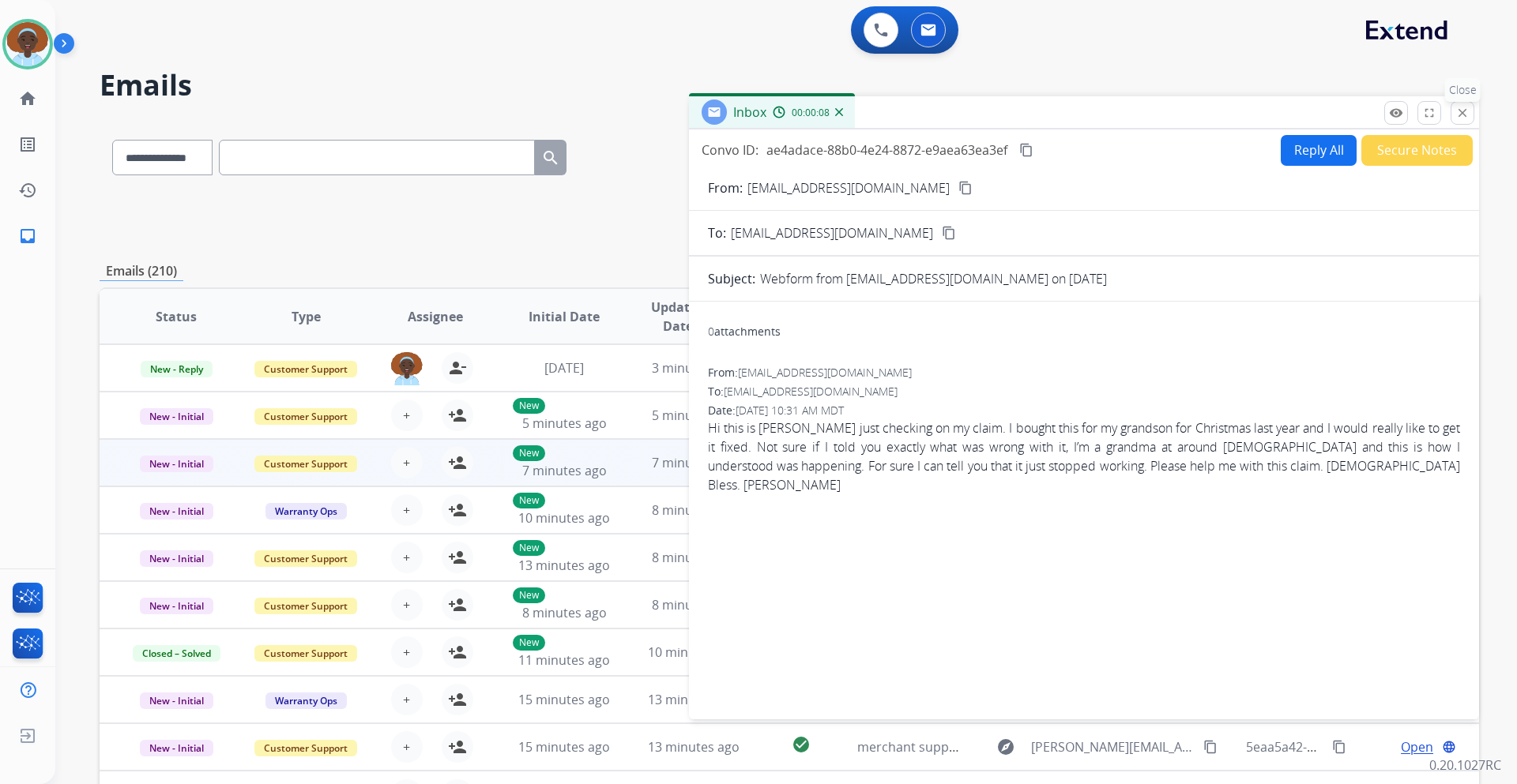
click at [1467, 112] on mat-icon "close" at bounding box center [1463, 112] width 14 height 14
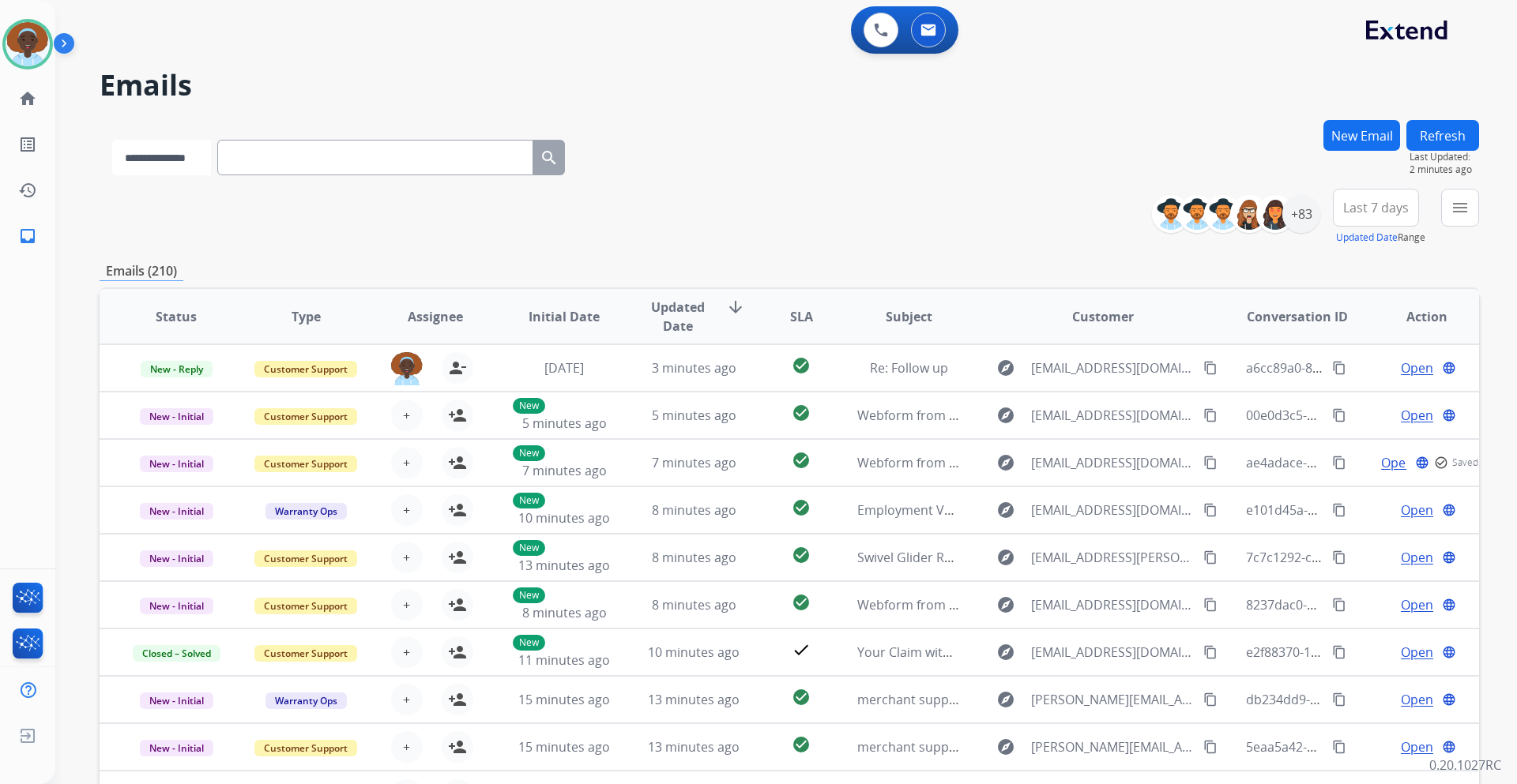
click at [211, 156] on select "**********" at bounding box center [162, 157] width 99 height 35
select select "**********"
click at [112, 140] on select "**********" at bounding box center [162, 157] width 99 height 35
click at [291, 160] on input "text" at bounding box center [377, 157] width 316 height 35
paste input "**********"
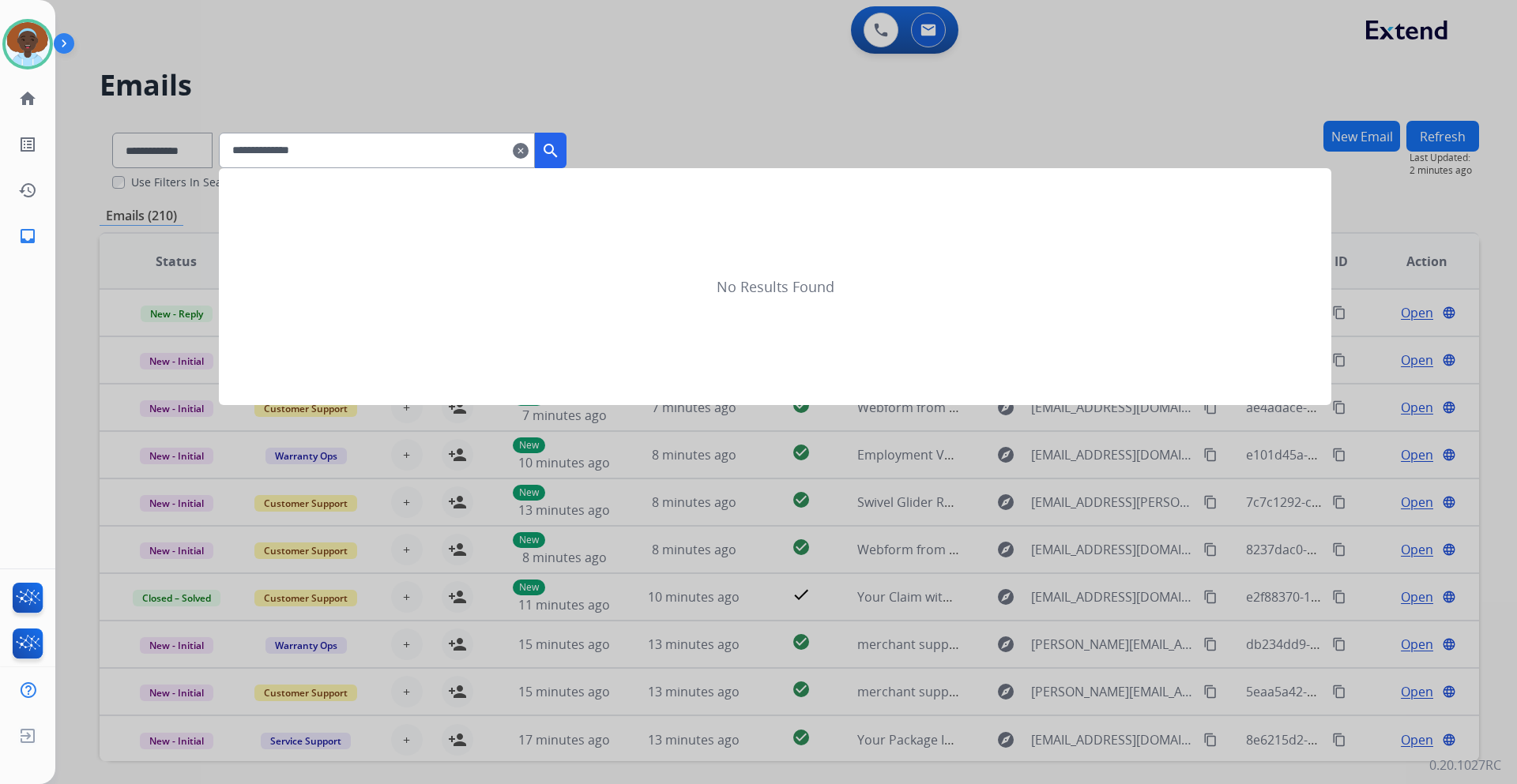
type input "**********"
click at [560, 155] on mat-icon "search" at bounding box center [551, 151] width 19 height 19
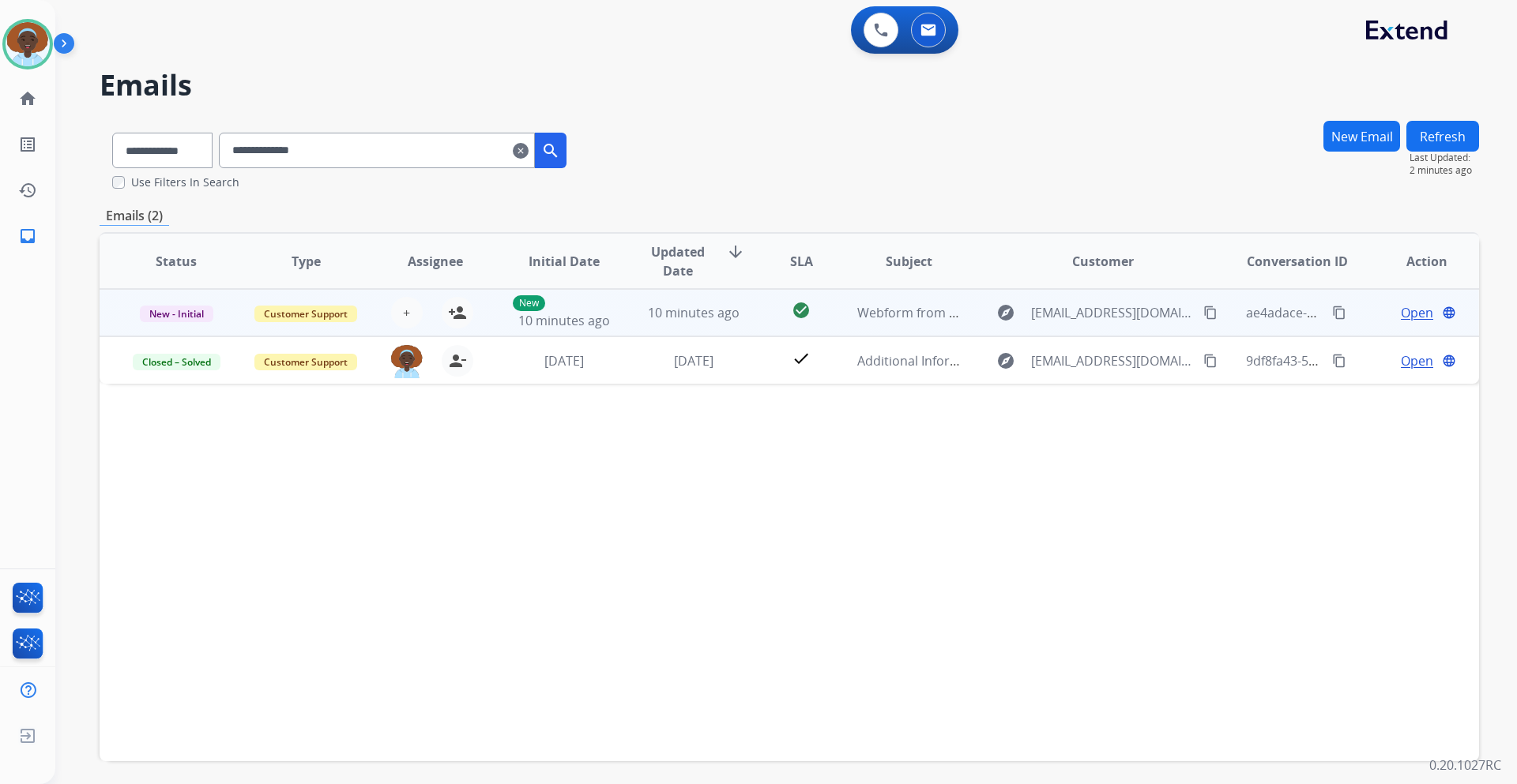
click at [1403, 314] on span "Open" at bounding box center [1417, 312] width 33 height 19
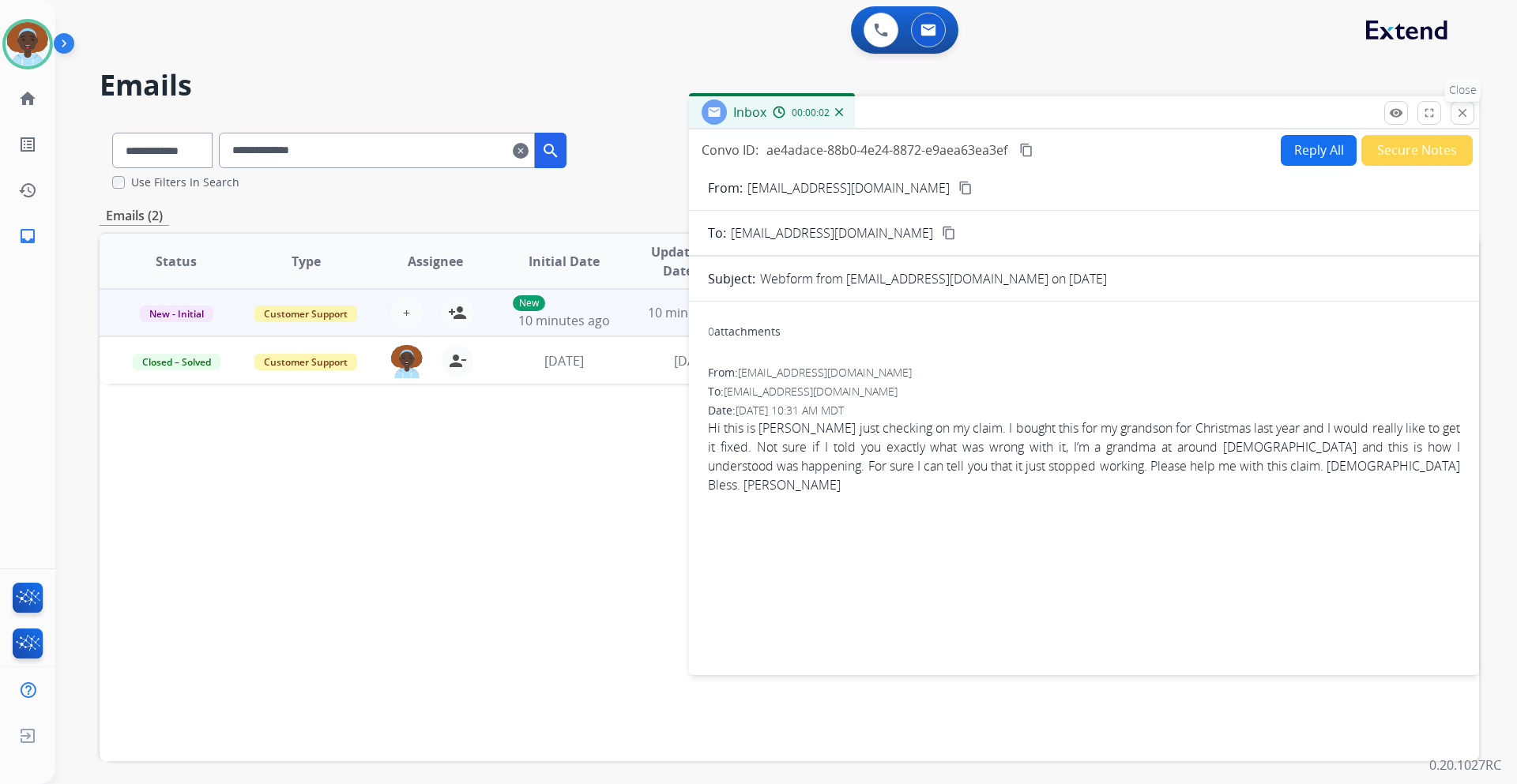
click at [1469, 111] on mat-icon "close" at bounding box center [1463, 112] width 14 height 14
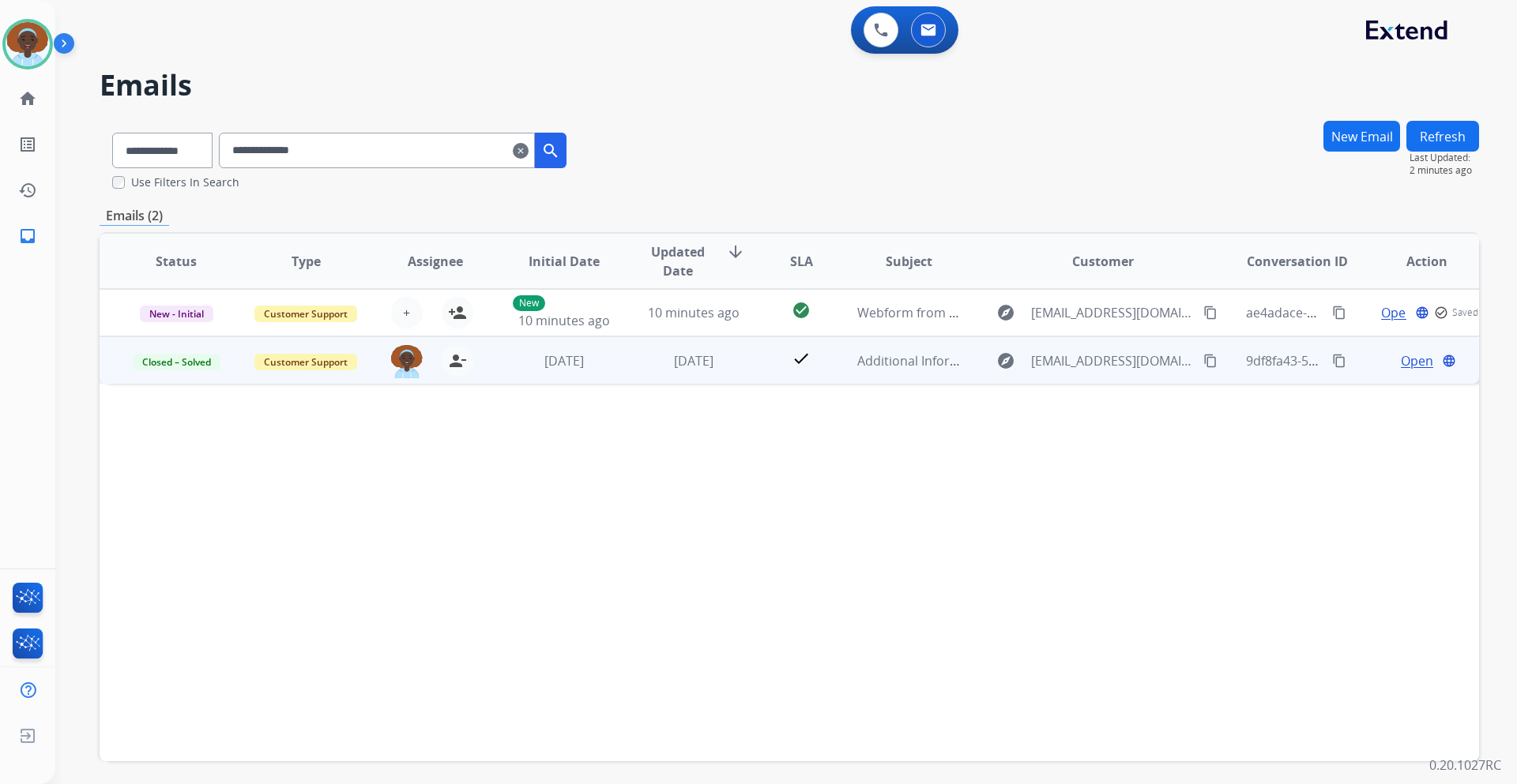
click at [1409, 364] on span "Open" at bounding box center [1417, 361] width 33 height 19
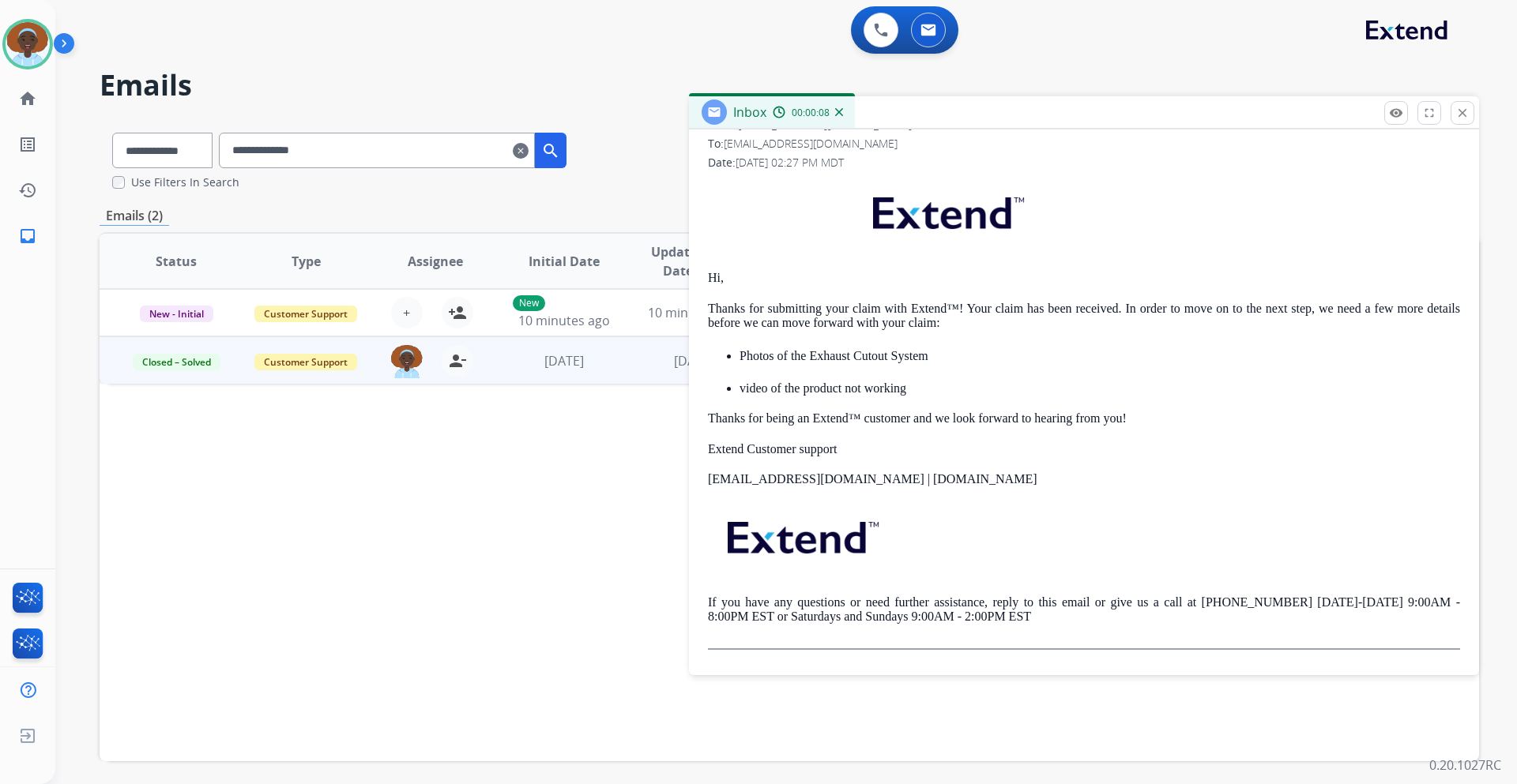
scroll to position [59, 0]
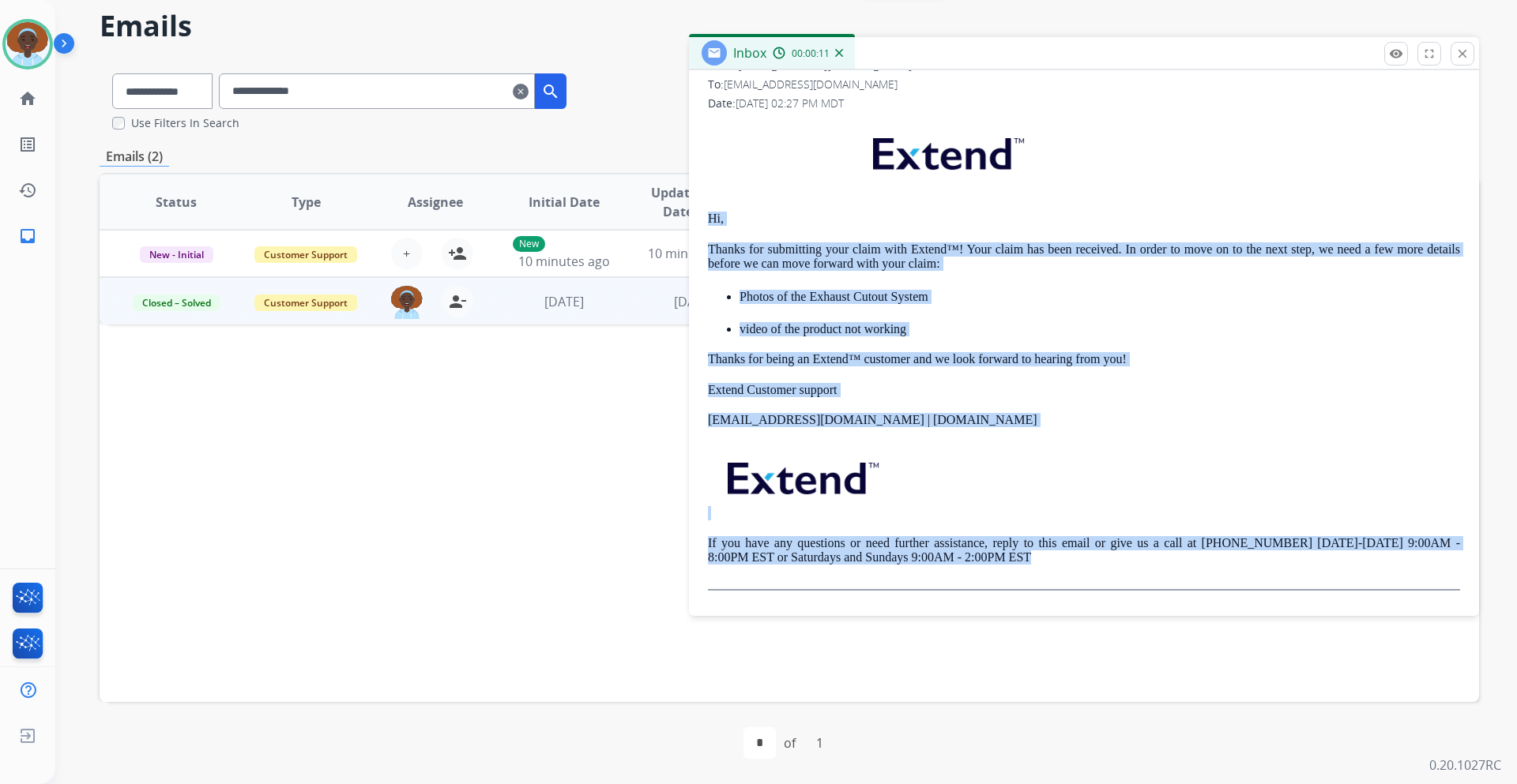
drag, startPoint x: 993, startPoint y: 556, endPoint x: 707, endPoint y: 218, distance: 442.8
click at [707, 218] on div "0 attachments From: support@extend.com To: lball57@me.com Date: 08/25/2025 - 02…" at bounding box center [1084, 305] width 790 height 597
copy div "Hi, Thanks for submitting your claim with Extend™! Your claim has been received…"
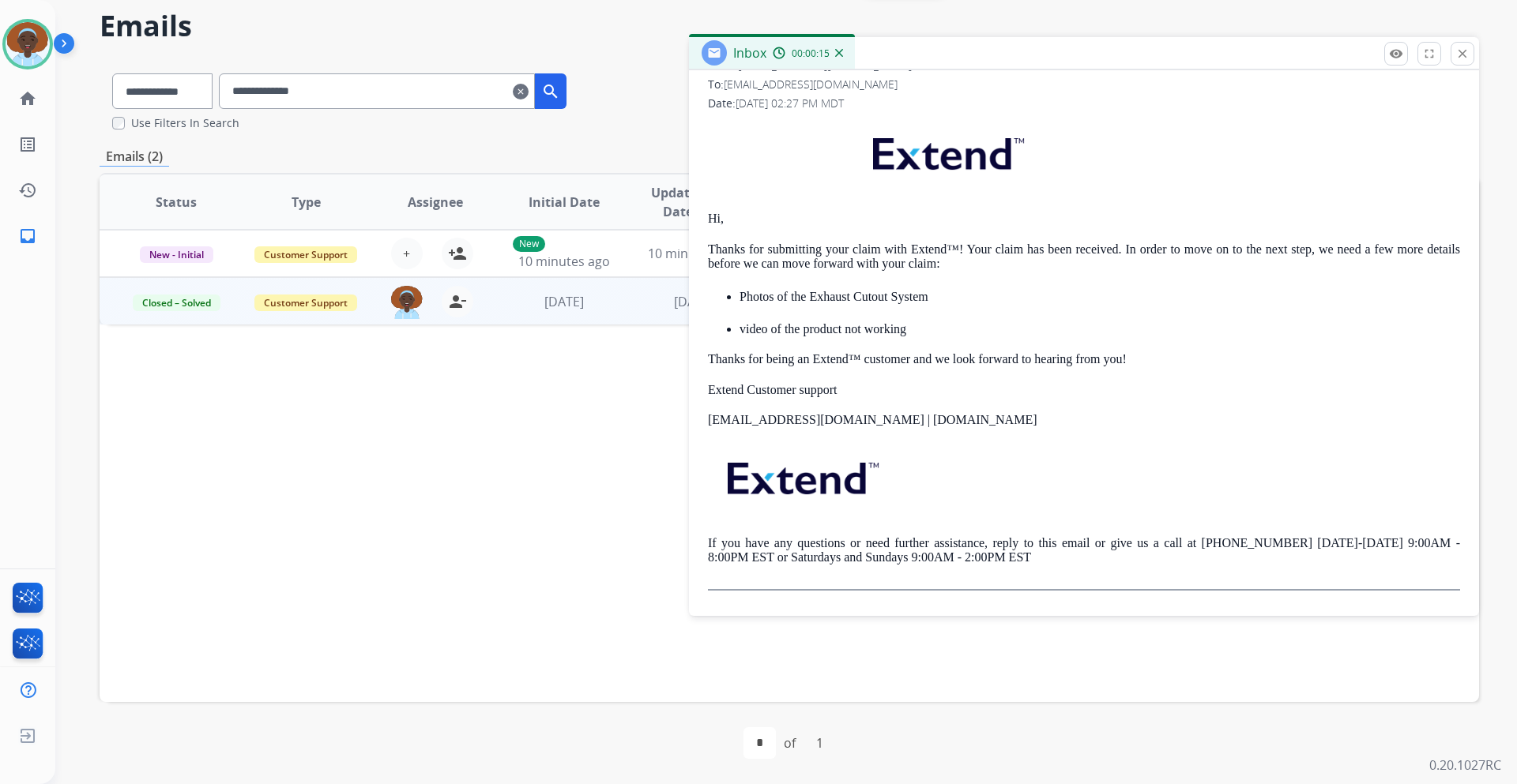
click at [508, 402] on div "Status Type Assignee Initial Date Updated Date arrow_downward SLA Subject Custo…" at bounding box center [789, 438] width 1380 height 529
click at [1459, 57] on mat-icon "close" at bounding box center [1463, 54] width 14 height 14
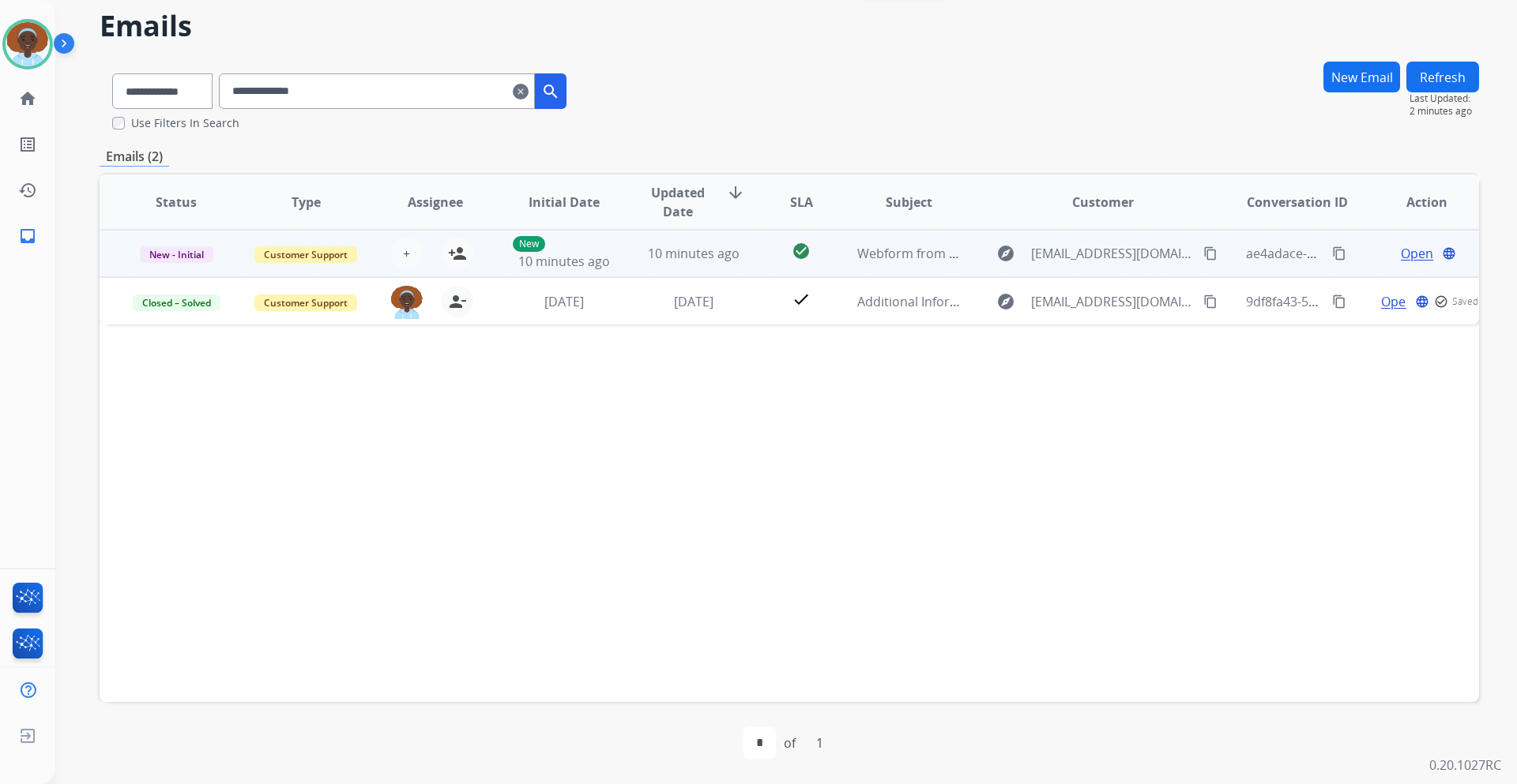
click at [1406, 250] on span "Open" at bounding box center [1417, 254] width 33 height 19
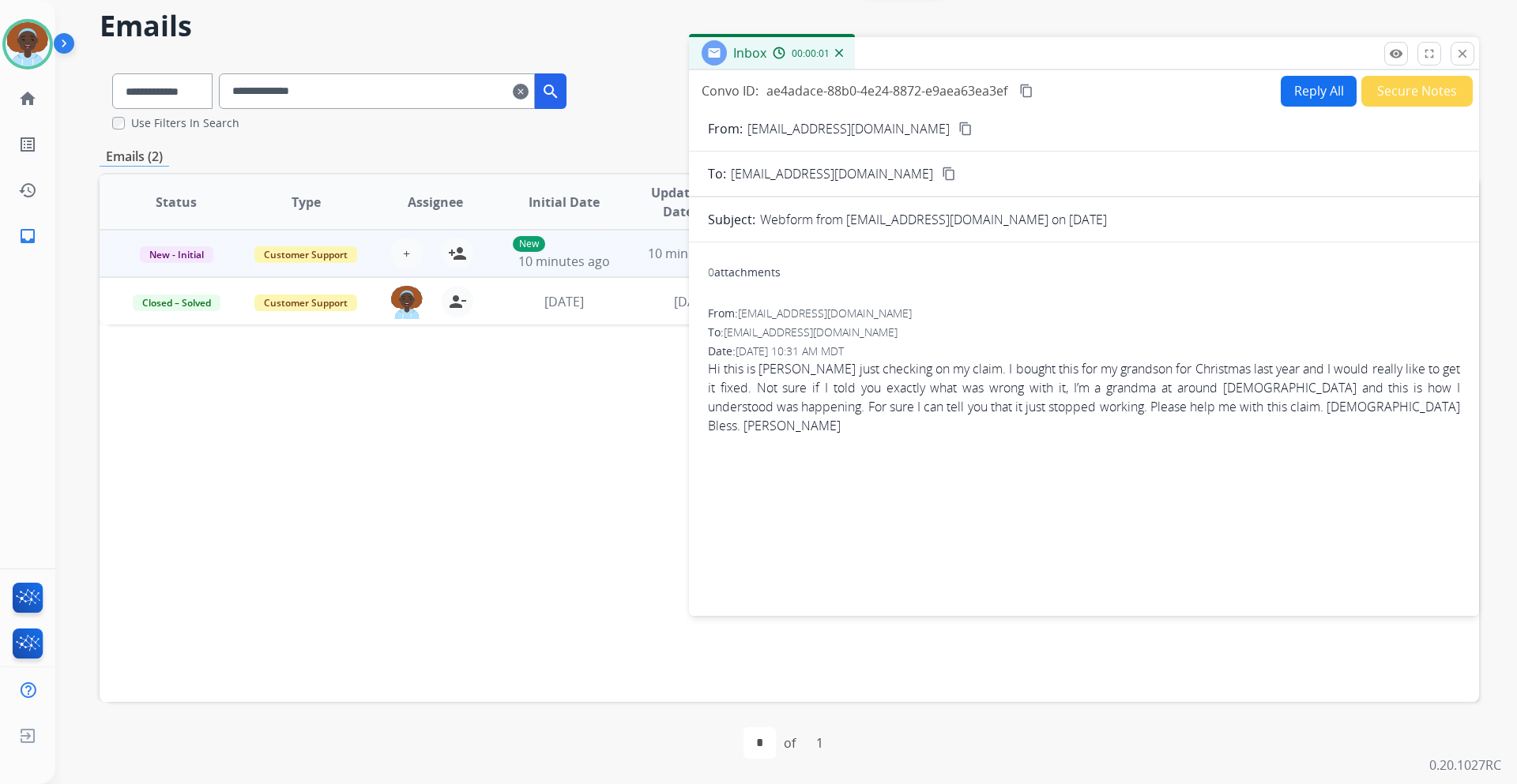
click at [1308, 100] on button "Reply All" at bounding box center [1319, 91] width 76 height 31
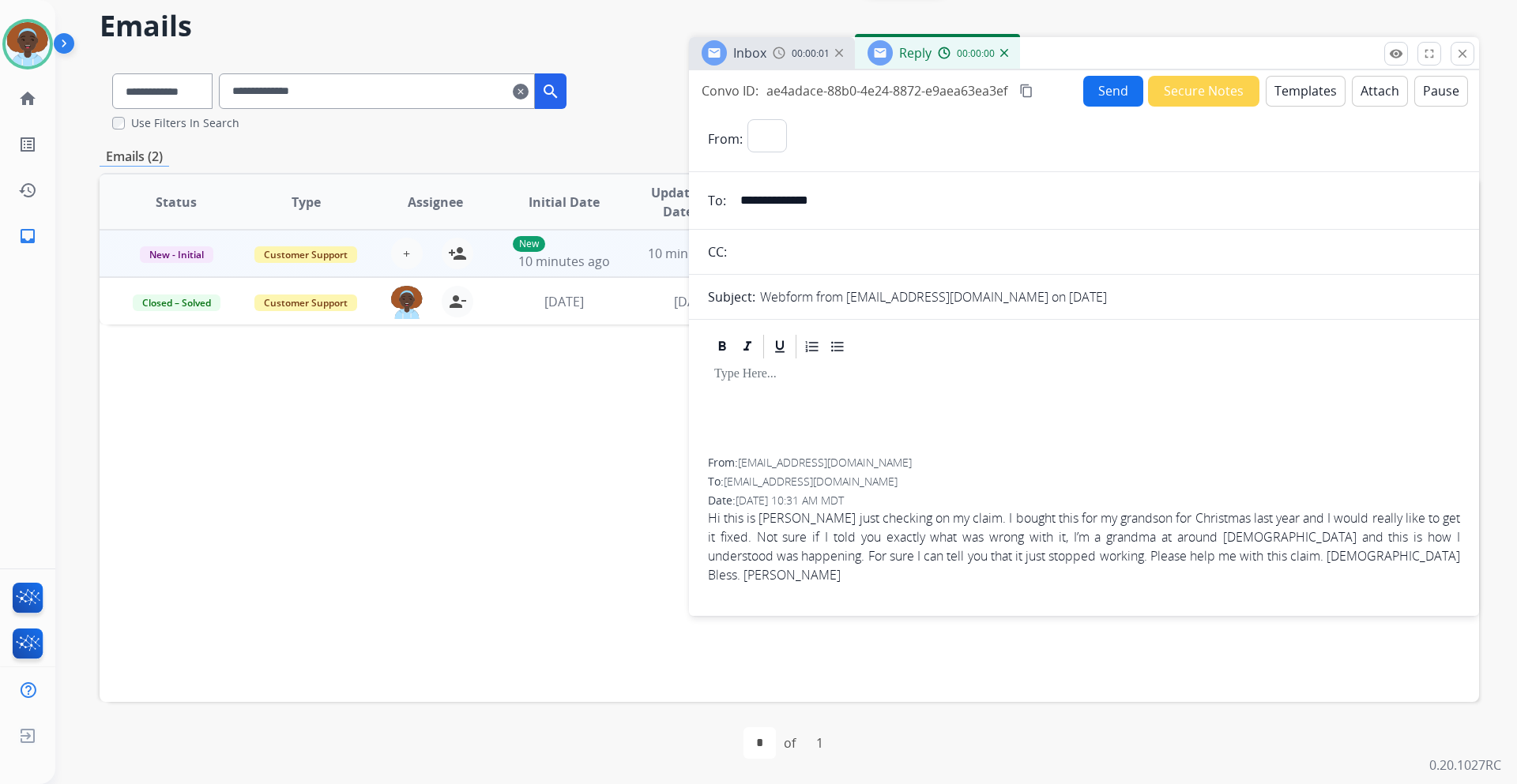
select select "**********"
click at [751, 377] on p at bounding box center [1084, 374] width 740 height 14
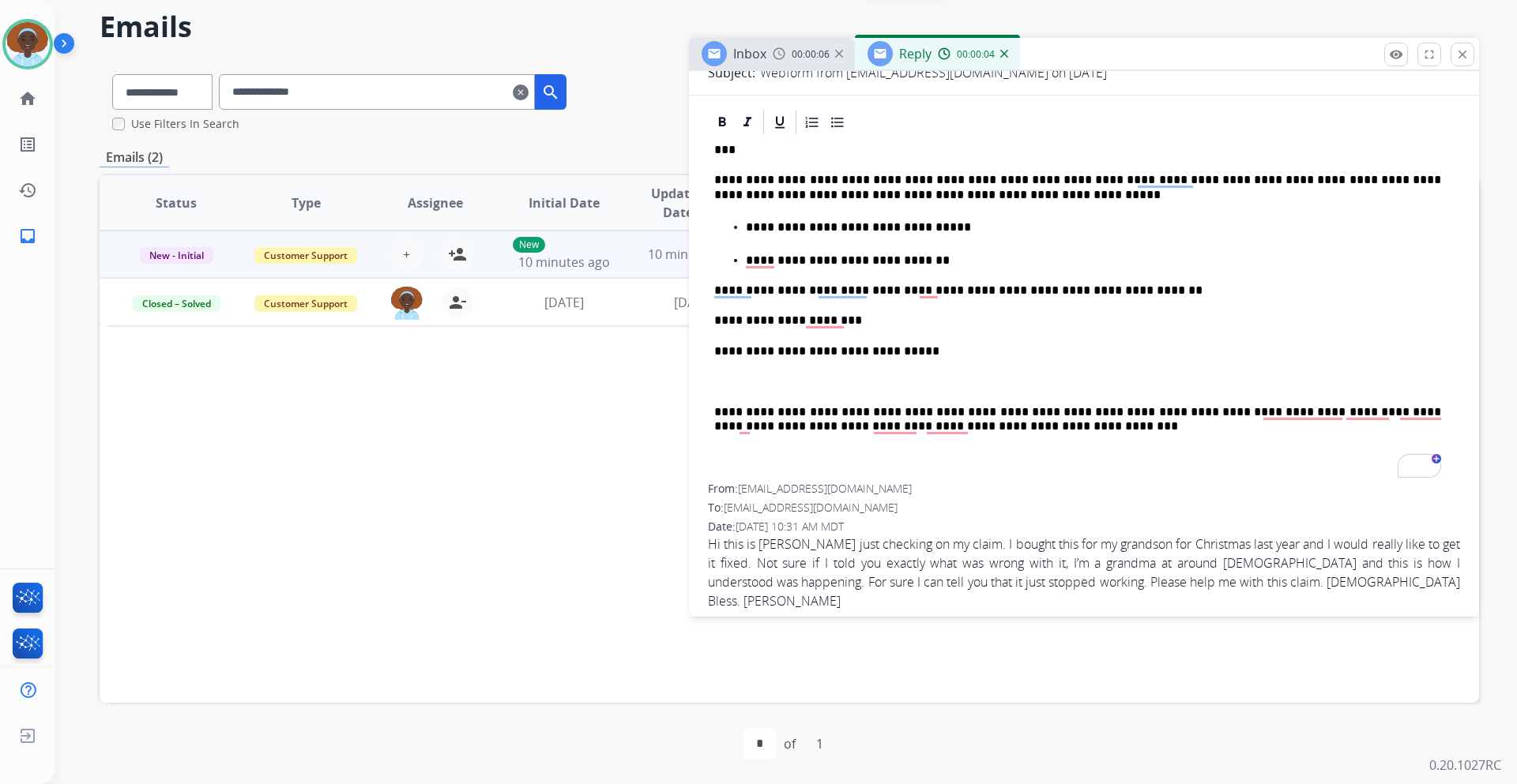
scroll to position [0, 0]
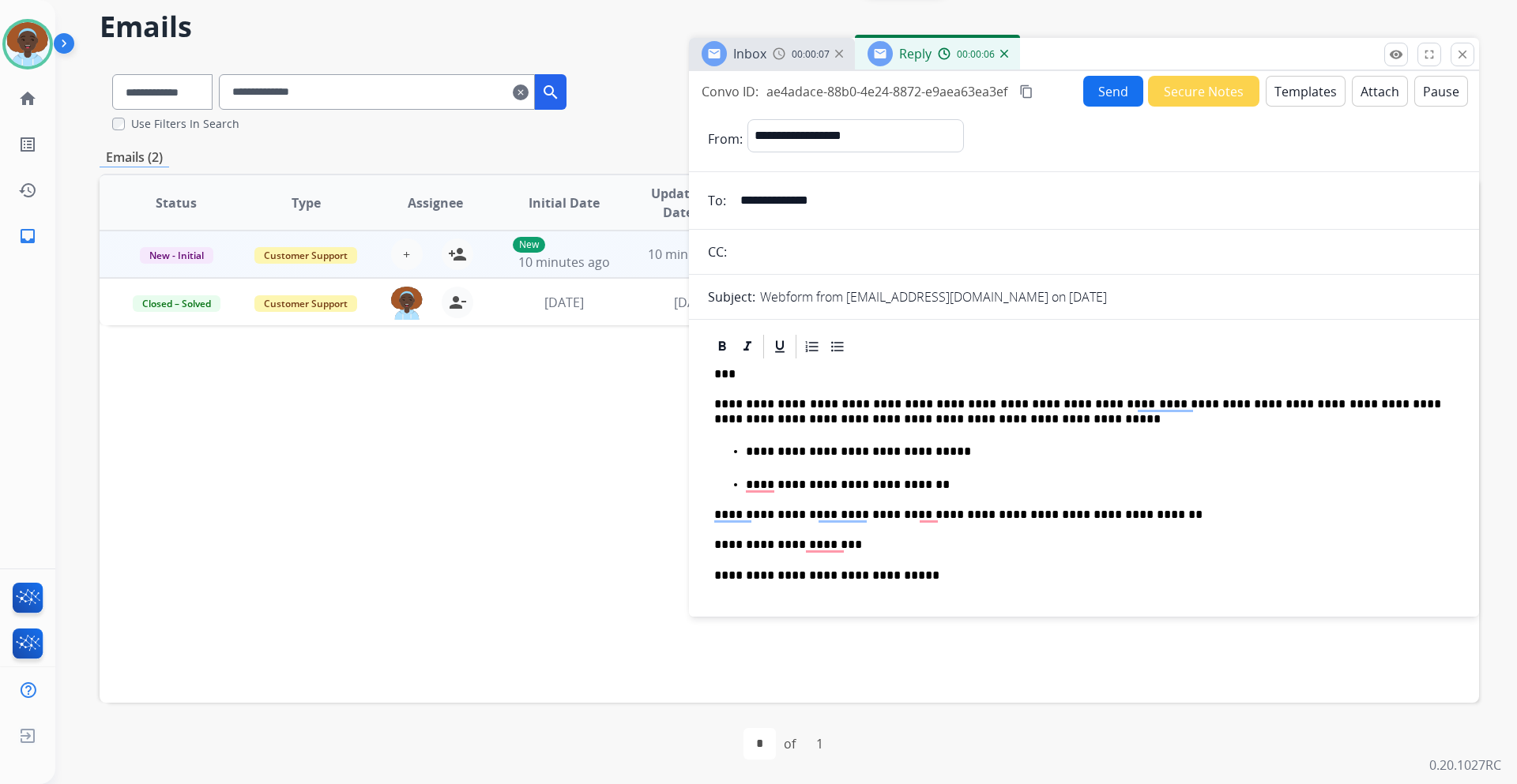
click at [1096, 93] on button "Send" at bounding box center [1113, 91] width 60 height 31
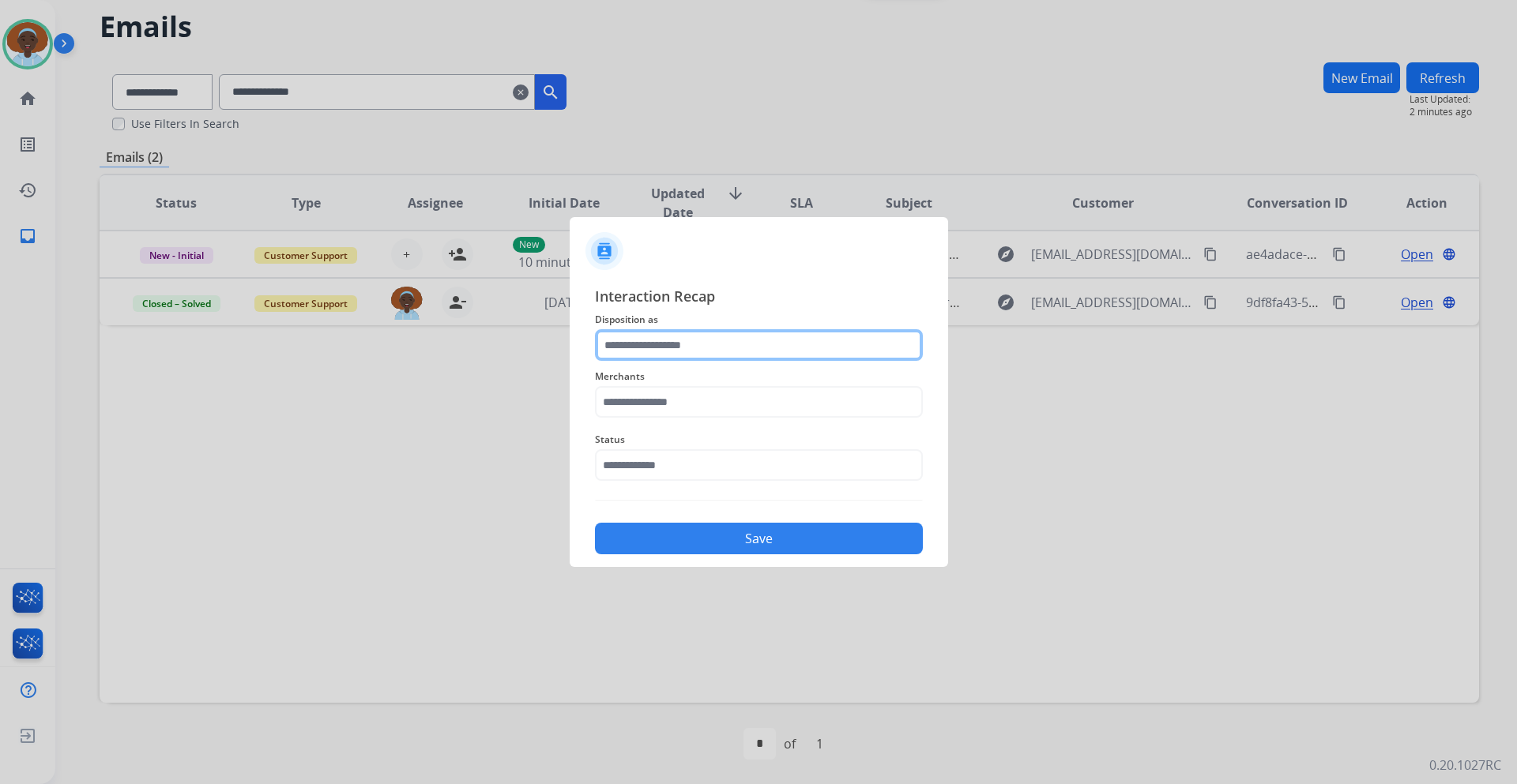
click at [732, 346] on input "text" at bounding box center [759, 346] width 328 height 32
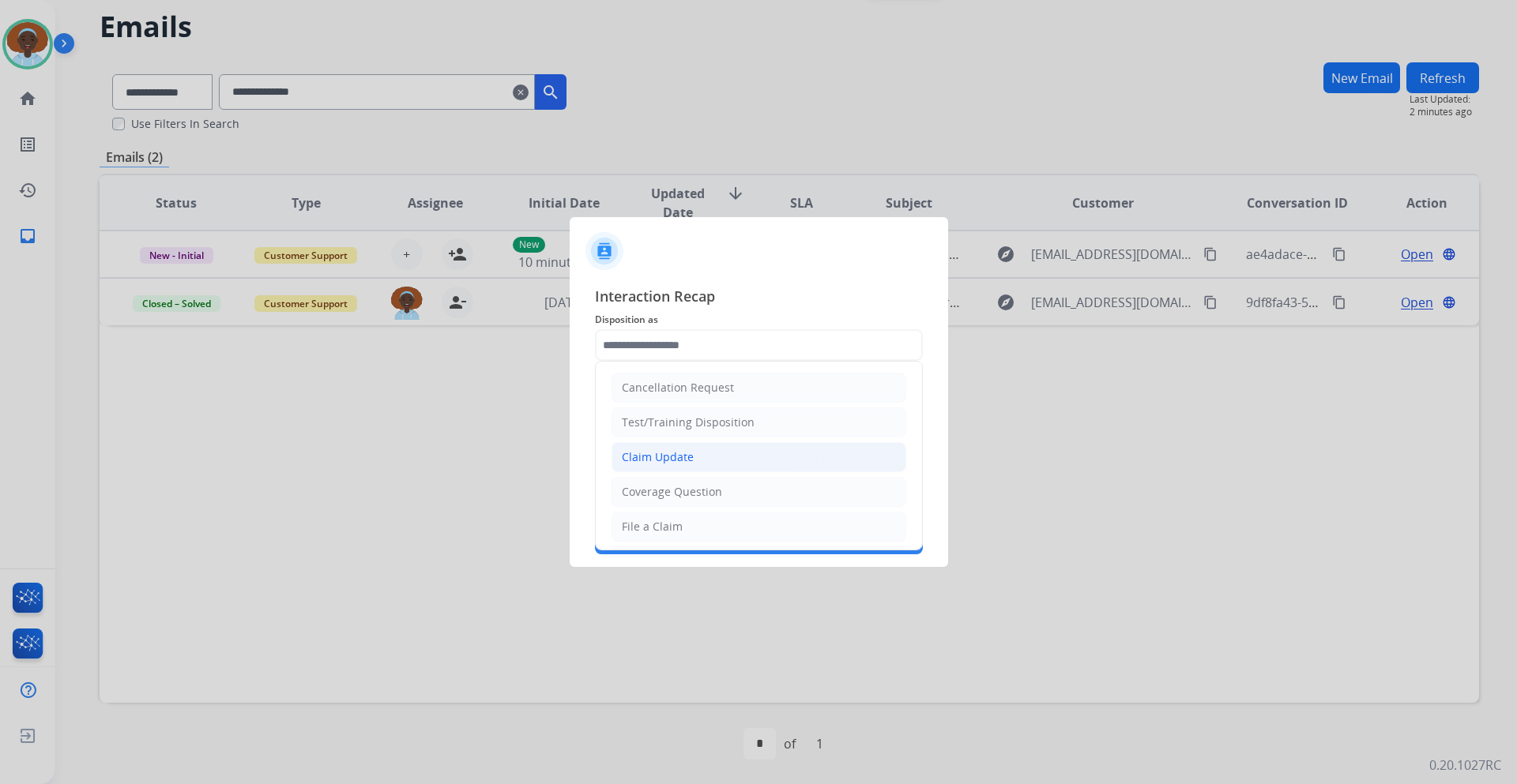
click at [723, 454] on li "Claim Update" at bounding box center [759, 458] width 295 height 30
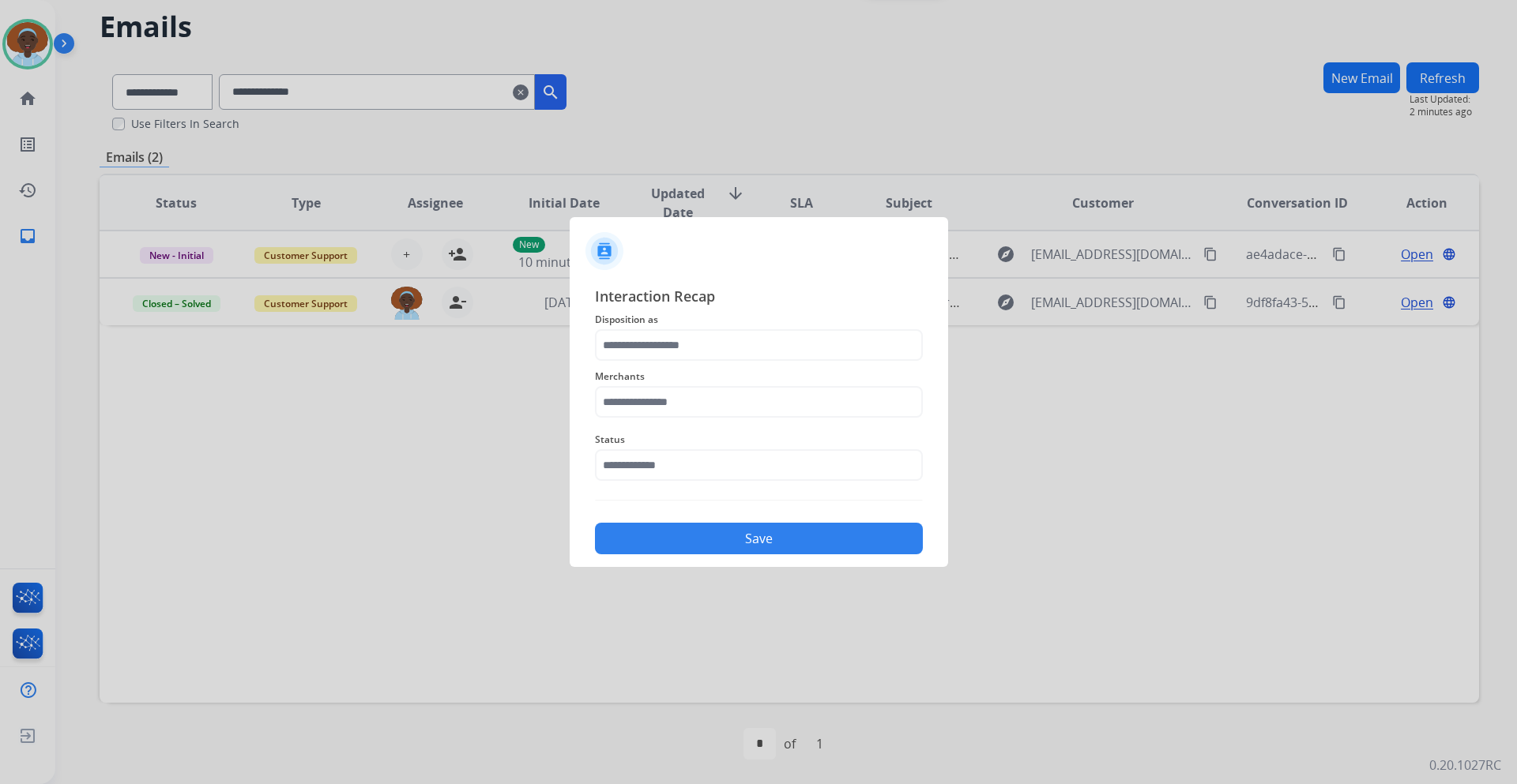
type input "**********"
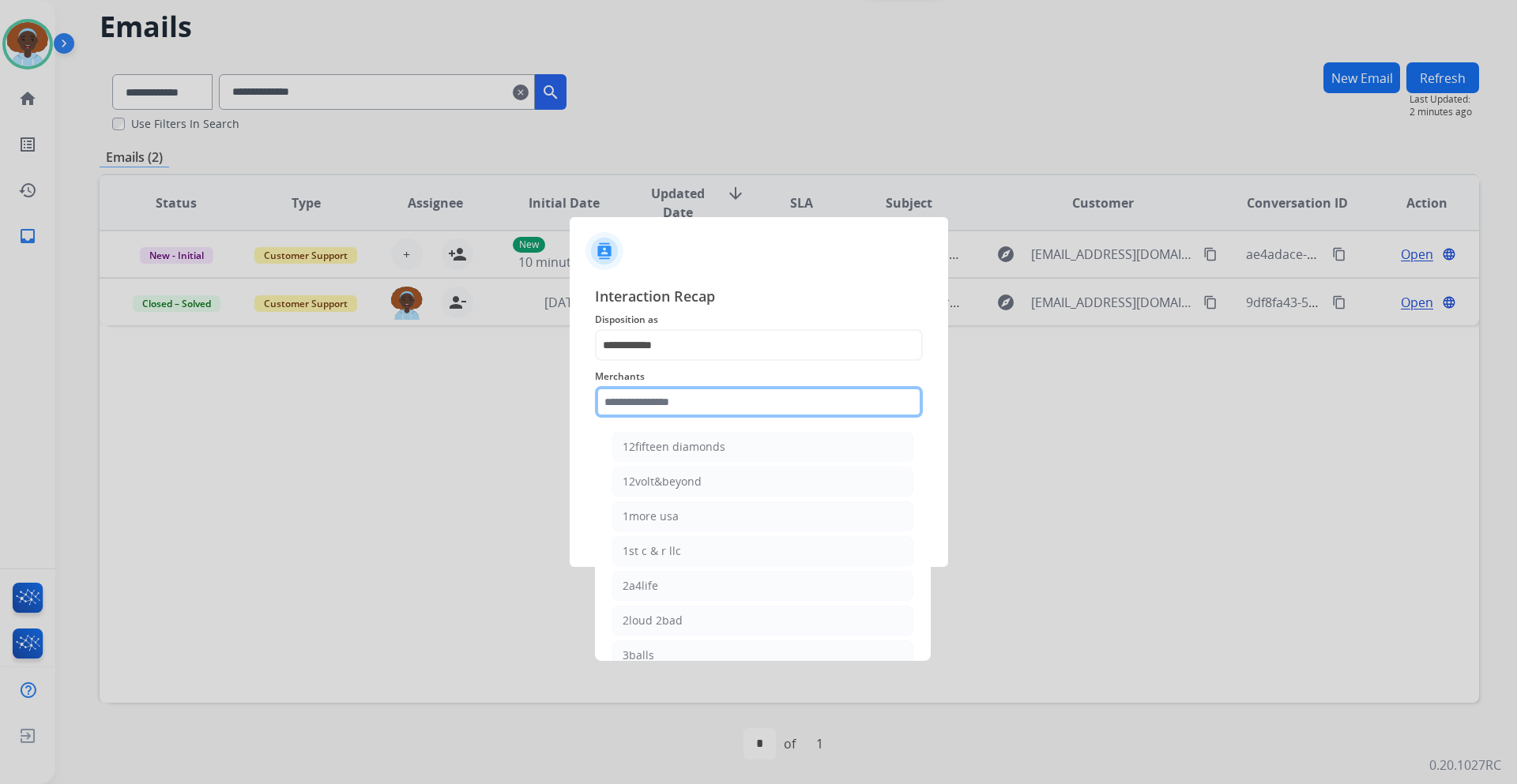
click at [722, 402] on input "text" at bounding box center [759, 402] width 328 height 32
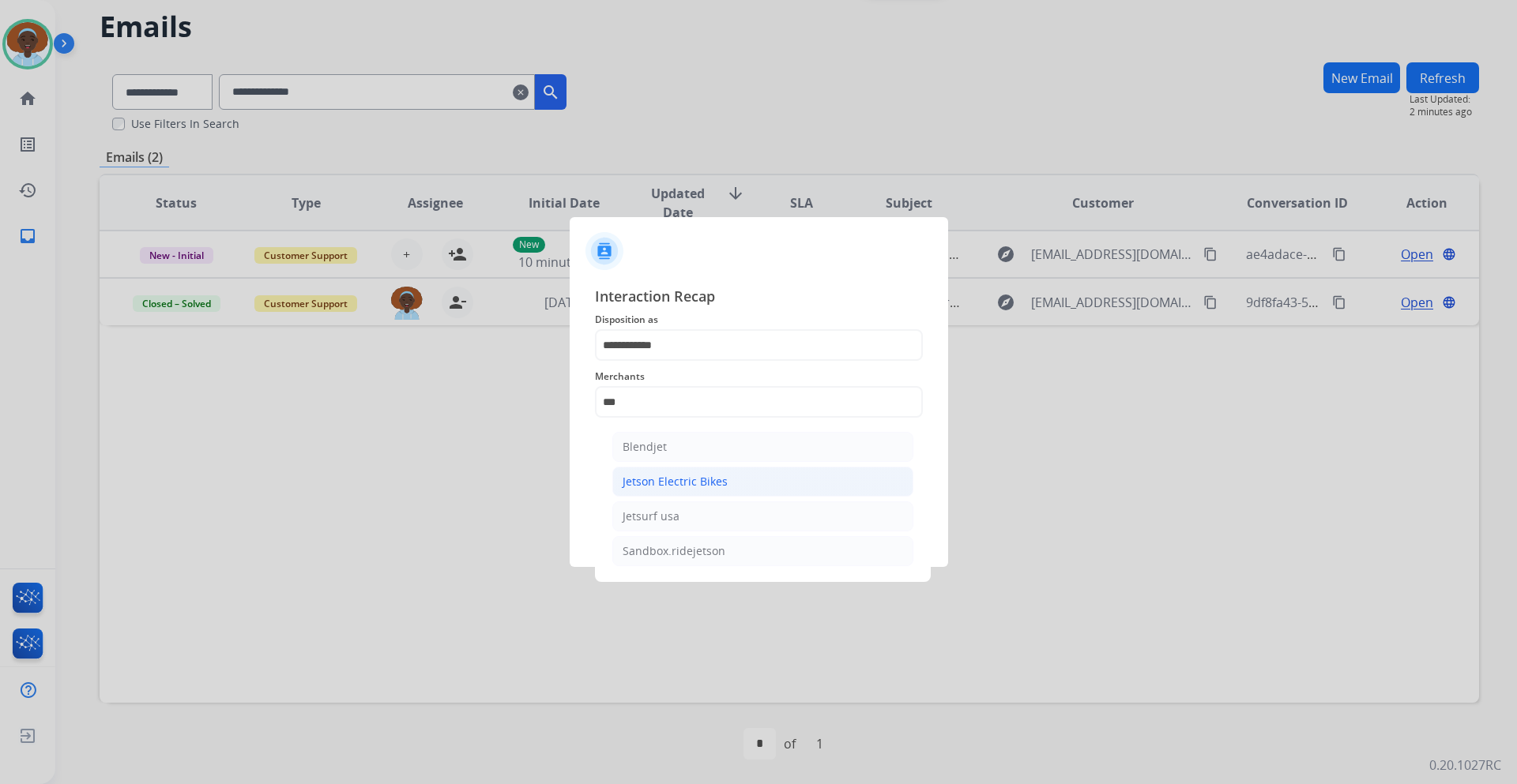
click at [718, 486] on div "Jetson Electric Bikes" at bounding box center [676, 481] width 105 height 16
type input "**********"
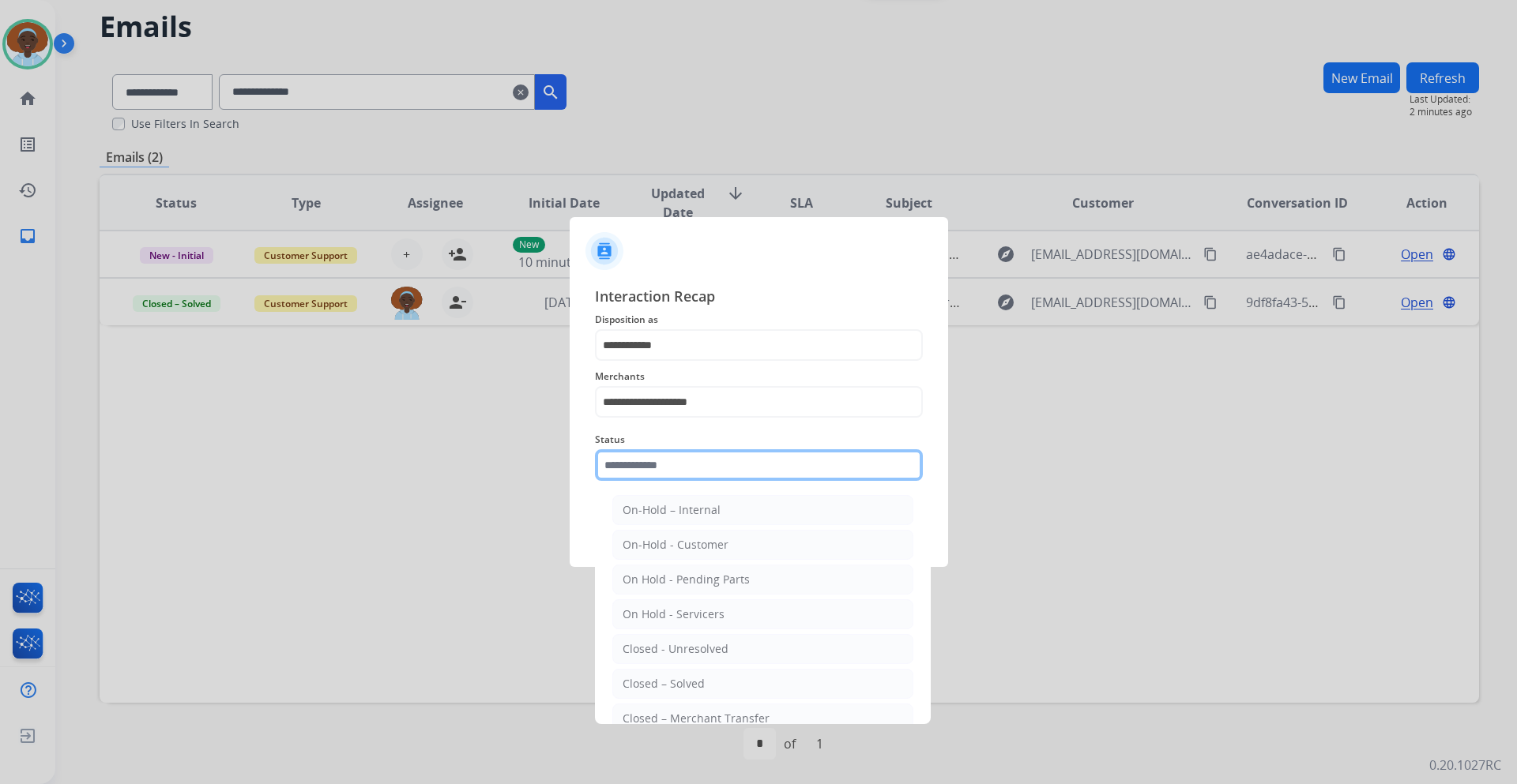
click at [727, 468] on input "text" at bounding box center [759, 465] width 328 height 32
click at [717, 681] on li "Closed – Solved" at bounding box center [764, 684] width 301 height 30
type input "**********"
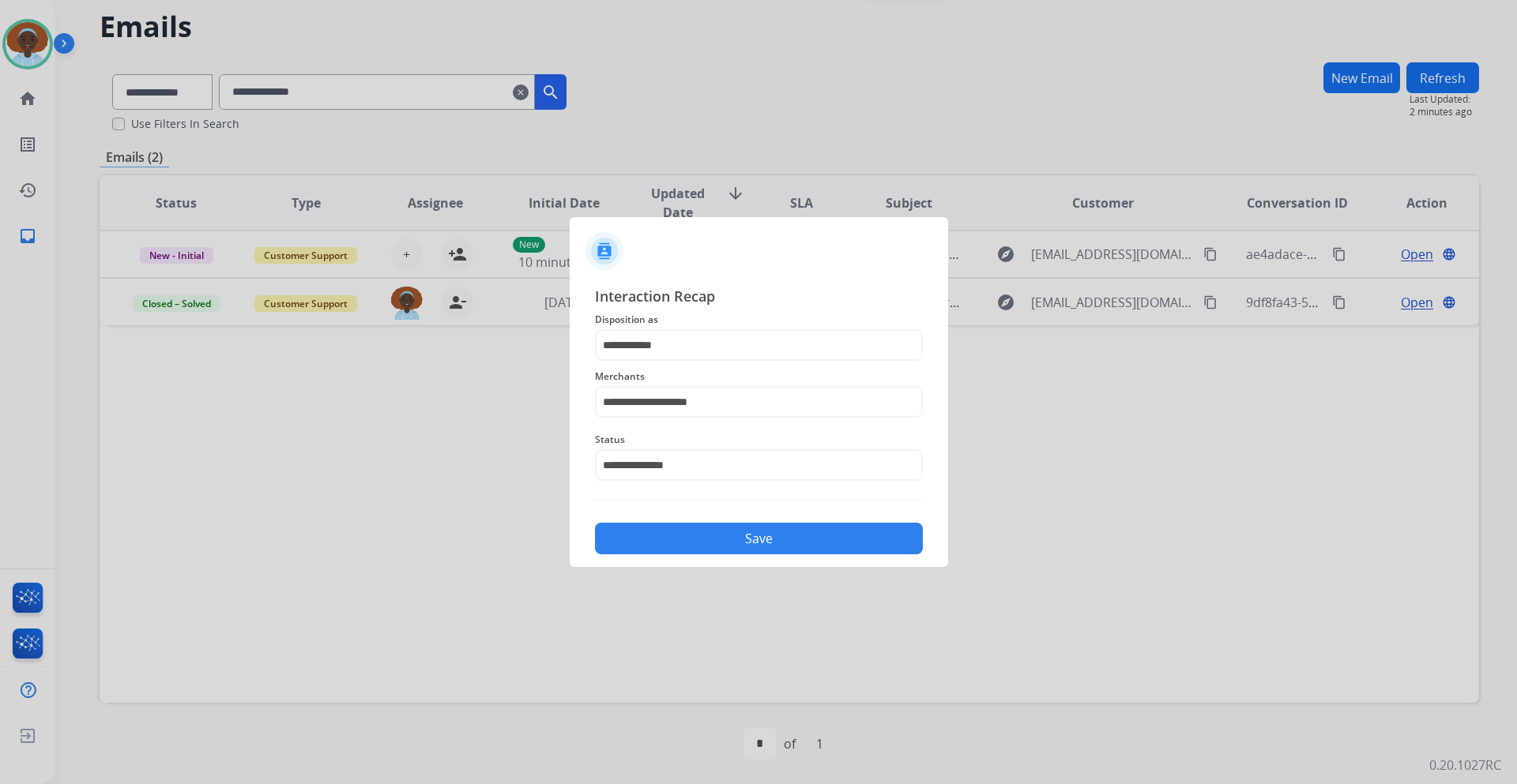
click at [775, 541] on button "Save" at bounding box center [759, 539] width 328 height 32
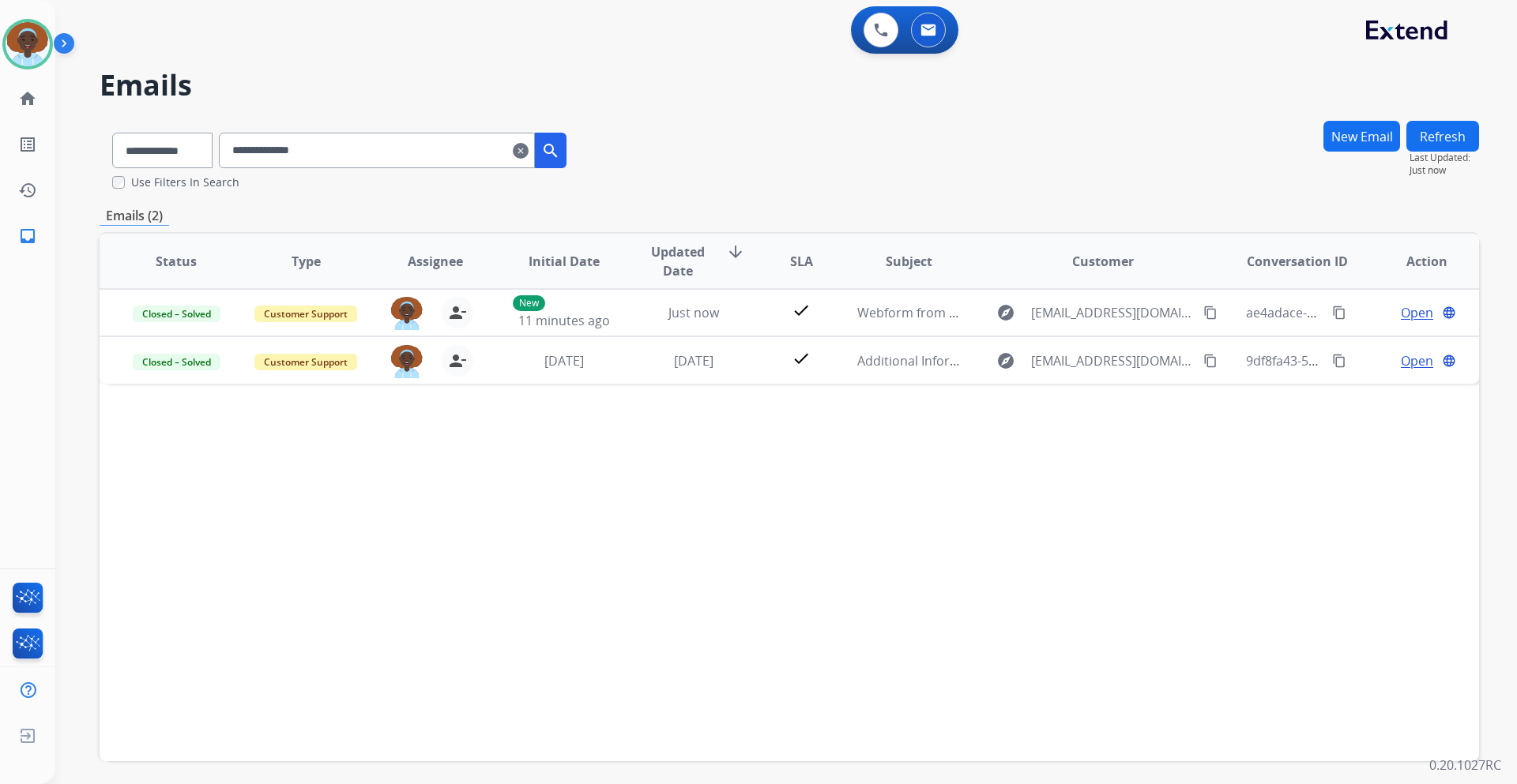
click at [529, 154] on mat-icon "clear" at bounding box center [521, 151] width 16 height 19
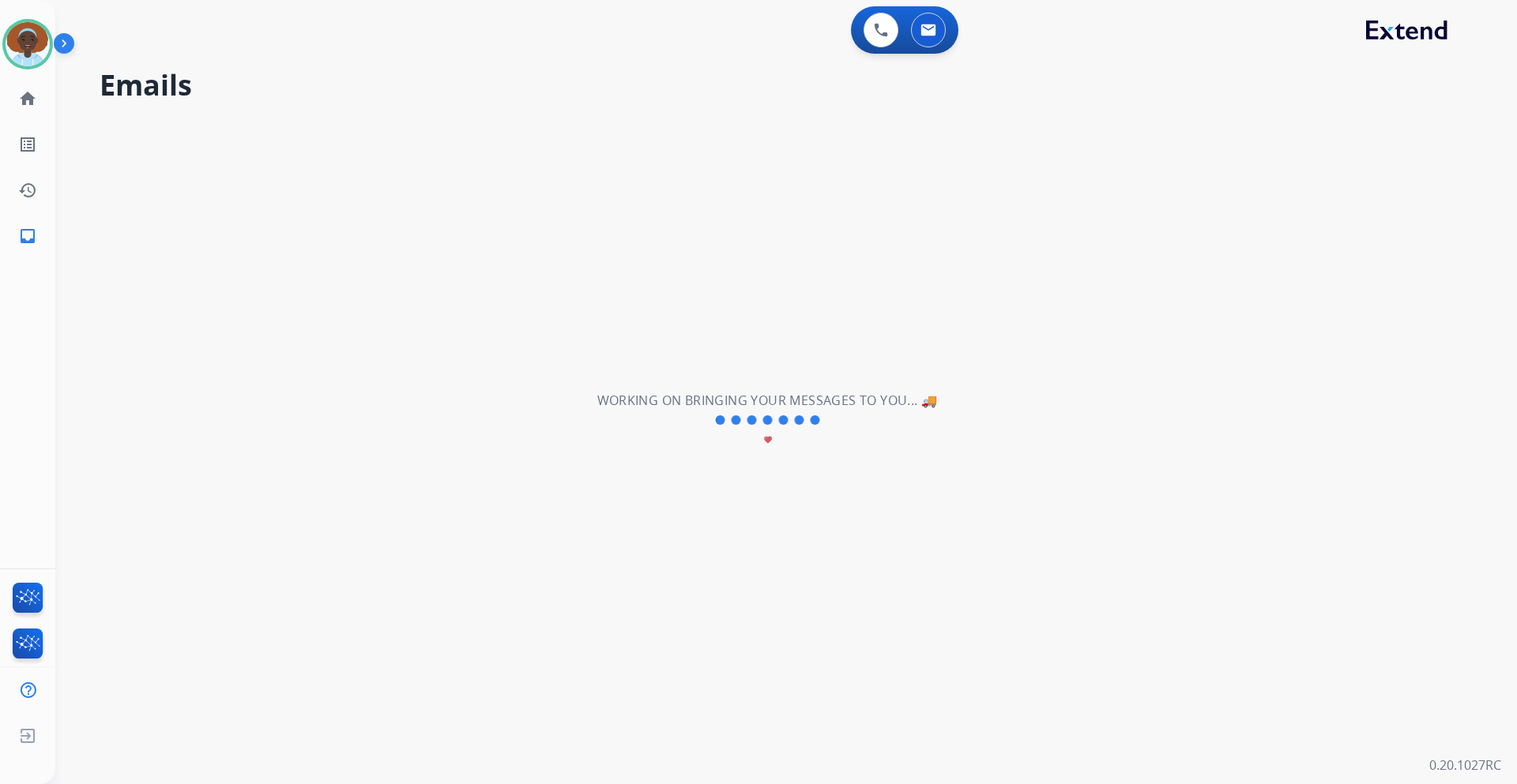
select select "**********"
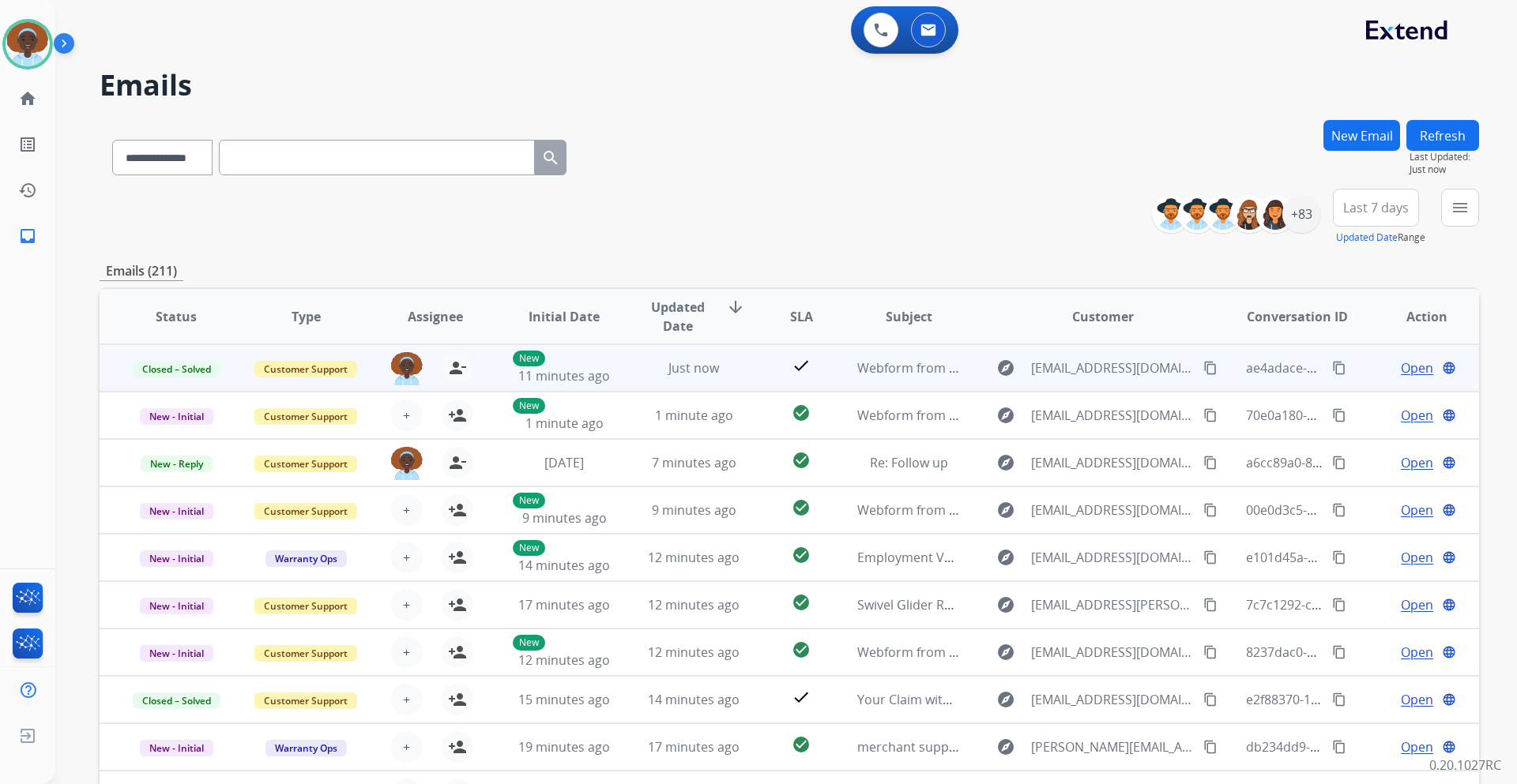
click at [1402, 372] on span "Open" at bounding box center [1417, 368] width 33 height 19
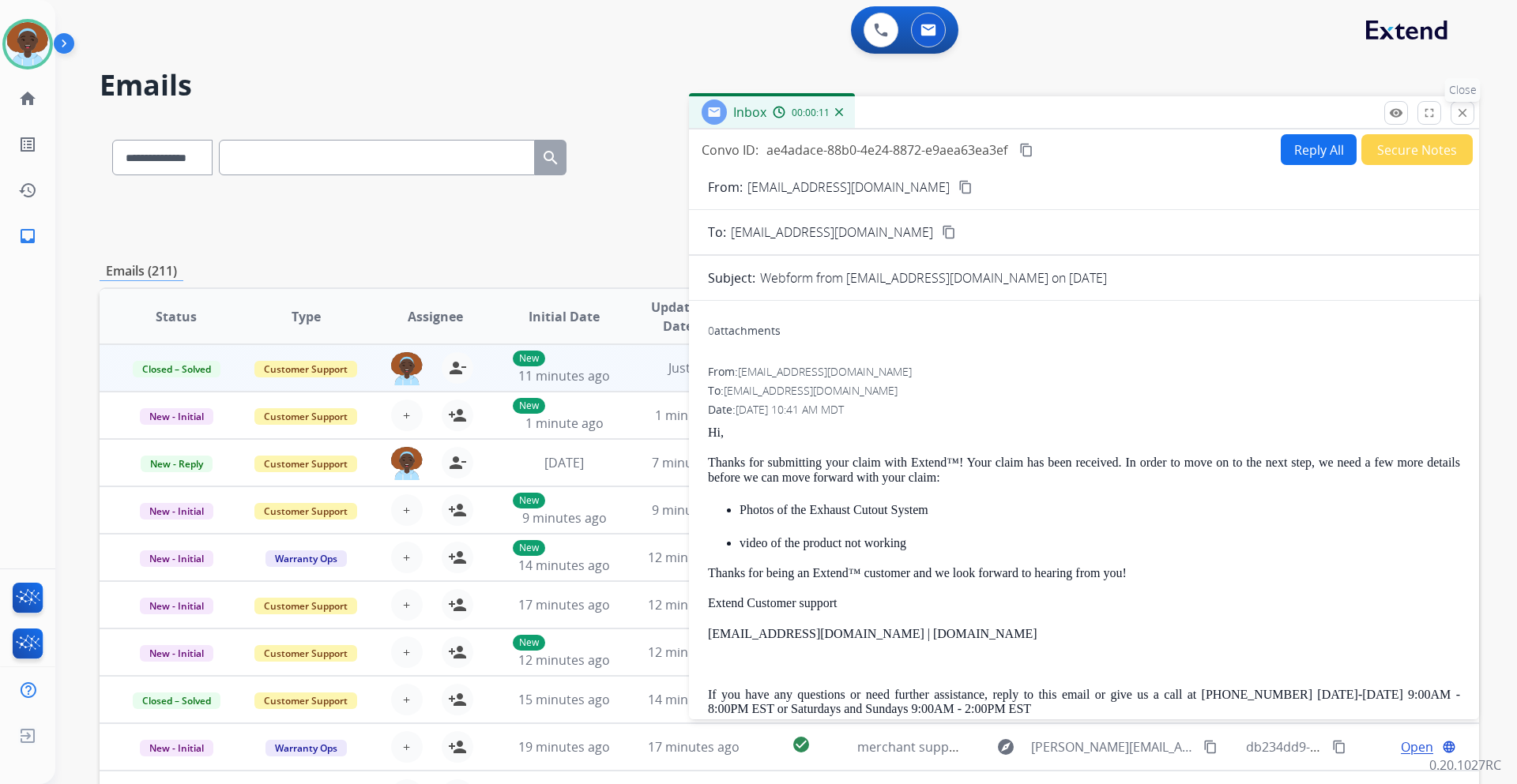
click at [1461, 106] on mat-icon "close" at bounding box center [1463, 112] width 14 height 14
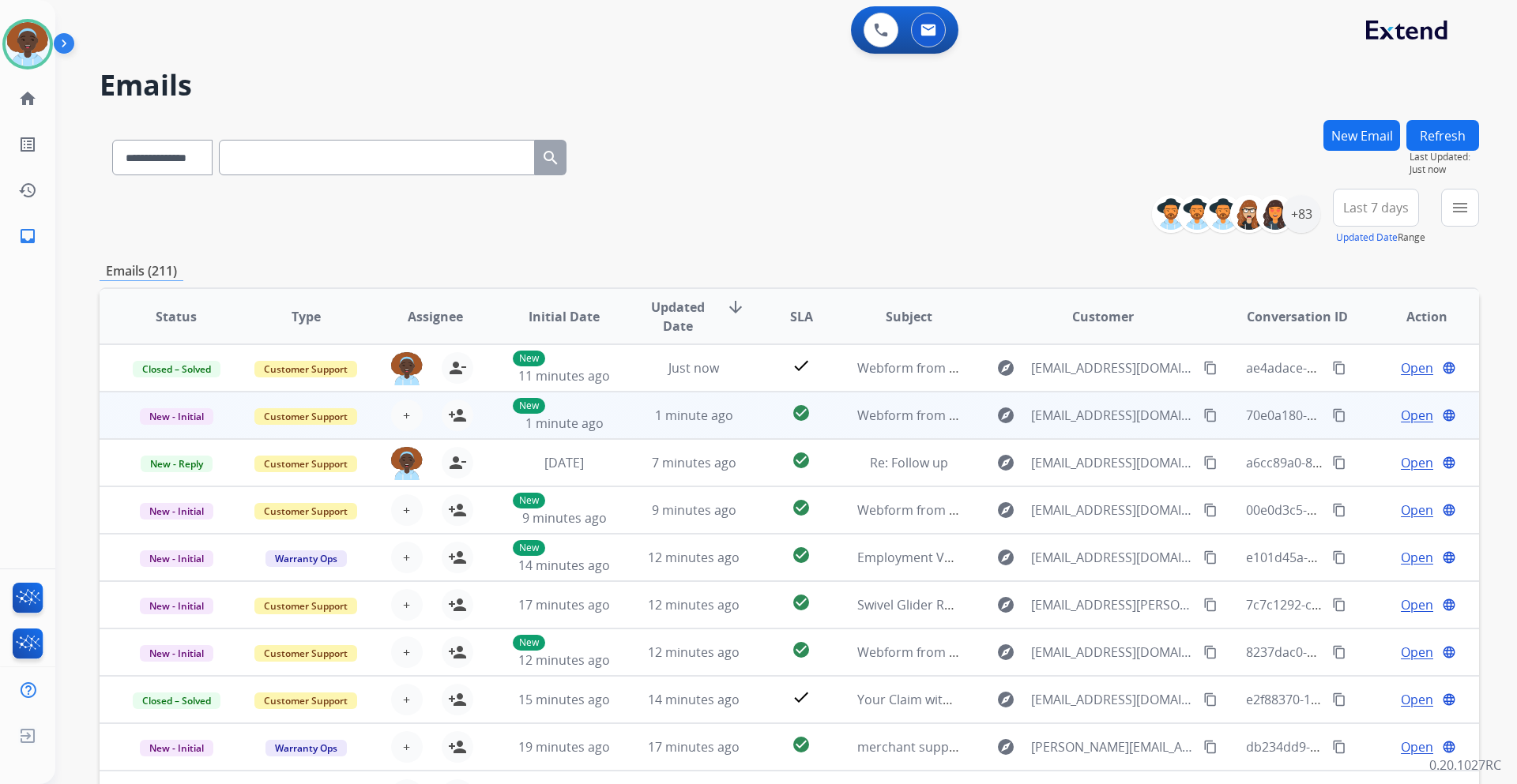
click at [1403, 412] on span "Open" at bounding box center [1417, 415] width 33 height 19
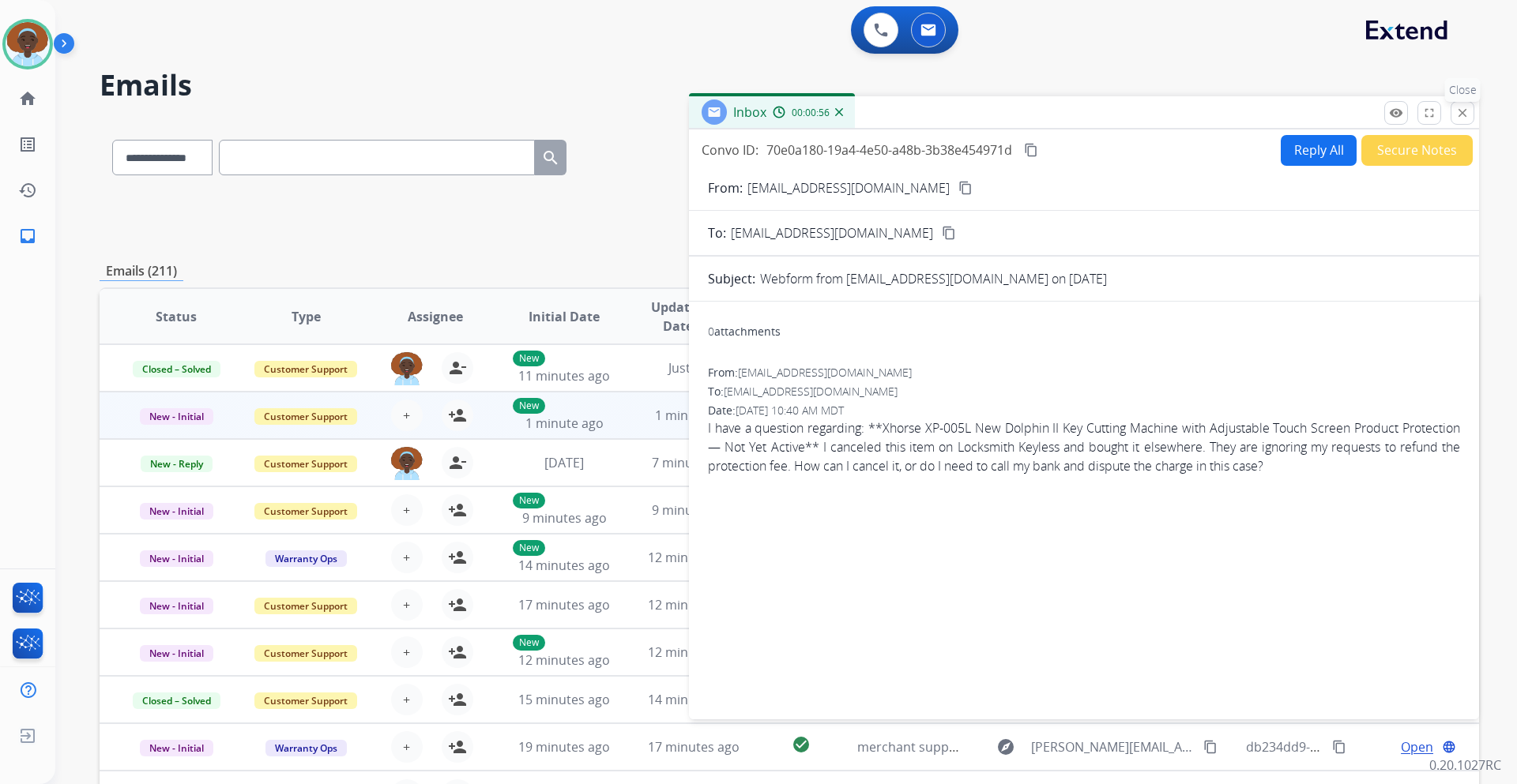
click at [1459, 107] on mat-icon "close" at bounding box center [1463, 112] width 14 height 14
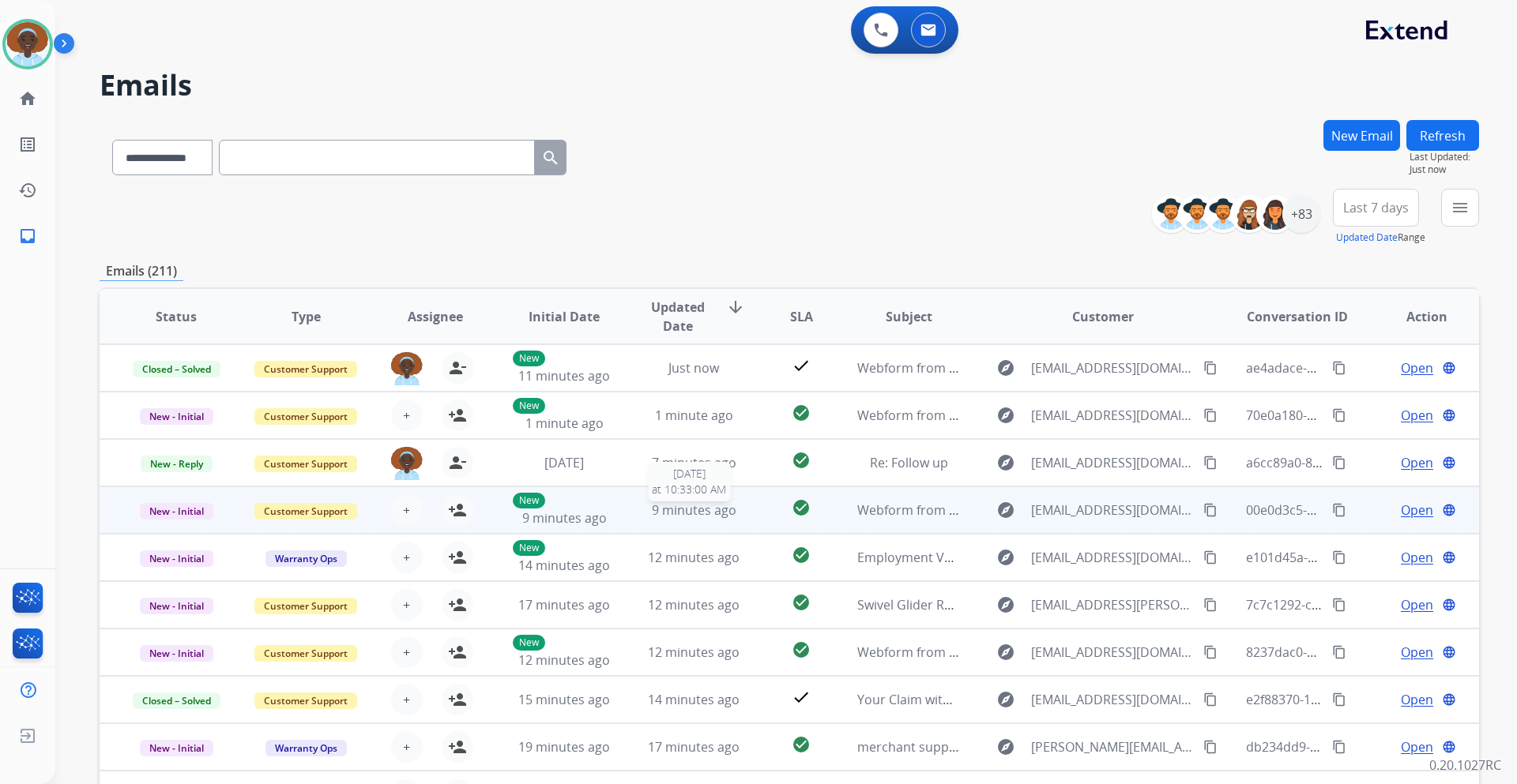
scroll to position [2, 0]
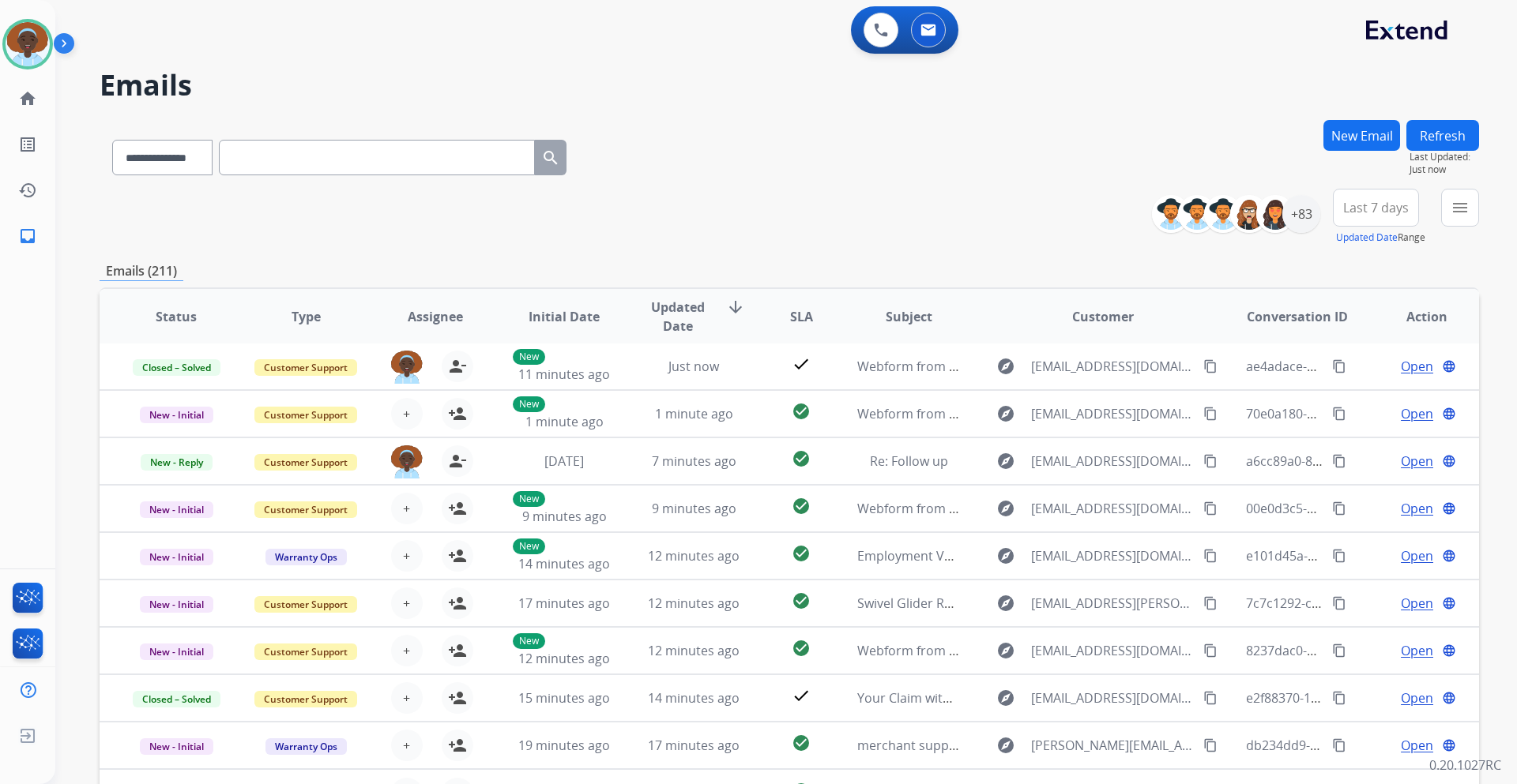
click at [1447, 132] on button "Refresh" at bounding box center [1442, 135] width 73 height 31
click at [1458, 141] on button "Refresh" at bounding box center [1442, 135] width 73 height 31
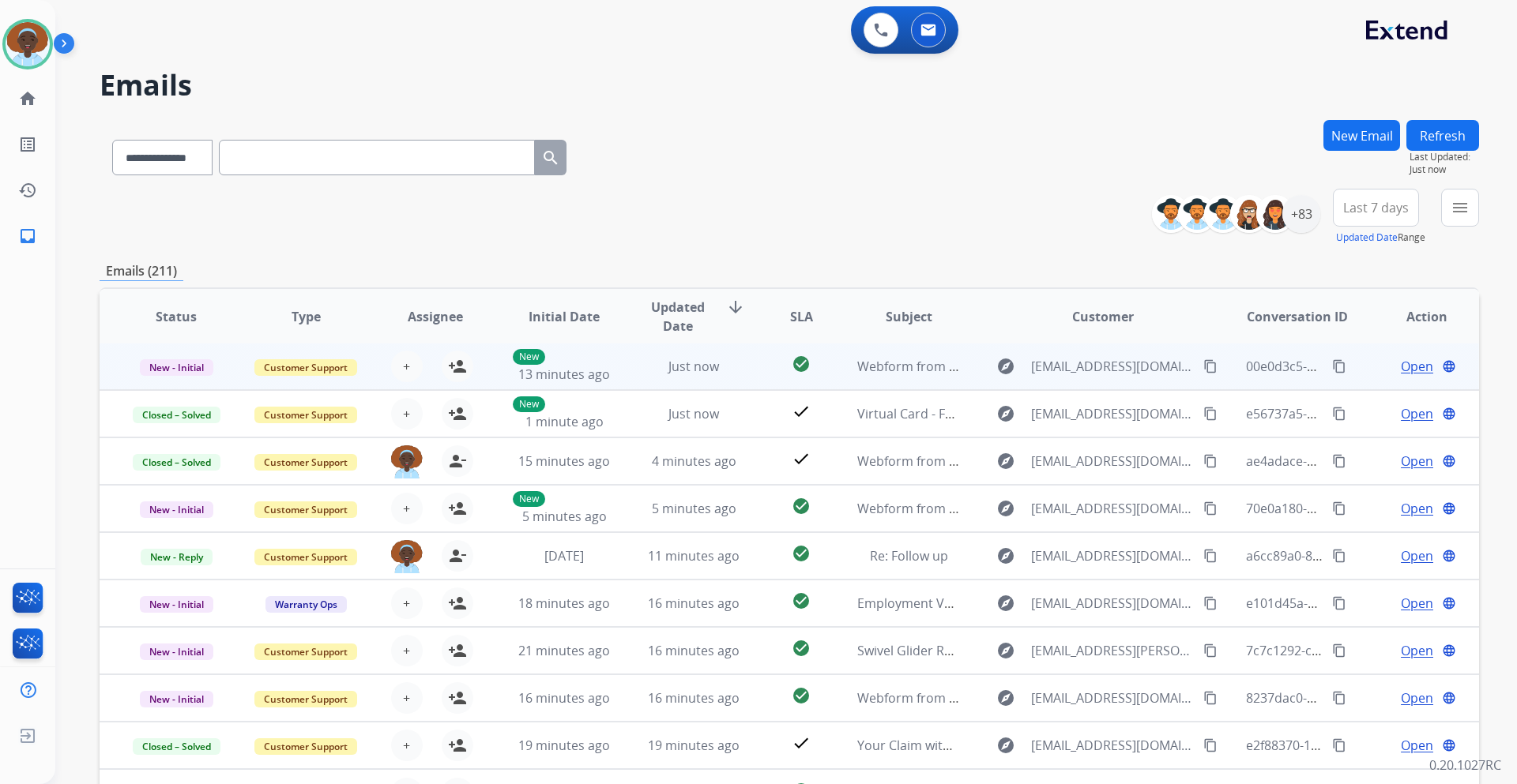
click at [1401, 370] on span "Open" at bounding box center [1417, 366] width 33 height 19
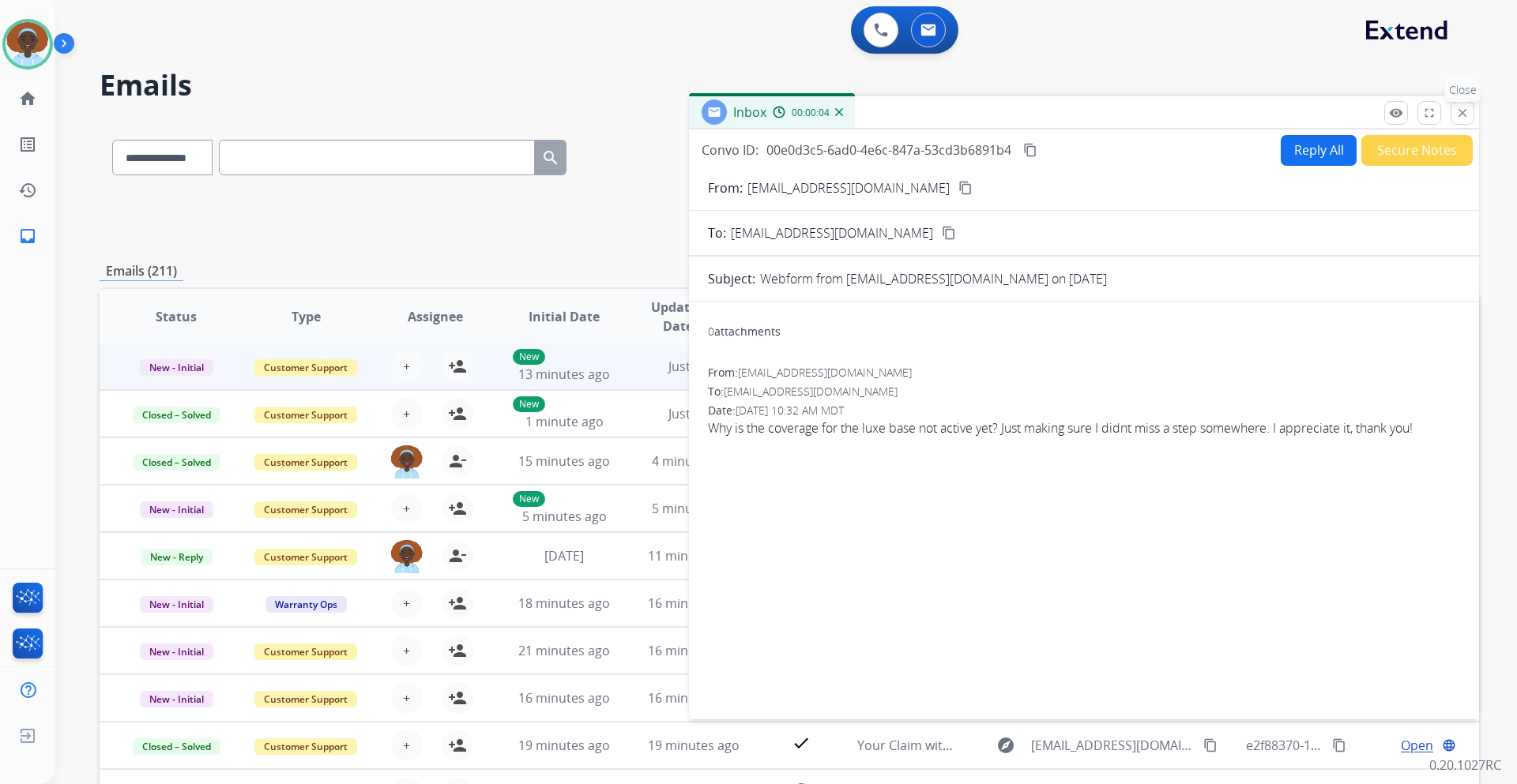
click at [1463, 113] on mat-icon "close" at bounding box center [1463, 112] width 14 height 14
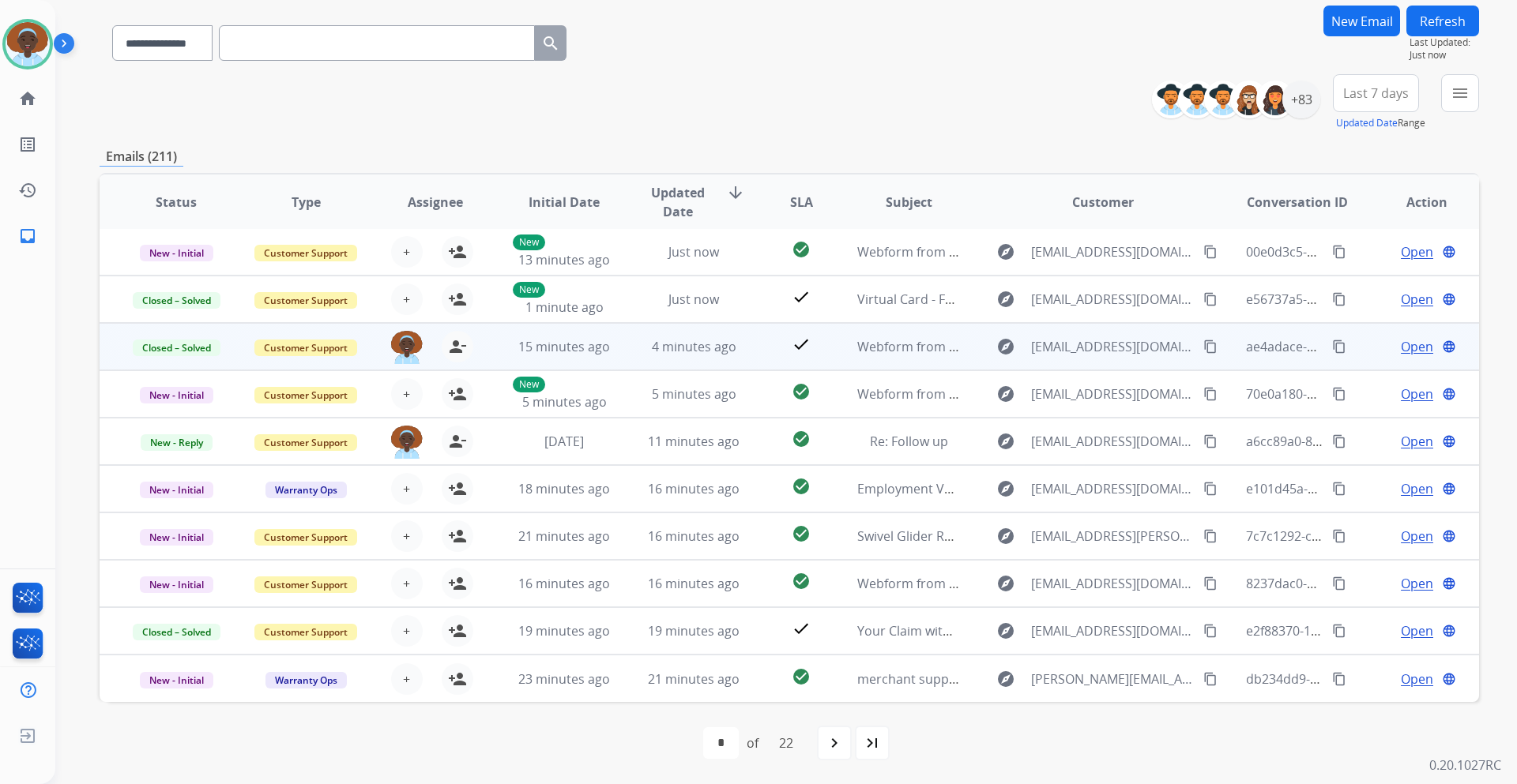
scroll to position [0, 0]
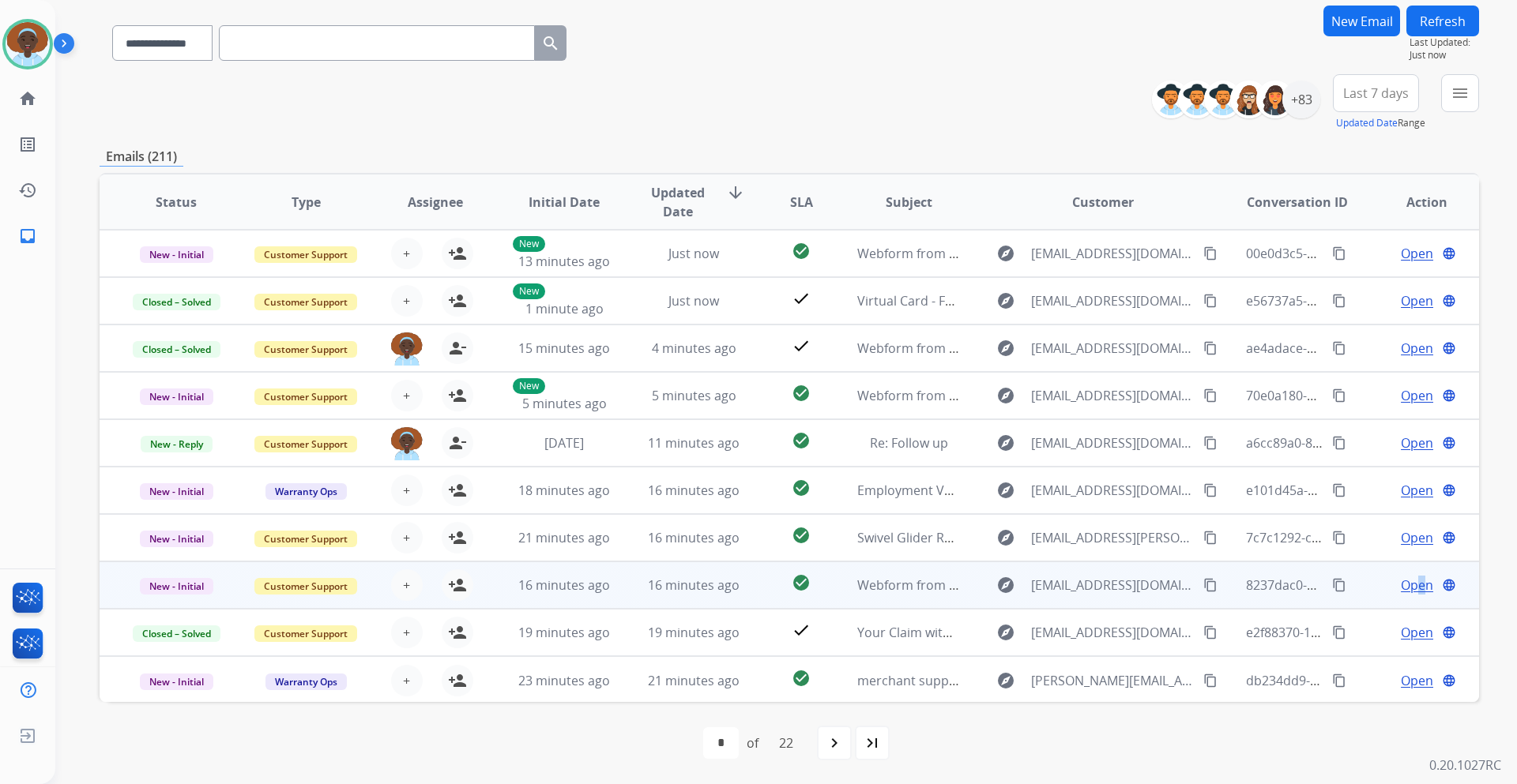
click at [1411, 592] on span "Open" at bounding box center [1417, 585] width 33 height 19
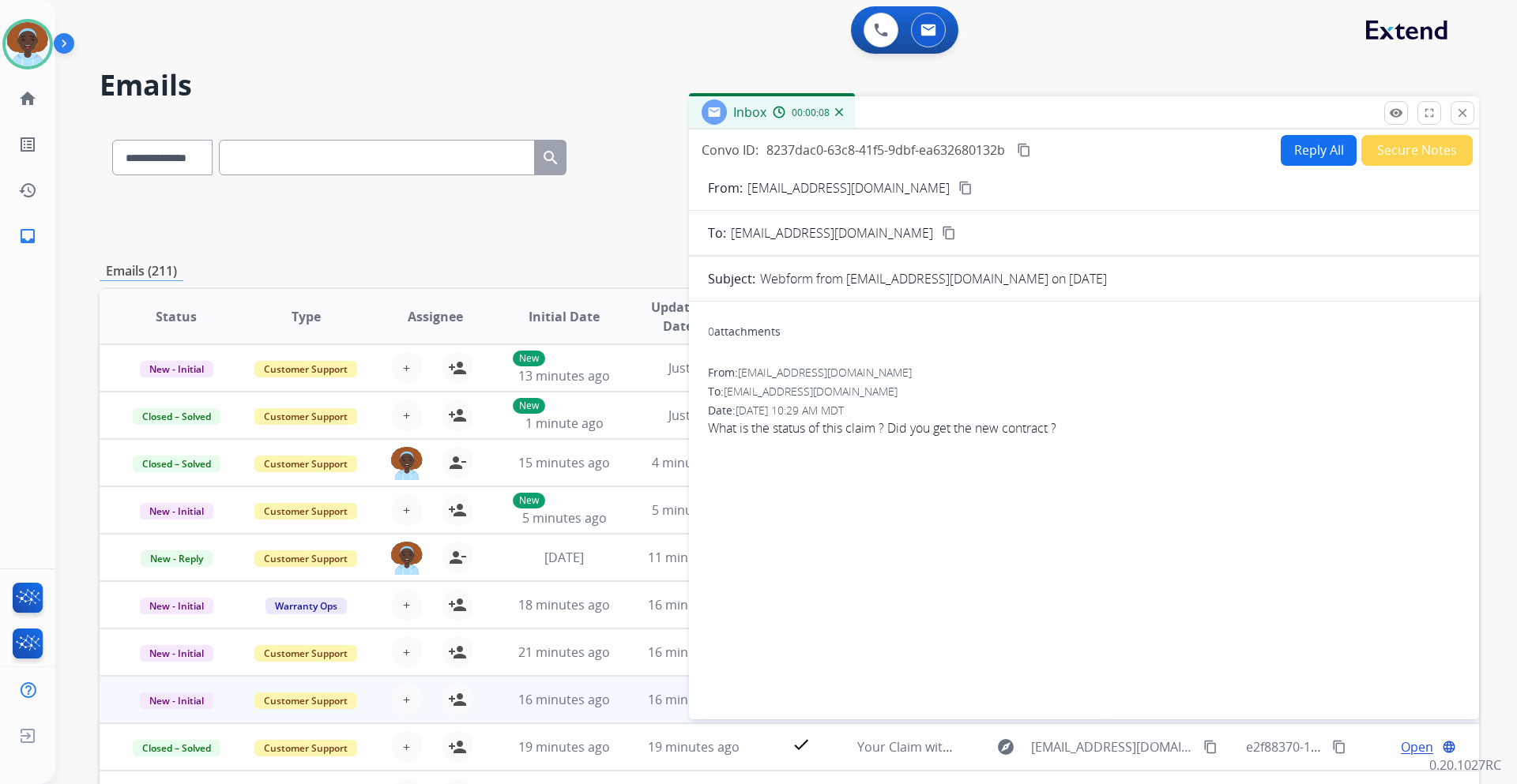
click at [959, 188] on mat-icon "content_copy" at bounding box center [965, 187] width 14 height 14
click at [959, 185] on mat-icon "content_copy" at bounding box center [965, 187] width 14 height 14
click at [1458, 115] on mat-icon "close" at bounding box center [1463, 112] width 14 height 14
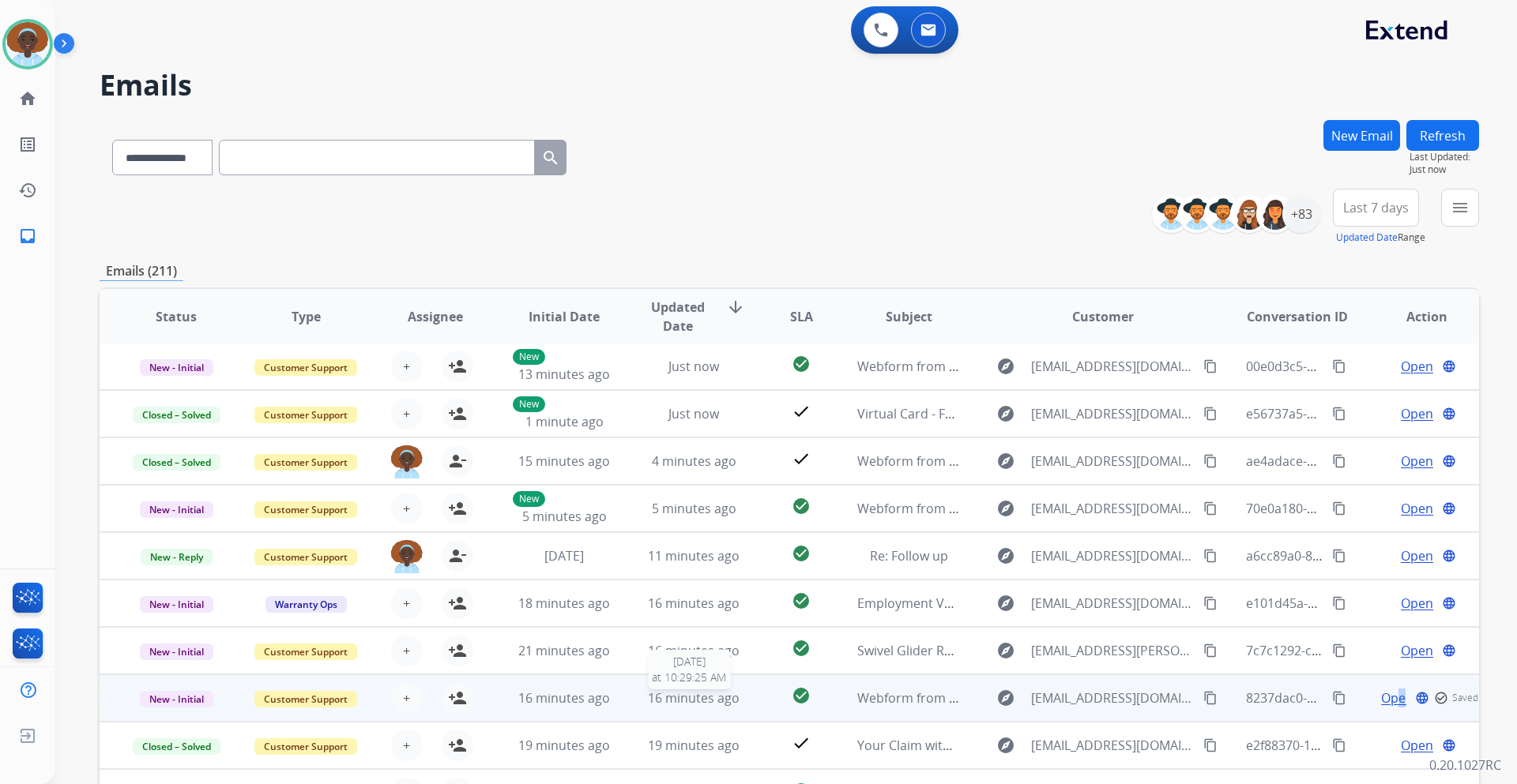
scroll to position [115, 0]
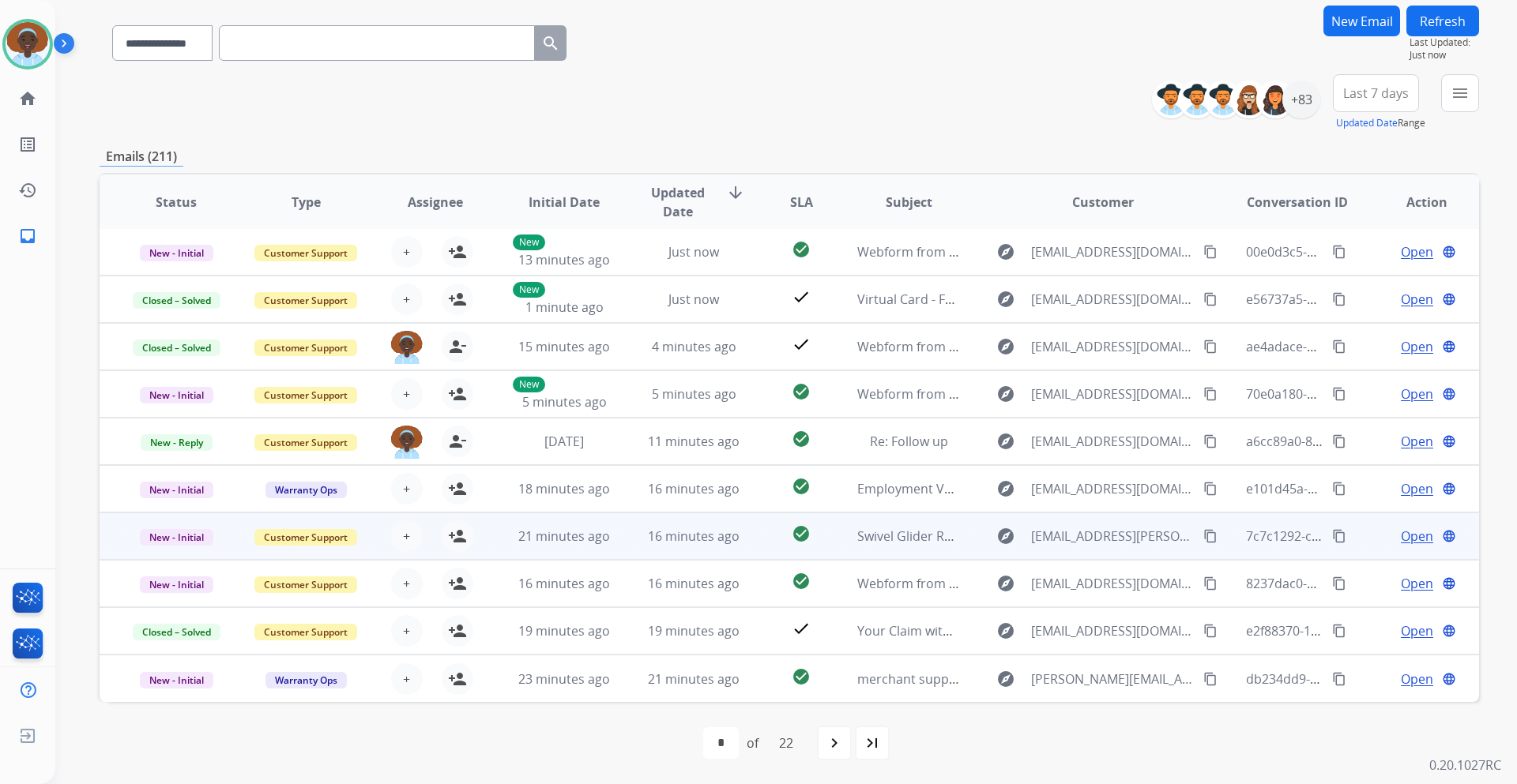
click at [1417, 540] on span "Open" at bounding box center [1417, 536] width 33 height 19
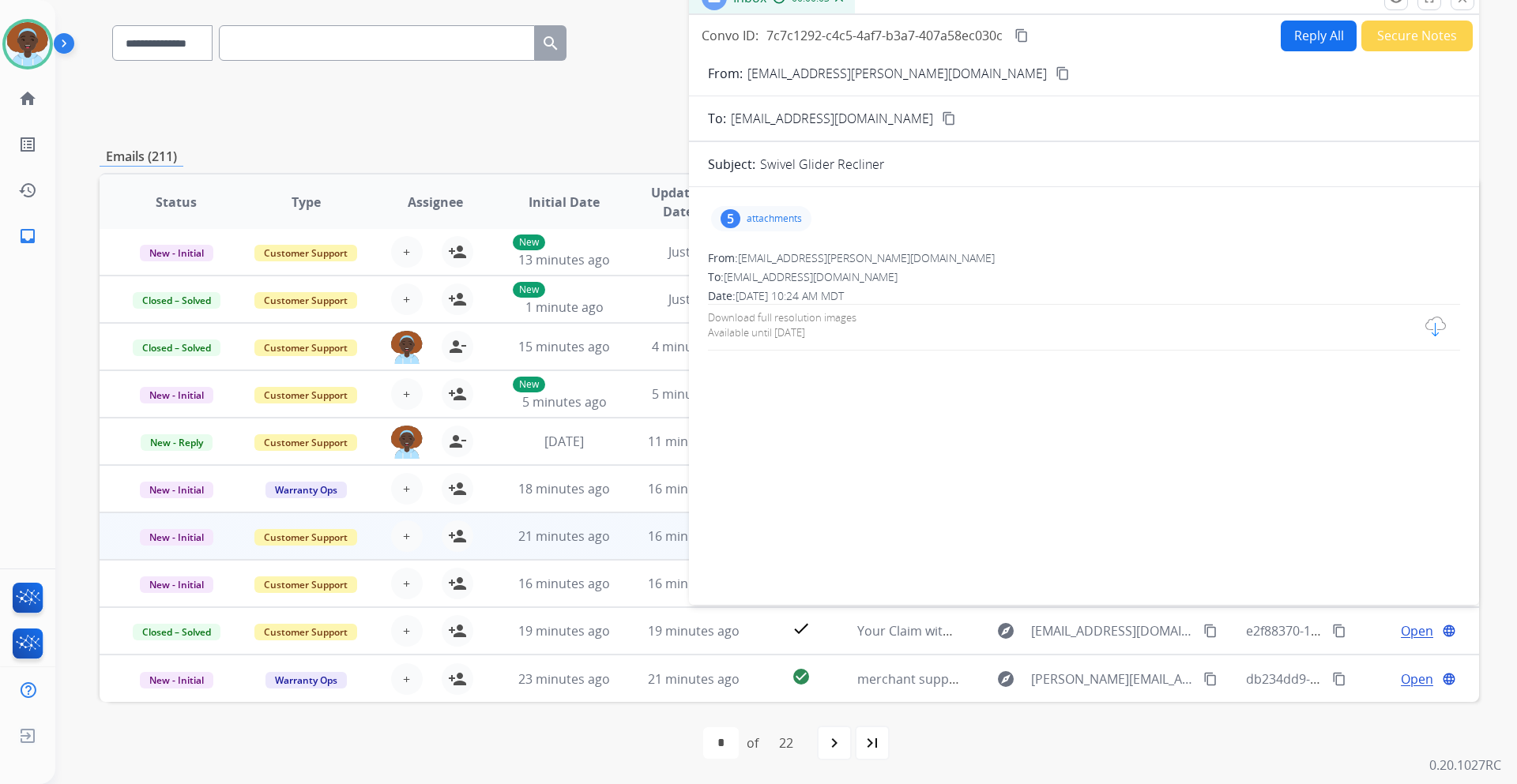
click at [732, 221] on div "5" at bounding box center [731, 218] width 20 height 19
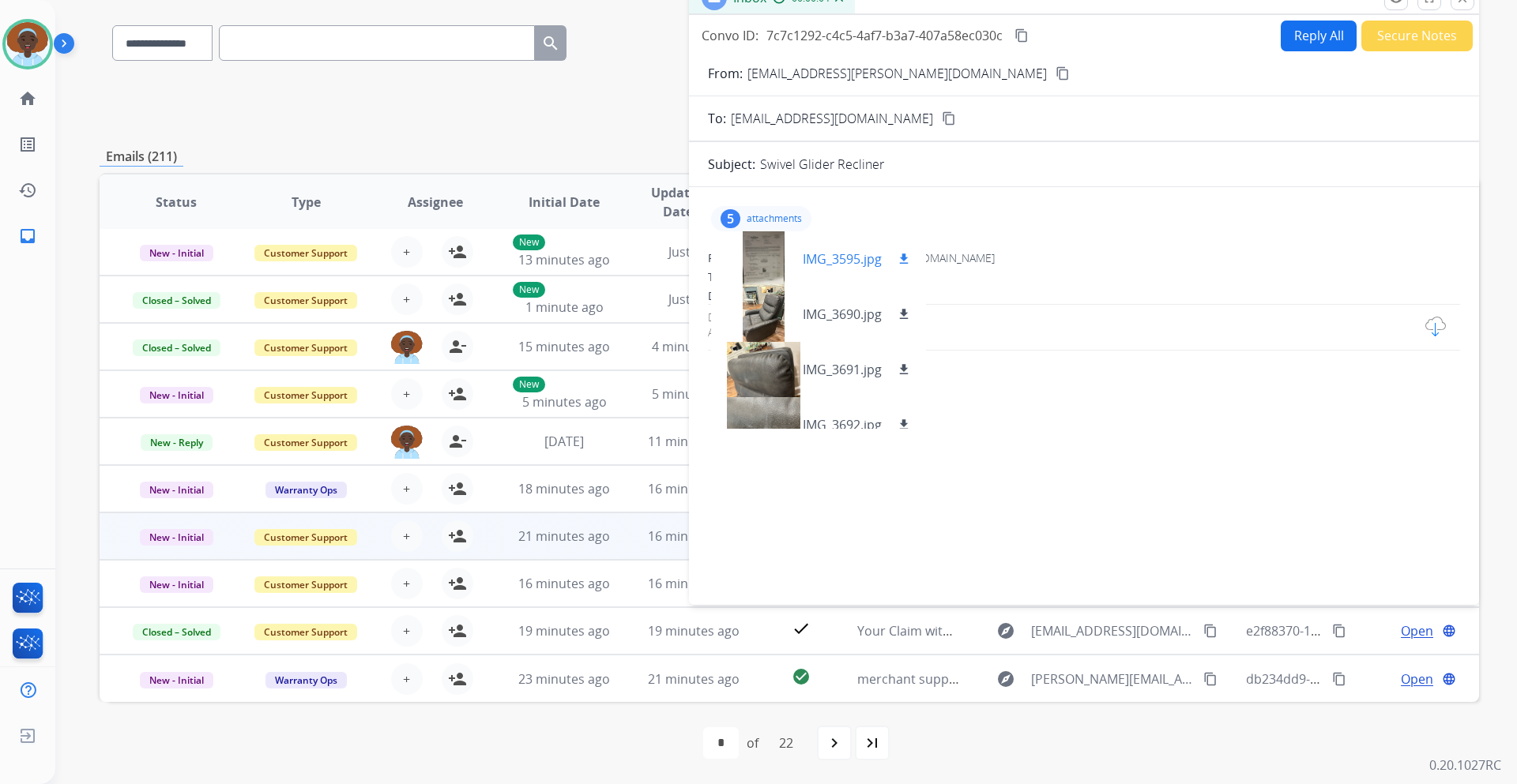
click at [758, 274] on div at bounding box center [764, 259] width 79 height 55
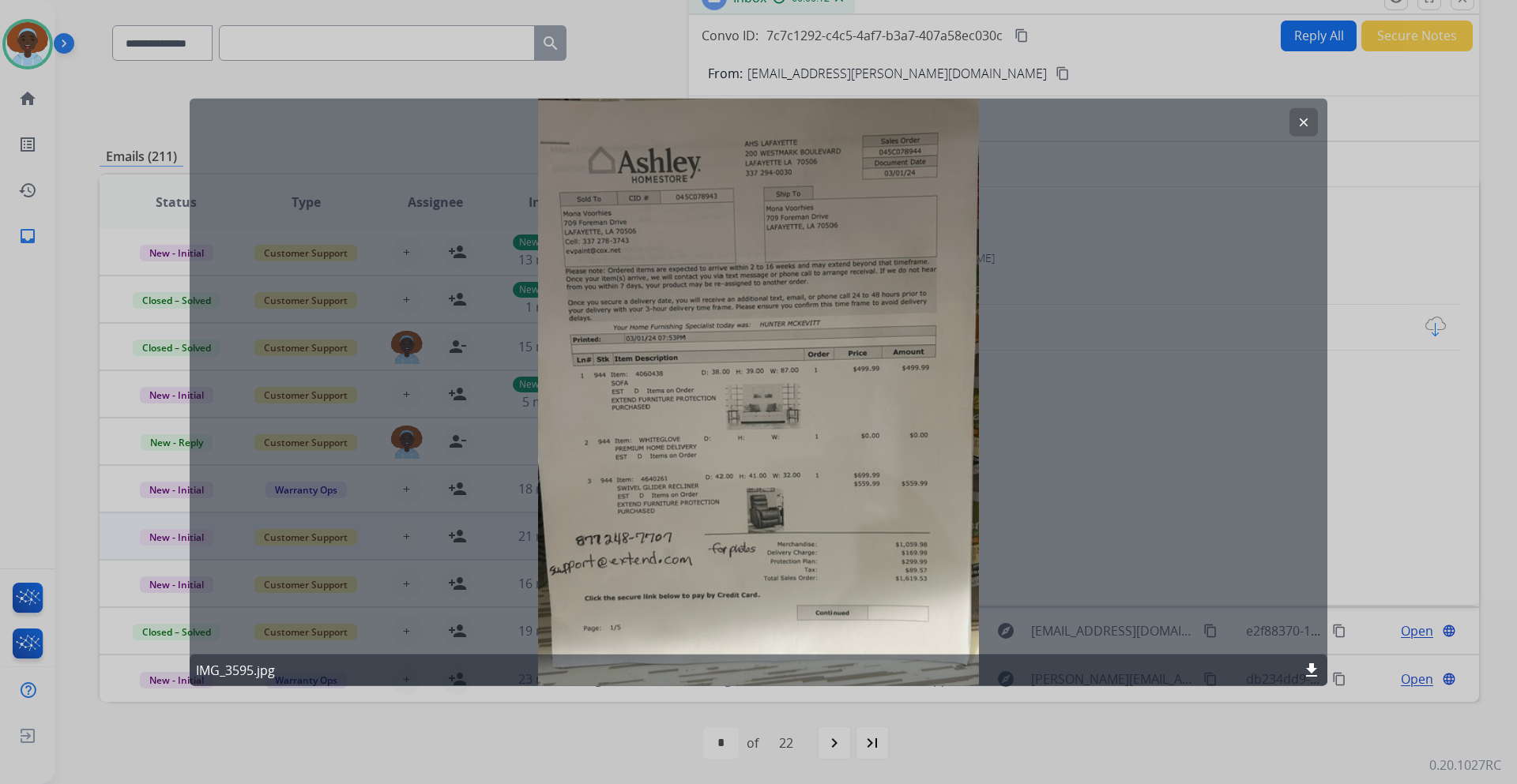
click at [1303, 122] on mat-icon "clear" at bounding box center [1304, 121] width 14 height 14
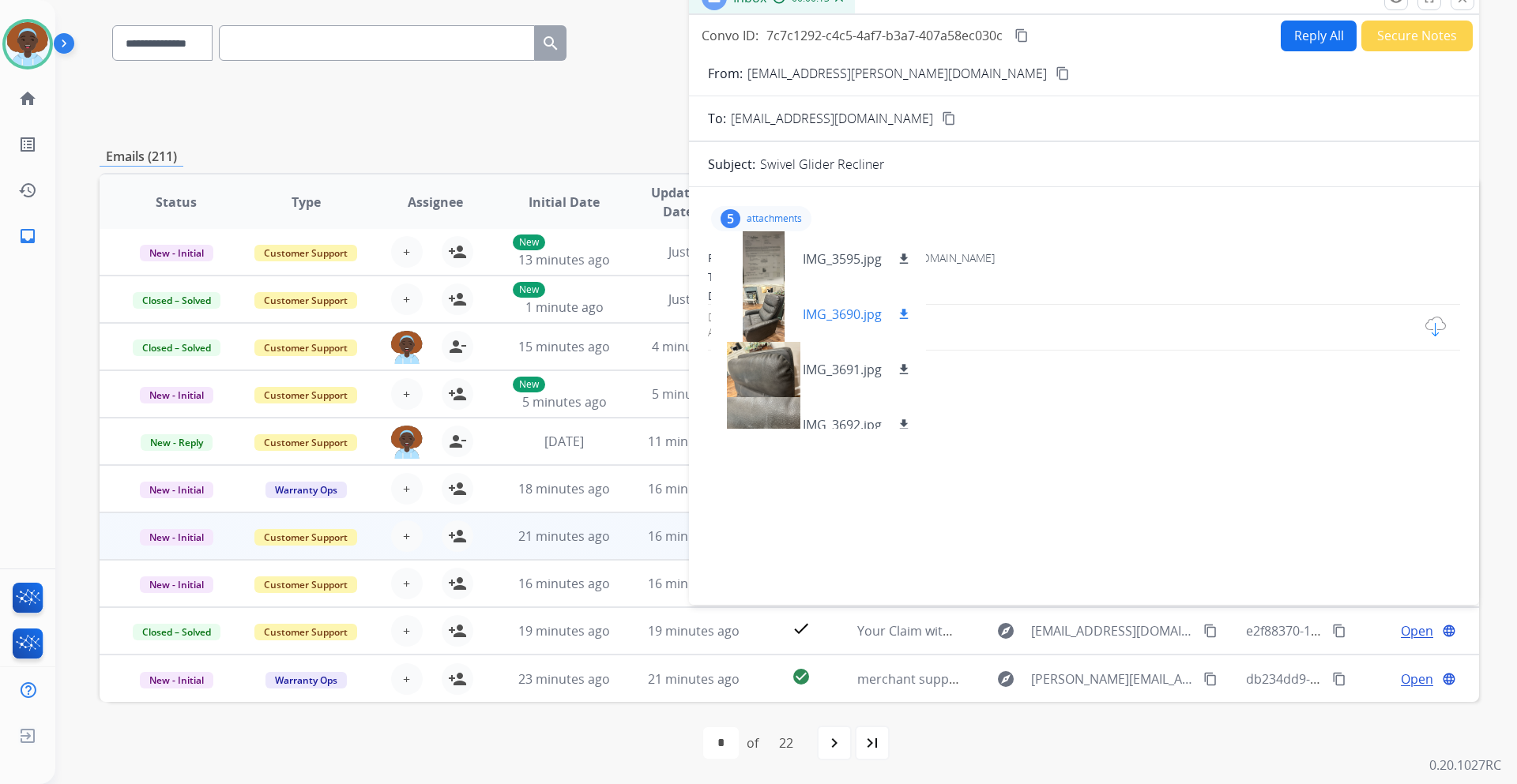
click at [756, 314] on div at bounding box center [764, 315] width 79 height 55
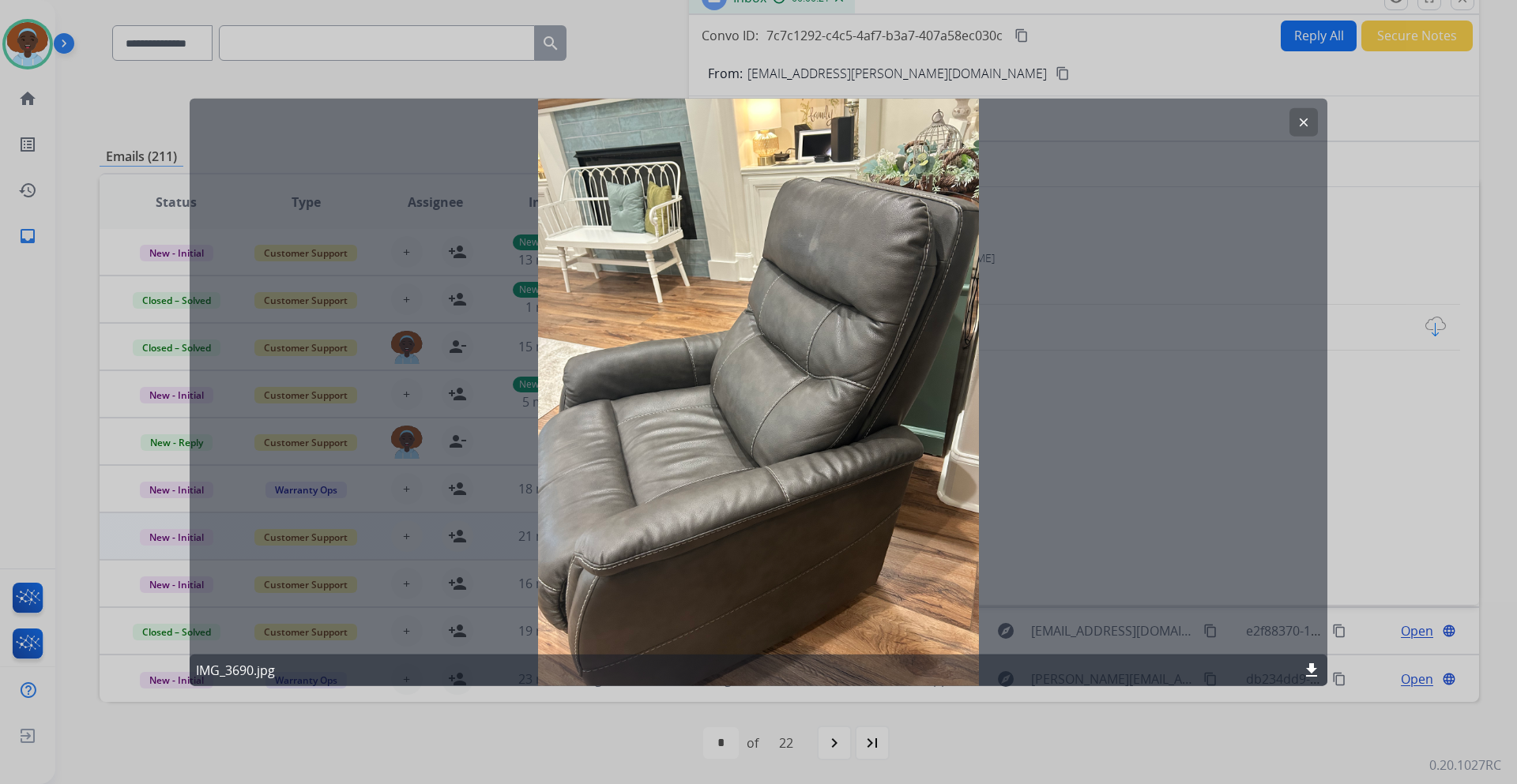
click at [1304, 127] on mat-icon "clear" at bounding box center [1304, 121] width 14 height 14
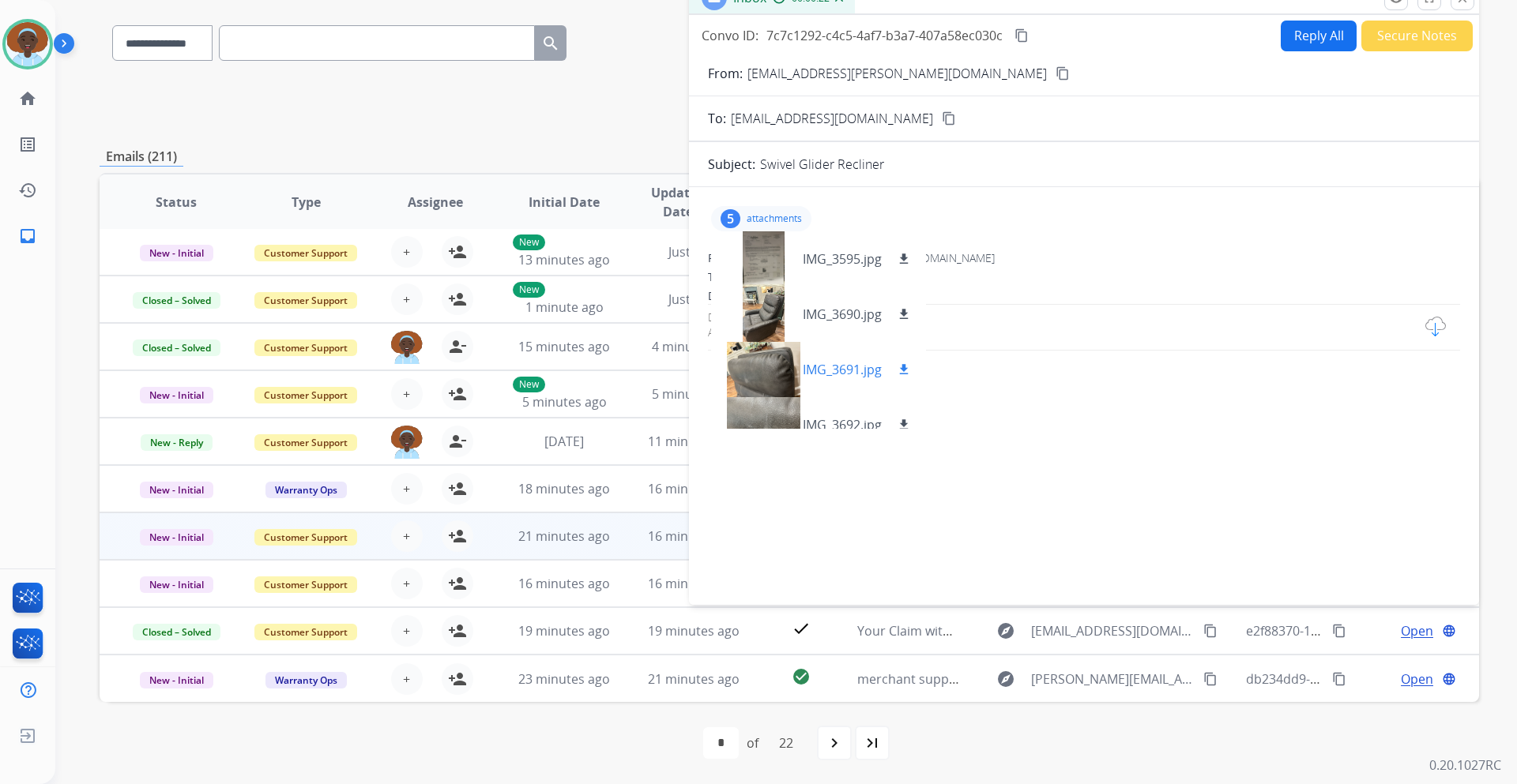
click at [785, 372] on div at bounding box center [764, 370] width 79 height 55
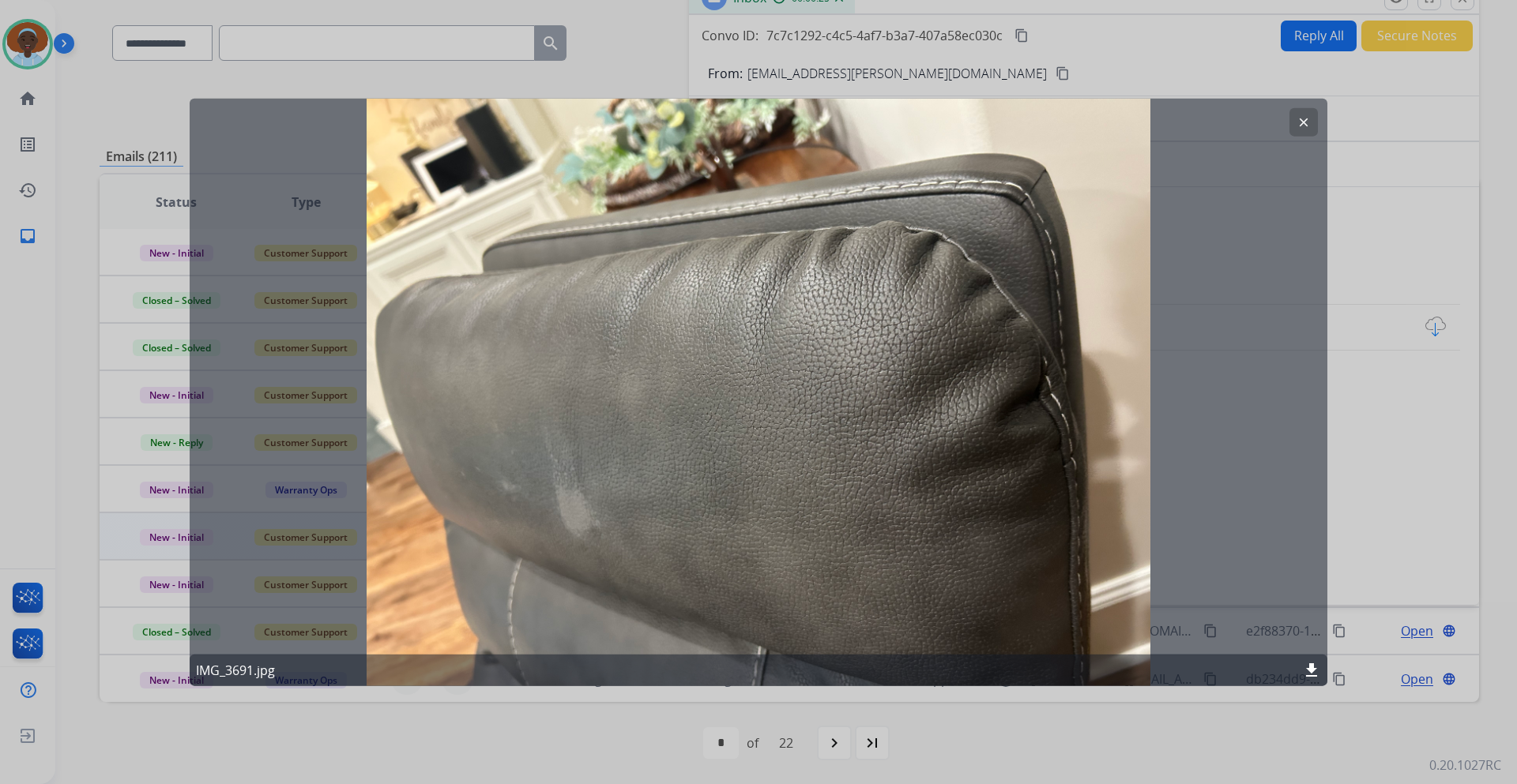
click at [1309, 120] on mat-icon "clear" at bounding box center [1304, 121] width 14 height 14
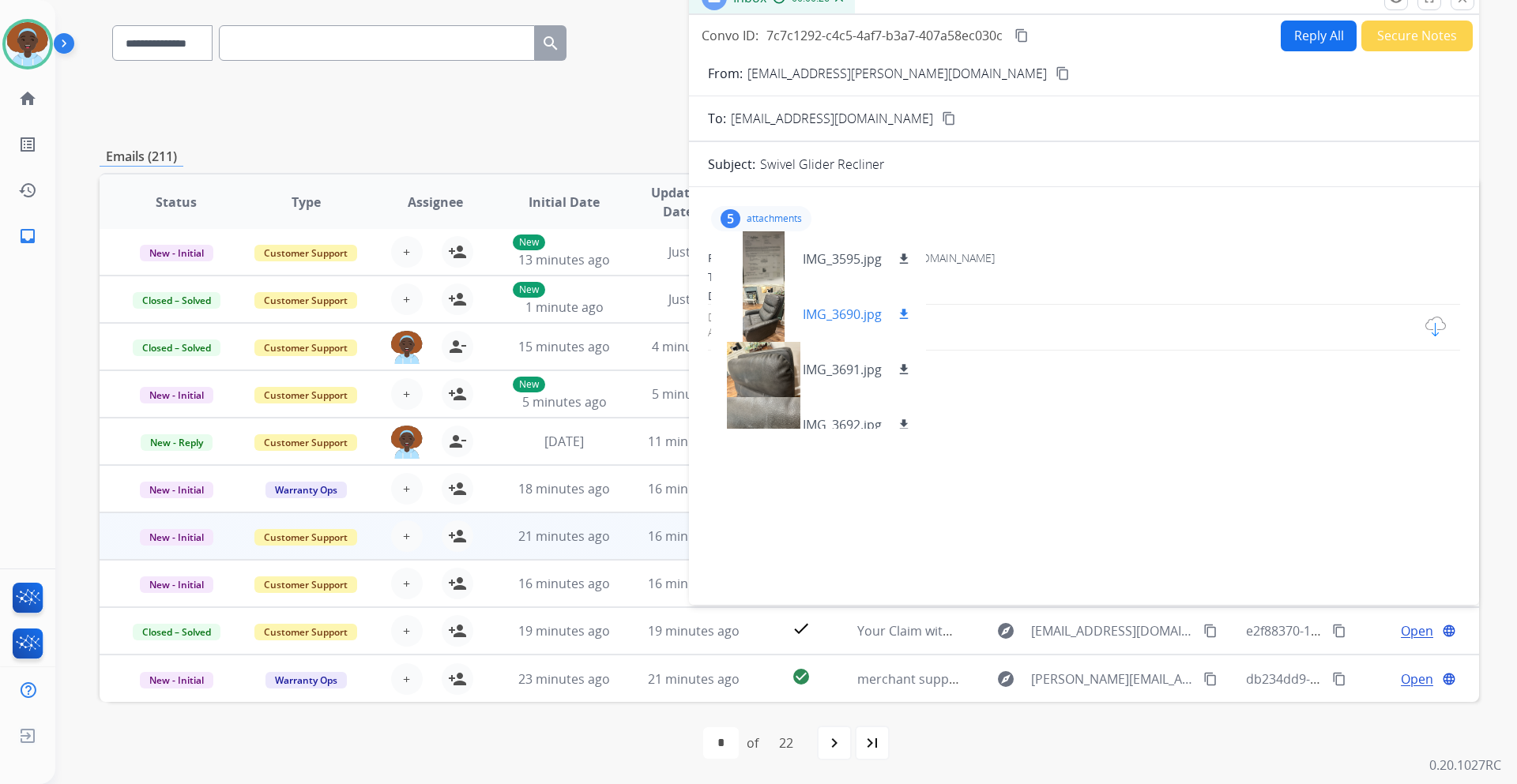
click at [769, 313] on div at bounding box center [764, 315] width 79 height 55
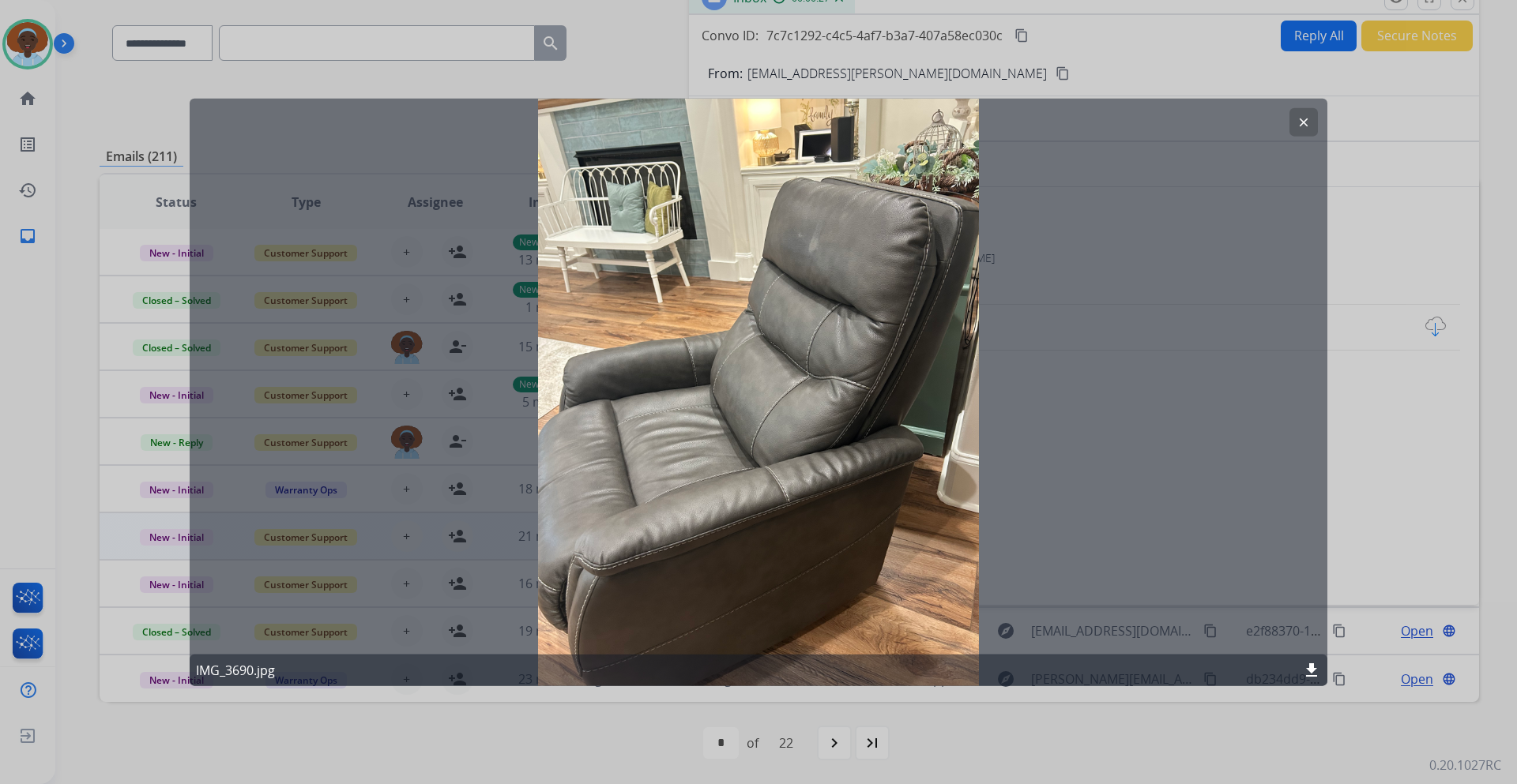
click at [1304, 118] on mat-icon "clear" at bounding box center [1304, 121] width 14 height 14
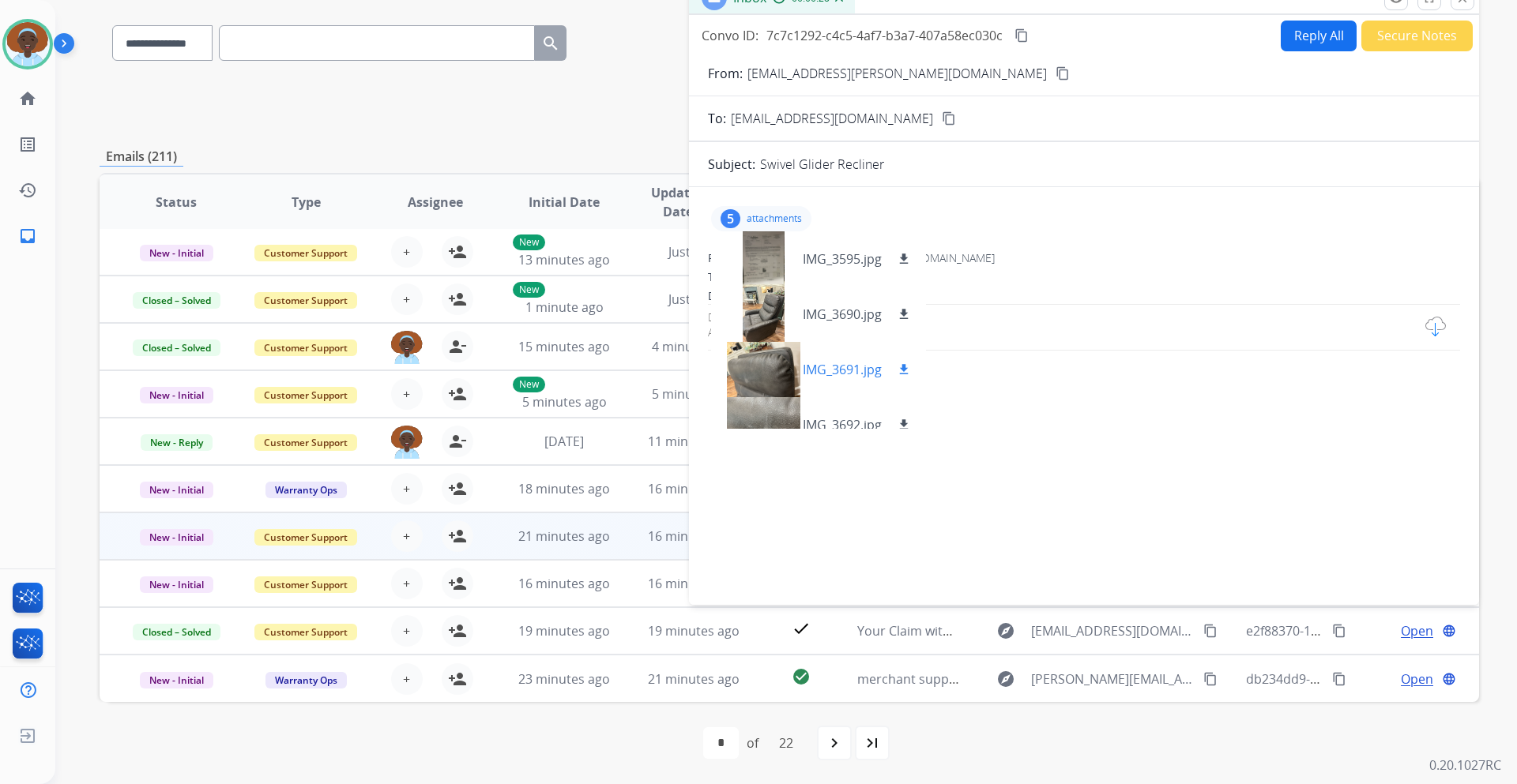
scroll to position [79, 0]
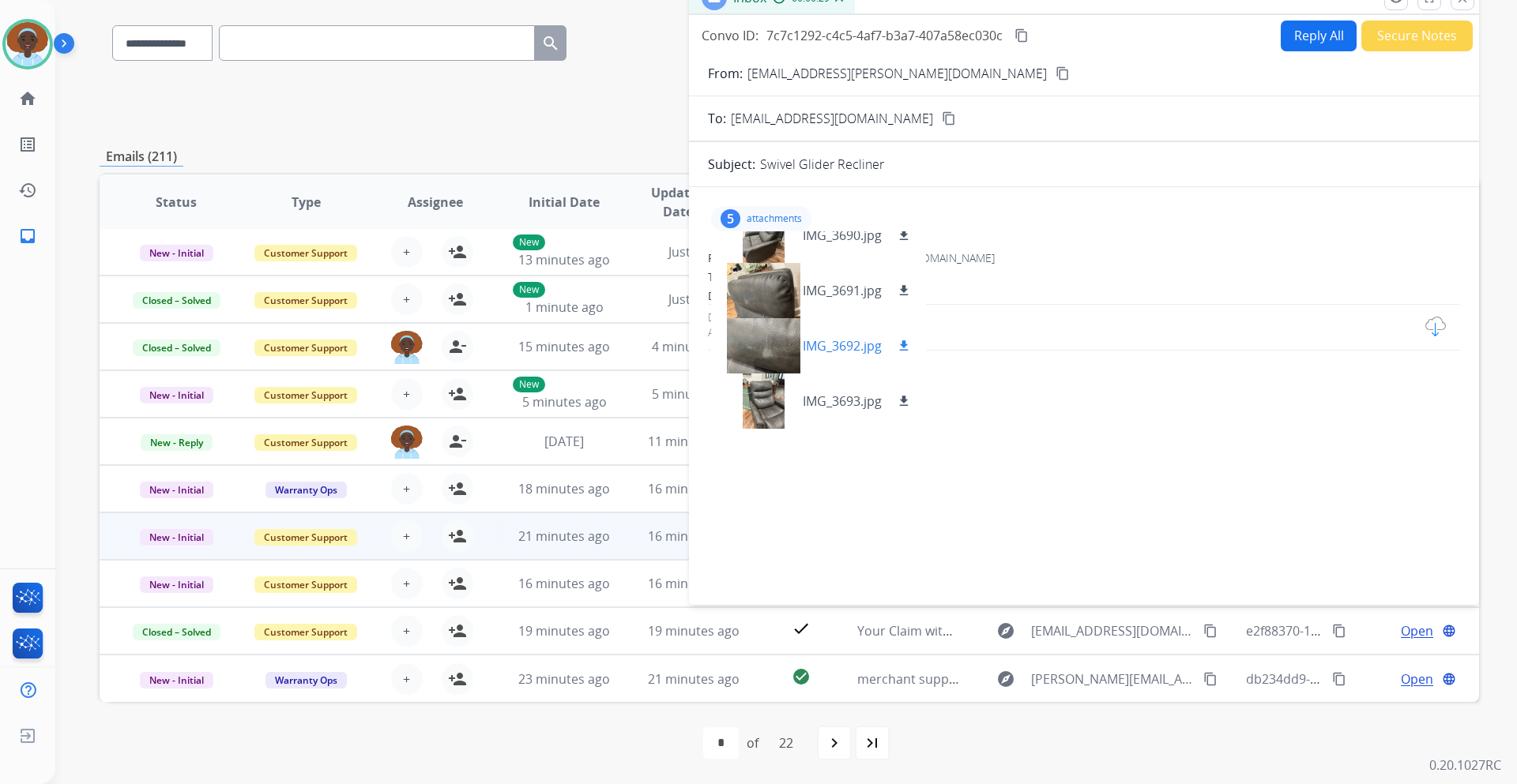
click at [771, 341] on div at bounding box center [764, 346] width 79 height 55
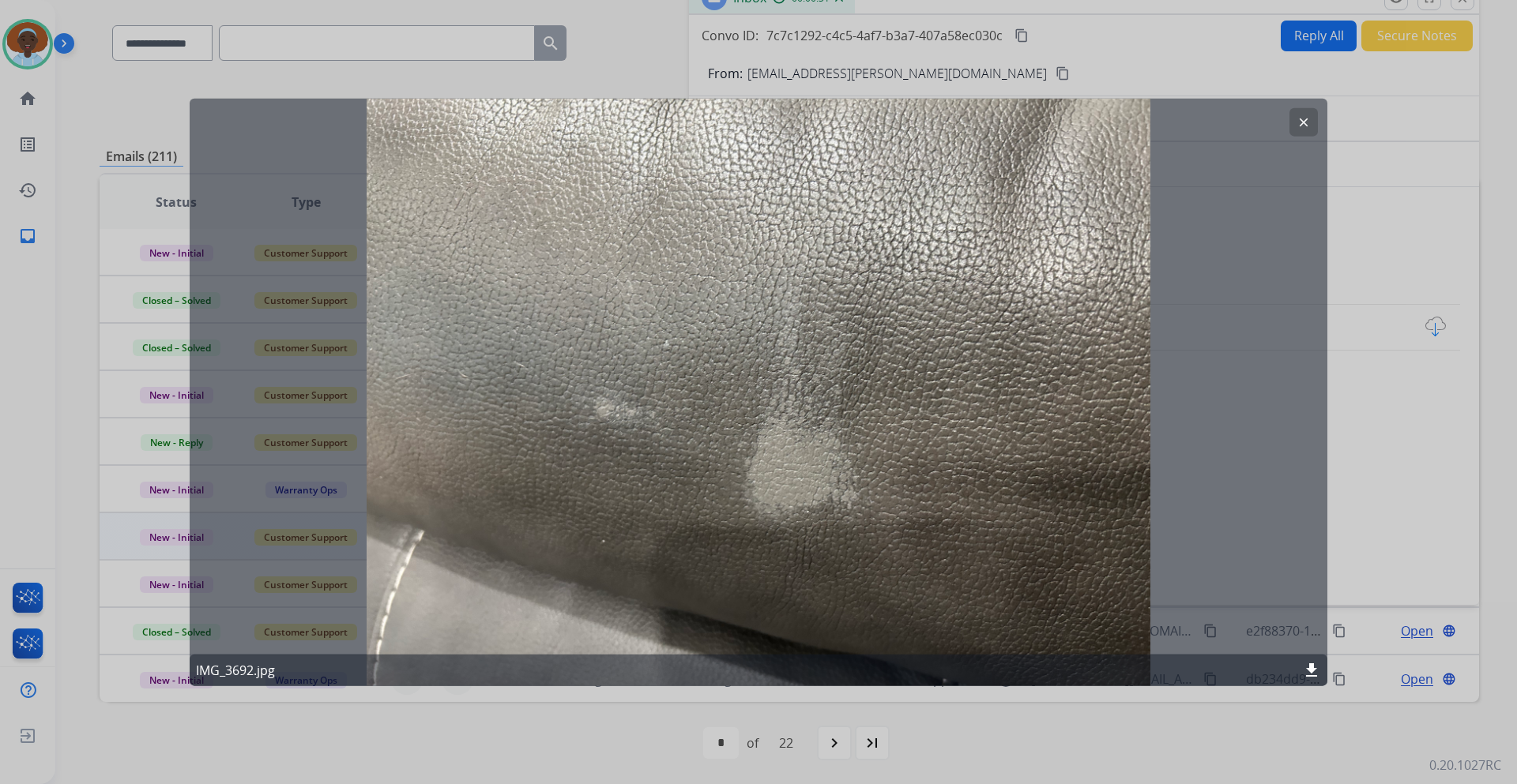
click at [1301, 125] on mat-icon "clear" at bounding box center [1304, 121] width 14 height 14
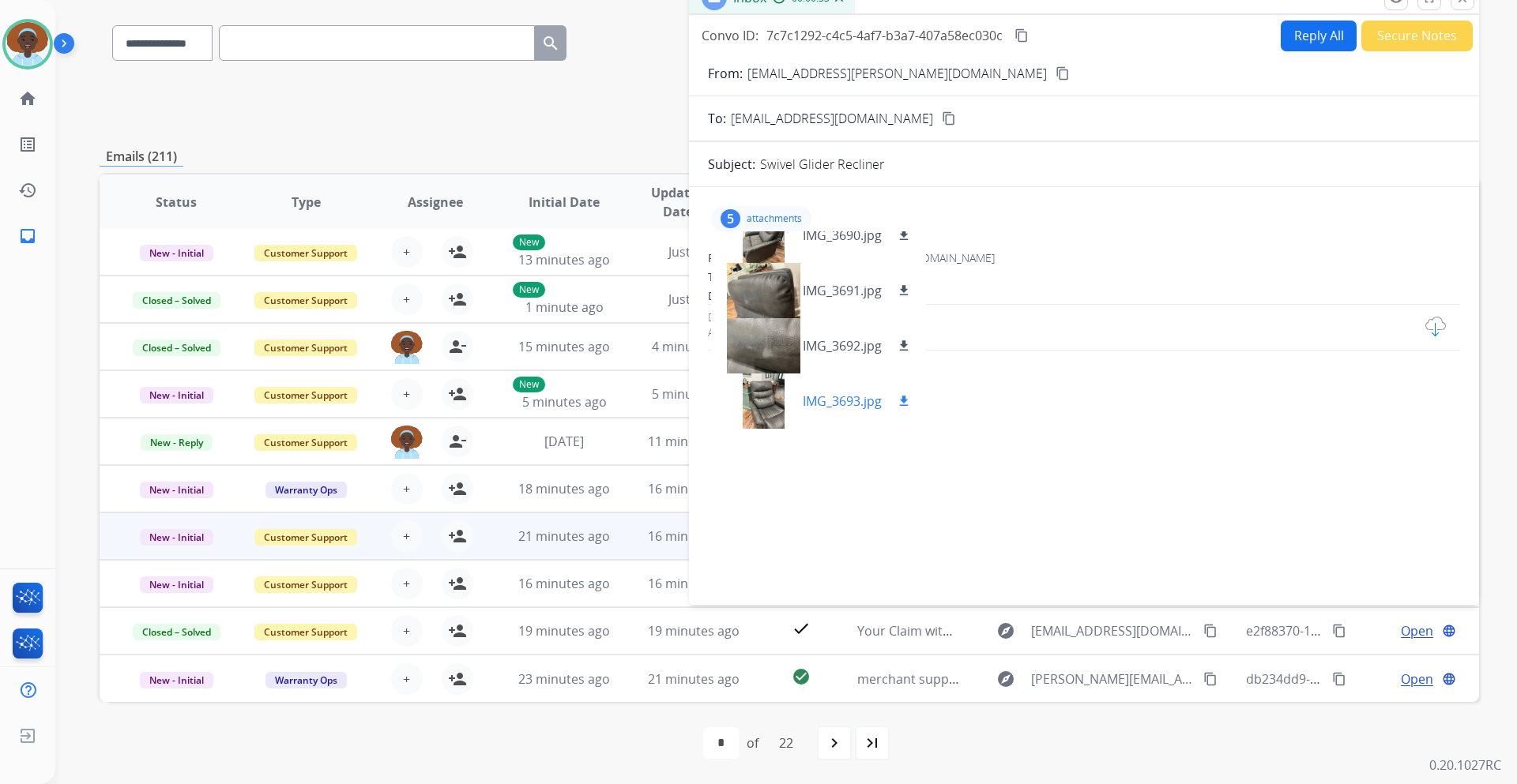
click at [756, 395] on div at bounding box center [764, 401] width 79 height 55
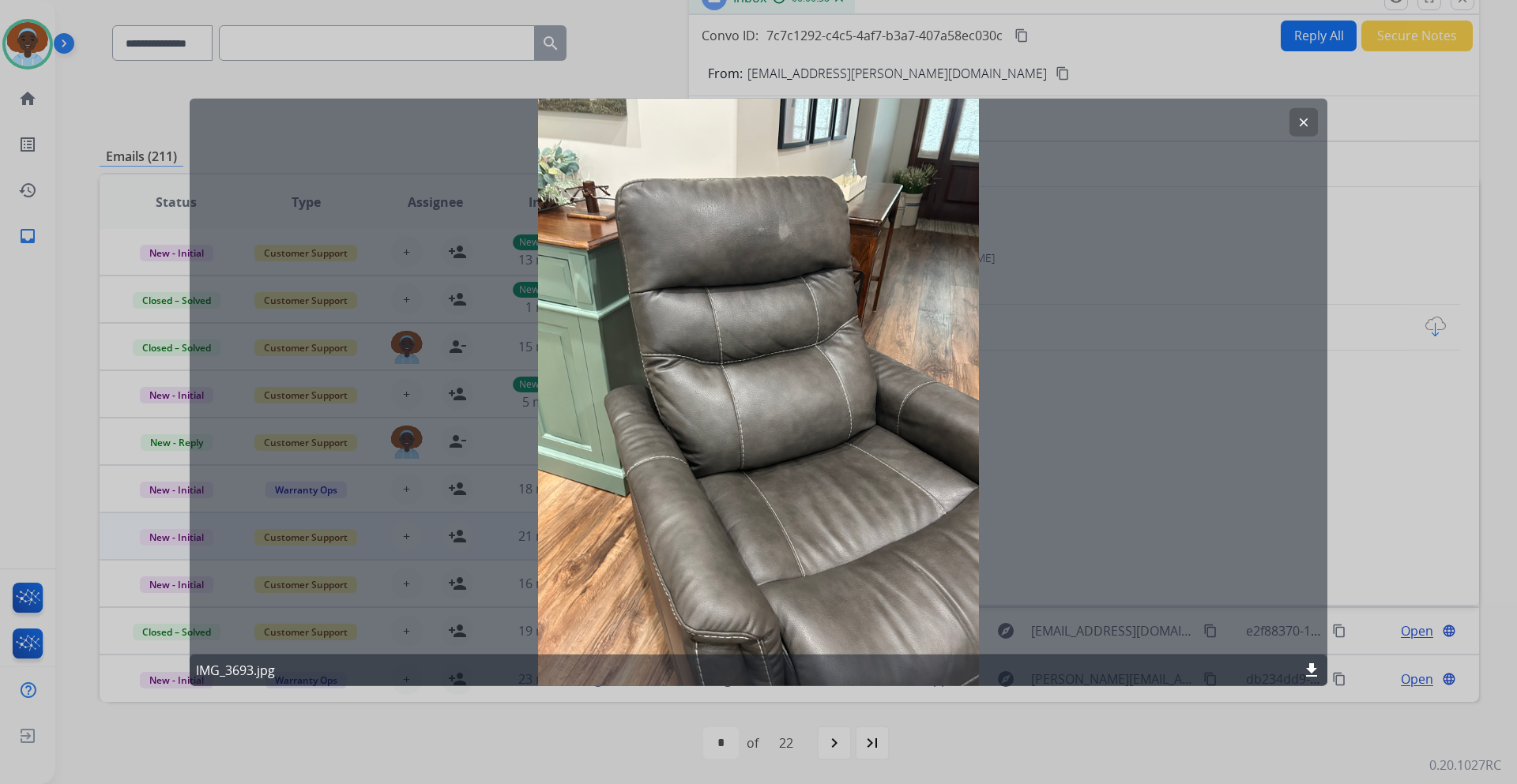
click at [1303, 120] on mat-icon "clear" at bounding box center [1304, 121] width 14 height 14
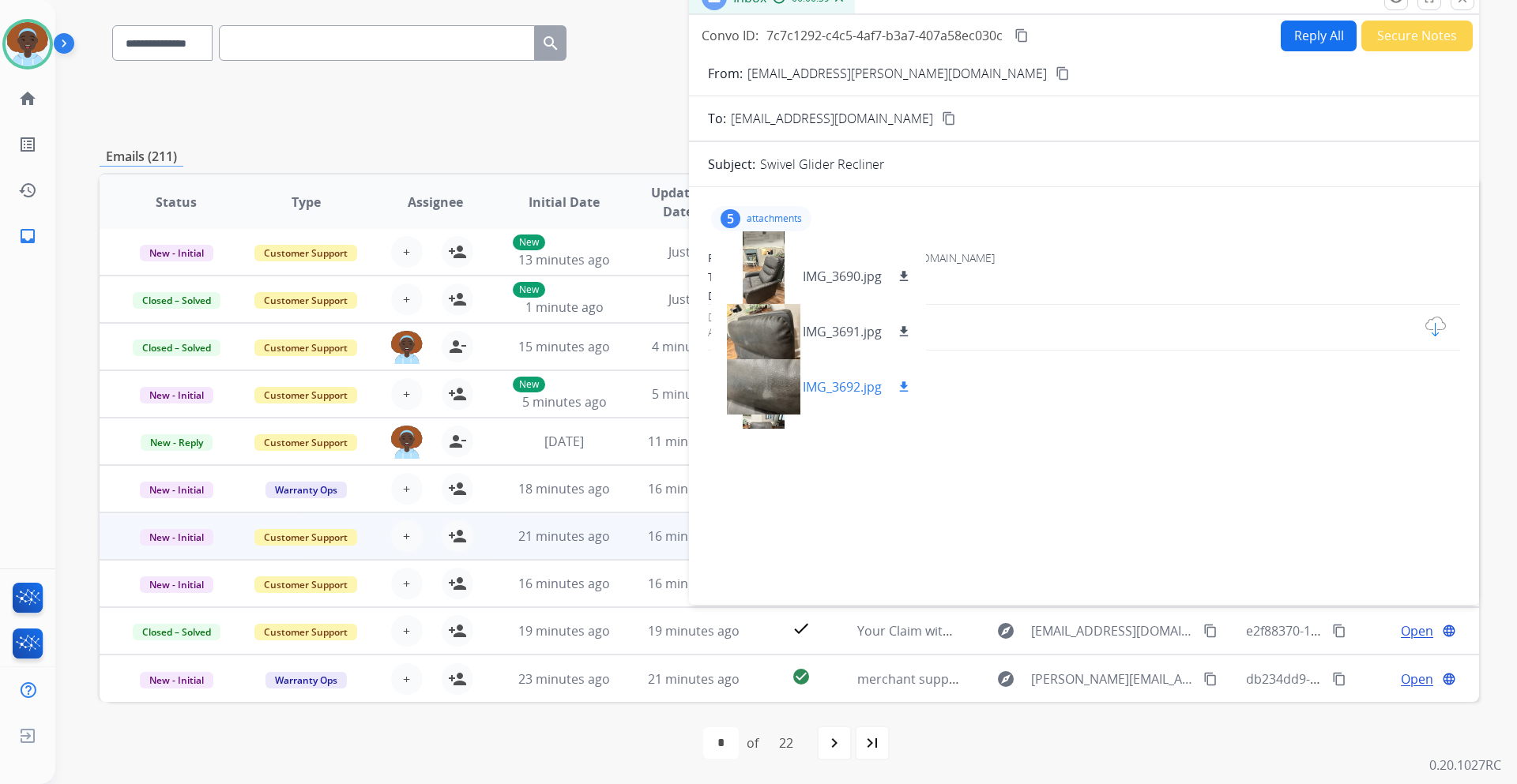
scroll to position [0, 0]
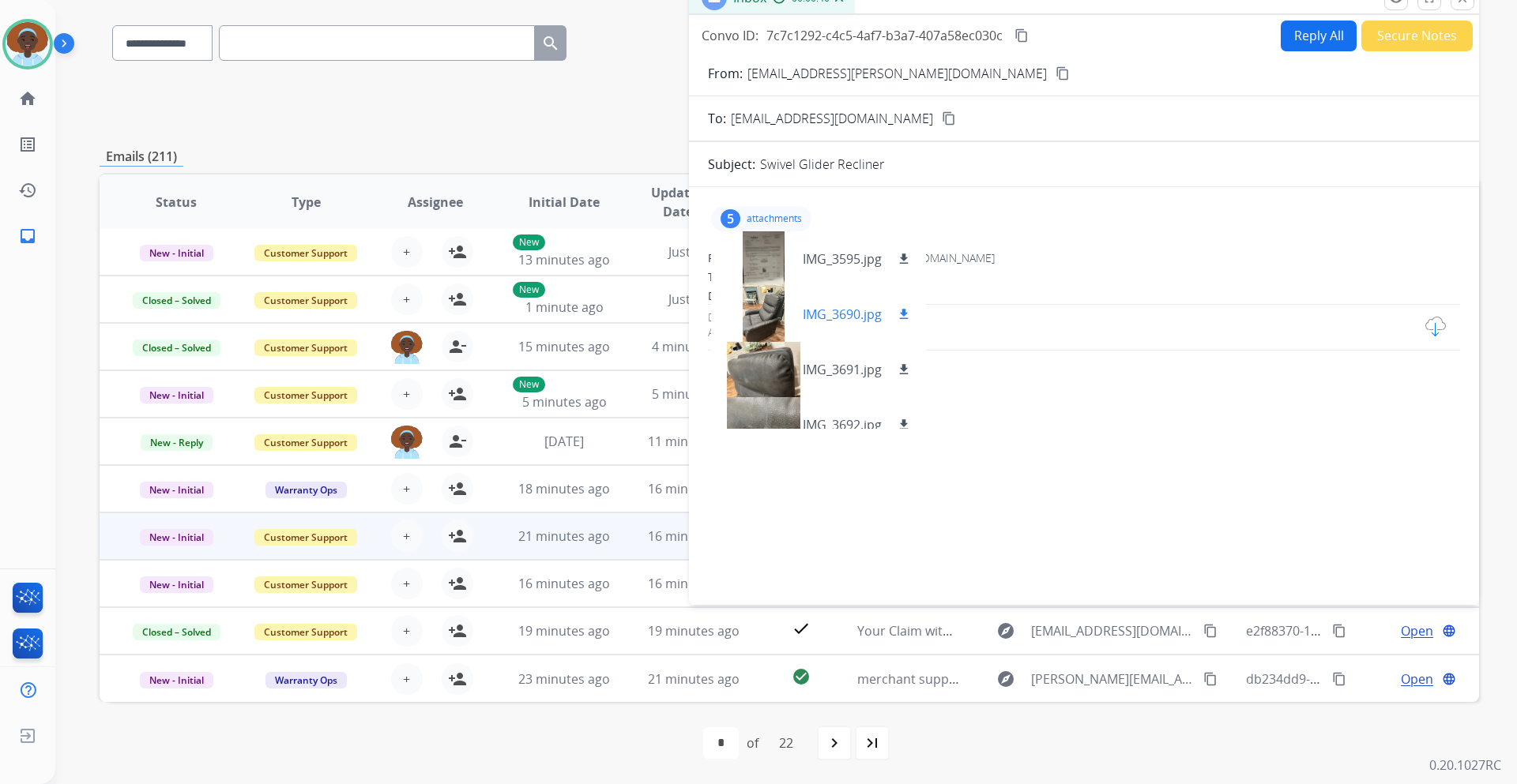
click at [762, 309] on div at bounding box center [764, 315] width 79 height 55
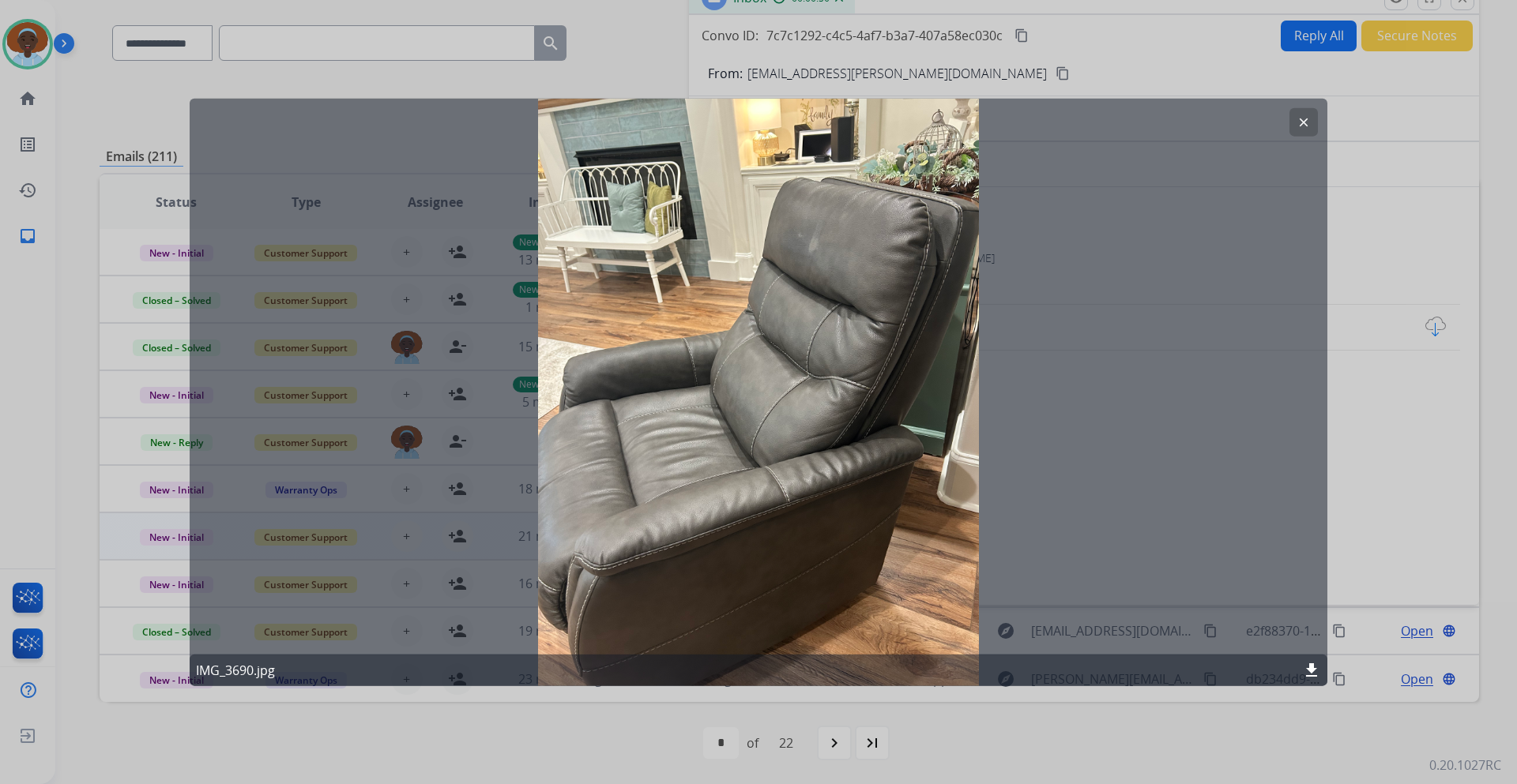
click at [1304, 124] on mat-icon "clear" at bounding box center [1304, 121] width 14 height 14
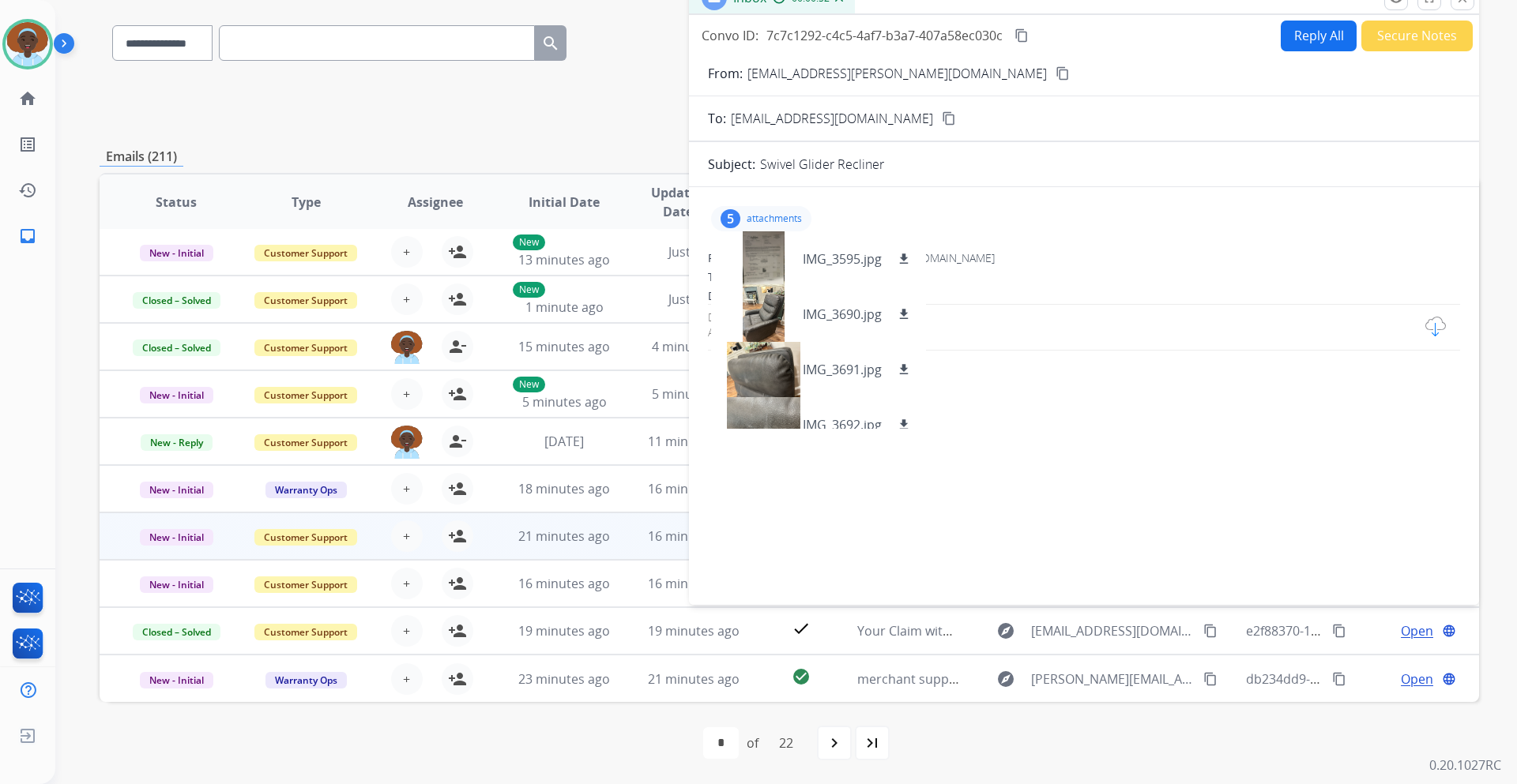
click at [792, 212] on div "5 attachments IMG_3595.jpg download IMG_3690.jpg download IMG_3691.jpg download…" at bounding box center [762, 218] width 100 height 25
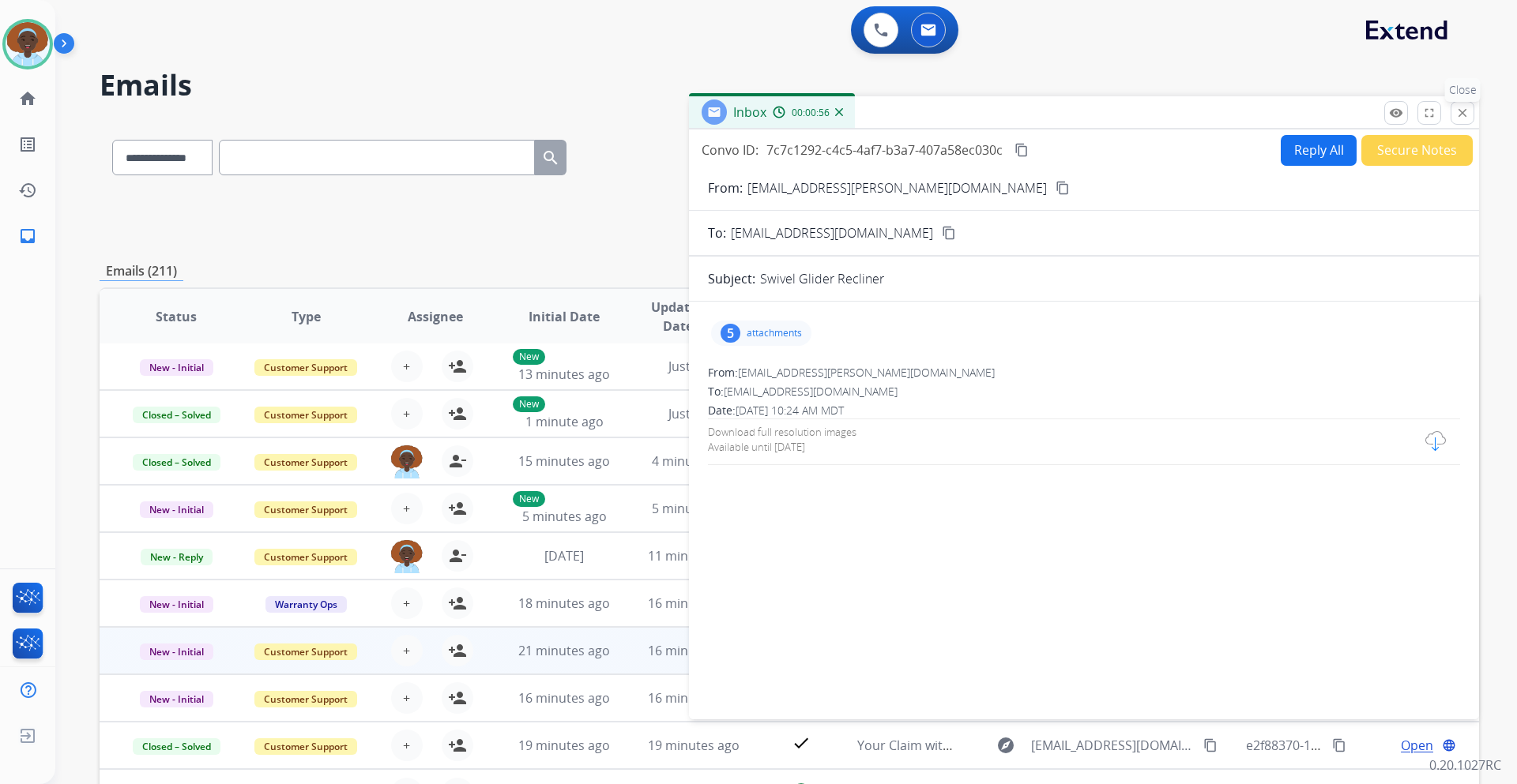
click at [1464, 118] on mat-icon "close" at bounding box center [1463, 112] width 14 height 14
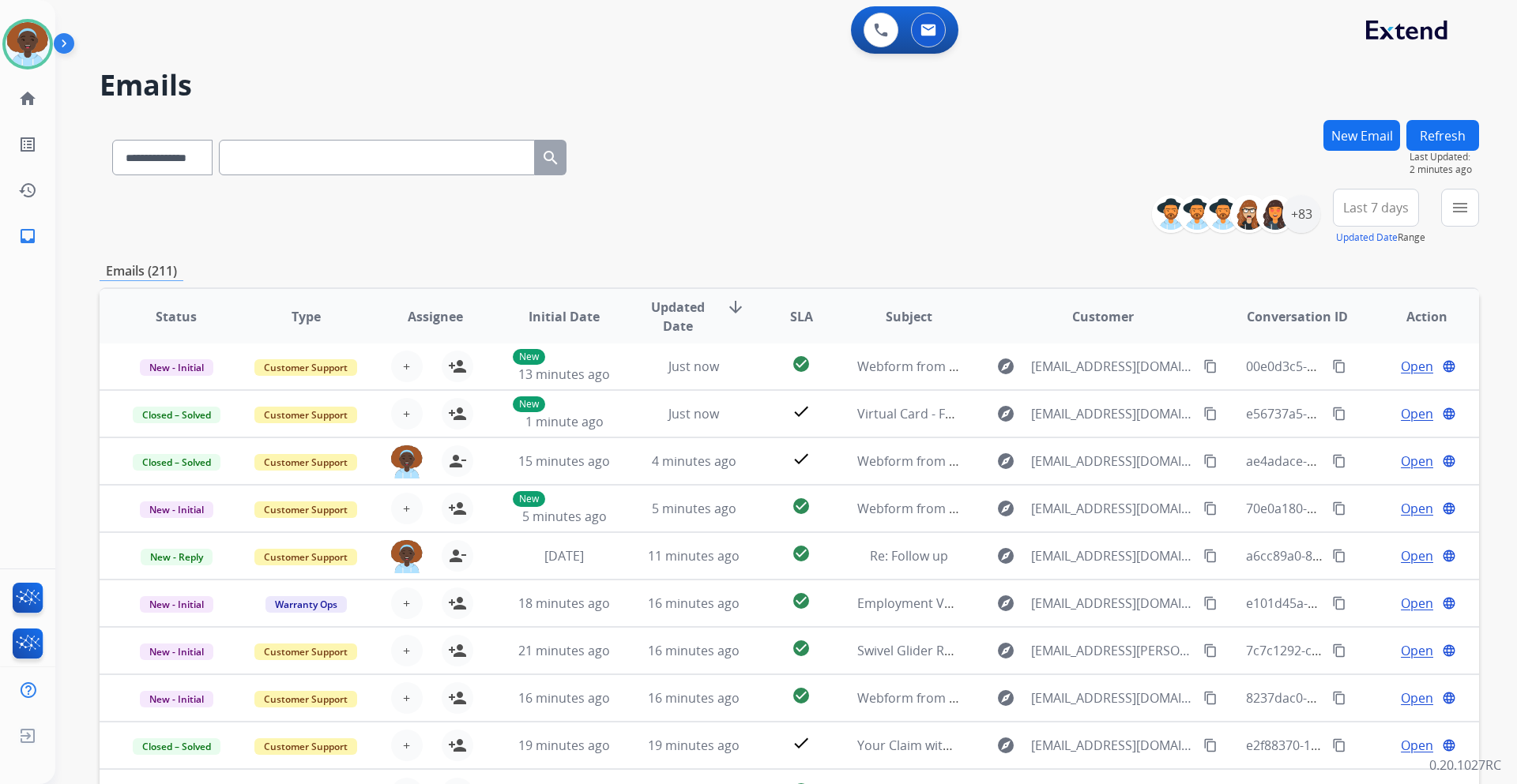
click at [1464, 132] on button "Refresh" at bounding box center [1442, 135] width 73 height 31
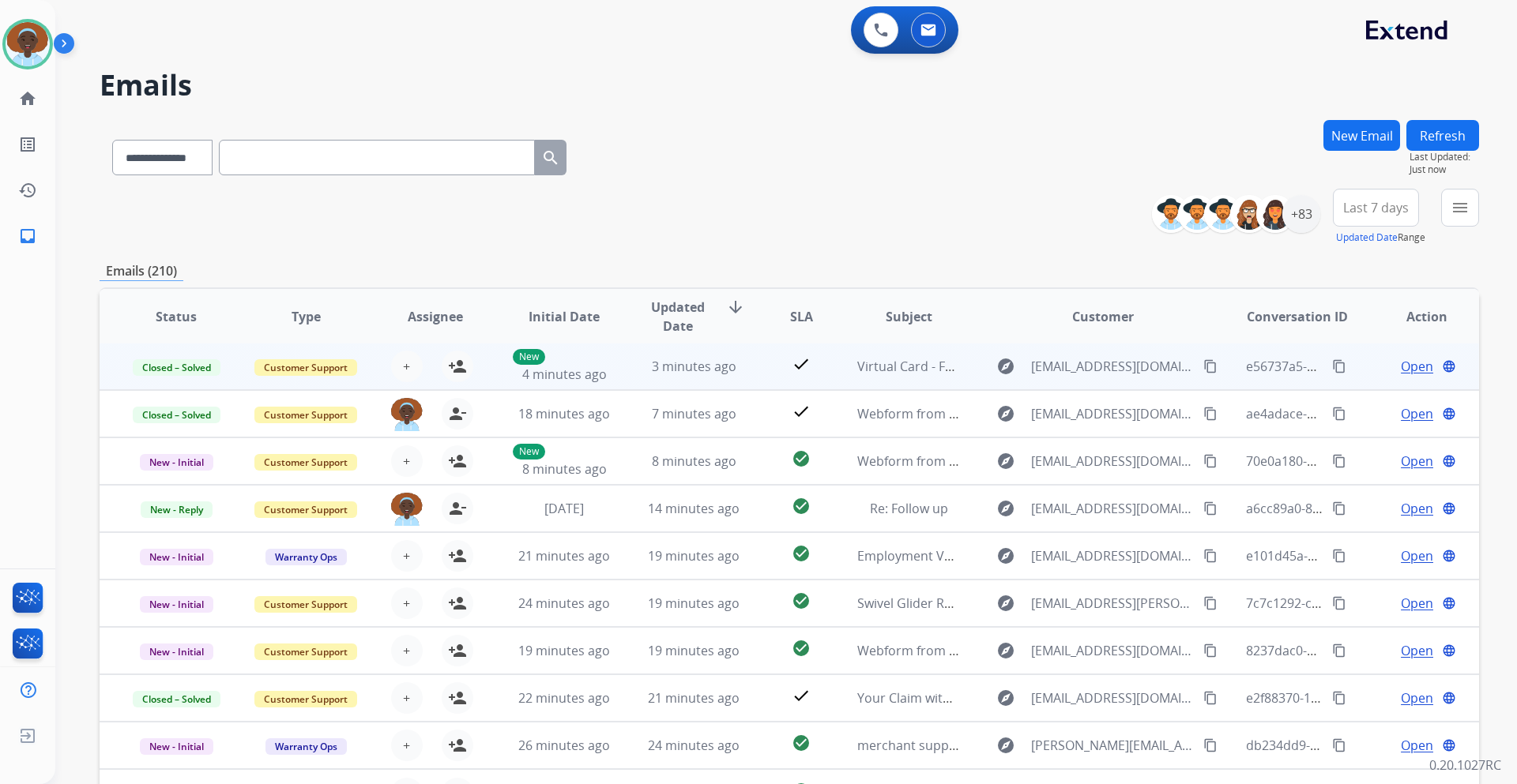
click at [1422, 366] on div "Open language" at bounding box center [1427, 366] width 104 height 19
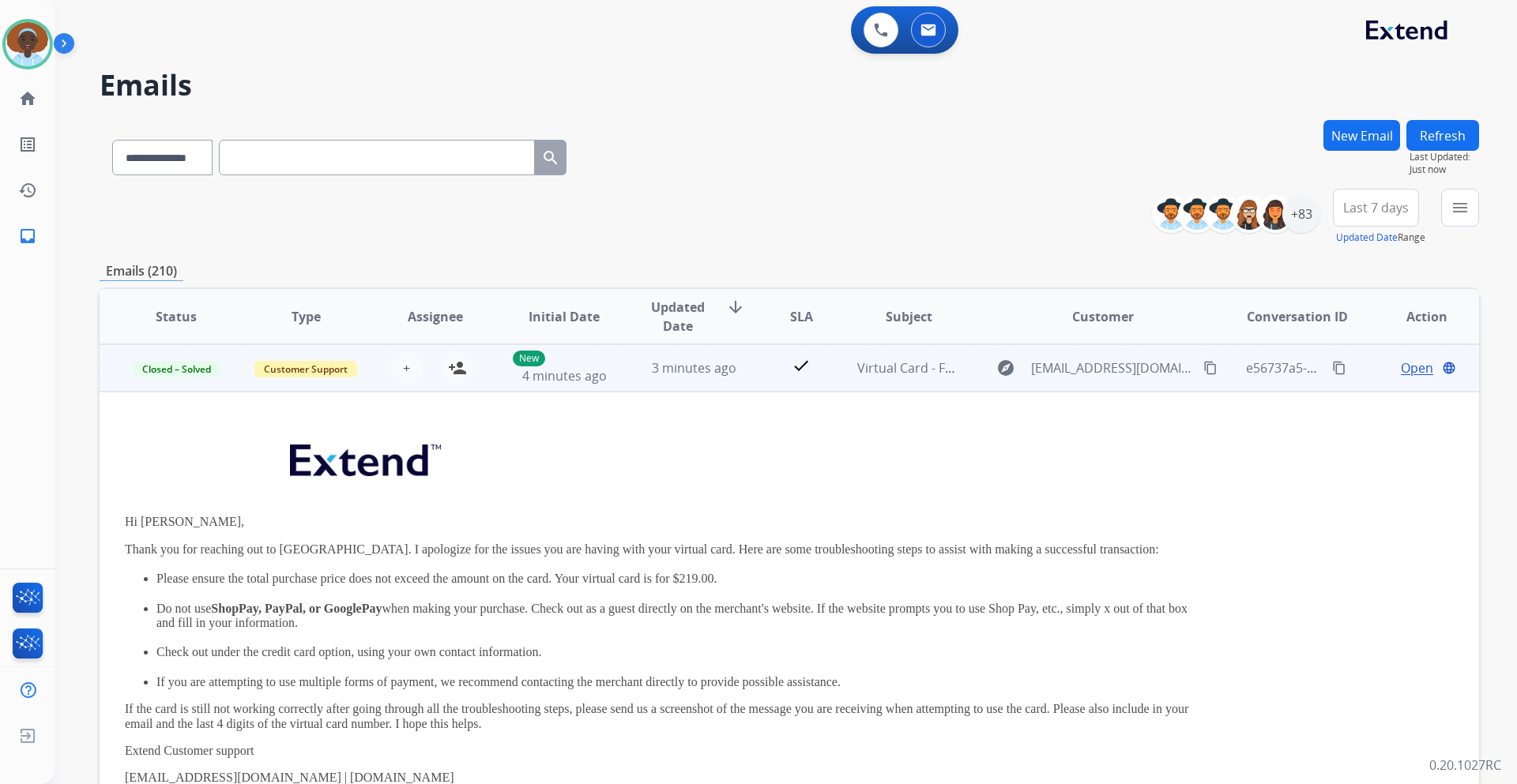
click at [1422, 366] on div "Open language" at bounding box center [1427, 368] width 104 height 19
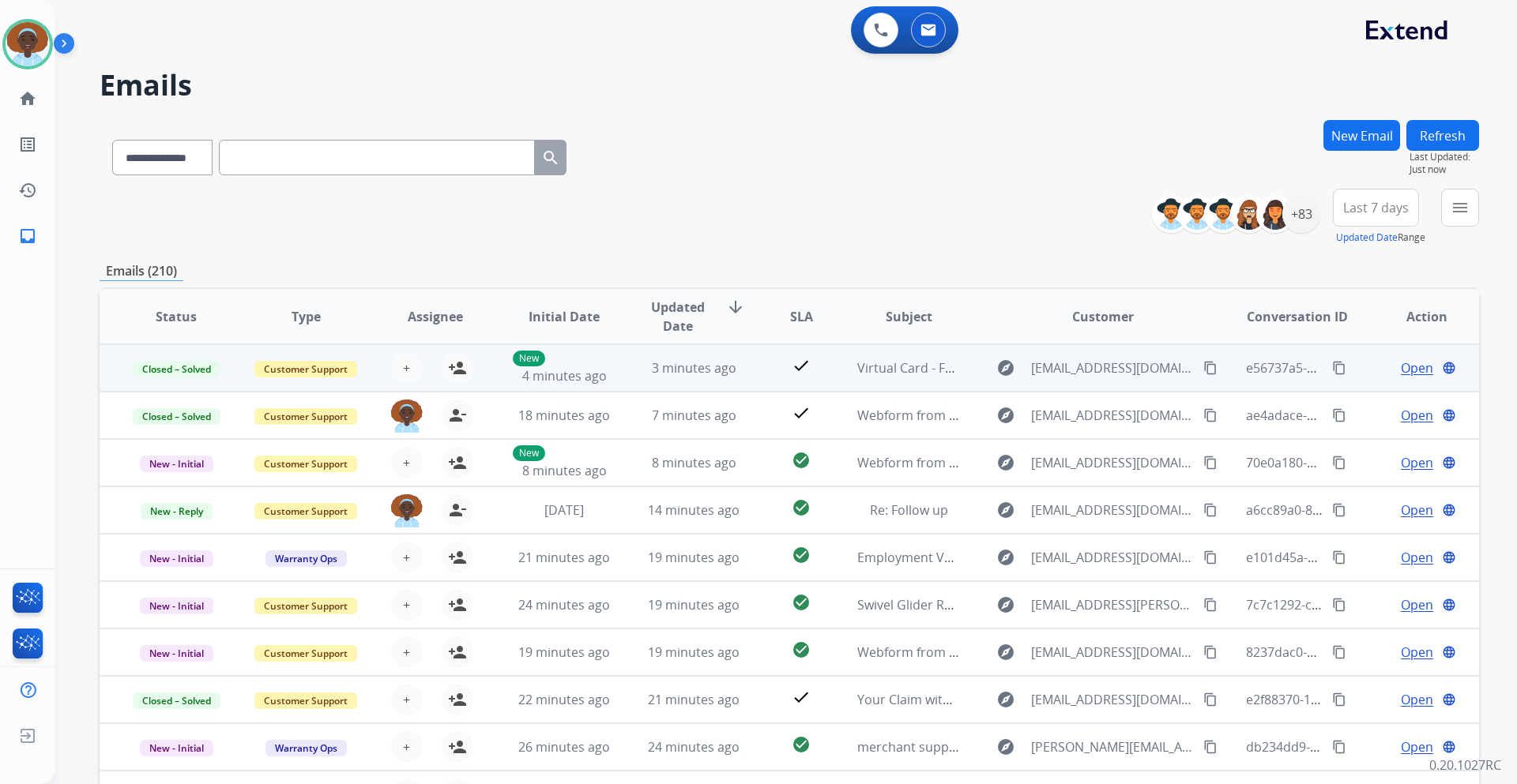
click at [1401, 366] on span "Open" at bounding box center [1417, 368] width 33 height 19
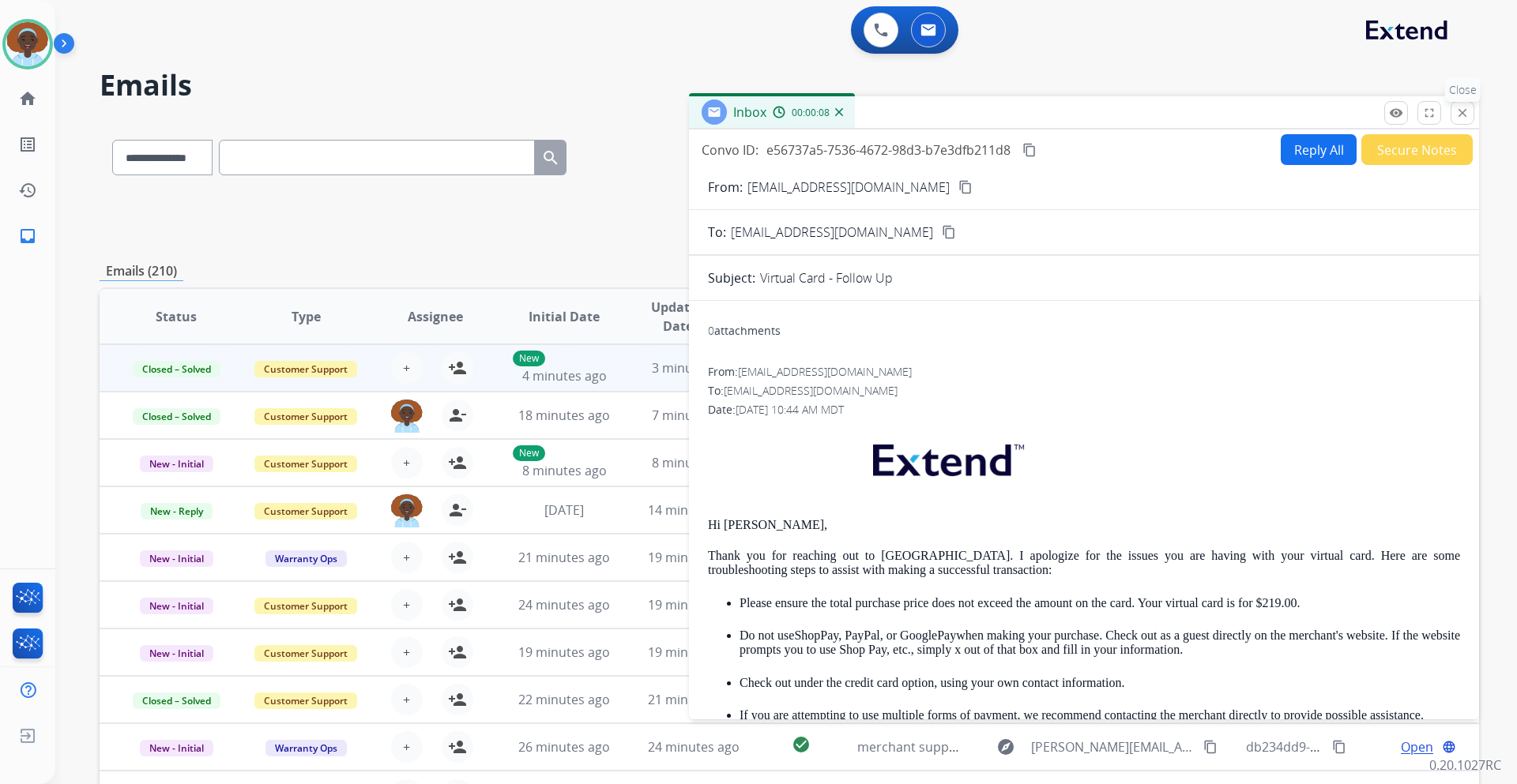
click at [1458, 120] on button "close Close" at bounding box center [1463, 113] width 23 height 23
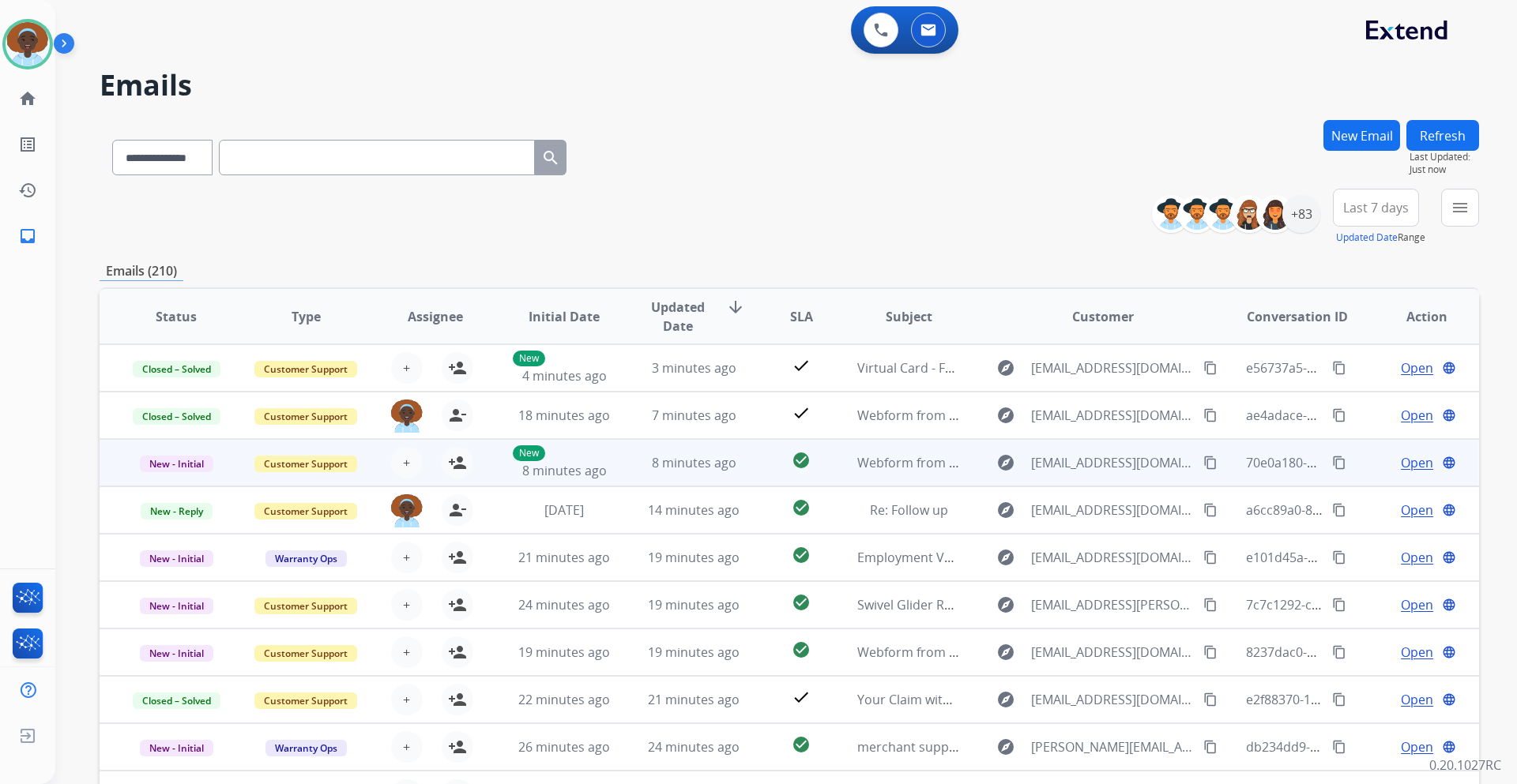
click at [1401, 464] on span "Open" at bounding box center [1417, 463] width 33 height 19
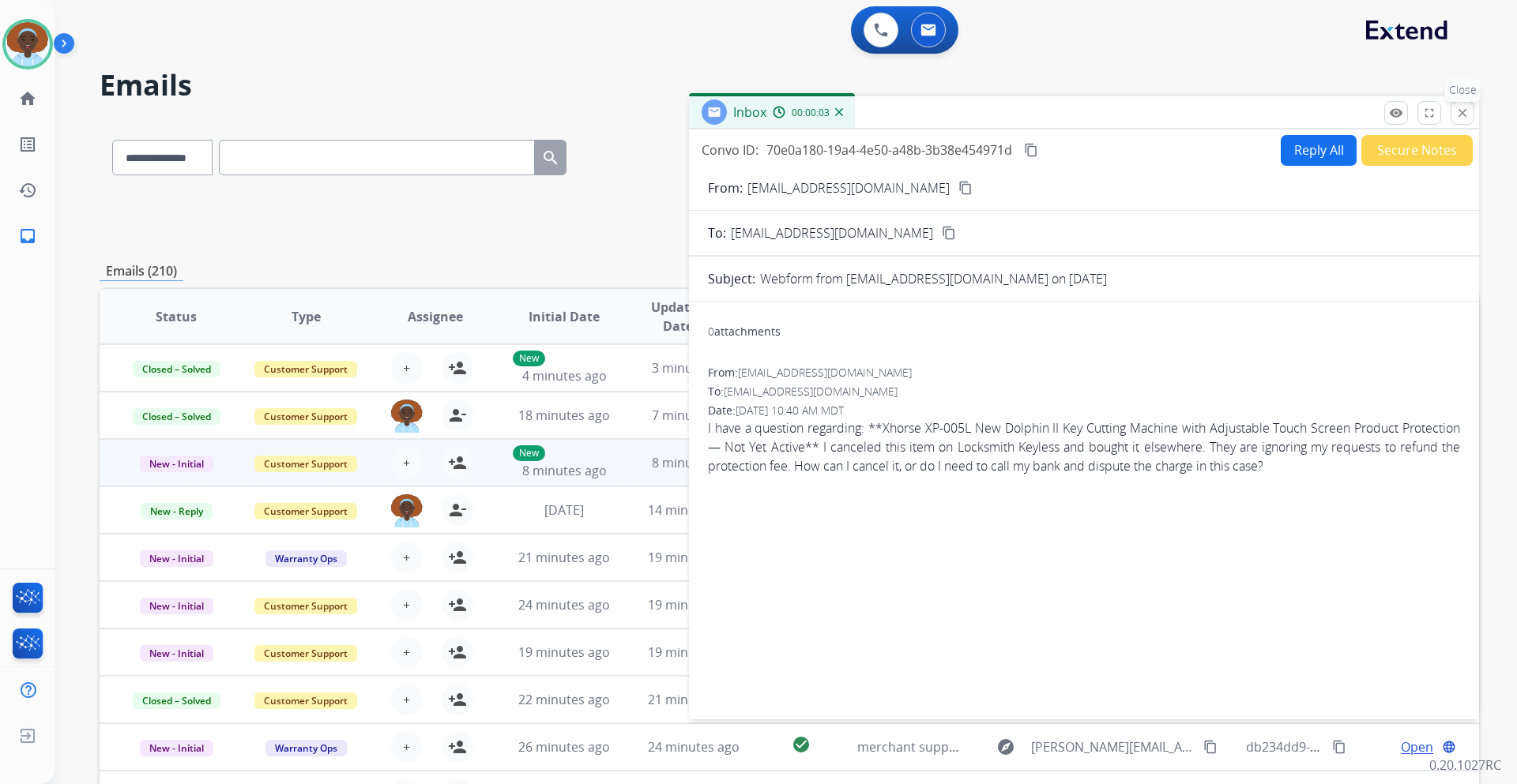
click at [1458, 109] on mat-icon "close" at bounding box center [1463, 112] width 14 height 14
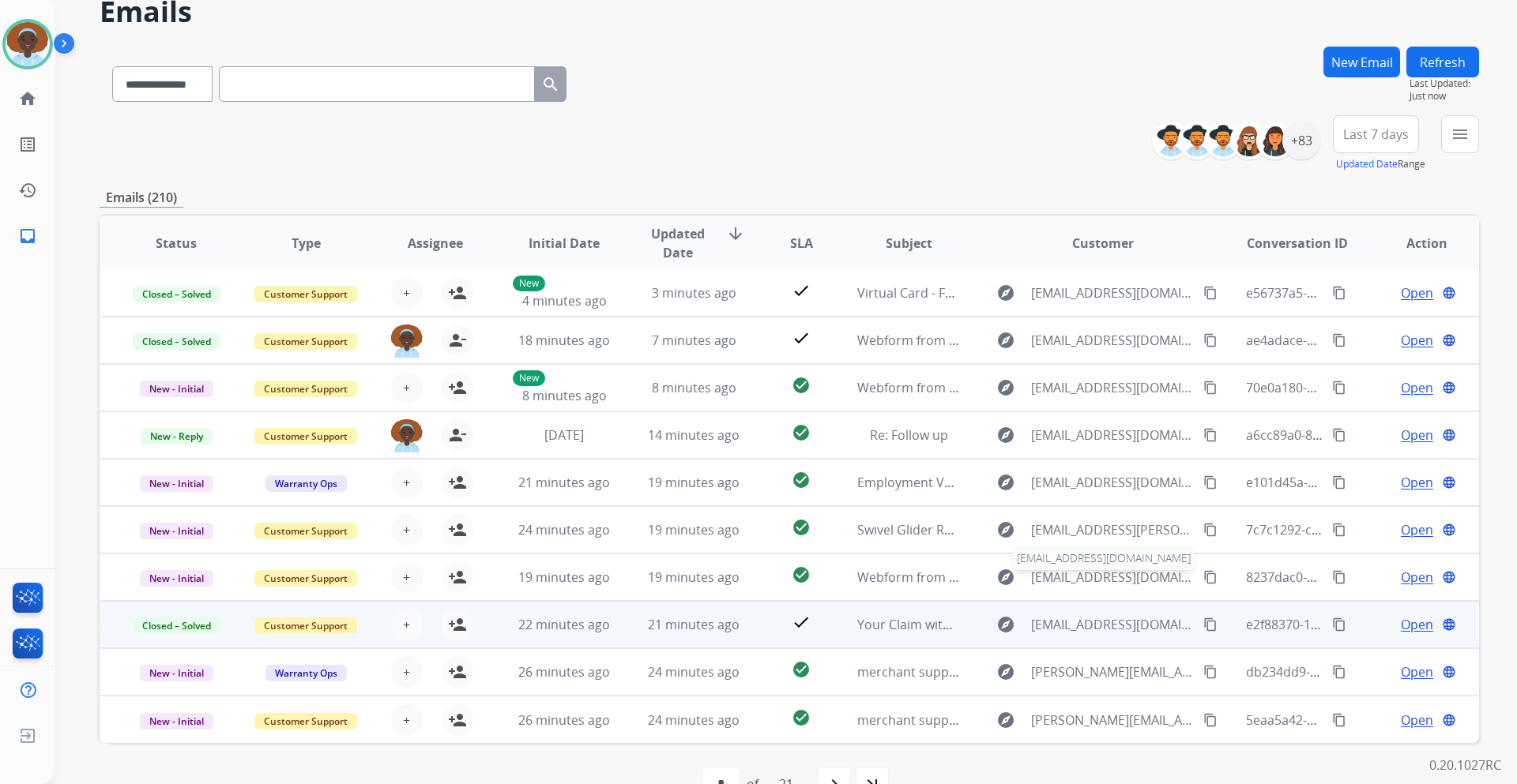
scroll to position [115, 0]
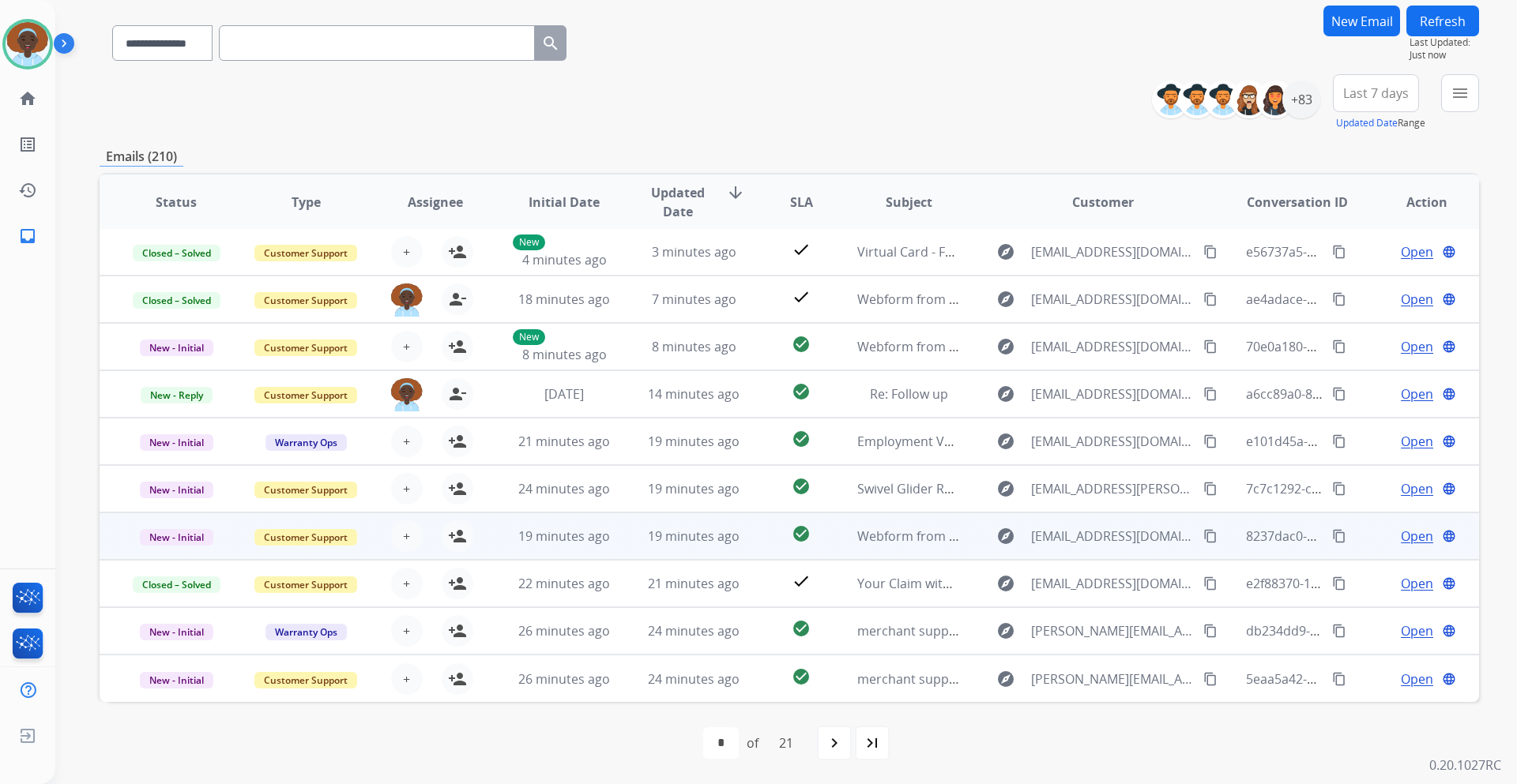
click at [1401, 533] on span "Open" at bounding box center [1417, 536] width 33 height 19
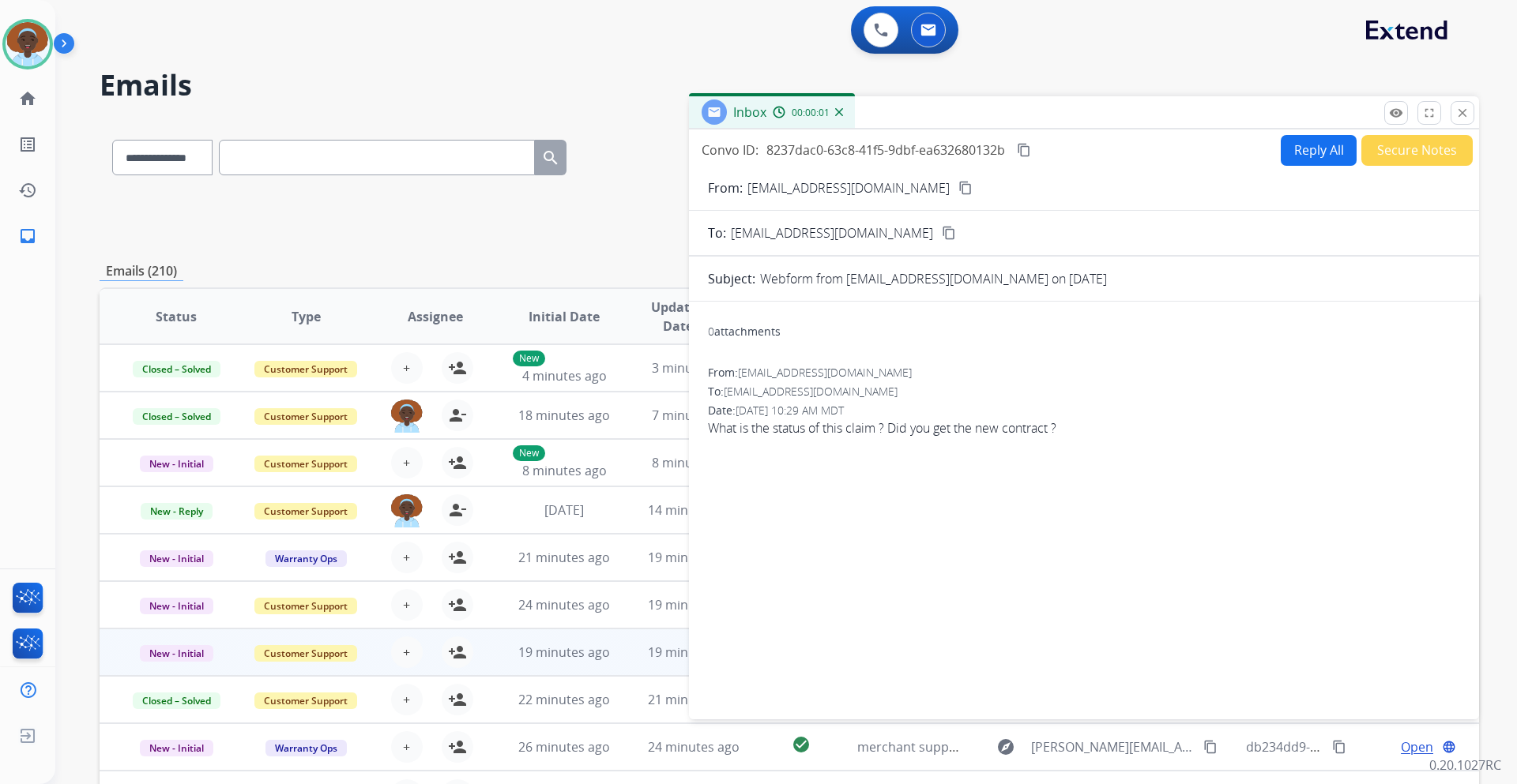
select select "**********"
click at [1459, 106] on mat-icon "close" at bounding box center [1463, 112] width 14 height 14
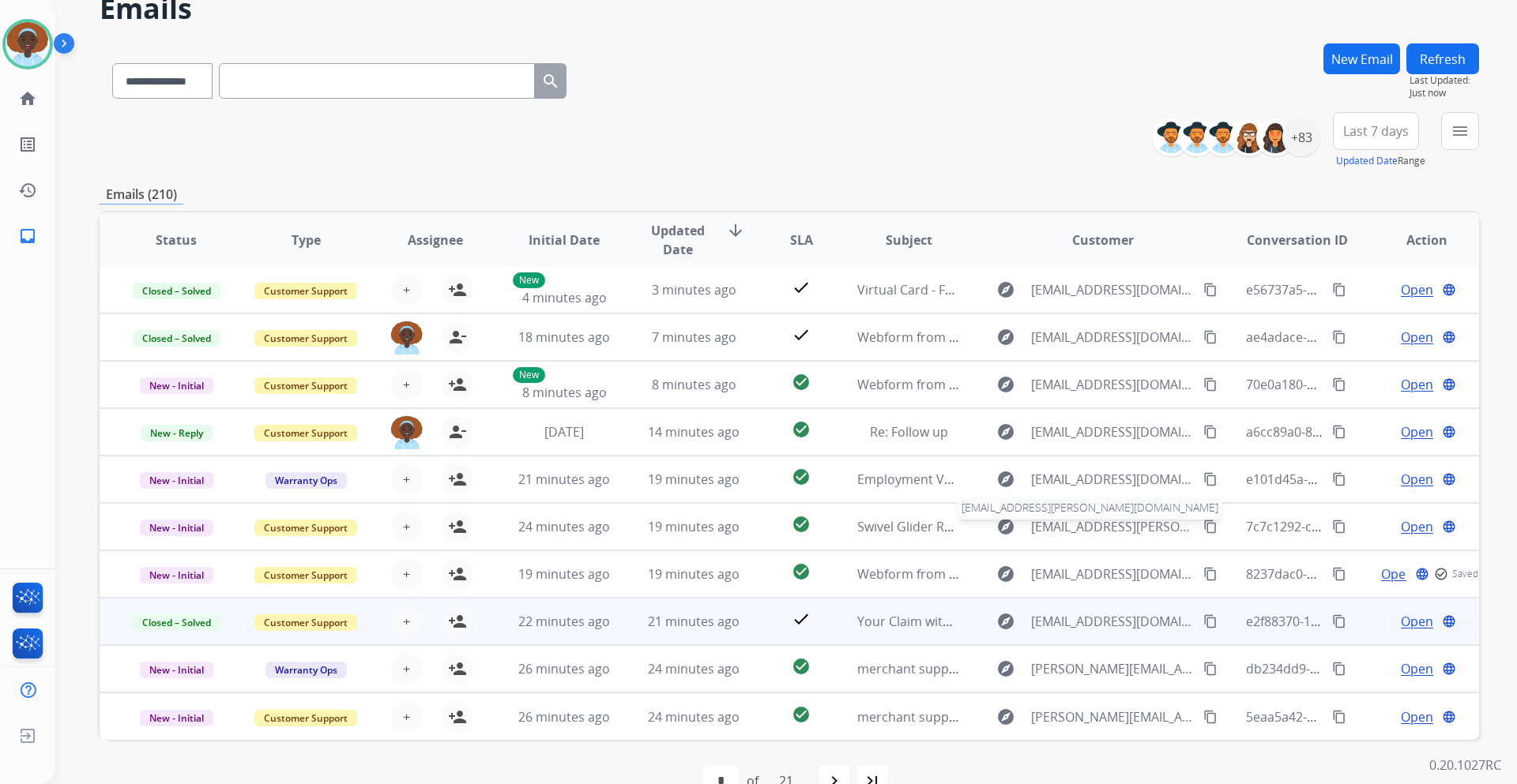
scroll to position [115, 0]
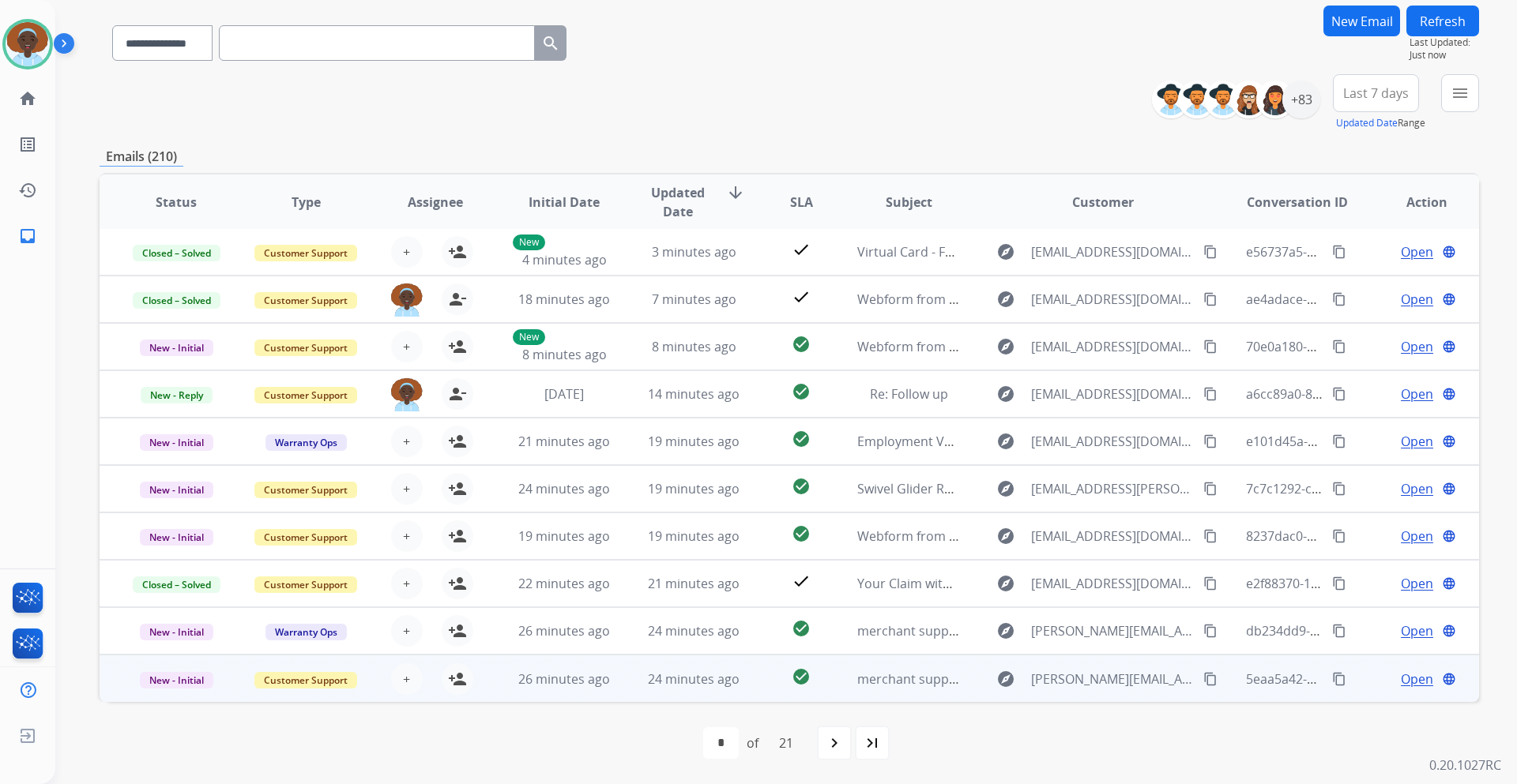
click at [1401, 684] on span "Open" at bounding box center [1417, 679] width 33 height 19
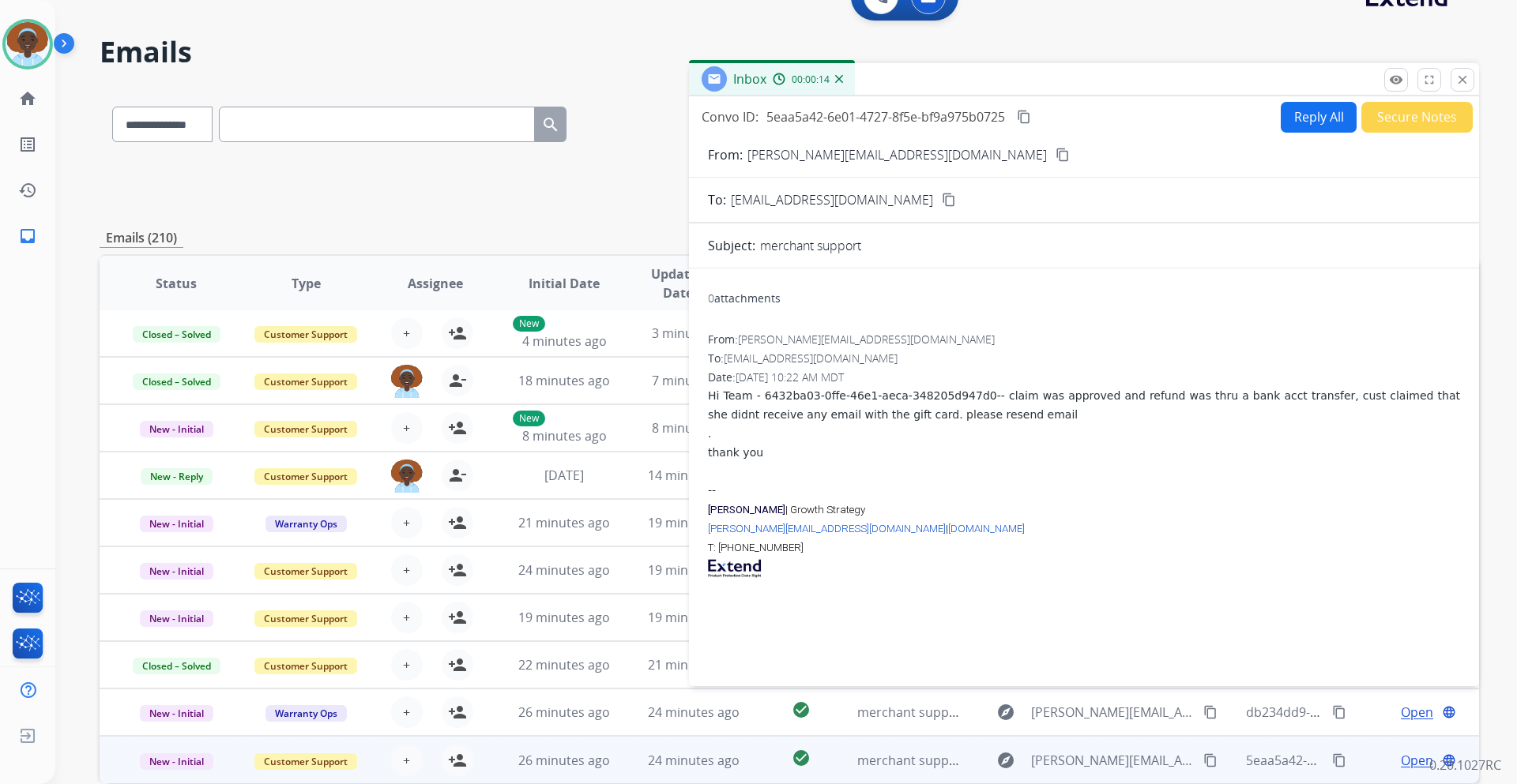
scroll to position [0, 0]
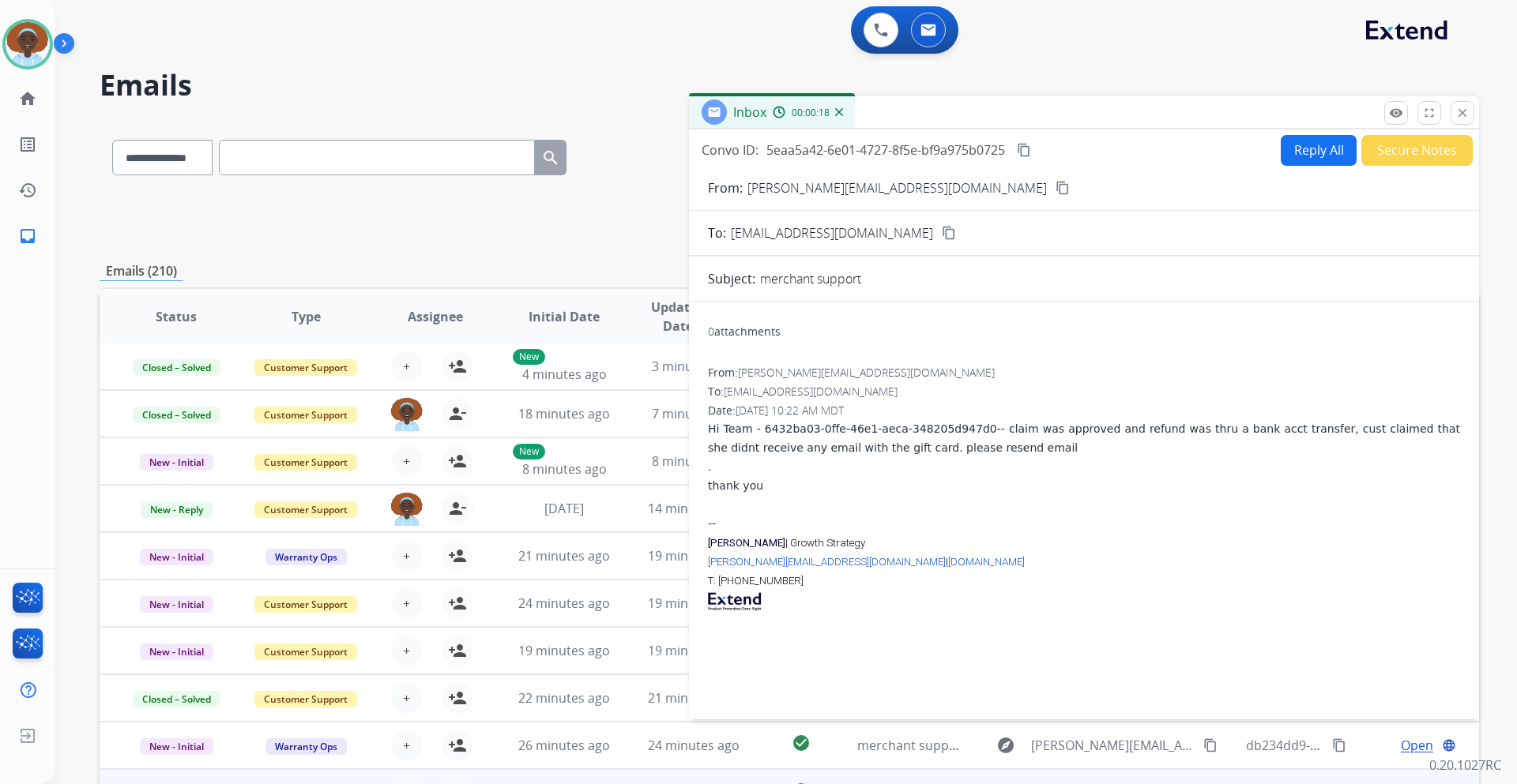
click at [1056, 189] on mat-icon "content_copy" at bounding box center [1062, 187] width 14 height 14
drag, startPoint x: 952, startPoint y: 428, endPoint x: 760, endPoint y: 433, distance: 192.1
click at [760, 433] on span "Hi Team - 6432ba03-0ffe-46e1-aeca-348205d947d0-- claim was approved and refund …" at bounding box center [1084, 438] width 753 height 32
copy span "6432ba03-0ffe-46e1-aeca-348205d947d0"
click at [990, 474] on div "." at bounding box center [1084, 466] width 753 height 19
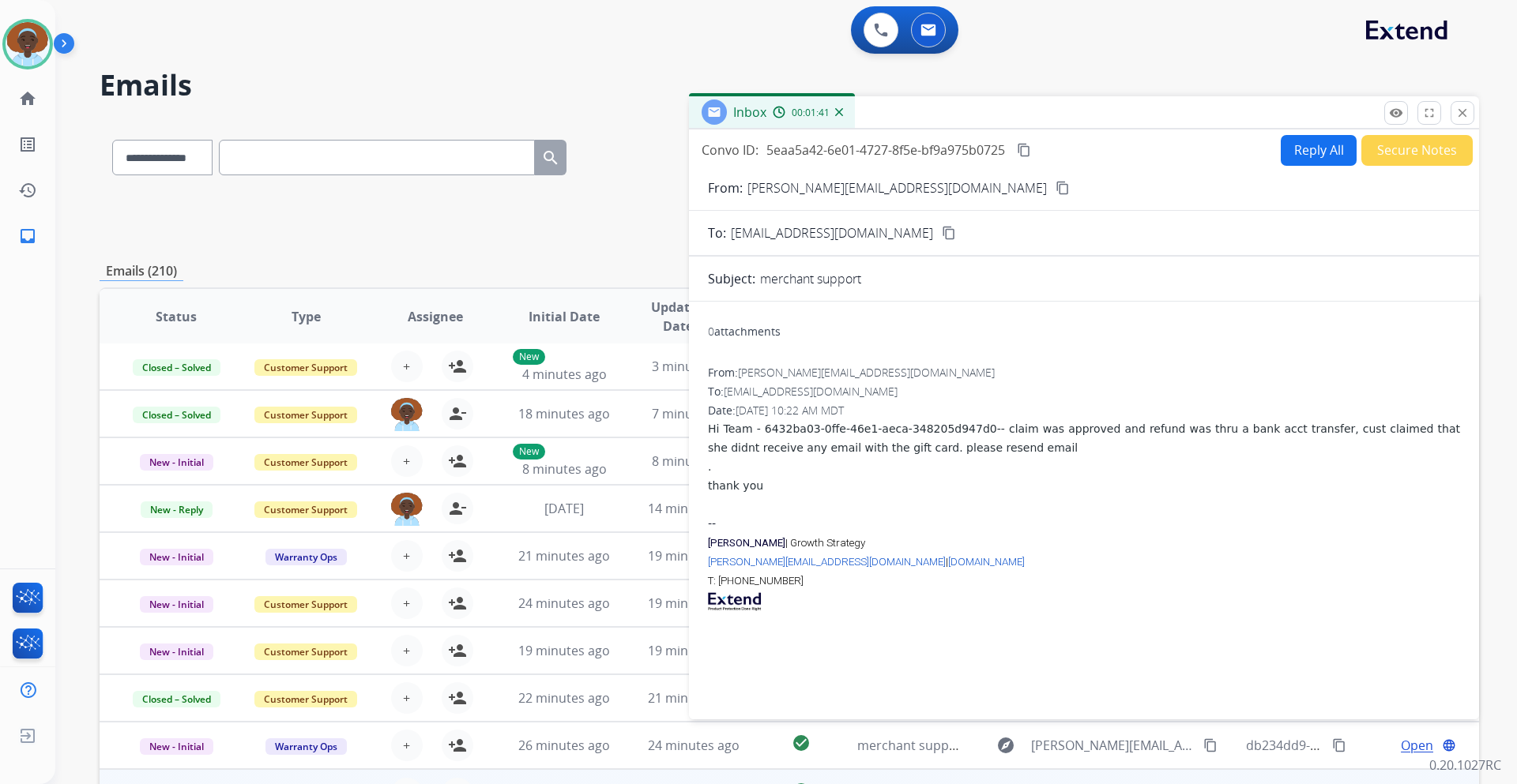
click at [1309, 154] on button "Reply All" at bounding box center [1319, 150] width 76 height 31
select select "**********"
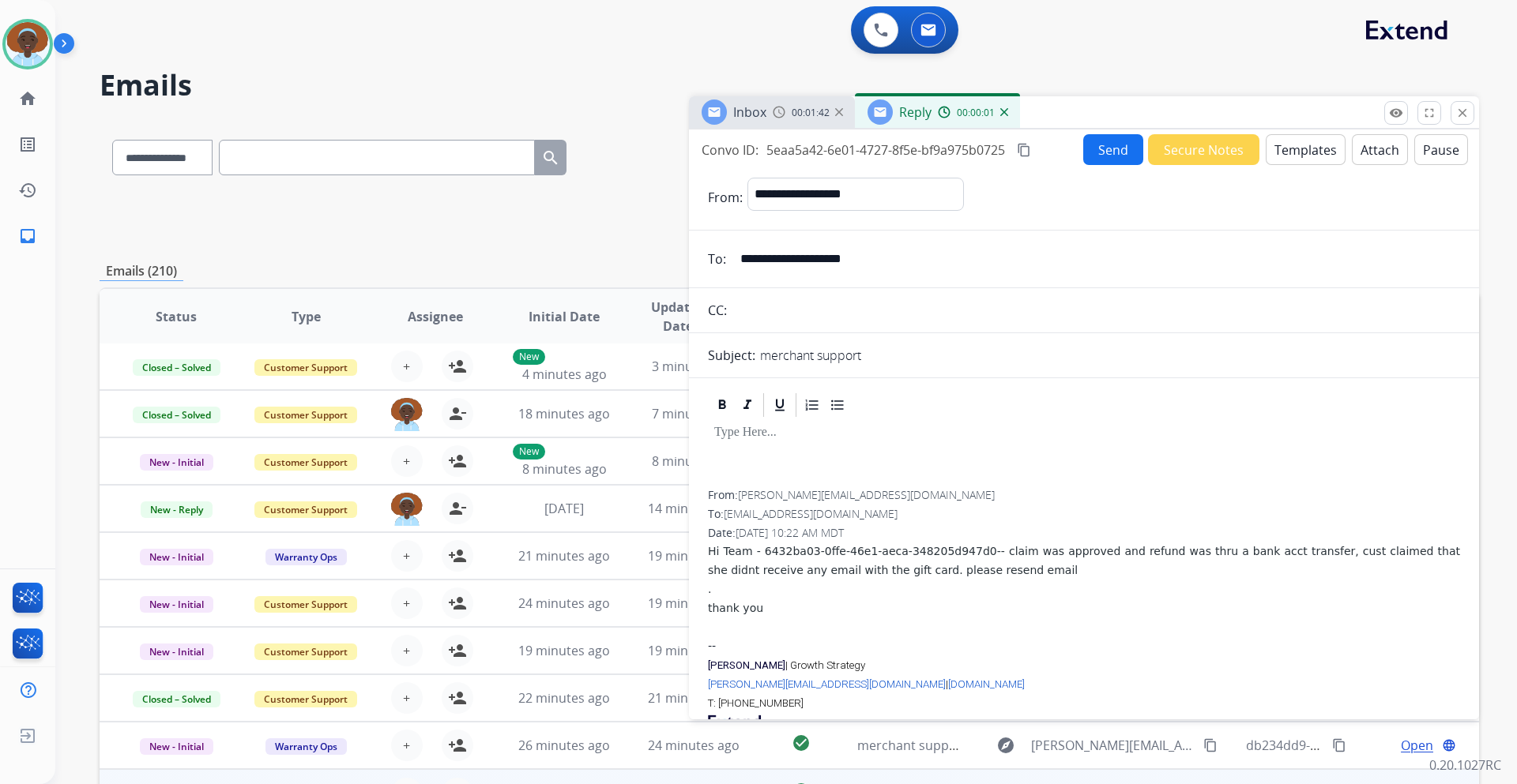
click at [1294, 154] on button "Templates" at bounding box center [1305, 149] width 80 height 31
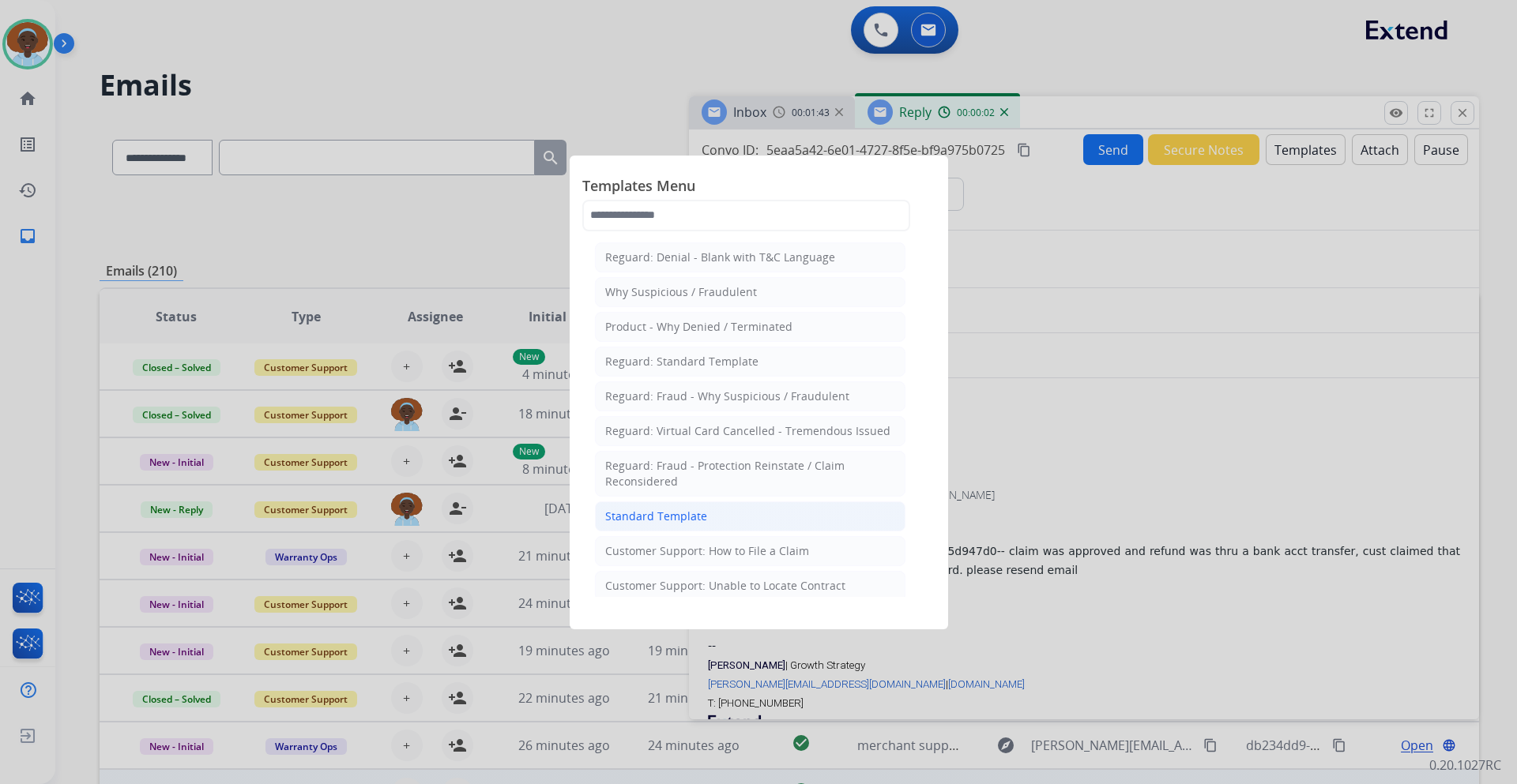
click at [704, 525] on li "Standard Template" at bounding box center [750, 516] width 311 height 30
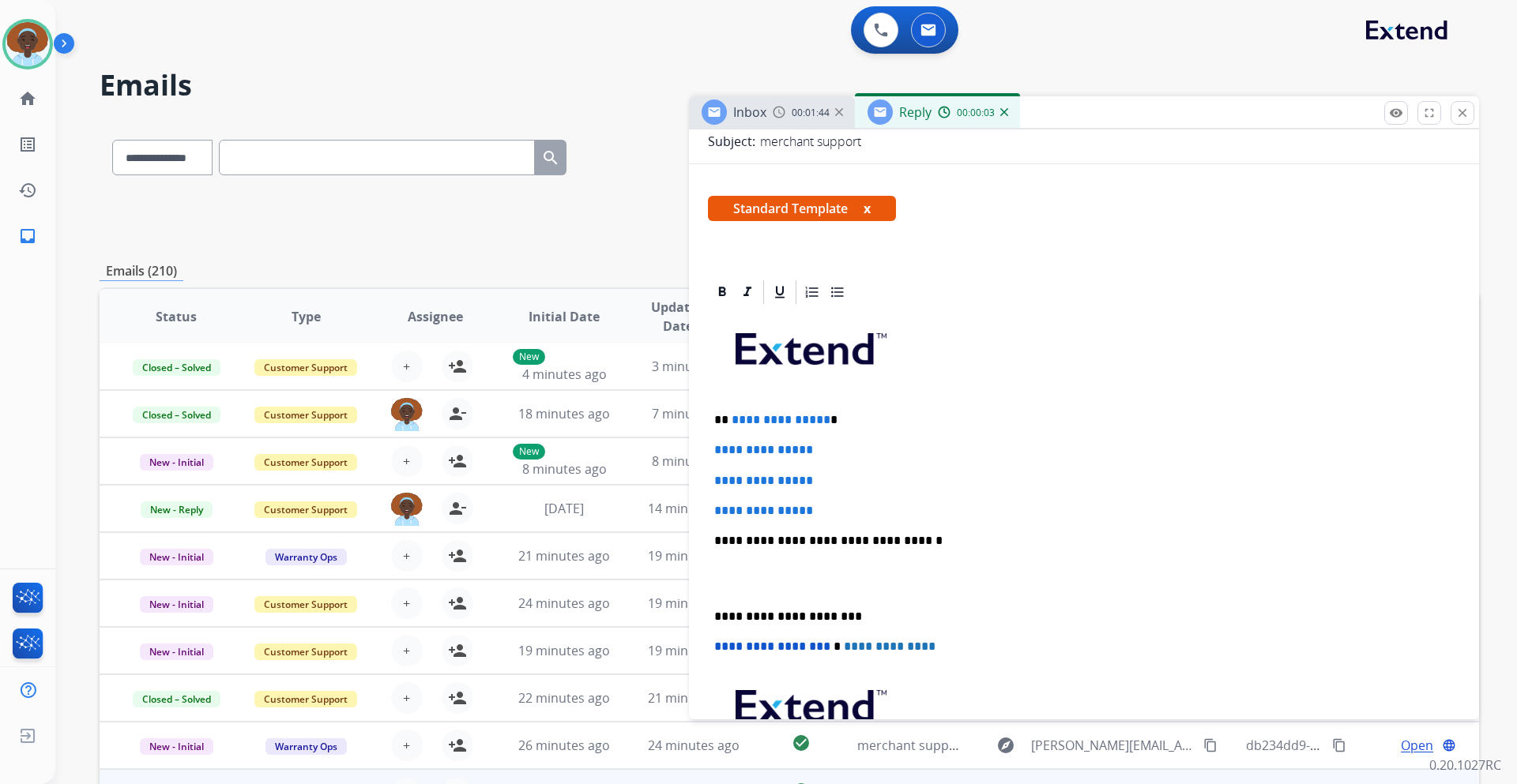
scroll to position [237, 0]
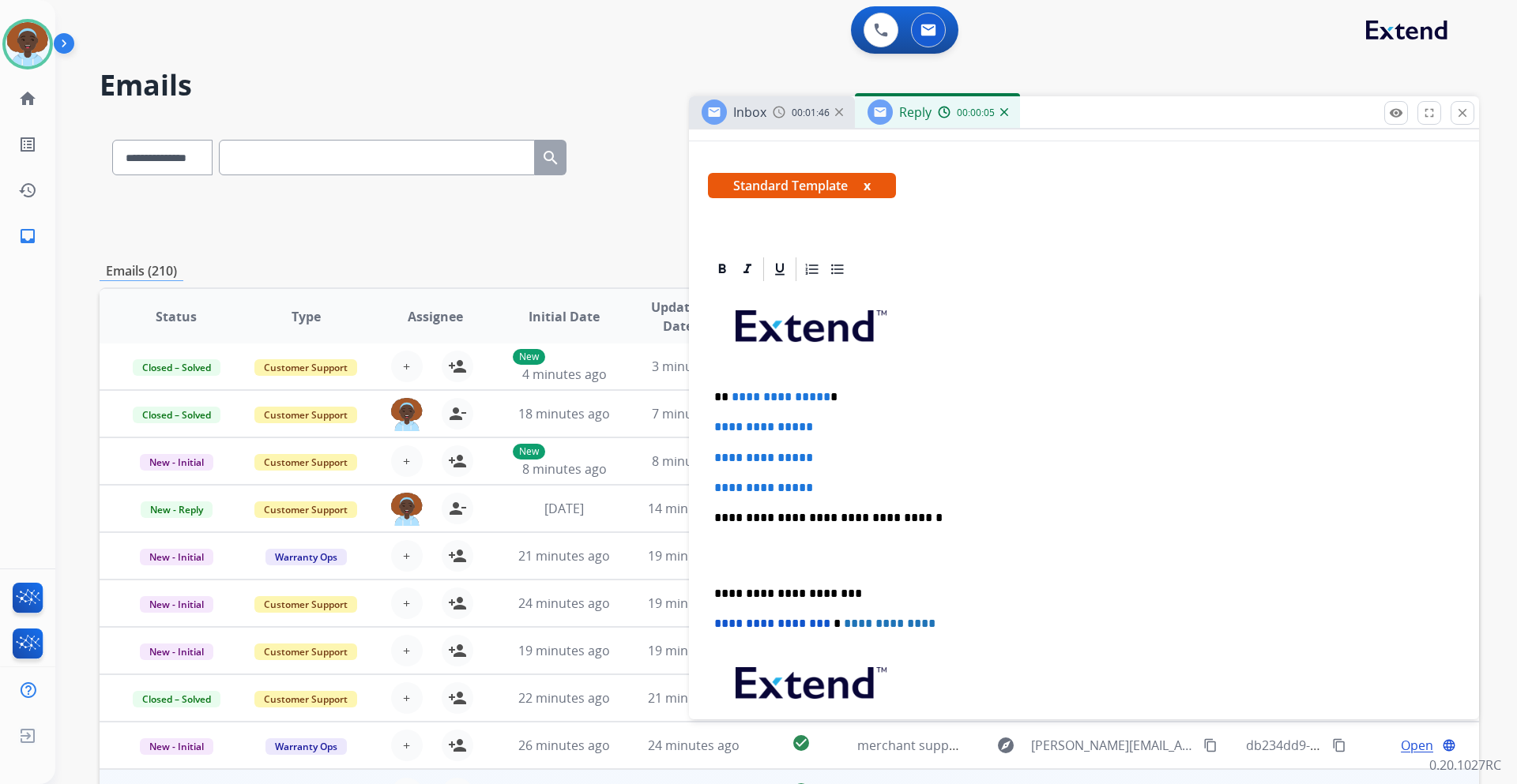
click at [821, 397] on p "**********" at bounding box center [1077, 397] width 727 height 14
drag, startPoint x: 829, startPoint y: 493, endPoint x: 716, endPoint y: 427, distance: 130.9
click at [716, 427] on div "**********" at bounding box center [1084, 555] width 753 height 543
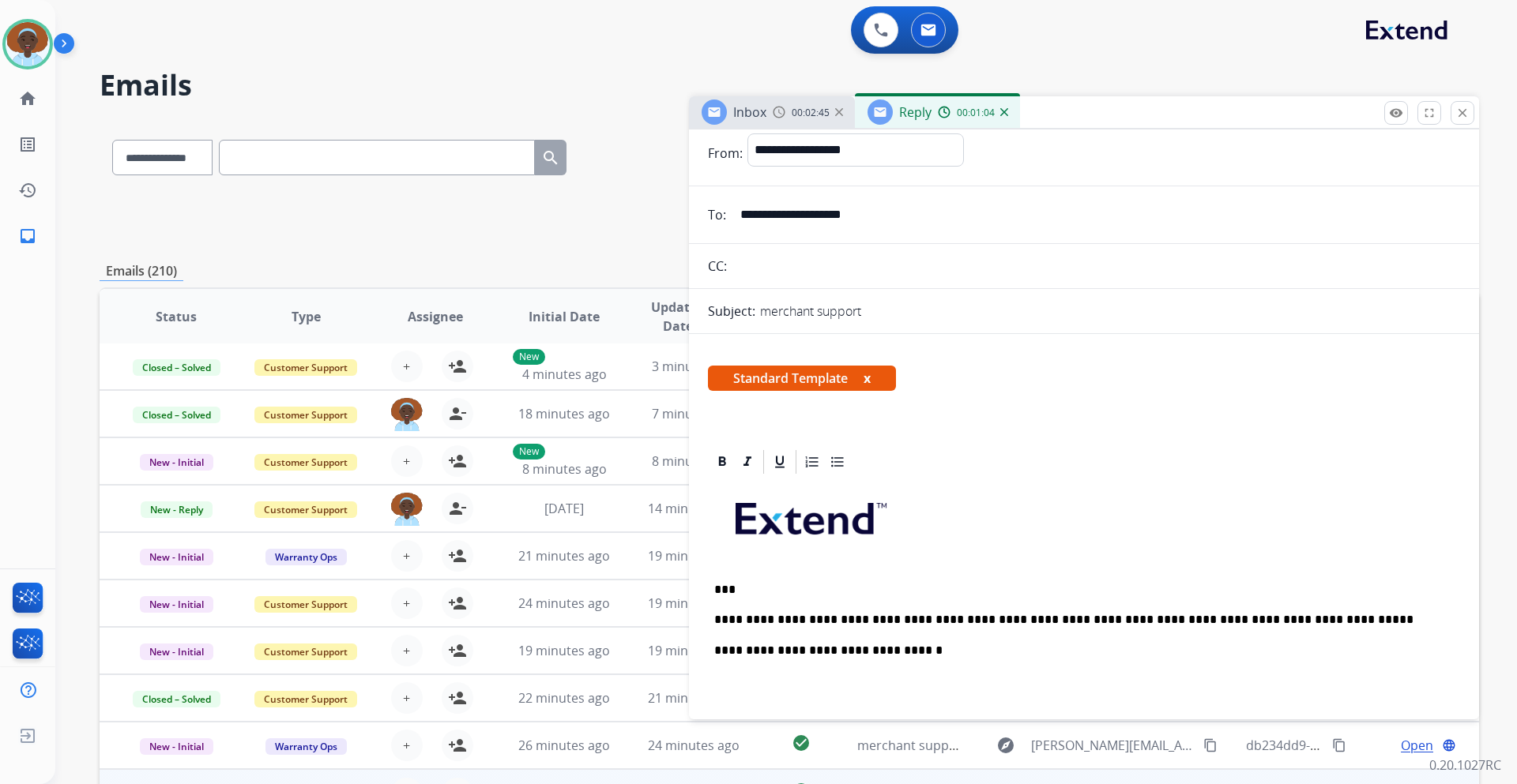
scroll to position [0, 0]
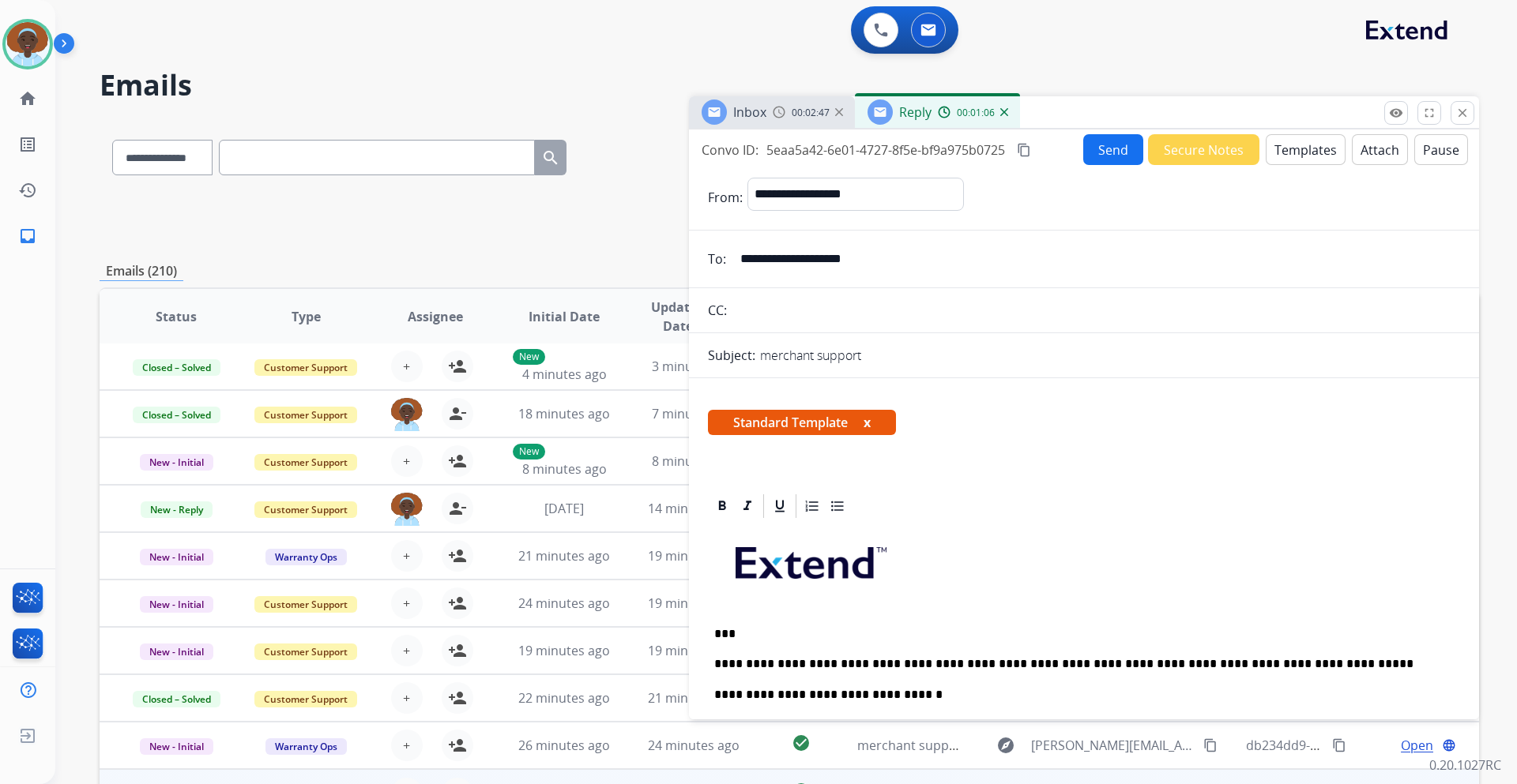
click at [1096, 147] on button "Send" at bounding box center [1113, 149] width 60 height 31
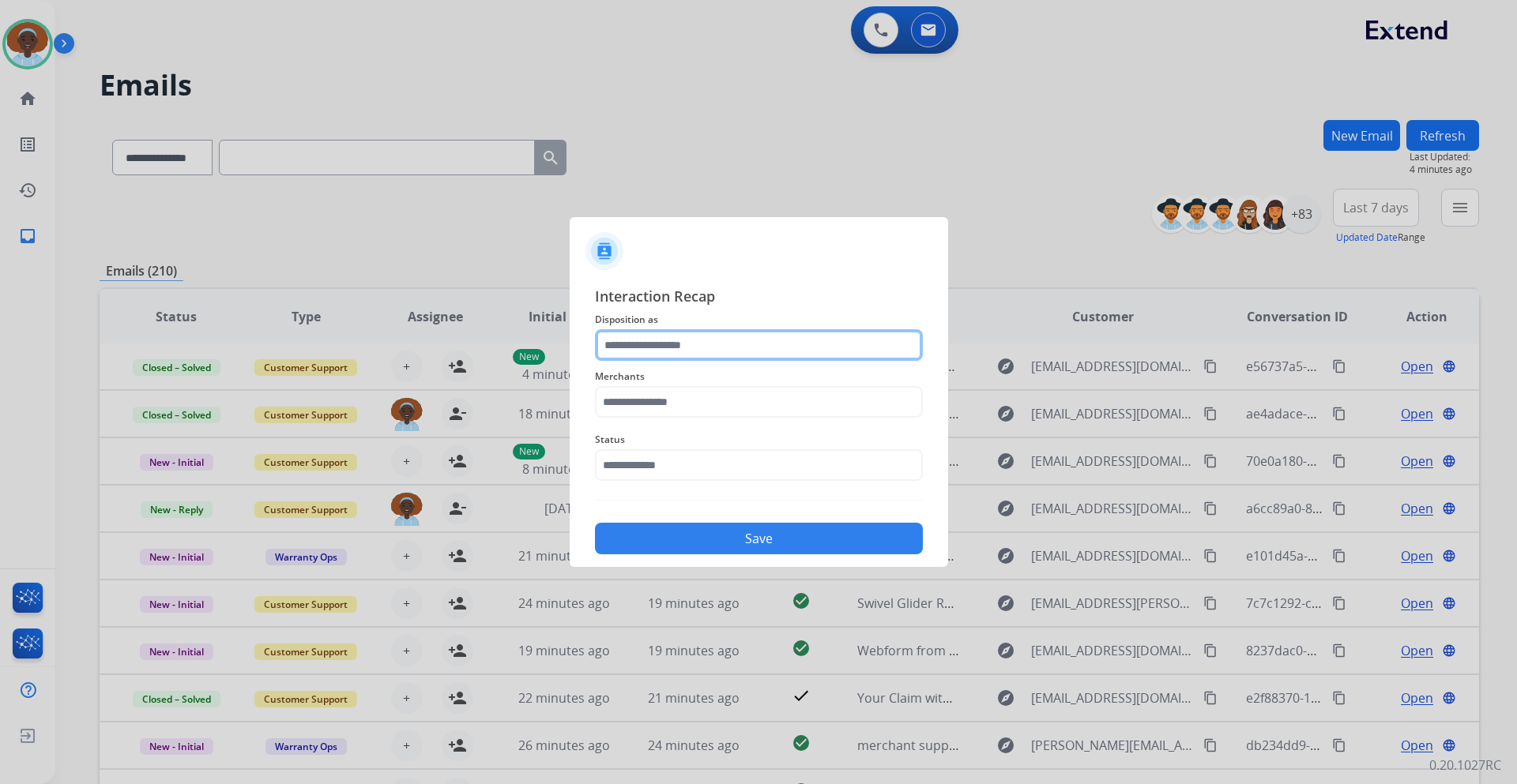
click at [682, 346] on input "text" at bounding box center [759, 346] width 328 height 32
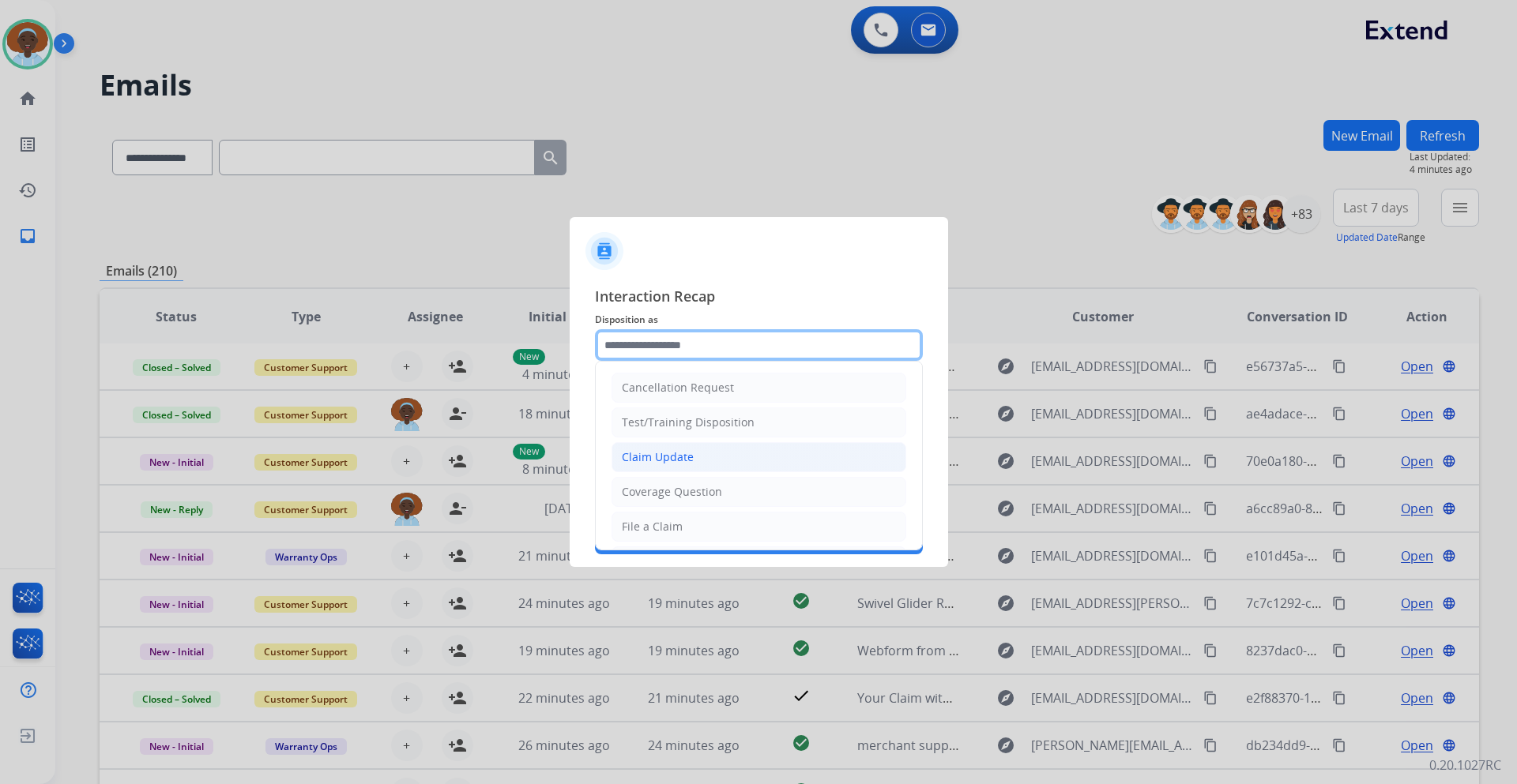
scroll to position [158, 0]
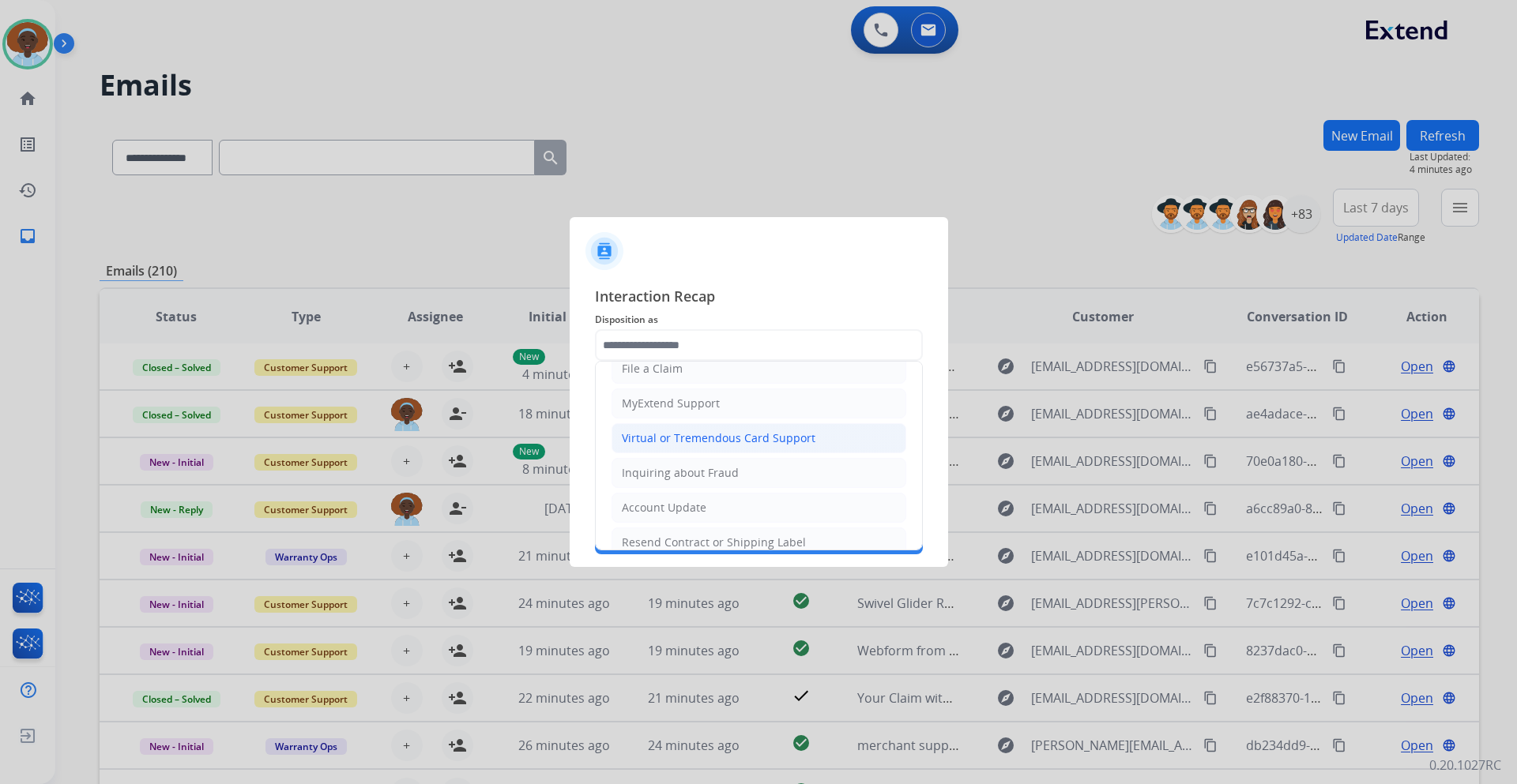
click at [730, 438] on div "Virtual or Tremendous Card Support" at bounding box center [718, 438] width 193 height 16
type input "**********"
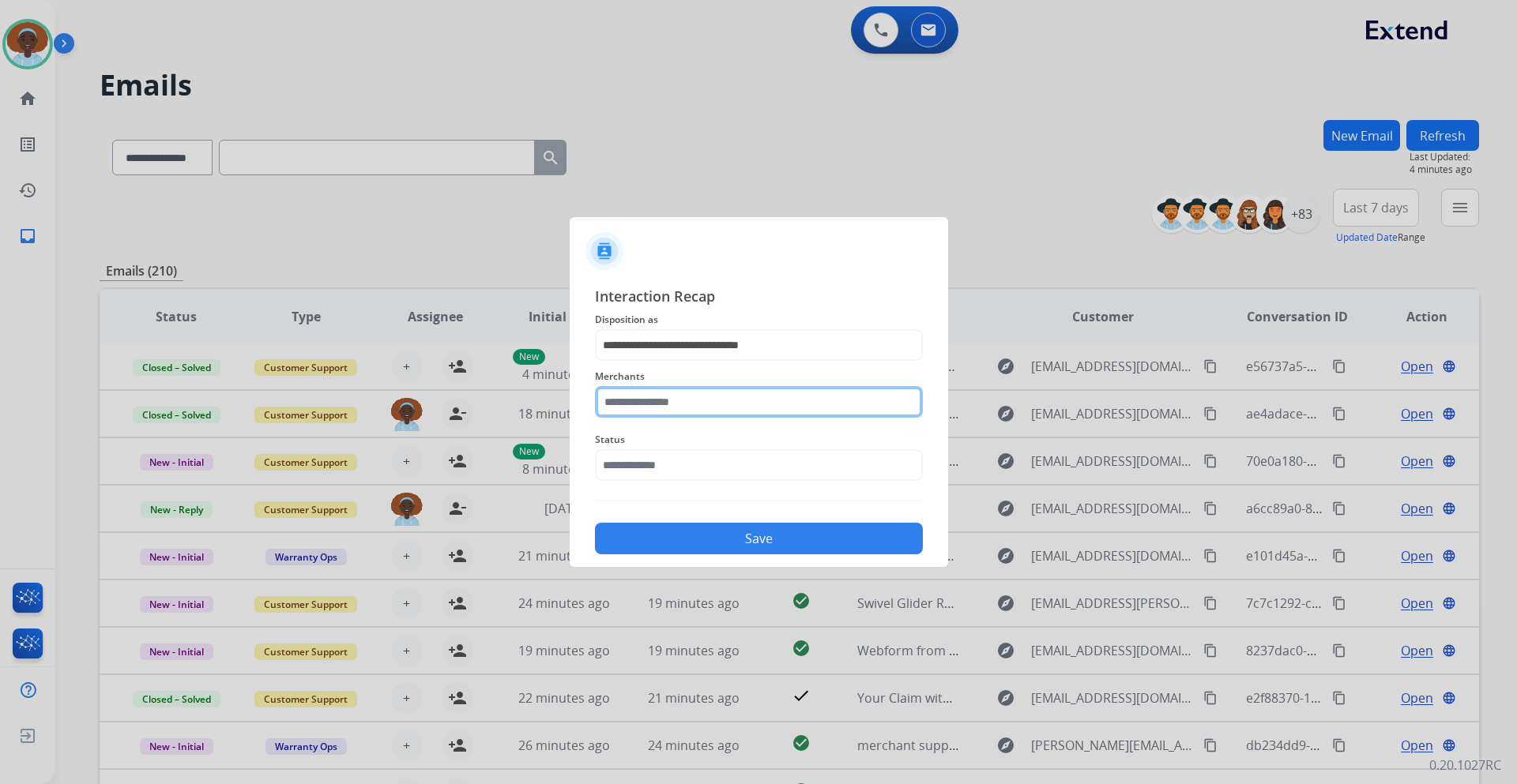
click at [656, 397] on input "text" at bounding box center [759, 402] width 328 height 32
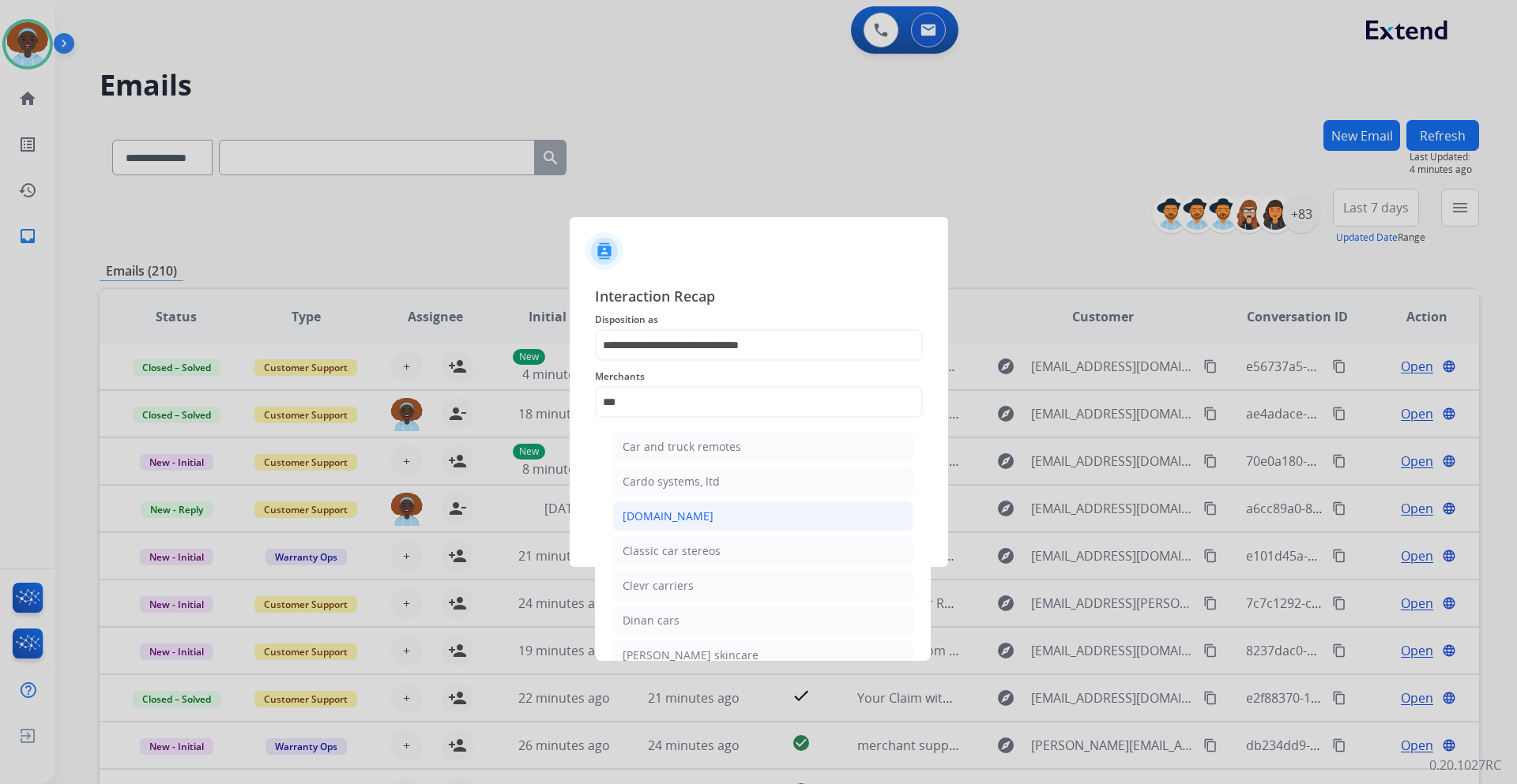
click at [696, 519] on li "[DOMAIN_NAME]" at bounding box center [764, 516] width 301 height 30
type input "**********"
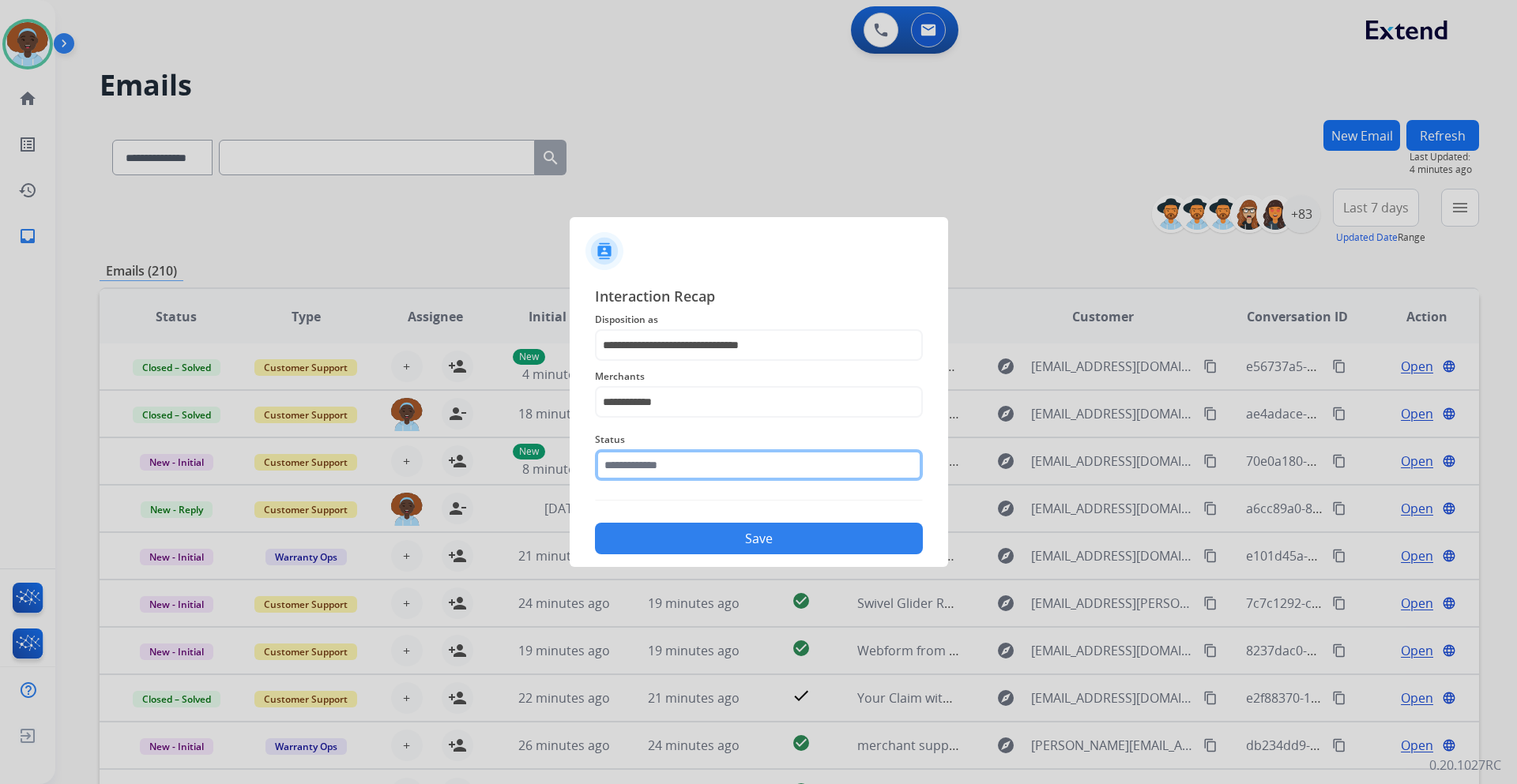
click at [705, 465] on input "text" at bounding box center [759, 465] width 328 height 32
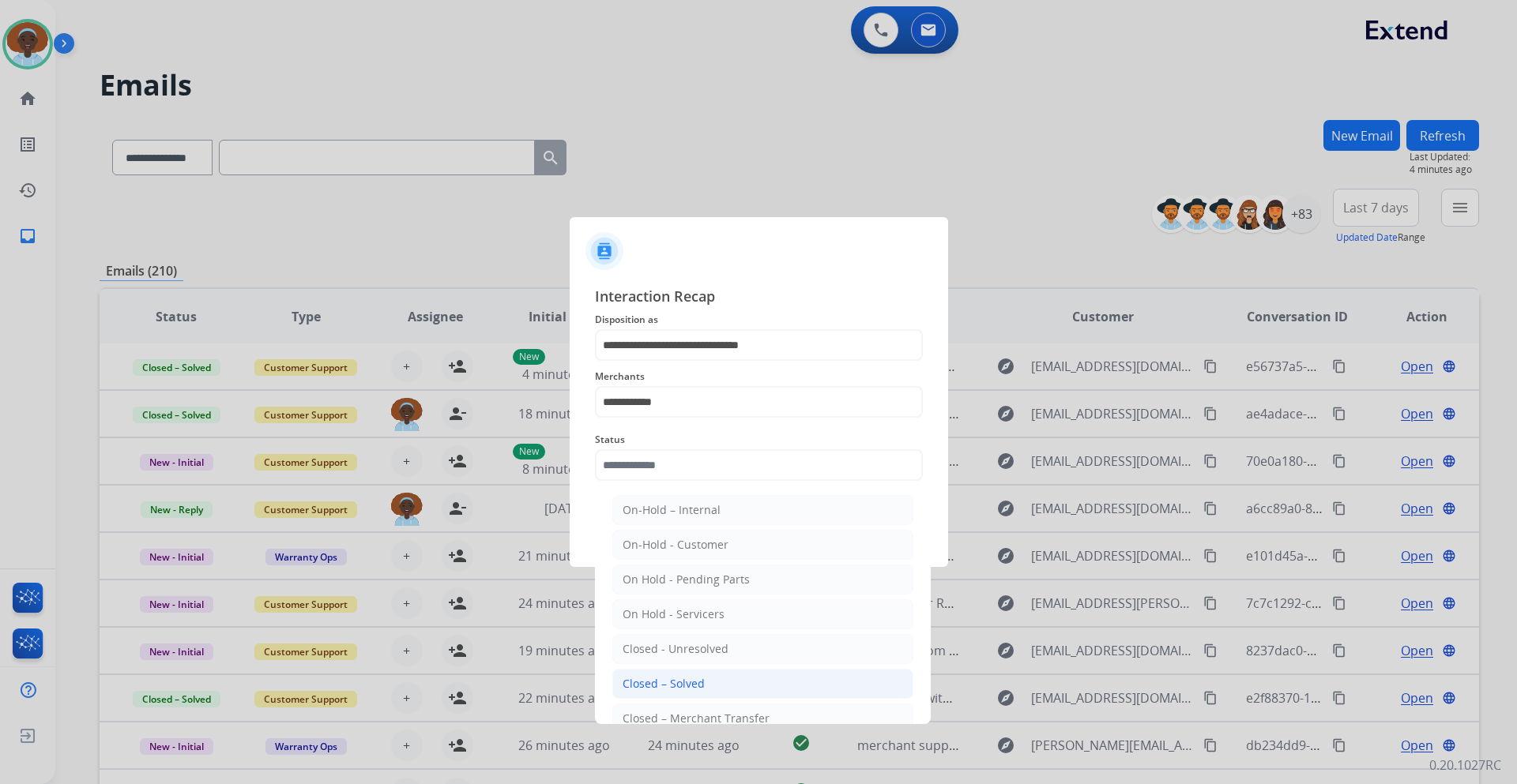
click at [703, 683] on li "Closed – Solved" at bounding box center [764, 684] width 301 height 30
type input "**********"
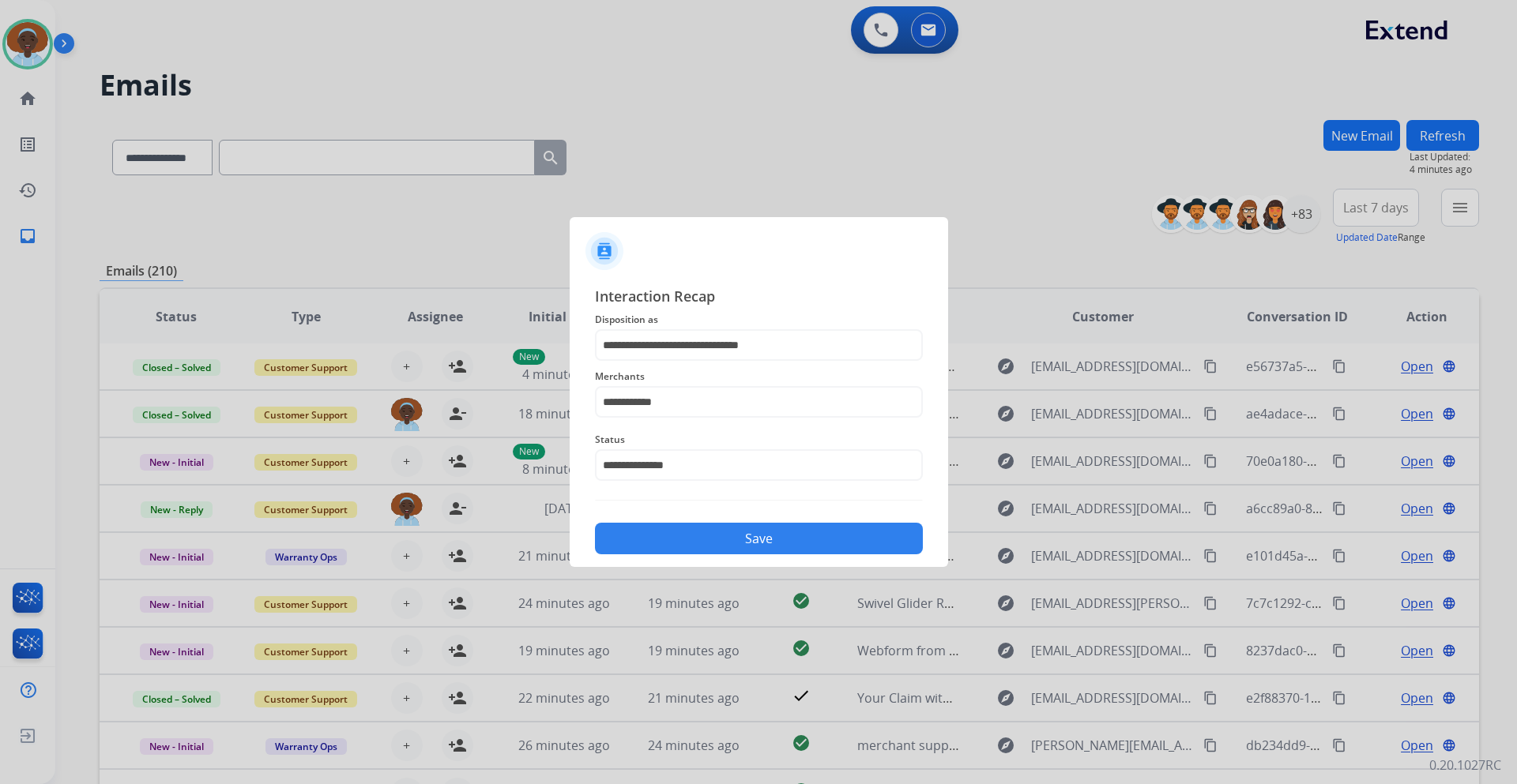
click at [770, 534] on button "Save" at bounding box center [759, 539] width 328 height 32
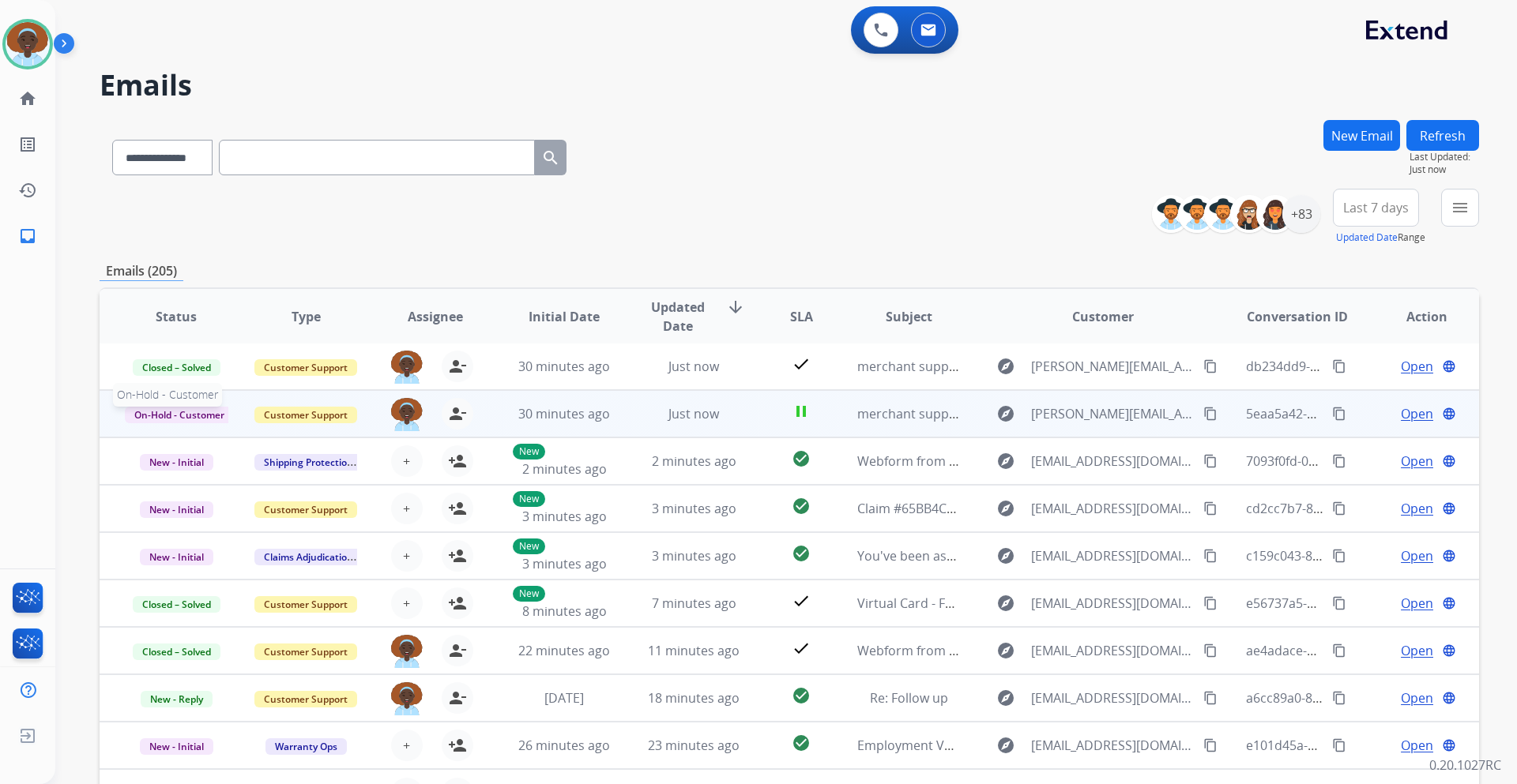
click at [190, 416] on span "On-Hold - Customer" at bounding box center [179, 415] width 109 height 17
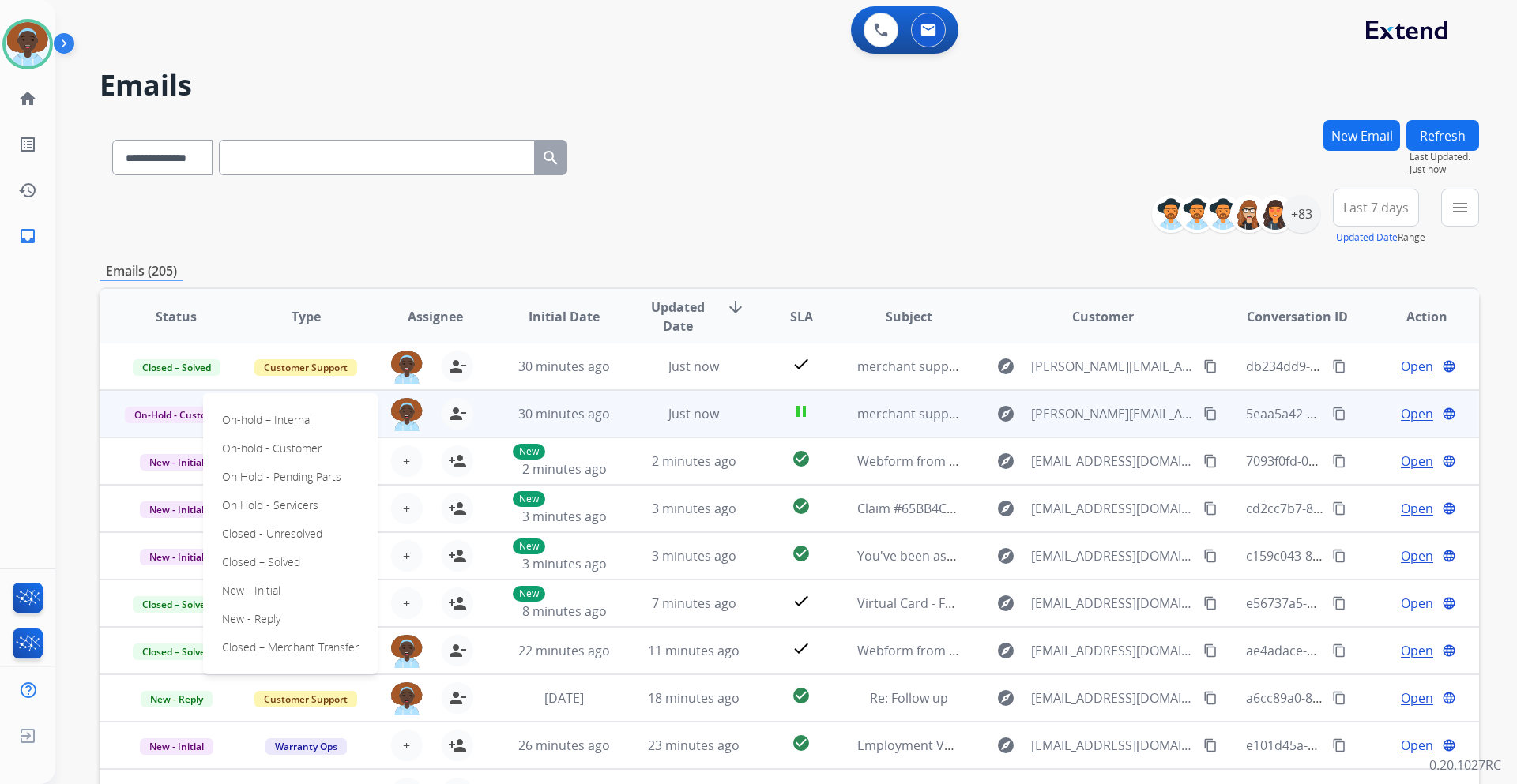
click at [215, 260] on div "**********" at bounding box center [789, 509] width 1380 height 779
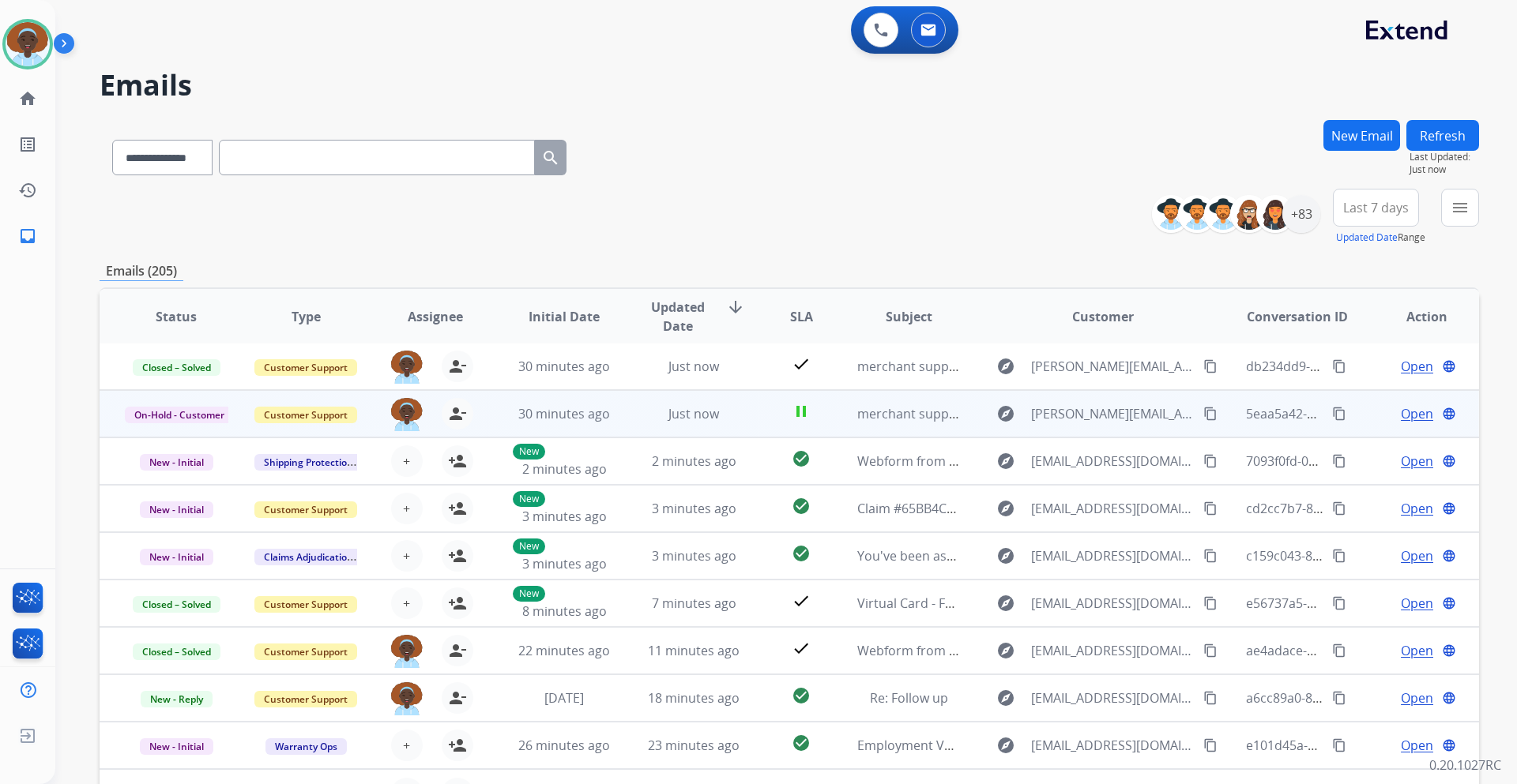
click at [1427, 416] on div "Open language" at bounding box center [1427, 413] width 104 height 19
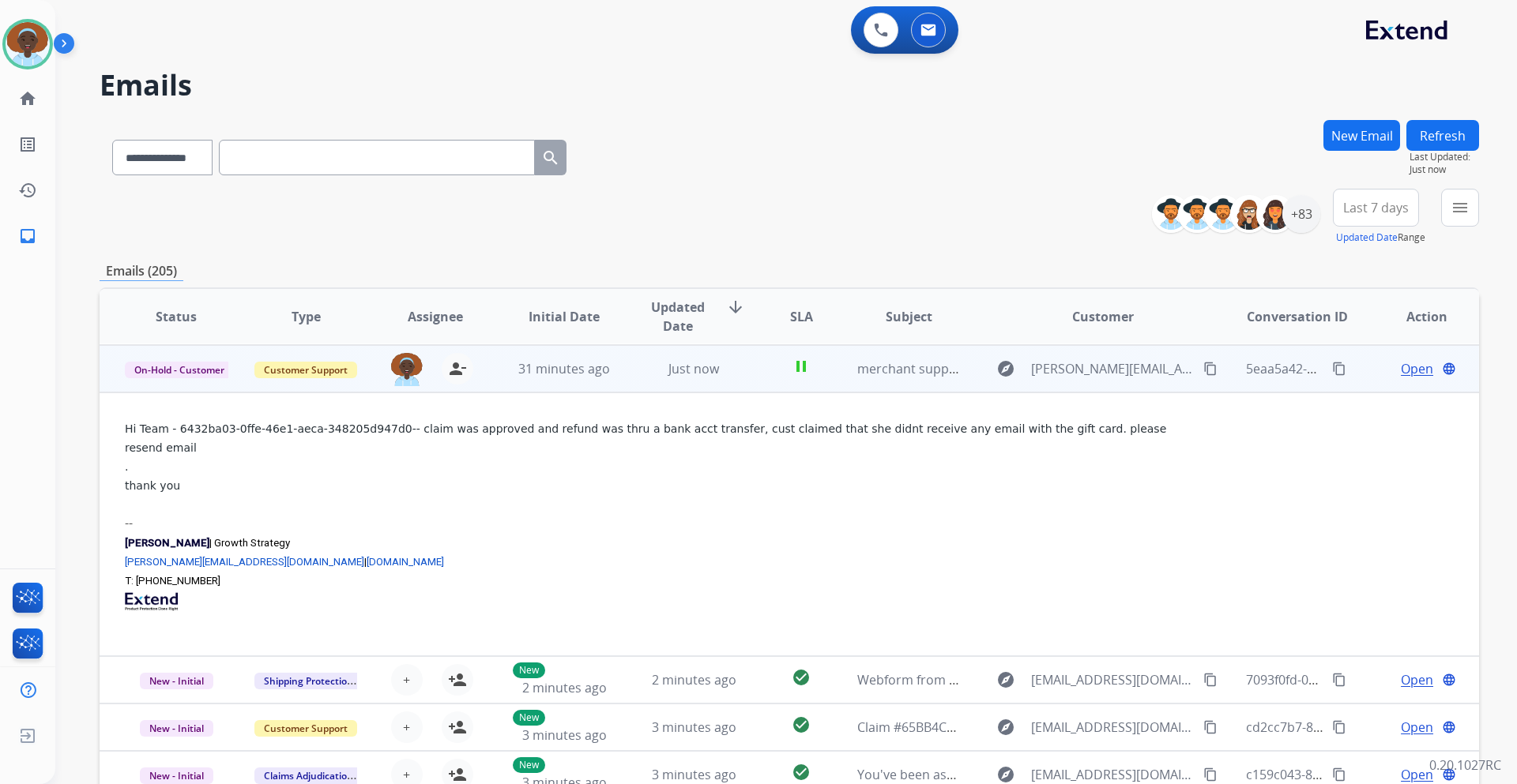
scroll to position [48, 0]
click at [1401, 363] on span "Open" at bounding box center [1417, 368] width 33 height 19
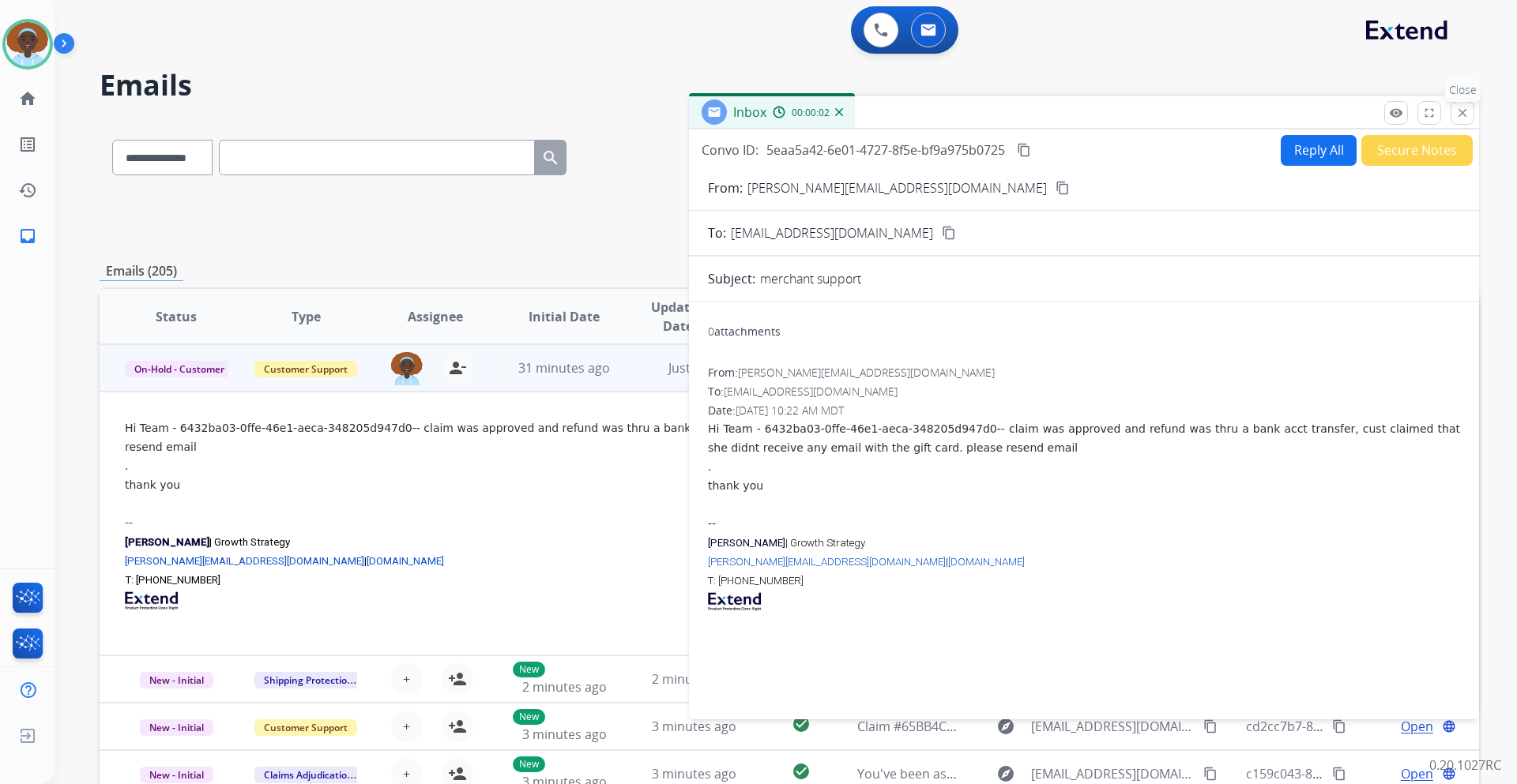
click at [1462, 115] on mat-icon "close" at bounding box center [1463, 112] width 14 height 14
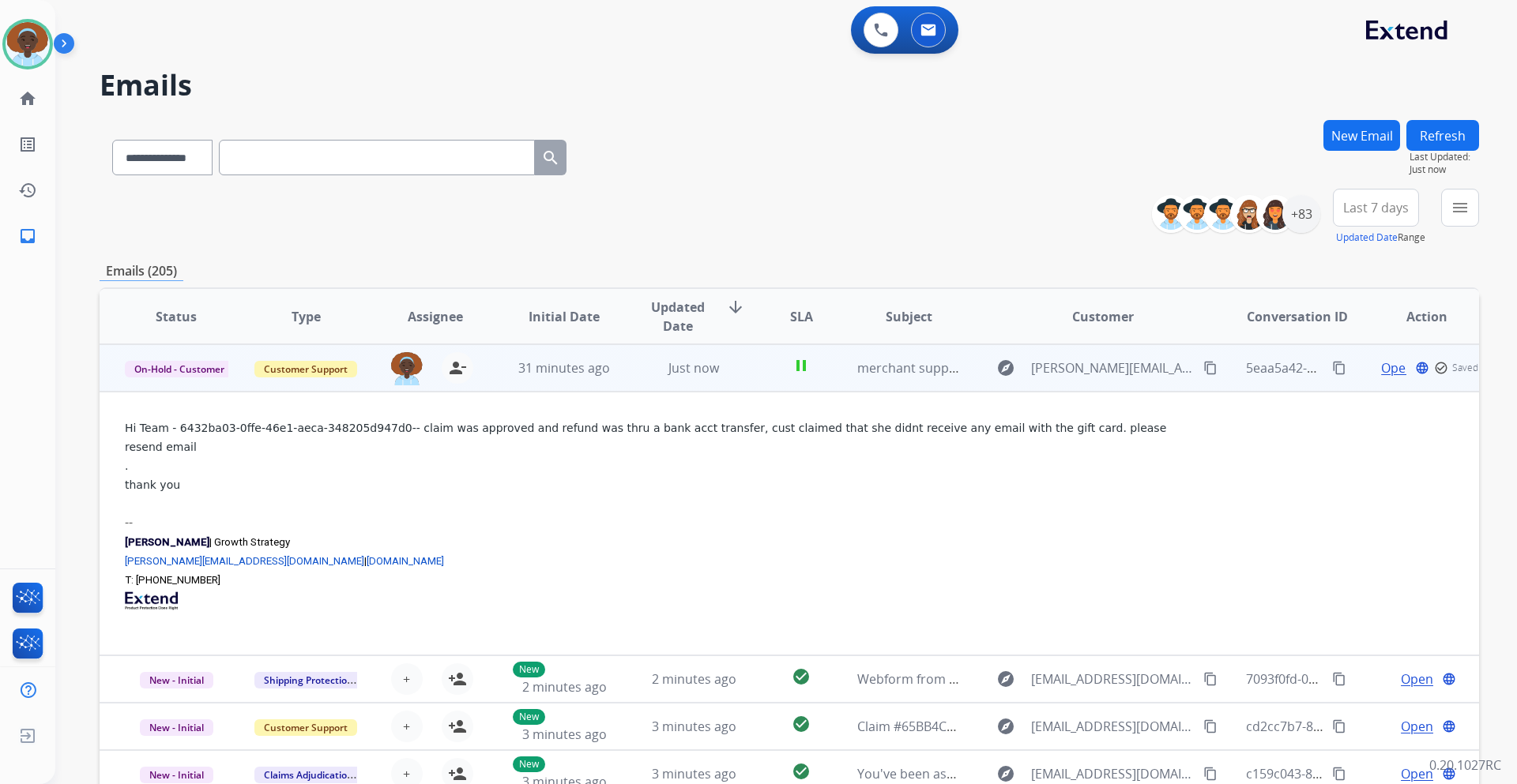
scroll to position [0, 0]
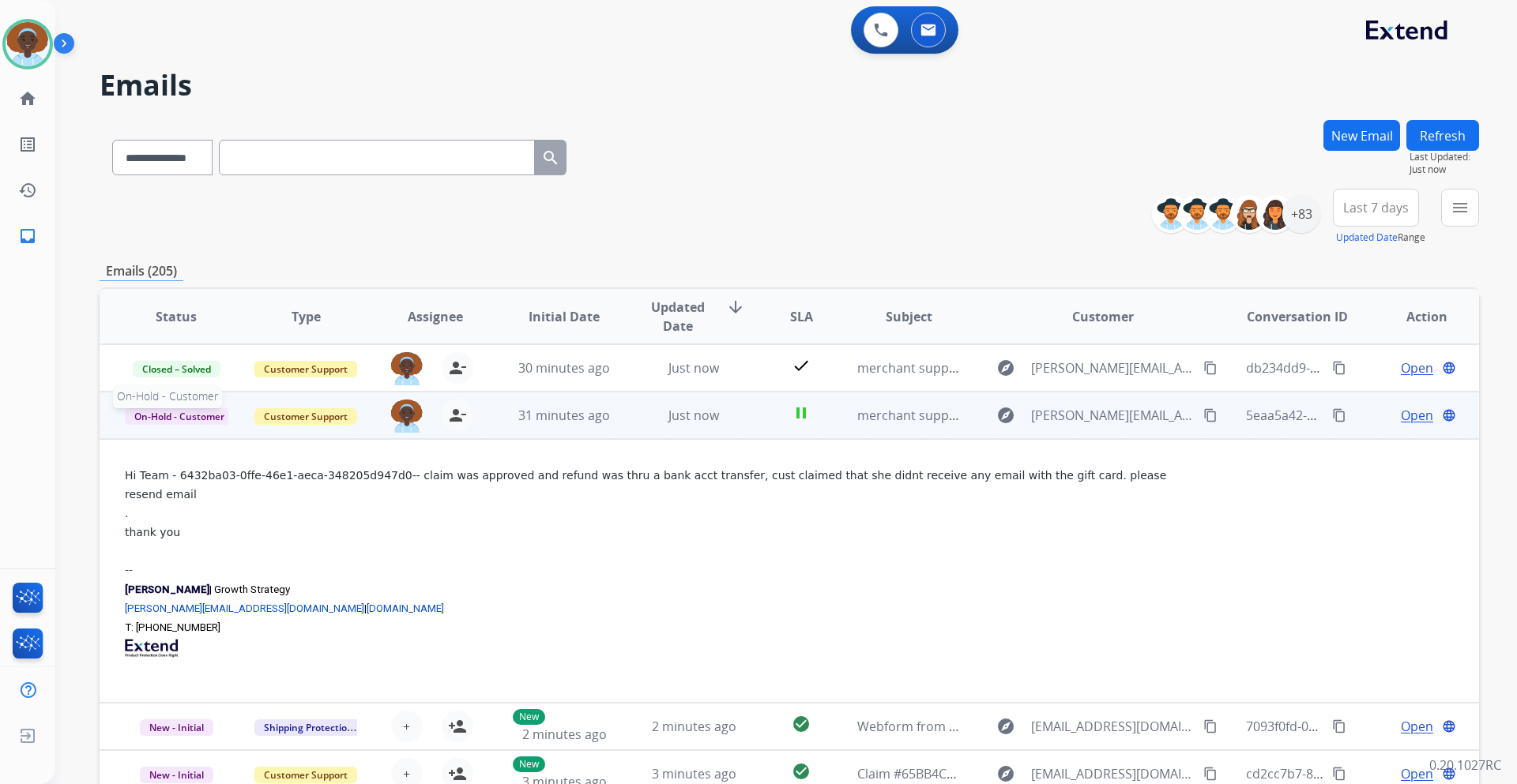
click at [198, 415] on span "On-Hold - Customer" at bounding box center [179, 417] width 109 height 17
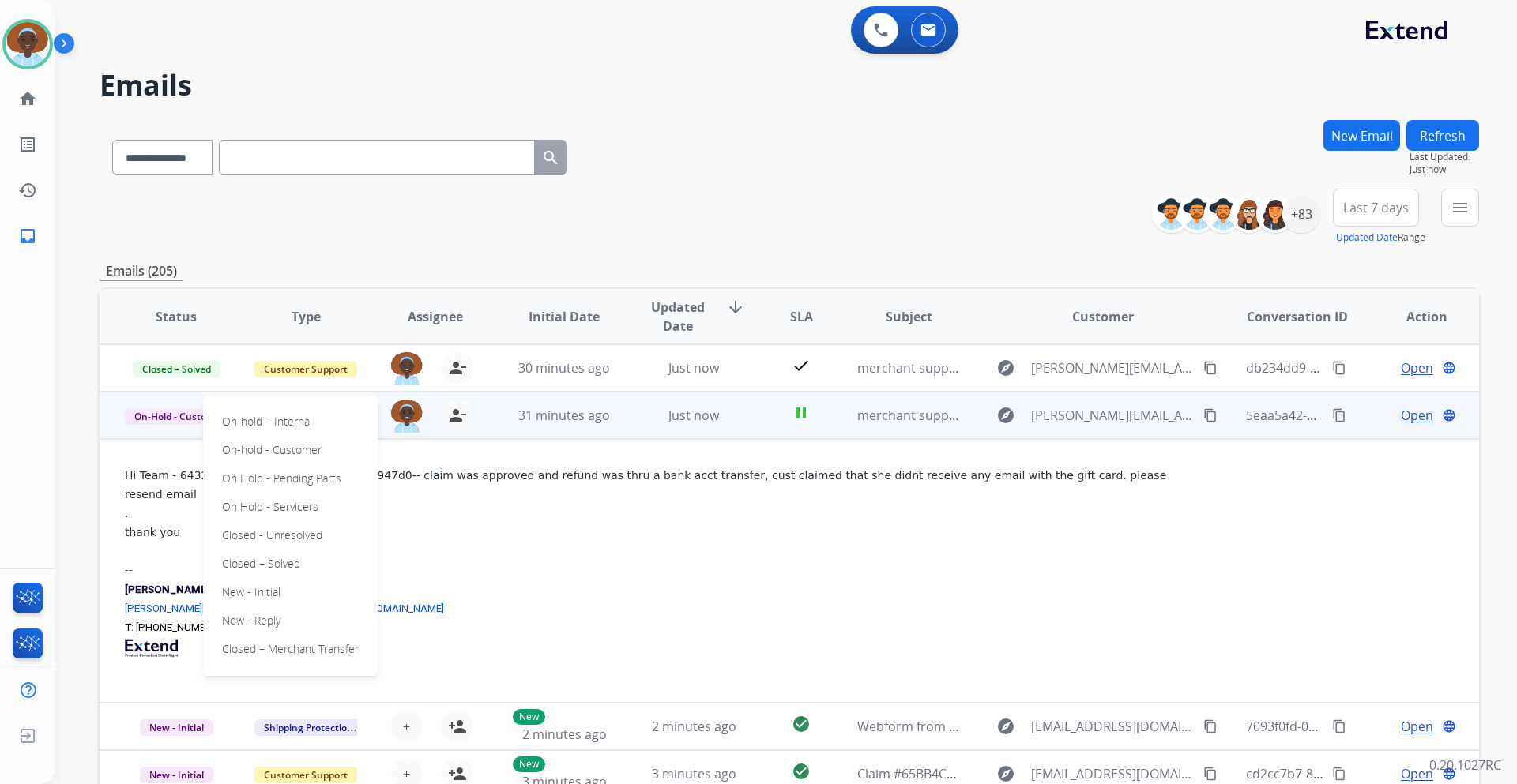
click at [279, 563] on p "Closed – Solved" at bounding box center [261, 564] width 91 height 22
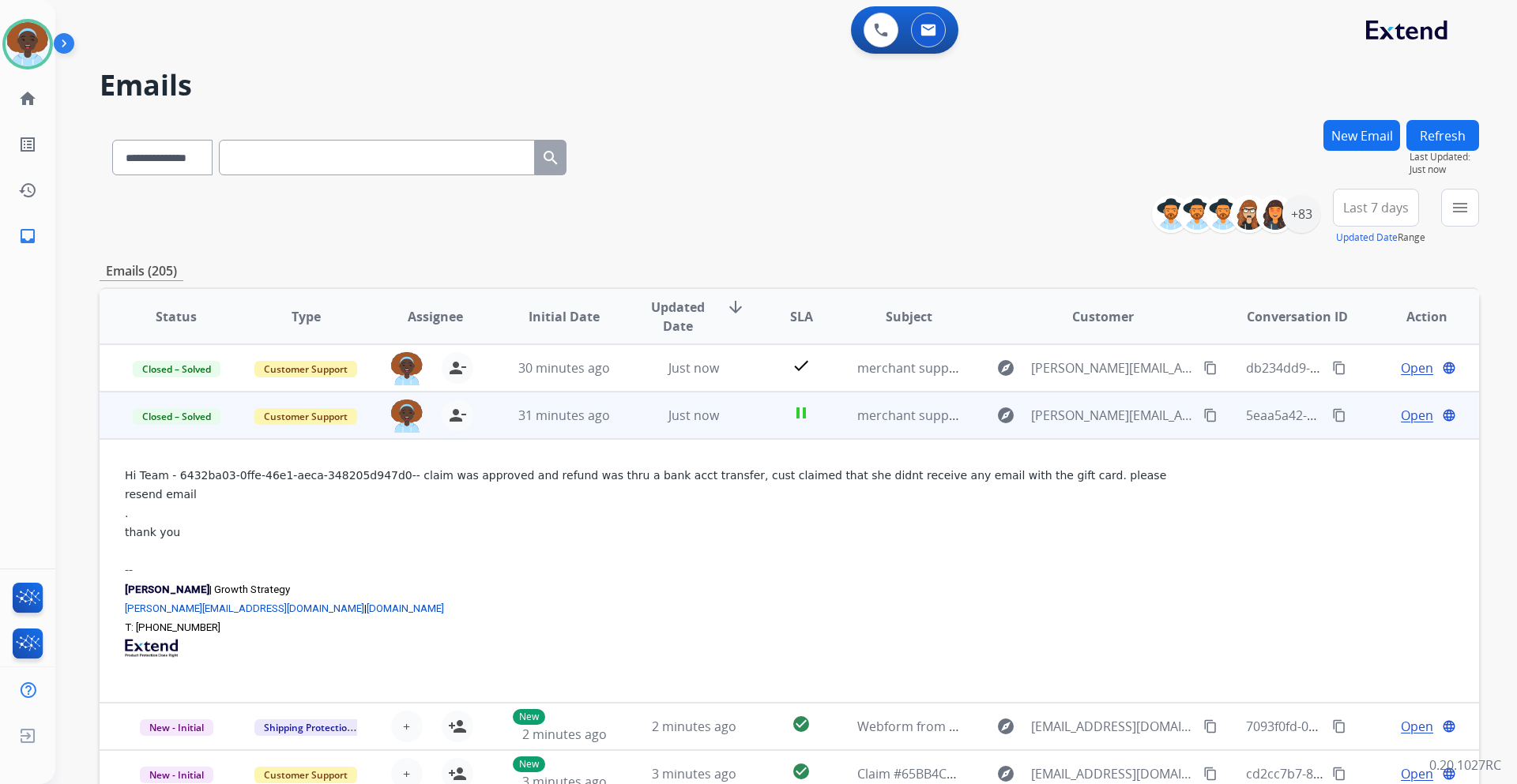
drag, startPoint x: 1442, startPoint y: 142, endPoint x: 1439, endPoint y: 178, distance: 36.1
click at [1441, 141] on button "Refresh" at bounding box center [1442, 135] width 73 height 31
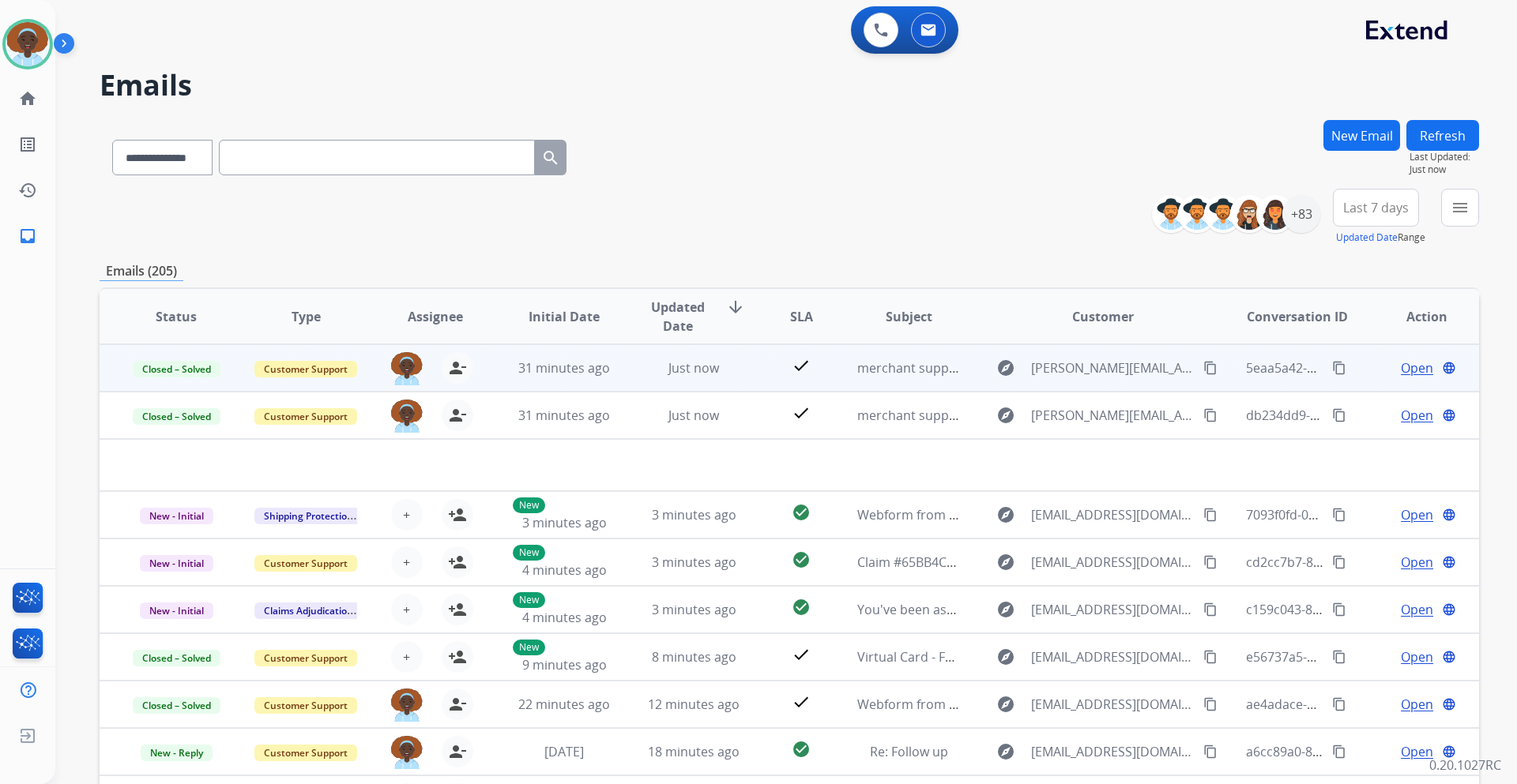
click at [1388, 466] on table "Status Type Assignee Initial Date Updated Date arrow_downward SLA Subject Custo…" at bounding box center [789, 579] width 1380 height 582
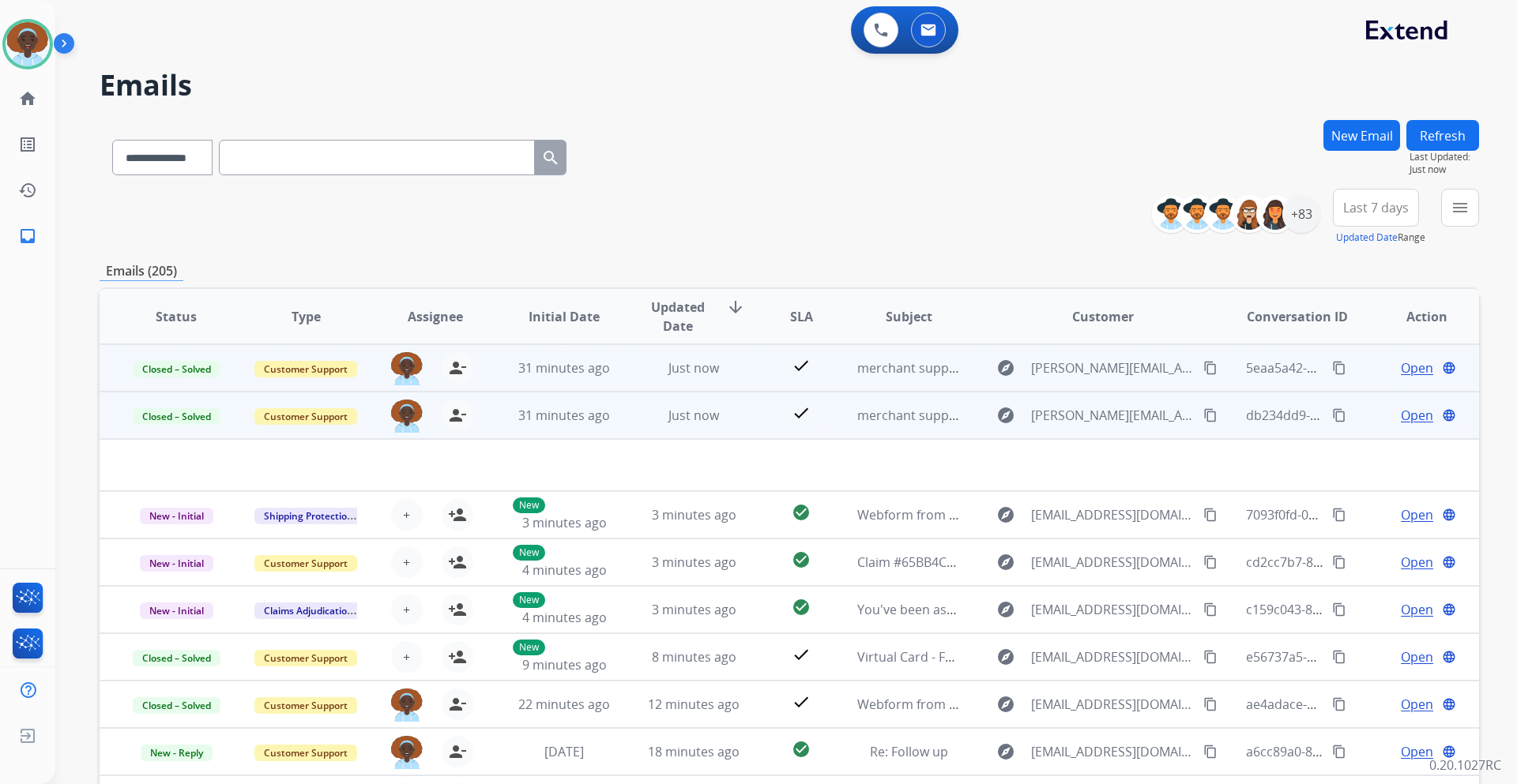
click at [1350, 417] on td "Open language" at bounding box center [1414, 415] width 130 height 48
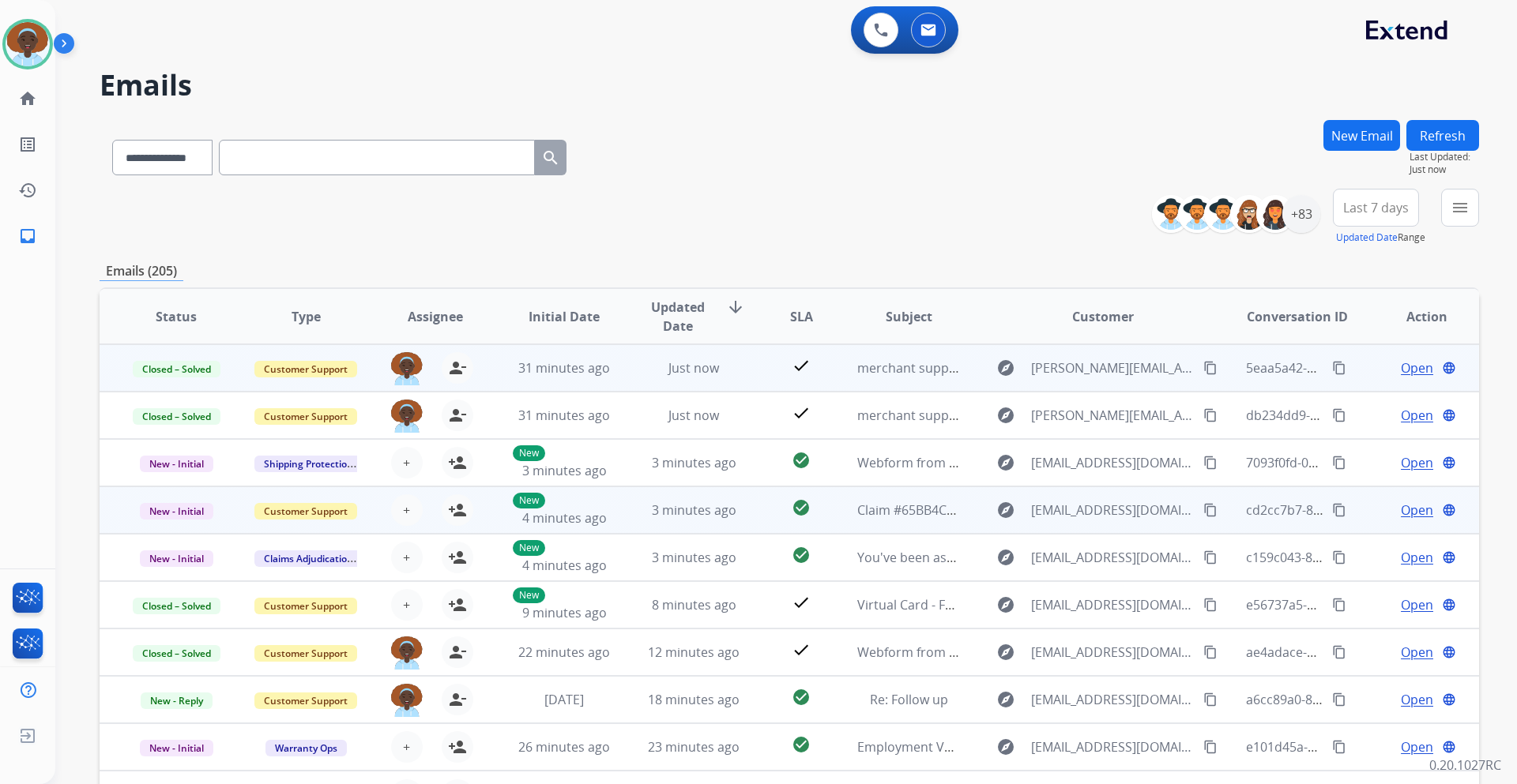
scroll to position [2, 0]
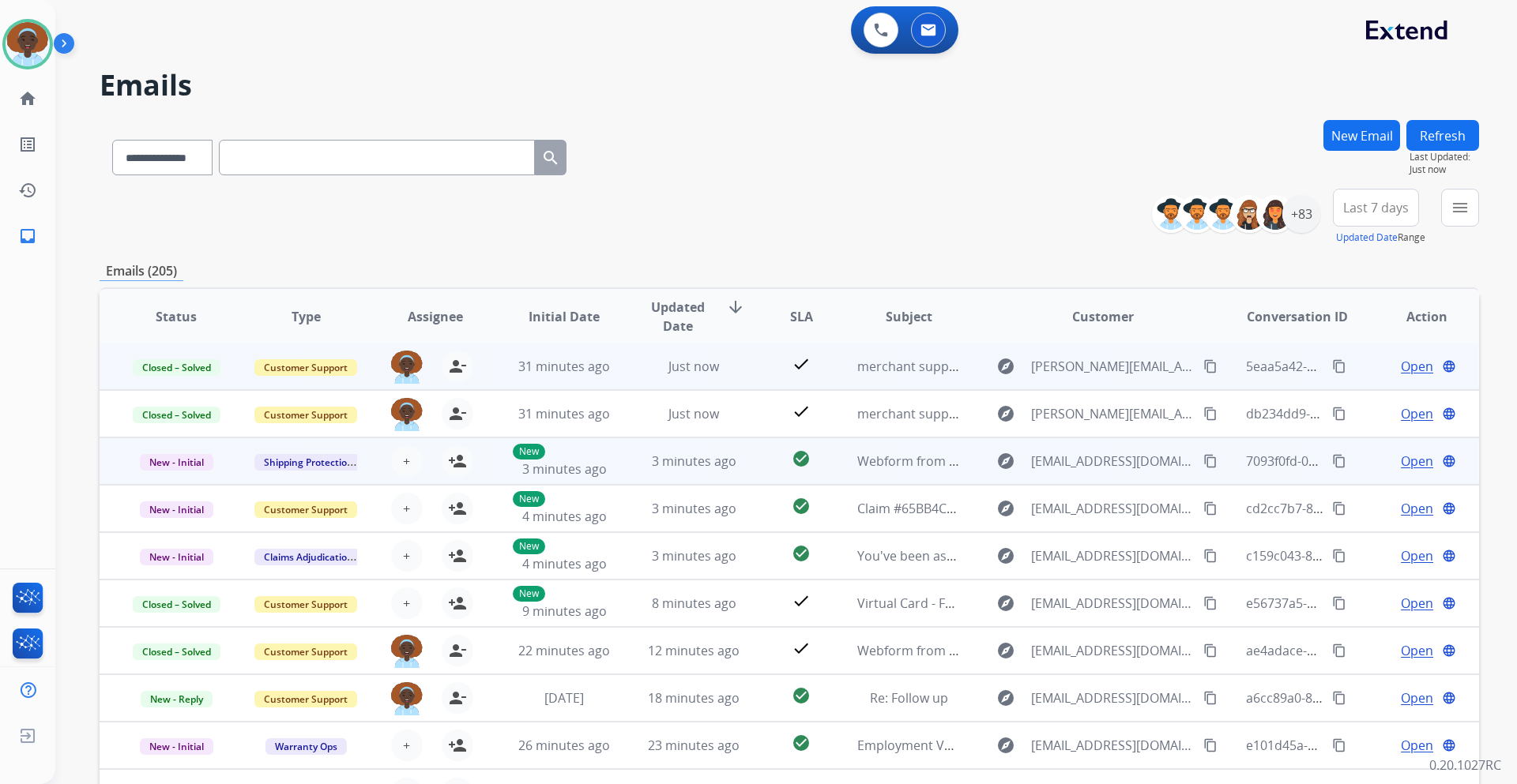
click at [1401, 463] on span "Open" at bounding box center [1417, 461] width 33 height 19
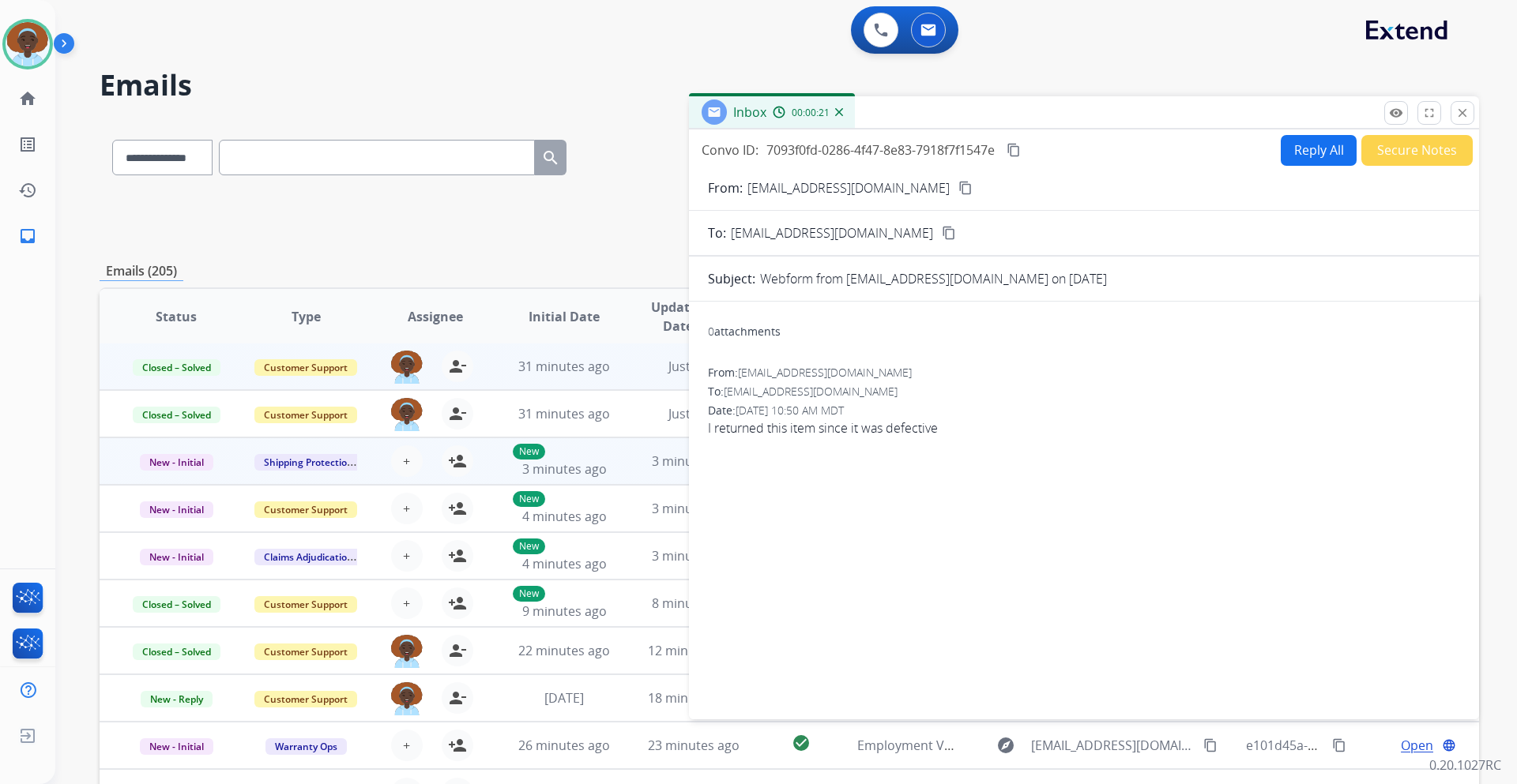
click at [1466, 111] on mat-icon "close" at bounding box center [1463, 112] width 14 height 14
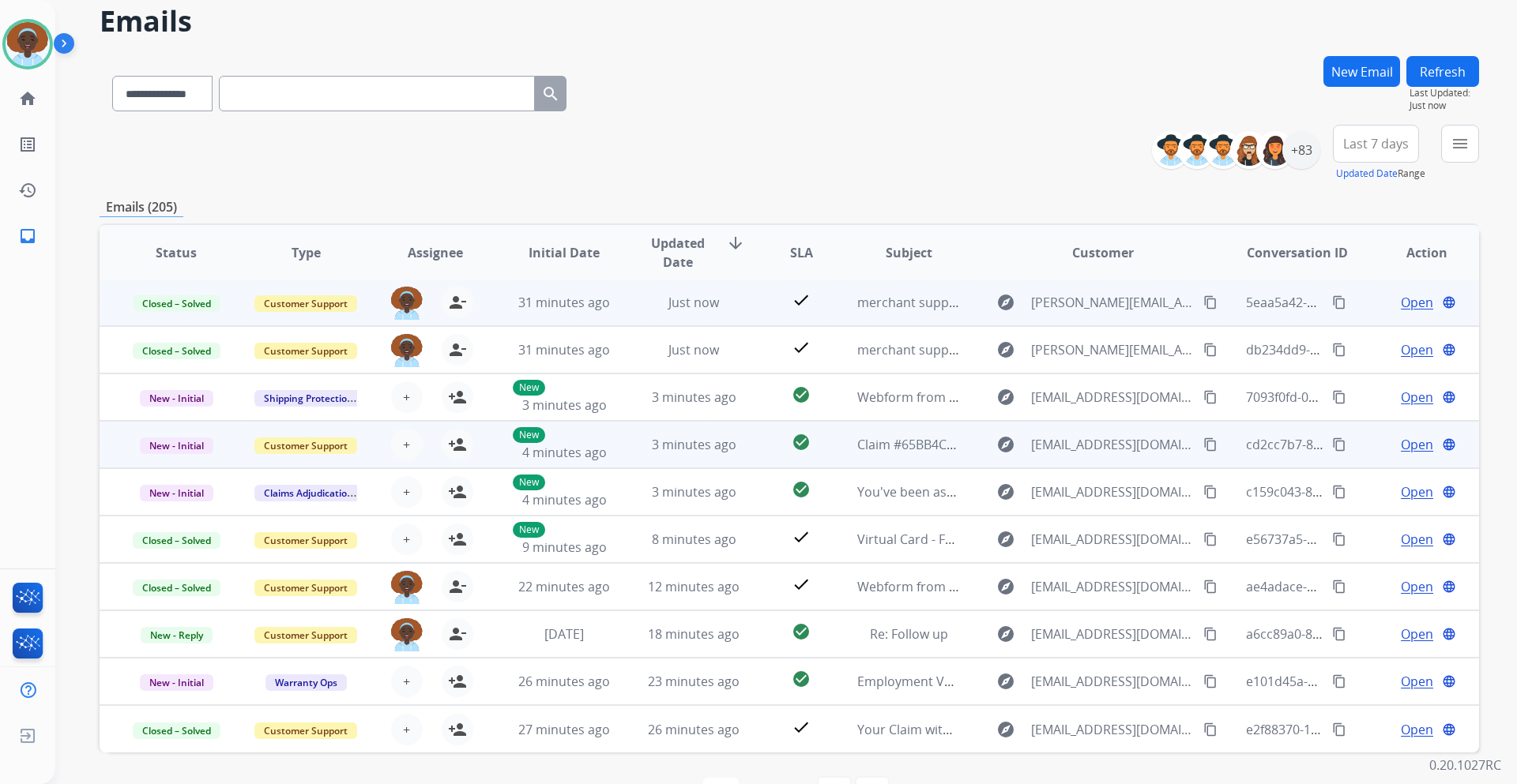
scroll to position [79, 0]
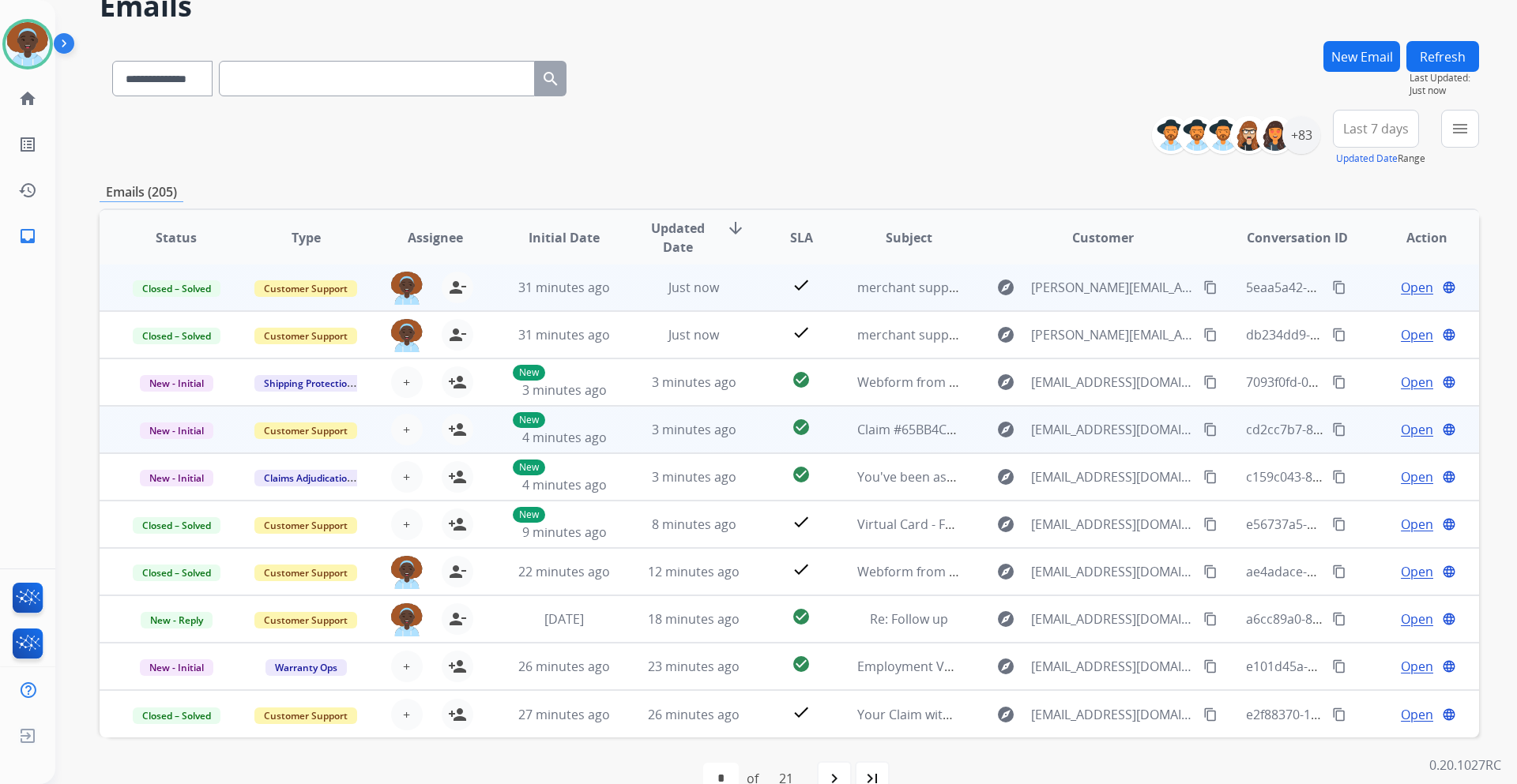
click at [1412, 428] on span "Open" at bounding box center [1417, 429] width 33 height 19
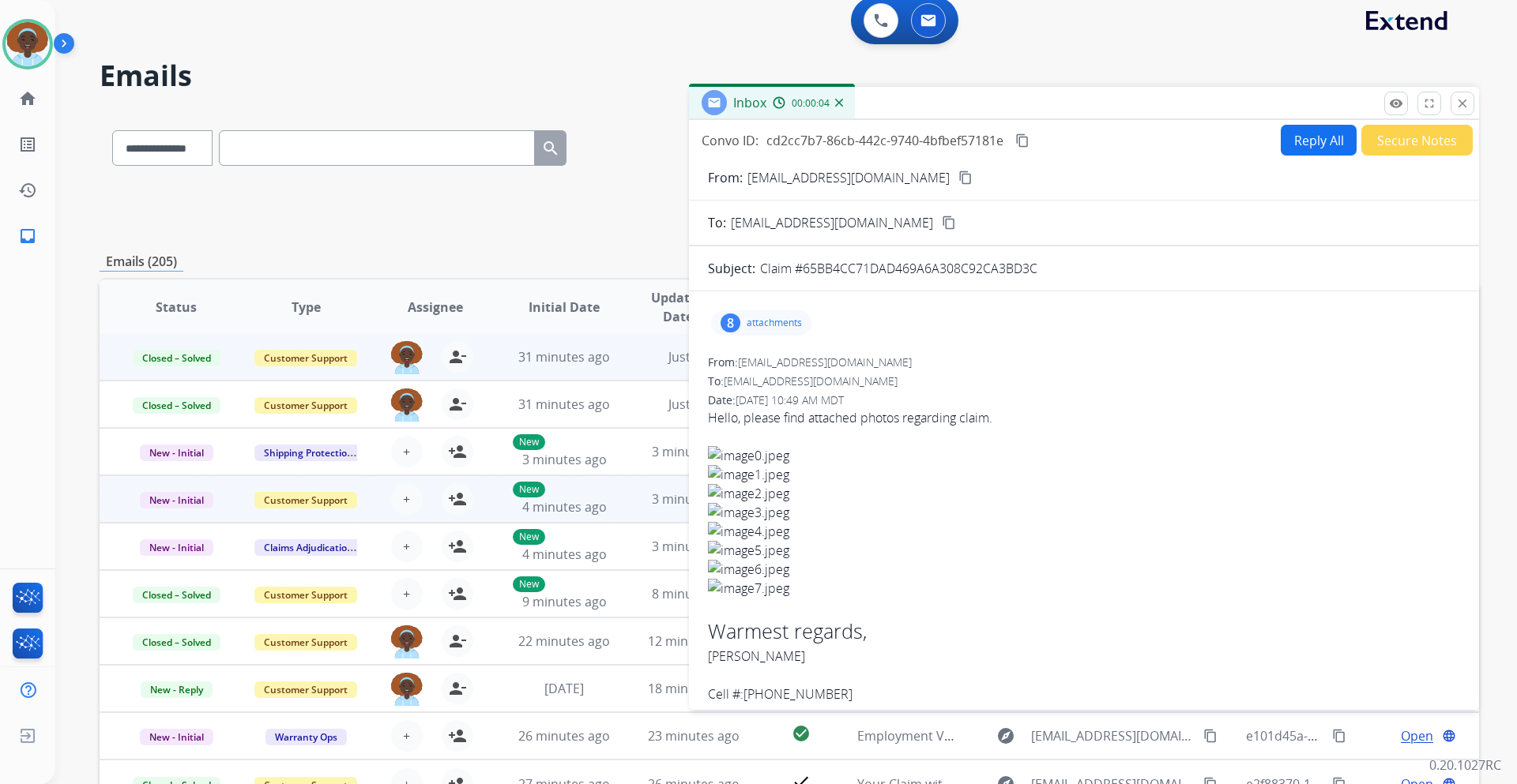
scroll to position [0, 0]
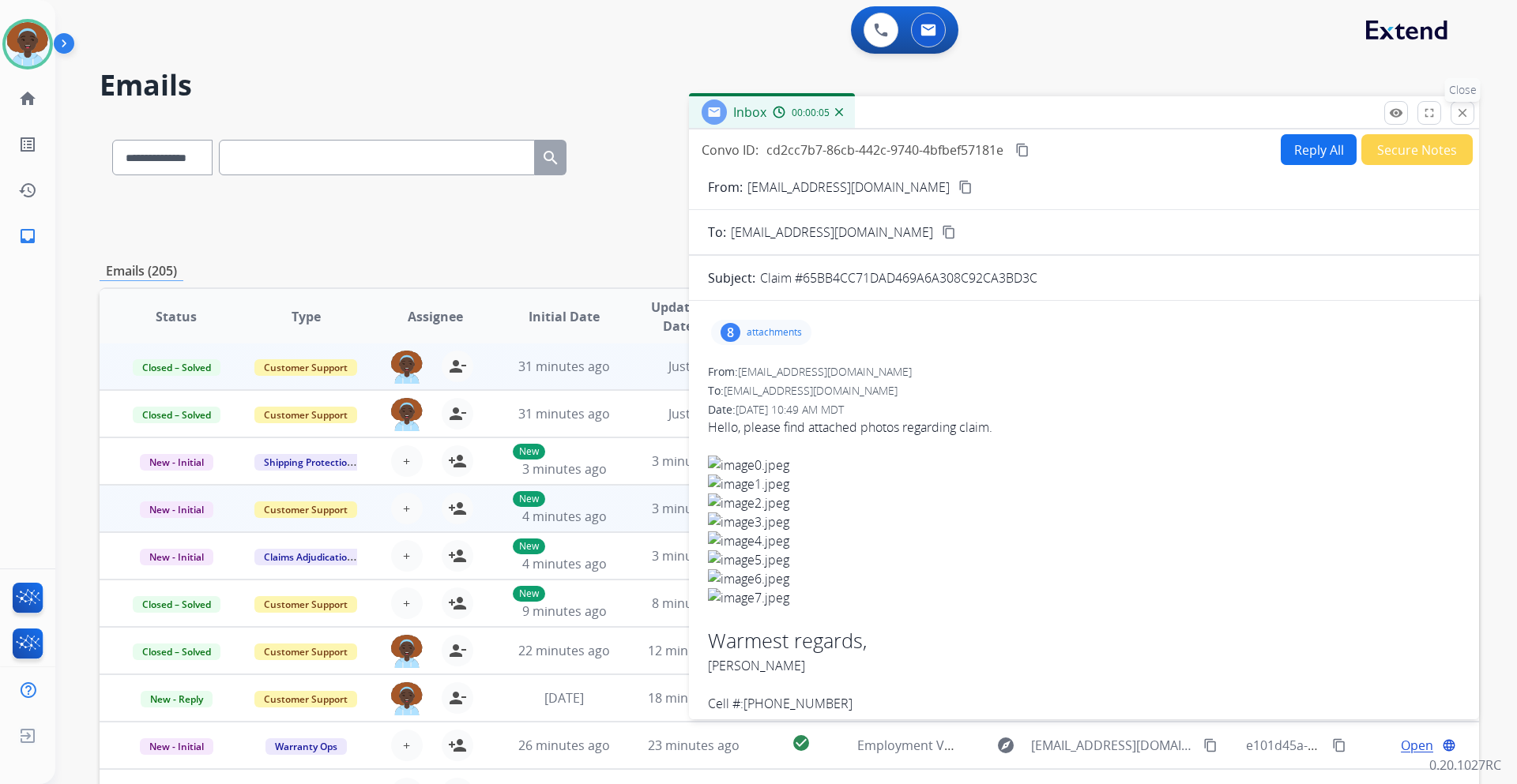
click at [1465, 111] on mat-icon "close" at bounding box center [1463, 112] width 14 height 14
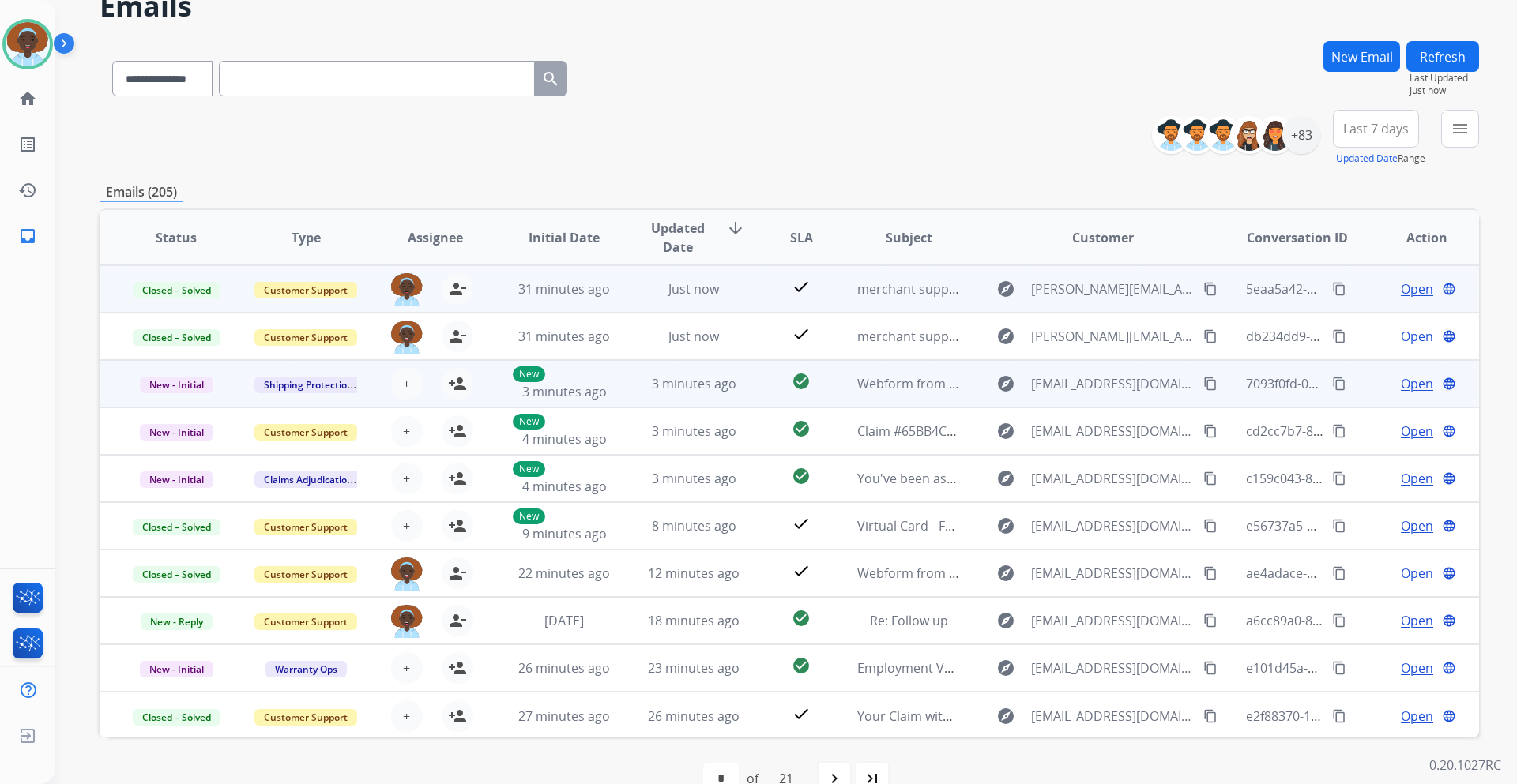
click at [1412, 381] on span "Open" at bounding box center [1417, 383] width 33 height 19
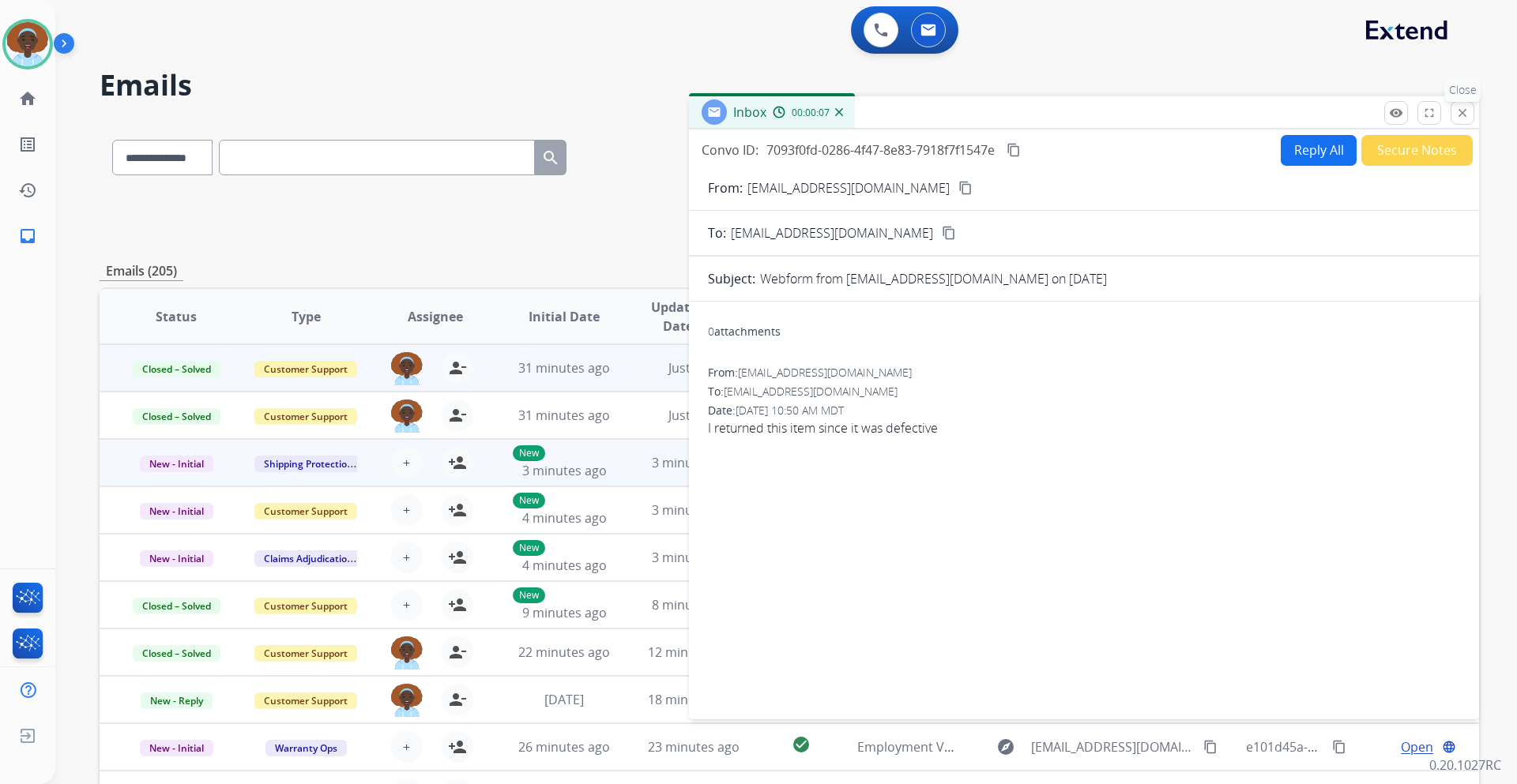
click at [1466, 112] on mat-icon "close" at bounding box center [1463, 112] width 14 height 14
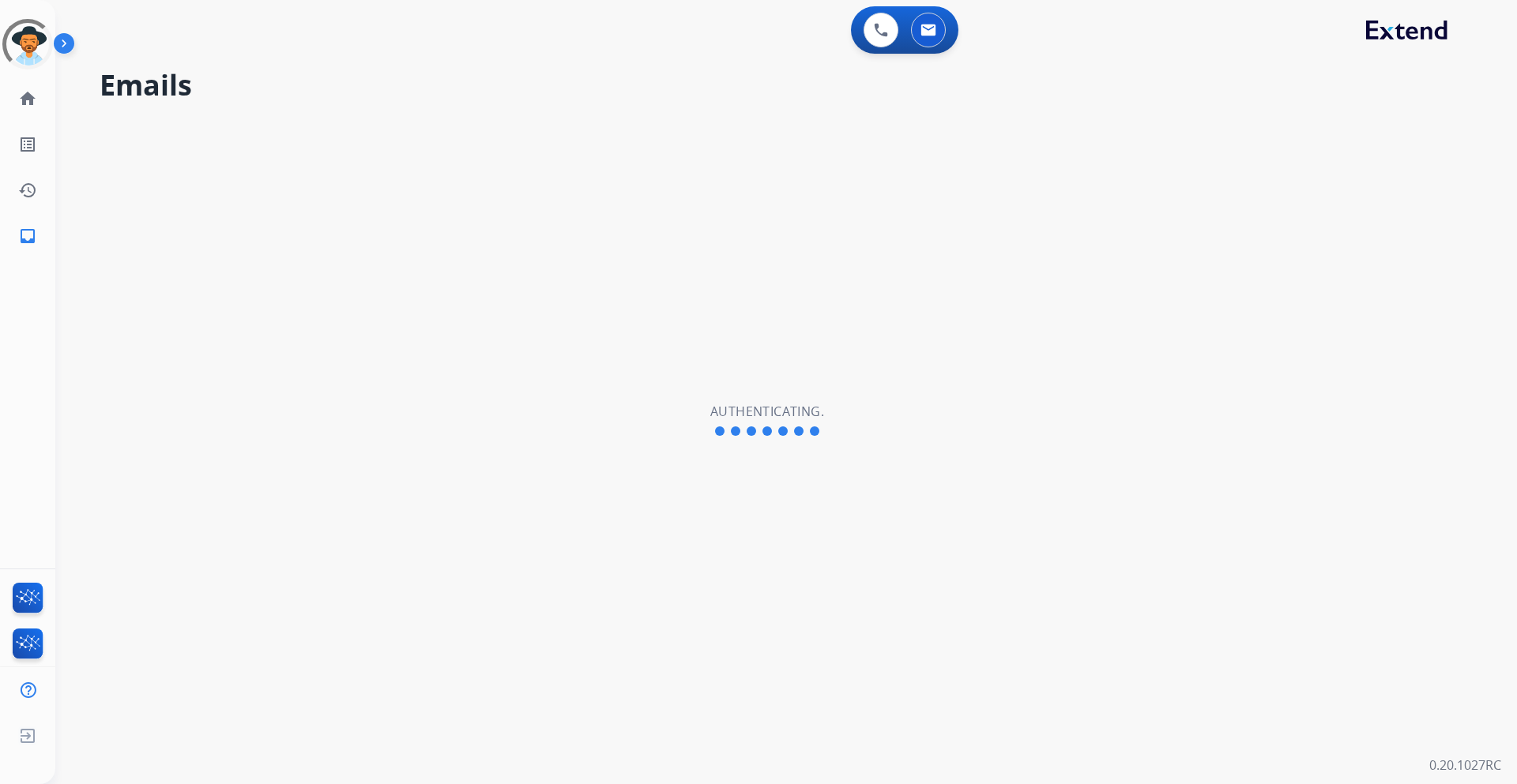
select select "**********"
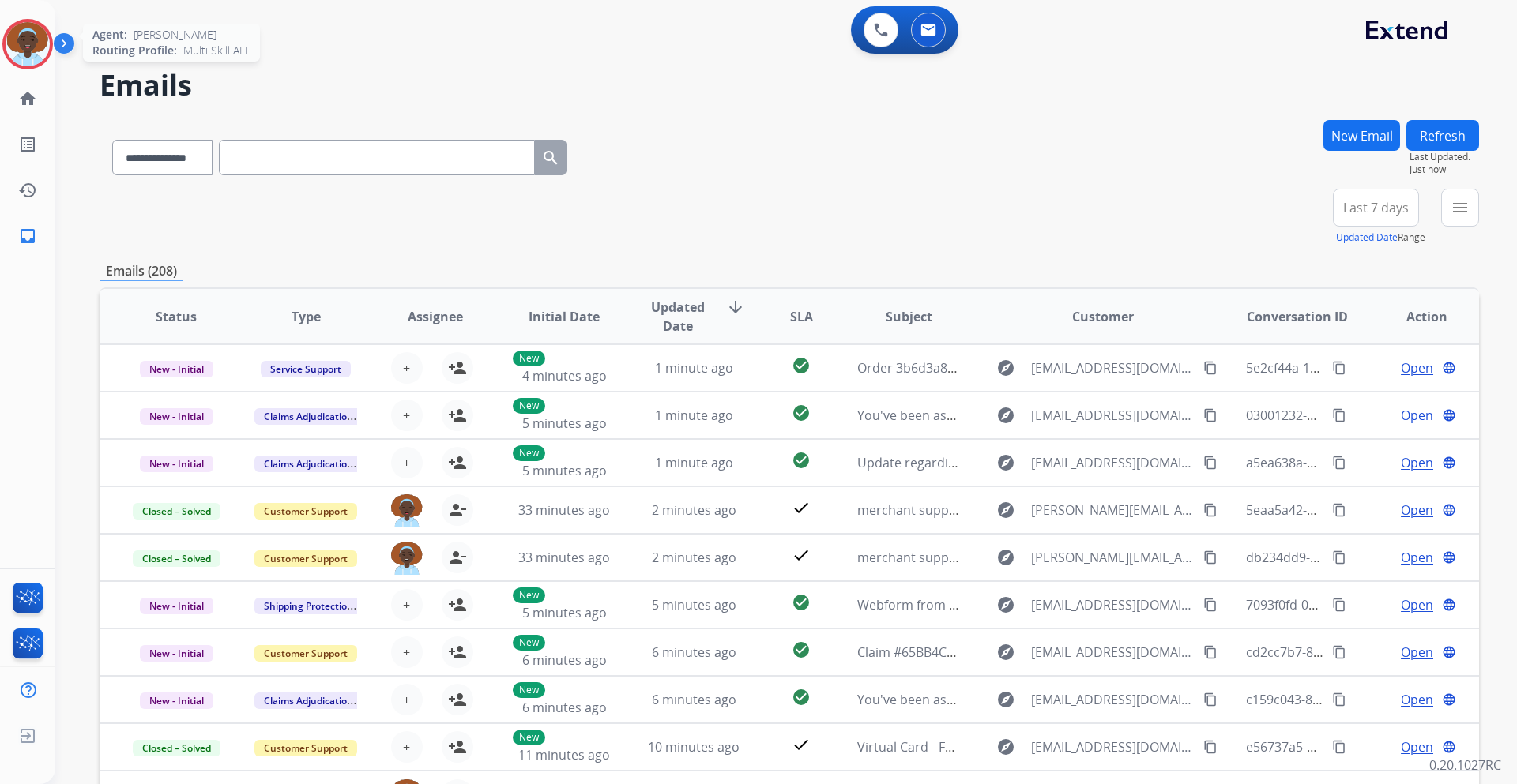
click at [21, 44] on img at bounding box center [28, 44] width 44 height 44
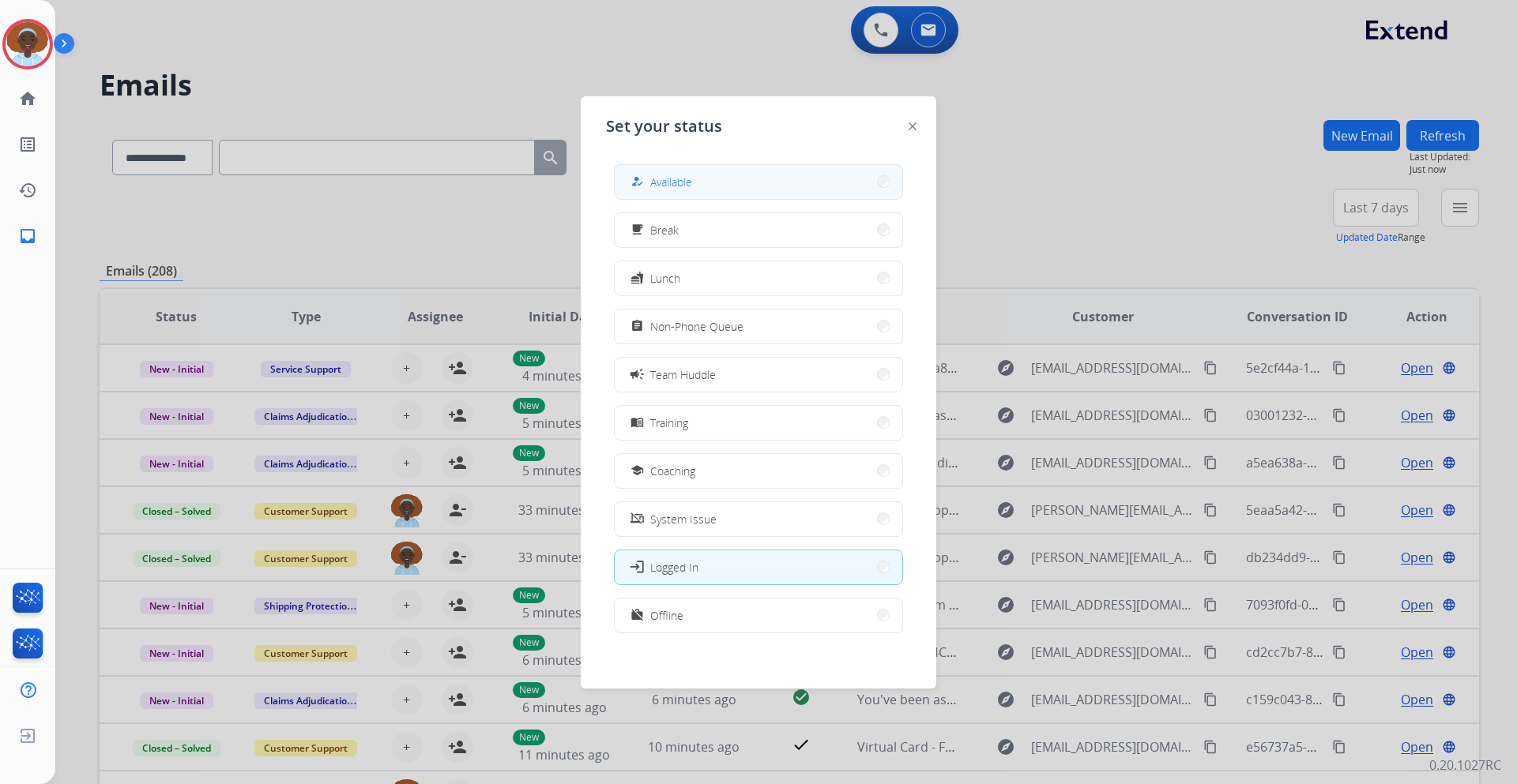
click at [717, 181] on button "how_to_reg Available" at bounding box center [758, 182] width 288 height 34
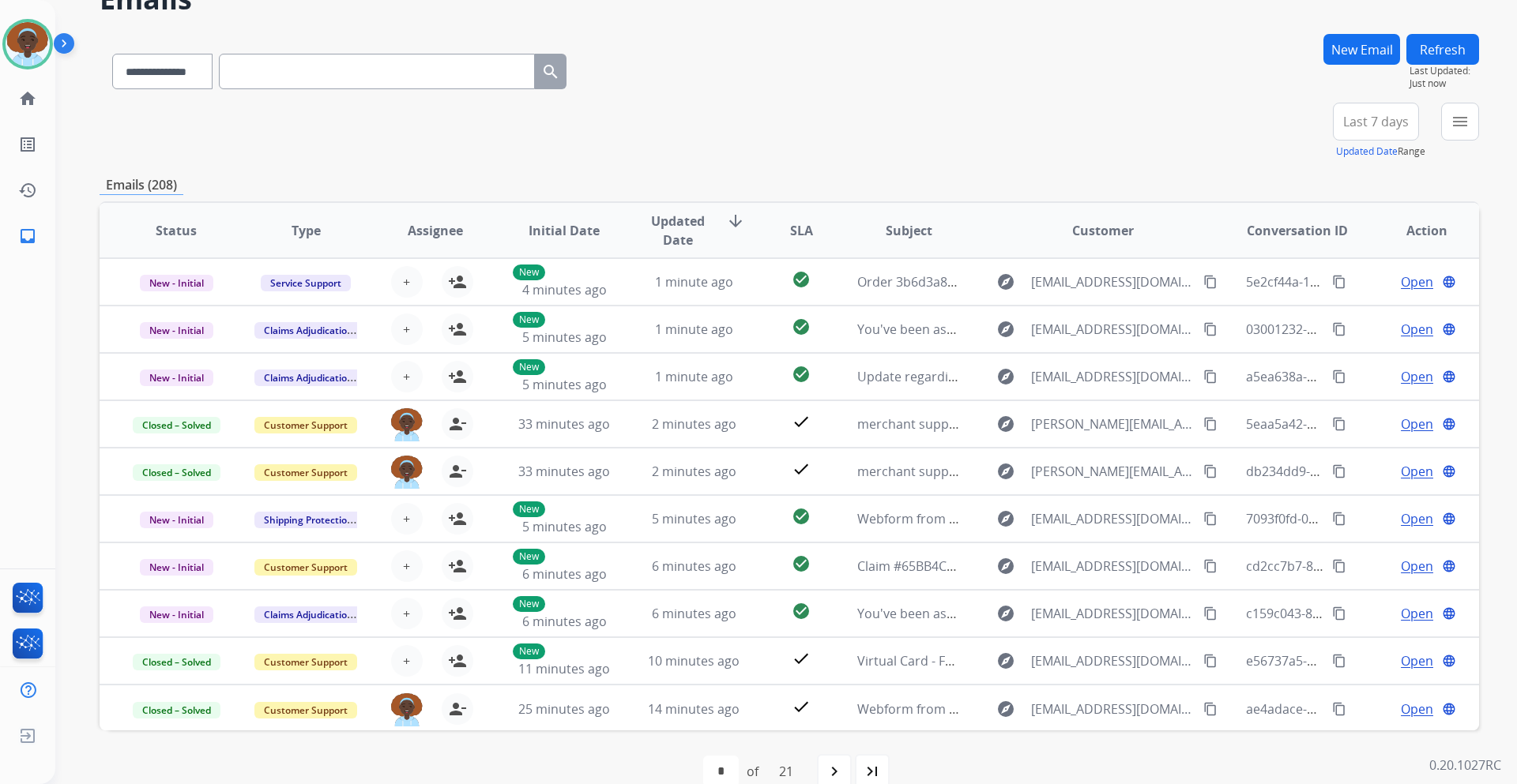
scroll to position [115, 0]
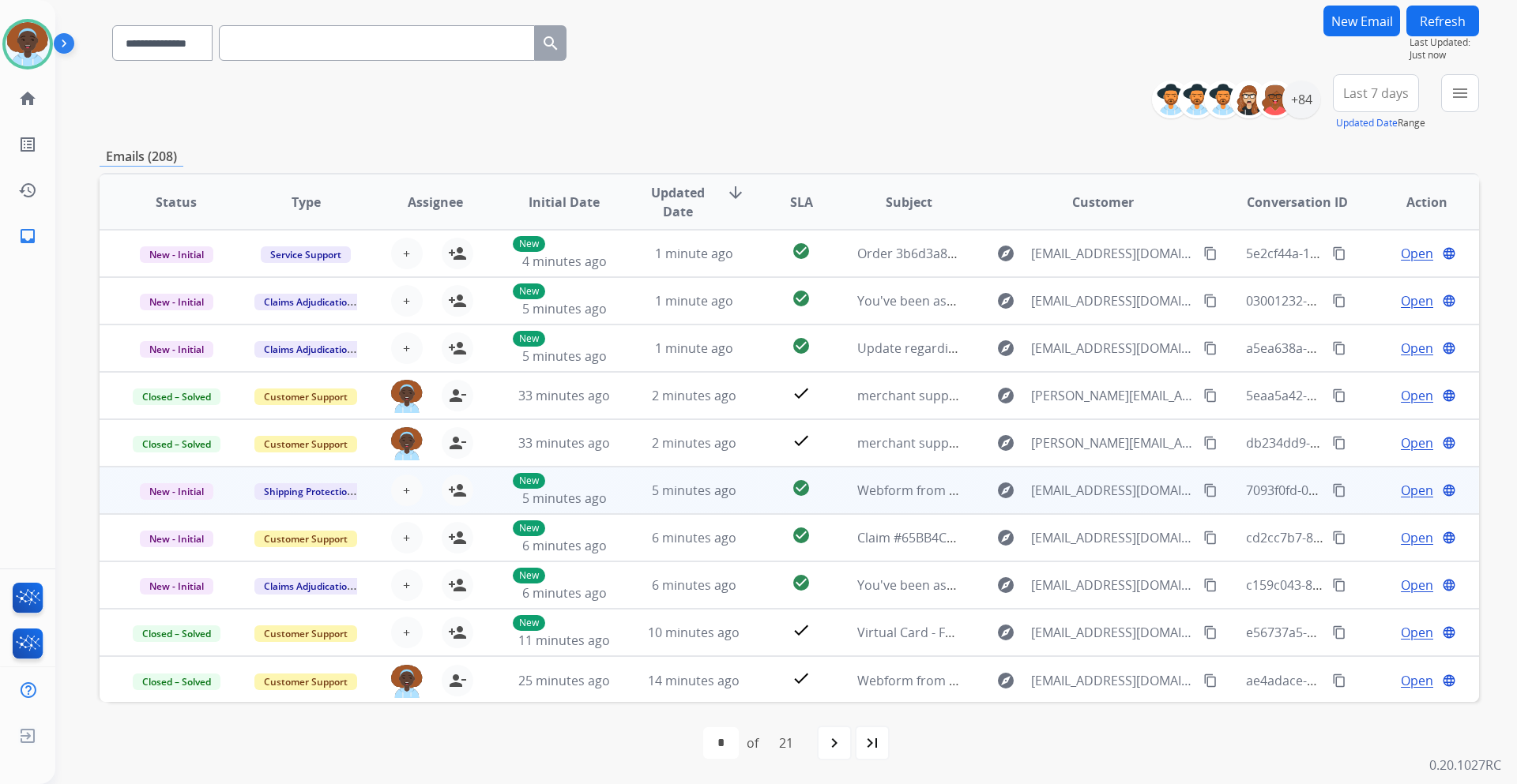
click at [1401, 492] on span "Open" at bounding box center [1417, 490] width 33 height 19
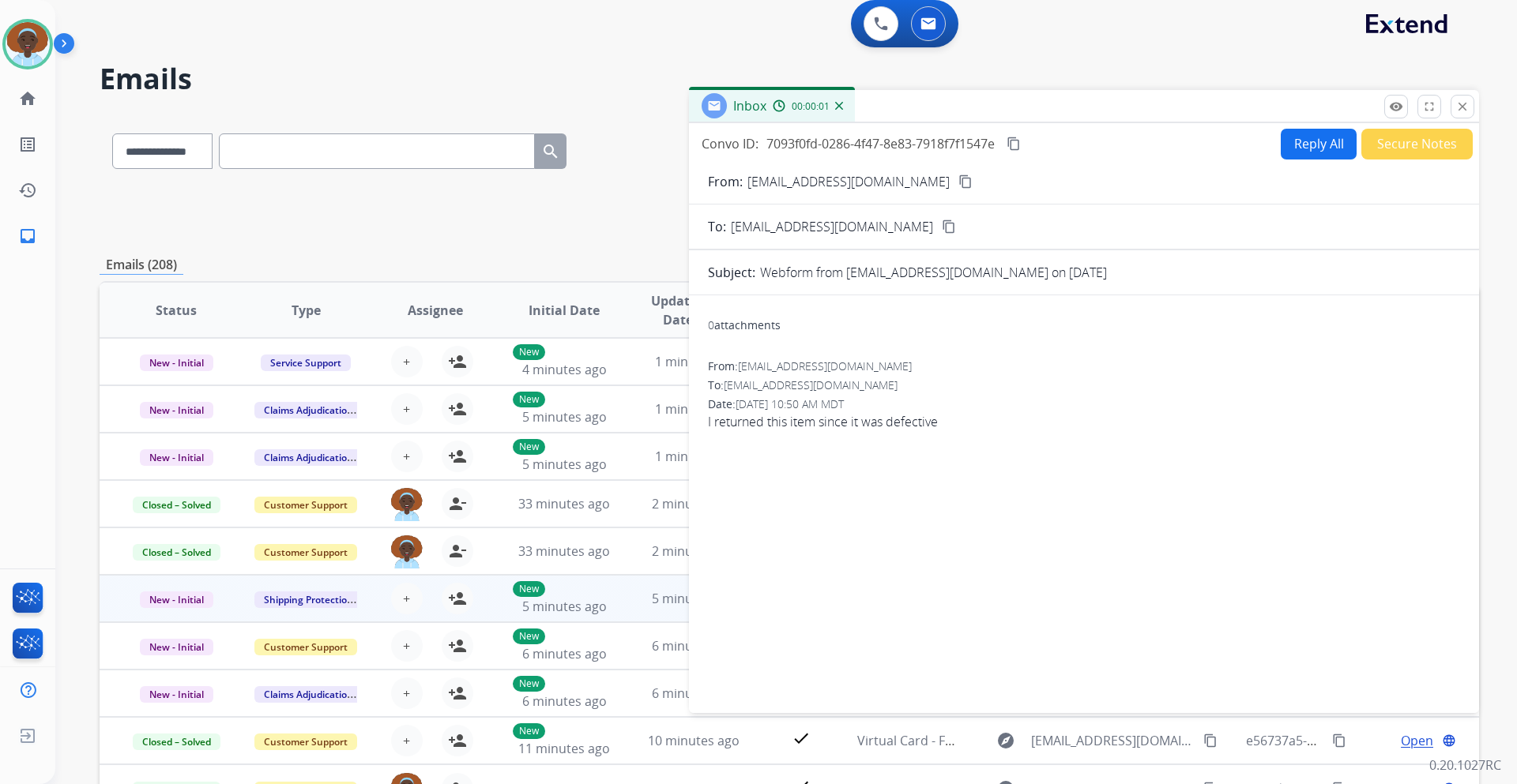
scroll to position [0, 0]
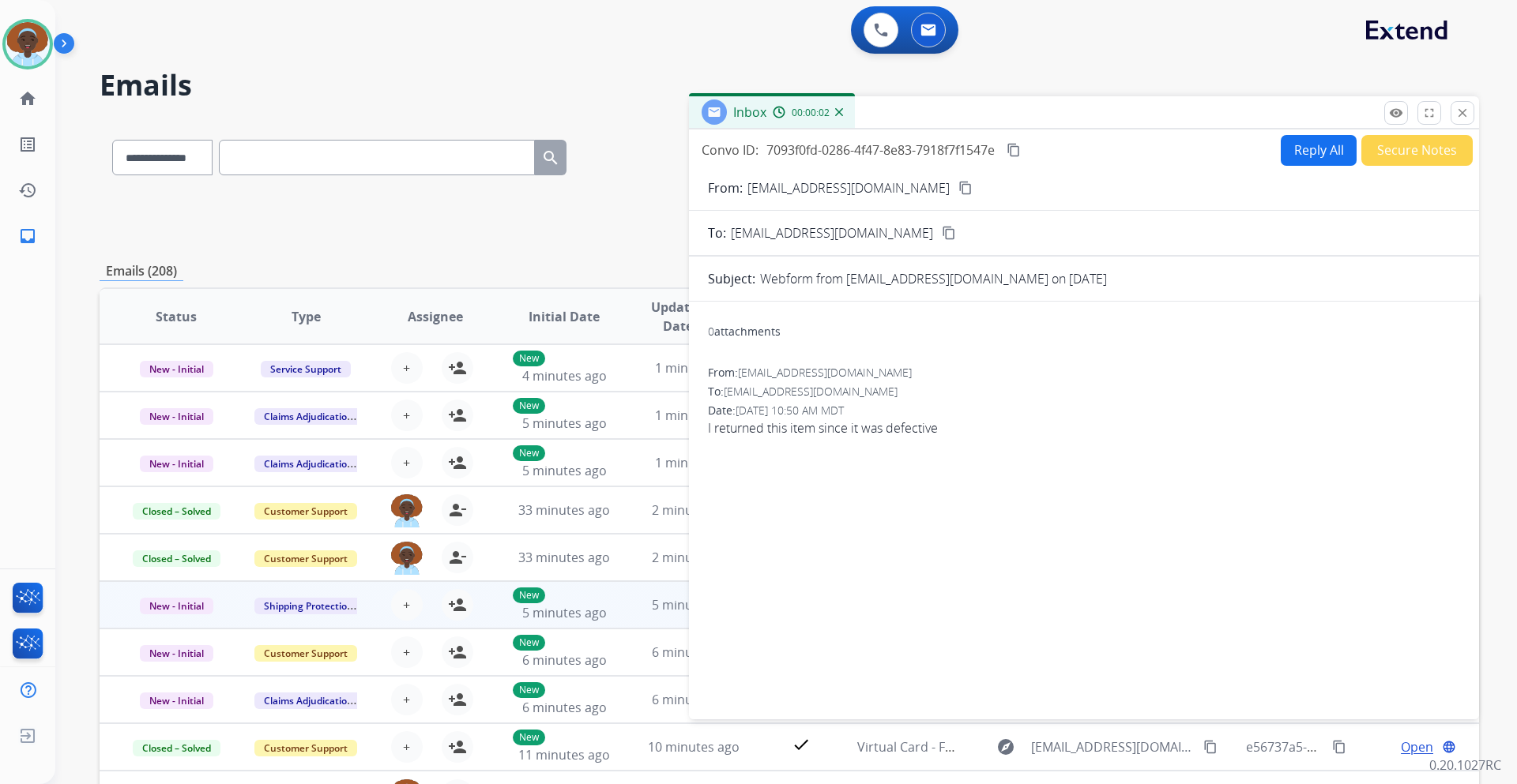
click at [959, 187] on mat-icon "content_copy" at bounding box center [965, 187] width 14 height 14
click at [1401, 151] on button "Secure Notes" at bounding box center [1417, 150] width 111 height 31
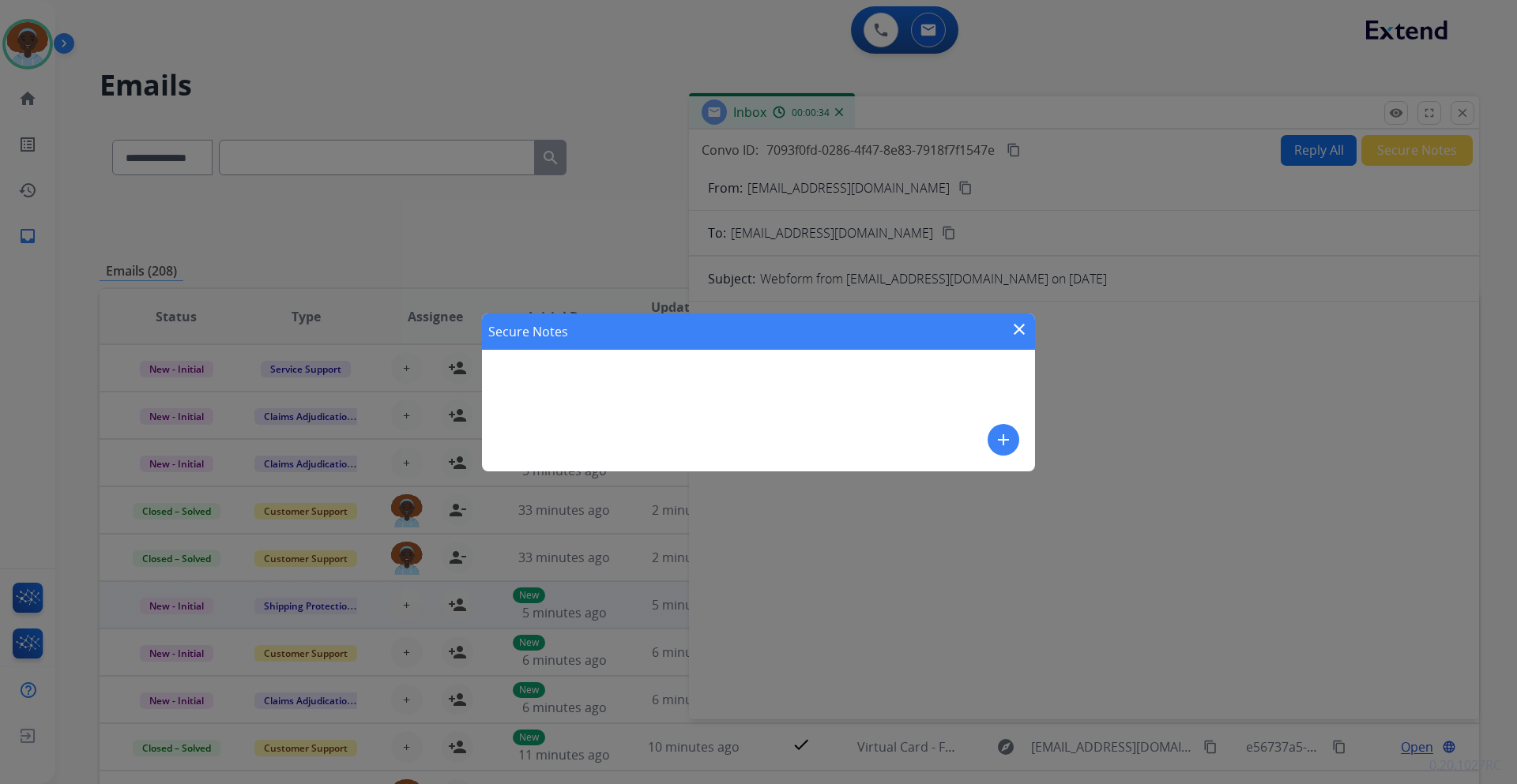
click at [999, 438] on mat-icon "add" at bounding box center [1003, 439] width 19 height 19
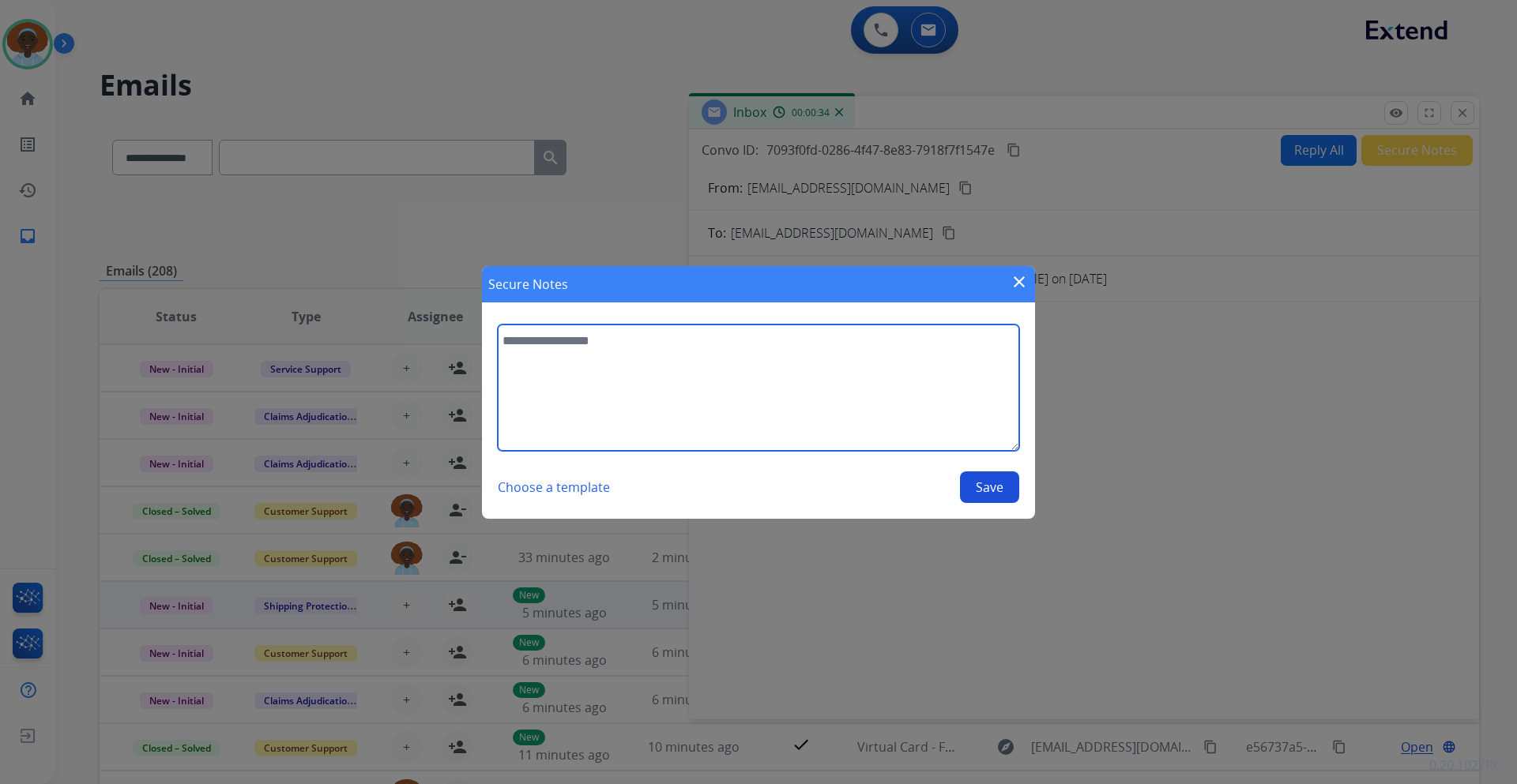
click at [555, 341] on textarea at bounding box center [758, 387] width 522 height 126
type textarea "**********"
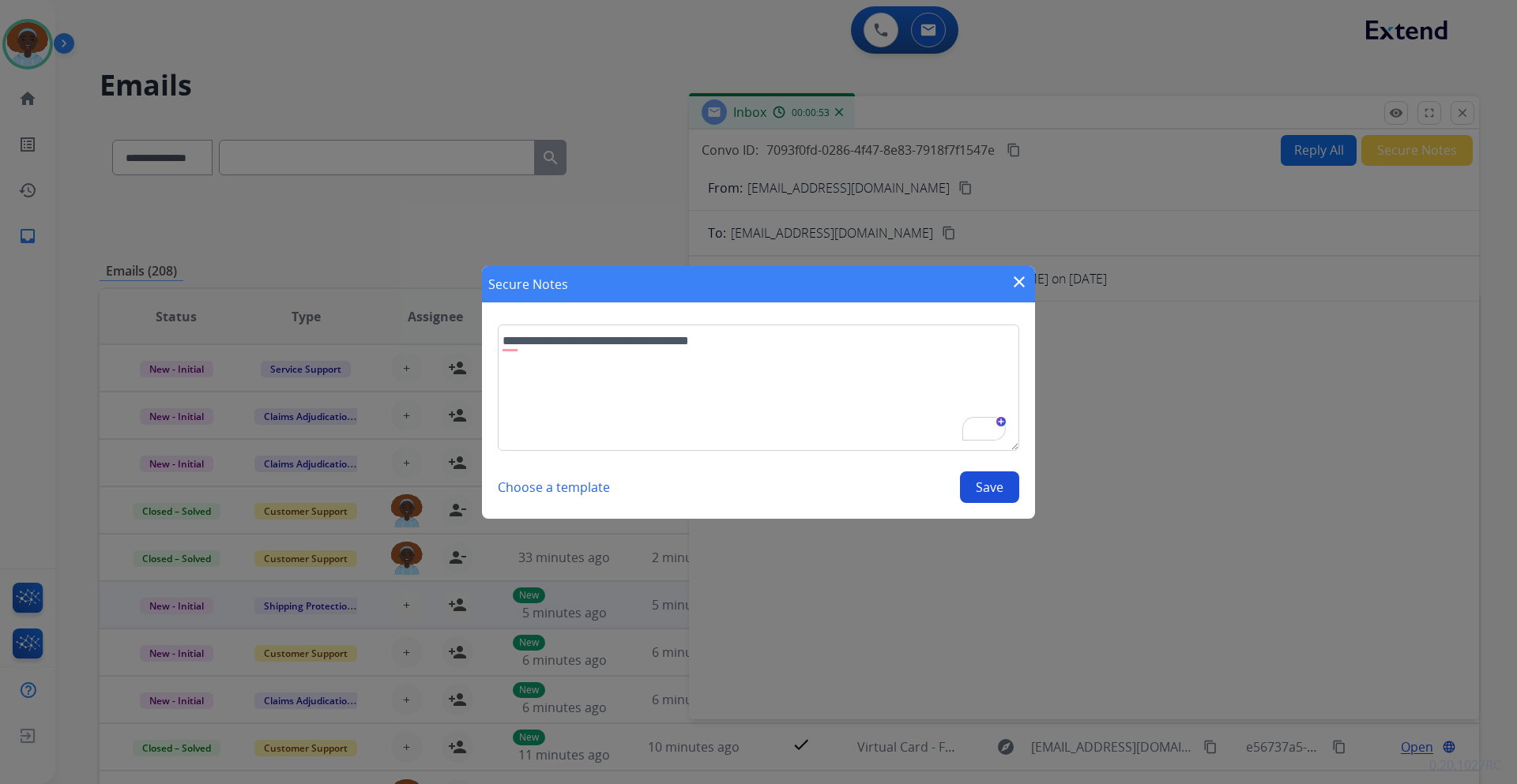
click at [982, 484] on button "Save" at bounding box center [990, 488] width 59 height 32
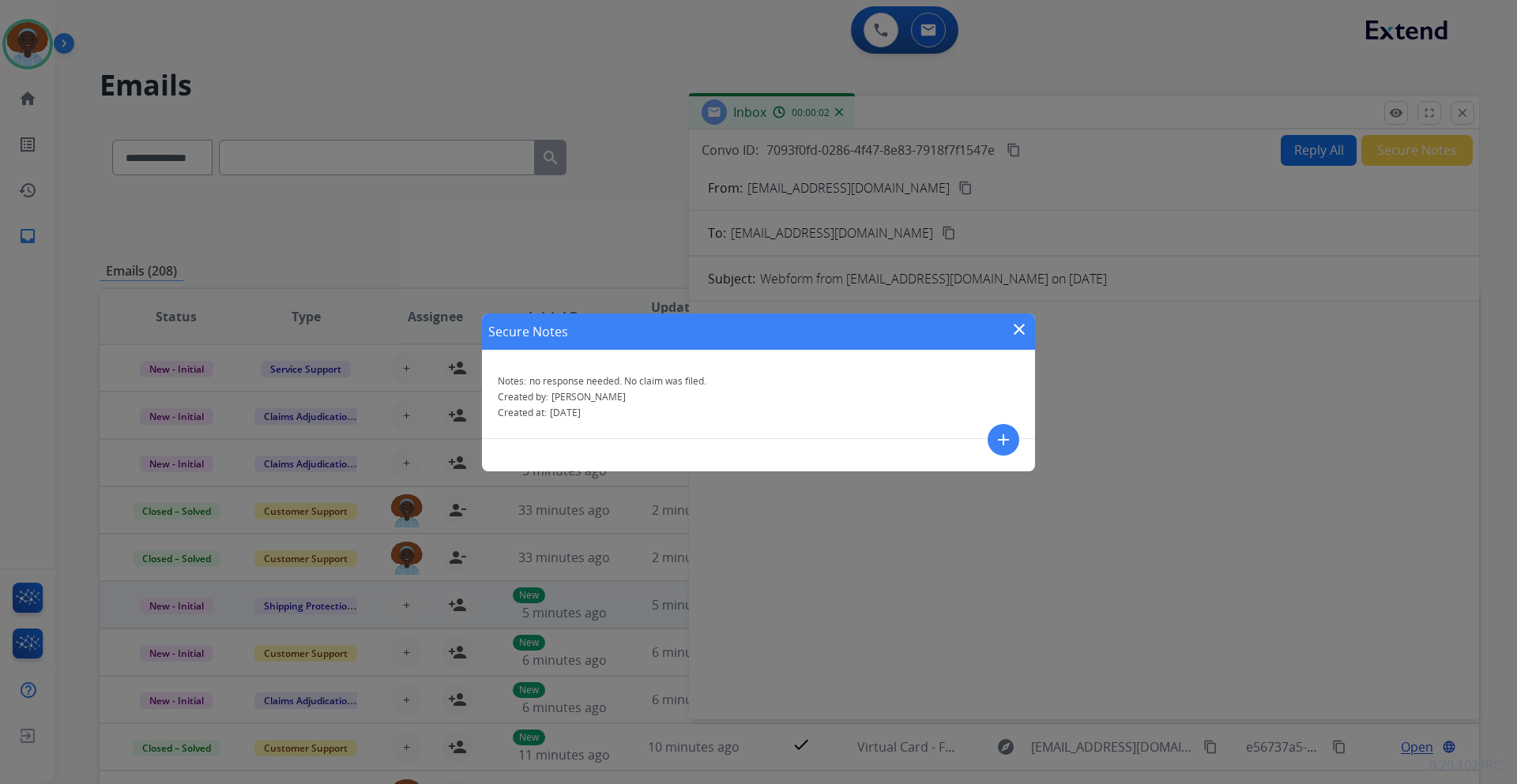
click at [1024, 327] on mat-icon "close" at bounding box center [1019, 329] width 19 height 19
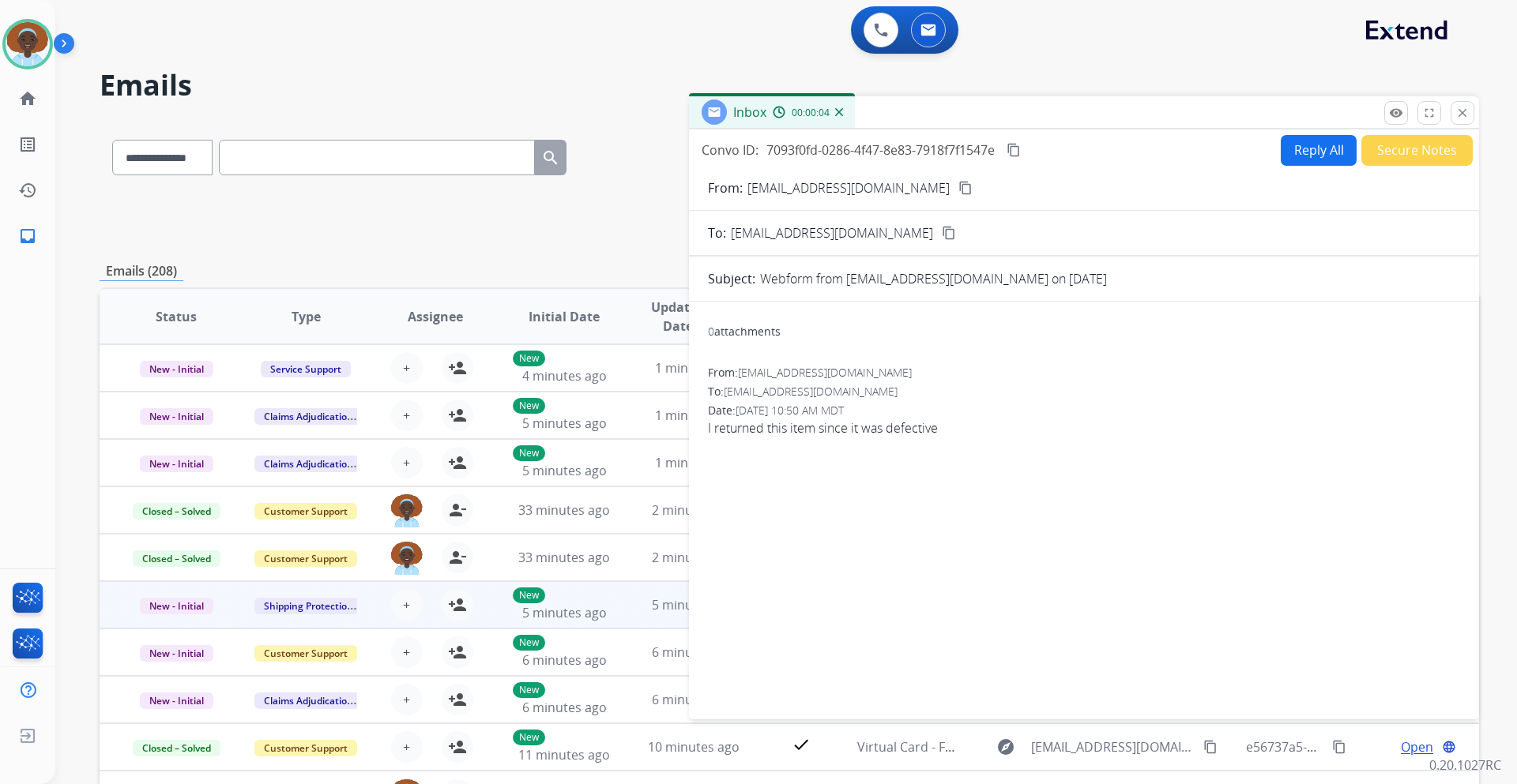
click at [959, 188] on mat-icon "content_copy" at bounding box center [965, 187] width 14 height 14
click at [1288, 156] on button "Reply All" at bounding box center [1319, 150] width 76 height 31
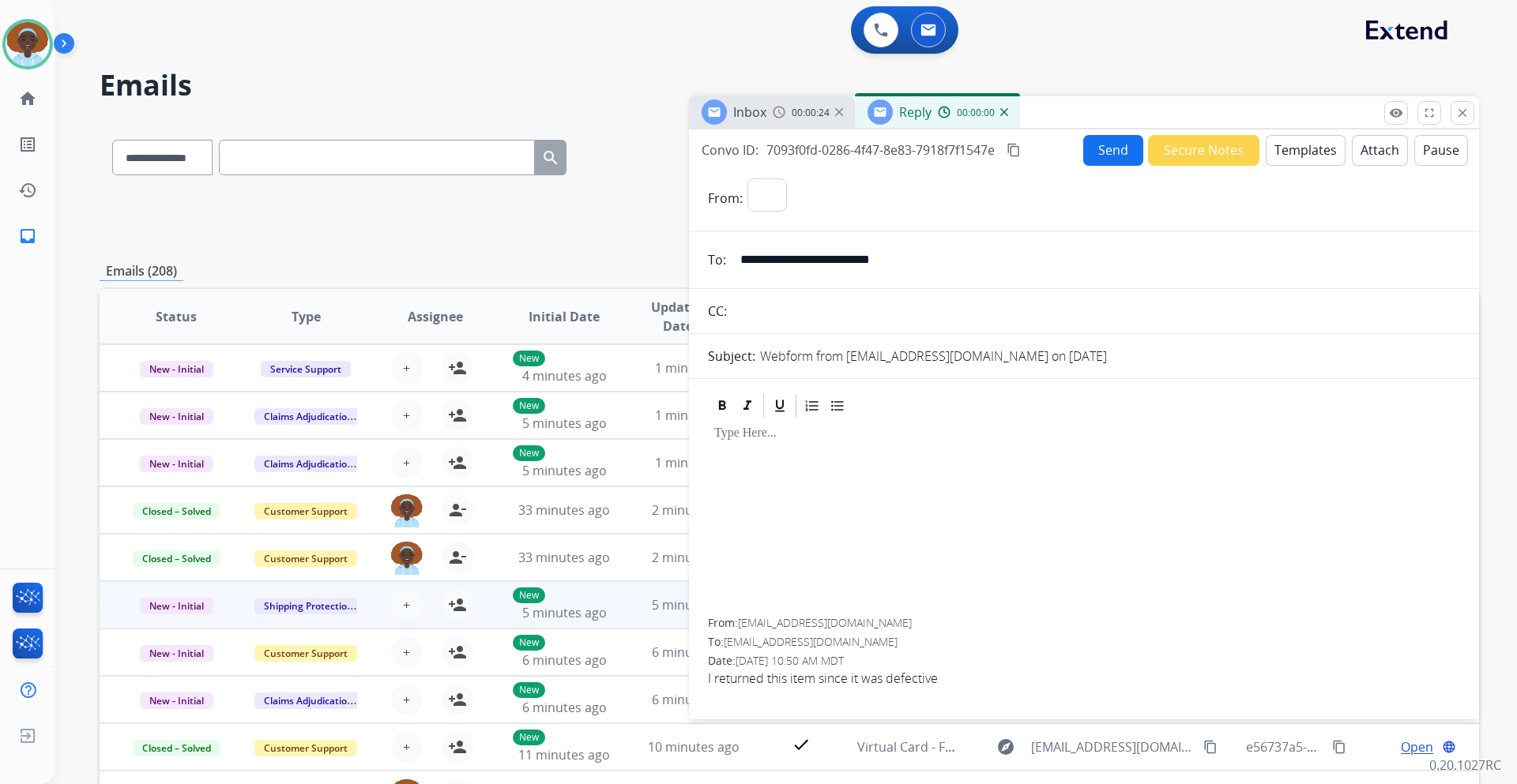
select select "**********"
click at [192, 602] on span "New - Initial" at bounding box center [177, 607] width 74 height 17
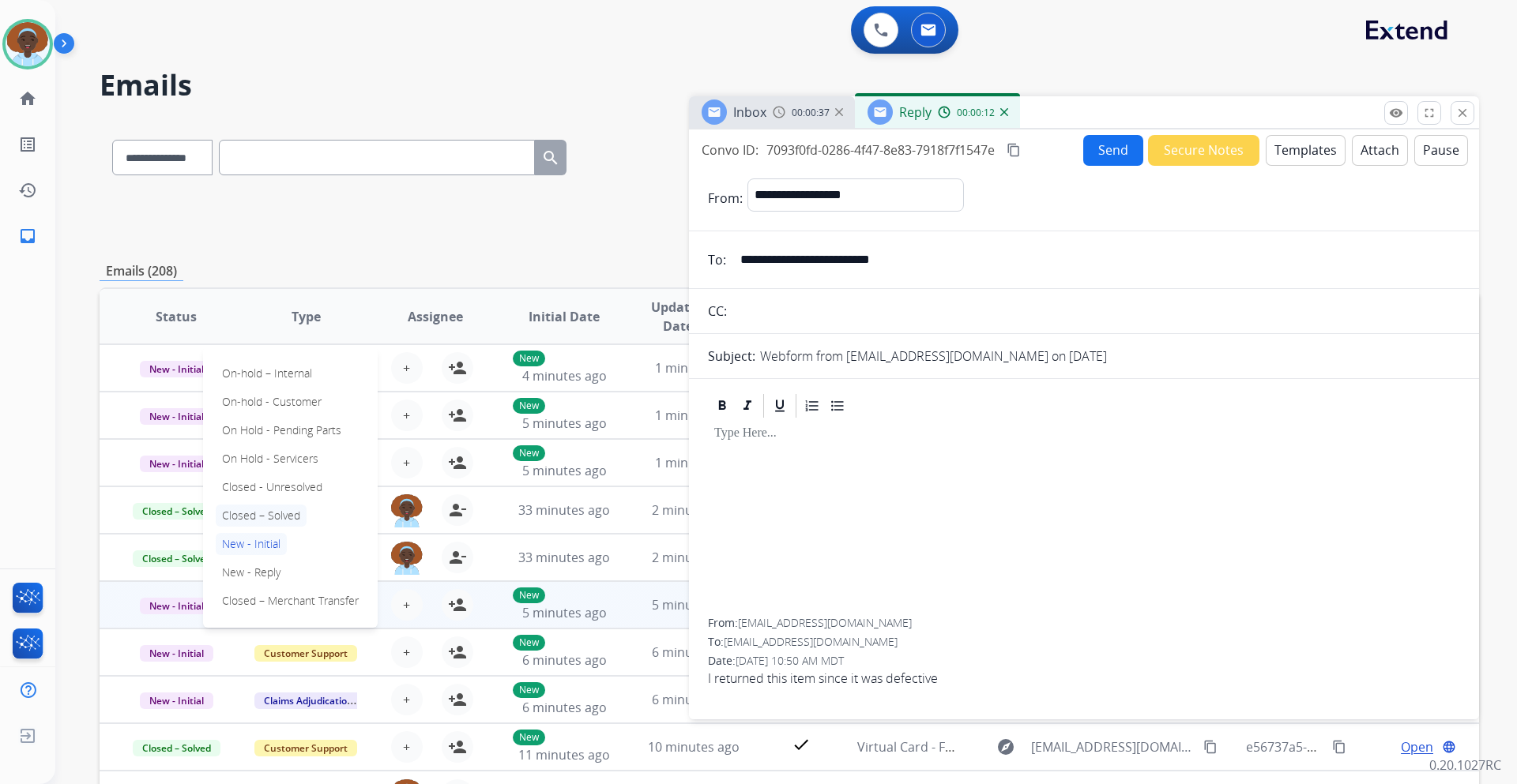
click at [268, 512] on p "Closed – Solved" at bounding box center [261, 515] width 91 height 22
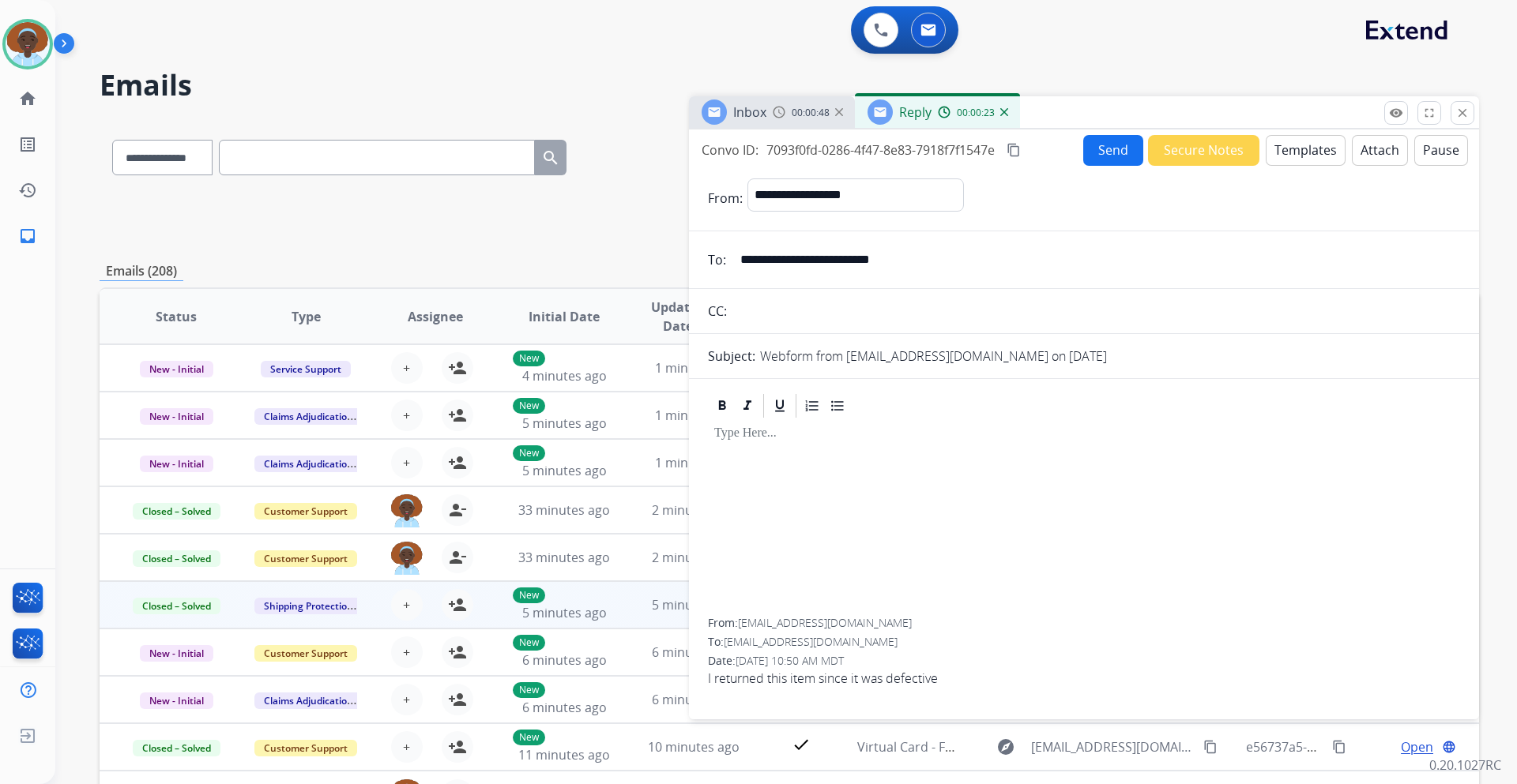
click at [1000, 111] on img at bounding box center [1004, 111] width 8 height 8
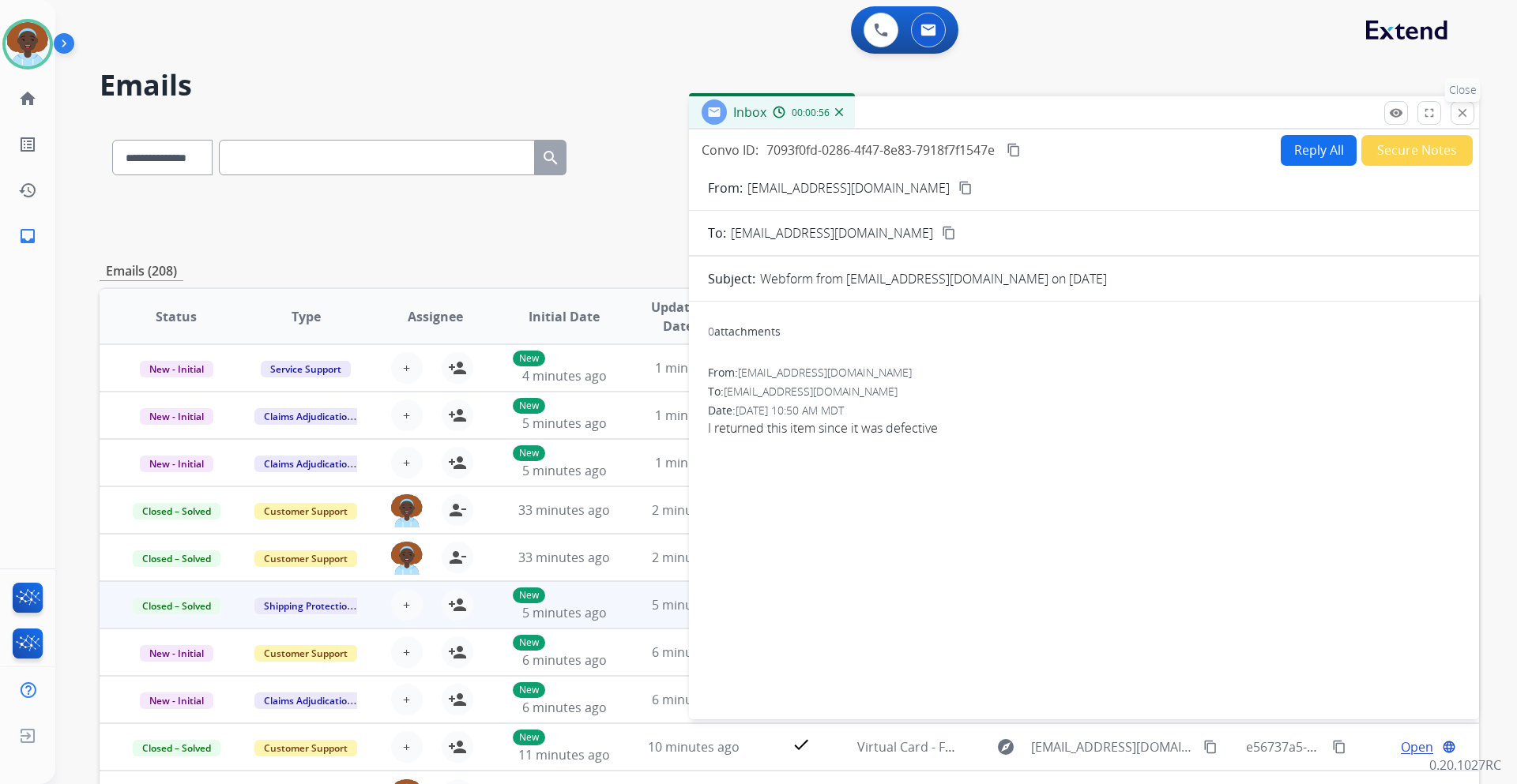
click at [1469, 110] on mat-icon "close" at bounding box center [1463, 112] width 14 height 14
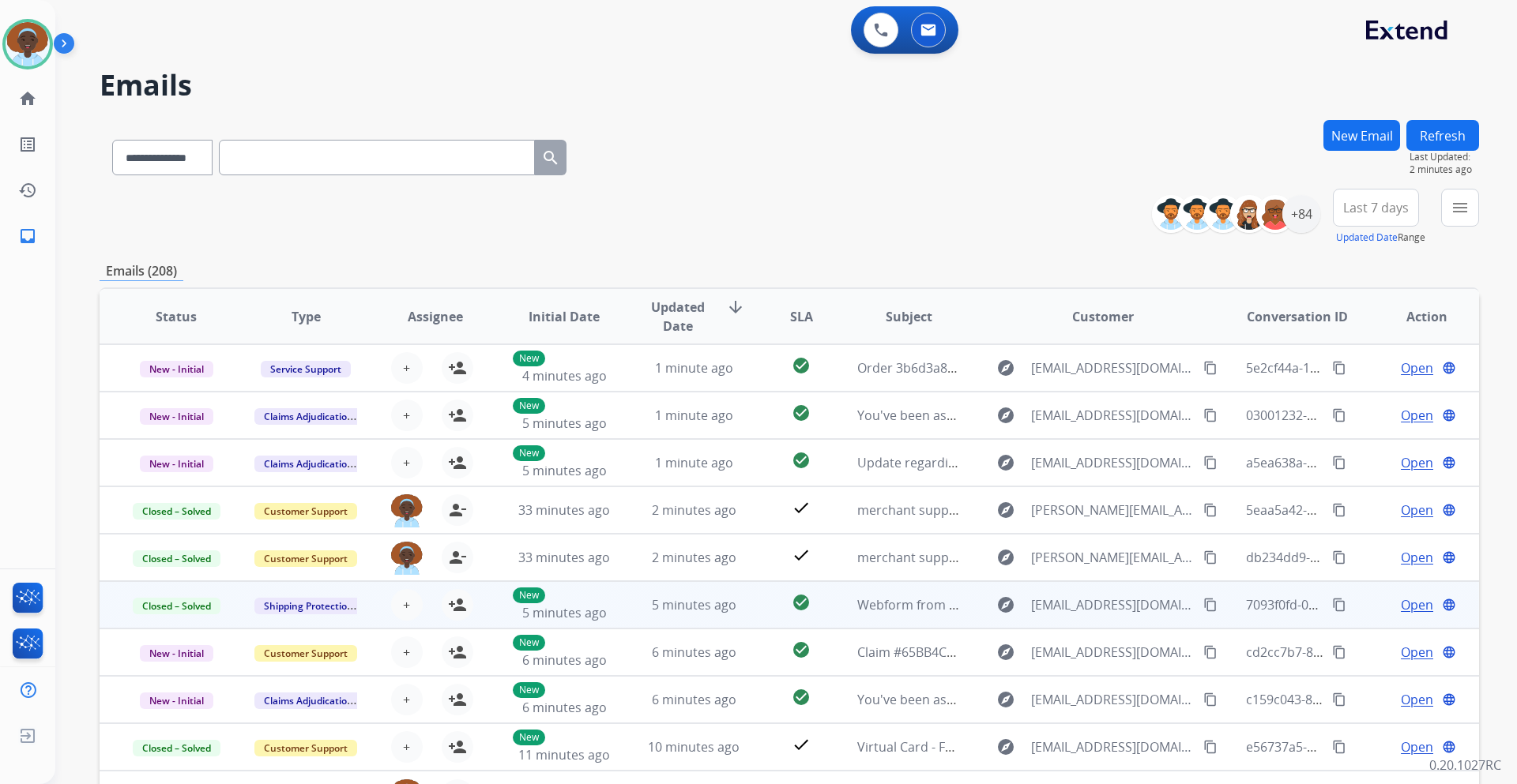
click at [1432, 136] on button "Refresh" at bounding box center [1442, 135] width 73 height 31
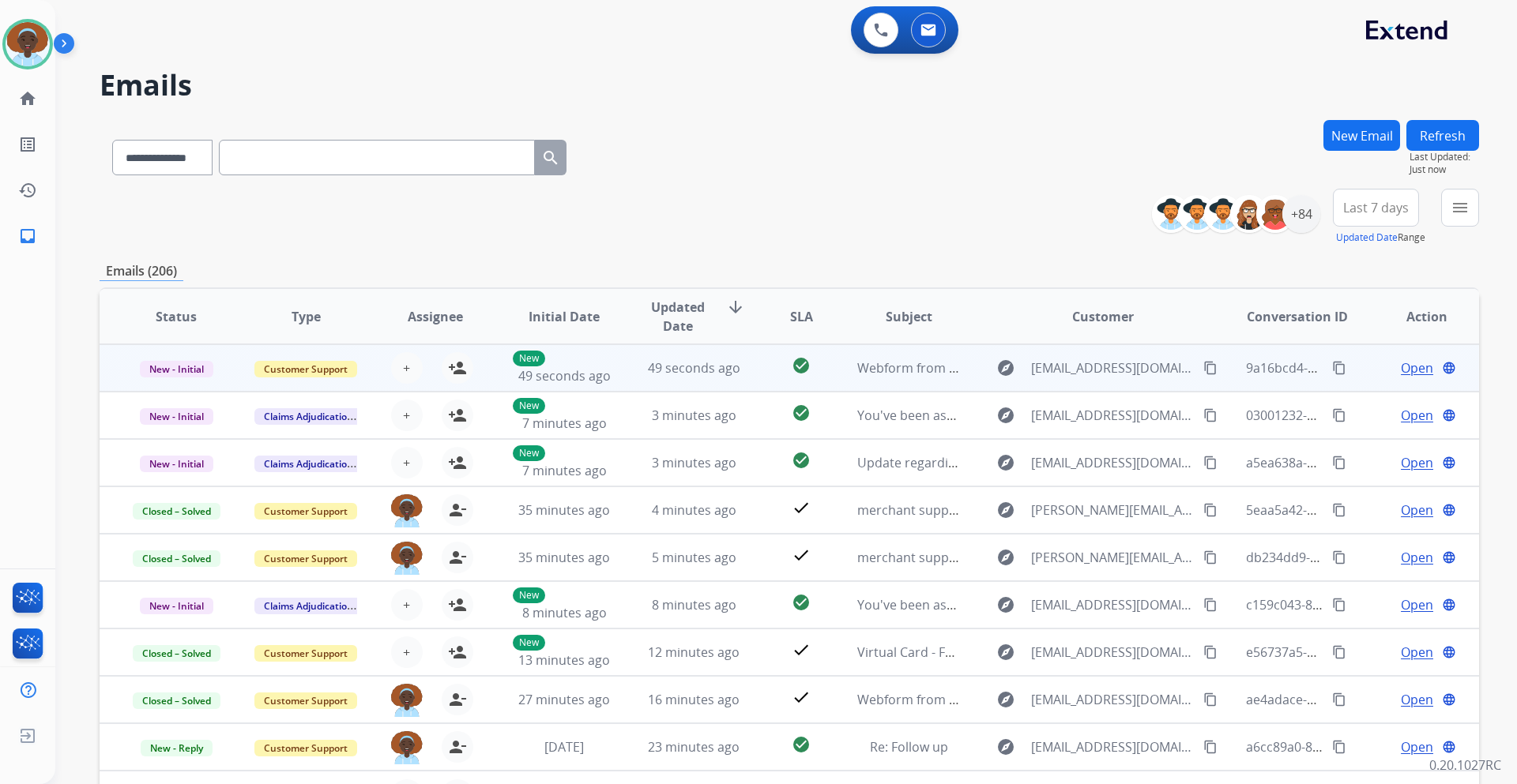
click at [1412, 370] on span "Open" at bounding box center [1417, 368] width 33 height 19
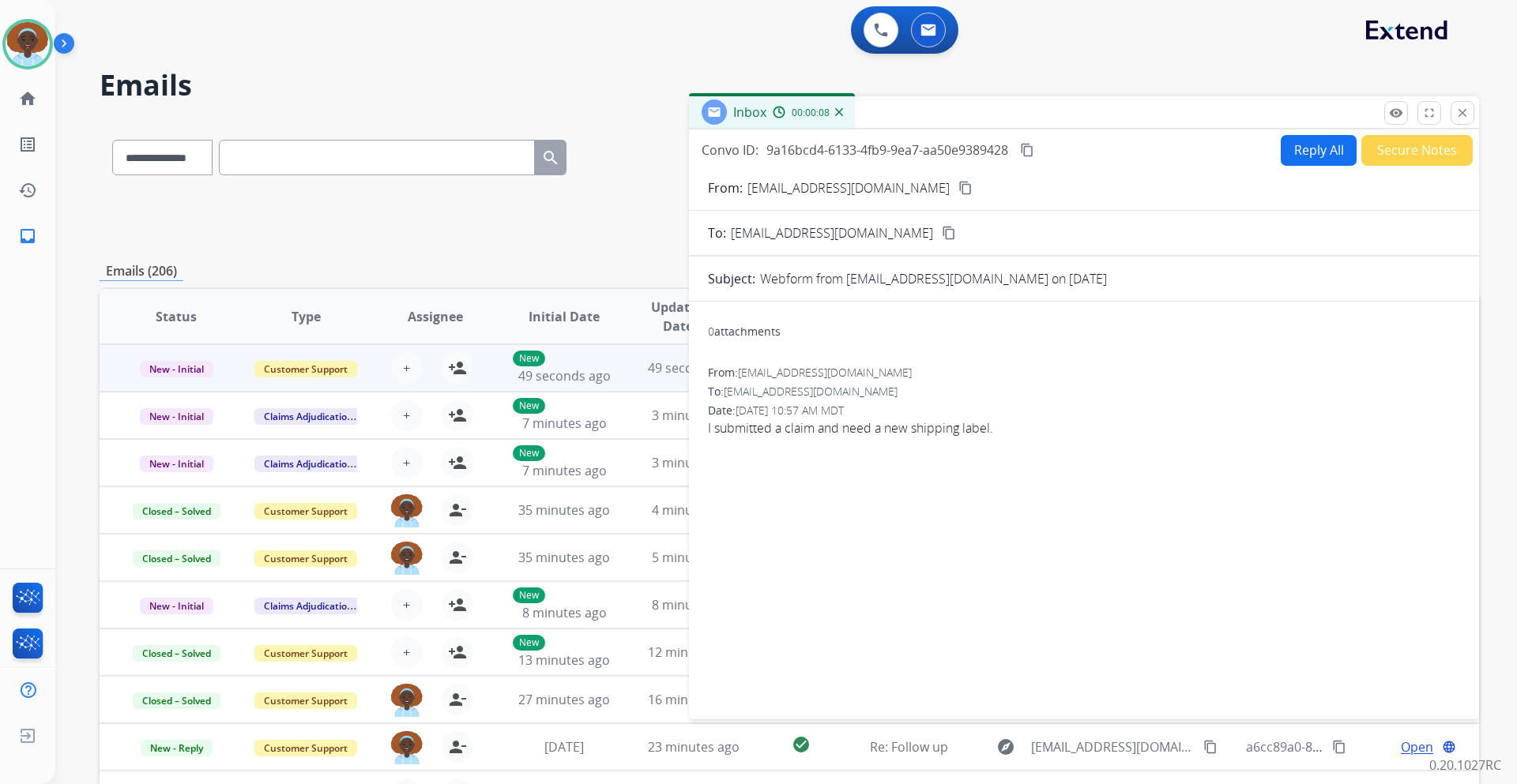
click at [959, 190] on mat-icon "content_copy" at bounding box center [965, 187] width 14 height 14
click at [1312, 156] on button "Reply All" at bounding box center [1319, 150] width 76 height 31
select select "**********"
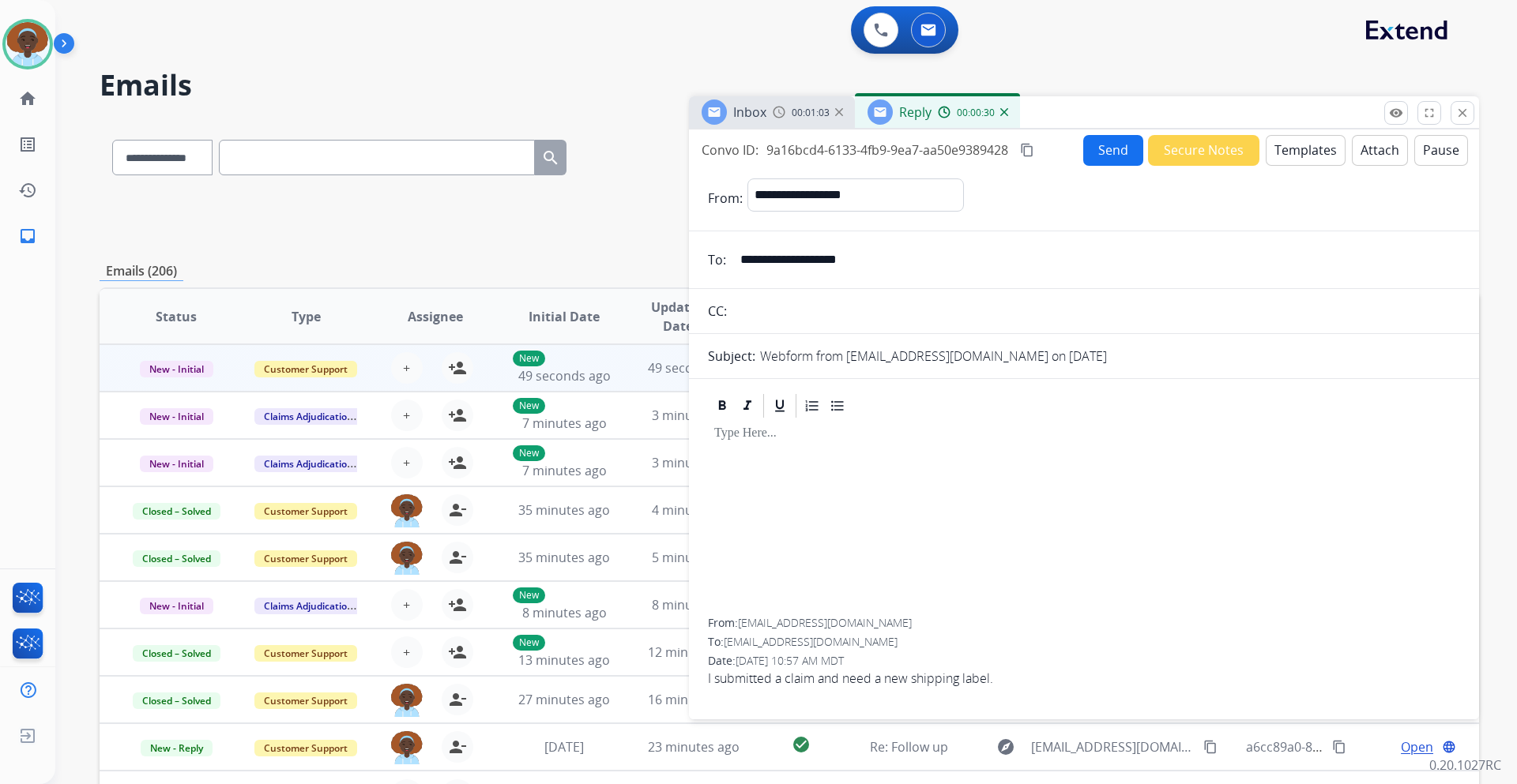
drag, startPoint x: 878, startPoint y: 259, endPoint x: 742, endPoint y: 250, distance: 136.3
click at [742, 250] on input "**********" at bounding box center [1095, 260] width 729 height 32
click at [1283, 156] on button "Templates" at bounding box center [1305, 150] width 80 height 31
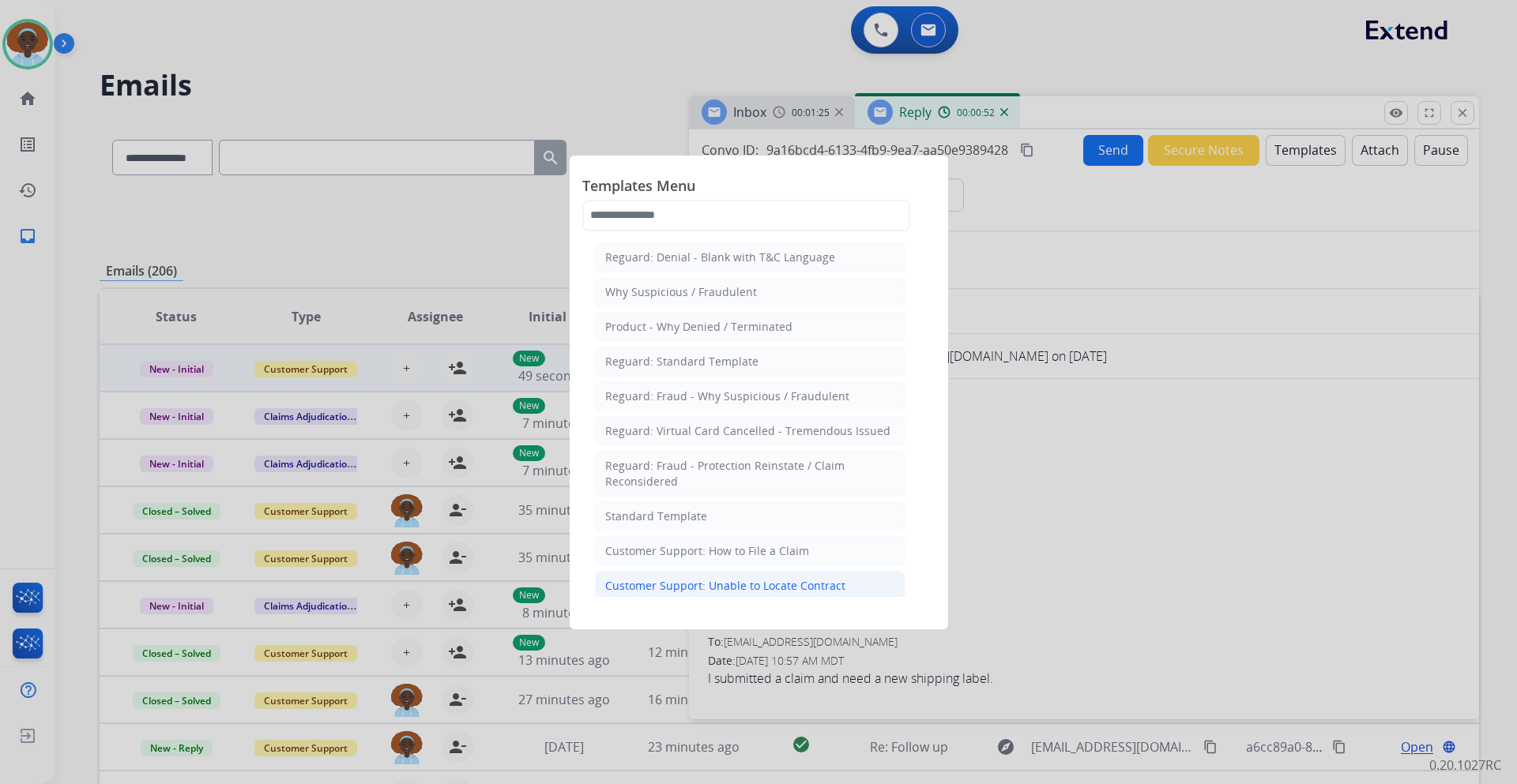
click at [797, 582] on div "Customer Support: Unable to Locate Contract" at bounding box center [725, 586] width 240 height 16
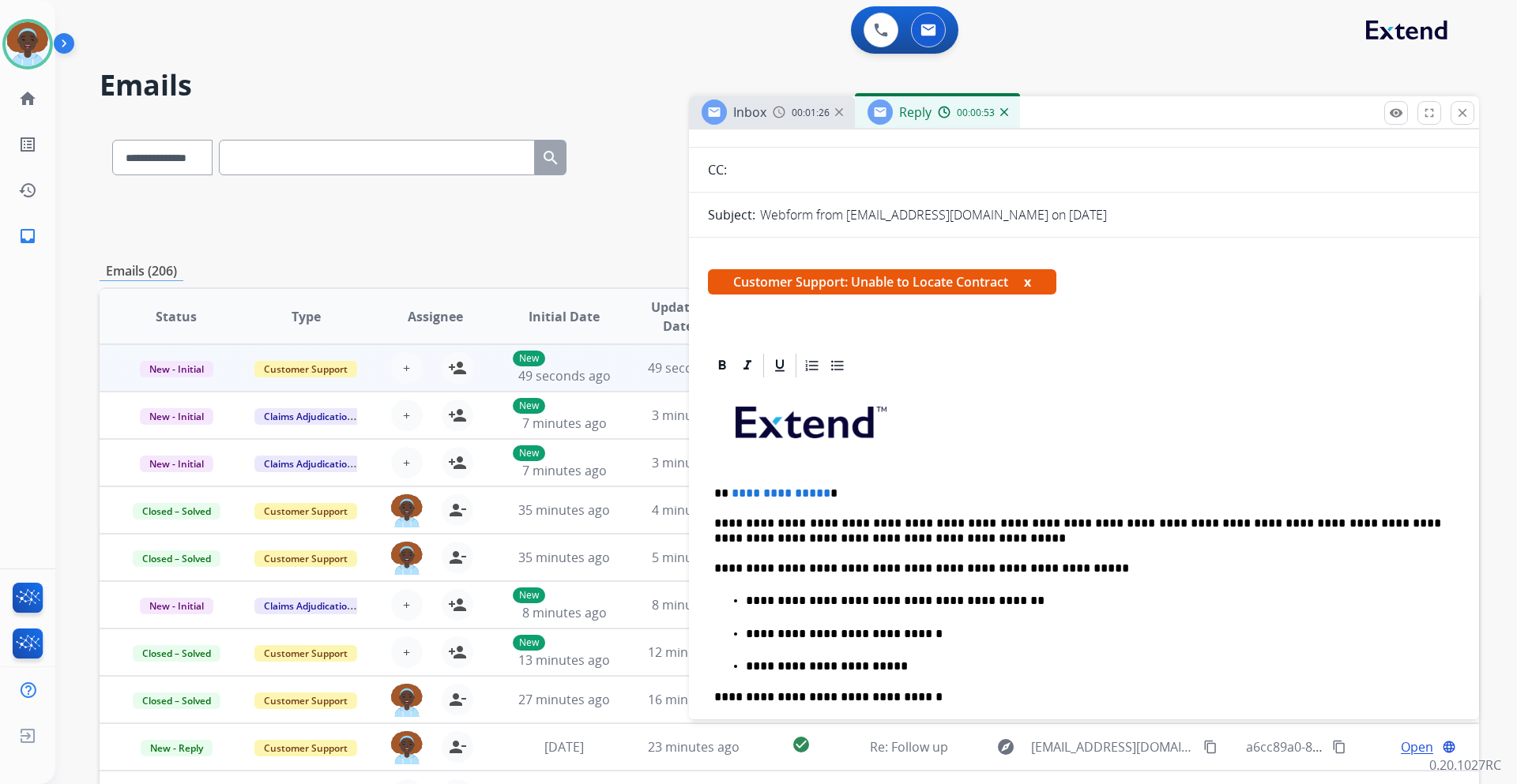
scroll to position [158, 0]
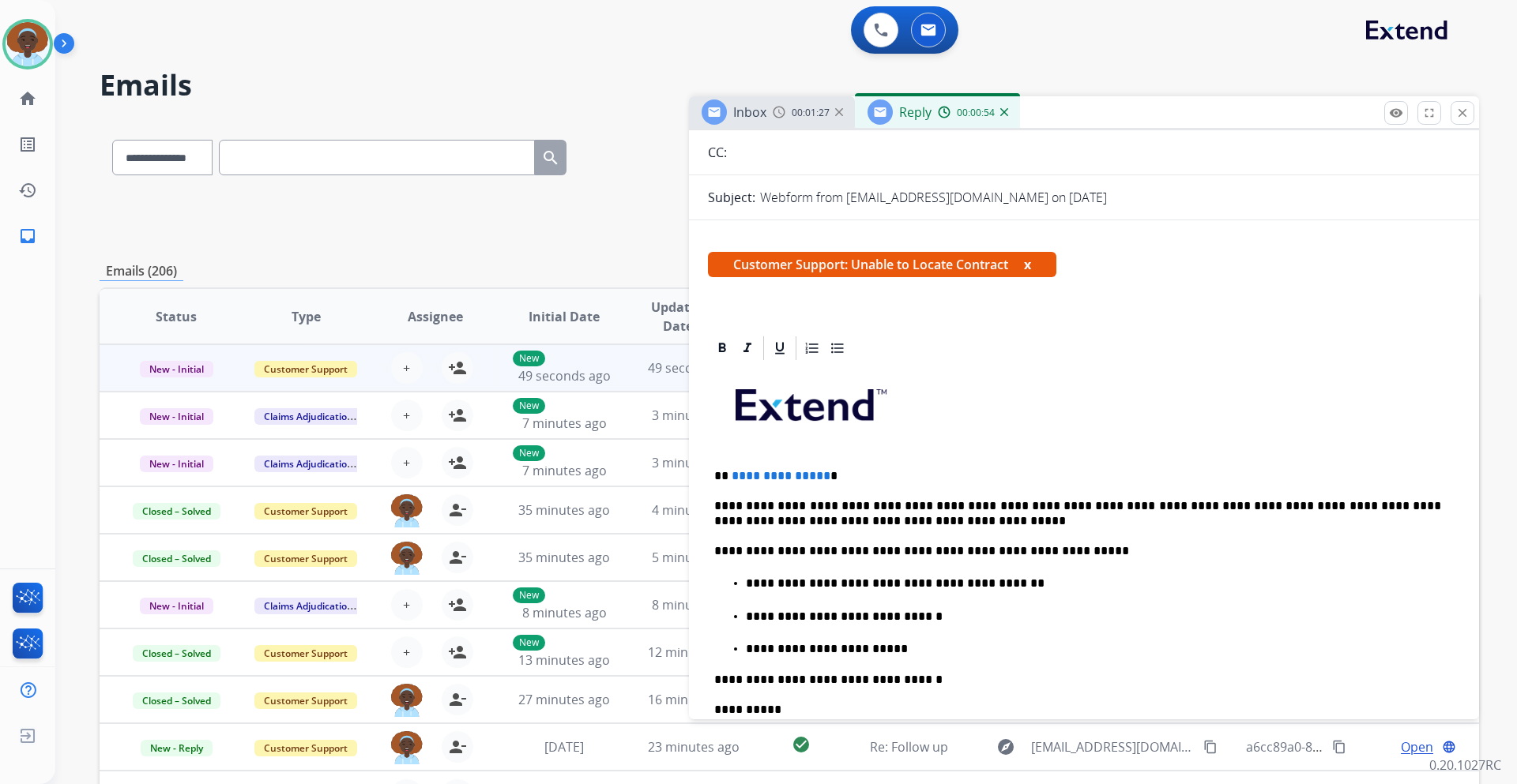
click at [824, 471] on p "**********" at bounding box center [1077, 476] width 727 height 14
click at [820, 478] on p "**********" at bounding box center [1077, 476] width 727 height 14
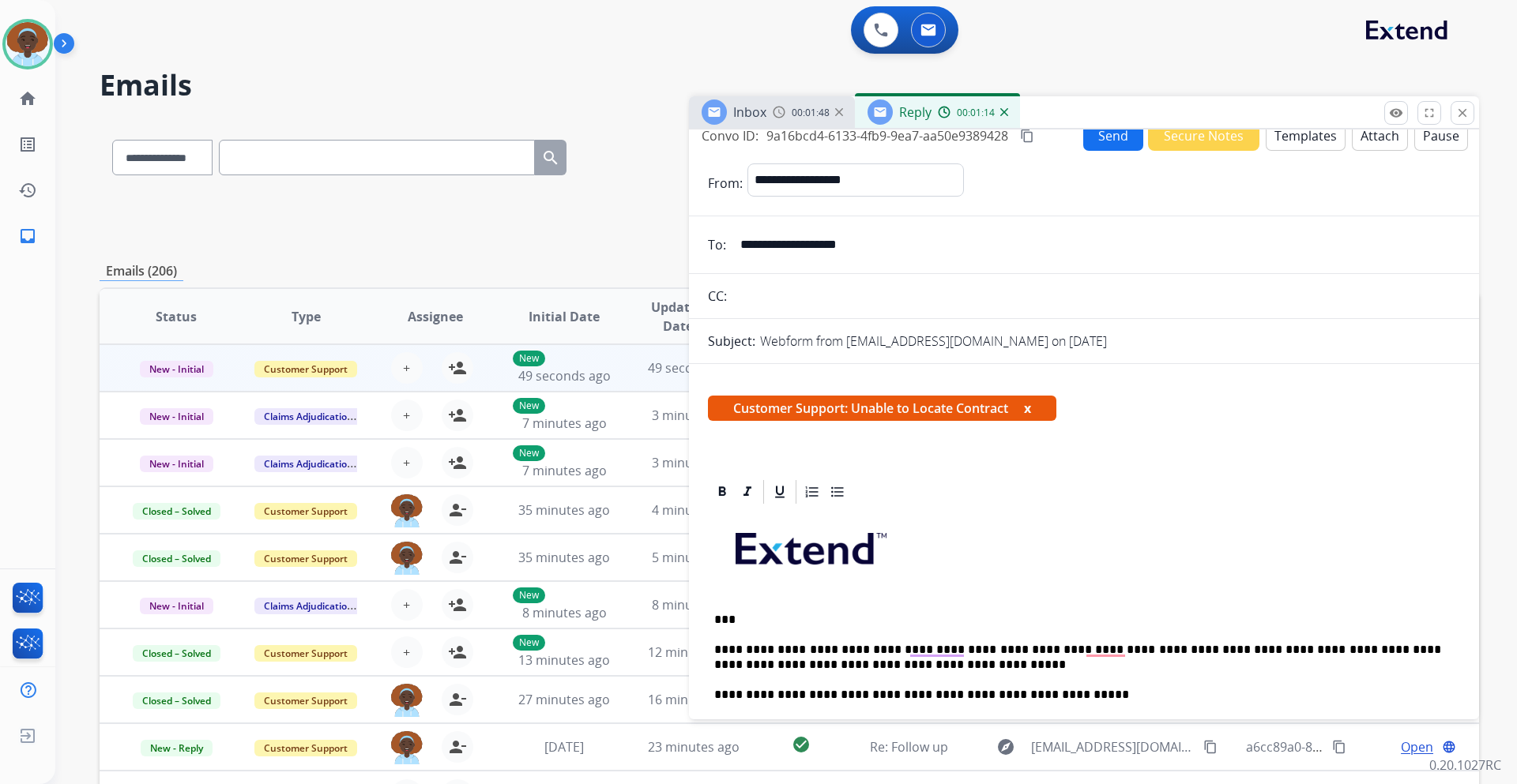
scroll to position [0, 0]
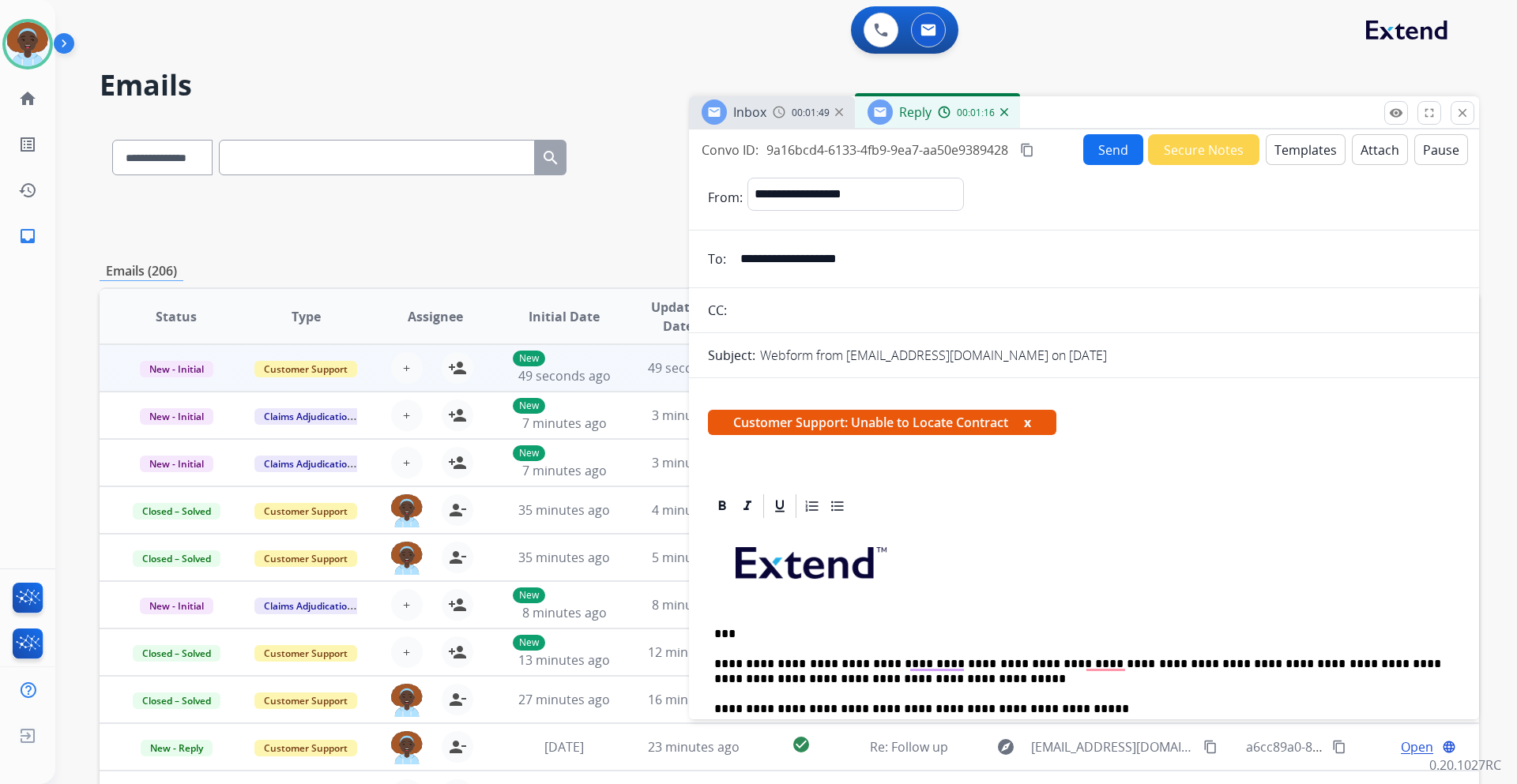
click at [1118, 145] on button "Send" at bounding box center [1113, 149] width 60 height 31
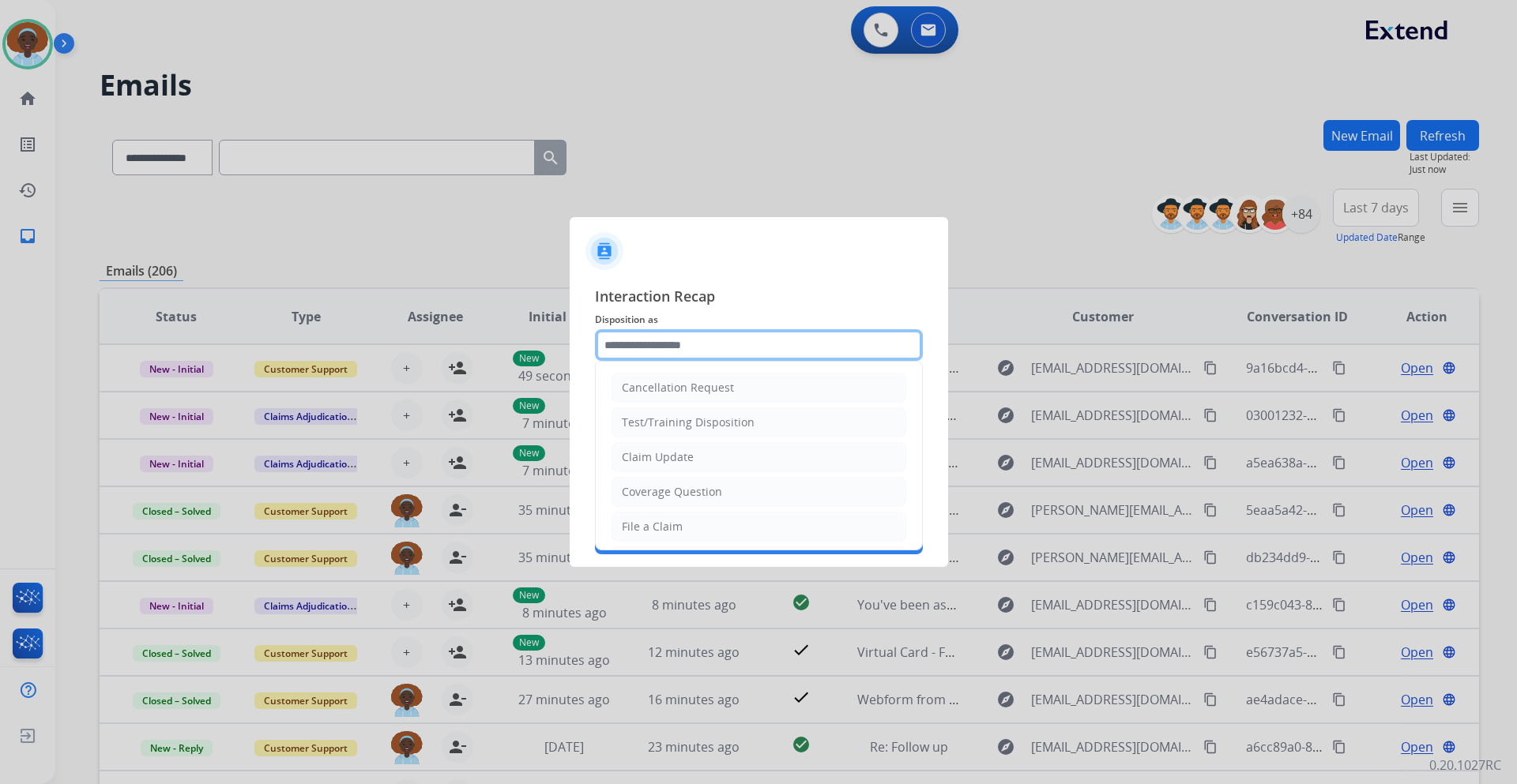
click at [733, 340] on input "text" at bounding box center [759, 346] width 328 height 32
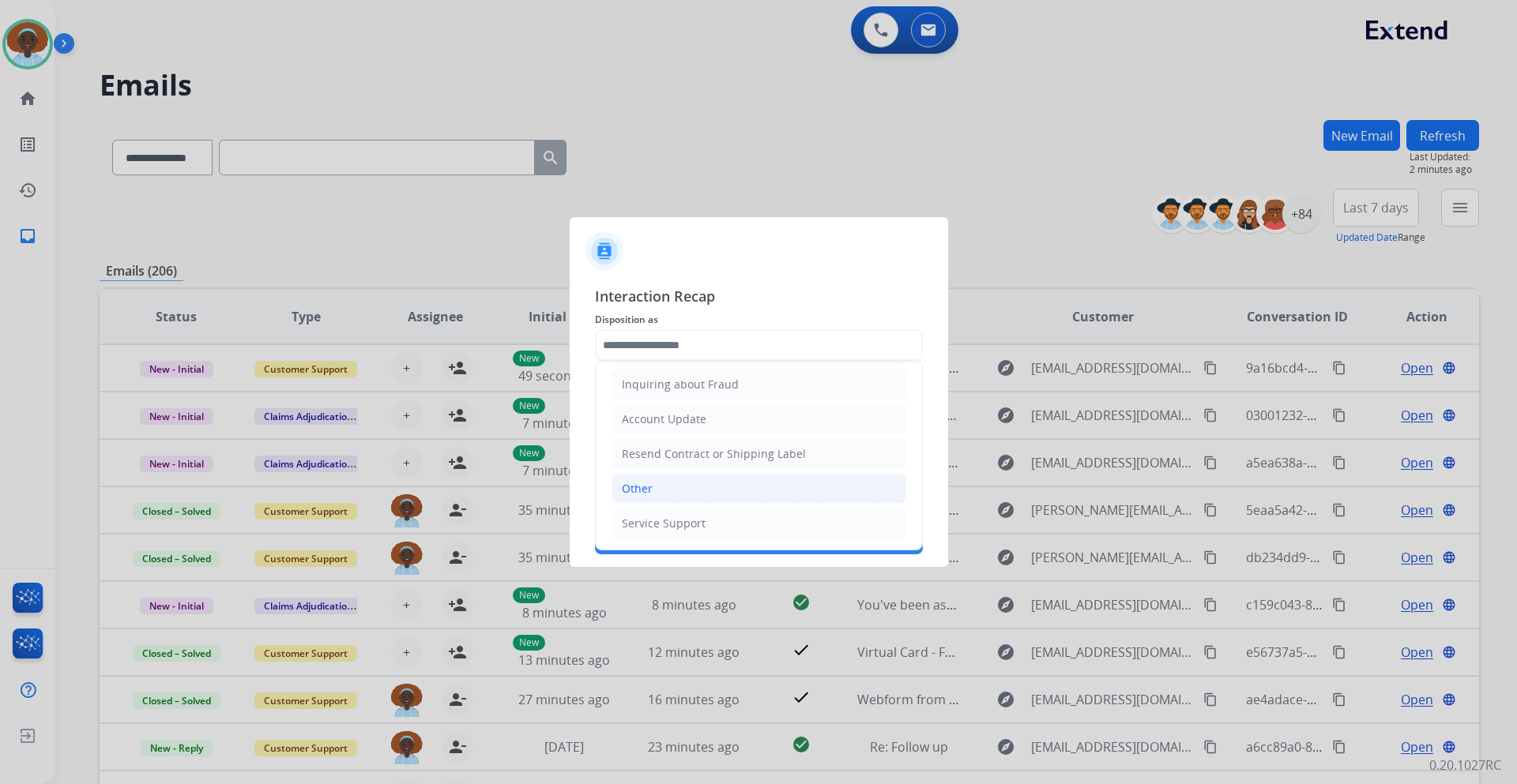
click at [689, 490] on li "Other" at bounding box center [759, 489] width 295 height 30
type input "*****"
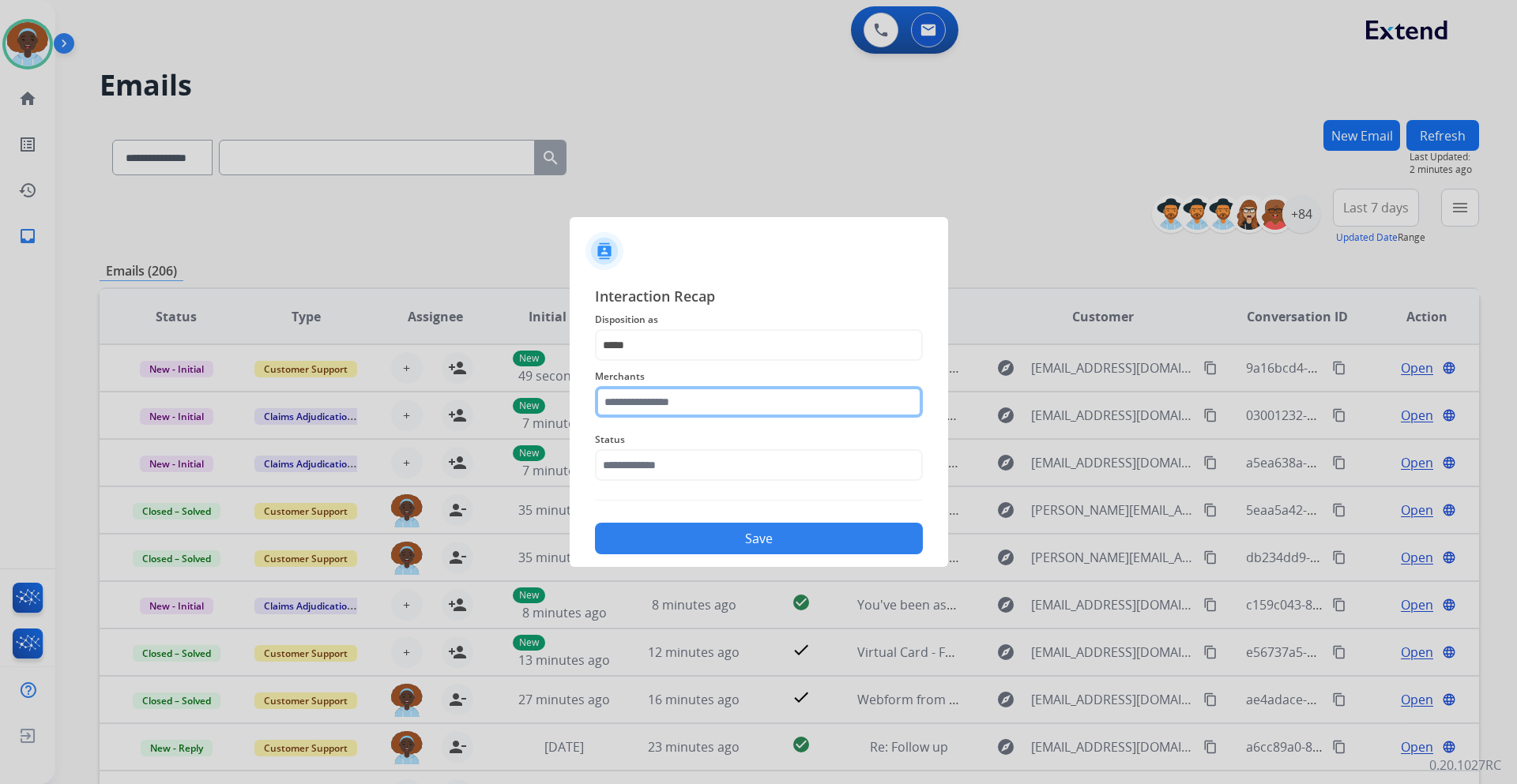
click at [697, 400] on input "text" at bounding box center [759, 402] width 328 height 32
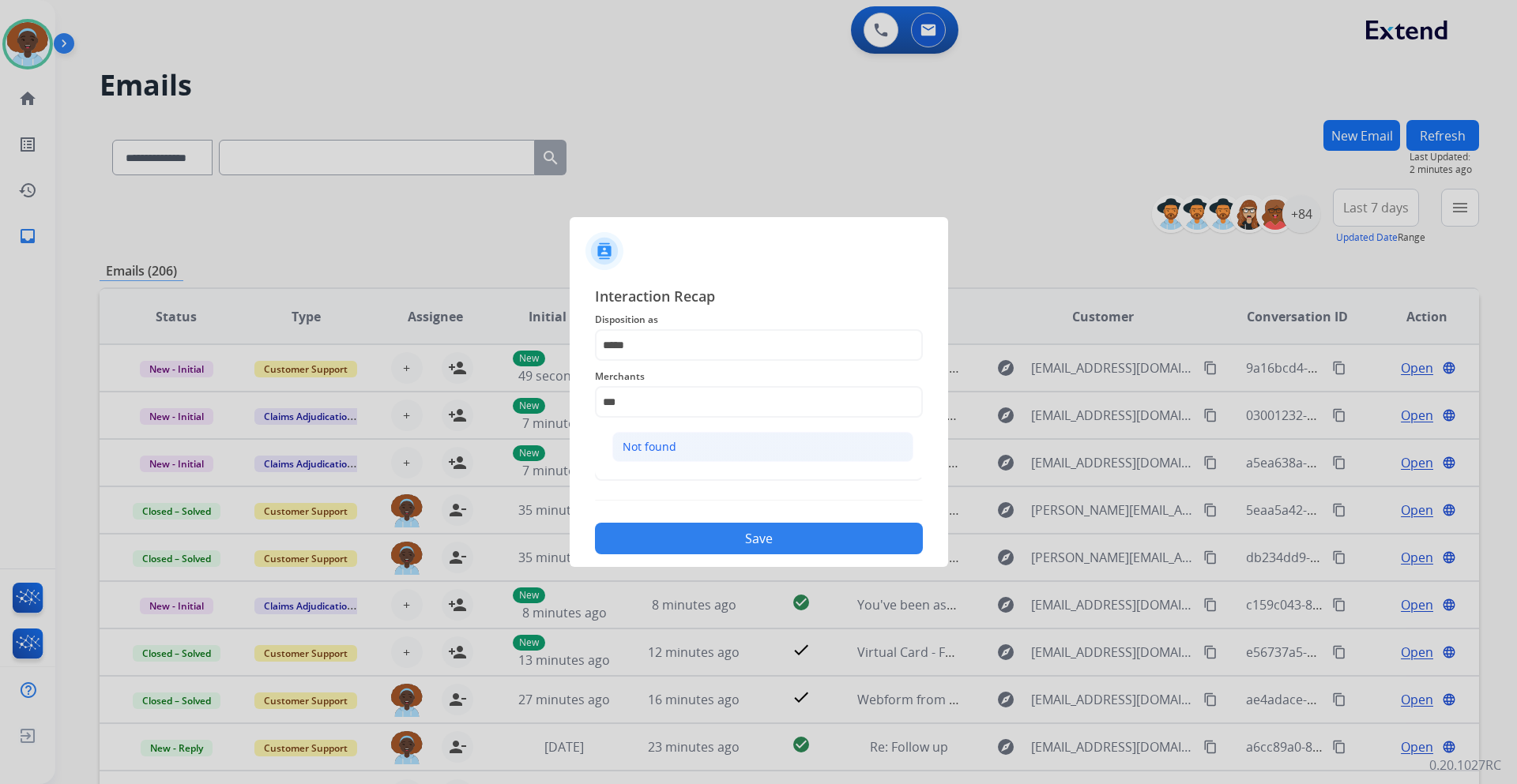
click at [687, 438] on li "Not found" at bounding box center [764, 447] width 301 height 30
type input "*********"
click at [690, 460] on input "text" at bounding box center [759, 465] width 328 height 32
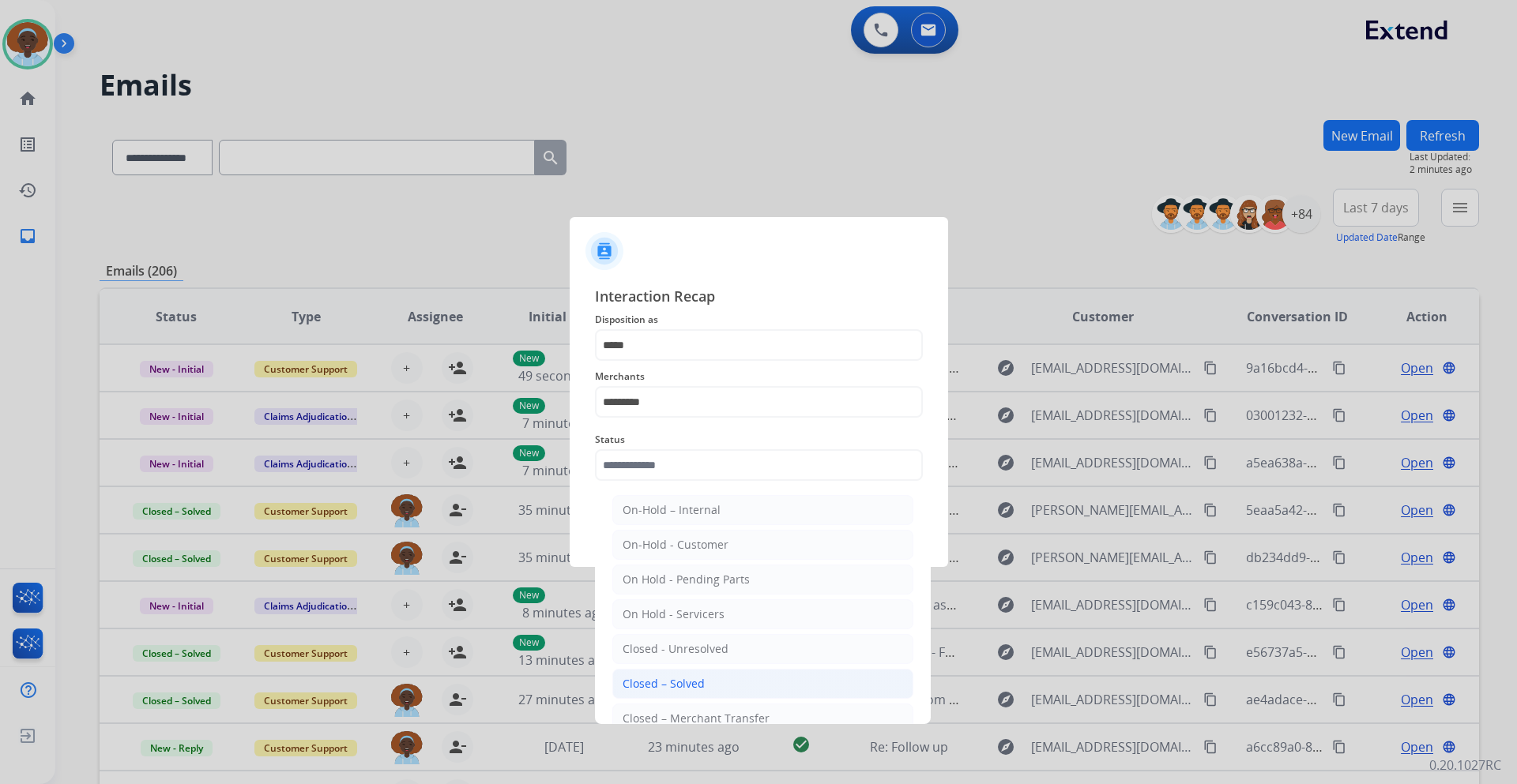
click at [728, 683] on li "Closed – Solved" at bounding box center [764, 684] width 301 height 30
type input "**********"
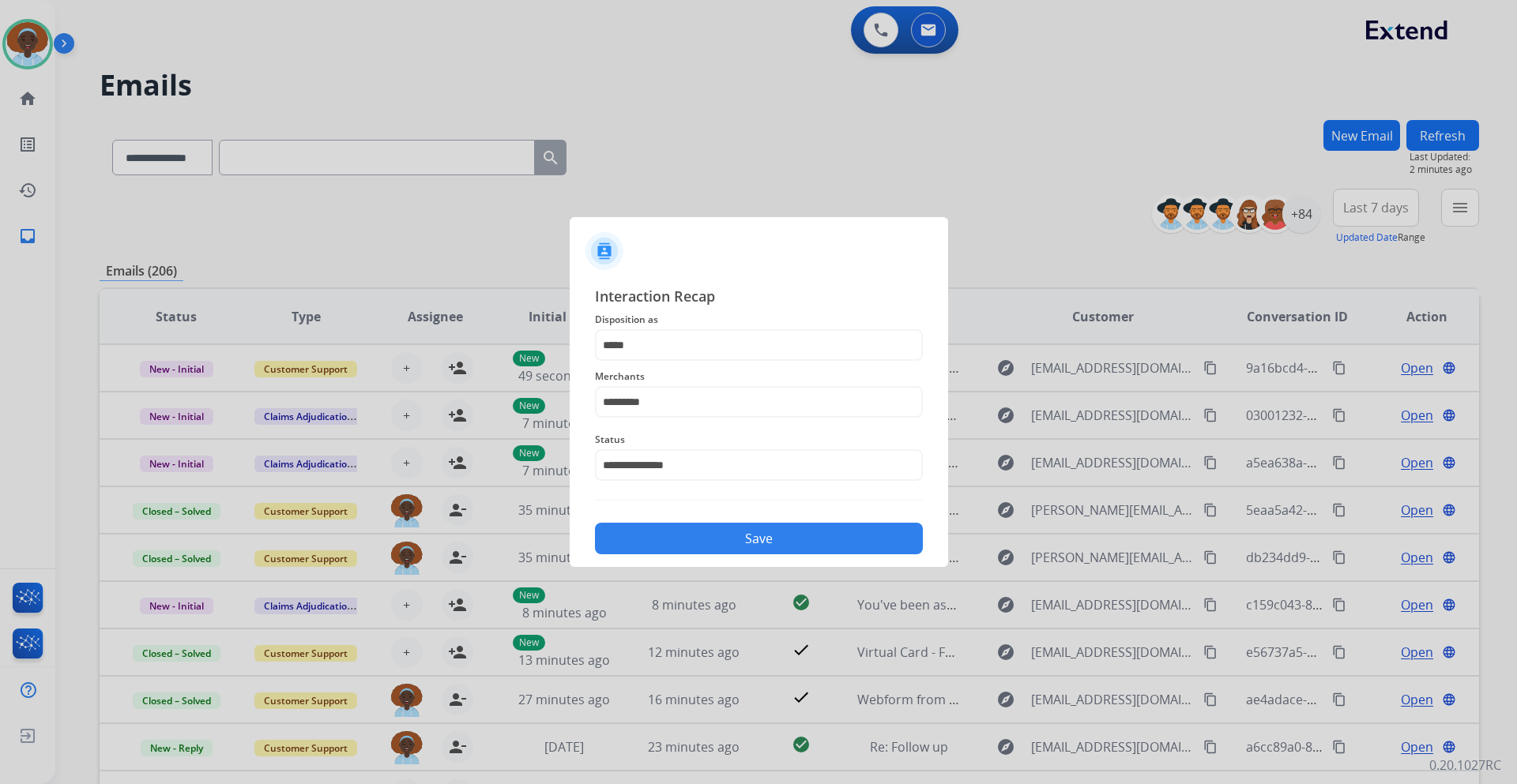
click at [780, 533] on button "Save" at bounding box center [759, 539] width 328 height 32
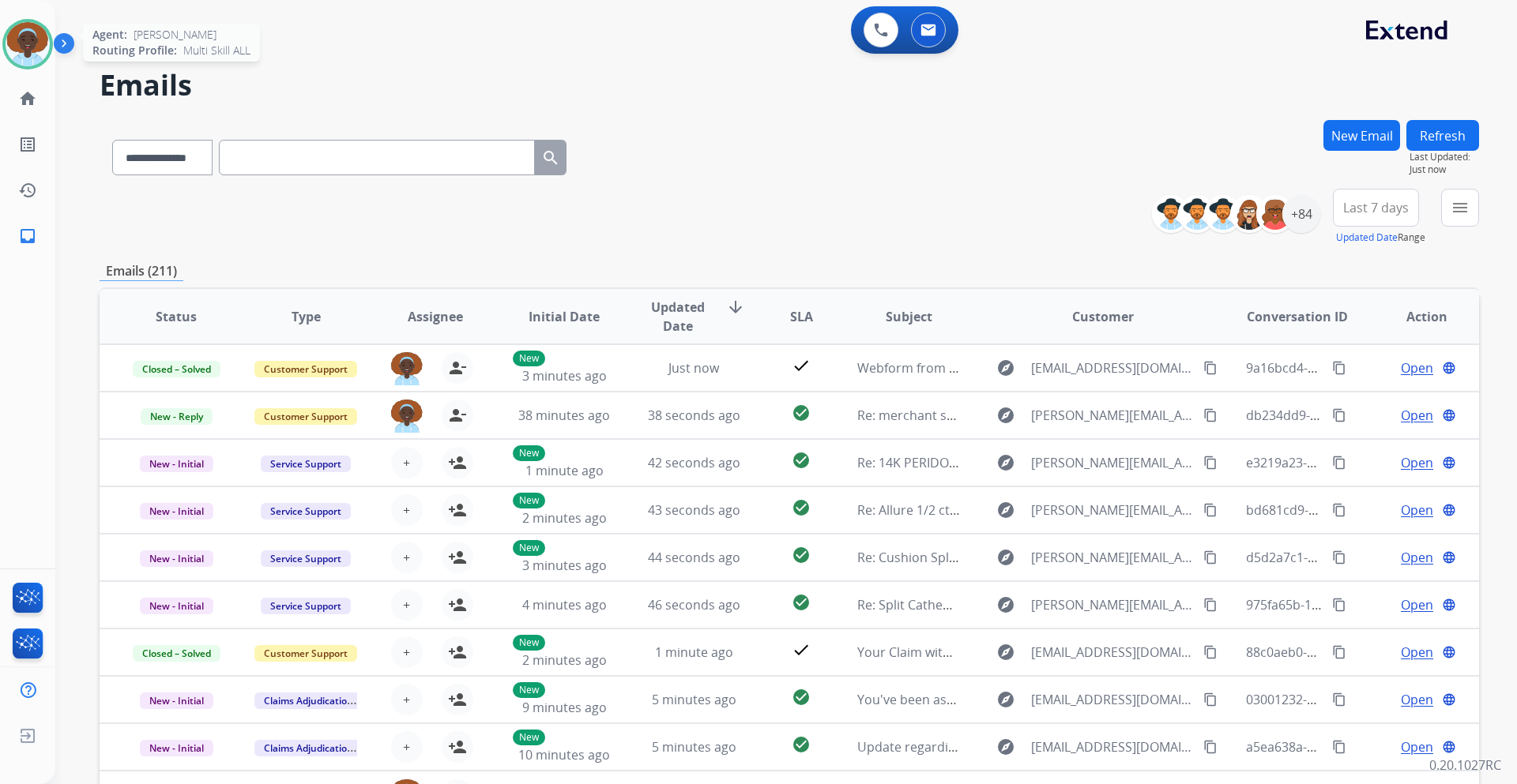
click at [34, 38] on img at bounding box center [28, 44] width 44 height 44
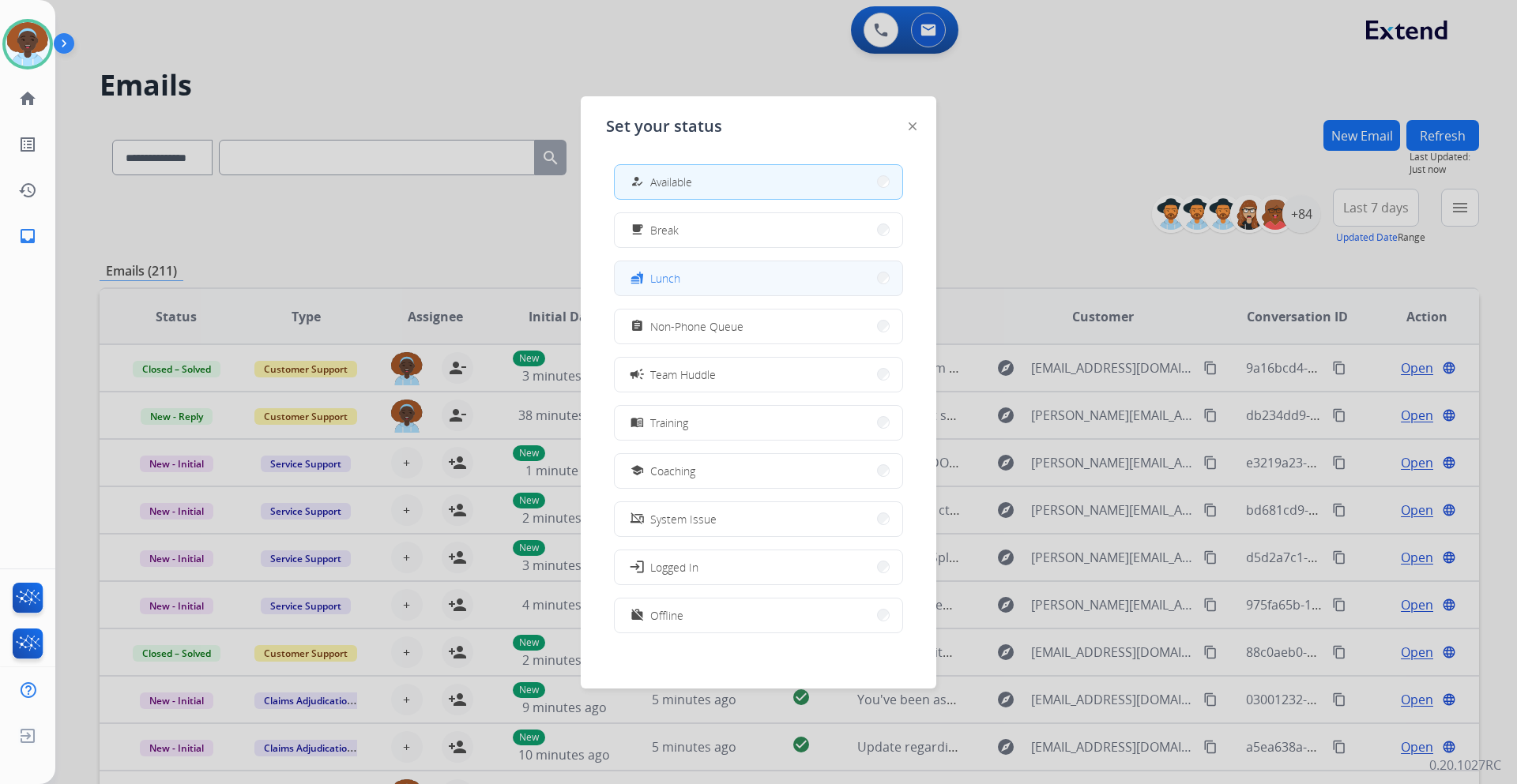
click at [789, 266] on button "fastfood Lunch" at bounding box center [758, 278] width 288 height 34
